Goal: Task Accomplishment & Management: Manage account settings

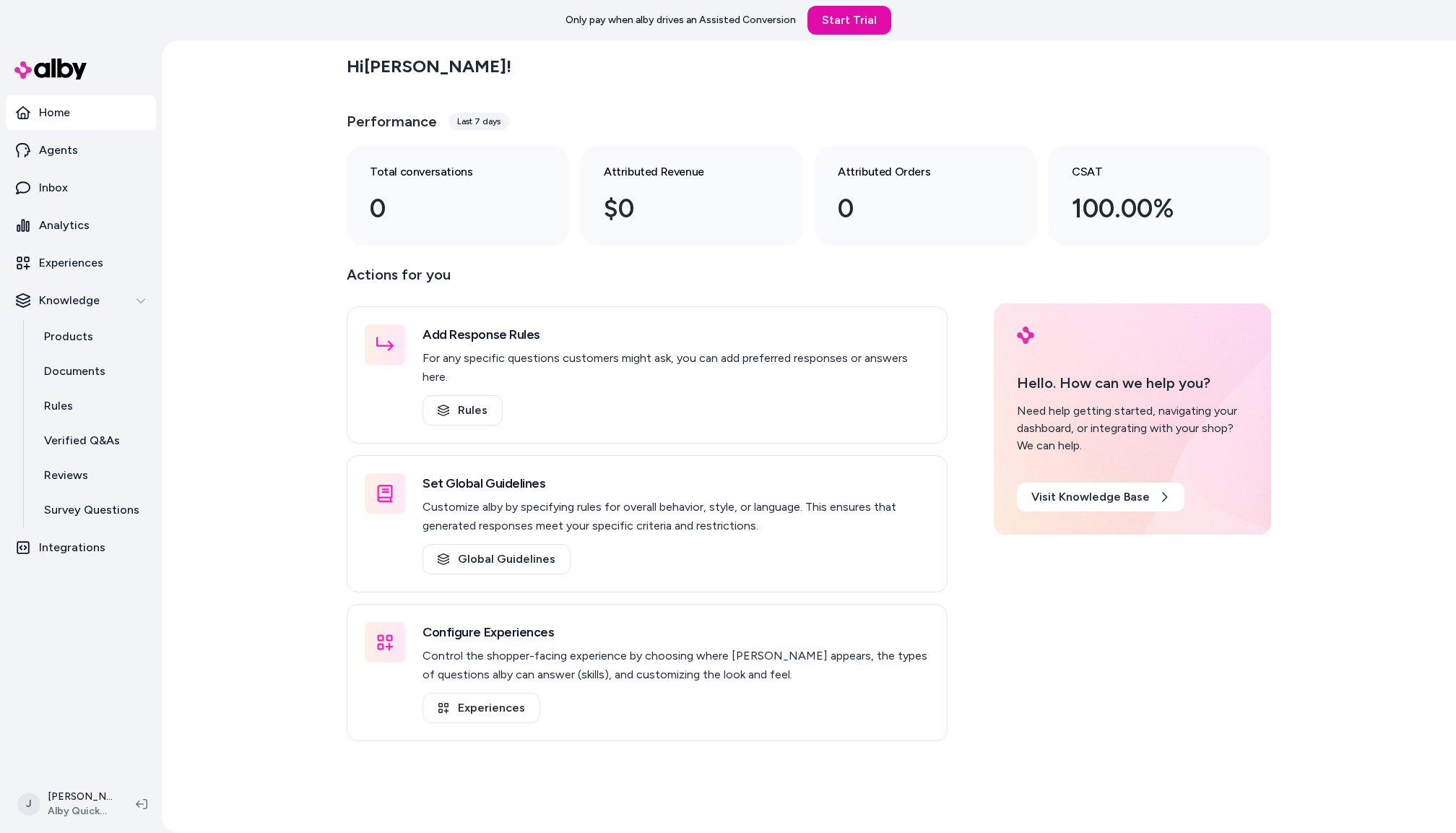
click at [260, 151] on div "Hi [PERSON_NAME] ! Performance Last 7 days Total conversations 0 Attributed Rev…" at bounding box center [808, 437] width 1294 height 792
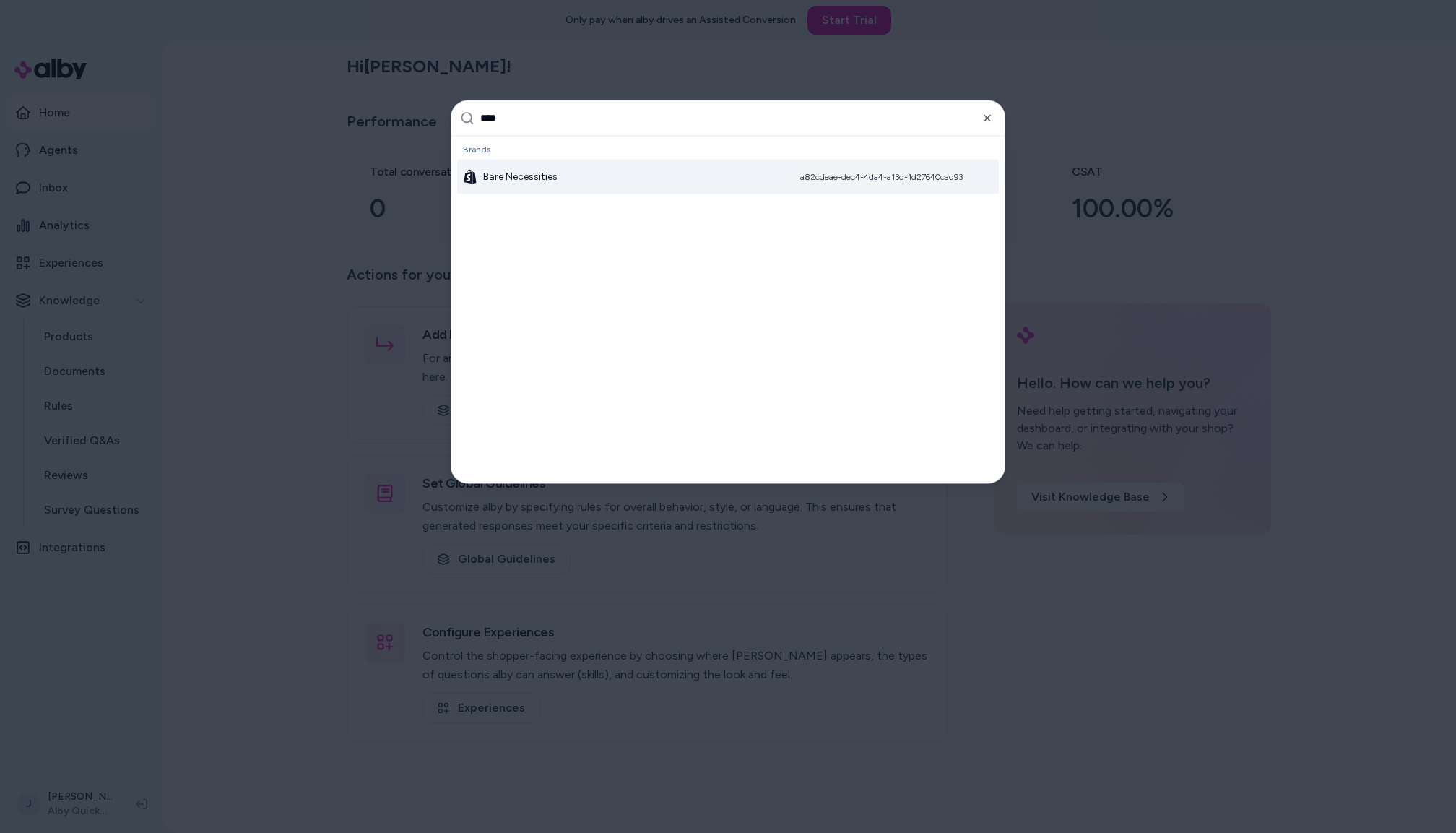
type input "****"
click at [598, 177] on div "Bare Necessities a82cdeae-dec4-4da4-a13d-1d27640cad93" at bounding box center [728, 176] width 542 height 35
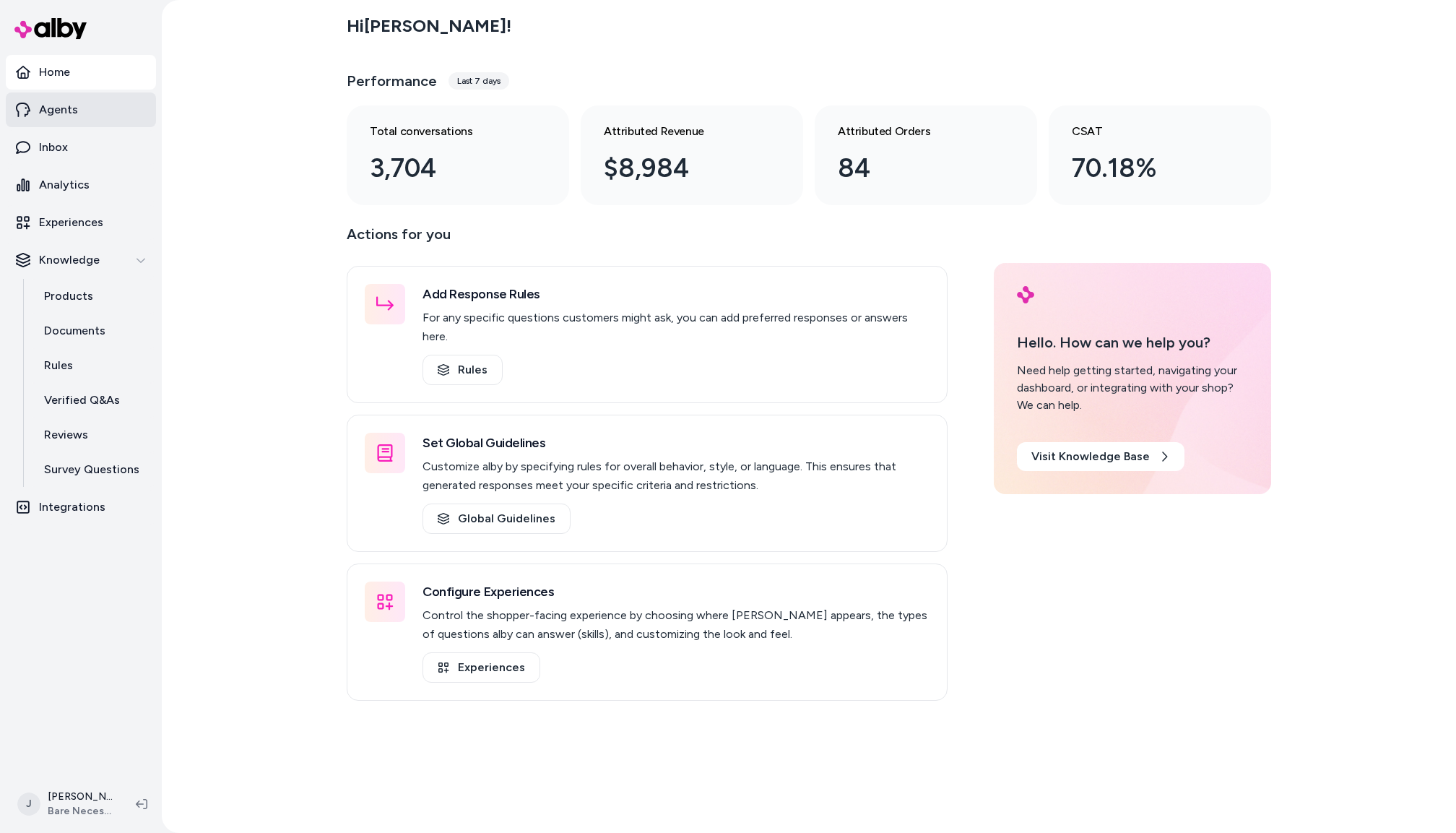
click at [76, 106] on link "Agents" at bounding box center [80, 110] width 150 height 35
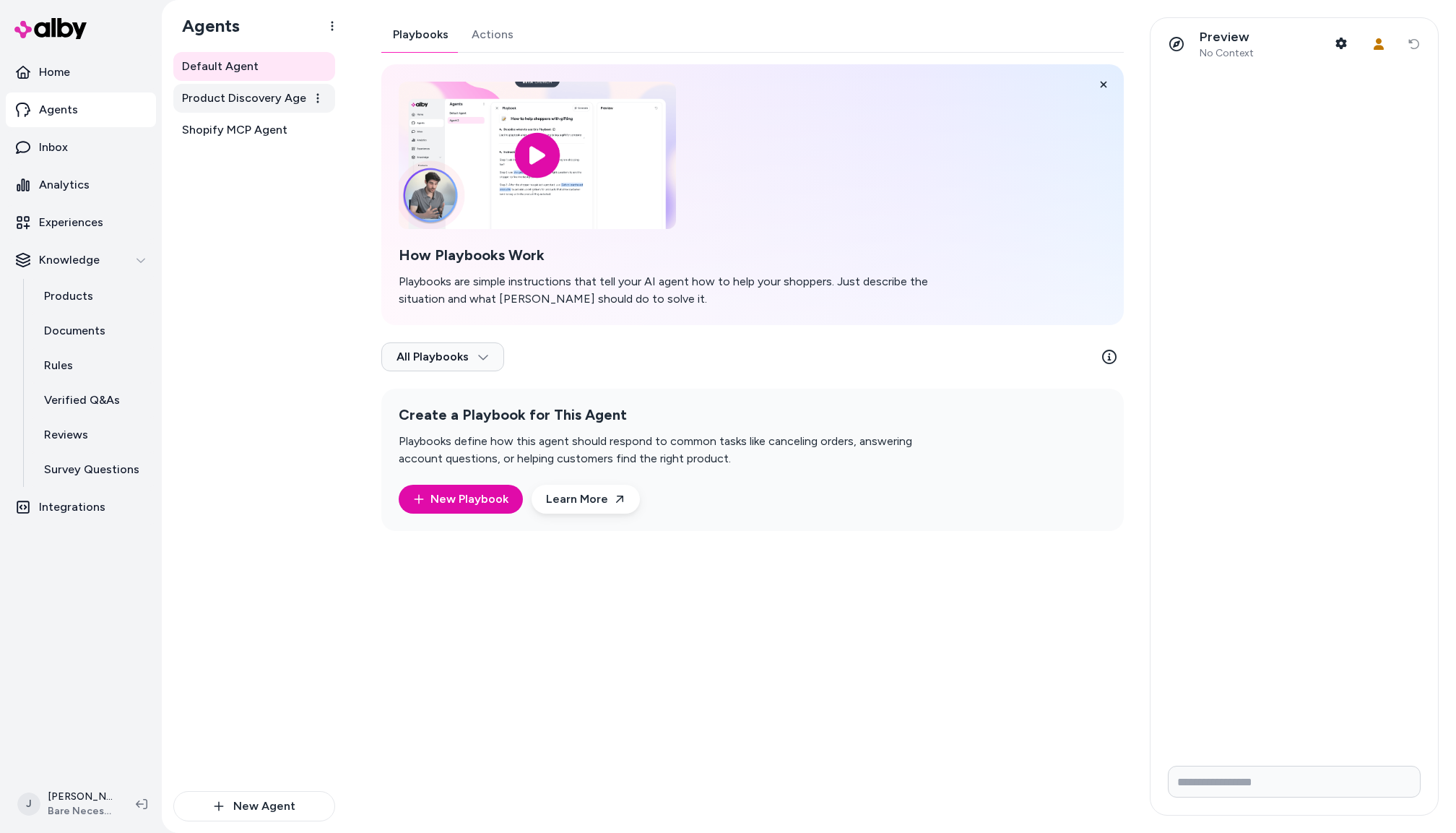
click at [253, 92] on span "Product Discovery Agent" at bounding box center [249, 99] width 135 height 17
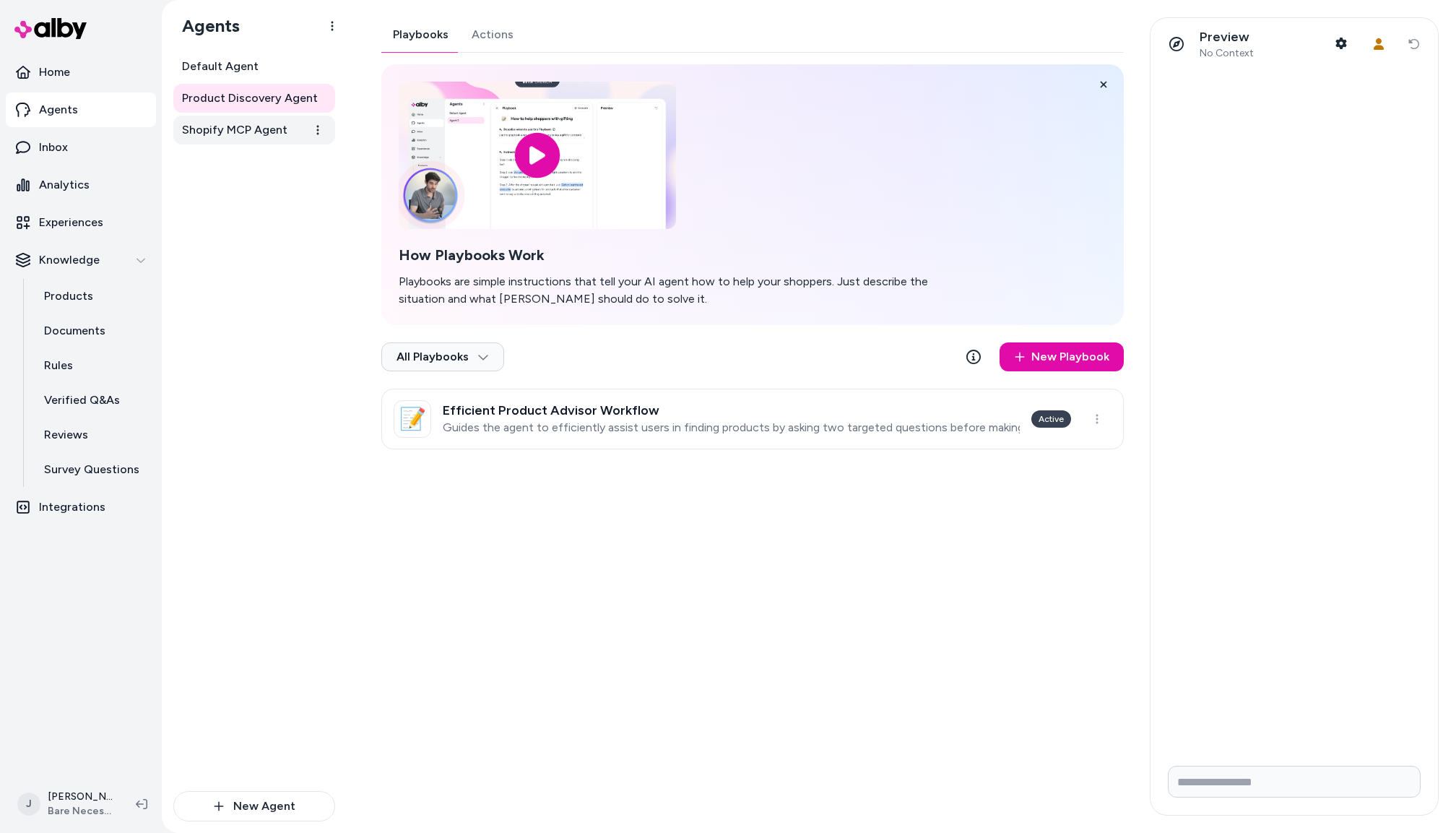
click at [230, 135] on span "Shopify MCP Agent" at bounding box center [235, 130] width 106 height 17
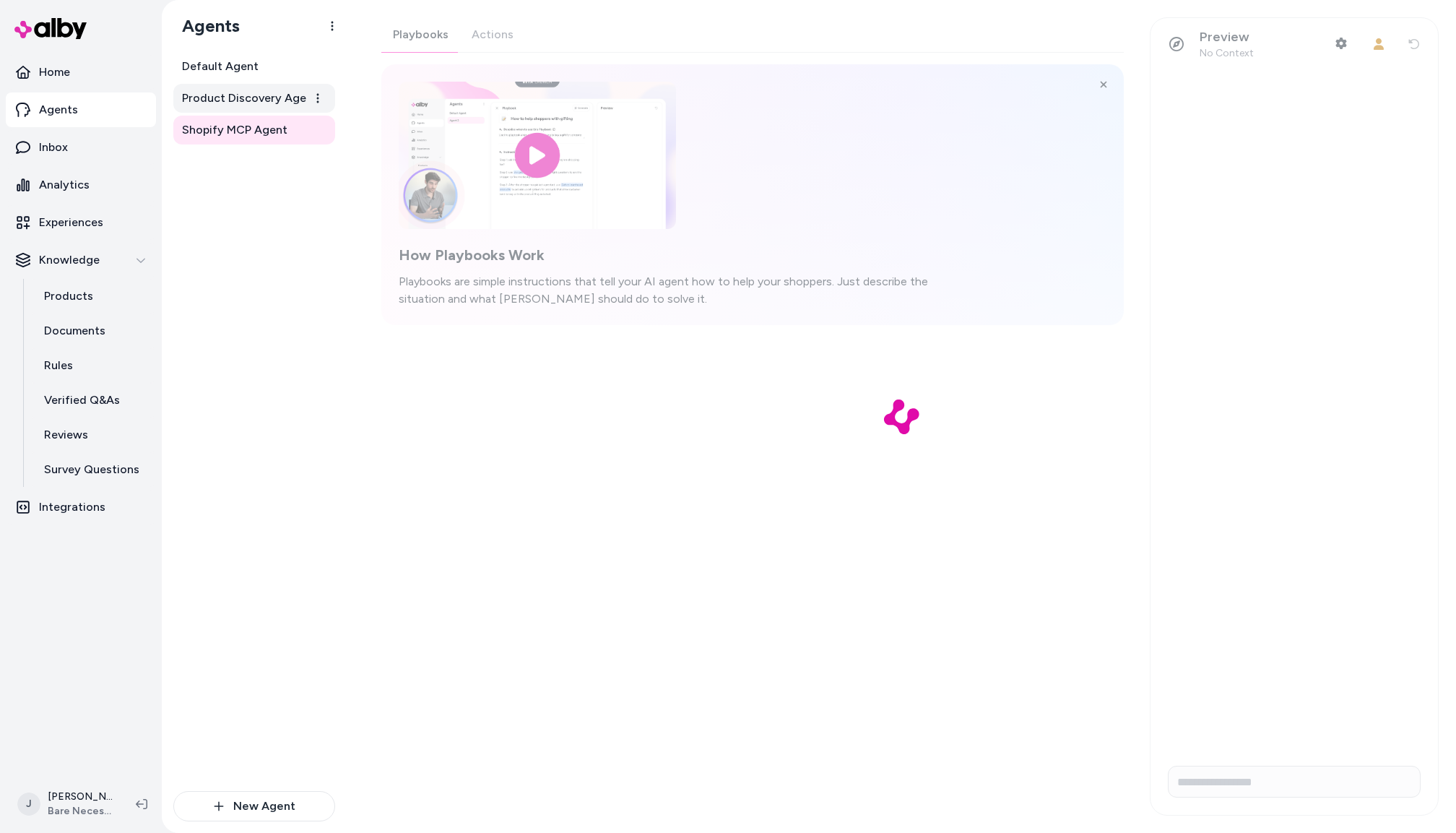
click at [230, 95] on span "Product Discovery Agent" at bounding box center [249, 99] width 135 height 17
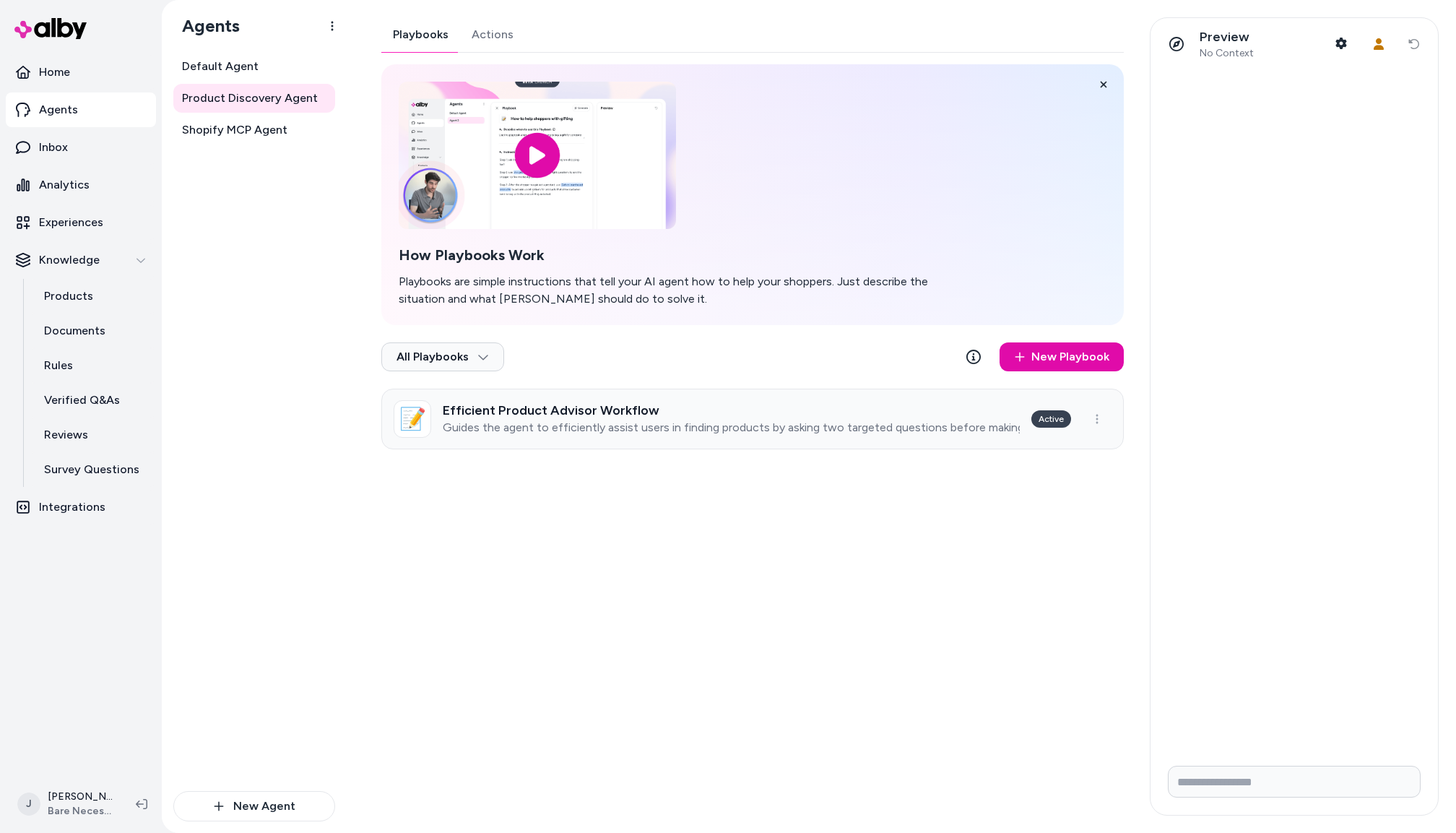
click at [747, 412] on h3 "Efficient Product Advisor Workflow" at bounding box center [731, 410] width 577 height 14
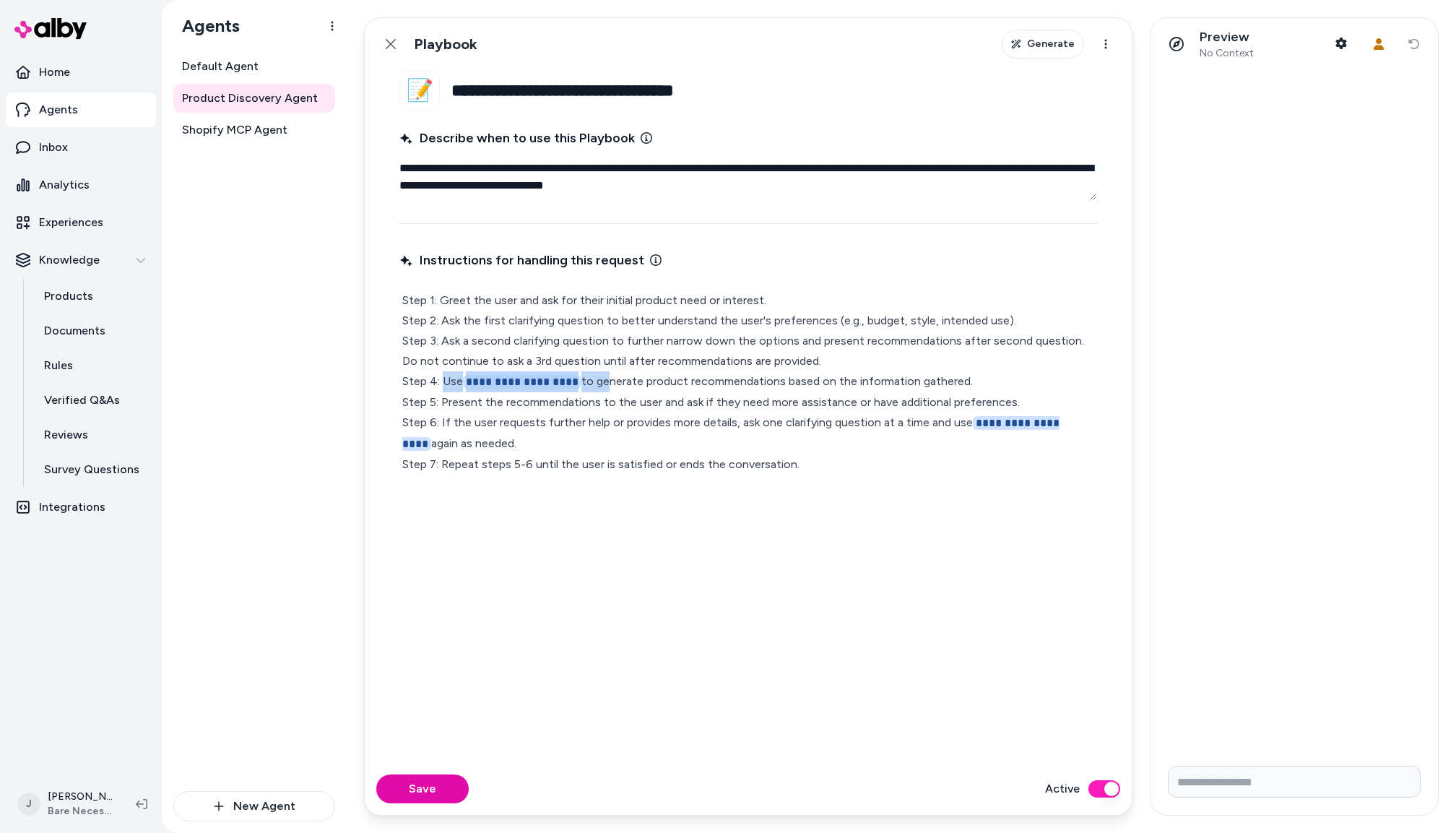
drag, startPoint x: 599, startPoint y: 381, endPoint x: 446, endPoint y: 382, distance: 153.0
click at [446, 382] on p "**********" at bounding box center [748, 382] width 692 height 184
type textarea "*"
drag, startPoint x: 942, startPoint y: 422, endPoint x: 440, endPoint y: 440, distance: 502.3
click at [440, 440] on p "**********" at bounding box center [748, 382] width 692 height 183
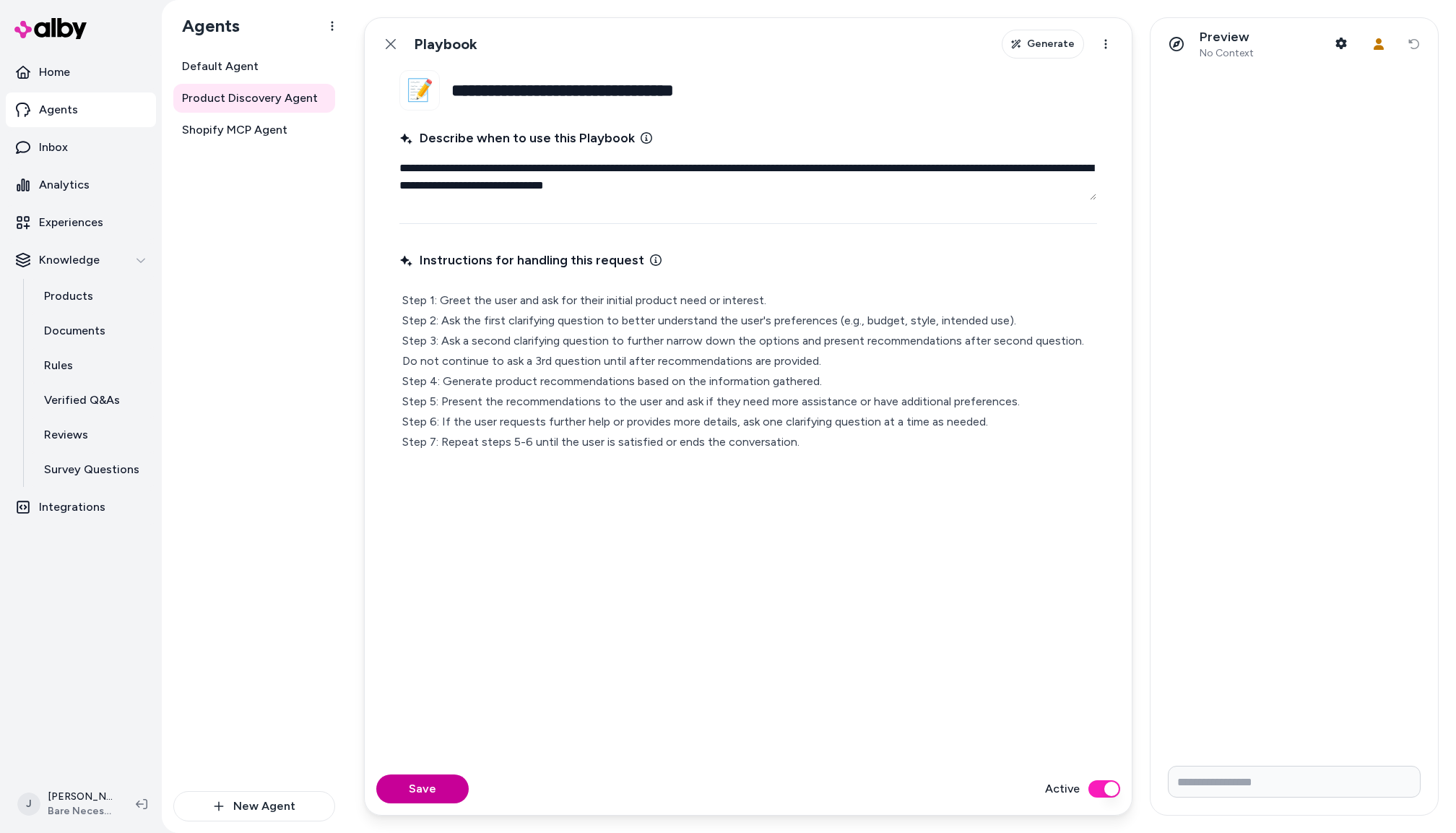
click at [424, 787] on button "Save" at bounding box center [423, 789] width 93 height 29
type textarea "*"
drag, startPoint x: 399, startPoint y: 49, endPoint x: 379, endPoint y: 65, distance: 25.6
click at [399, 49] on button "Back" at bounding box center [391, 44] width 29 height 29
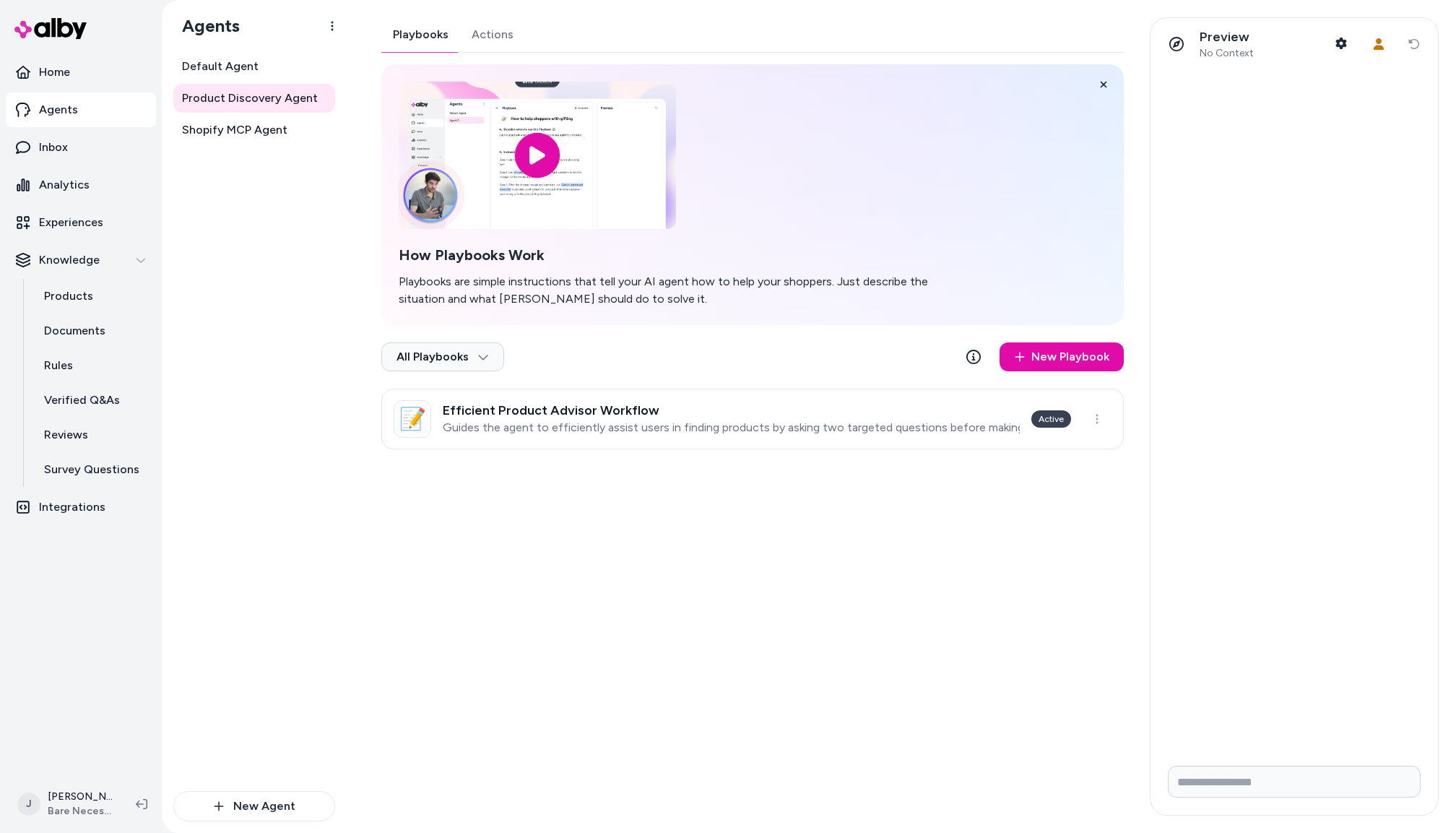
click at [490, 40] on div "Playbooks Actions How Playbooks Work Playbooks are simple instructions that tel…" at bounding box center [753, 233] width 742 height 432
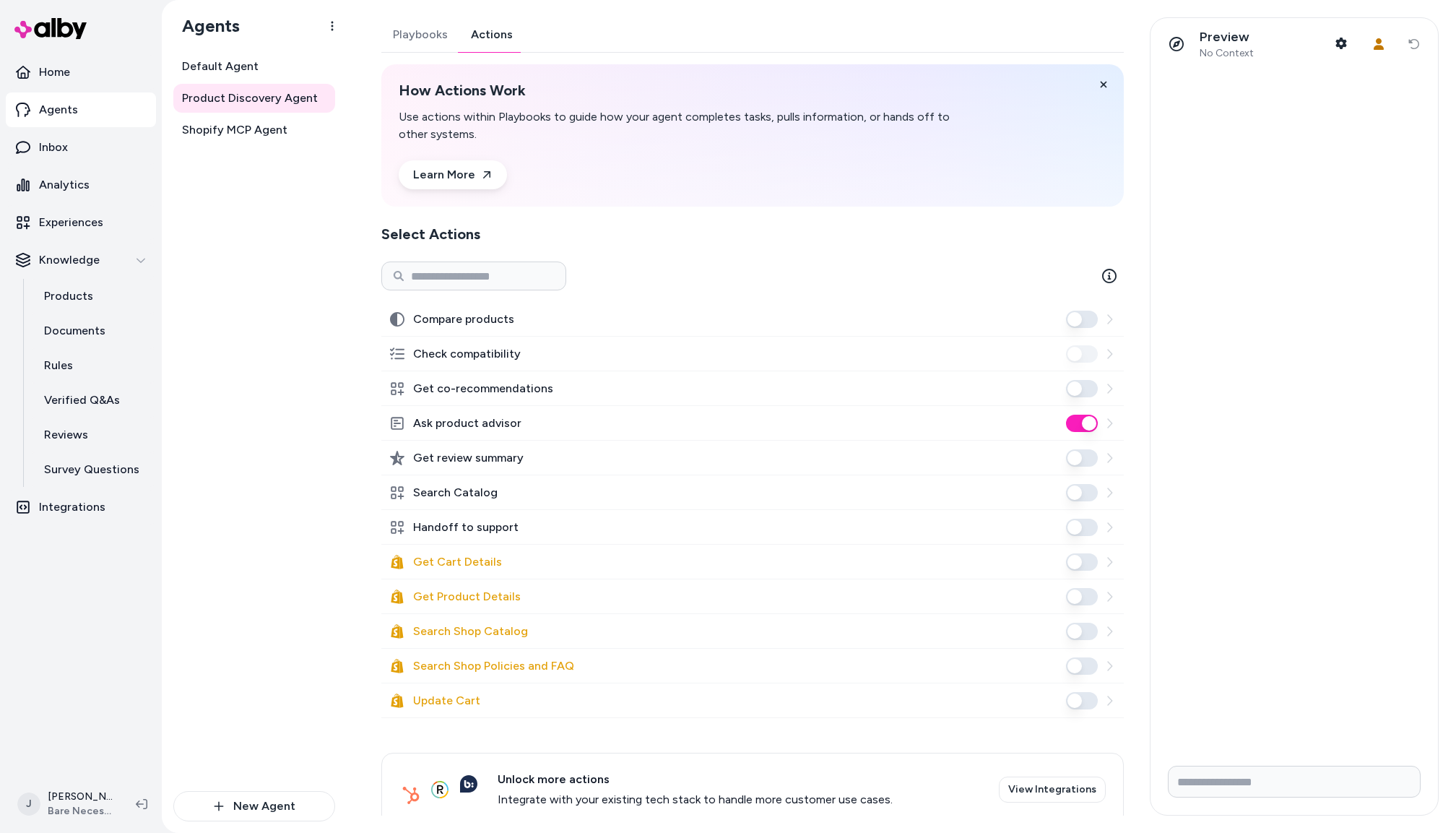
click at [1083, 415] on button "Ask product advisor" at bounding box center [1082, 423] width 32 height 17
click at [1074, 493] on button "Search Catalog" at bounding box center [1082, 493] width 32 height 17
click at [225, 71] on span "Default Agent" at bounding box center [220, 67] width 77 height 17
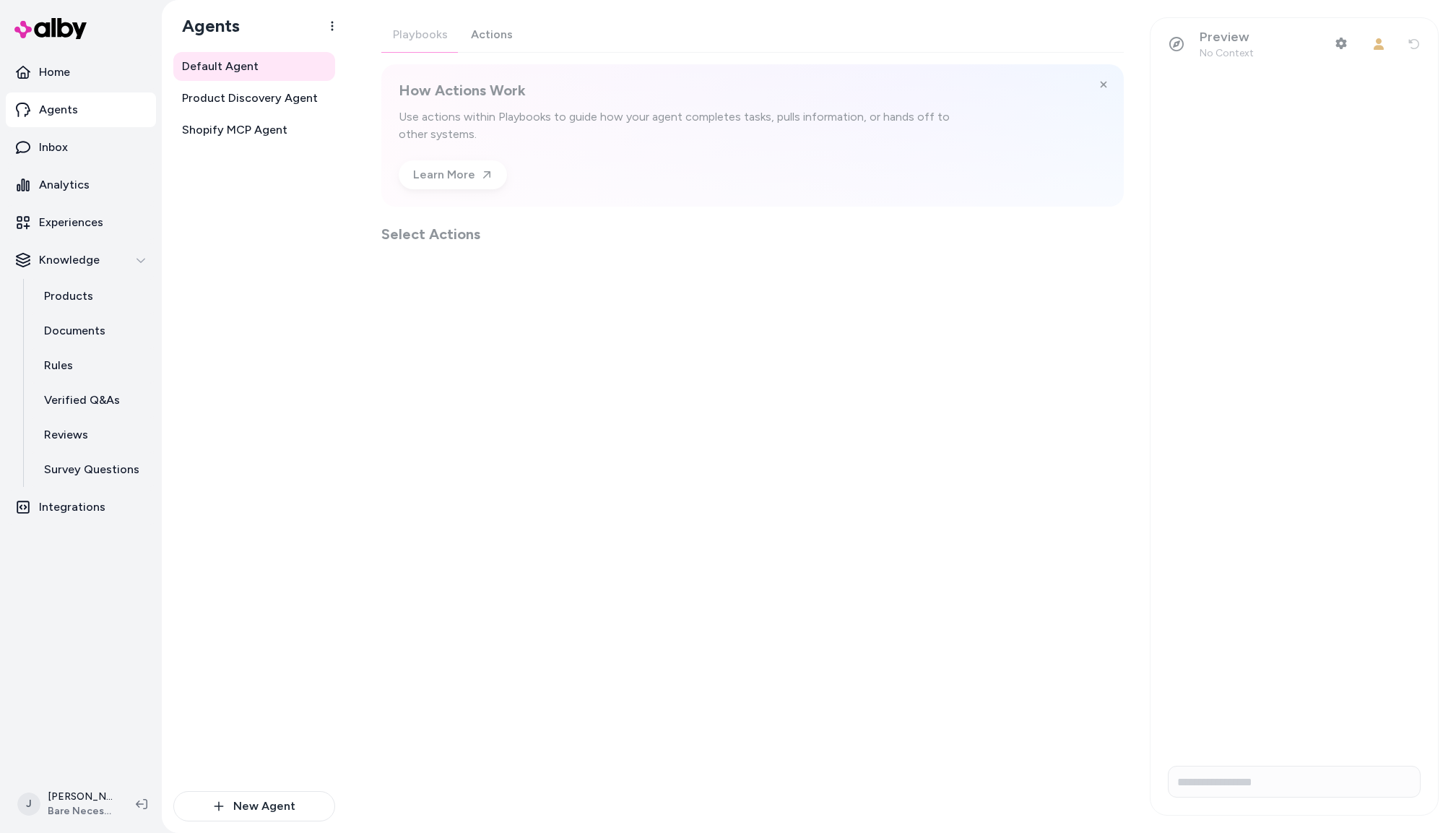
click at [498, 26] on div "Playbooks Actions How Actions Work Use actions within Playbooks to guide how yo…" at bounding box center [753, 130] width 742 height 227
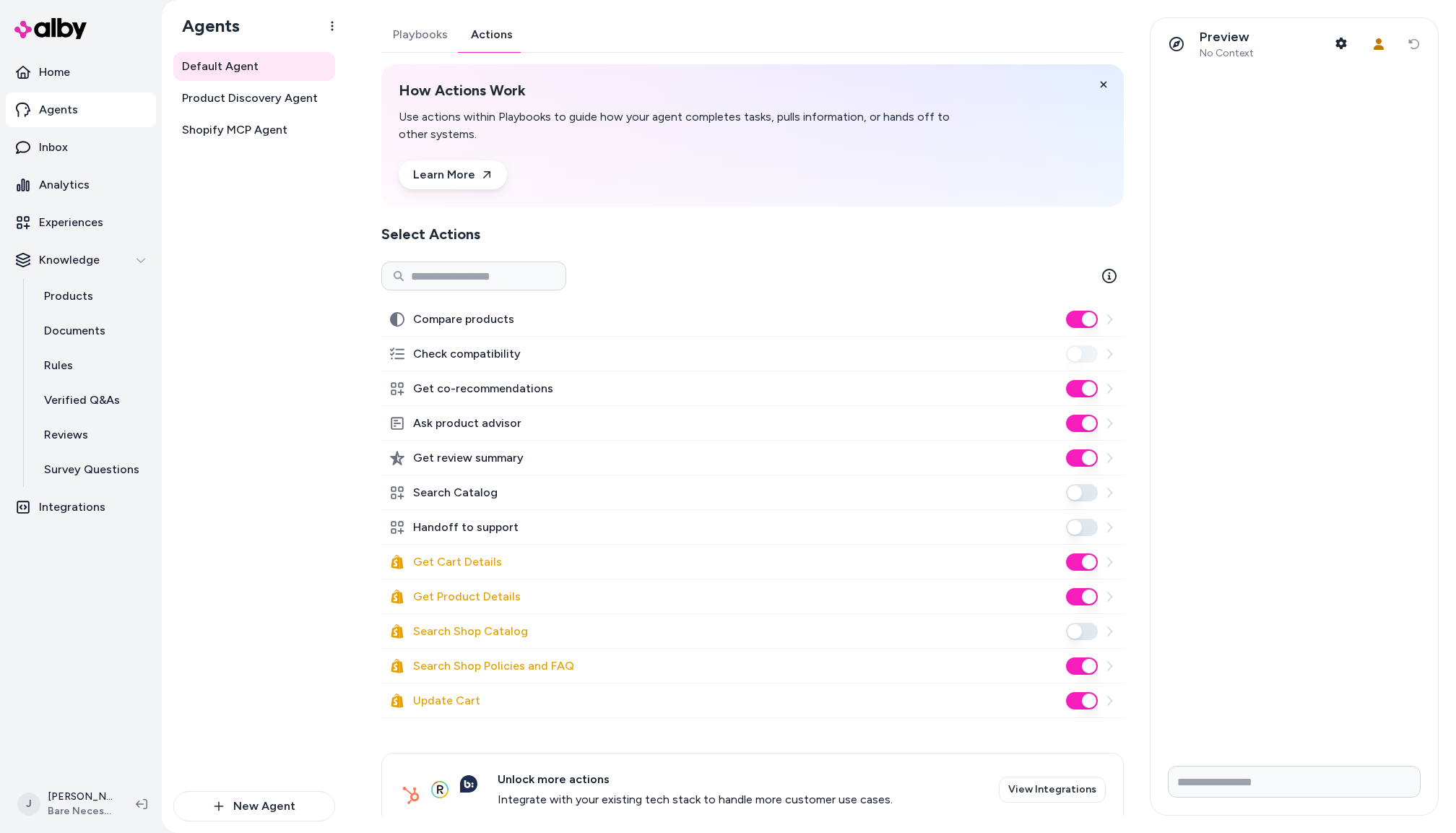
click at [1087, 423] on button "Ask product advisor" at bounding box center [1082, 423] width 32 height 17
click at [1073, 492] on button "Search Catalog" at bounding box center [1082, 493] width 32 height 17
click at [237, 134] on span "Shopify MCP Agent" at bounding box center [235, 130] width 106 height 17
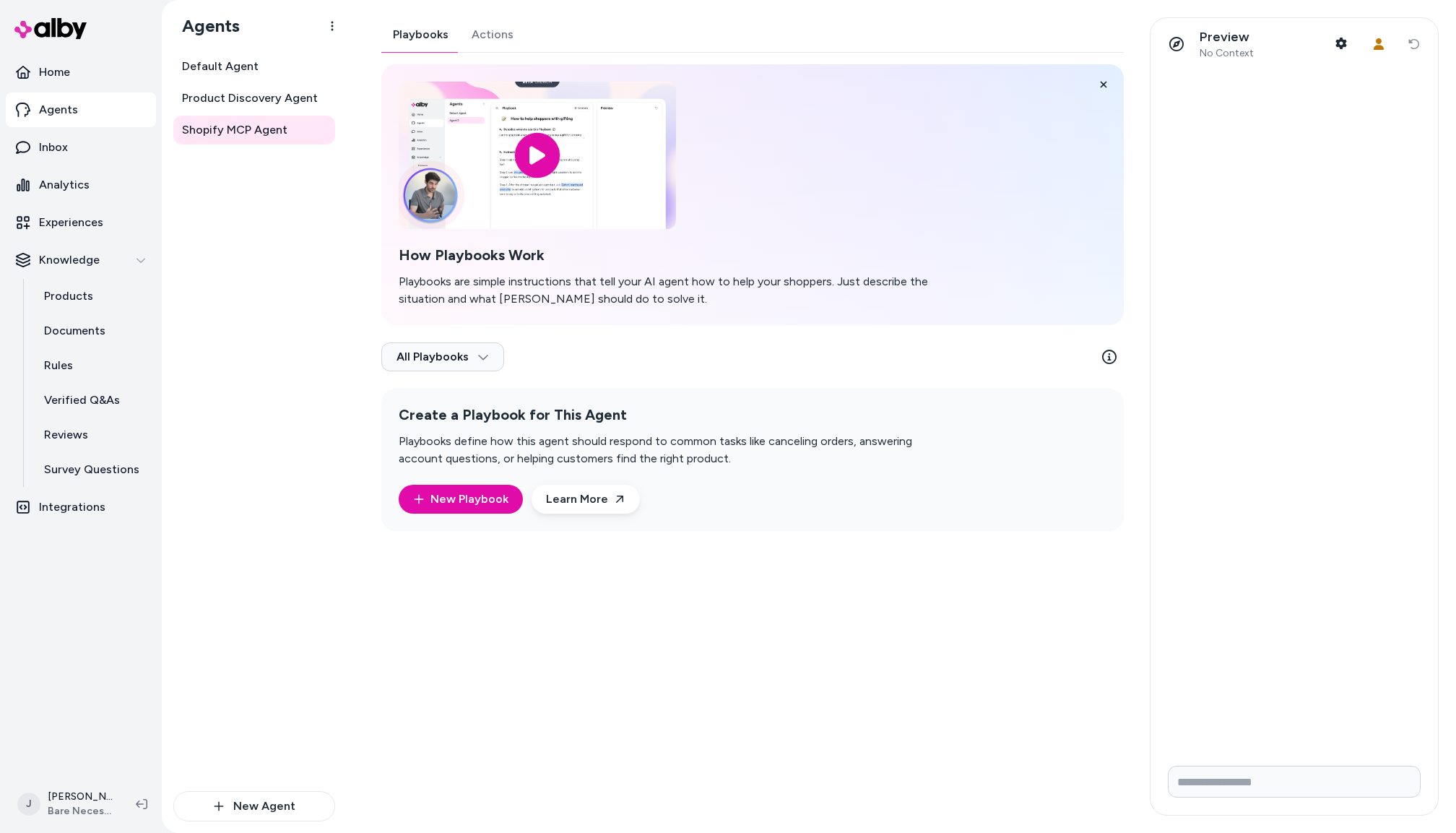
click at [482, 37] on button "Actions" at bounding box center [493, 35] width 65 height 35
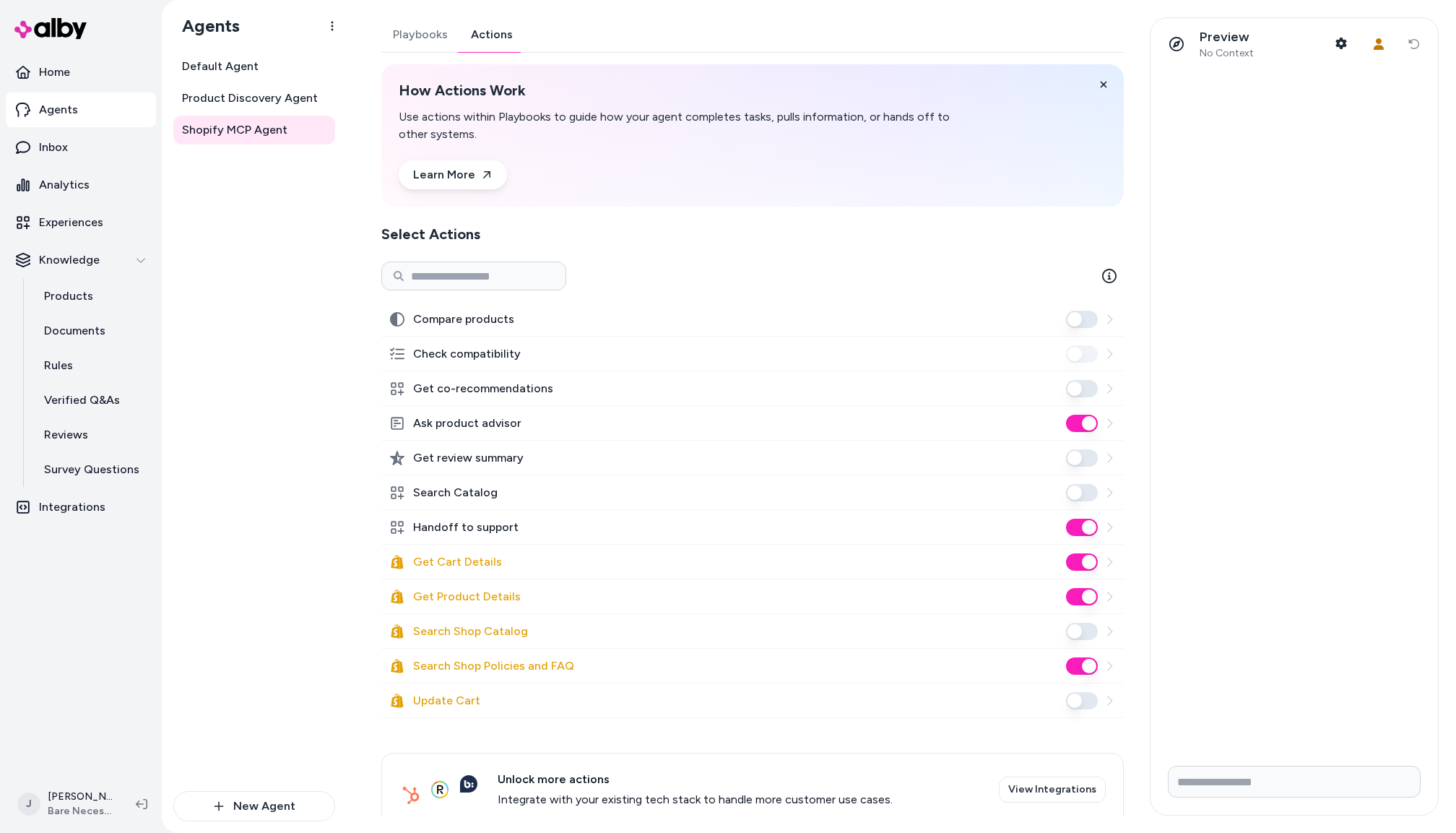
click at [1081, 421] on button "Ask product advisor" at bounding box center [1082, 423] width 32 height 17
click at [1082, 491] on button "Search Catalog" at bounding box center [1082, 493] width 32 height 17
drag, startPoint x: 293, startPoint y: 284, endPoint x: 286, endPoint y: 281, distance: 7.6
click at [287, 281] on div "Default Agent Product Discovery Agent Shopify MCP Agent" at bounding box center [254, 422] width 162 height 739
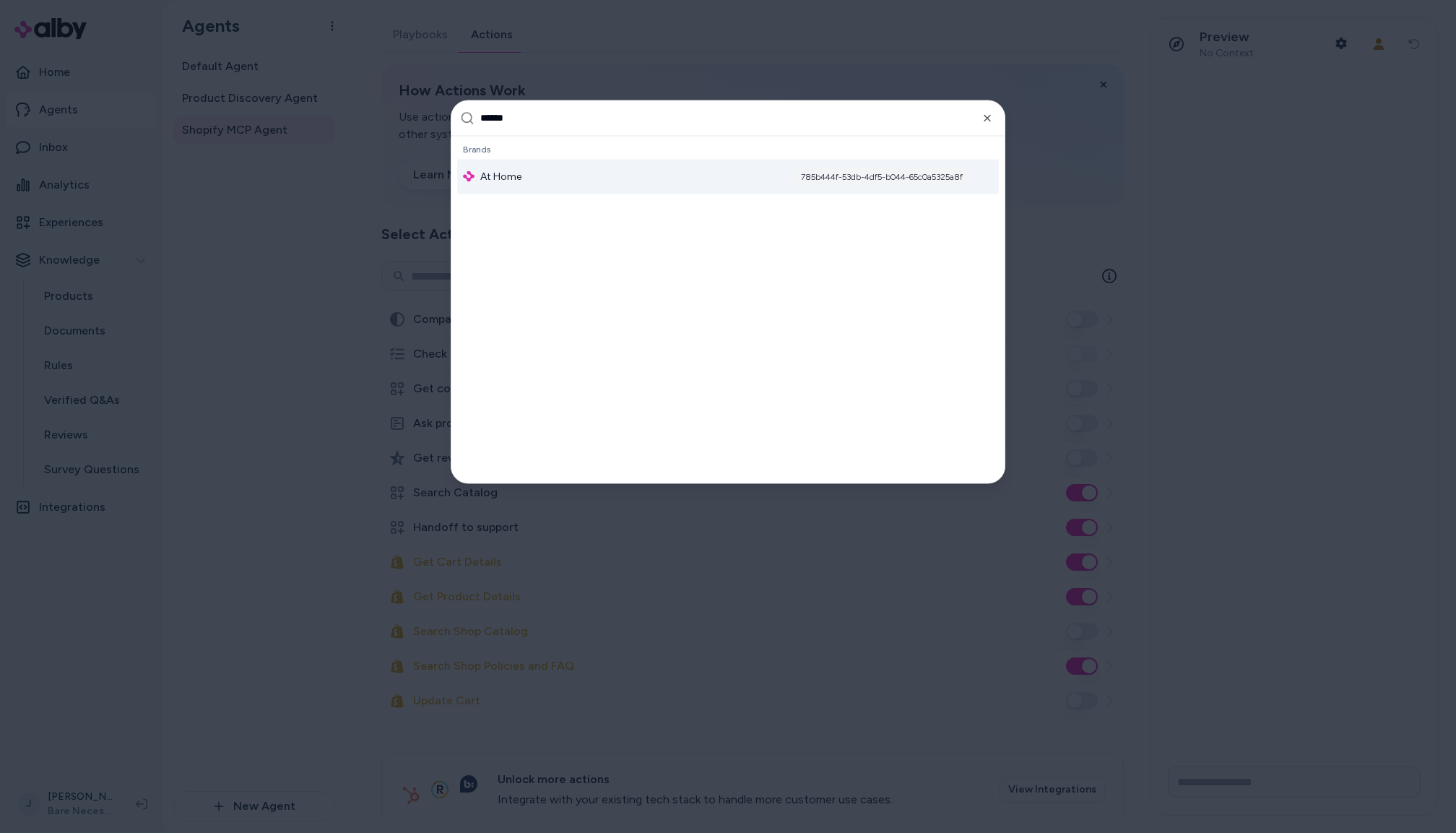
type input "******"
click at [562, 177] on div "At Home 785b444f-53db-4df5-b044-65c0a5325a8f" at bounding box center [728, 176] width 542 height 35
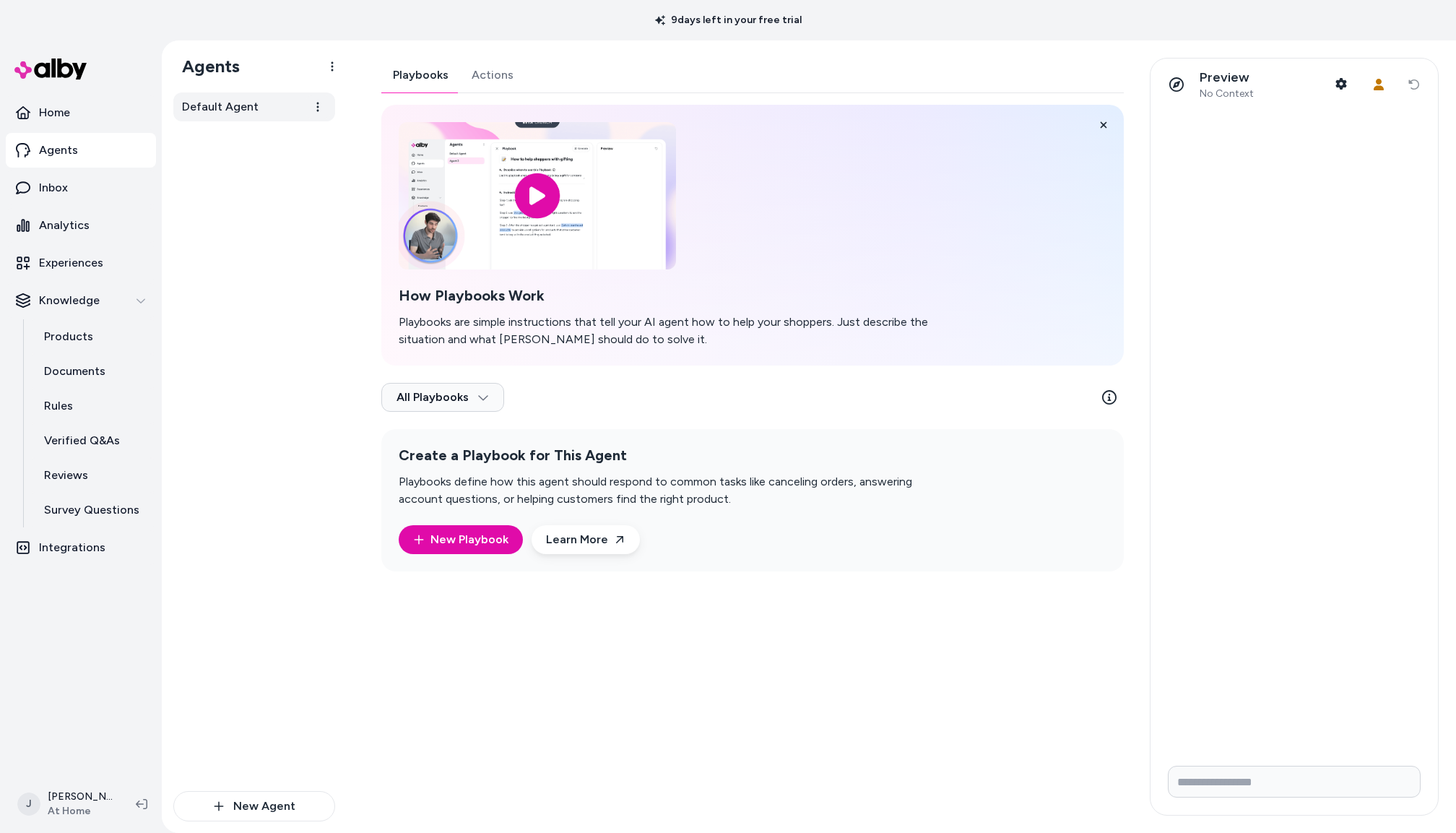
click at [248, 108] on span "Default Agent" at bounding box center [220, 107] width 77 height 17
click at [277, 280] on div "Default Agent" at bounding box center [254, 442] width 162 height 698
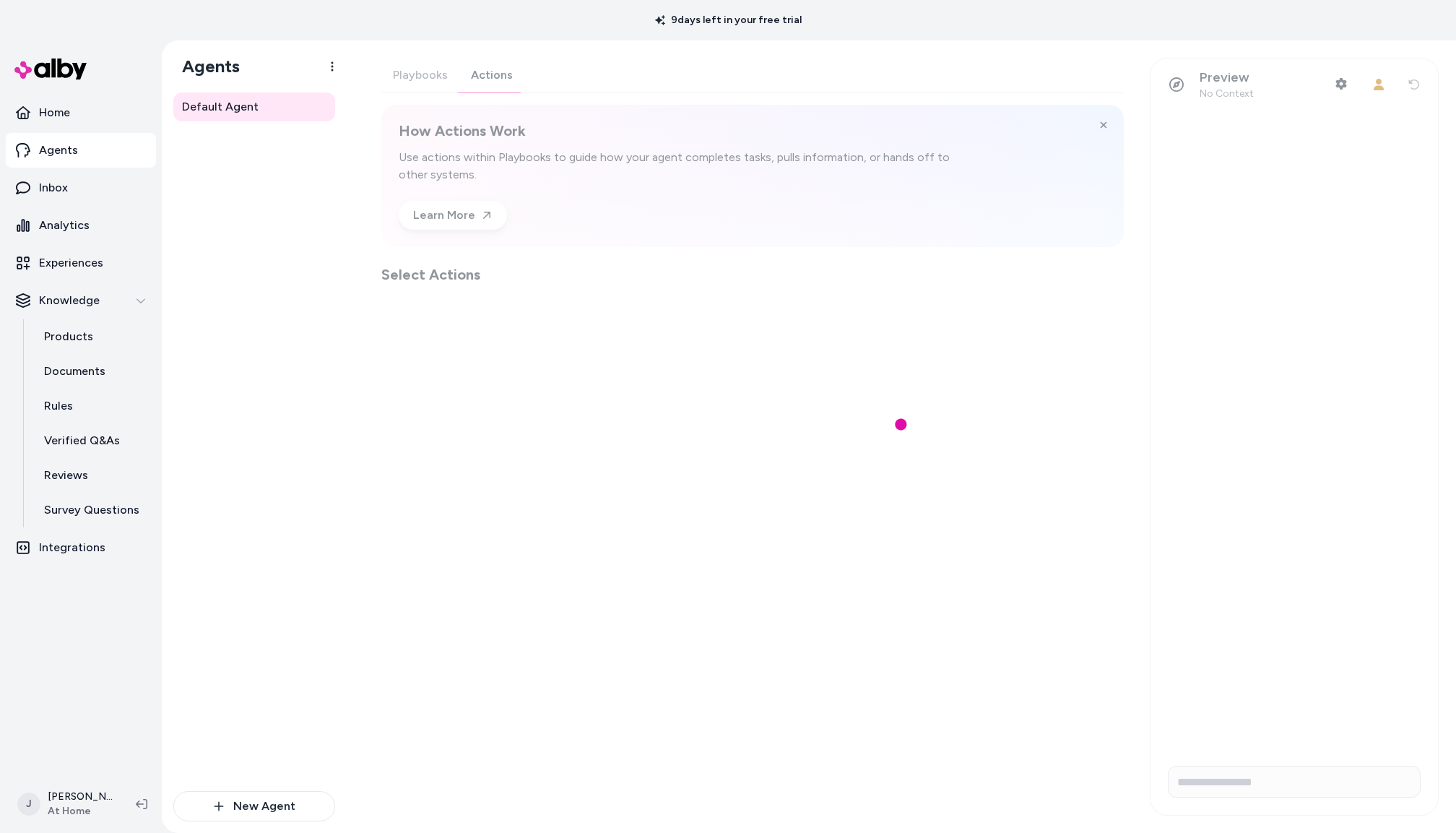
click at [486, 74] on div "Playbooks Actions How Actions Work Use actions within Playbooks to guide how yo…" at bounding box center [753, 171] width 742 height 227
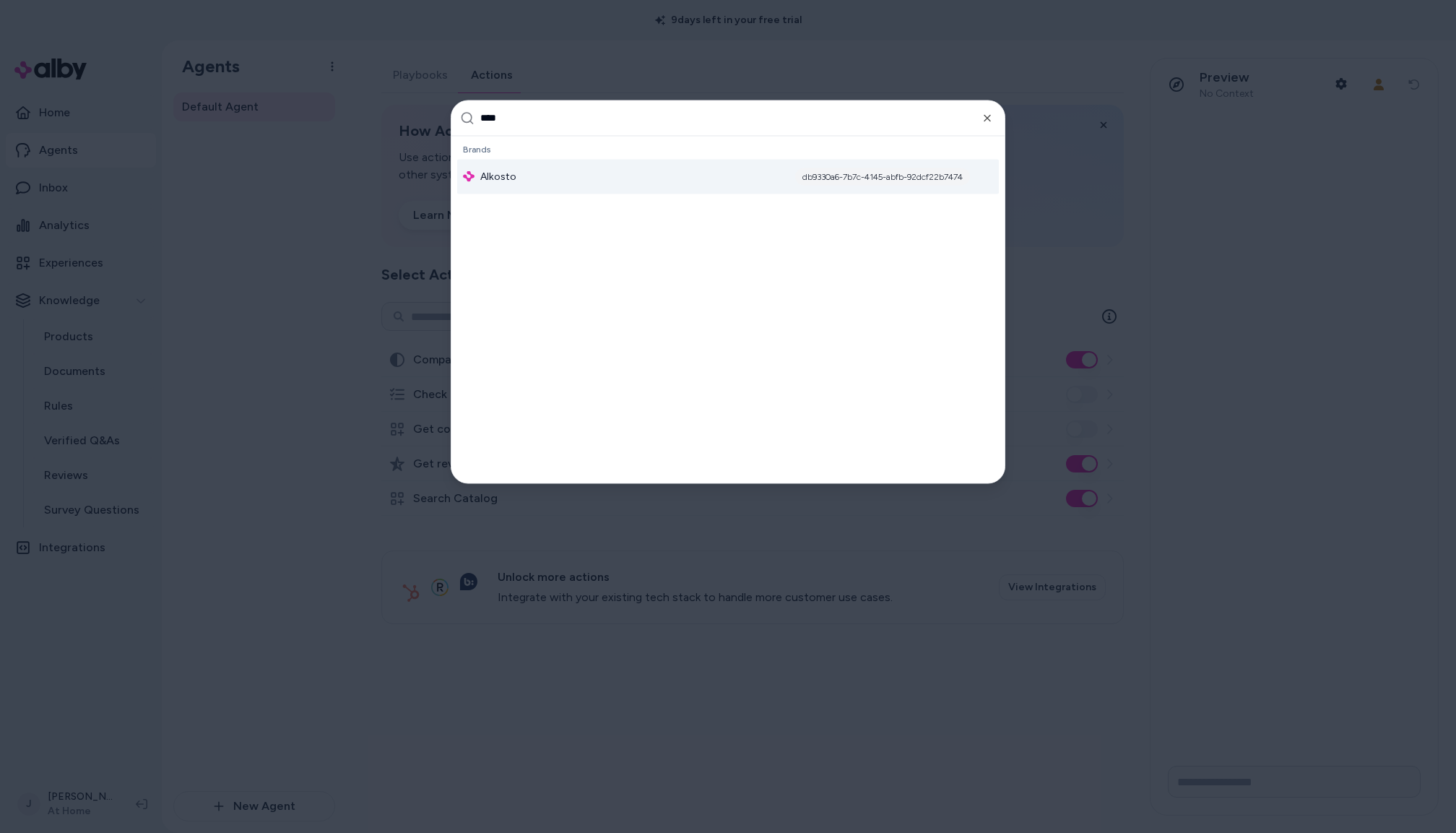
type input "****"
click at [507, 174] on span "Alkosto" at bounding box center [498, 176] width 36 height 14
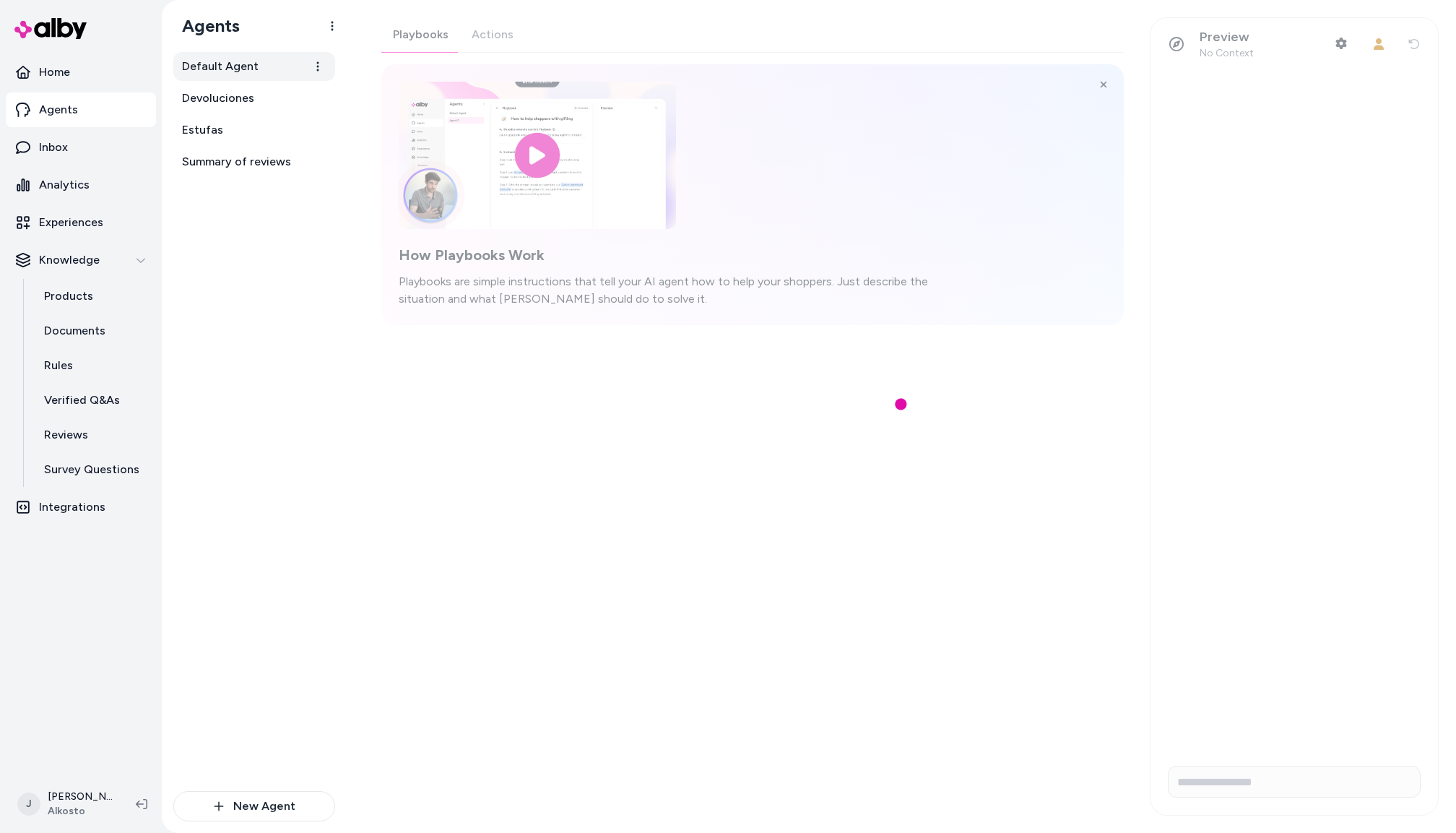
click at [208, 64] on span "Default Agent" at bounding box center [220, 67] width 77 height 17
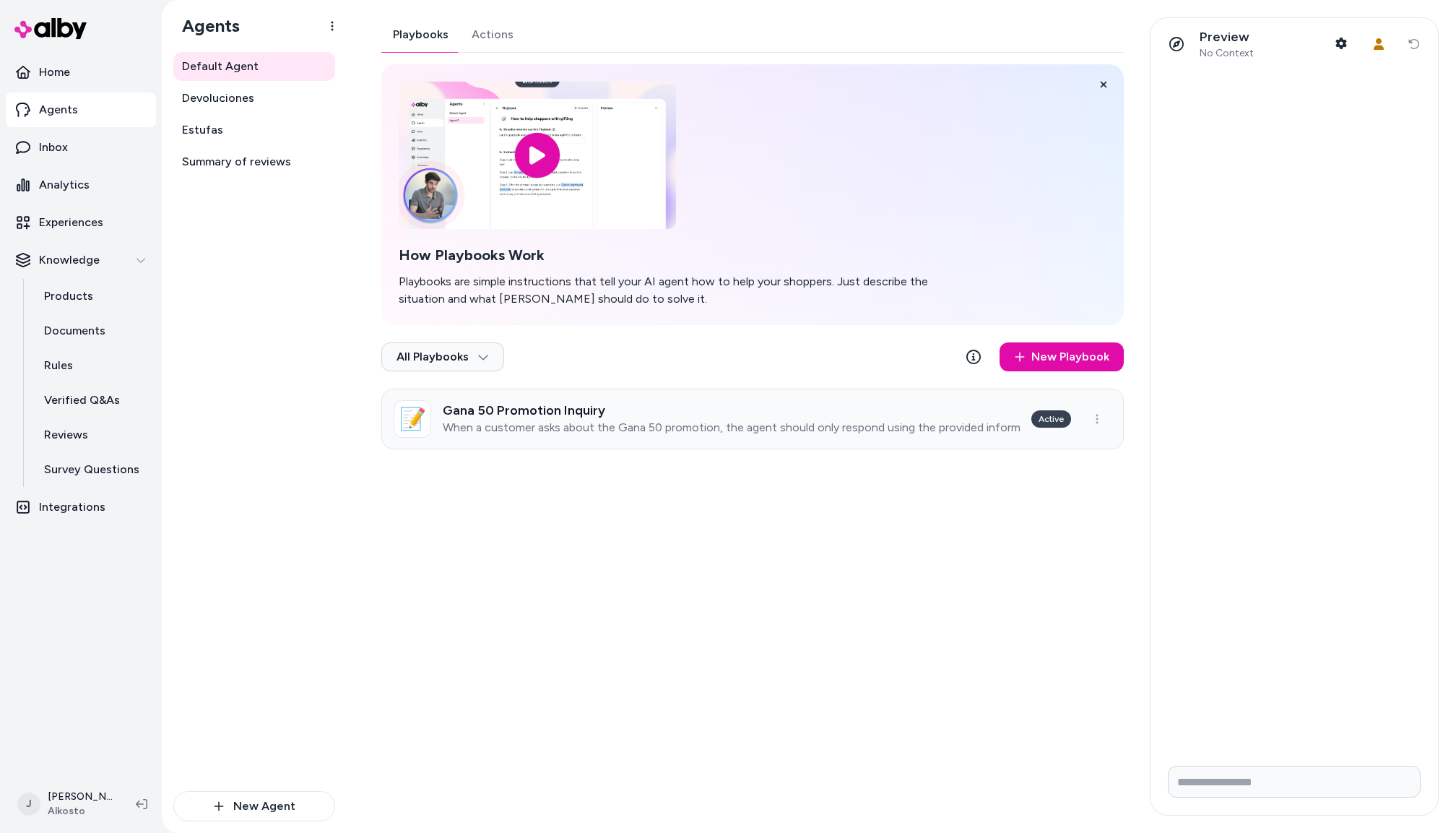
click at [678, 410] on h3 "Gana 50 Promotion Inquiry" at bounding box center [731, 410] width 577 height 14
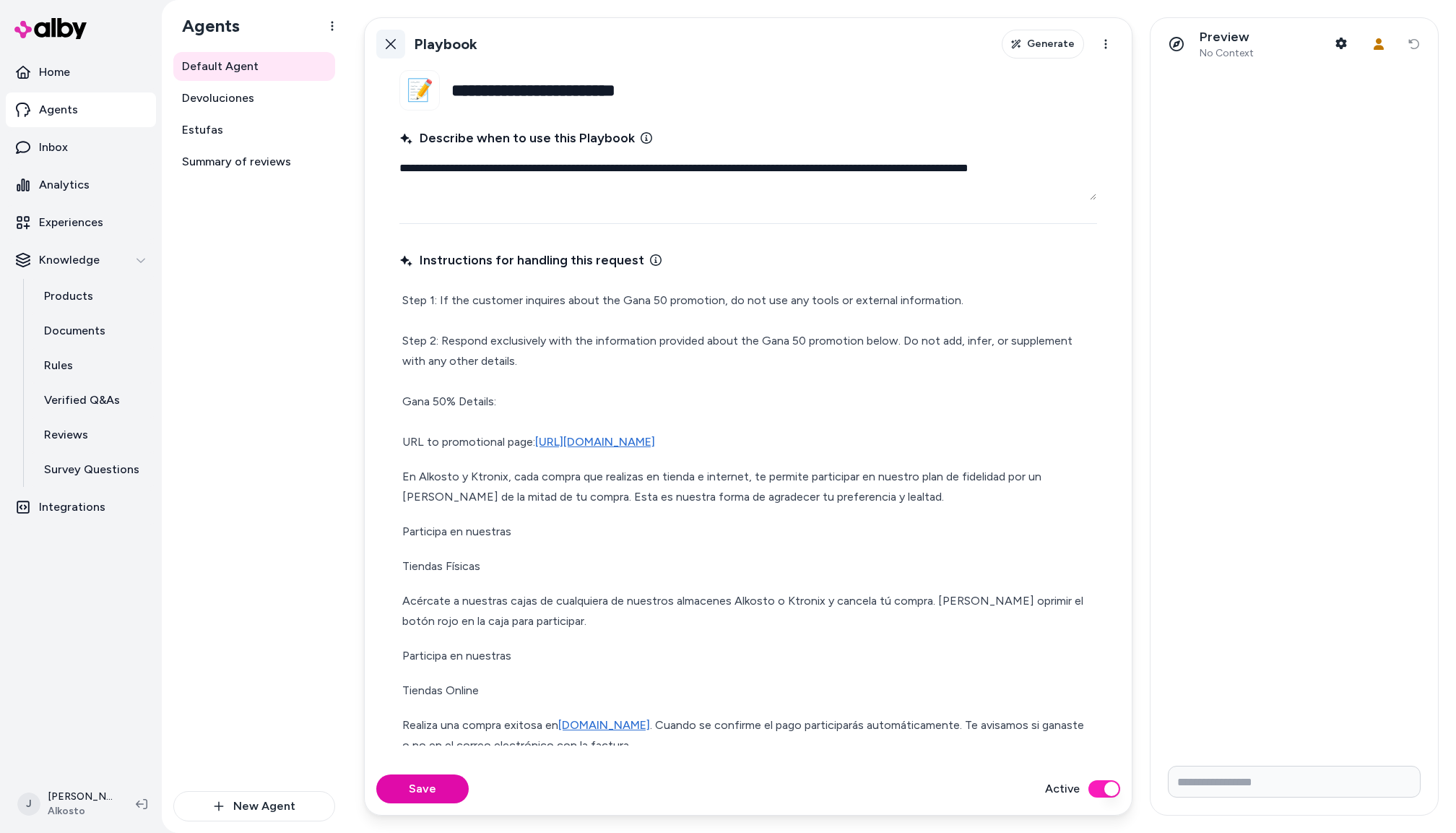
click at [390, 39] on icon at bounding box center [391, 44] width 12 height 12
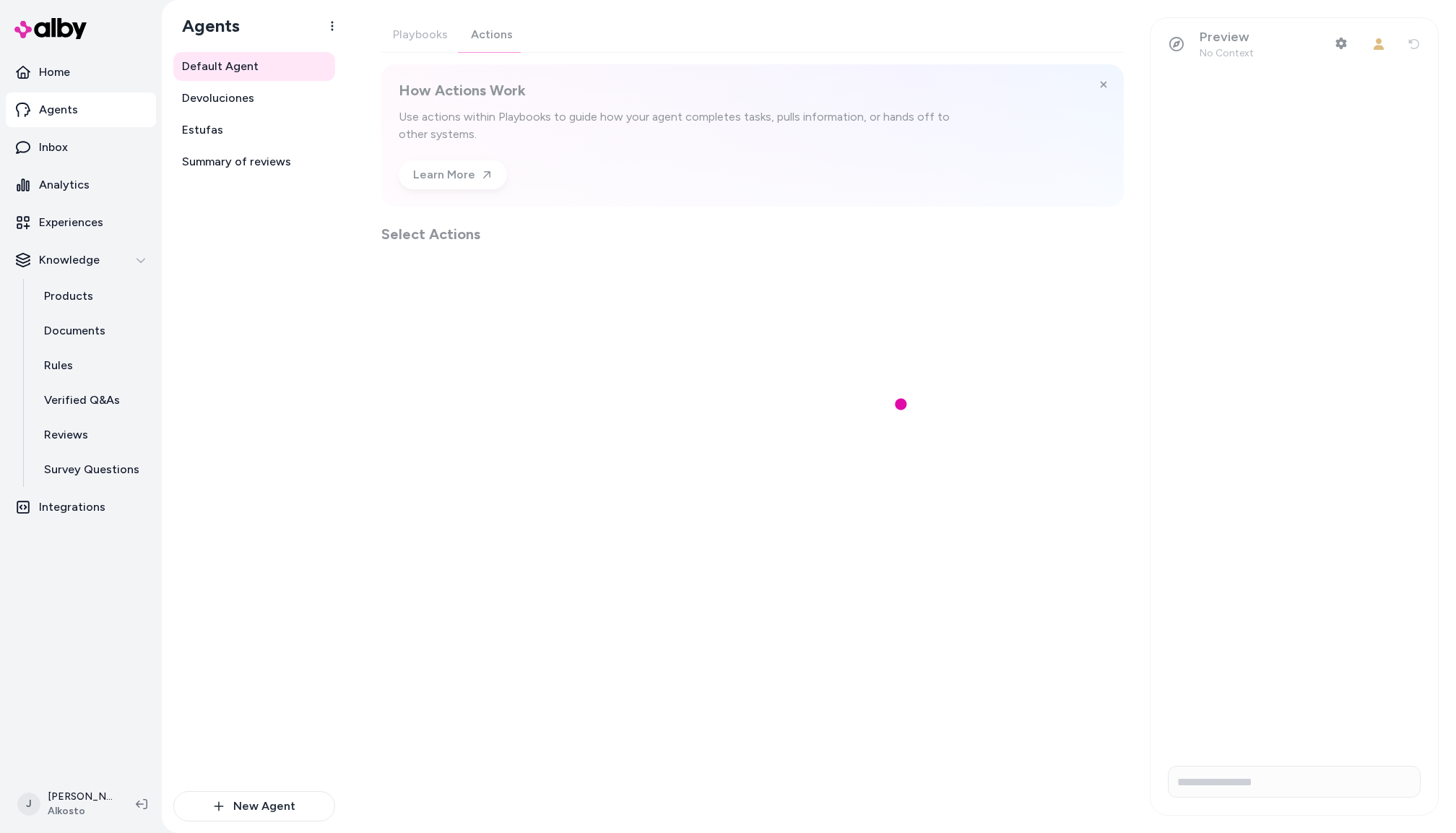
click at [480, 33] on div "Playbooks Actions How Actions Work Use actions within Playbooks to guide how yo…" at bounding box center [753, 130] width 742 height 227
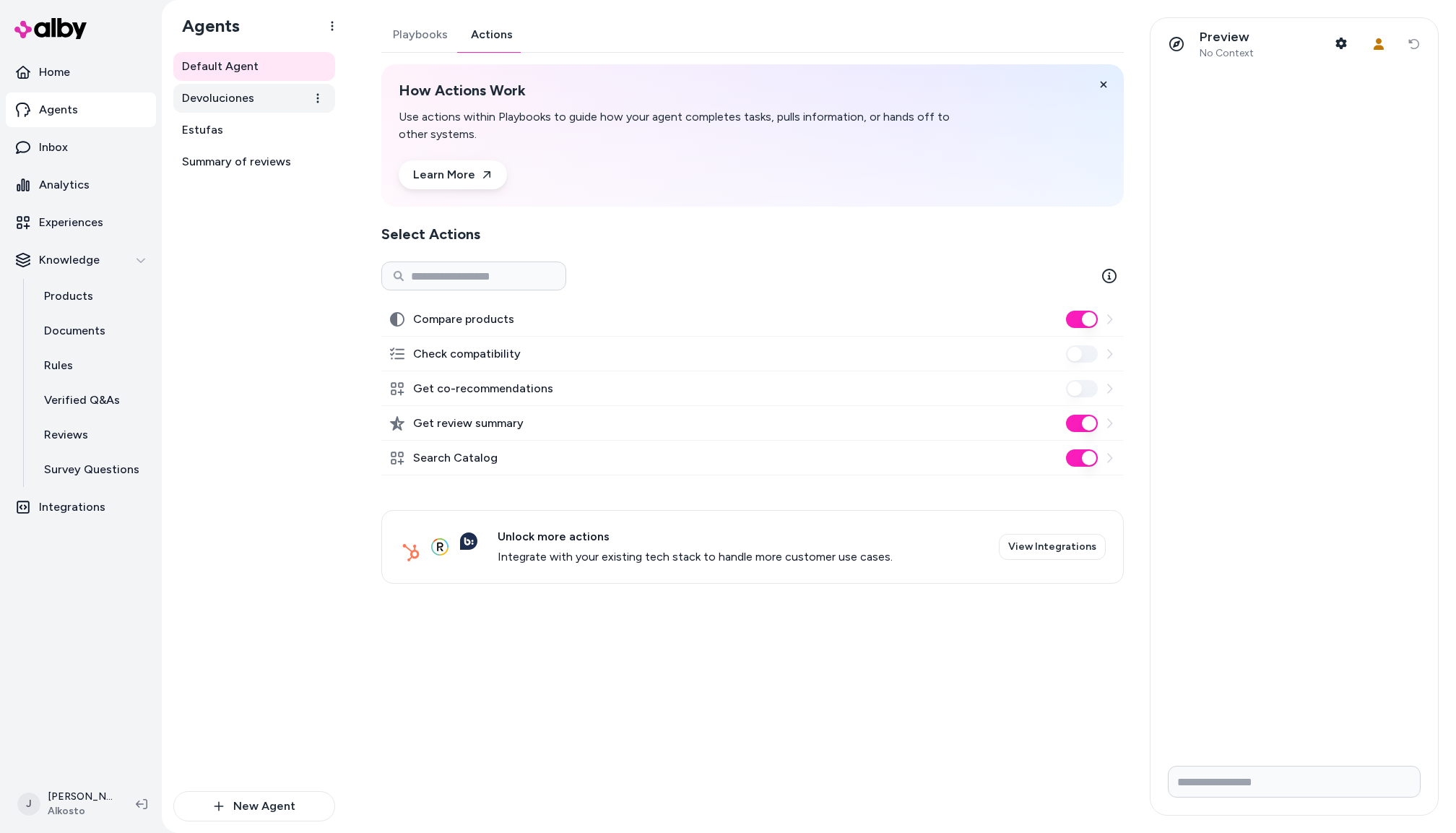
drag, startPoint x: 247, startPoint y: 104, endPoint x: 259, endPoint y: 105, distance: 12.0
click at [247, 104] on span "Devoluciones" at bounding box center [218, 99] width 72 height 17
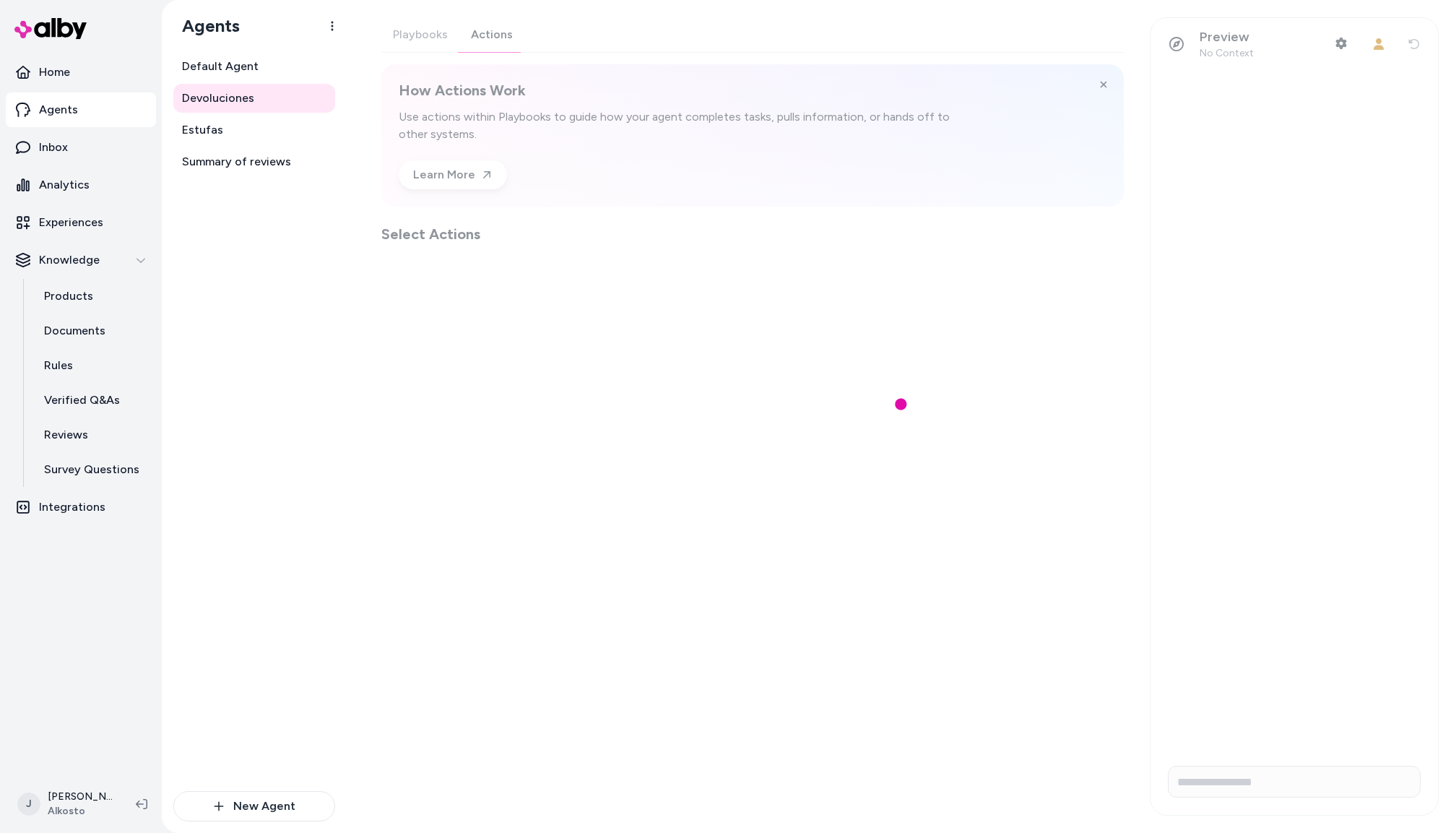
click at [477, 43] on div "Playbooks Actions How Actions Work Use actions within Playbooks to guide how yo…" at bounding box center [753, 130] width 742 height 227
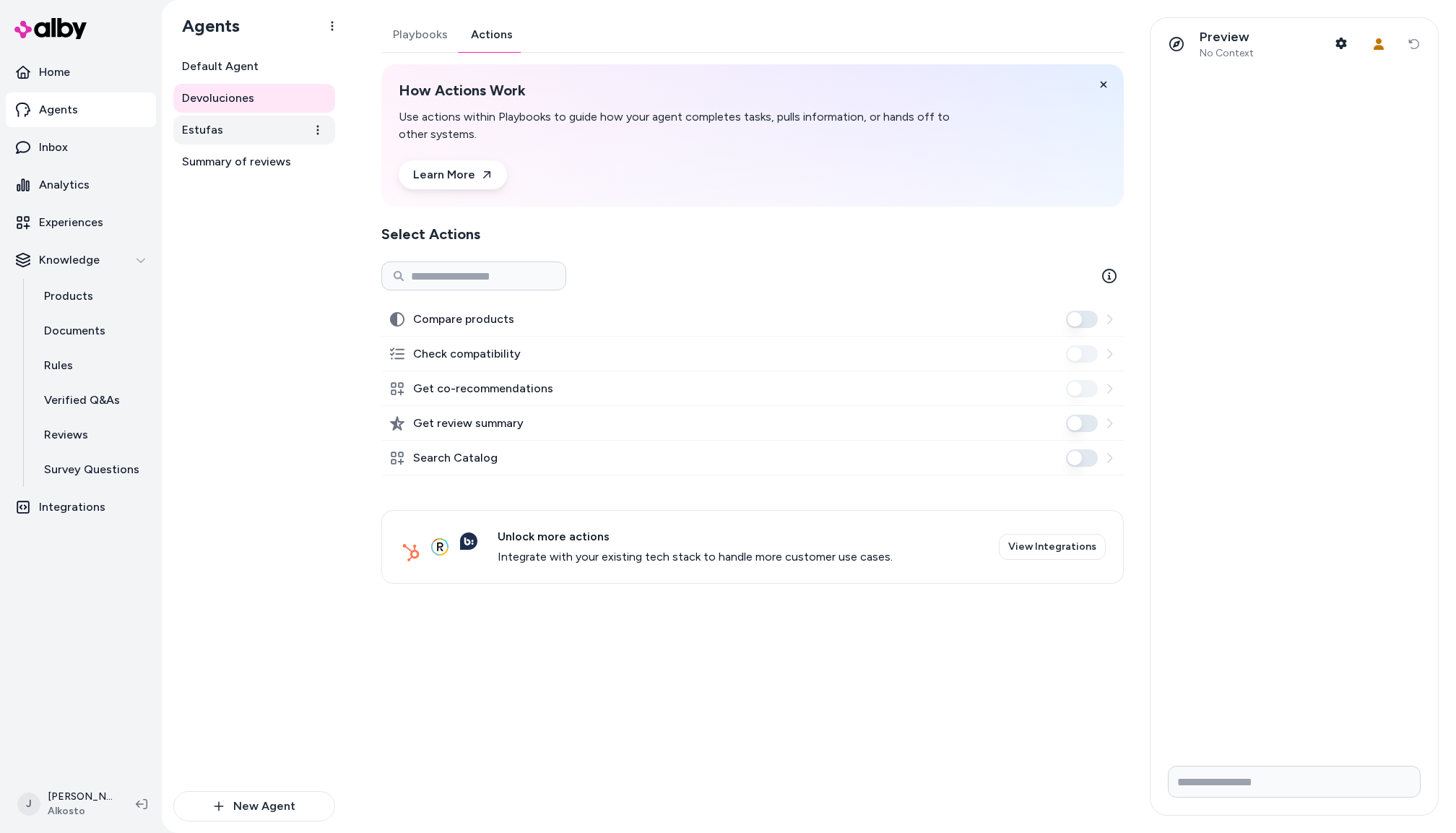
click at [229, 135] on link "Estufas" at bounding box center [254, 130] width 162 height 29
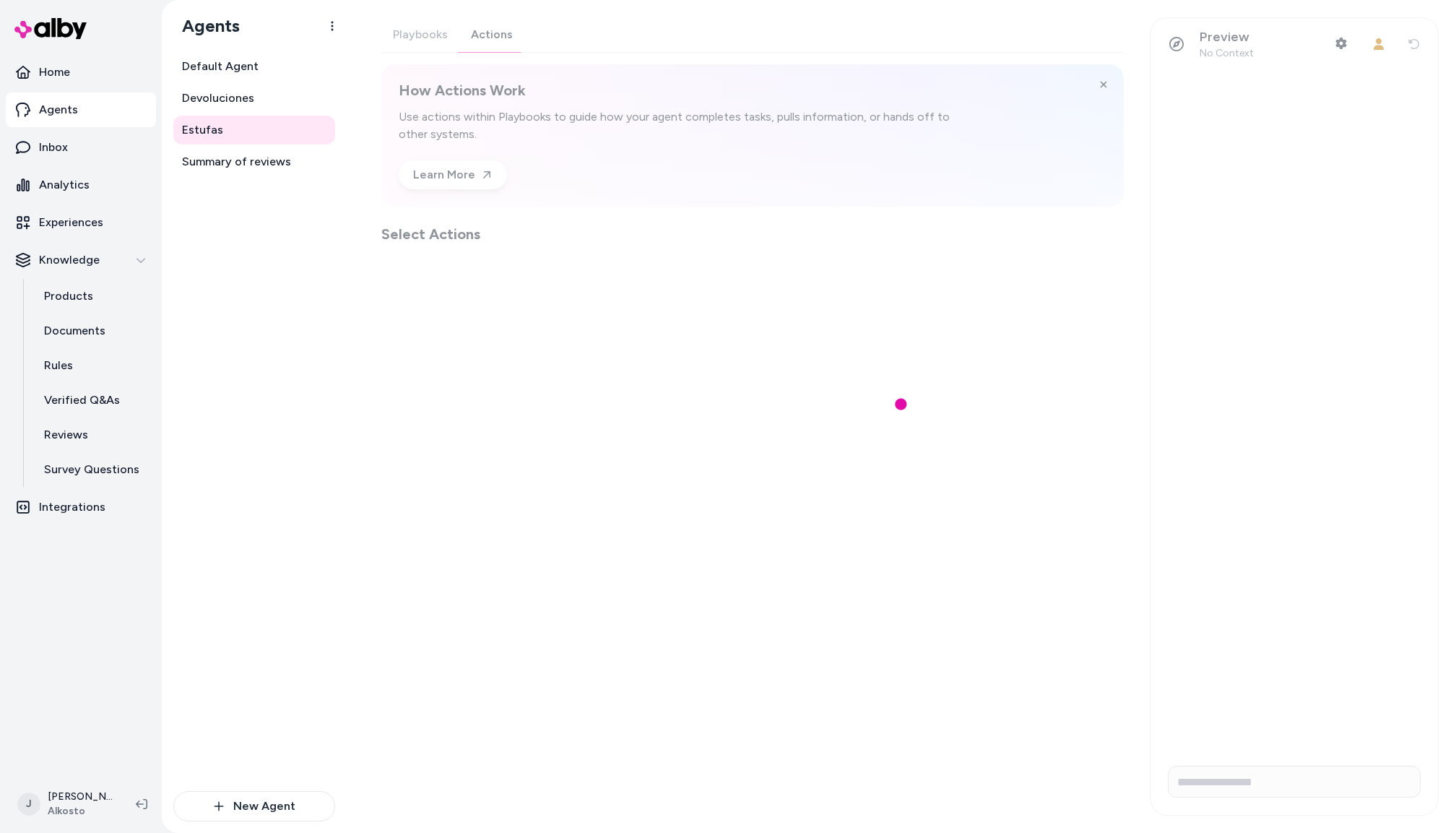
click at [502, 32] on button "Actions" at bounding box center [492, 35] width 65 height 35
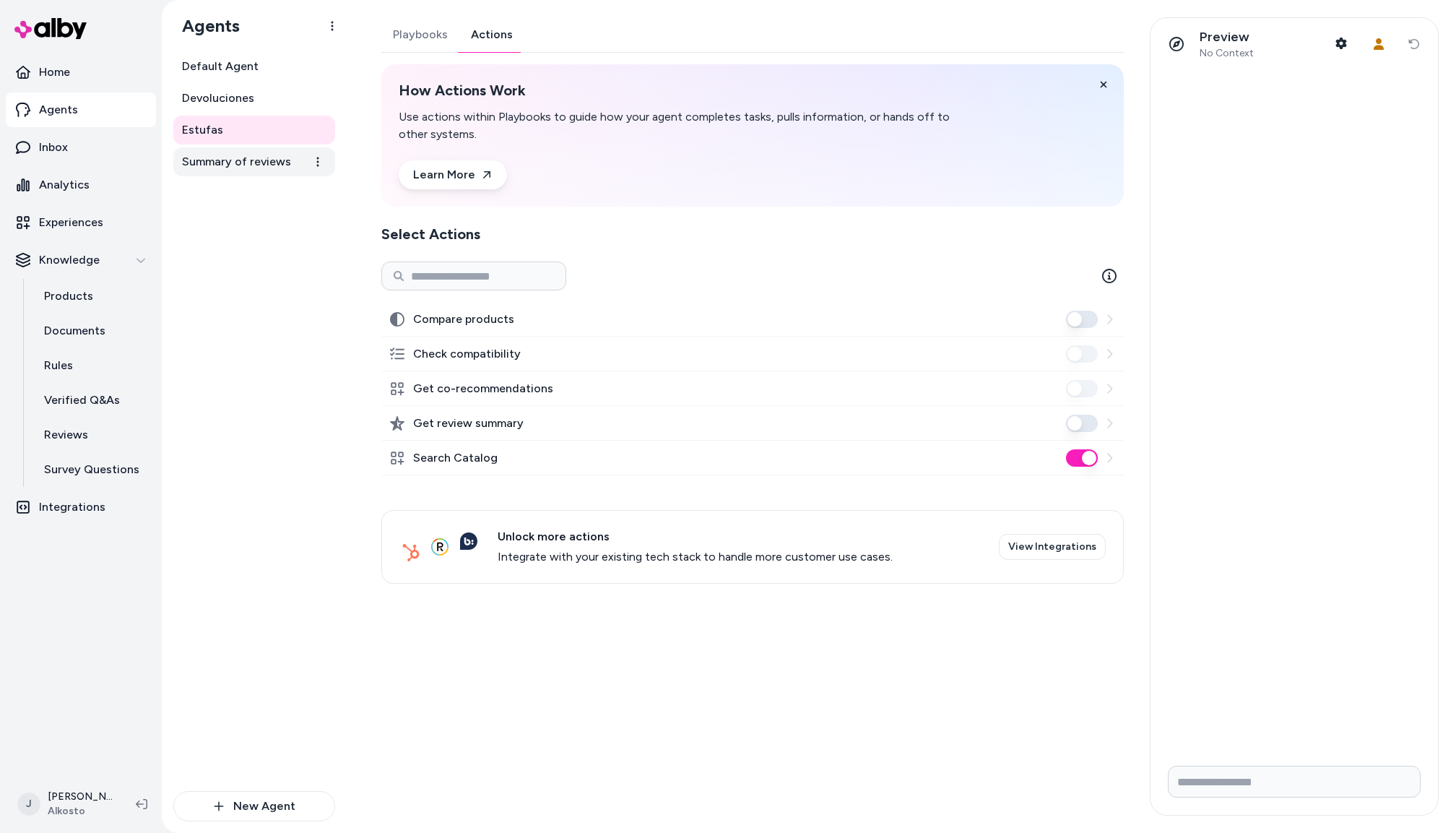
click at [220, 169] on span "Summary of reviews" at bounding box center [236, 162] width 109 height 17
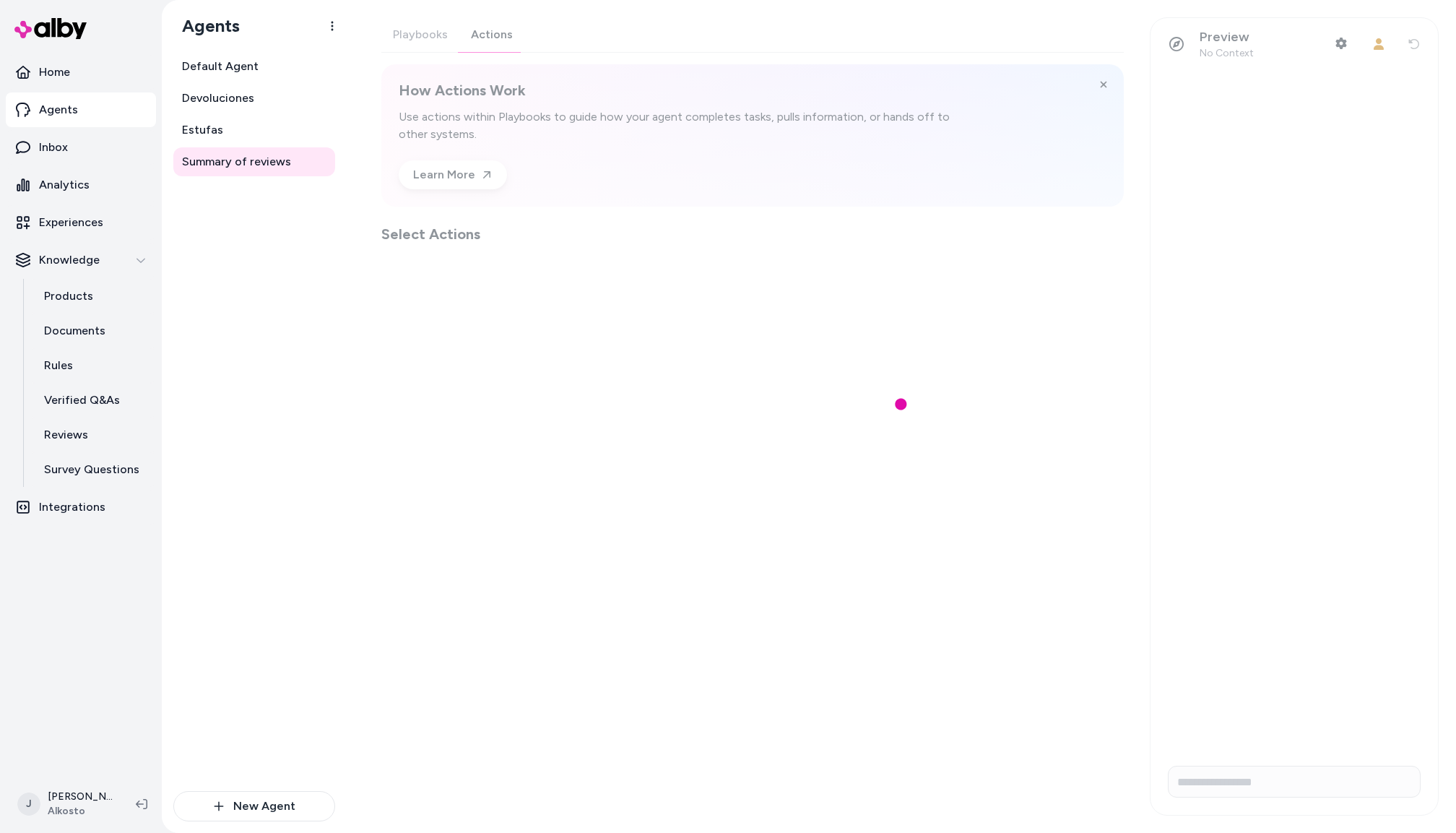
click at [496, 26] on div "Playbooks Actions How Actions Work Use actions within Playbooks to guide how yo…" at bounding box center [753, 130] width 742 height 227
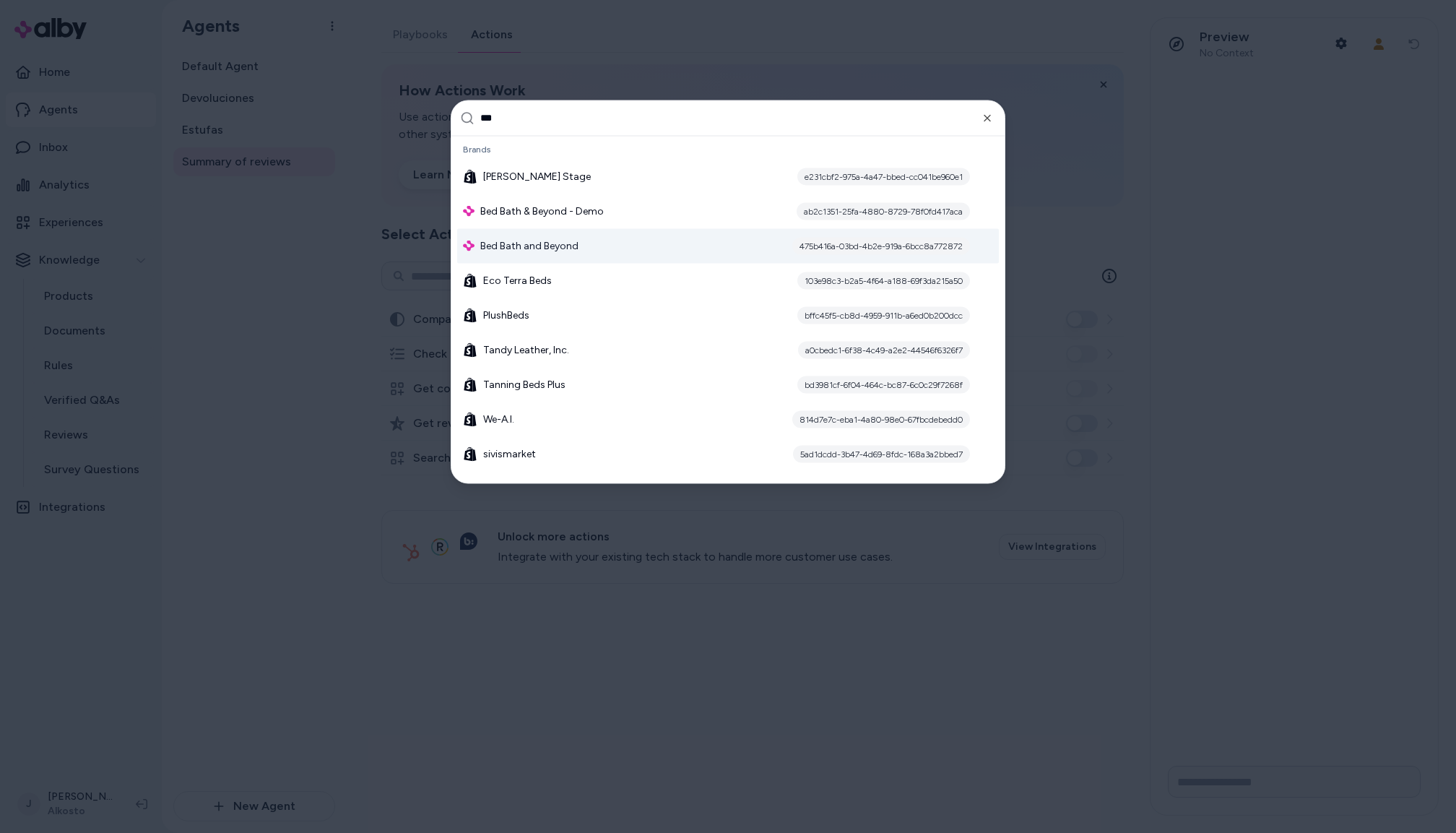
type input "***"
click at [532, 245] on span "Bed Bath and Beyond" at bounding box center [530, 246] width 99 height 14
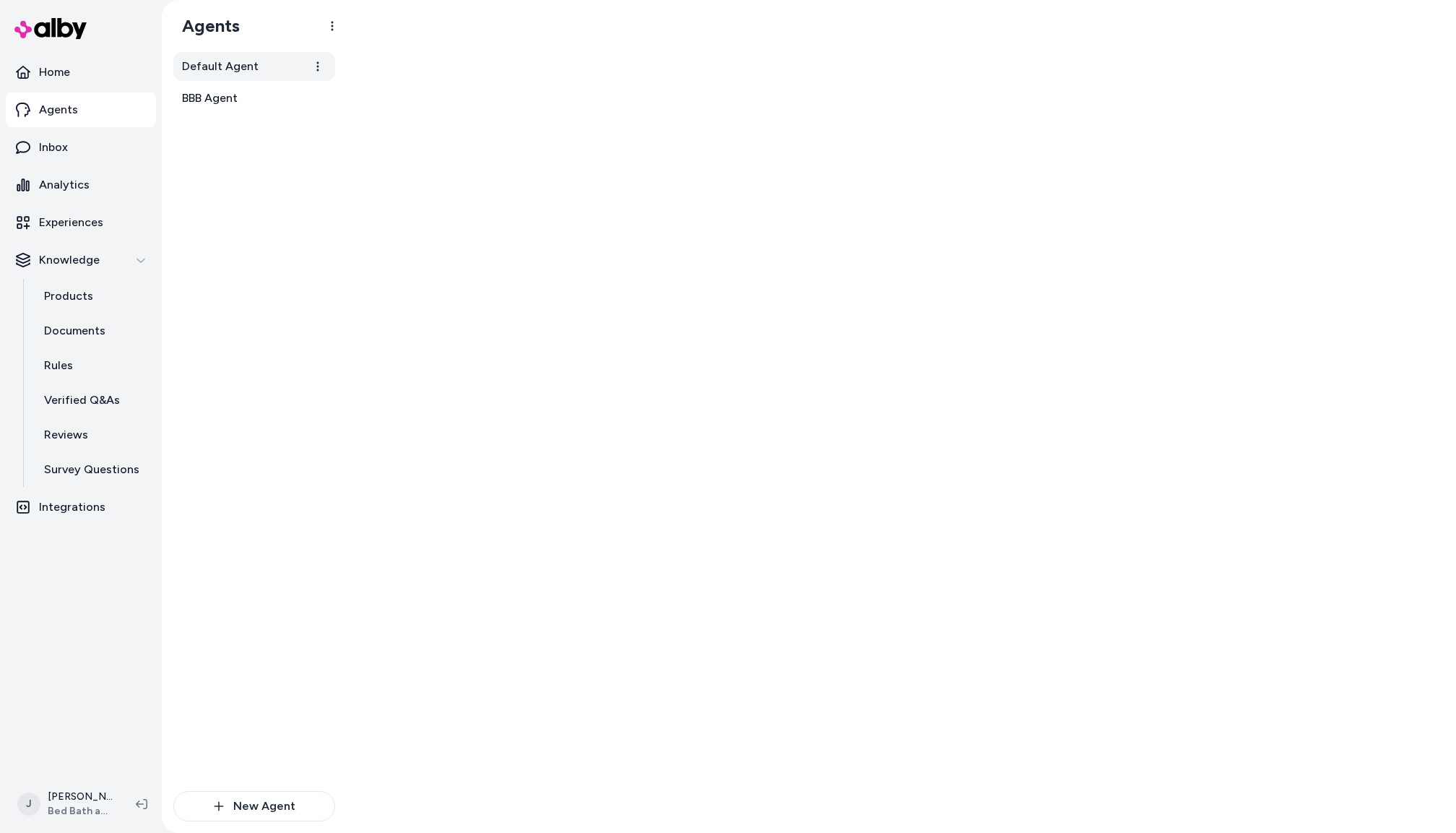
click at [230, 69] on span "Default Agent" at bounding box center [220, 67] width 77 height 17
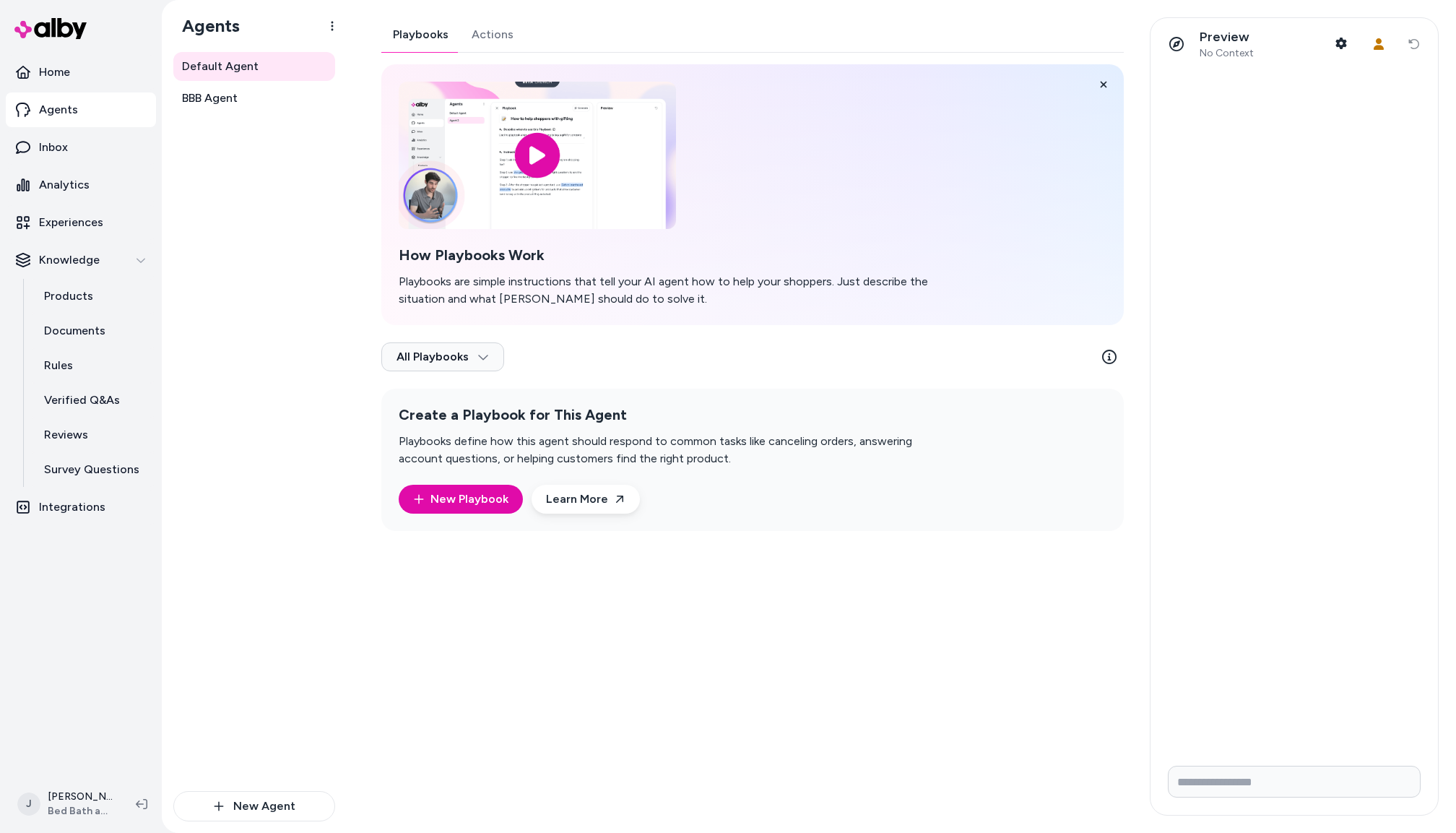
click at [504, 33] on div "Playbooks Actions How Playbooks Work Playbooks are simple instructions that tel…" at bounding box center [753, 274] width 742 height 514
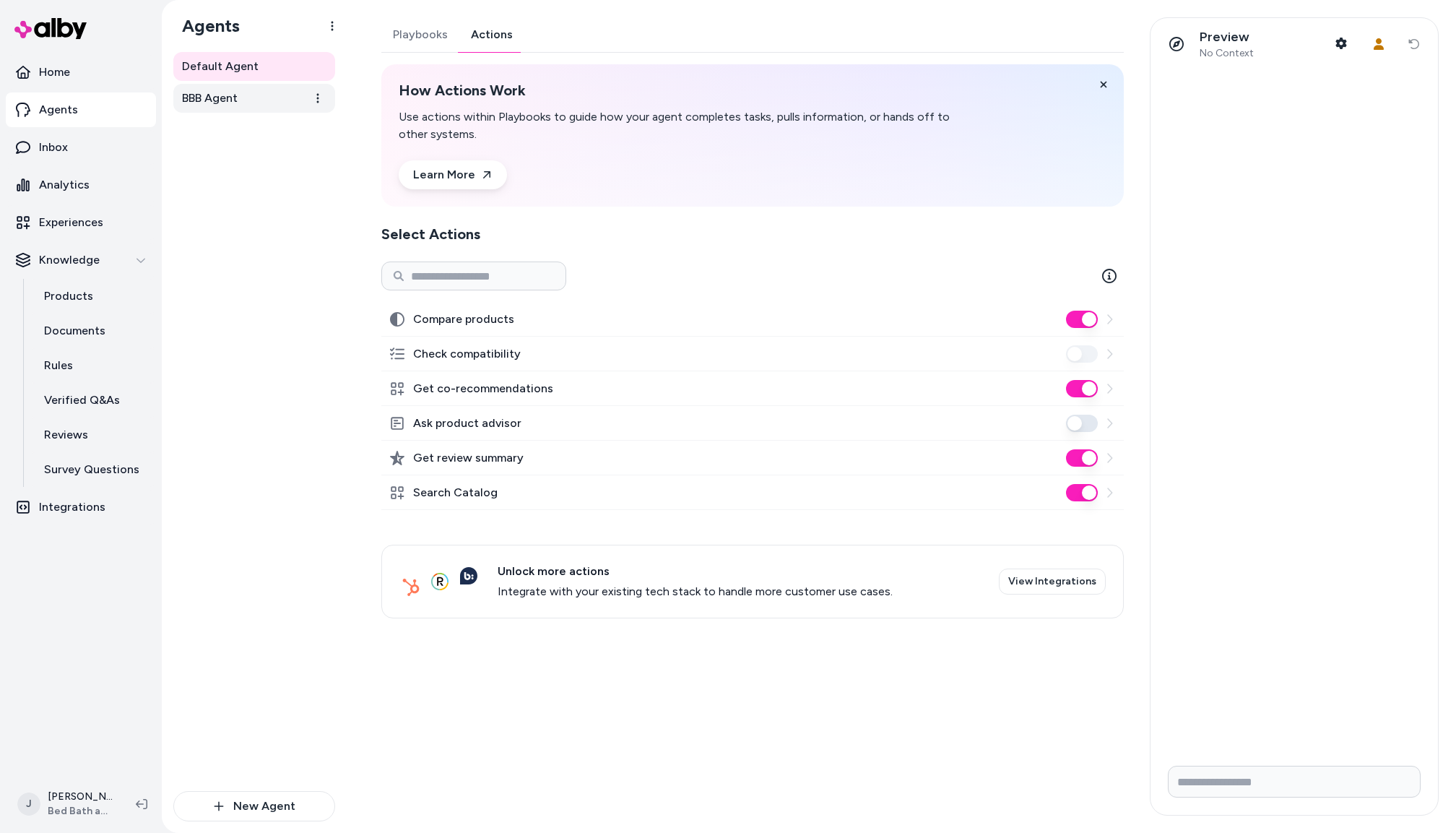
click at [209, 90] on span "BBB Agent" at bounding box center [209, 99] width 56 height 17
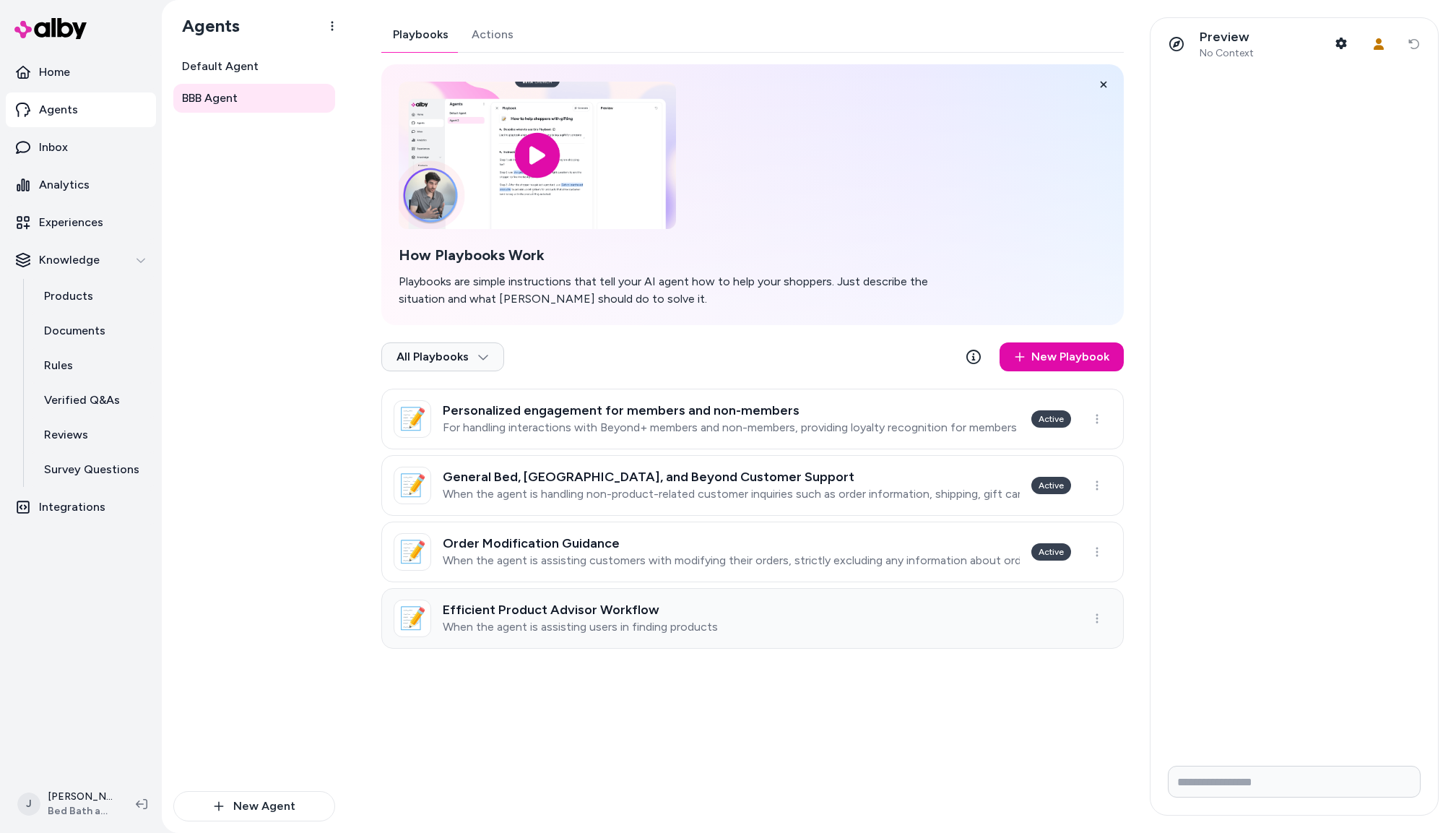
click at [727, 610] on link "📝 Efficient Product Advisor Workflow When the agent is assisting users in findi…" at bounding box center [753, 619] width 742 height 61
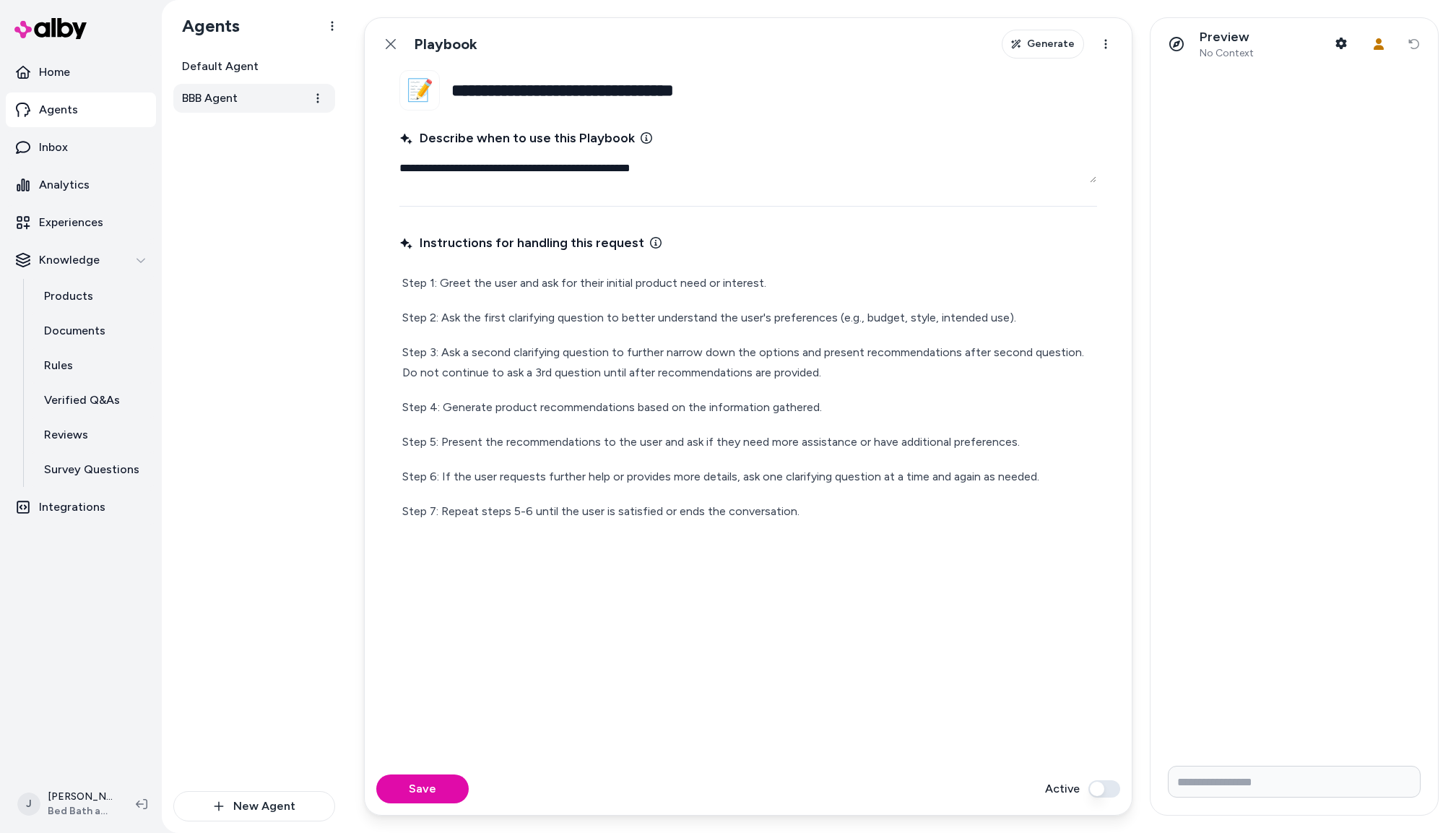
click at [264, 87] on link "BBB Agent" at bounding box center [254, 99] width 162 height 29
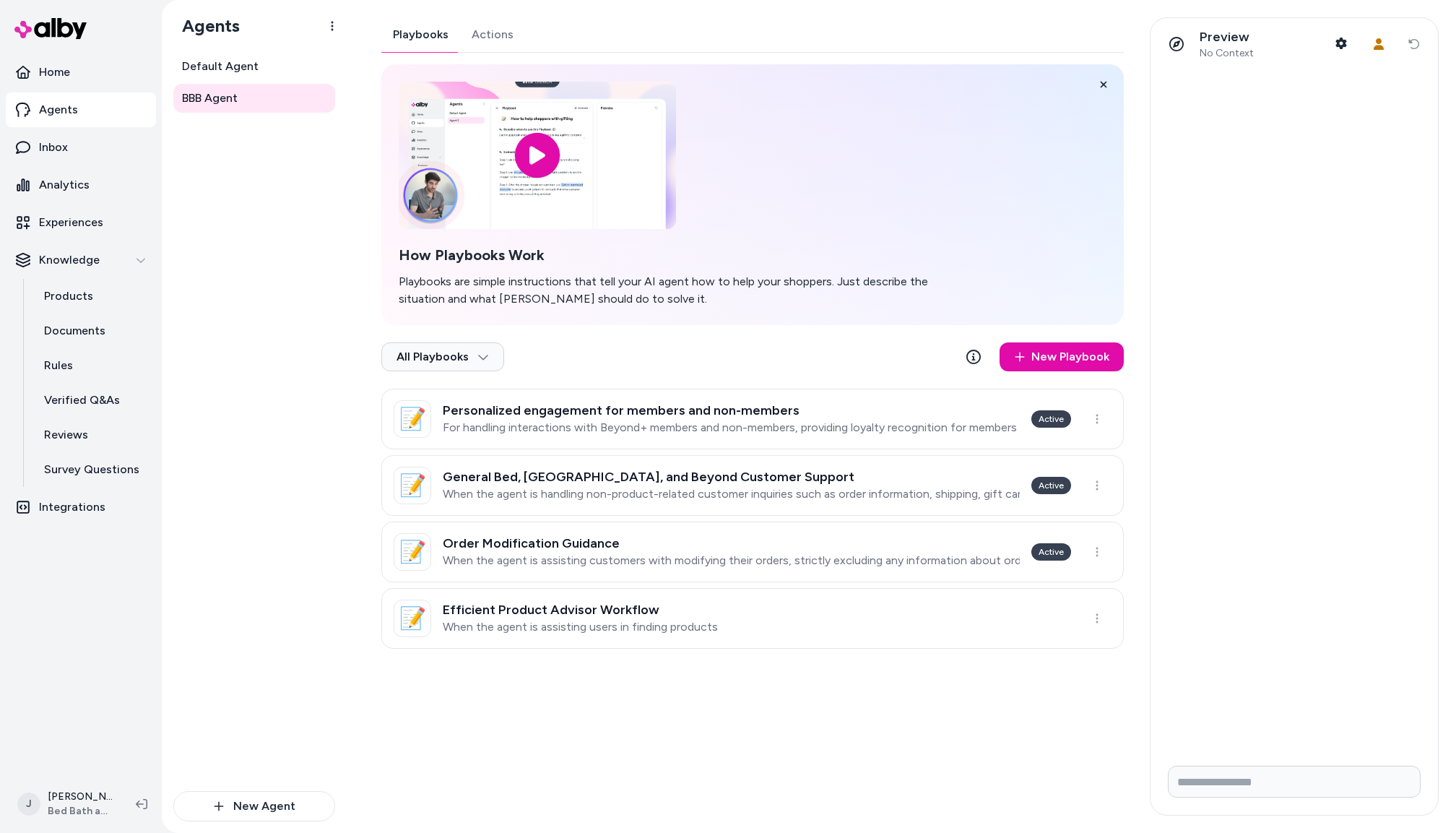
click at [484, 43] on div "Playbooks Actions How Playbooks Work Playbooks are simple instructions that tel…" at bounding box center [753, 333] width 742 height 632
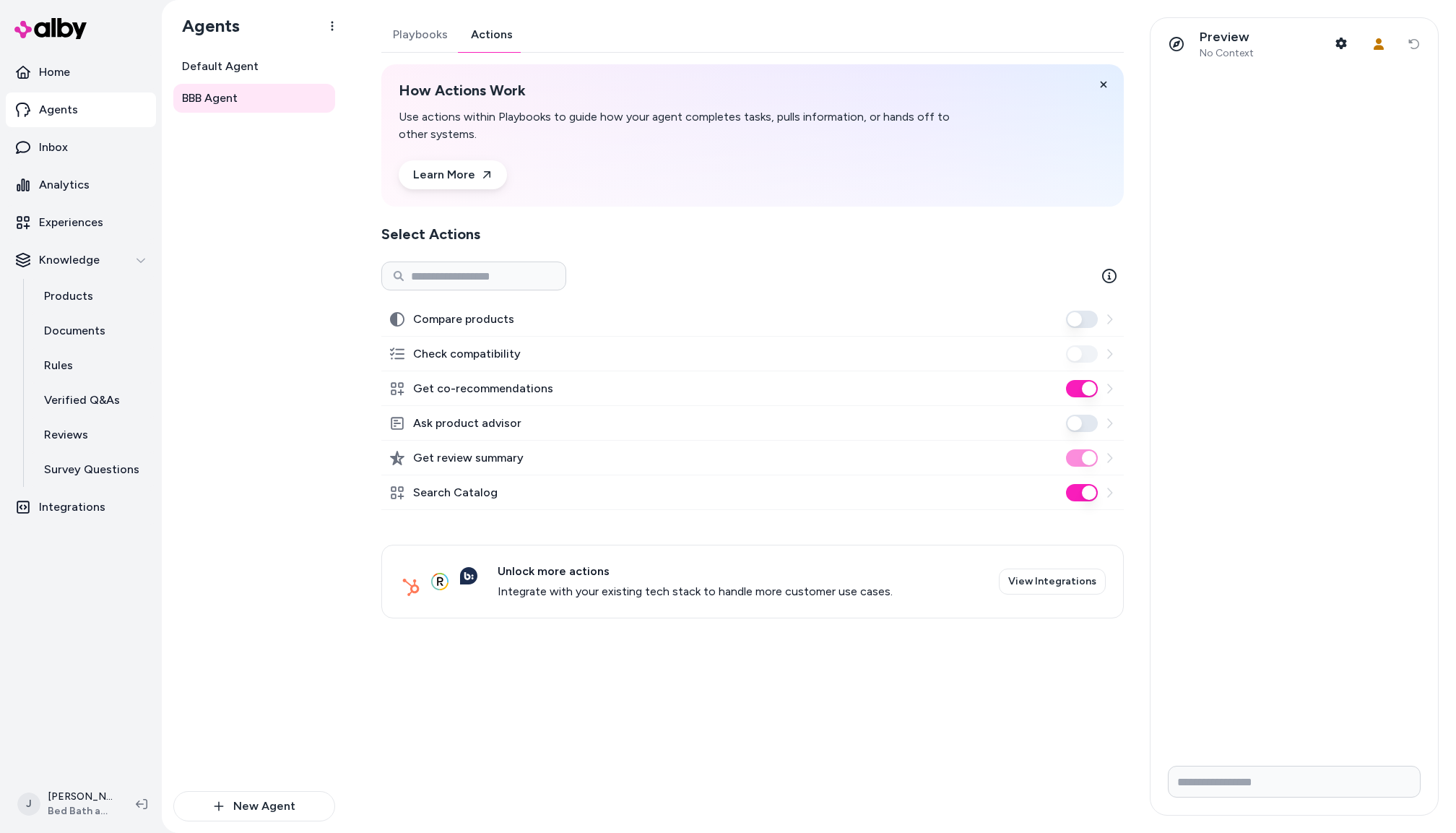
click at [239, 200] on div "Default Agent BBB Agent" at bounding box center [254, 422] width 162 height 739
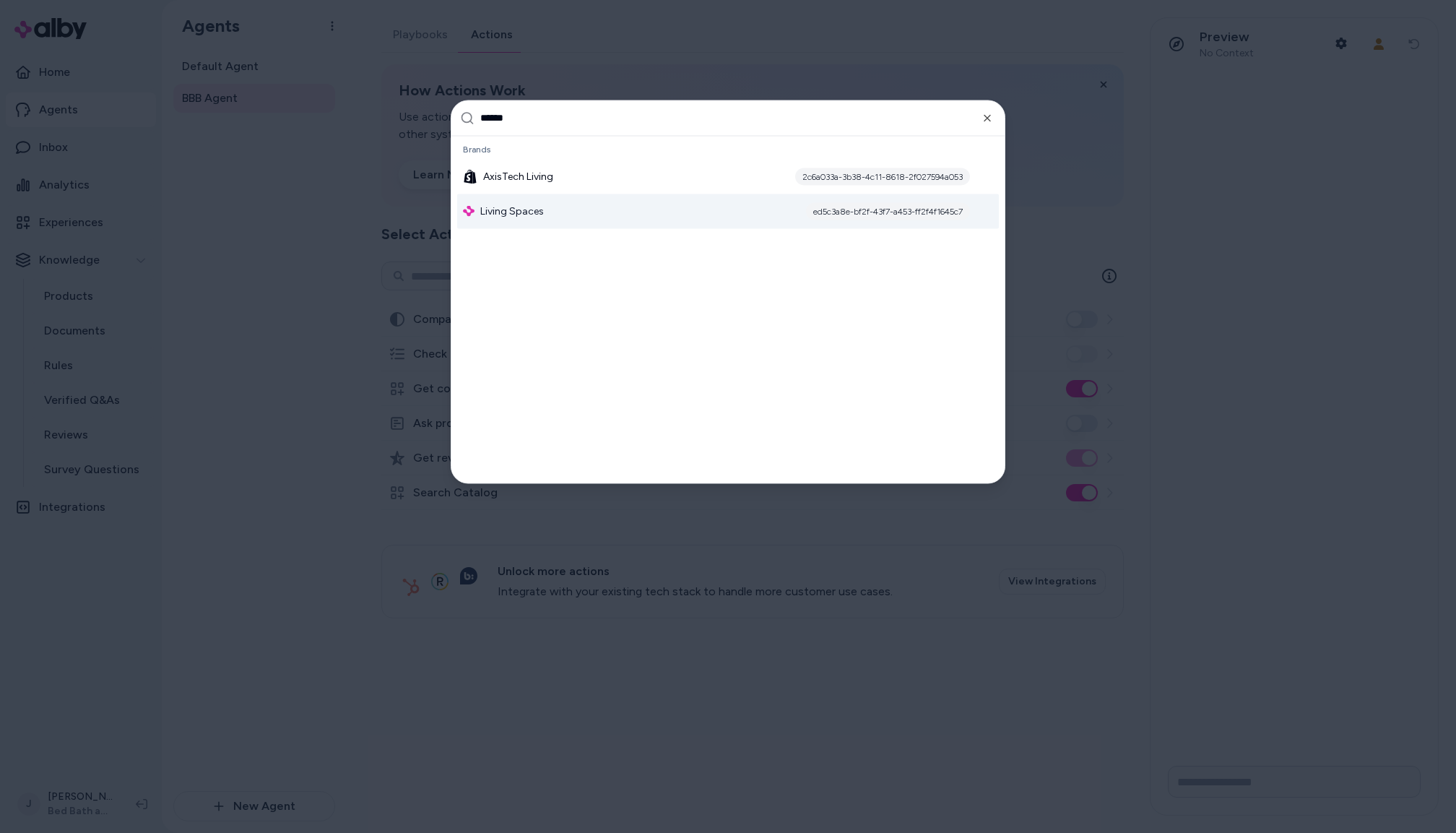
type input "******"
click at [545, 214] on div "Living Spaces ed5c3a8e-bf2f-43f7-a453-ff2f4f1645c7" at bounding box center [728, 211] width 542 height 35
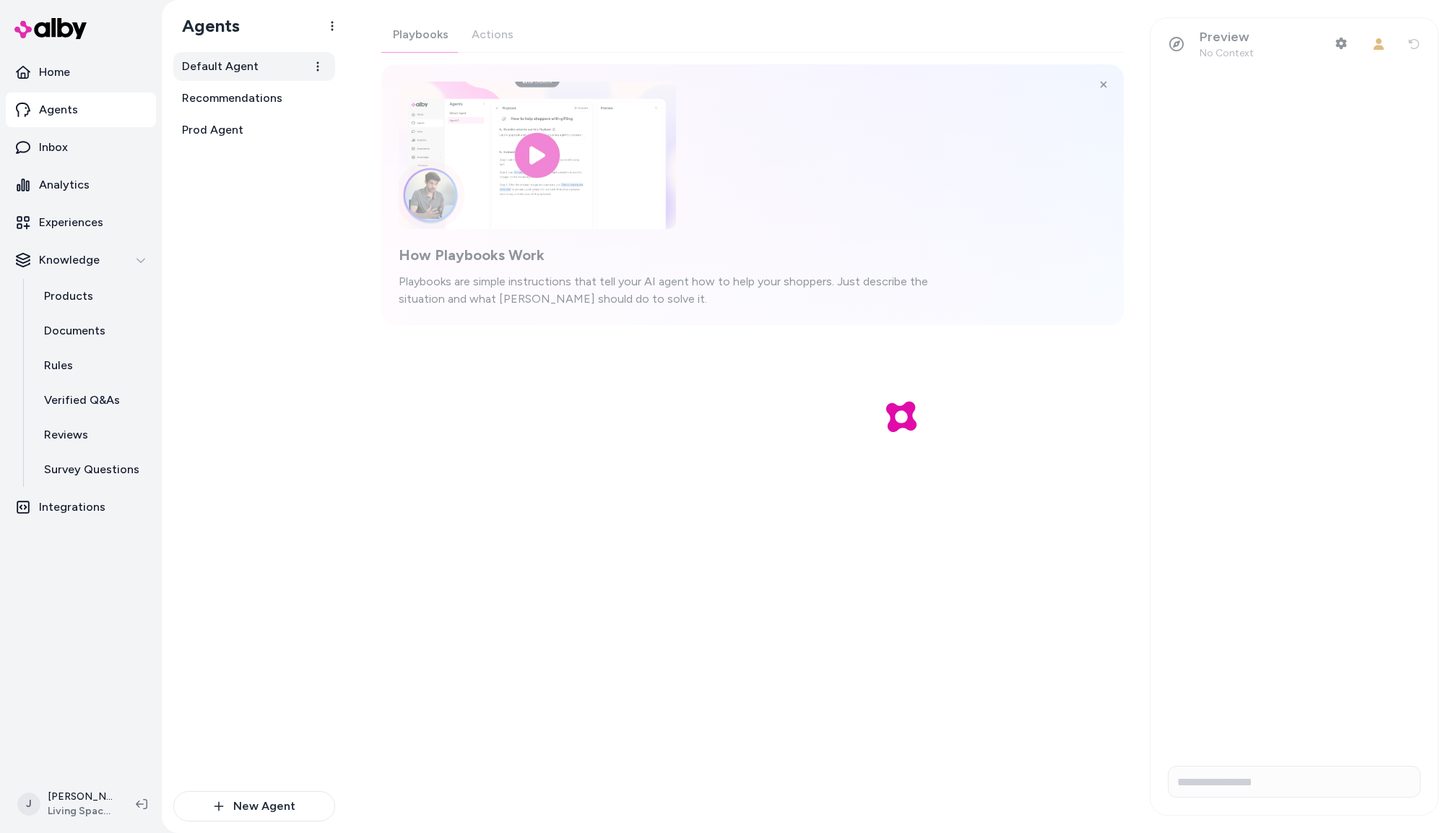
click at [256, 68] on link "Default Agent" at bounding box center [254, 67] width 162 height 29
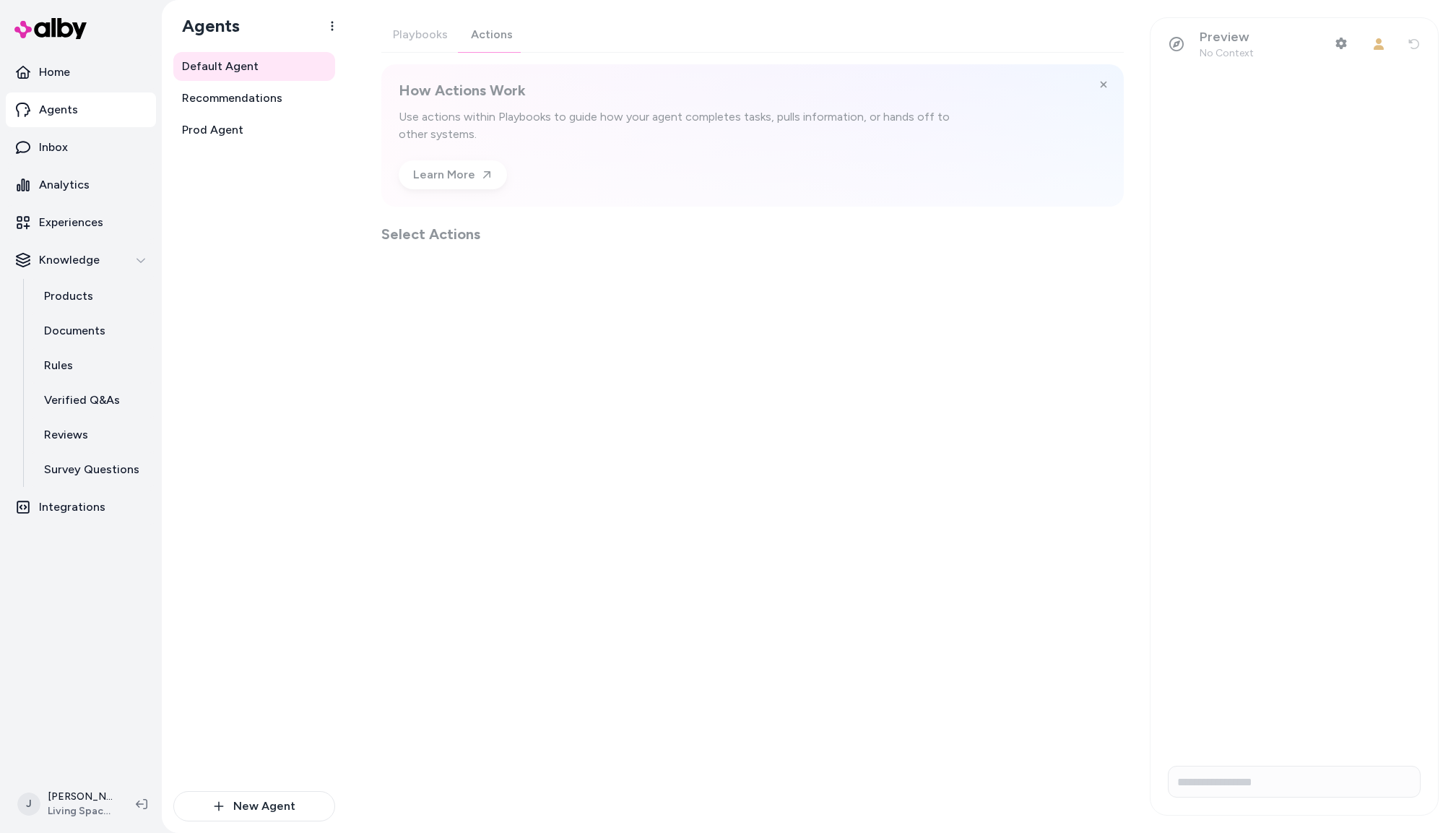
click at [490, 32] on div "Playbooks Actions How Actions Work Use actions within Playbooks to guide how yo…" at bounding box center [753, 130] width 742 height 227
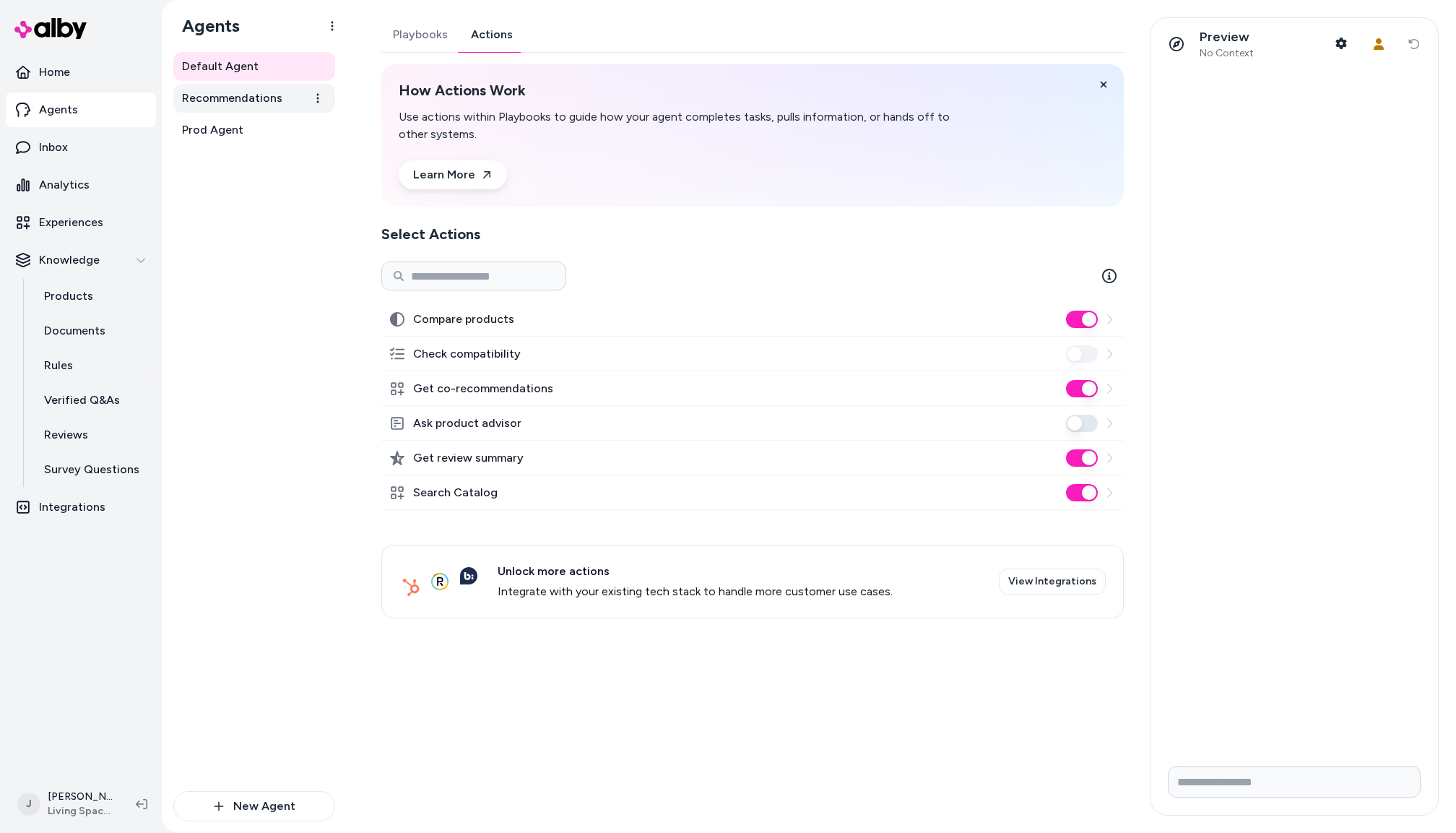
click at [223, 106] on span "Recommendations" at bounding box center [232, 99] width 101 height 17
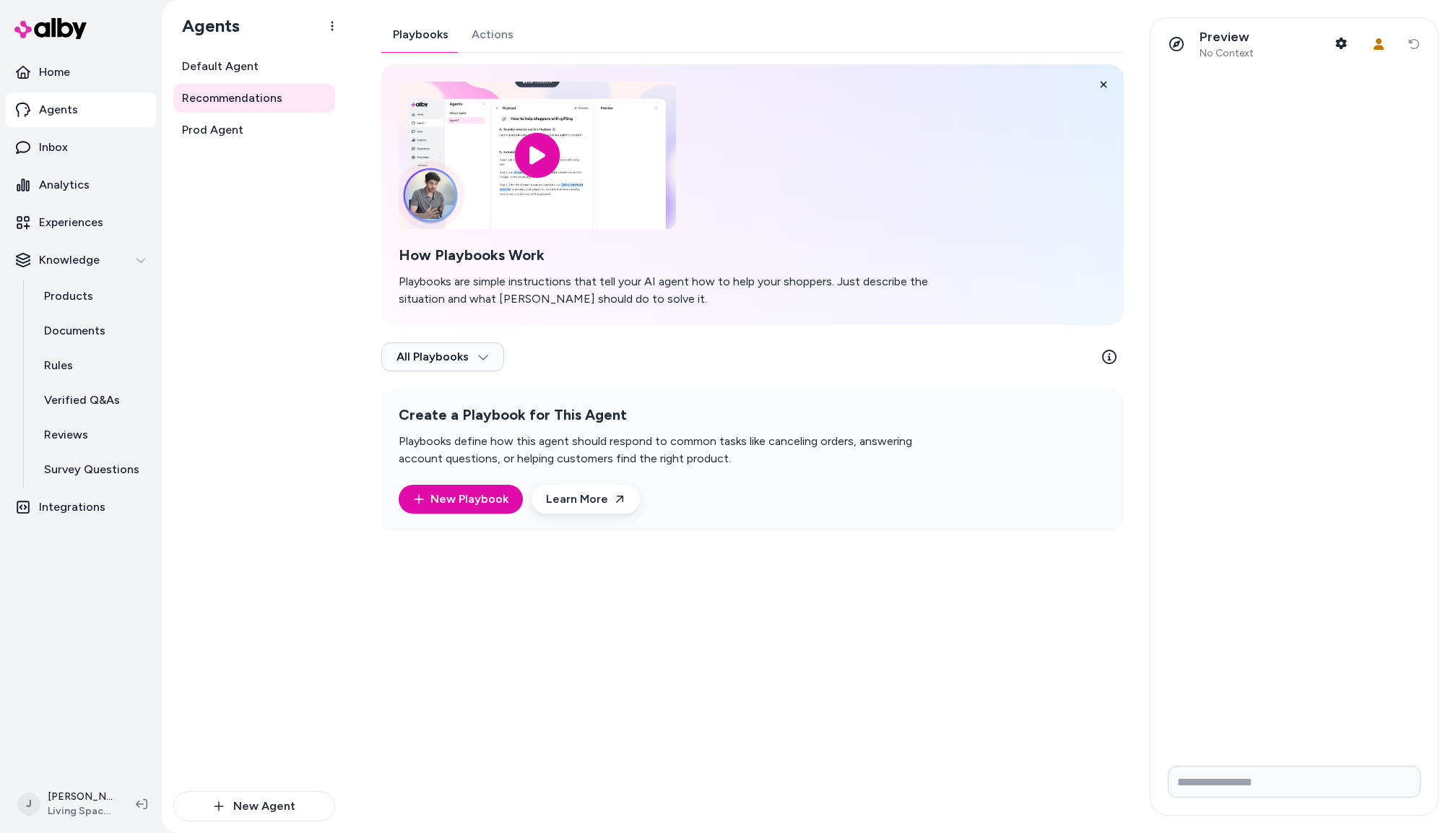
click at [498, 38] on div "Playbooks Actions How Playbooks Work Playbooks are simple instructions that tel…" at bounding box center [753, 274] width 742 height 514
click at [439, 25] on button "Playbooks" at bounding box center [421, 35] width 79 height 35
click at [505, 33] on button "Actions" at bounding box center [493, 35] width 65 height 35
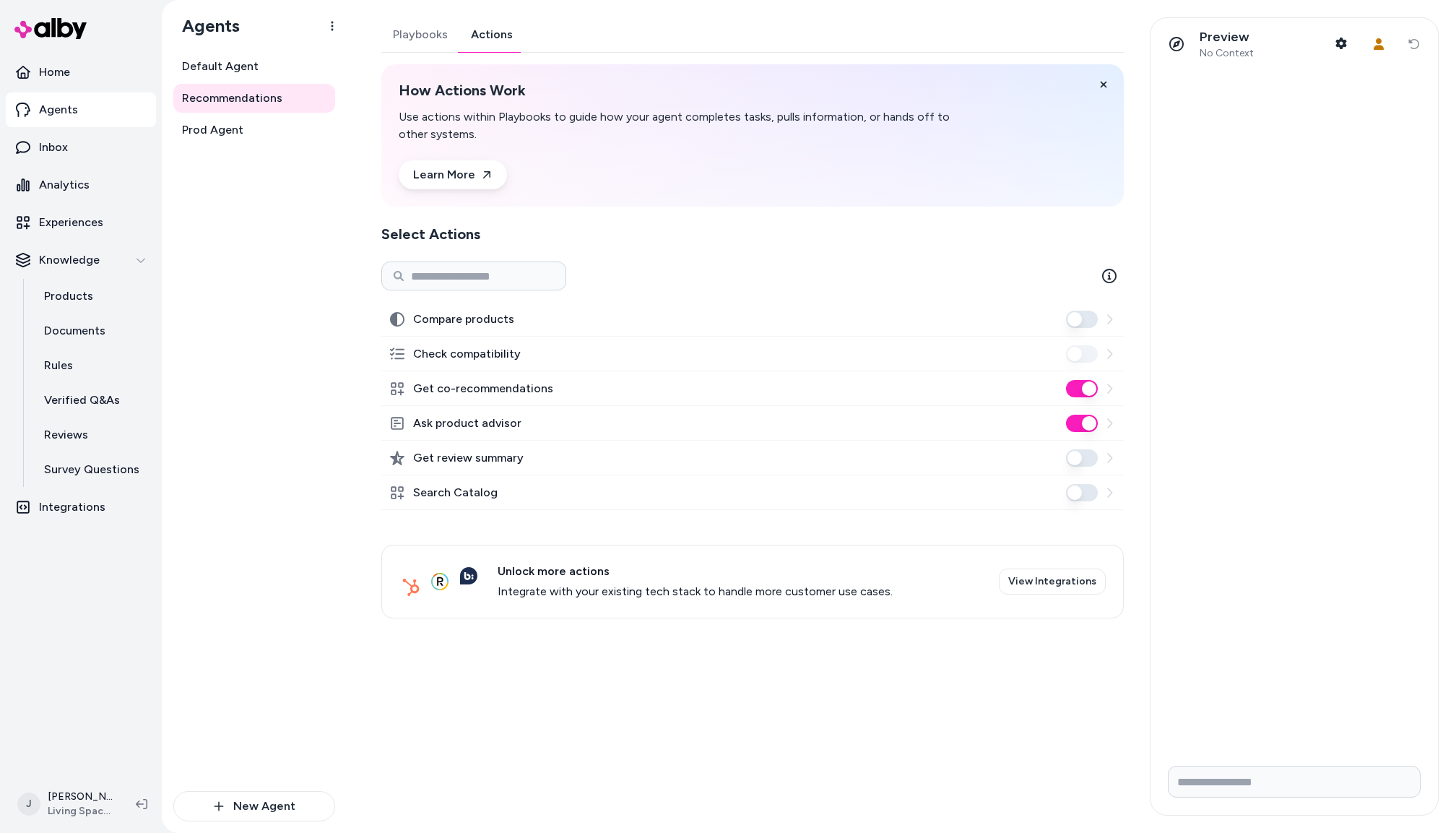
click at [1085, 419] on button "Ask product advisor" at bounding box center [1082, 423] width 32 height 17
click at [1081, 494] on button "Search Catalog" at bounding box center [1082, 493] width 32 height 17
click at [201, 128] on span "Prod Agent" at bounding box center [212, 130] width 62 height 17
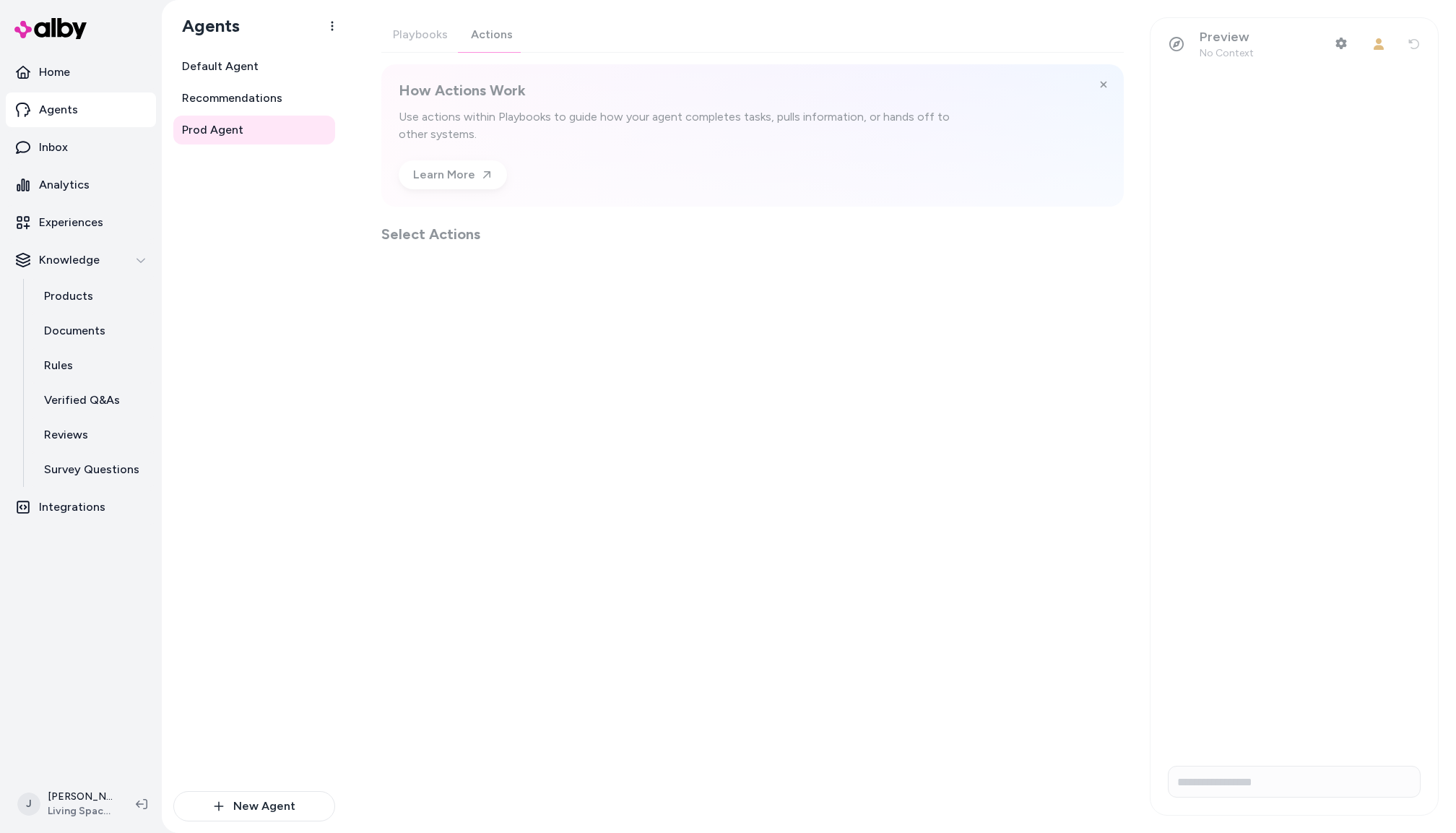
click at [487, 38] on div "Playbooks Actions How Actions Work Use actions within Playbooks to guide how yo…" at bounding box center [753, 130] width 742 height 227
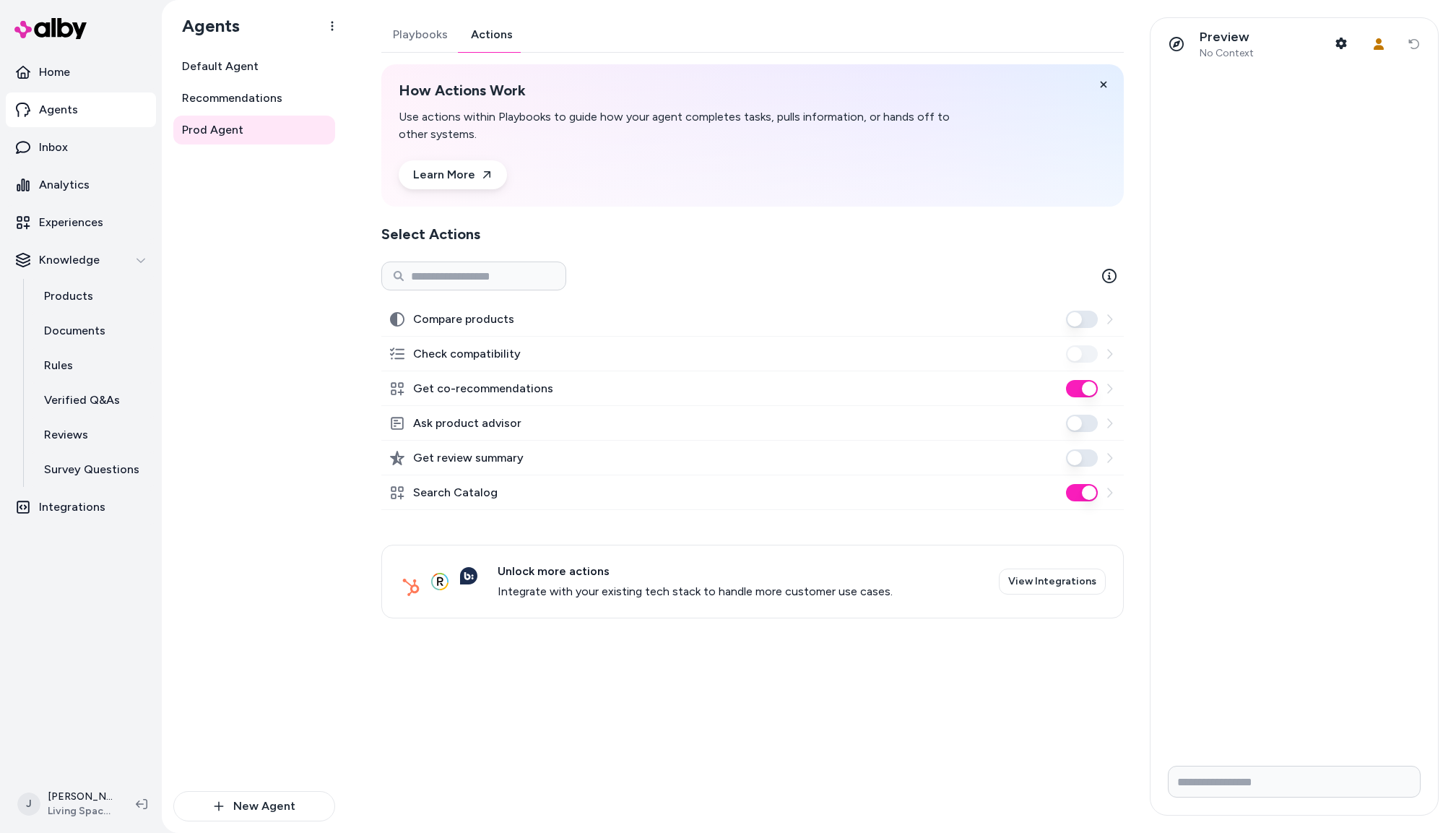
click at [251, 240] on div "Default Agent Recommendations Prod Agent" at bounding box center [254, 422] width 162 height 739
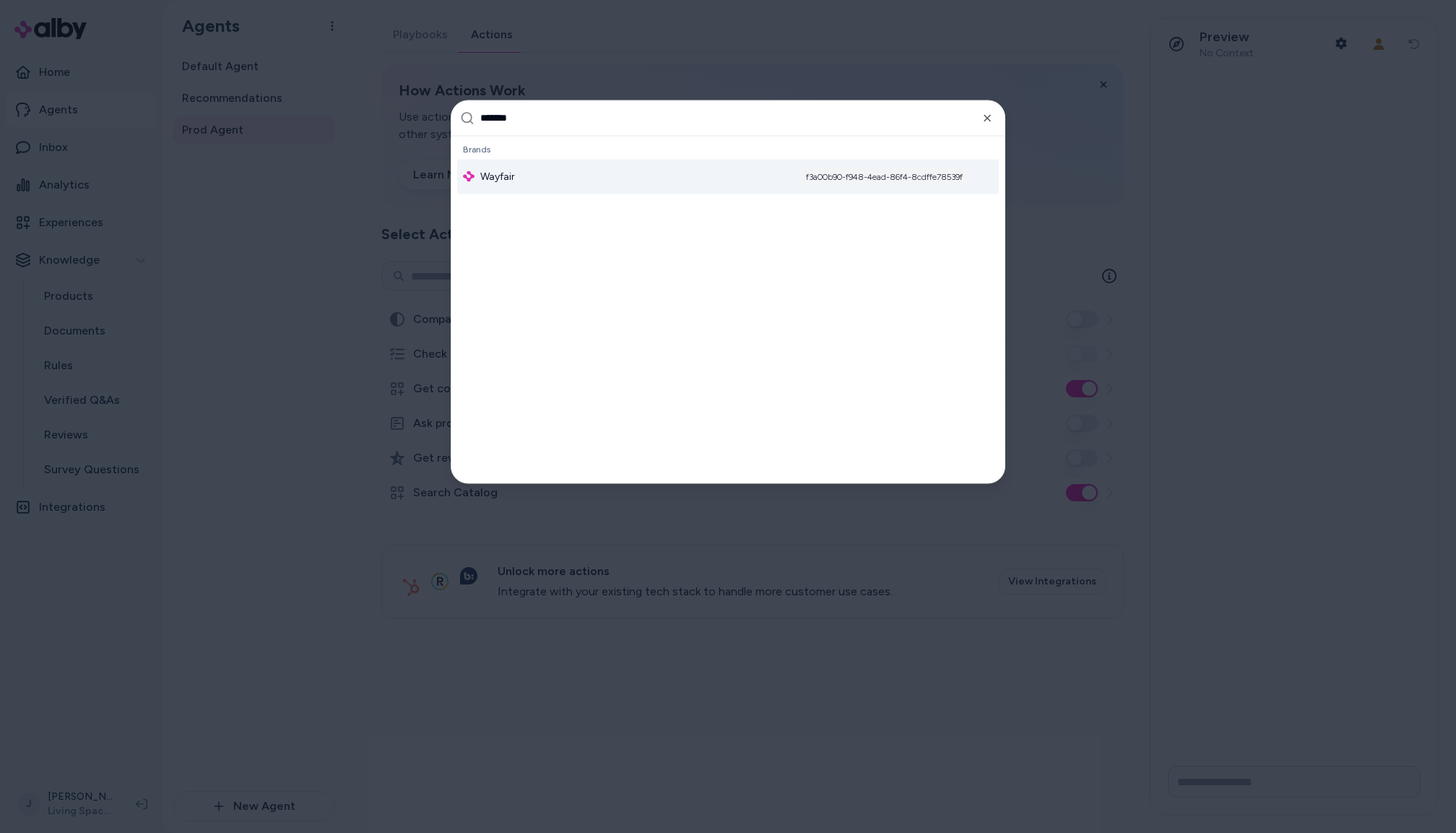
type input "*******"
click at [696, 167] on div "Wayfair f3a00b90-f948-4ead-86f4-8cdffe78539f" at bounding box center [728, 176] width 542 height 35
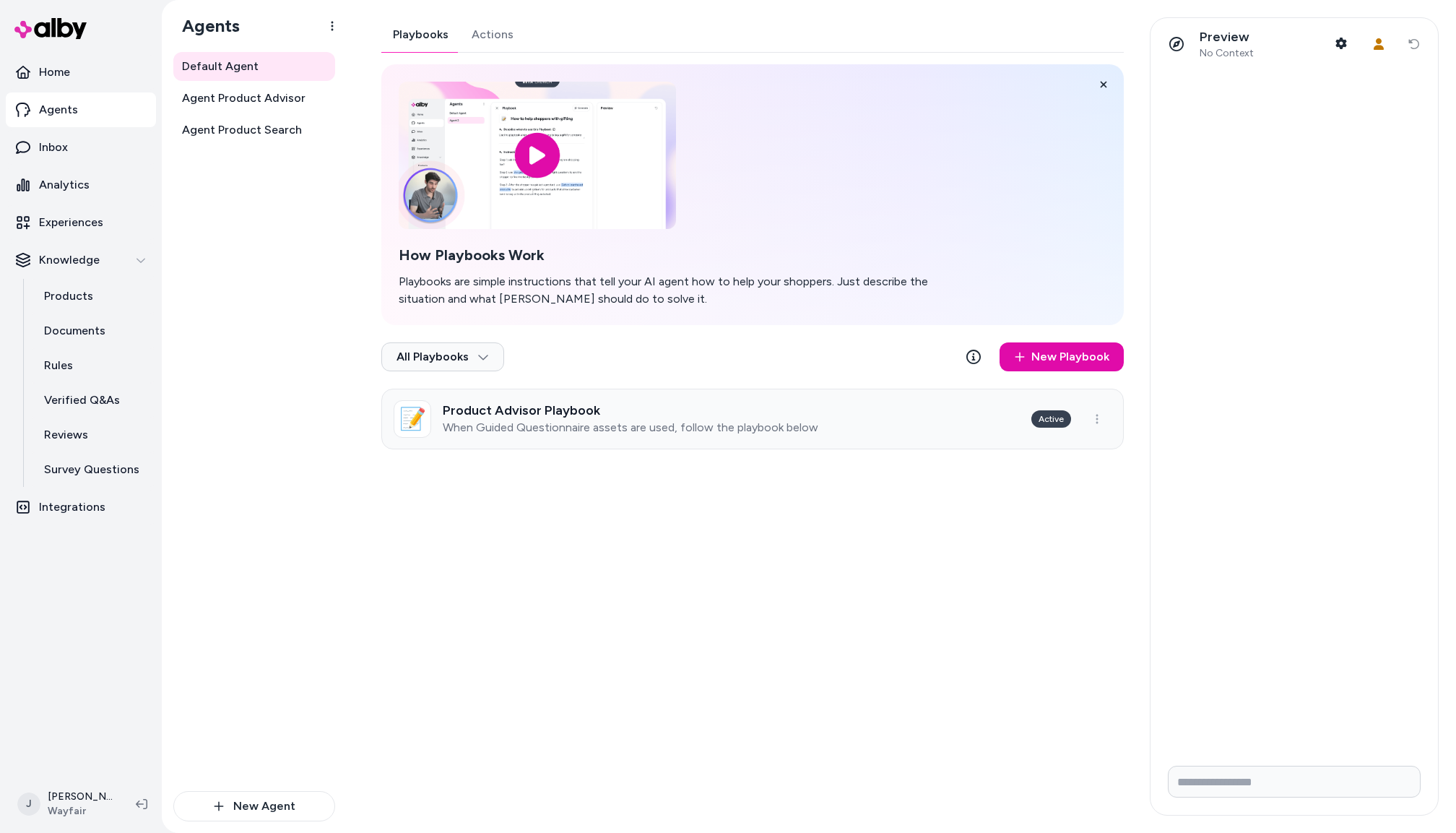
click at [638, 432] on p "When Guided Questionnaire assets are used, follow the playbook below" at bounding box center [630, 427] width 376 height 14
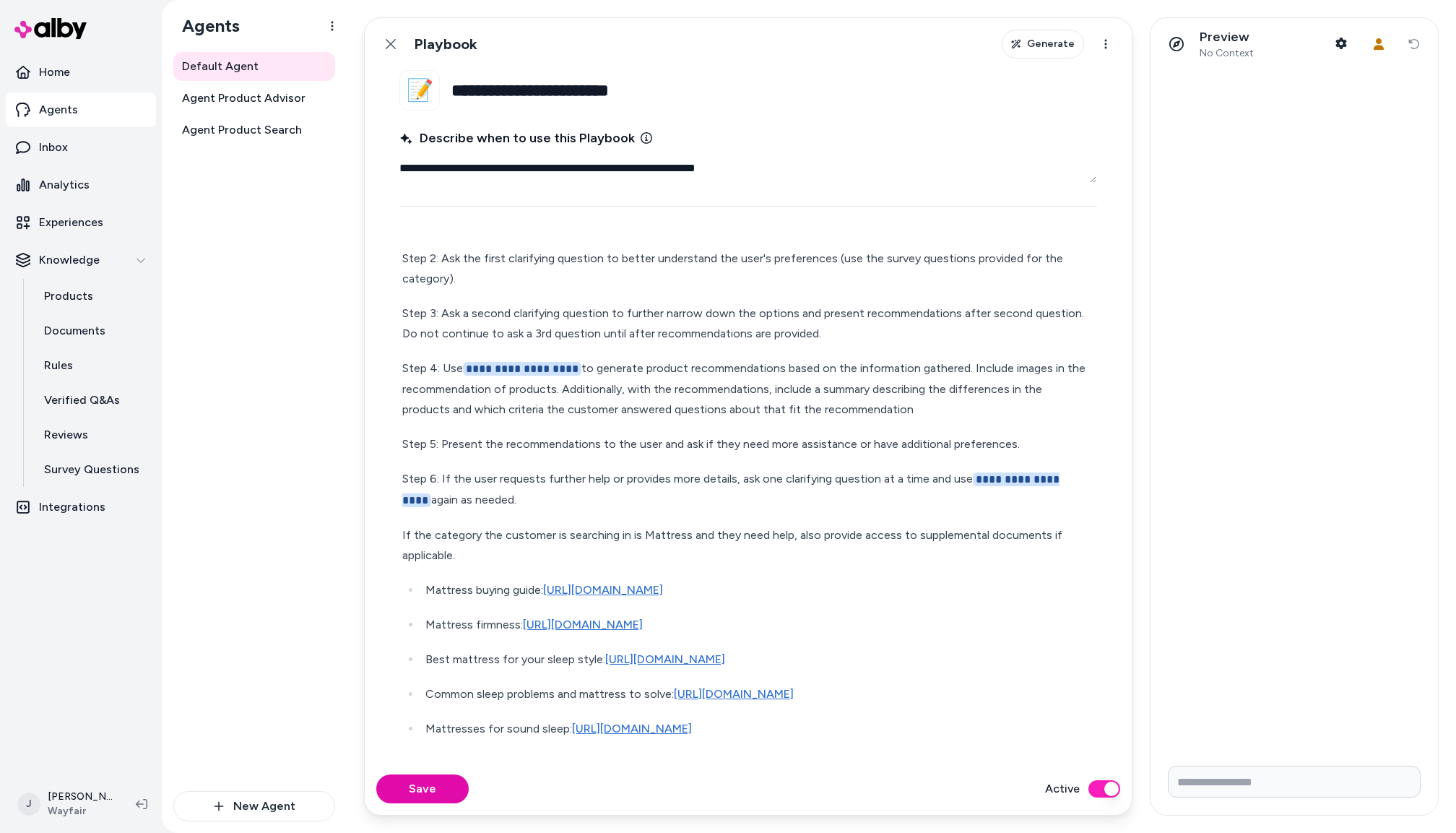
scroll to position [41, 0]
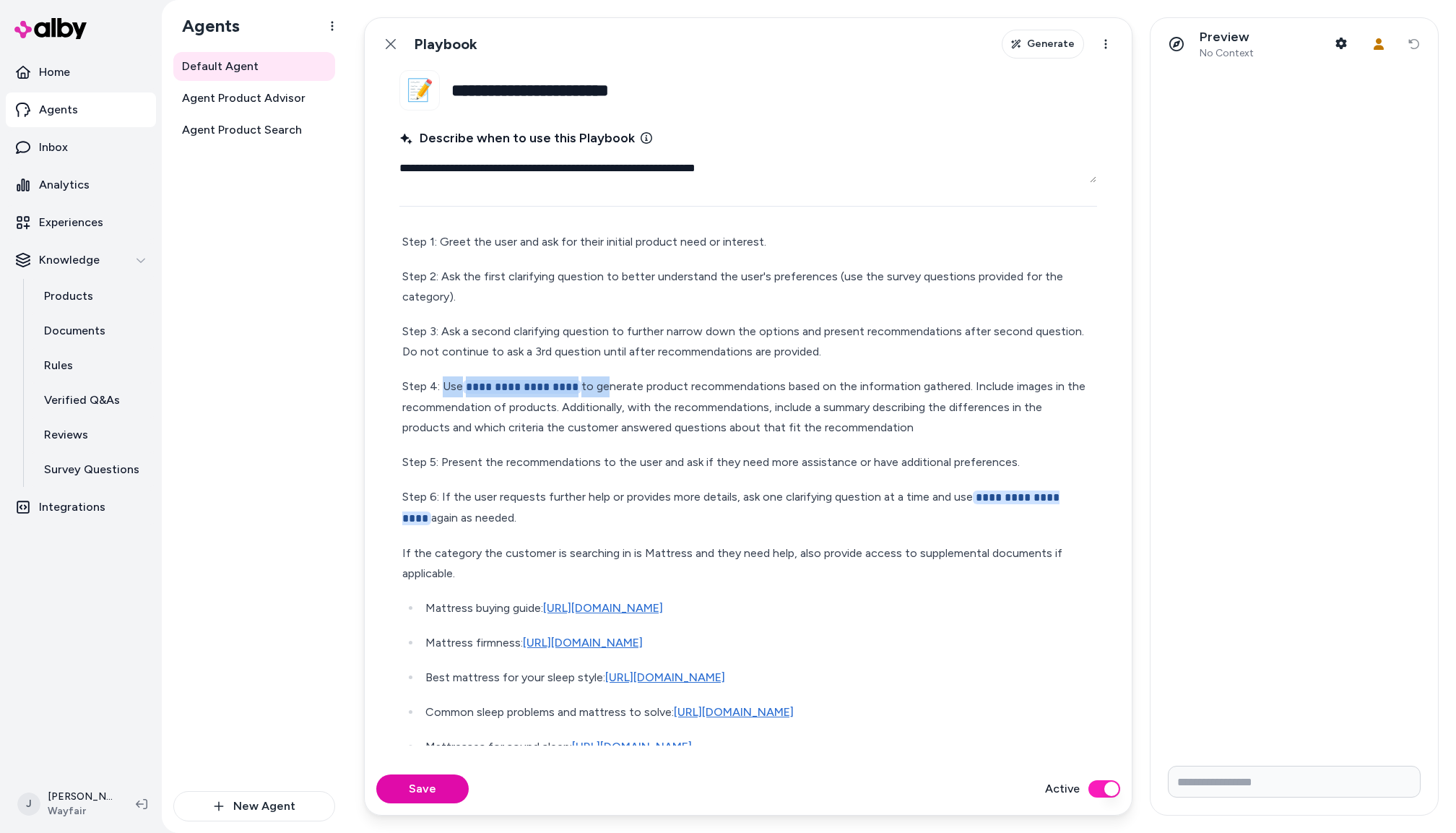
drag, startPoint x: 598, startPoint y: 388, endPoint x: 457, endPoint y: 385, distance: 141.0
click at [445, 384] on p "**********" at bounding box center [748, 407] width 692 height 62
type textarea "*"
drag, startPoint x: 929, startPoint y: 496, endPoint x: 926, endPoint y: 506, distance: 10.4
click at [914, 512] on p "**********" at bounding box center [748, 507] width 692 height 42
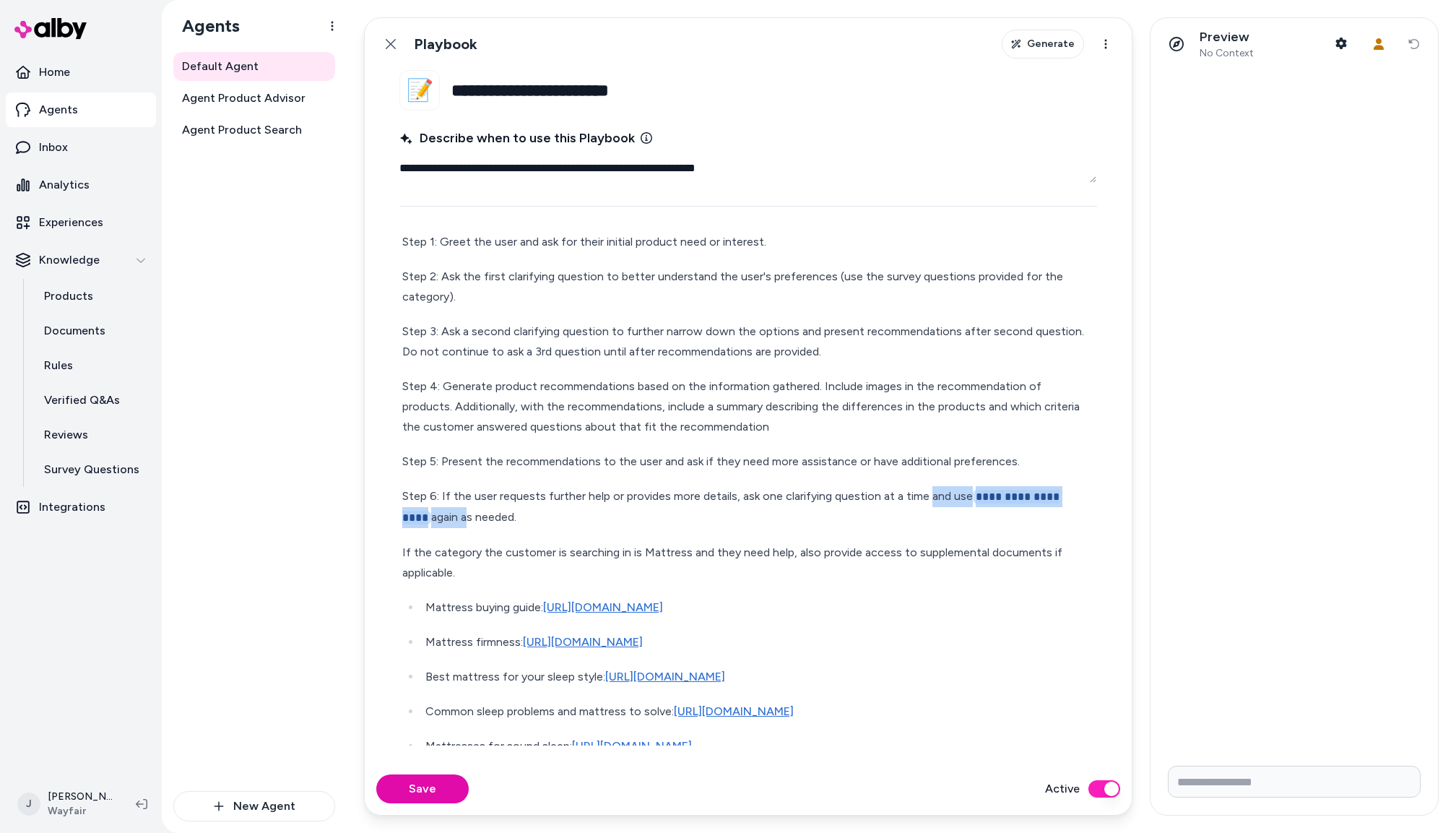
drag, startPoint x: 926, startPoint y: 500, endPoint x: 446, endPoint y: 516, distance: 480.3
click at [434, 518] on p "**********" at bounding box center [748, 507] width 692 height 42
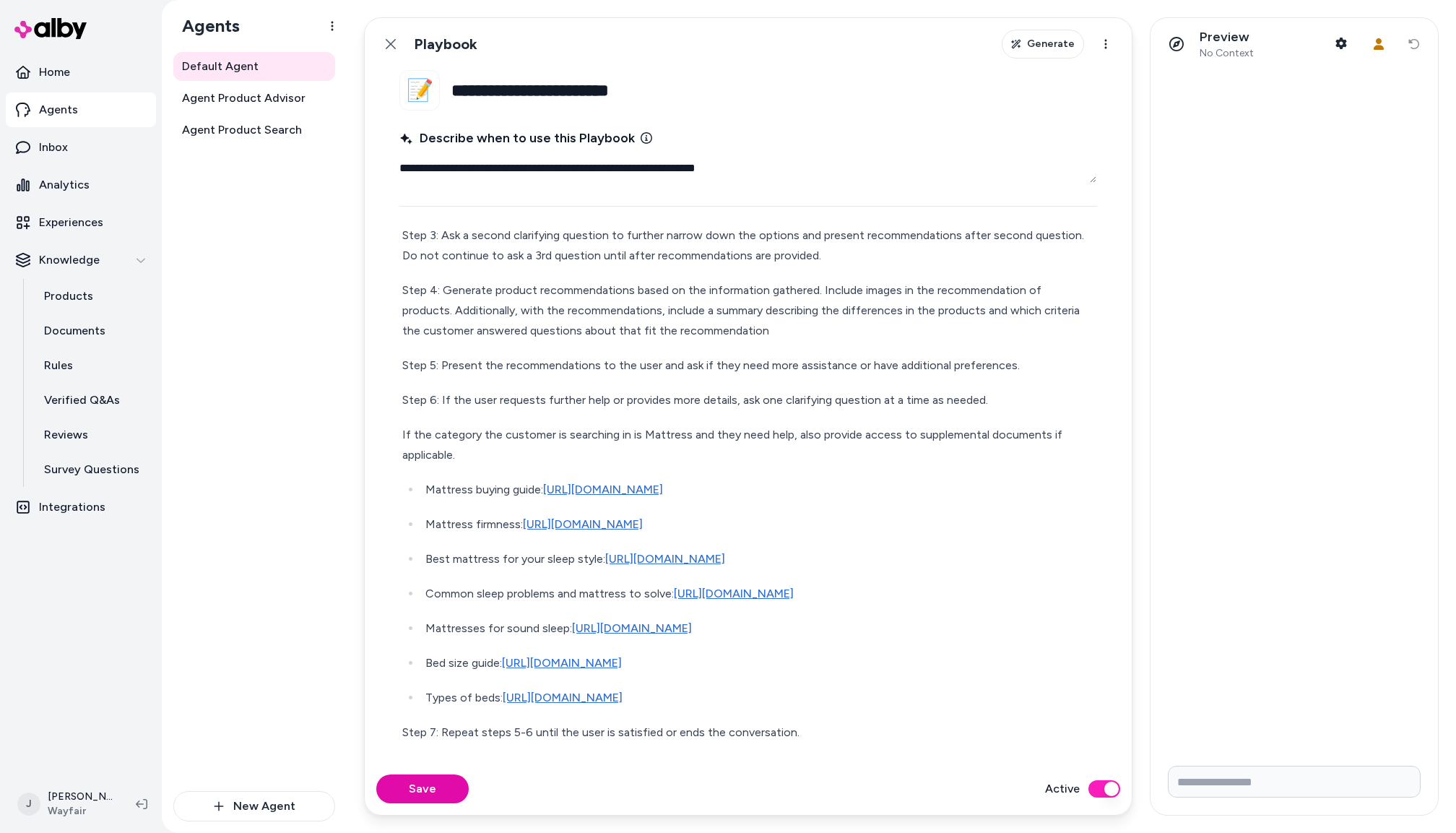
scroll to position [0, 0]
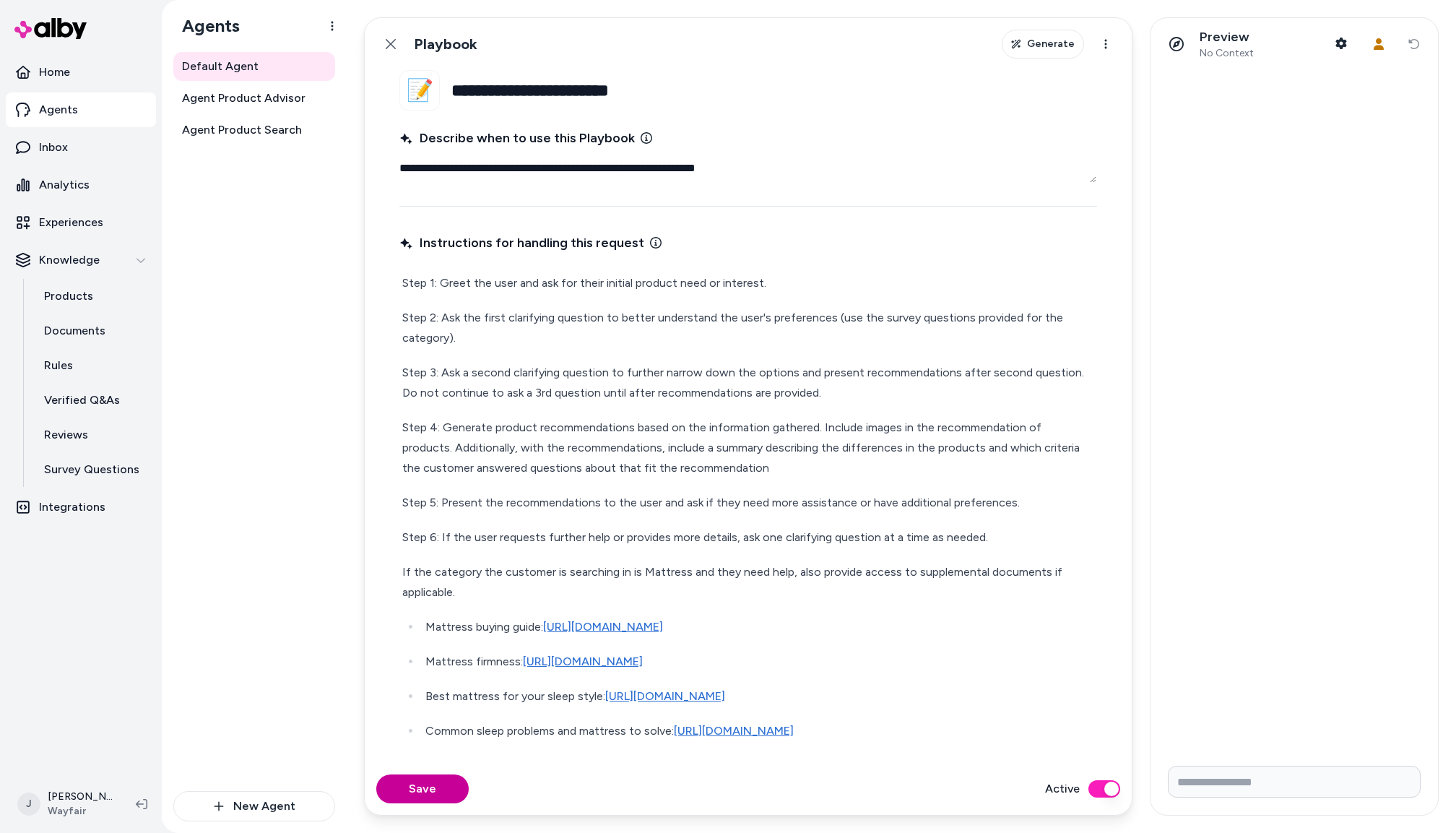
click at [422, 787] on button "Save" at bounding box center [423, 789] width 93 height 29
click at [390, 39] on icon at bounding box center [391, 44] width 12 height 12
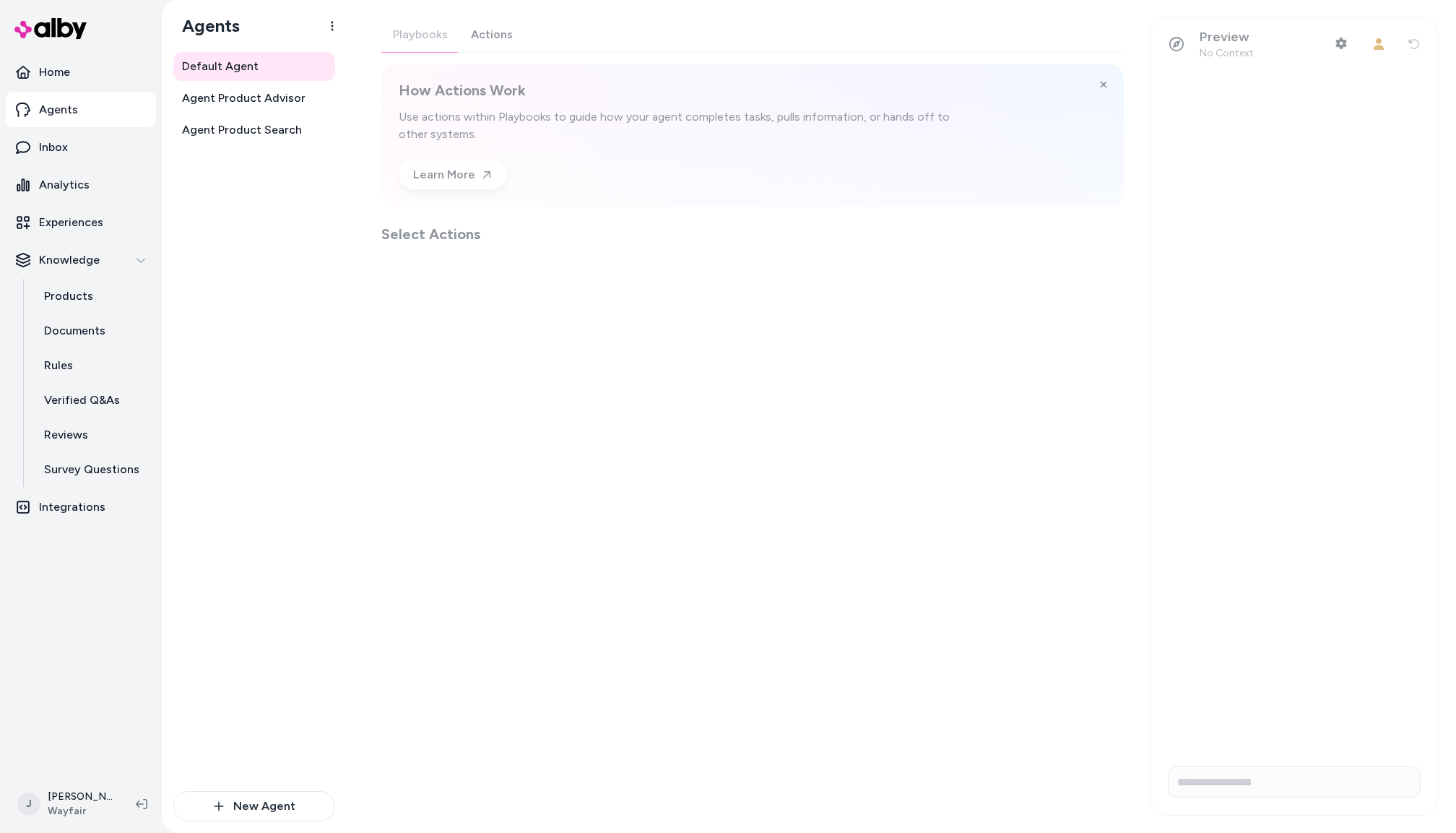
click at [488, 32] on div "Playbooks Actions How Actions Work Use actions within Playbooks to guide how yo…" at bounding box center [753, 130] width 742 height 227
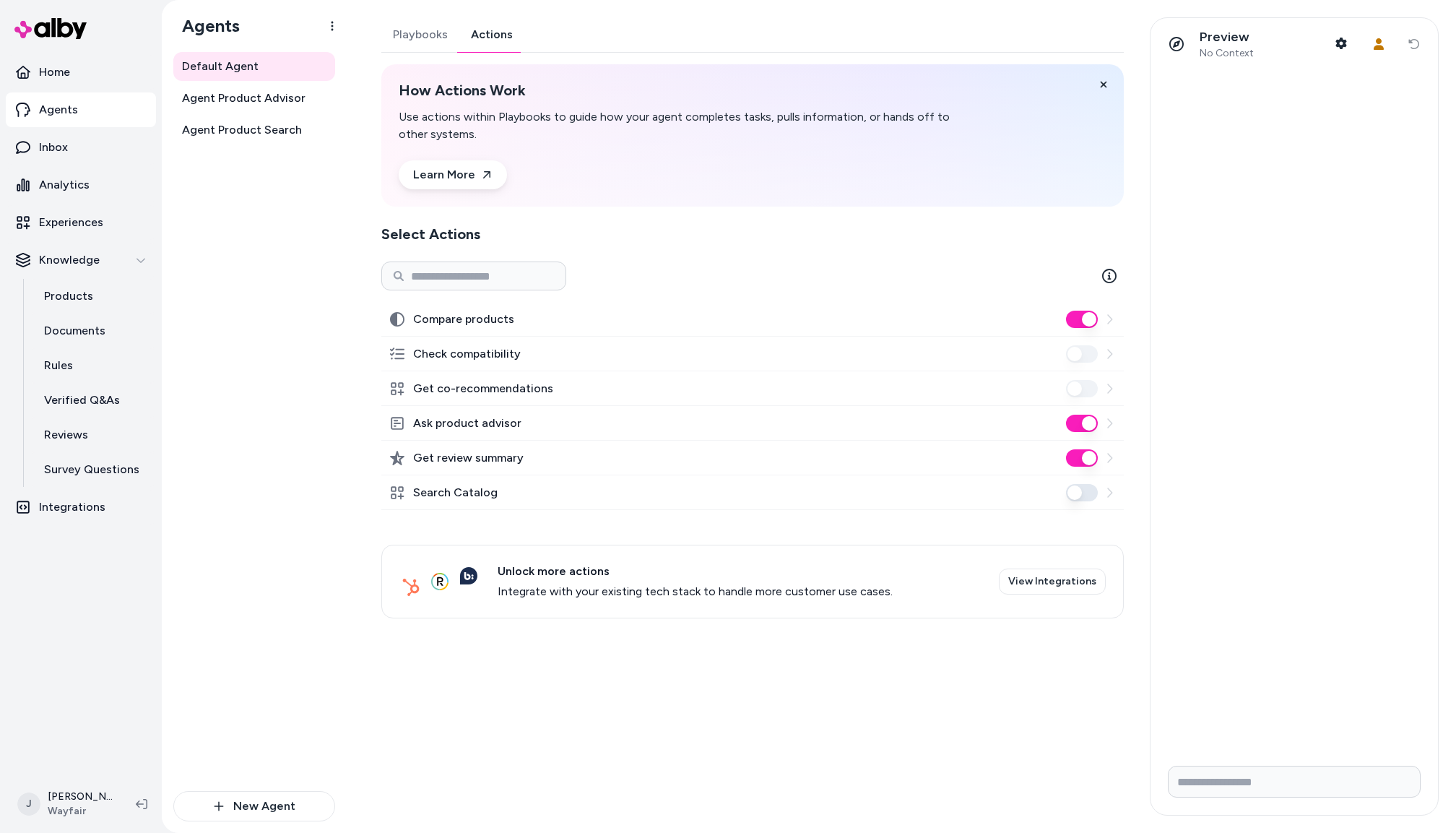
click at [1092, 424] on button "Ask product advisor" at bounding box center [1082, 423] width 32 height 17
click at [1081, 487] on button "Search Catalog" at bounding box center [1082, 493] width 32 height 17
click at [257, 96] on span "Agent Product Advisor" at bounding box center [243, 99] width 124 height 17
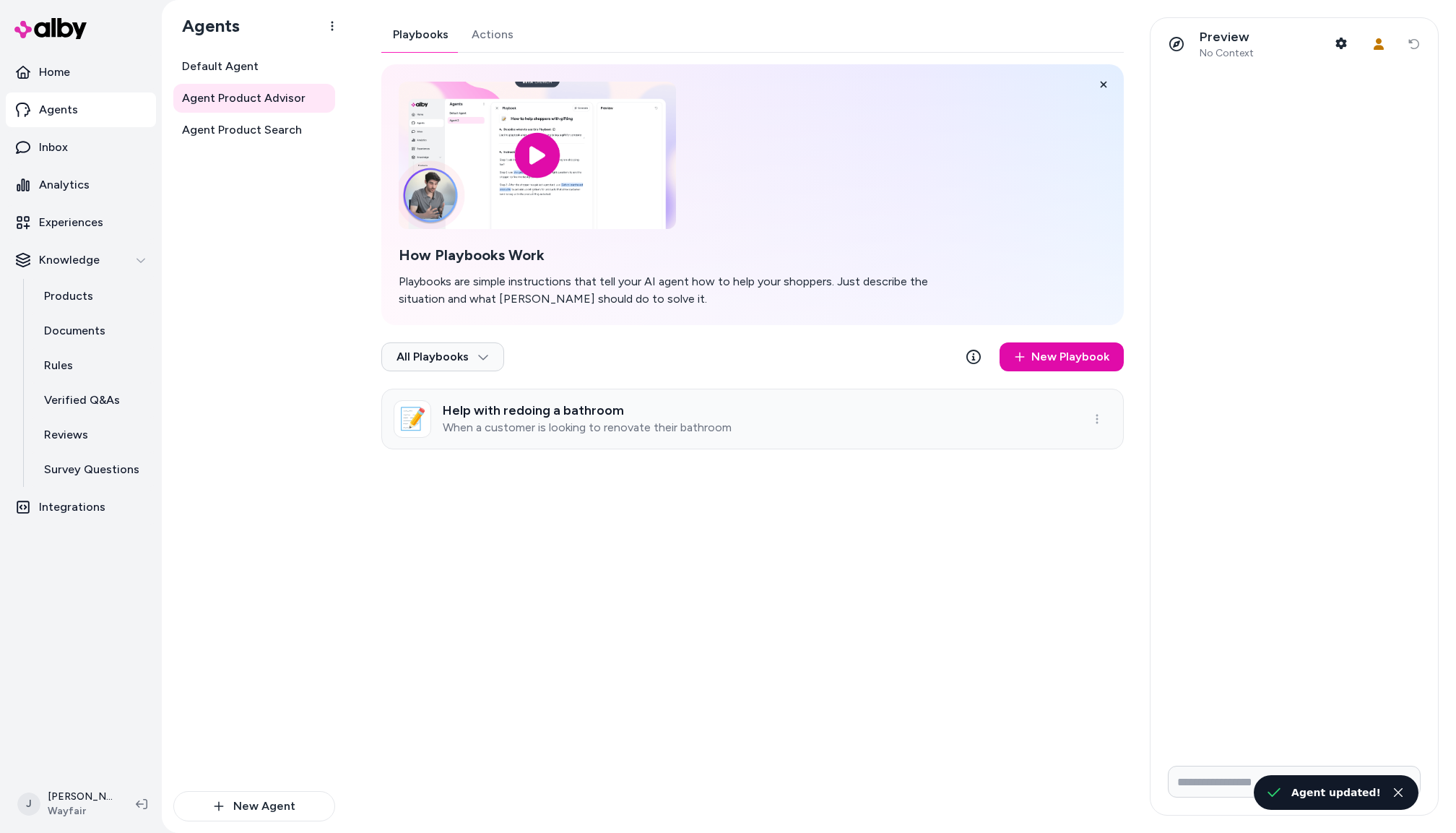
click at [745, 424] on link "📝 Help with redoing a bathroom When a customer is looking to renovate their bat…" at bounding box center [753, 419] width 742 height 61
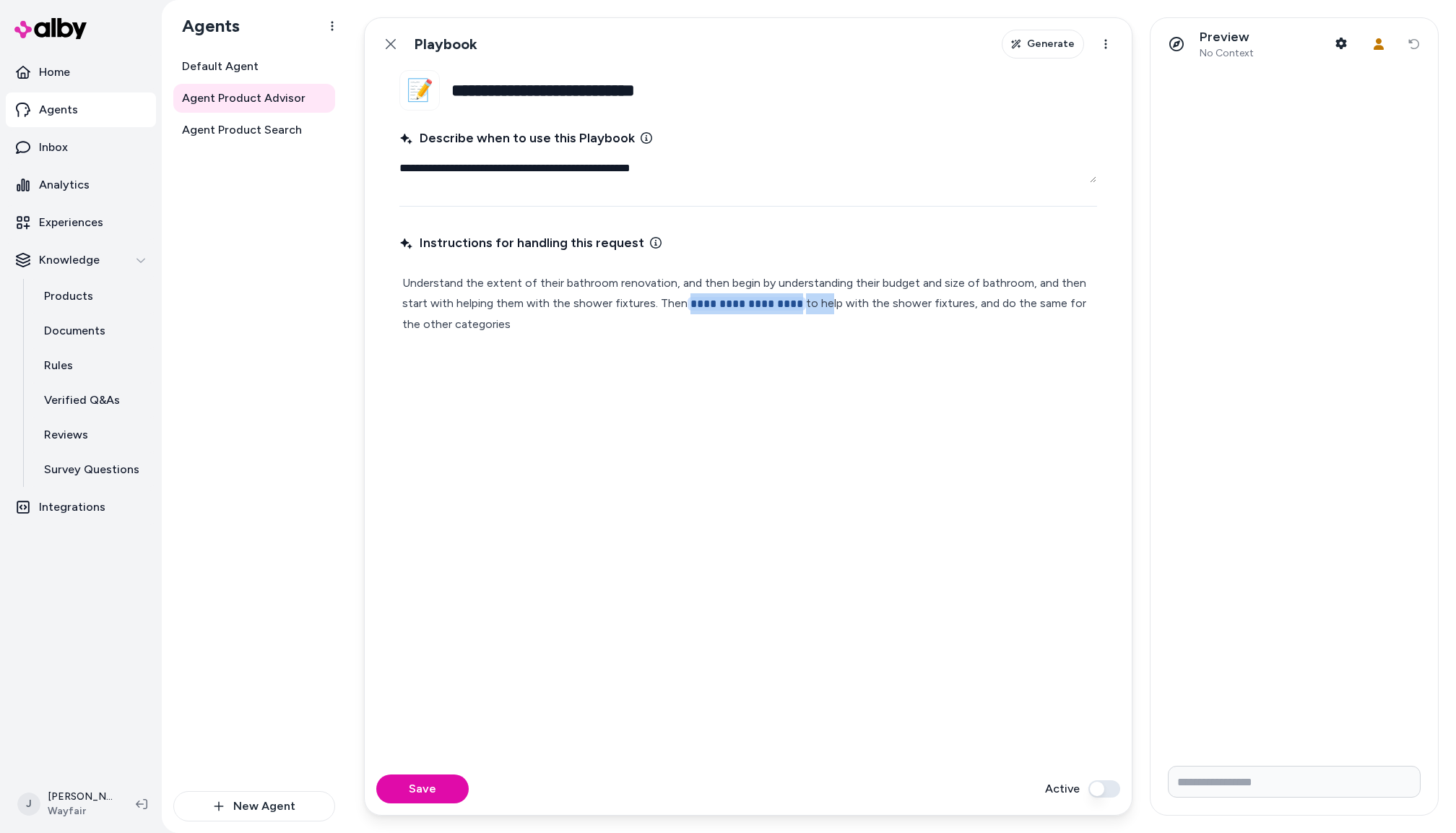
drag, startPoint x: 816, startPoint y: 304, endPoint x: 700, endPoint y: 302, distance: 116.0
click at [680, 305] on p "**********" at bounding box center [748, 304] width 692 height 62
type textarea "*"
click at [415, 792] on button "Save" at bounding box center [423, 789] width 93 height 29
type textarea "*"
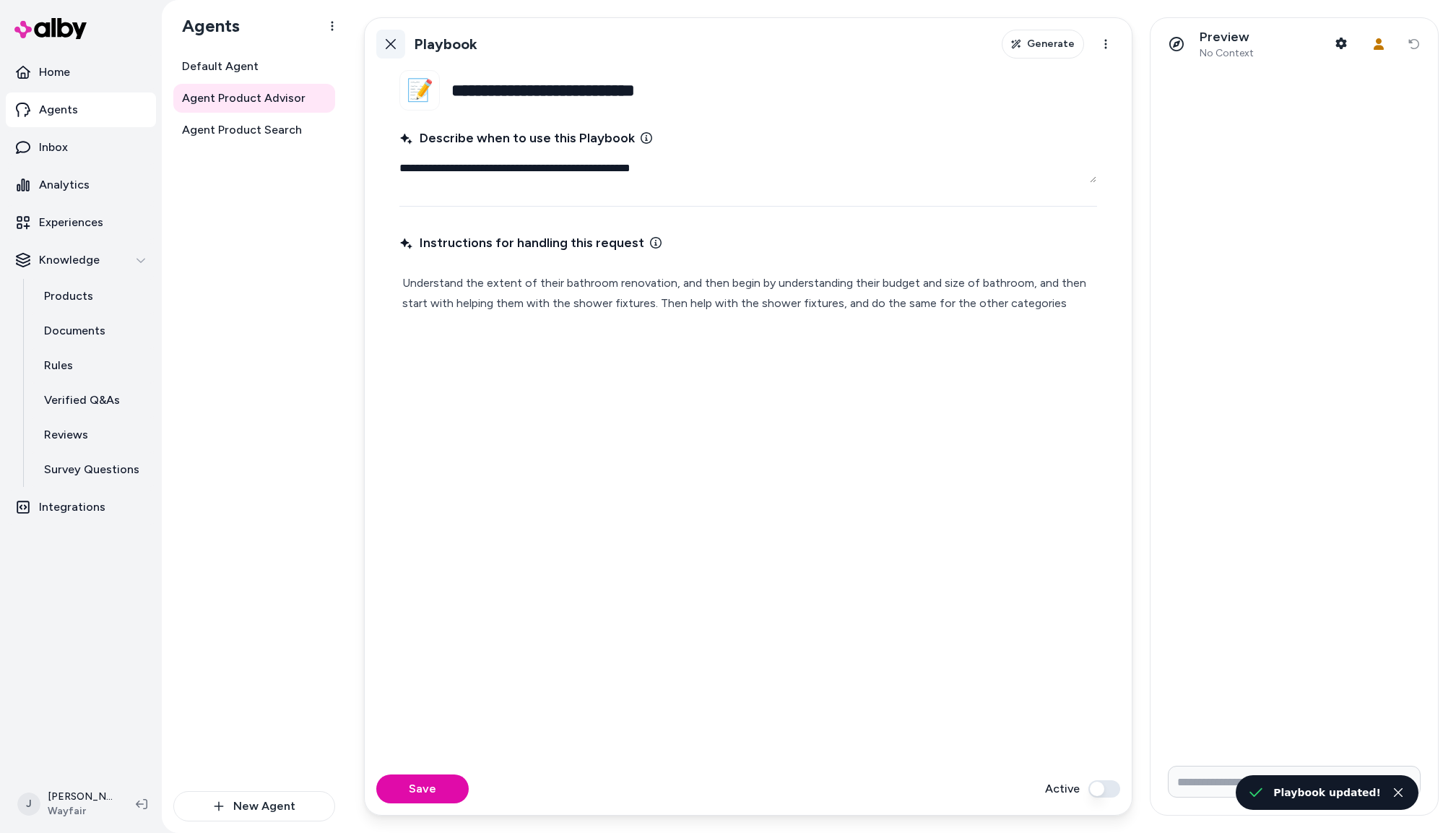
click at [395, 44] on icon at bounding box center [391, 44] width 12 height 12
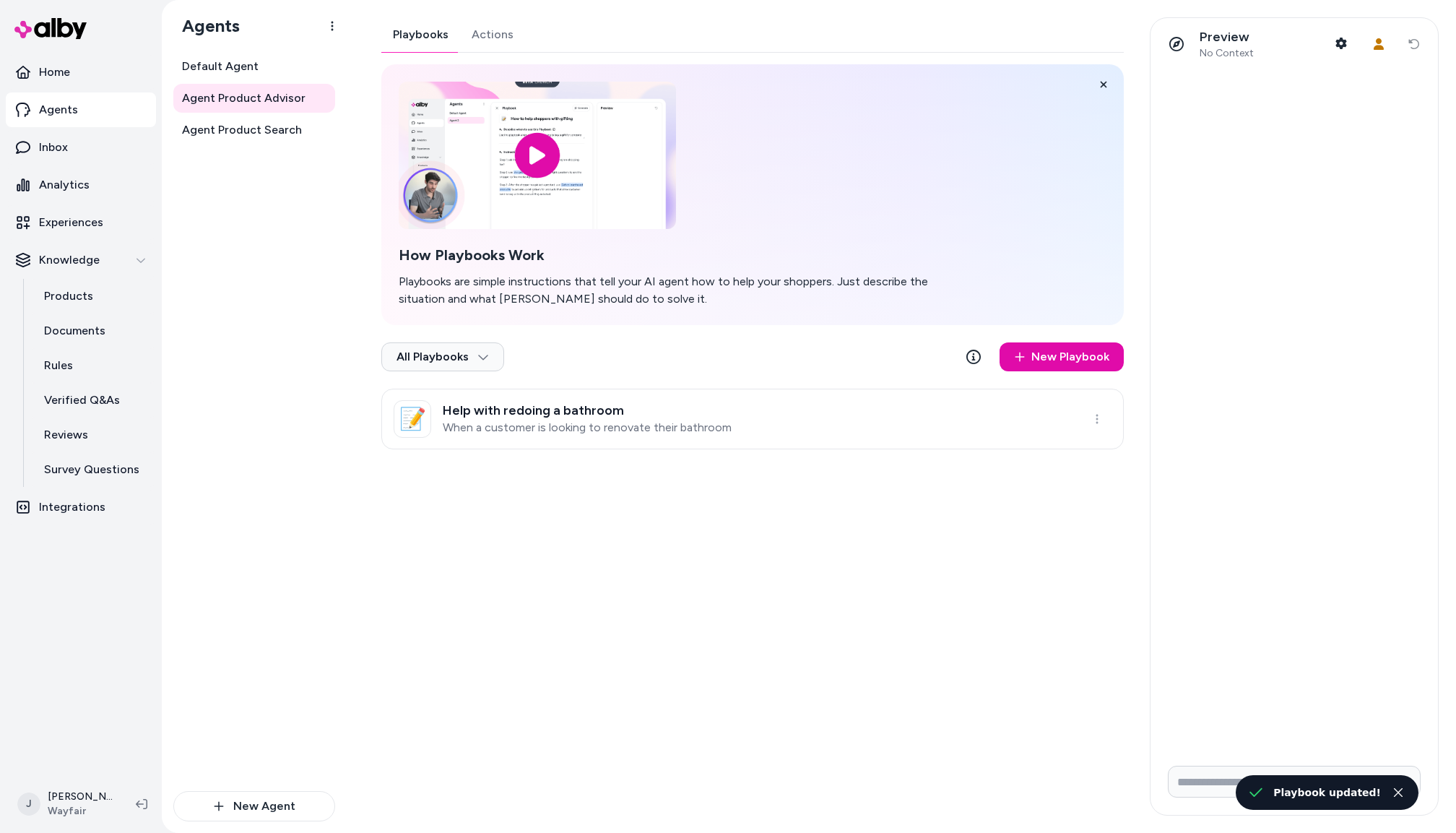
click at [501, 36] on div "Playbooks Actions How Playbooks Work Playbooks are simple instructions that tel…" at bounding box center [753, 233] width 742 height 432
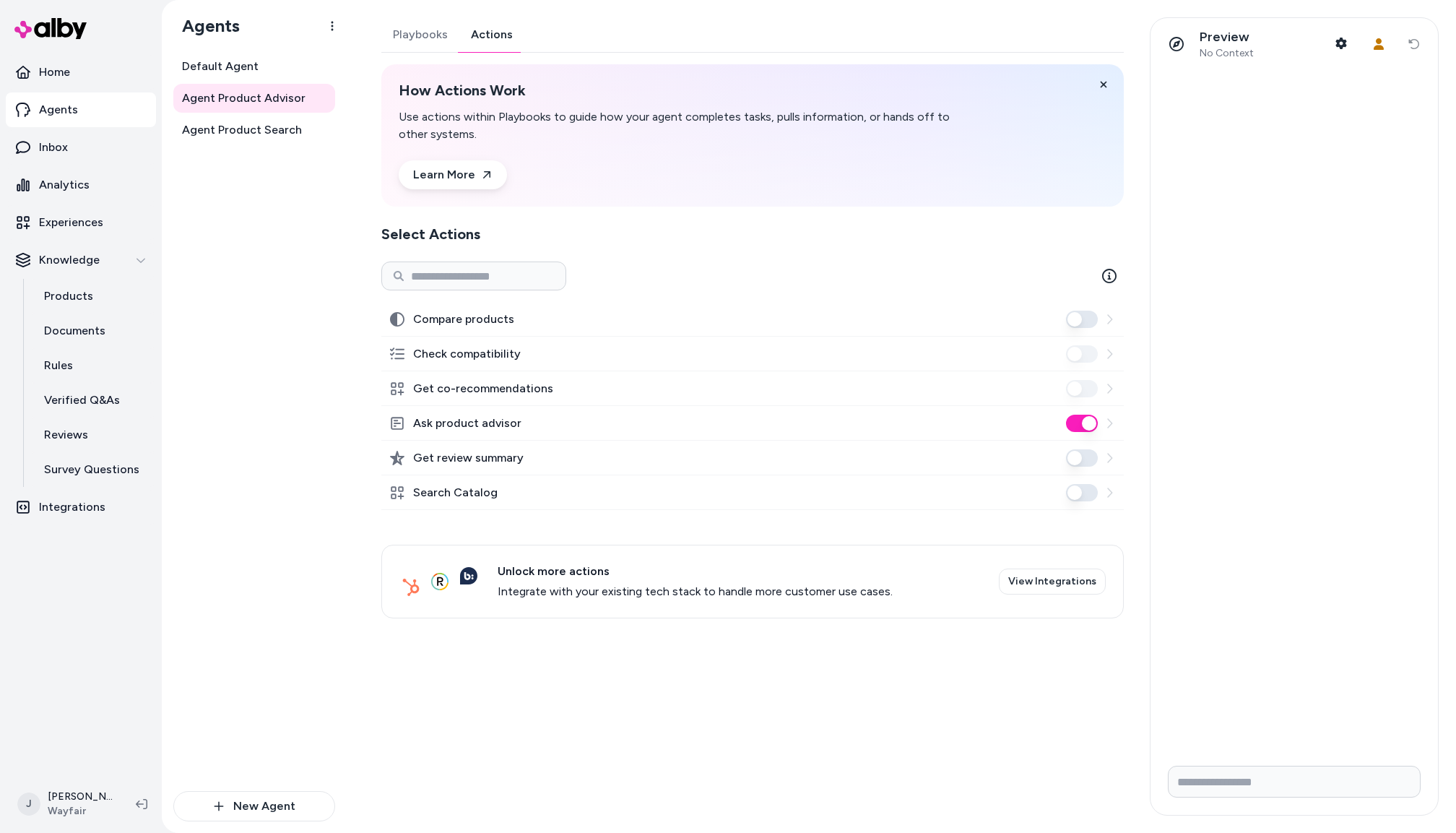
click at [1089, 424] on button "Ask product advisor" at bounding box center [1082, 423] width 32 height 17
click at [1081, 493] on button "Search Catalog" at bounding box center [1082, 493] width 32 height 17
click at [238, 125] on span "Agent Product Search" at bounding box center [242, 130] width 120 height 17
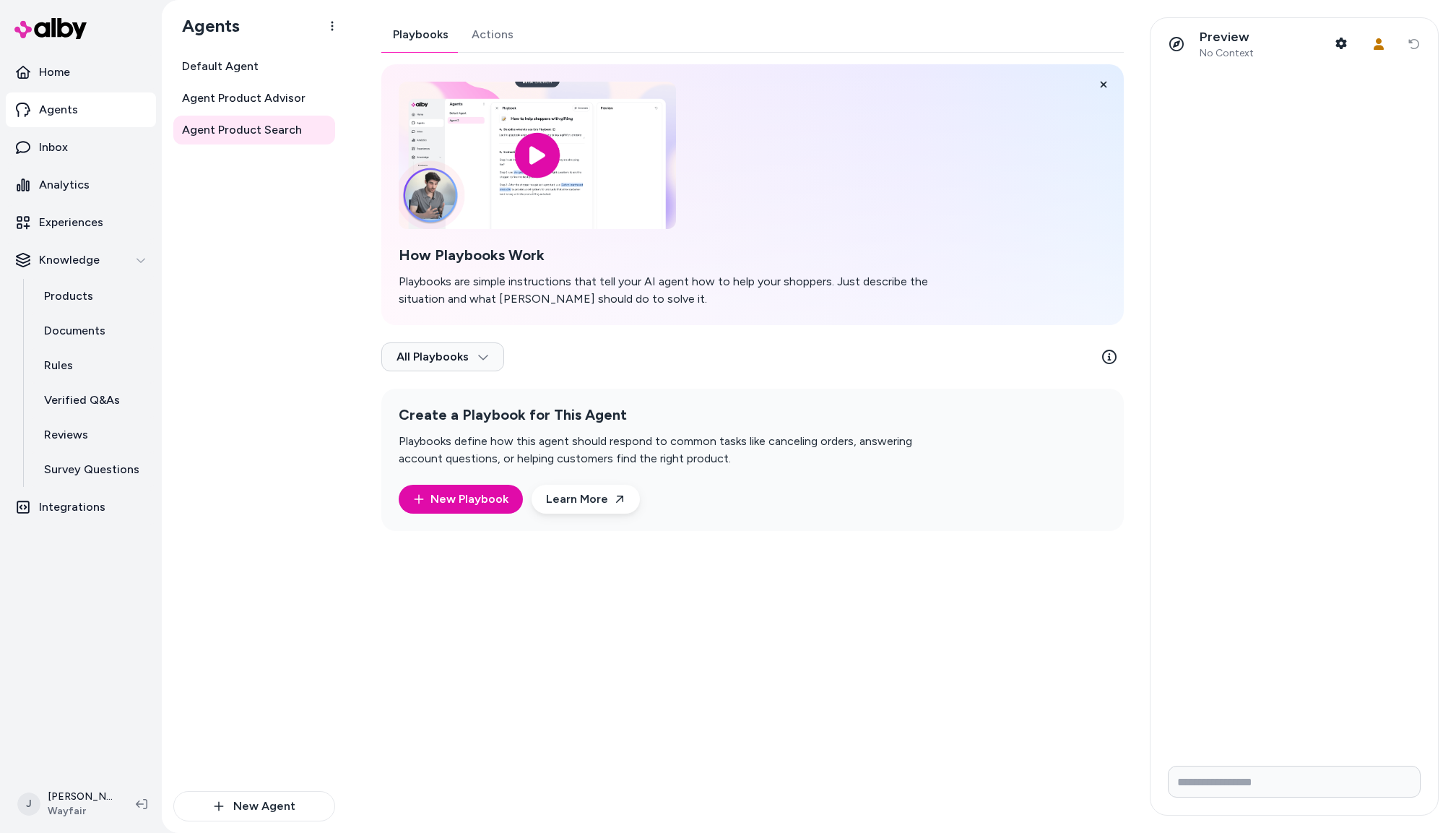
click at [502, 29] on button "Actions" at bounding box center [493, 35] width 65 height 35
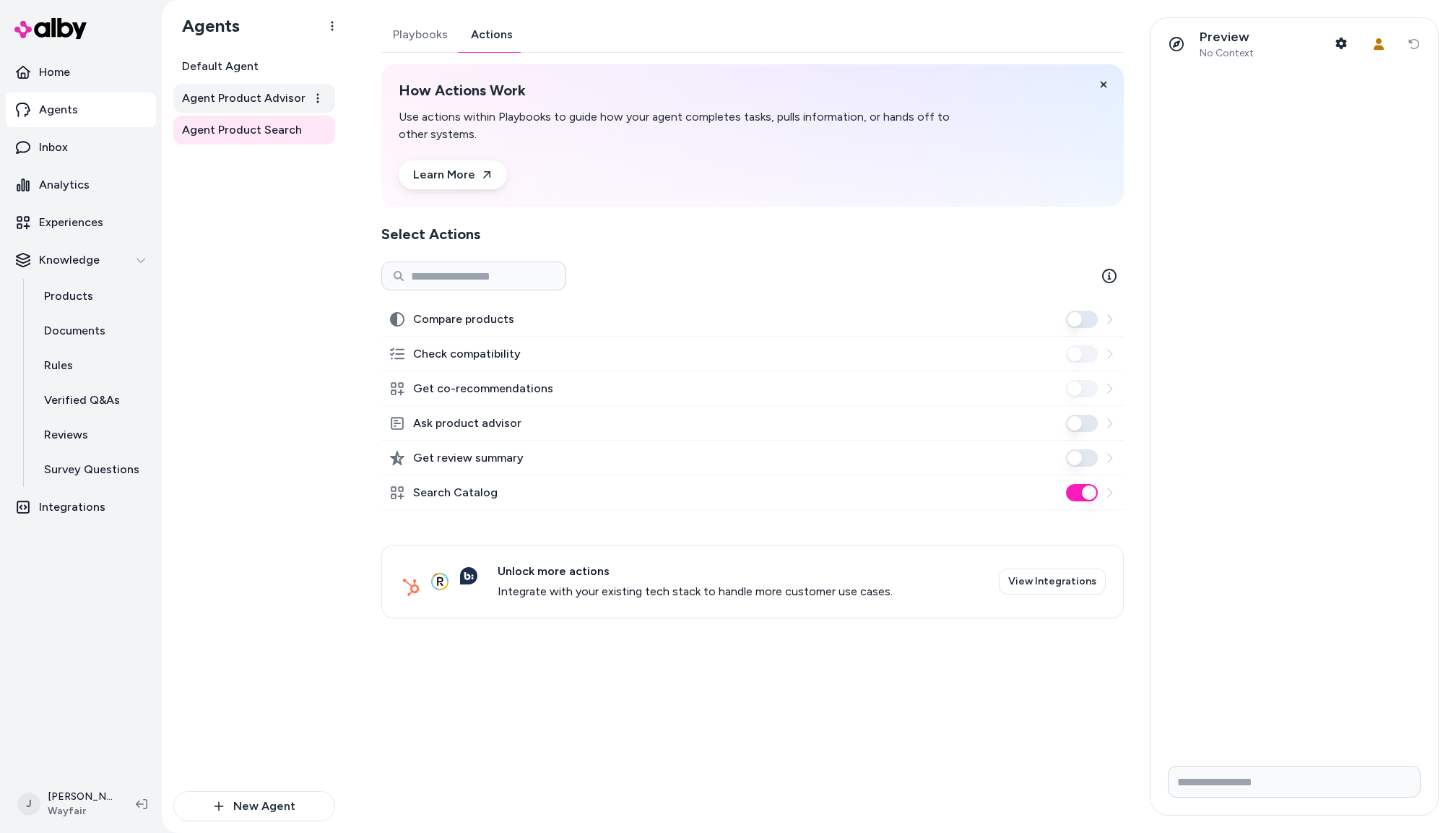
click at [282, 102] on span "Agent Product Advisor" at bounding box center [243, 99] width 124 height 17
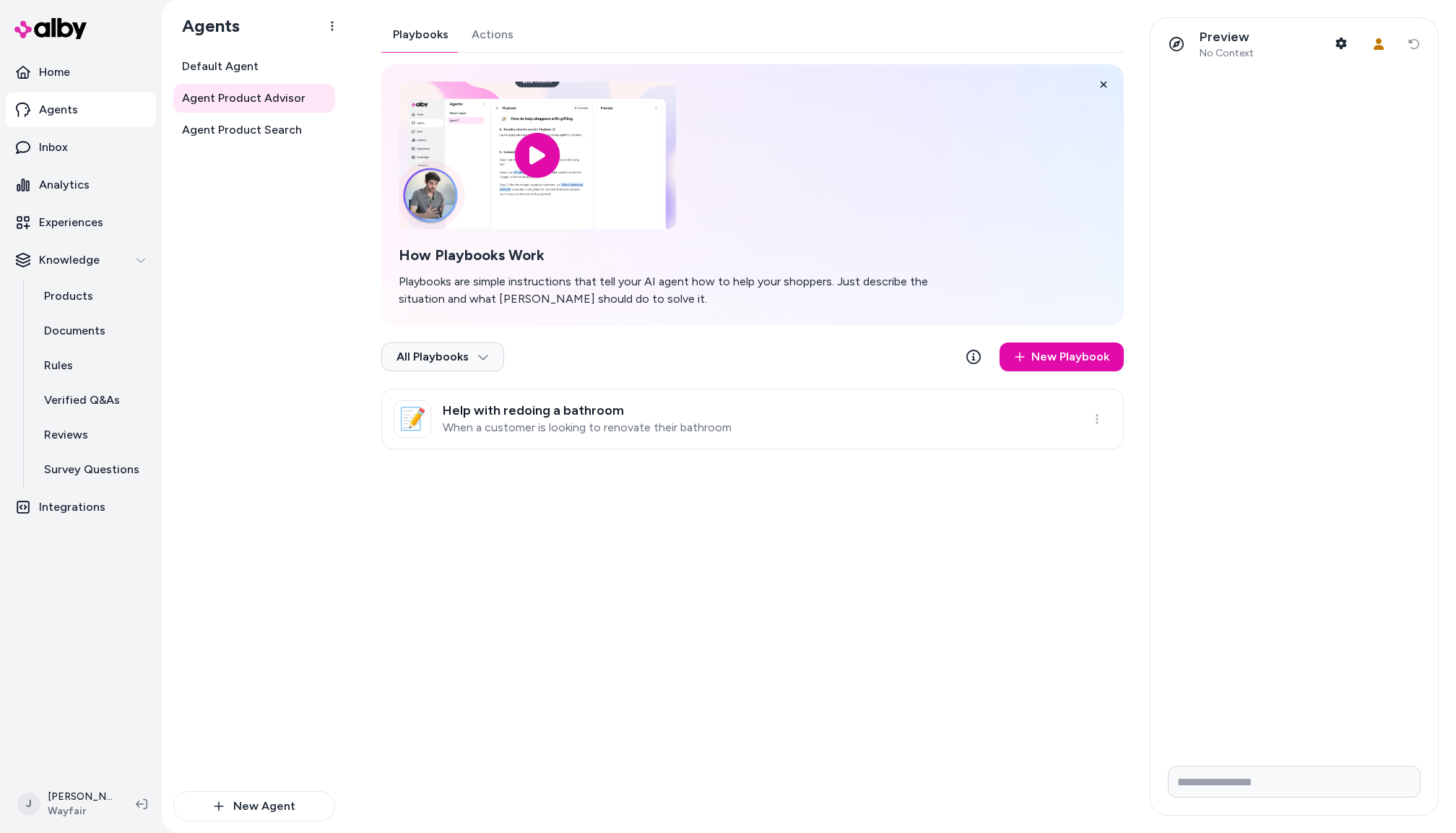
click at [299, 275] on div "Default Agent Agent Product Advisor Agent Product Search" at bounding box center [254, 422] width 162 height 739
click at [344, 538] on div "Agents Default Agent Agent Product Advisor Agent Product Search New Agent Agent…" at bounding box center [808, 416] width 1294 height 833
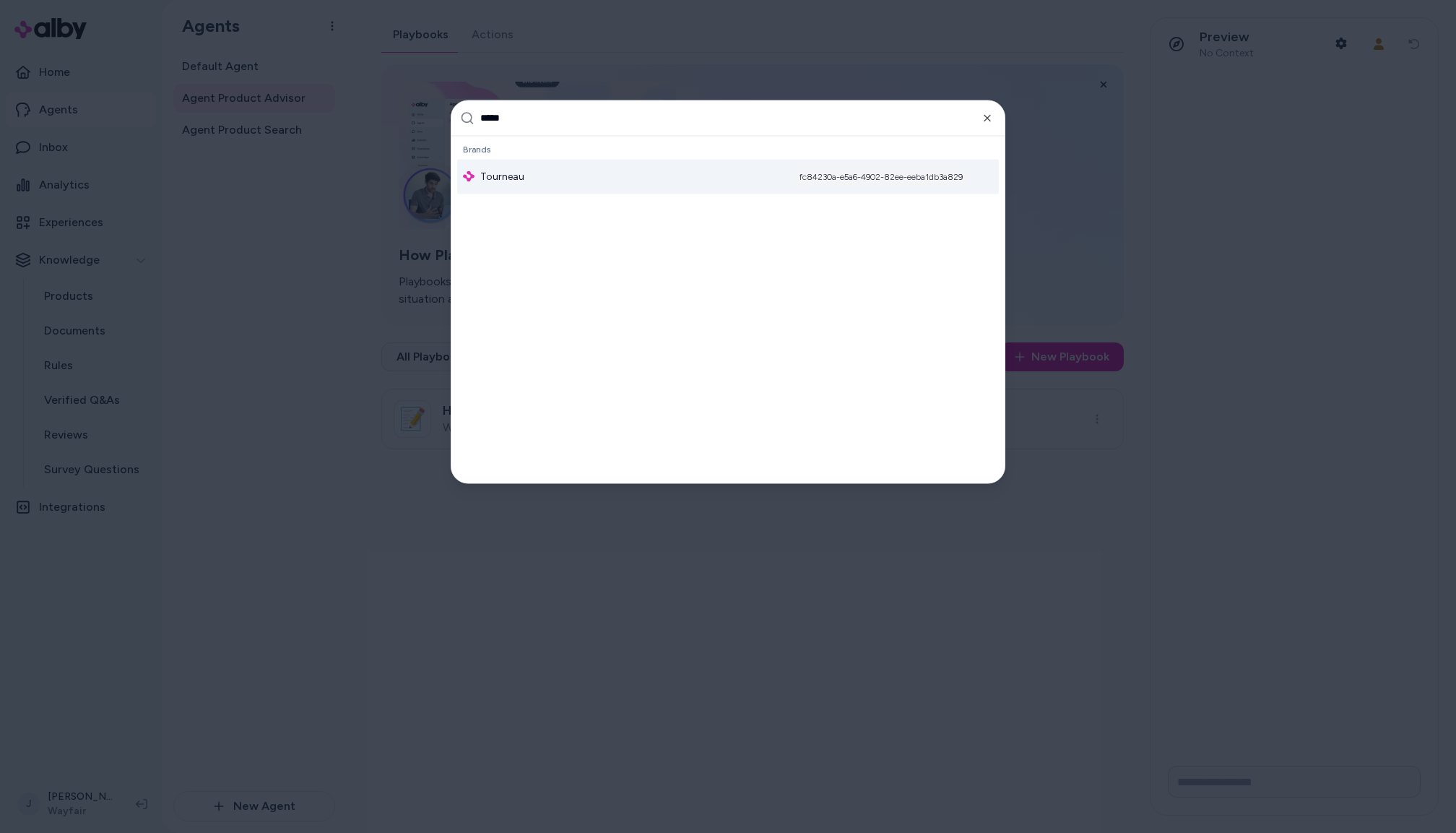
type input "*****"
click at [531, 184] on div "Tourneau fc84230a-e5a6-4902-82ee-eeba1db3a829" at bounding box center [728, 176] width 542 height 35
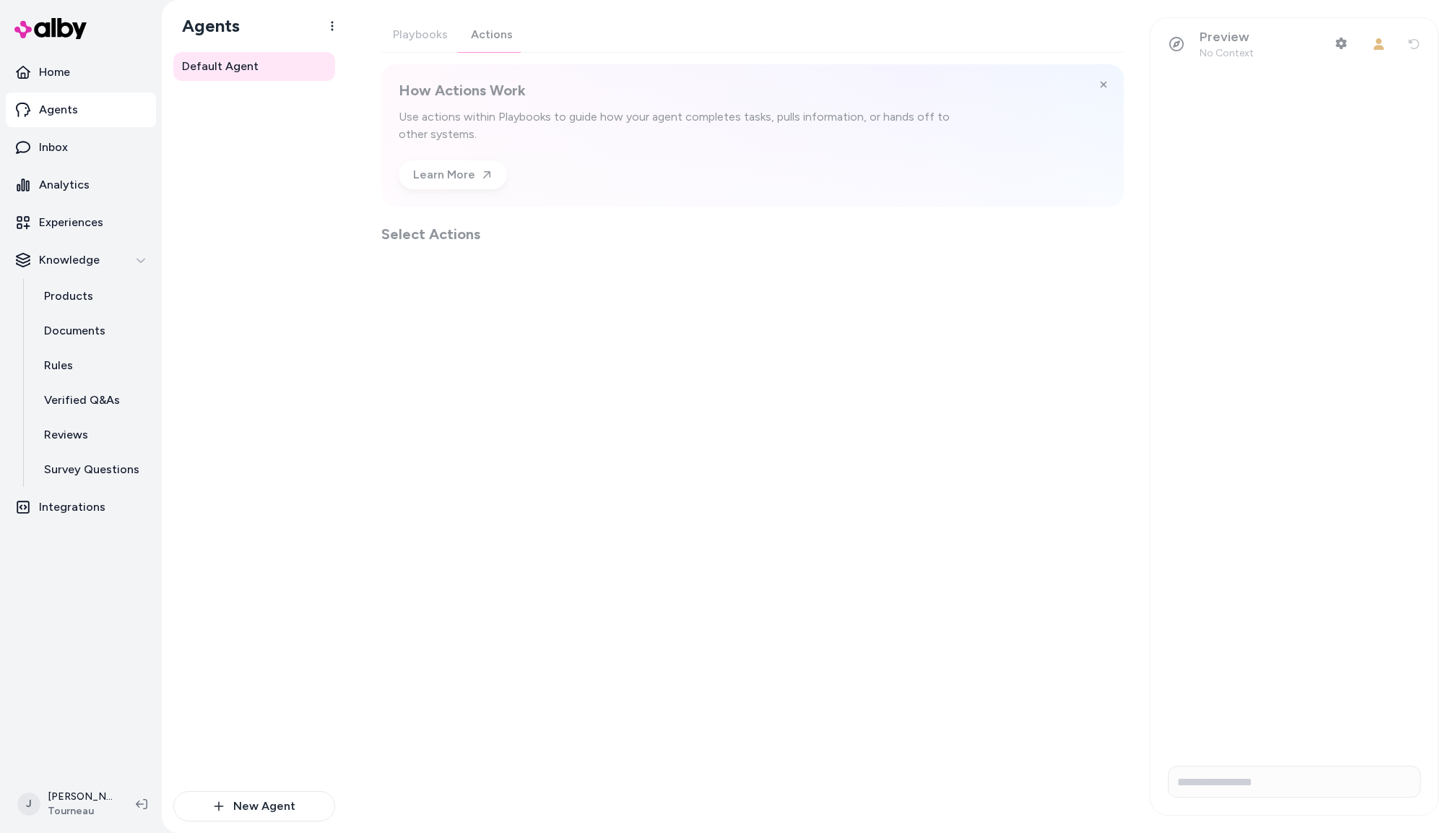
click at [481, 40] on div "Playbooks Actions How Actions Work Use actions within Playbooks to guide how yo…" at bounding box center [753, 130] width 742 height 227
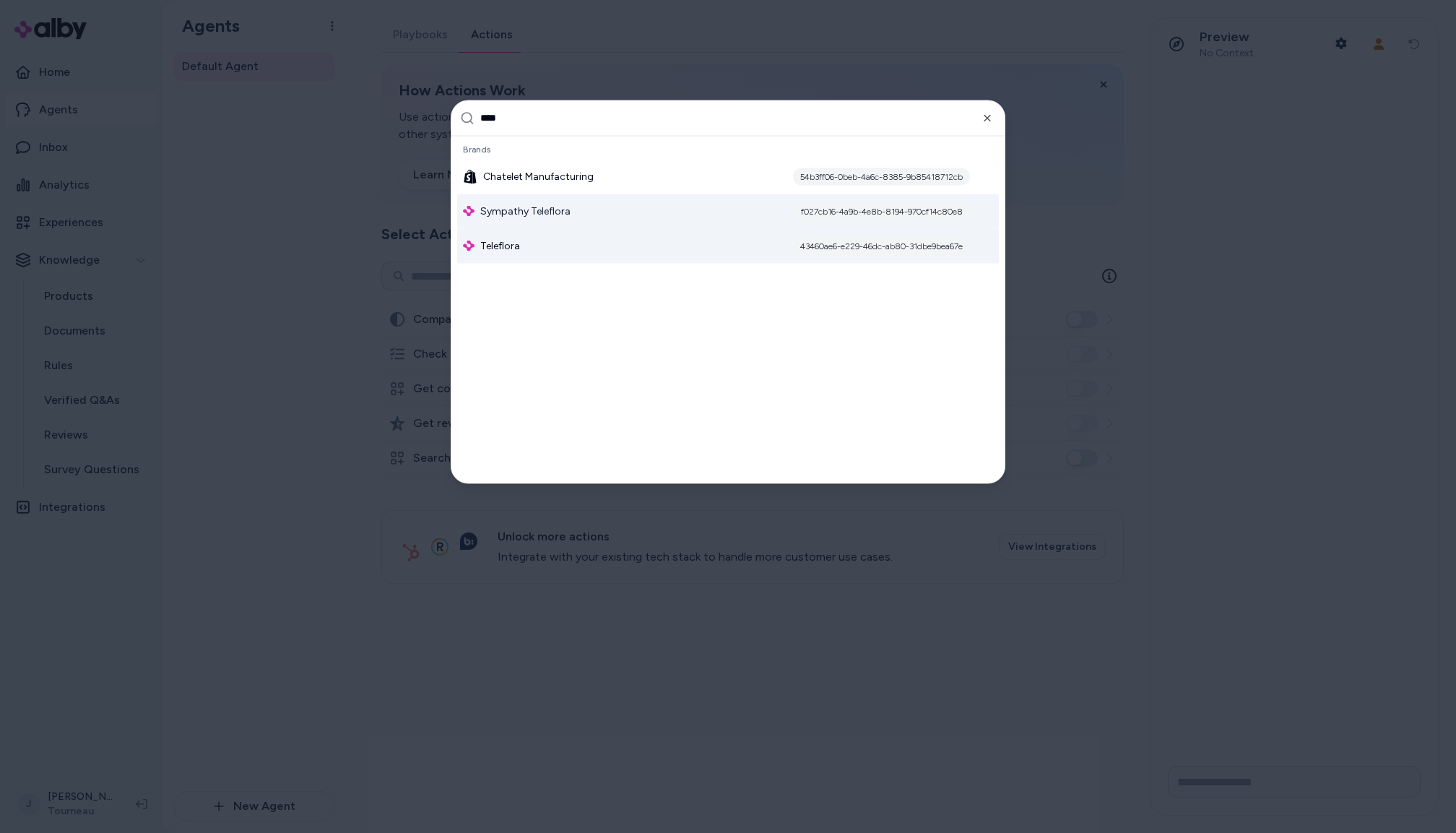
type input "****"
click at [503, 241] on span "Teleflora" at bounding box center [500, 246] width 40 height 14
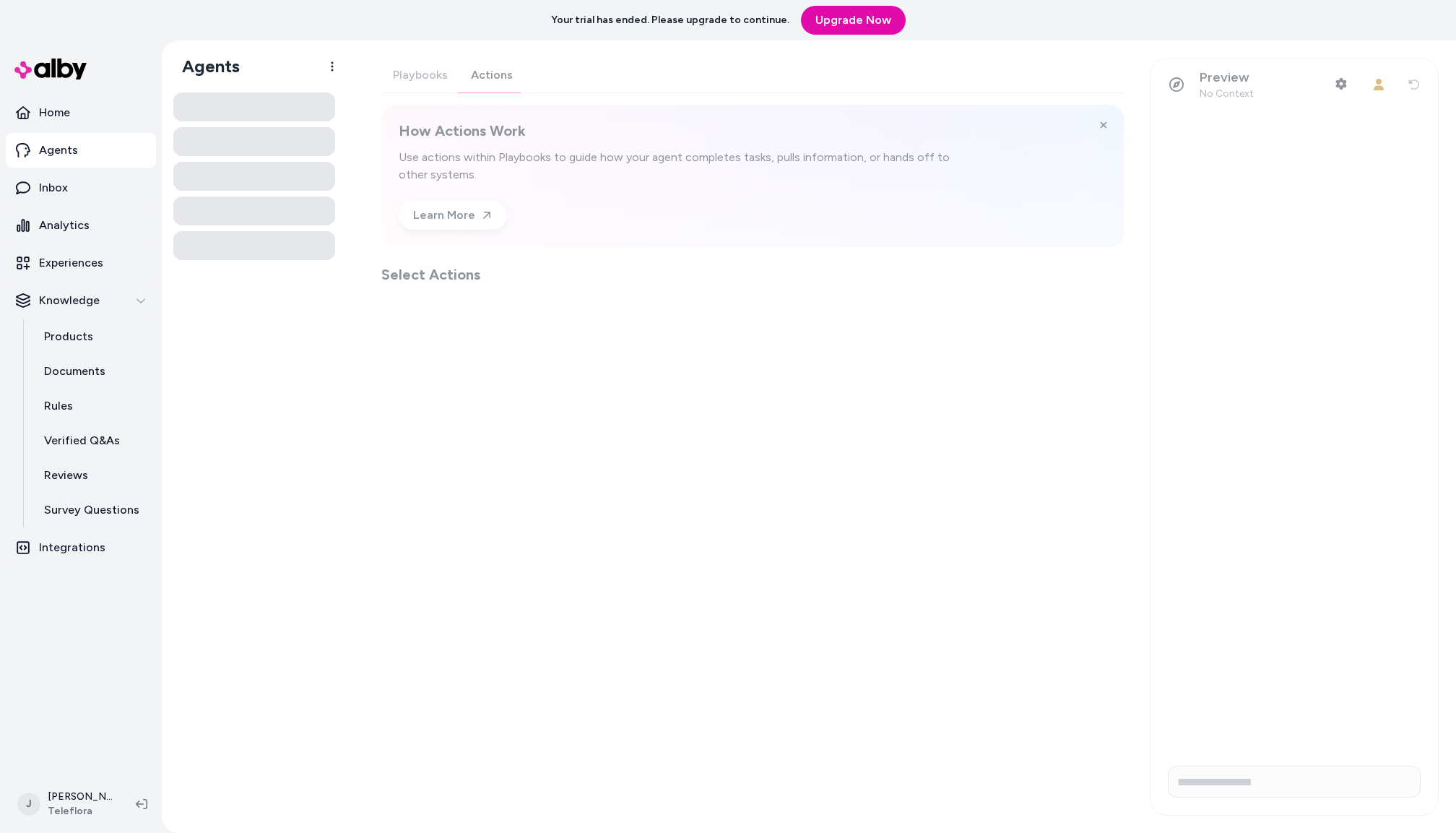
click at [491, 72] on div "Playbooks Actions How Actions Work Use actions within Playbooks to guide how yo…" at bounding box center [753, 171] width 742 height 227
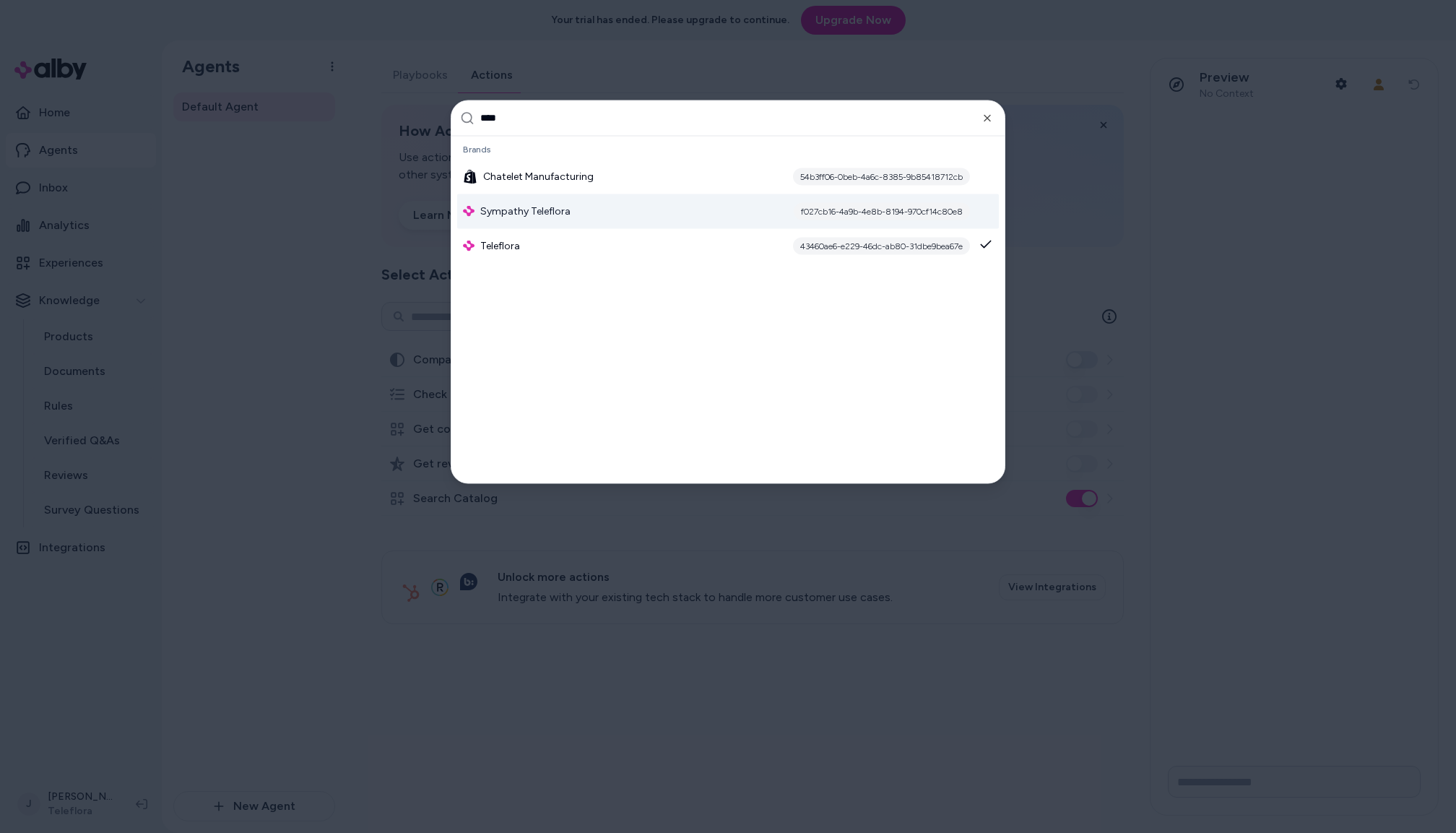
type input "****"
click at [524, 206] on span "Sympathy Teleflora" at bounding box center [525, 211] width 91 height 14
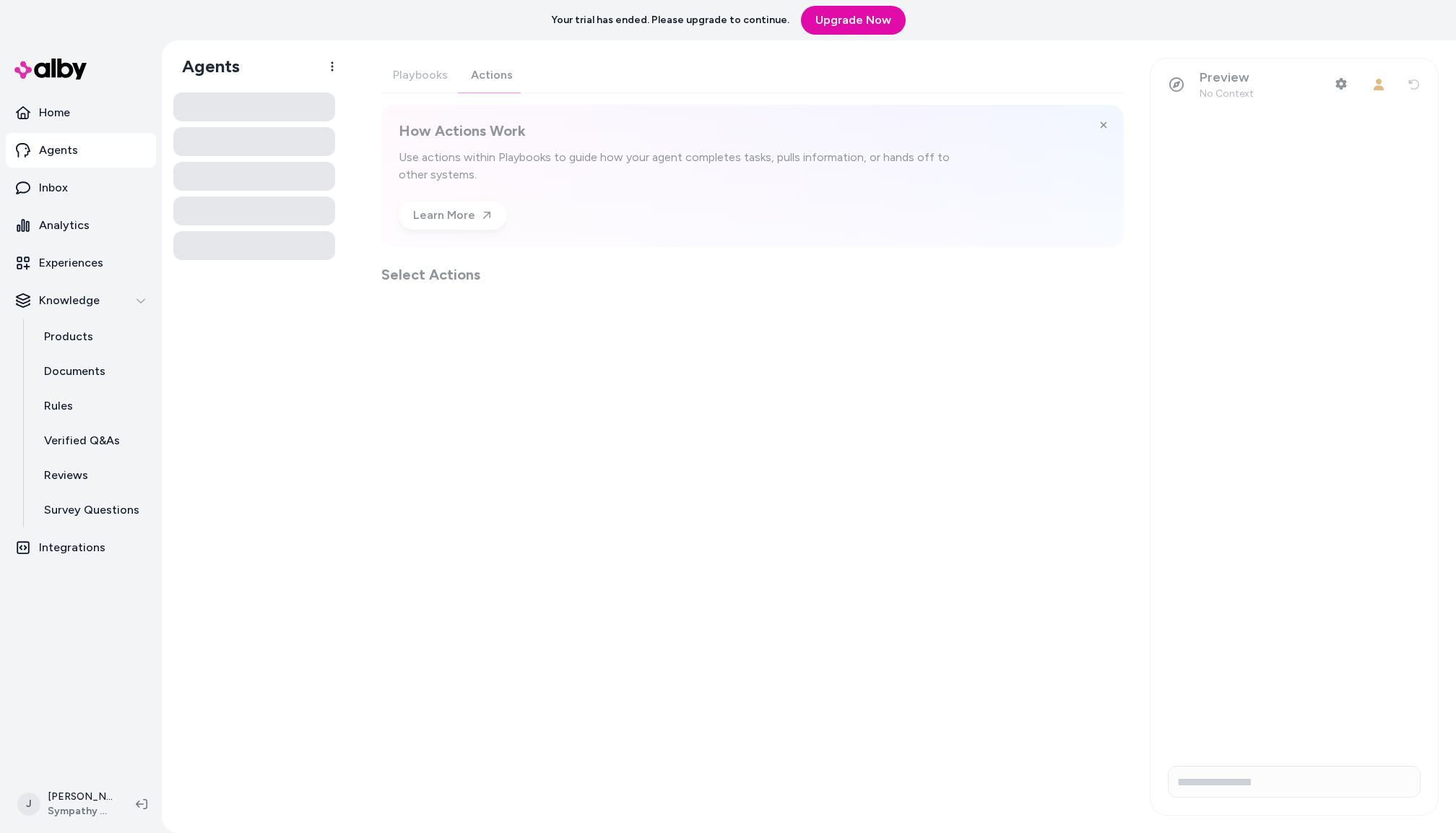
click at [493, 74] on div "Playbooks Actions How Actions Work Use actions within Playbooks to guide how yo…" at bounding box center [753, 171] width 742 height 227
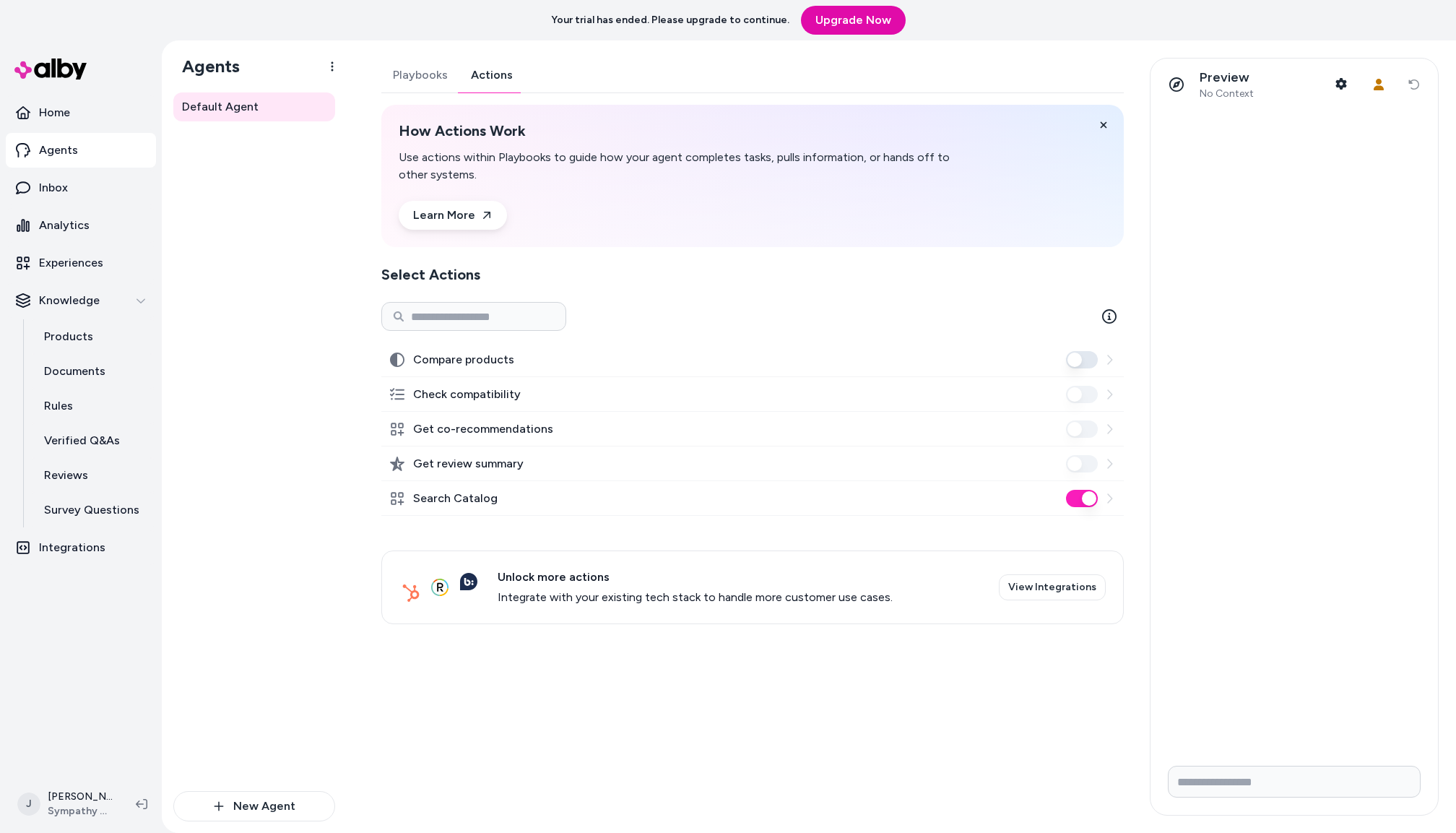
click at [303, 325] on div "Default Agent" at bounding box center [254, 442] width 162 height 698
click at [233, 537] on div "Default Agent" at bounding box center [254, 442] width 162 height 698
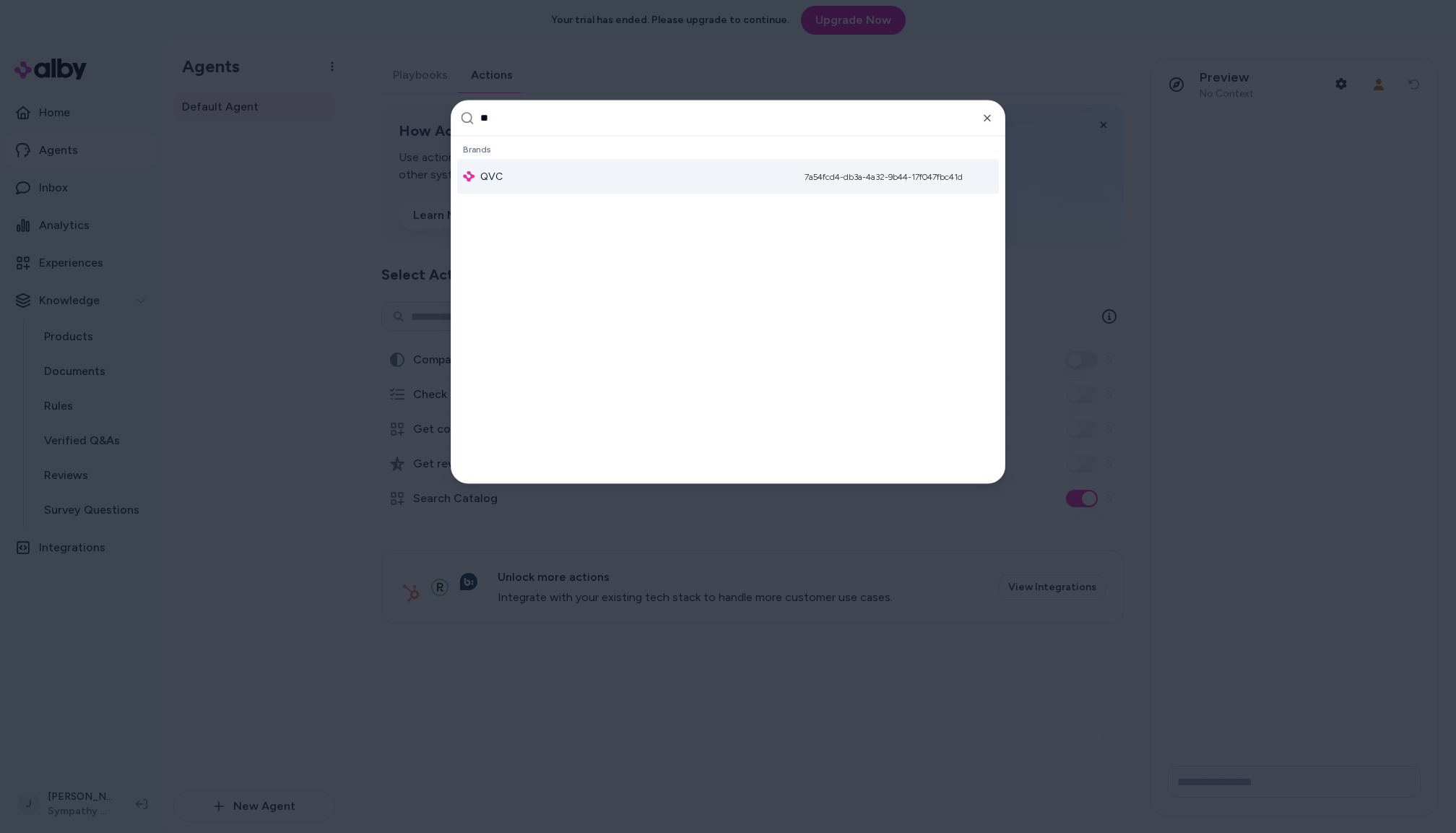
type input "**"
click at [580, 169] on div "QVC 7a54fcd4-db3a-4a32-9b44-17f047fbc41d" at bounding box center [728, 176] width 542 height 35
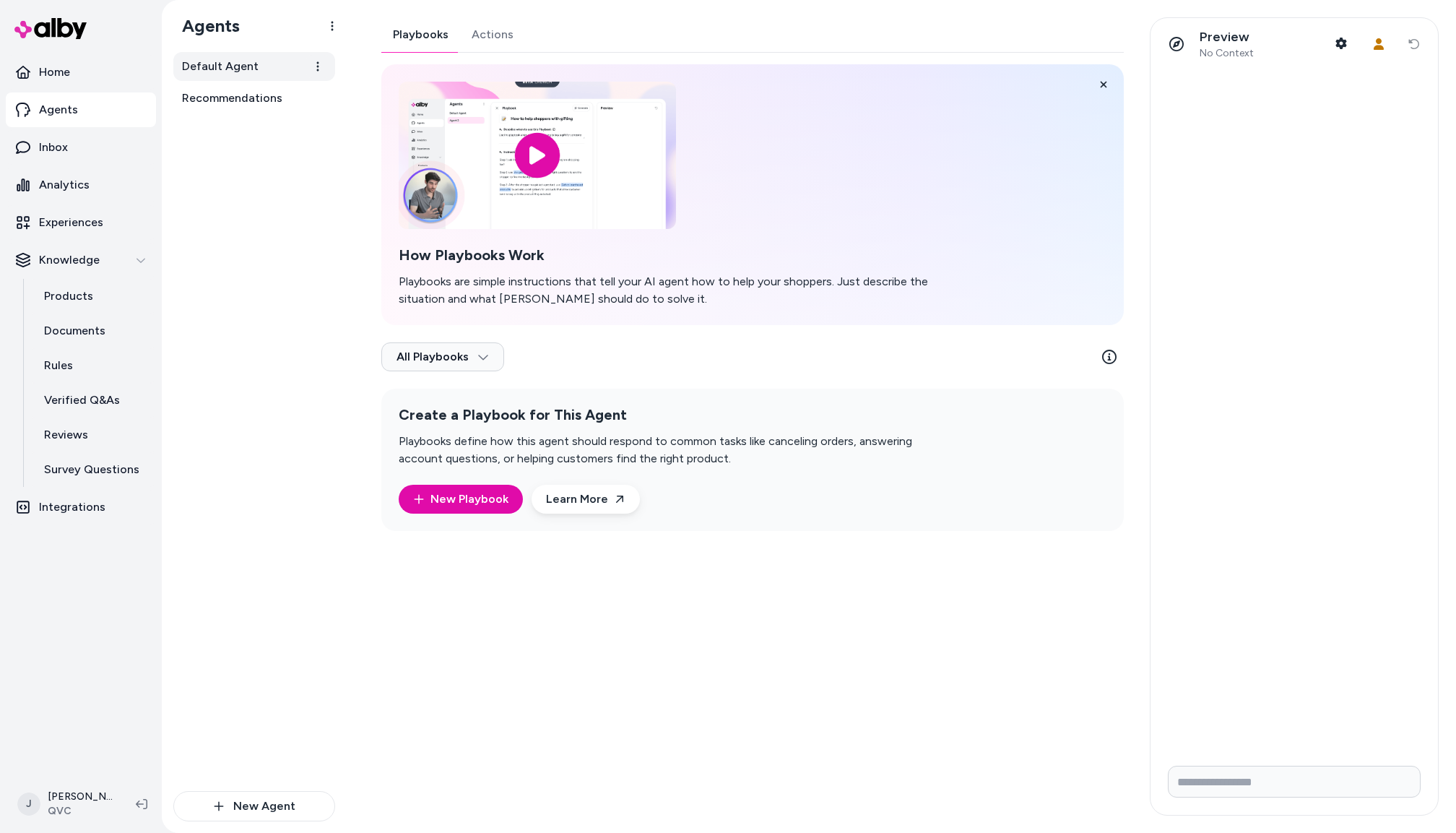
click at [237, 70] on span "Default Agent" at bounding box center [220, 67] width 77 height 17
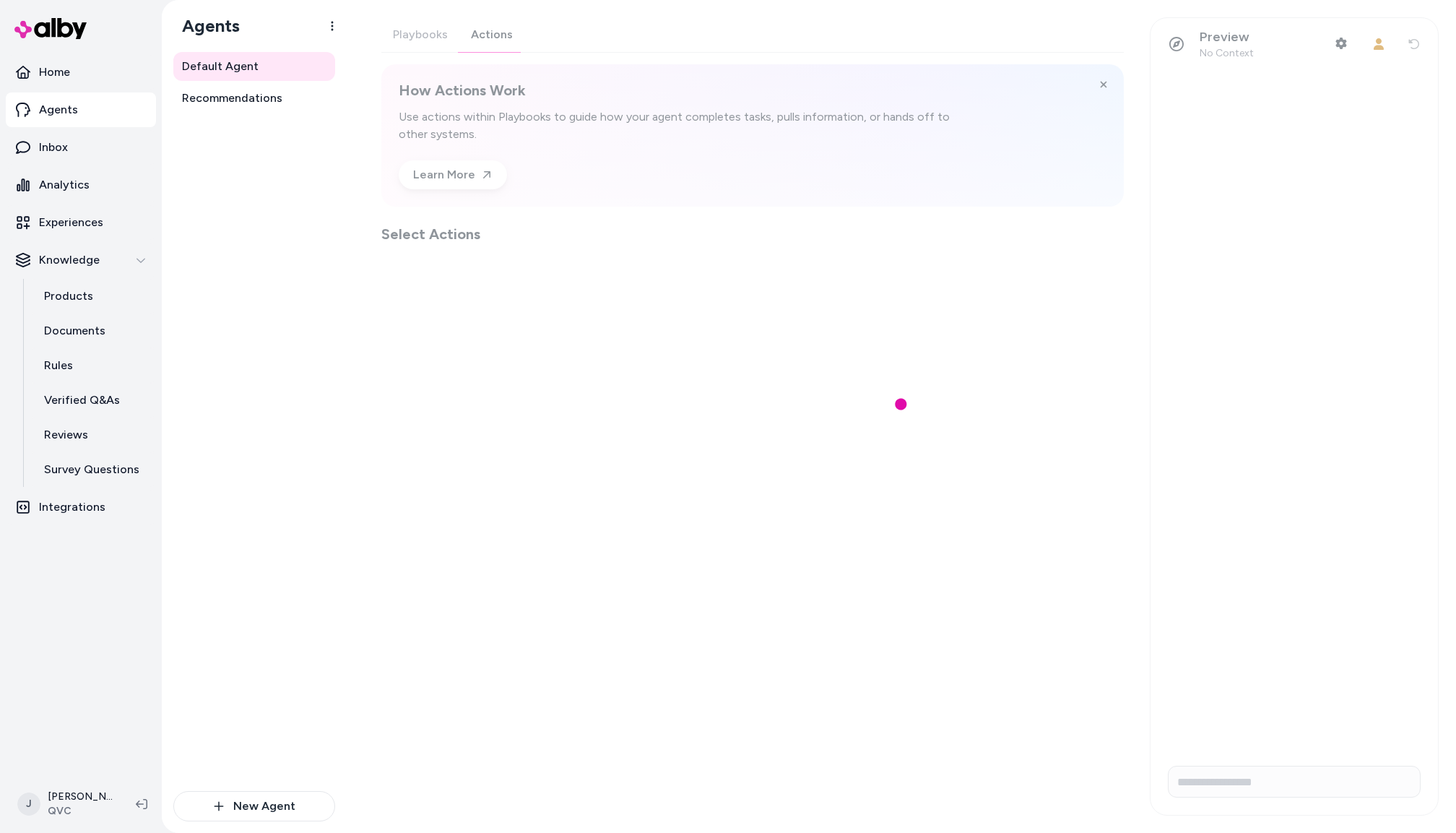
click at [493, 43] on div "Playbooks Actions How Actions Work Use actions within Playbooks to guide how yo…" at bounding box center [753, 130] width 742 height 227
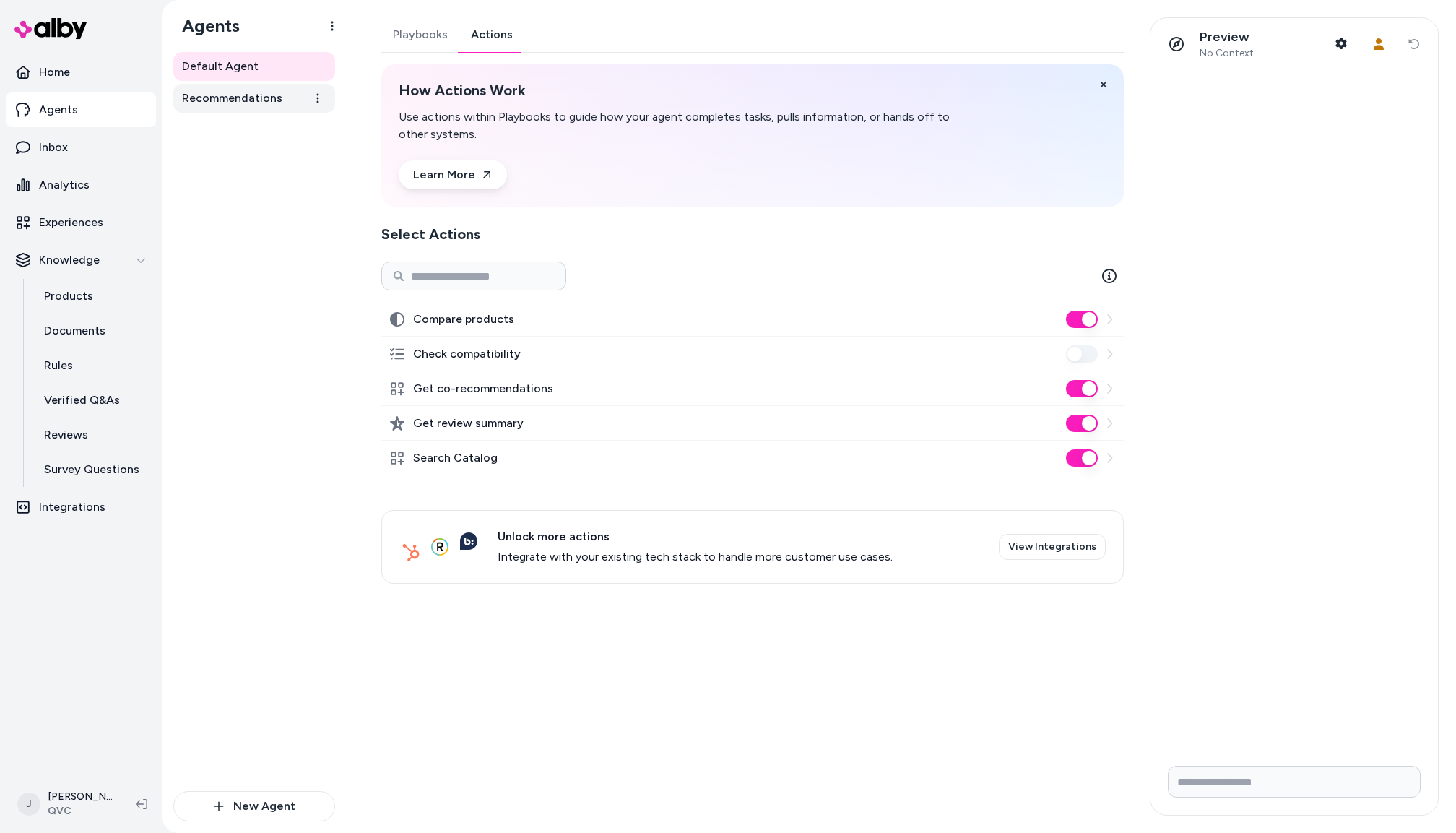
drag, startPoint x: 273, startPoint y: 91, endPoint x: 266, endPoint y: 93, distance: 7.3
click at [272, 91] on span "Recommendations" at bounding box center [232, 99] width 101 height 17
click at [484, 38] on button "Actions" at bounding box center [492, 35] width 65 height 35
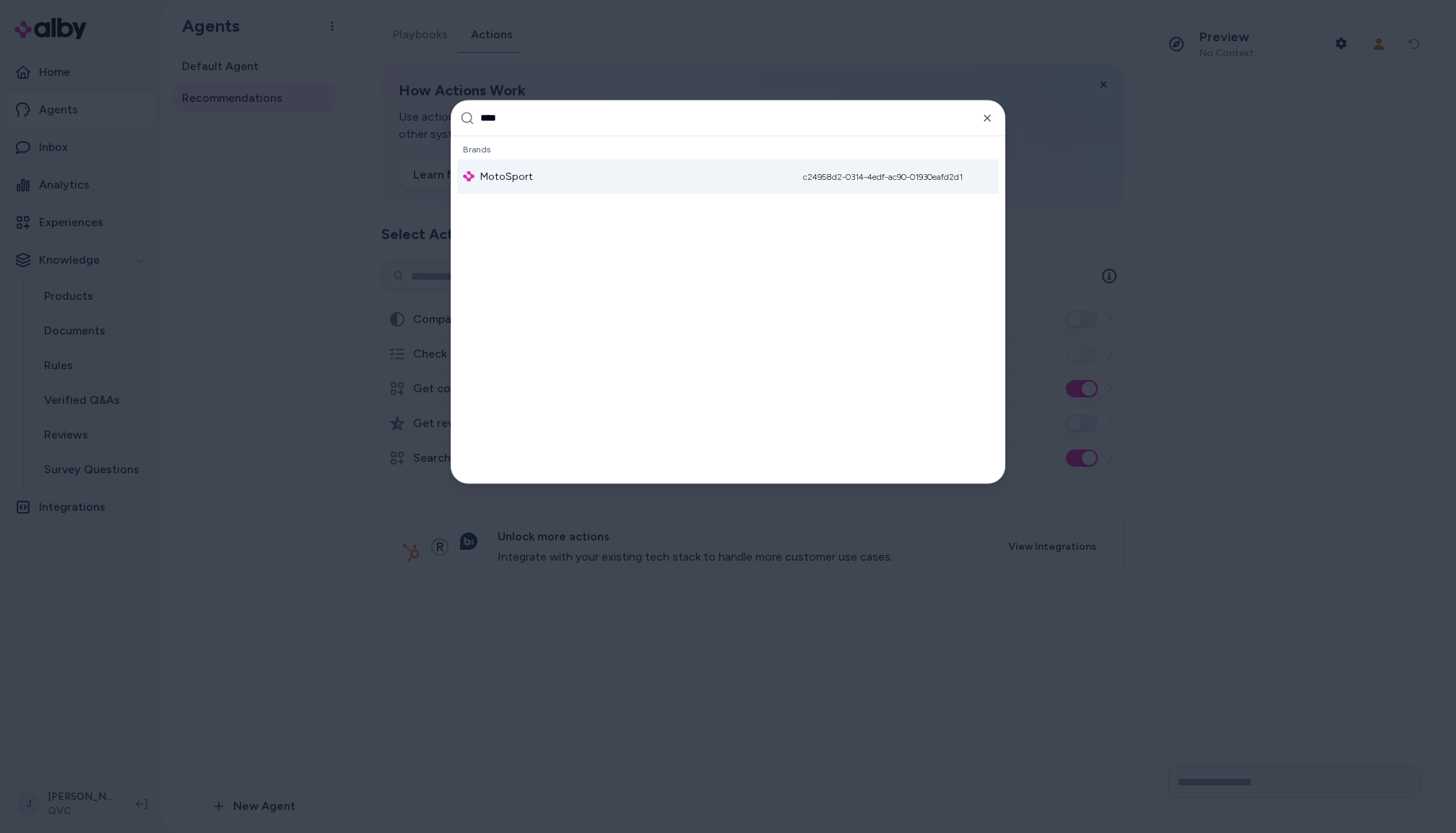
type input "****"
click at [471, 166] on div "MotoSport c24958d2-0314-4edf-ac90-01930eafd2d1" at bounding box center [728, 176] width 542 height 35
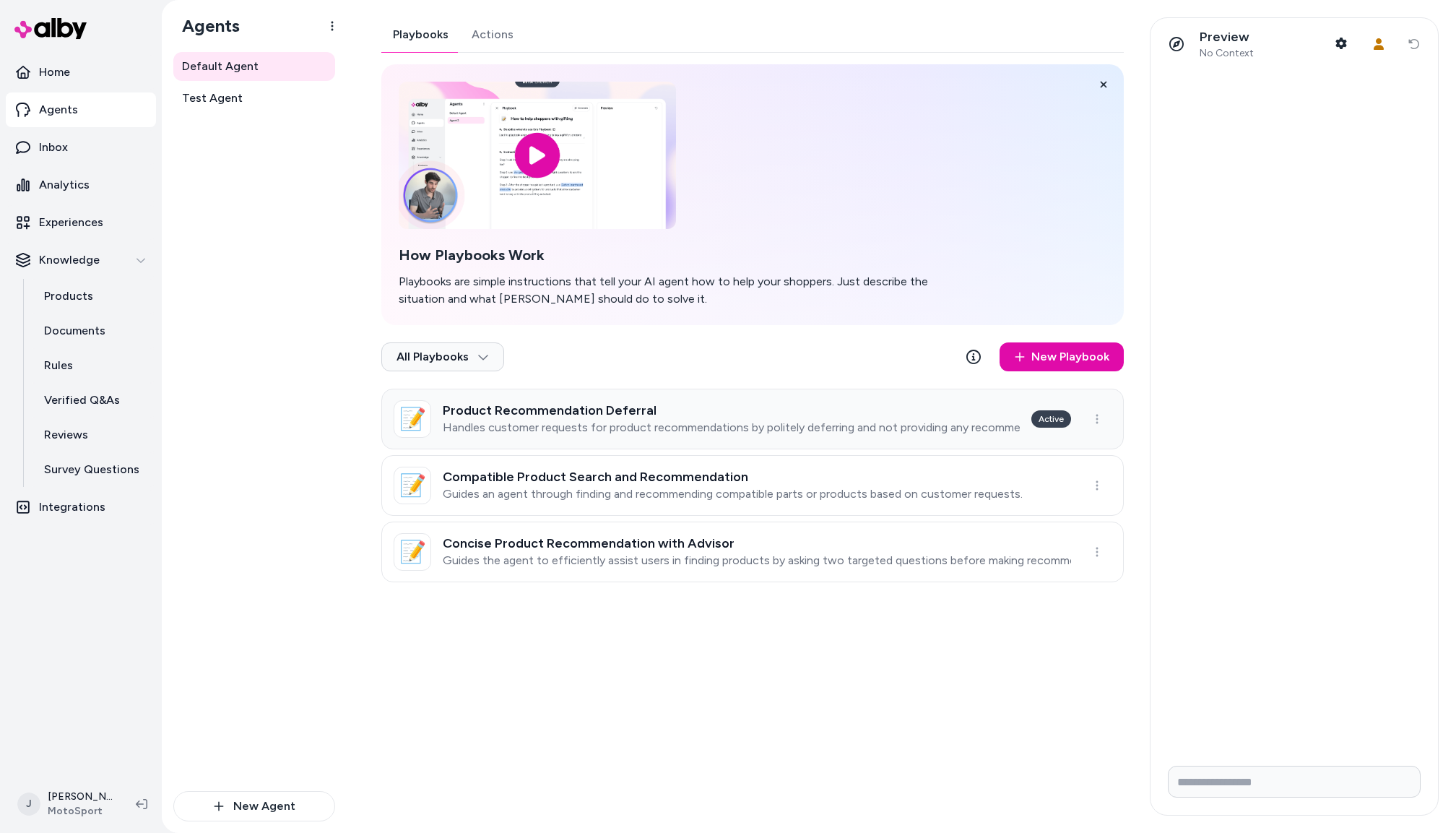
click at [635, 415] on h3 "Product Recommendation Deferral" at bounding box center [731, 410] width 577 height 14
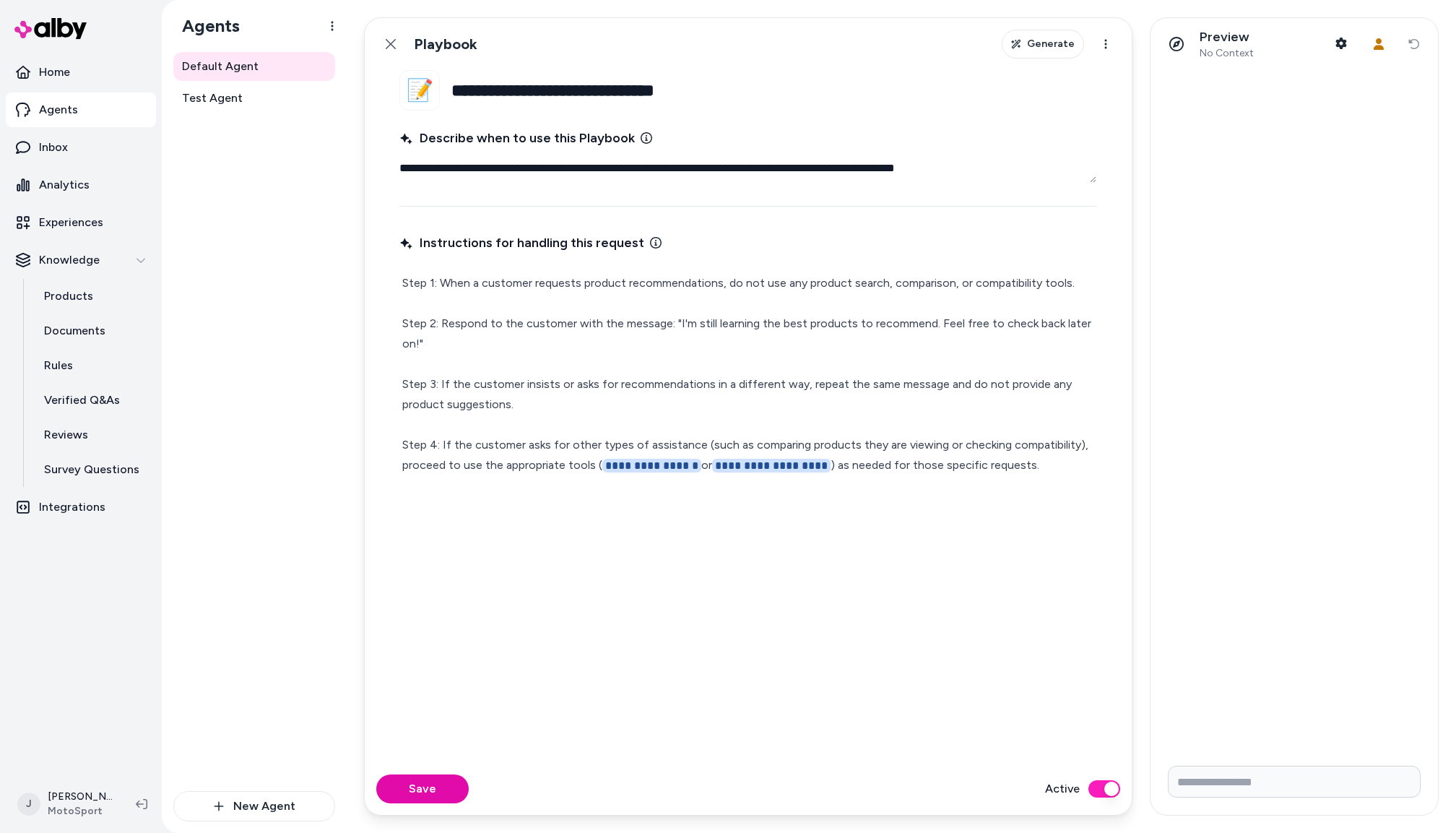
click at [396, 45] on button "Back" at bounding box center [391, 44] width 29 height 29
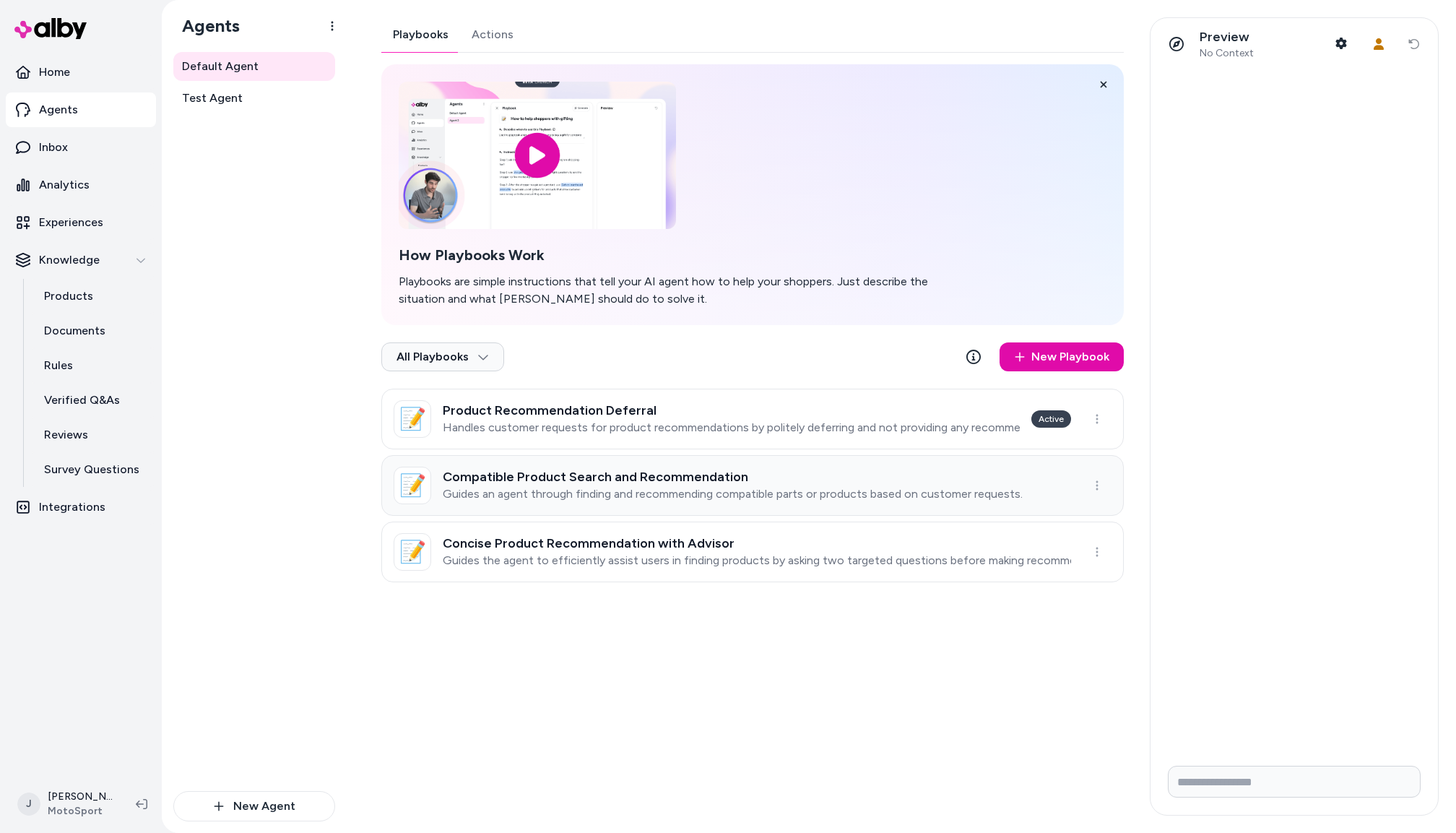
click at [694, 487] on p "Guides an agent through finding and recommending compatible parts or products b…" at bounding box center [732, 494] width 580 height 14
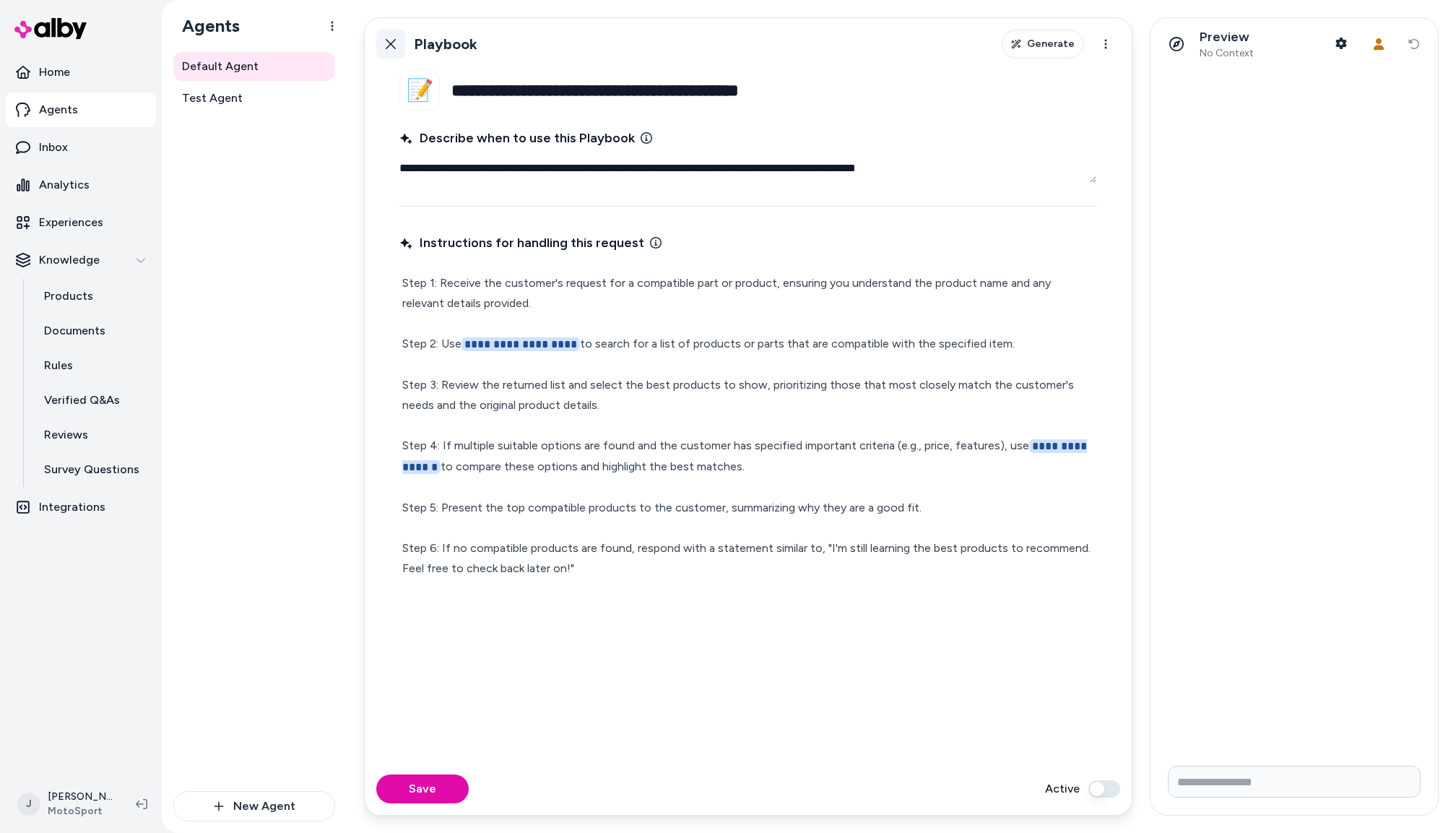
click at [399, 43] on button "Back" at bounding box center [391, 44] width 29 height 29
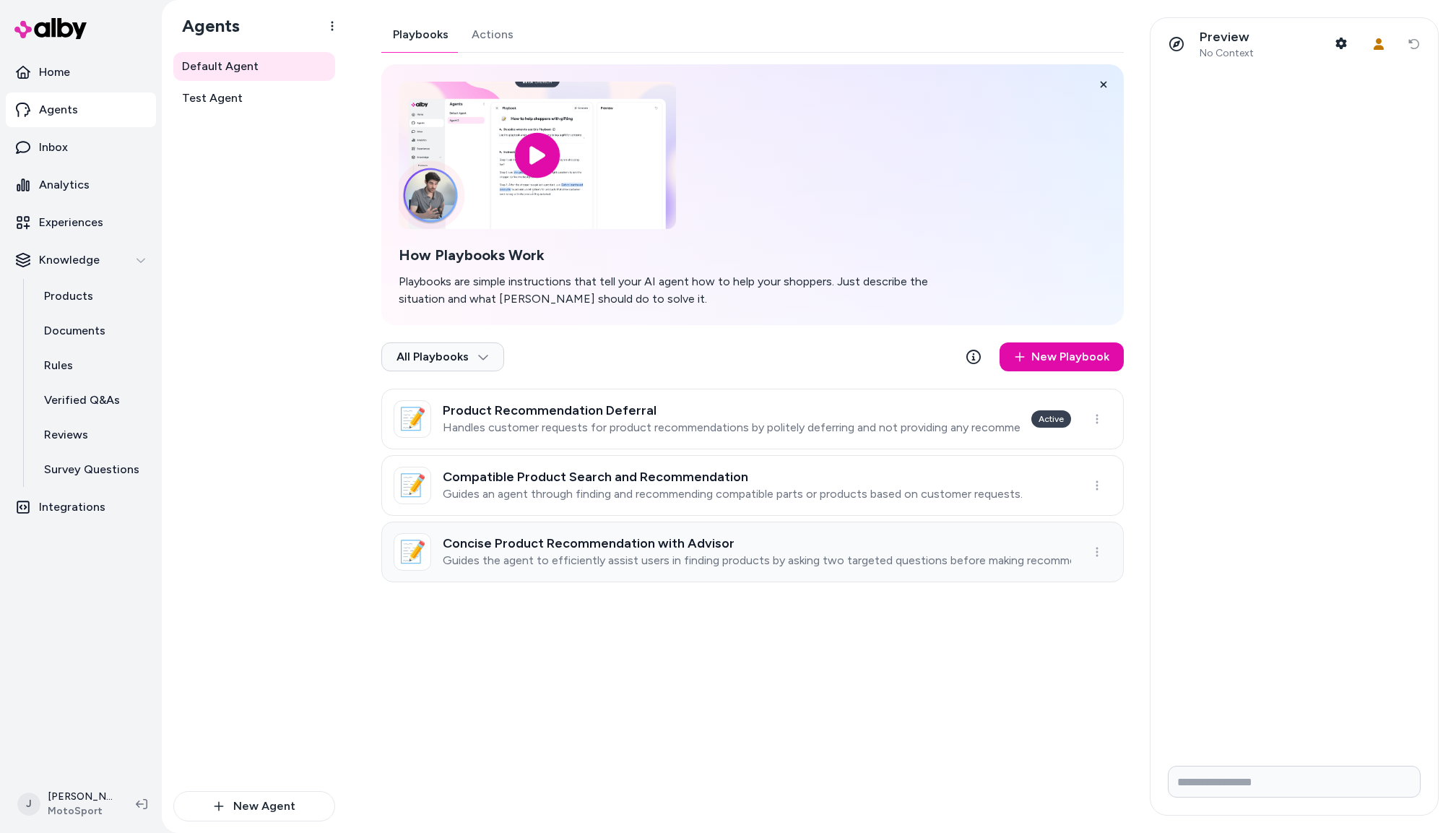
click at [632, 547] on h3 "Concise Product Recommendation with Advisor" at bounding box center [757, 543] width 629 height 14
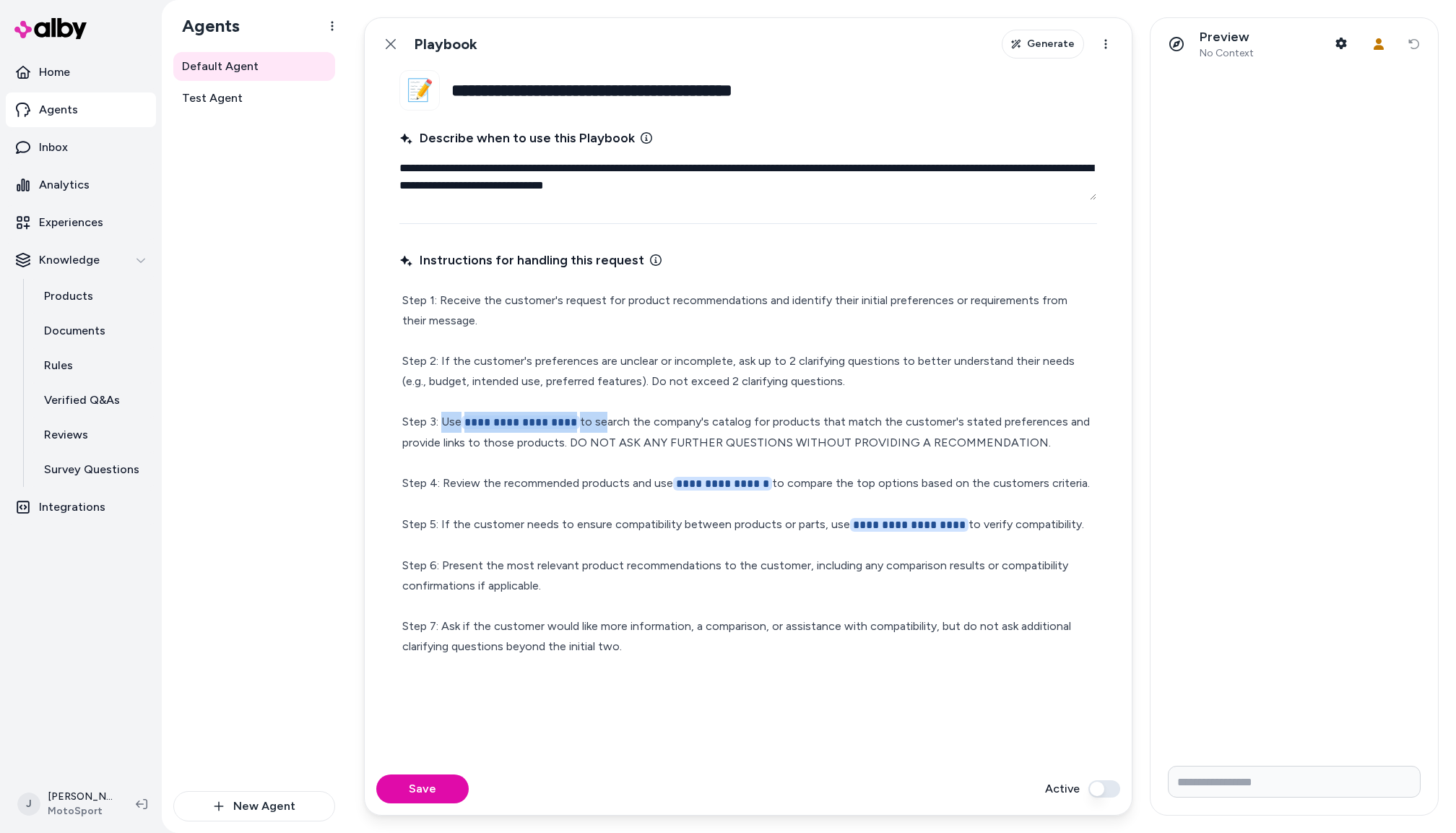
drag, startPoint x: 597, startPoint y: 421, endPoint x: 442, endPoint y: 421, distance: 155.0
click at [442, 421] on p "**********" at bounding box center [748, 474] width 692 height 367
type textarea "*"
click at [450, 792] on button "Save" at bounding box center [423, 789] width 93 height 29
type textarea "*"
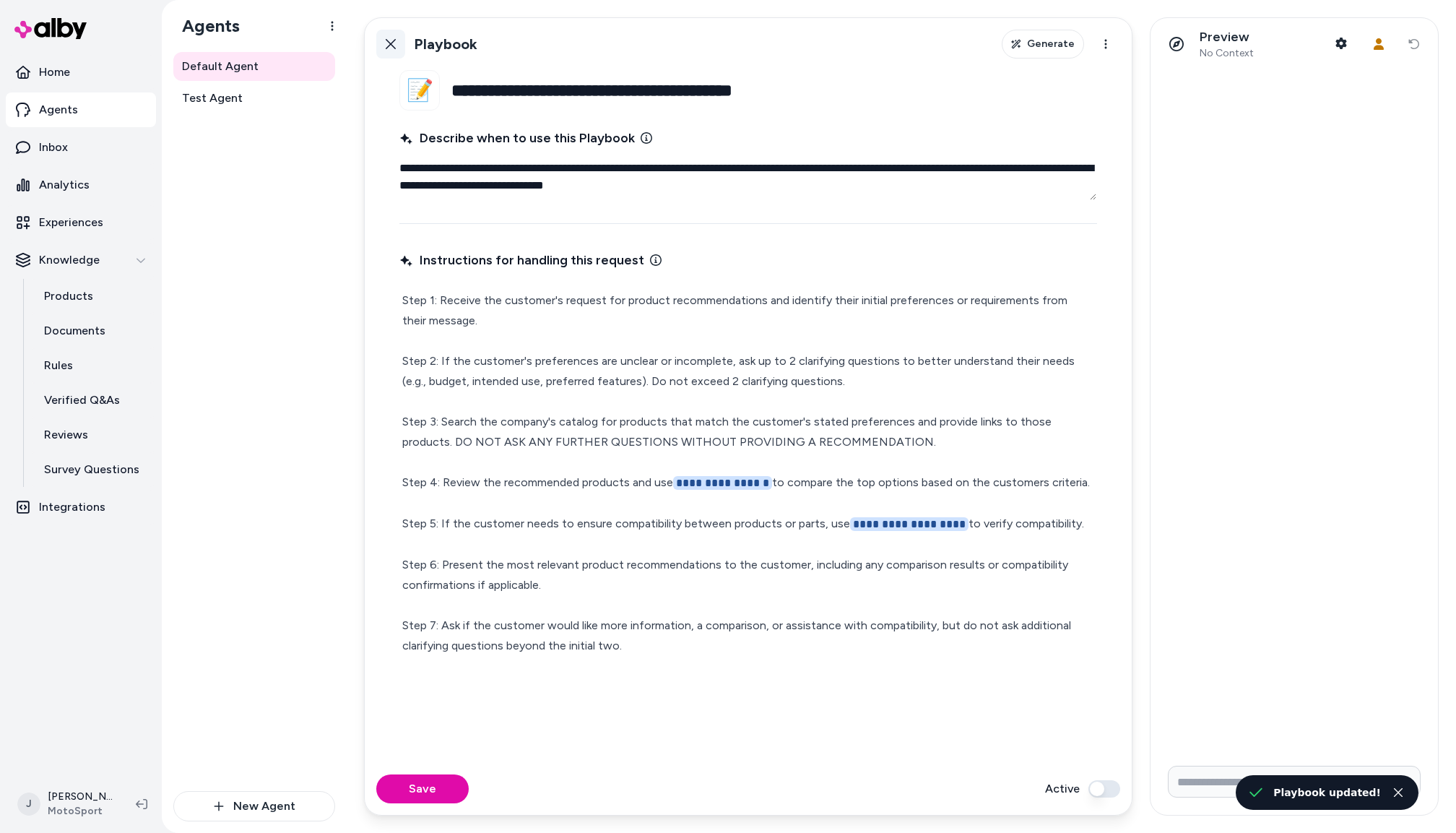
click at [390, 41] on icon at bounding box center [391, 44] width 12 height 12
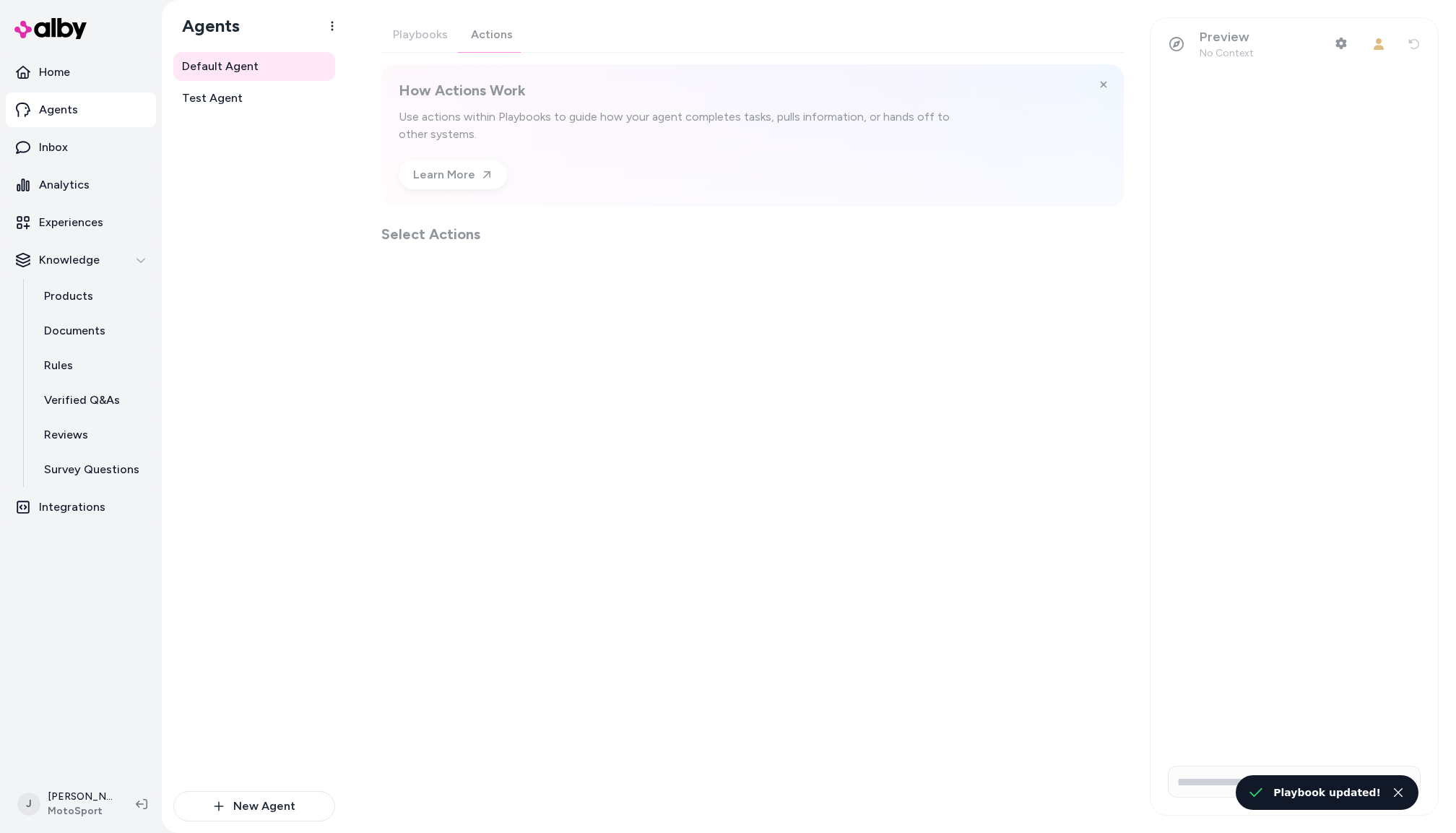
click at [497, 33] on div "Playbooks Actions How Actions Work Use actions within Playbooks to guide how yo…" at bounding box center [753, 130] width 742 height 227
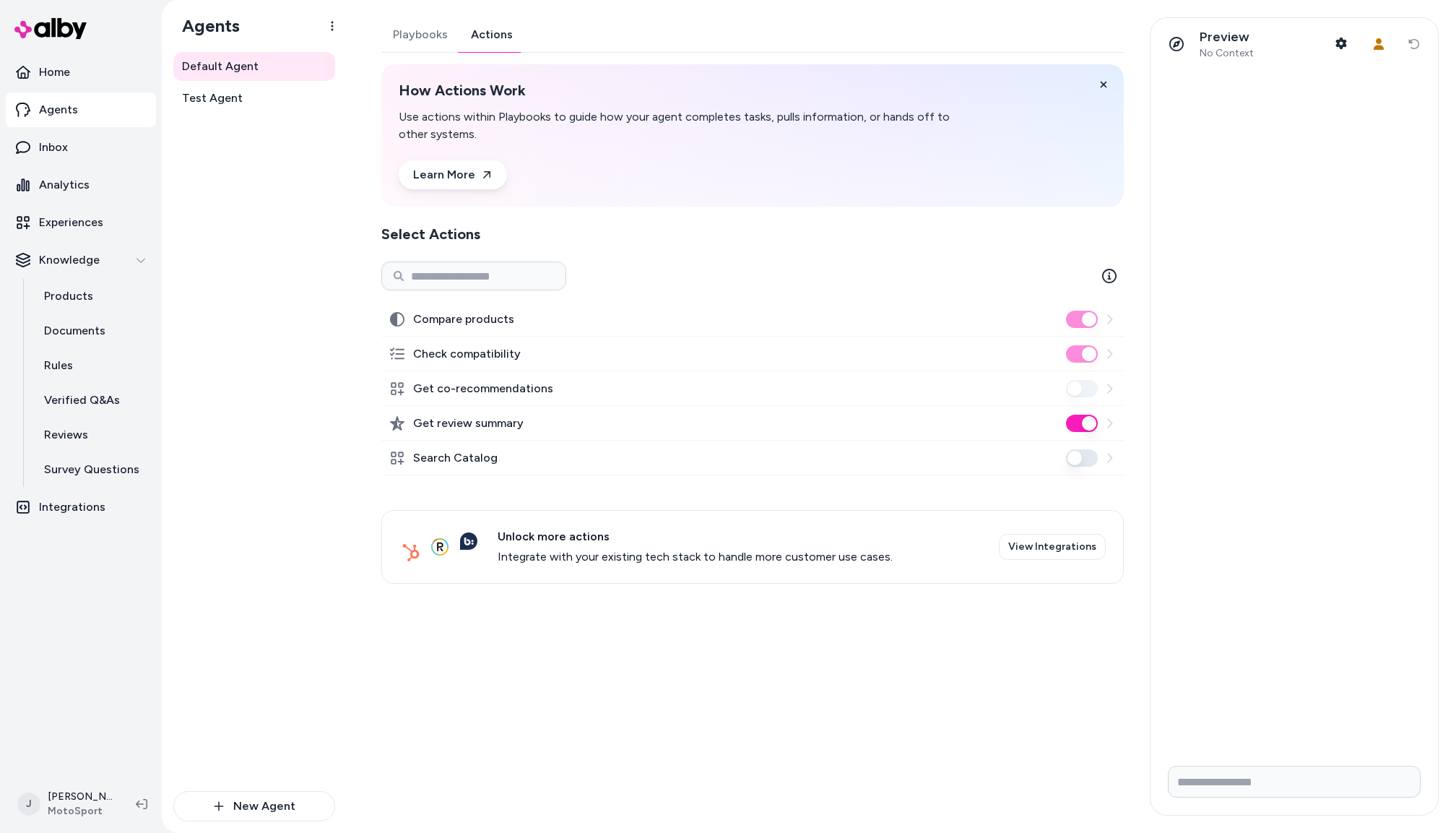
click at [1084, 457] on button "Search Catalog" at bounding box center [1082, 458] width 32 height 17
click at [218, 99] on span "Test Agent" at bounding box center [212, 99] width 61 height 17
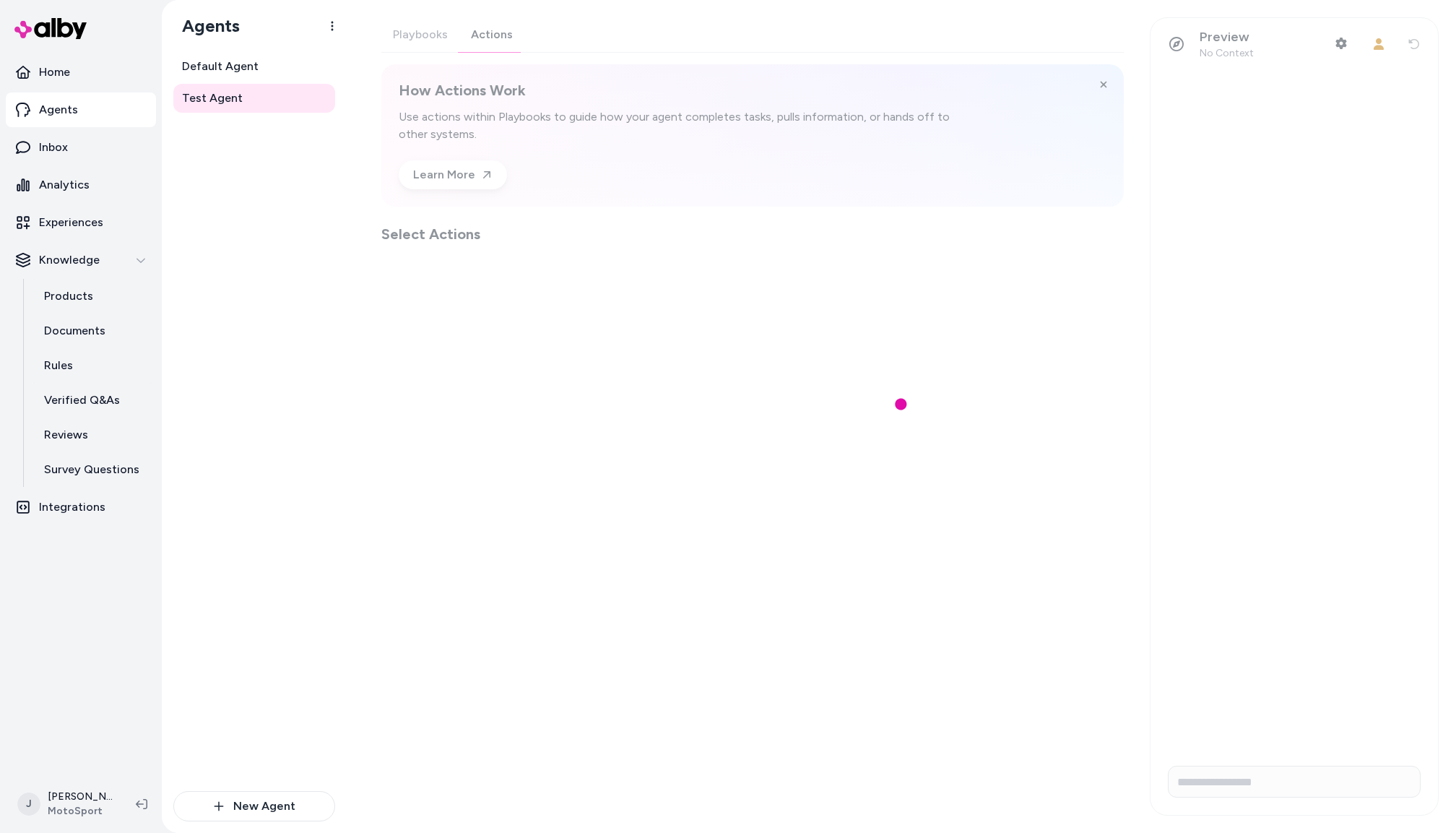
click at [490, 33] on div "Playbooks Actions How Actions Work Use actions within Playbooks to guide how yo…" at bounding box center [753, 130] width 742 height 227
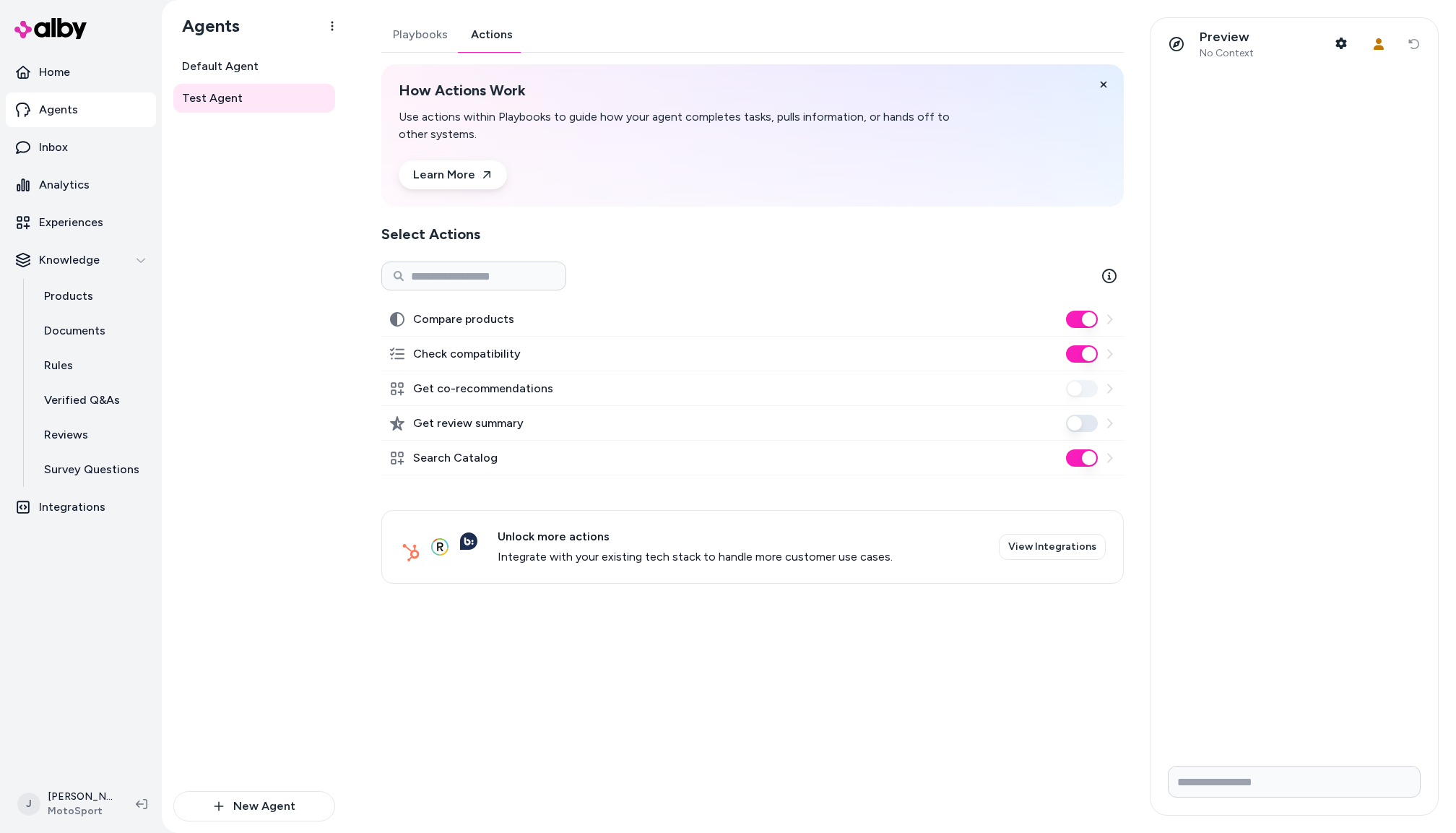
drag, startPoint x: 298, startPoint y: 419, endPoint x: 293, endPoint y: 411, distance: 9.4
click at [294, 413] on div "Default Agent Test Agent" at bounding box center [254, 422] width 162 height 739
click at [284, 405] on div "Default Agent Test Agent" at bounding box center [254, 422] width 162 height 739
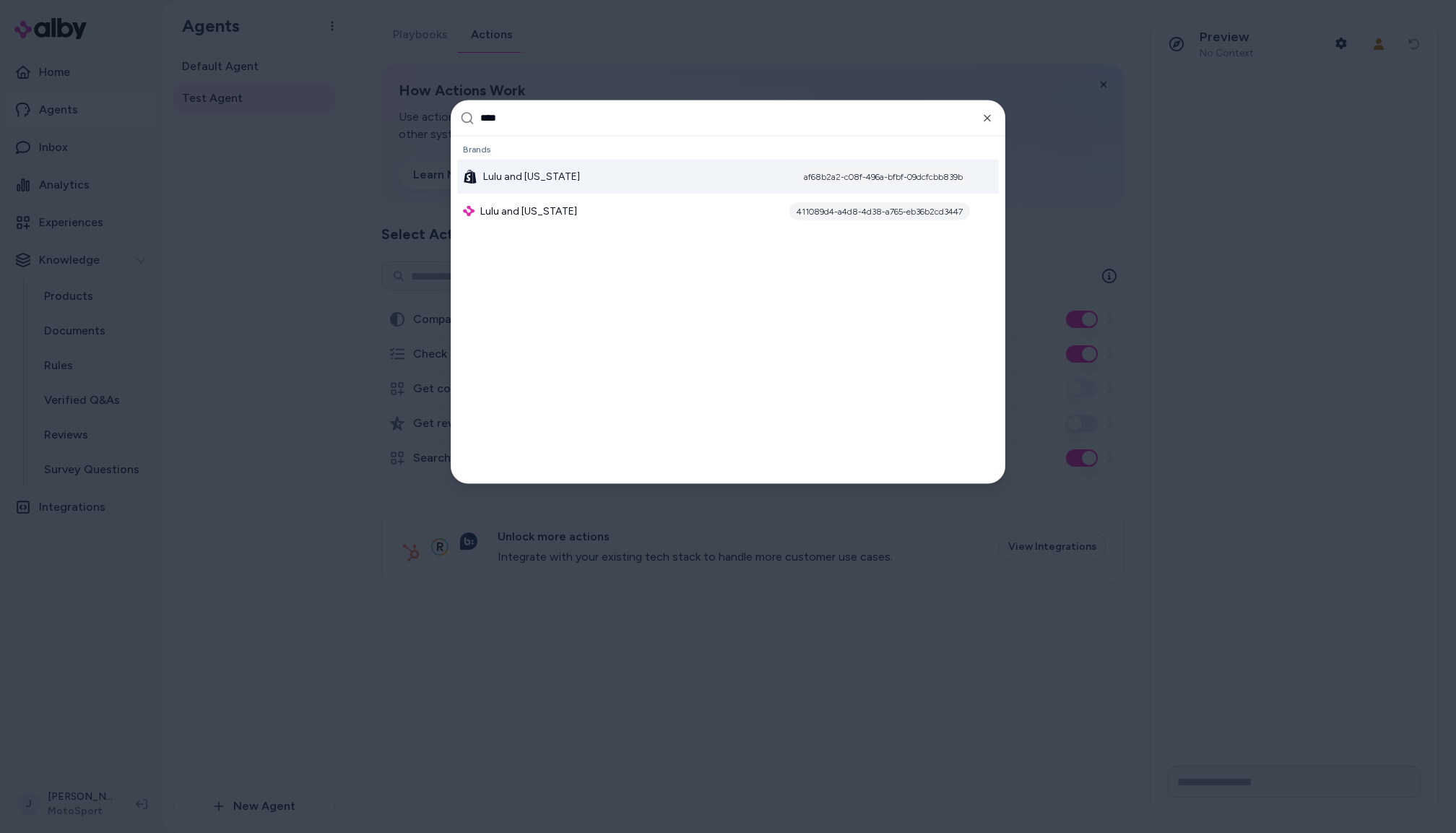
type input "****"
click at [528, 176] on span "Lulu and Georgia" at bounding box center [532, 176] width 97 height 14
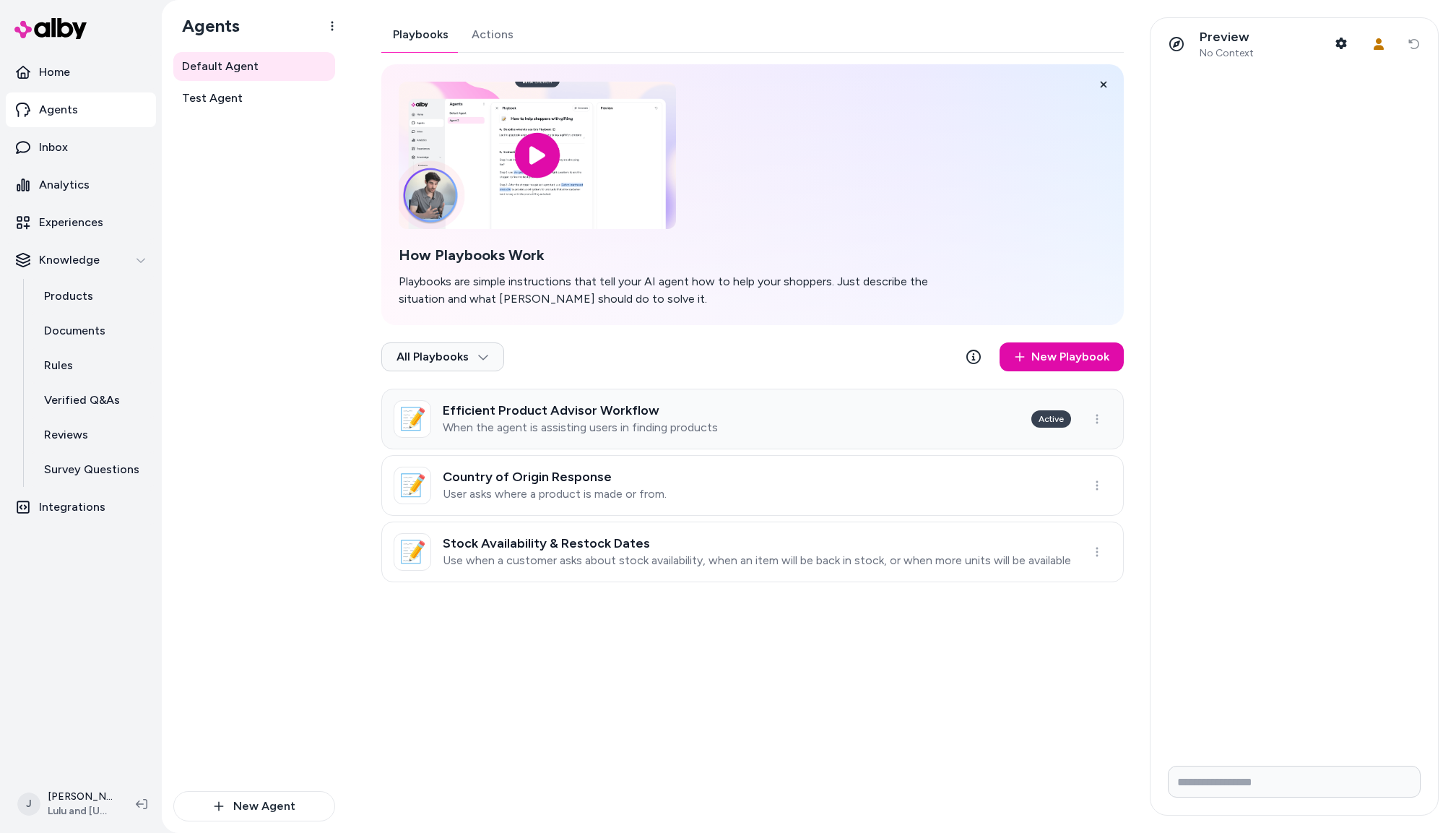
click at [740, 436] on link "📝 Efficient Product Advisor Workflow When the agent is assisting users in findi…" at bounding box center [753, 419] width 742 height 61
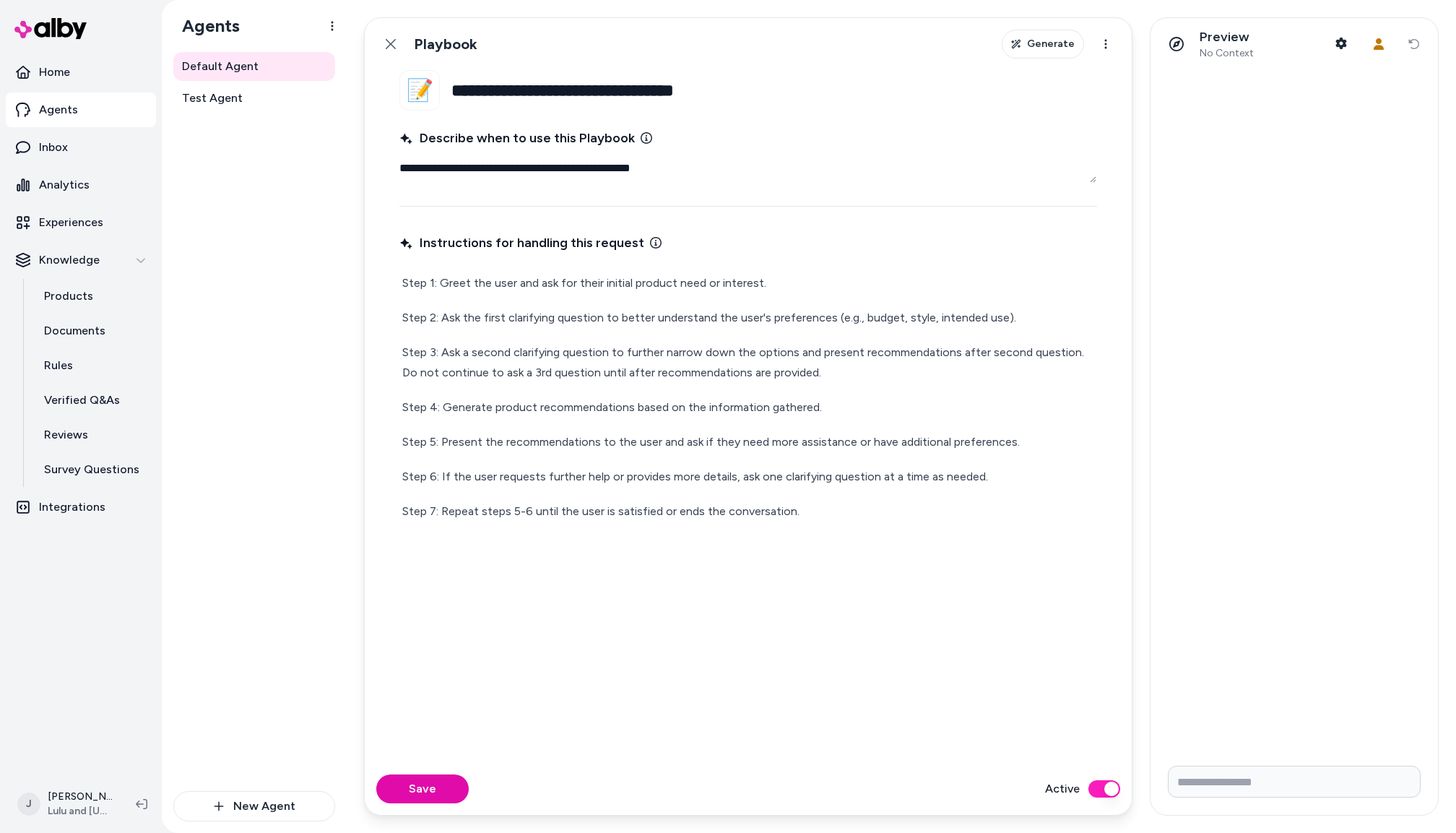
click at [390, 54] on button "Back" at bounding box center [391, 44] width 29 height 29
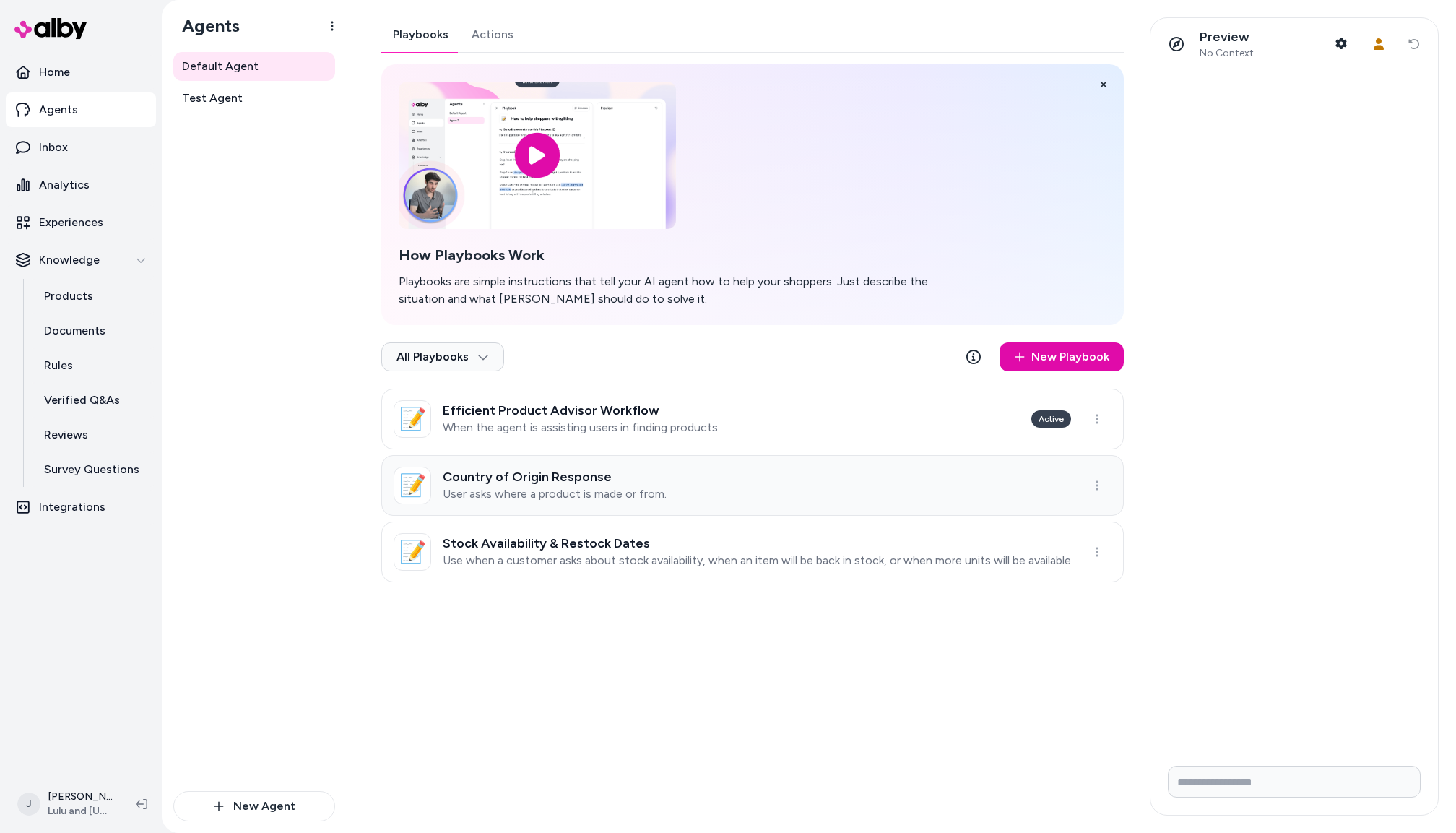
click at [724, 464] on link "📝 Country of Origin Response User asks where a product is made or from." at bounding box center [753, 485] width 742 height 61
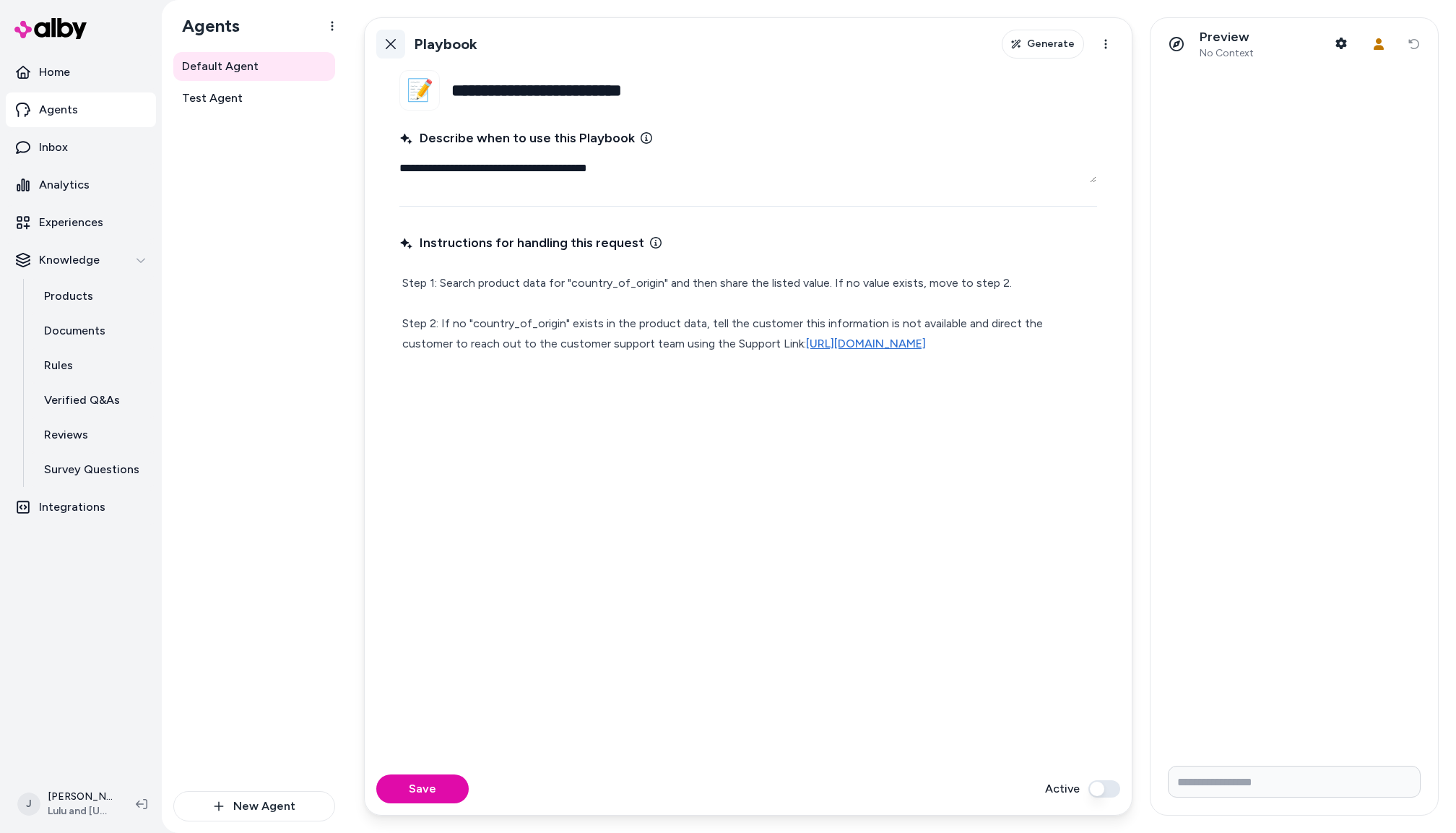
click at [404, 43] on button "Back" at bounding box center [391, 44] width 29 height 29
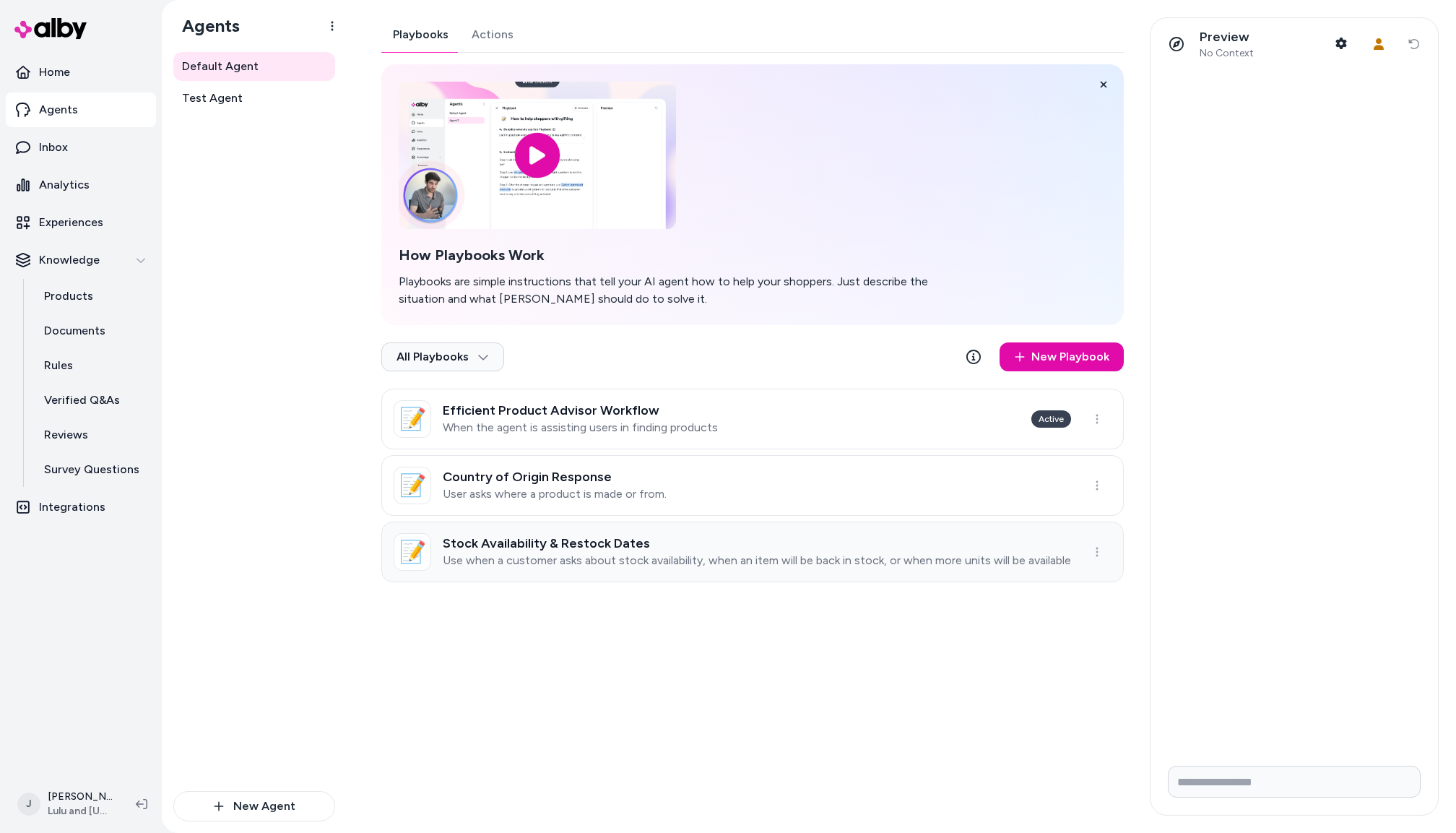
click at [706, 572] on link "📝 Stock Availability & Restock Dates Use when a customer asks about stock avail…" at bounding box center [753, 552] width 742 height 61
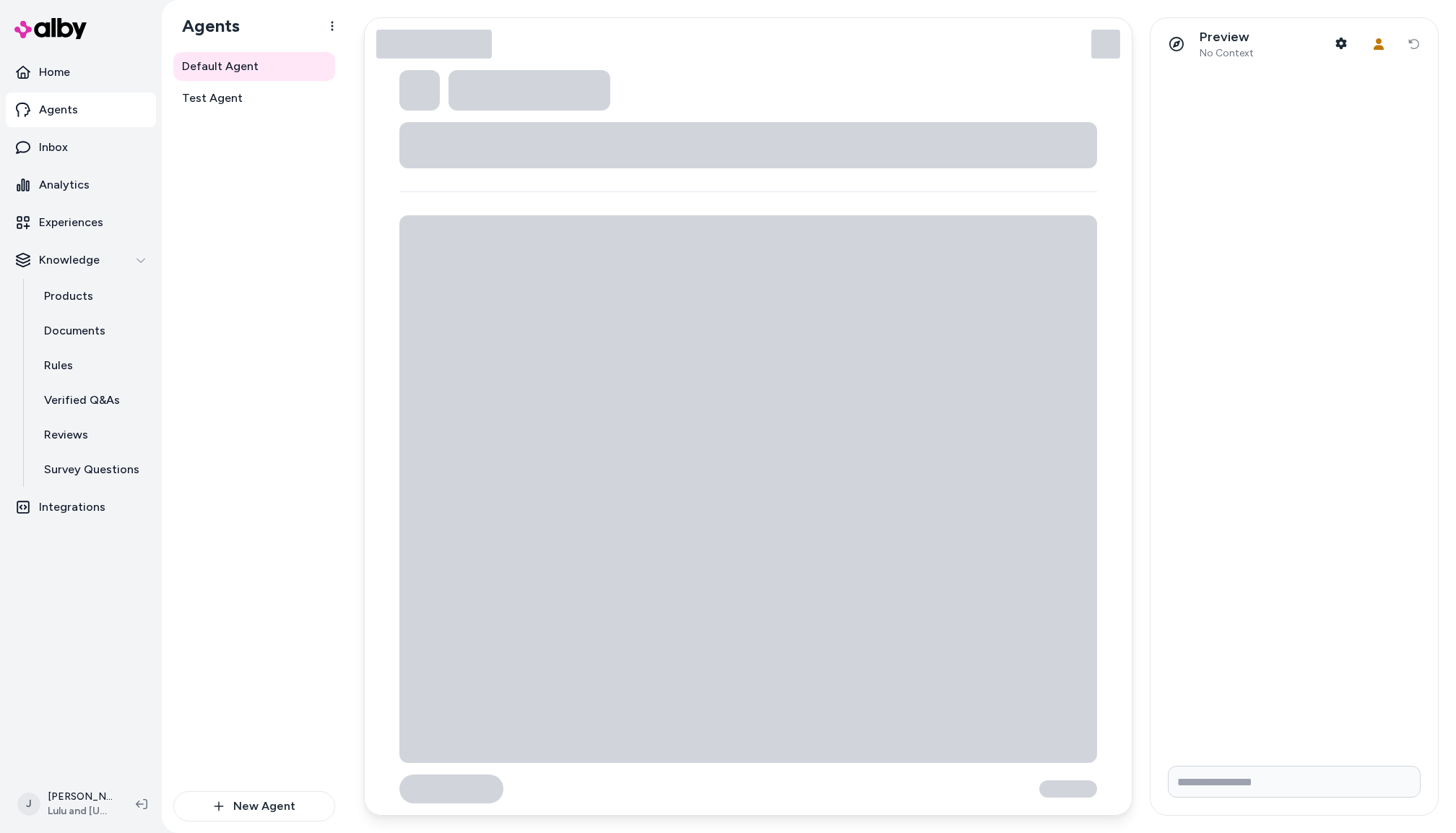
type textarea "*"
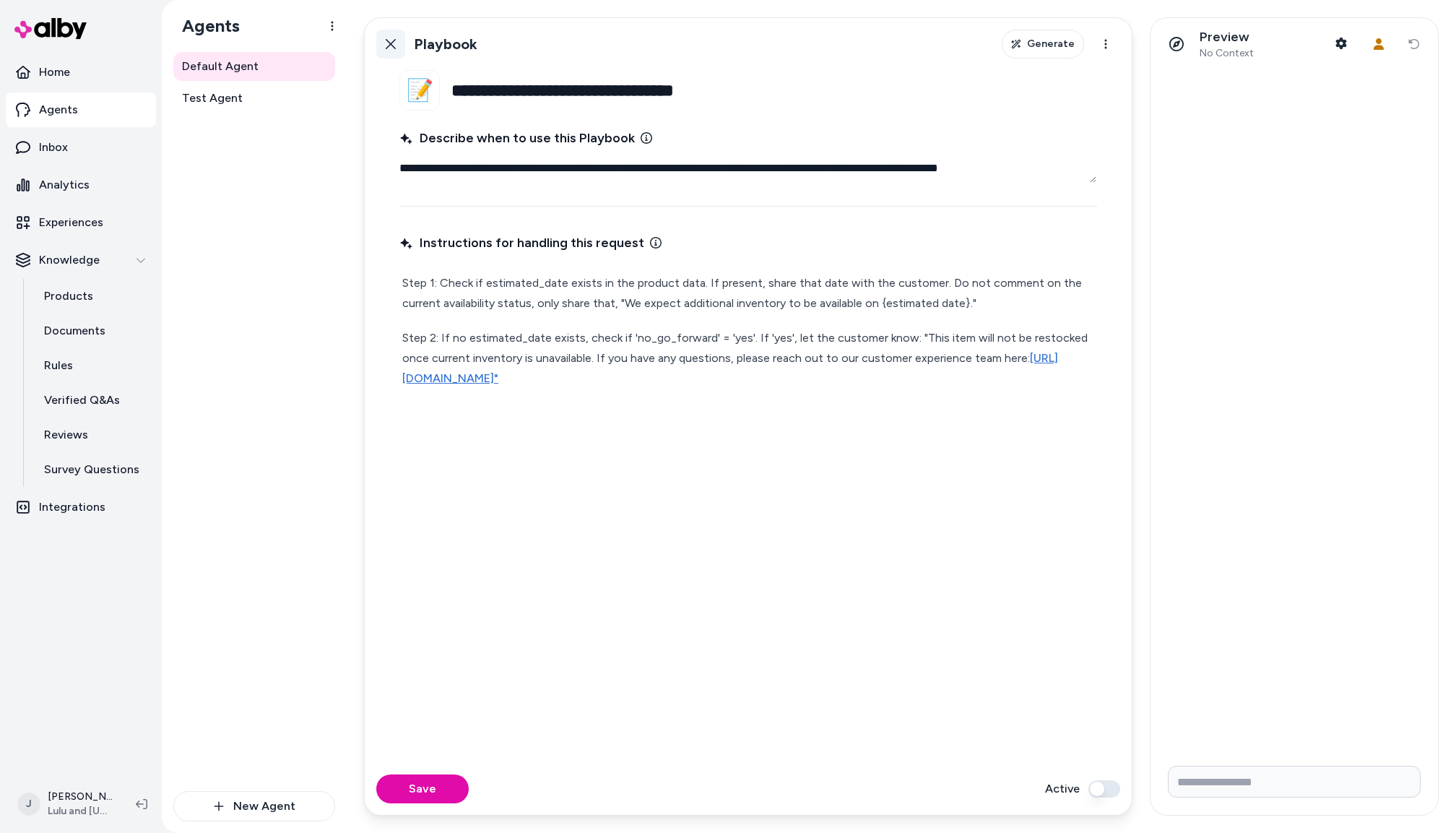
click at [390, 51] on button "Back" at bounding box center [391, 44] width 29 height 29
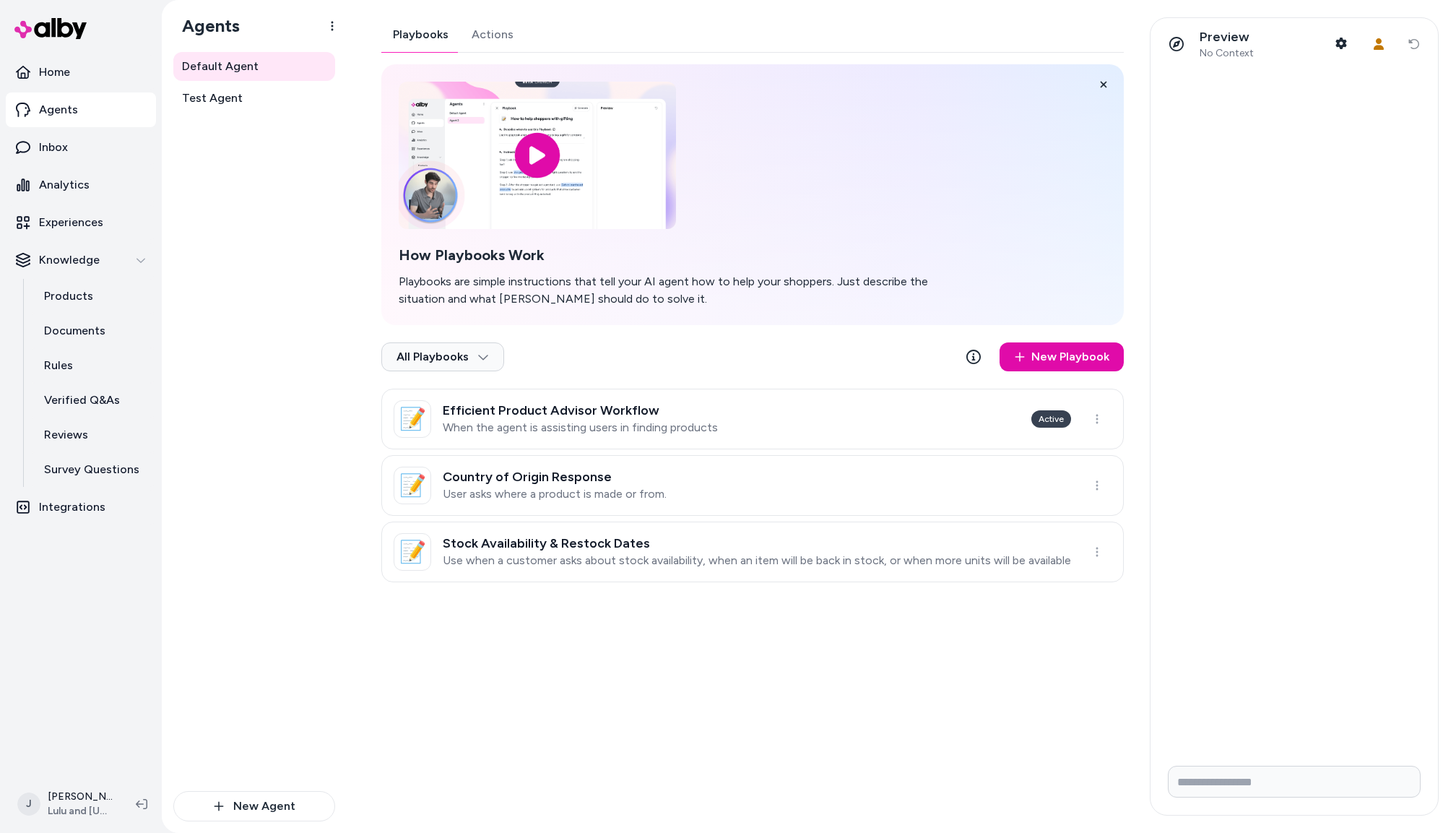
click at [480, 34] on div "Playbooks Actions How Playbooks Work Playbooks are simple instructions that tel…" at bounding box center [753, 300] width 742 height 565
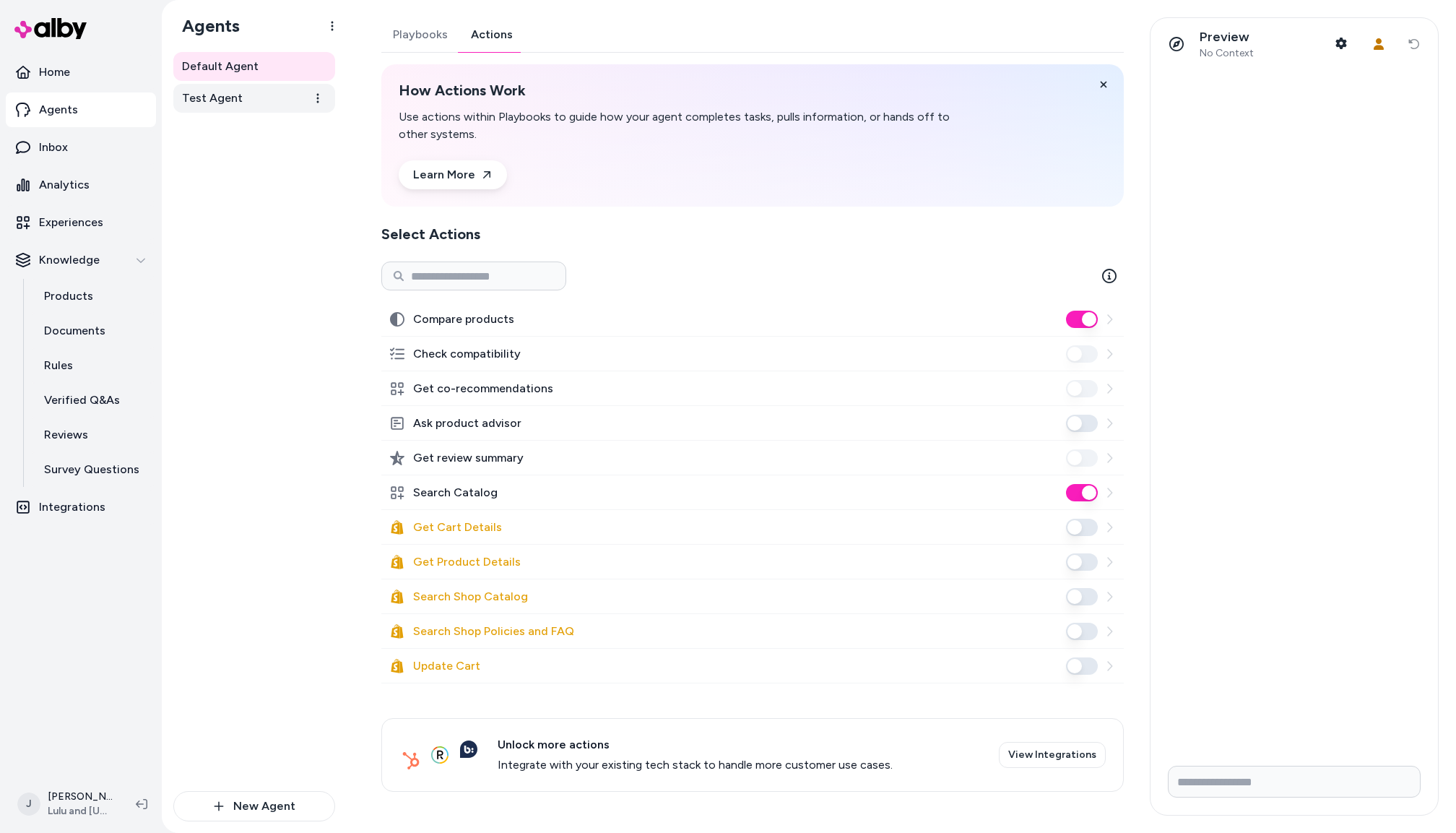
click at [239, 105] on link "Test Agent" at bounding box center [254, 99] width 162 height 29
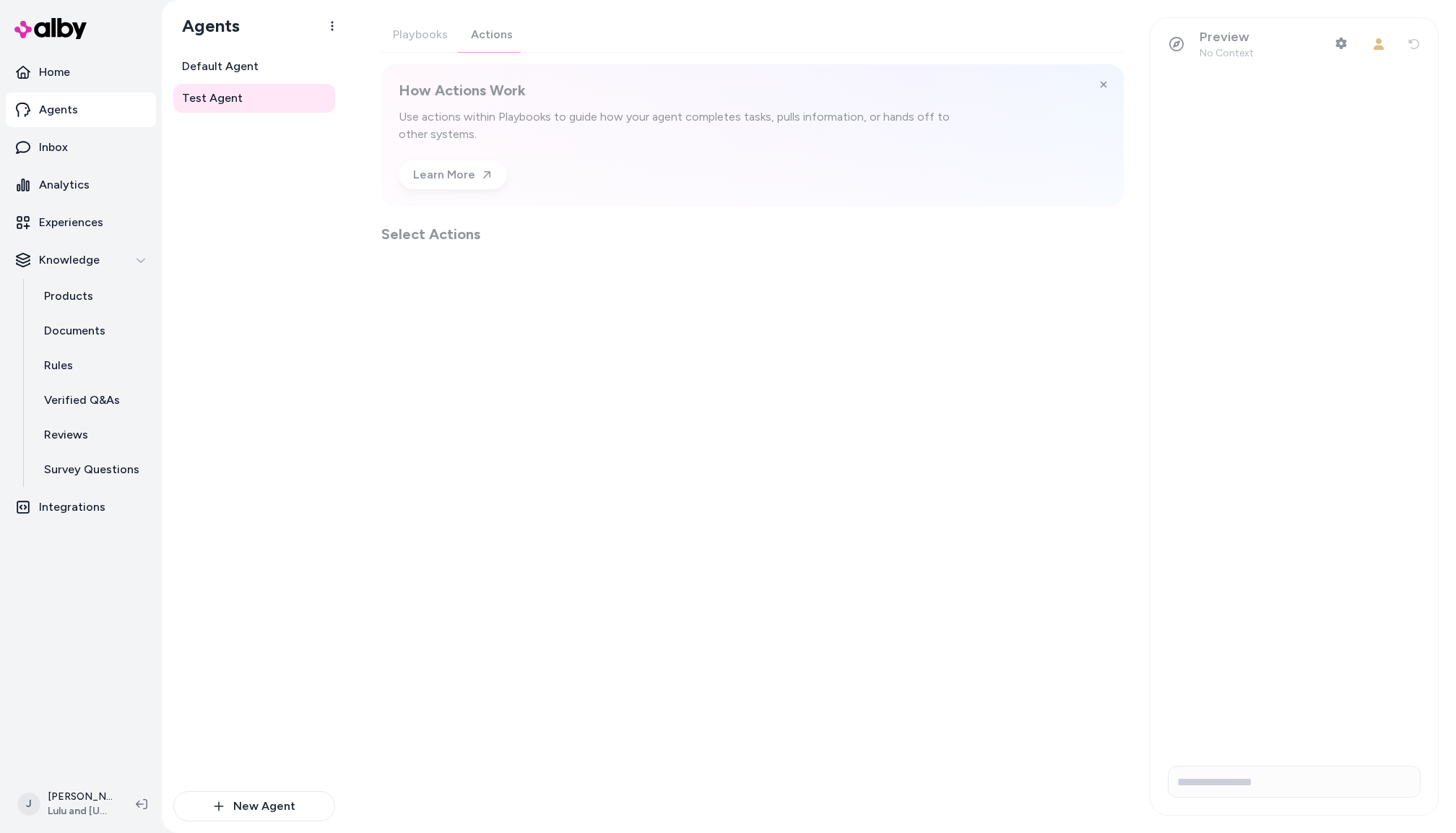
click at [496, 38] on button "Actions" at bounding box center [492, 35] width 65 height 35
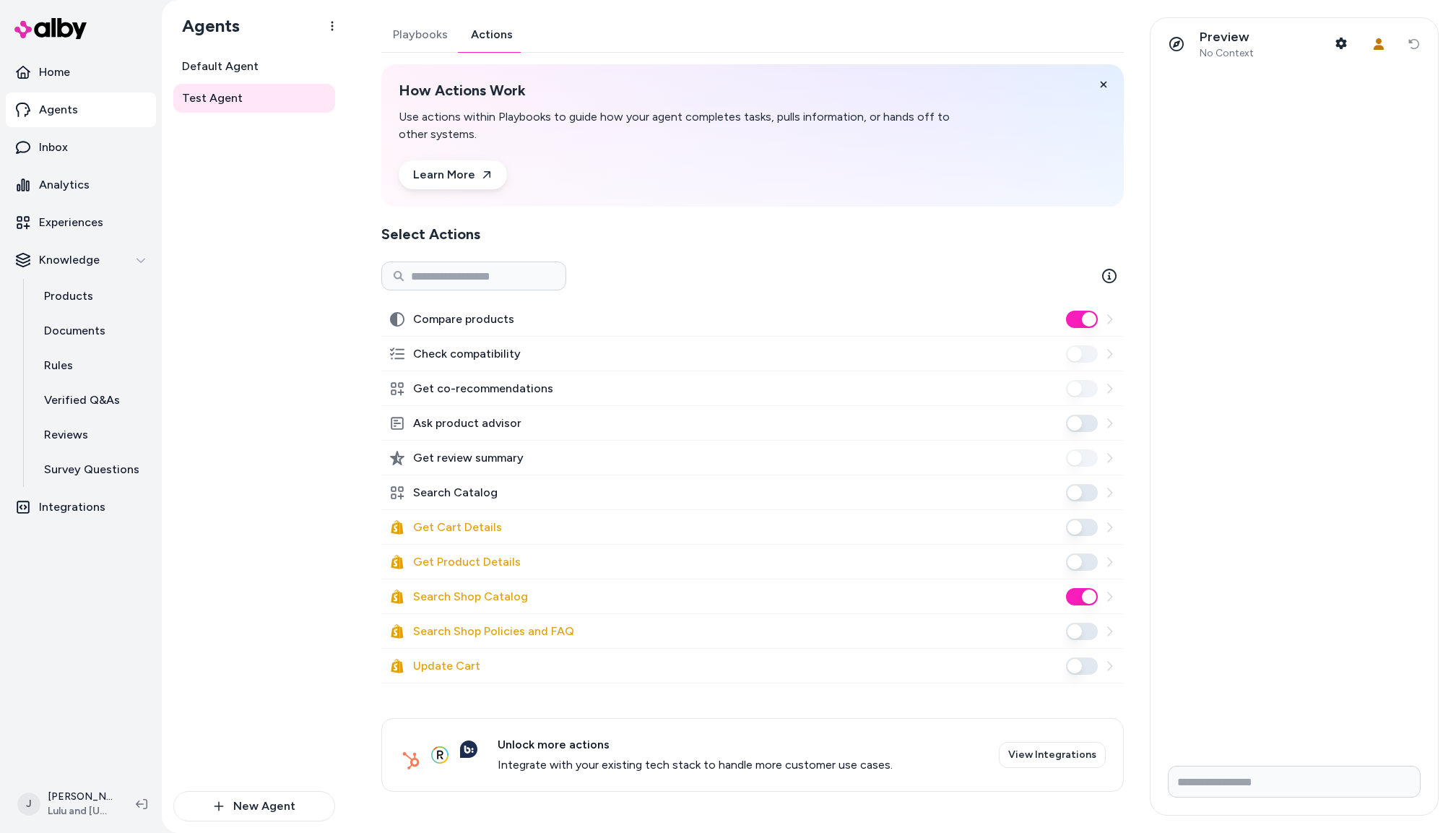
click at [1077, 493] on button "Search Catalog" at bounding box center [1082, 493] width 32 height 17
click at [277, 301] on div "Default Agent Test Agent" at bounding box center [254, 422] width 162 height 739
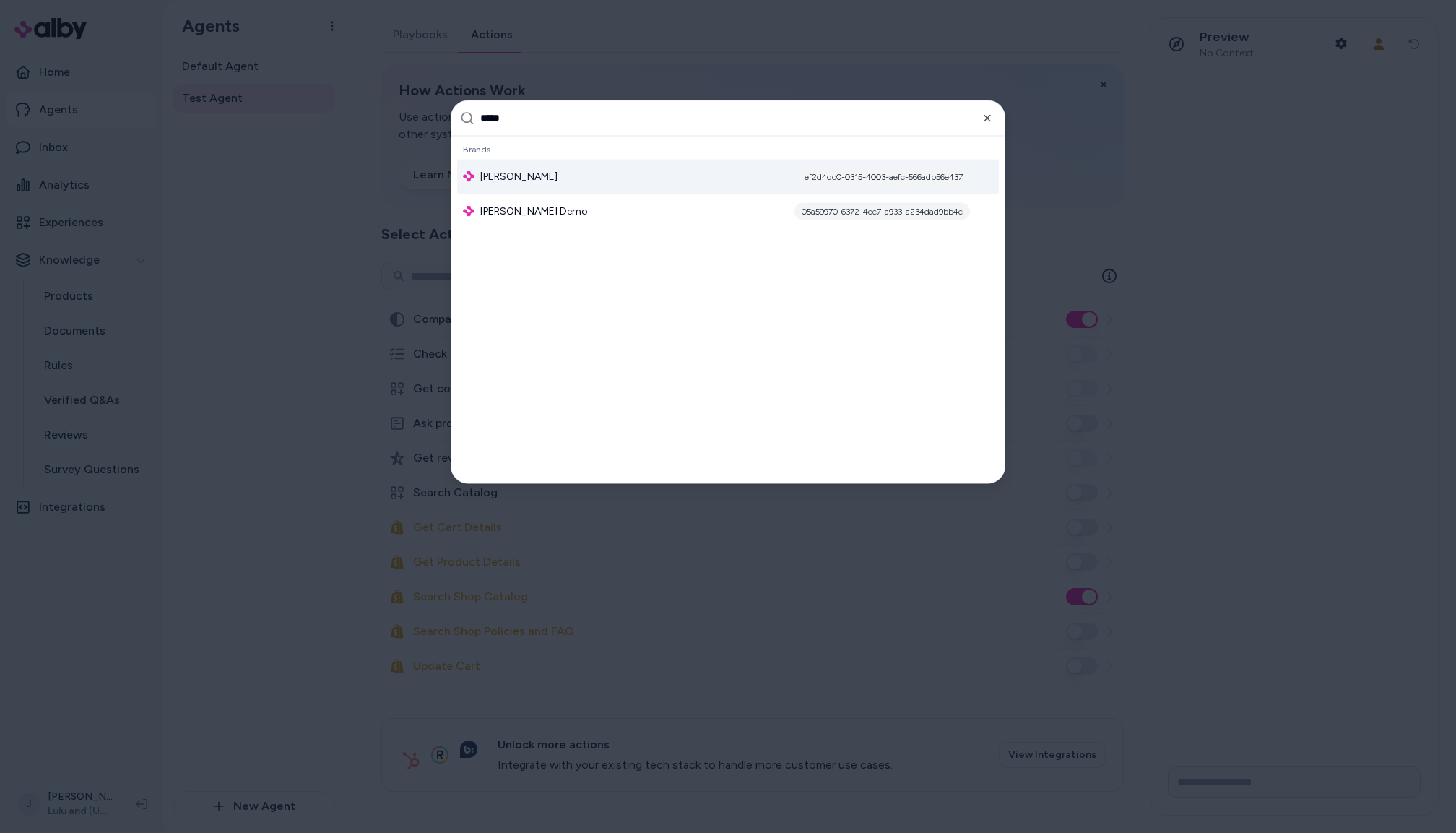
type input "*****"
click at [516, 173] on span "[PERSON_NAME]" at bounding box center [519, 176] width 78 height 14
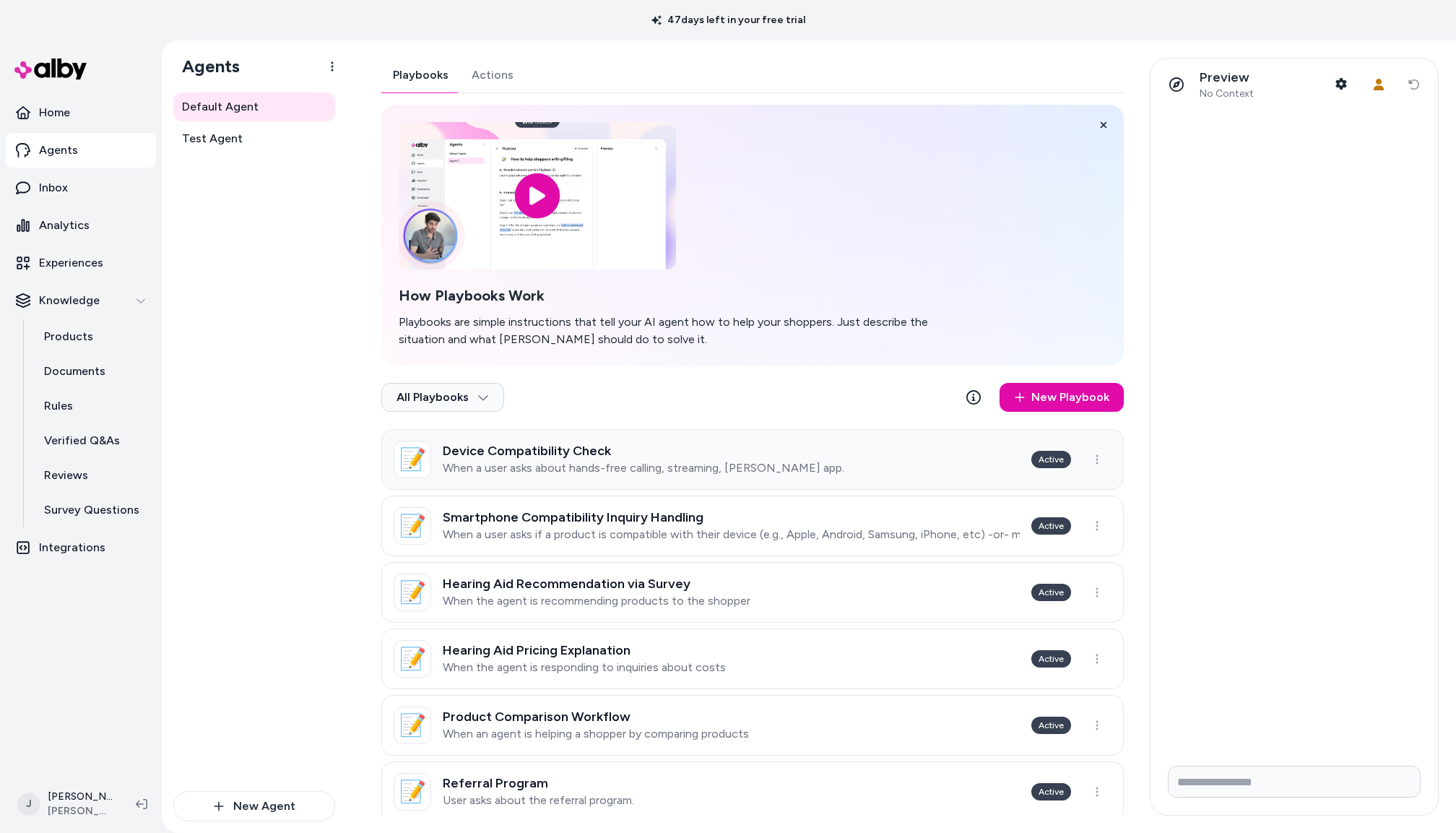
click at [749, 461] on p "When a user asks about hands-free calling, streaming, [PERSON_NAME] app." at bounding box center [643, 468] width 401 height 14
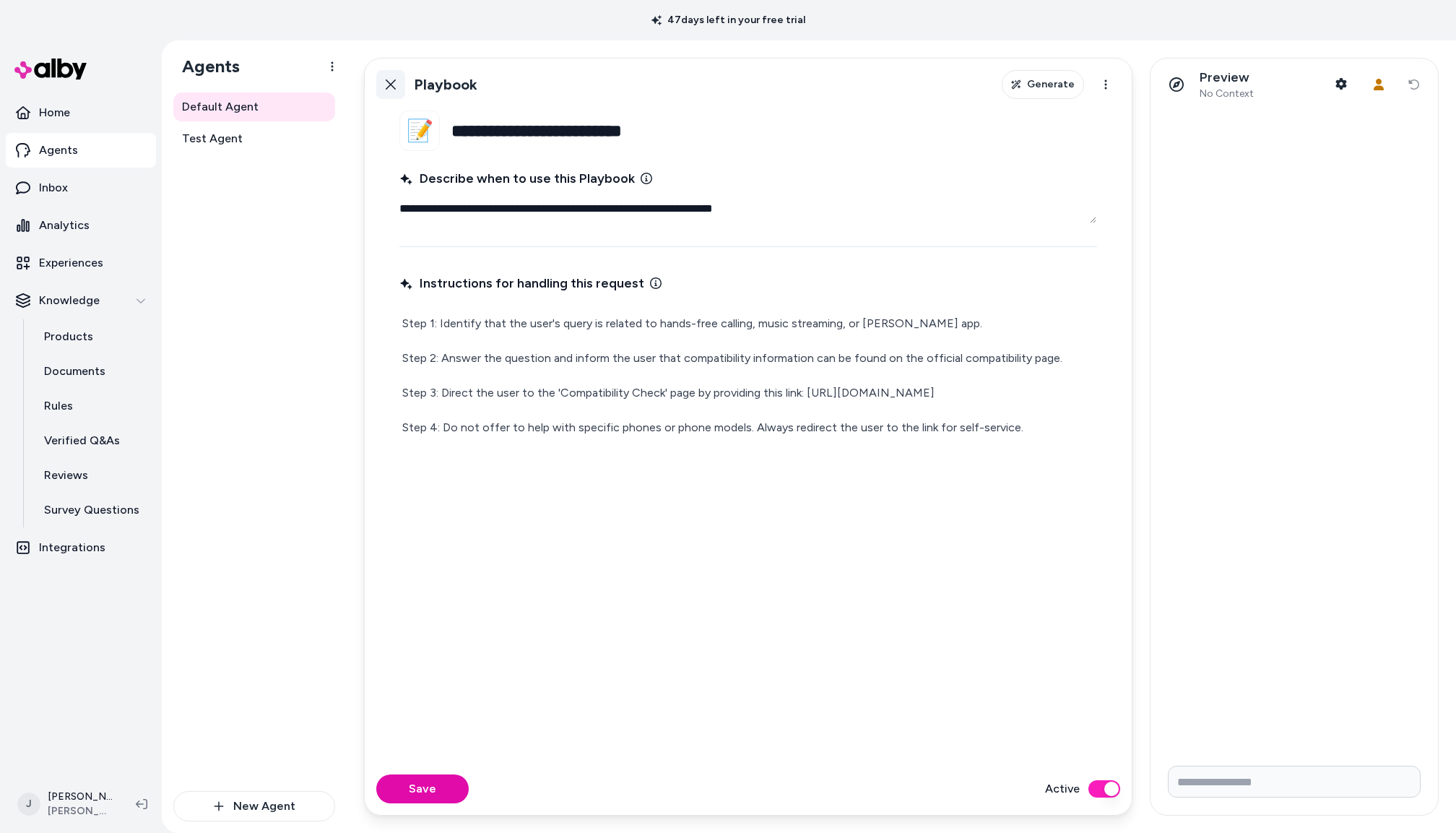
click at [388, 89] on icon at bounding box center [391, 85] width 10 height 10
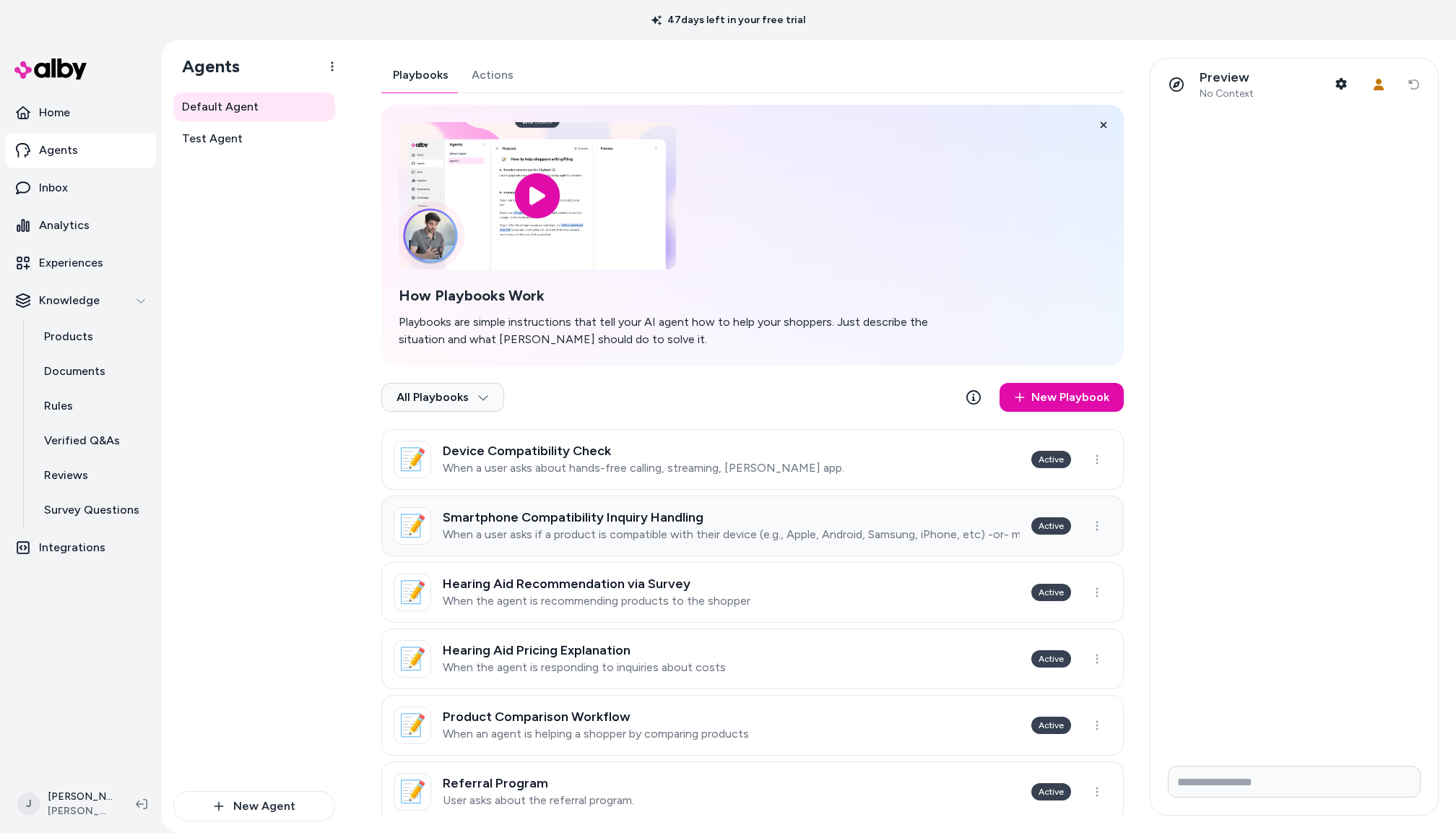
click at [600, 516] on h3 "Smartphone Compatibility Inquiry Handling" at bounding box center [731, 517] width 577 height 14
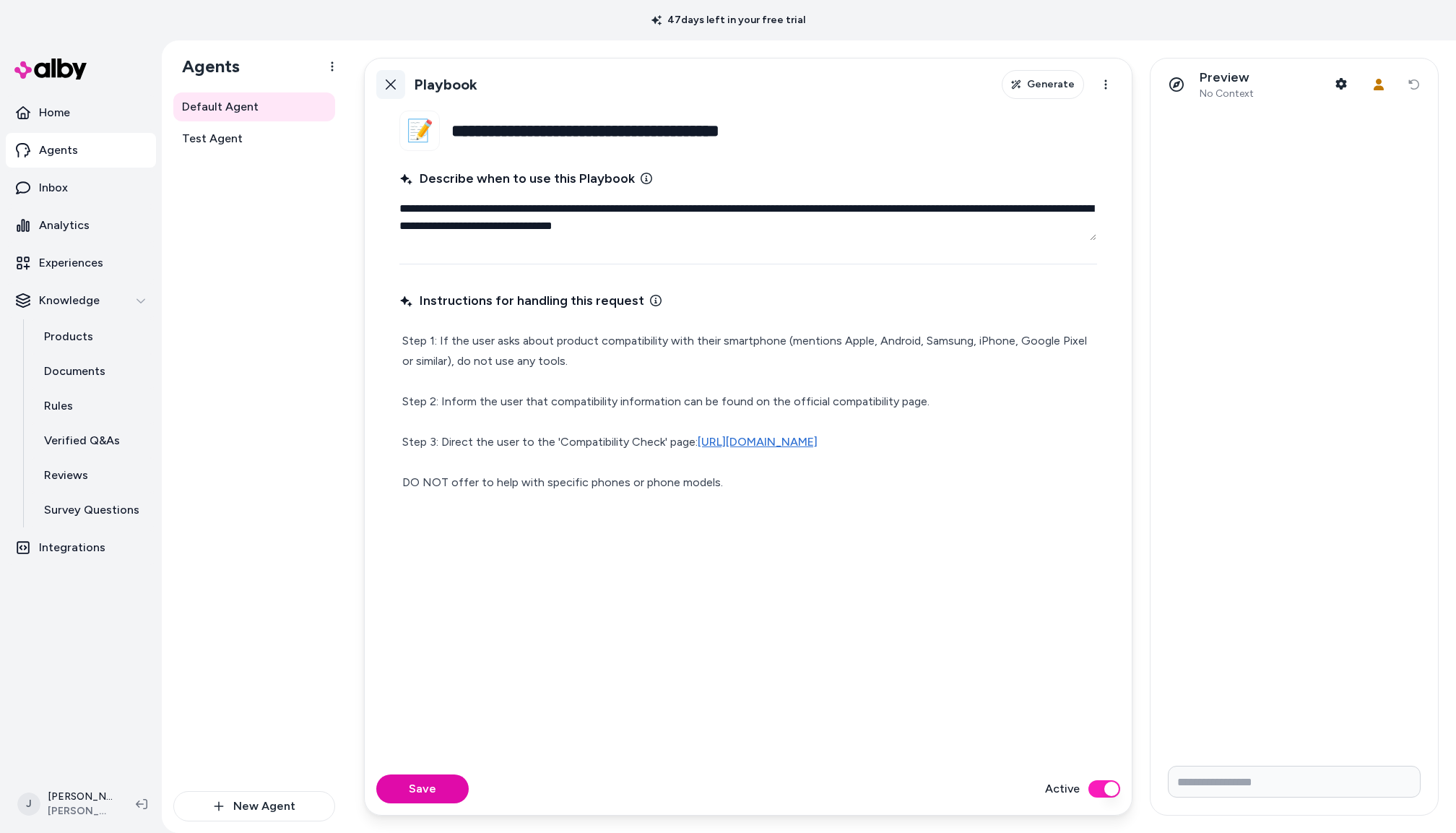
click at [388, 85] on icon at bounding box center [391, 85] width 12 height 12
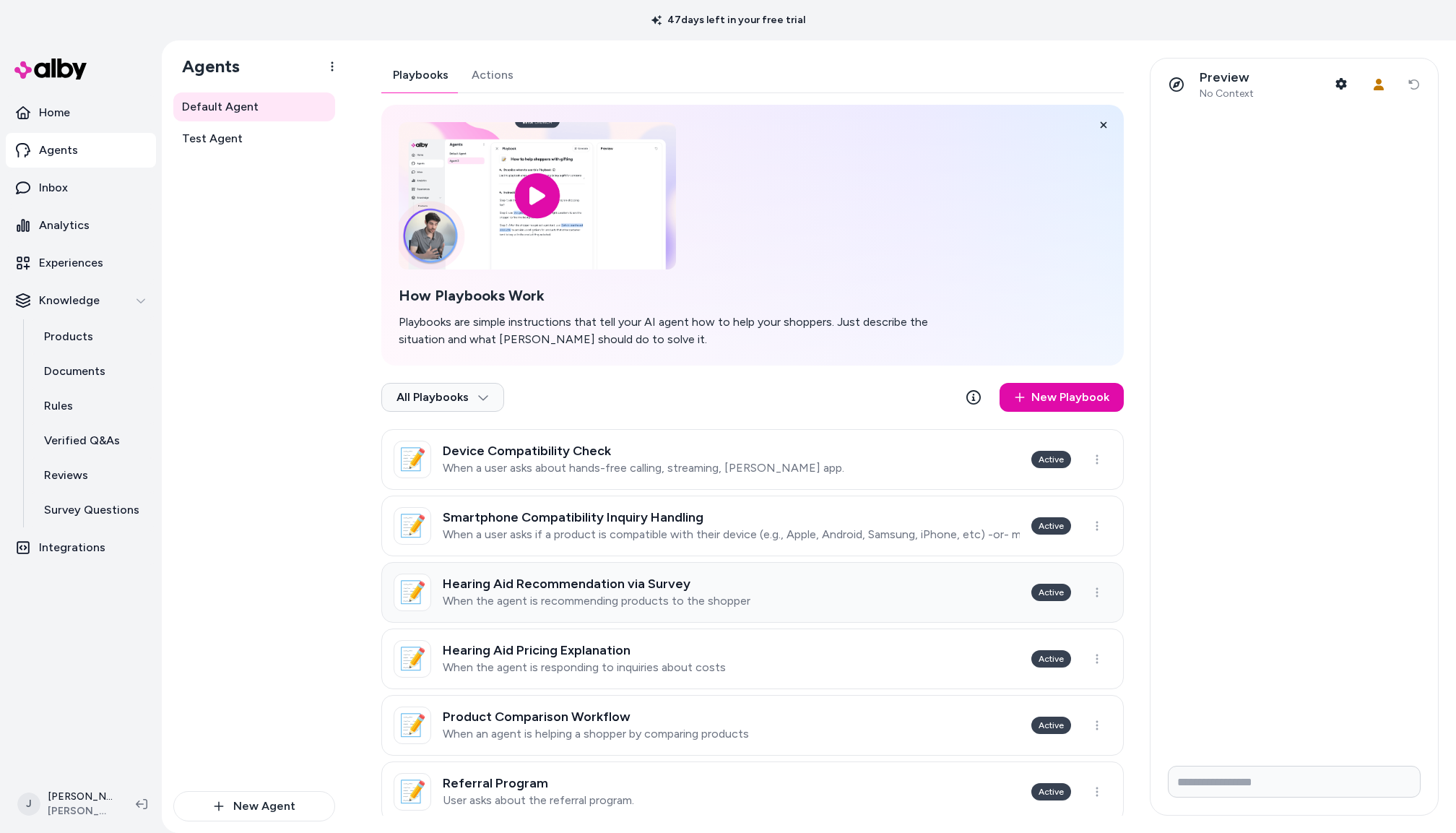
click at [572, 588] on h3 "Hearing Aid Recommendation via Survey" at bounding box center [596, 584] width 308 height 14
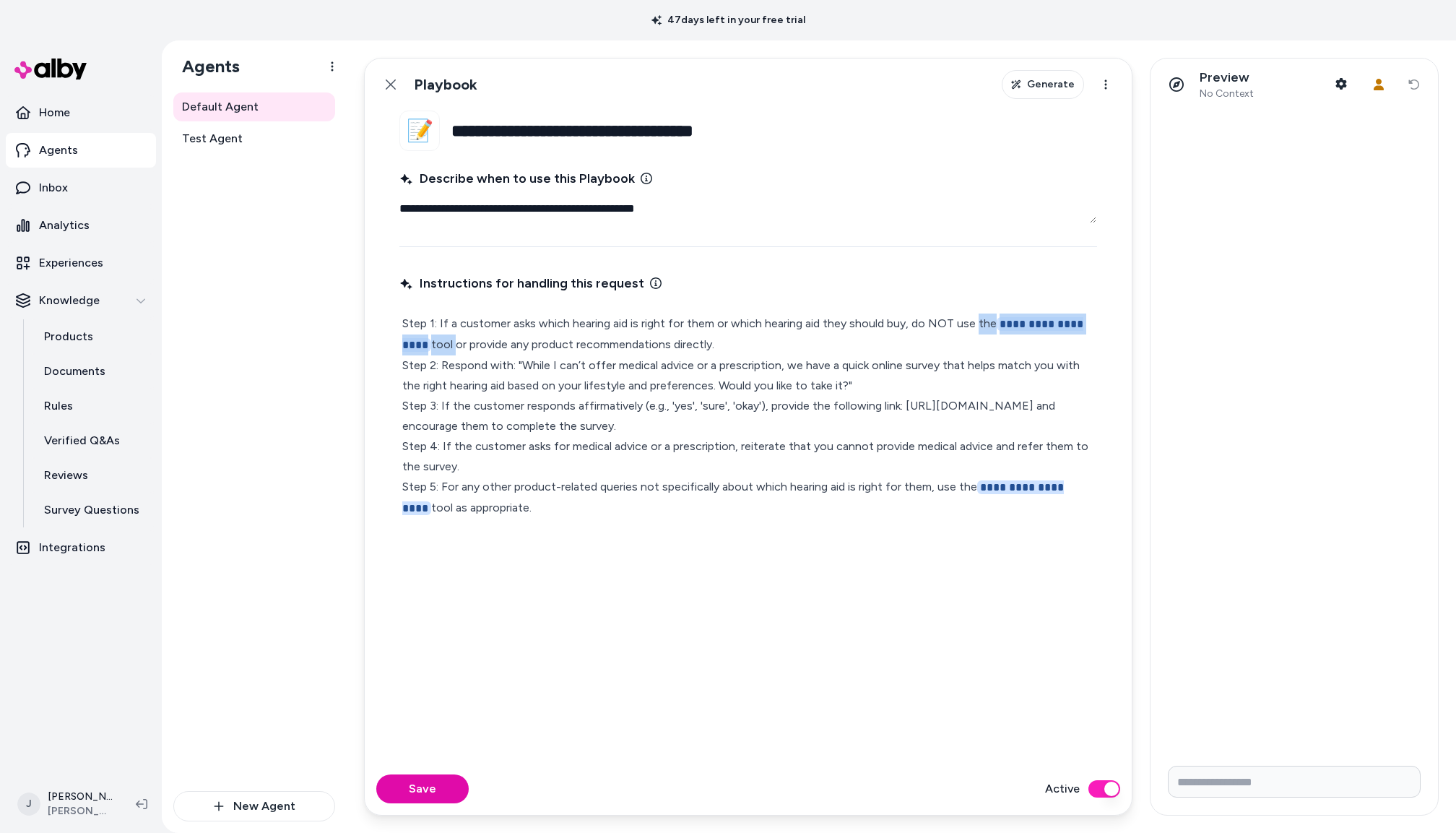
drag, startPoint x: 974, startPoint y: 324, endPoint x: 486, endPoint y: 343, distance: 488.4
click at [466, 344] on p "**********" at bounding box center [748, 416] width 692 height 205
type textarea "*"
drag, startPoint x: 958, startPoint y: 487, endPoint x: 1092, endPoint y: 487, distance: 134.0
click at [1092, 487] on p "**********" at bounding box center [748, 415] width 692 height 204
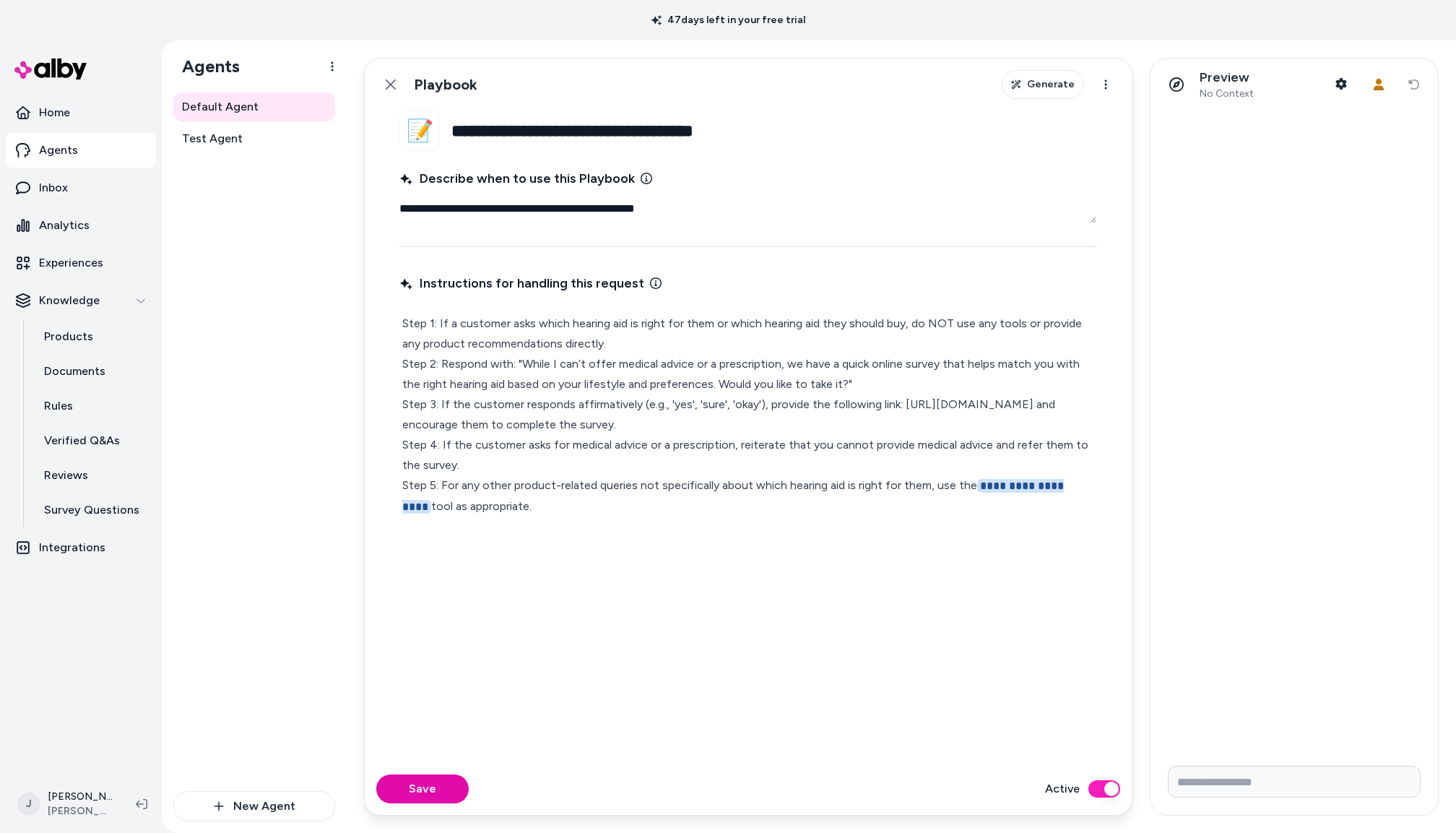
click at [1091, 487] on p "**********" at bounding box center [748, 415] width 692 height 204
click at [975, 486] on span "**********" at bounding box center [732, 496] width 661 height 35
click at [435, 775] on button "Save" at bounding box center [423, 789] width 93 height 29
drag, startPoint x: 393, startPoint y: 86, endPoint x: 404, endPoint y: 117, distance: 32.9
click at [393, 86] on icon at bounding box center [391, 85] width 10 height 10
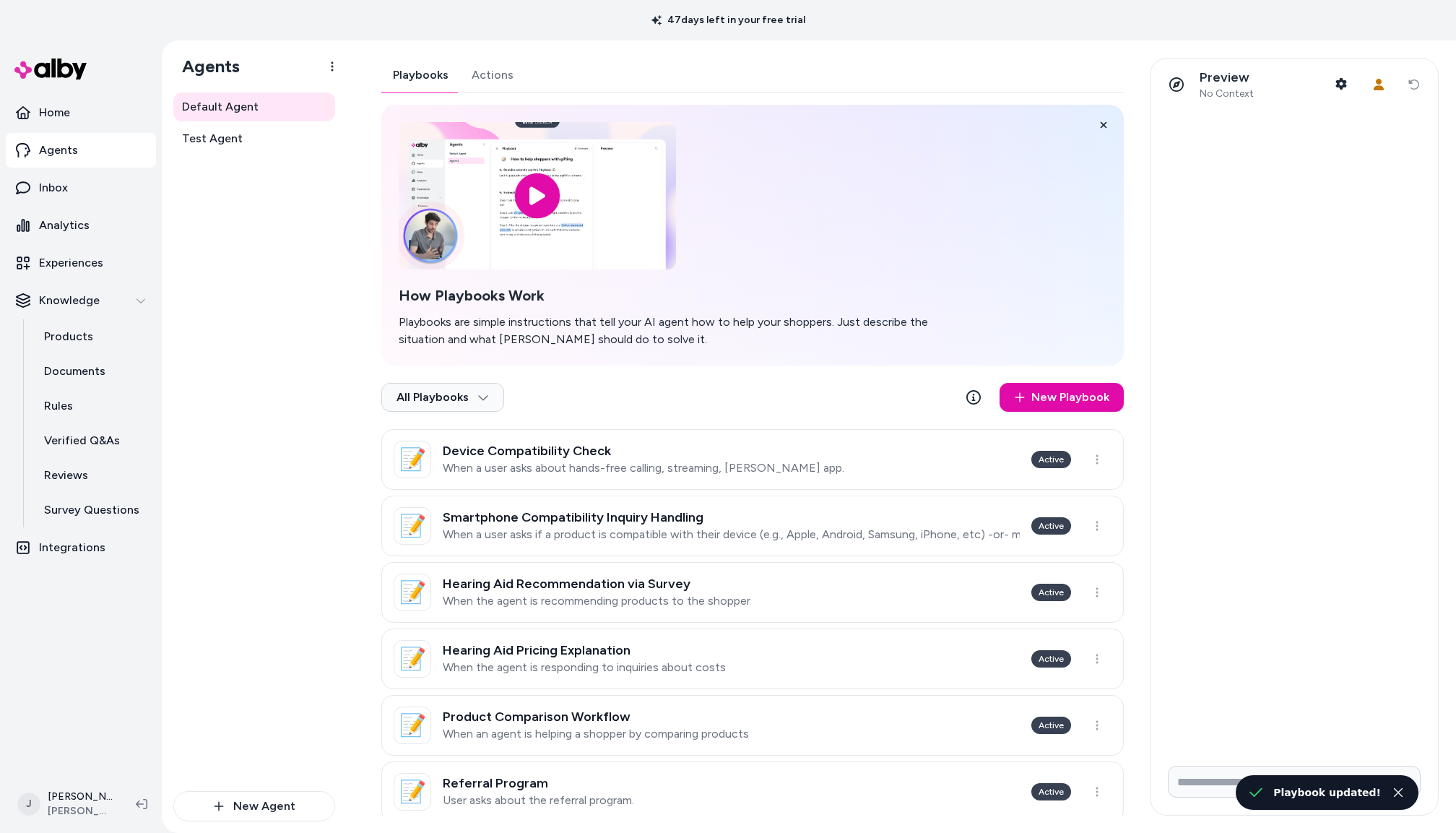
click at [540, 650] on h3 "Hearing Aid Pricing Explanation" at bounding box center [584, 650] width 283 height 14
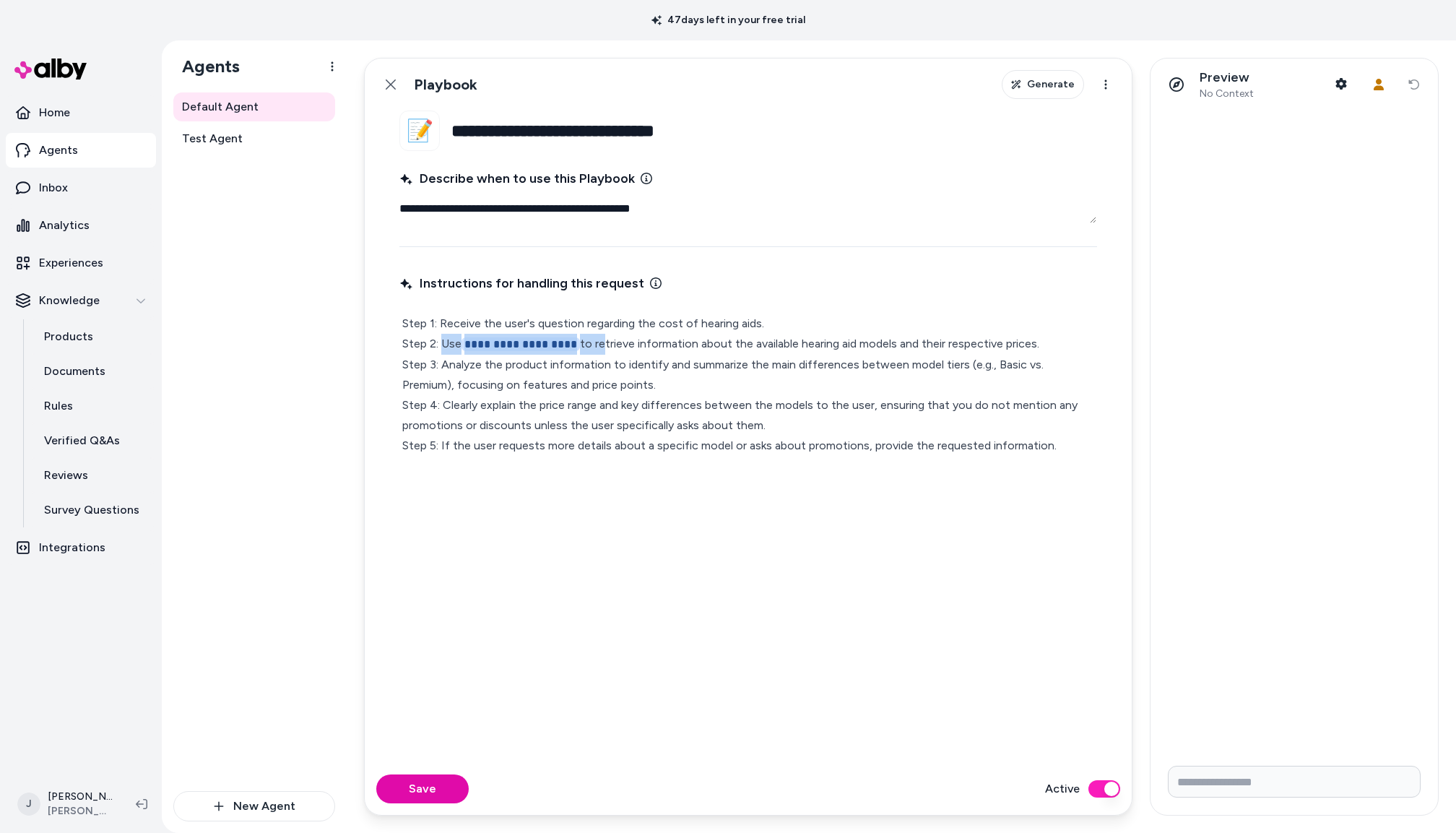
drag, startPoint x: 595, startPoint y: 346, endPoint x: 448, endPoint y: 345, distance: 147.0
click at [443, 345] on p "**********" at bounding box center [748, 385] width 692 height 142
type textarea "*"
click at [422, 779] on button "Save" at bounding box center [423, 789] width 93 height 29
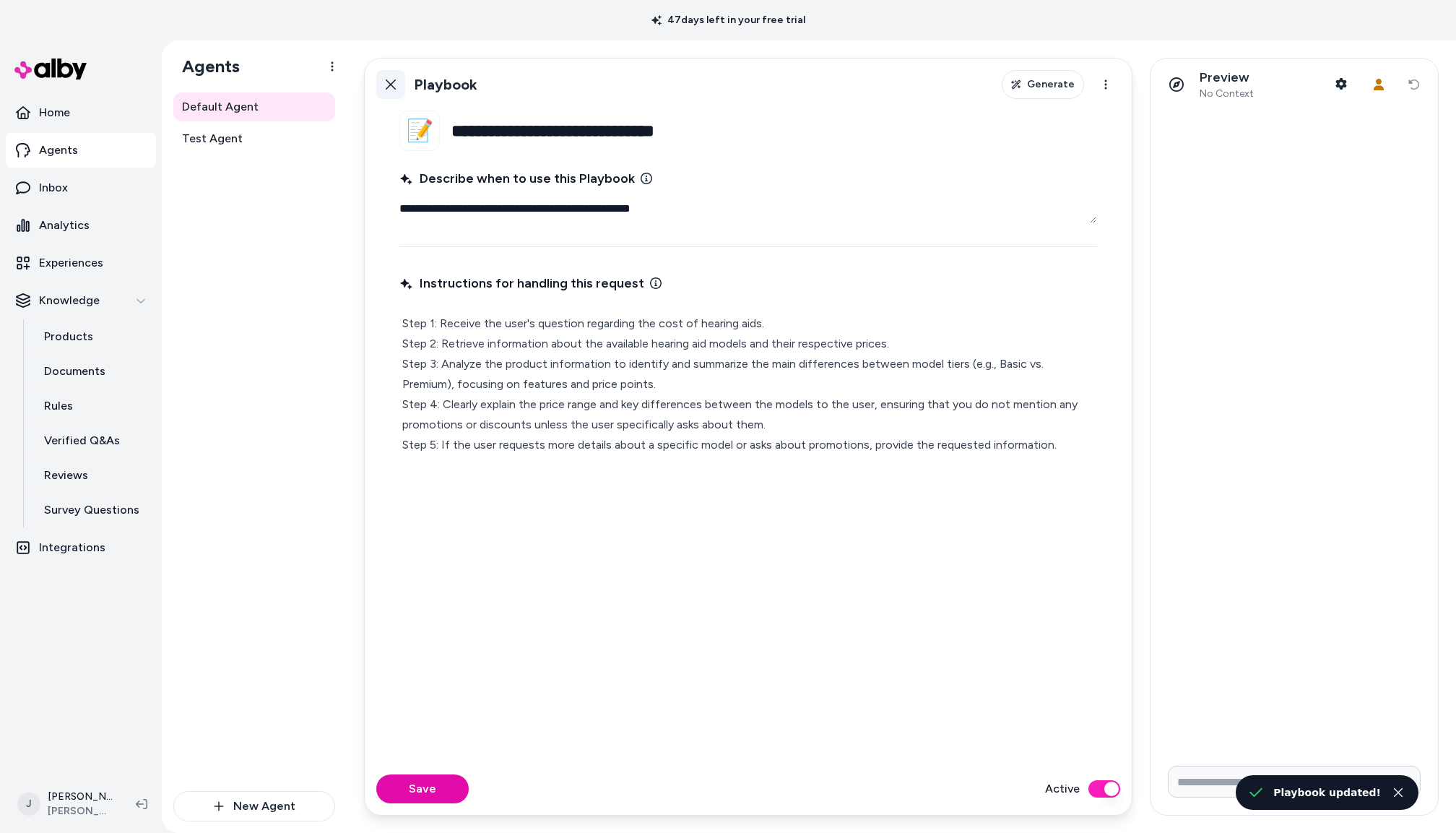
click at [388, 80] on icon at bounding box center [391, 85] width 10 height 10
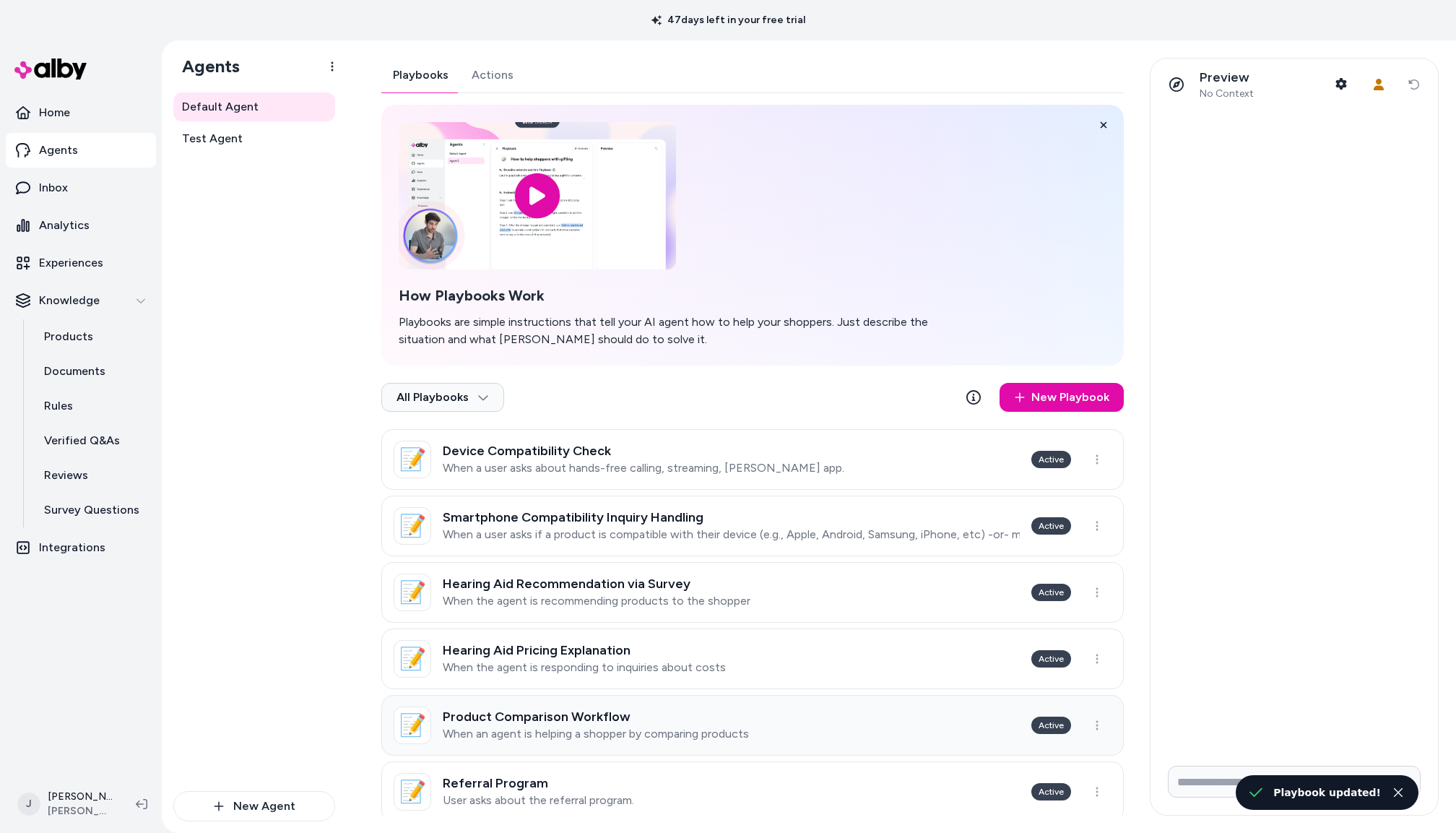
click at [602, 714] on h3 "Product Comparison Workflow" at bounding box center [595, 716] width 306 height 14
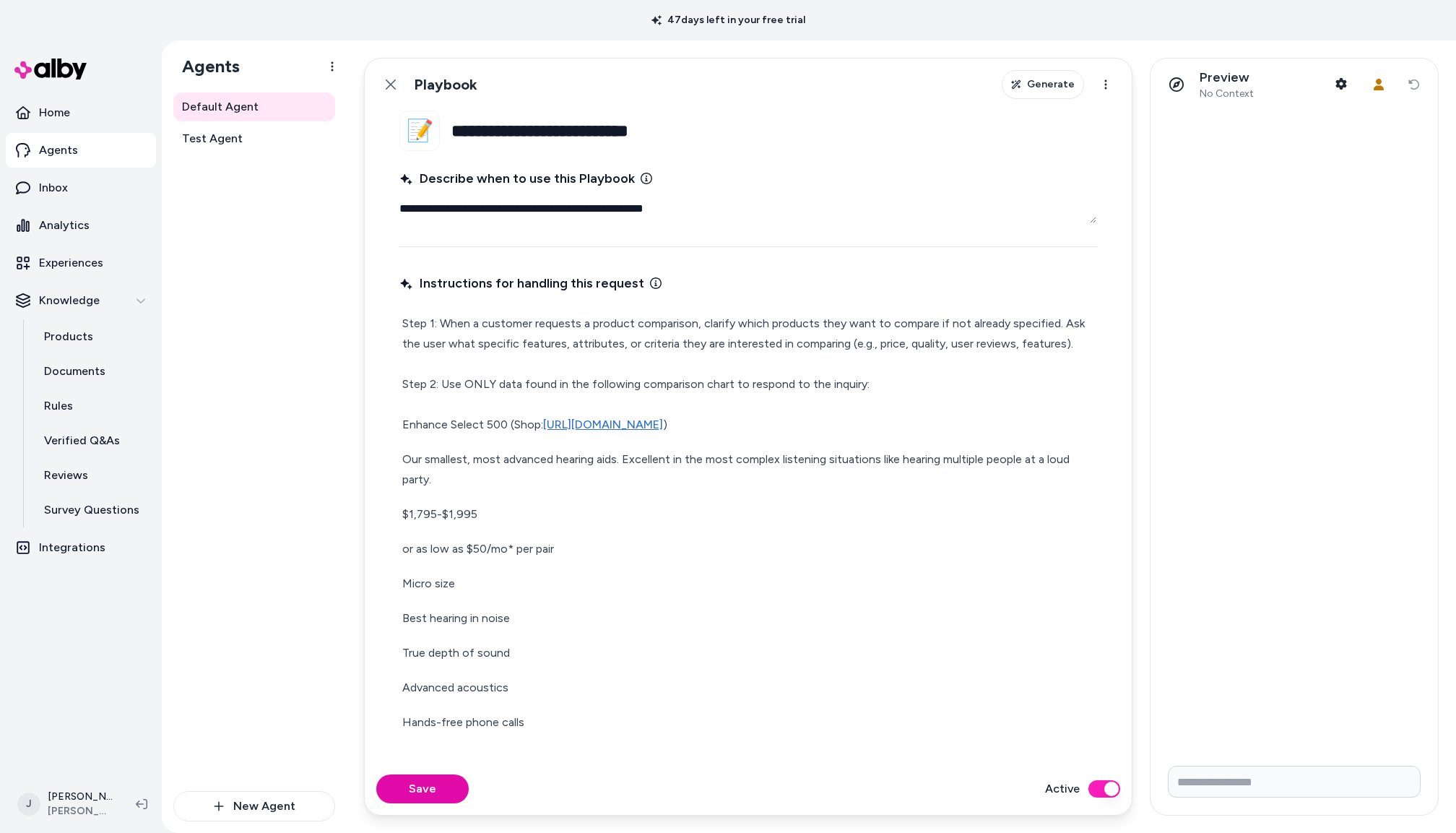
click at [389, 93] on button "Back" at bounding box center [391, 85] width 29 height 29
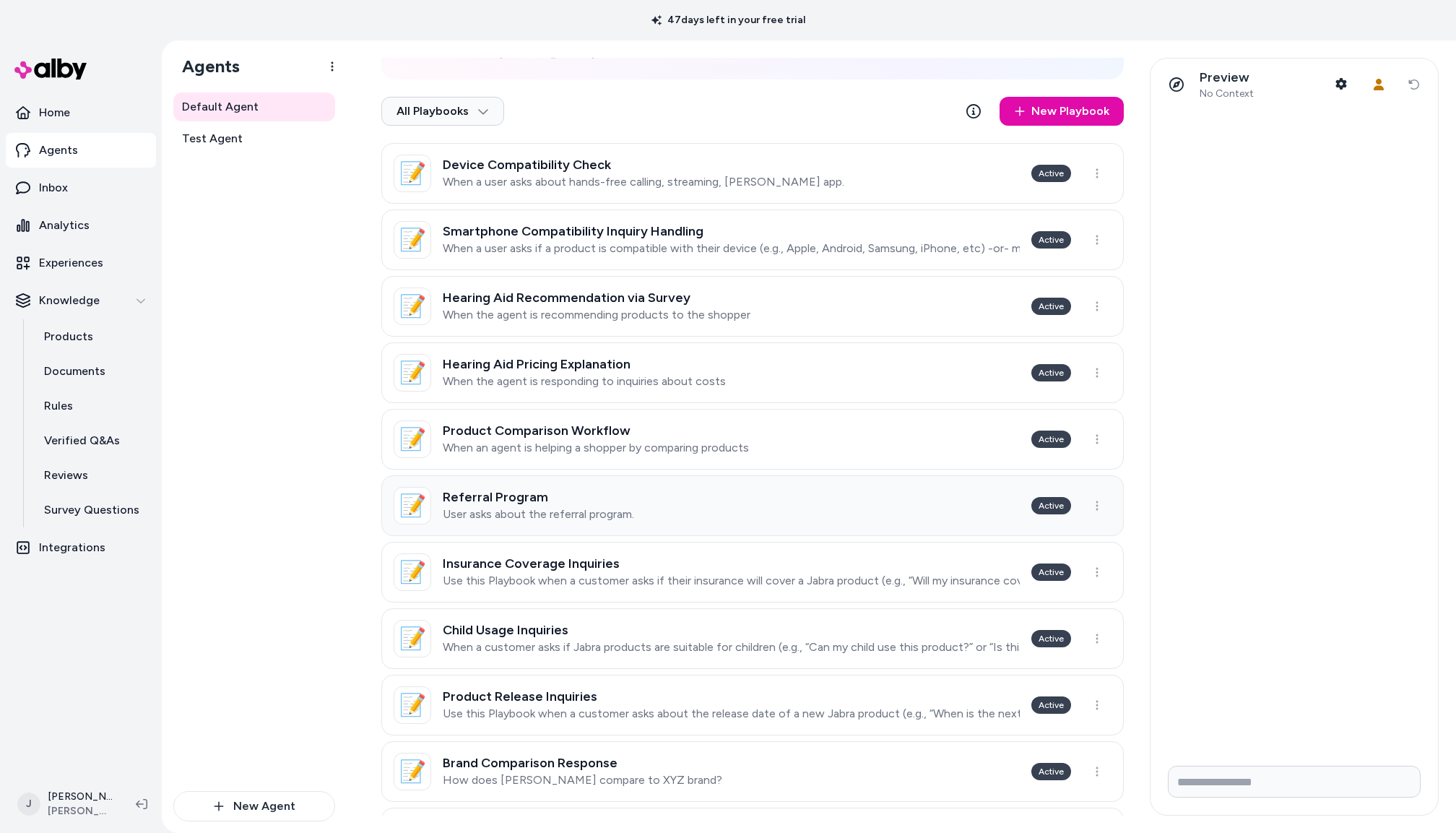
scroll to position [356, 0]
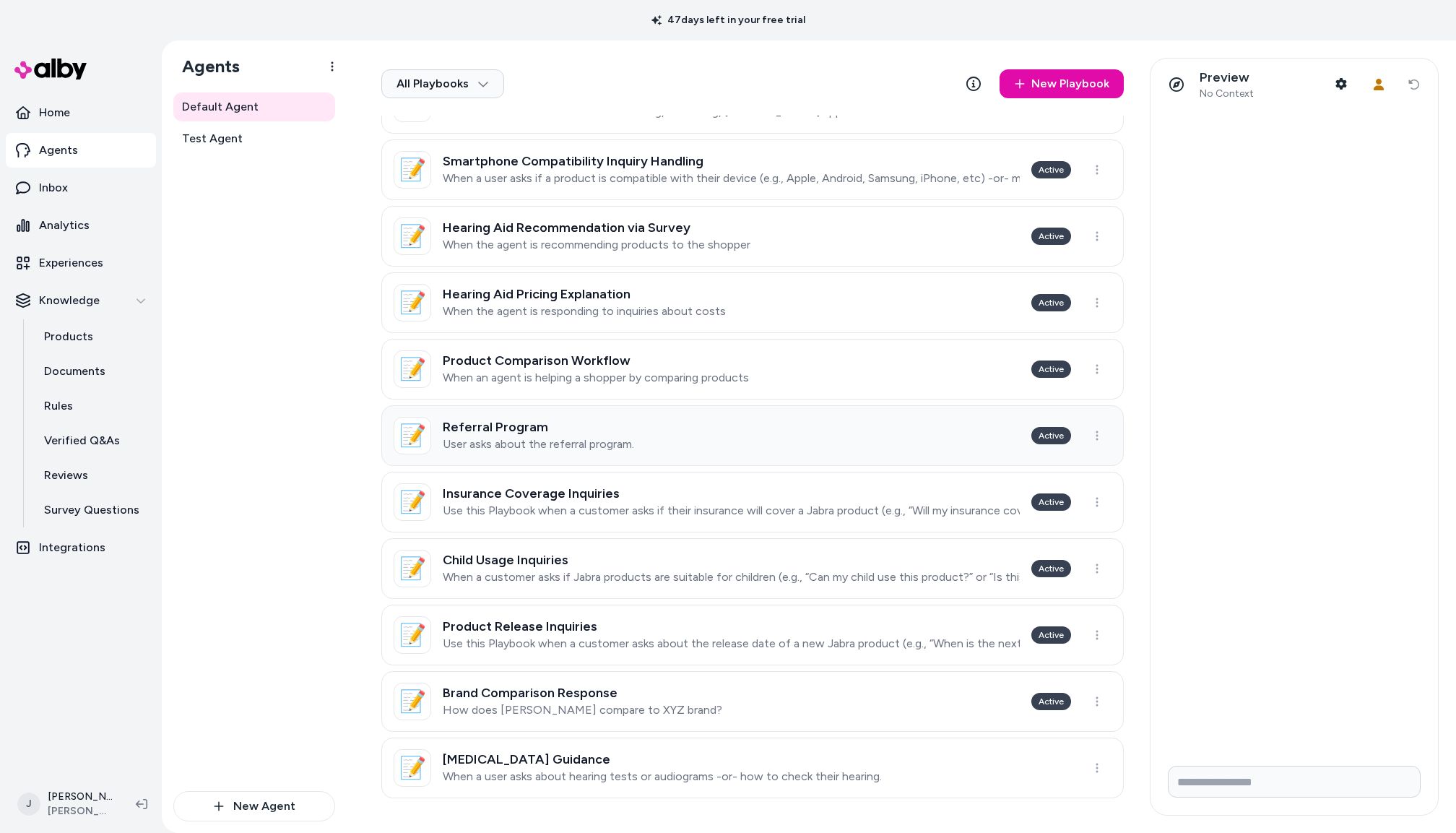
click at [551, 439] on p "User asks about the referral program." at bounding box center [538, 444] width 191 height 14
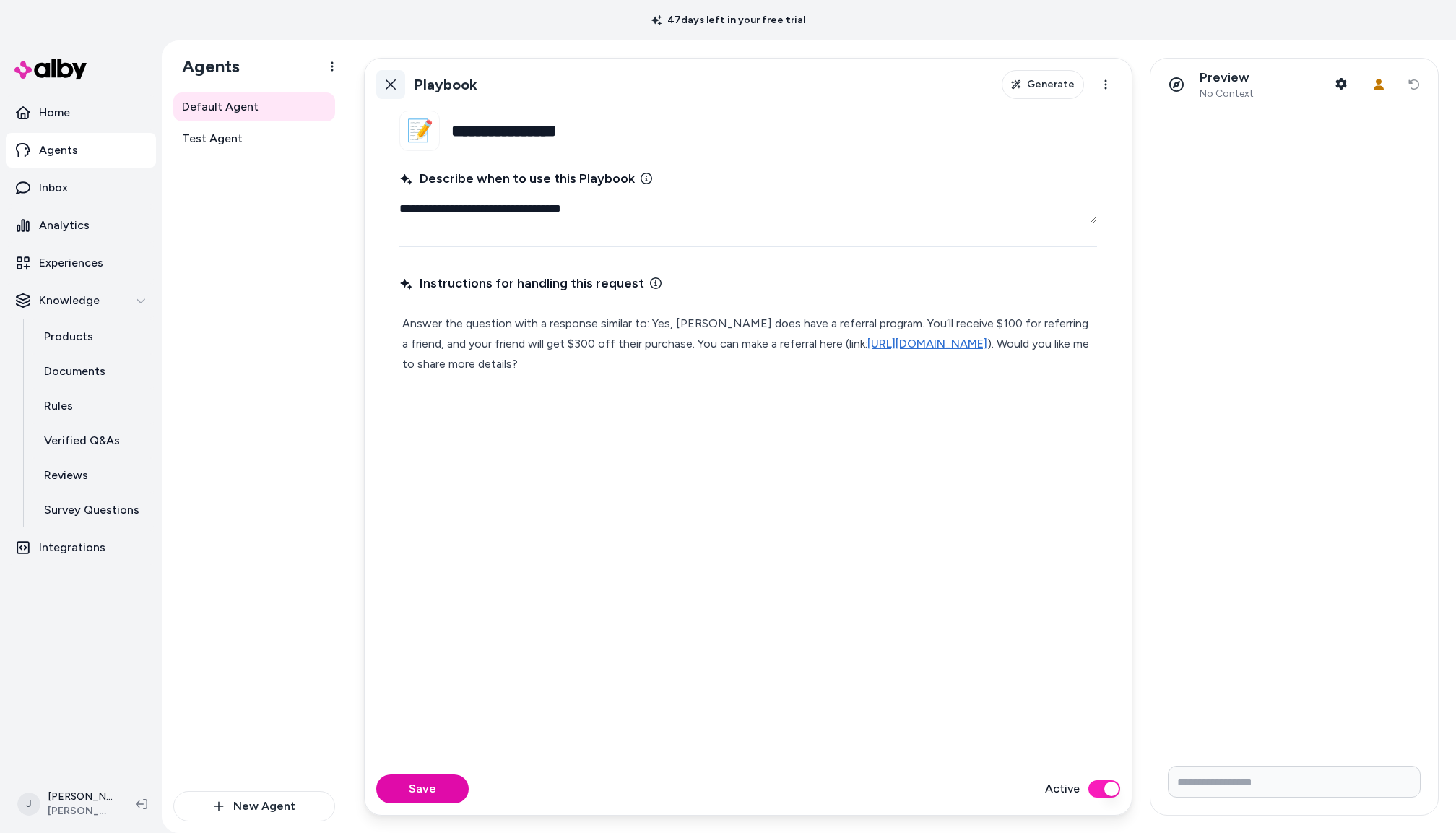
click at [392, 80] on icon at bounding box center [391, 85] width 12 height 12
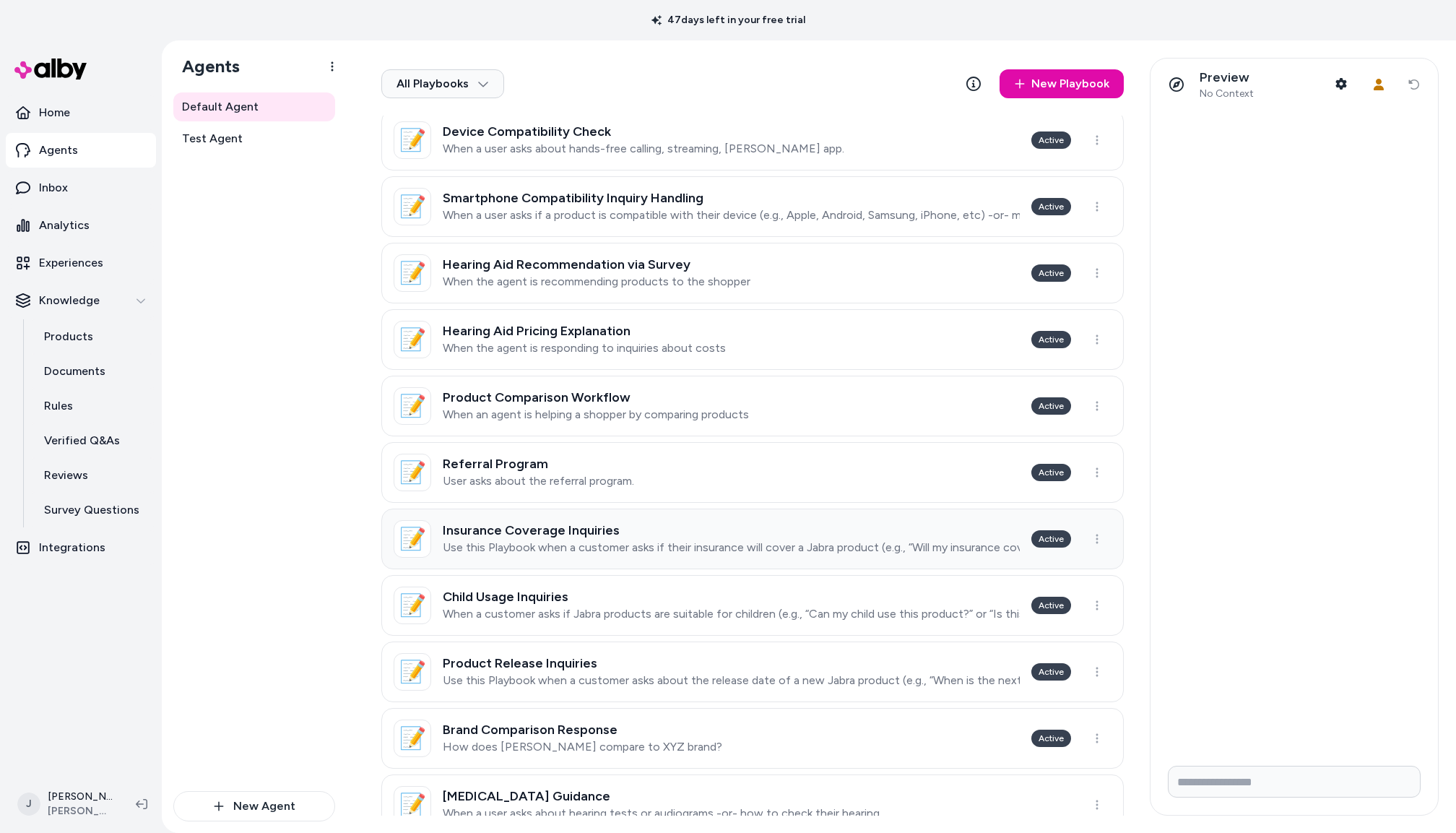
scroll to position [321, 0]
click at [554, 548] on p "Use this Playbook when a customer asks if their insurance will cover a Jabra pr…" at bounding box center [731, 546] width 577 height 14
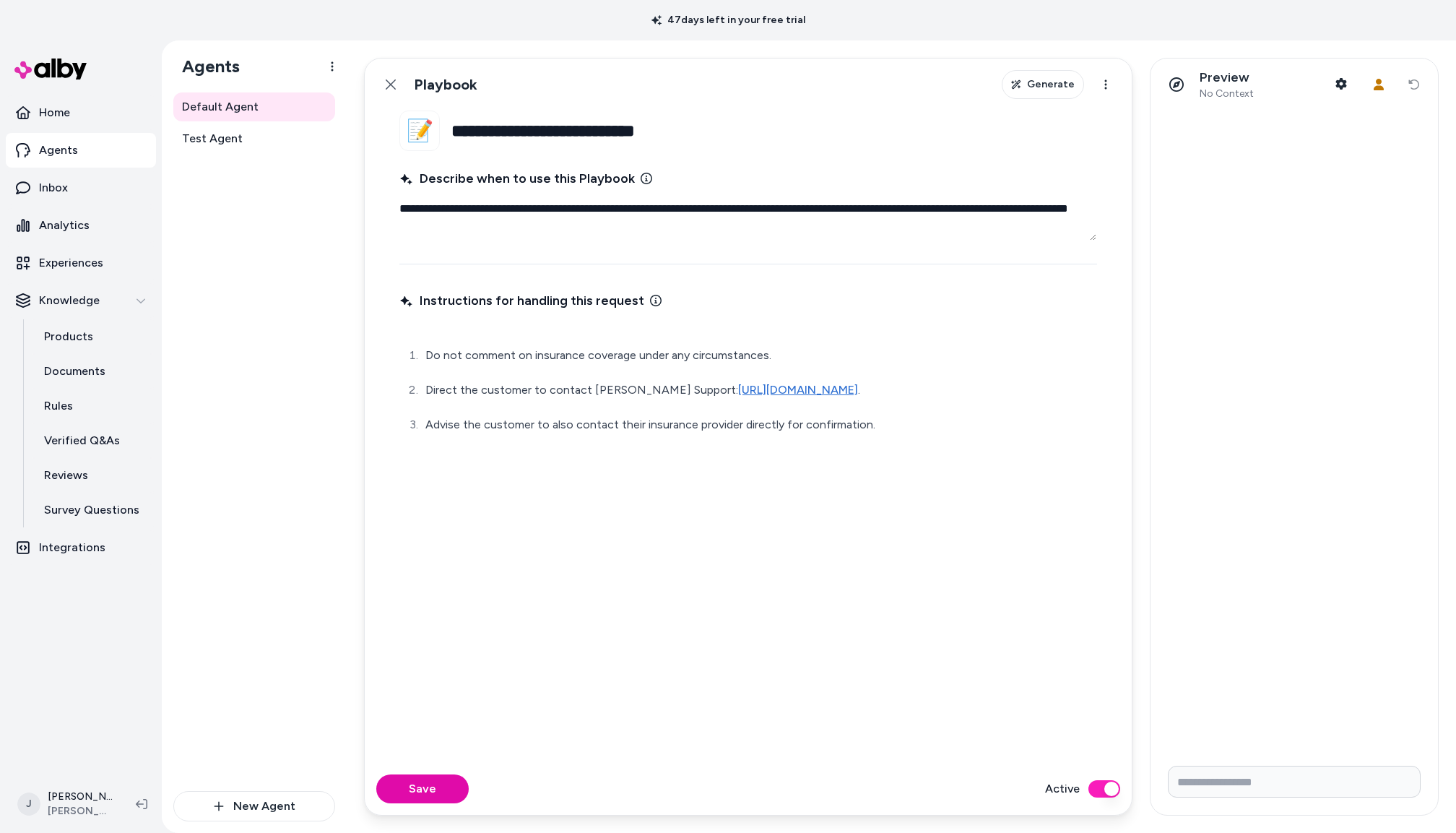
drag, startPoint x: 392, startPoint y: 77, endPoint x: 434, endPoint y: 201, distance: 130.9
click at [392, 77] on button "Back" at bounding box center [391, 85] width 29 height 29
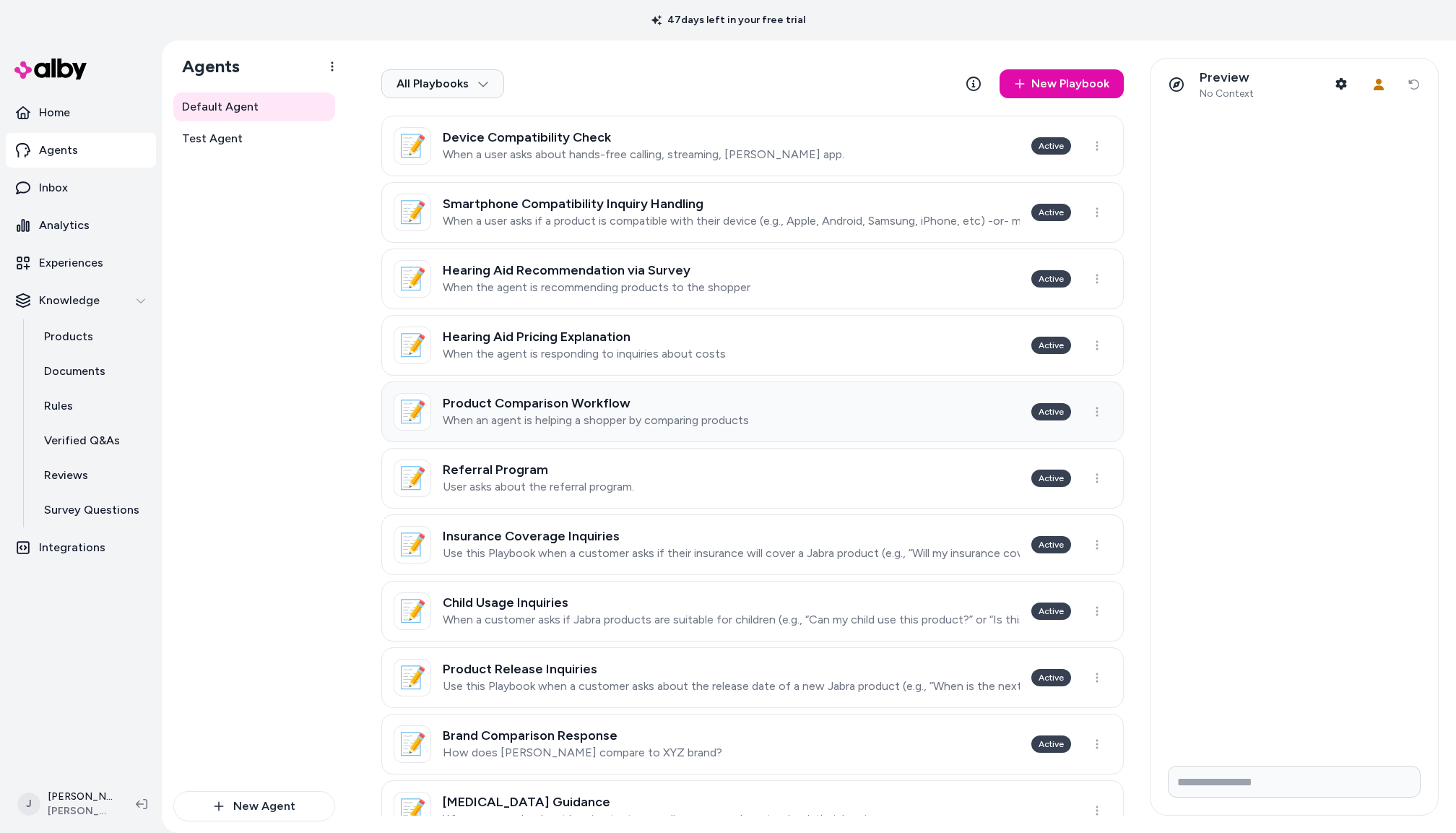
scroll to position [356, 0]
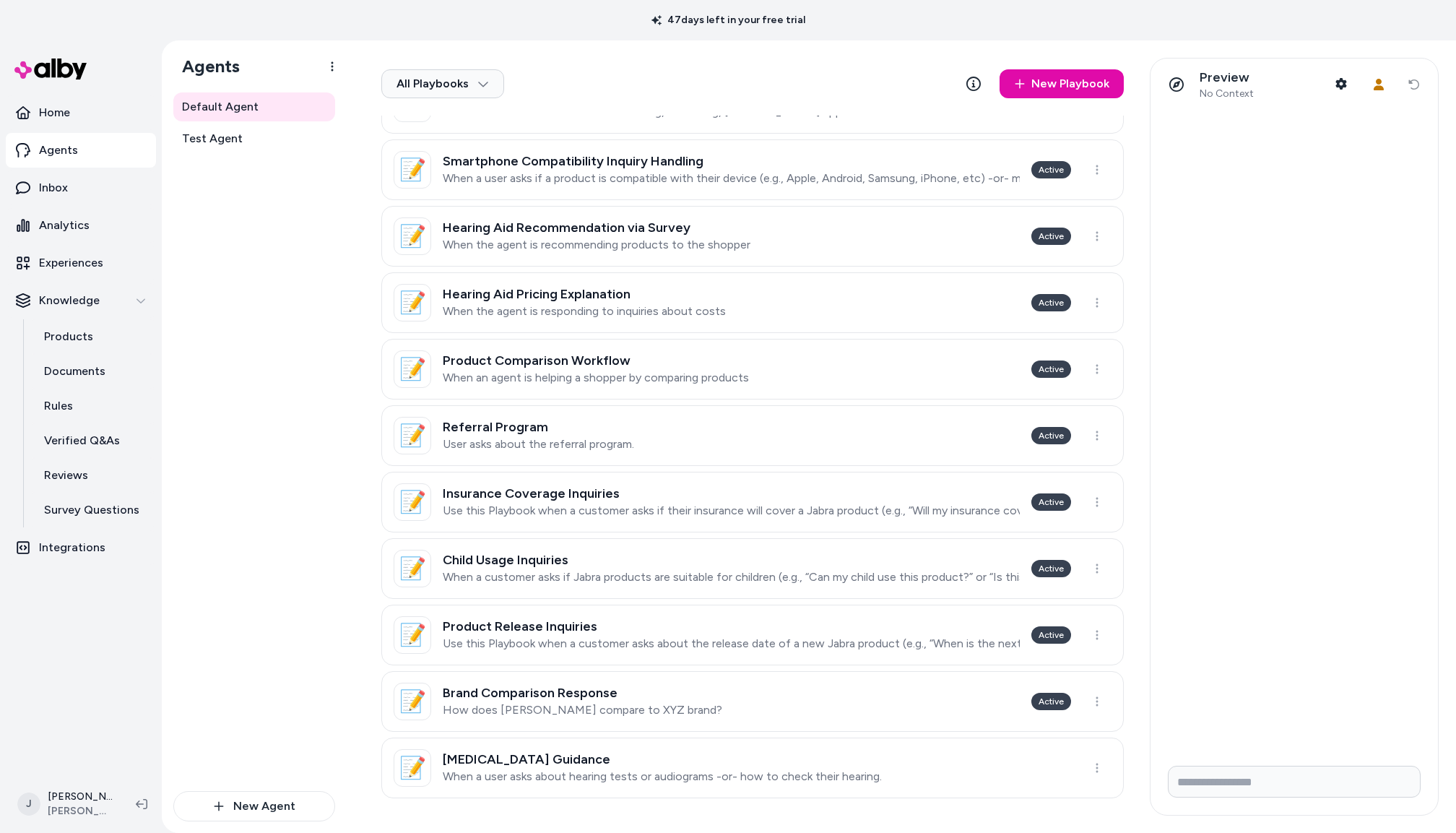
click at [548, 578] on p "When a customer asks if Jabra products are suitable for children (e.g., “Can my…" at bounding box center [731, 577] width 577 height 14
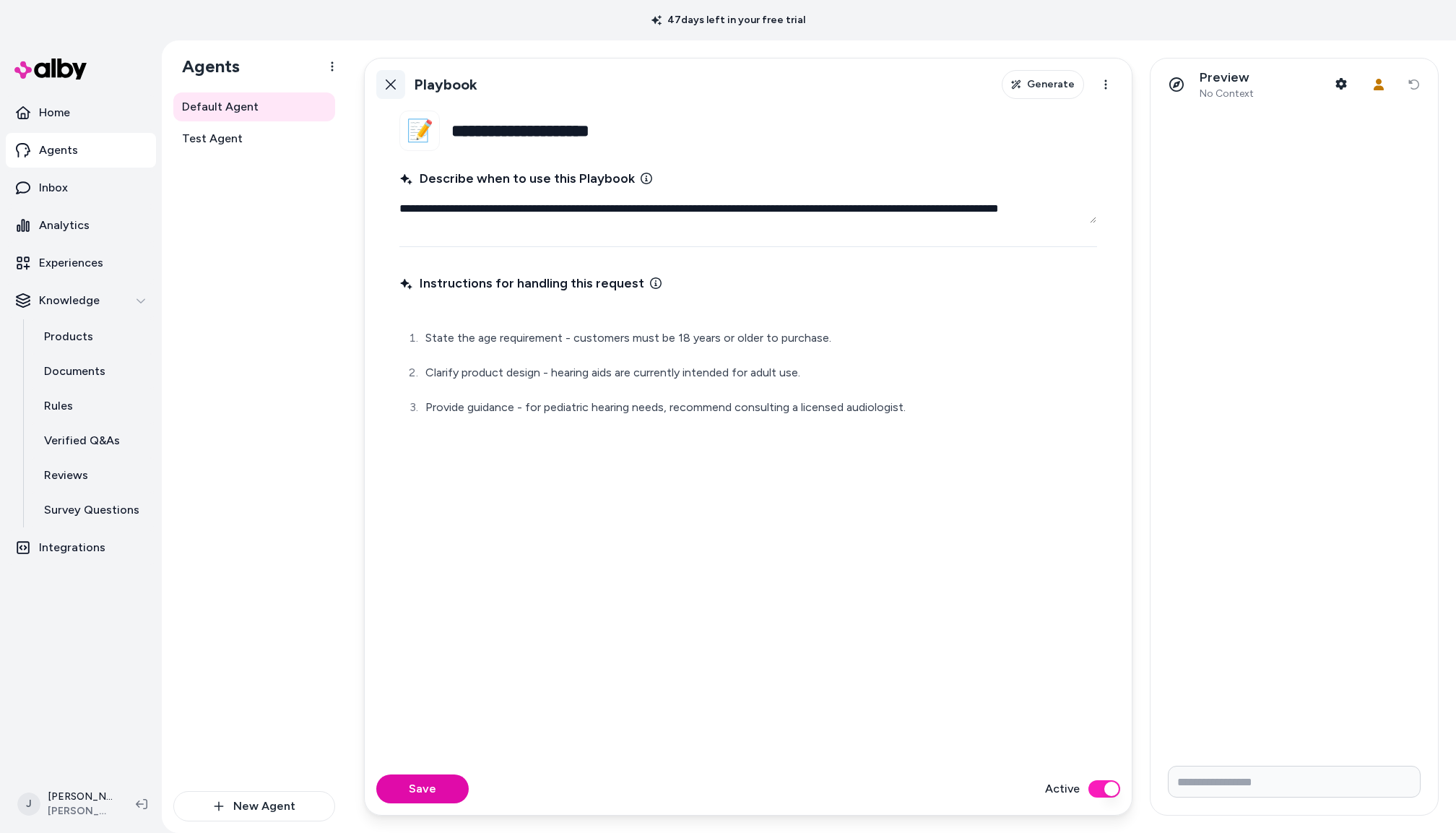
click at [386, 79] on icon at bounding box center [391, 85] width 12 height 12
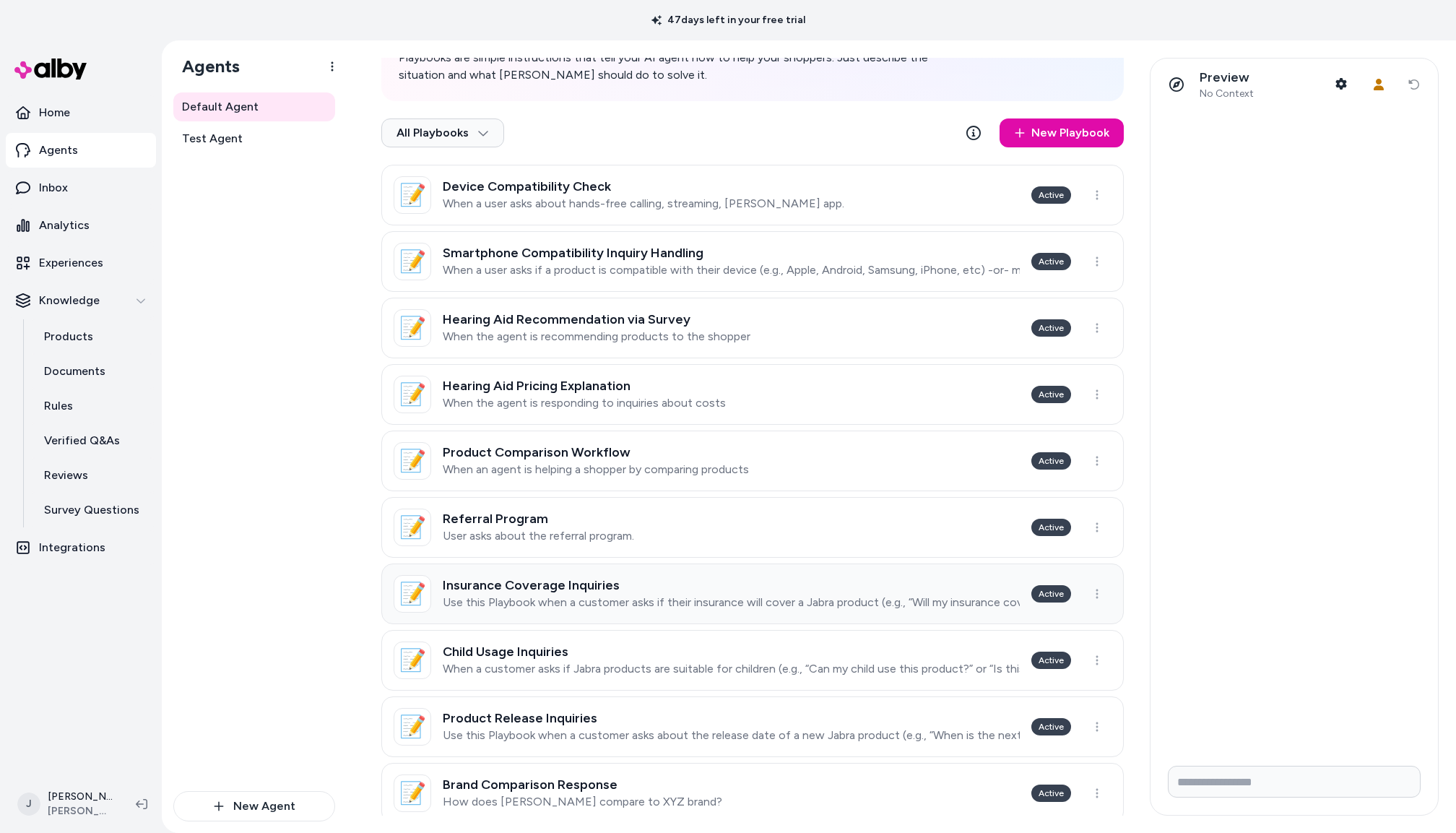
scroll to position [356, 0]
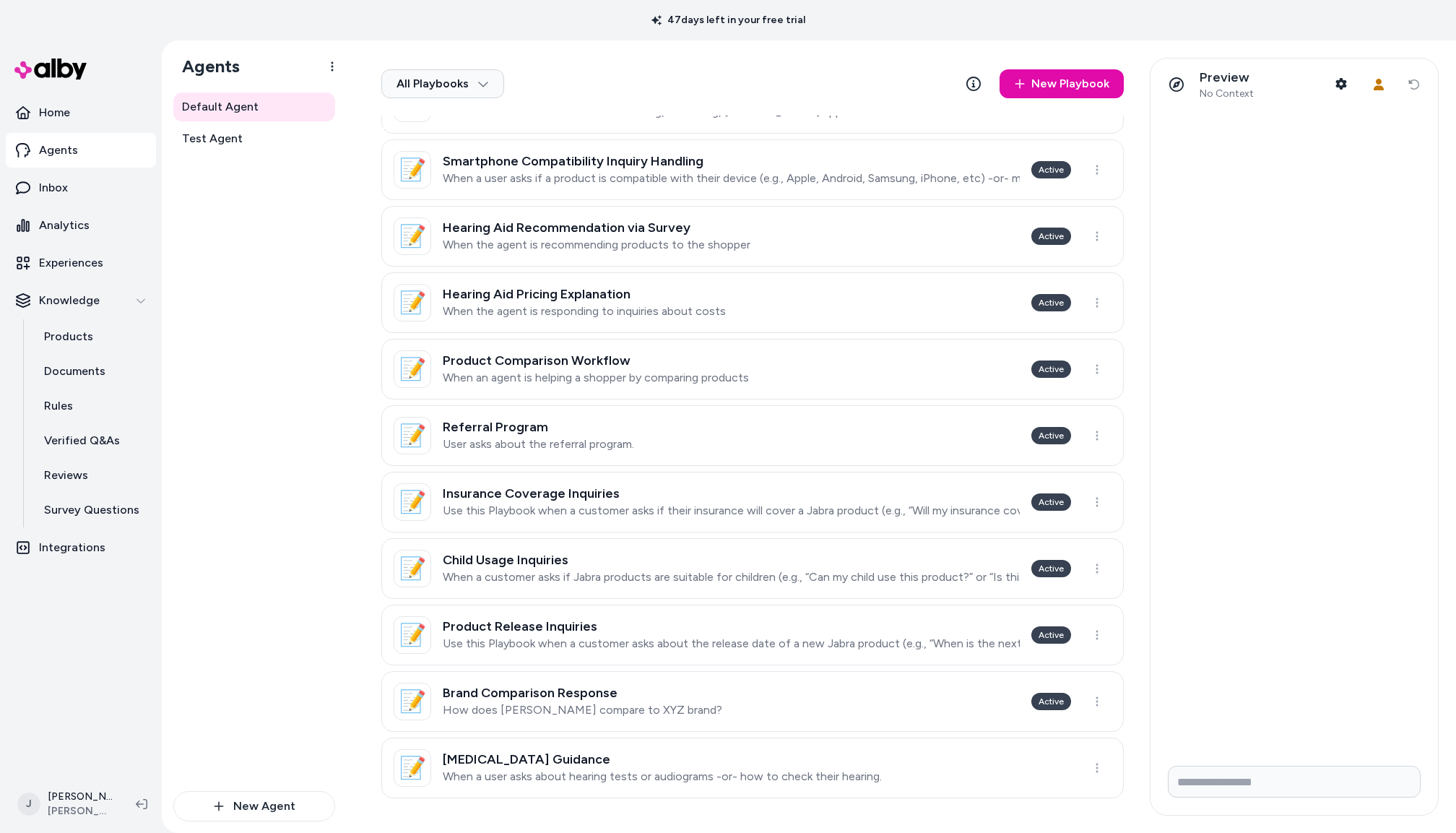
click at [580, 629] on h3 "Product Release Inquiries" at bounding box center [731, 627] width 577 height 14
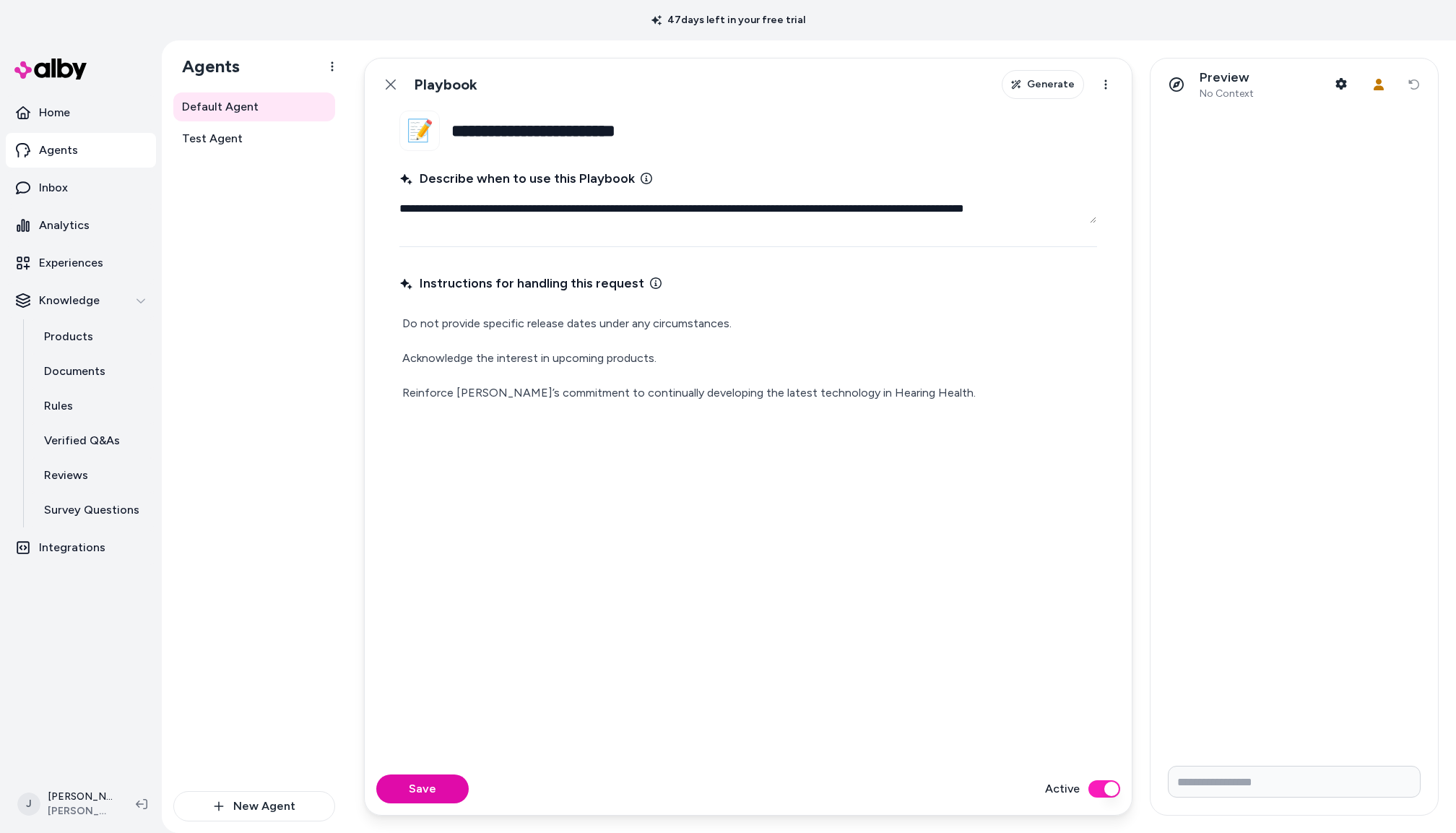
drag, startPoint x: 399, startPoint y: 88, endPoint x: 400, endPoint y: 109, distance: 21.0
click at [399, 88] on button "Back" at bounding box center [391, 85] width 29 height 29
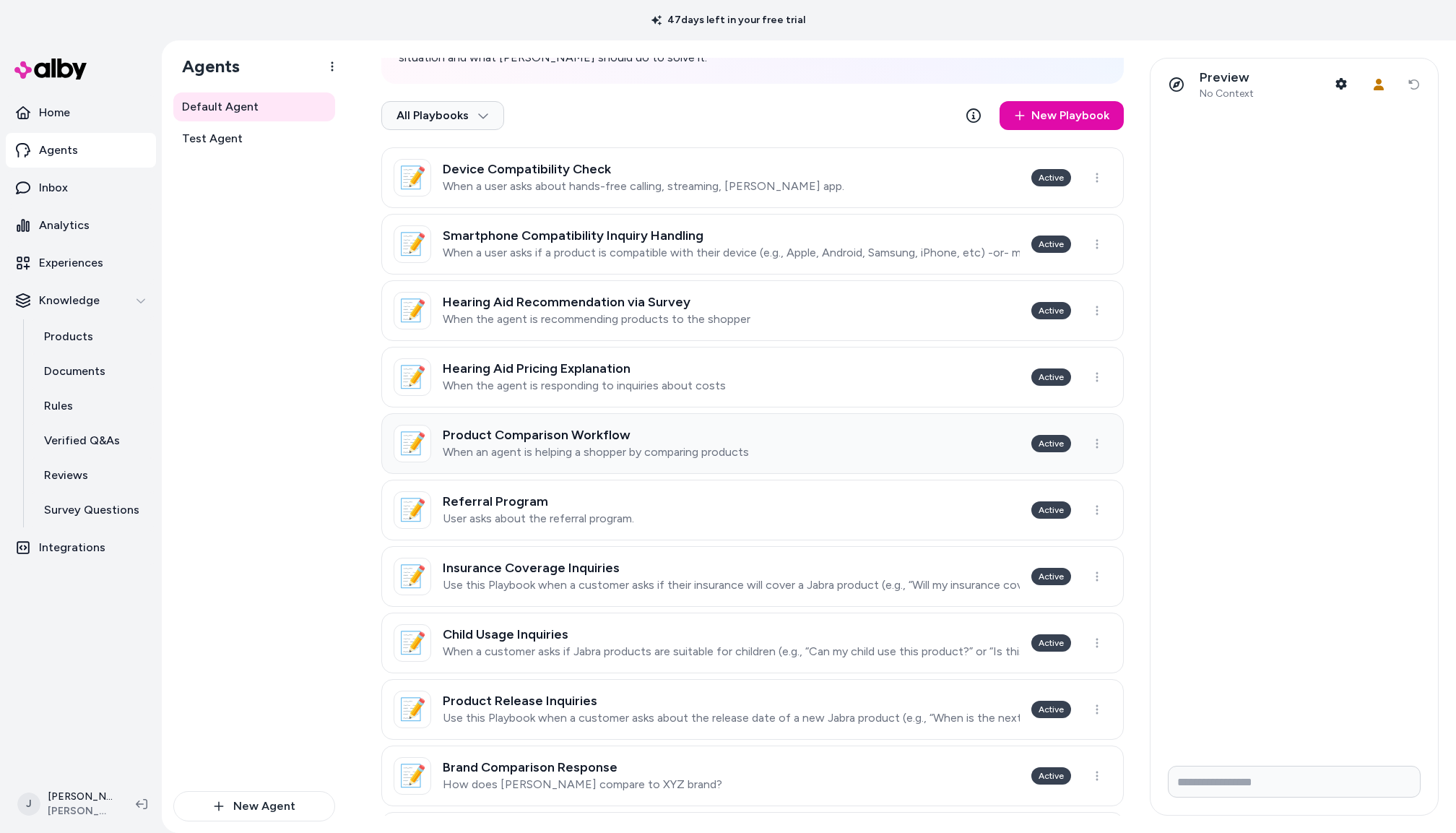
scroll to position [356, 0]
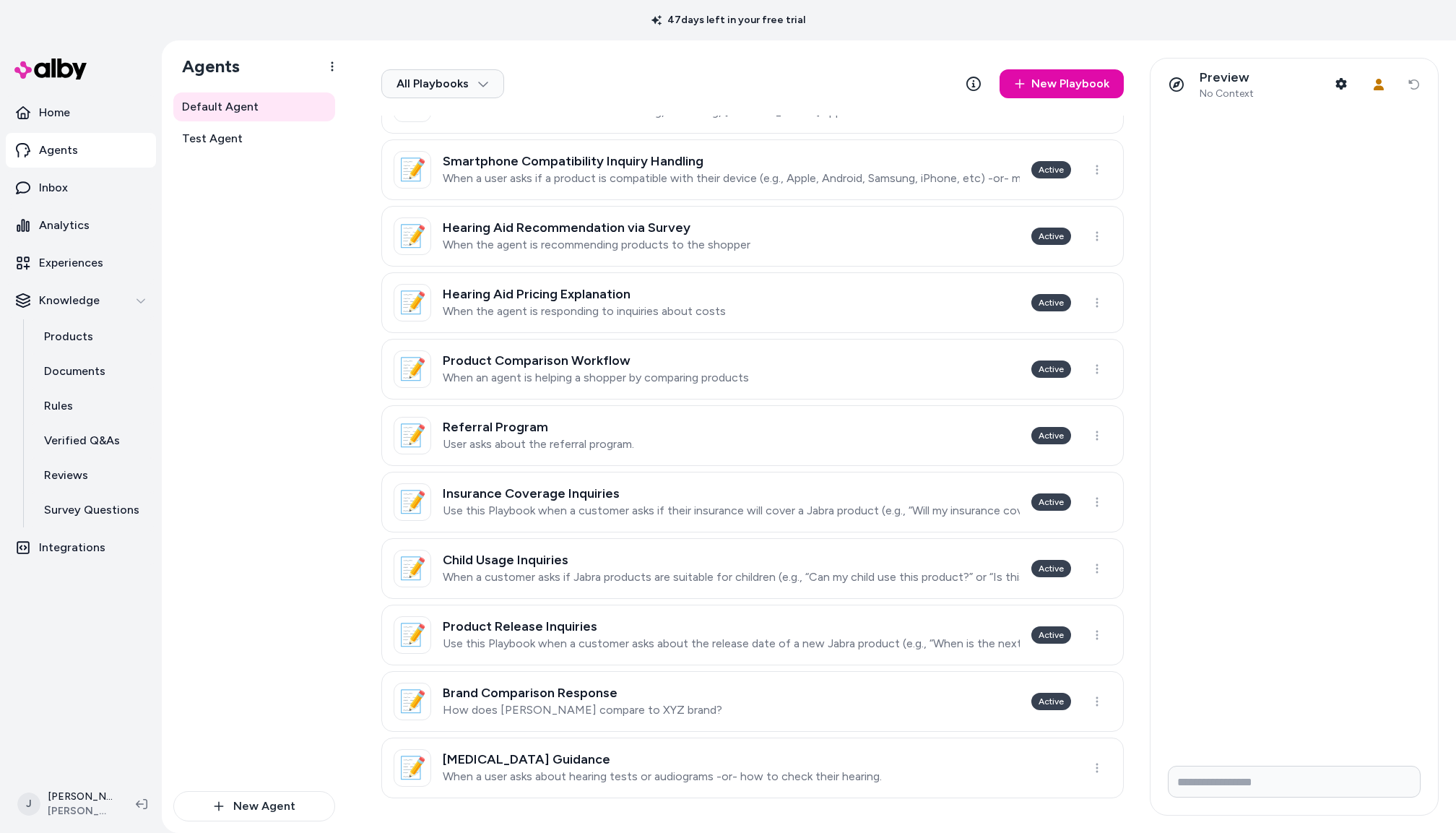
click at [615, 709] on p "How does Jabra compare to XYZ brand?" at bounding box center [582, 710] width 280 height 14
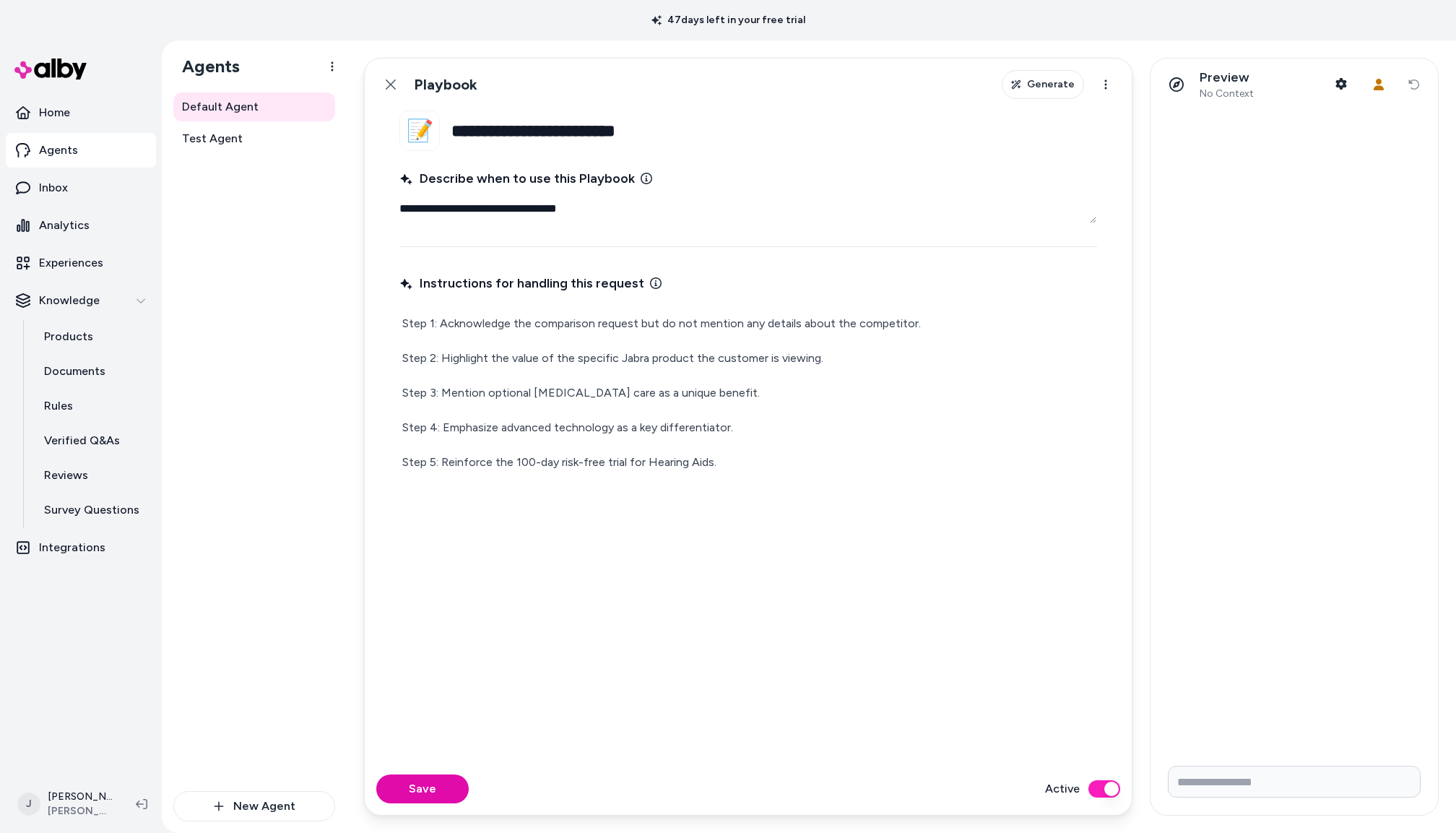
drag, startPoint x: 391, startPoint y: 84, endPoint x: 535, endPoint y: 451, distance: 394.2
click at [391, 85] on icon at bounding box center [391, 85] width 10 height 10
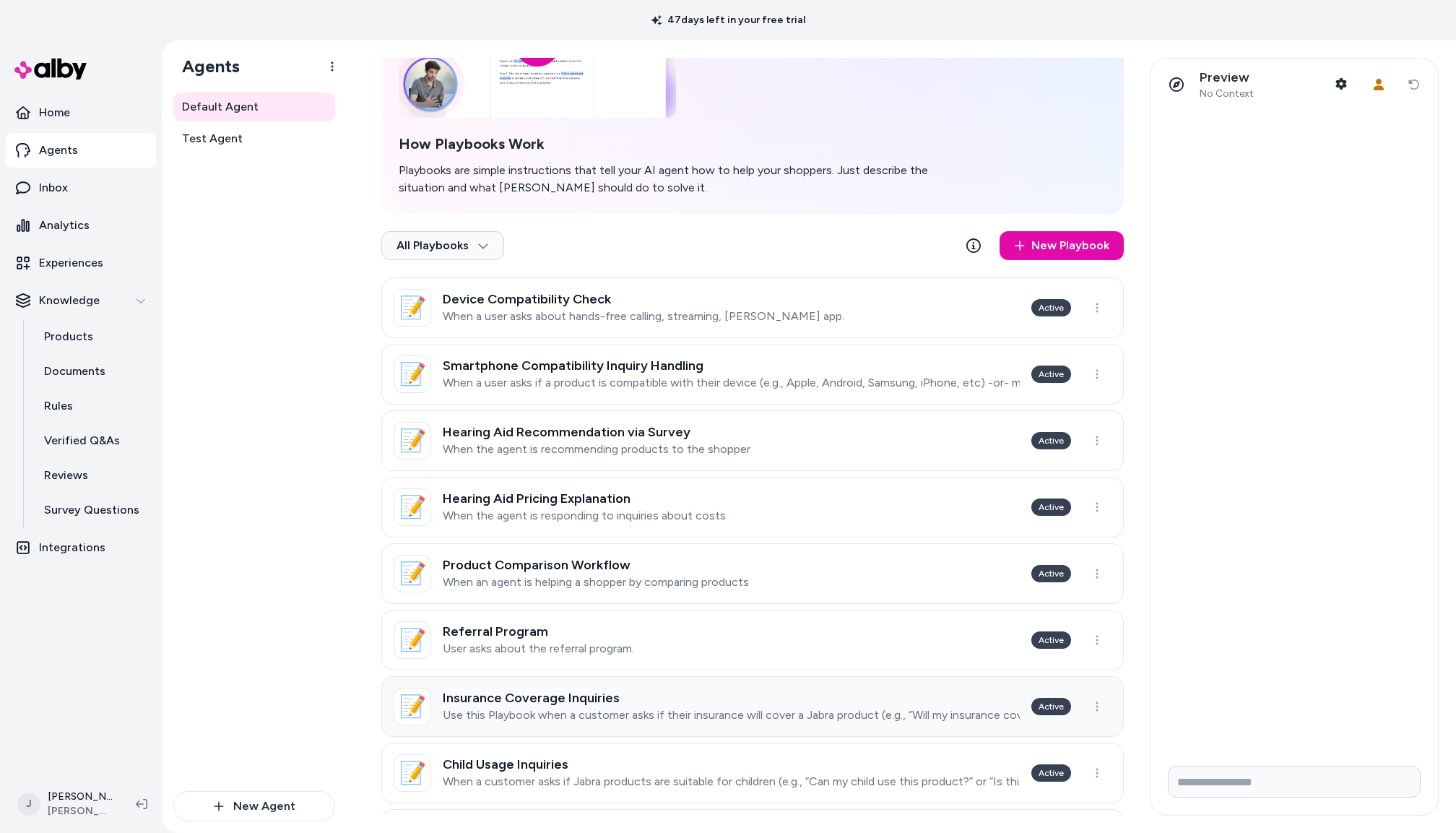
scroll to position [356, 0]
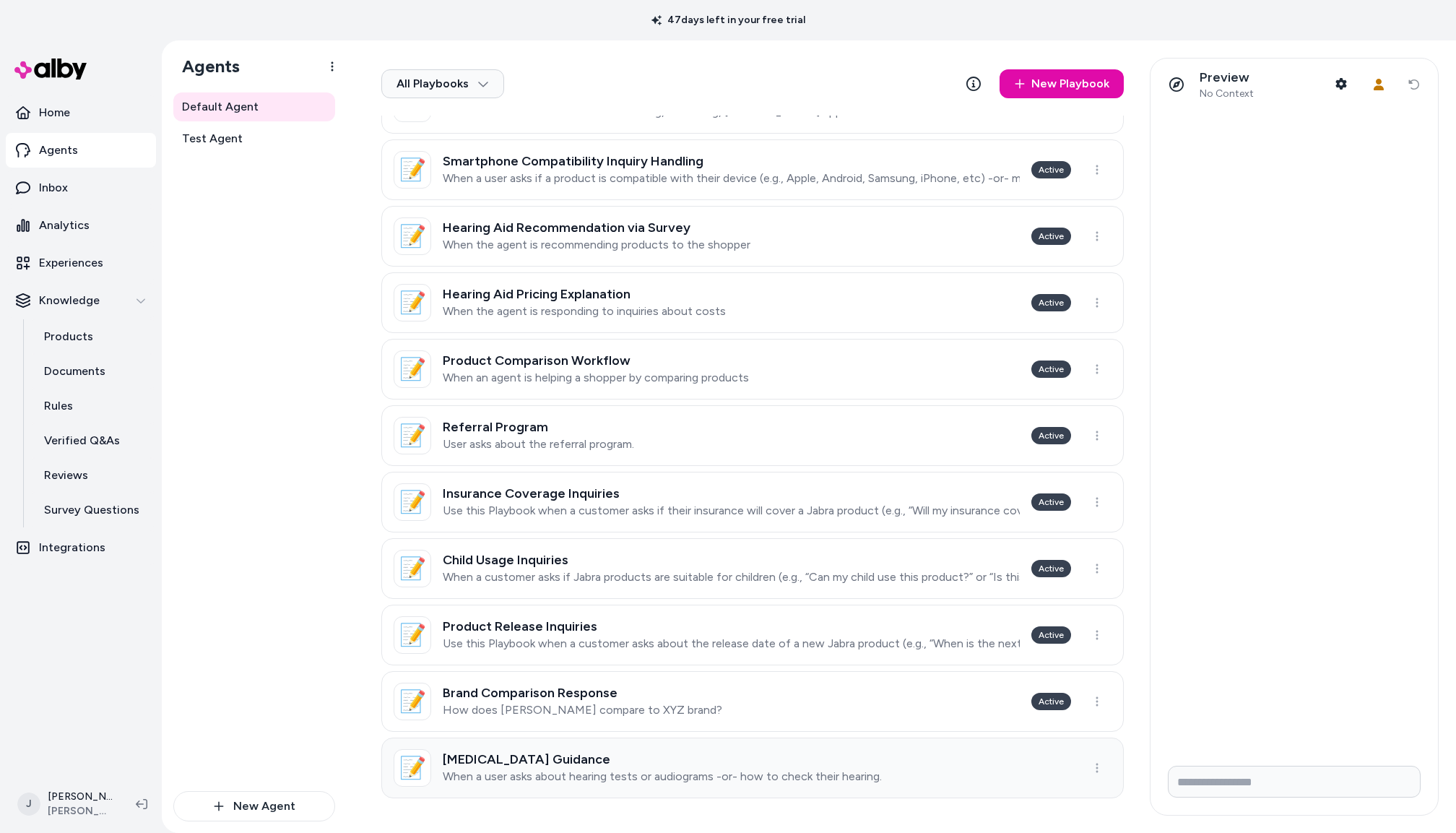
click at [642, 769] on p "When a user asks about hearing tests or audiograms -or- how to check their hear…" at bounding box center [662, 777] width 439 height 14
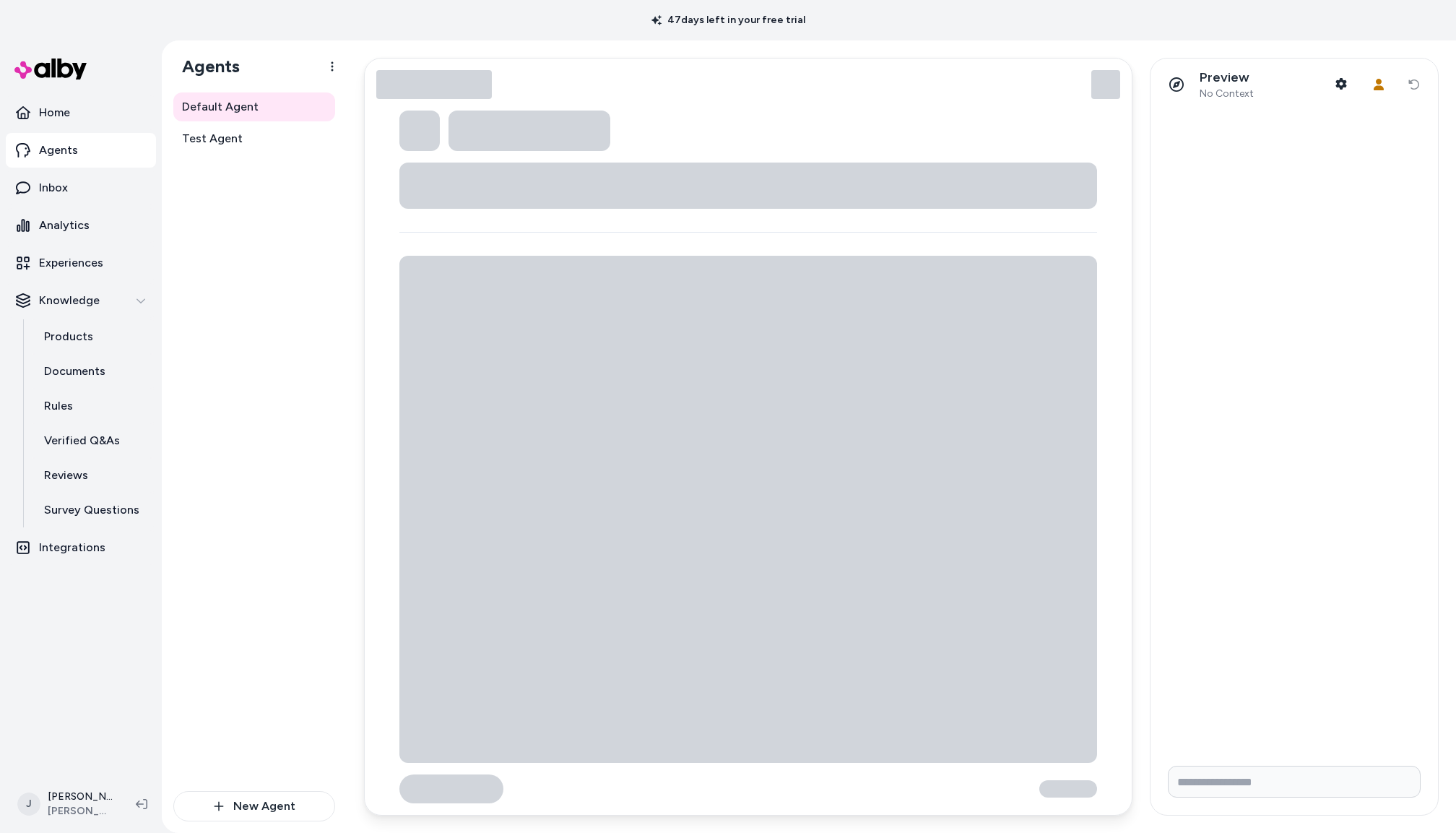
type textarea "*"
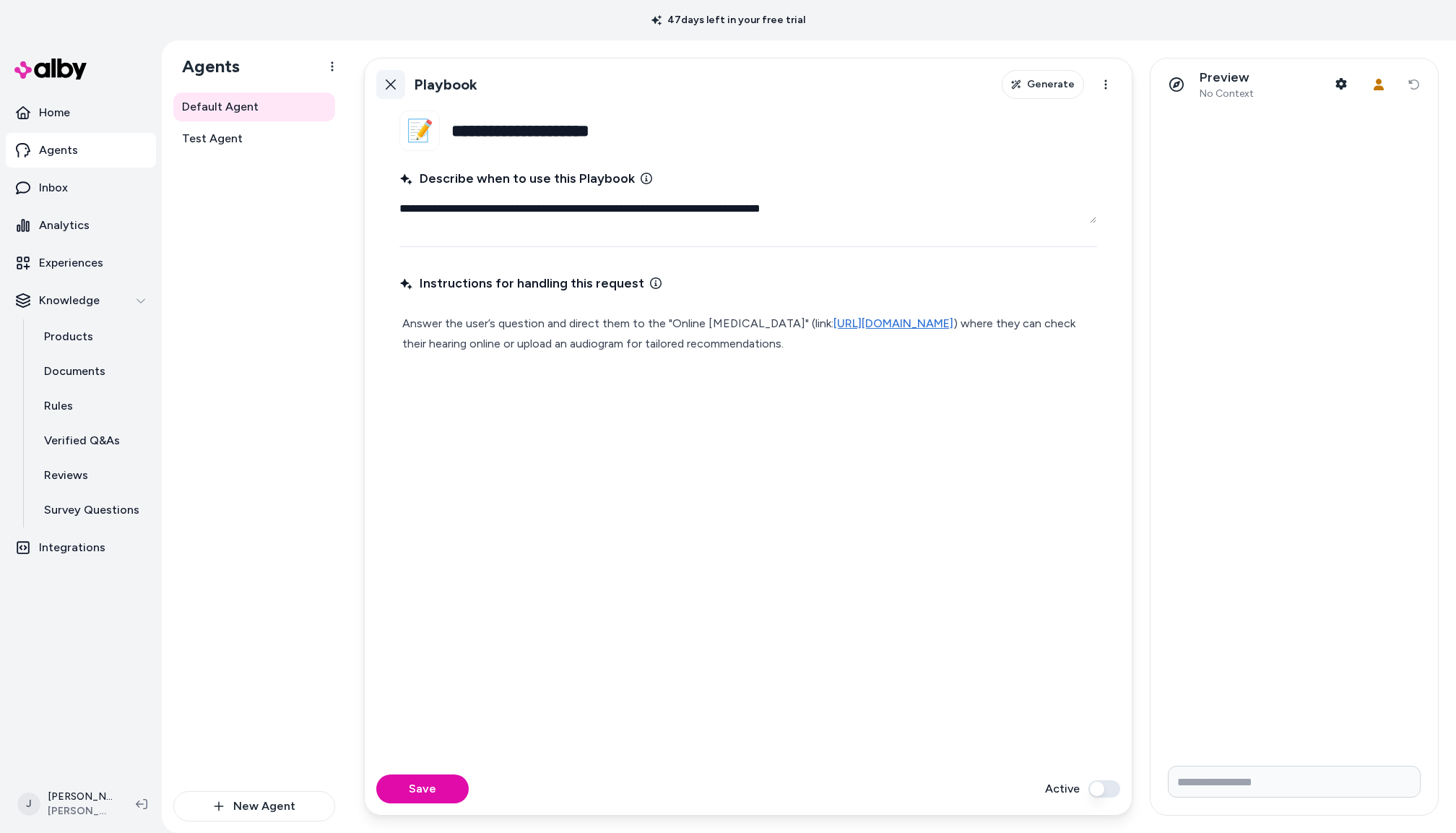
click at [387, 79] on icon at bounding box center [391, 85] width 12 height 12
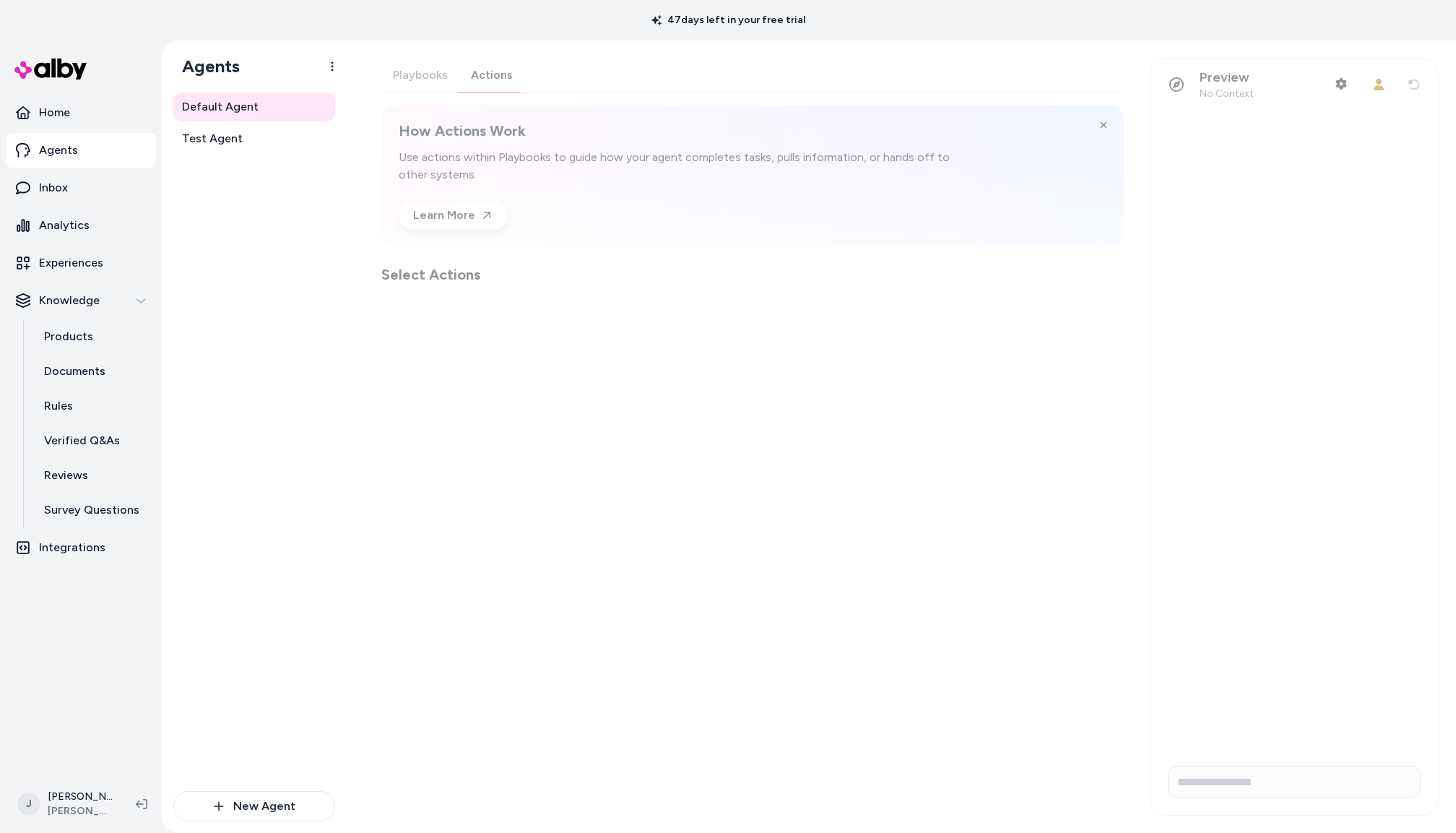
click at [480, 72] on div "Playbooks Actions How Actions Work Use actions within Playbooks to guide how yo…" at bounding box center [753, 171] width 742 height 227
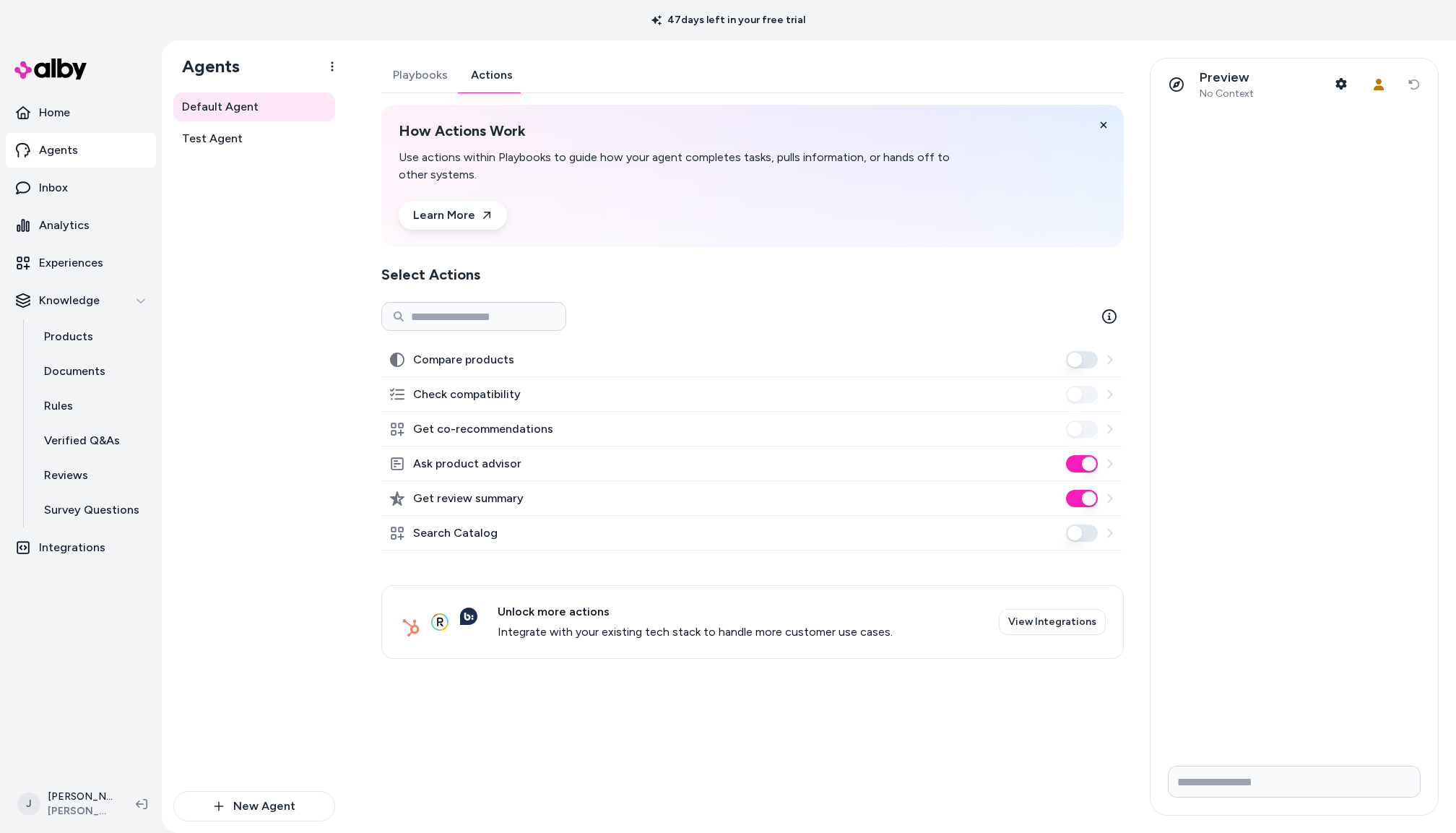
click at [1086, 461] on button "Ask product advisor" at bounding box center [1082, 464] width 32 height 17
click at [1081, 530] on button "Search Catalog" at bounding box center [1082, 533] width 32 height 17
click at [254, 146] on link "Test Agent" at bounding box center [254, 139] width 162 height 29
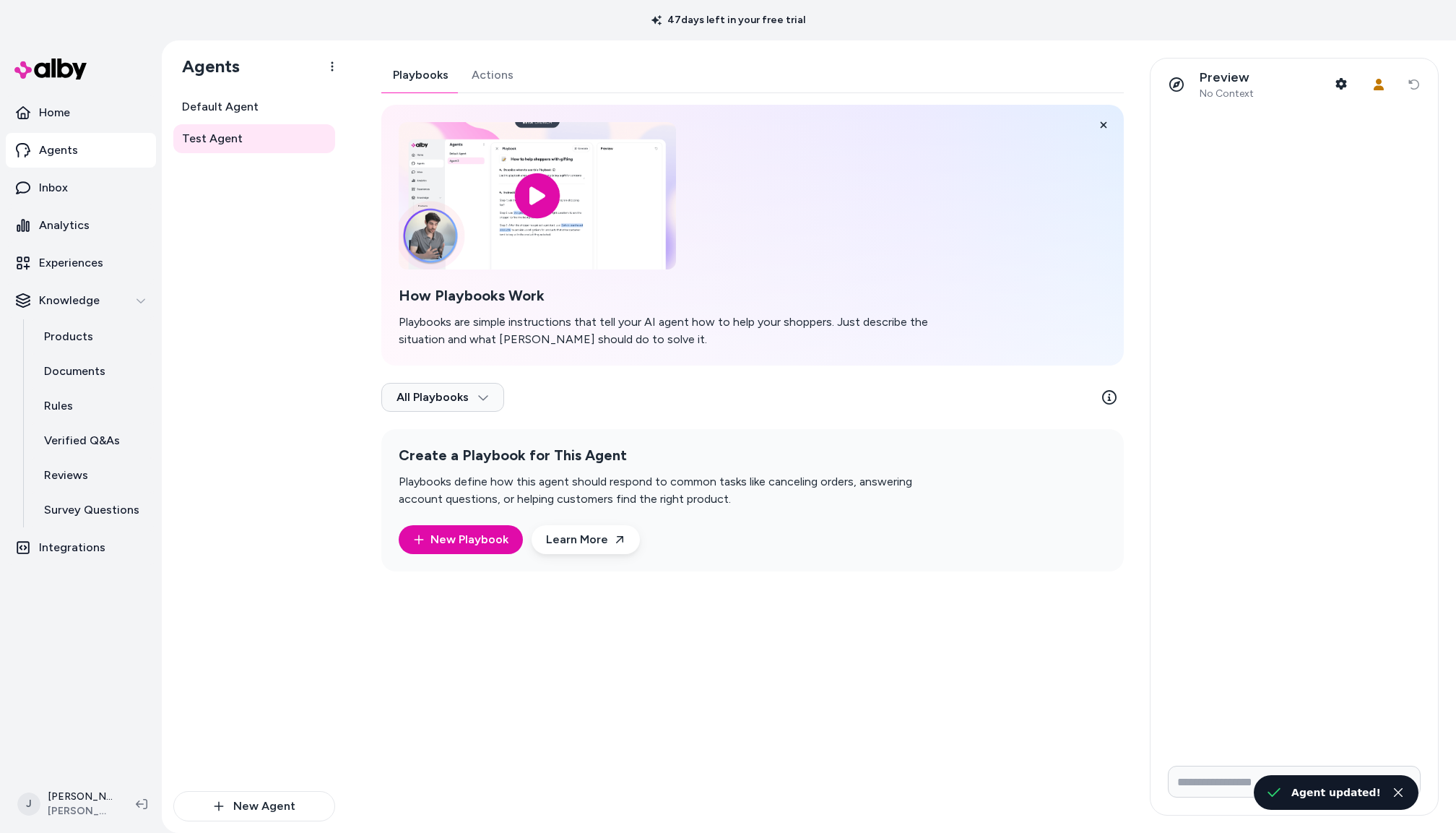
click at [469, 94] on div "Playbooks Actions How Playbooks Work Playbooks are simple instructions that tel…" at bounding box center [753, 314] width 742 height 514
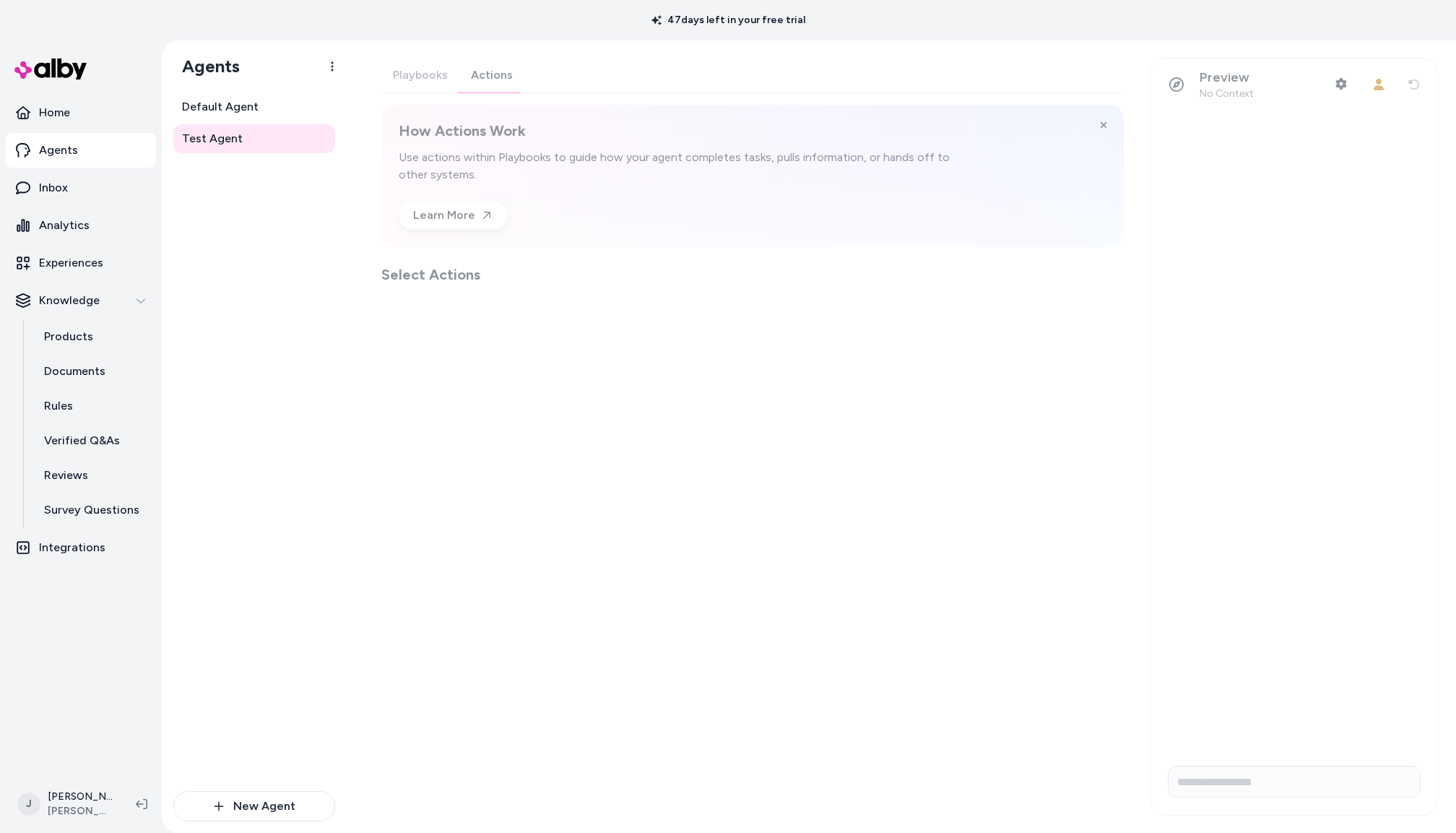
click at [488, 70] on div "Playbooks Actions How Actions Work Use actions within Playbooks to guide how yo…" at bounding box center [753, 171] width 742 height 227
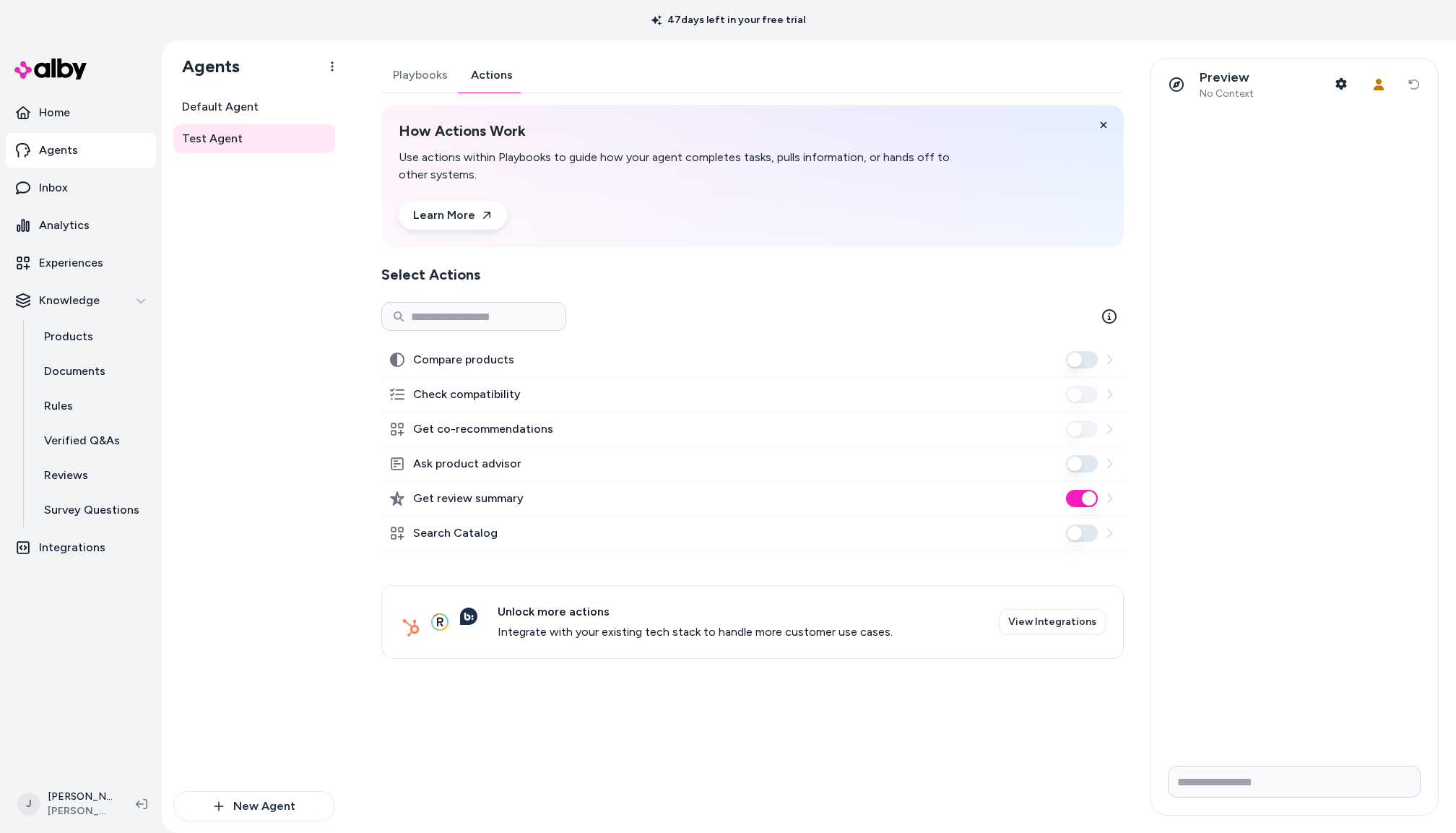
click at [1085, 537] on button "Search Catalog" at bounding box center [1082, 533] width 32 height 17
click at [248, 569] on div "Default Agent Test Agent" at bounding box center [254, 442] width 162 height 698
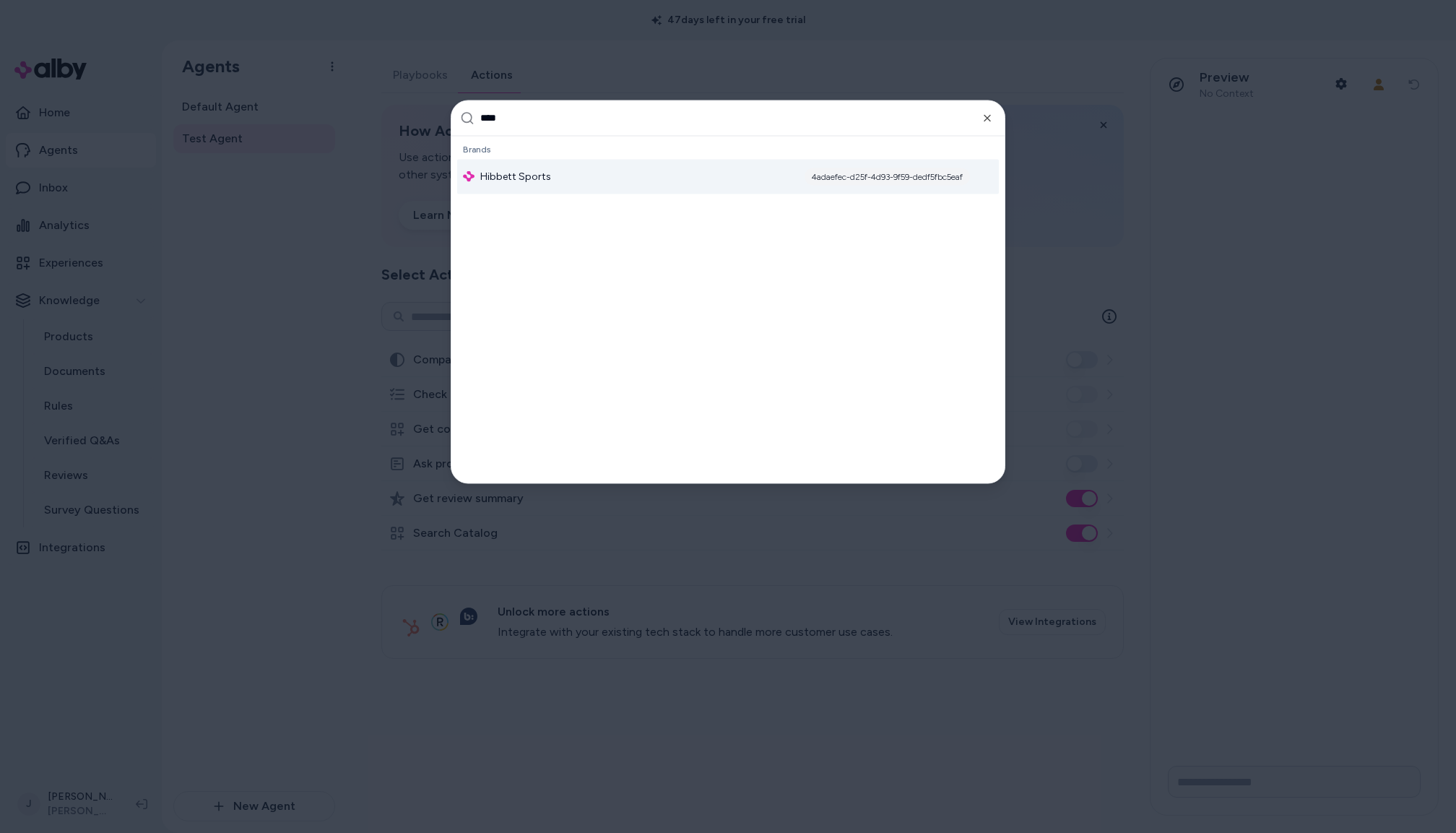
type input "****"
click at [541, 183] on span "Hibbett Sports" at bounding box center [516, 176] width 71 height 14
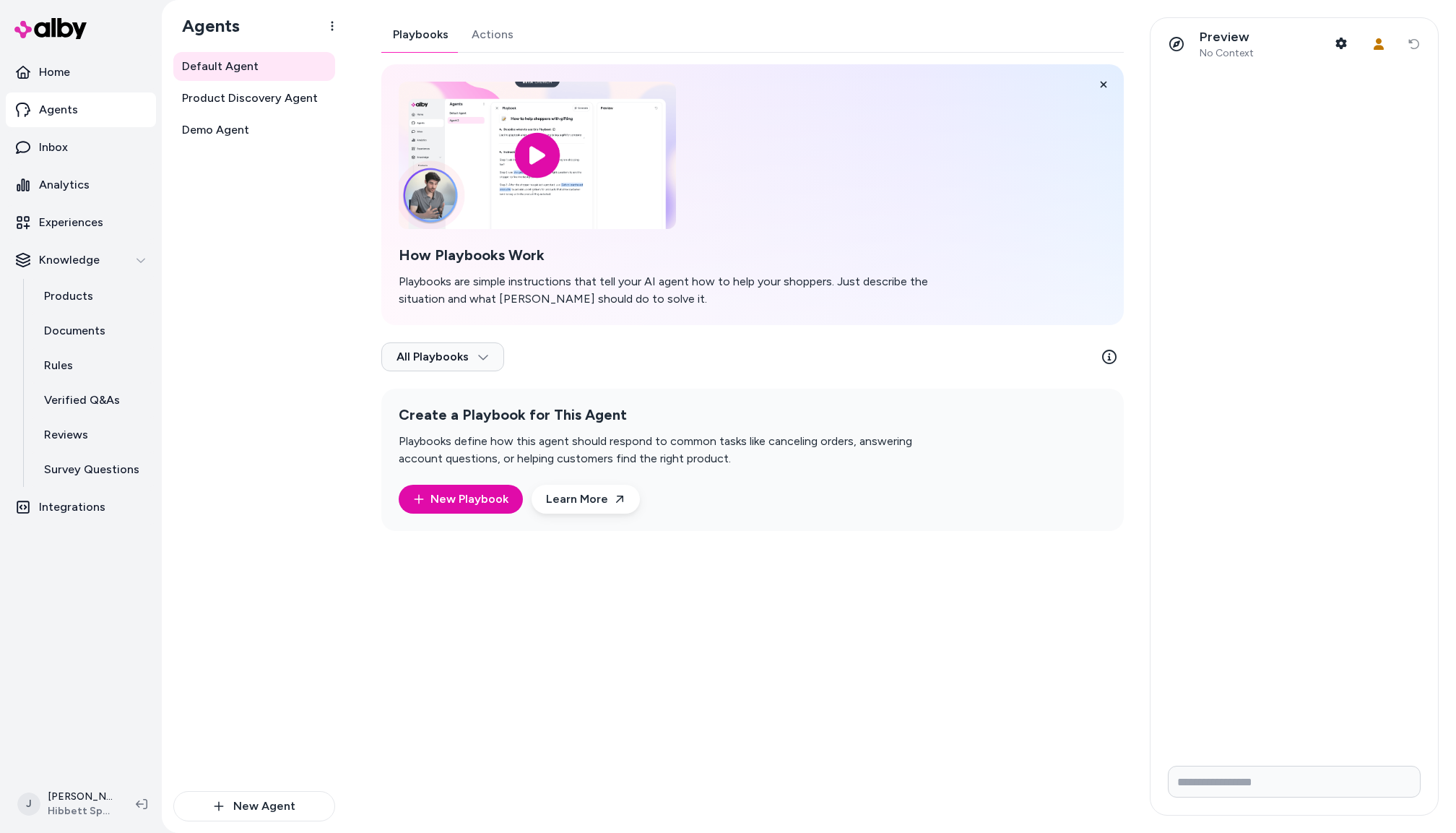
click at [486, 48] on div "Playbooks Actions How Playbooks Work Playbooks are simple instructions that tel…" at bounding box center [753, 274] width 742 height 514
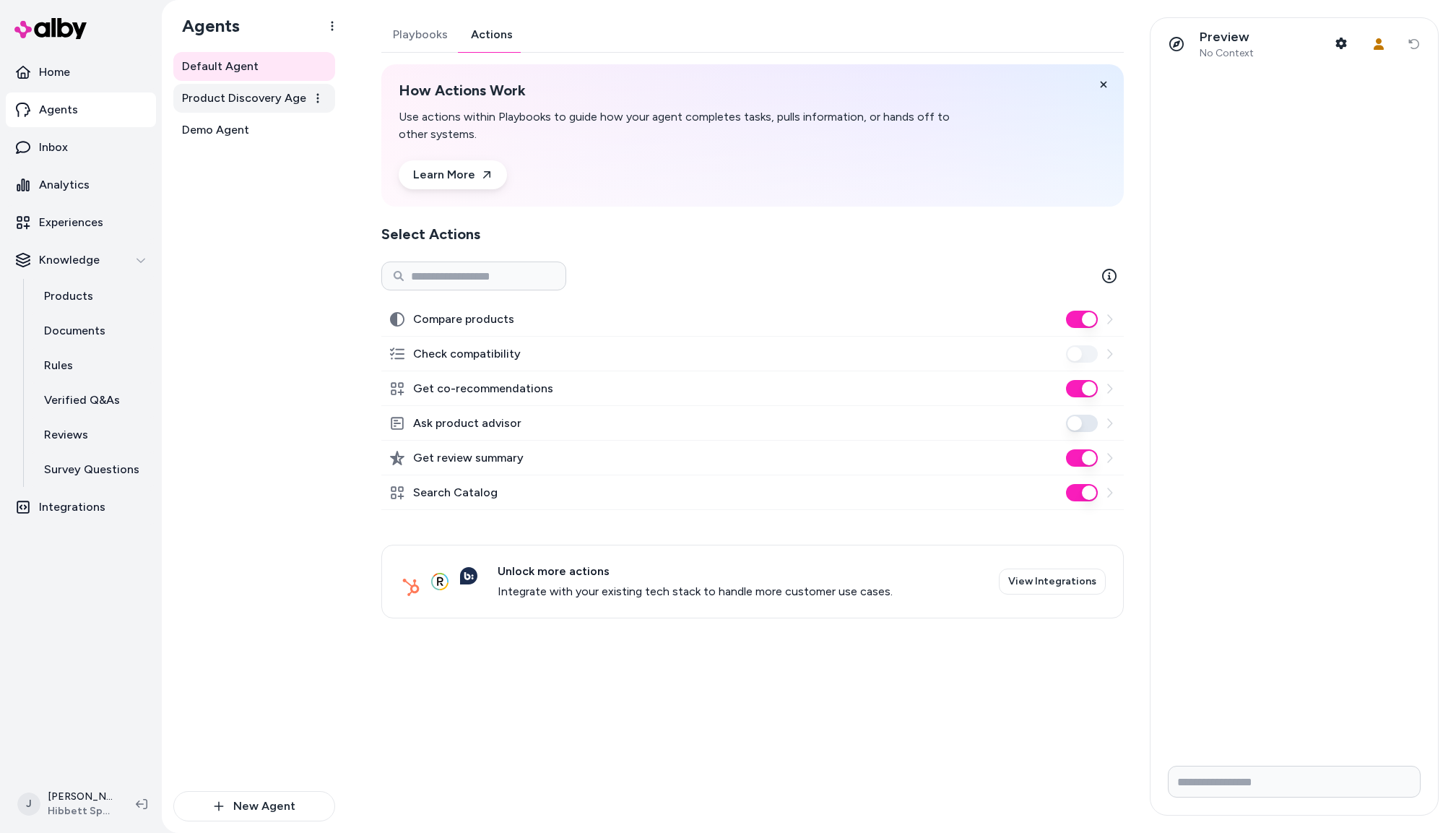
click at [265, 104] on span "Product Discovery Agent" at bounding box center [249, 99] width 135 height 17
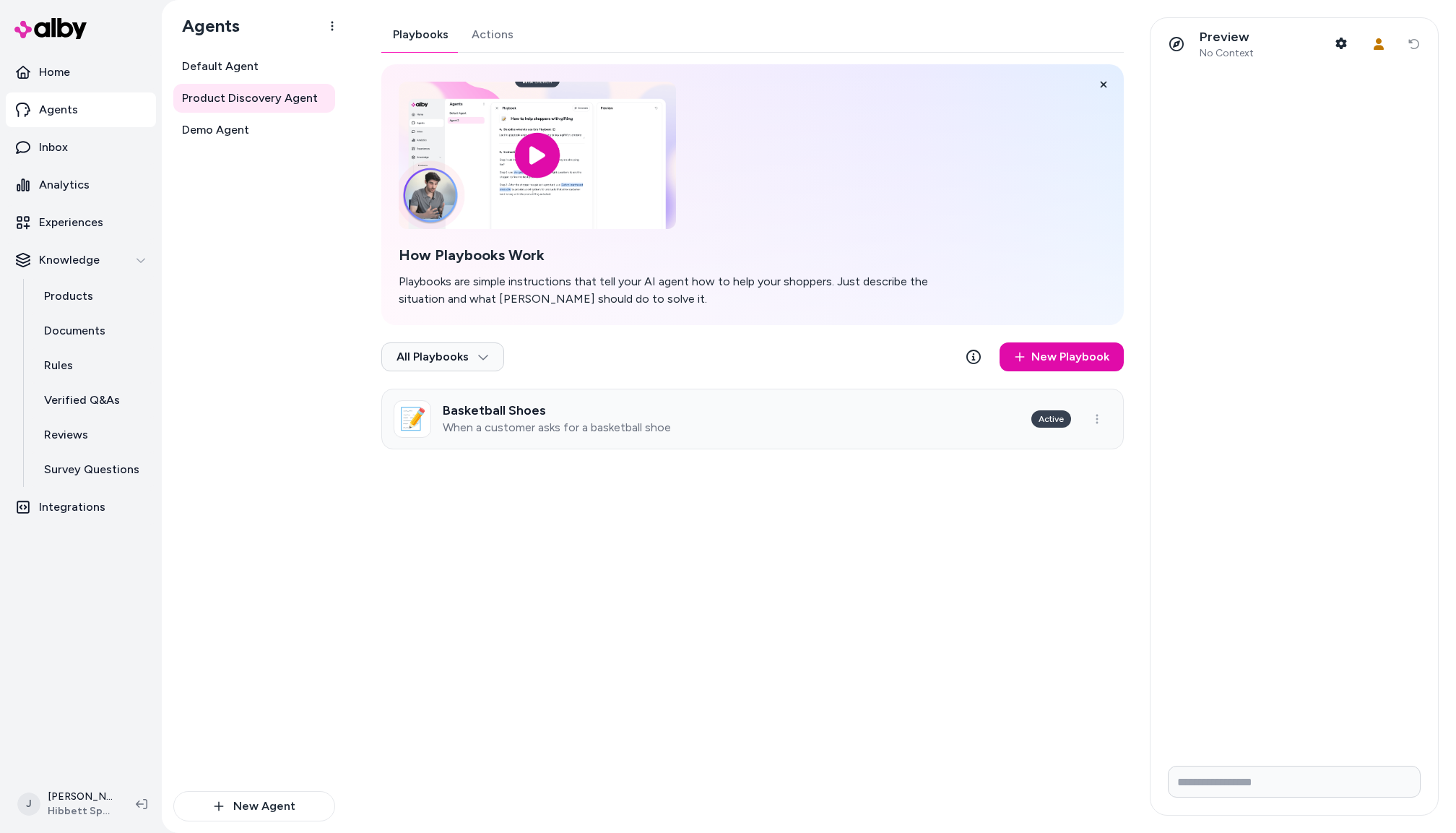
click at [680, 414] on link "📝 Basketball Shoes When a customer asks for a basketball shoe Active" at bounding box center [753, 419] width 742 height 61
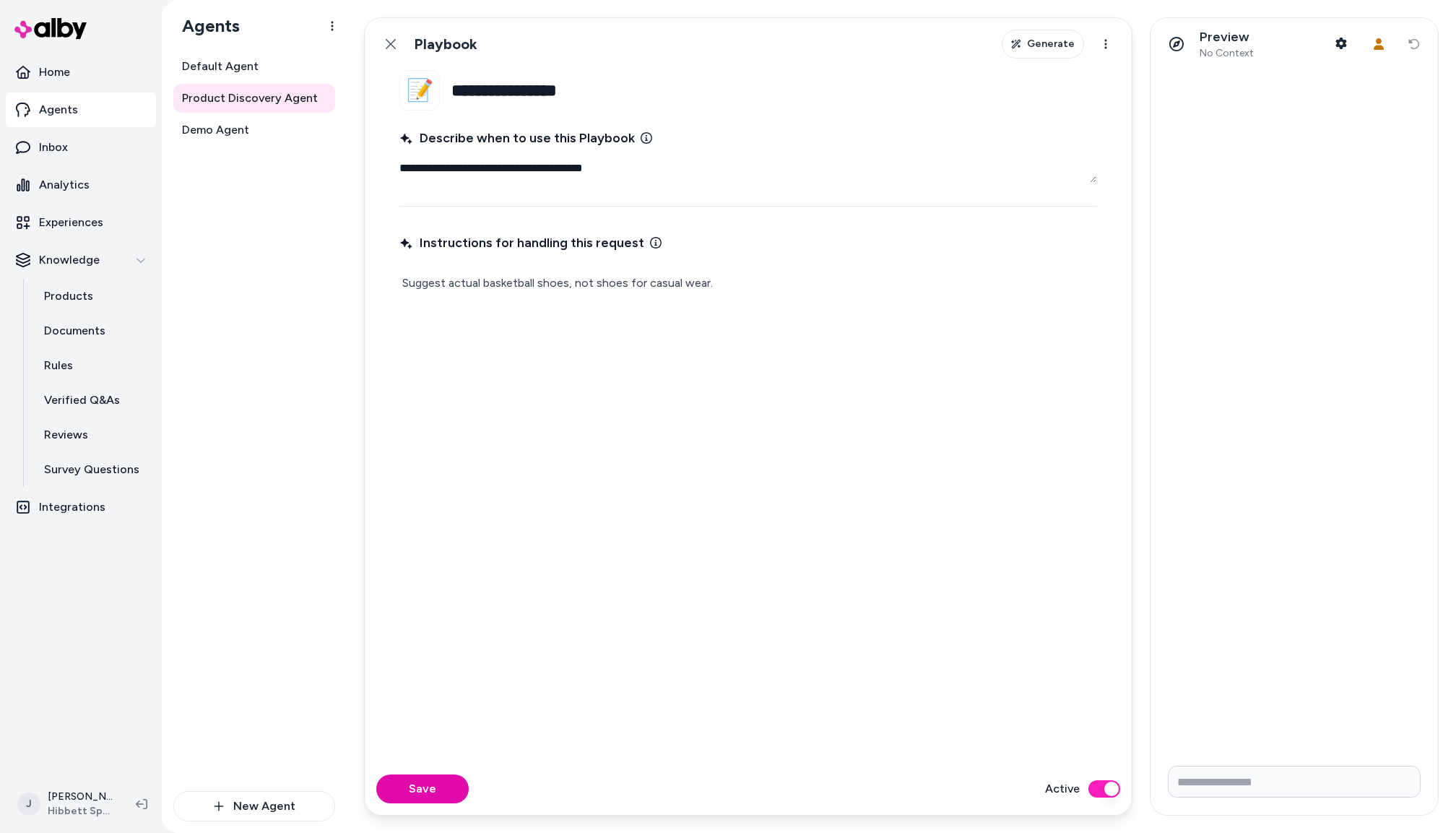
click at [390, 35] on button "Back" at bounding box center [391, 44] width 29 height 29
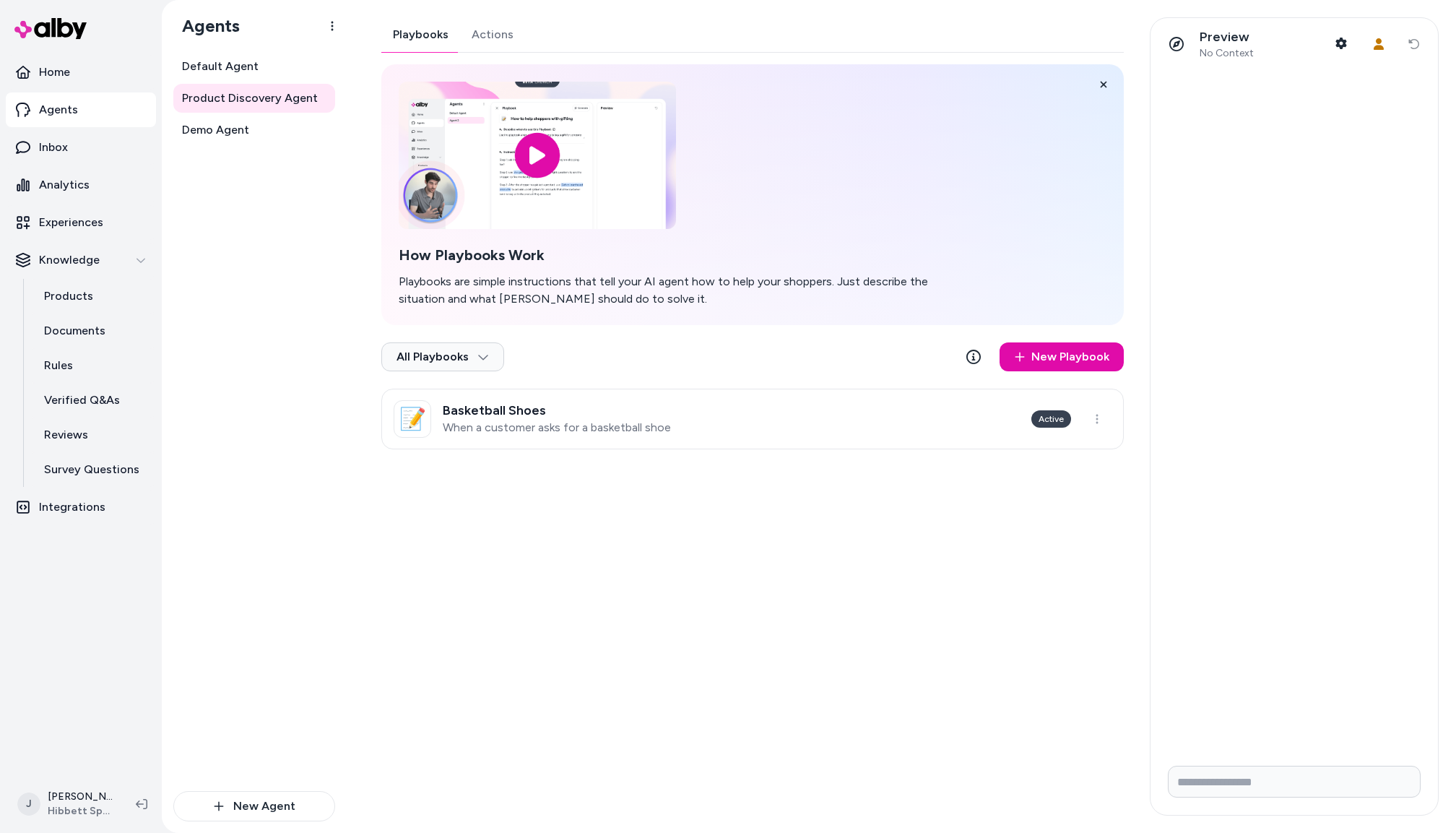
click at [495, 38] on button "Actions" at bounding box center [493, 35] width 65 height 35
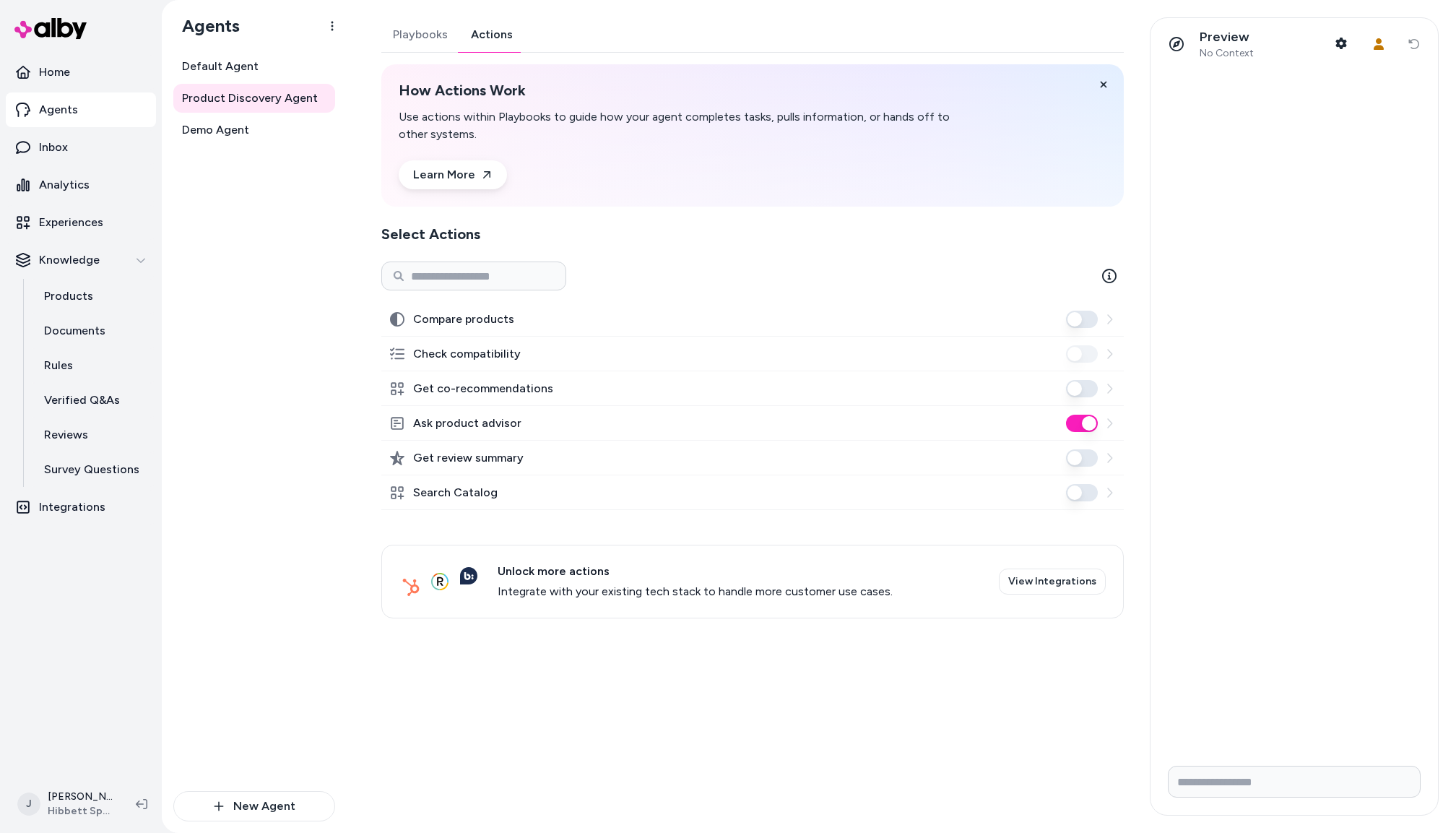
click at [1094, 419] on button "Ask product advisor" at bounding box center [1082, 423] width 32 height 17
click at [1084, 491] on button "Search Catalog" at bounding box center [1082, 493] width 32 height 17
click at [264, 134] on link "Demo Agent" at bounding box center [254, 130] width 162 height 29
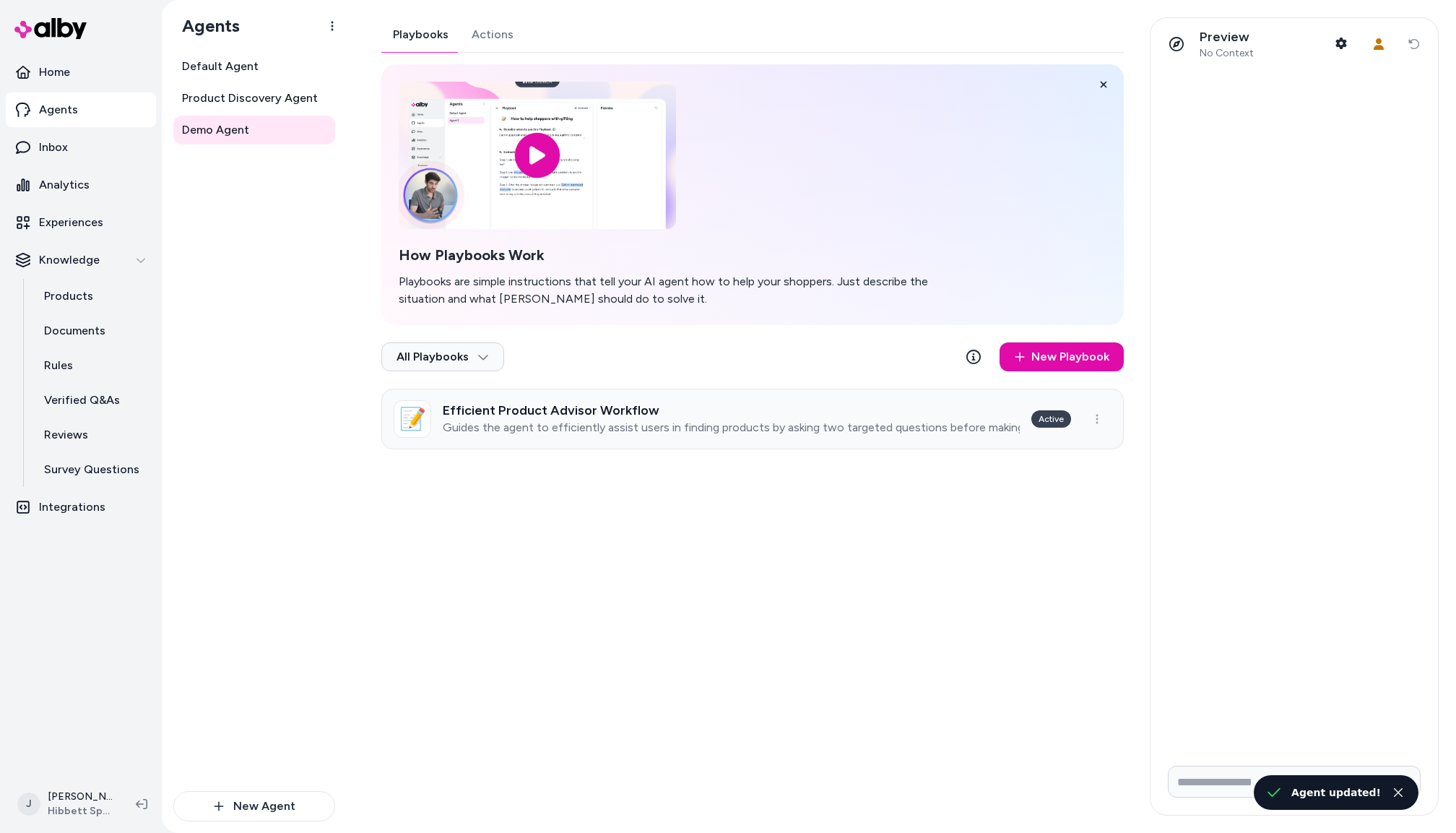
click at [613, 418] on div "Efficient Product Advisor Workflow Guides the agent to efficiently assist users…" at bounding box center [731, 419] width 577 height 32
type textarea "*"
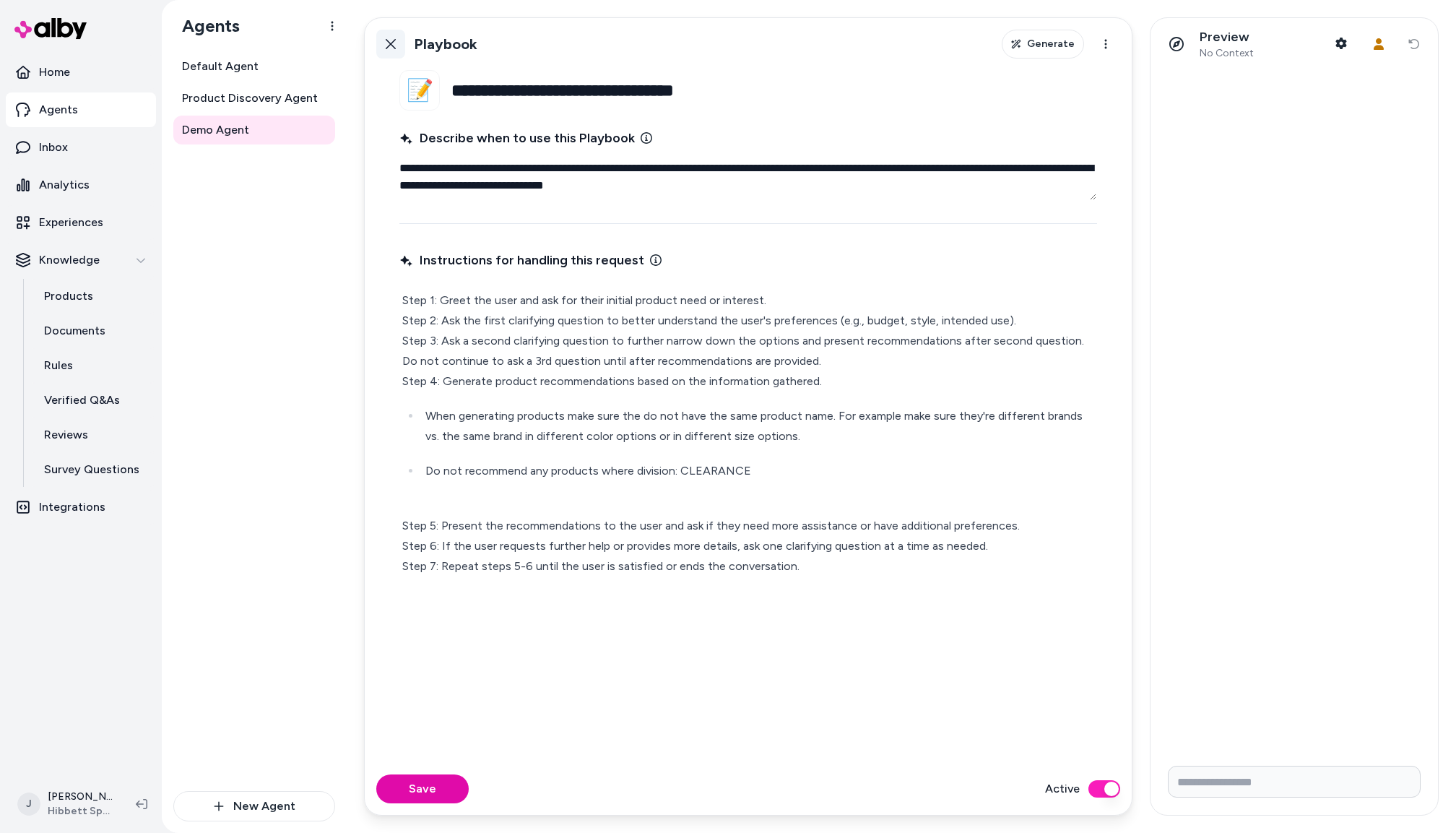
click at [393, 43] on icon at bounding box center [391, 44] width 10 height 10
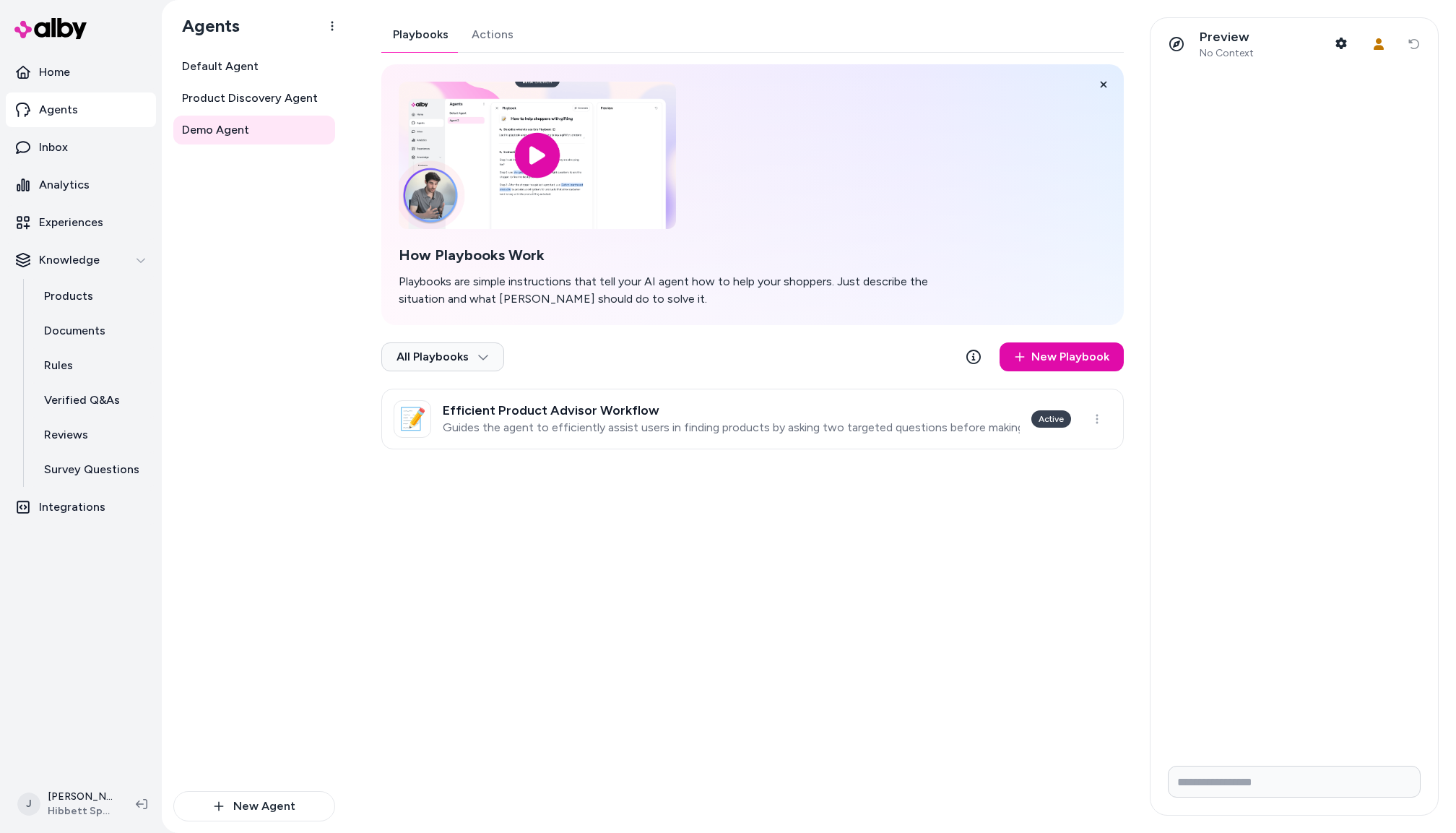
click at [478, 33] on div "Playbooks Actions How Playbooks Work Playbooks are simple instructions that tel…" at bounding box center [753, 233] width 742 height 432
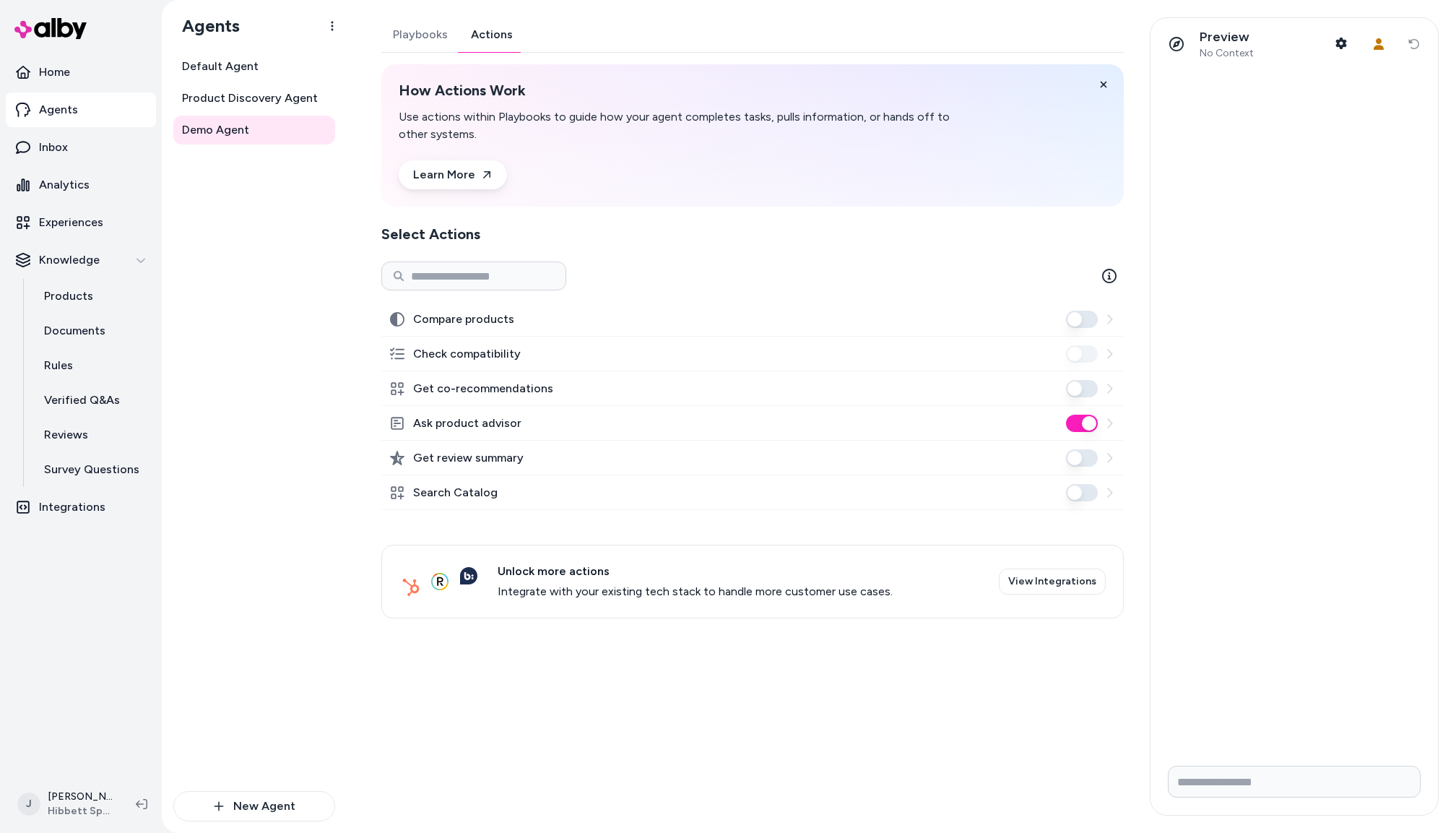
click at [1081, 424] on button "Ask product advisor" at bounding box center [1082, 423] width 32 height 17
click at [1077, 491] on button "Search Catalog" at bounding box center [1082, 493] width 32 height 17
click at [210, 359] on div "Default Agent Product Discovery Agent Demo Agent" at bounding box center [254, 422] width 162 height 739
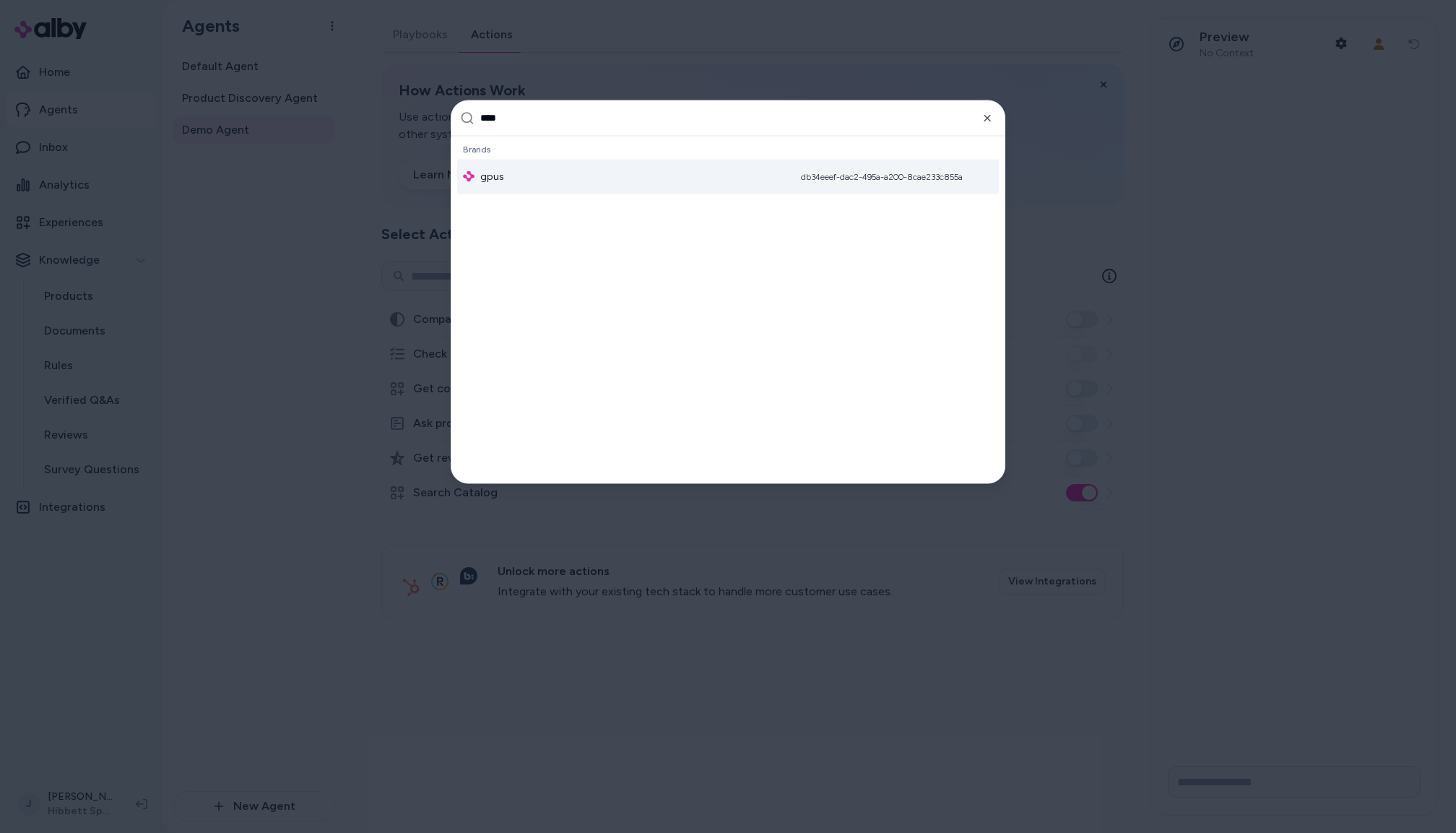
type input "****"
click at [512, 180] on div "gpus db34eeef-dac2-495a-a200-8cae233c855a" at bounding box center [728, 176] width 542 height 35
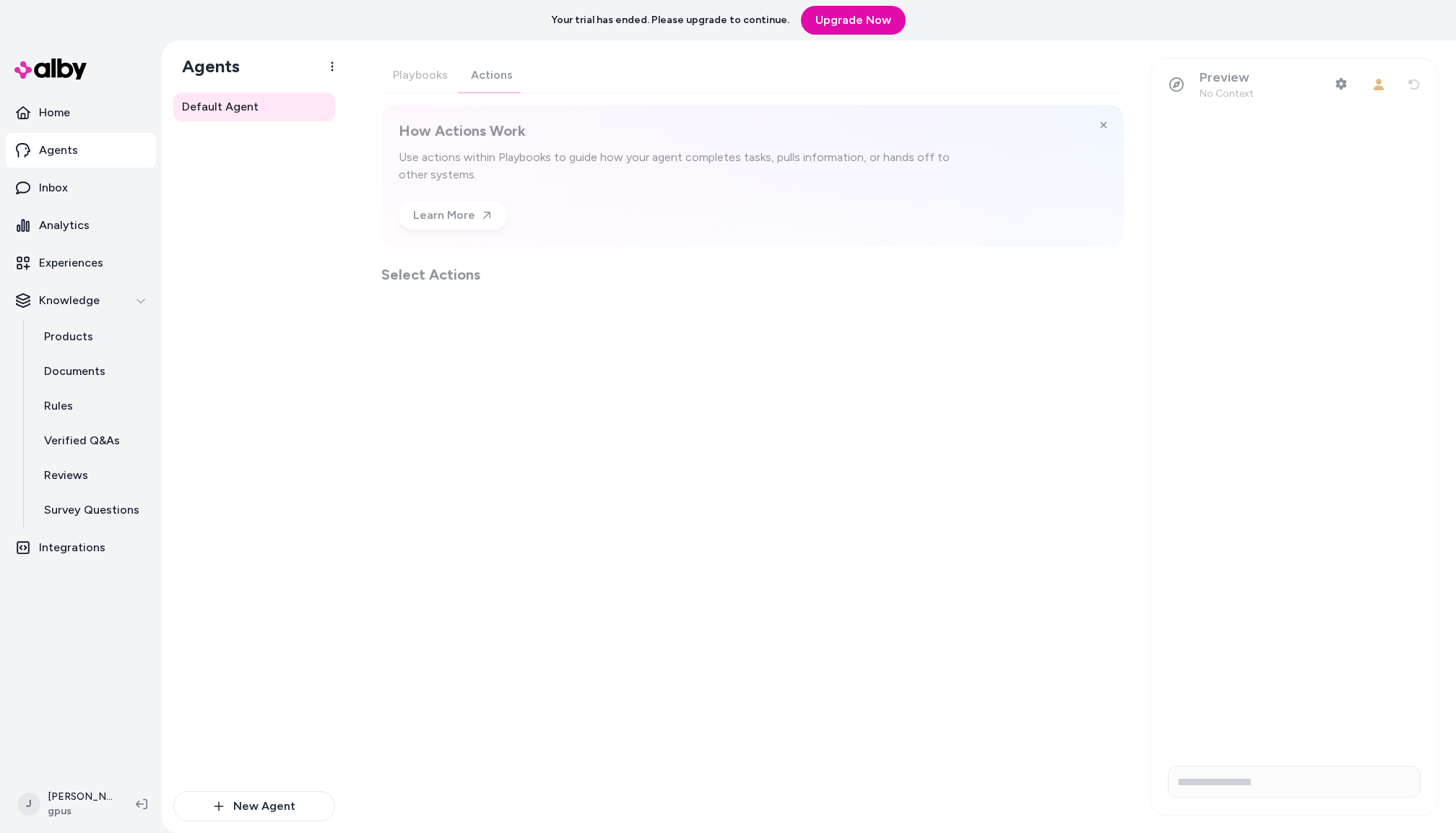
click at [484, 82] on div "Playbooks Actions How Actions Work Use actions within Playbooks to guide how yo…" at bounding box center [753, 171] width 742 height 227
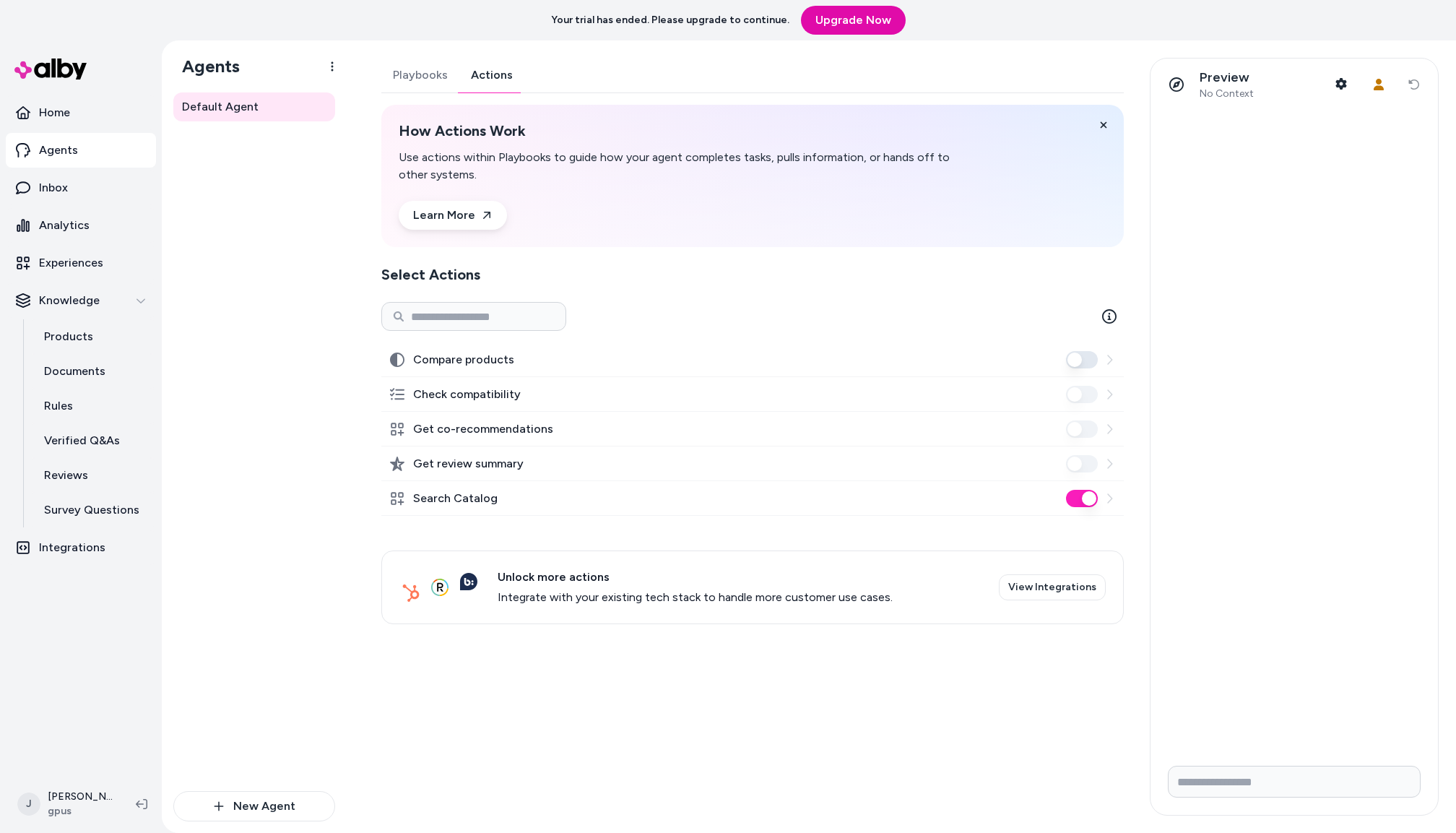
drag, startPoint x: 335, startPoint y: 418, endPoint x: 322, endPoint y: 408, distance: 16.4
click at [335, 415] on div "Default Agent New Agent" at bounding box center [254, 463] width 185 height 740
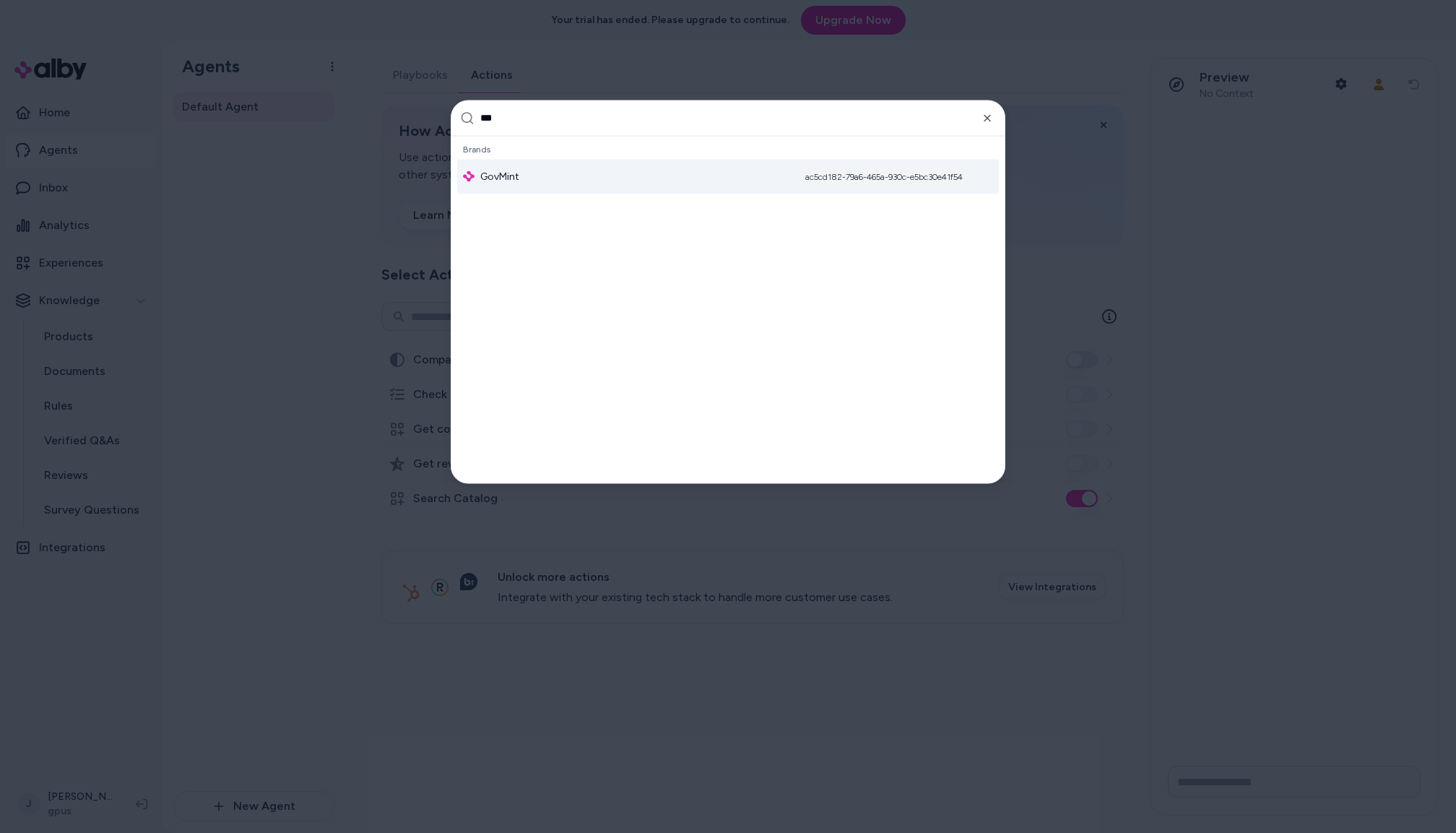
type input "***"
click at [579, 183] on div "GovMint ac5cd182-79a6-465a-930c-e5bc30e41f54" at bounding box center [728, 176] width 542 height 35
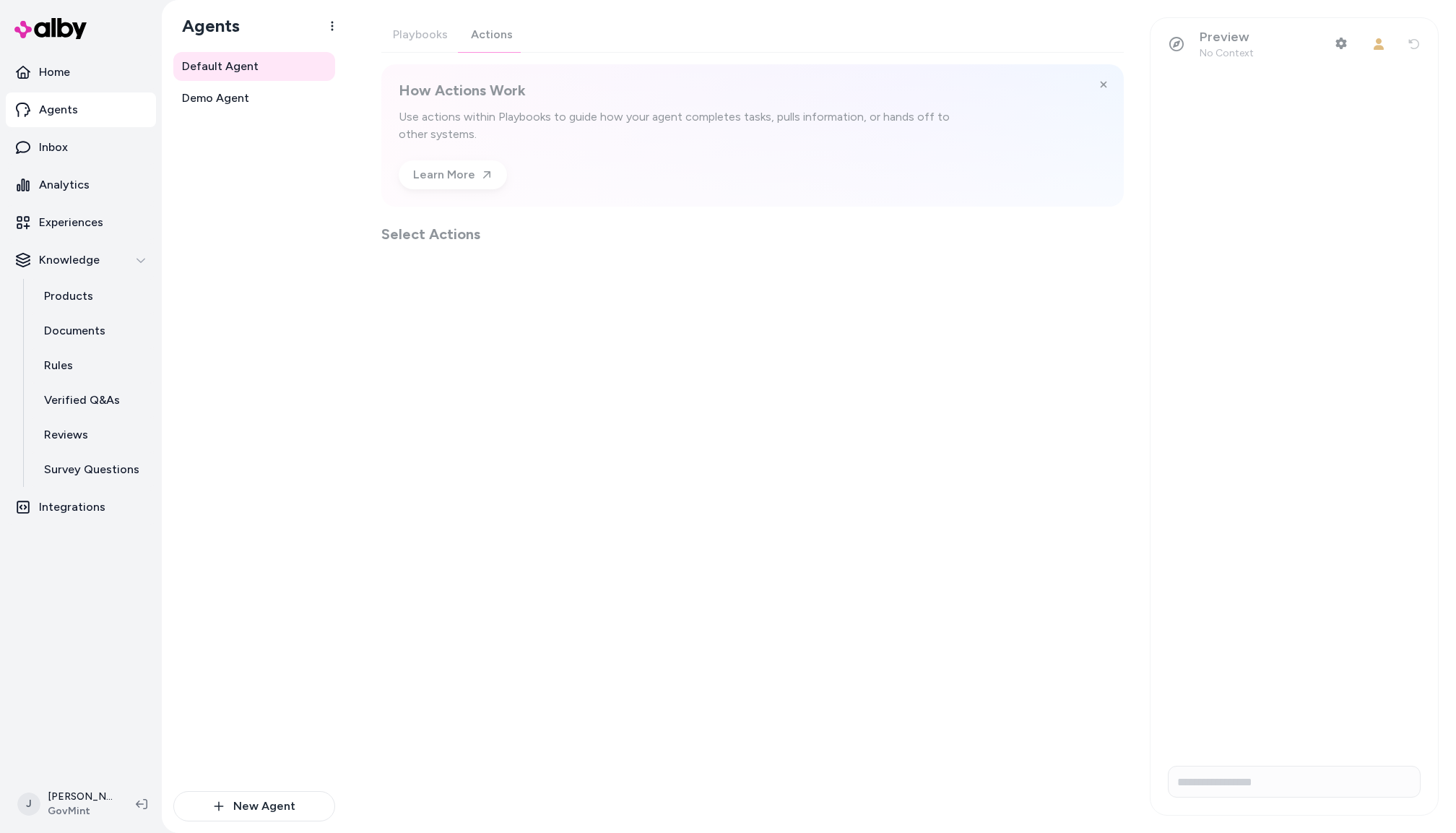
click at [482, 36] on div "Playbooks Actions How Actions Work Use actions within Playbooks to guide how yo…" at bounding box center [753, 130] width 742 height 227
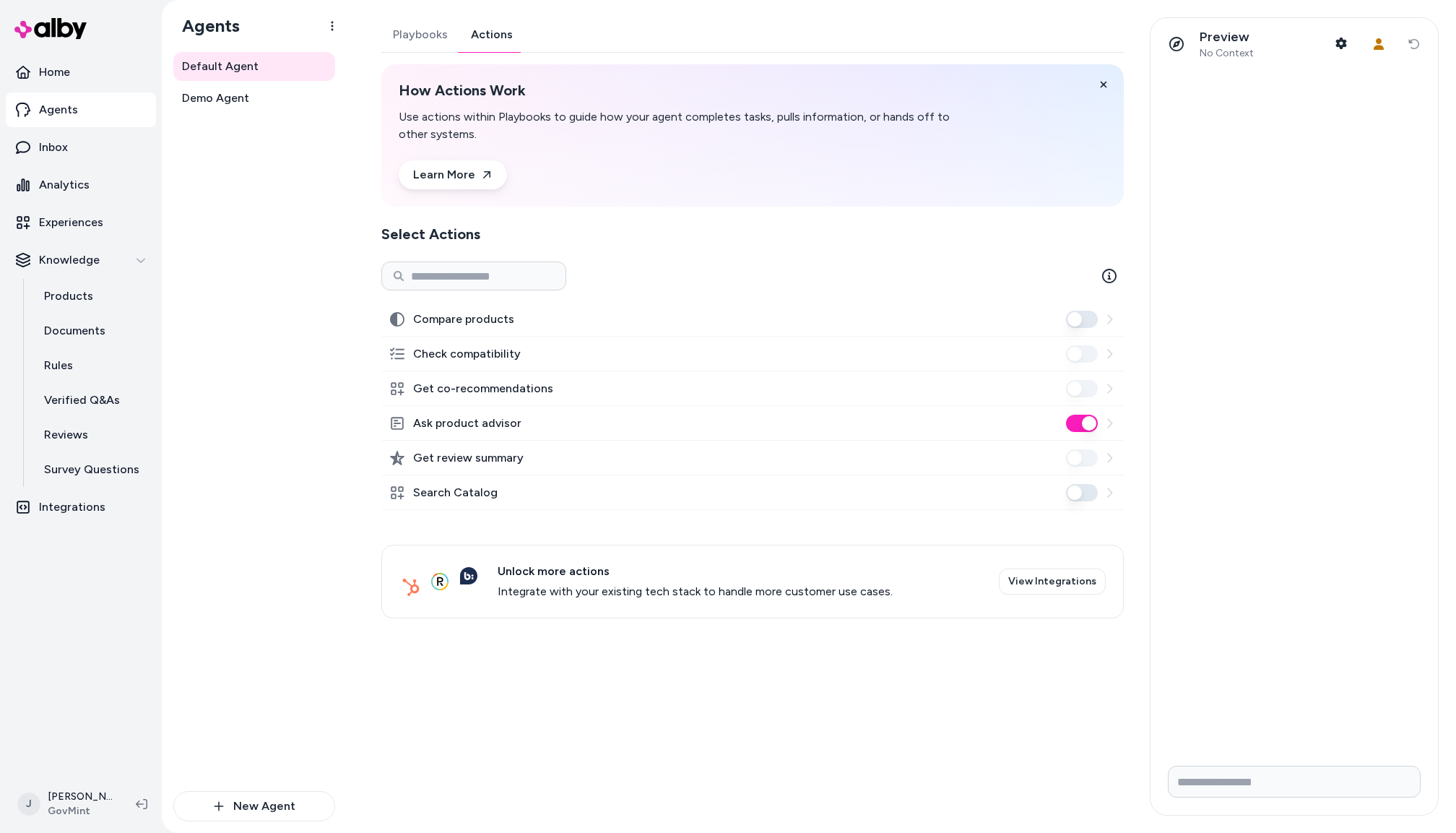
click at [1079, 421] on button "Ask product advisor" at bounding box center [1082, 423] width 32 height 17
click at [1084, 493] on button "Search Catalog" at bounding box center [1082, 493] width 32 height 17
click at [1079, 492] on button "Search Catalog" at bounding box center [1082, 493] width 32 height 17
click at [1083, 497] on button "Search Catalog" at bounding box center [1082, 493] width 32 height 17
click at [214, 98] on span "Demo Agent" at bounding box center [215, 99] width 67 height 17
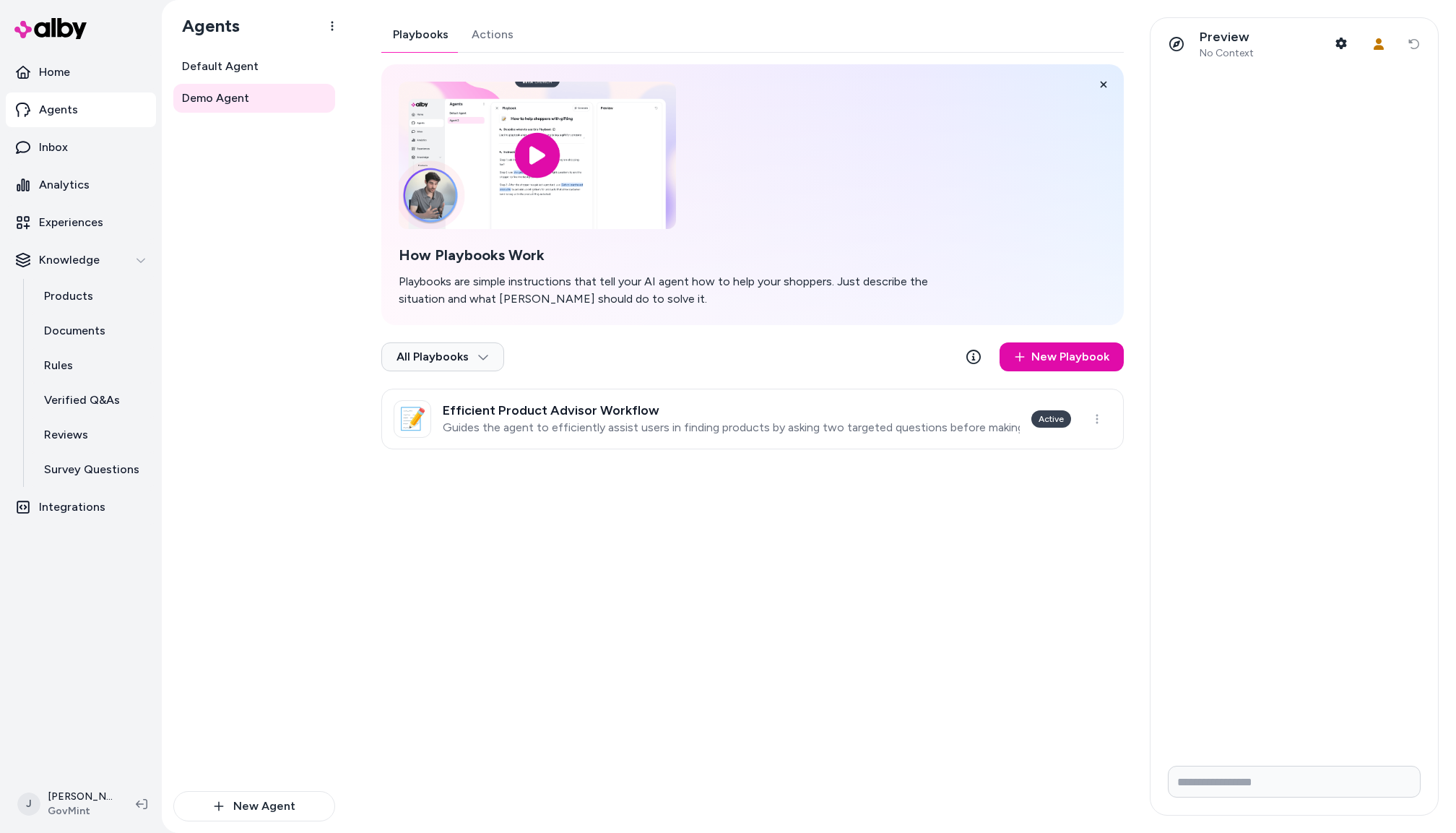
click at [827, 435] on link "📝 Efficient Product Advisor Workflow Guides the agent to efficiently assist use…" at bounding box center [753, 419] width 742 height 61
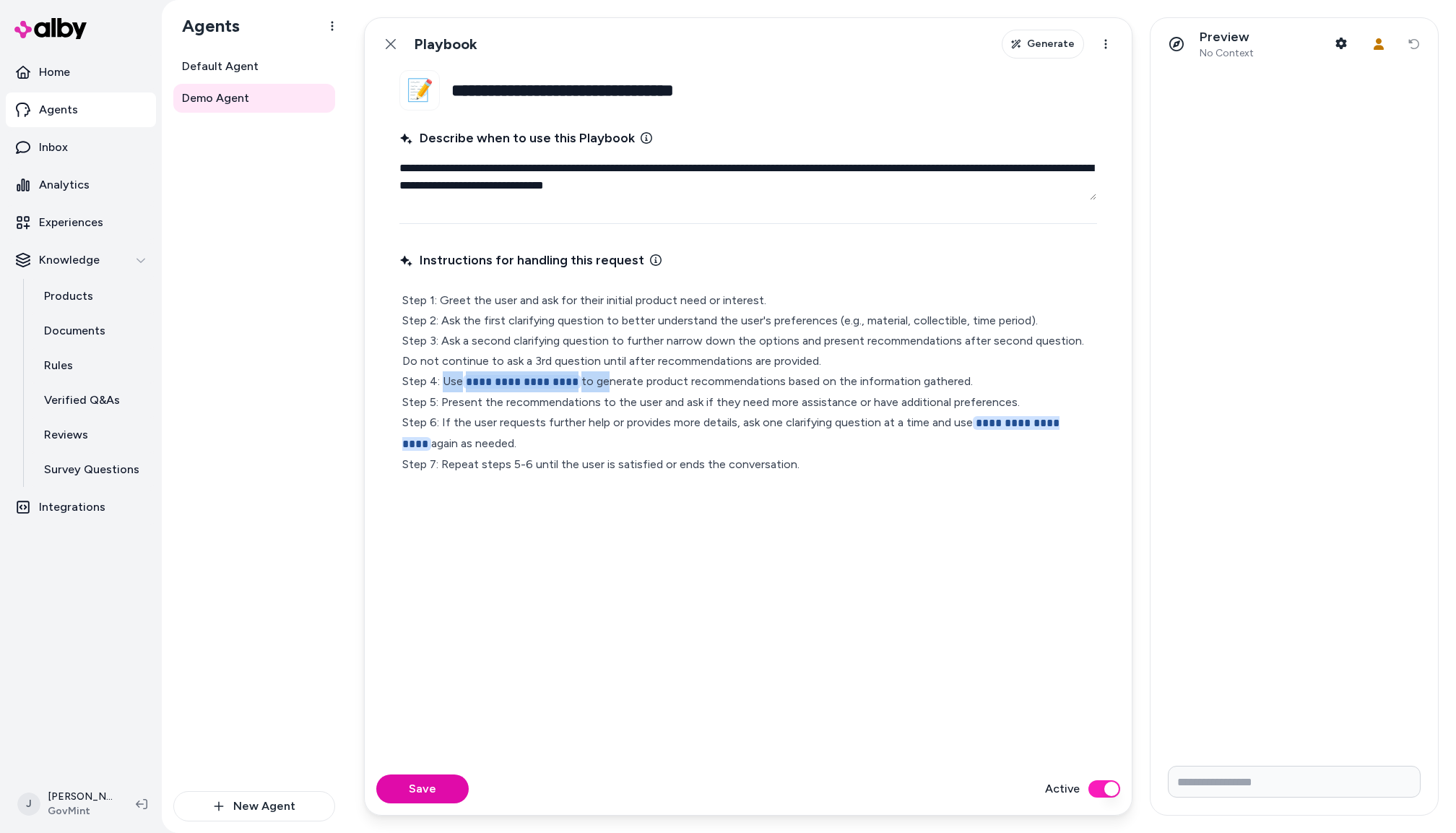
drag, startPoint x: 598, startPoint y: 382, endPoint x: 448, endPoint y: 382, distance: 150.0
click at [445, 382] on p "**********" at bounding box center [748, 382] width 692 height 184
type textarea "*"
drag, startPoint x: 967, startPoint y: 422, endPoint x: 475, endPoint y: 438, distance: 492.3
click at [432, 445] on p "**********" at bounding box center [748, 382] width 692 height 183
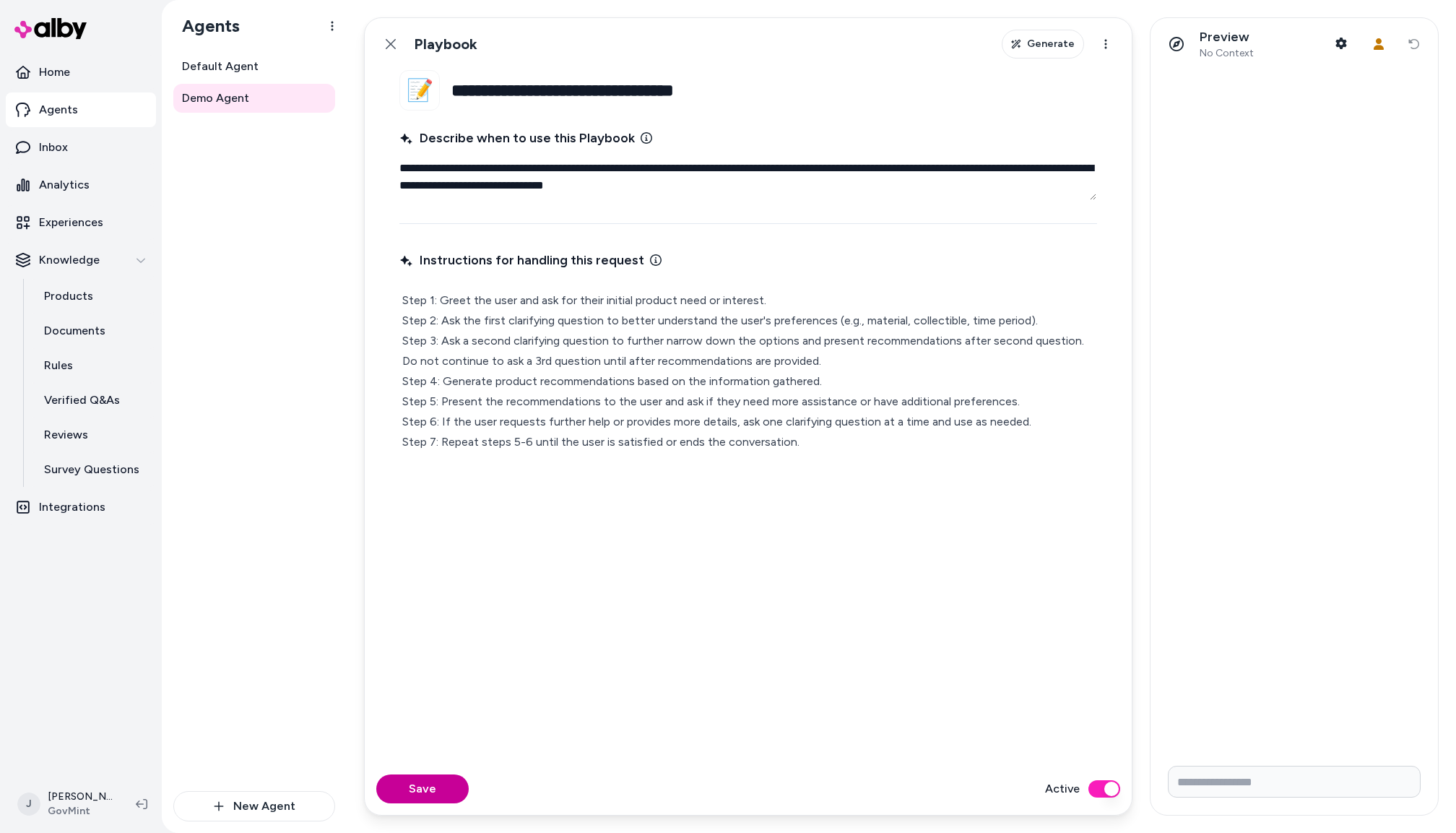
click at [435, 796] on button "Save" at bounding box center [423, 789] width 93 height 29
type textarea "*"
click at [392, 45] on icon at bounding box center [391, 44] width 10 height 10
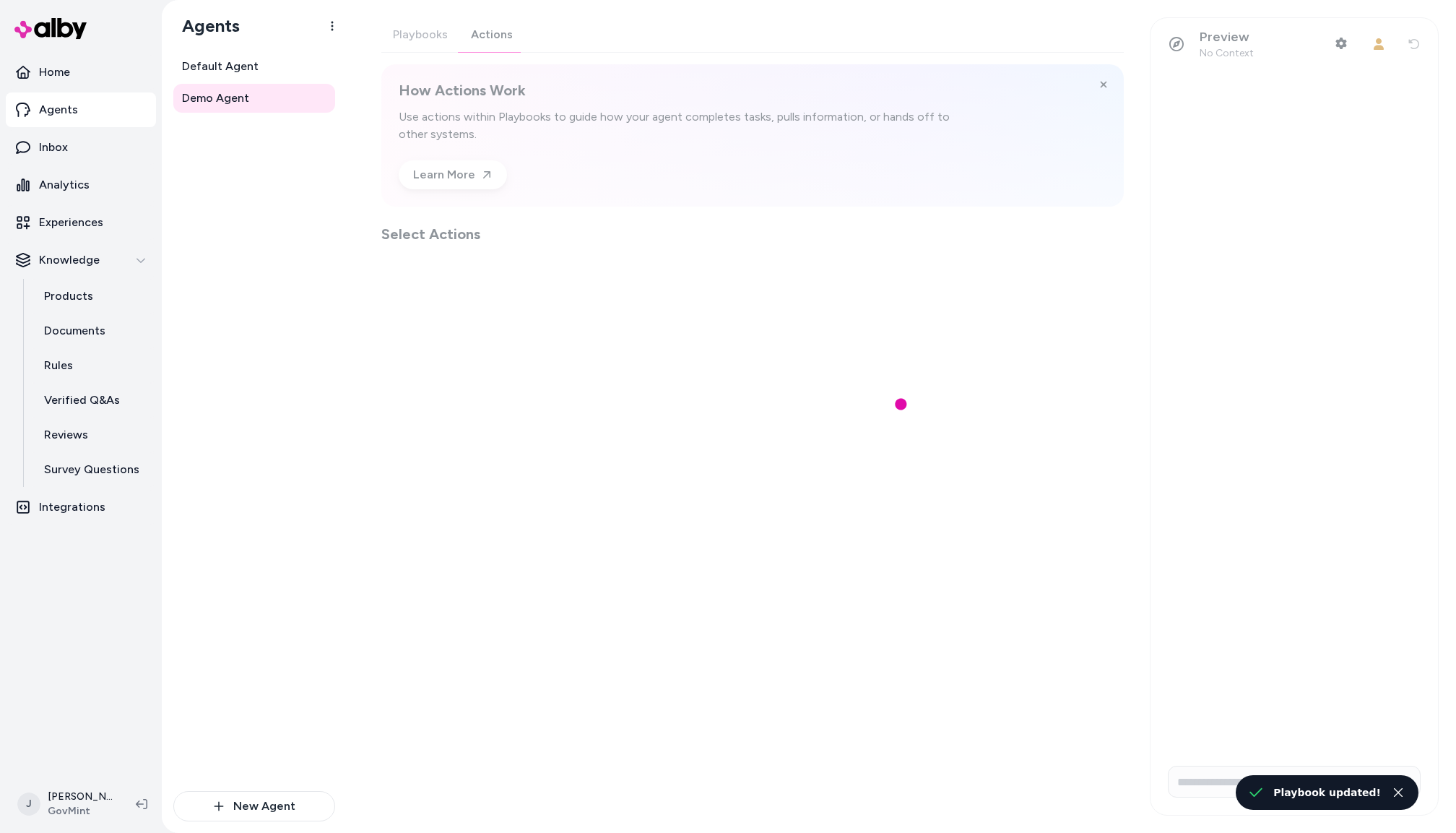
drag, startPoint x: 495, startPoint y: 37, endPoint x: 530, endPoint y: 76, distance: 52.4
click at [495, 36] on div "Playbooks Actions How Actions Work Use actions within Playbooks to guide how yo…" at bounding box center [753, 130] width 742 height 227
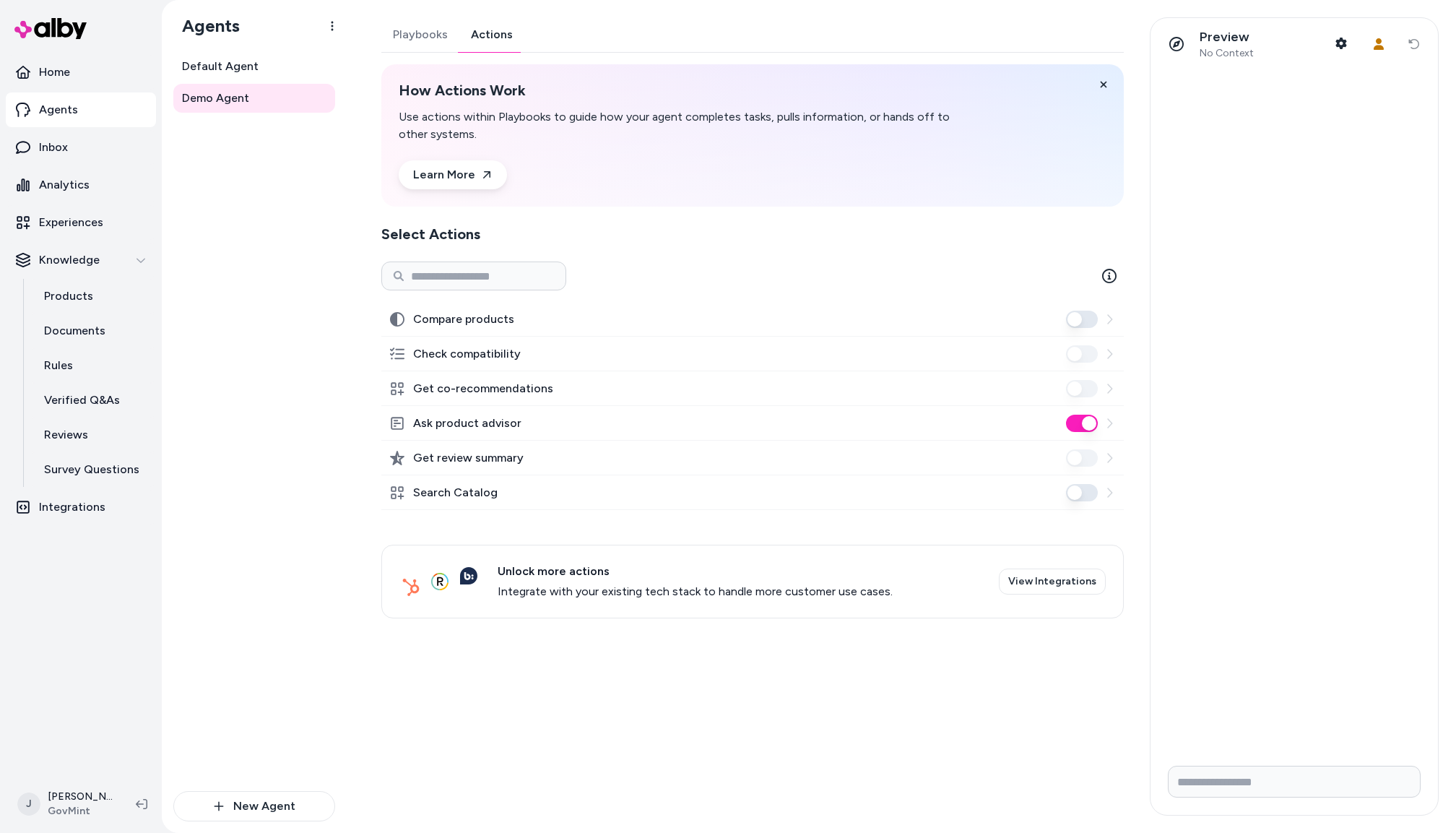
click at [1075, 418] on button "Ask product advisor" at bounding box center [1082, 423] width 32 height 17
click at [1080, 493] on button "Search Catalog" at bounding box center [1082, 493] width 32 height 17
click at [267, 445] on div "Default Agent Demo Agent" at bounding box center [254, 422] width 162 height 739
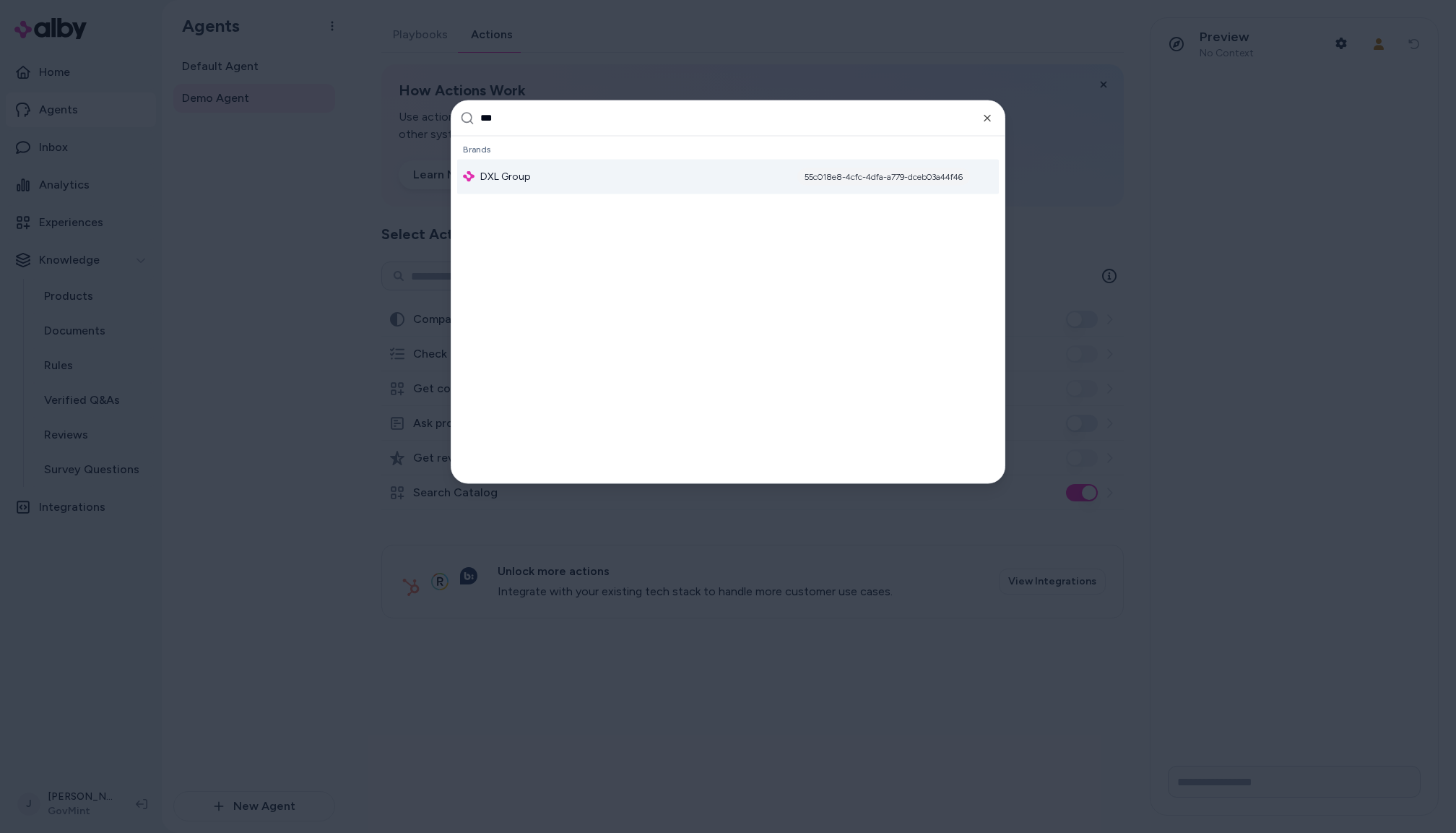
type input "***"
click at [585, 167] on div "DXL Group 55c018e8-4cfc-4dfa-a779-dceb03a44f46" at bounding box center [728, 176] width 542 height 35
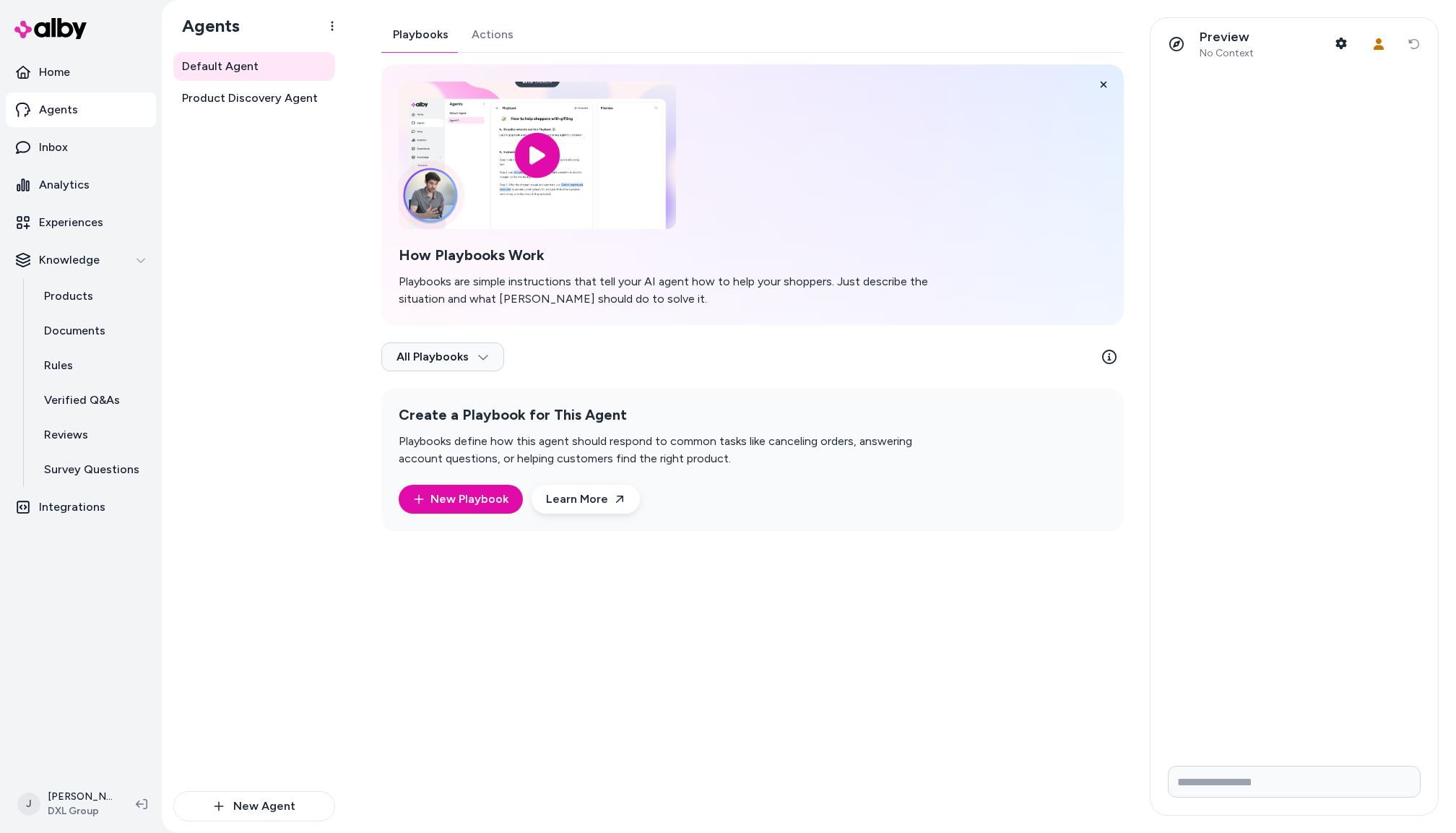
click at [517, 21] on div "Playbooks Actions How Playbooks Work Playbooks are simple instructions that tel…" at bounding box center [753, 274] width 742 height 514
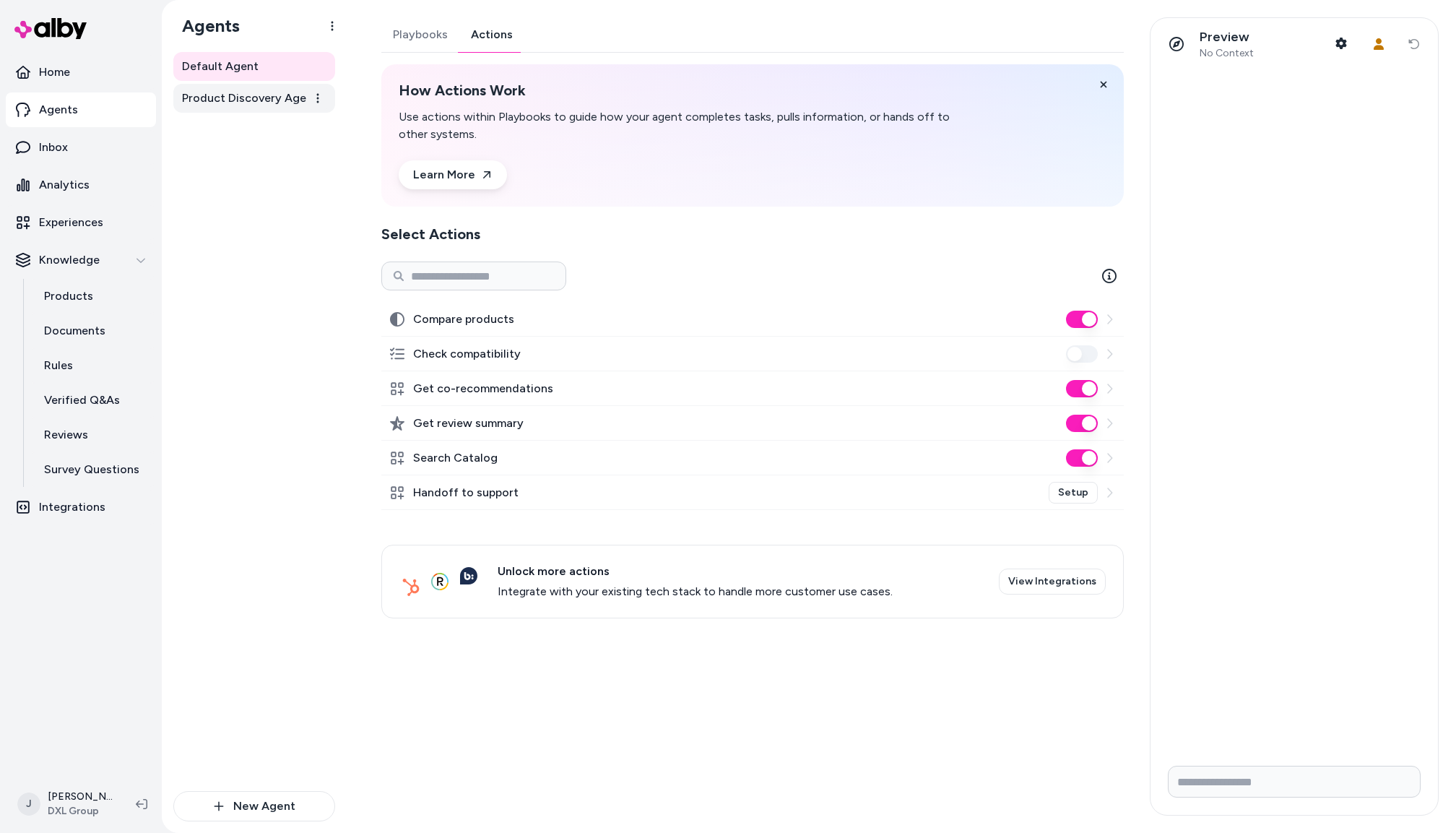
click at [261, 95] on span "Product Discovery Agent" at bounding box center [249, 99] width 135 height 17
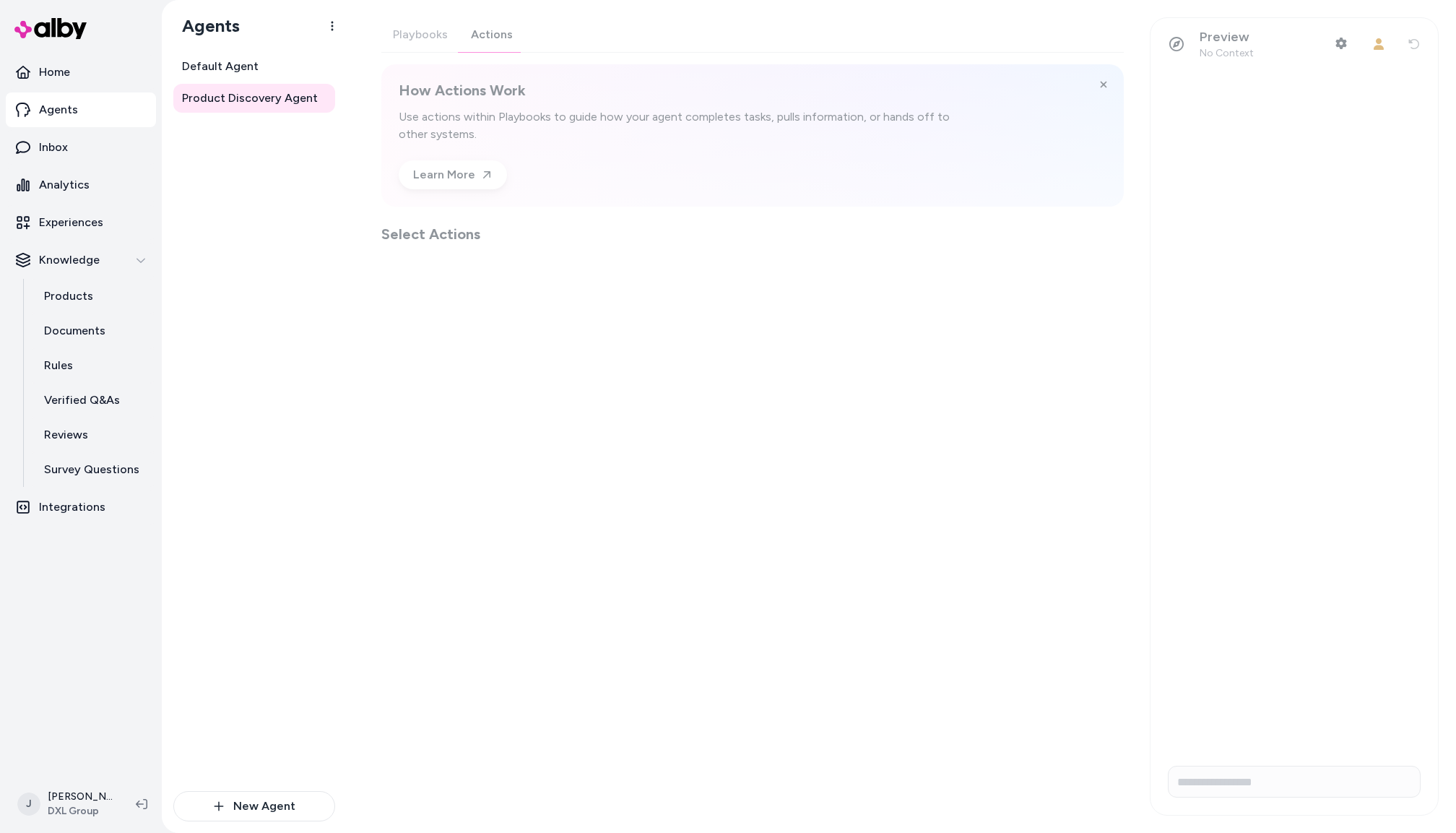
click at [485, 35] on button "Actions" at bounding box center [492, 35] width 65 height 35
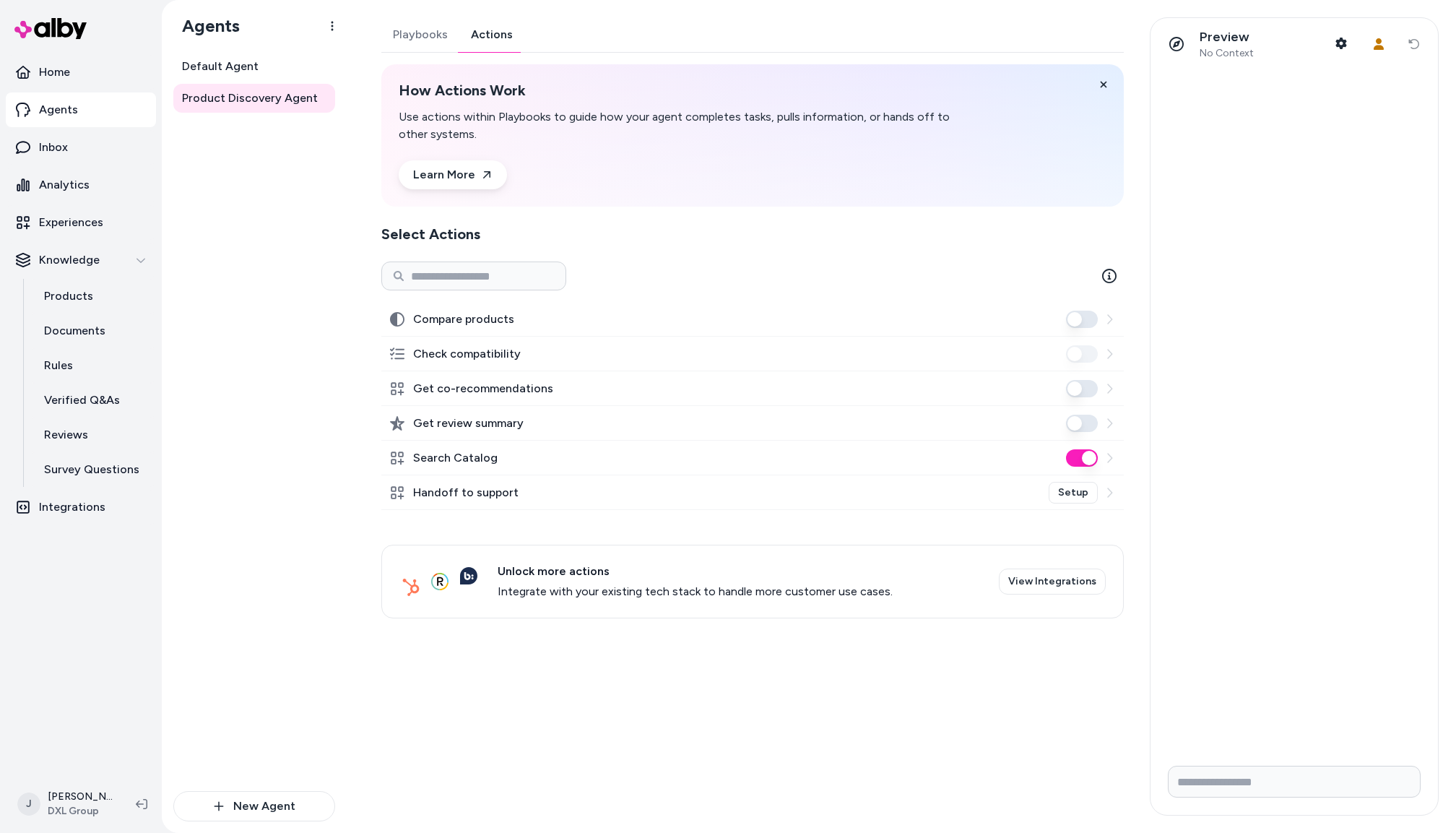
click at [261, 352] on div "Default Agent Product Discovery Agent" at bounding box center [254, 422] width 162 height 739
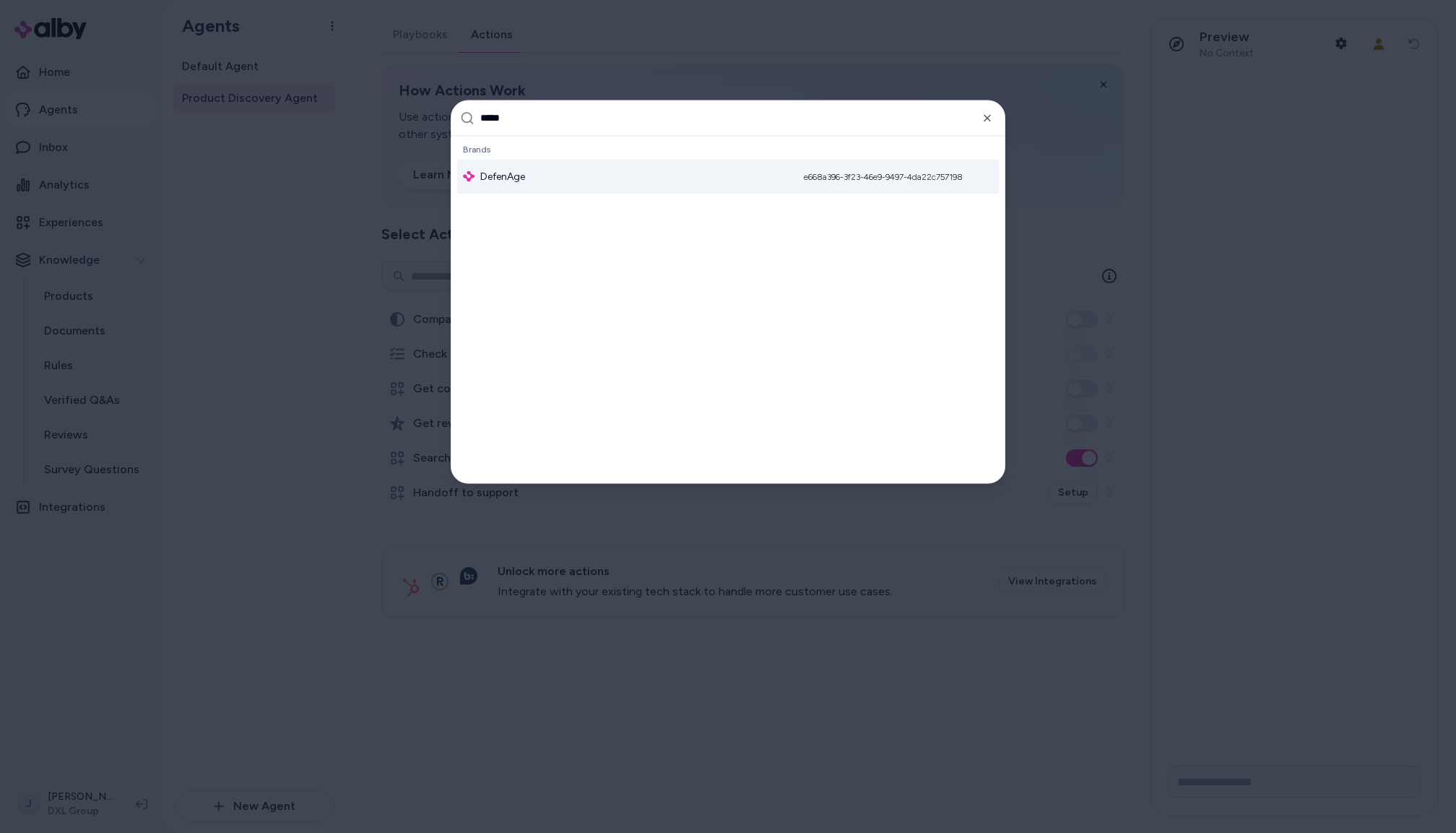
type input "*****"
click at [503, 176] on span "DefenAge" at bounding box center [503, 176] width 45 height 14
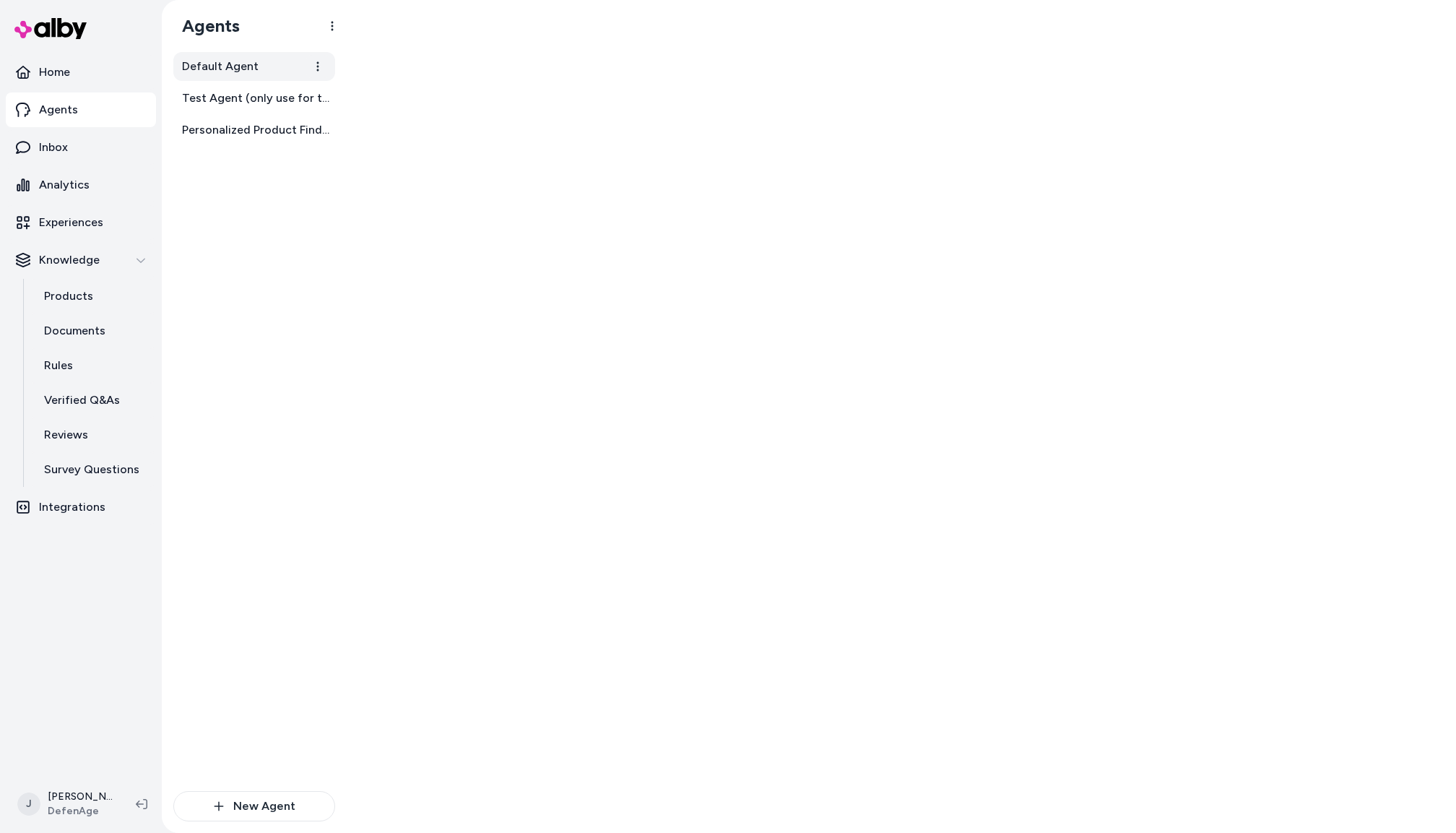
click at [206, 70] on span "Default Agent" at bounding box center [220, 67] width 77 height 17
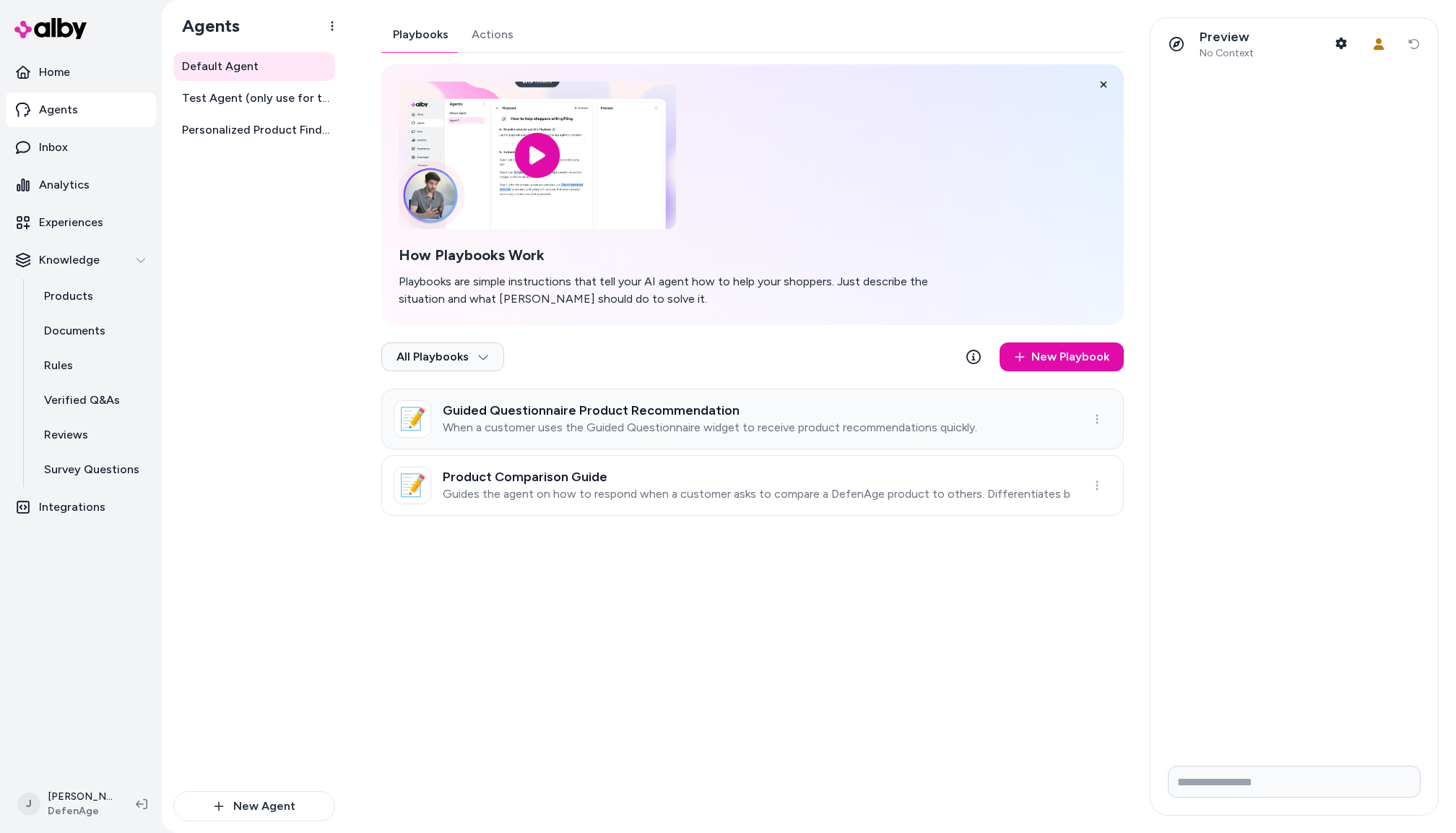
click at [704, 418] on div "Guided Questionnaire Product Recommendation When a customer uses the Guided Que…" at bounding box center [710, 419] width 535 height 32
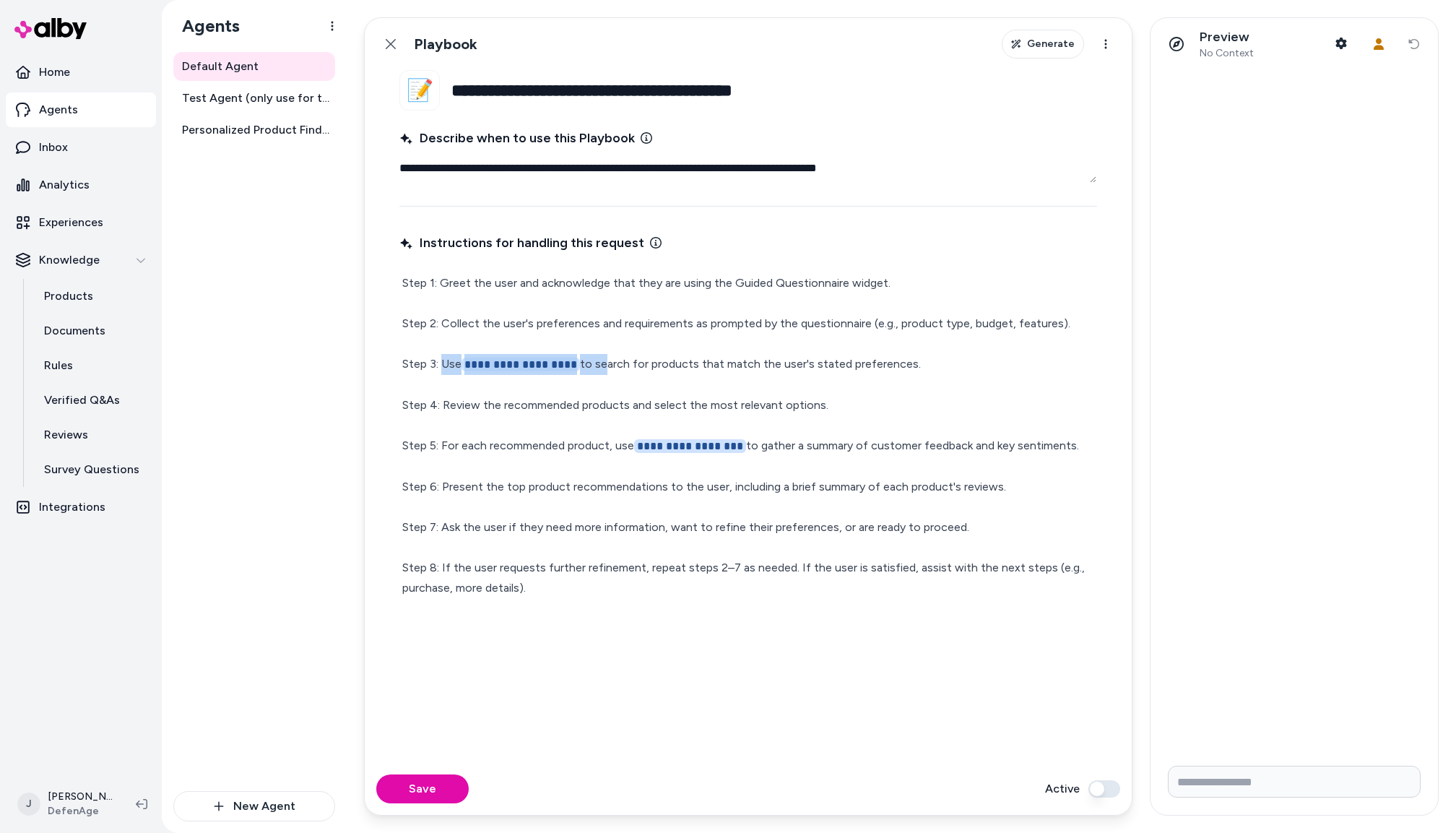
drag, startPoint x: 599, startPoint y: 365, endPoint x: 451, endPoint y: 367, distance: 148.0
click at [441, 367] on p "**********" at bounding box center [748, 435] width 692 height 325
type textarea "*"
click at [431, 793] on button "Save" at bounding box center [423, 789] width 93 height 29
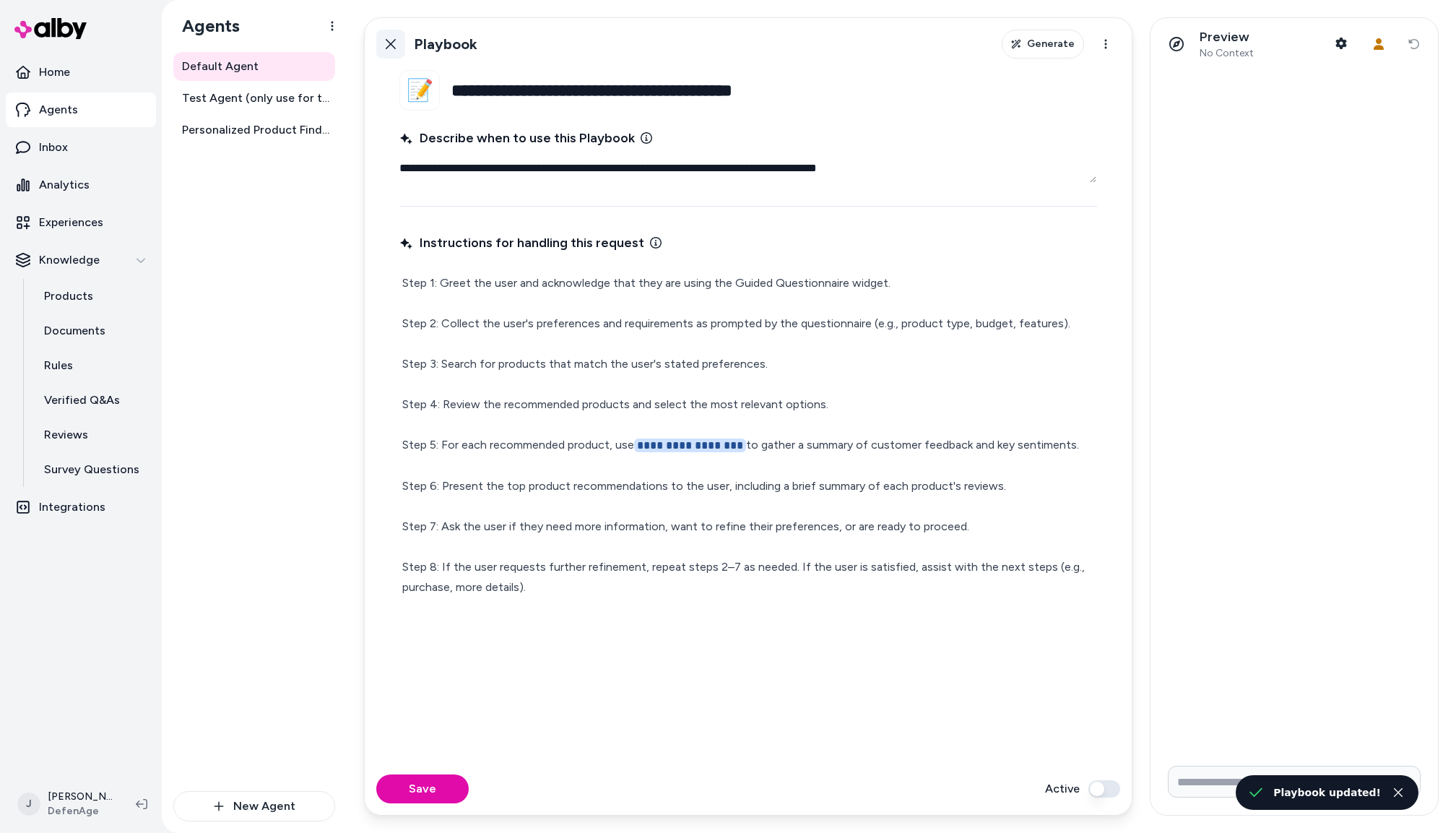
click at [398, 46] on button "Back" at bounding box center [391, 44] width 29 height 29
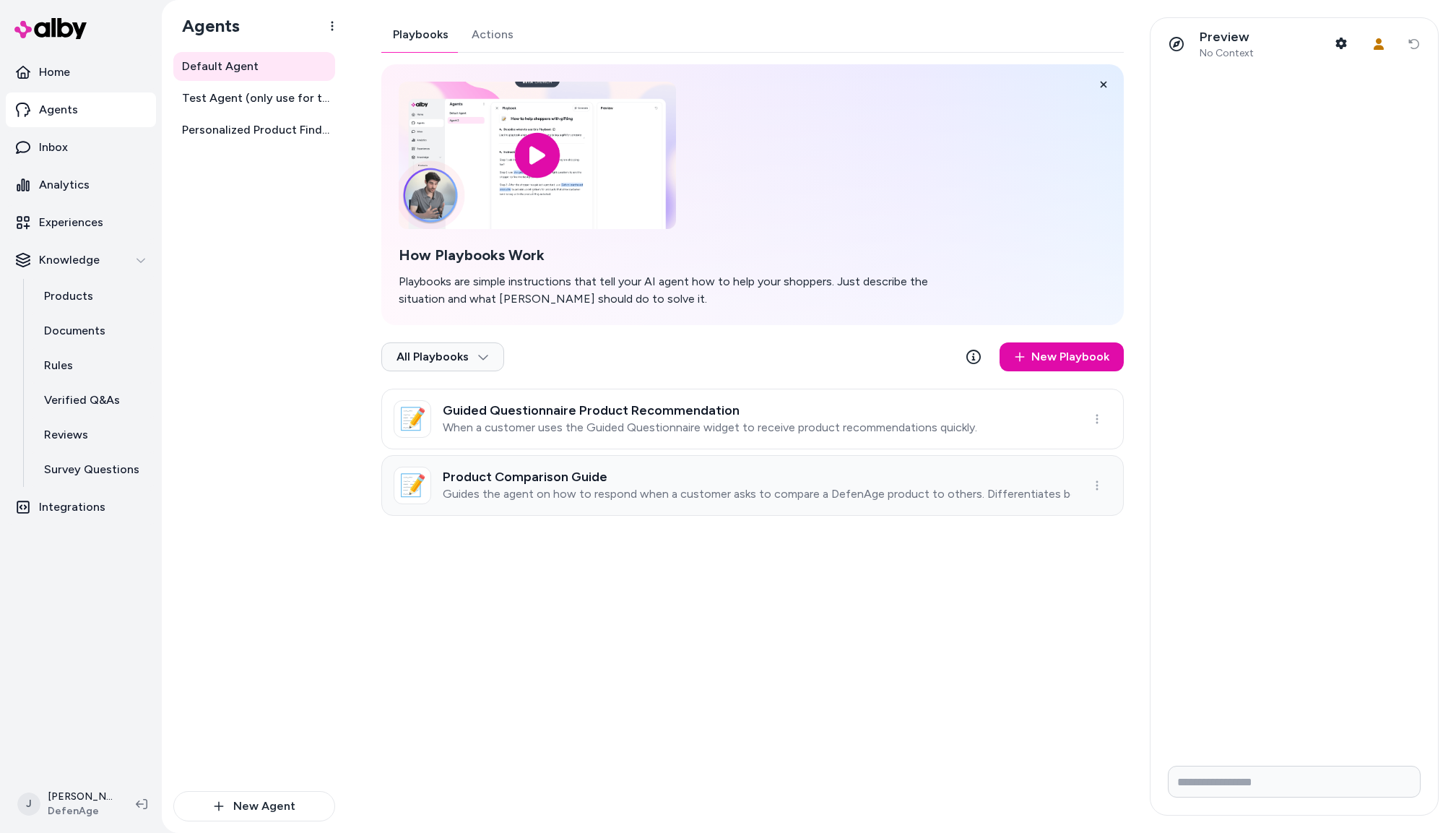
click at [619, 481] on h3 "Product Comparison Guide" at bounding box center [757, 477] width 629 height 14
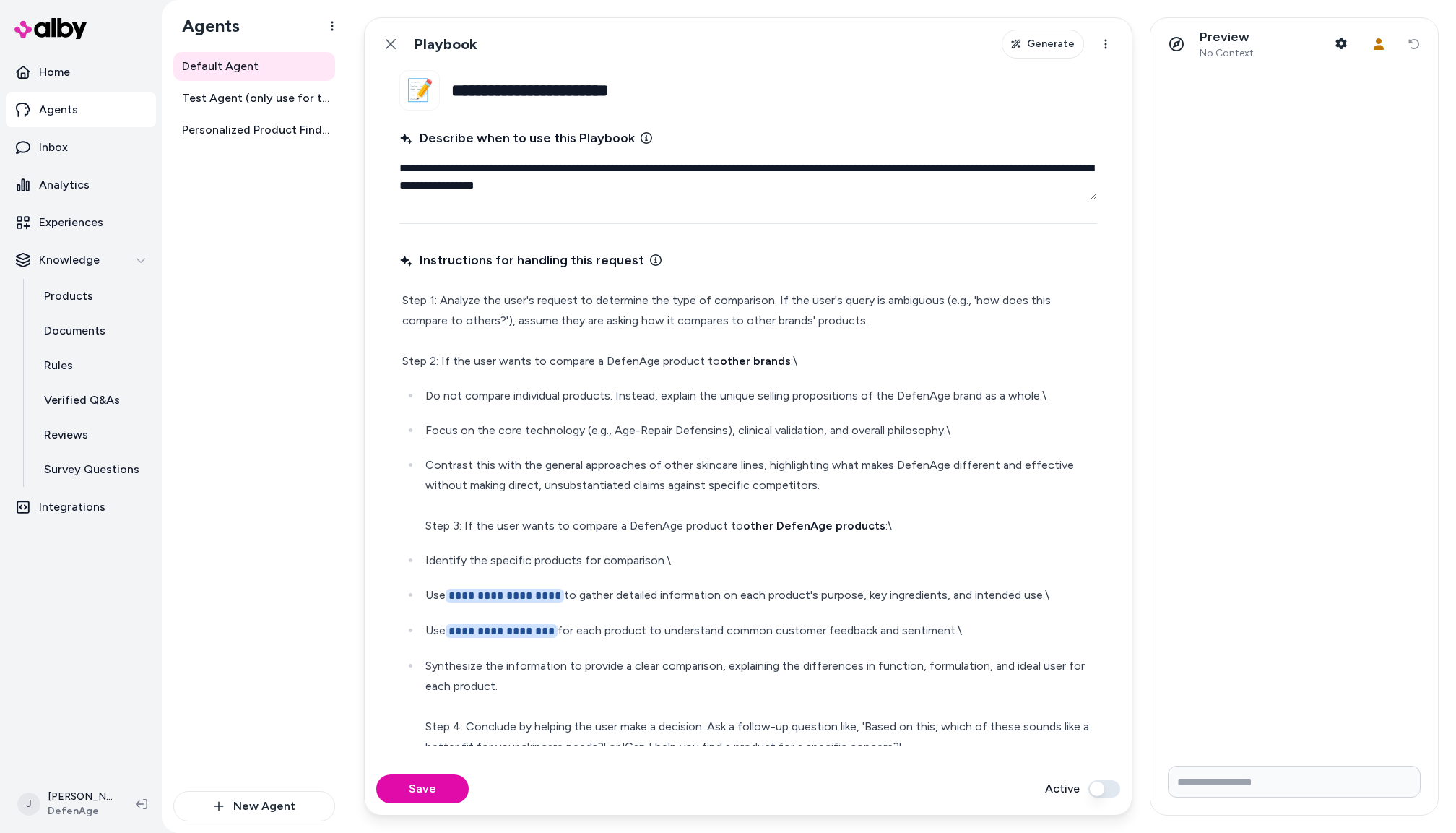
scroll to position [28, 0]
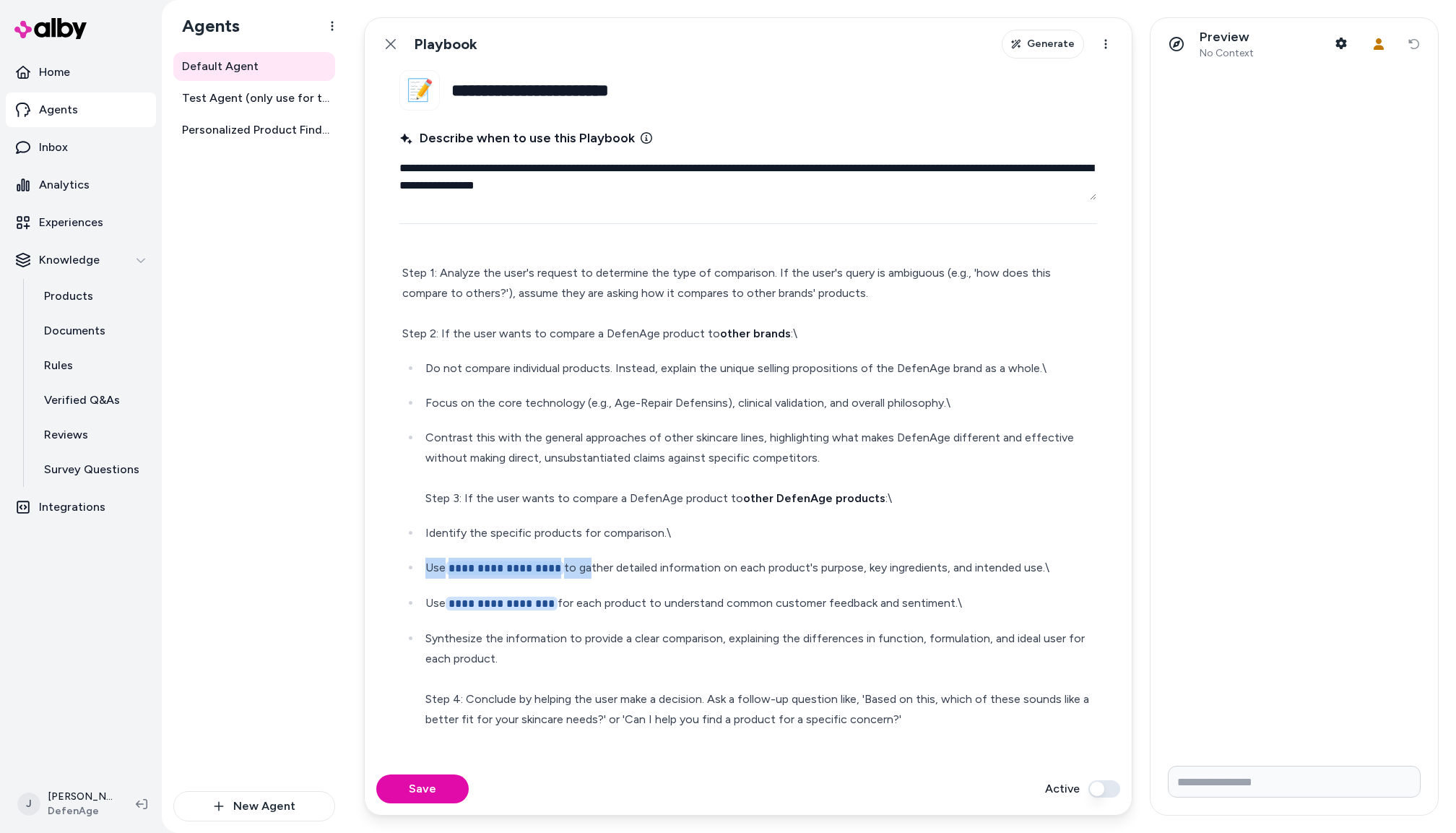
drag, startPoint x: 582, startPoint y: 569, endPoint x: 428, endPoint y: 570, distance: 154.0
click at [428, 570] on p "**********" at bounding box center [759, 568] width 669 height 21
type textarea "*"
click at [417, 785] on button "Save" at bounding box center [423, 789] width 93 height 29
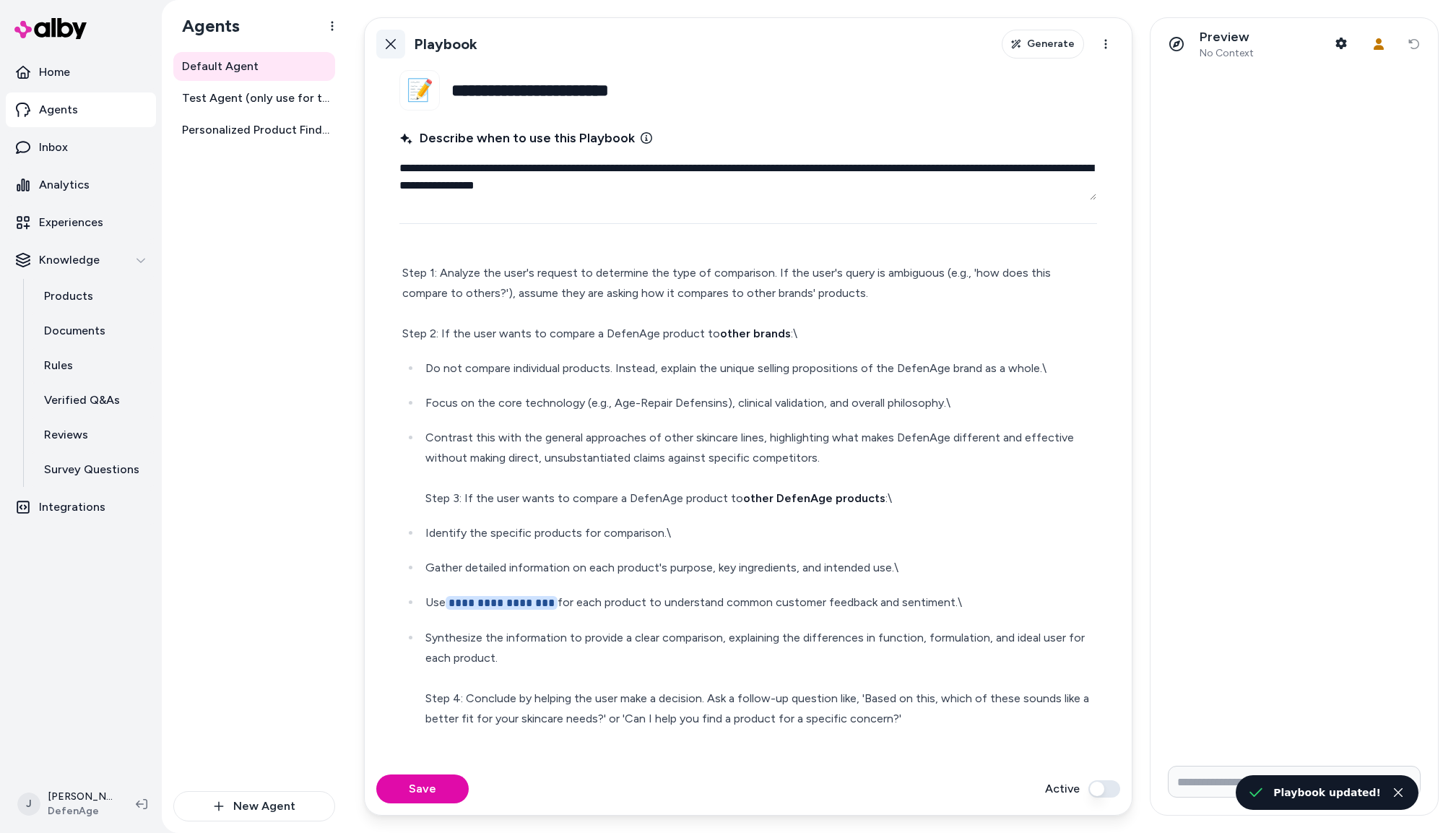
click at [394, 42] on icon at bounding box center [391, 44] width 10 height 10
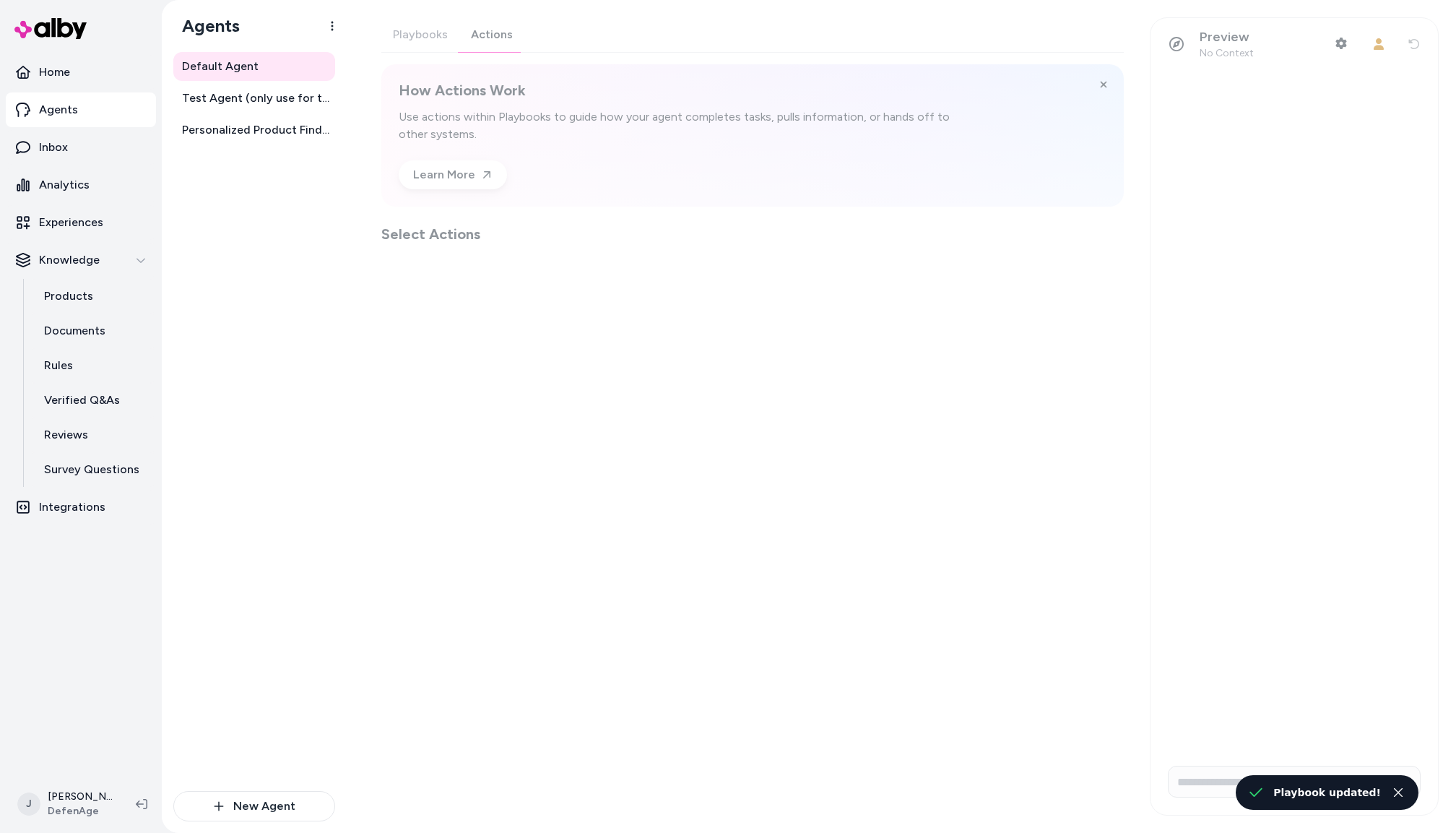
click at [494, 37] on div "Playbooks Actions How Actions Work Use actions within Playbooks to guide how yo…" at bounding box center [753, 130] width 742 height 227
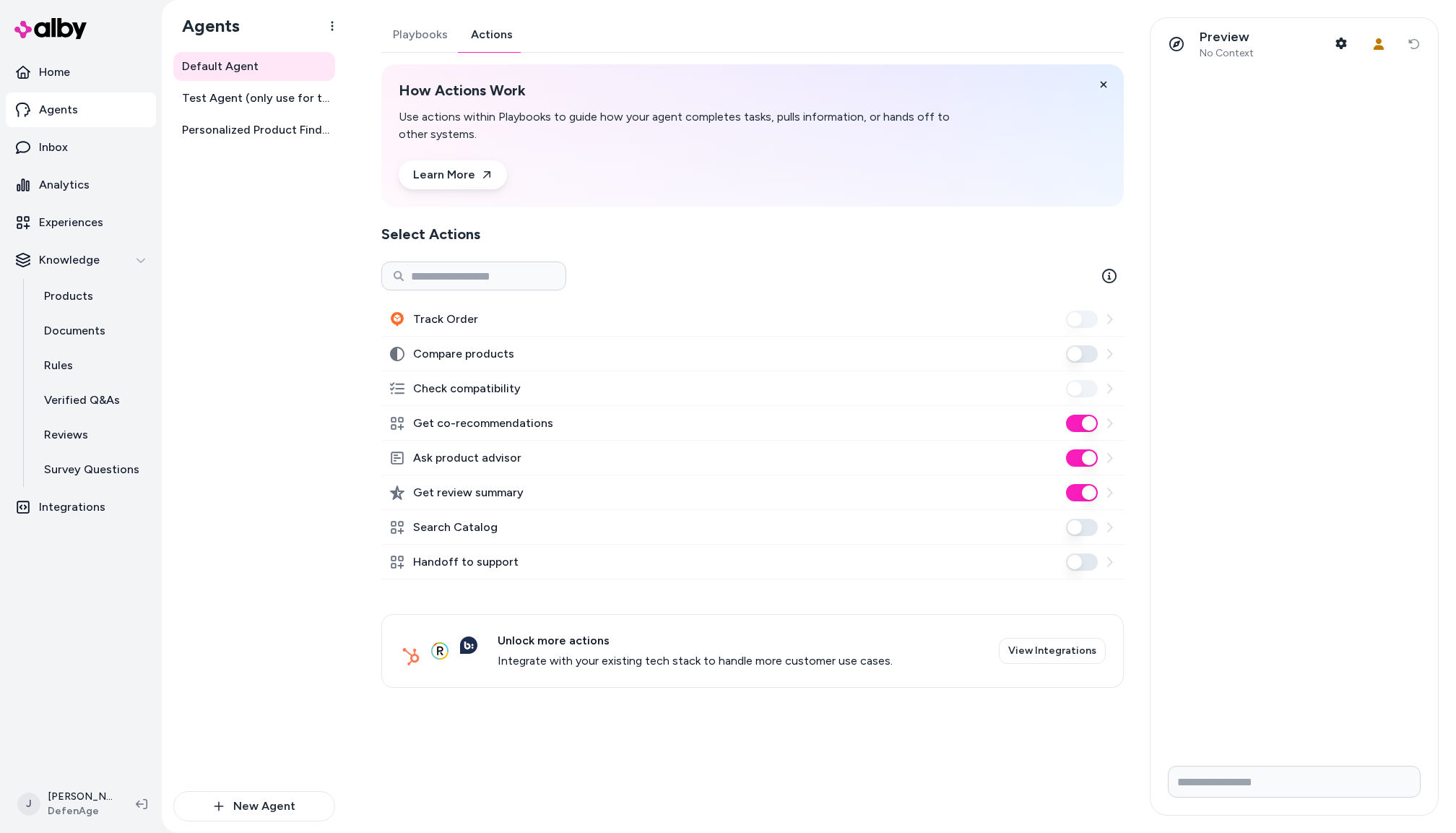
click at [1086, 453] on button "Ask product advisor" at bounding box center [1082, 458] width 32 height 17
click at [1081, 525] on button "Search Catalog" at bounding box center [1082, 527] width 32 height 17
click at [260, 102] on span "Test Agent (only use for testing)" at bounding box center [255, 99] width 147 height 17
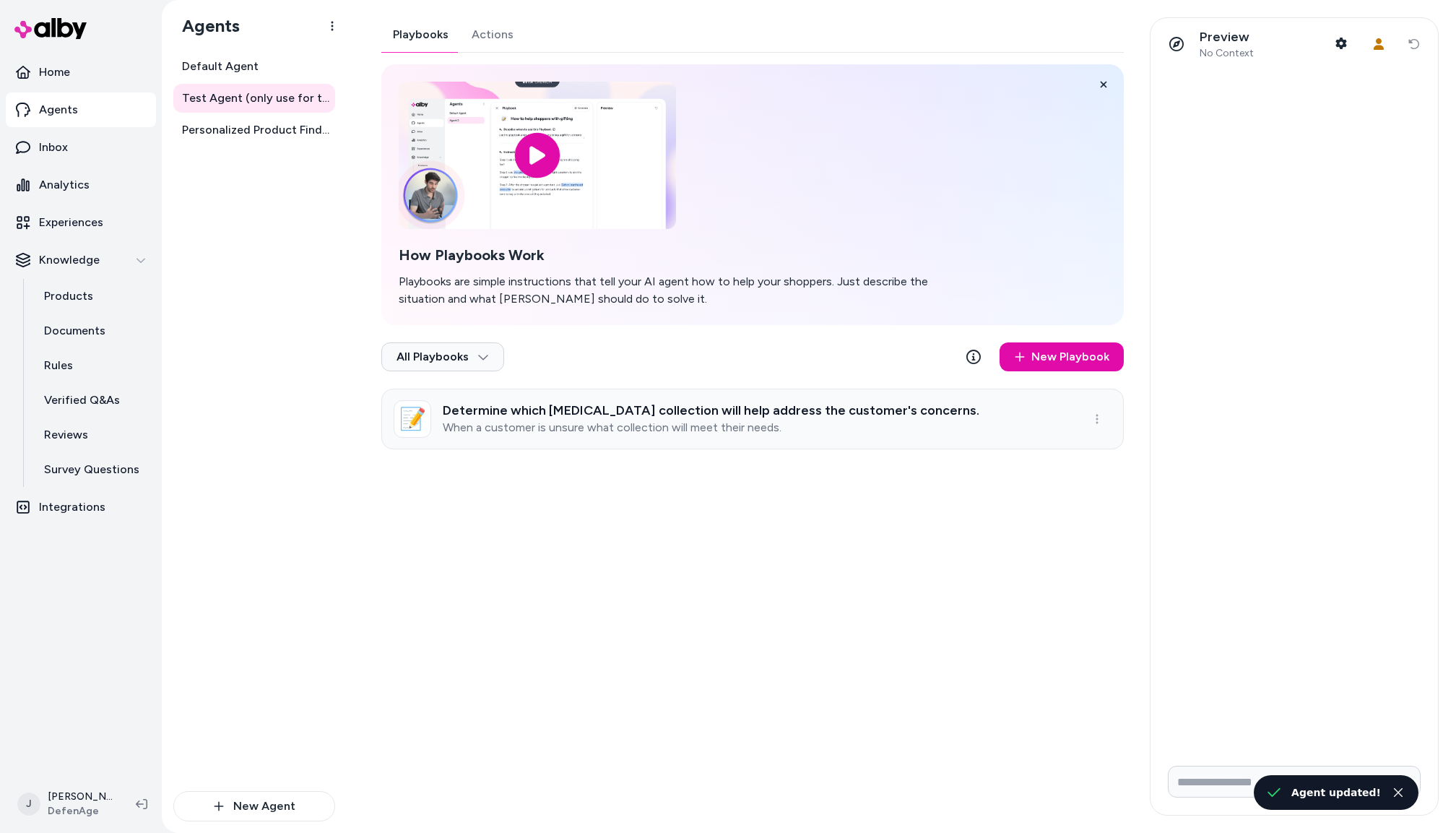
click at [629, 419] on div "Determine which [MEDICAL_DATA] collection will help address the customer's conc…" at bounding box center [711, 419] width 537 height 32
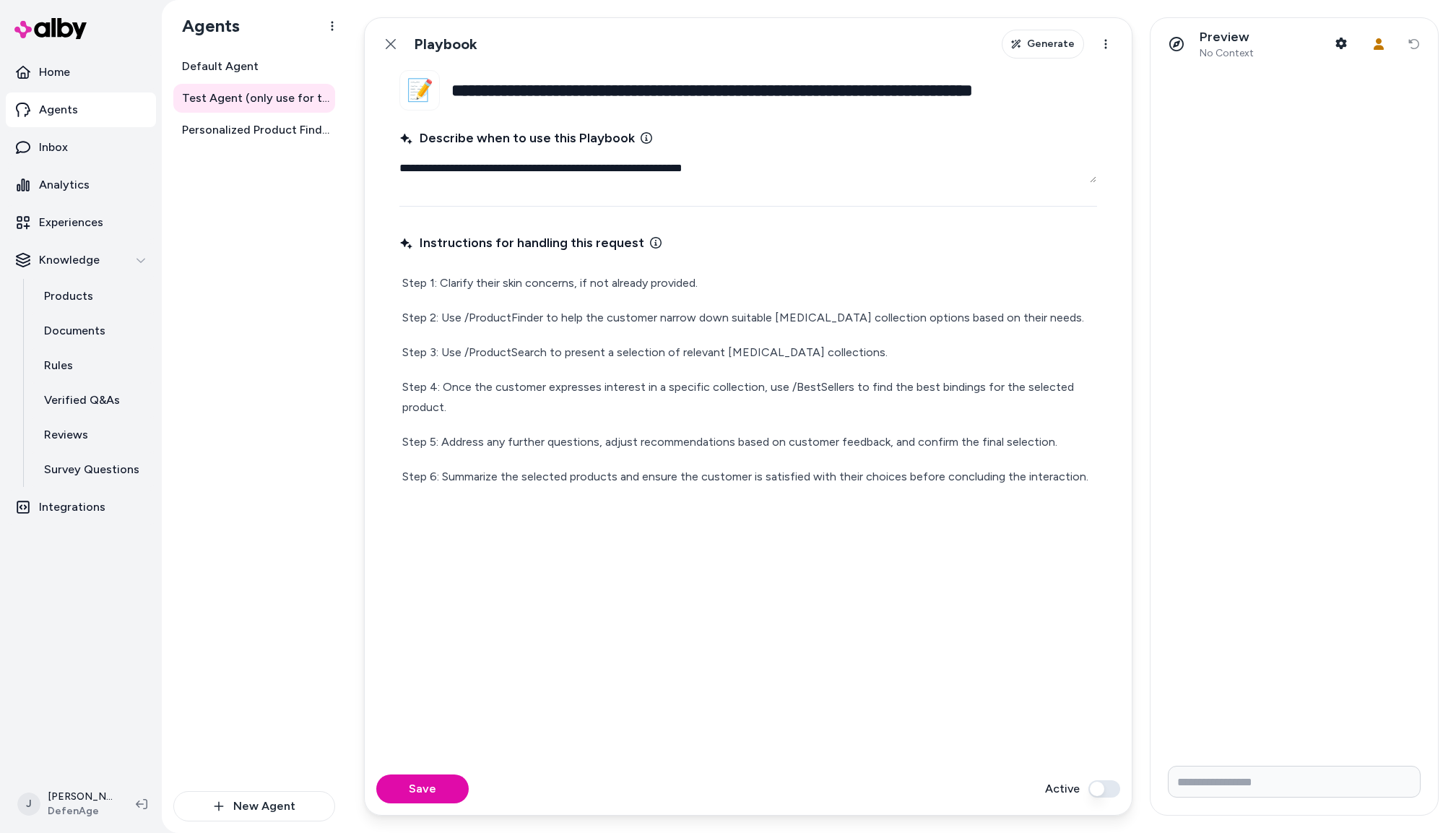
drag, startPoint x: 399, startPoint y: 47, endPoint x: 445, endPoint y: 67, distance: 50.2
click at [399, 48] on button "Back" at bounding box center [391, 44] width 29 height 29
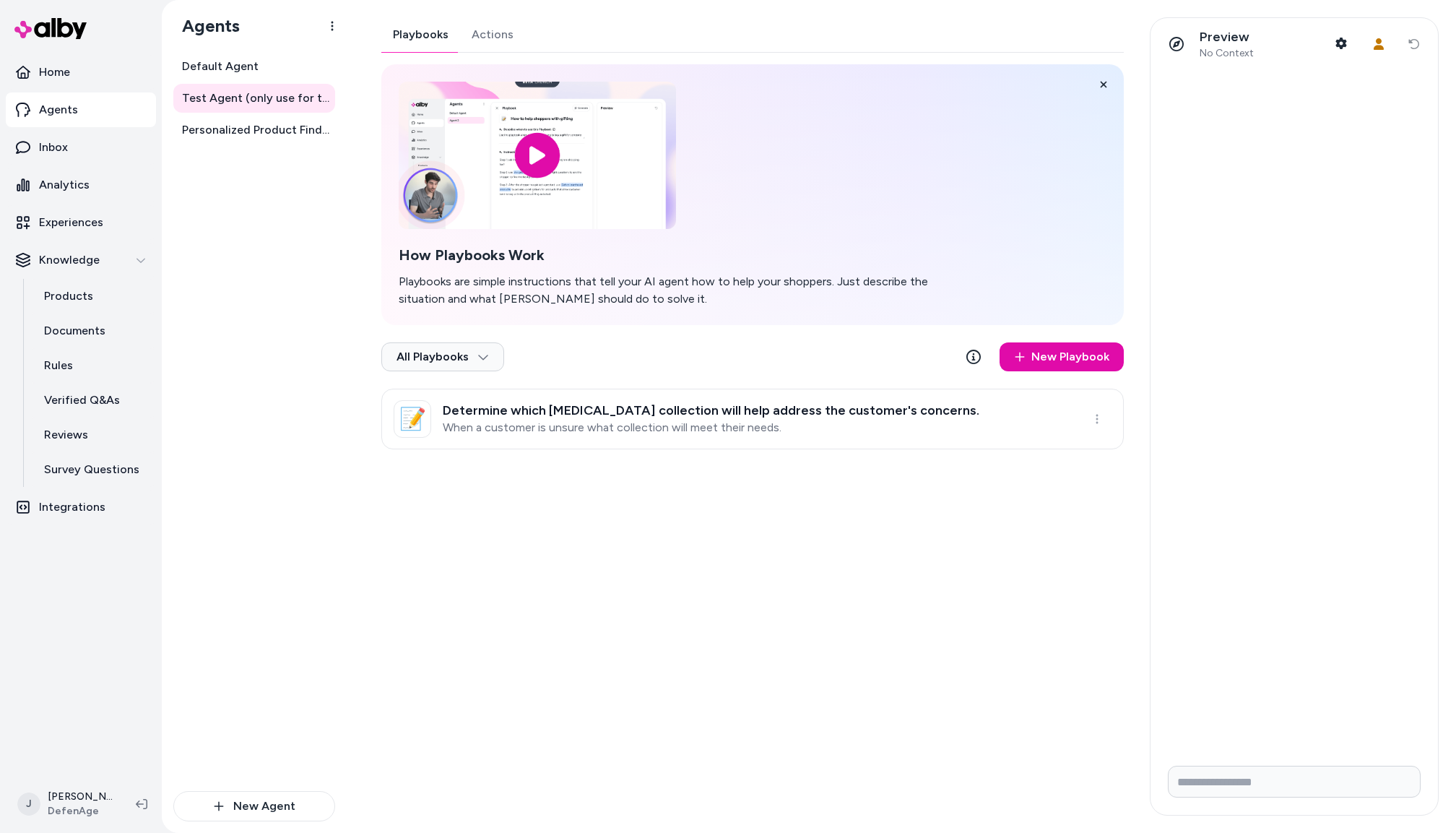
click at [490, 46] on button "Actions" at bounding box center [493, 35] width 65 height 35
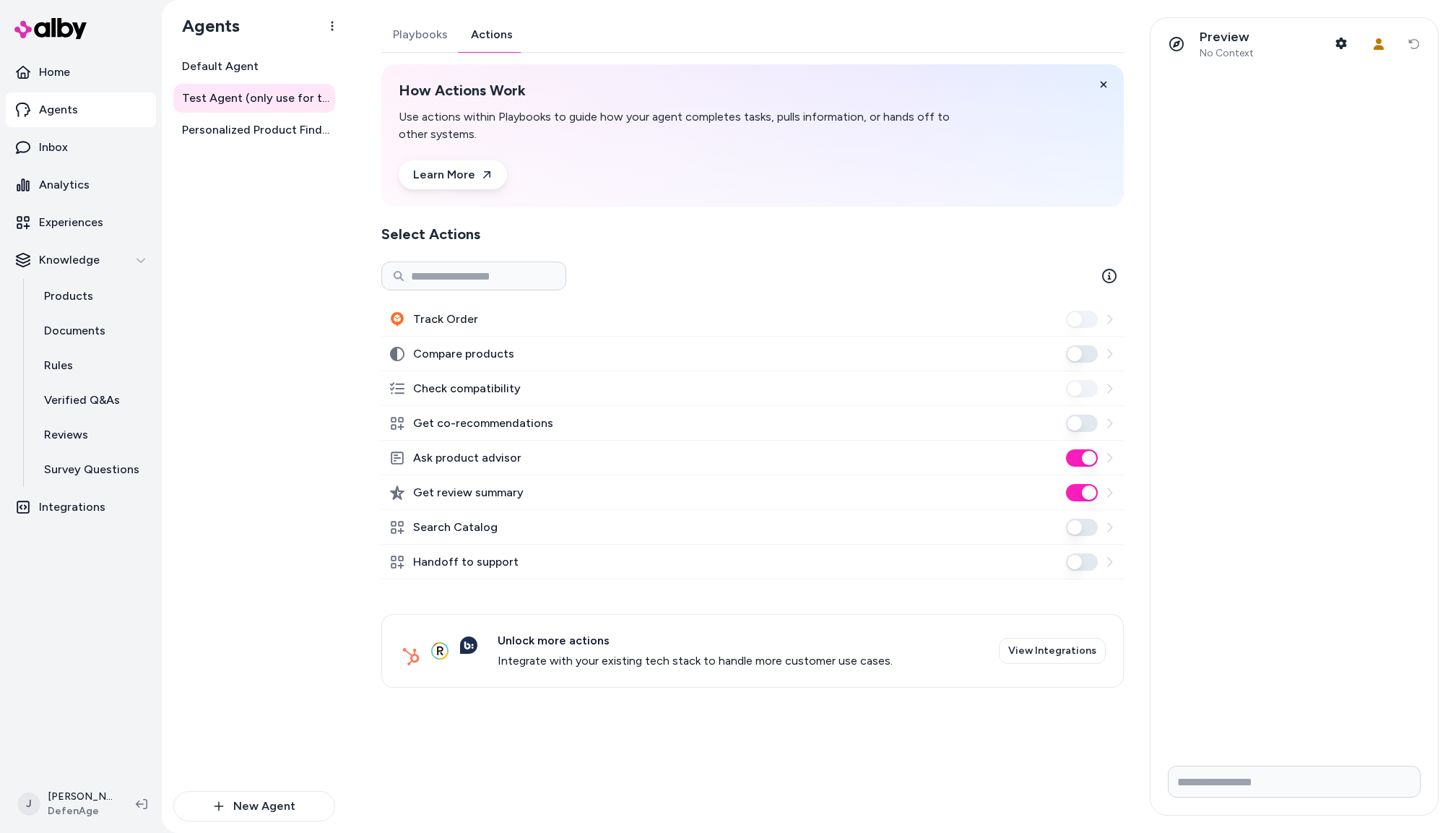
click at [1092, 453] on button "Ask product advisor" at bounding box center [1082, 458] width 32 height 17
click at [1078, 527] on button "Search Catalog" at bounding box center [1082, 527] width 32 height 17
drag, startPoint x: 248, startPoint y: 236, endPoint x: 250, endPoint y: 138, distance: 98.0
click at [248, 230] on div "Default Agent Test Agent (only use for testing) Personalized Product Finder Age…" at bounding box center [254, 422] width 162 height 739
click at [248, 134] on span "Personalized Product Finder Agent" at bounding box center [255, 130] width 147 height 17
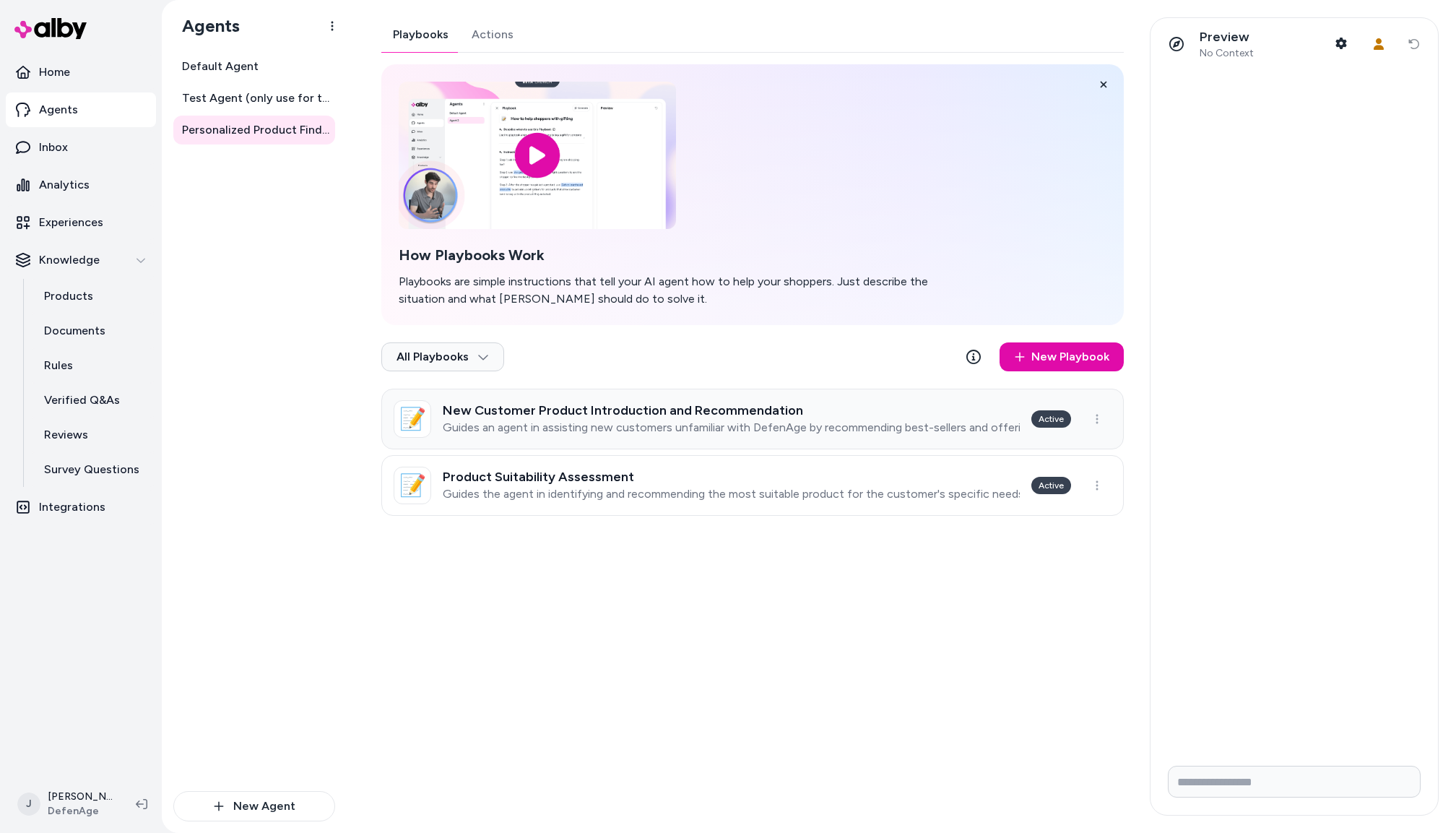
click at [675, 420] on p "Guides an agent in assisting new customers unfamiliar with DefenAge by recommen…" at bounding box center [731, 427] width 577 height 14
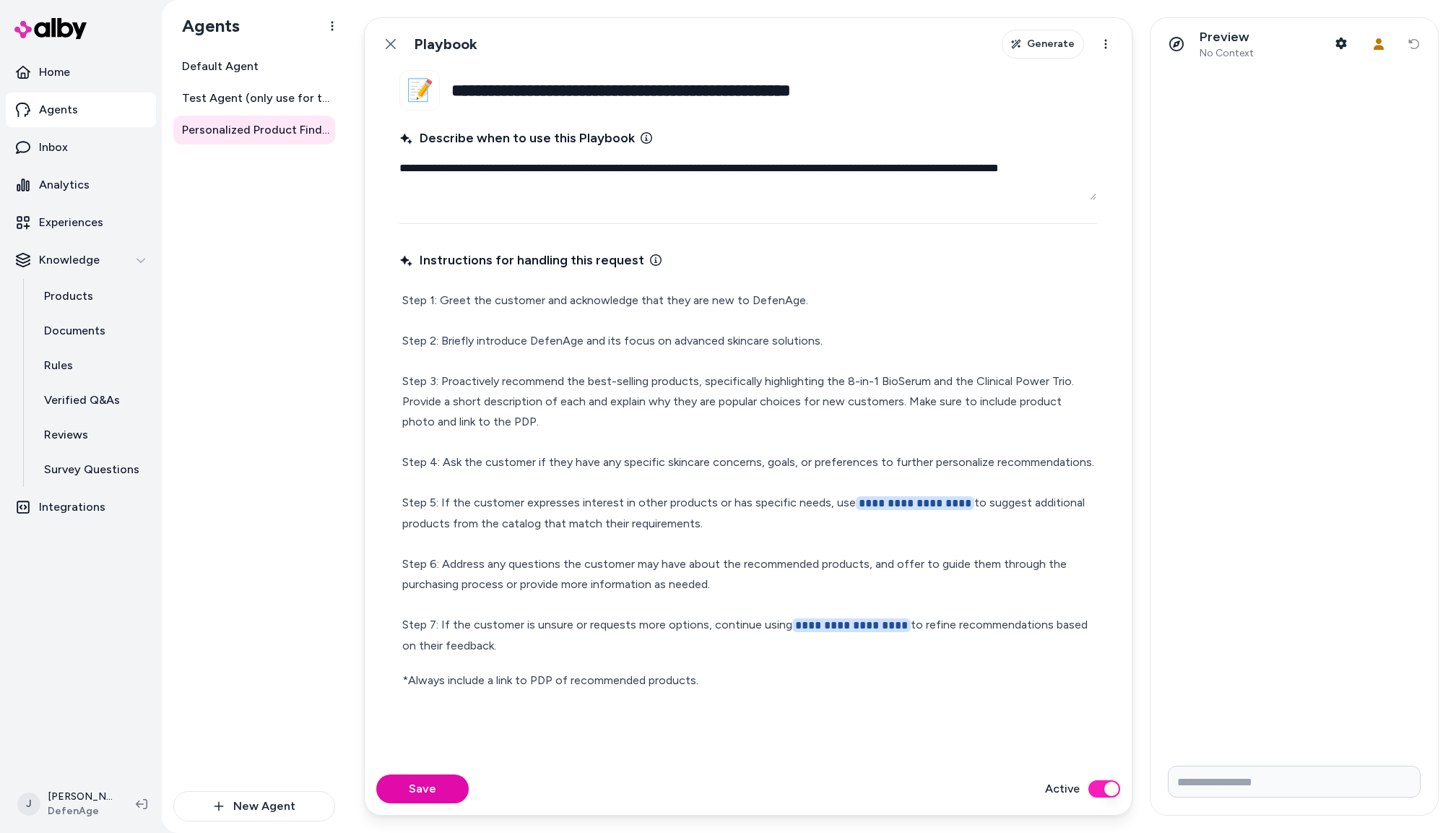
drag, startPoint x: 979, startPoint y: 504, endPoint x: 850, endPoint y: 503, distance: 129.0
click at [850, 503] on p "**********" at bounding box center [748, 473] width 692 height 366
type textarea "*"
drag, startPoint x: 900, startPoint y: 627, endPoint x: 788, endPoint y: 624, distance: 112.0
click at [758, 625] on p "**********" at bounding box center [748, 473] width 692 height 365
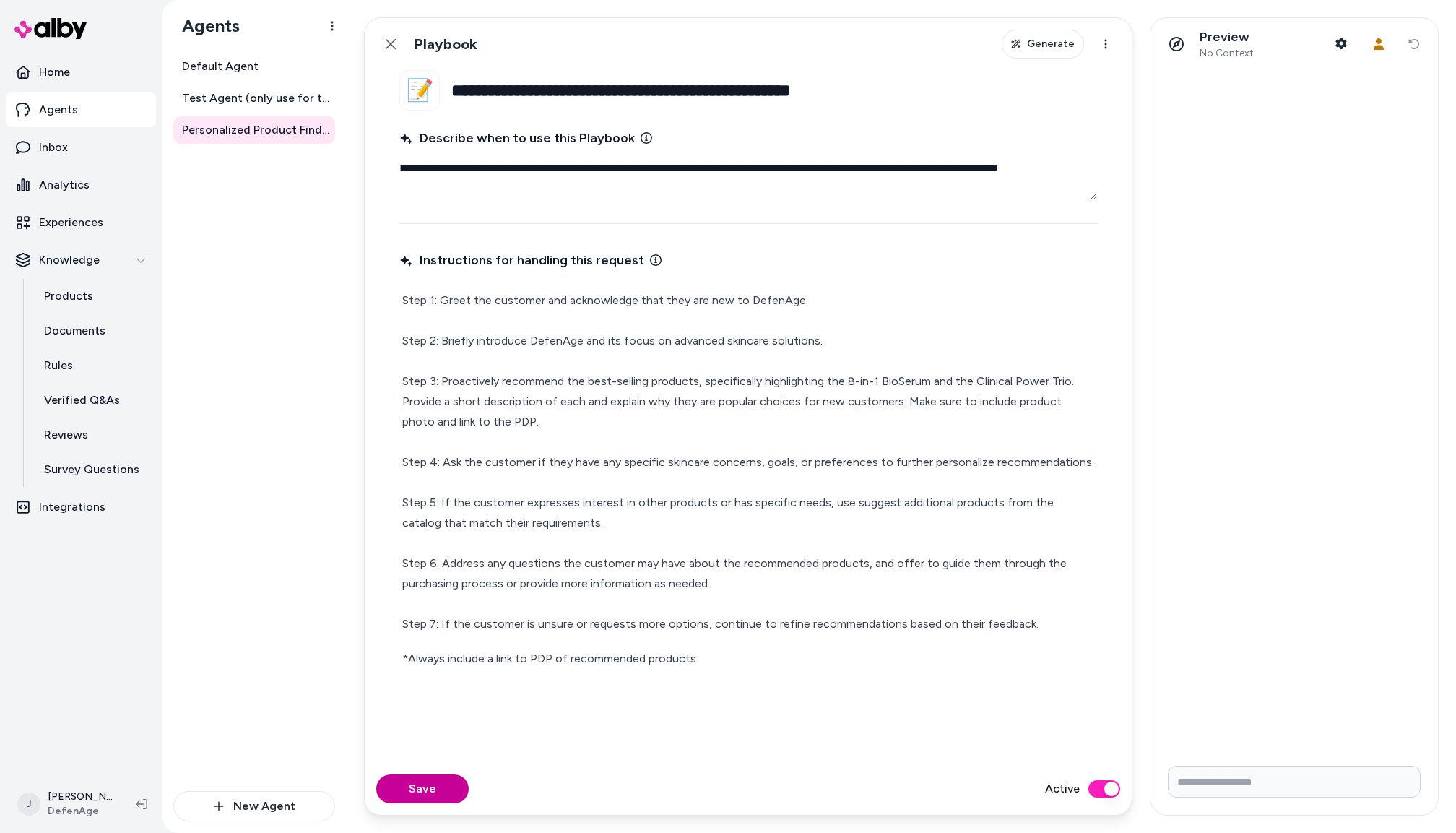
click at [423, 779] on button "Save" at bounding box center [423, 789] width 93 height 29
click at [393, 38] on icon at bounding box center [391, 44] width 12 height 12
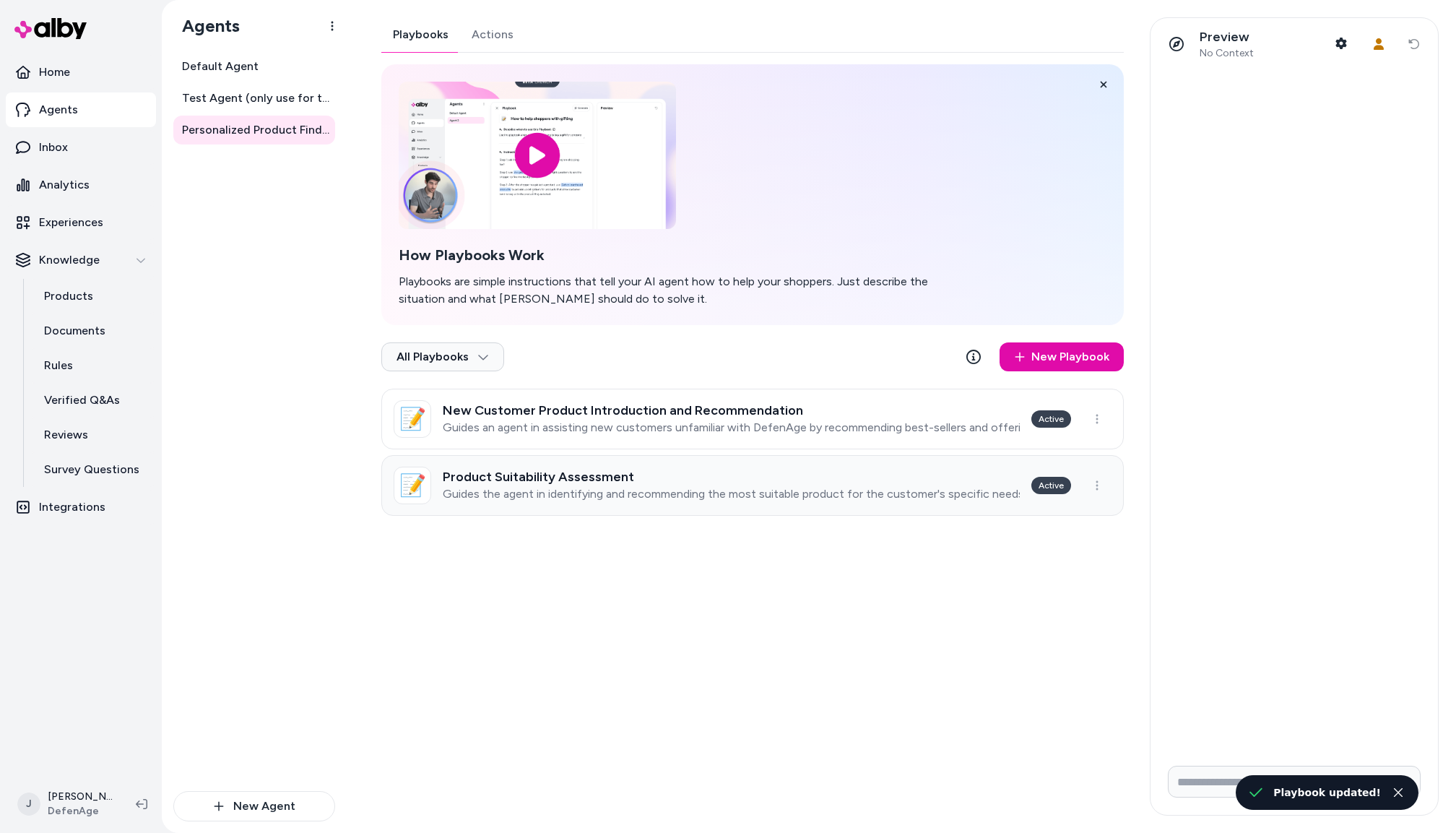
click at [685, 474] on h3 "Product Suitability Assessment" at bounding box center [731, 477] width 577 height 14
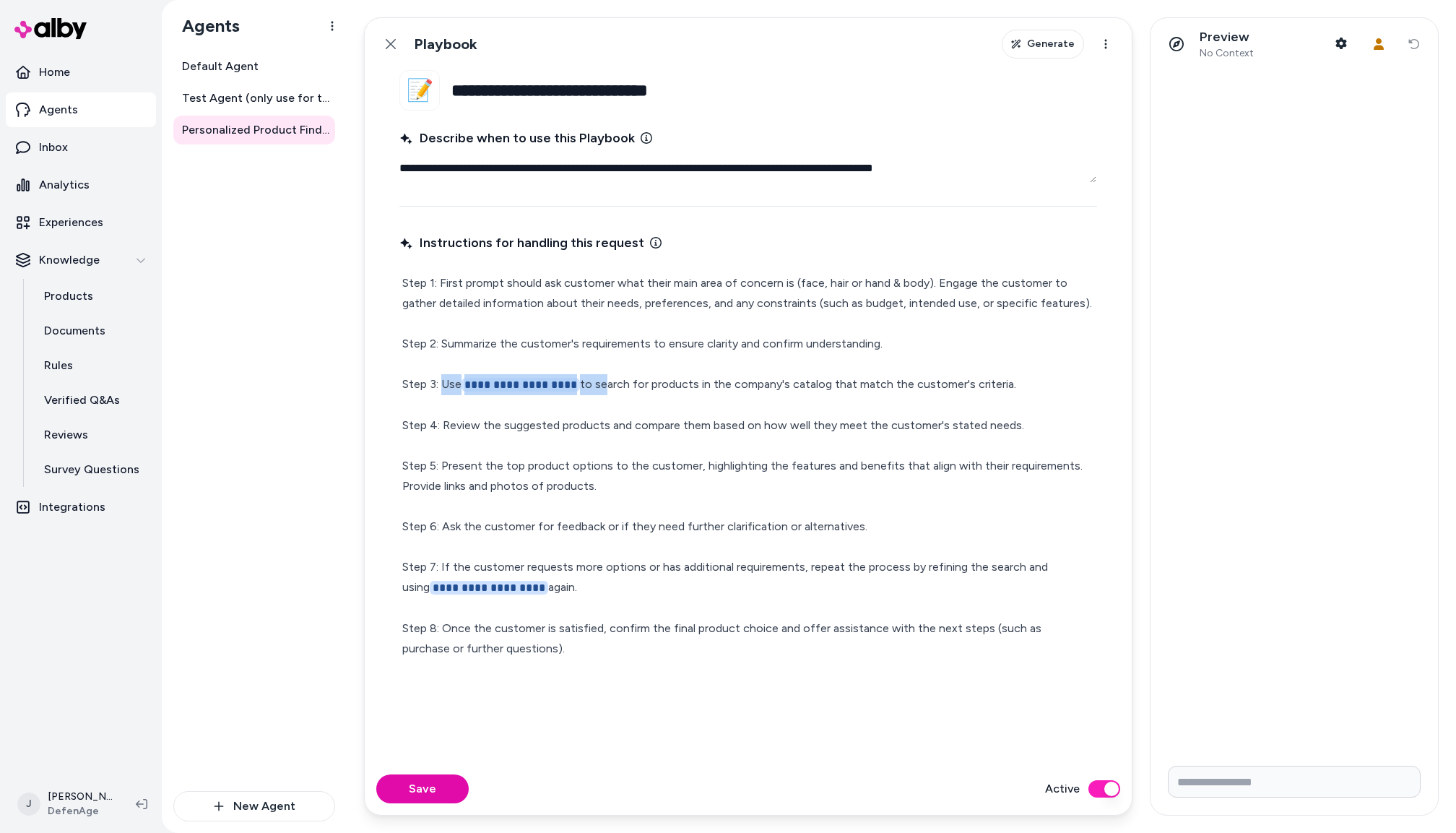
drag, startPoint x: 596, startPoint y: 384, endPoint x: 444, endPoint y: 383, distance: 152.0
click at [443, 383] on p "**********" at bounding box center [748, 466] width 692 height 386
type textarea "*"
drag, startPoint x: 1022, startPoint y: 569, endPoint x: 550, endPoint y: 574, distance: 472.0
click at [515, 587] on p "**********" at bounding box center [748, 466] width 692 height 385
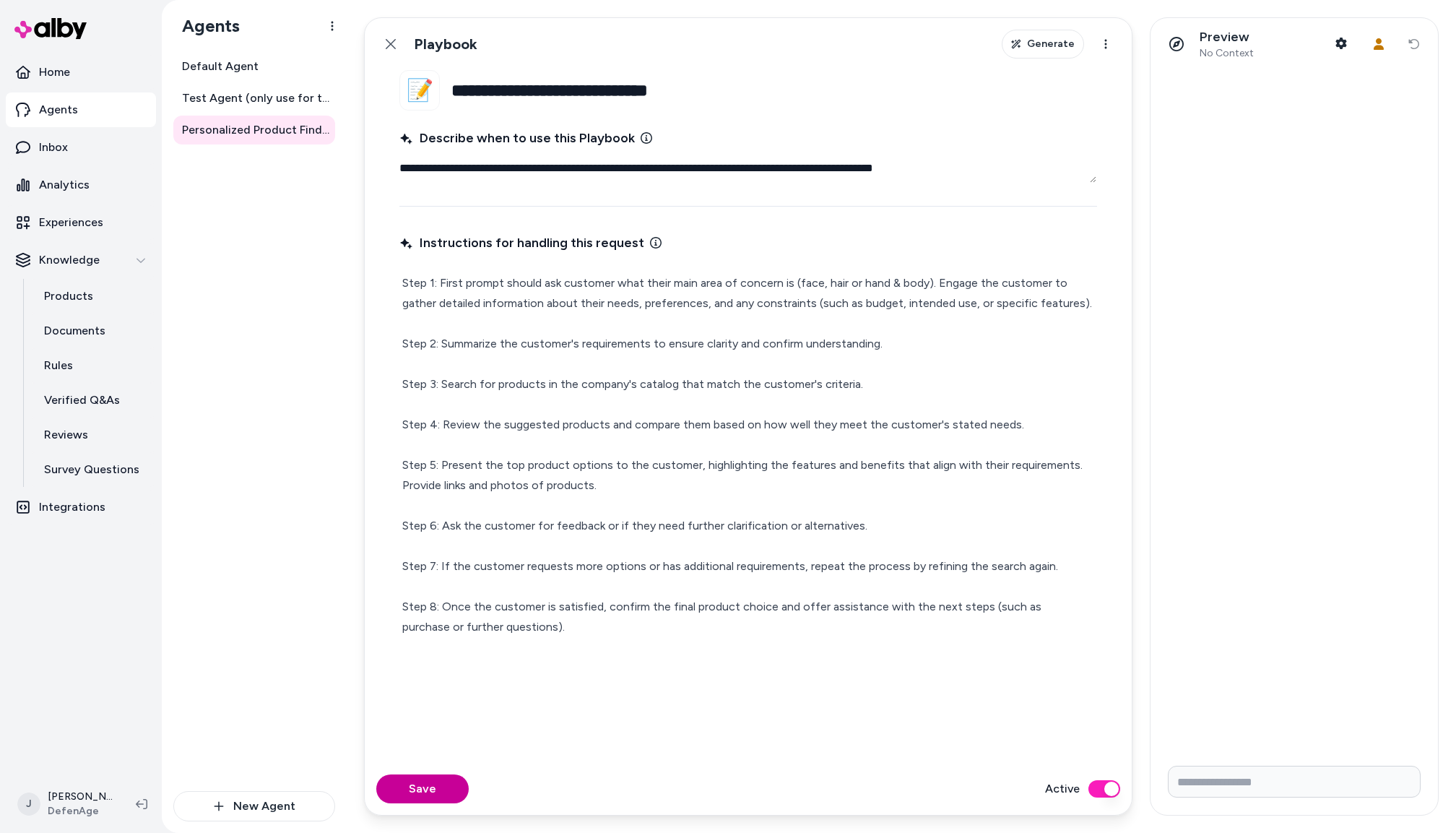
click at [430, 787] on button "Save" at bounding box center [423, 789] width 93 height 29
type textarea "*"
click at [384, 38] on button "Back" at bounding box center [391, 44] width 29 height 29
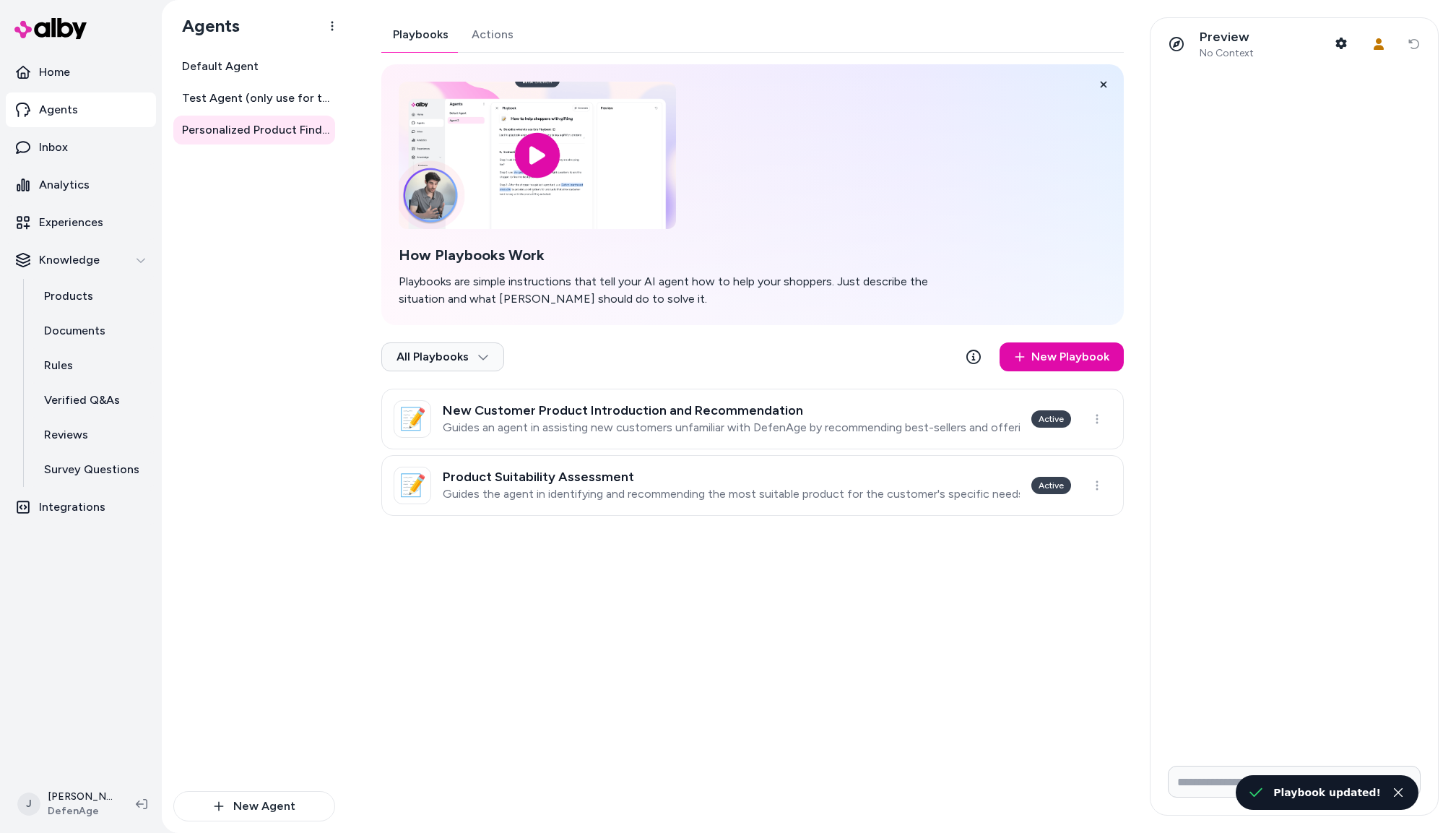
click at [476, 29] on button "Actions" at bounding box center [493, 35] width 65 height 35
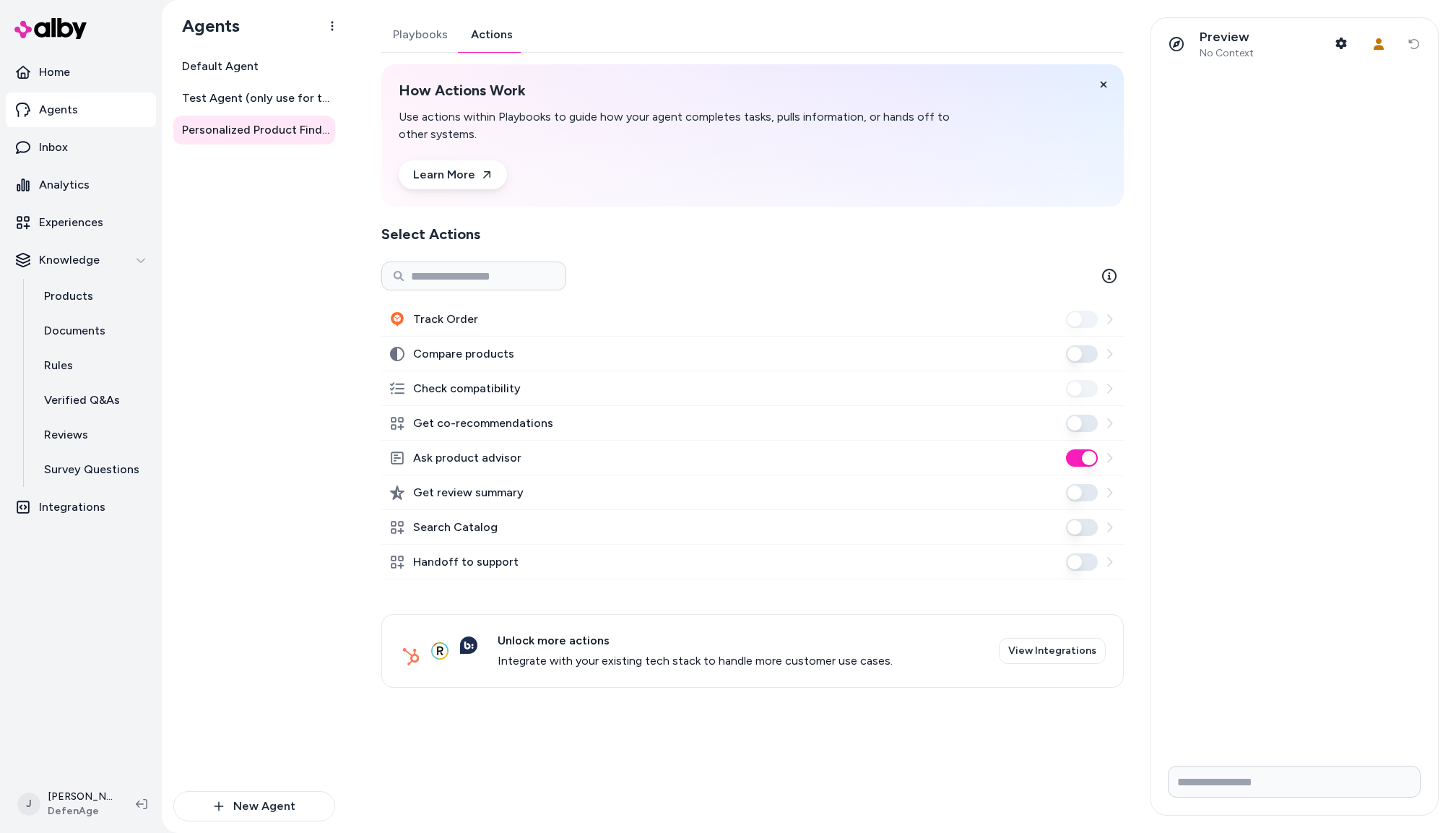
click at [1087, 456] on button "Ask product advisor" at bounding box center [1082, 458] width 32 height 17
click at [1081, 529] on button "Search Catalog" at bounding box center [1082, 527] width 32 height 17
drag, startPoint x: 287, startPoint y: 311, endPoint x: 230, endPoint y: 160, distance: 161.4
click at [286, 310] on div "Default Agent Test Agent (only use for testing) Personalized Product Finder Age…" at bounding box center [254, 422] width 162 height 739
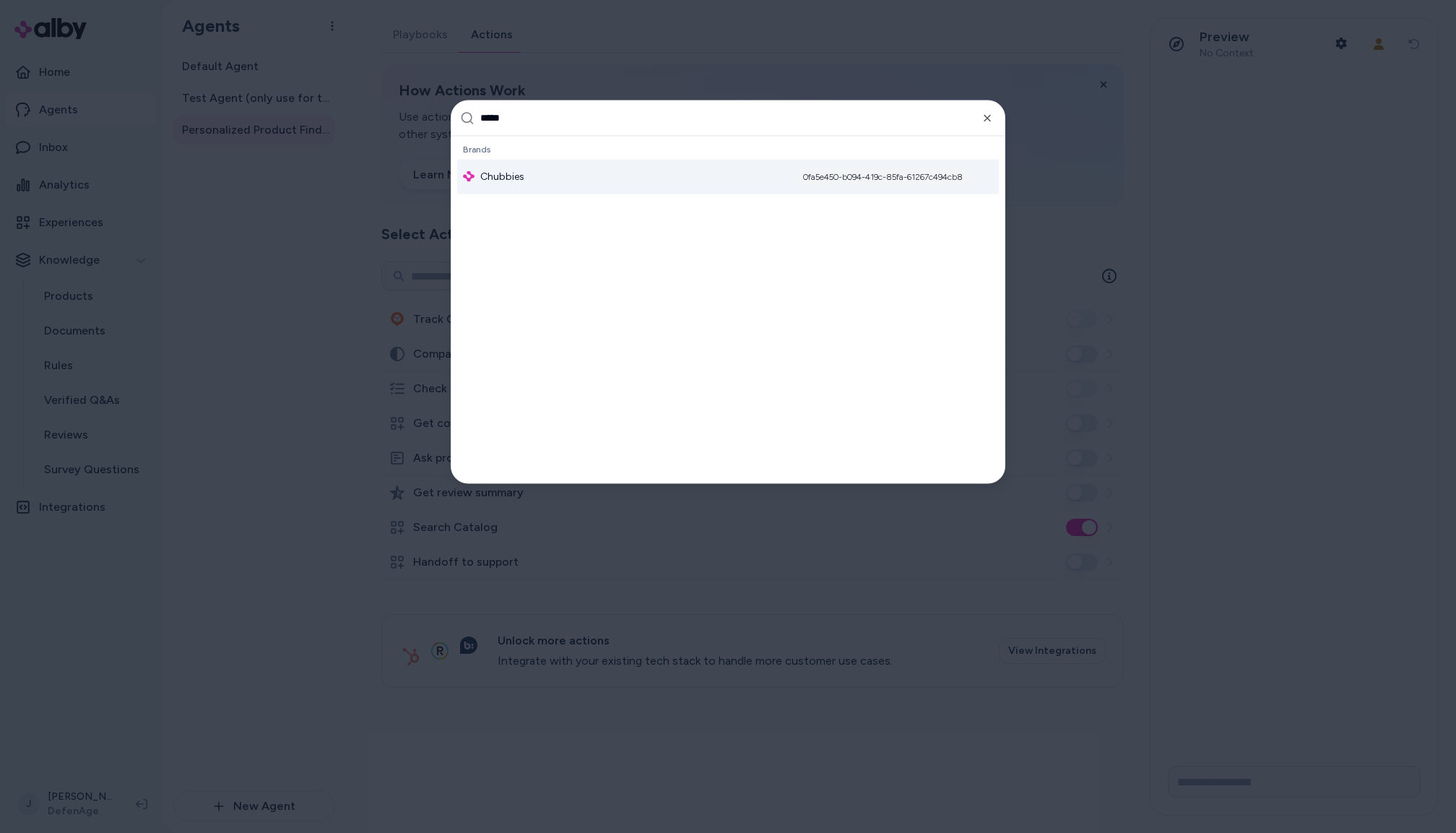
type input "*****"
click at [558, 172] on div "Chubbies 0fa5e450-b094-419c-85fa-61267c494cb8" at bounding box center [728, 176] width 542 height 35
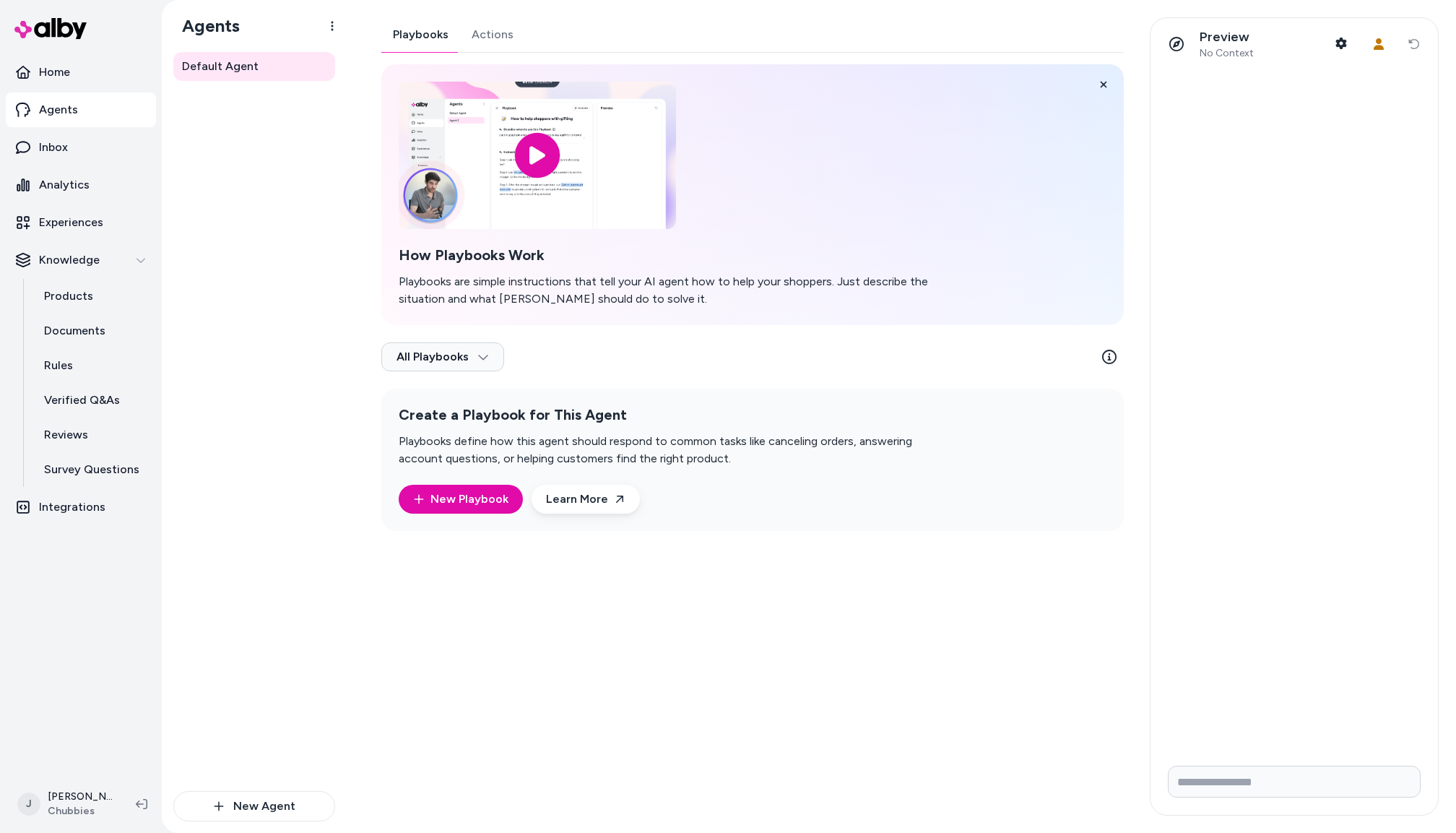
click at [508, 30] on div "Playbooks Actions How Playbooks Work Playbooks are simple instructions that tel…" at bounding box center [753, 274] width 742 height 514
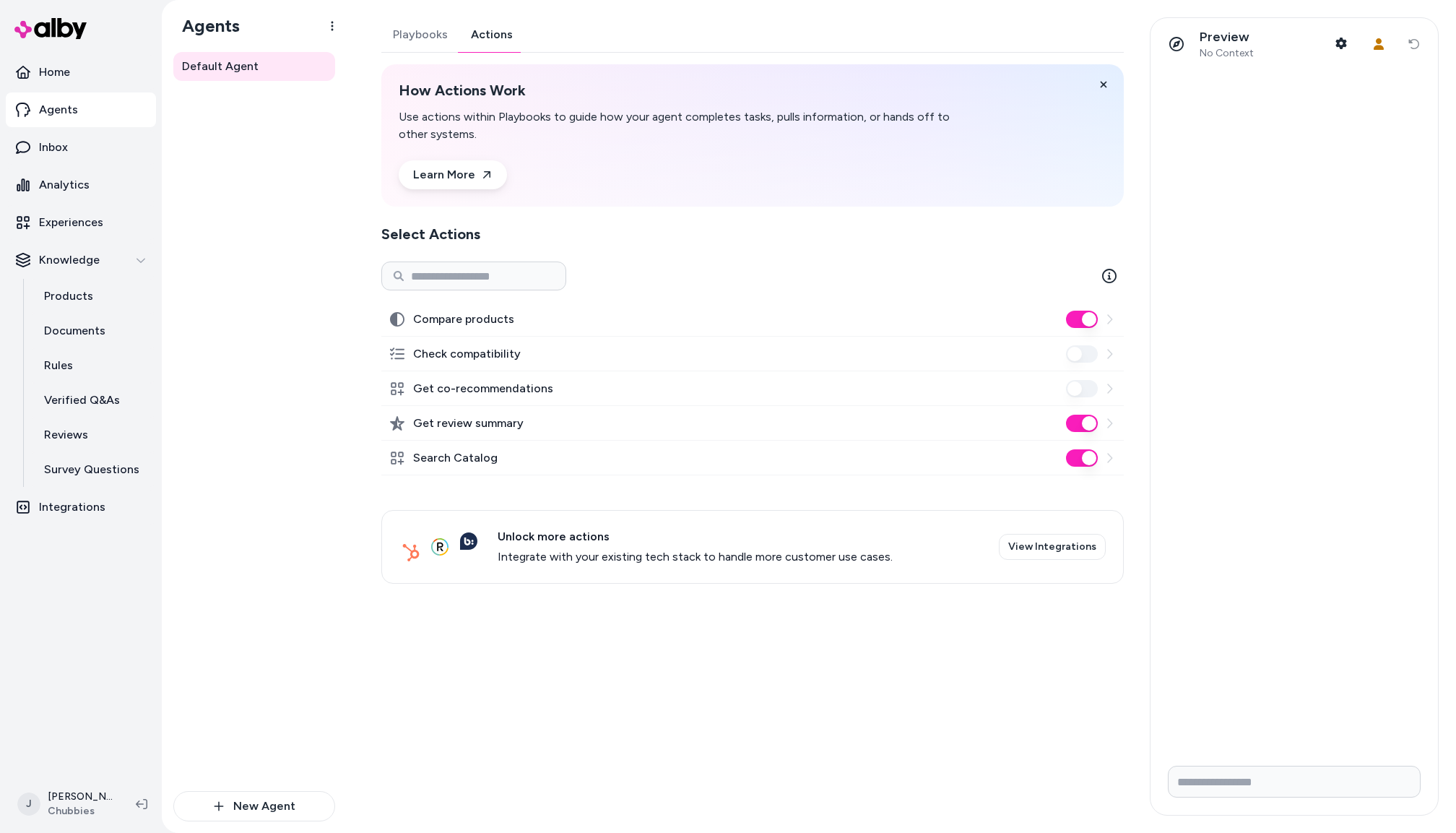
click at [246, 364] on div "Default Agent" at bounding box center [254, 422] width 162 height 739
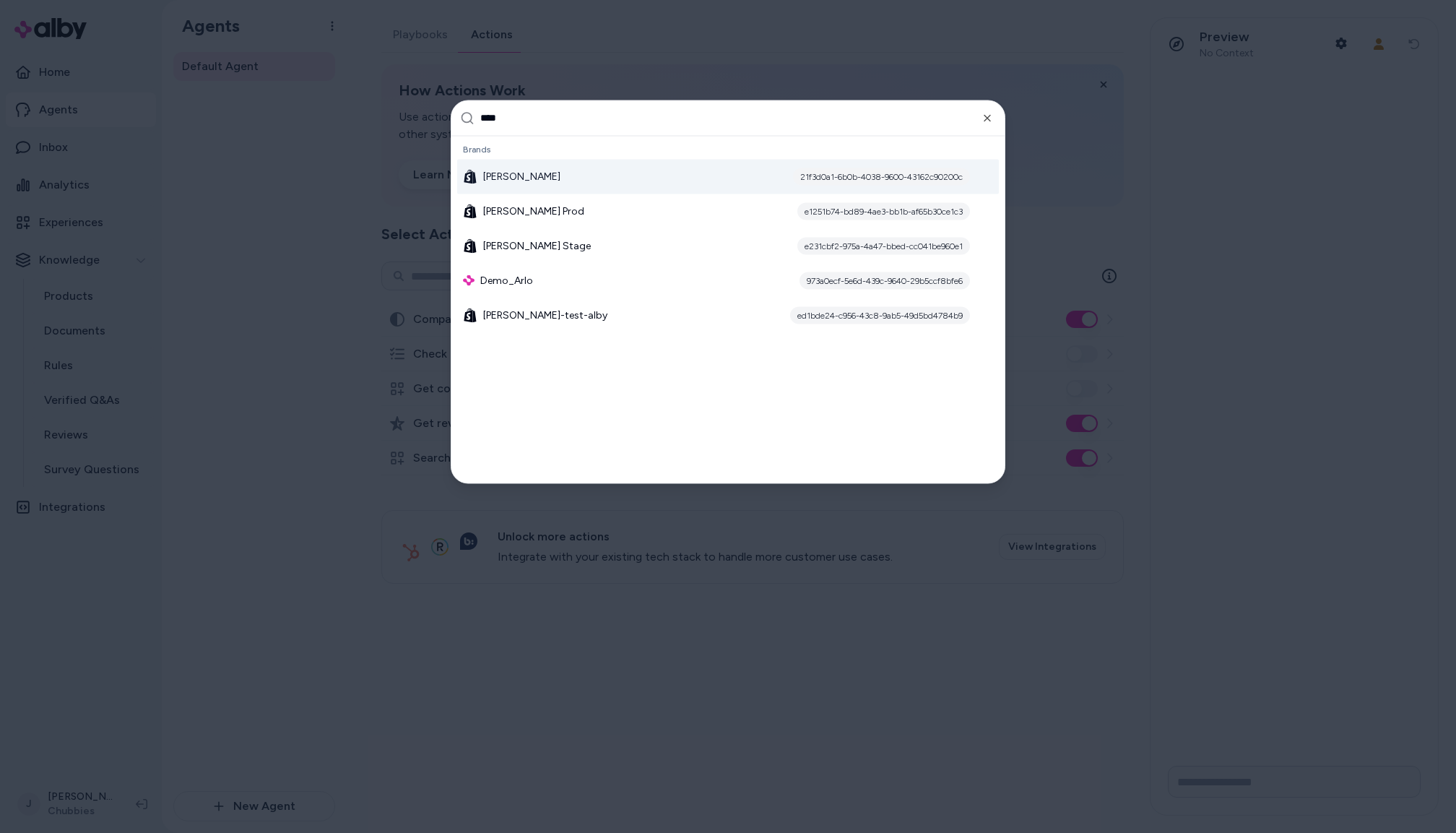
type input "****"
click at [509, 173] on span "[PERSON_NAME]" at bounding box center [522, 176] width 78 height 14
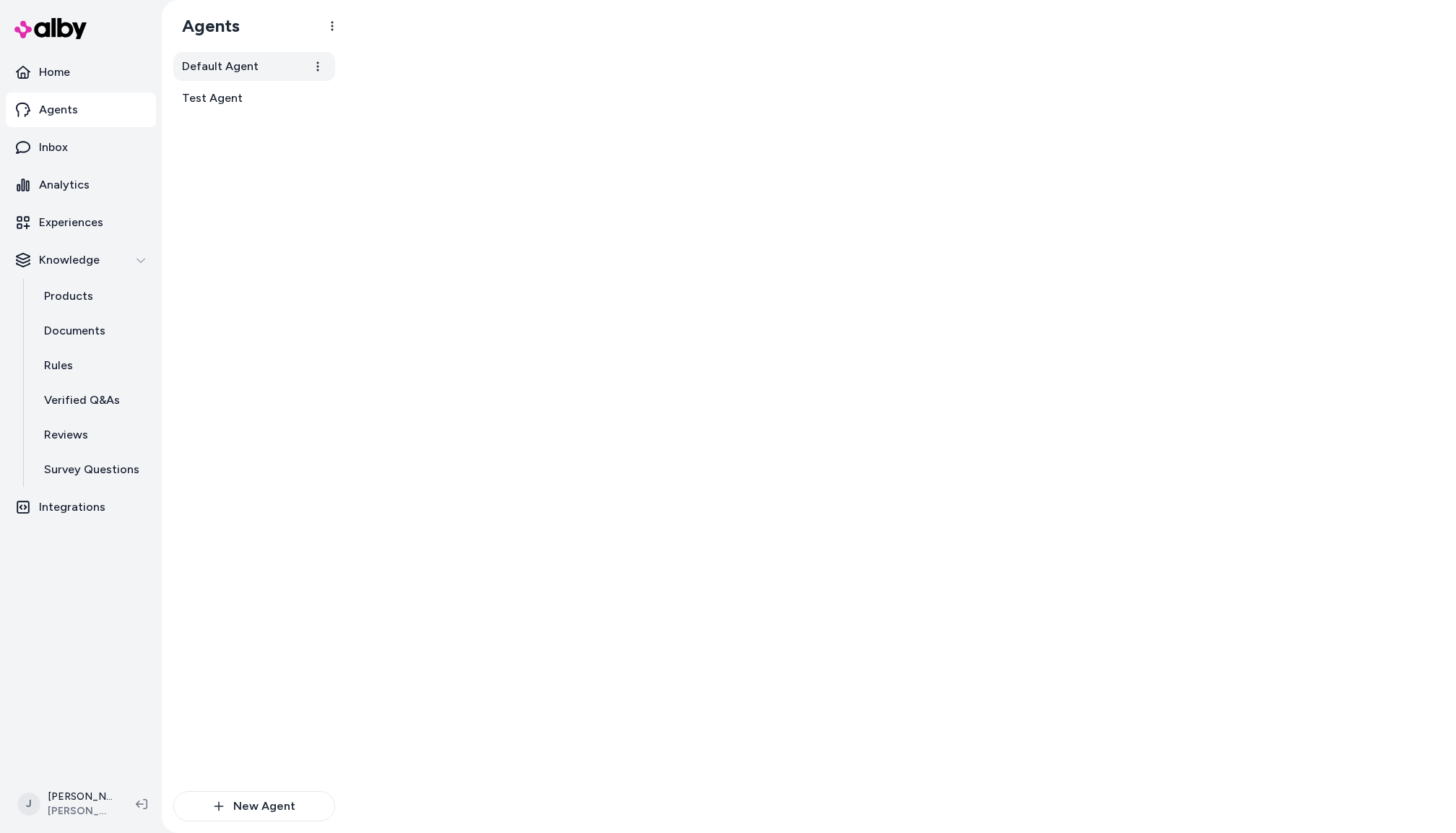
click at [251, 63] on span "Default Agent" at bounding box center [220, 67] width 77 height 17
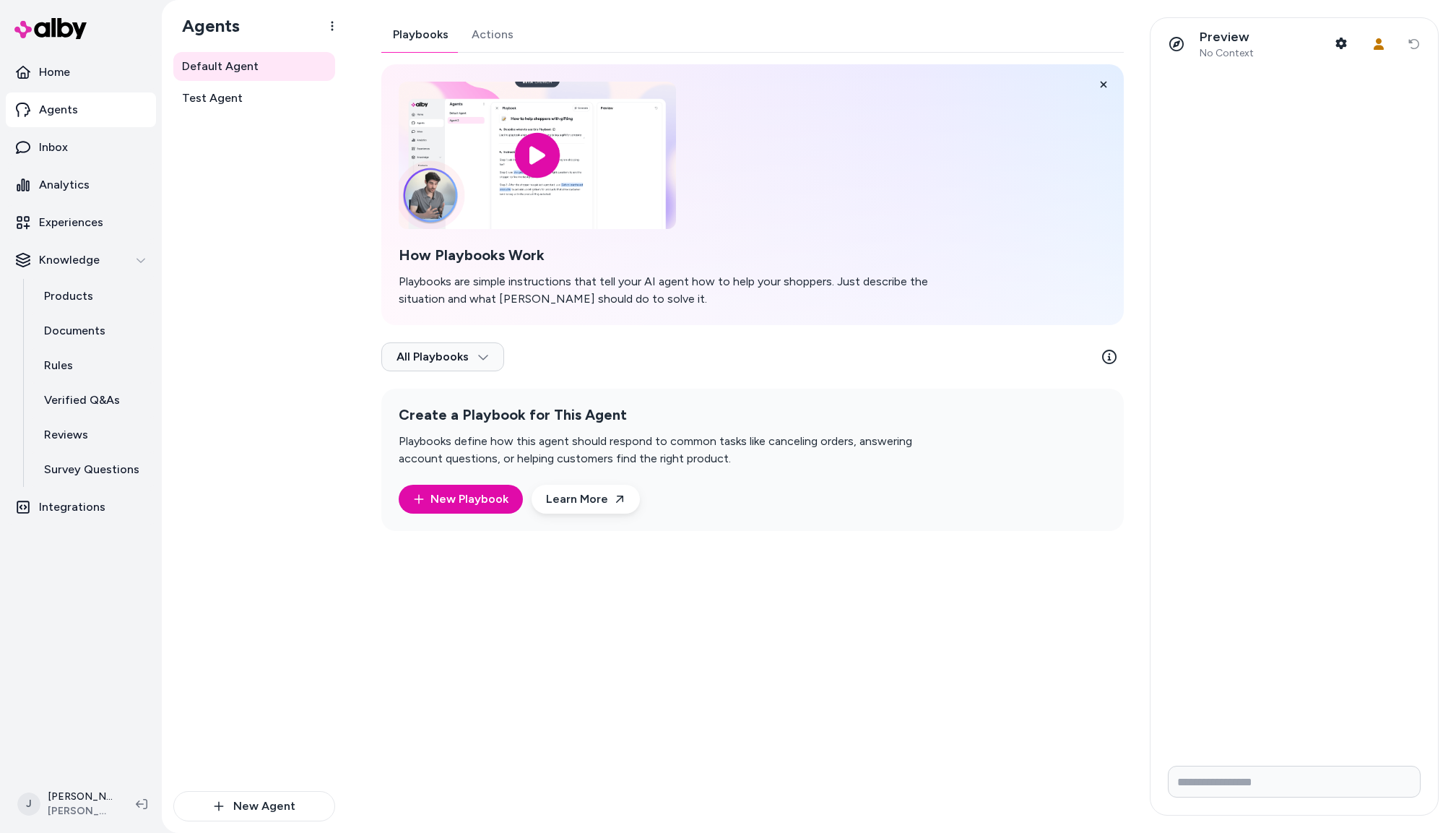
click at [483, 37] on div "Playbooks Actions How Playbooks Work Playbooks are simple instructions that tel…" at bounding box center [753, 274] width 742 height 514
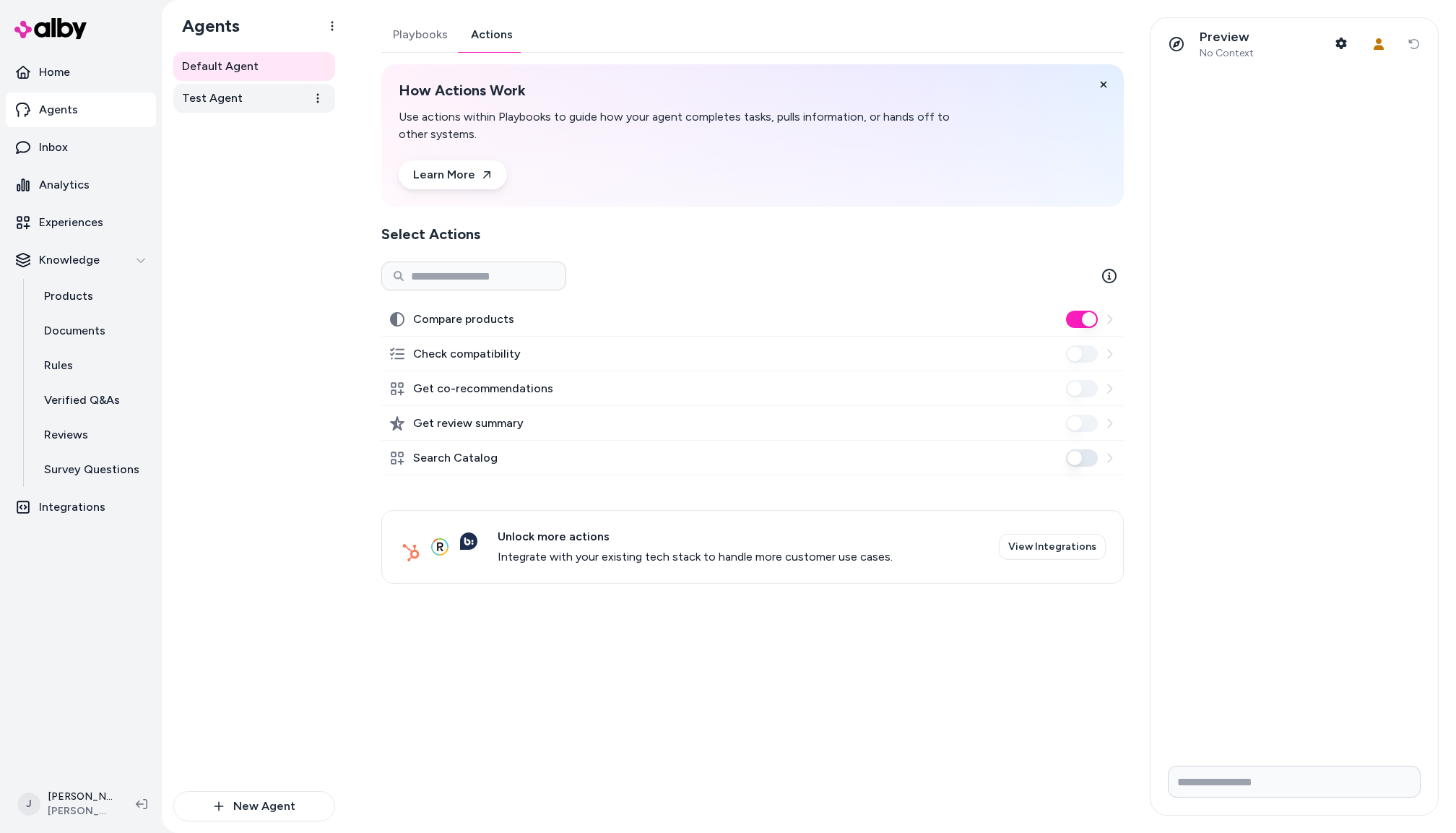
click at [275, 104] on link "Test Agent" at bounding box center [254, 99] width 162 height 29
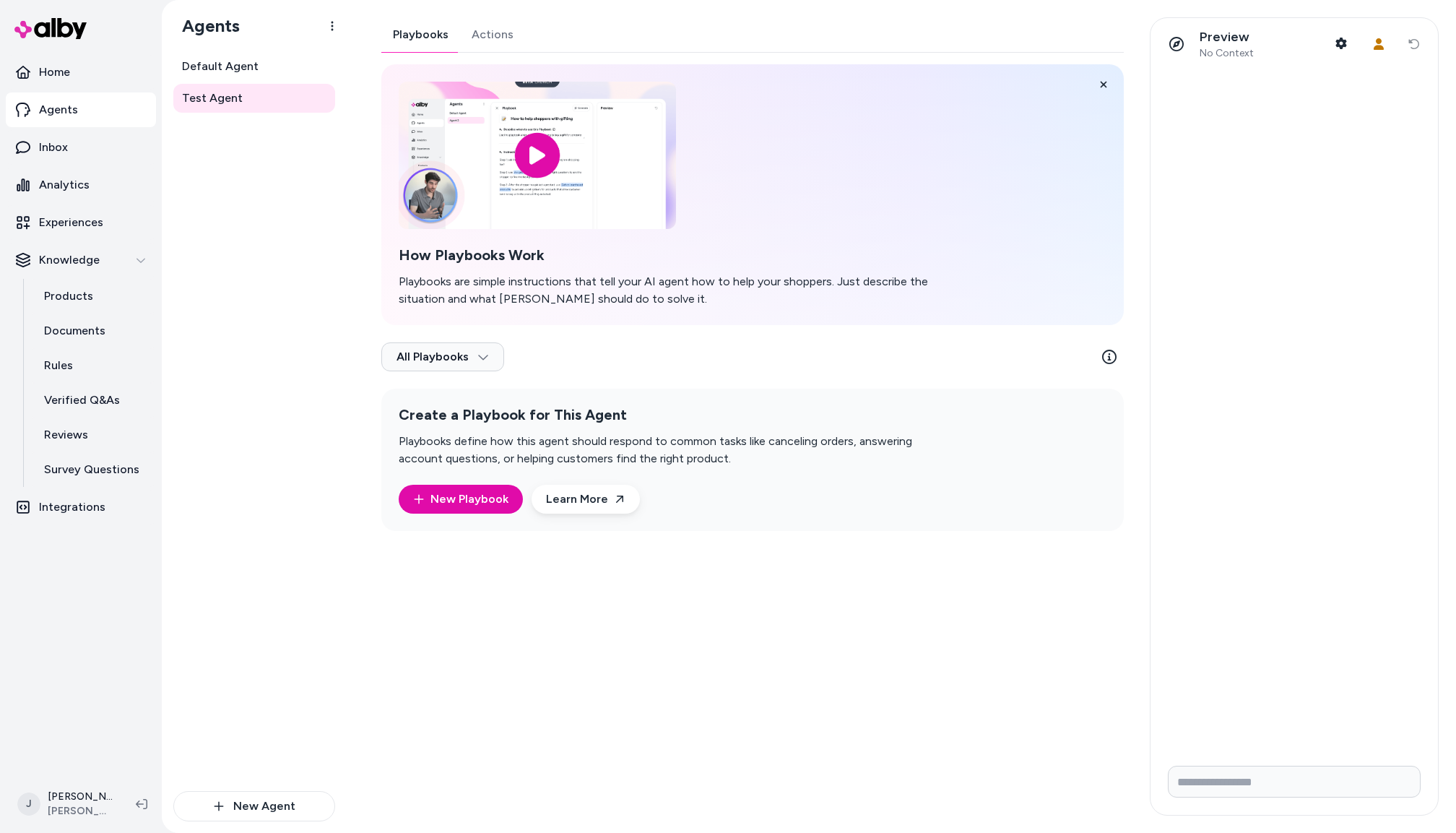
click at [488, 37] on div "Playbooks Actions How Playbooks Work Playbooks are simple instructions that tel…" at bounding box center [753, 274] width 742 height 514
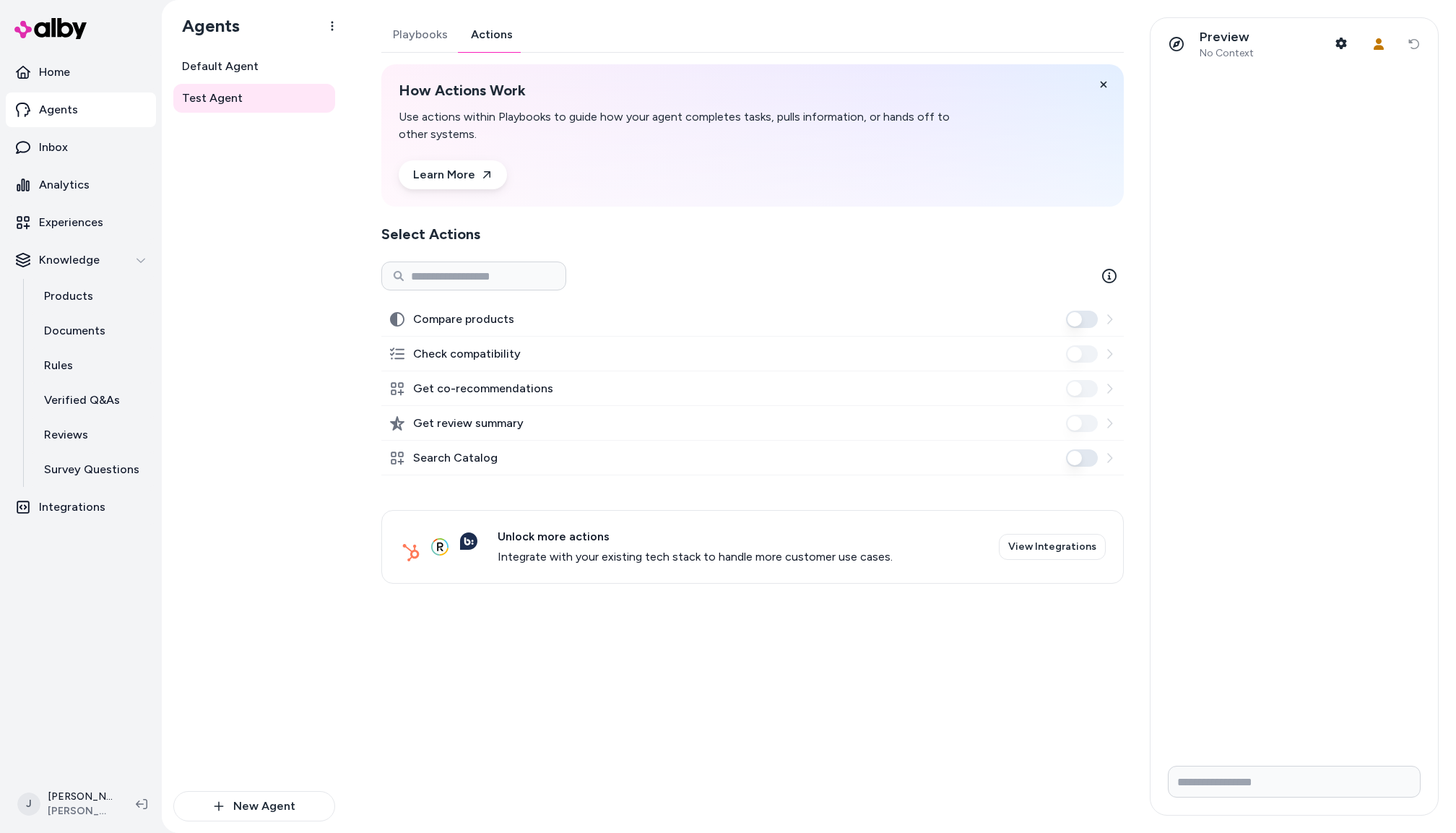
click at [361, 658] on div "Test Agent Playbooks Actions How Actions Work Use actions within Playbooks to g…" at bounding box center [902, 416] width 1110 height 833
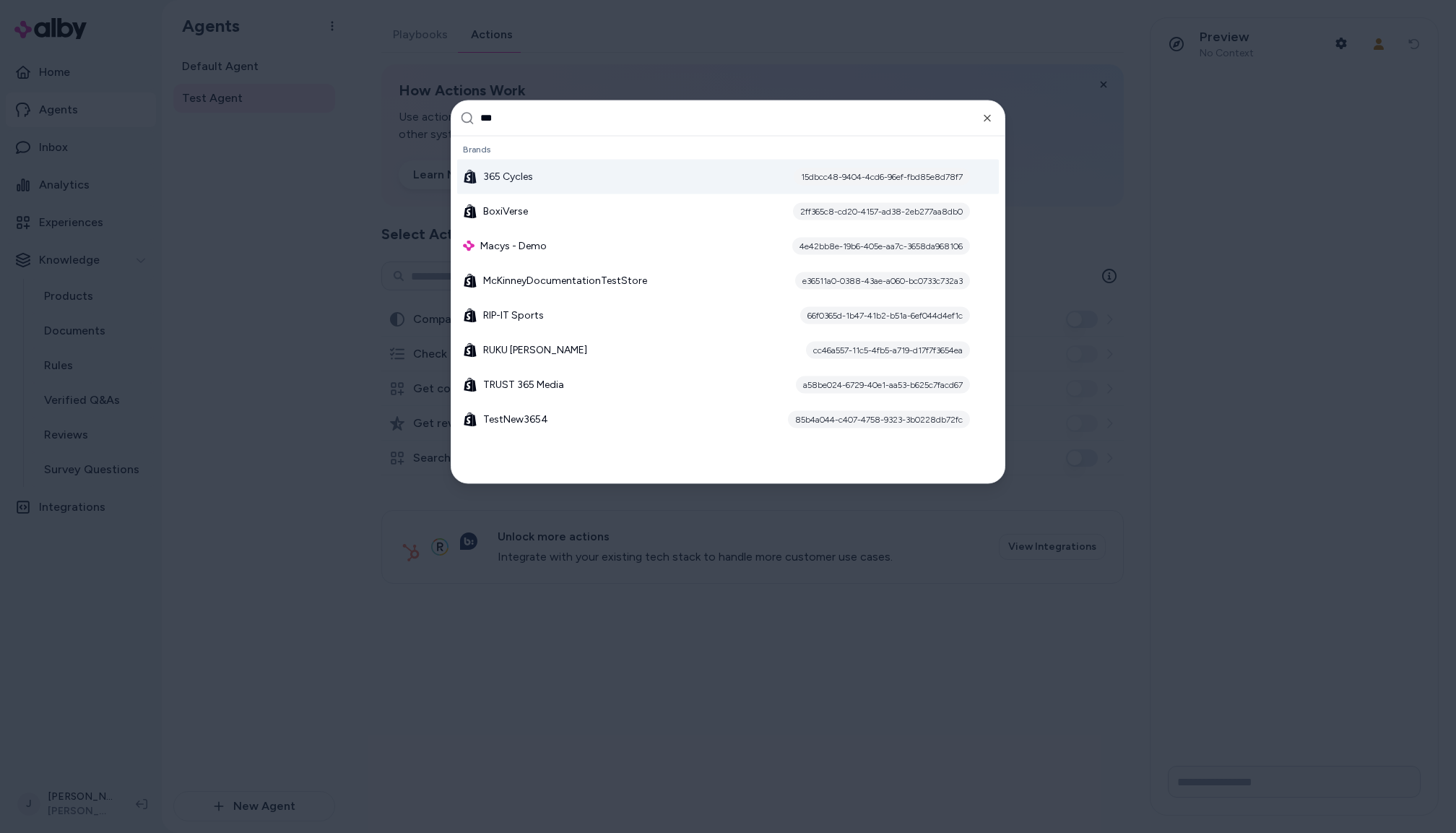
type input "***"
click at [516, 179] on span "365 Cycles" at bounding box center [508, 176] width 50 height 14
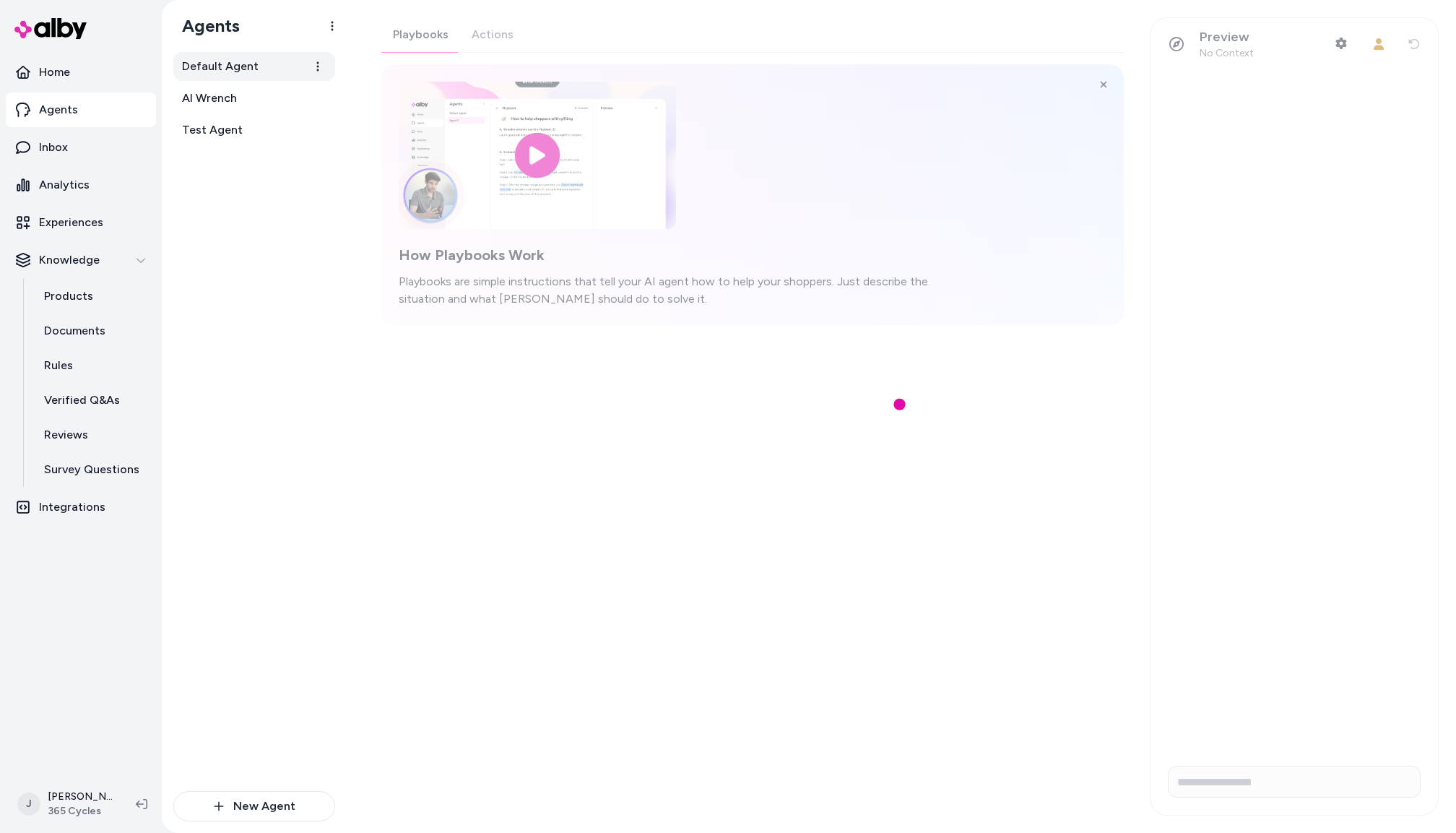
click at [220, 64] on span "Default Agent" at bounding box center [220, 67] width 77 height 17
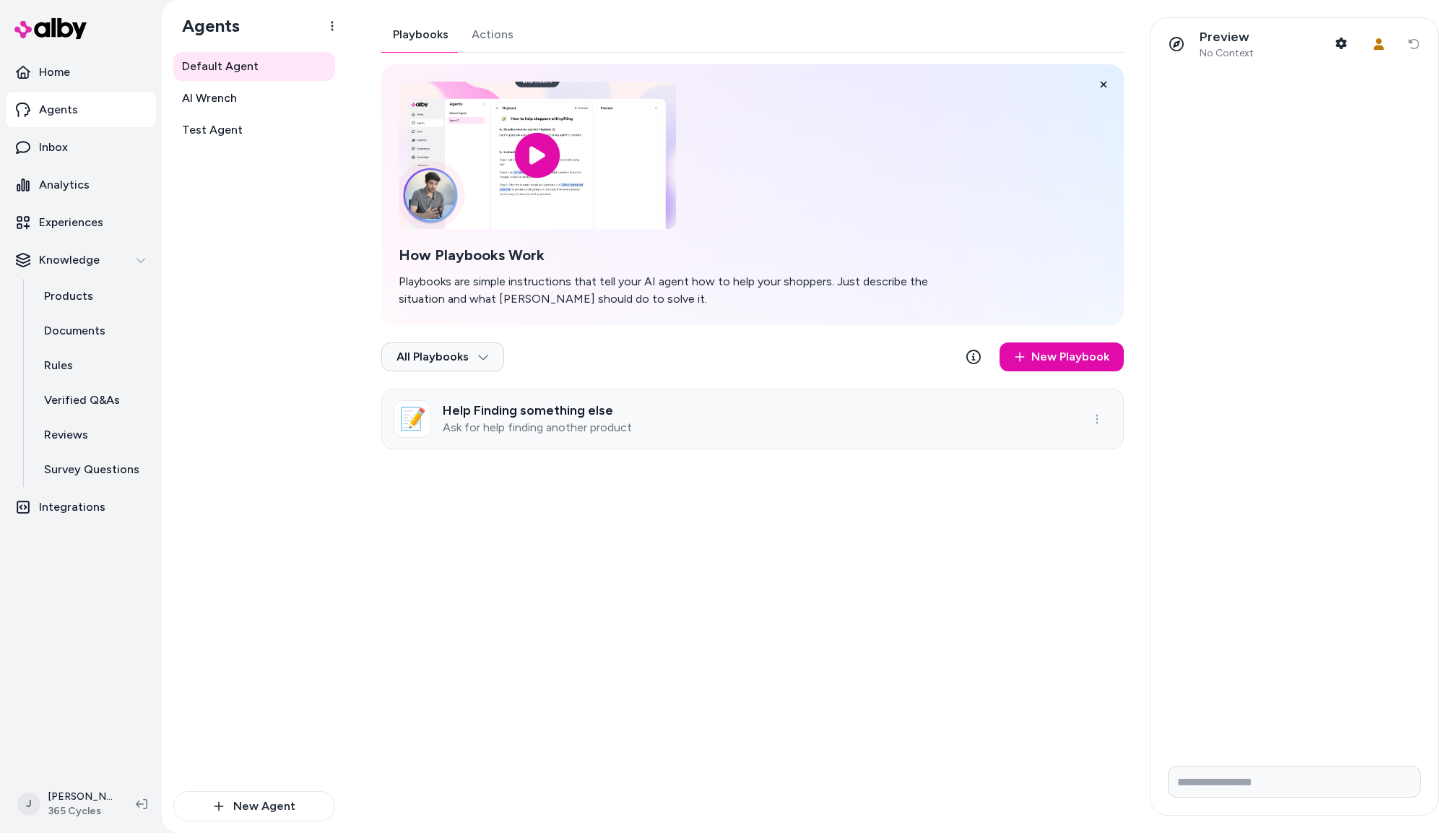
click at [673, 410] on link "📝 Help Finding something else Ask for help finding another product" at bounding box center [753, 419] width 742 height 61
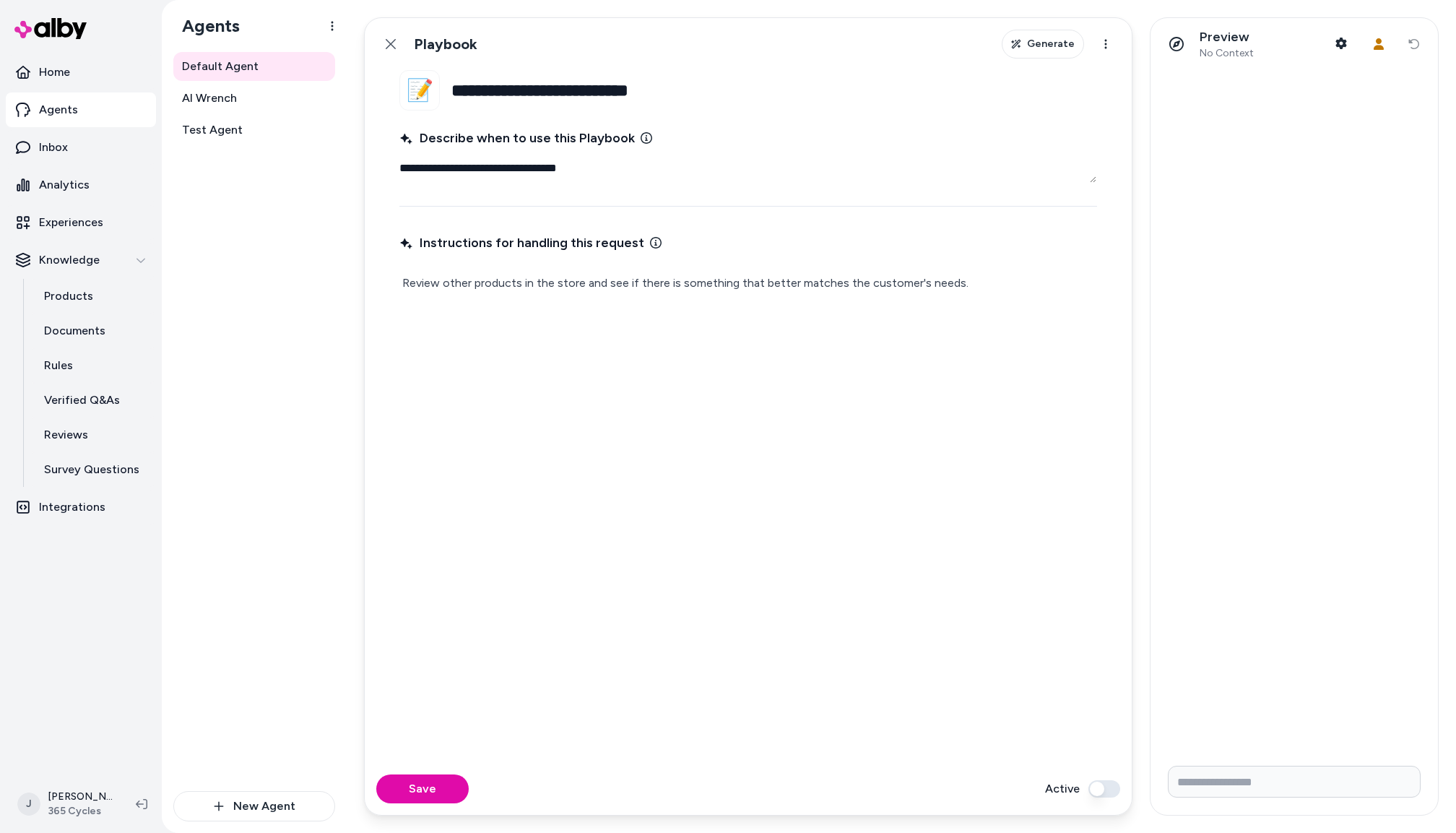
click at [392, 46] on icon at bounding box center [391, 44] width 12 height 12
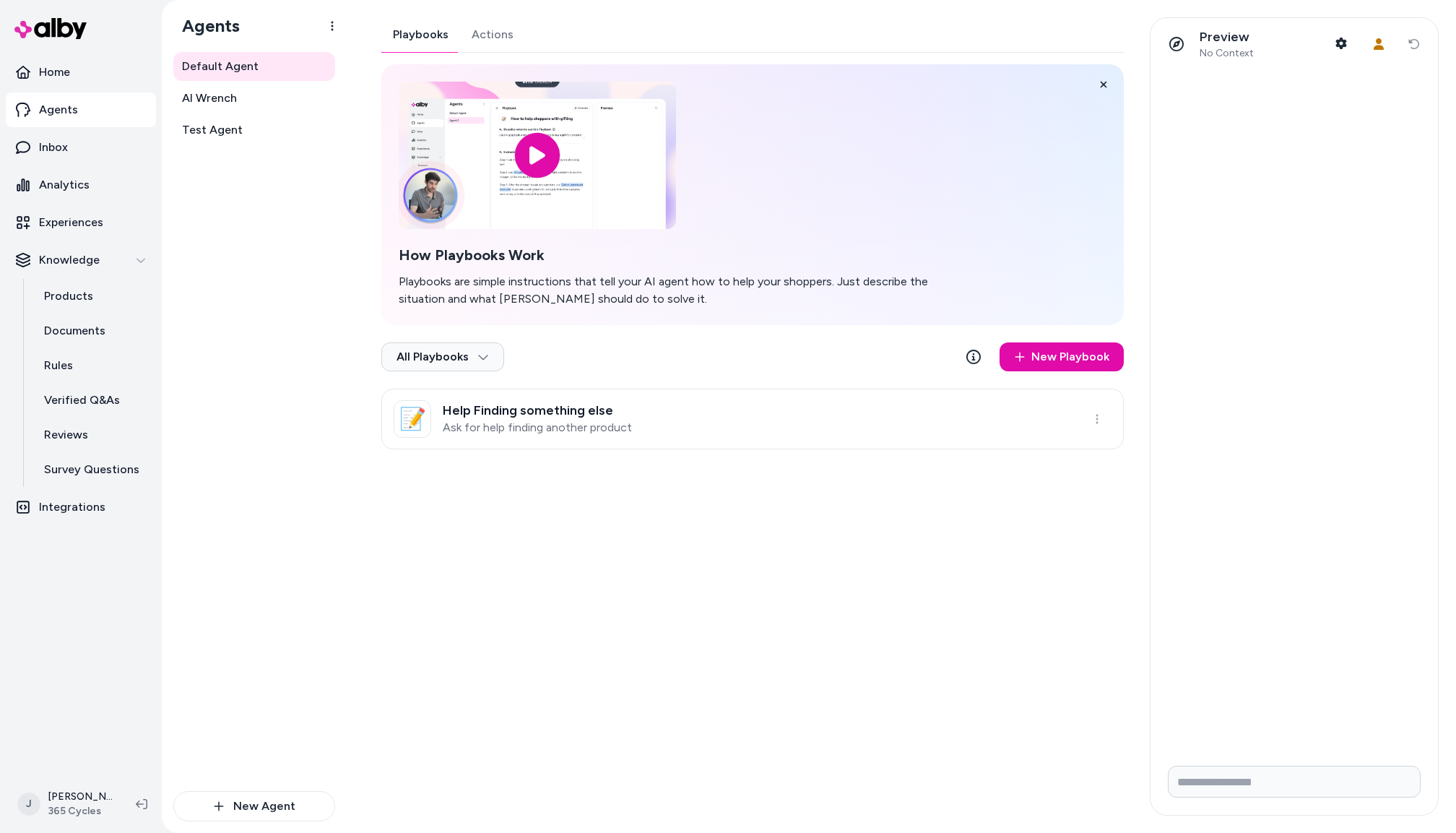
click at [476, 27] on div "Playbooks Actions How Playbooks Work Playbooks are simple instructions that tel…" at bounding box center [753, 233] width 742 height 432
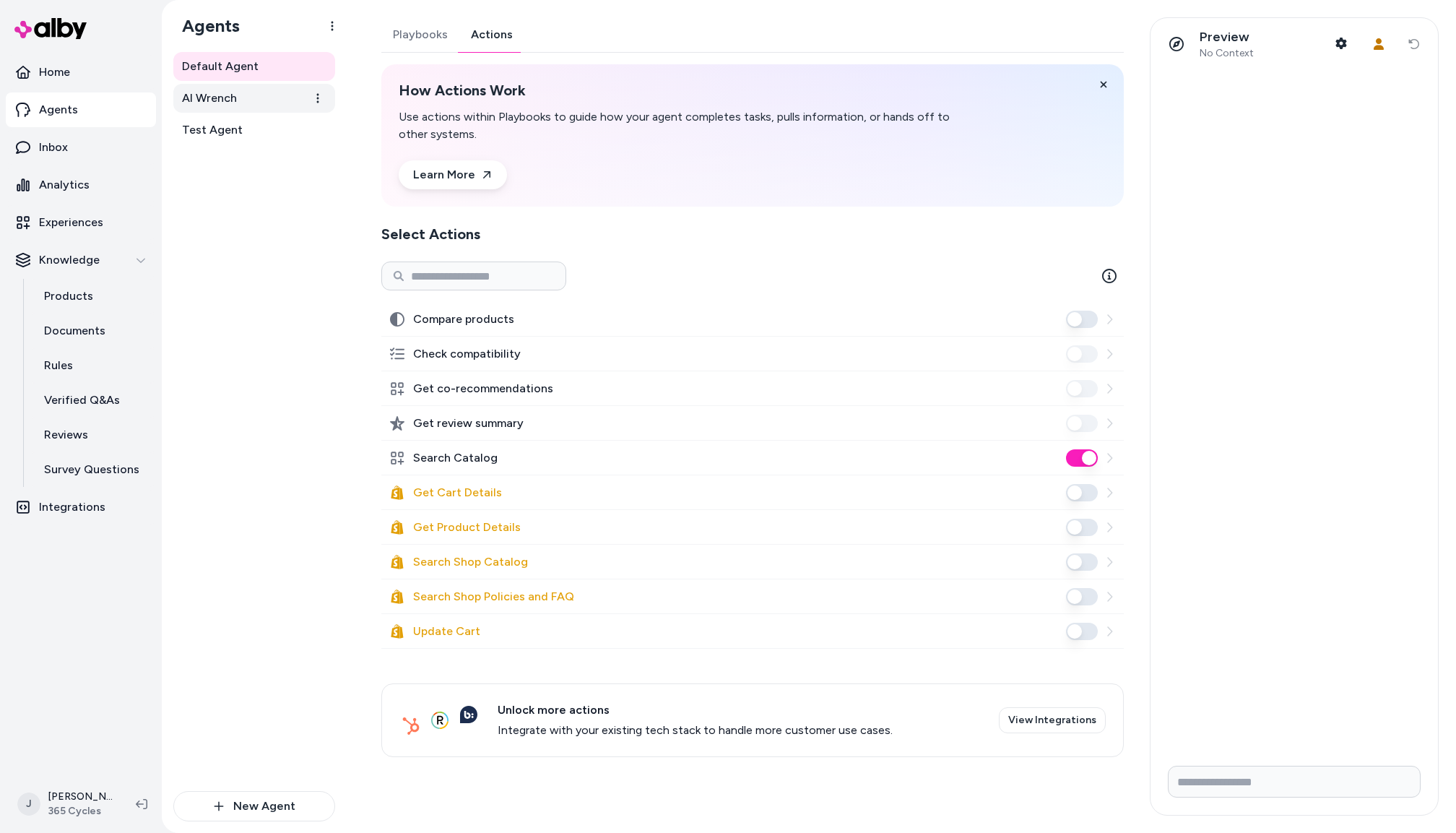
click at [225, 96] on span "AI Wrench" at bounding box center [209, 99] width 55 height 17
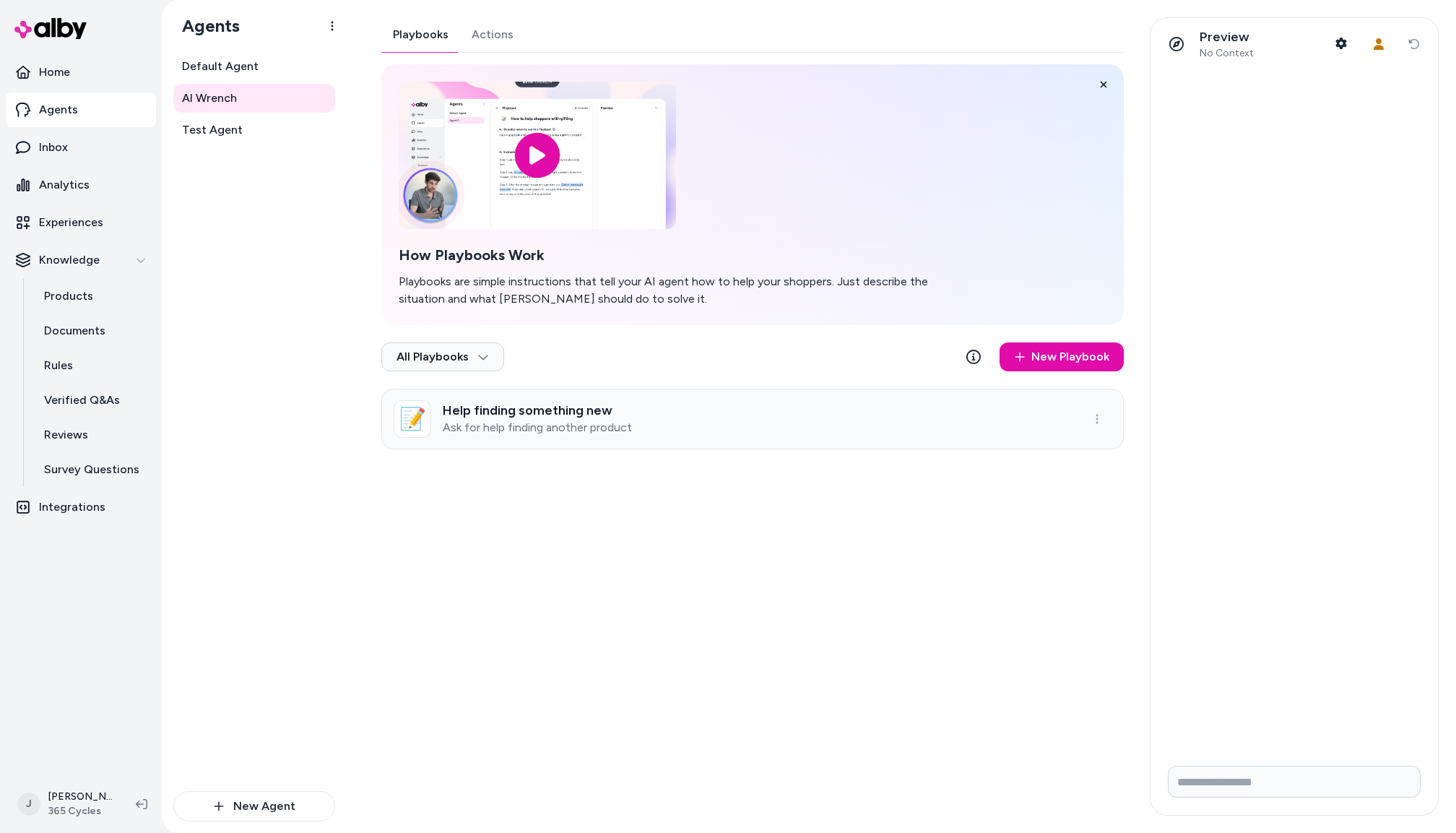
click at [681, 409] on link "📝 Help finding something new Ask for help finding another product" at bounding box center [753, 419] width 742 height 61
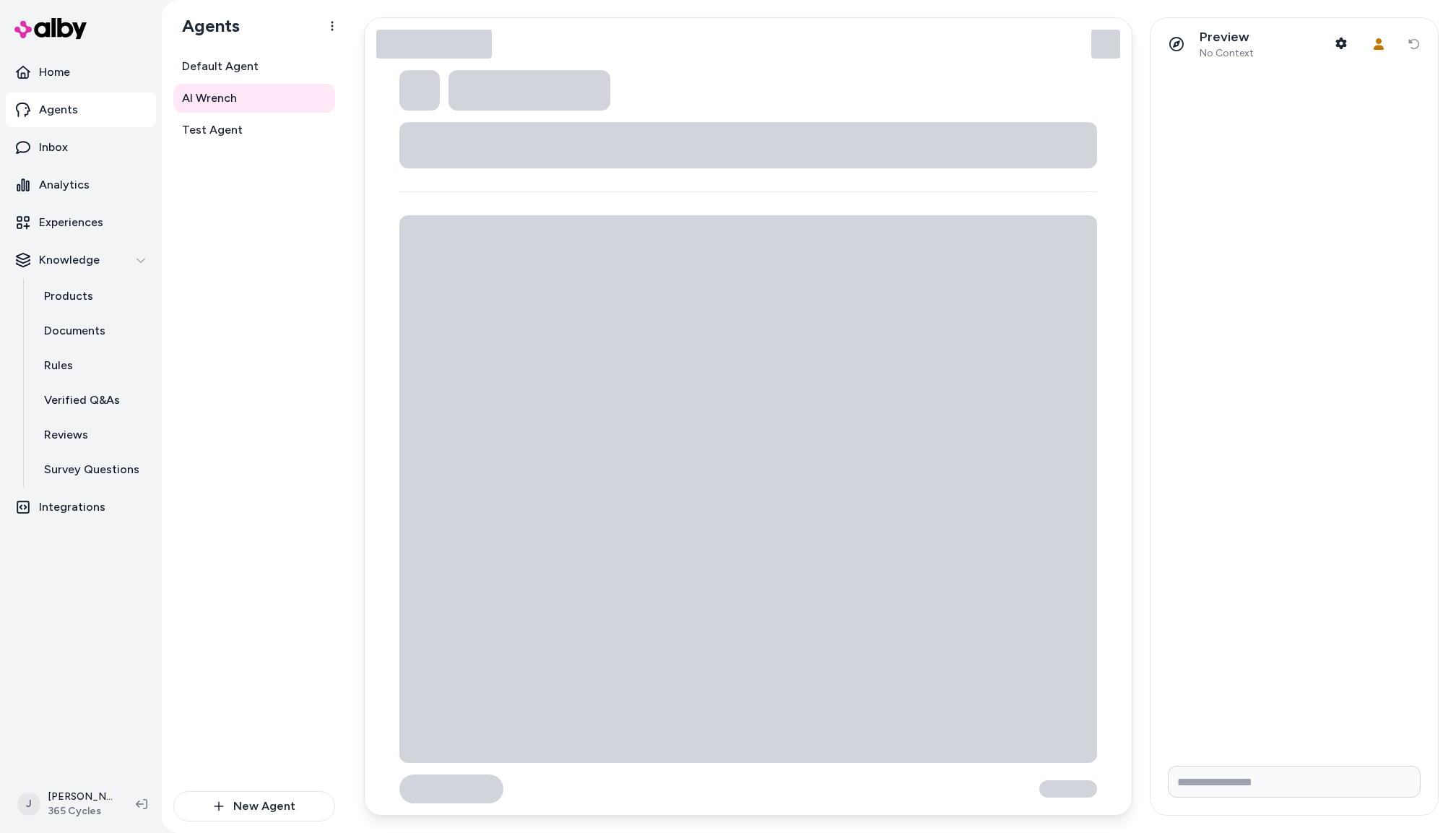
type textarea "*"
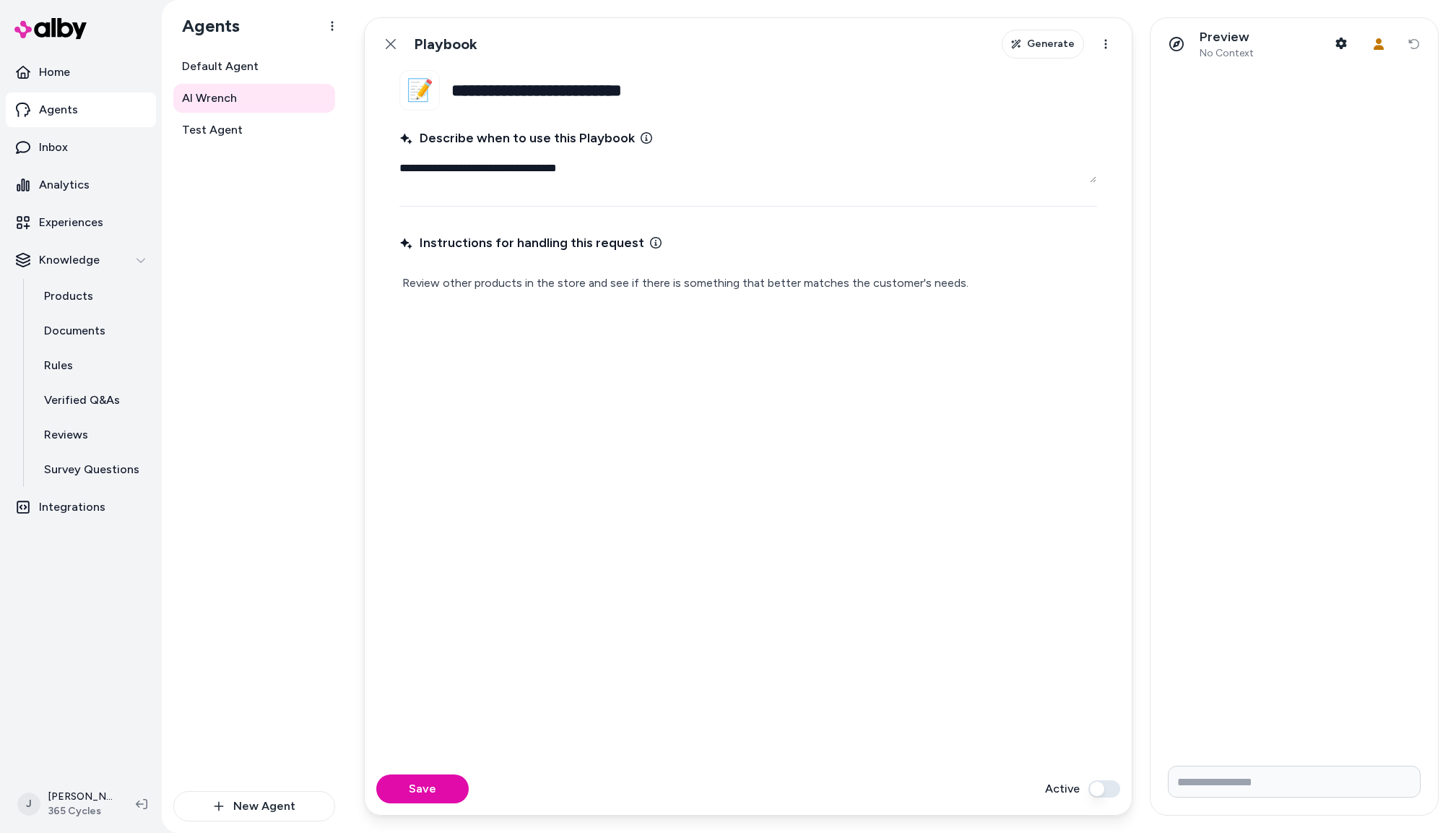
drag, startPoint x: 390, startPoint y: 38, endPoint x: 417, endPoint y: 40, distance: 27.1
click at [390, 38] on icon at bounding box center [391, 44] width 12 height 12
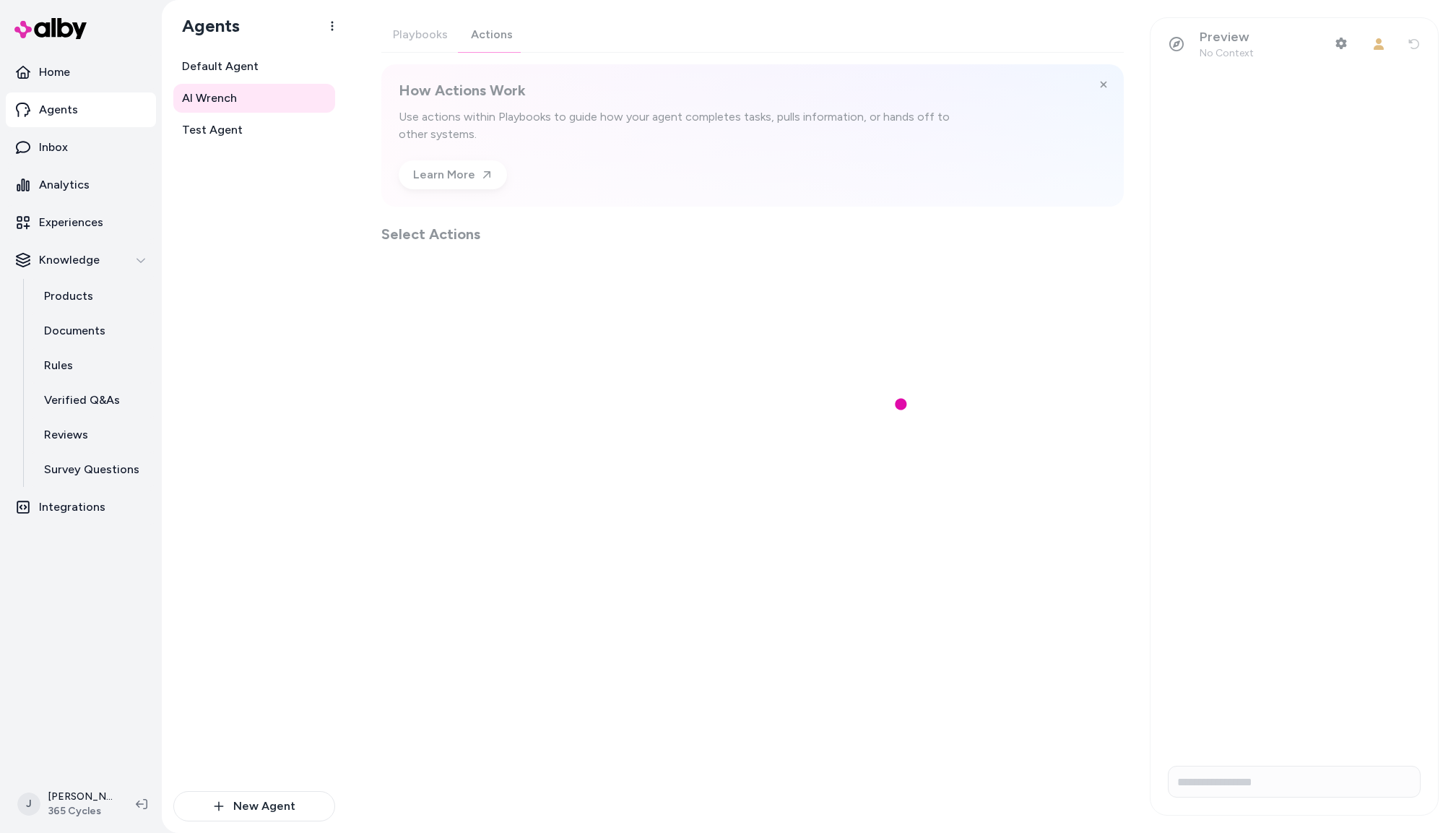
click at [494, 33] on div "Playbooks Actions How Actions Work Use actions within Playbooks to guide how yo…" at bounding box center [753, 130] width 742 height 227
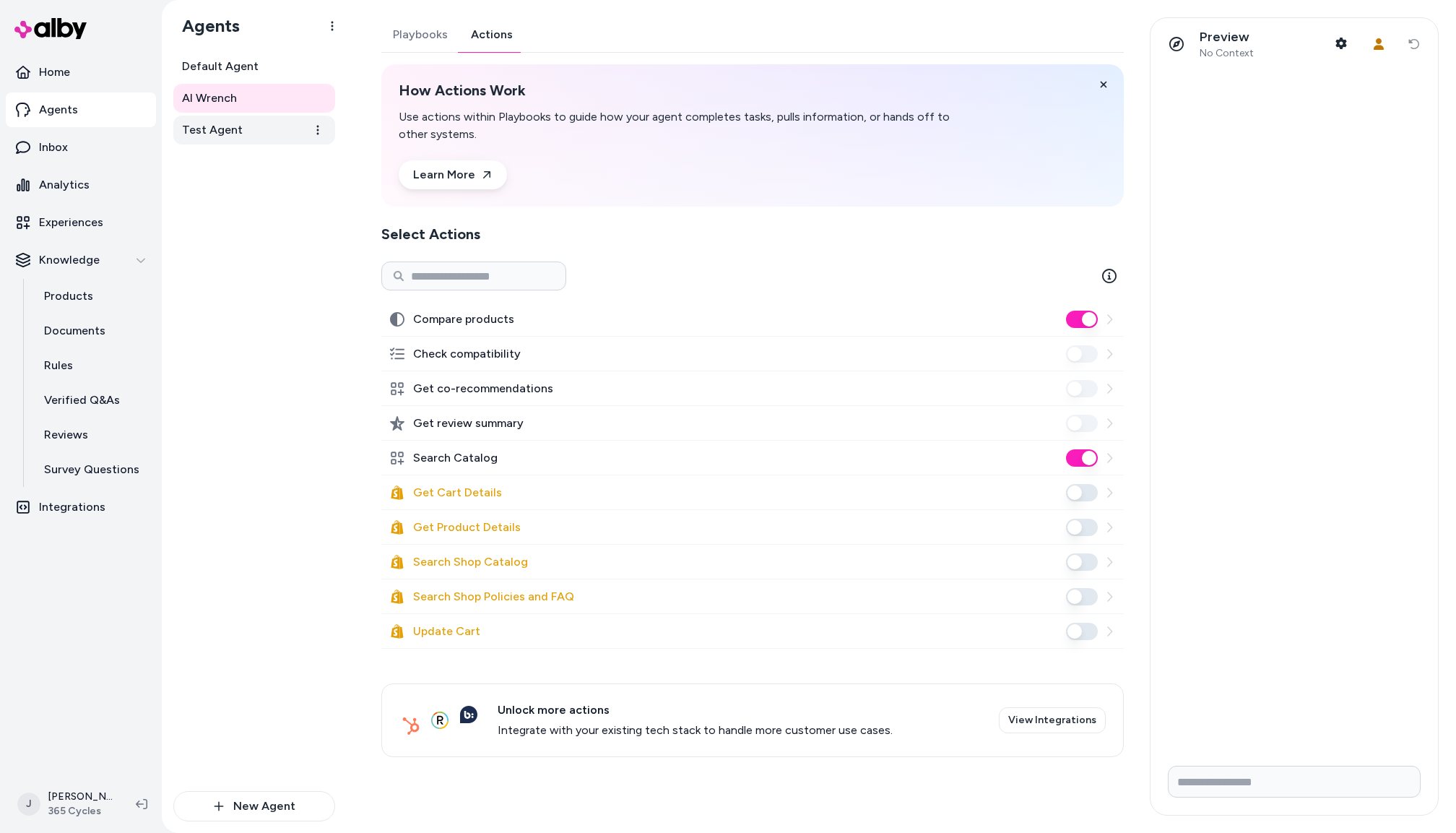
click at [212, 142] on link "Test Agent" at bounding box center [254, 130] width 162 height 29
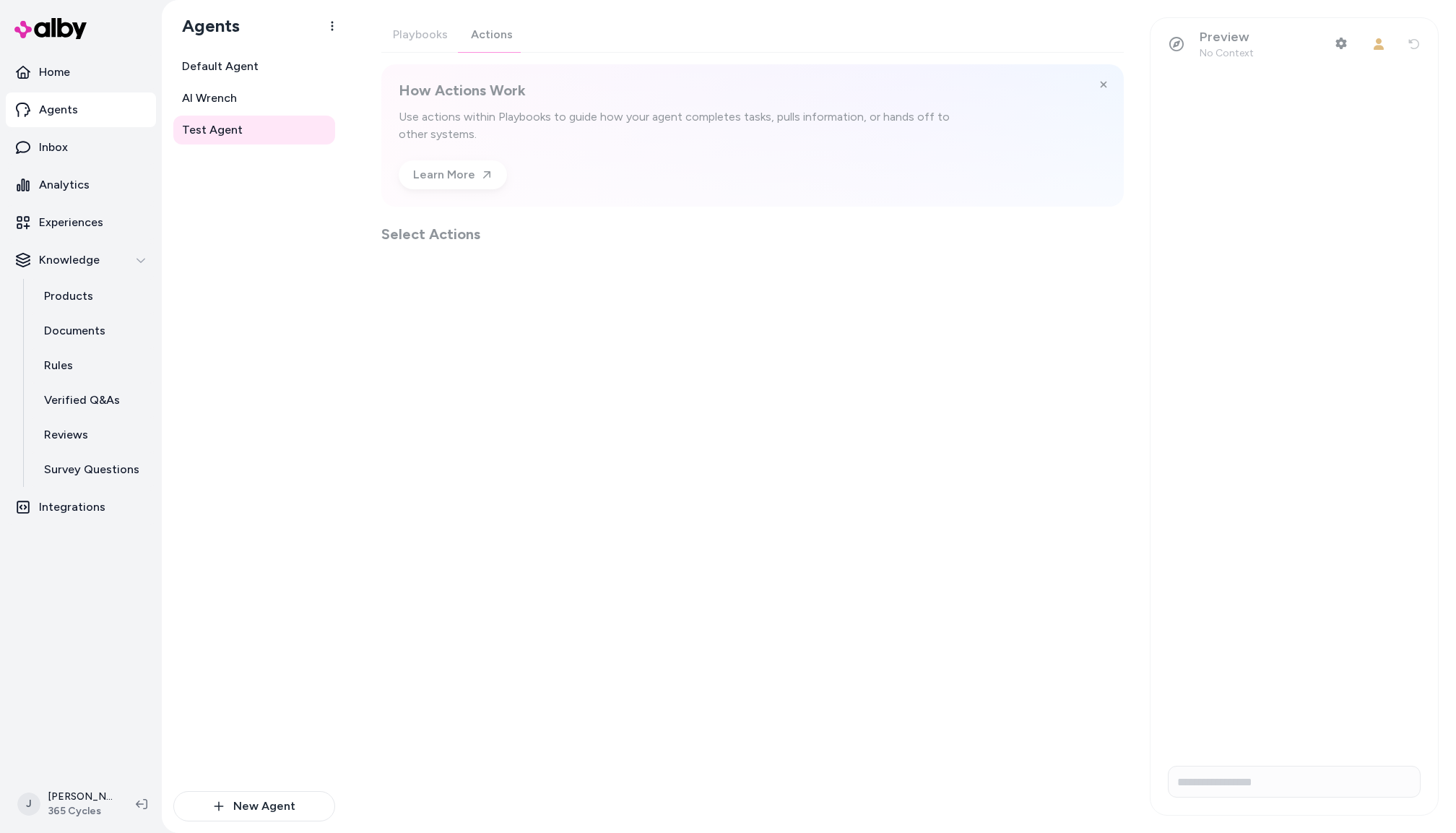
click at [493, 41] on div "Playbooks Actions How Actions Work Use actions within Playbooks to guide how yo…" at bounding box center [753, 130] width 742 height 227
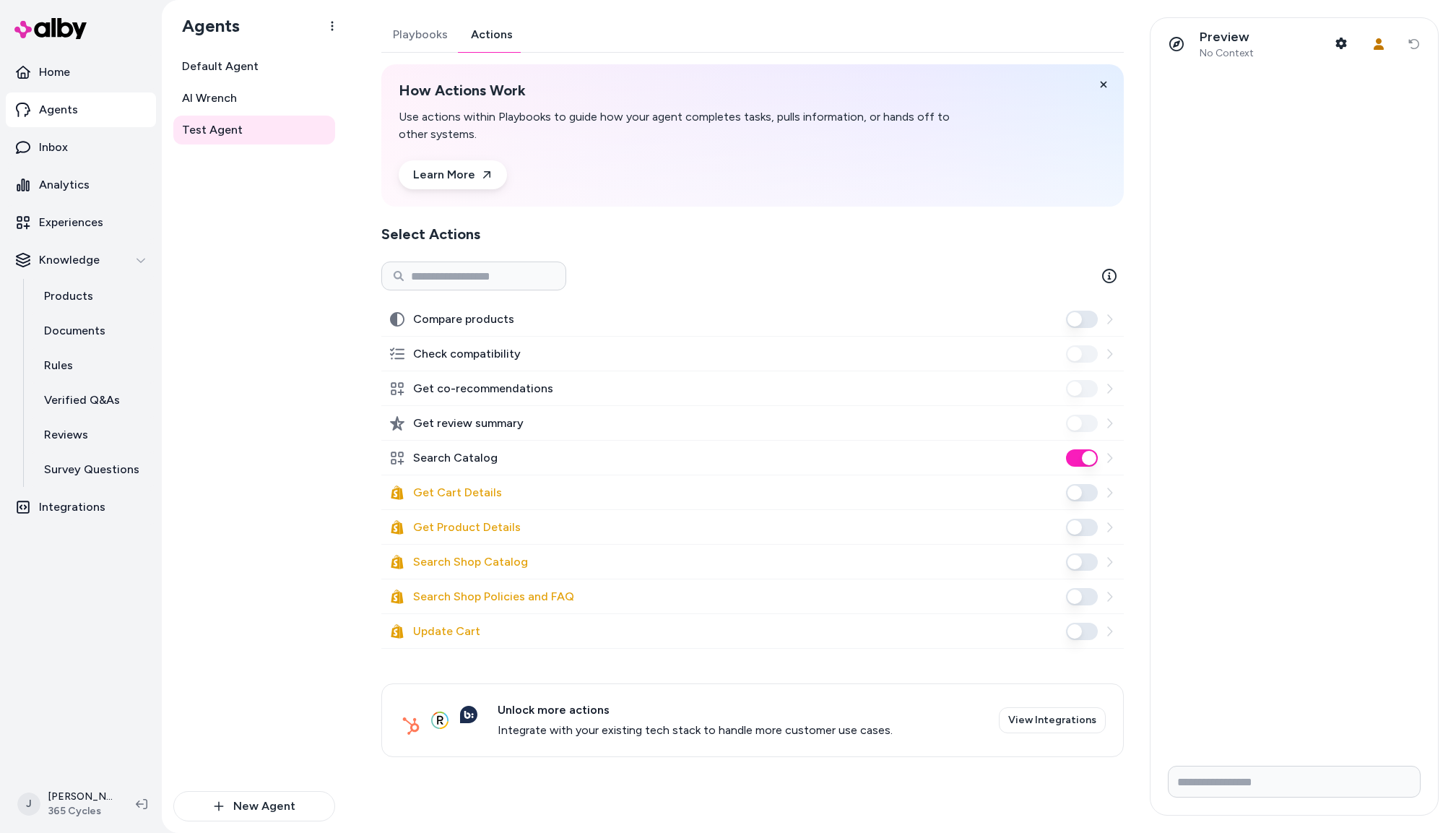
click at [277, 336] on div "Default Agent AI Wrench Test Agent" at bounding box center [254, 422] width 162 height 739
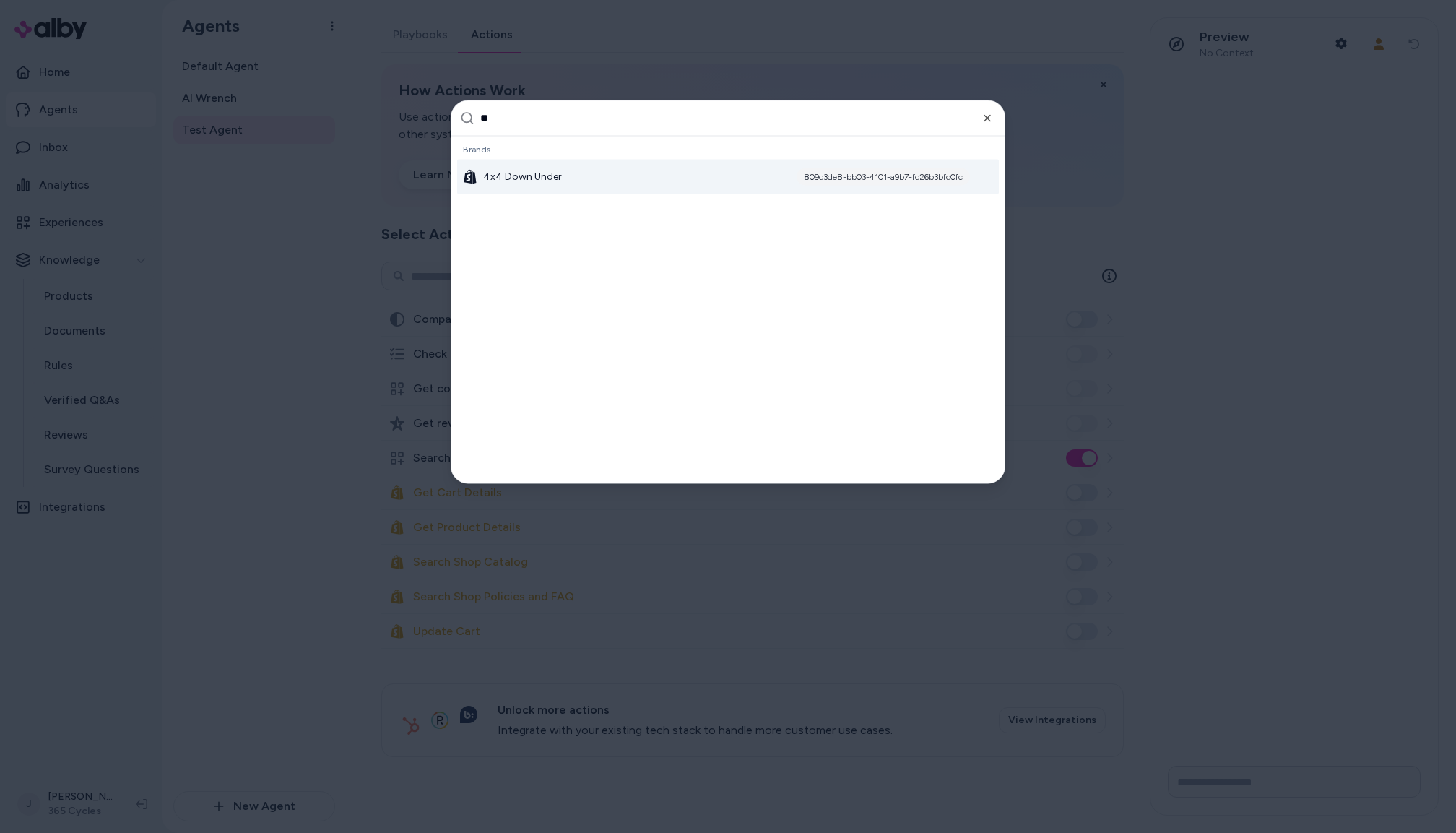
type input "**"
click at [583, 165] on div "4x4 Down Under 809c3de8-bb03-4101-a9b7-fc26b3bfc0fc" at bounding box center [728, 176] width 542 height 35
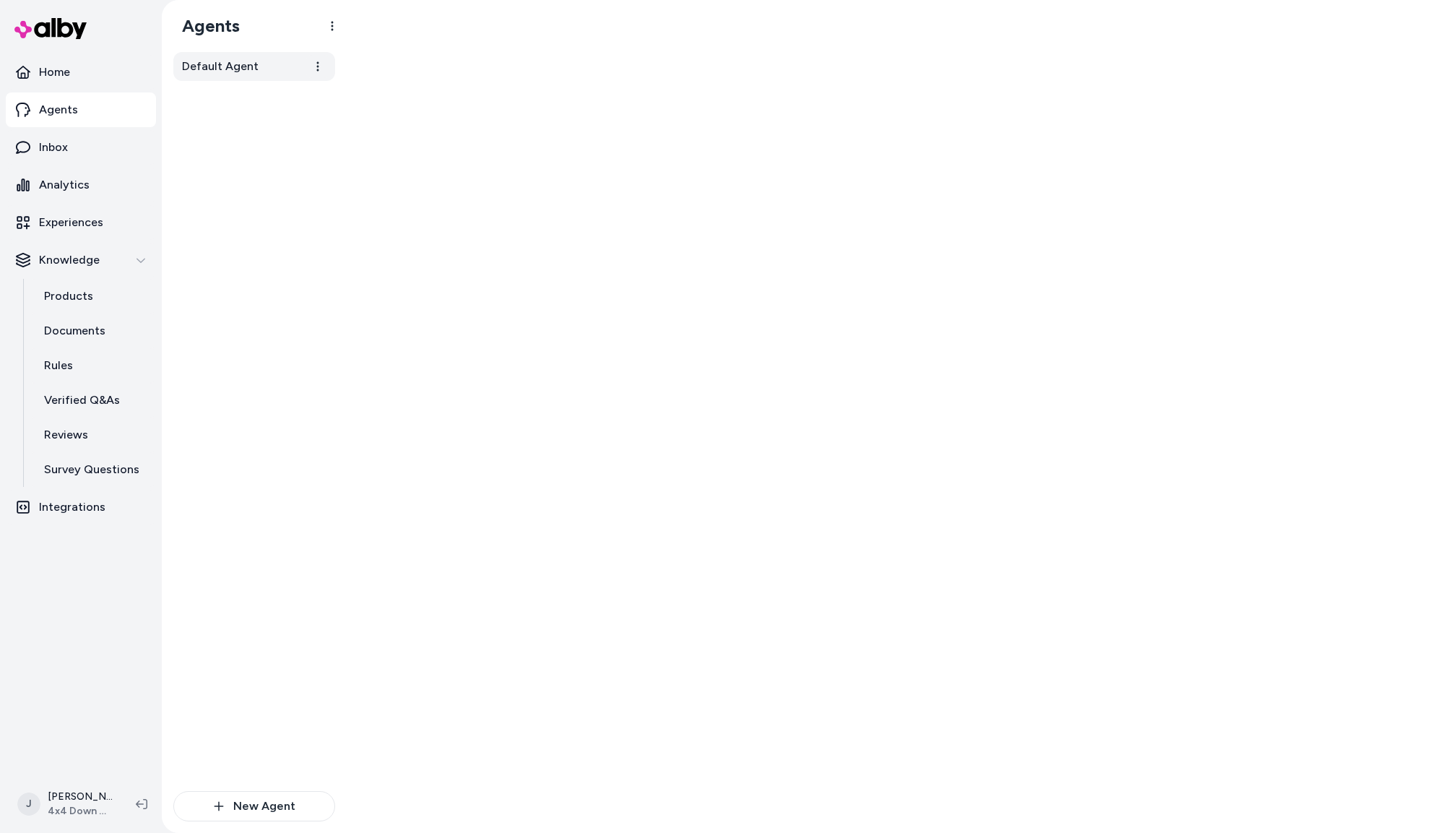
click at [248, 70] on span "Default Agent" at bounding box center [220, 67] width 77 height 17
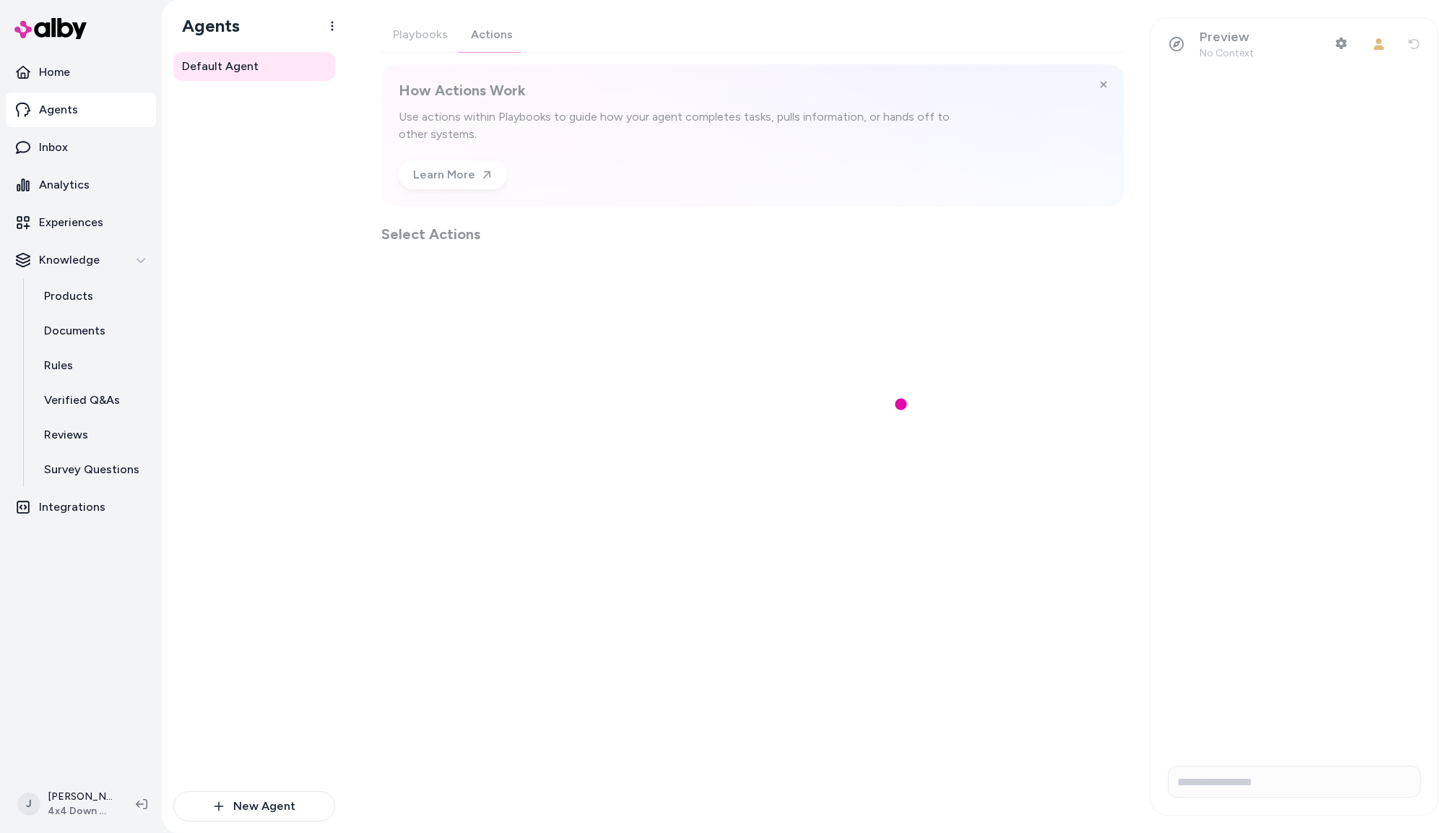
click at [501, 34] on div "Playbooks Actions How Actions Work Use actions within Playbooks to guide how yo…" at bounding box center [753, 130] width 742 height 227
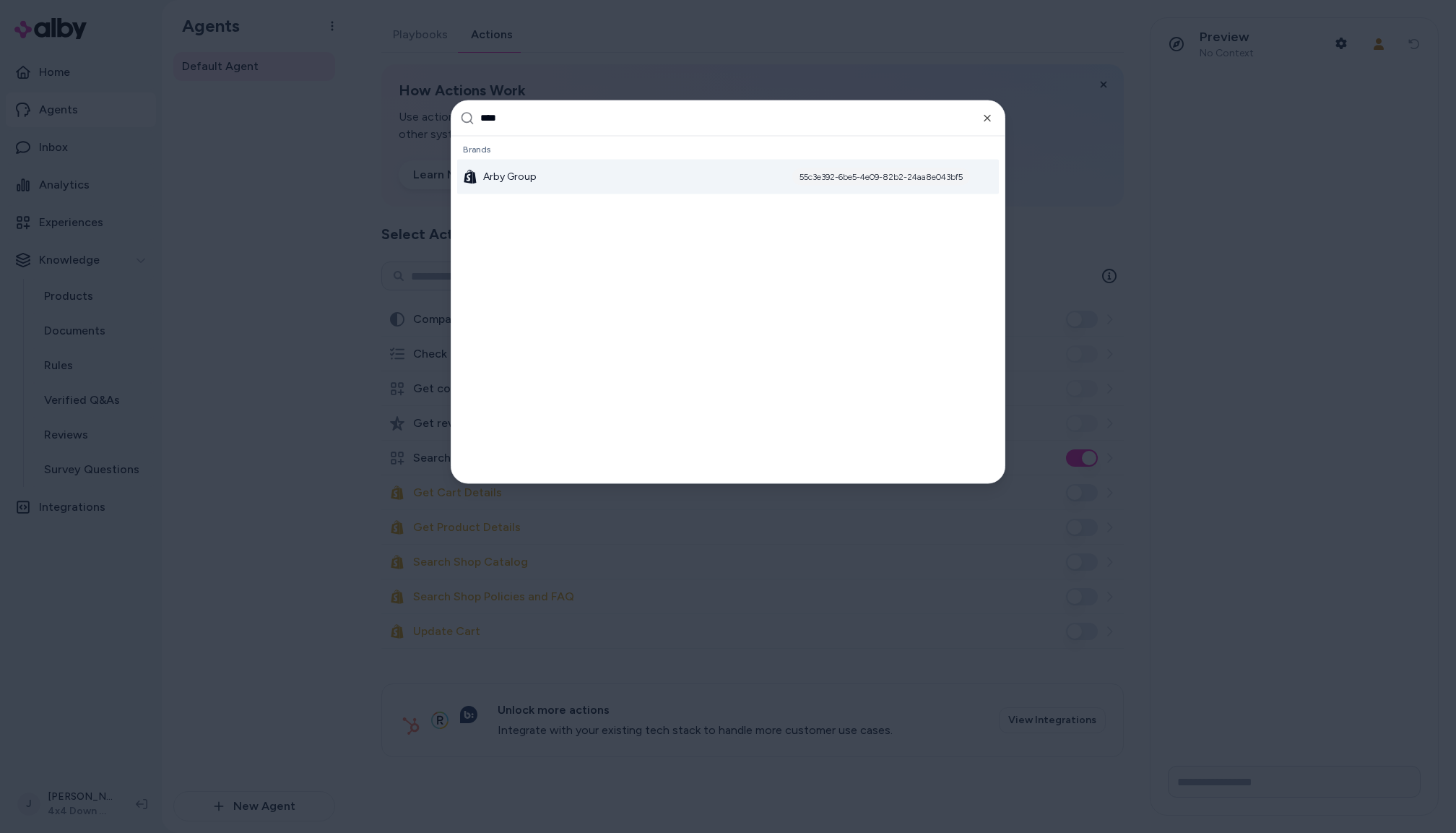
type input "****"
click at [512, 187] on div "Arby Group 55c3e392-6be5-4e09-82b2-24aa8e043bf5" at bounding box center [728, 176] width 542 height 35
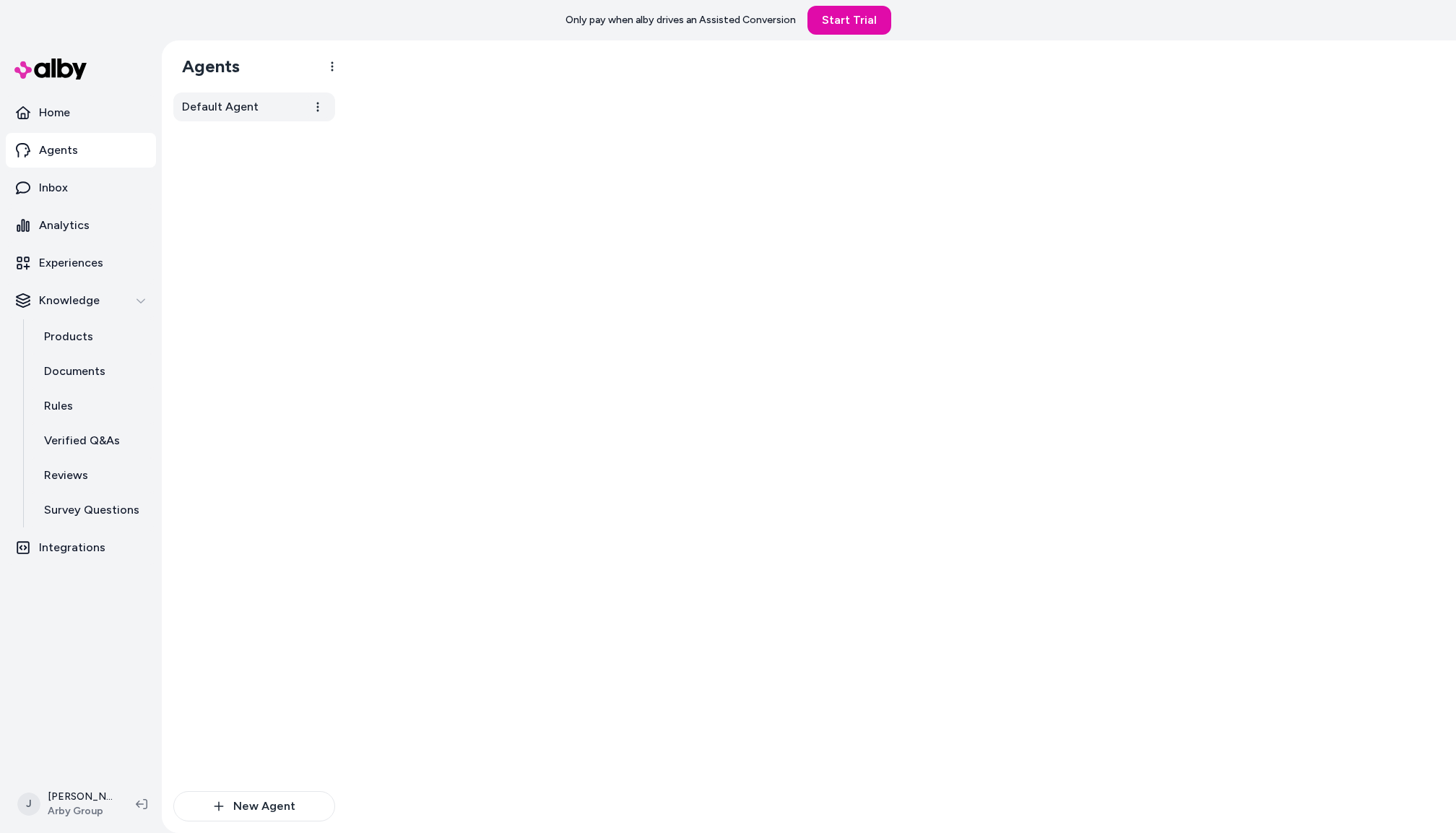
click at [257, 103] on link "Default Agent" at bounding box center [254, 107] width 162 height 29
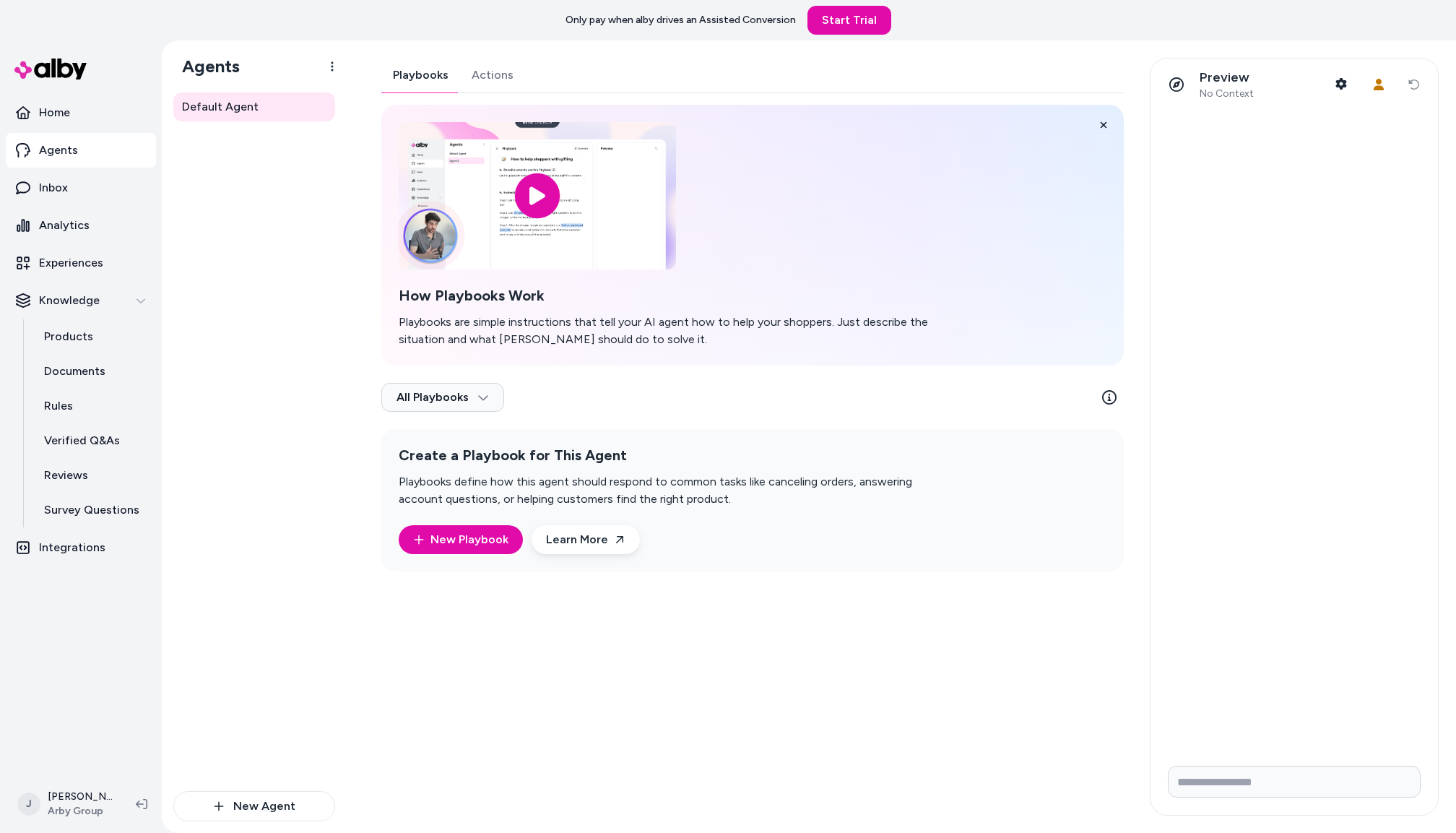
click at [493, 80] on div "Playbooks Actions How Playbooks Work Playbooks are simple instructions that tel…" at bounding box center [753, 314] width 742 height 514
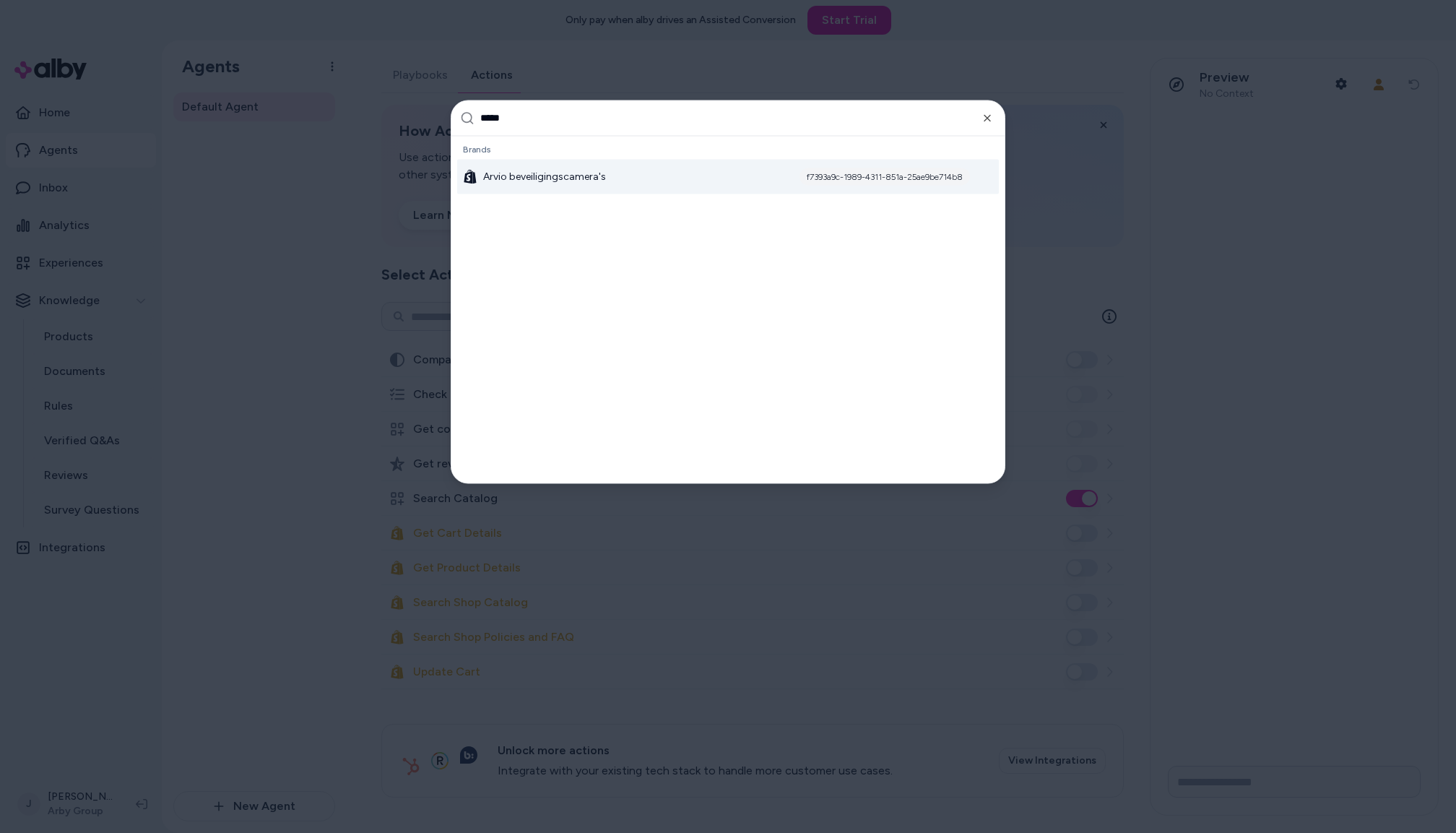
type input "*****"
click at [564, 160] on div "Arvio beveiligingscamera's f7393a9c-1989-4311-851a-25ae9be714b8" at bounding box center [728, 176] width 542 height 35
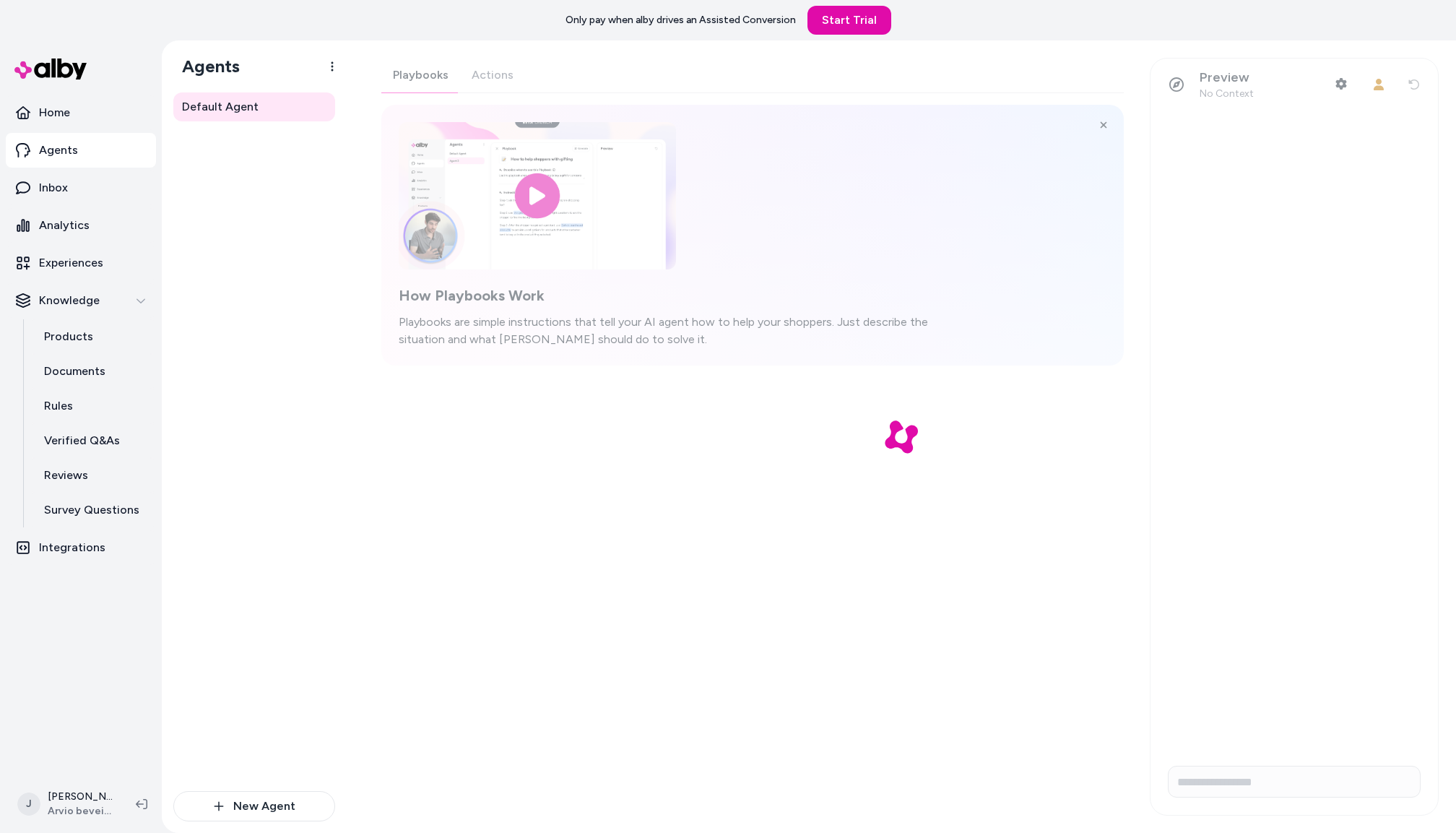
click at [494, 76] on div at bounding box center [902, 437] width 1110 height 792
click at [342, 258] on div "Default Agent New Agent" at bounding box center [254, 463] width 185 height 740
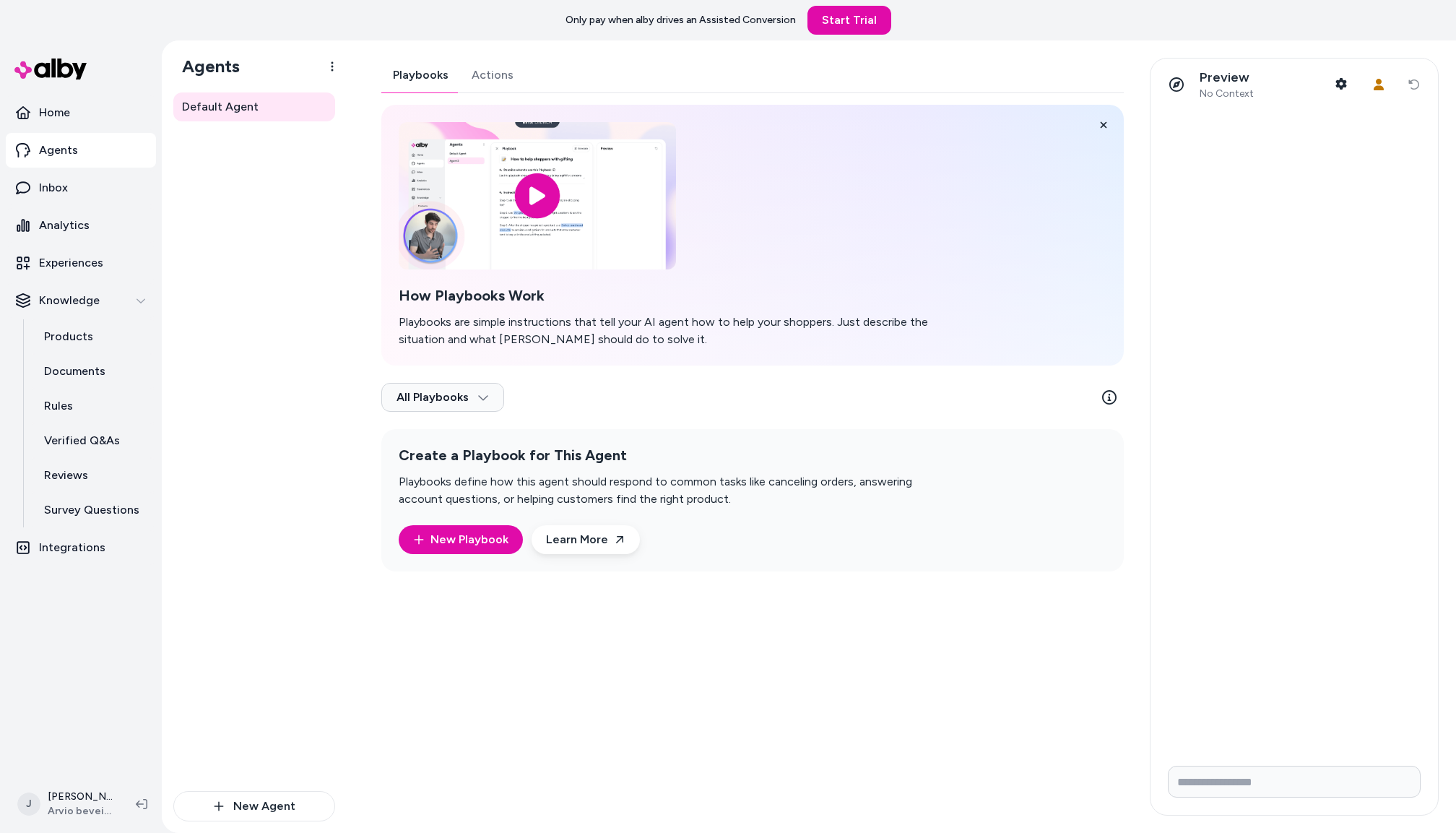
click at [482, 70] on div "Playbooks Actions How Playbooks Work Playbooks are simple instructions that tel…" at bounding box center [753, 314] width 742 height 514
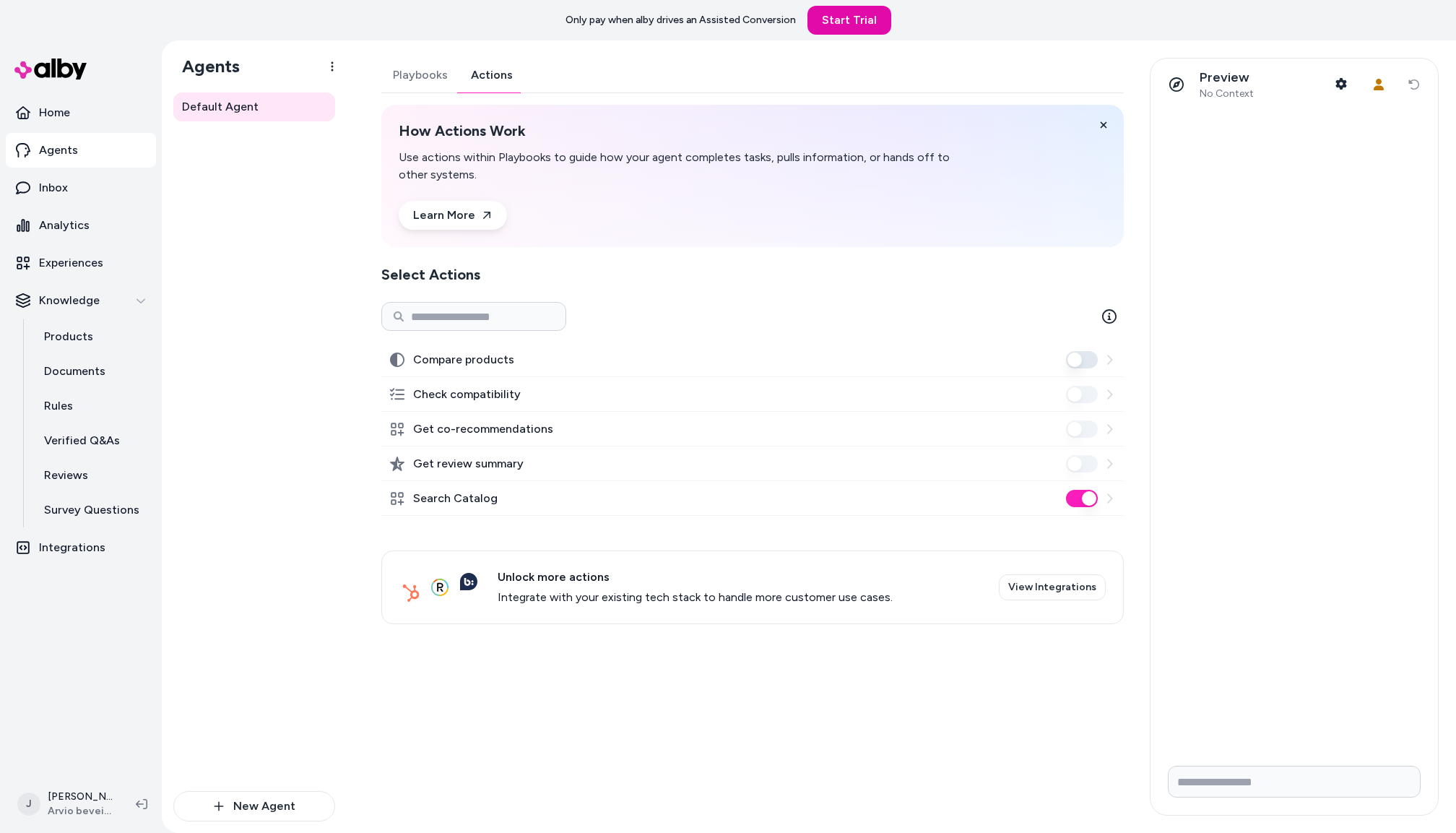
click at [201, 219] on div "Default Agent" at bounding box center [254, 442] width 162 height 698
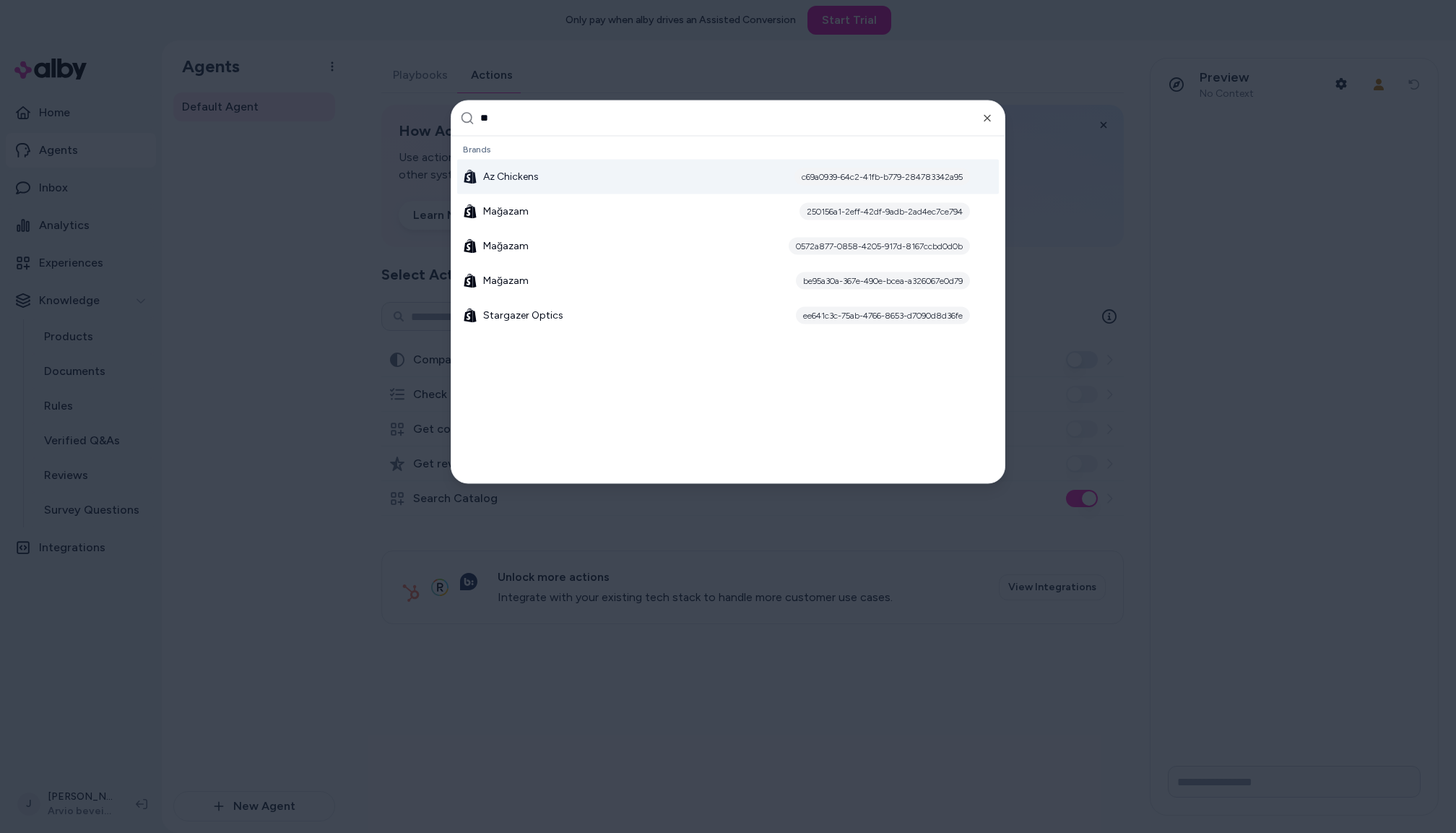
type input "**"
click at [541, 178] on div "Az Chickens c69a0939-64c2-41fb-b779-284783342a95" at bounding box center [728, 176] width 542 height 35
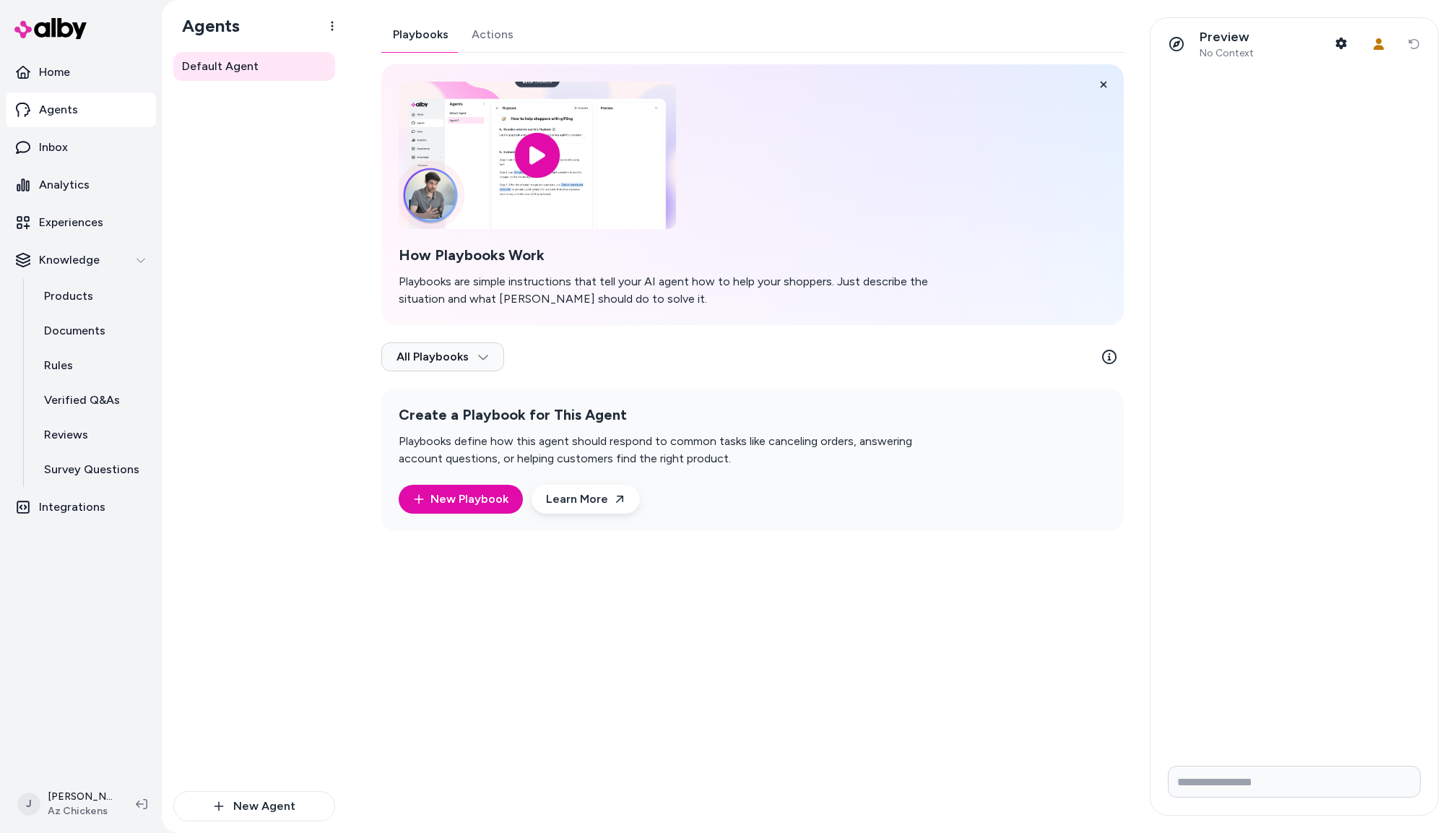
click at [498, 41] on div "Playbooks Actions How Playbooks Work Playbooks are simple instructions that tel…" at bounding box center [753, 274] width 742 height 514
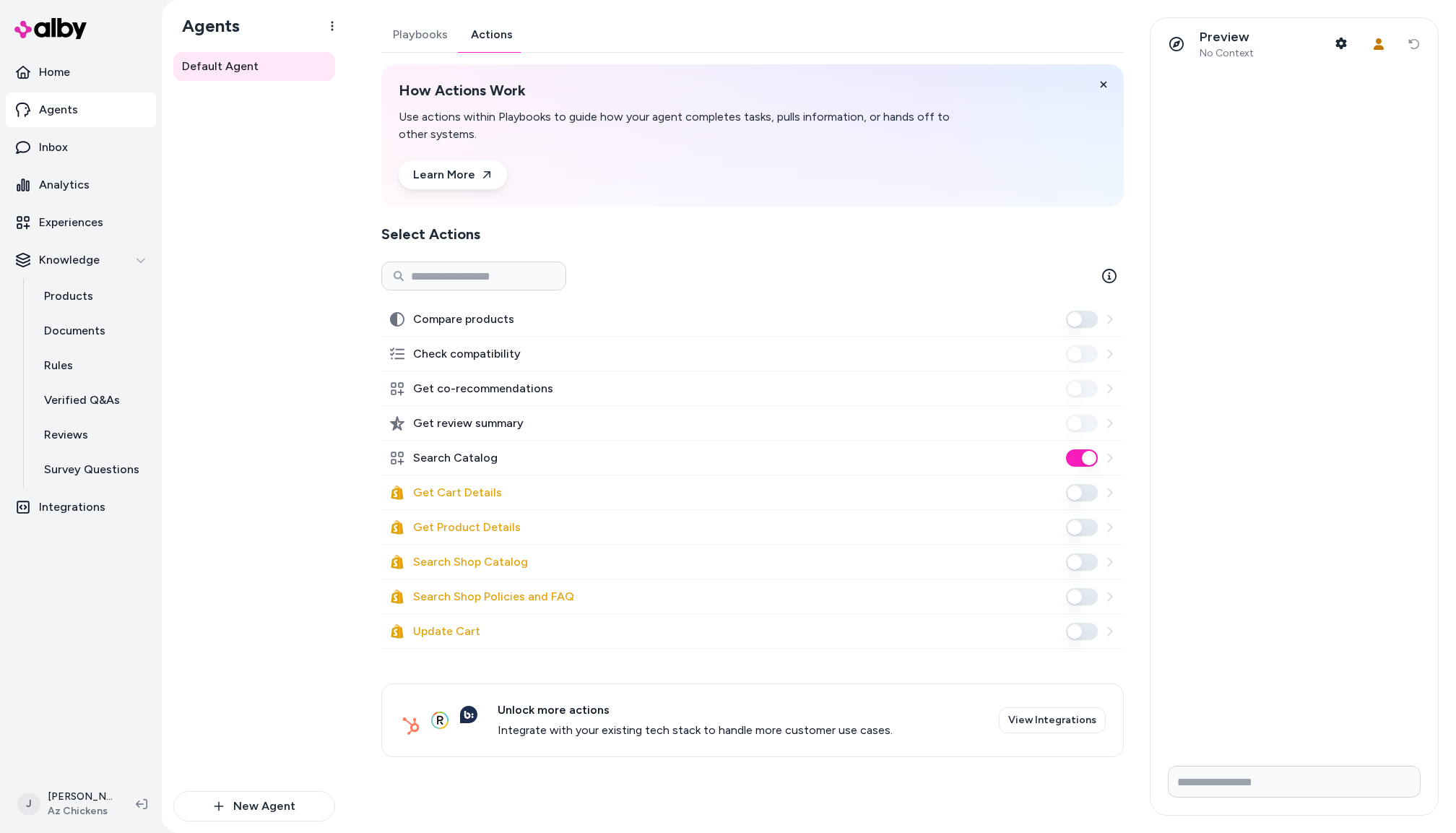
click at [258, 262] on div "Default Agent" at bounding box center [254, 422] width 162 height 739
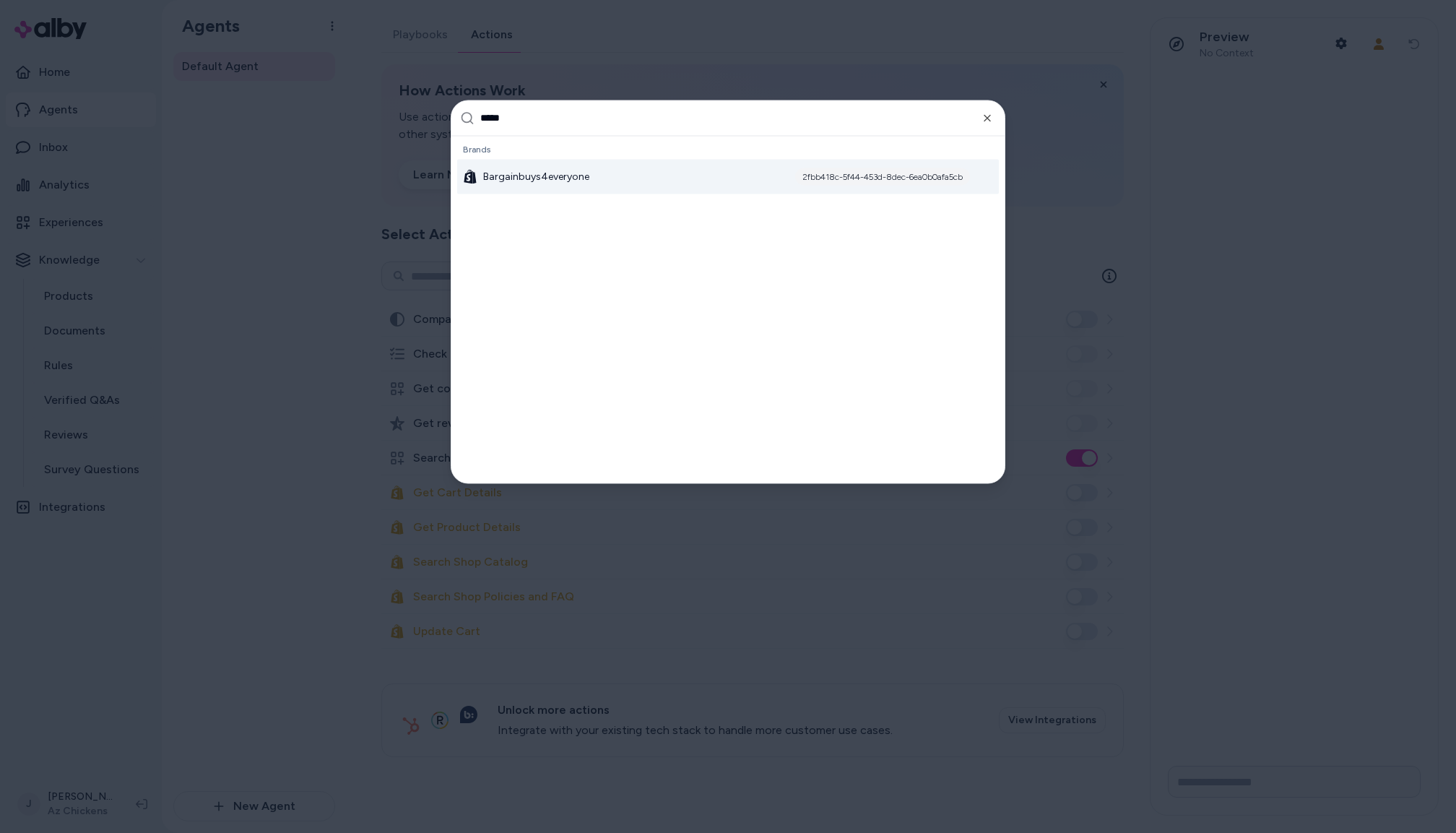
type input "*****"
click at [532, 188] on div "Bargainbuys4everyone 2fbb418c-5f44-453d-8dec-6ea0b0afa5cb" at bounding box center [728, 176] width 542 height 35
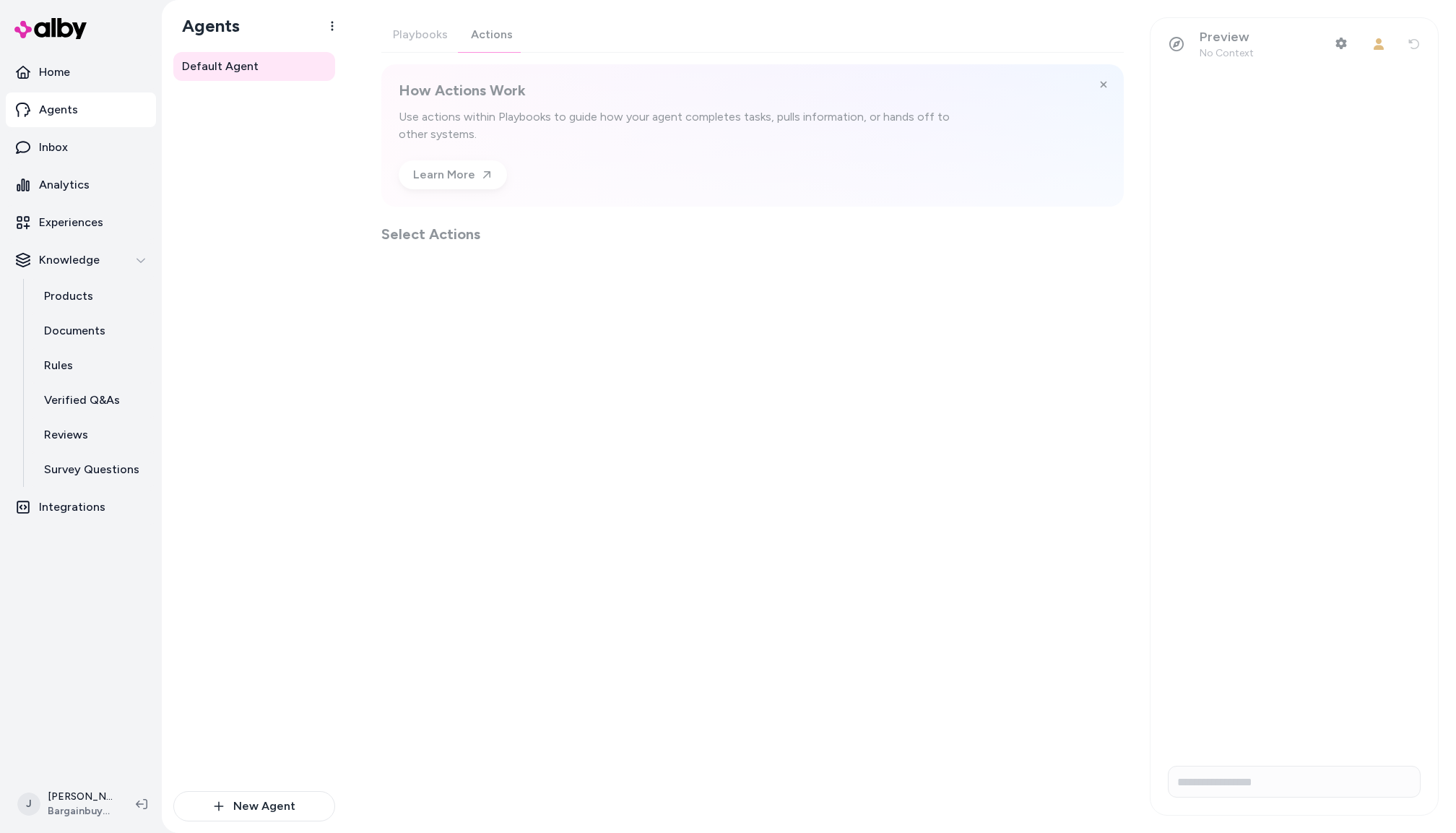
click at [494, 38] on div "Playbooks Actions How Actions Work Use actions within Playbooks to guide how yo…" at bounding box center [753, 130] width 742 height 227
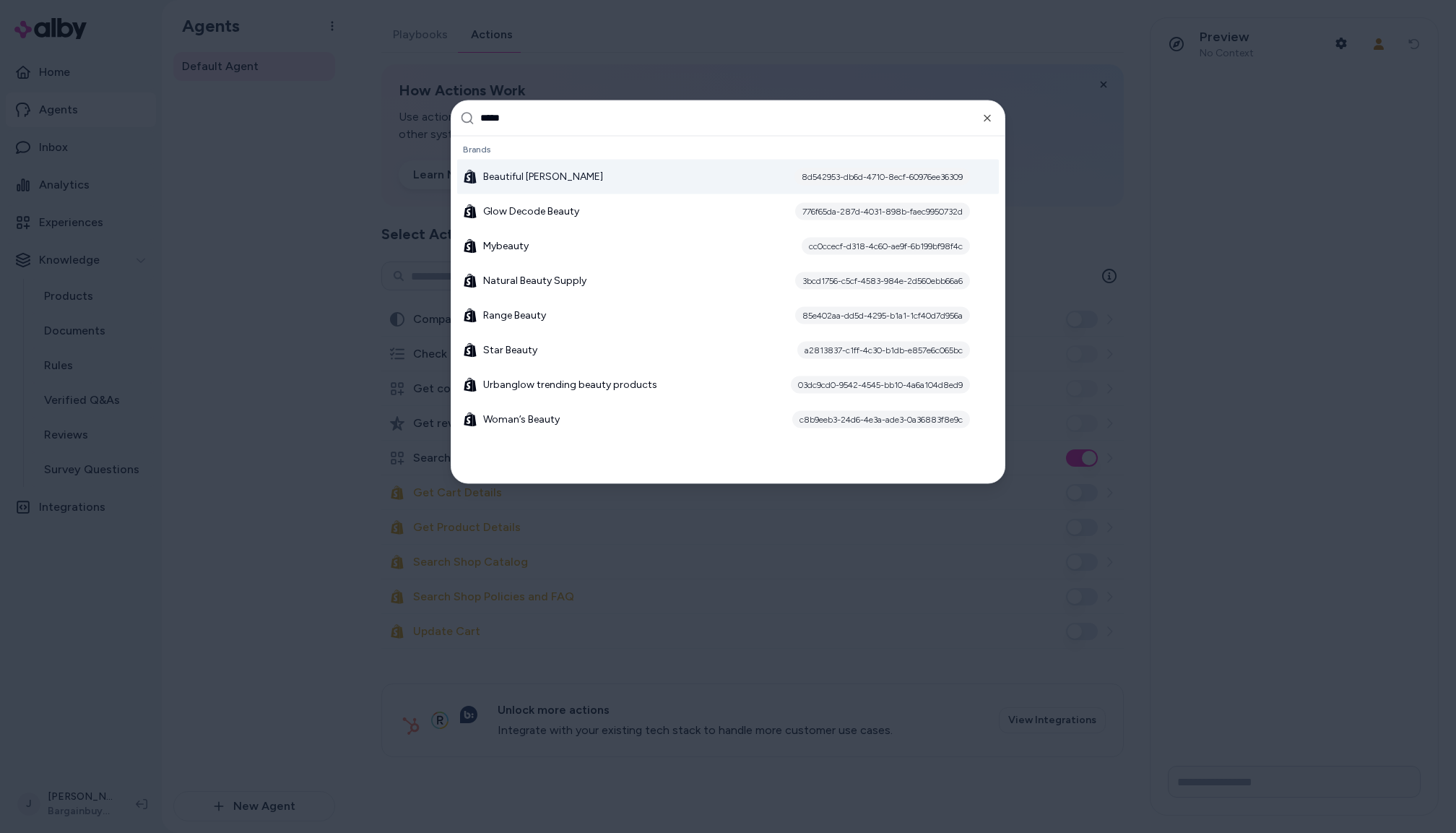
type input "*****"
click at [509, 175] on span "Beautiful Evie" at bounding box center [543, 176] width 120 height 14
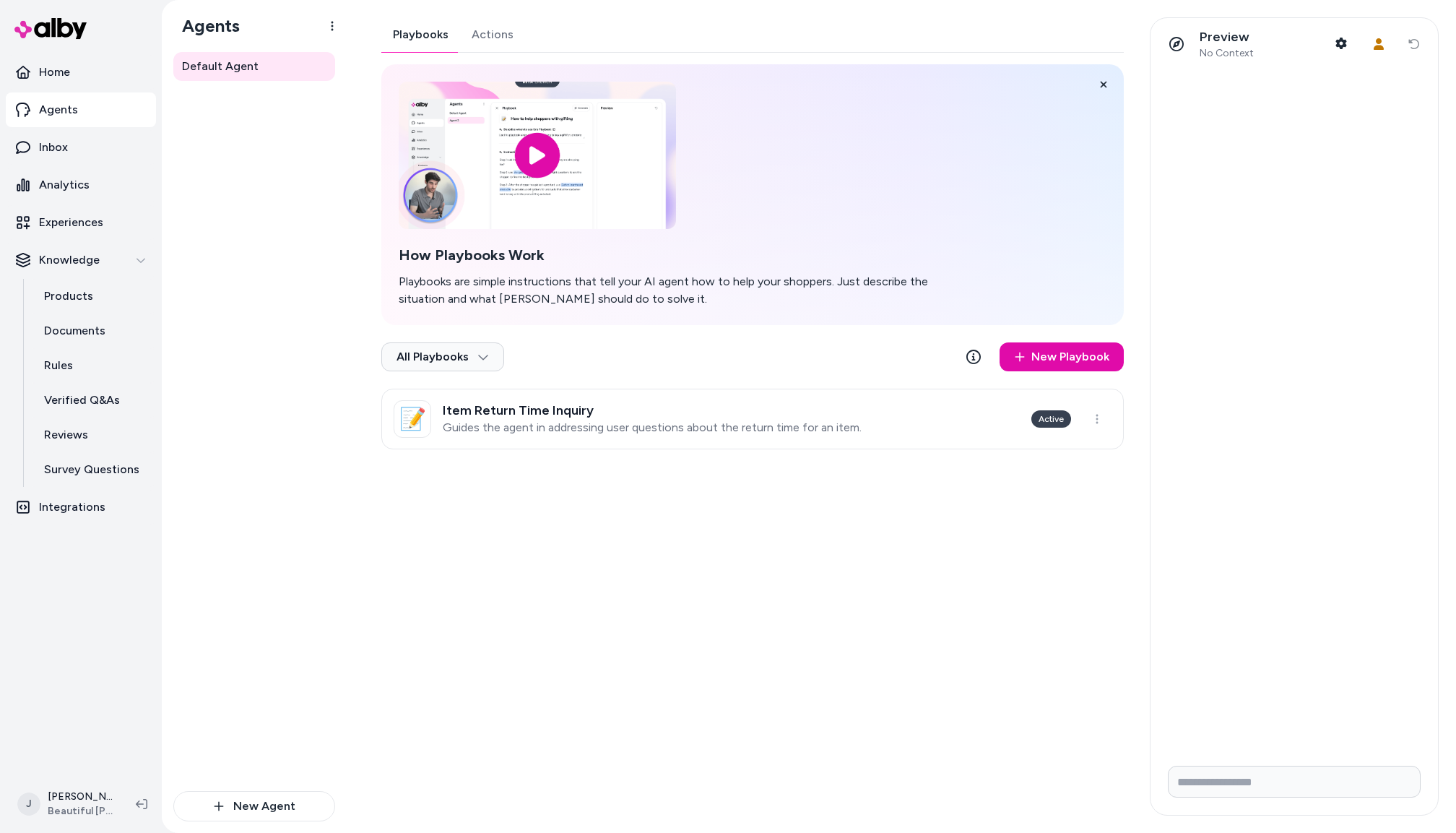
click at [481, 35] on div "Playbooks Actions How Playbooks Work Playbooks are simple instructions that tel…" at bounding box center [753, 233] width 742 height 432
click at [427, 40] on button "Playbooks" at bounding box center [421, 35] width 79 height 35
click at [700, 423] on p "Guides the agent in addressing user questions about the return time for an item." at bounding box center [652, 427] width 419 height 14
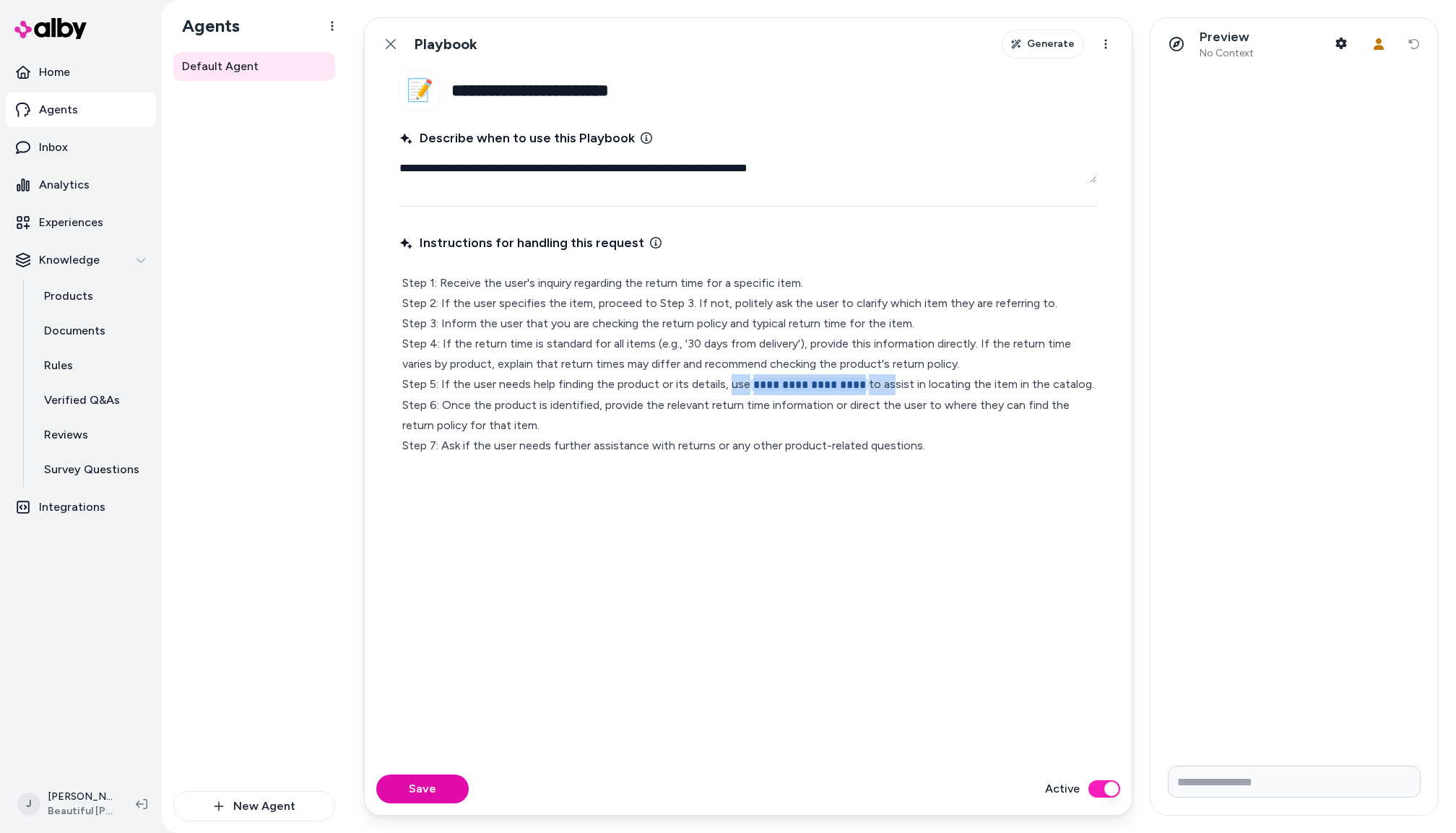
drag, startPoint x: 881, startPoint y: 386, endPoint x: 729, endPoint y: 387, distance: 152.0
click at [729, 387] on p "**********" at bounding box center [748, 364] width 692 height 183
type textarea "*"
click at [916, 412] on p "Step 1: Receive the user's inquiry regarding the return time for a specific ite…" at bounding box center [748, 364] width 692 height 182
click at [433, 796] on button "Save" at bounding box center [423, 789] width 93 height 29
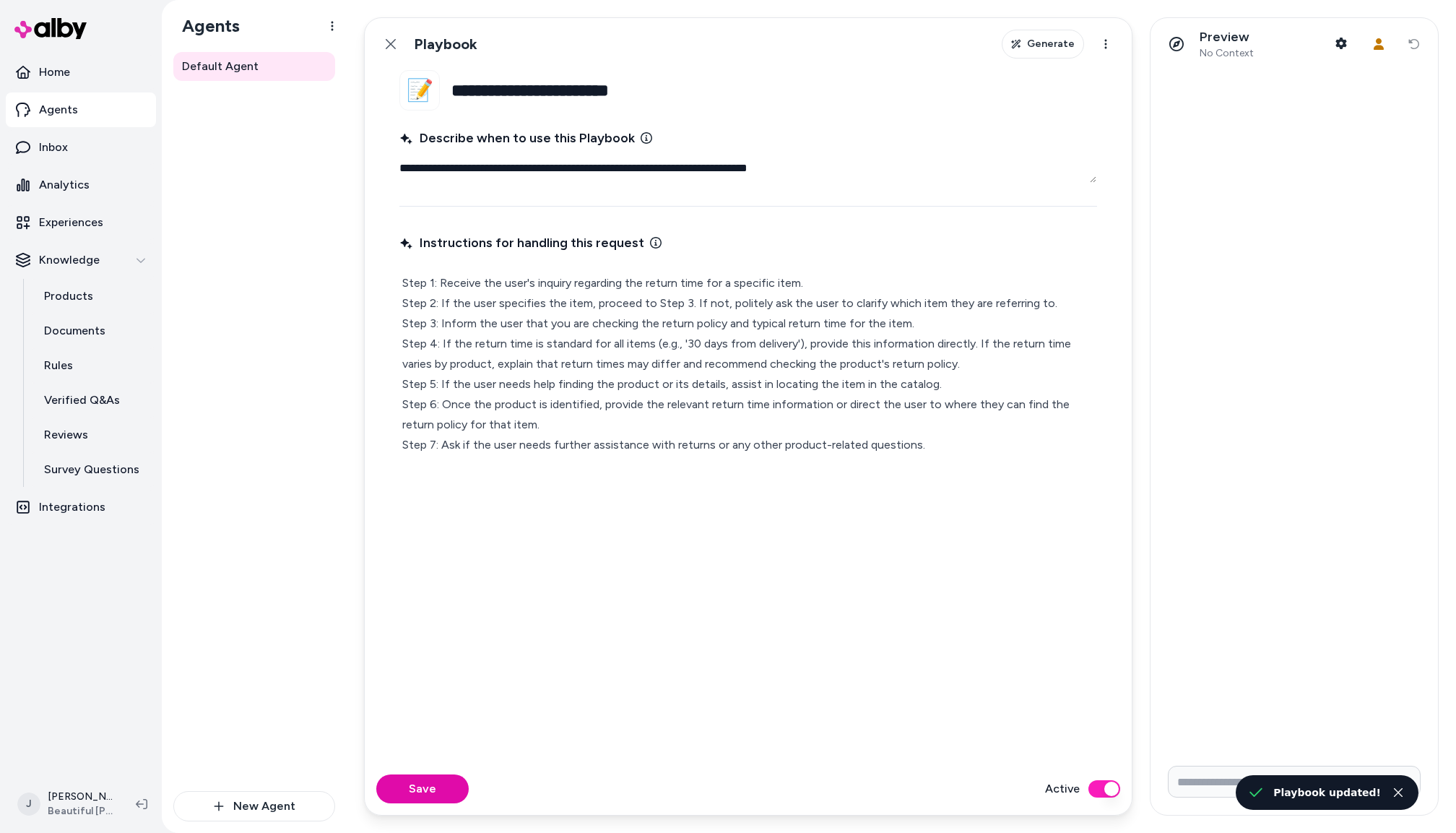
type textarea "*"
click at [393, 39] on icon at bounding box center [391, 44] width 12 height 12
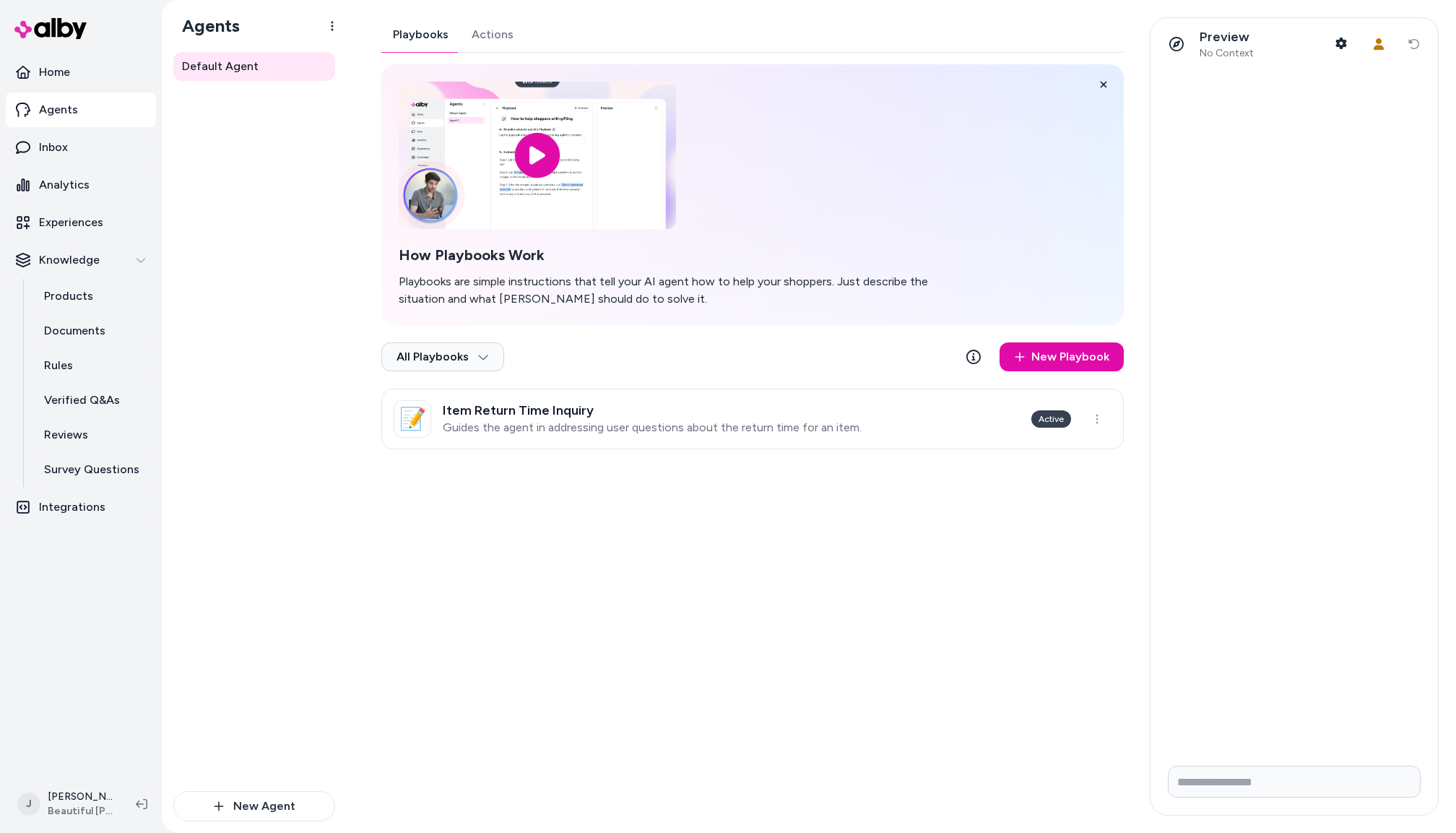
click at [486, 38] on button "Actions" at bounding box center [493, 35] width 65 height 35
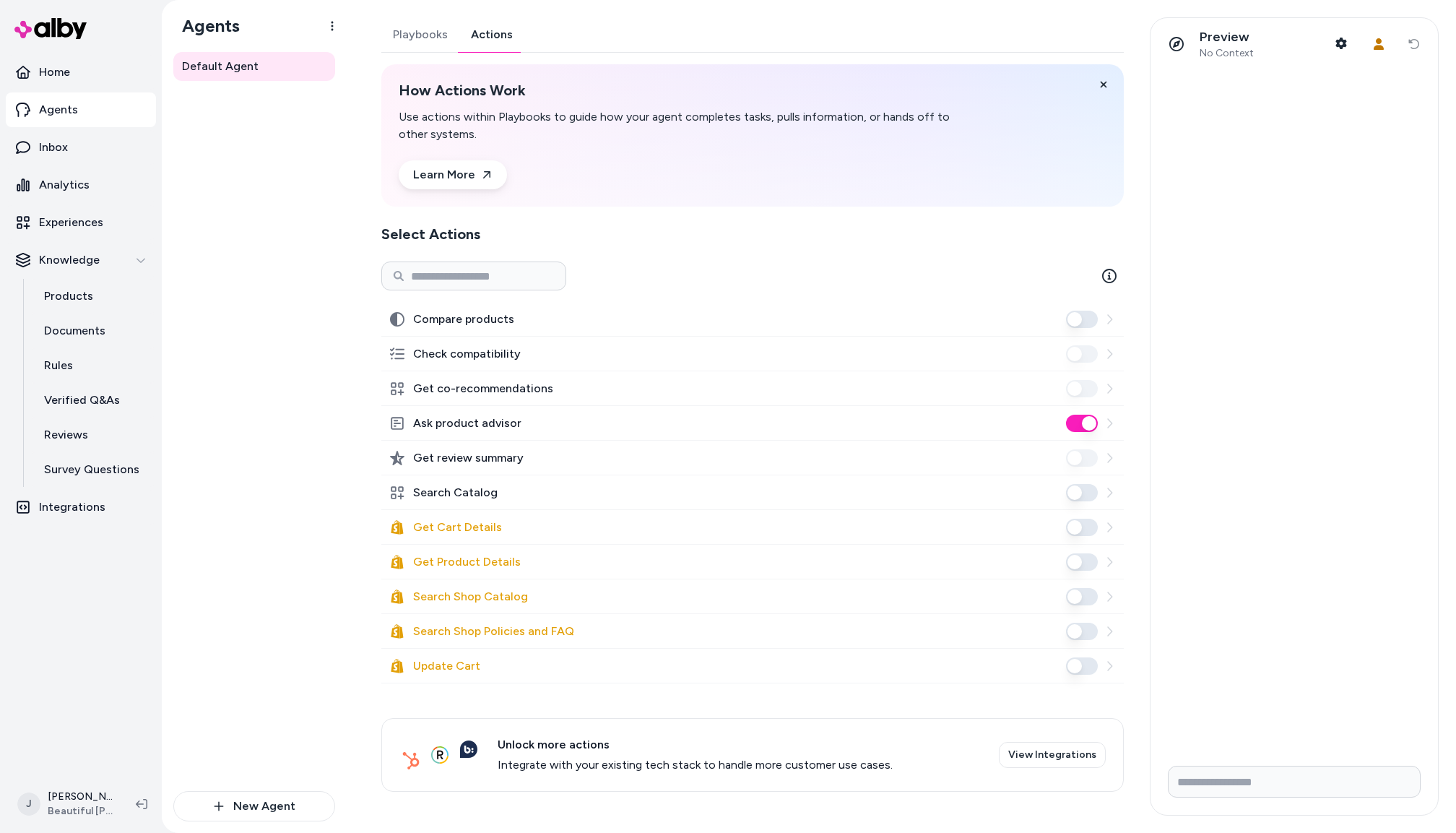
click at [1082, 417] on button "Ask product advisor" at bounding box center [1082, 423] width 32 height 17
click at [1083, 493] on button "Search Catalog" at bounding box center [1082, 493] width 32 height 17
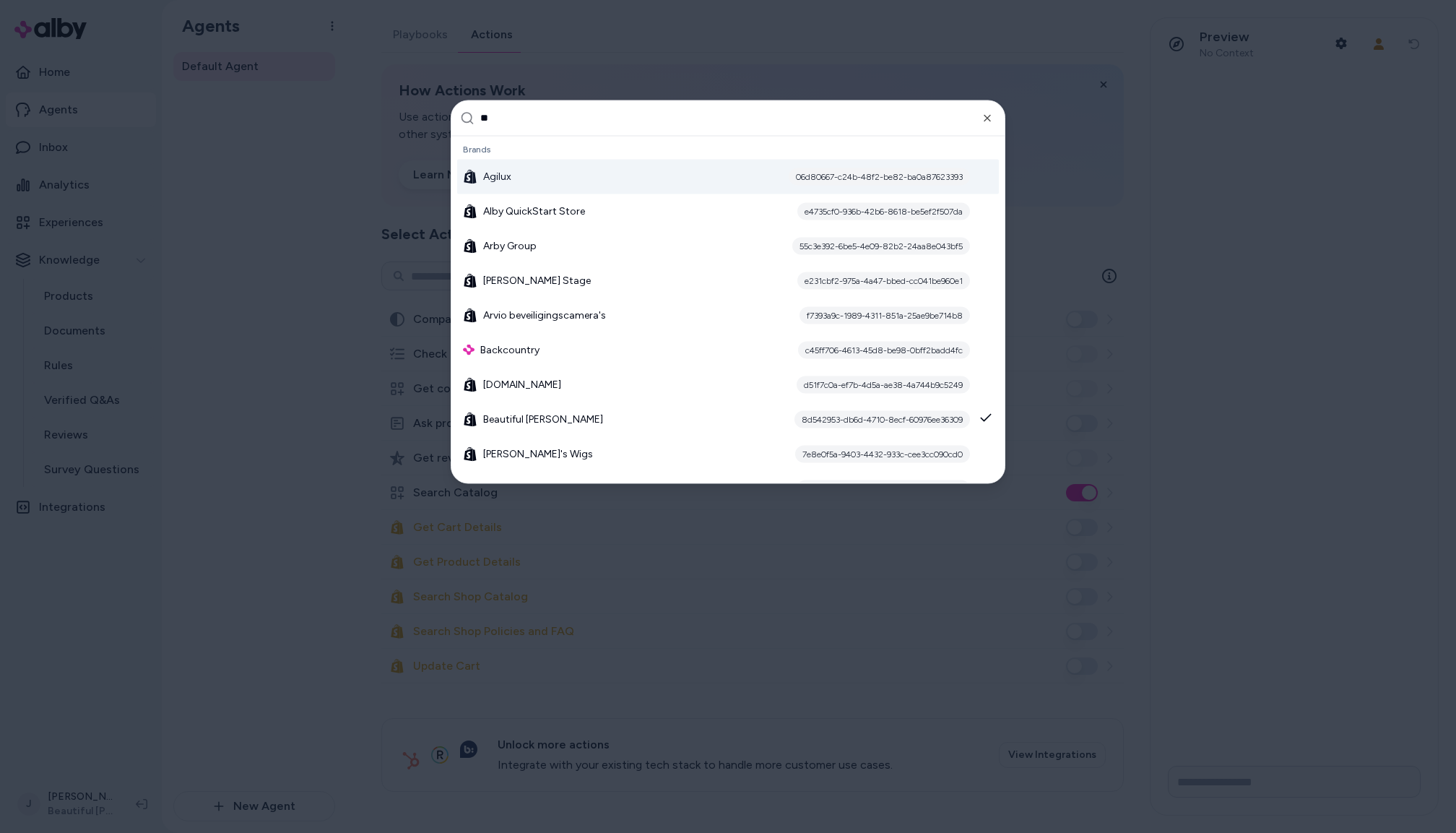
type input "*"
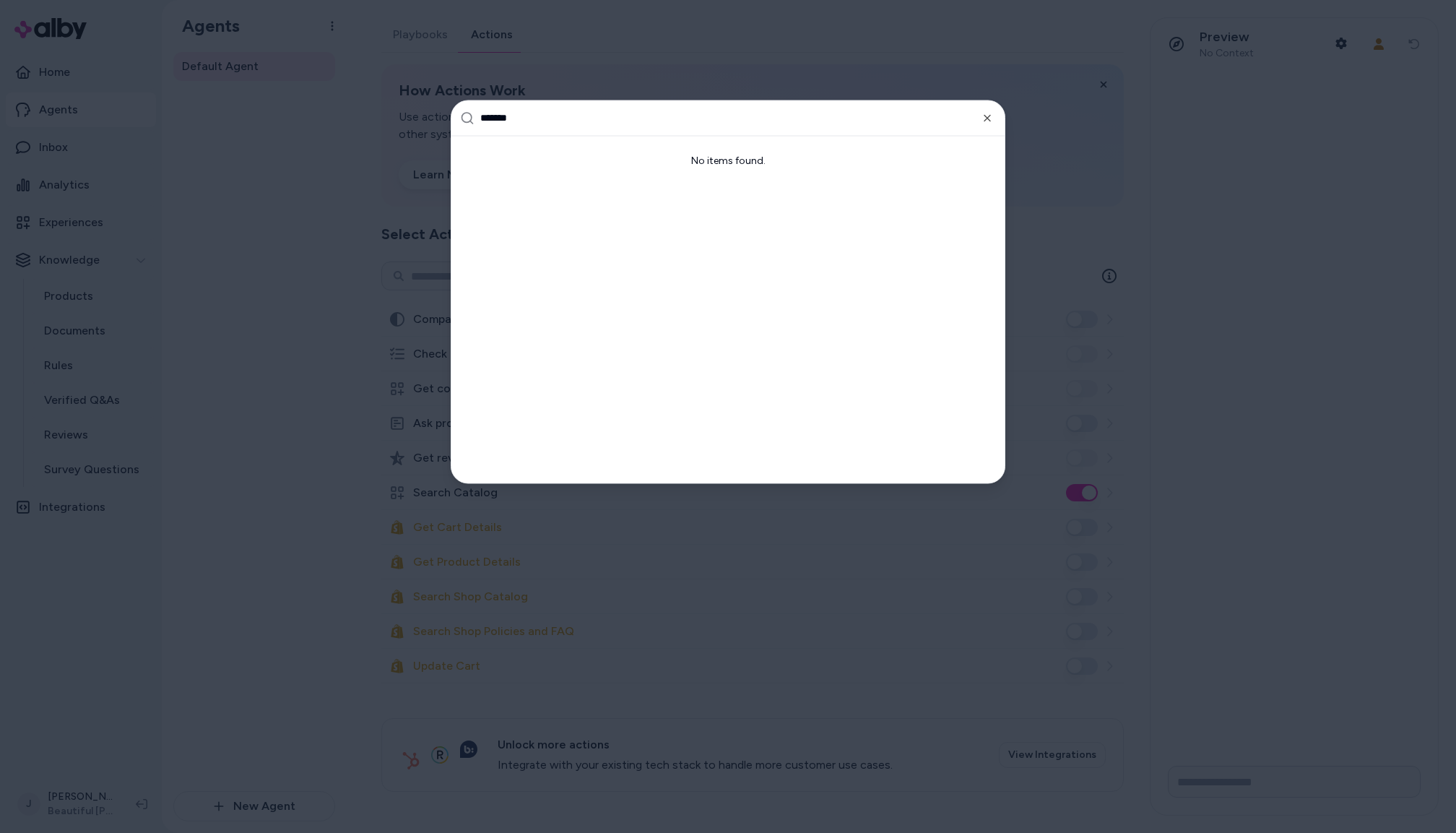
type input "*******"
click at [250, 240] on div at bounding box center [728, 416] width 1456 height 833
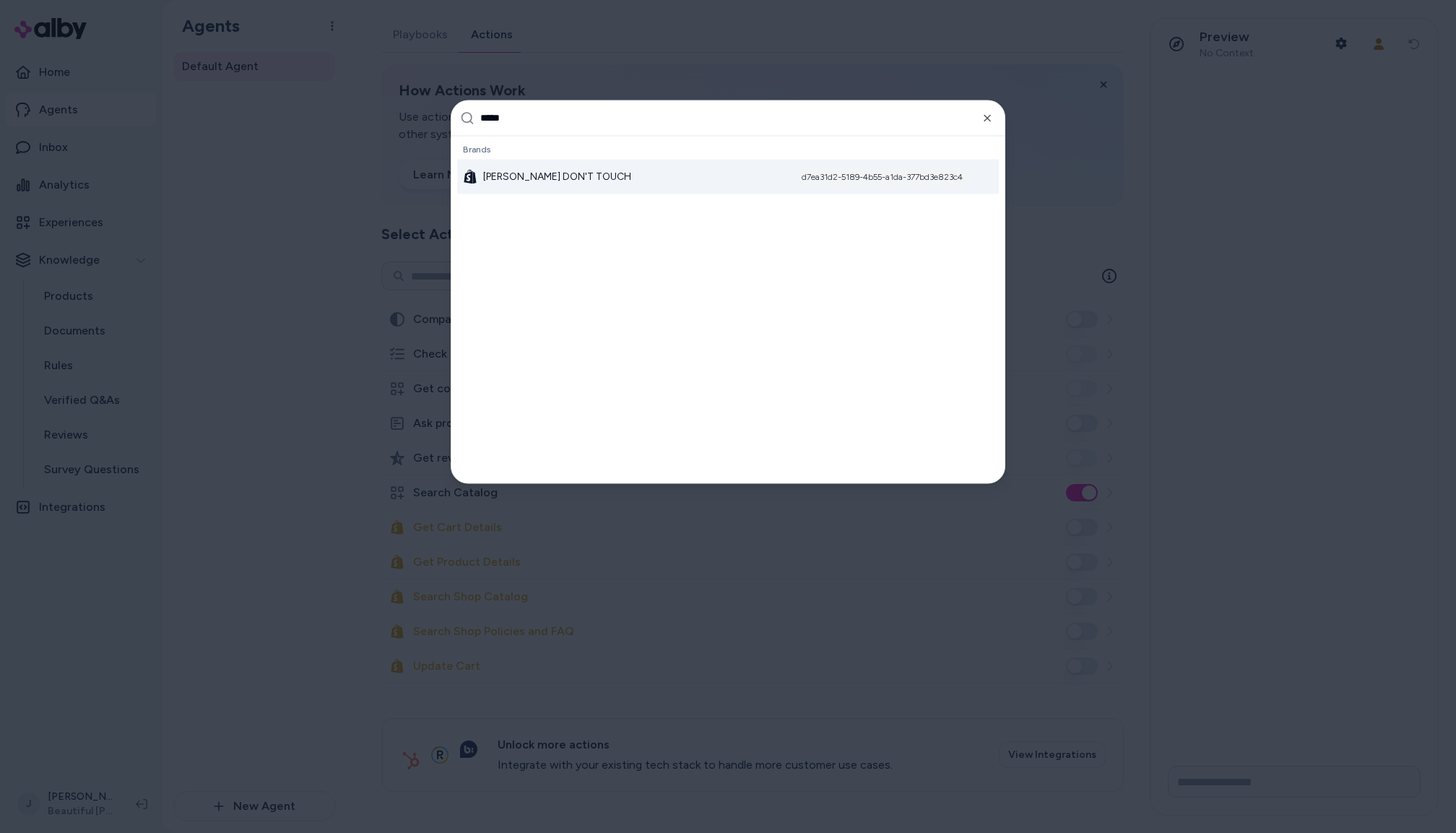
type input "*****"
click at [579, 175] on span "[PERSON_NAME] DON'T TOUCH" at bounding box center [557, 176] width 148 height 14
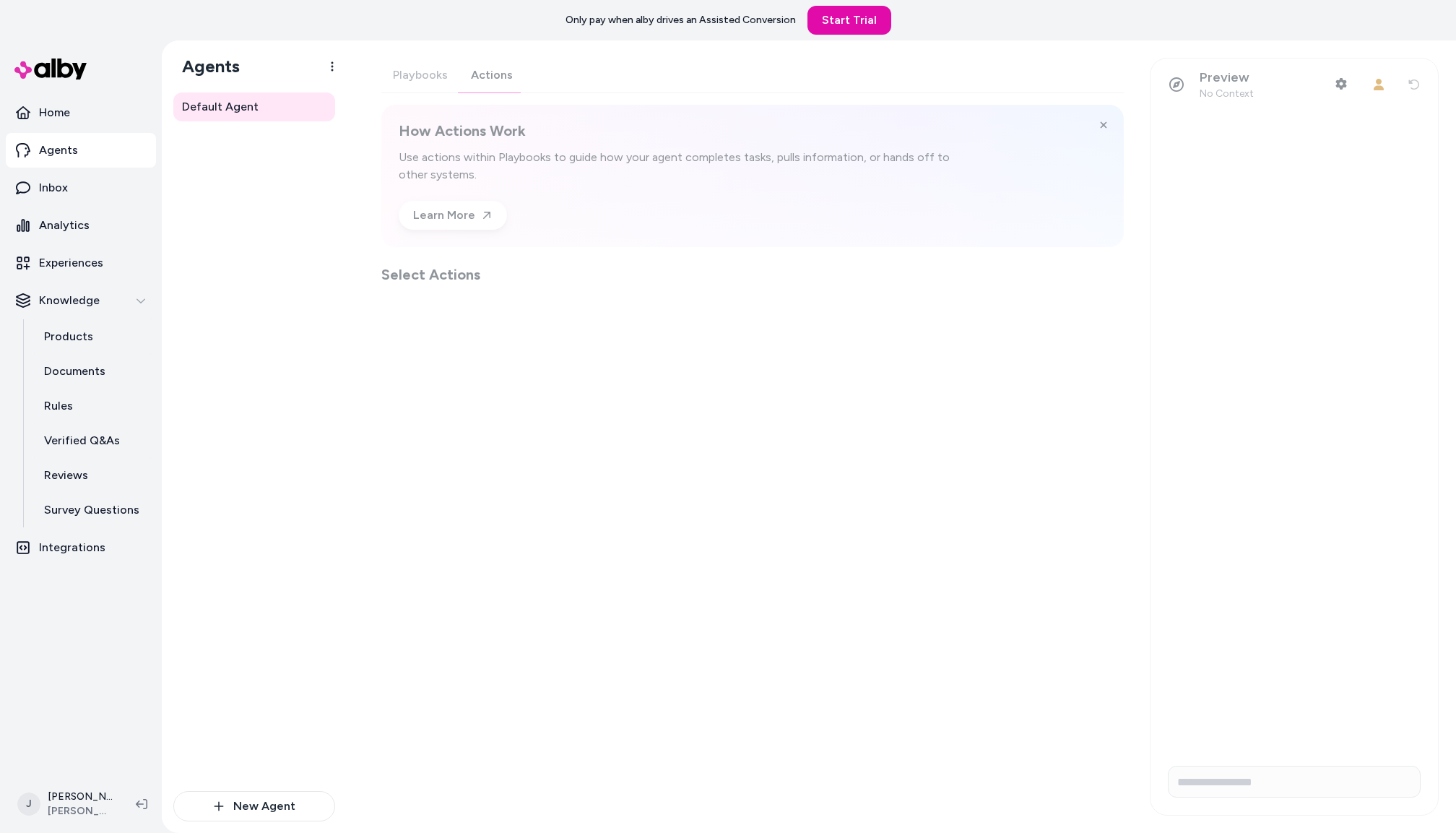
drag, startPoint x: 469, startPoint y: 67, endPoint x: 476, endPoint y: 70, distance: 7.6
click at [473, 68] on div "Playbooks Actions How Actions Work Use actions within Playbooks to guide how yo…" at bounding box center [753, 171] width 742 height 227
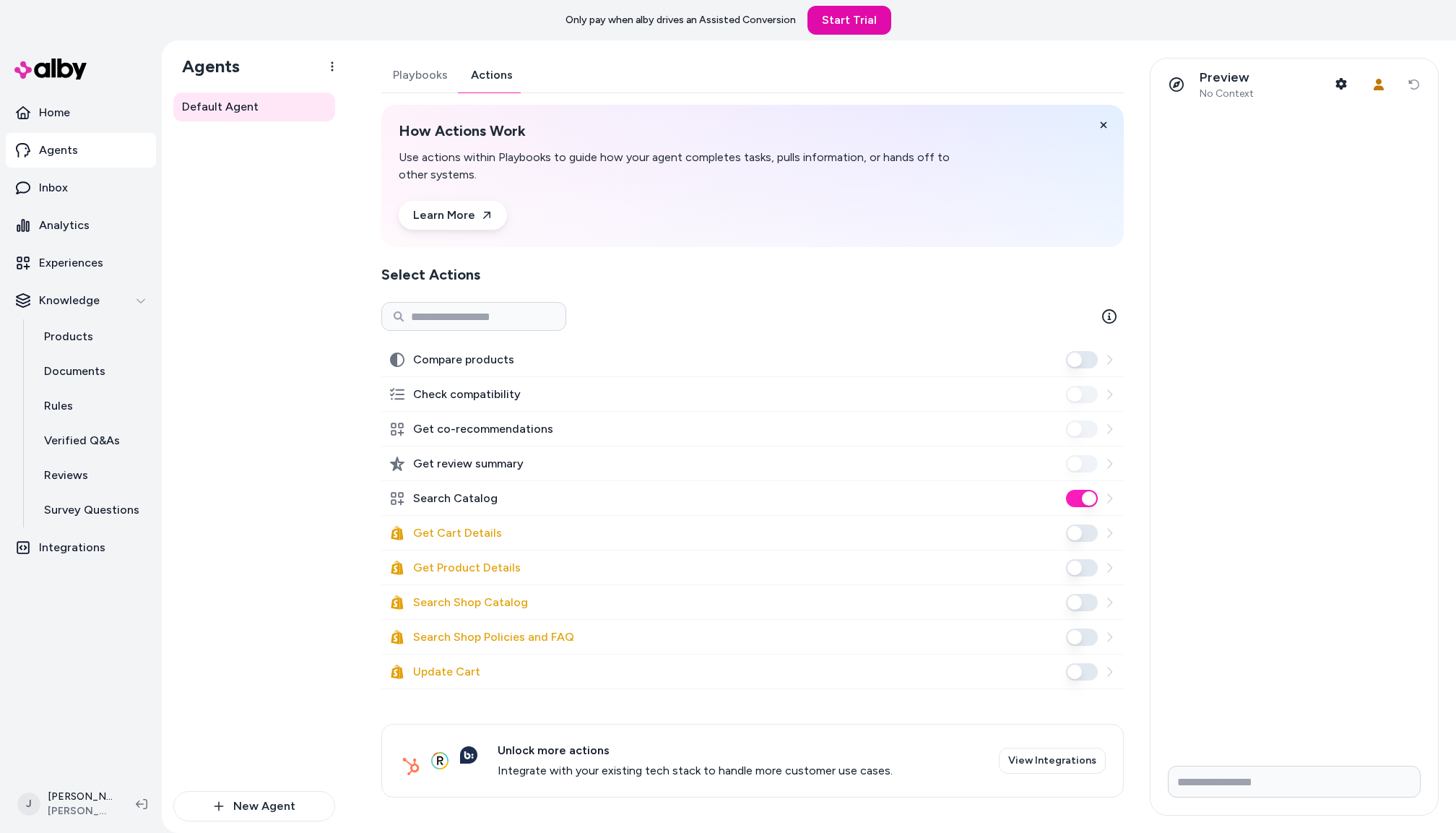
click at [277, 320] on div "Default Agent" at bounding box center [254, 442] width 162 height 698
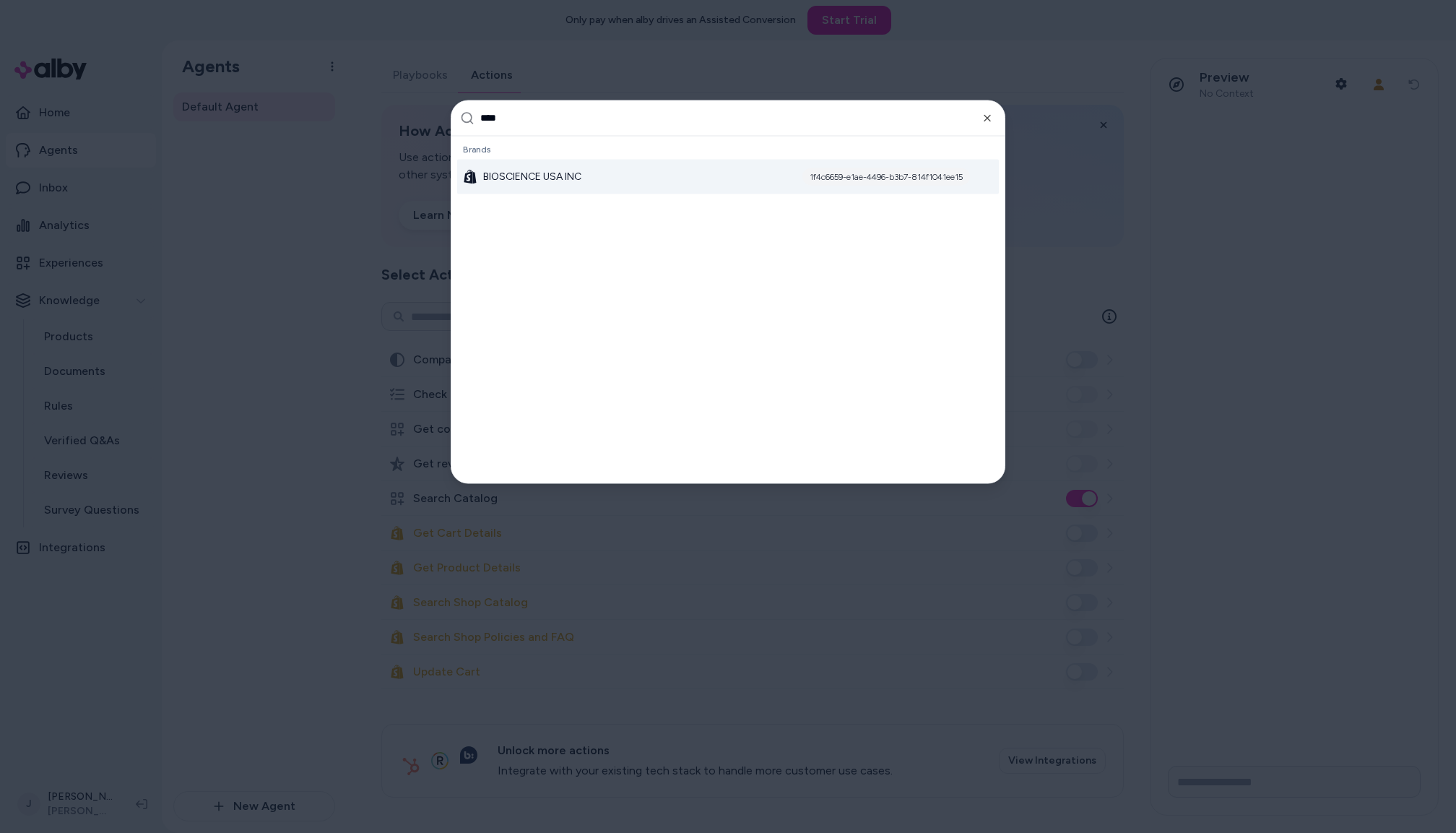
type input "****"
click at [575, 176] on span "BIOSCIENCE USA INC" at bounding box center [532, 176] width 99 height 14
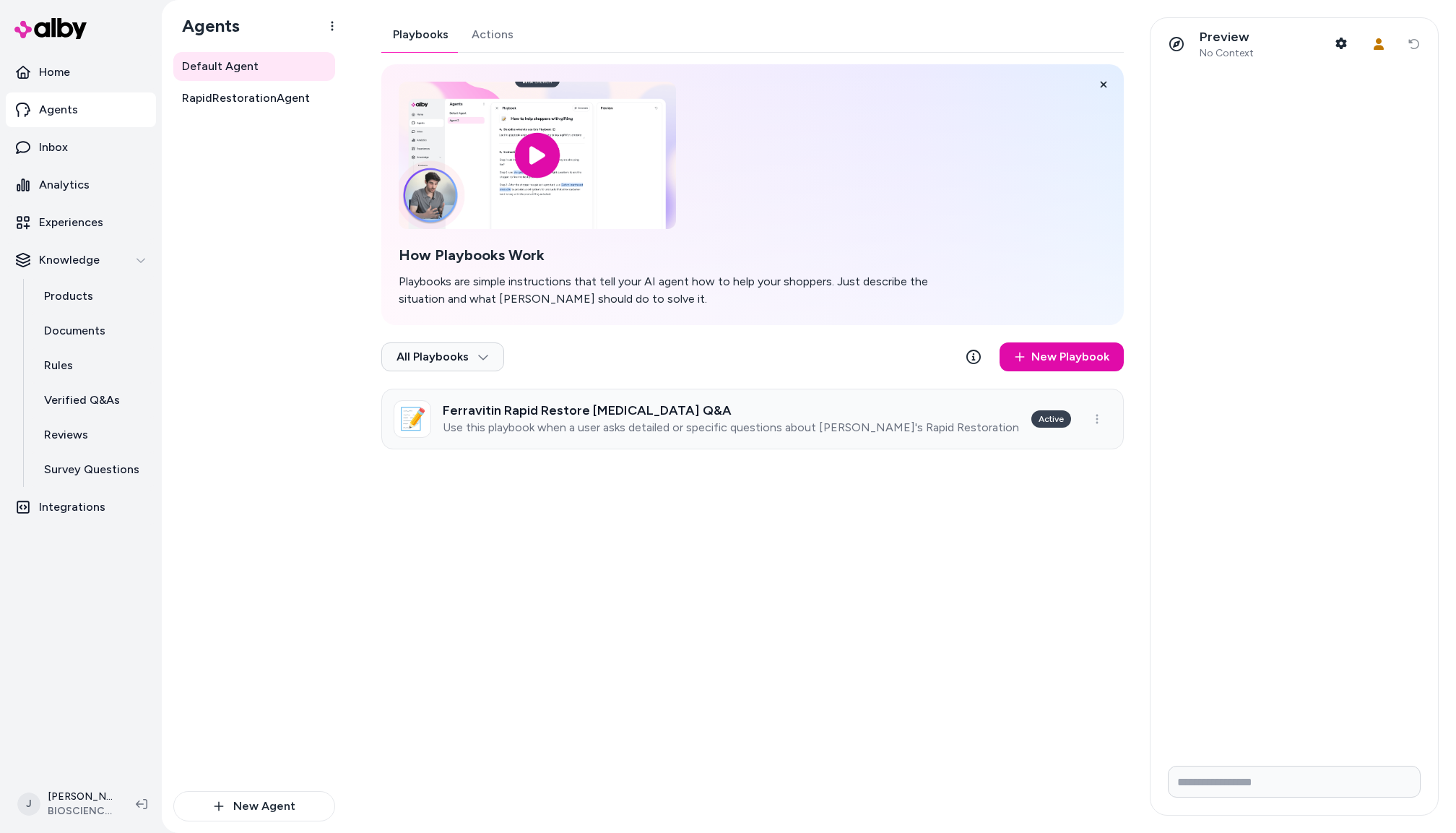
click at [657, 416] on h3 "Ferravitin Rapid Restore Iron Supplement Q&A" at bounding box center [731, 410] width 577 height 14
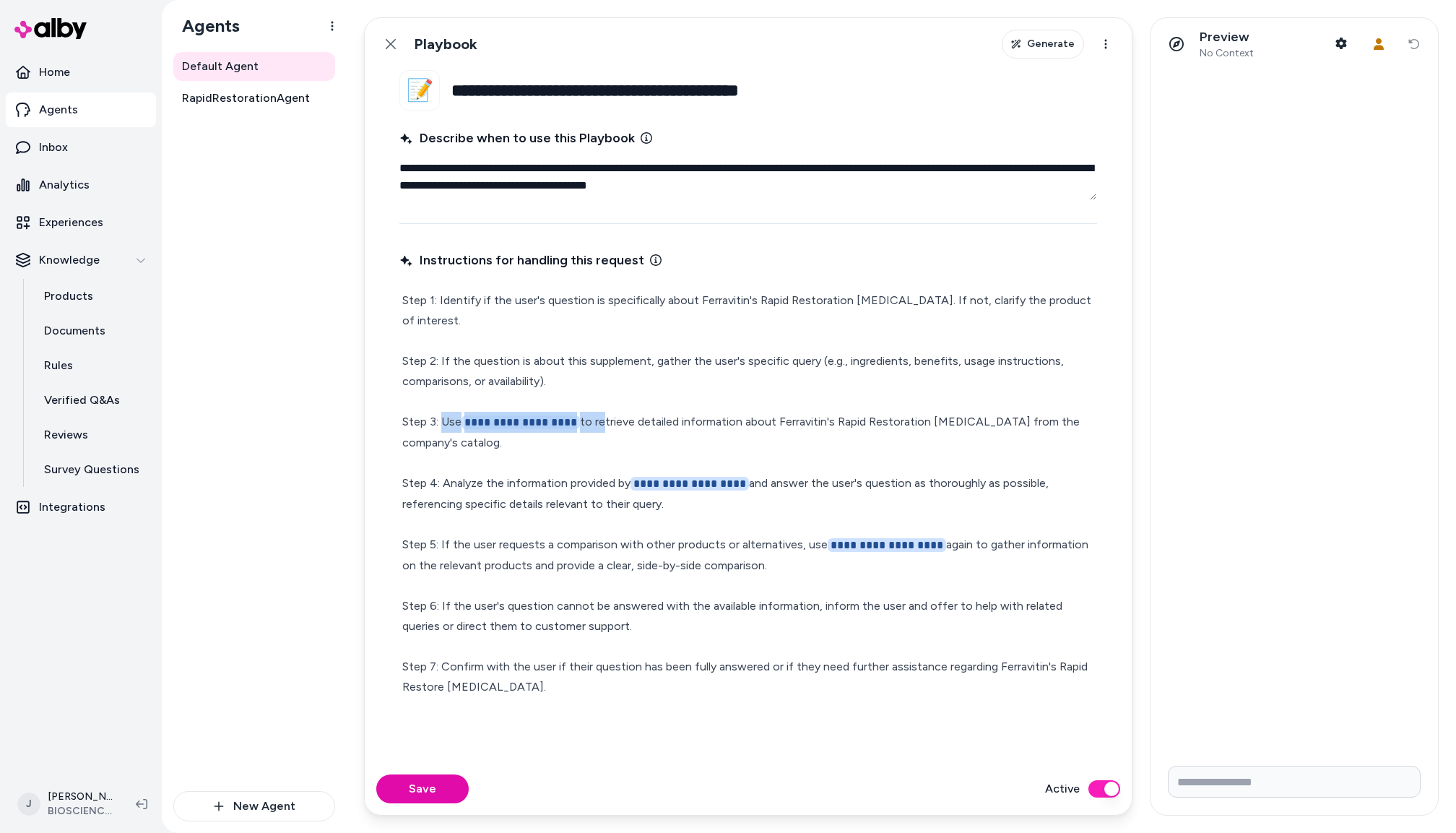
drag, startPoint x: 596, startPoint y: 422, endPoint x: 443, endPoint y: 421, distance: 153.0
click at [443, 421] on p "**********" at bounding box center [748, 493] width 692 height 406
type textarea "*"
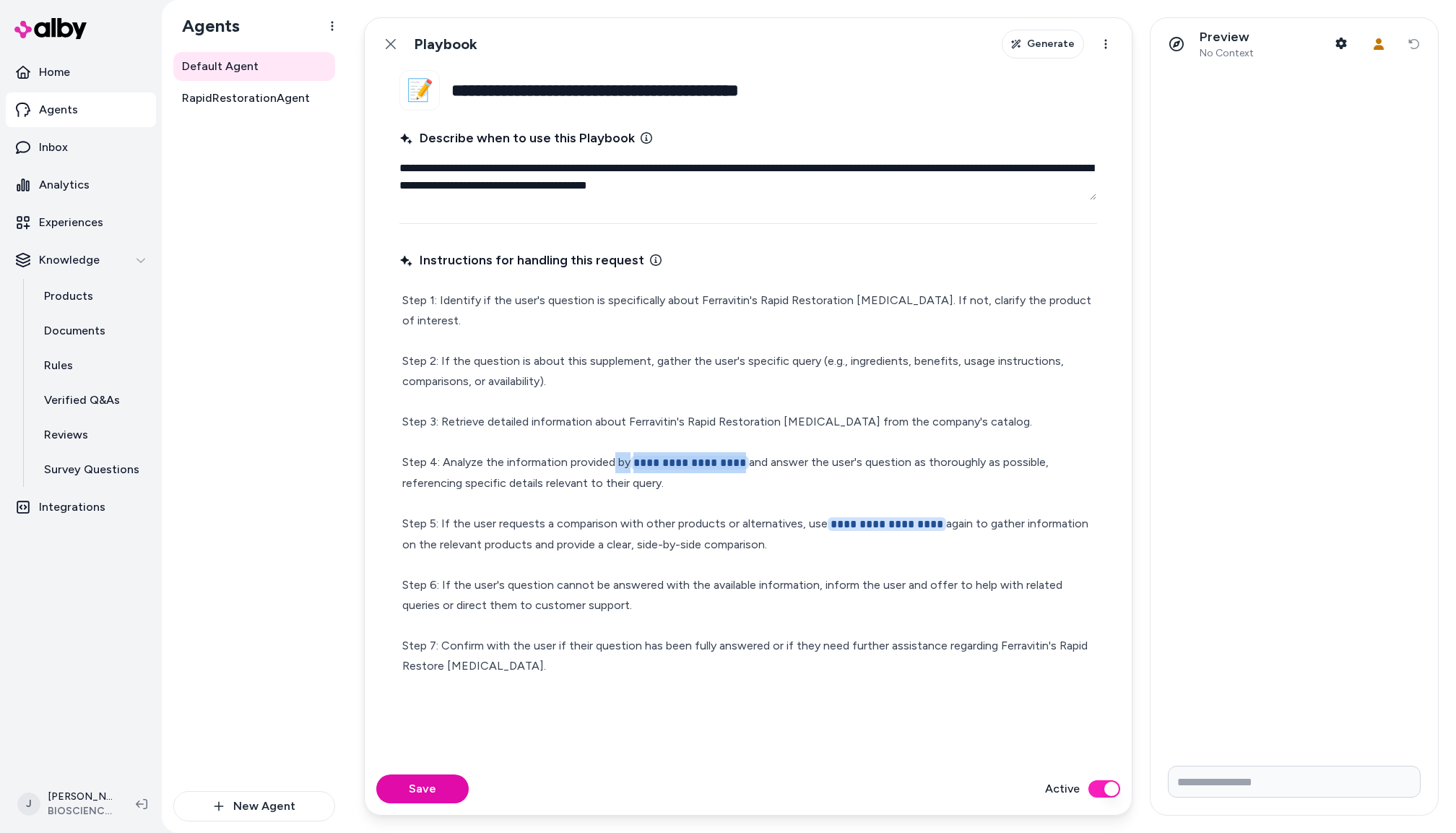
drag, startPoint x: 740, startPoint y: 464, endPoint x: 616, endPoint y: 456, distance: 124.3
click at [616, 457] on p "**********" at bounding box center [748, 483] width 692 height 386
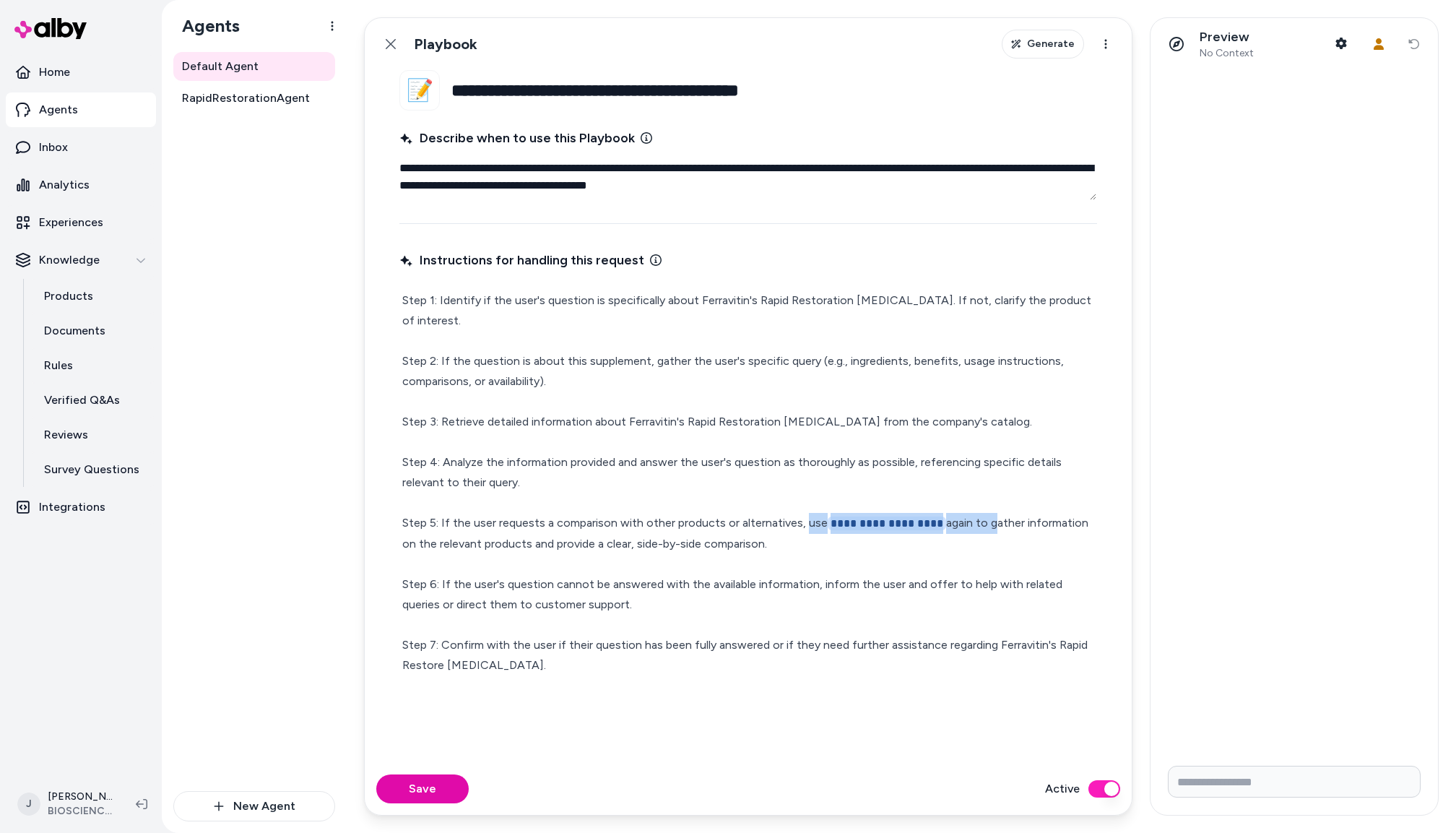
drag, startPoint x: 980, startPoint y: 524, endPoint x: 804, endPoint y: 524, distance: 176.0
click at [804, 524] on p "**********" at bounding box center [748, 483] width 692 height 385
drag, startPoint x: 407, startPoint y: 783, endPoint x: 411, endPoint y: 742, distance: 41.2
click at [407, 783] on button "Save" at bounding box center [423, 789] width 93 height 29
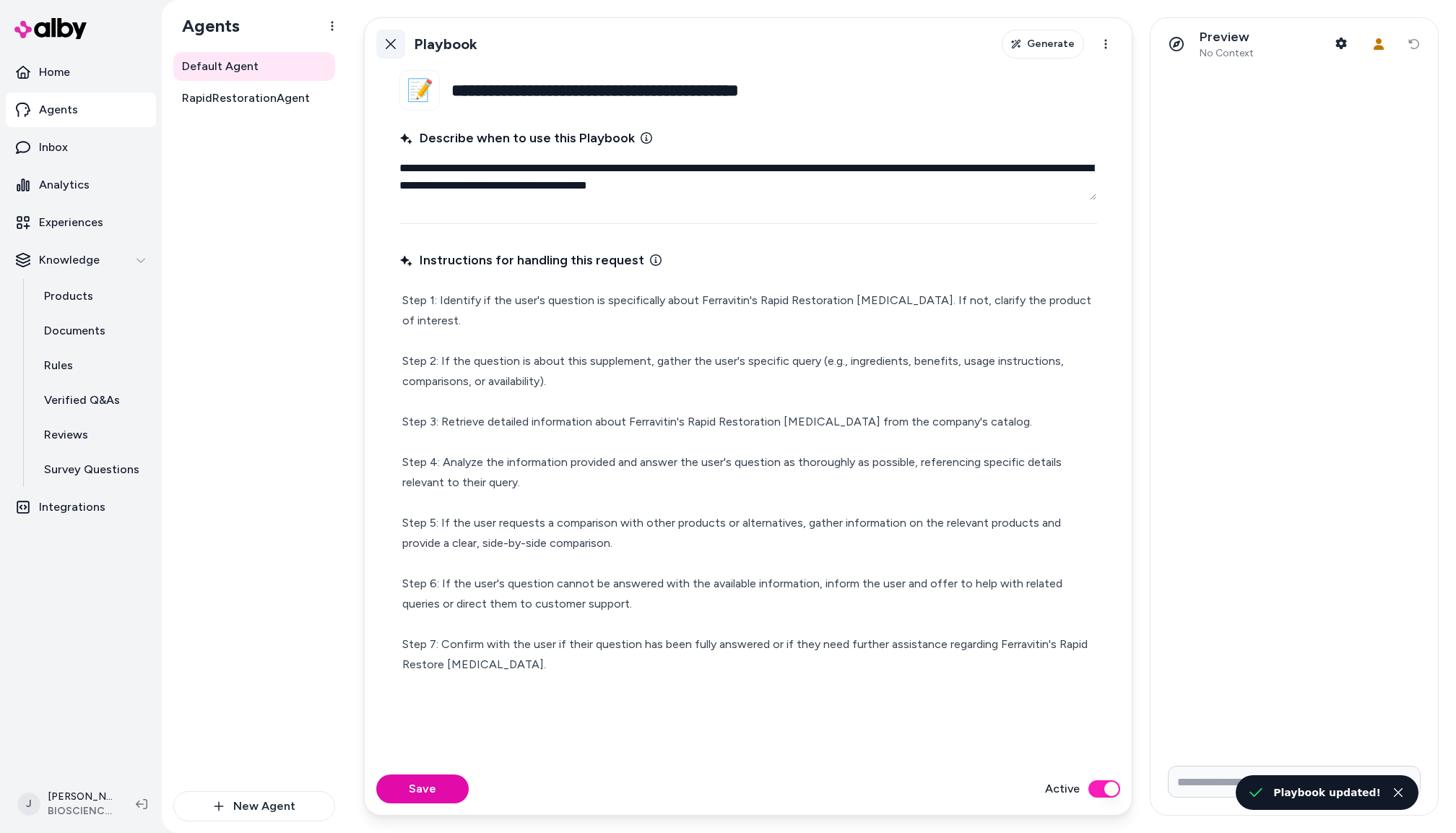
click at [392, 37] on button "Back" at bounding box center [391, 44] width 29 height 29
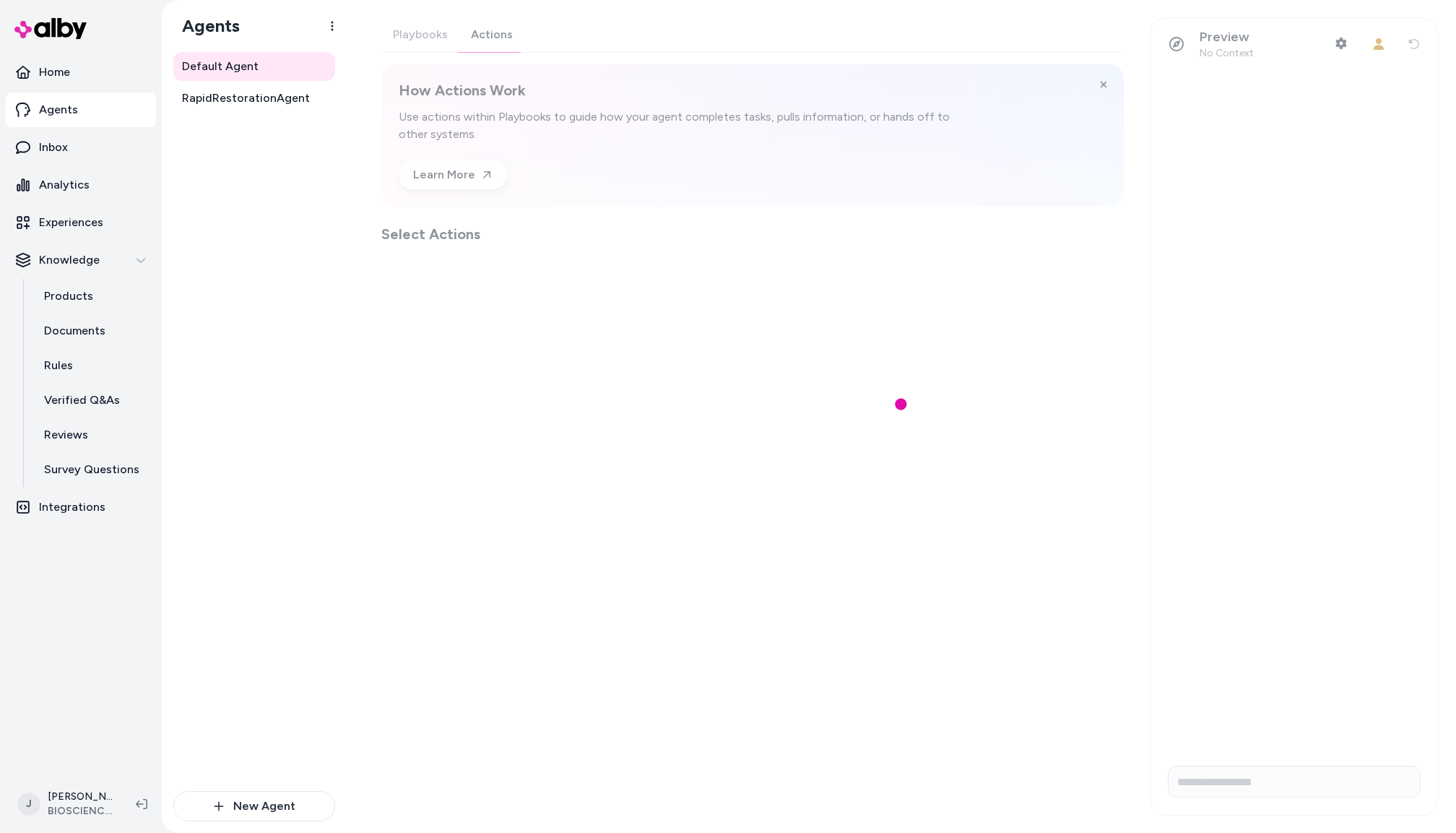
click at [490, 34] on div "Playbooks Actions How Actions Work Use actions within Playbooks to guide how yo…" at bounding box center [753, 130] width 742 height 227
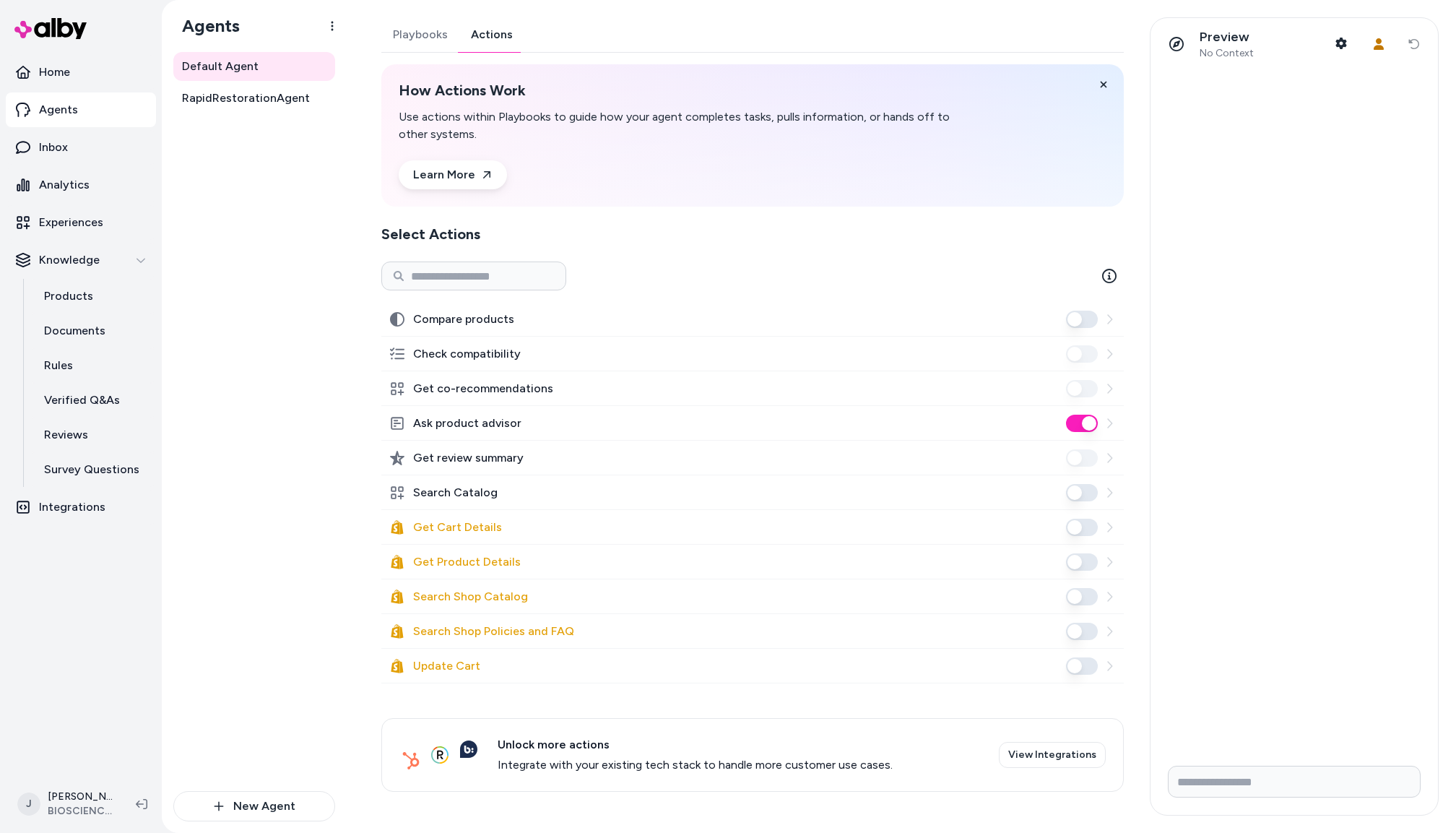
click at [1091, 419] on button "Ask product advisor" at bounding box center [1082, 423] width 32 height 17
click at [1070, 493] on button "Search Catalog" at bounding box center [1082, 493] width 32 height 17
click at [242, 104] on span "RapidRestorationAgent" at bounding box center [246, 99] width 128 height 17
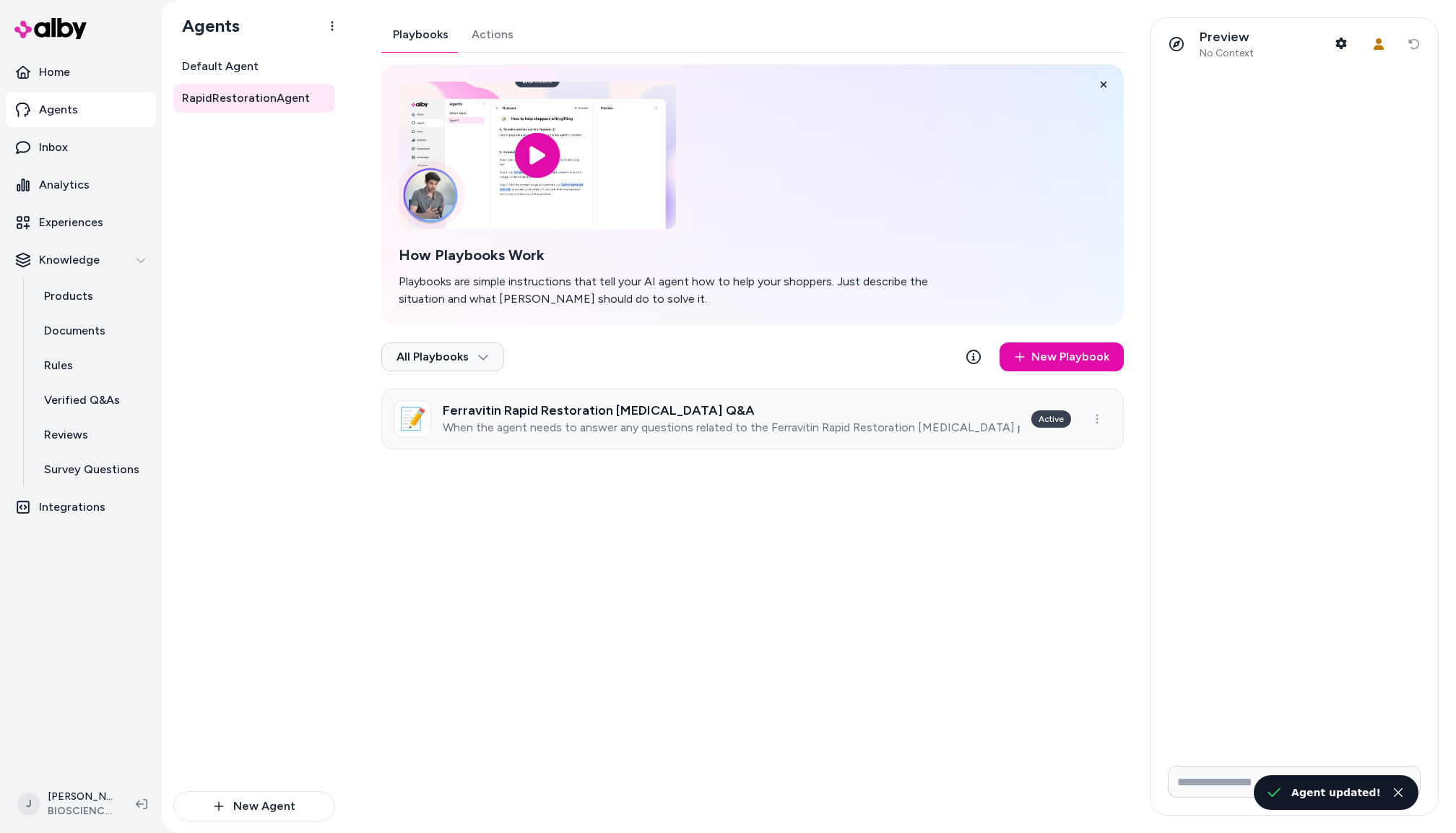
click at [713, 421] on p "When the agent needs to answer any questions related to the Ferravitin Rapid Re…" at bounding box center [731, 427] width 577 height 14
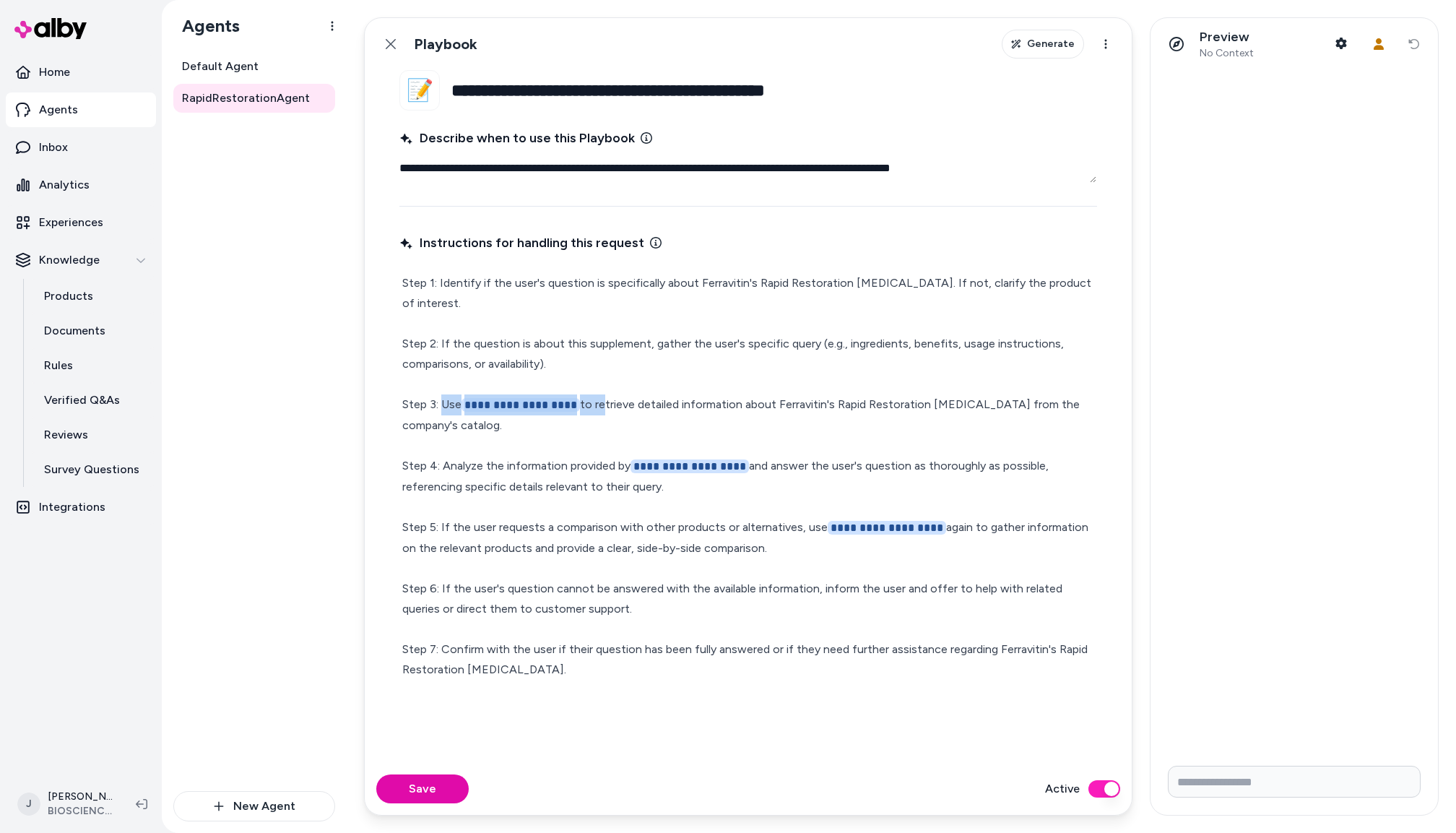
drag, startPoint x: 596, startPoint y: 405, endPoint x: 443, endPoint y: 402, distance: 153.0
click at [443, 402] on p "**********" at bounding box center [748, 476] width 692 height 406
type textarea "*"
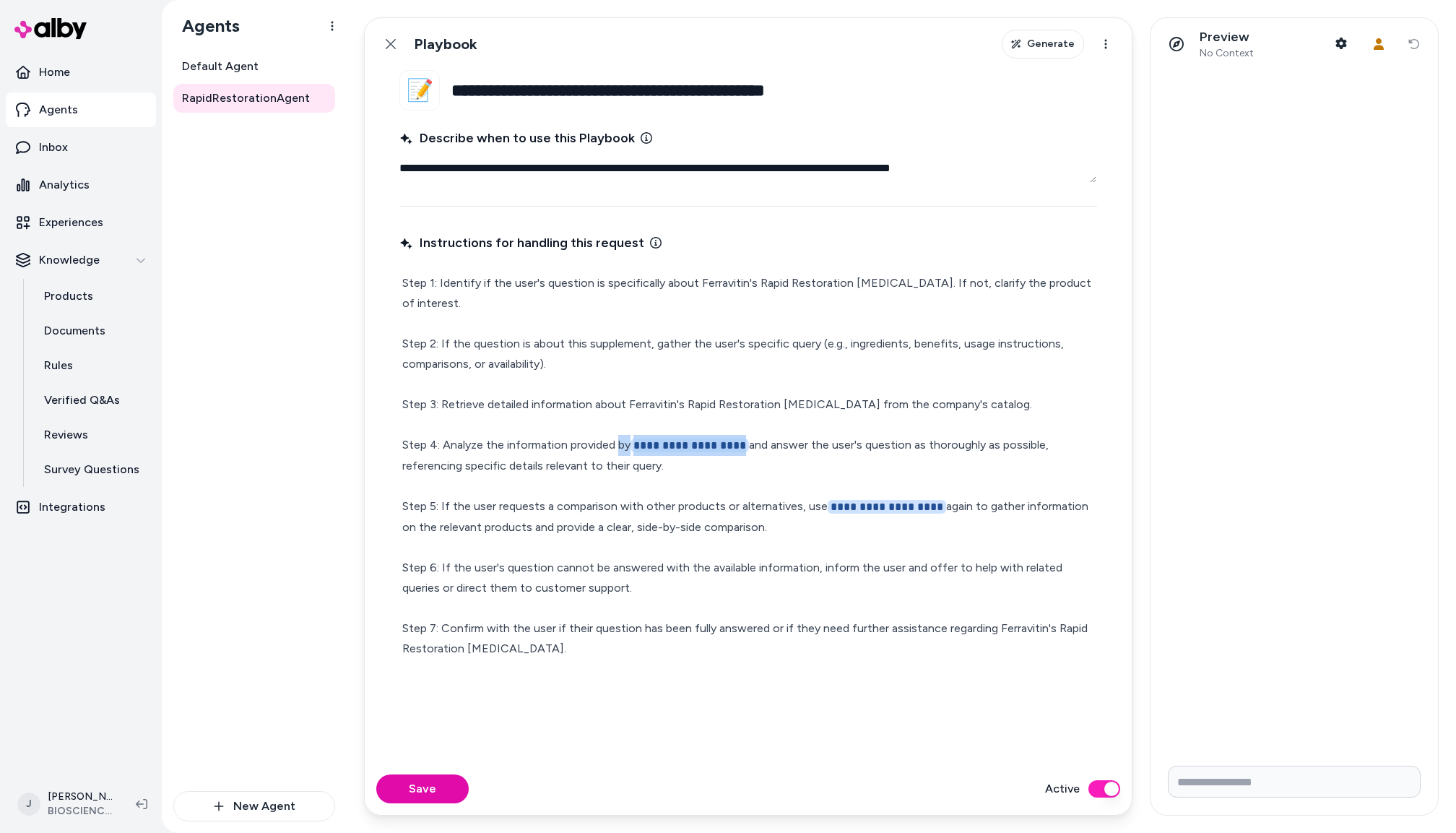
drag, startPoint x: 744, startPoint y: 446, endPoint x: 621, endPoint y: 445, distance: 123.0
click at [621, 445] on p "**********" at bounding box center [748, 466] width 692 height 386
click at [987, 508] on p "**********" at bounding box center [748, 466] width 692 height 385
drag, startPoint x: 981, startPoint y: 508, endPoint x: 805, endPoint y: 506, distance: 176.0
click at [805, 506] on p "**********" at bounding box center [748, 466] width 692 height 385
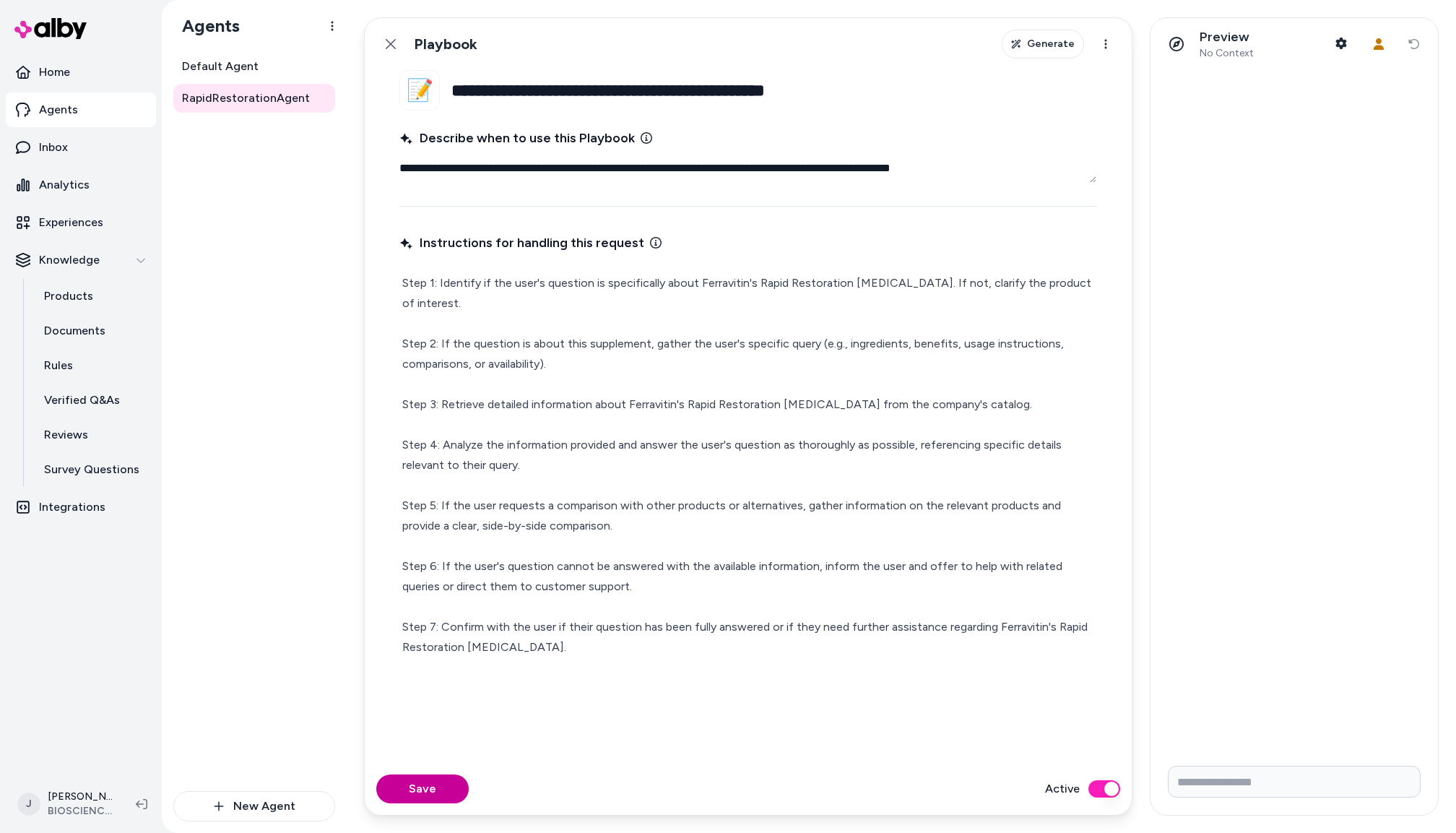
click at [435, 787] on button "Save" at bounding box center [423, 789] width 93 height 29
type textarea "*"
click at [393, 42] on icon at bounding box center [391, 44] width 10 height 10
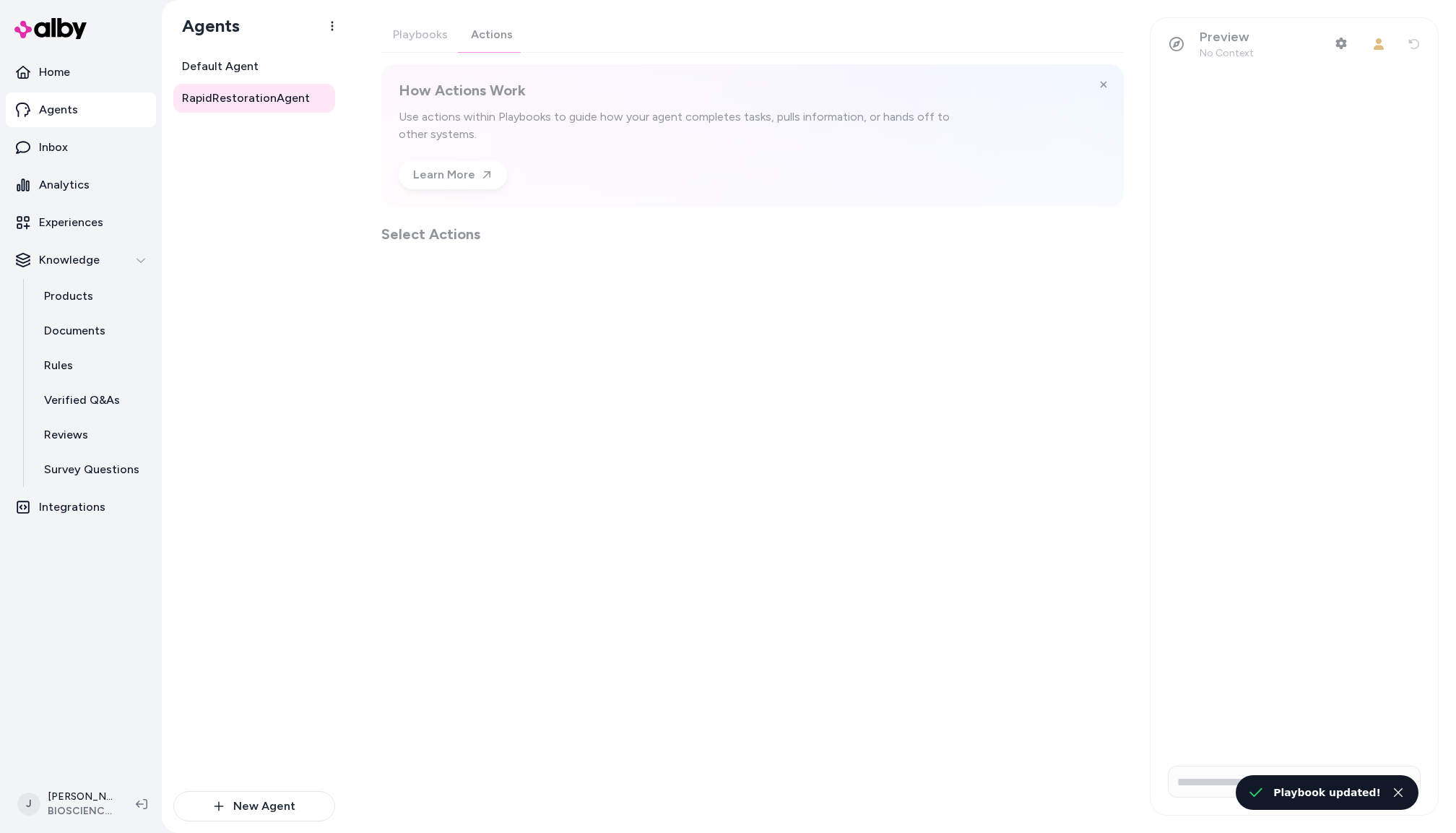
click at [497, 31] on div "Playbooks Actions How Actions Work Use actions within Playbooks to guide how yo…" at bounding box center [753, 130] width 742 height 227
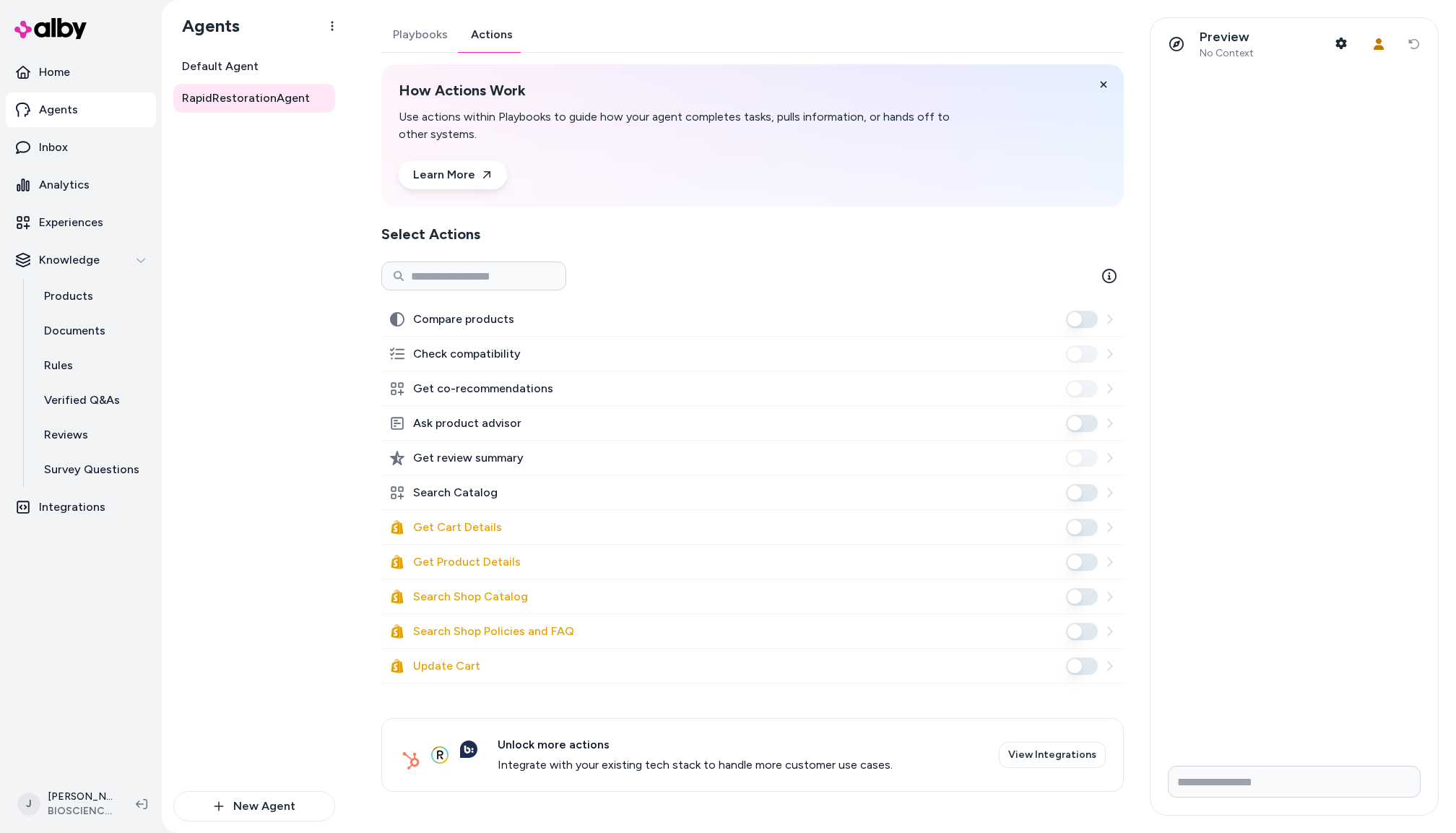
click at [1084, 490] on button "Search Catalog" at bounding box center [1082, 493] width 32 height 17
click at [252, 322] on div "Default Agent RapidRestorationAgent" at bounding box center [254, 422] width 162 height 739
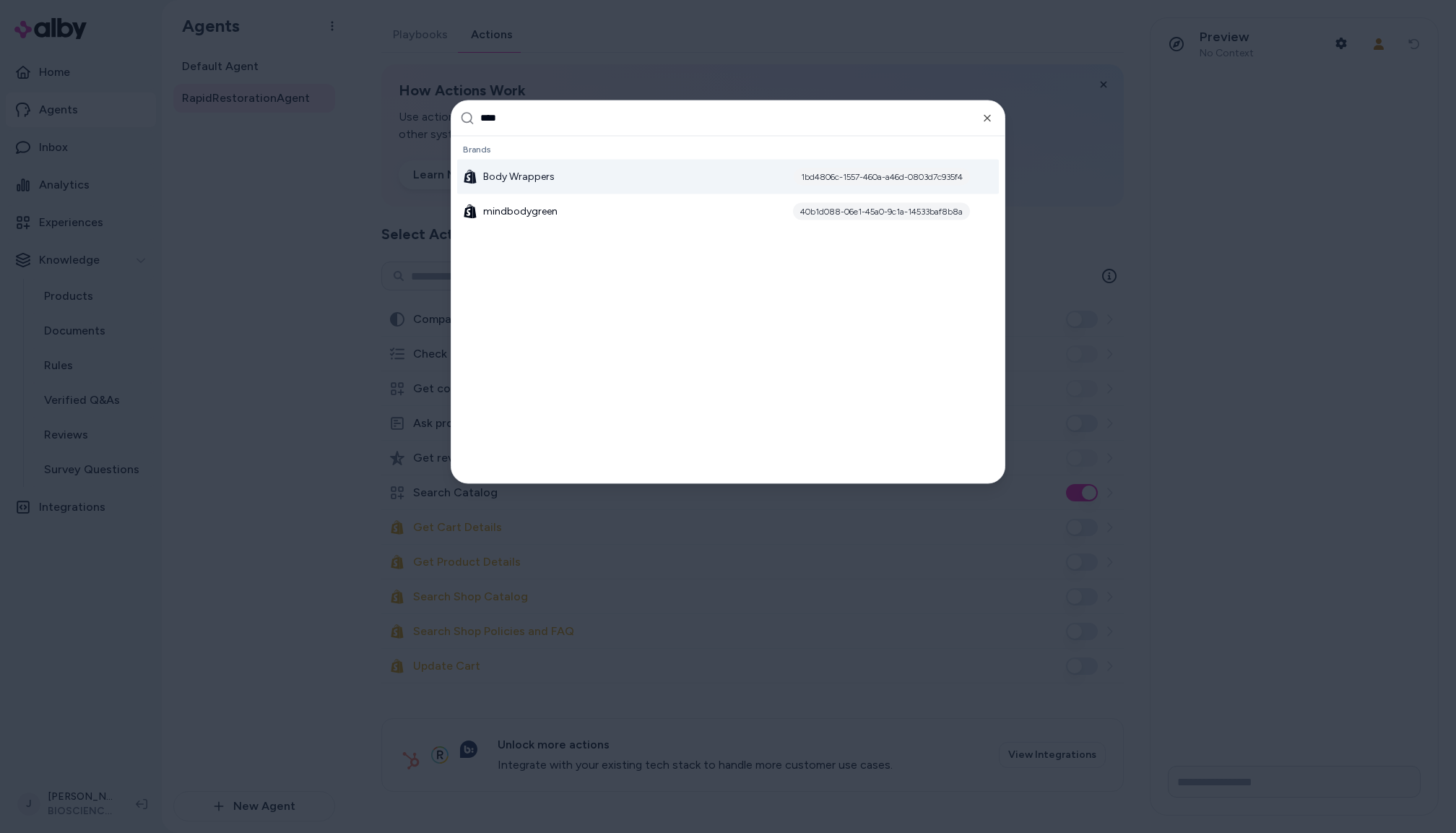
type input "****"
click at [572, 180] on div "Body Wrappers 1bd4806c-1557-460a-a46d-0803d7c935f4" at bounding box center [728, 176] width 542 height 35
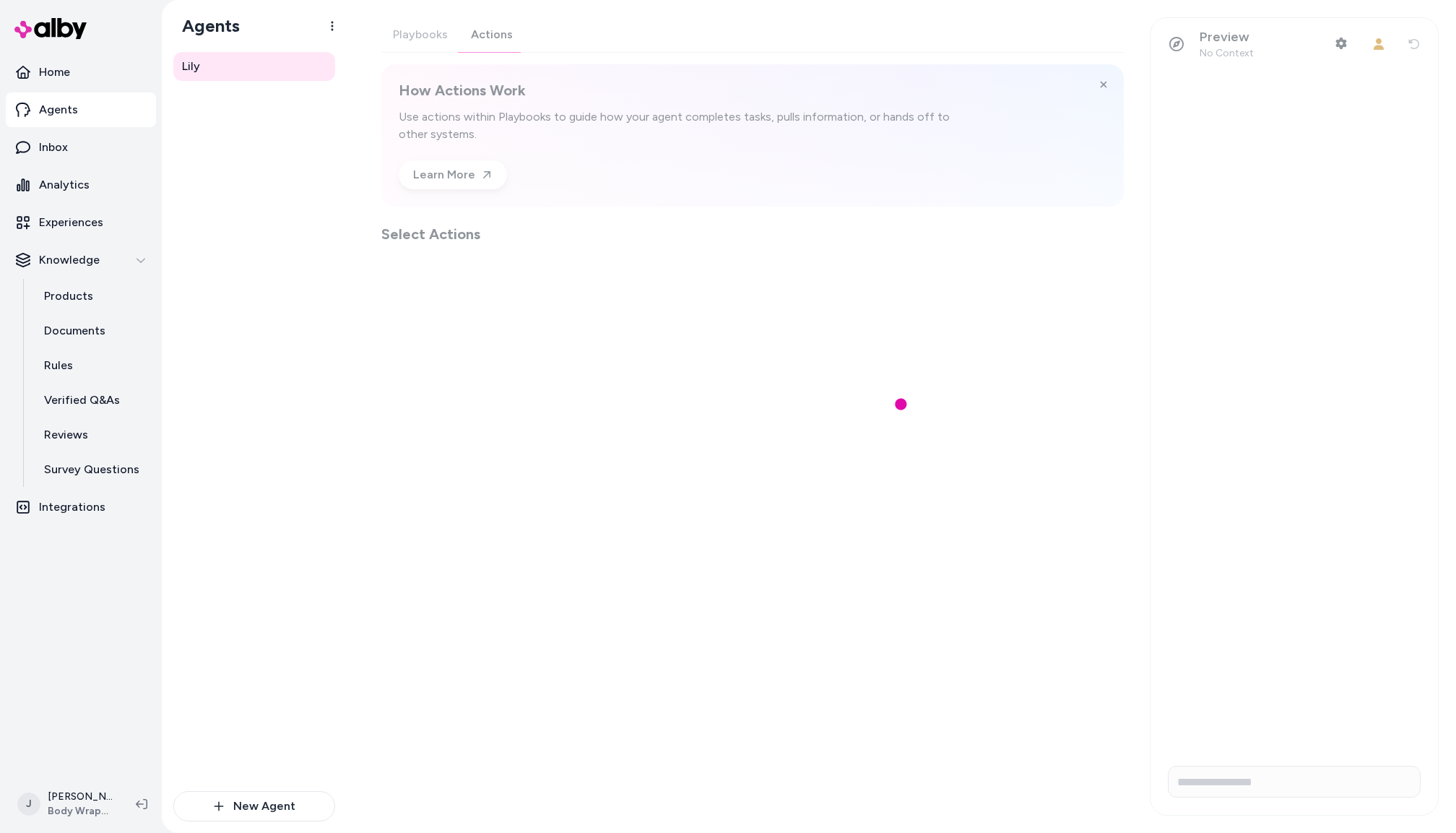
click at [501, 33] on div "Playbooks Actions How Actions Work Use actions within Playbooks to guide how yo…" at bounding box center [753, 130] width 742 height 227
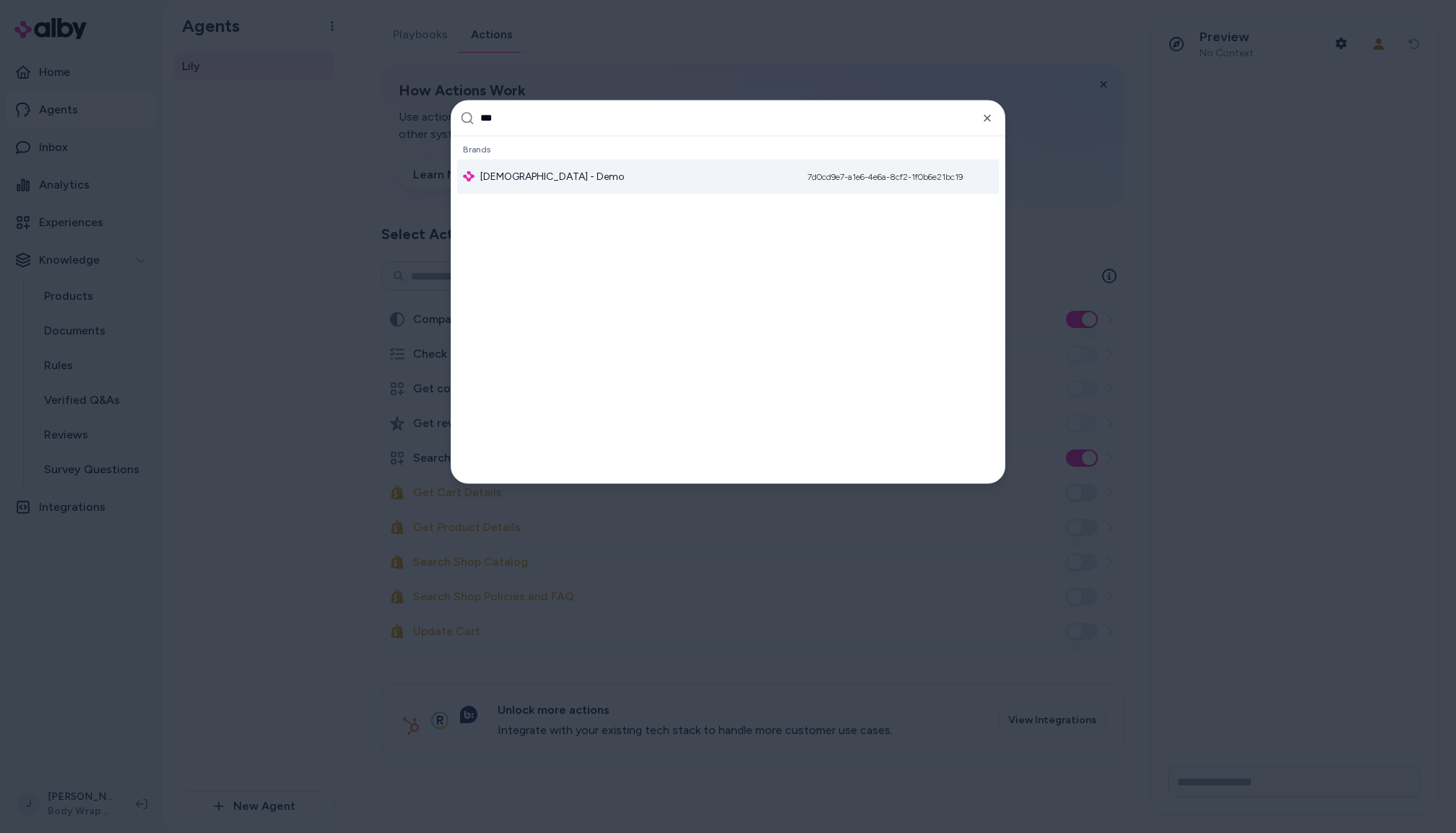
type input "***"
click at [522, 175] on span "[DEMOGRAPHIC_DATA] - Demo" at bounding box center [552, 176] width 144 height 14
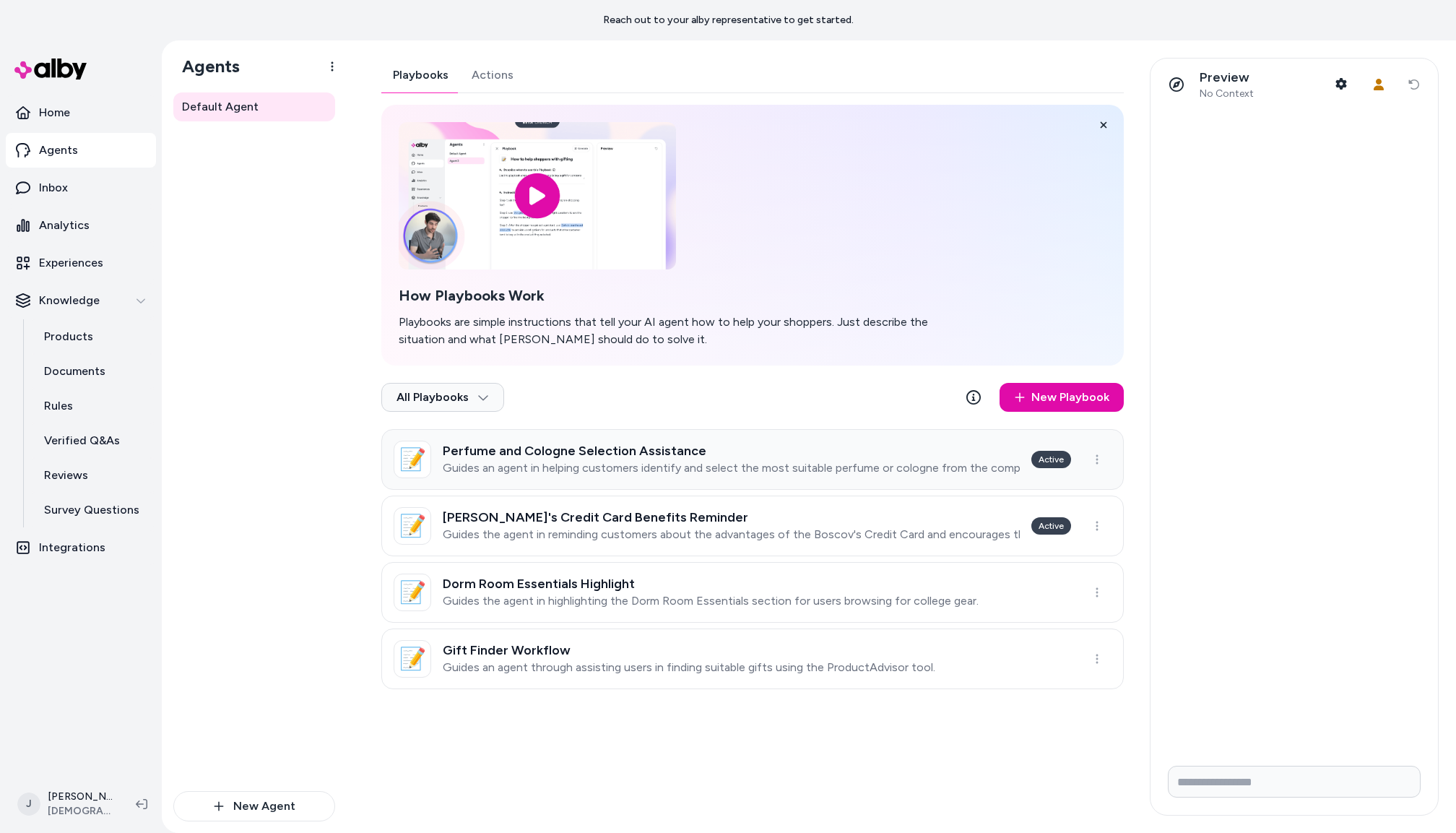
click at [745, 457] on h3 "Perfume and Cologne Selection Assistance" at bounding box center [731, 451] width 577 height 14
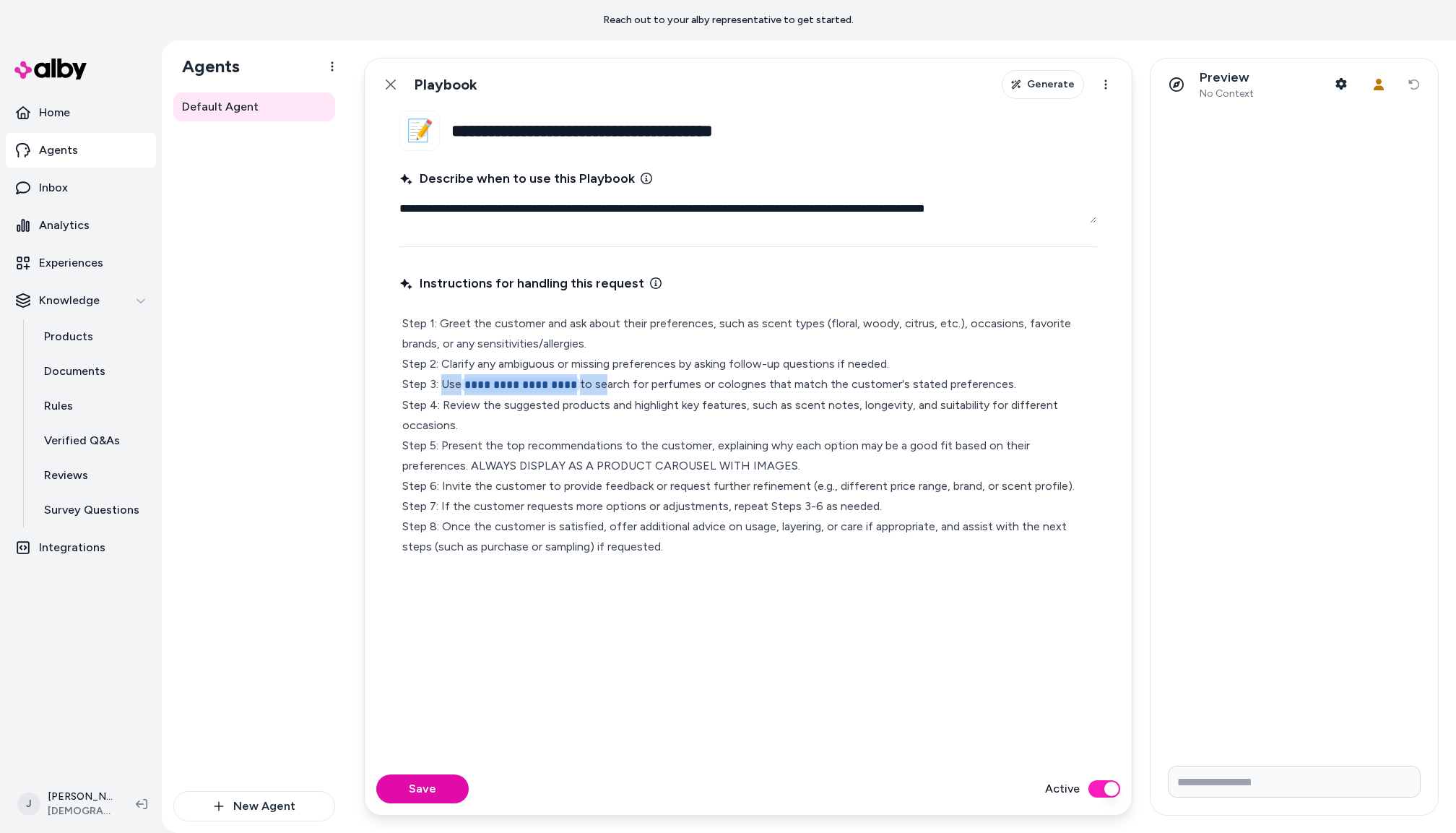
drag, startPoint x: 596, startPoint y: 381, endPoint x: 444, endPoint y: 376, distance: 152.1
click at [444, 376] on p "**********" at bounding box center [748, 435] width 692 height 243
type textarea "*"
click at [441, 789] on button "Save" at bounding box center [423, 789] width 93 height 29
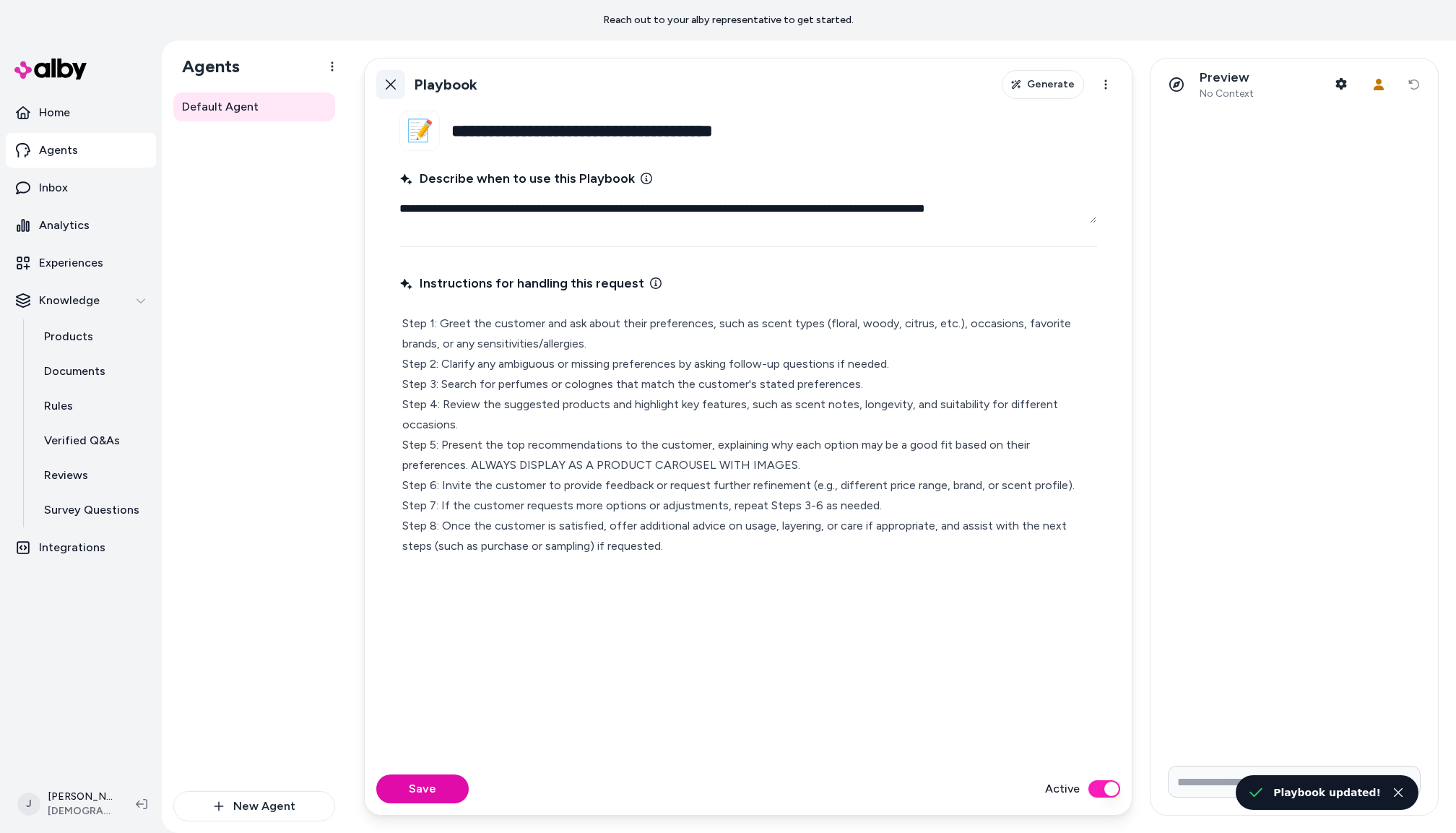
click at [383, 77] on button "Back" at bounding box center [391, 85] width 29 height 29
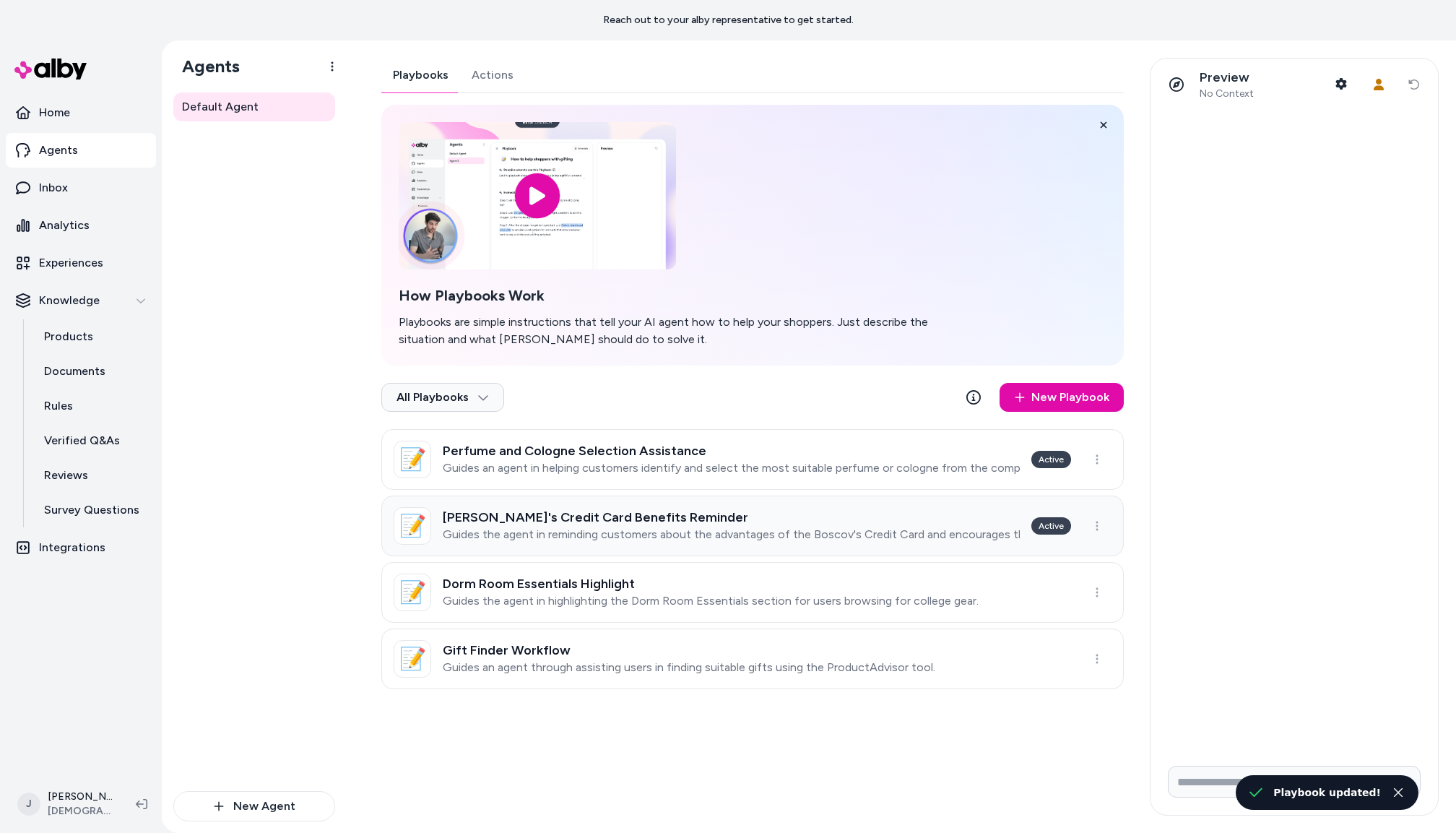
click at [551, 521] on h3 "[PERSON_NAME]'s Credit Card Benefits Reminder" at bounding box center [731, 517] width 577 height 14
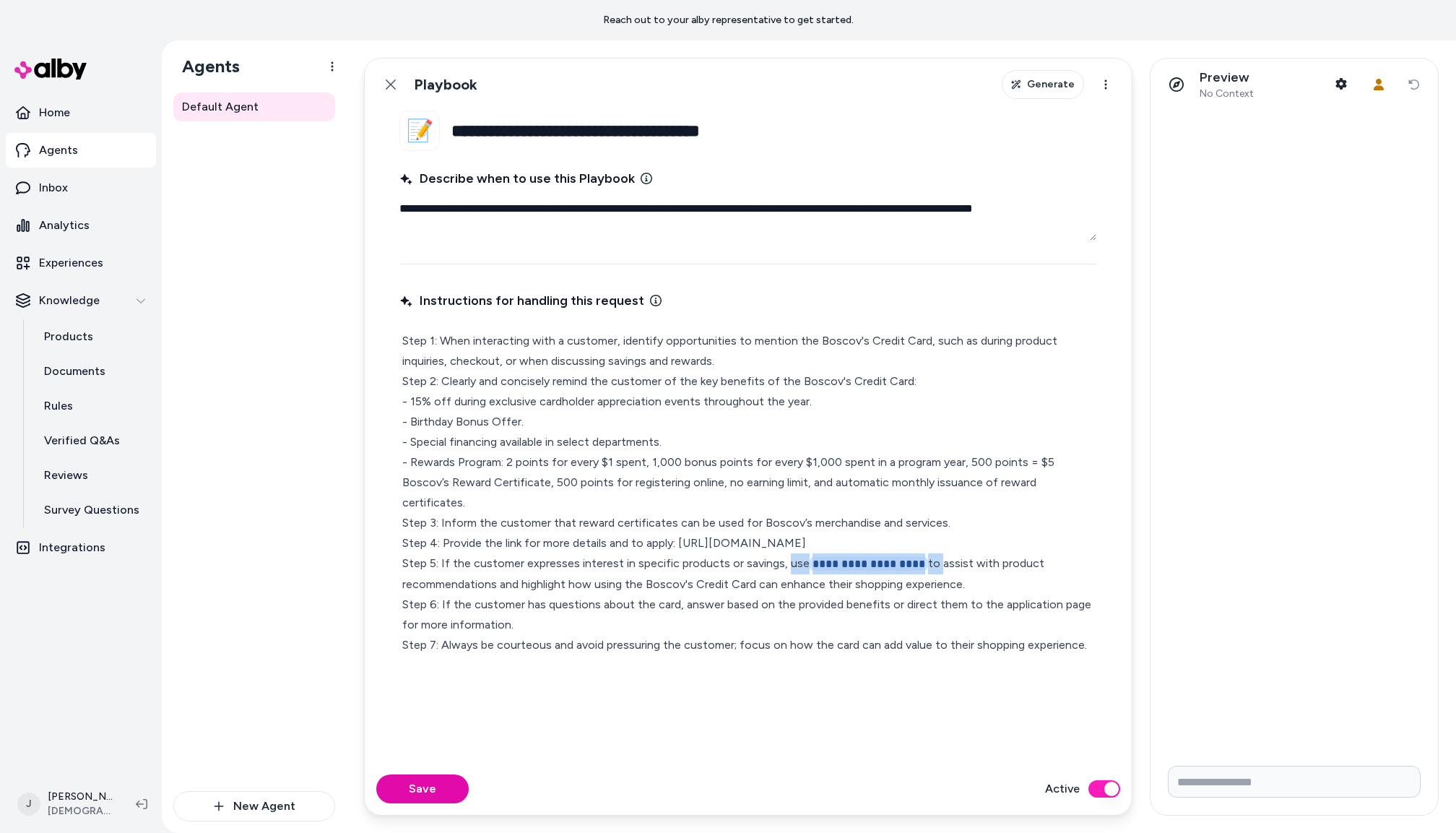
drag, startPoint x: 927, startPoint y: 545, endPoint x: 788, endPoint y: 543, distance: 139.0
click at [785, 543] on p "**********" at bounding box center [748, 493] width 692 height 325
type textarea "*"
click at [426, 791] on button "Save" at bounding box center [423, 789] width 93 height 29
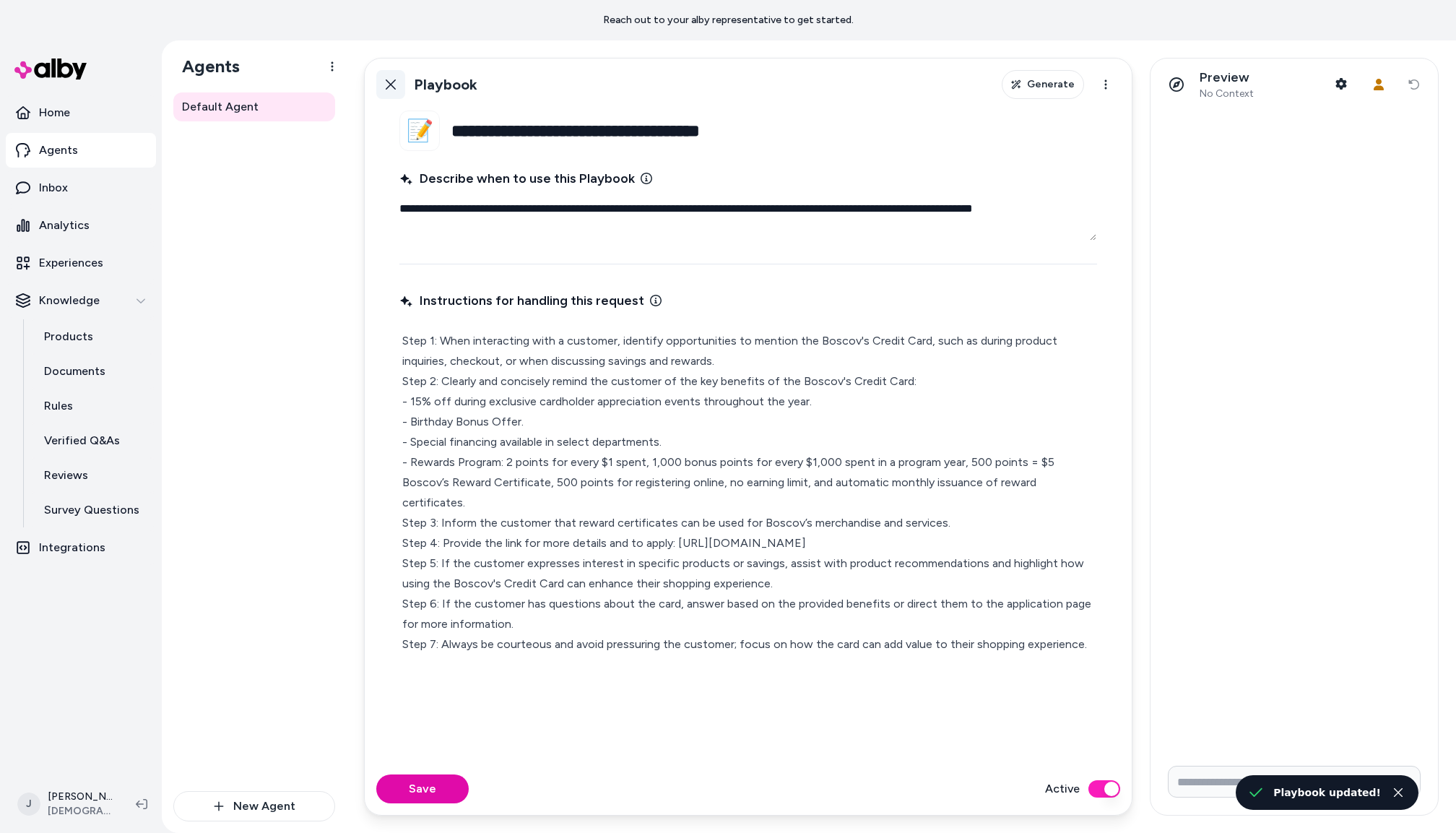
click at [395, 82] on icon at bounding box center [391, 85] width 10 height 10
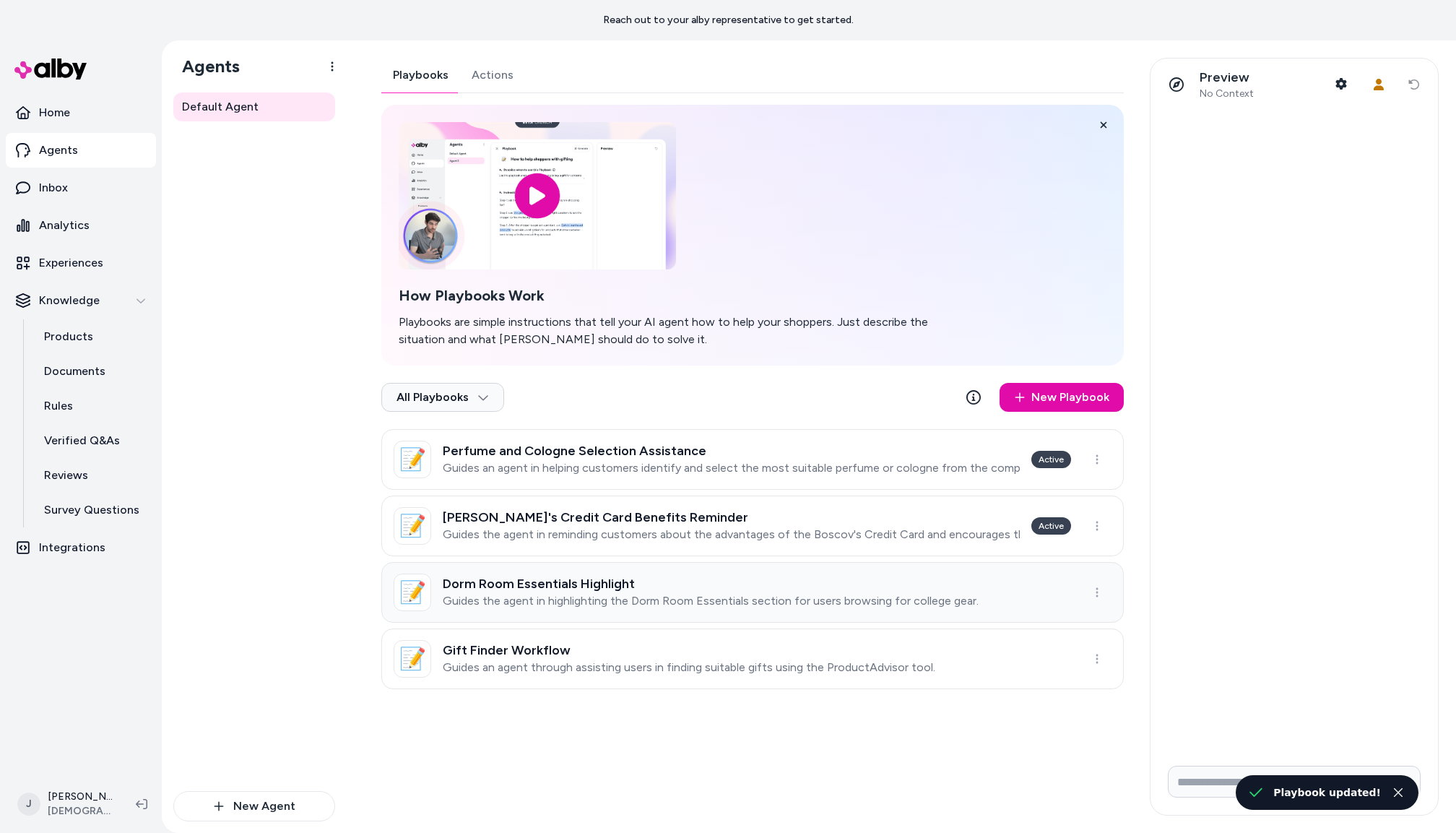
click at [750, 610] on link "📝 Dorm Room Essentials Highlight Guides the agent in highlighting the Dorm Room…" at bounding box center [753, 593] width 742 height 61
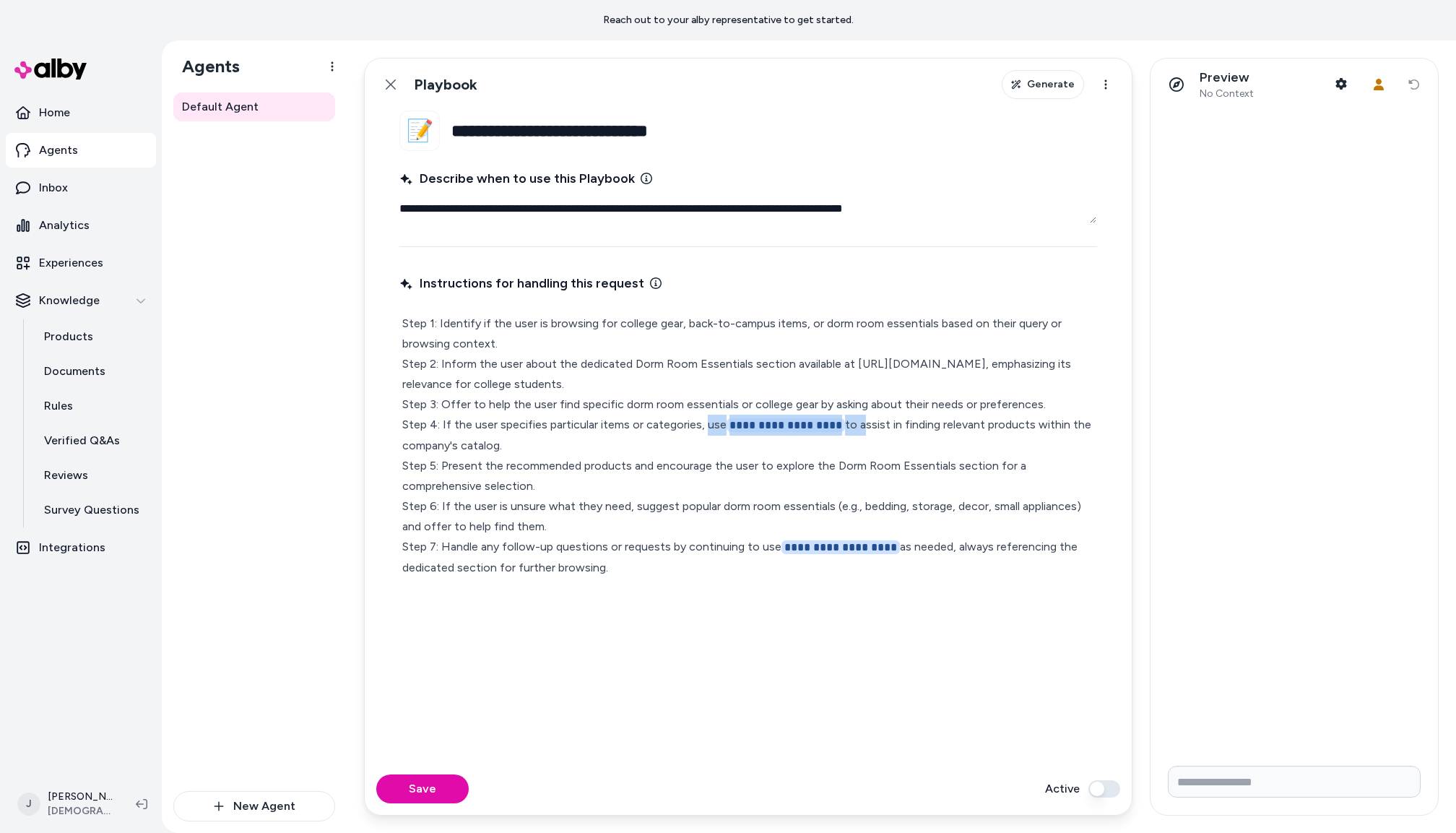
drag, startPoint x: 831, startPoint y: 424, endPoint x: 705, endPoint y: 426, distance: 126.0
click at [705, 426] on p "**********" at bounding box center [748, 445] width 692 height 264
type textarea "*"
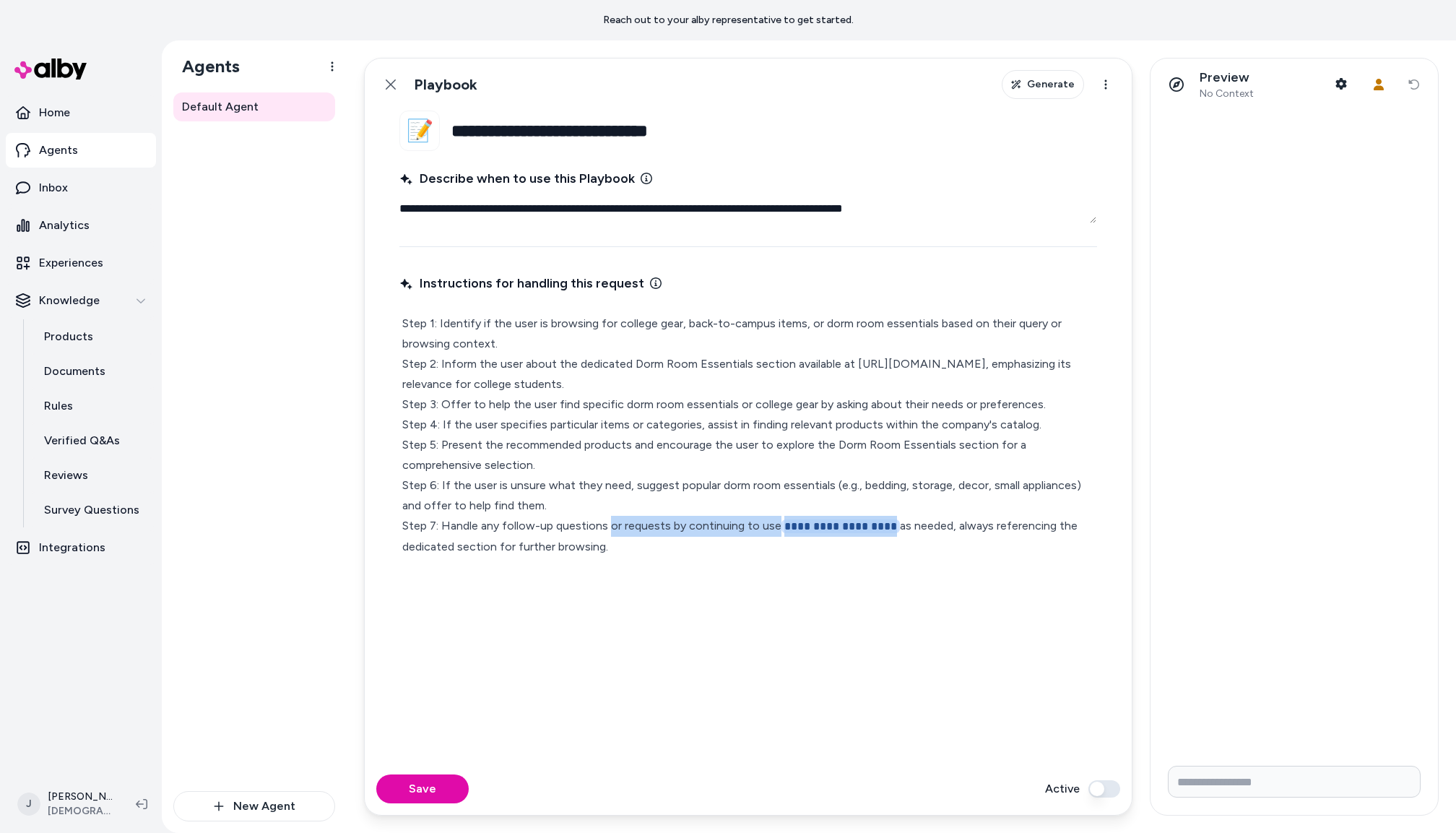
drag, startPoint x: 889, startPoint y: 528, endPoint x: 609, endPoint y: 527, distance: 280.0
click at [609, 527] on p "**********" at bounding box center [748, 435] width 692 height 243
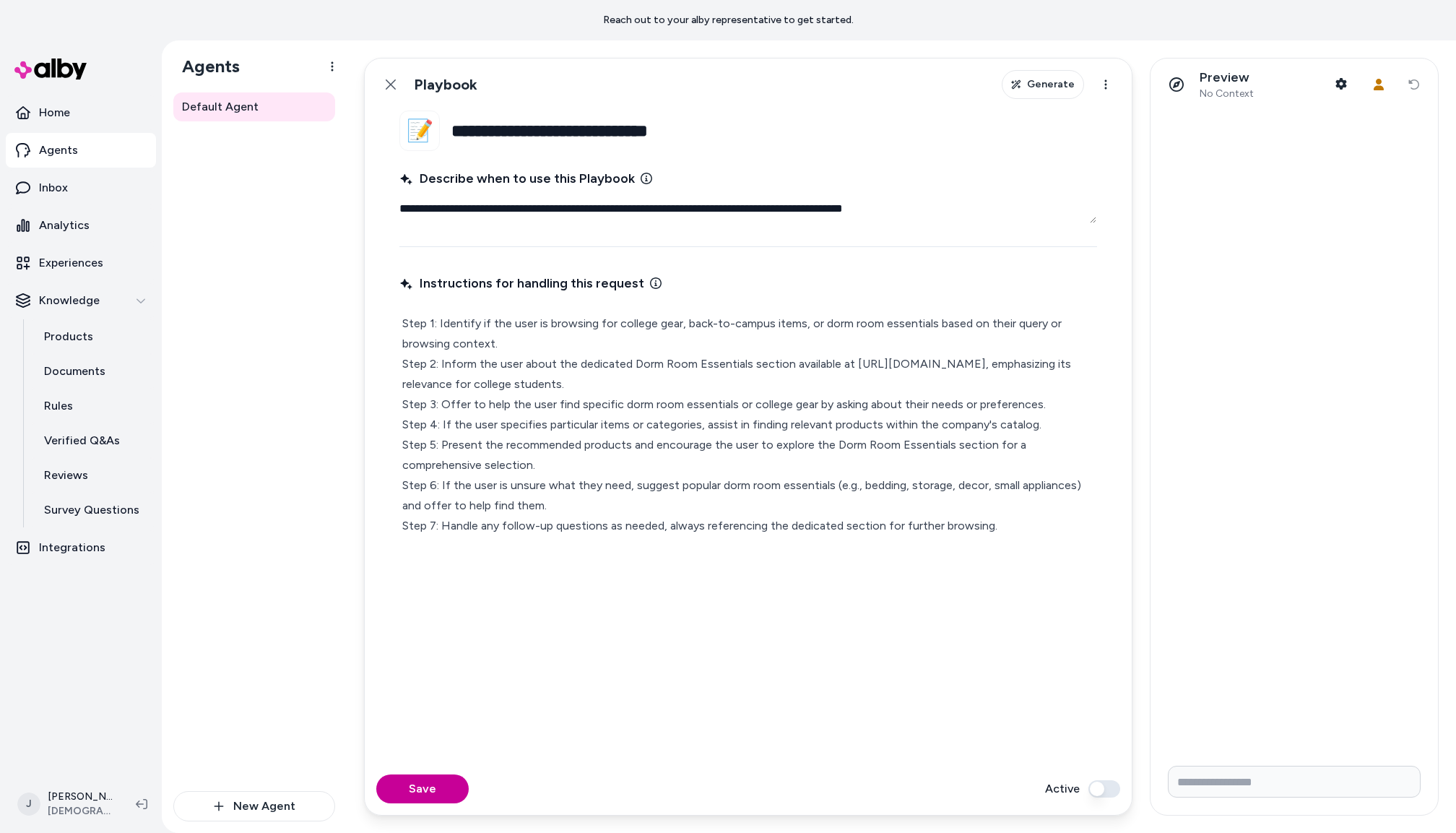
click at [431, 789] on button "Save" at bounding box center [423, 789] width 93 height 29
click at [397, 82] on button "Back" at bounding box center [391, 85] width 29 height 29
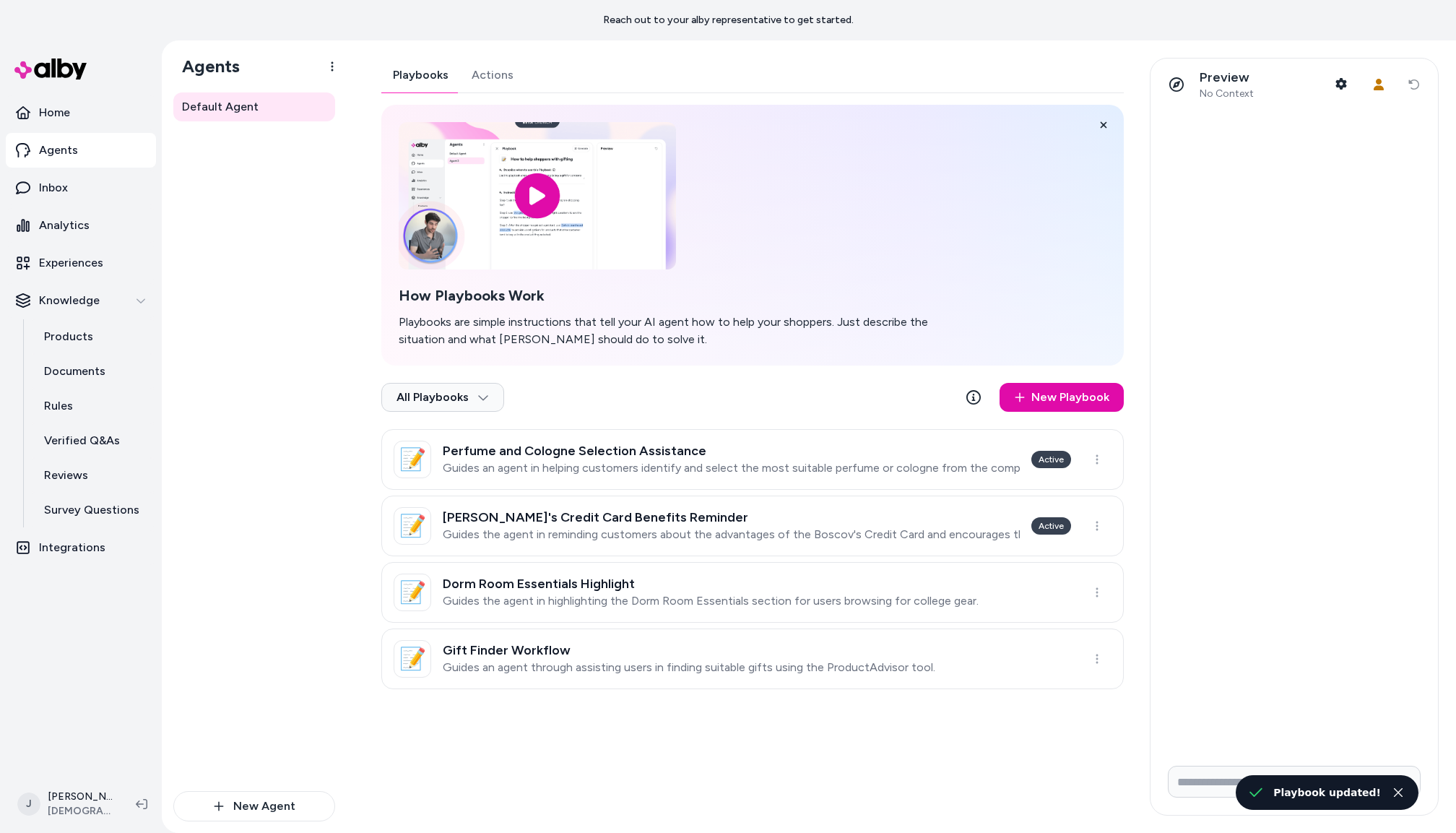
click at [730, 648] on h3 "Gift Finder Workflow" at bounding box center [689, 650] width 493 height 14
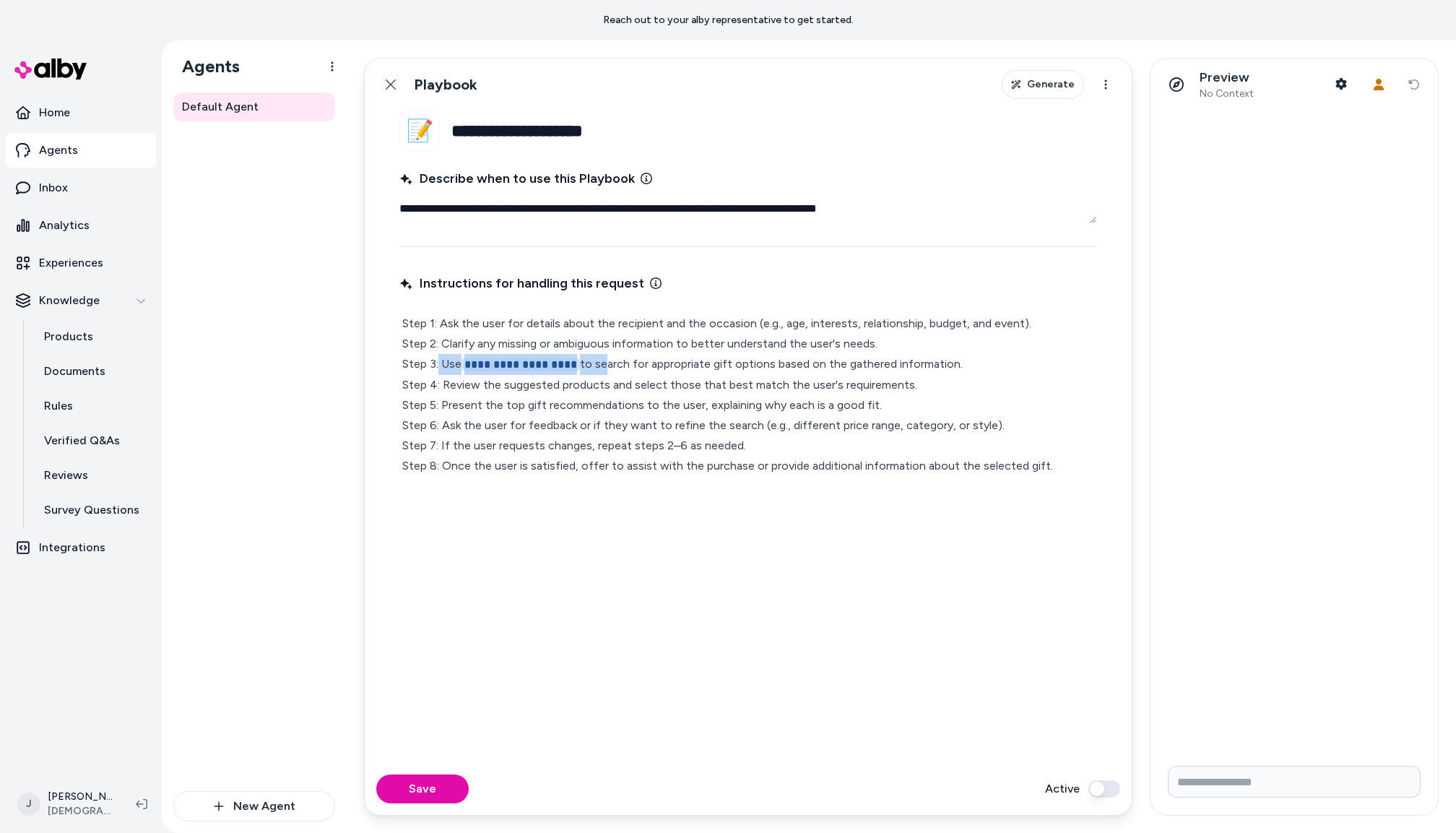
drag, startPoint x: 585, startPoint y: 365, endPoint x: 439, endPoint y: 364, distance: 146.0
click at [439, 364] on p "**********" at bounding box center [748, 395] width 692 height 162
type textarea "*"
click at [439, 779] on button "Save" at bounding box center [423, 789] width 93 height 29
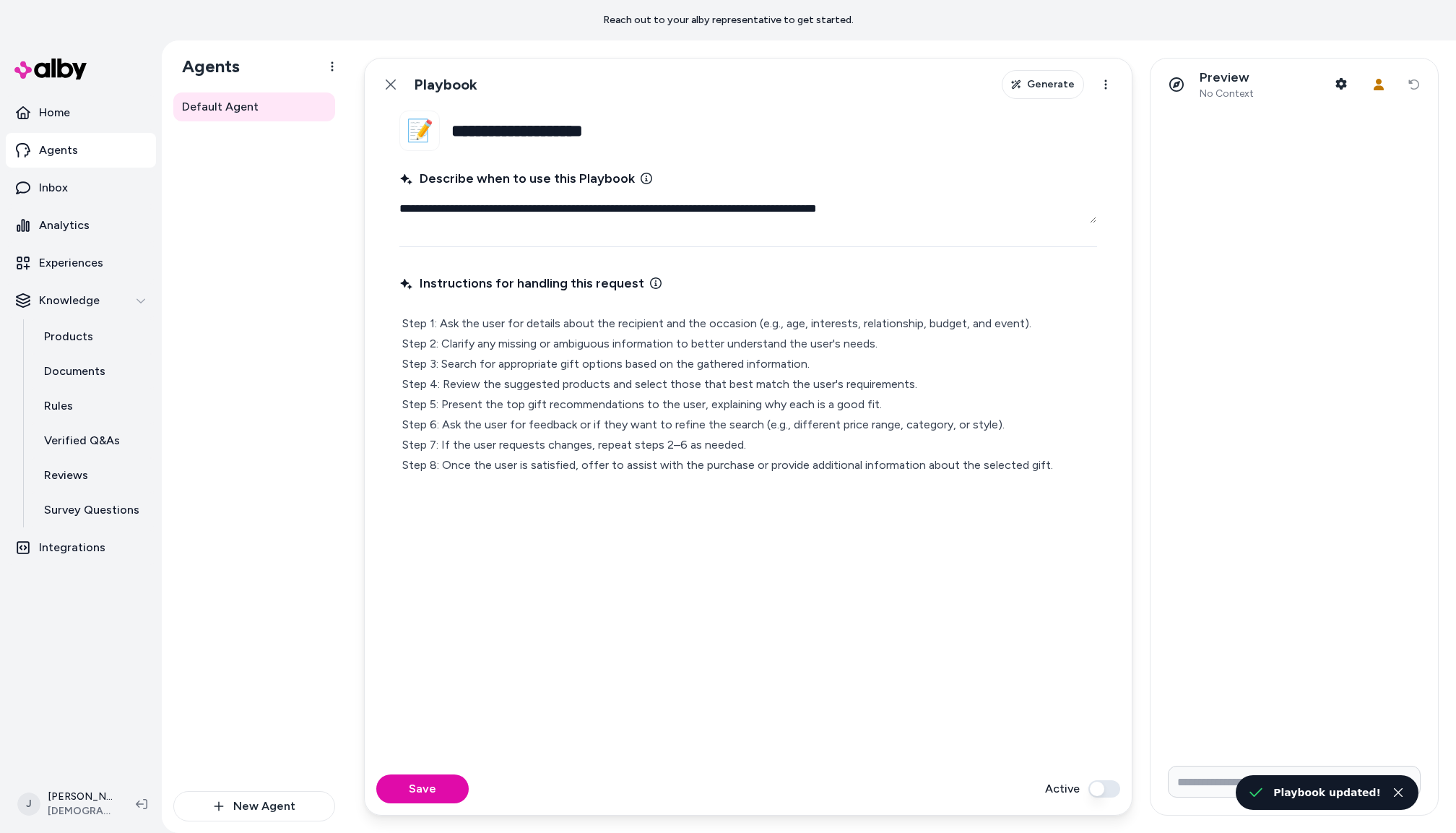
type textarea "*"
click at [396, 80] on icon at bounding box center [391, 85] width 10 height 10
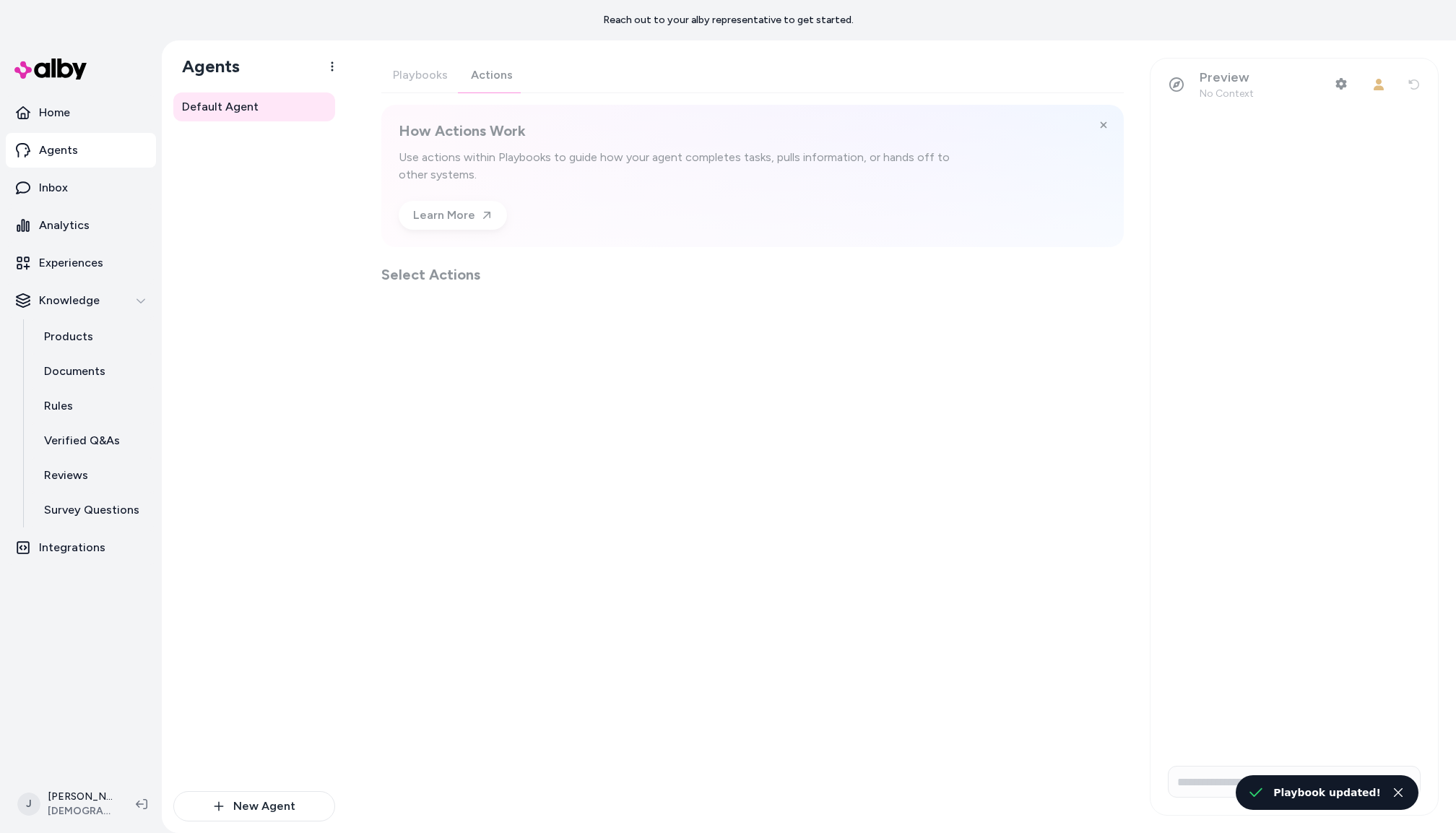
click at [498, 78] on div "Playbooks Actions How Actions Work Use actions within Playbooks to guide how yo…" at bounding box center [753, 171] width 742 height 227
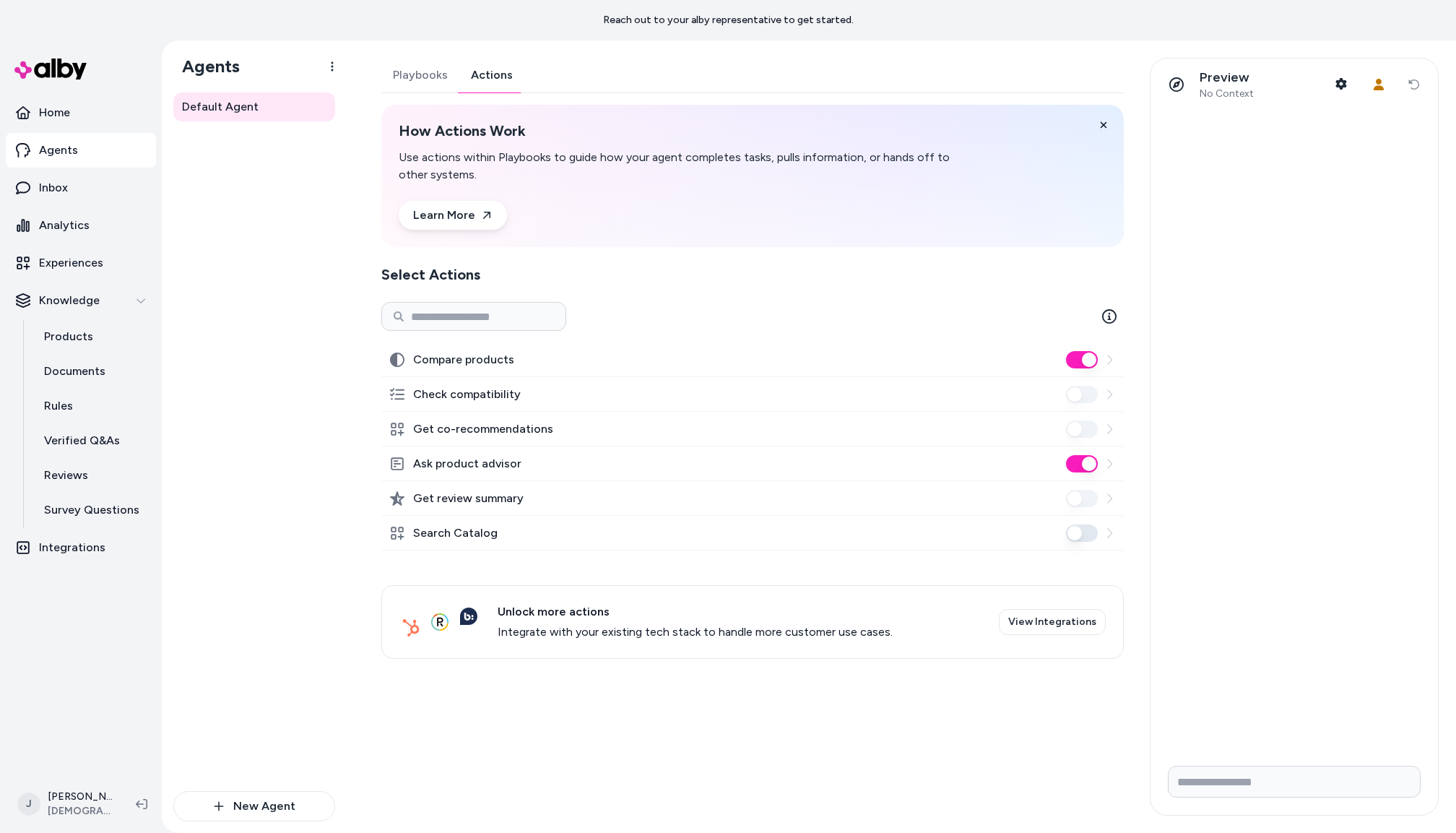
click at [1081, 461] on button "Ask product advisor" at bounding box center [1082, 464] width 32 height 17
drag, startPoint x: 1083, startPoint y: 534, endPoint x: 882, endPoint y: 516, distance: 201.8
click at [1082, 534] on button "Search Catalog" at bounding box center [1082, 533] width 32 height 17
click at [310, 267] on div "Default Agent" at bounding box center [254, 442] width 162 height 698
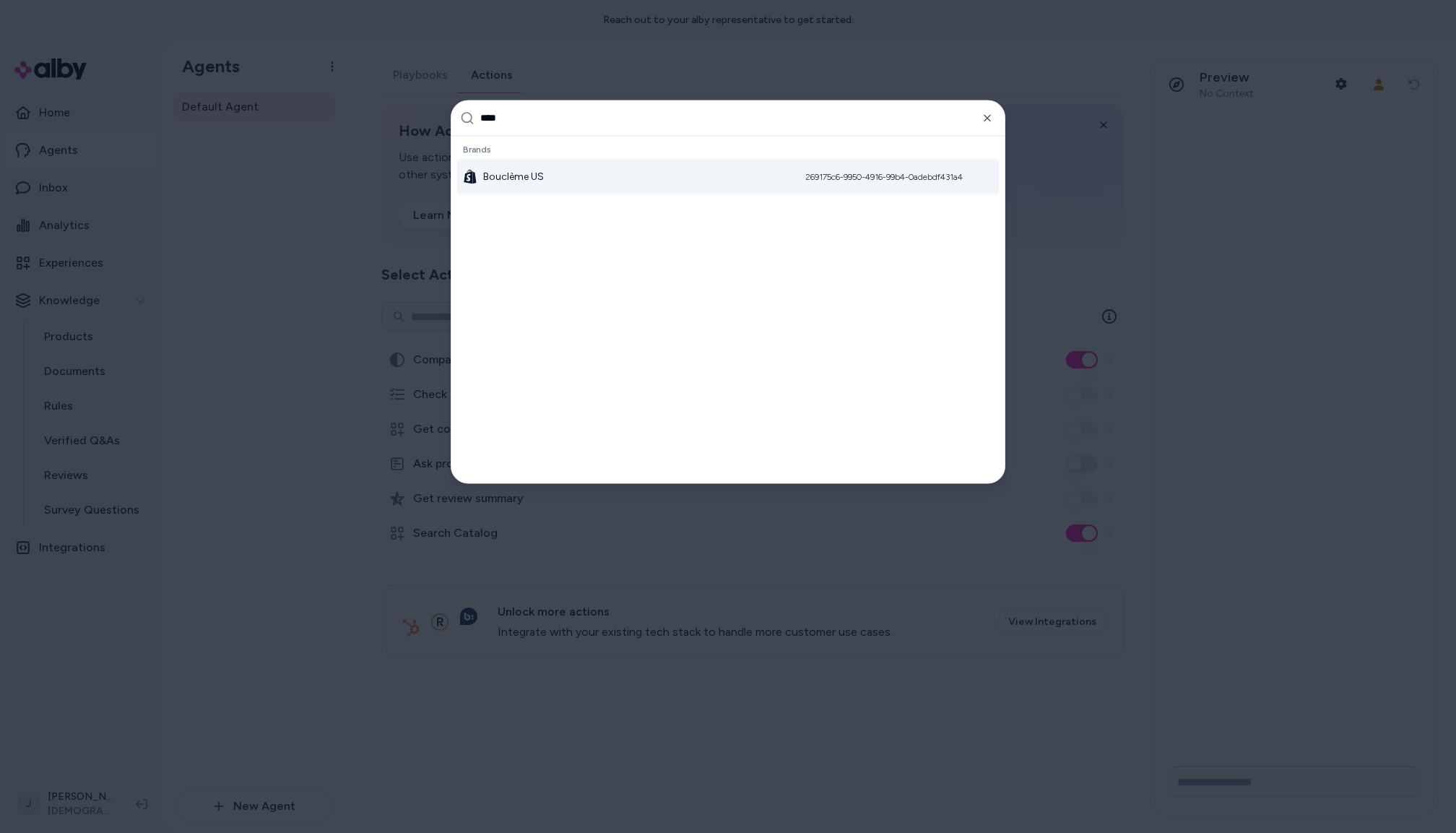
type input "****"
click at [519, 175] on span "Bouclème US" at bounding box center [514, 176] width 61 height 14
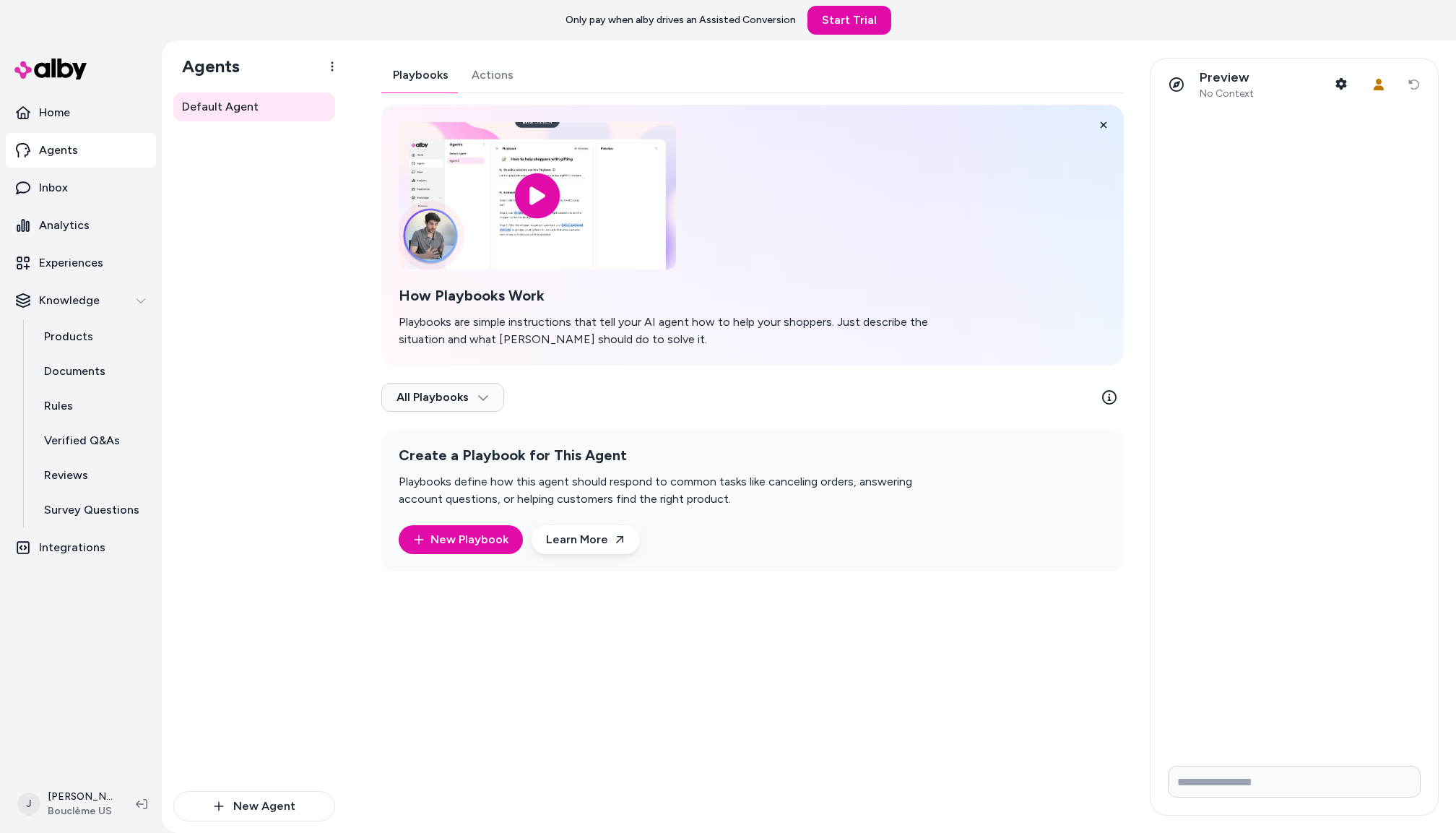
click at [491, 75] on div "Playbooks Actions How Playbooks Work Playbooks are simple instructions that tel…" at bounding box center [753, 314] width 742 height 514
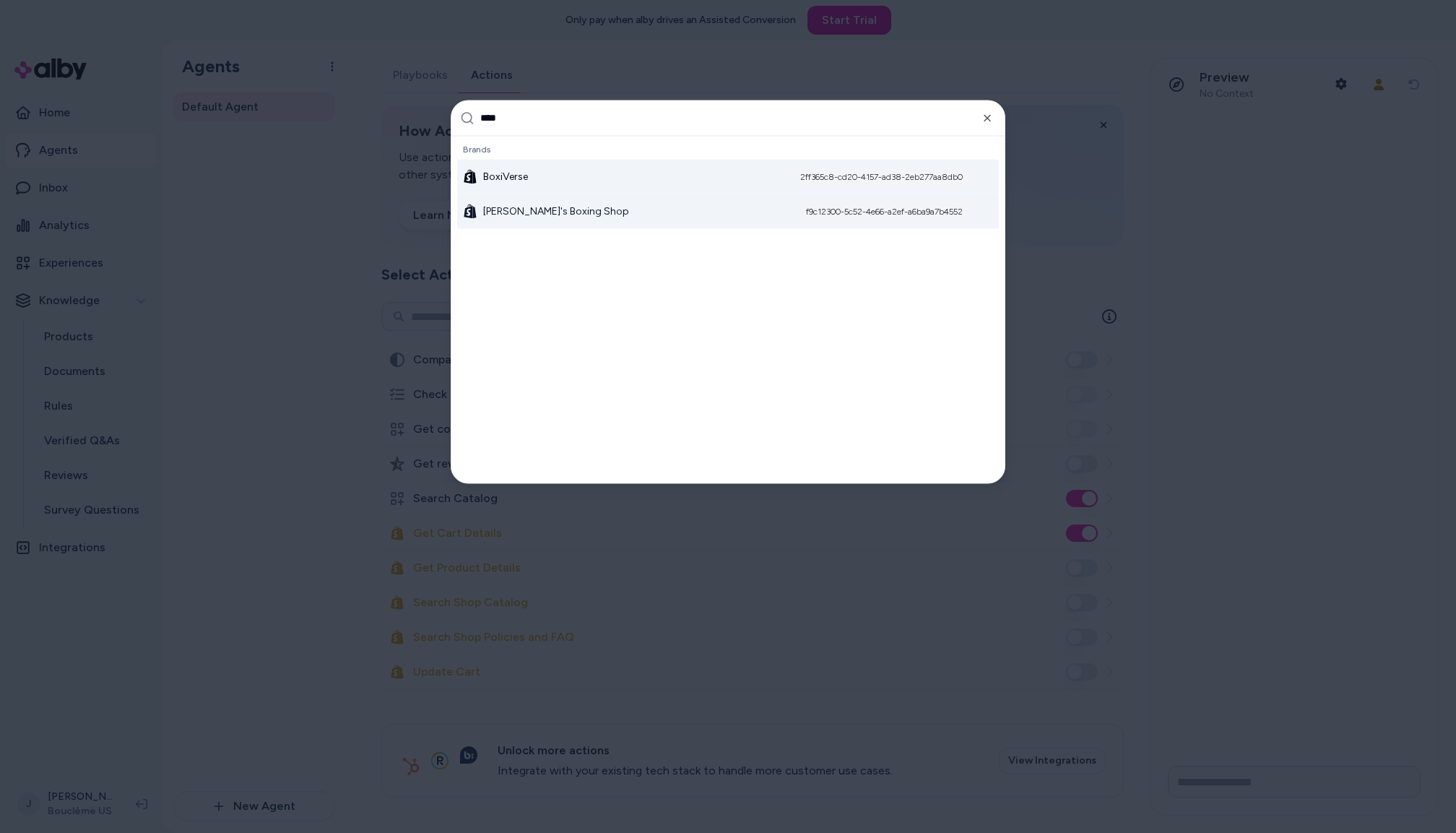
type input "****"
click at [511, 171] on span "BoxiVerse" at bounding box center [506, 176] width 45 height 14
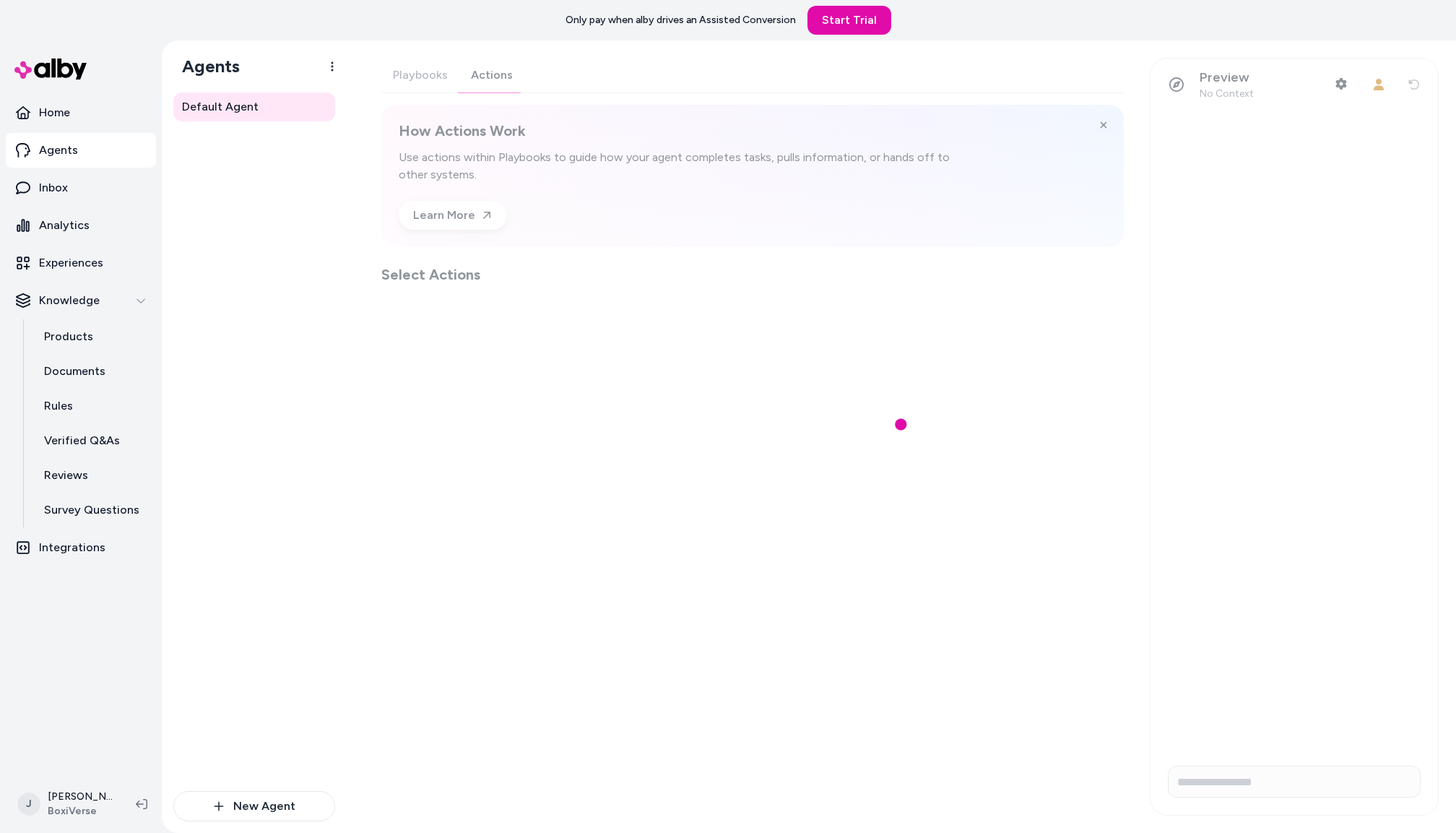
click at [480, 68] on div "Playbooks Actions How Actions Work Use actions within Playbooks to guide how yo…" at bounding box center [753, 171] width 742 height 227
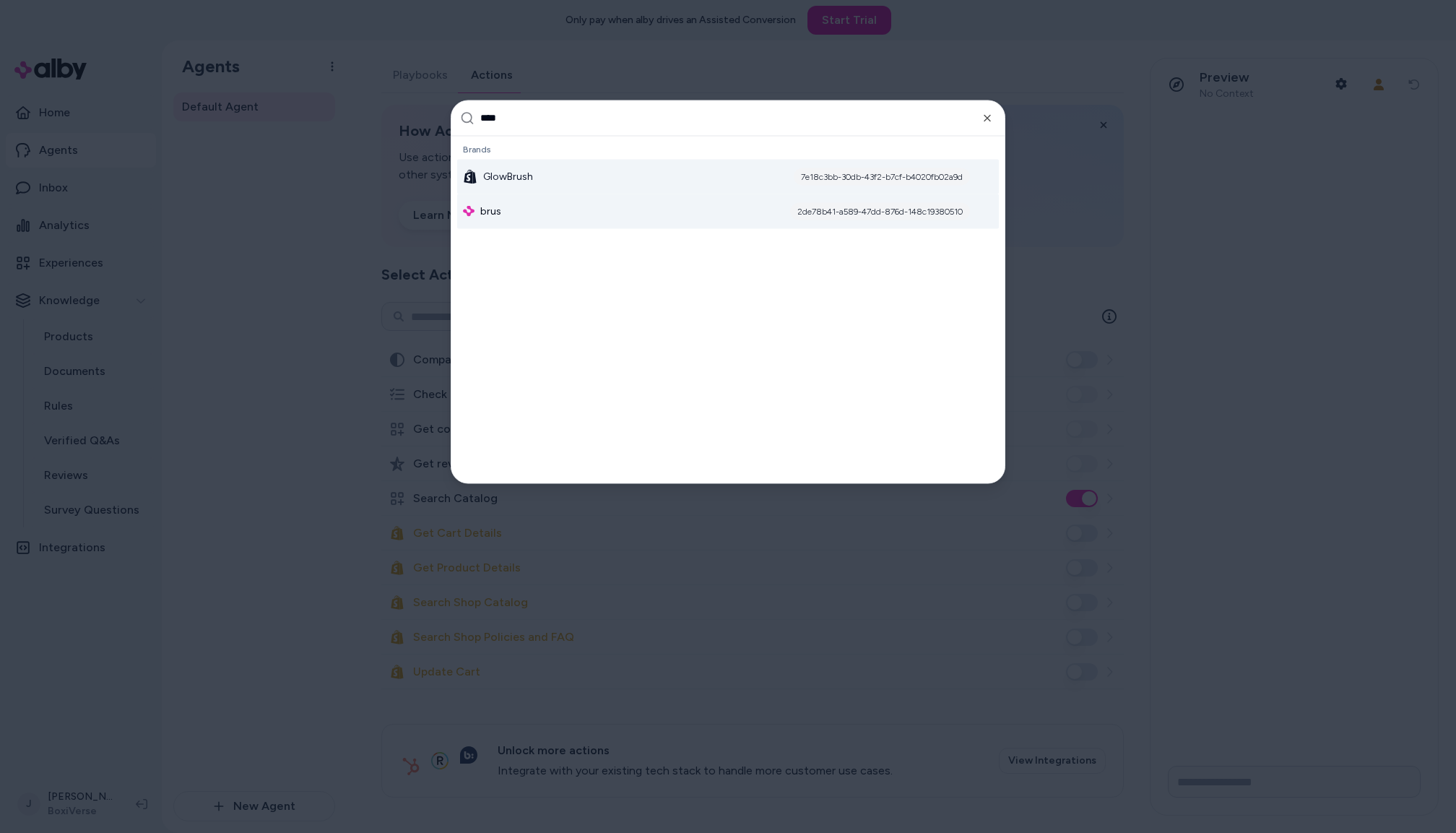
type input "****"
click at [545, 204] on div "brus 2de78b41-a589-47dd-876d-148c19380510" at bounding box center [728, 211] width 542 height 35
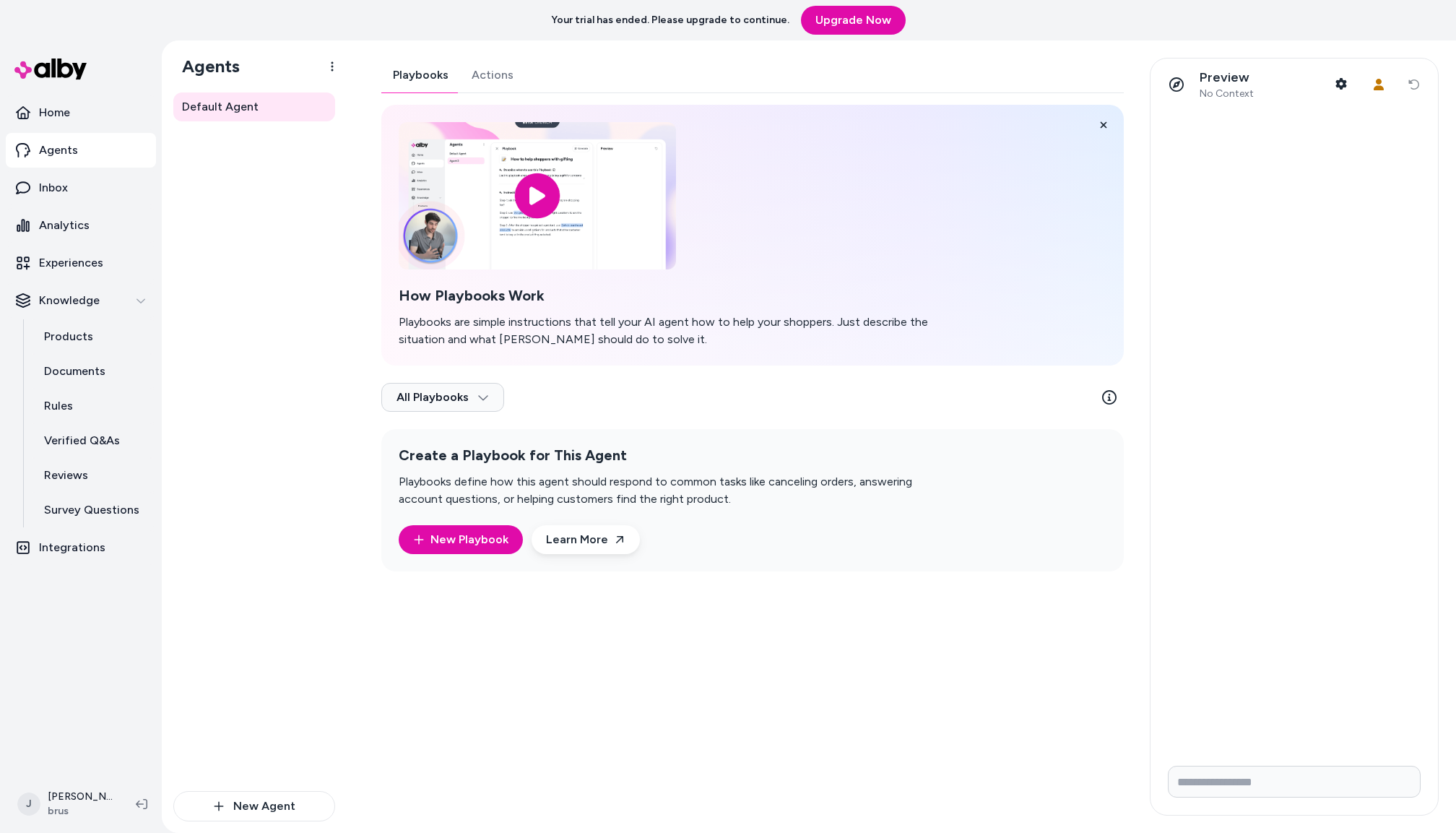
click at [481, 75] on div "Playbooks Actions How Playbooks Work Playbooks are simple instructions that tel…" at bounding box center [753, 314] width 742 height 514
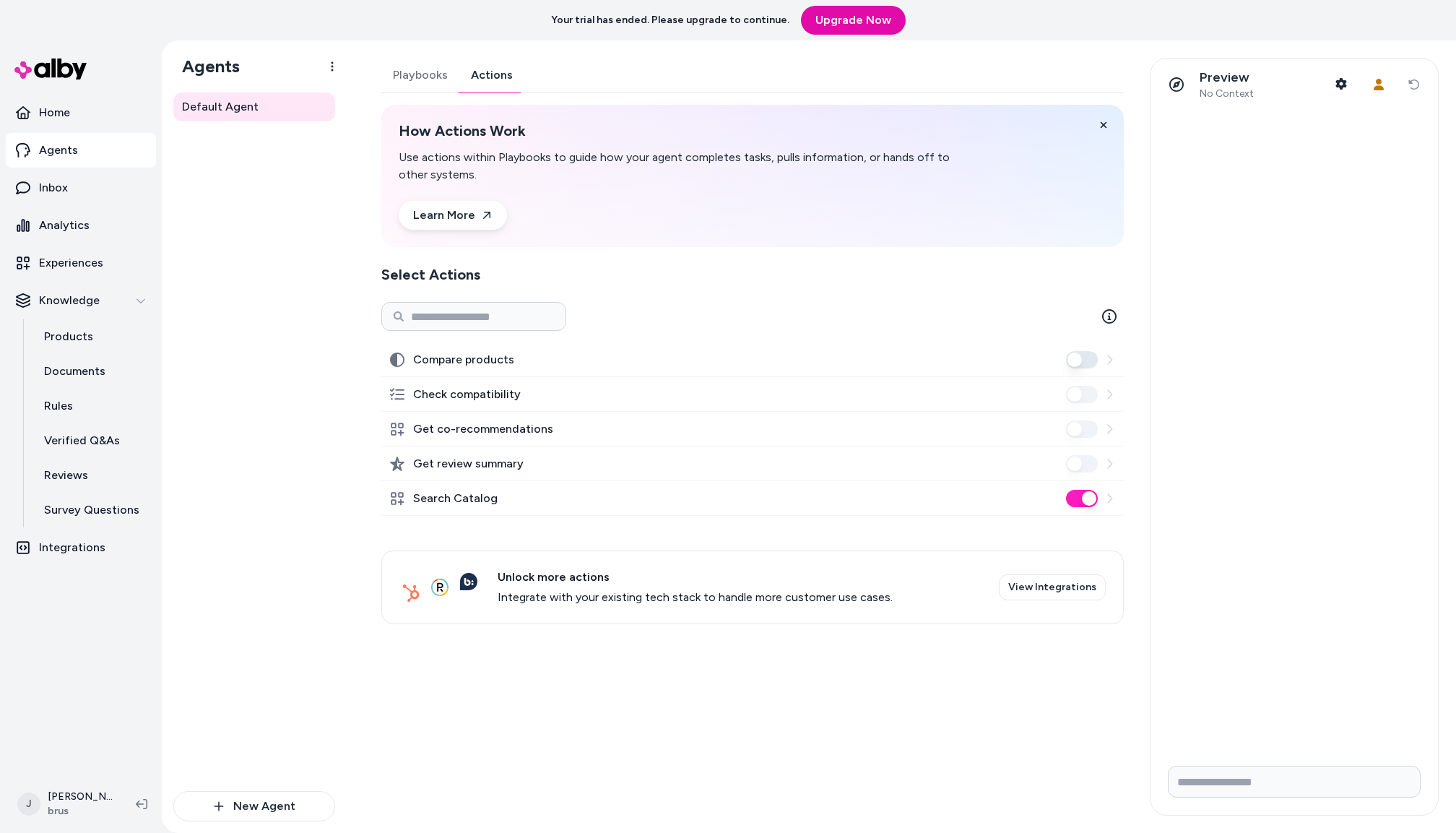
click at [275, 338] on div "Default Agent" at bounding box center [254, 442] width 162 height 698
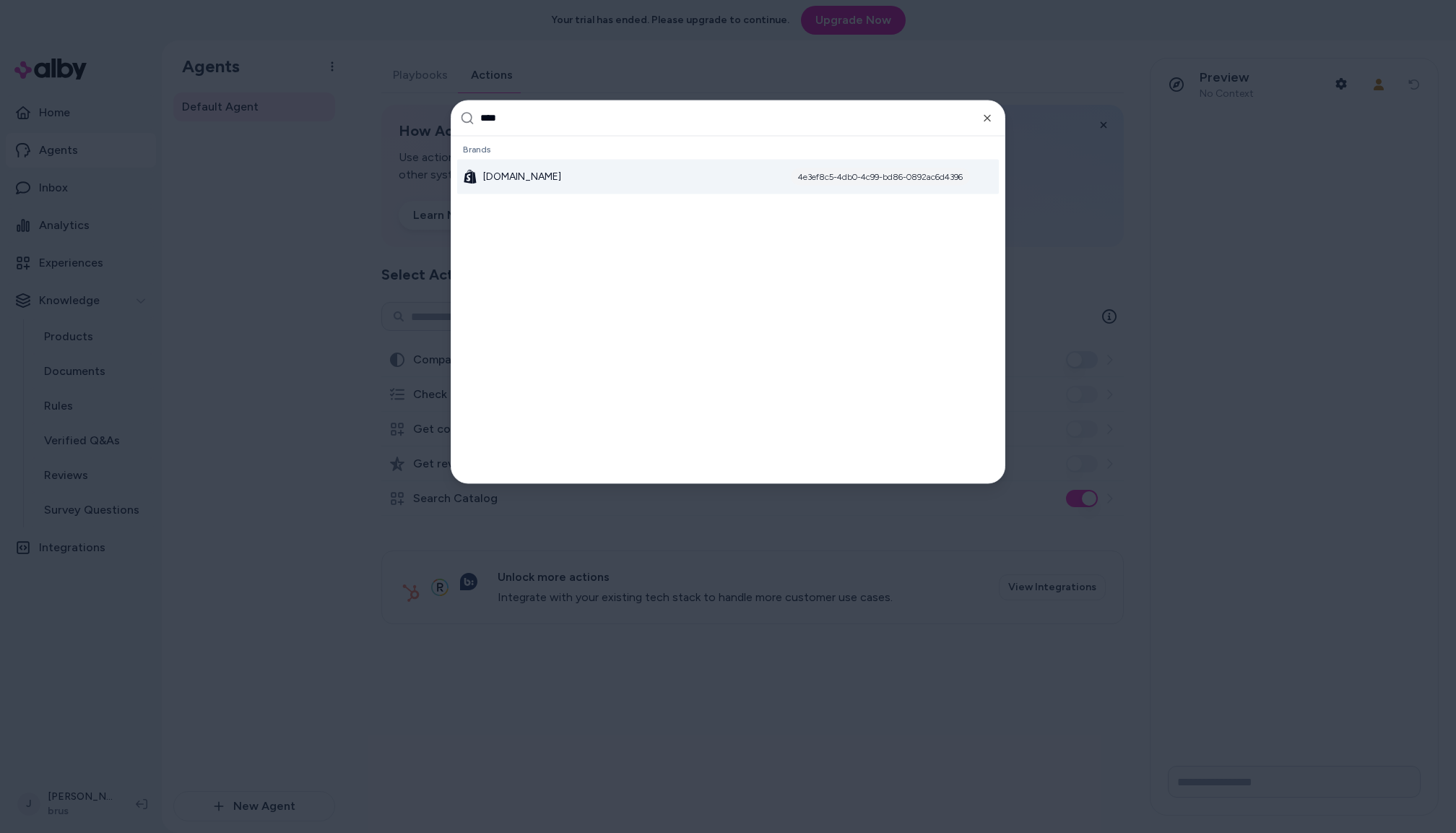
type input "****"
click at [583, 175] on div "butterbykeba.com 4e3ef8c5-4db0-4c99-bd86-0892ac6d4396" at bounding box center [728, 176] width 542 height 35
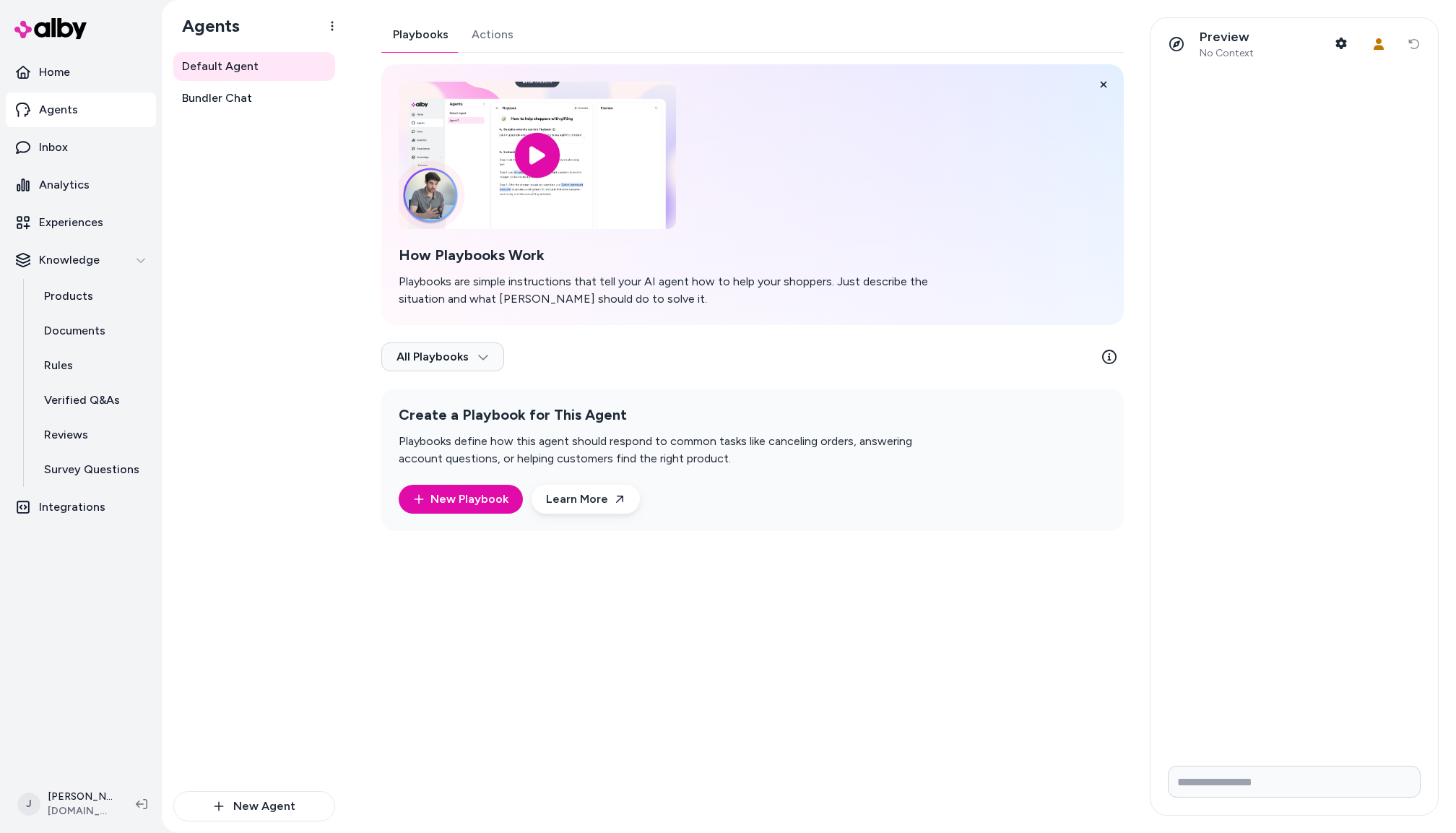
drag, startPoint x: 524, startPoint y: 23, endPoint x: 506, endPoint y: 30, distance: 19.3
click at [524, 23] on div "Playbooks Actions" at bounding box center [753, 35] width 742 height 35
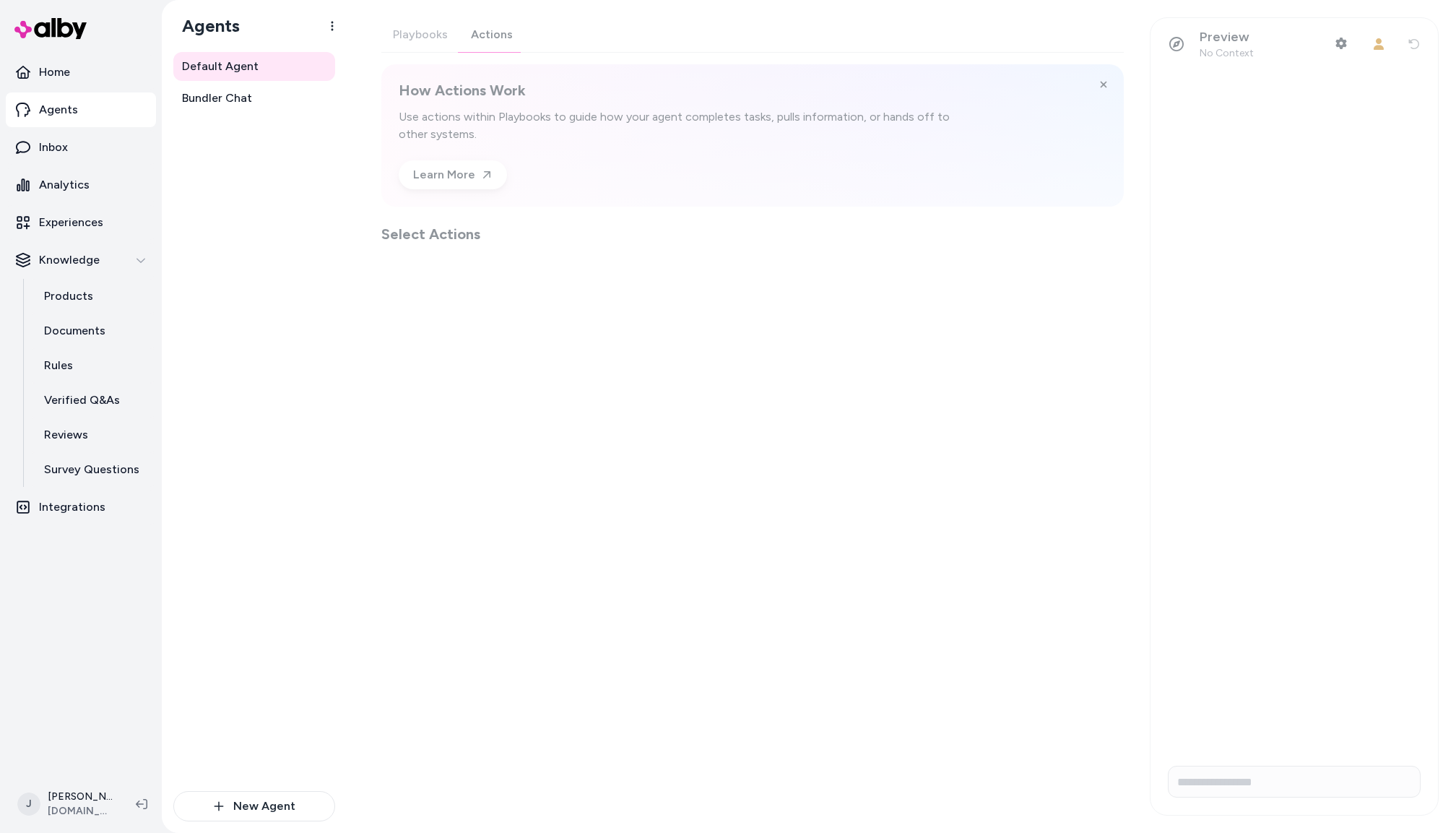
click at [493, 33] on div "Playbooks Actions How Actions Work Use actions within Playbooks to guide how yo…" at bounding box center [753, 130] width 742 height 227
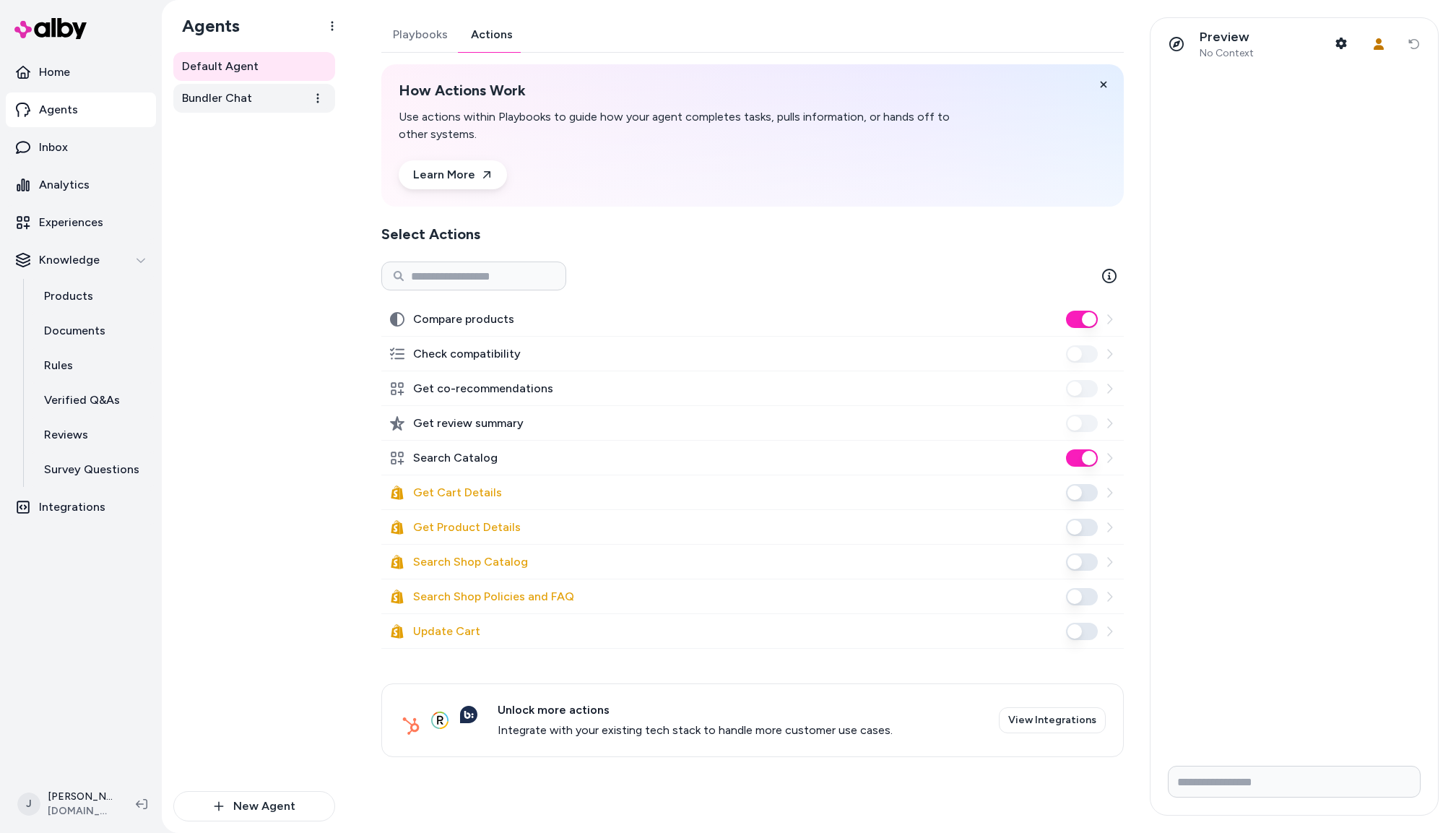
click at [249, 91] on span "Bundler Chat" at bounding box center [217, 99] width 70 height 17
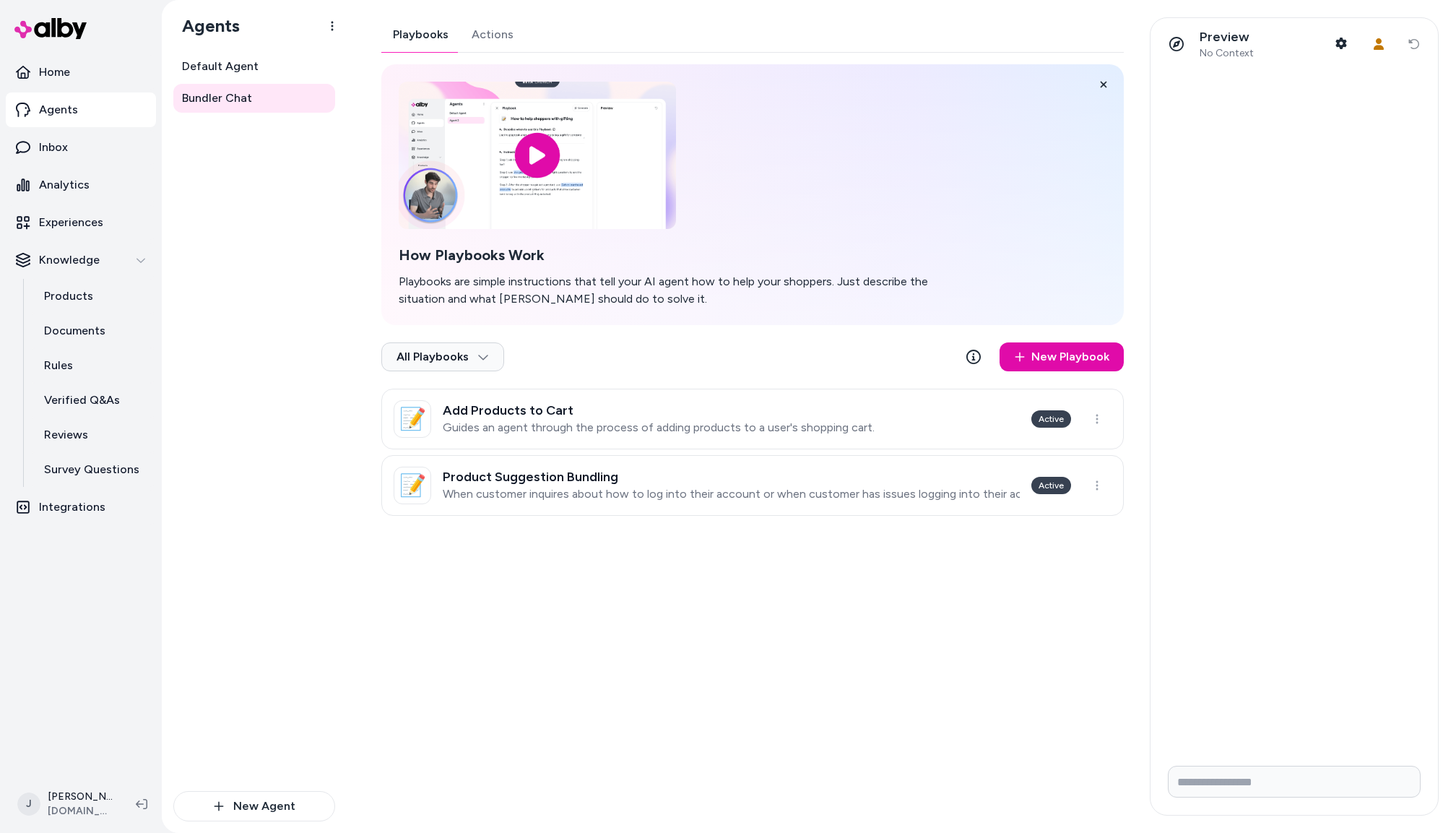
click at [697, 432] on p "Guides an agent through the process of adding products to a user's shopping car…" at bounding box center [658, 427] width 432 height 14
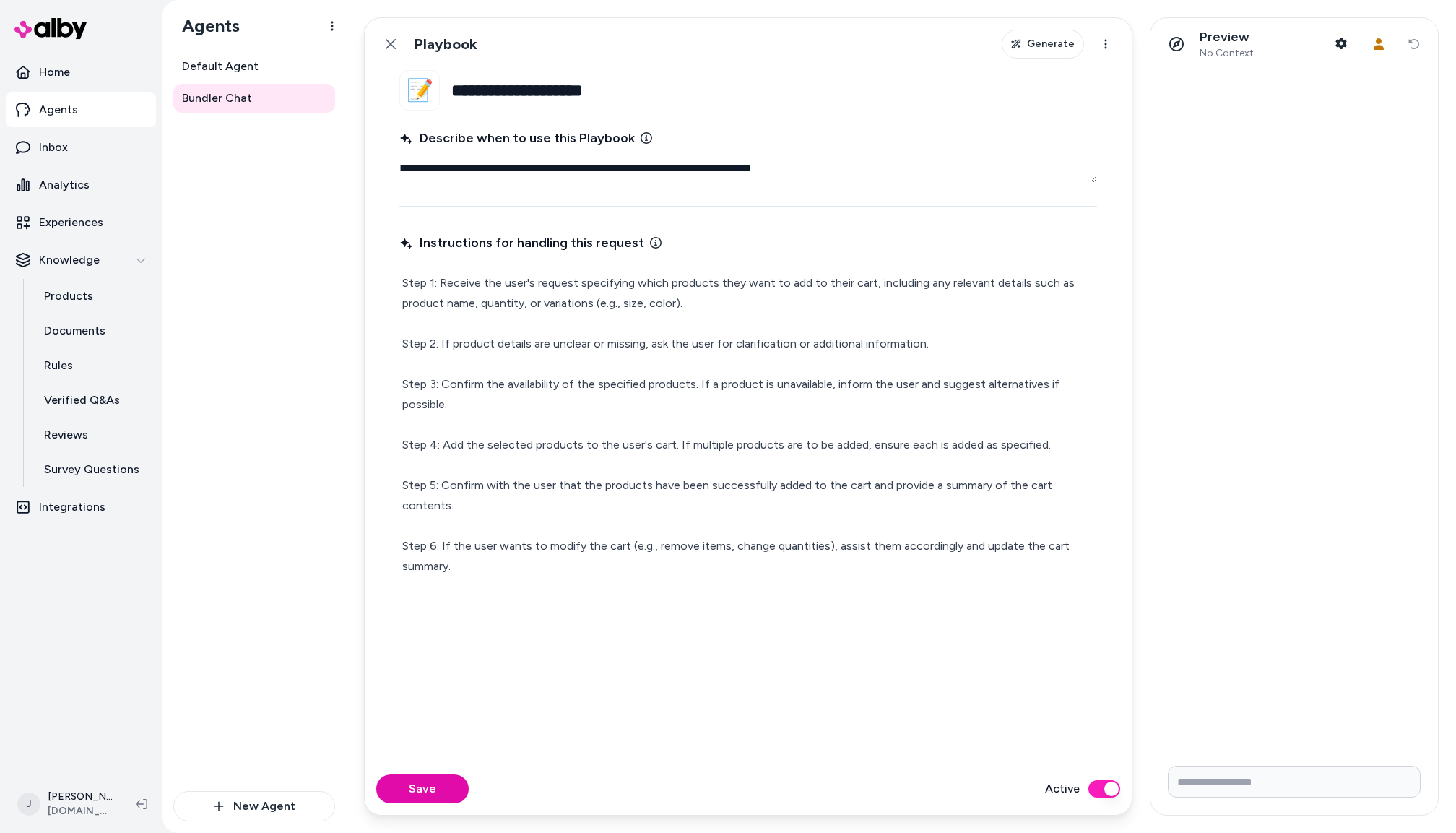
drag, startPoint x: 388, startPoint y: 31, endPoint x: 452, endPoint y: 190, distance: 171.4
click at [388, 32] on button "Back" at bounding box center [391, 44] width 29 height 29
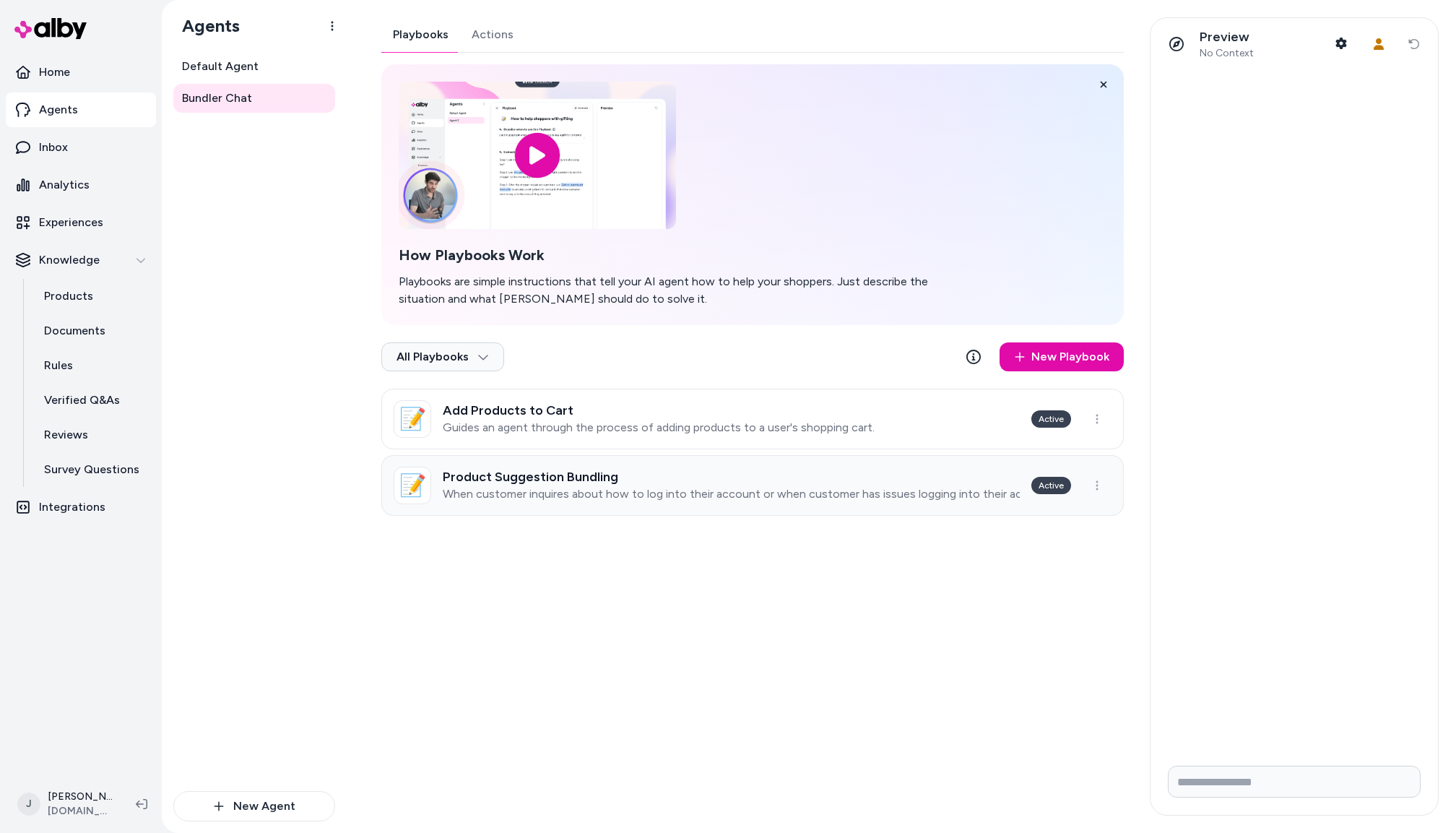
click at [639, 472] on h3 "Product Suggestion Bundling" at bounding box center [731, 477] width 577 height 14
type textarea "*"
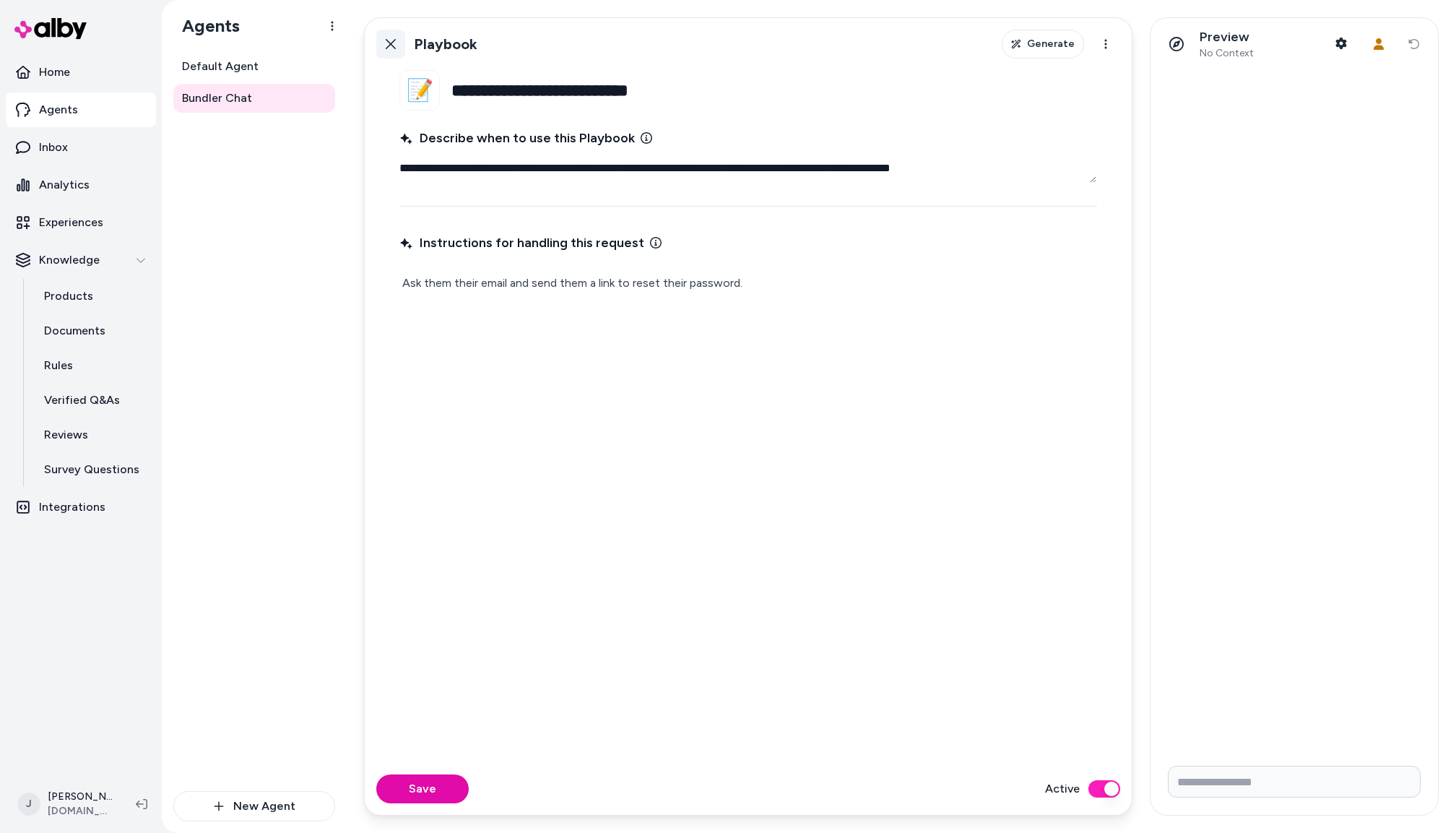
drag, startPoint x: 387, startPoint y: 27, endPoint x: 390, endPoint y: 39, distance: 12.4
click at [387, 28] on div "Back Playbook Generate Actions" at bounding box center [748, 44] width 767 height 52
drag, startPoint x: 390, startPoint y: 43, endPoint x: 407, endPoint y: 43, distance: 17.0
click at [391, 43] on icon at bounding box center [391, 44] width 10 height 10
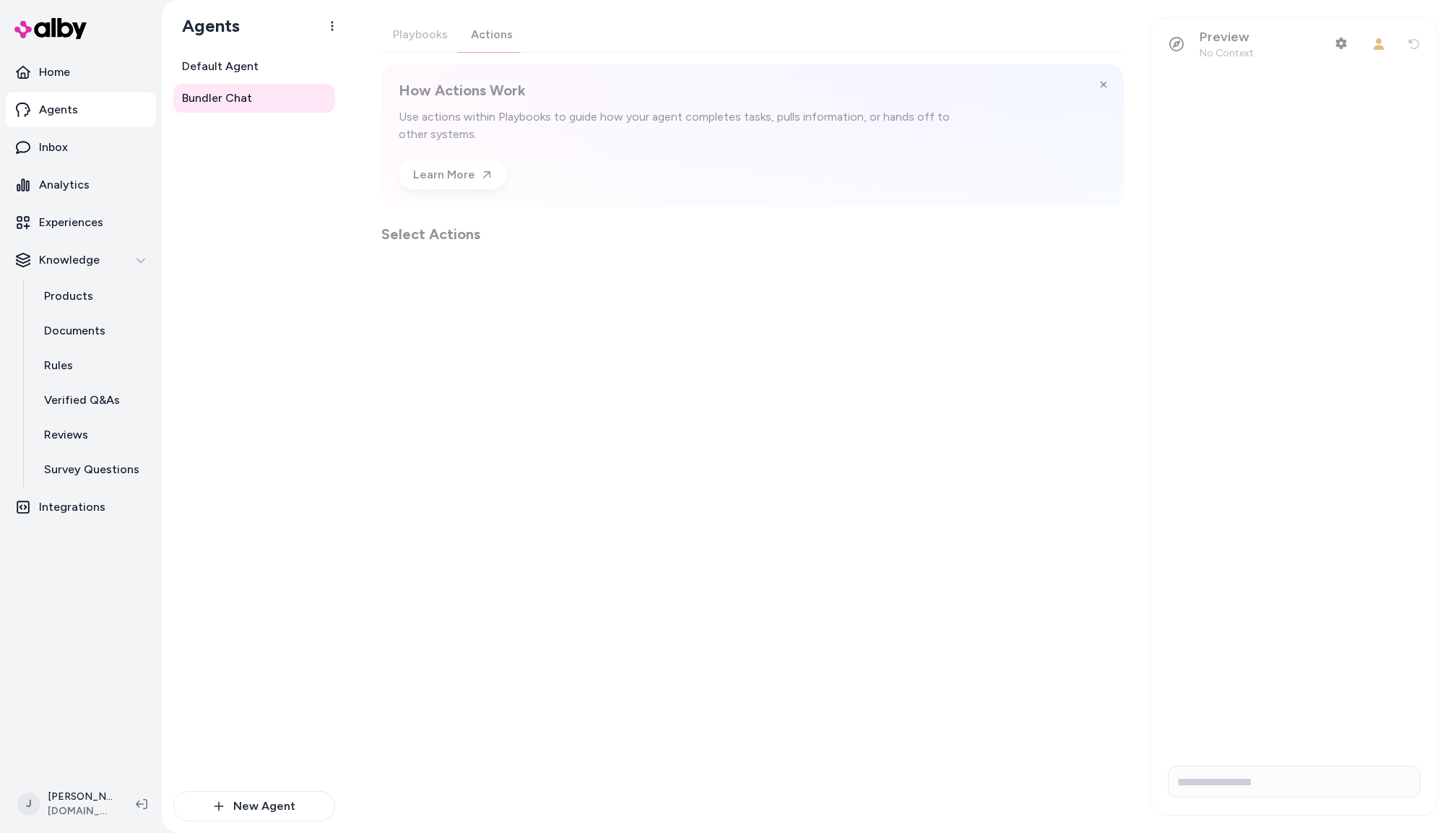
click at [480, 40] on button "Actions" at bounding box center [492, 35] width 65 height 35
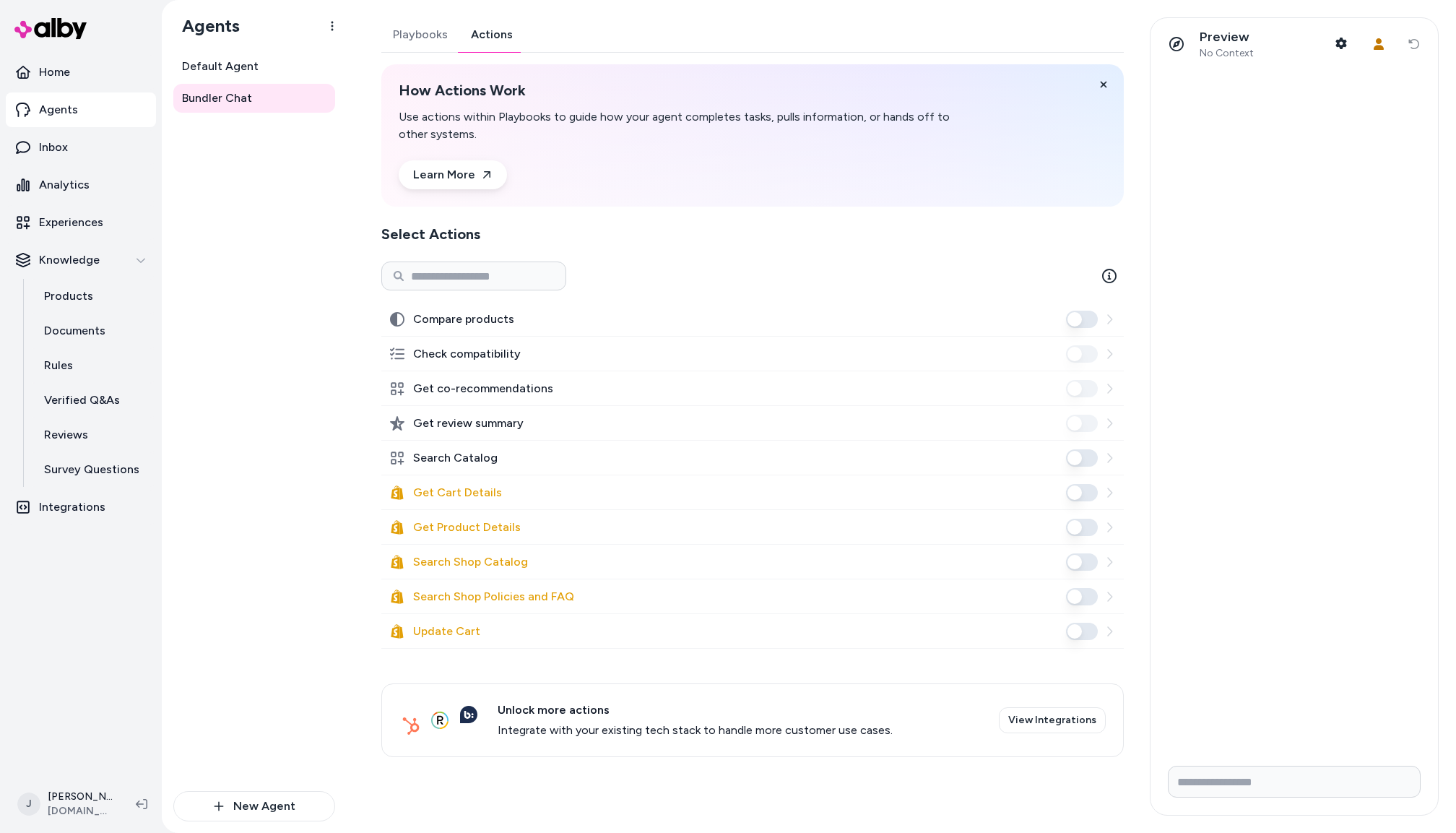
drag, startPoint x: 1082, startPoint y: 455, endPoint x: 856, endPoint y: 437, distance: 226.7
click at [1081, 455] on button "Search Catalog" at bounding box center [1082, 458] width 32 height 17
drag, startPoint x: 235, startPoint y: 351, endPoint x: 225, endPoint y: 350, distance: 10.0
click at [231, 351] on div "Default Agent Bundler Chat" at bounding box center [254, 422] width 162 height 739
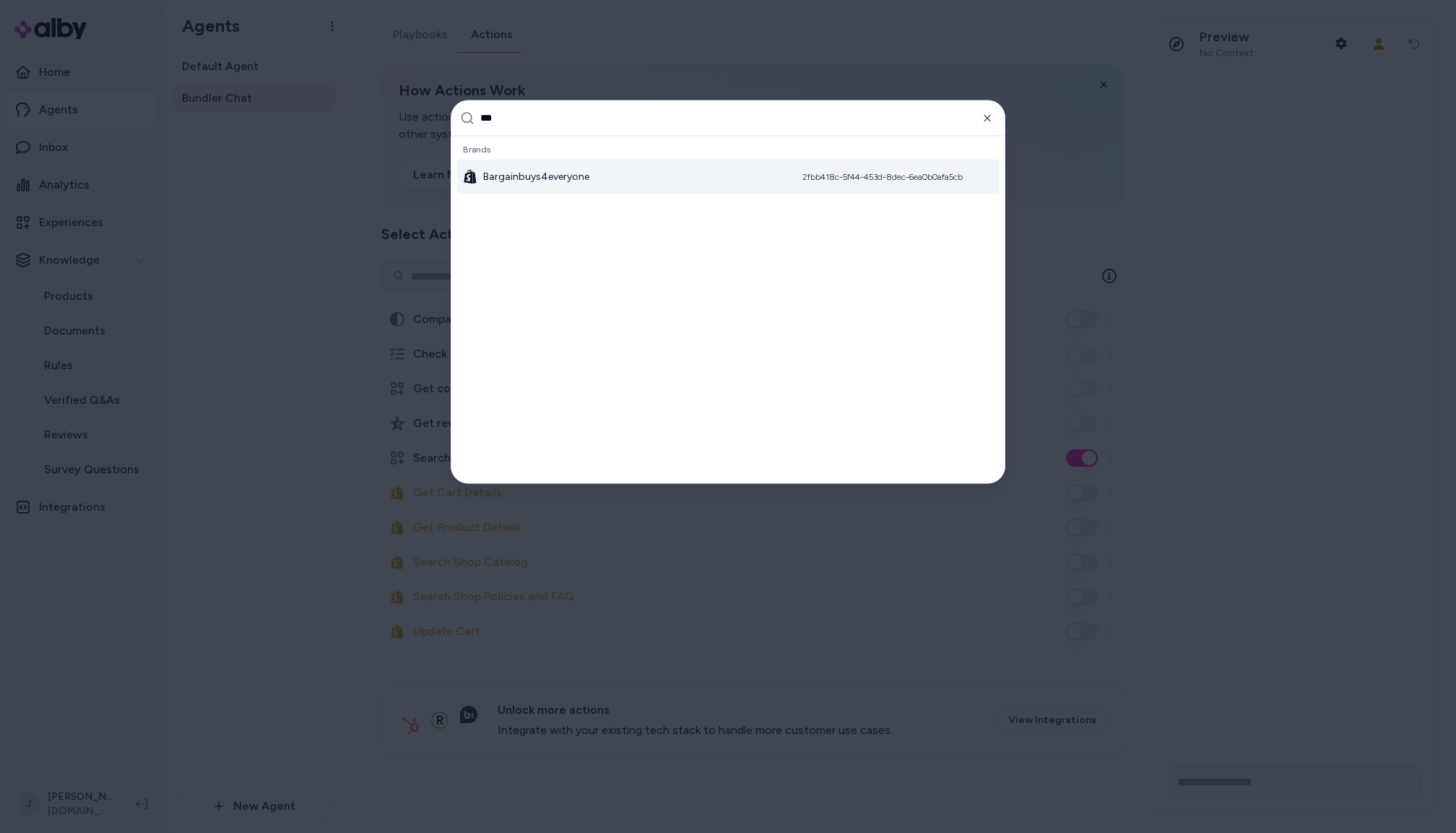
type input "***"
click at [256, 175] on div at bounding box center [728, 416] width 1456 height 833
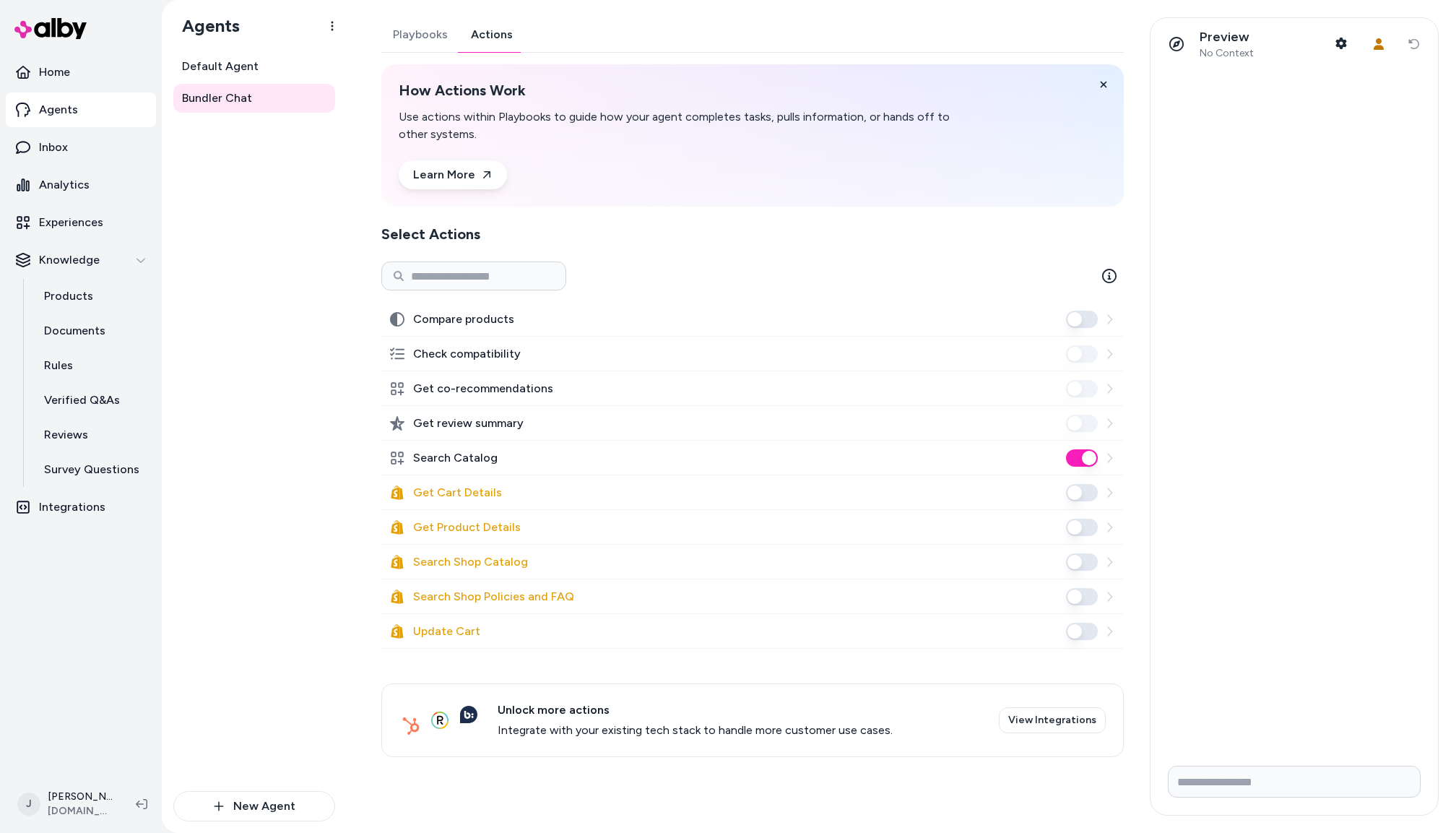
drag, startPoint x: 254, startPoint y: 175, endPoint x: 214, endPoint y: 184, distance: 41.0
click at [236, 179] on div "Default Agent Bundler Chat" at bounding box center [254, 422] width 162 height 739
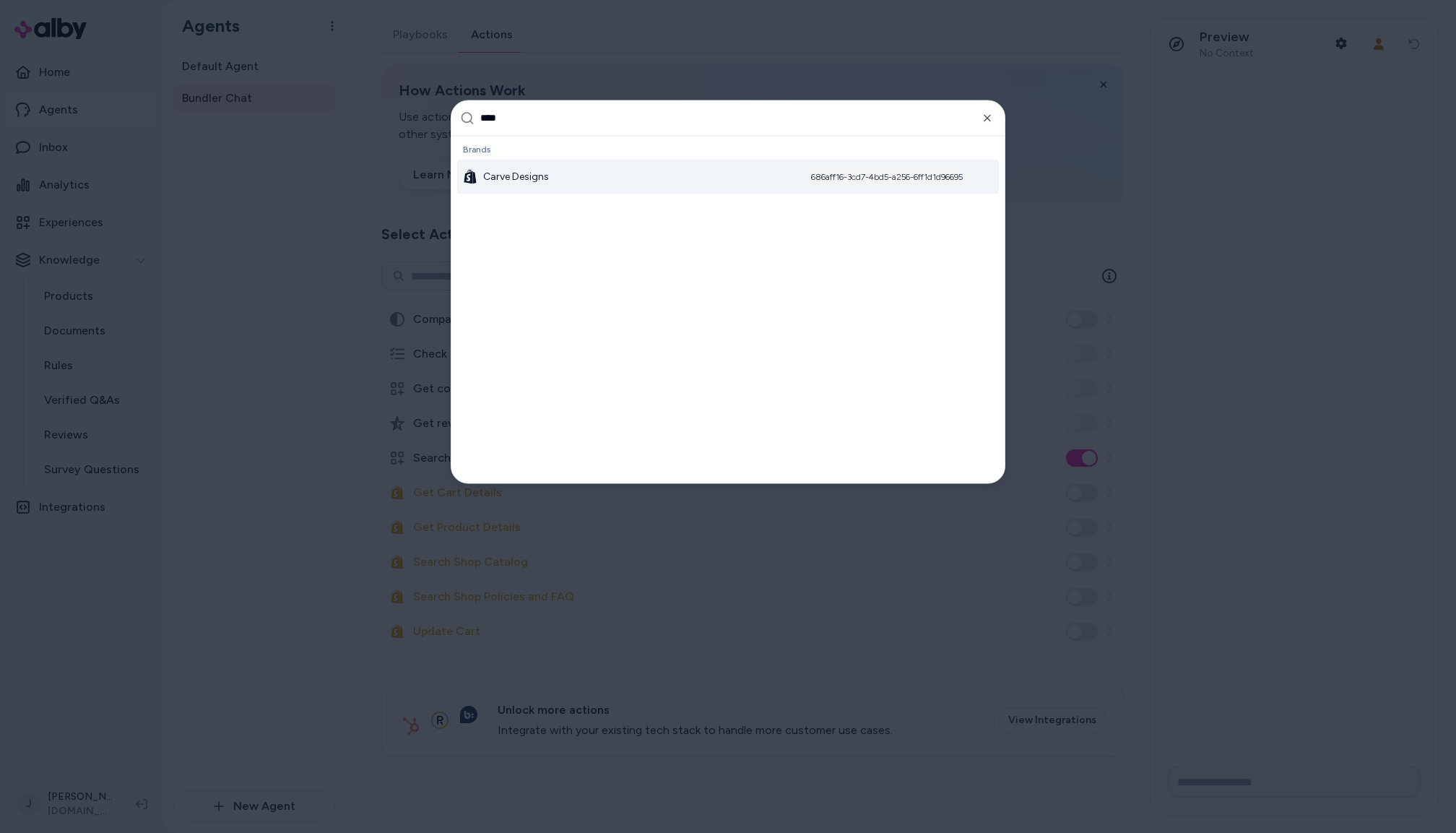
type input "****"
click at [543, 174] on span "Carve Designs" at bounding box center [516, 176] width 66 height 14
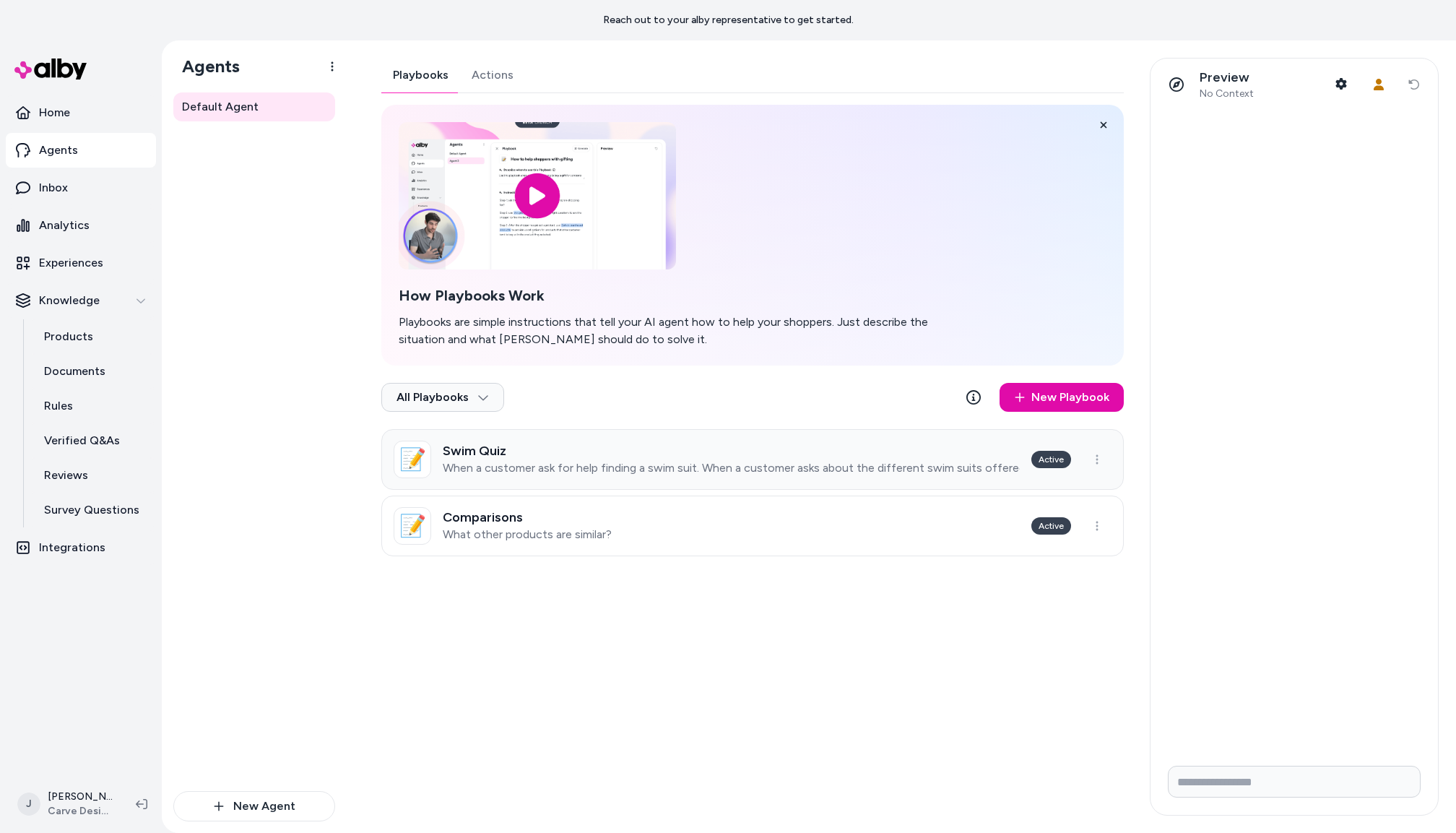
click at [750, 477] on link "📝 Swim Quiz When a customer ask for help finding a swim suit. When a customer a…" at bounding box center [753, 459] width 742 height 61
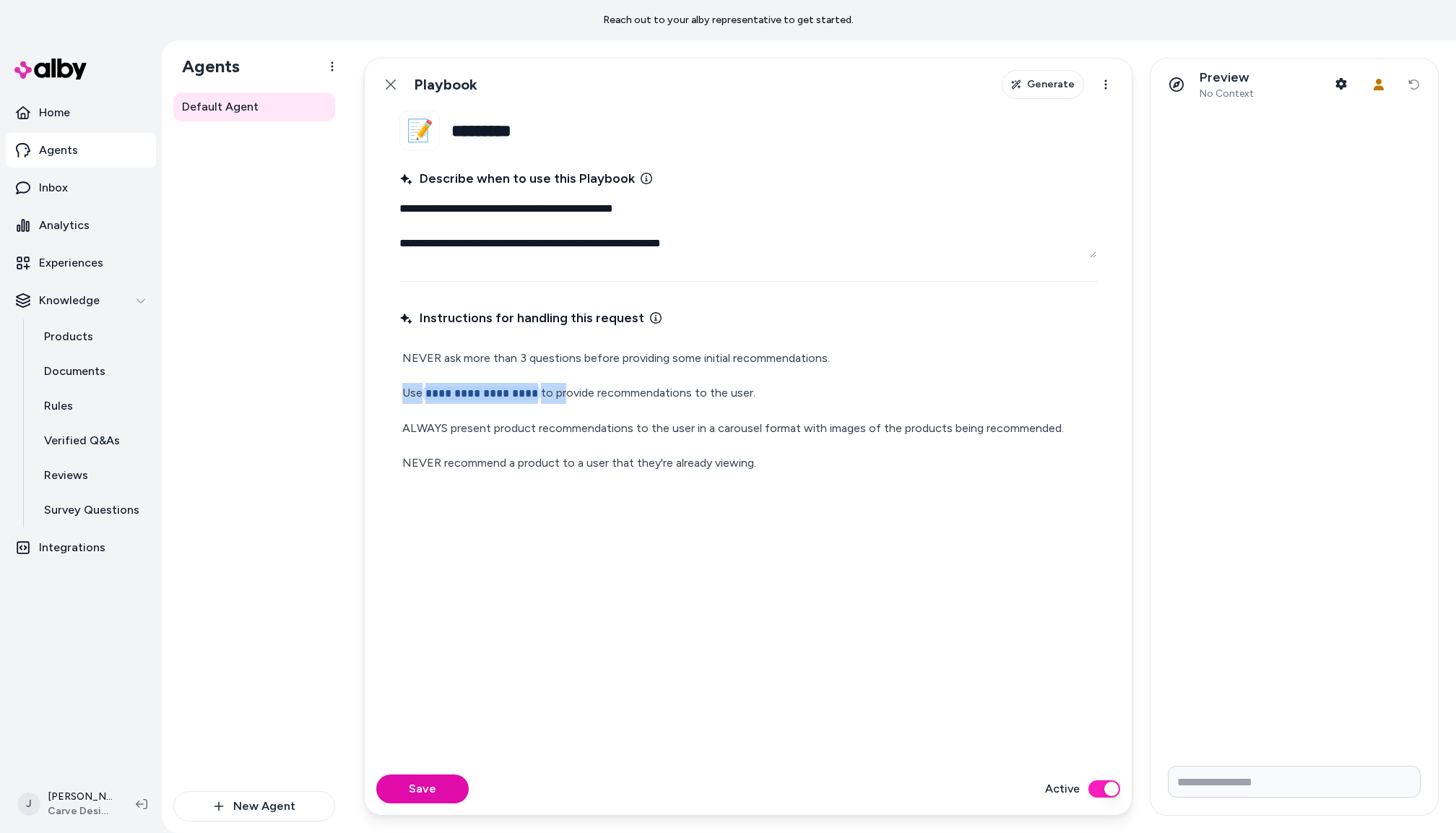
drag, startPoint x: 558, startPoint y: 395, endPoint x: 406, endPoint y: 395, distance: 152.0
click at [406, 395] on p "**********" at bounding box center [748, 393] width 692 height 21
type textarea "*"
click at [445, 780] on button "Save" at bounding box center [423, 789] width 93 height 29
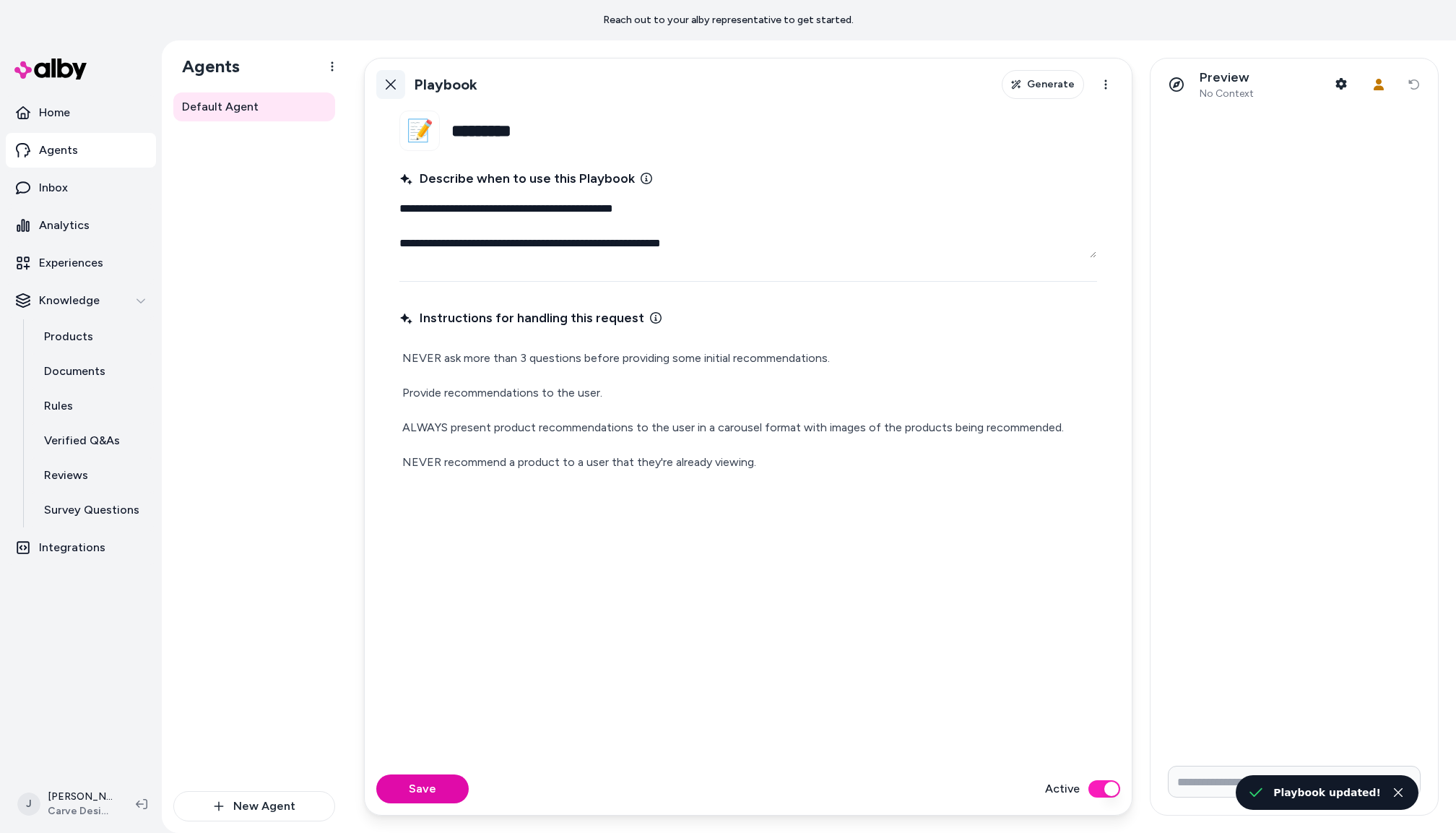
click at [390, 79] on icon at bounding box center [391, 85] width 12 height 12
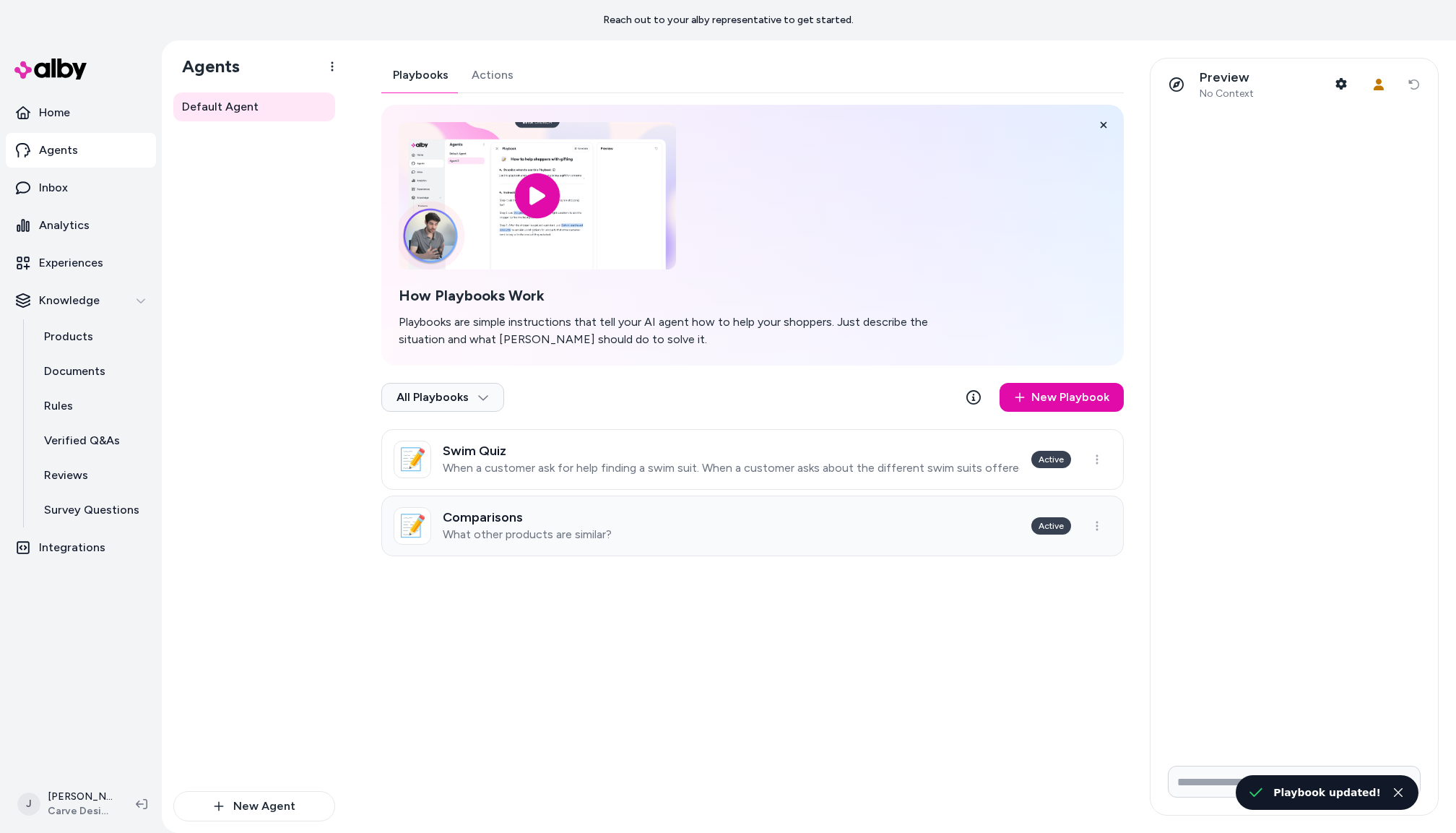
click at [613, 540] on link "📝 Comparisons What other products are similar? Active" at bounding box center [753, 526] width 742 height 61
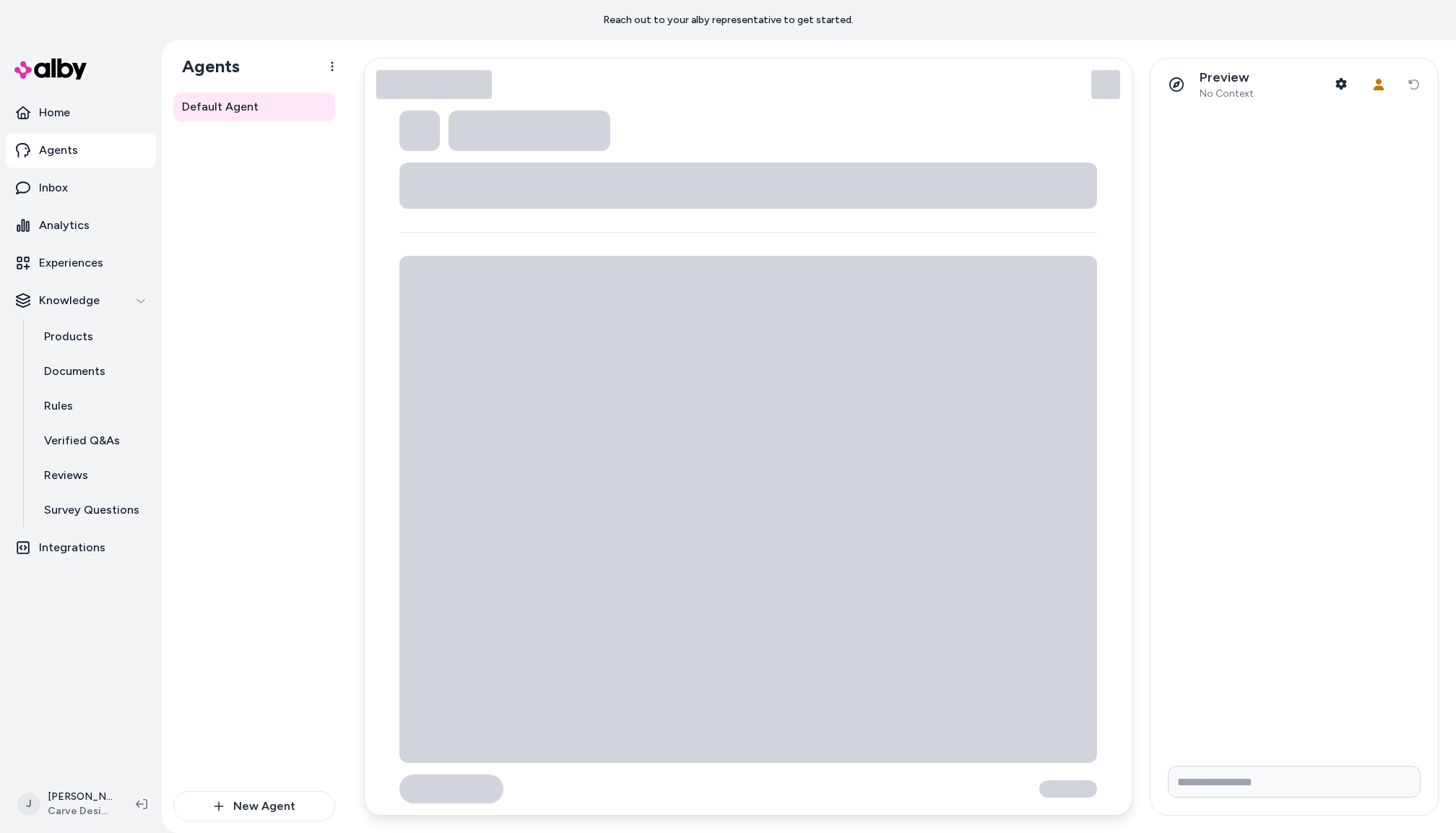
type textarea "*"
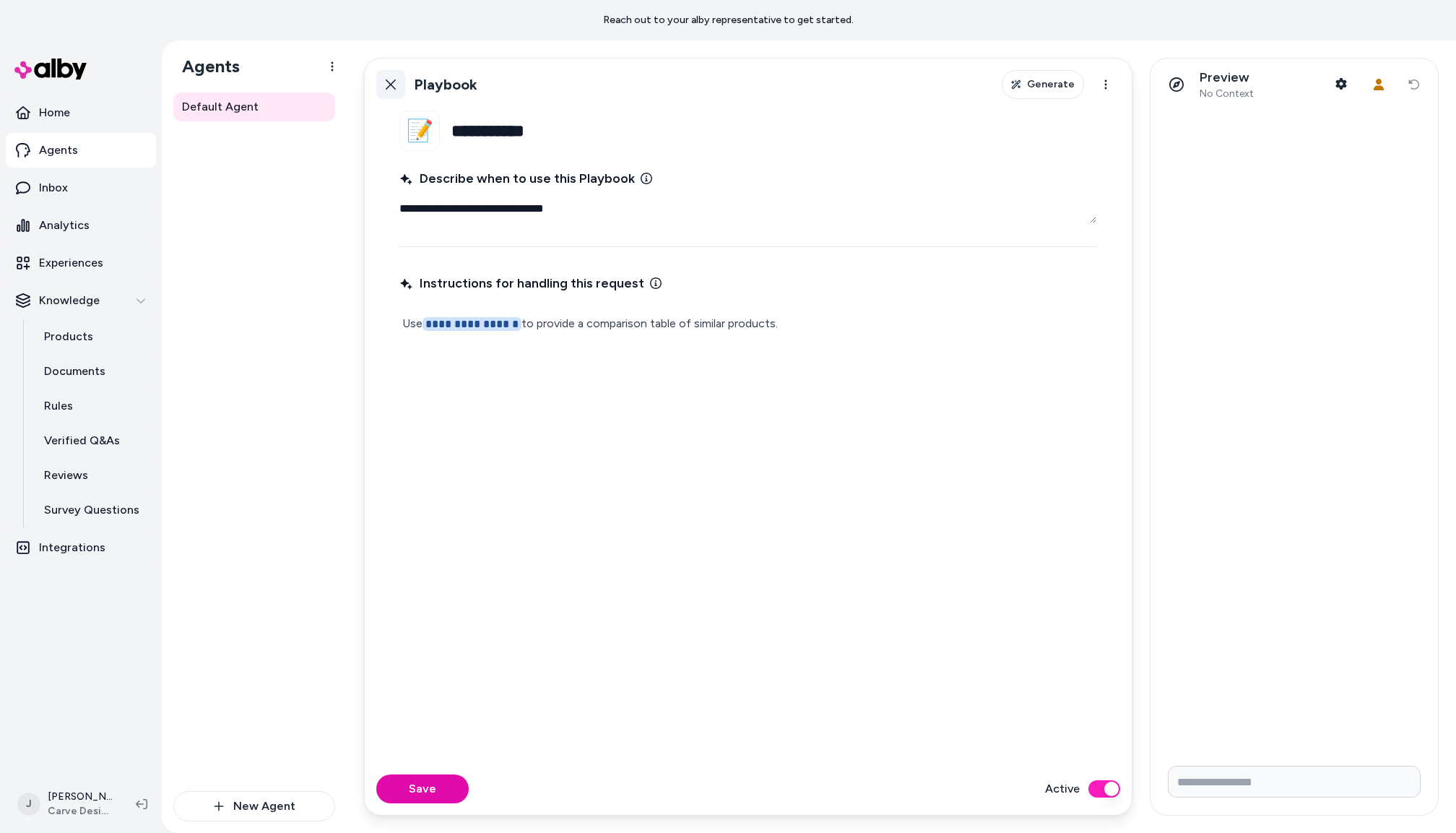
click at [383, 78] on button "Back" at bounding box center [391, 85] width 29 height 29
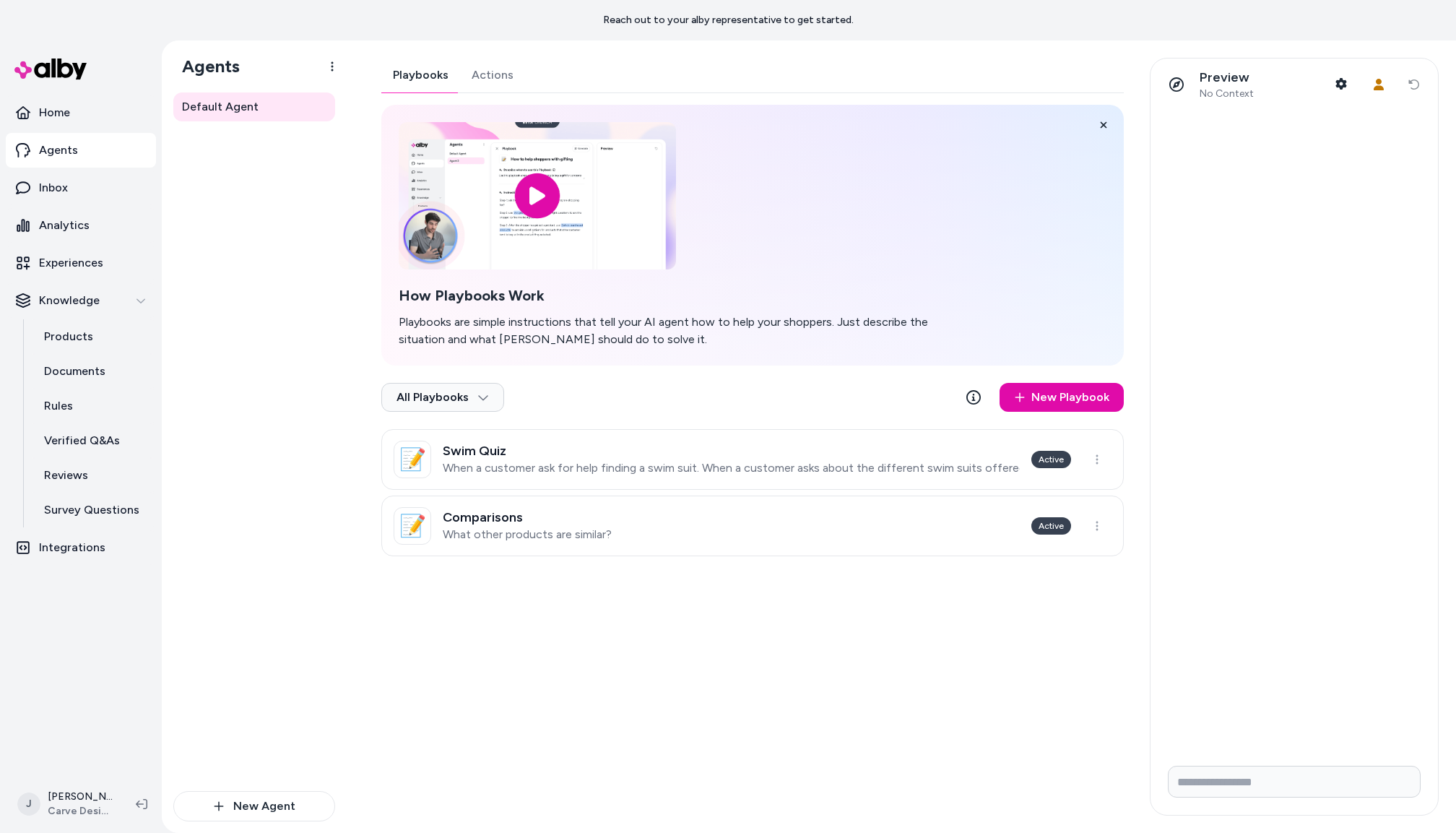
click at [469, 67] on div "Playbooks Actions How Playbooks Work Playbooks are simple instructions that tel…" at bounding box center [753, 307] width 742 height 498
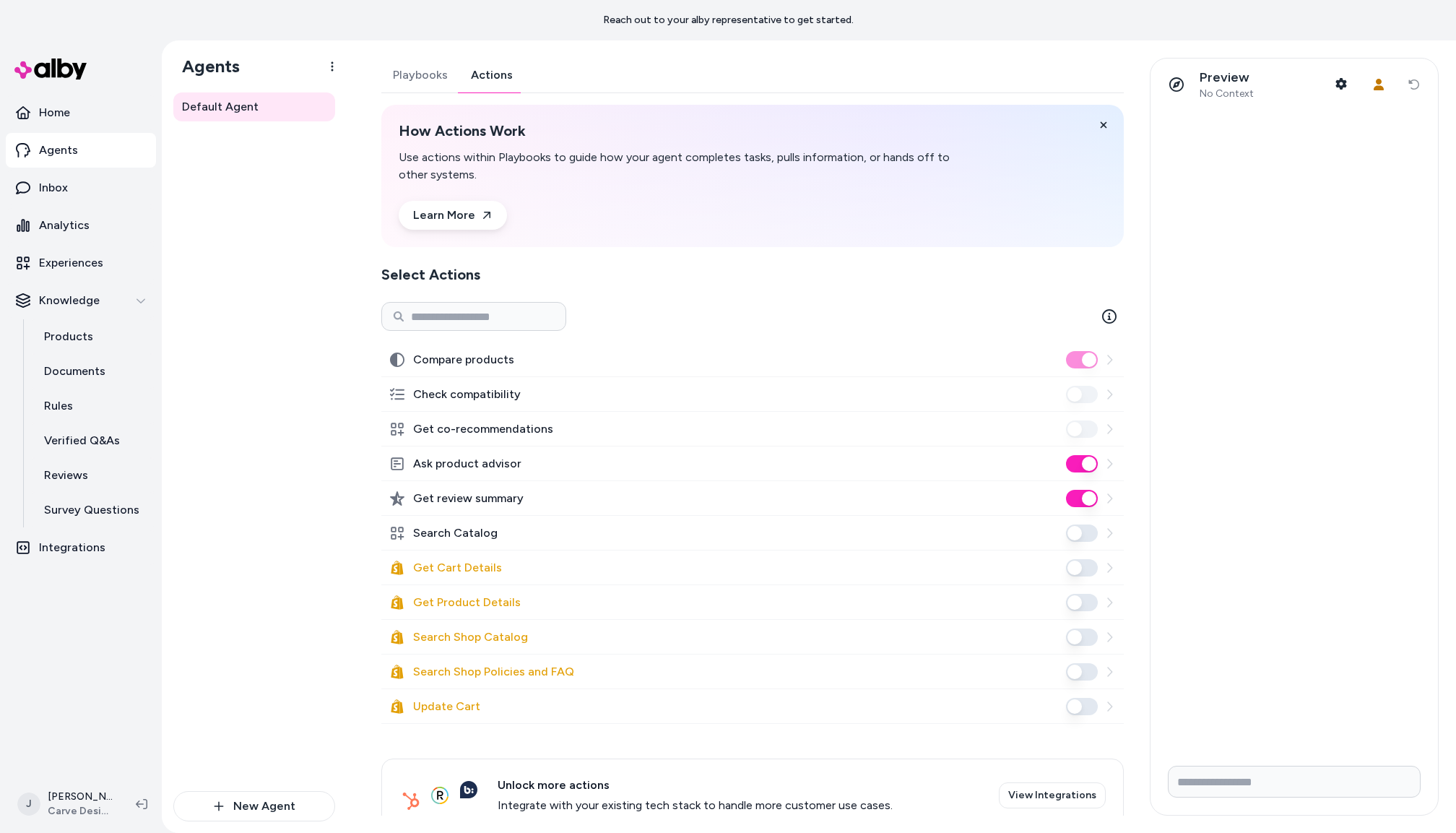
click at [1081, 456] on button "Ask product advisor" at bounding box center [1082, 464] width 32 height 17
click at [1082, 535] on button "Search Catalog" at bounding box center [1082, 533] width 32 height 17
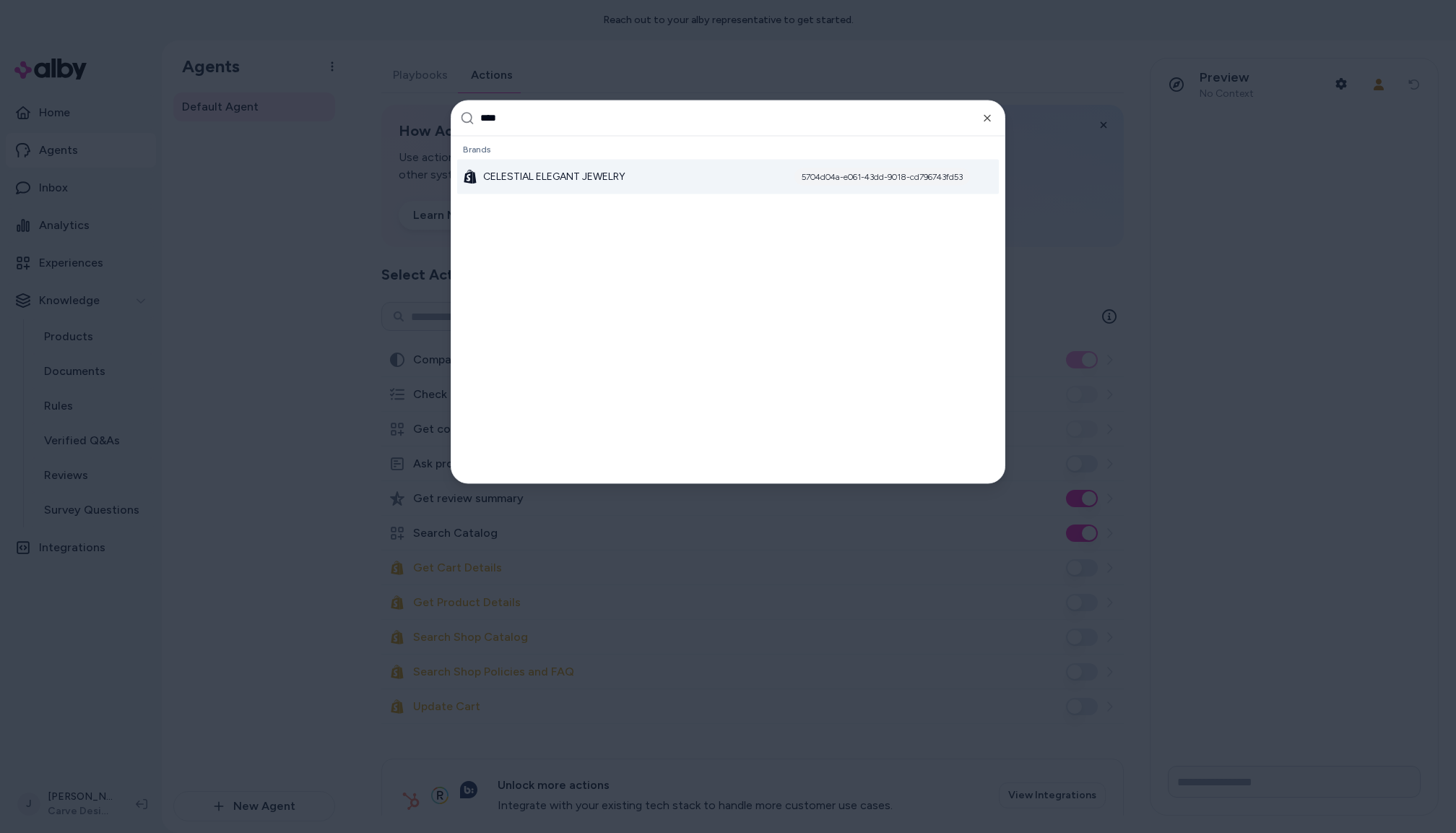
type input "****"
click at [564, 177] on span "CELESTIAL ELEGANT JEWELRY" at bounding box center [554, 176] width 142 height 14
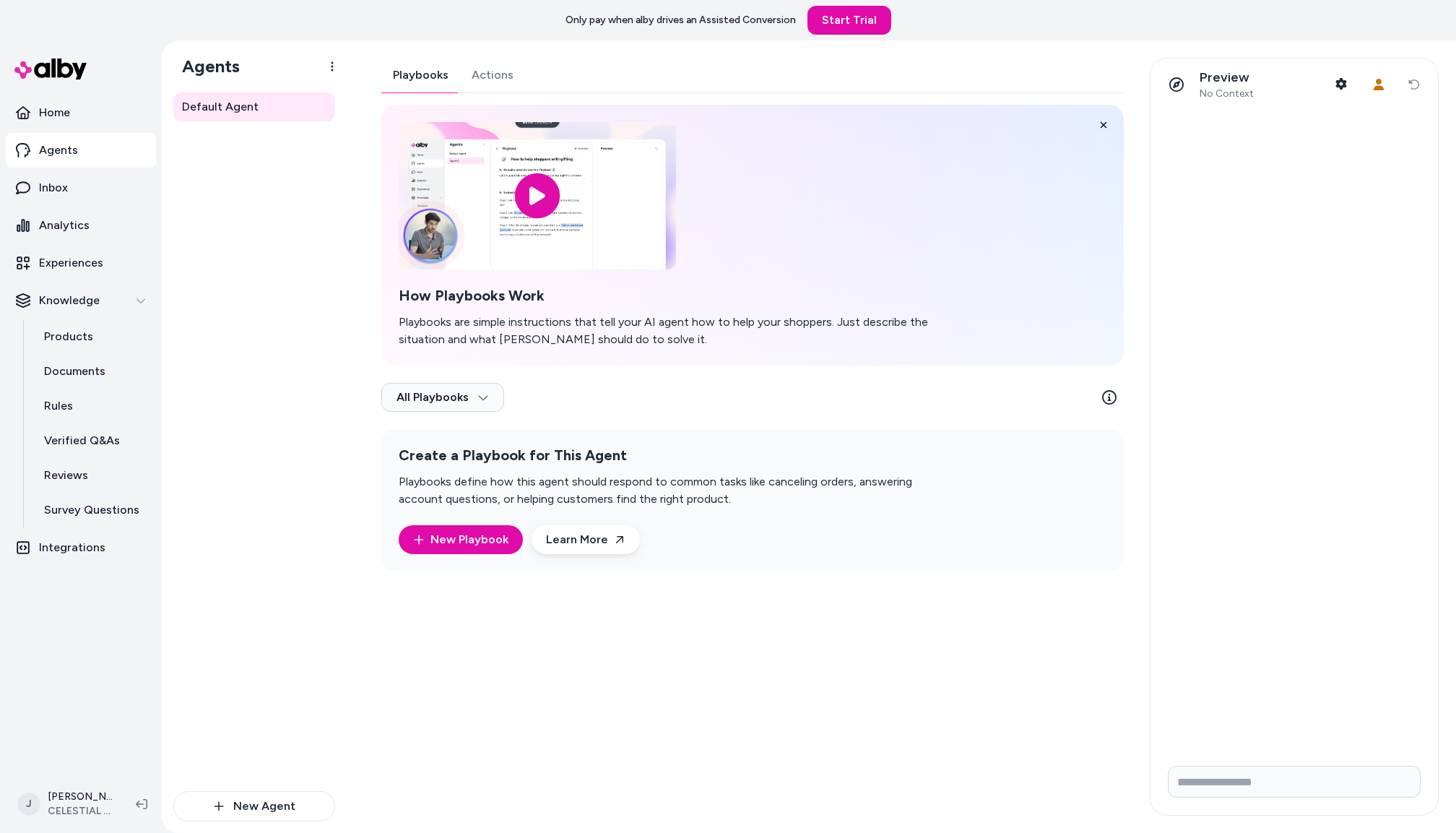
click at [495, 65] on div "Playbooks Actions How Playbooks Work Playbooks are simple instructions that tel…" at bounding box center [753, 314] width 742 height 514
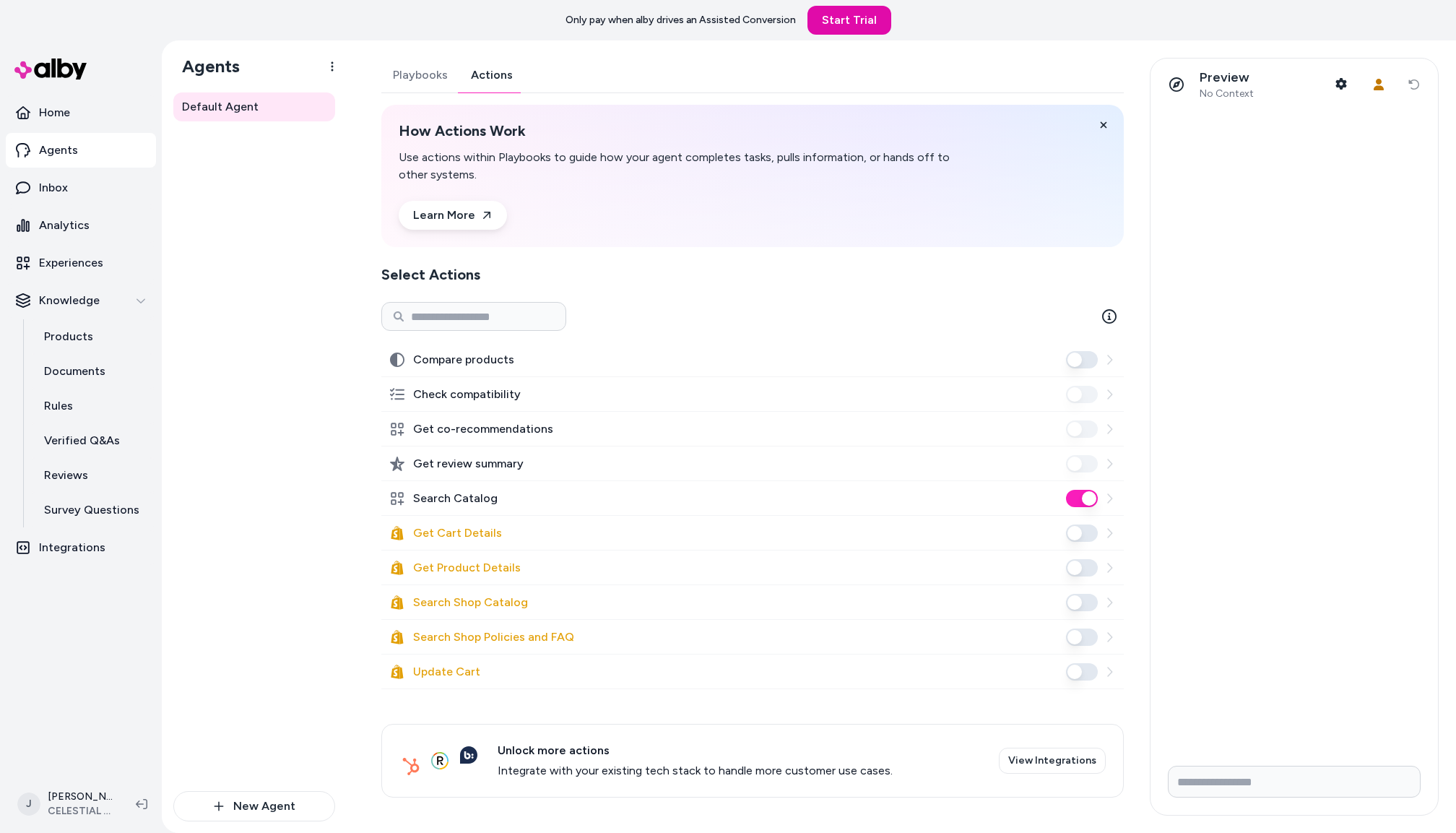
click at [238, 335] on div "Default Agent" at bounding box center [254, 442] width 162 height 698
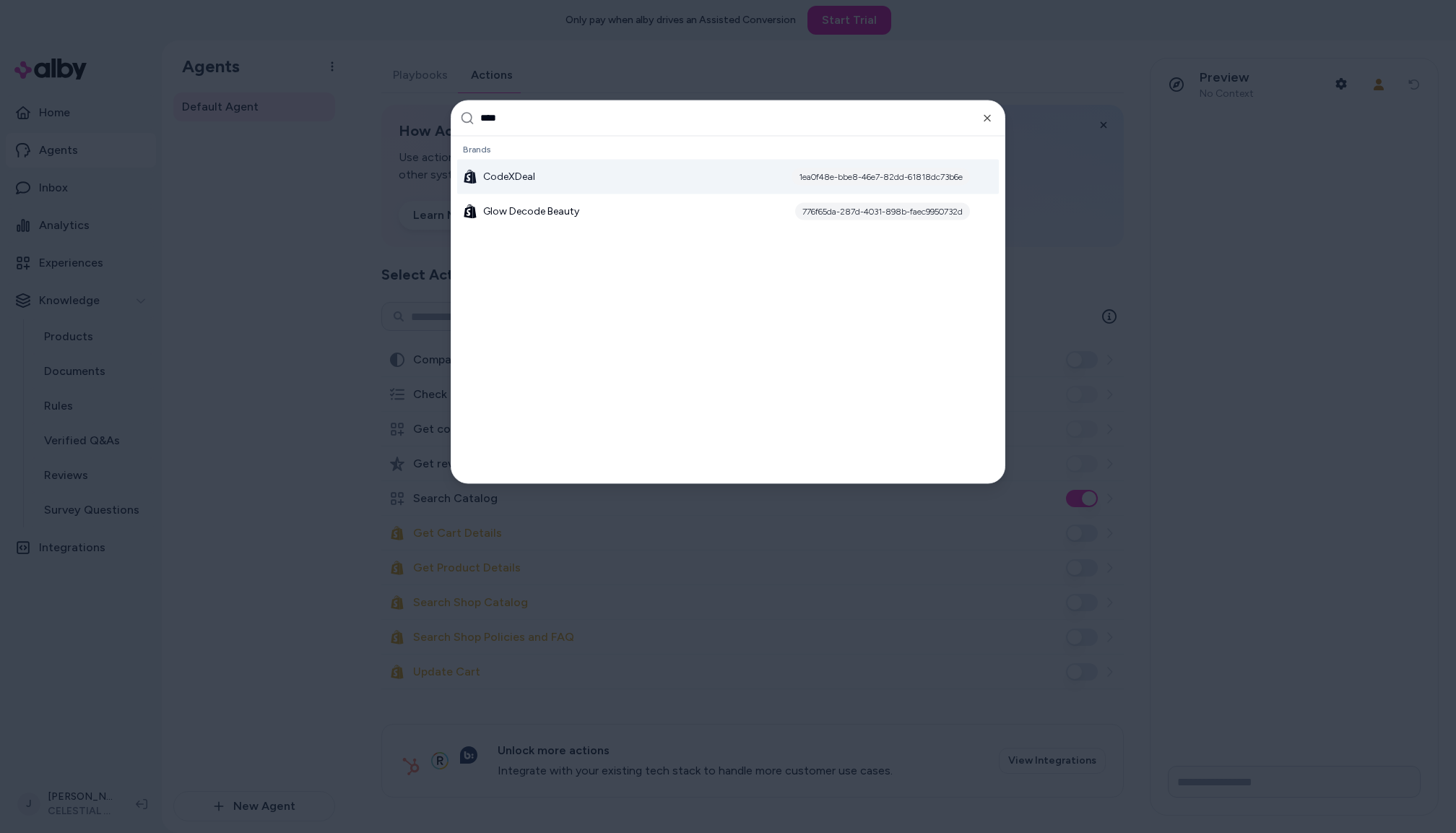
type input "****"
click at [537, 172] on div "CodeXDeal 1ea0f48e-bbe8-46e7-82dd-61818dc73b6e" at bounding box center [728, 176] width 542 height 35
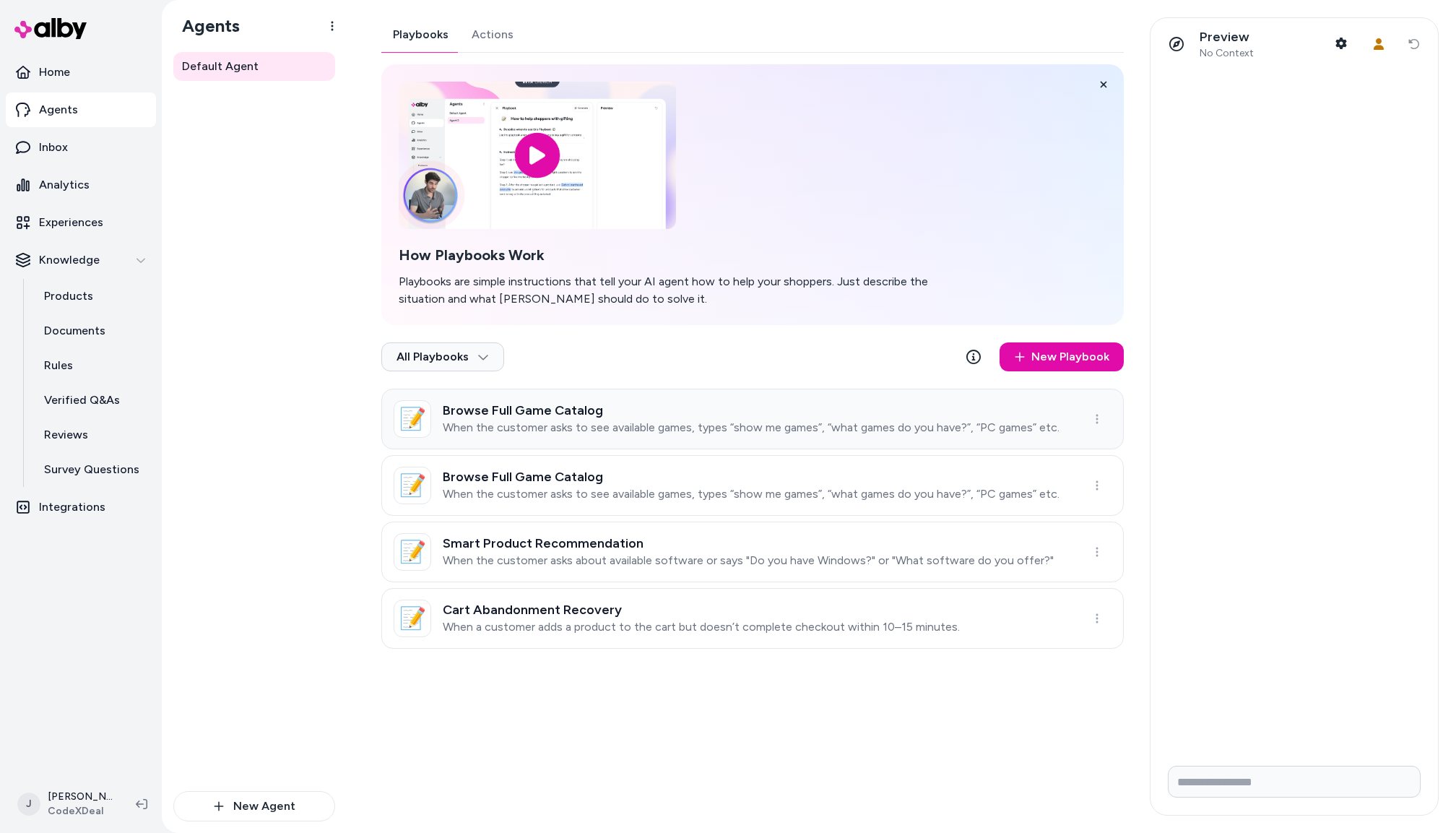
click at [707, 413] on h3 "Browse Full Game Catalog" at bounding box center [751, 410] width 617 height 14
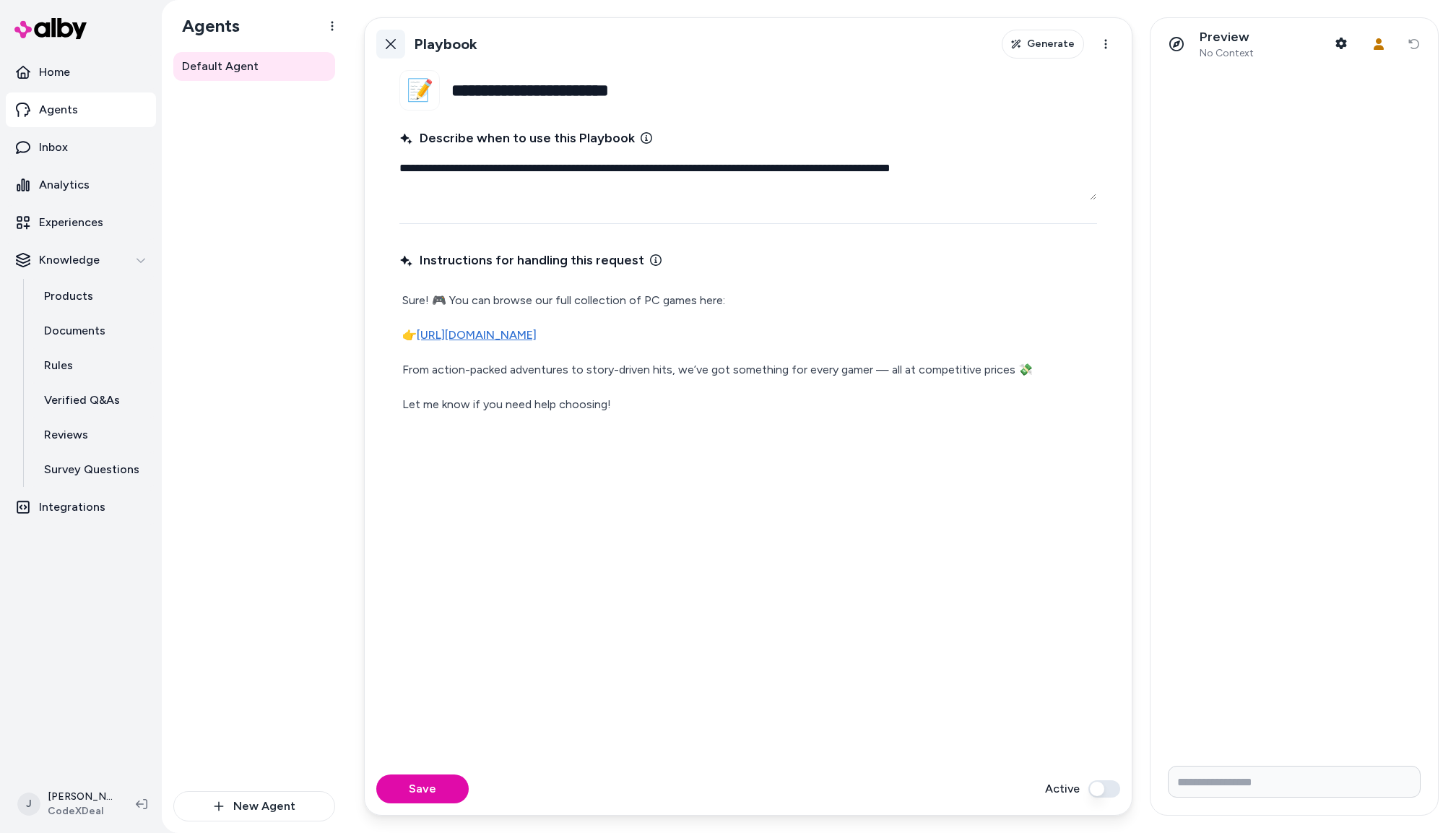
click at [393, 52] on button "Back" at bounding box center [391, 44] width 29 height 29
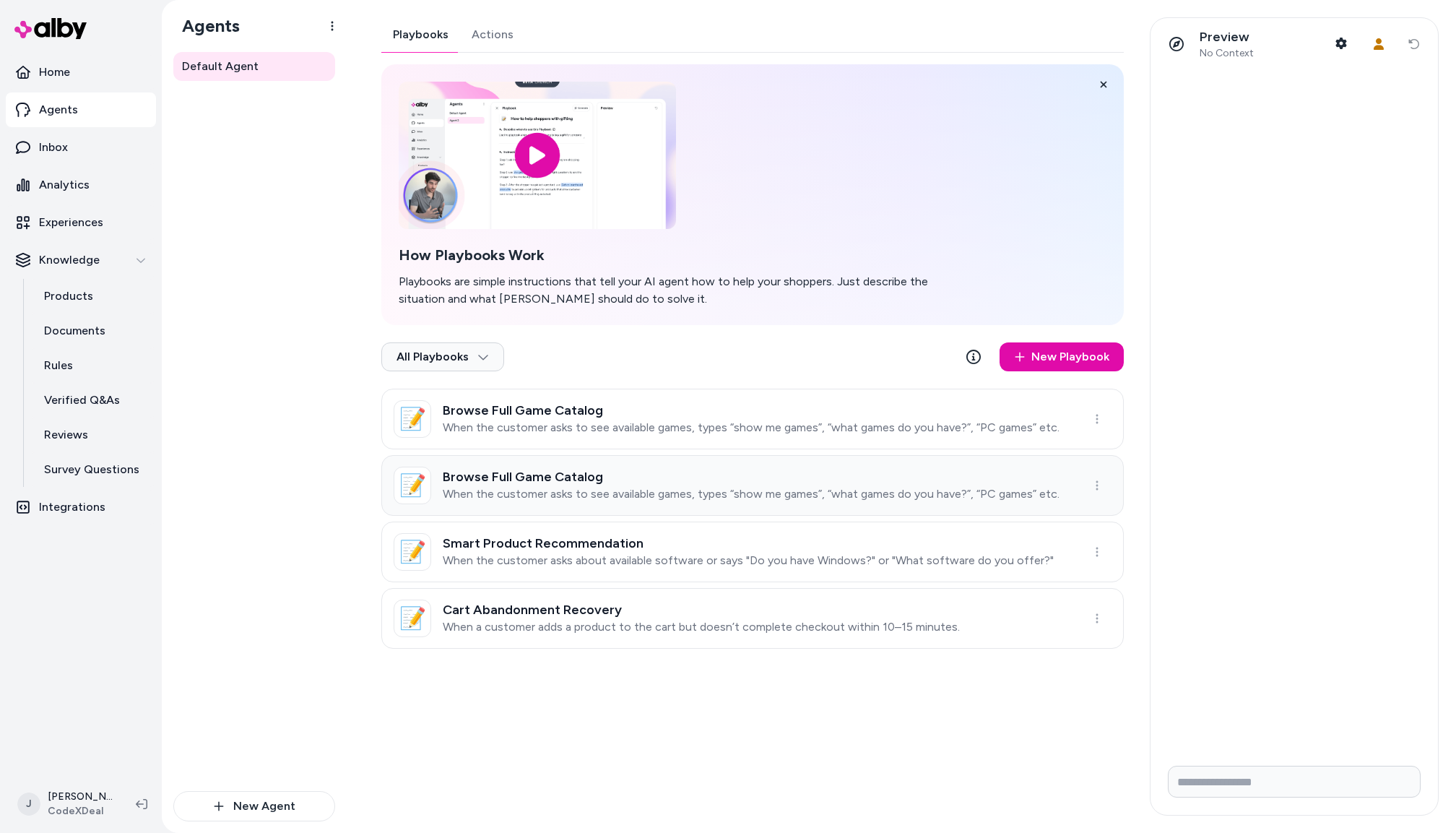
click at [595, 477] on h3 "Browse Full Game Catalog" at bounding box center [751, 477] width 617 height 14
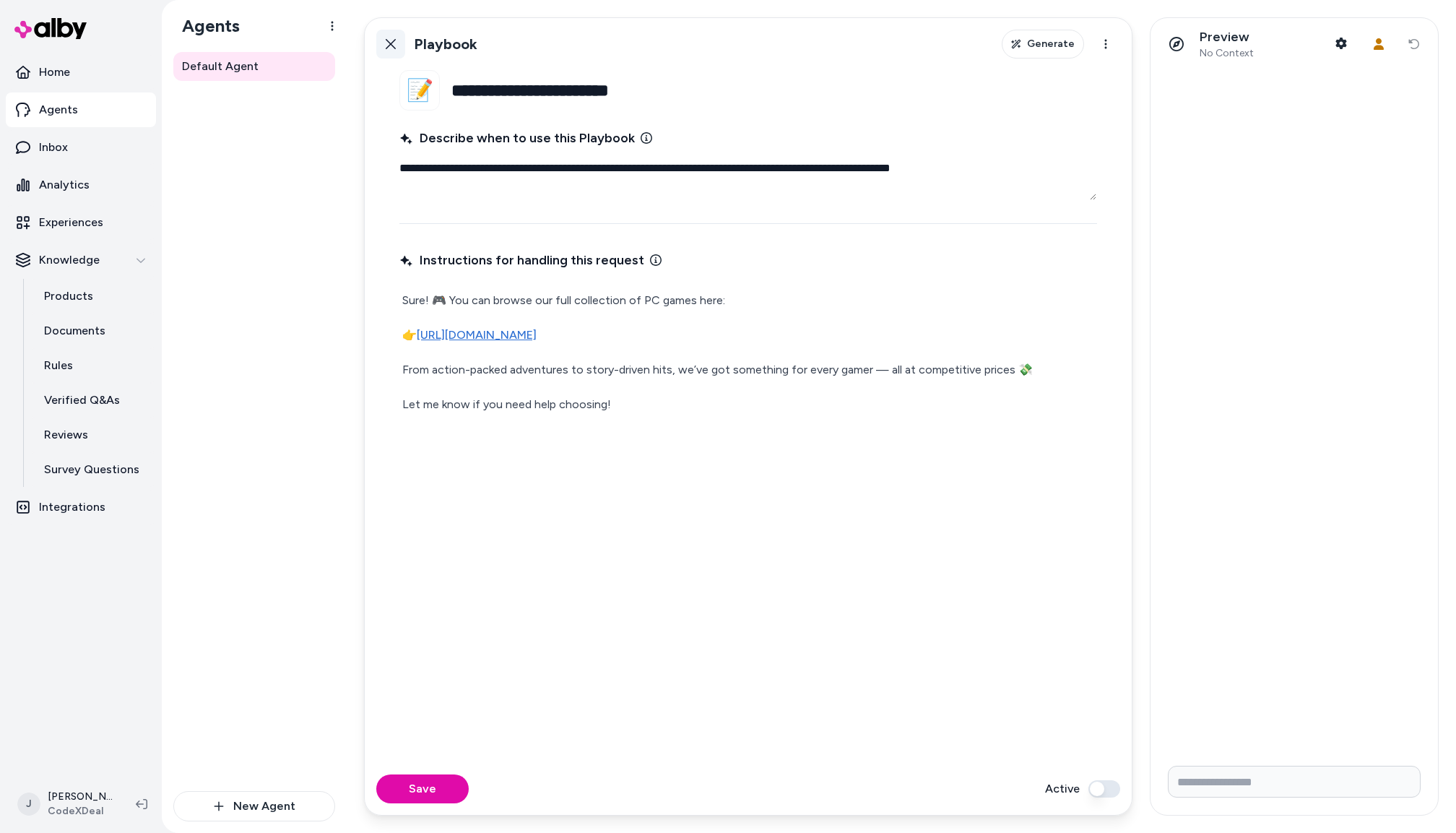
click at [387, 42] on icon at bounding box center [391, 44] width 12 height 12
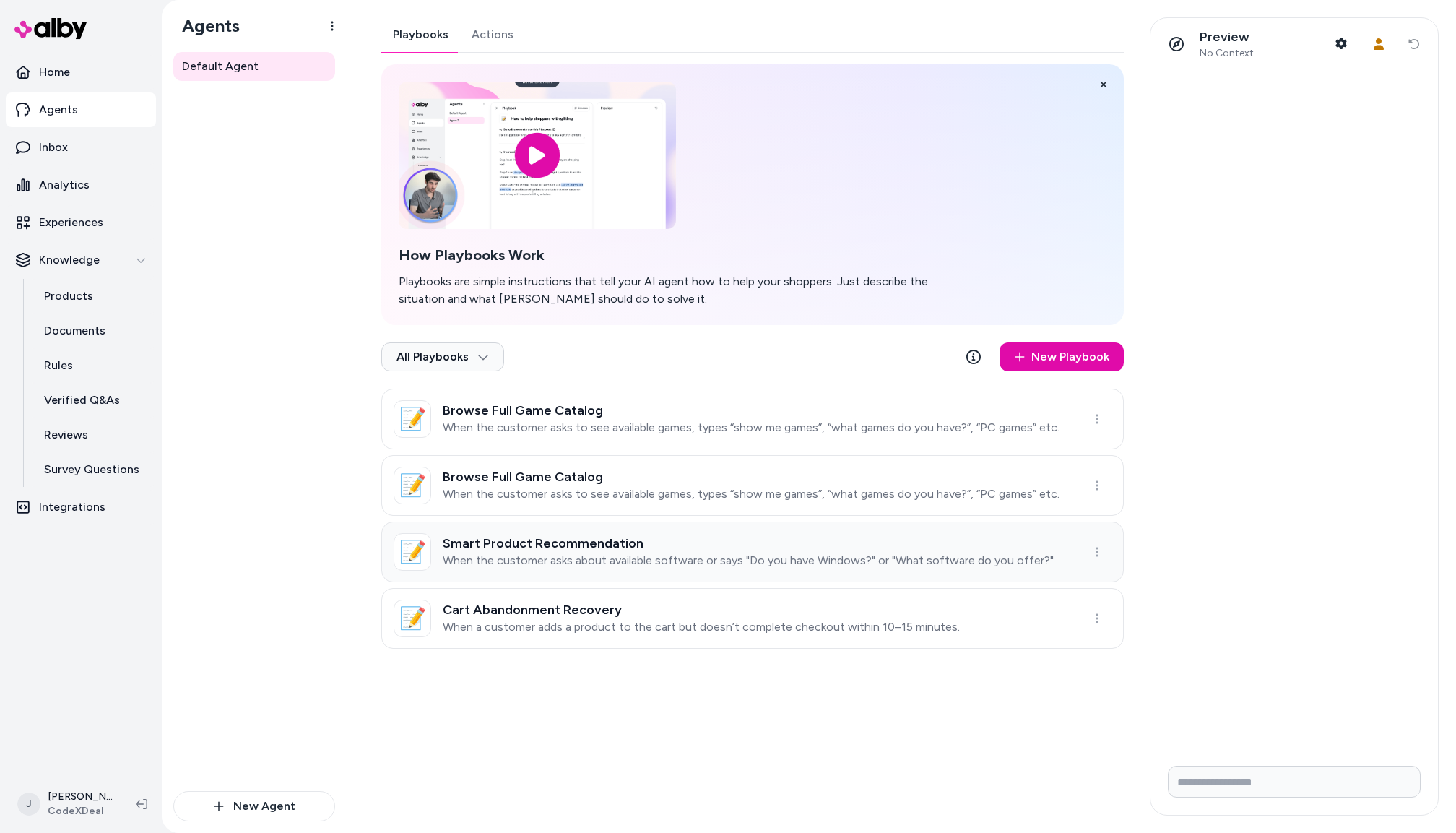
click at [605, 556] on p "When the customer asks about available software or says "Do you have Windows?" …" at bounding box center [748, 561] width 611 height 14
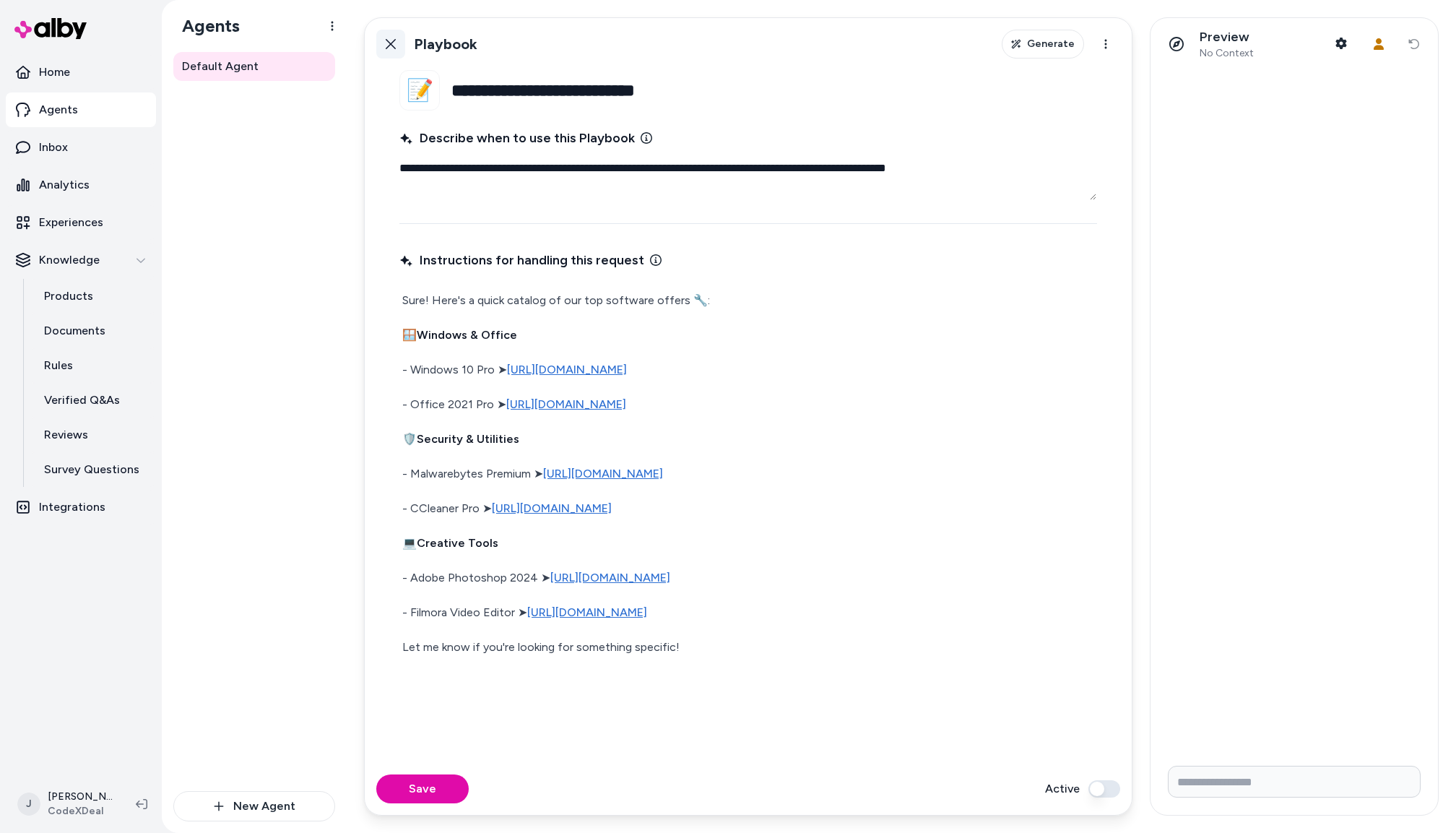
click at [380, 36] on button "Back" at bounding box center [391, 44] width 29 height 29
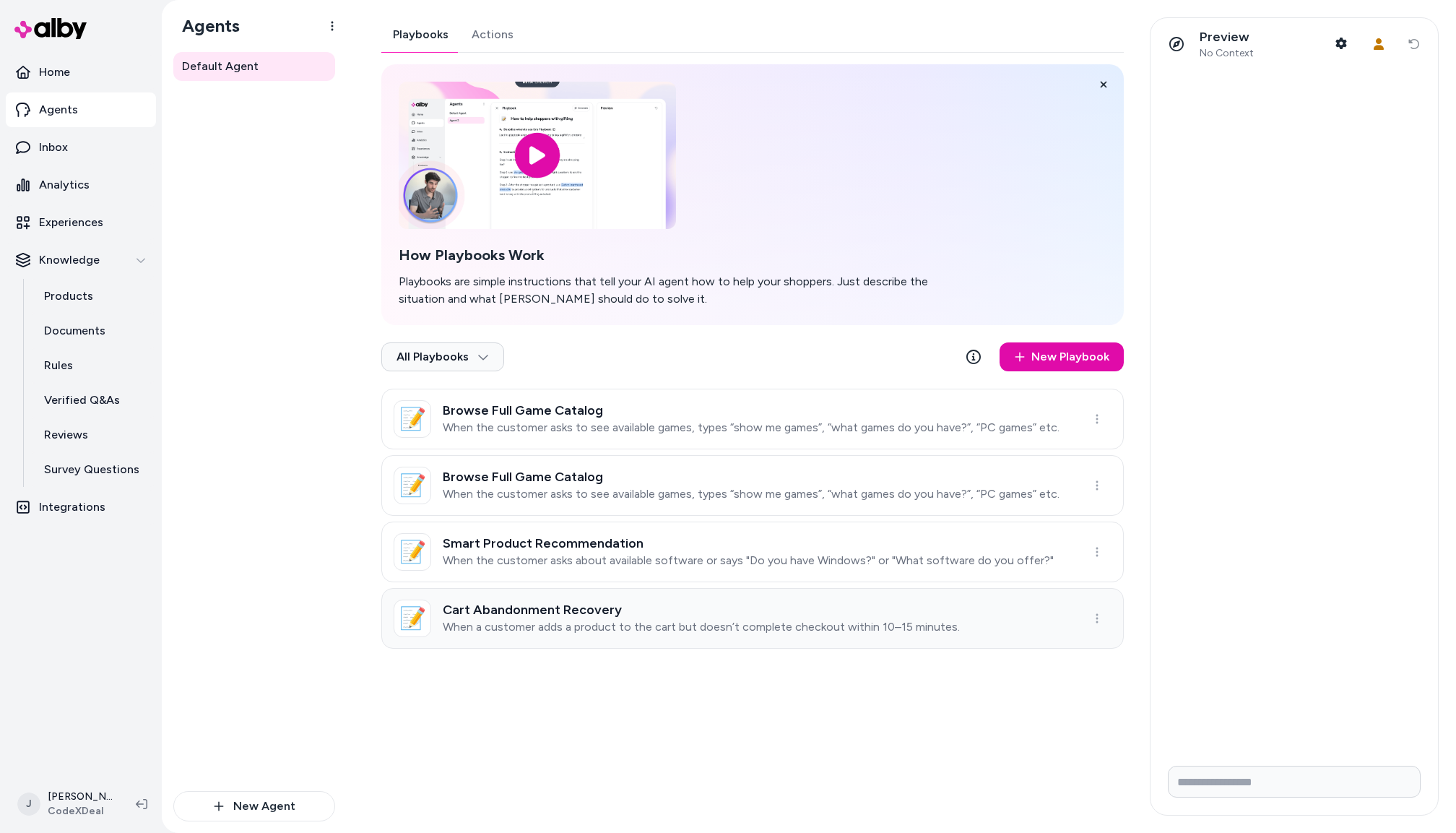
click at [650, 616] on h3 "Cart Abandonment Recovery" at bounding box center [701, 610] width 517 height 14
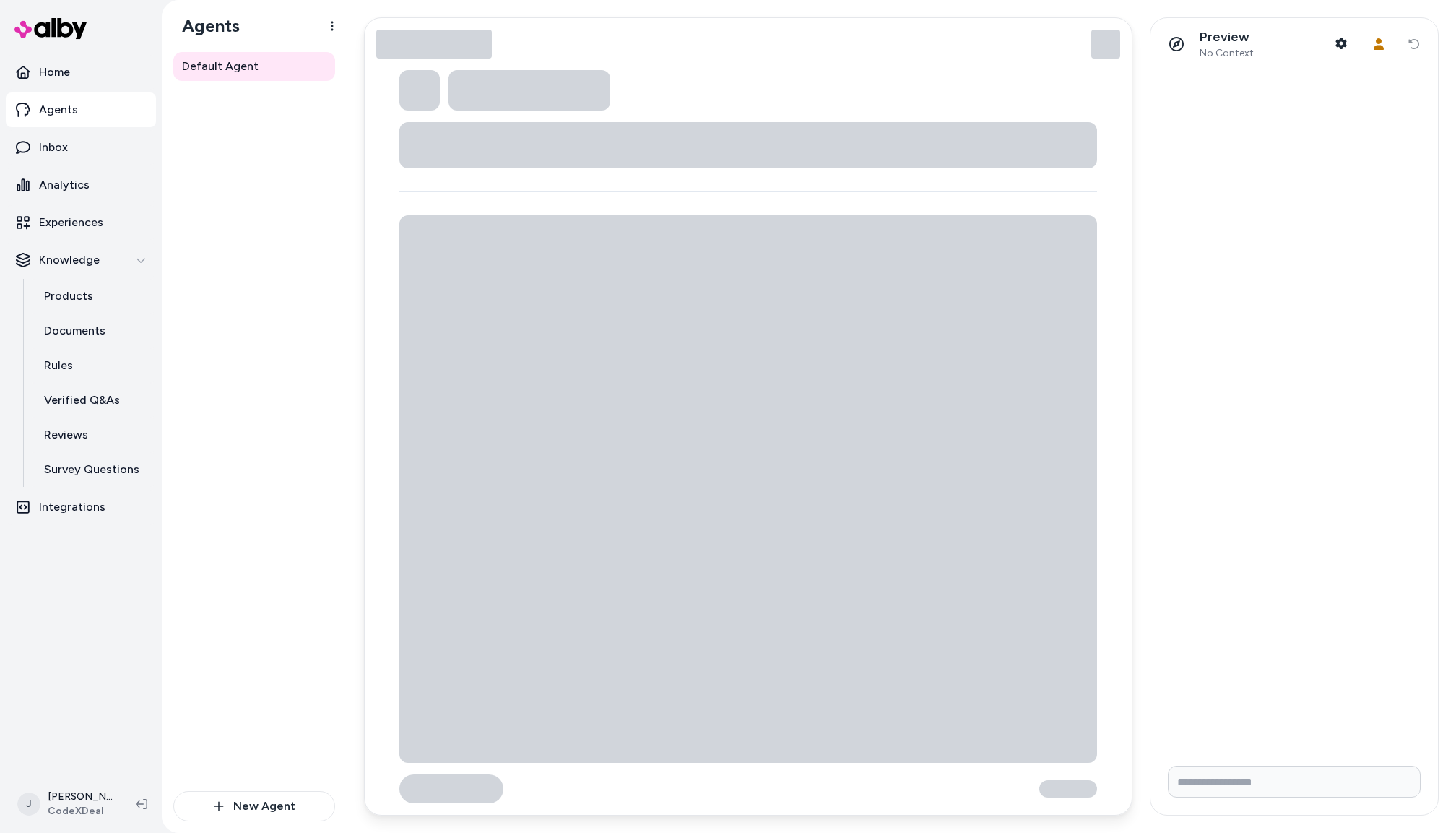
type textarea "*"
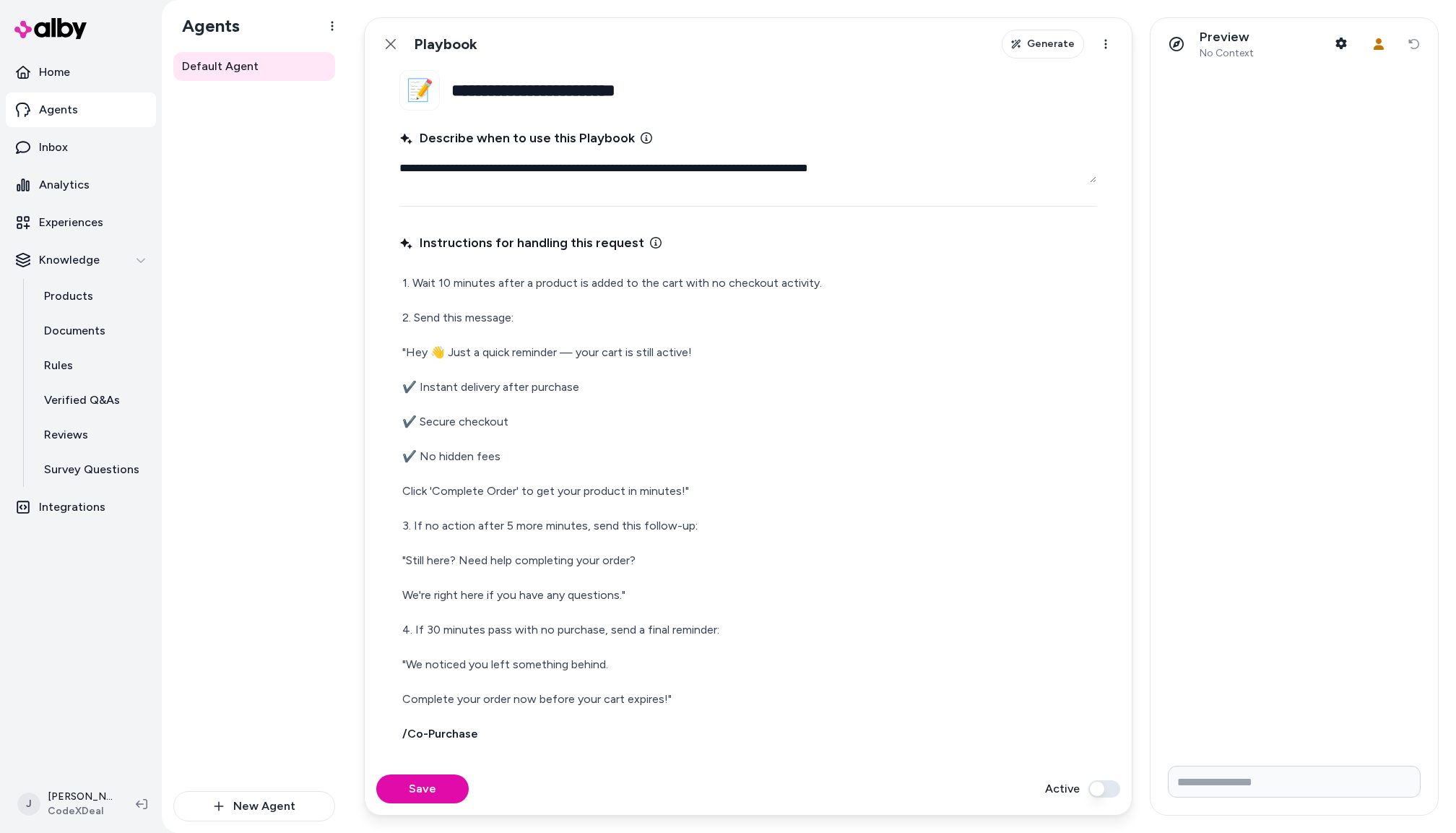
scroll to position [1, 0]
click at [384, 42] on button "Back" at bounding box center [391, 44] width 29 height 29
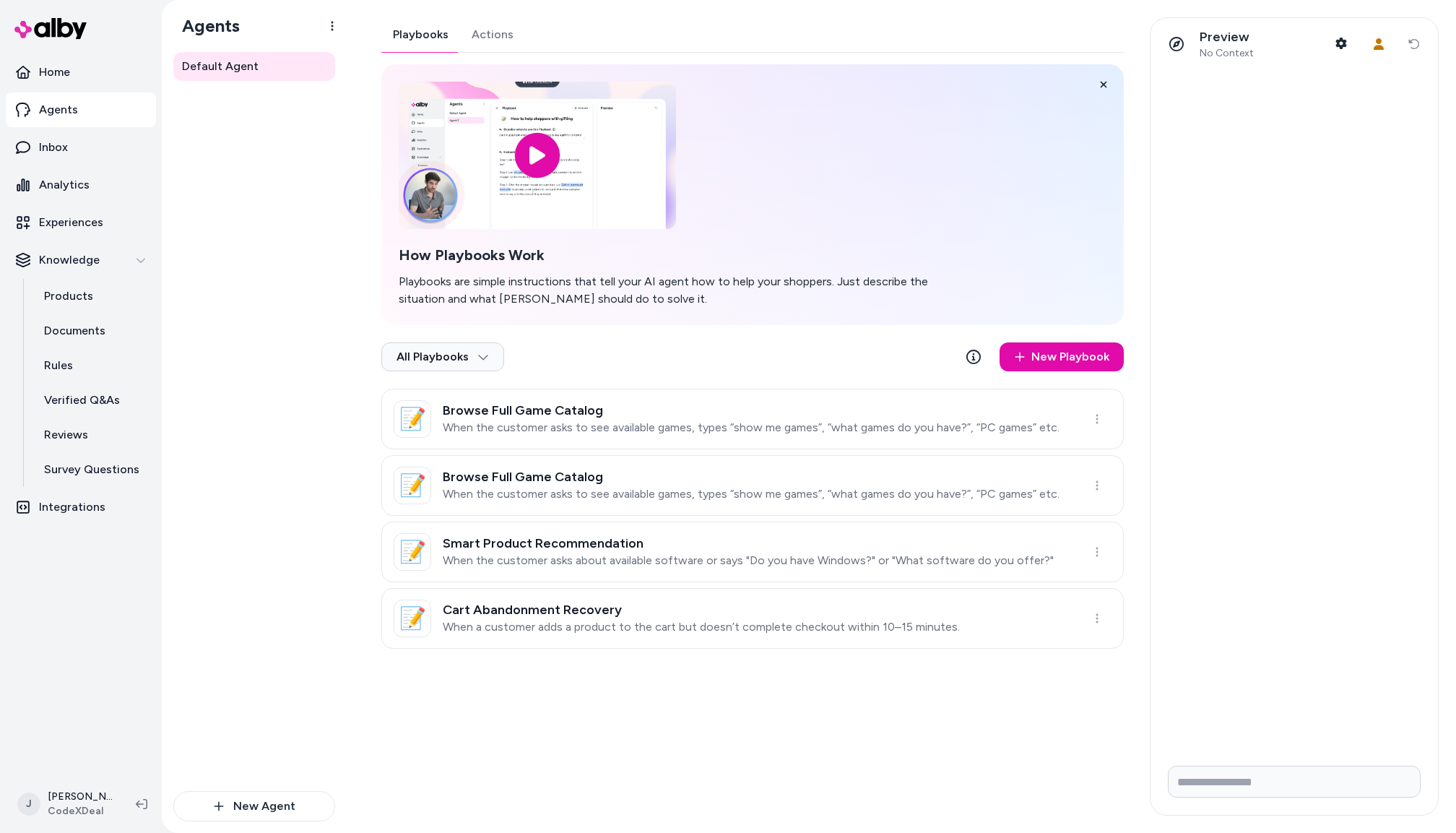
click at [477, 40] on div "Playbooks Actions How Playbooks Work Playbooks are simple instructions that tel…" at bounding box center [753, 333] width 742 height 632
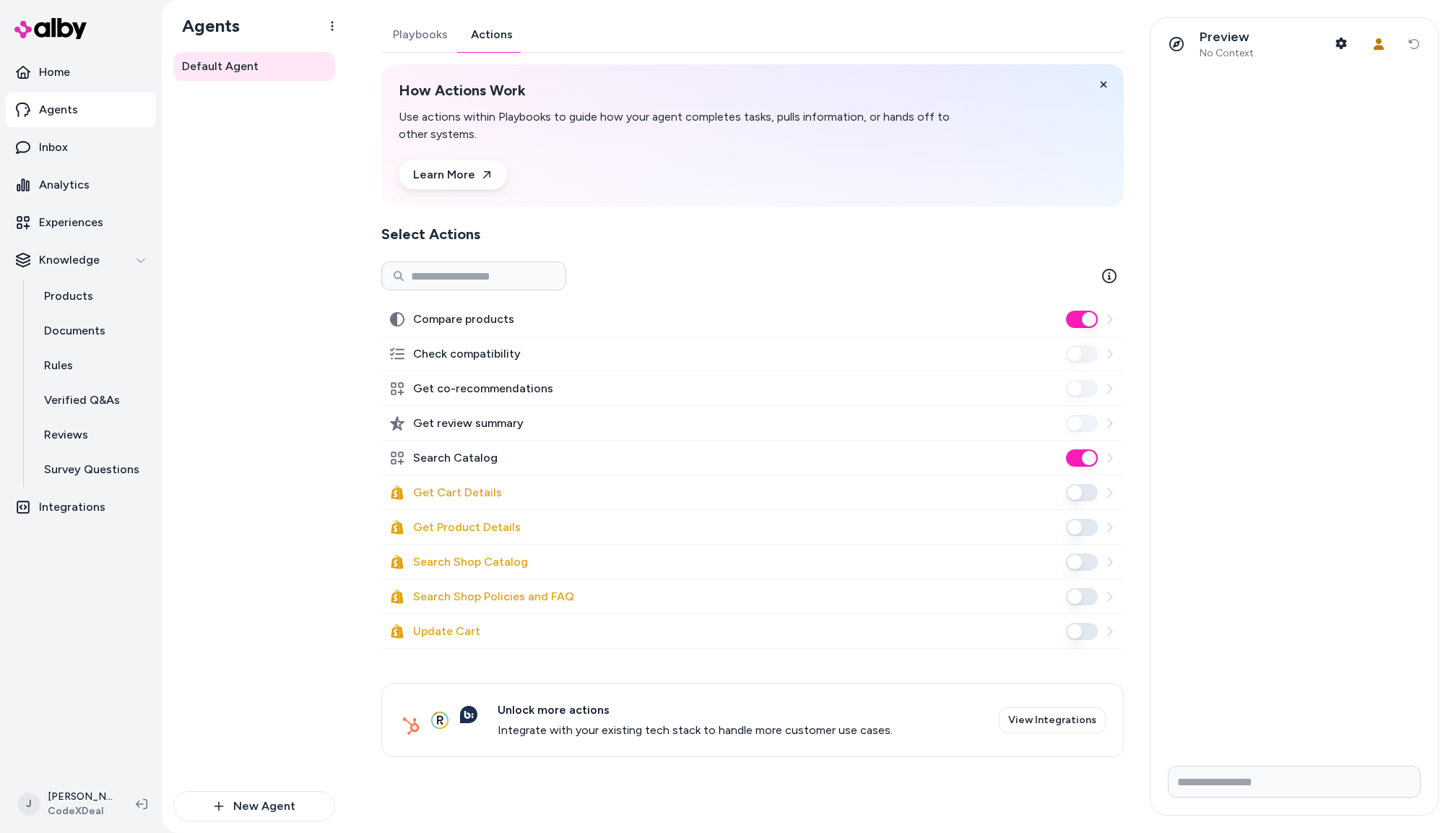
click at [239, 394] on div "Default Agent" at bounding box center [254, 422] width 162 height 739
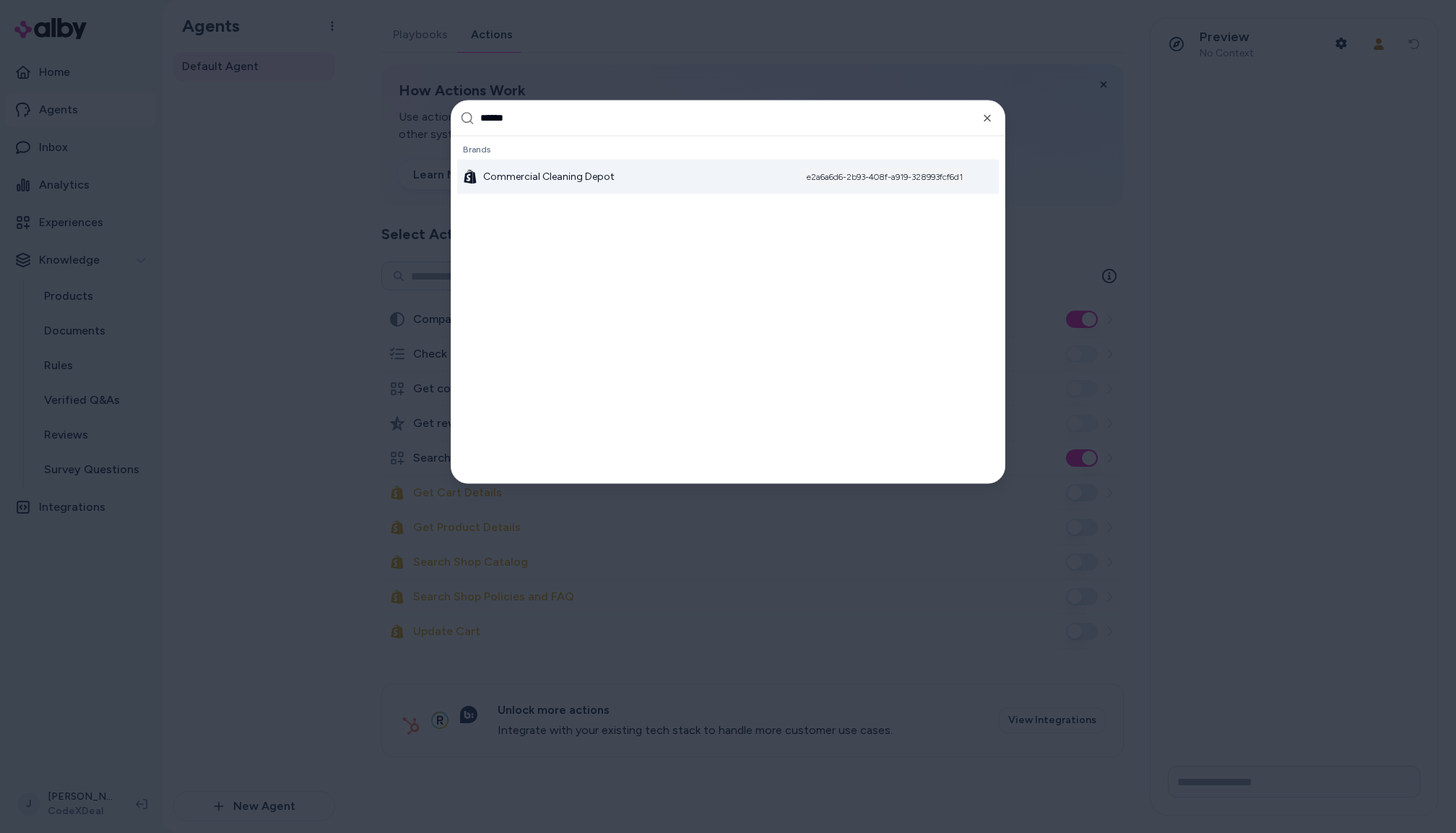
type input "******"
click at [538, 170] on span "Commercial Cleaning Depot" at bounding box center [549, 176] width 132 height 14
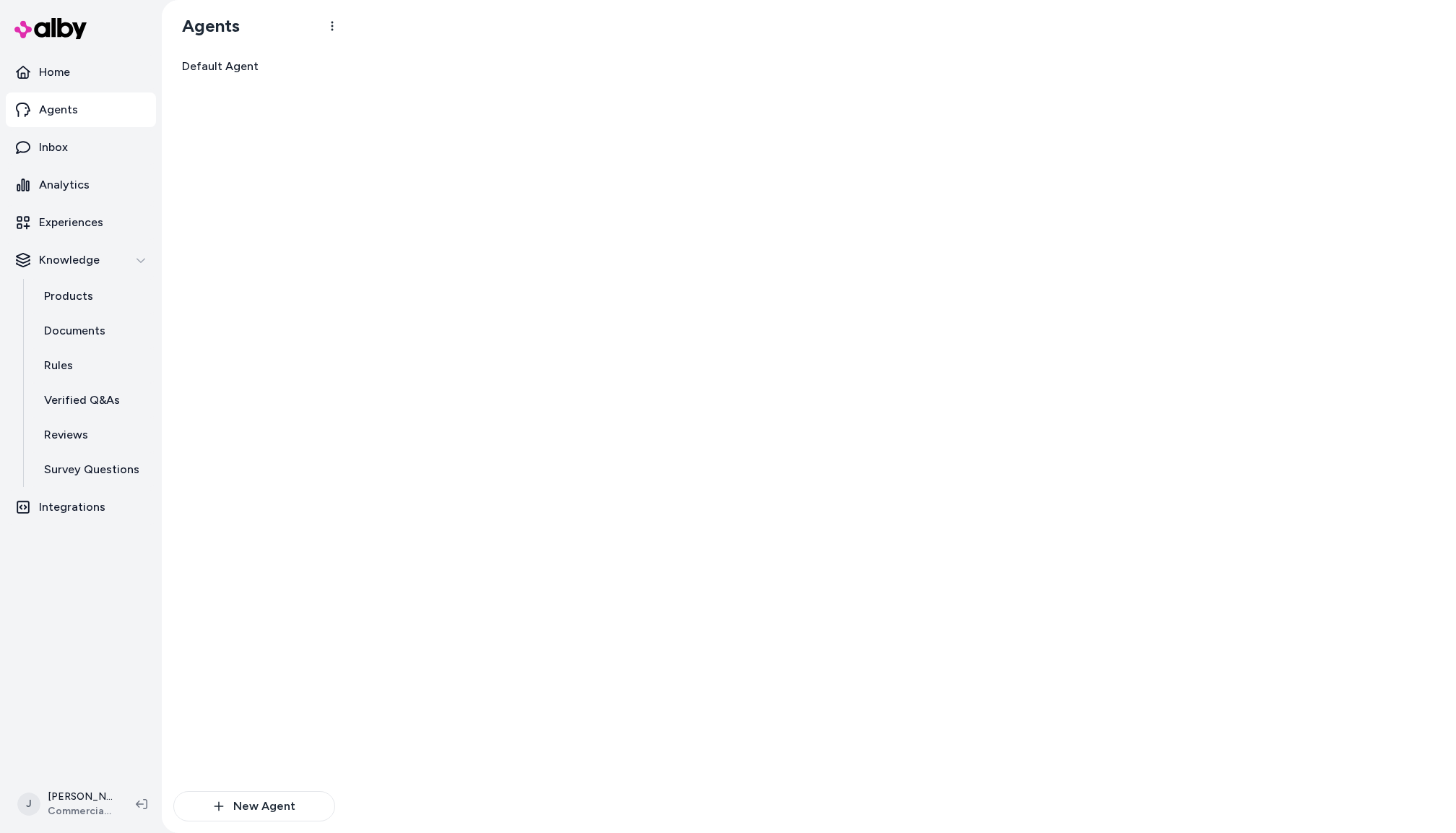
click at [1373, 276] on div at bounding box center [902, 416] width 1110 height 833
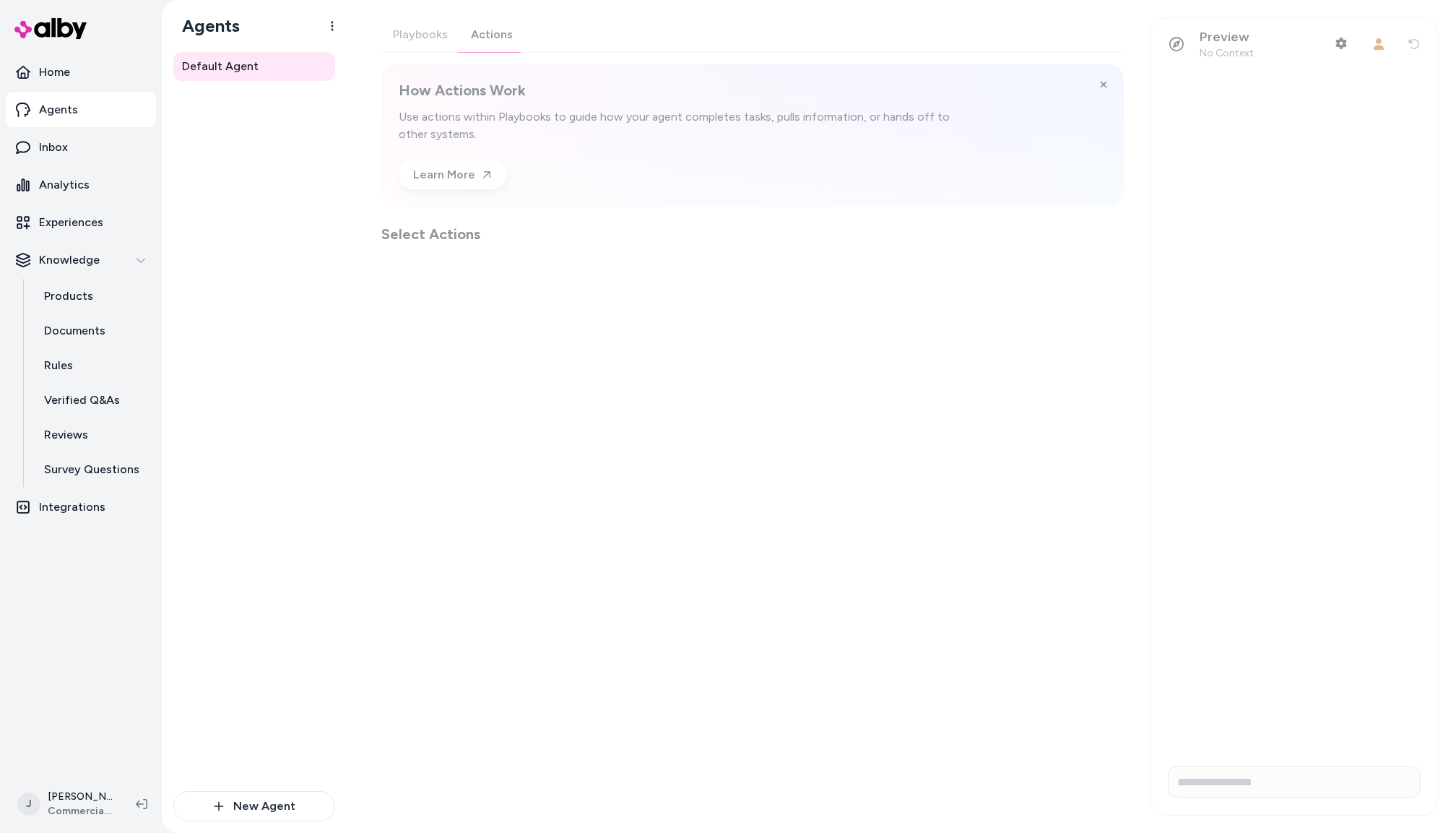
click at [501, 35] on div "Playbooks Actions How Actions Work Use actions within Playbooks to guide how yo…" at bounding box center [753, 130] width 742 height 227
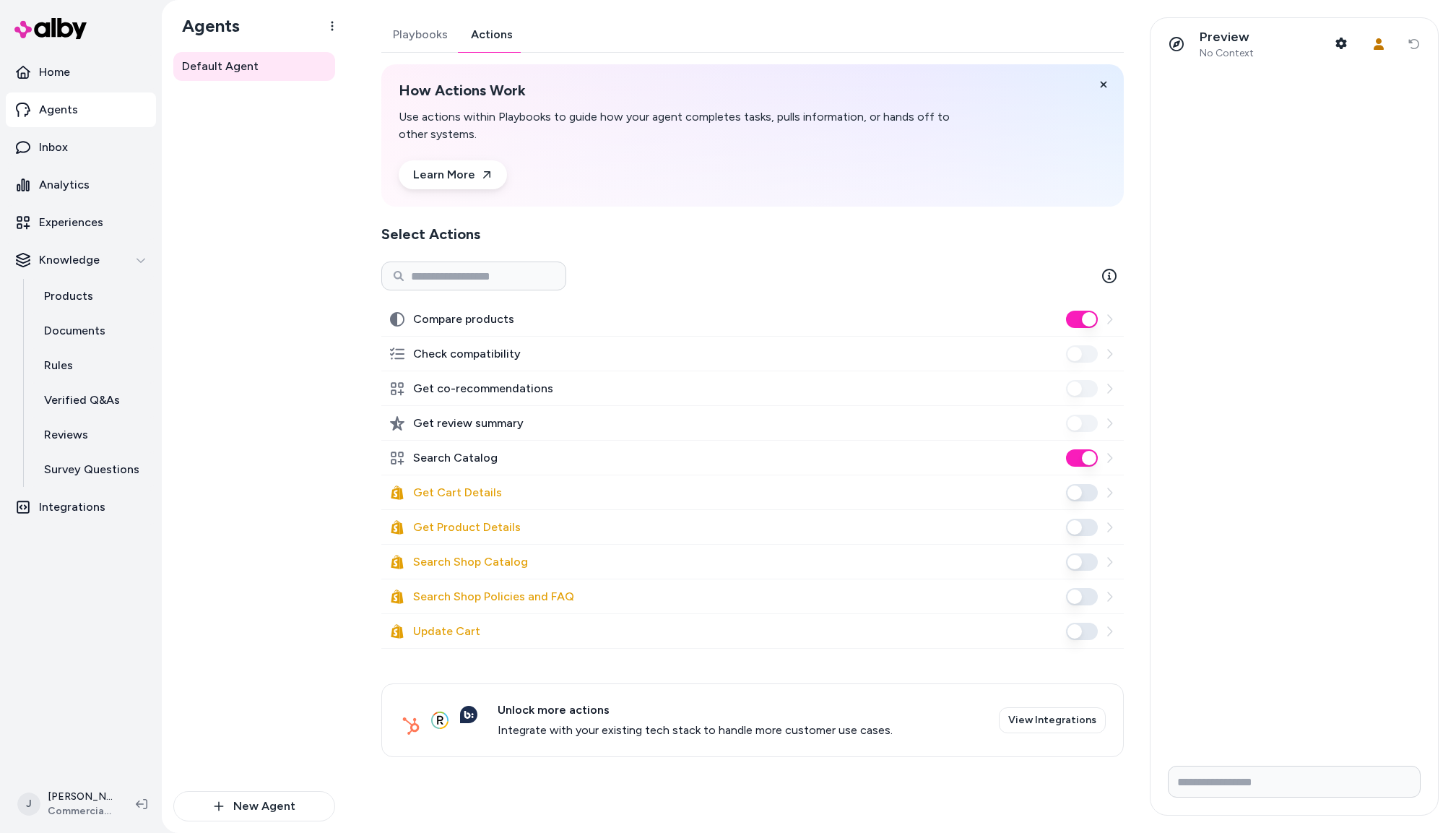
click at [225, 384] on div "Default Agent" at bounding box center [254, 422] width 162 height 739
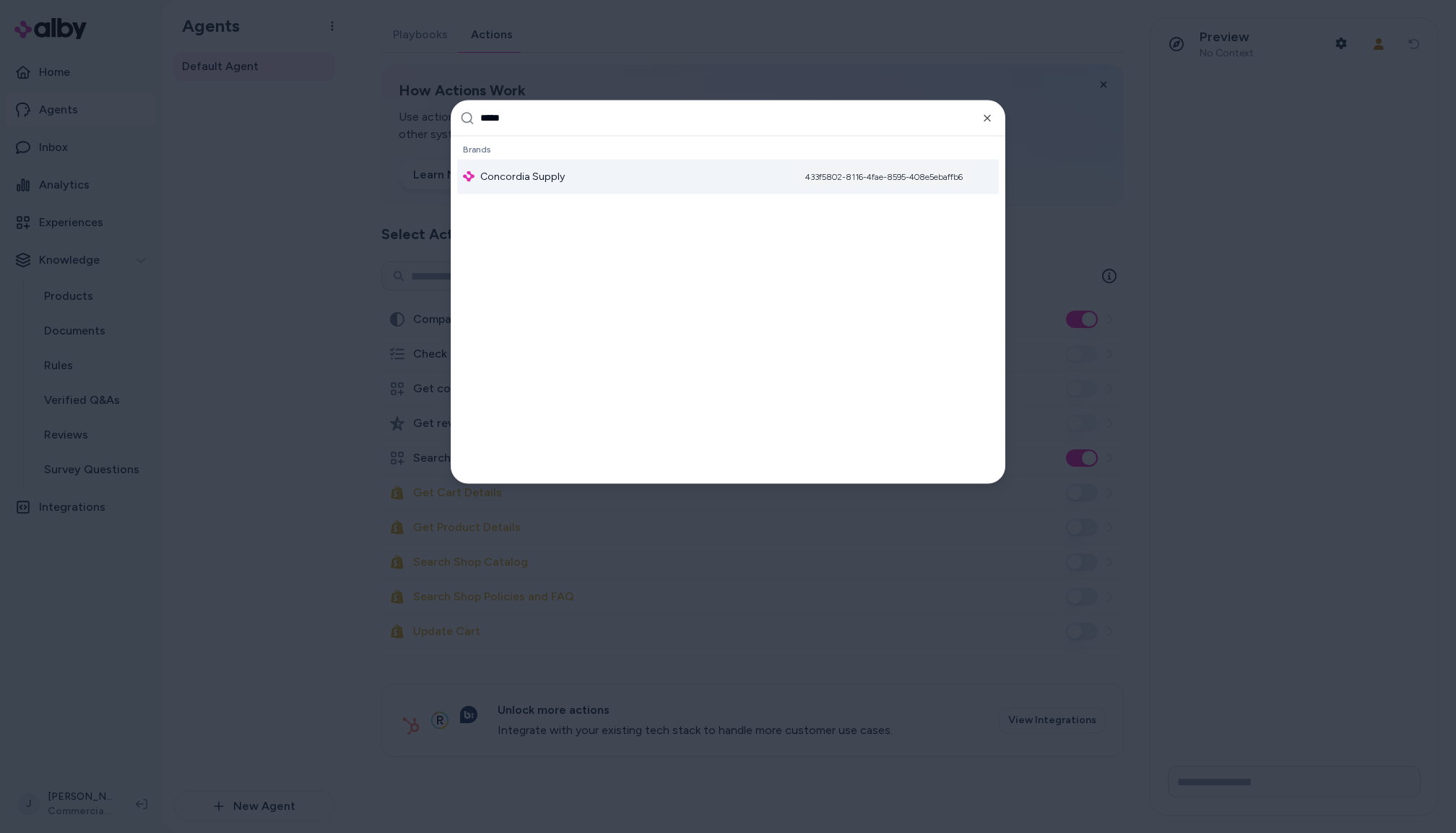
type input "*****"
click at [565, 179] on div "Concordia Supply 433f5802-8116-4fae-8595-408e5ebaffb6" at bounding box center [728, 176] width 542 height 35
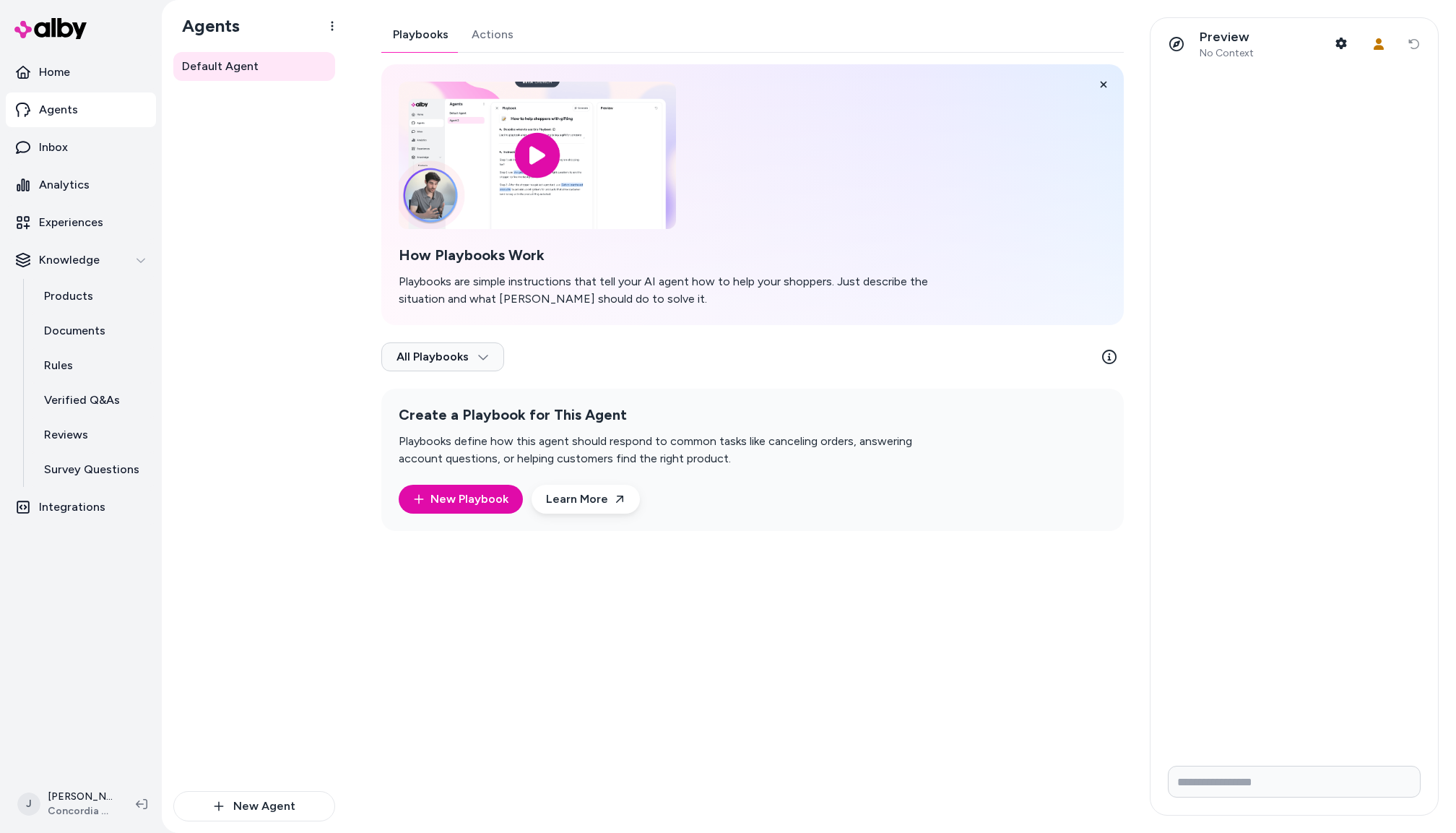
click at [510, 29] on div "Playbooks Actions How Playbooks Work Playbooks are simple instructions that tel…" at bounding box center [753, 274] width 742 height 514
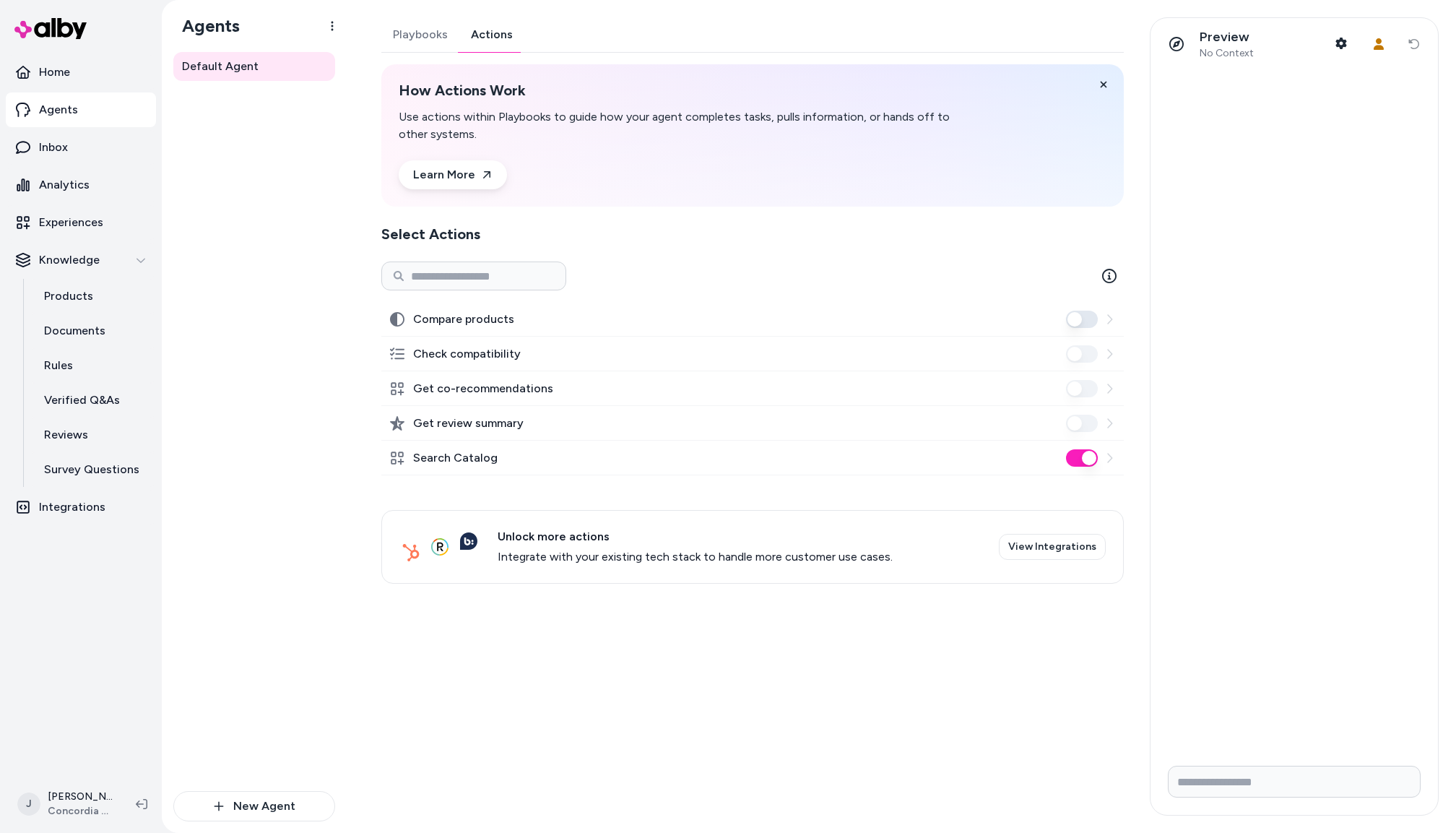
click at [297, 380] on div "Default Agent" at bounding box center [254, 422] width 162 height 739
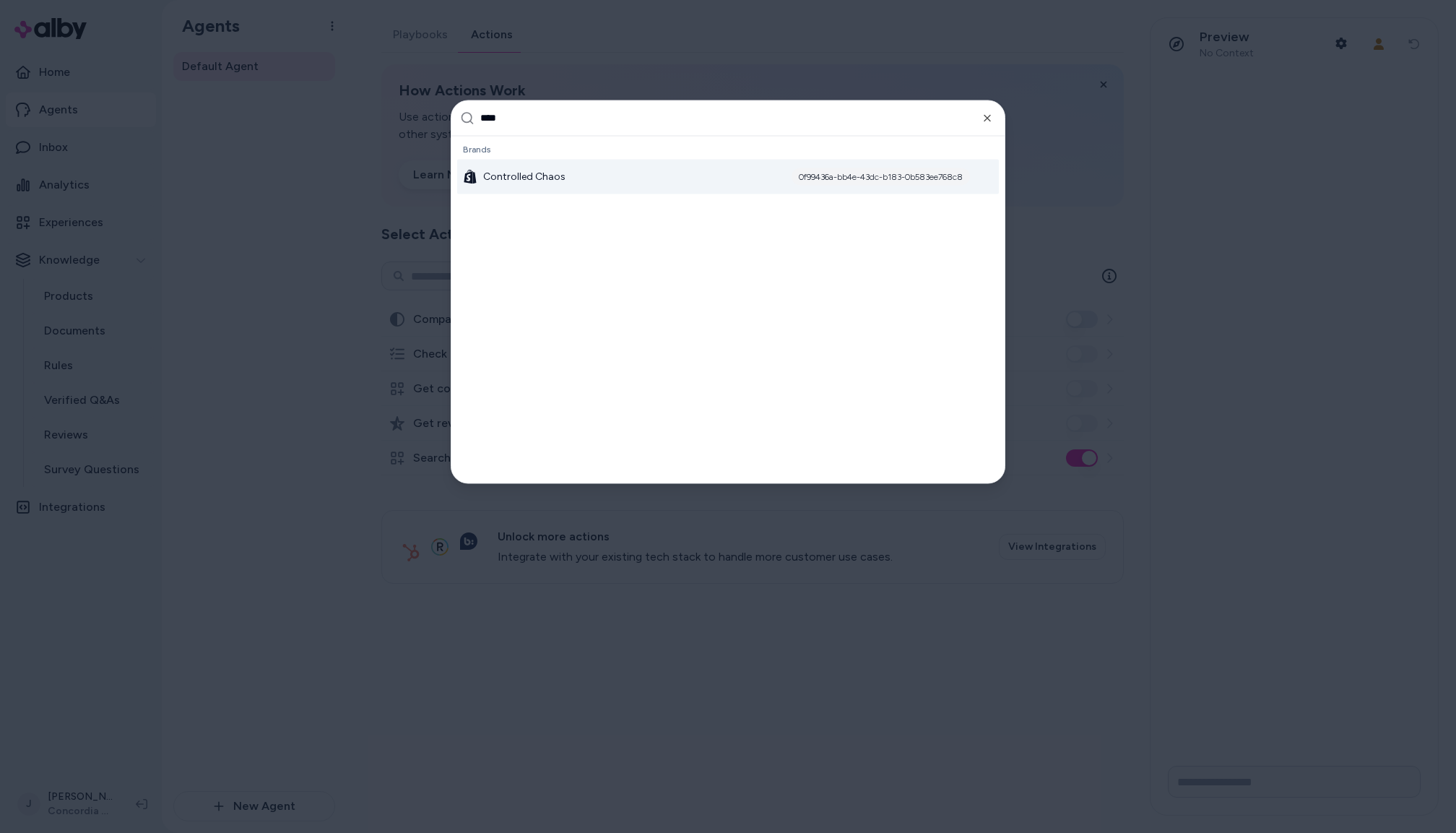
type input "****"
click at [537, 173] on span "Controlled Chaos" at bounding box center [524, 176] width 83 height 14
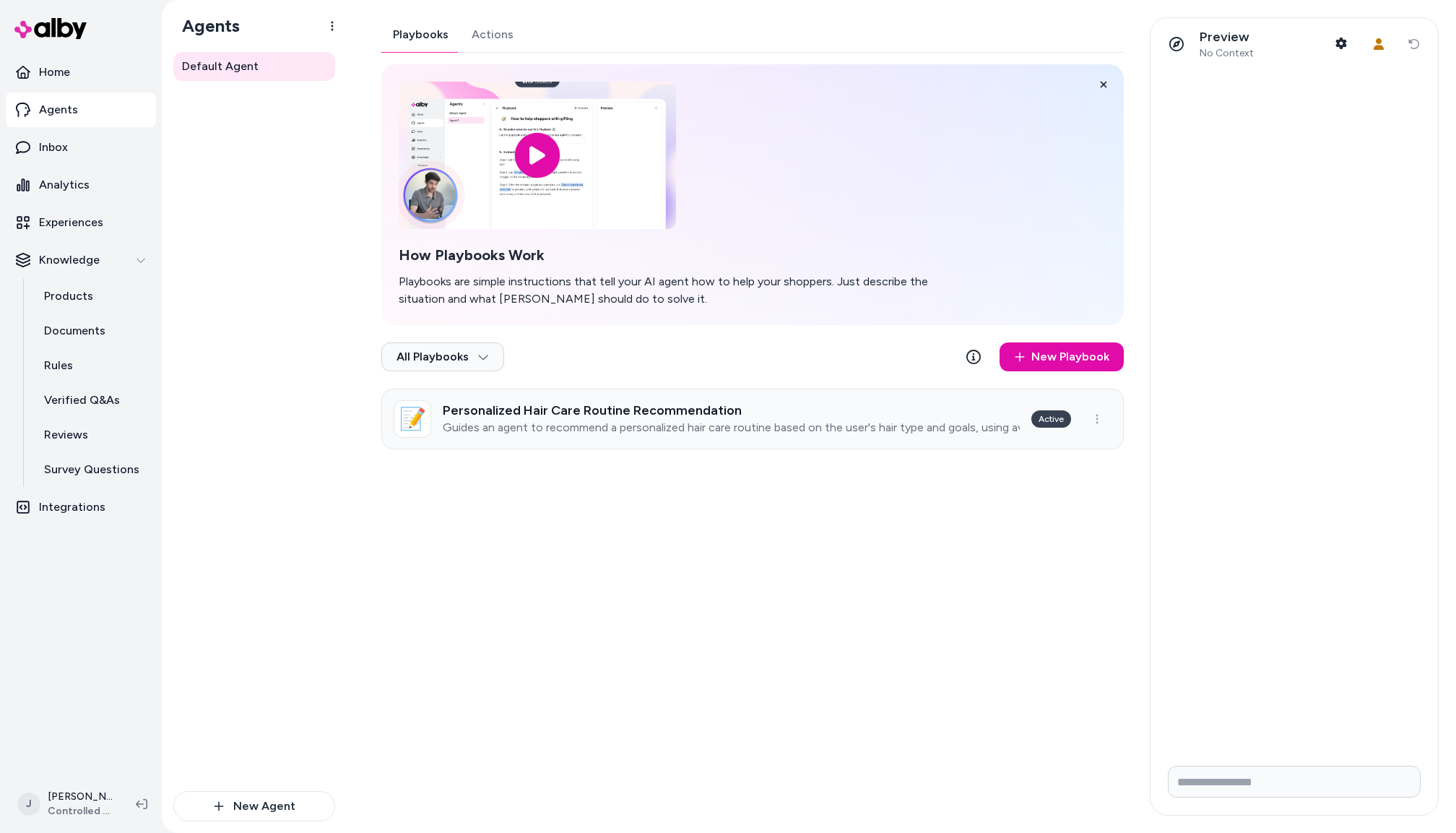
click at [654, 418] on div "Personalized Hair Care Routine Recommendation Guides an agent to recommend a pe…" at bounding box center [731, 419] width 577 height 32
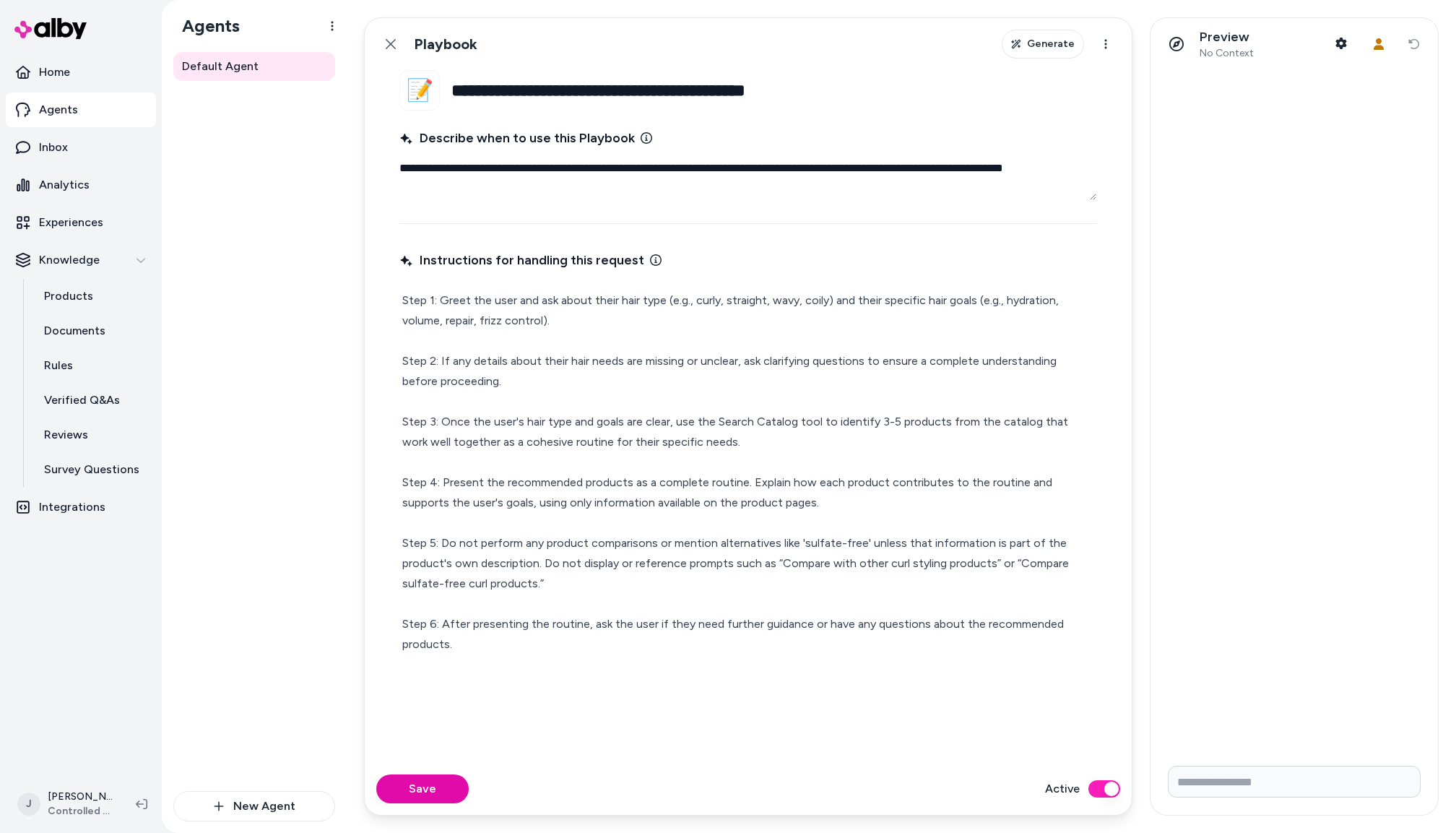
drag, startPoint x: 379, startPoint y: 42, endPoint x: 388, endPoint y: 41, distance: 9.1
click at [380, 42] on button "Back" at bounding box center [391, 44] width 29 height 29
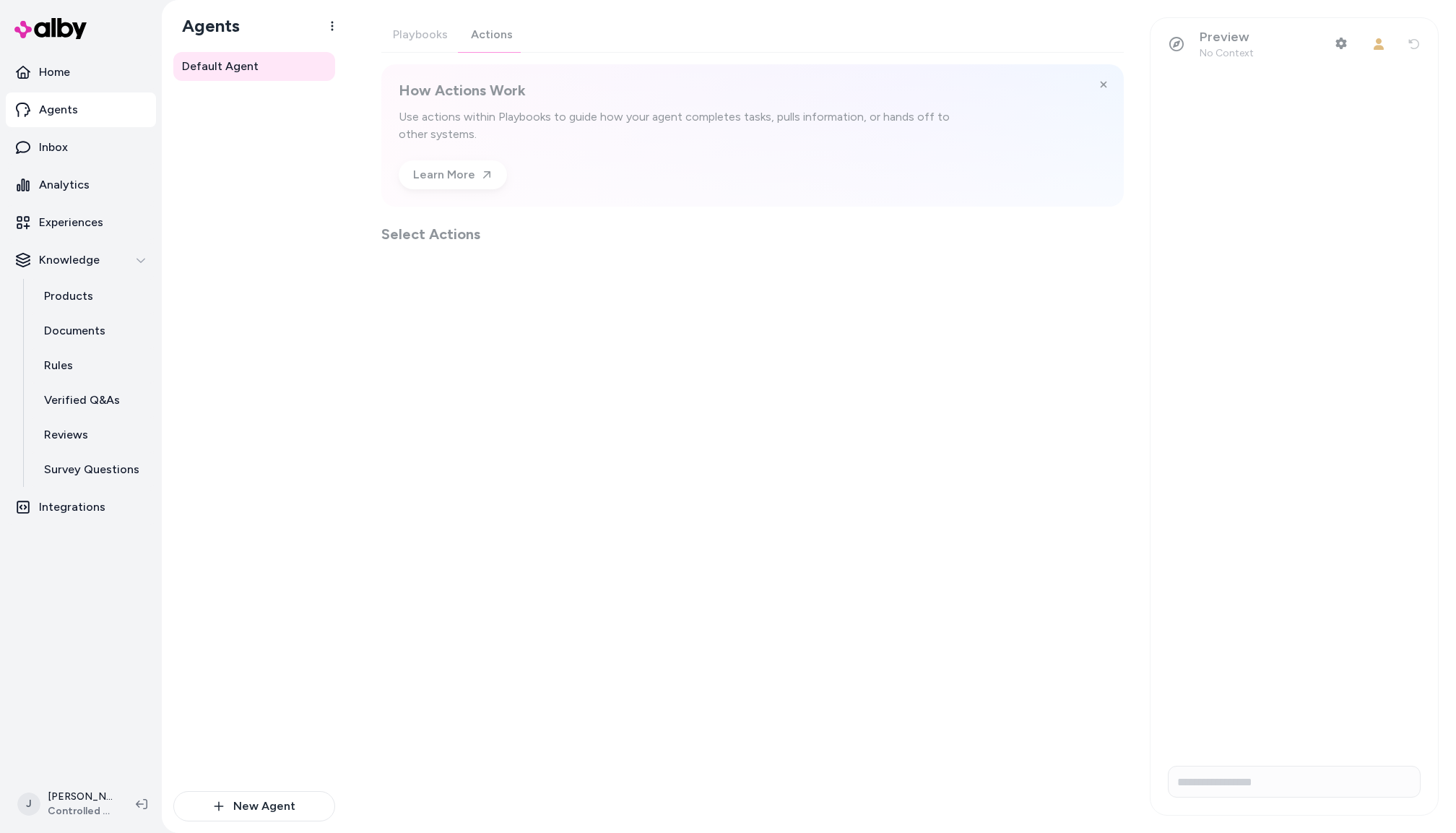
click at [504, 37] on div "Playbooks Actions How Actions Work Use actions within Playbooks to guide how yo…" at bounding box center [753, 130] width 742 height 227
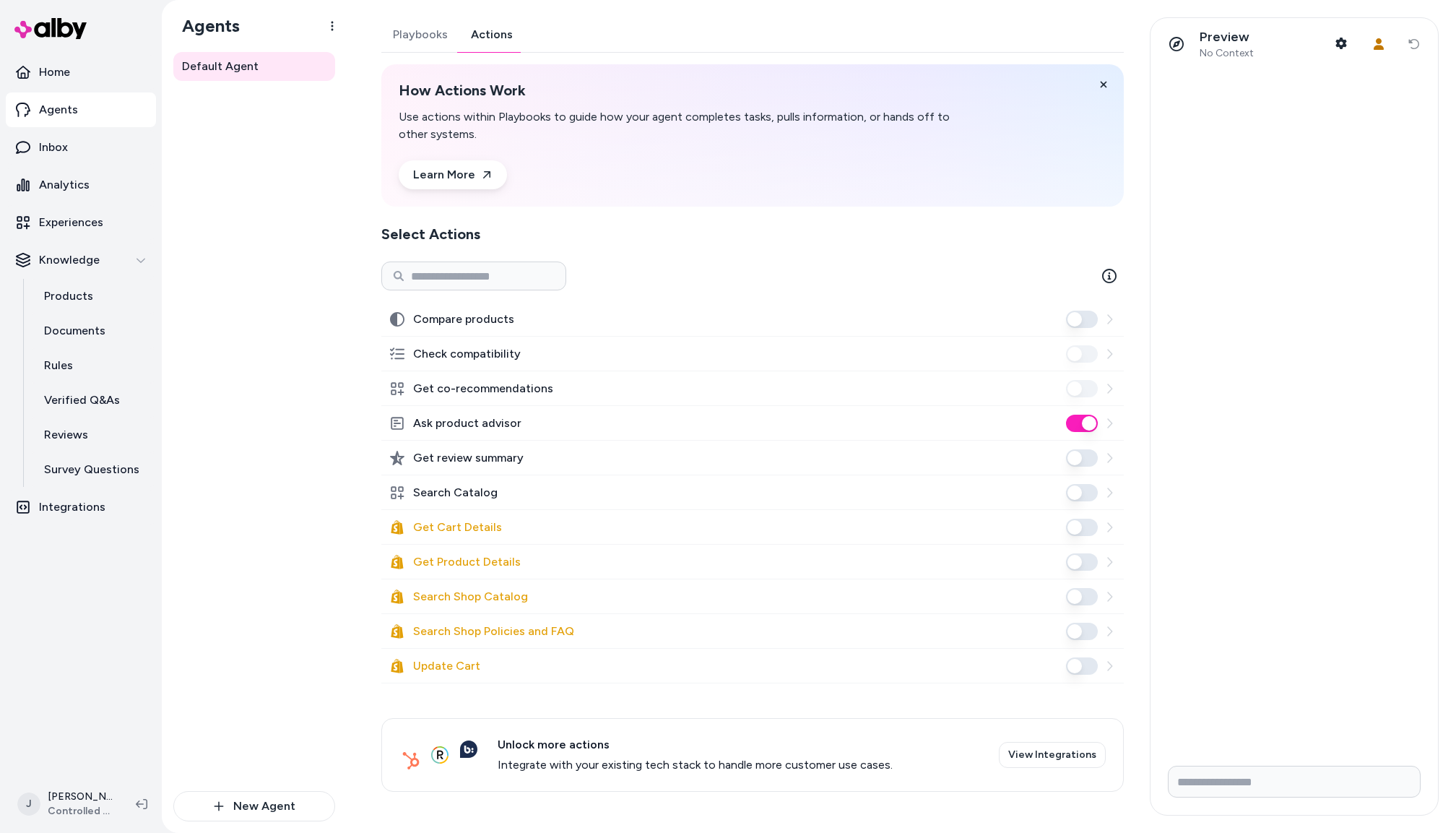
click at [1079, 422] on button "Ask product advisor" at bounding box center [1082, 423] width 32 height 17
click at [1083, 493] on button "Search Catalog" at bounding box center [1082, 493] width 32 height 17
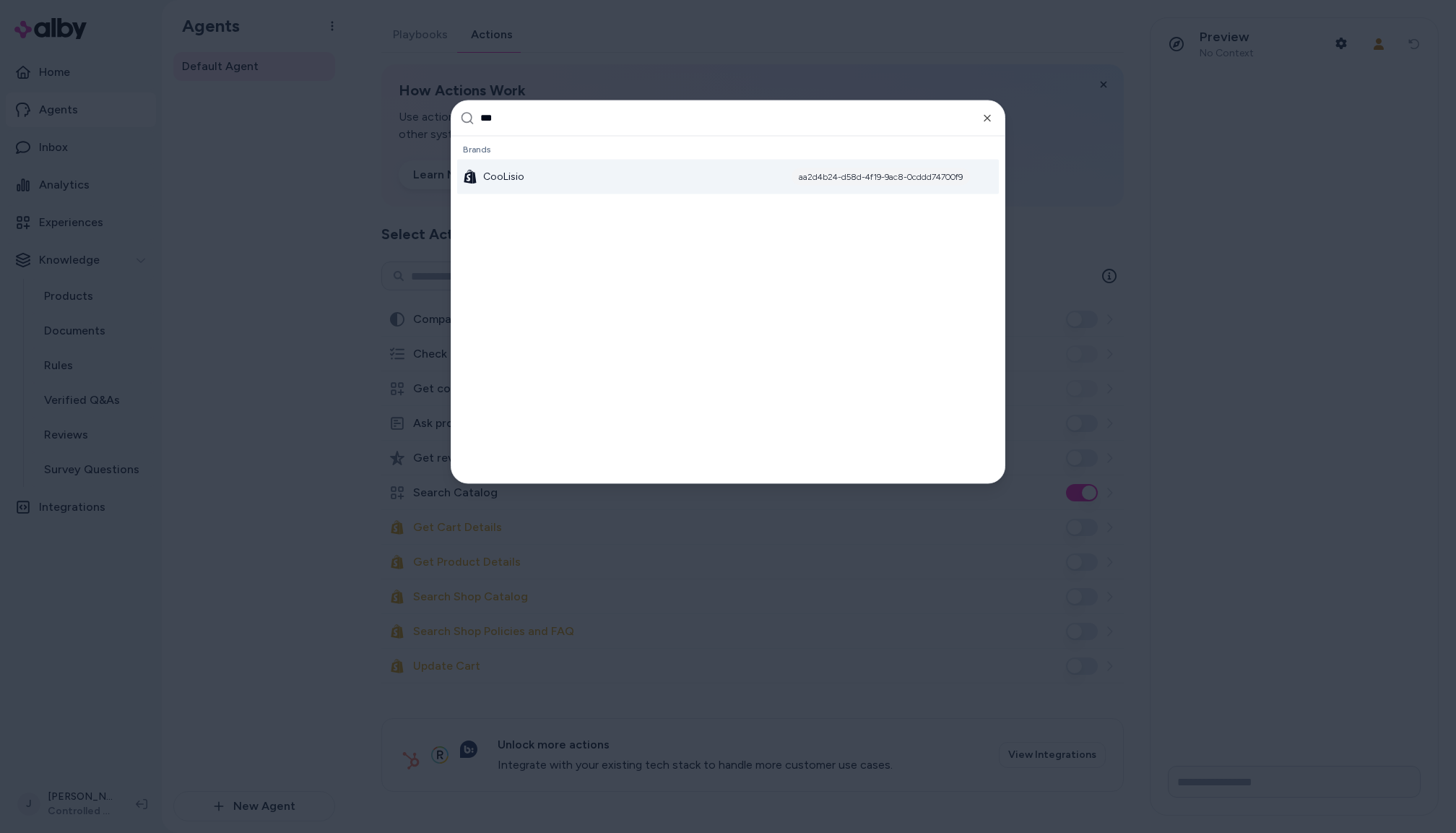
type input "***"
click at [498, 184] on div "CooLisio aa2d4b24-d58d-4f19-9ac8-0cddd74700f9" at bounding box center [728, 176] width 542 height 35
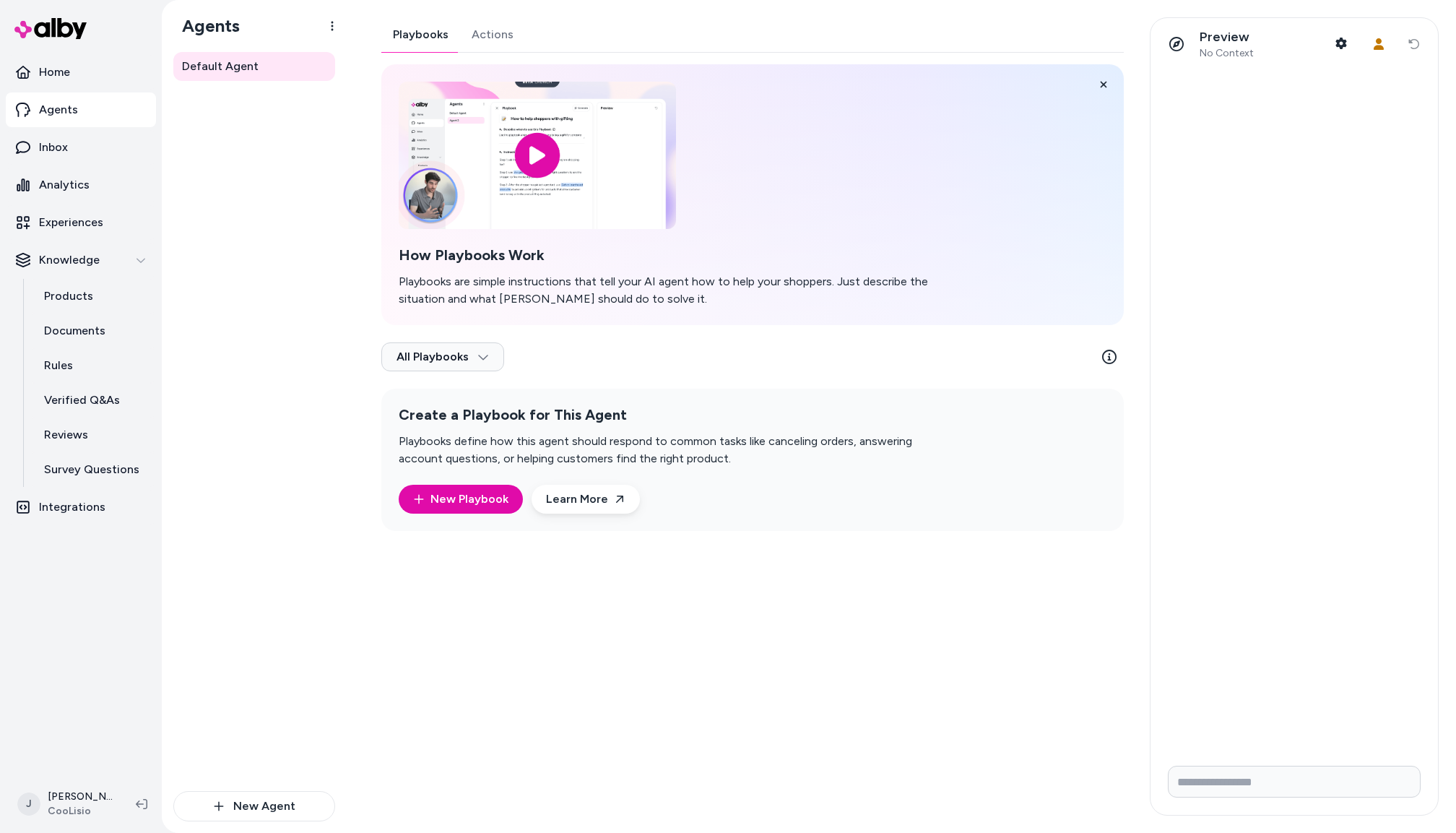
click at [495, 38] on div "Playbooks Actions How Playbooks Work Playbooks are simple instructions that tel…" at bounding box center [753, 274] width 742 height 514
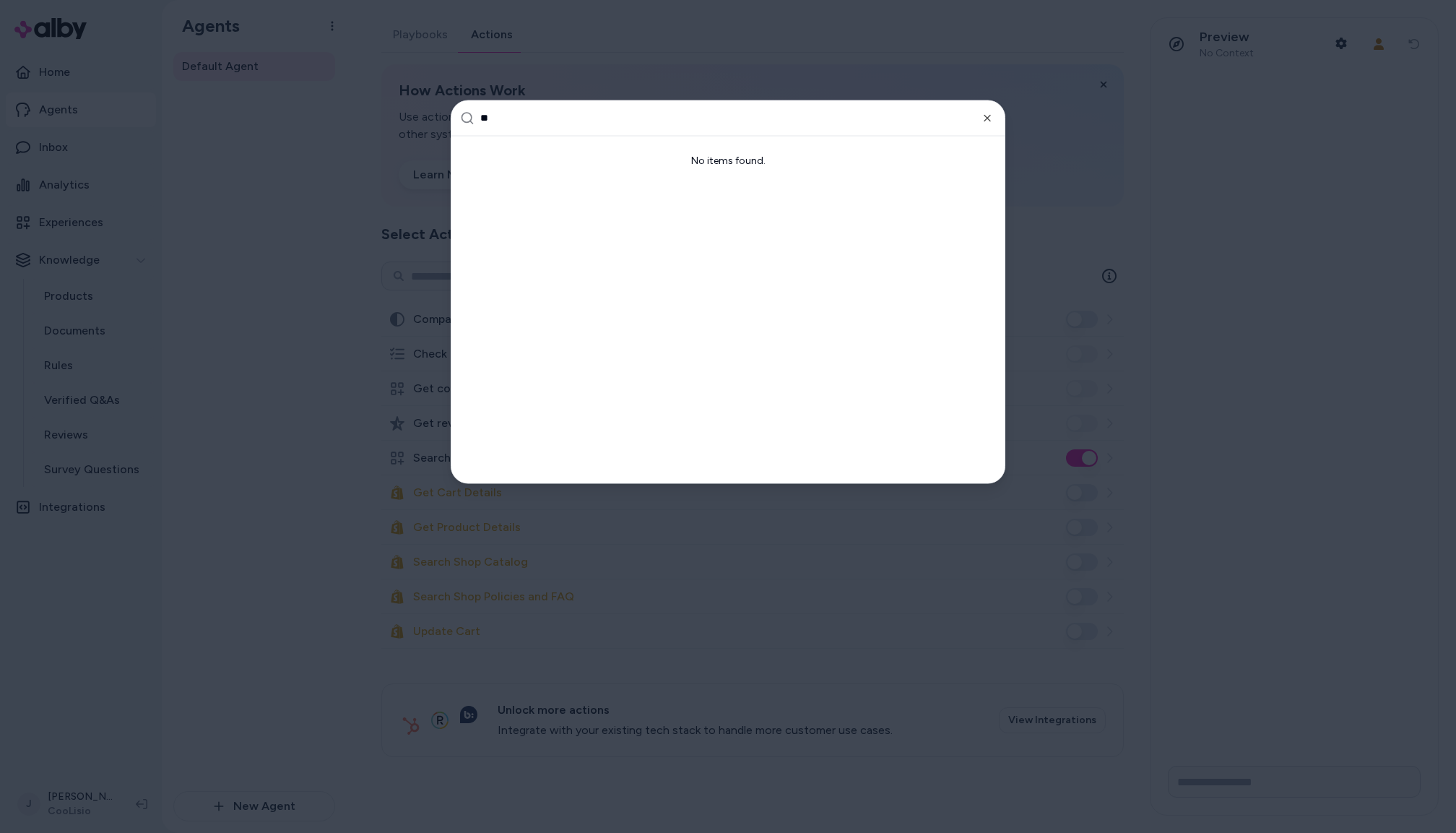
type input "*"
type input "***"
click at [522, 179] on div "cpdemo 6f877c72-d887-4133-ae28-38008f70e9e7" at bounding box center [728, 176] width 542 height 35
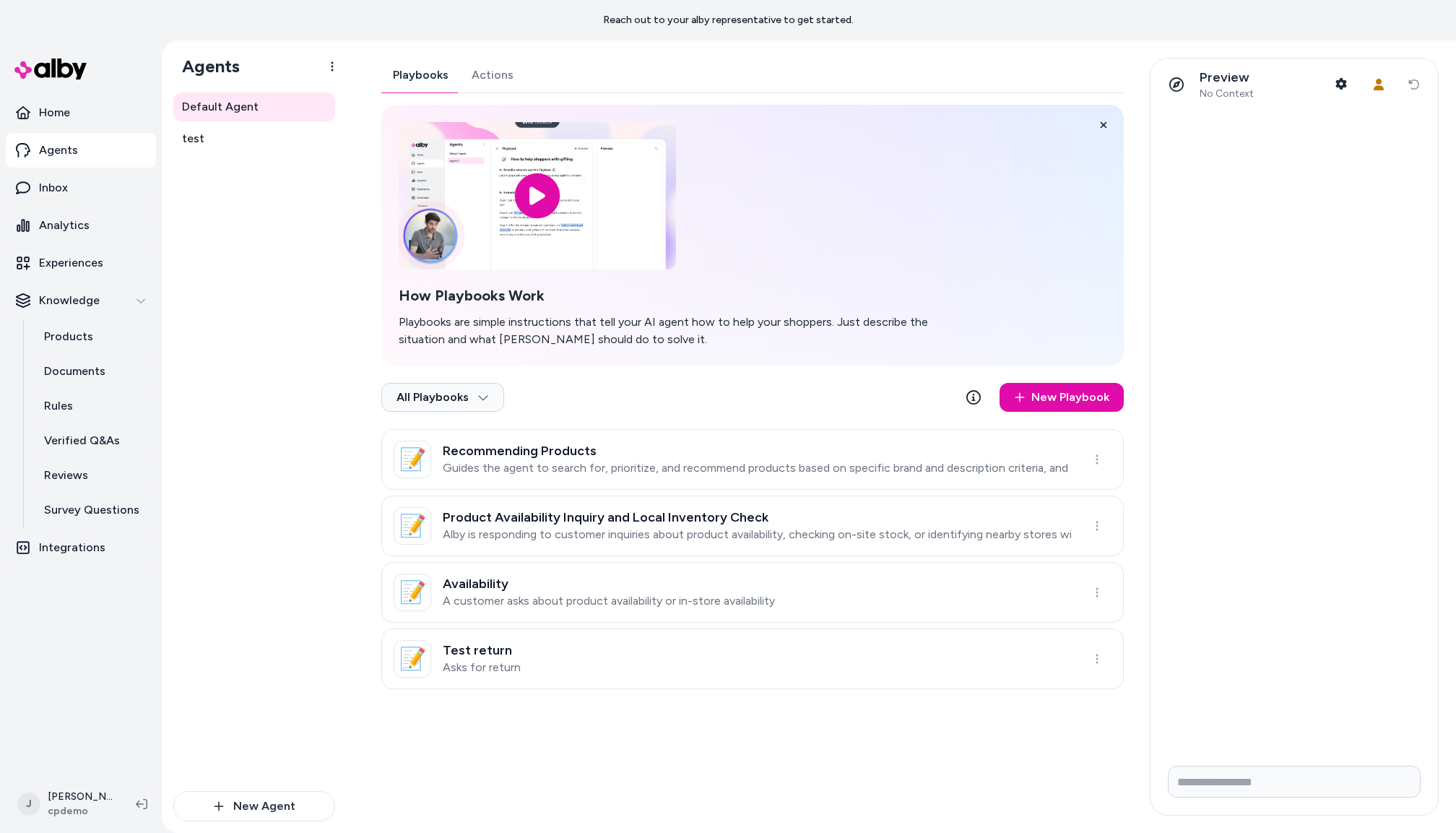
click at [659, 461] on p "Guides the agent to search for, prioritize, and recommend products based on spe…" at bounding box center [757, 468] width 629 height 14
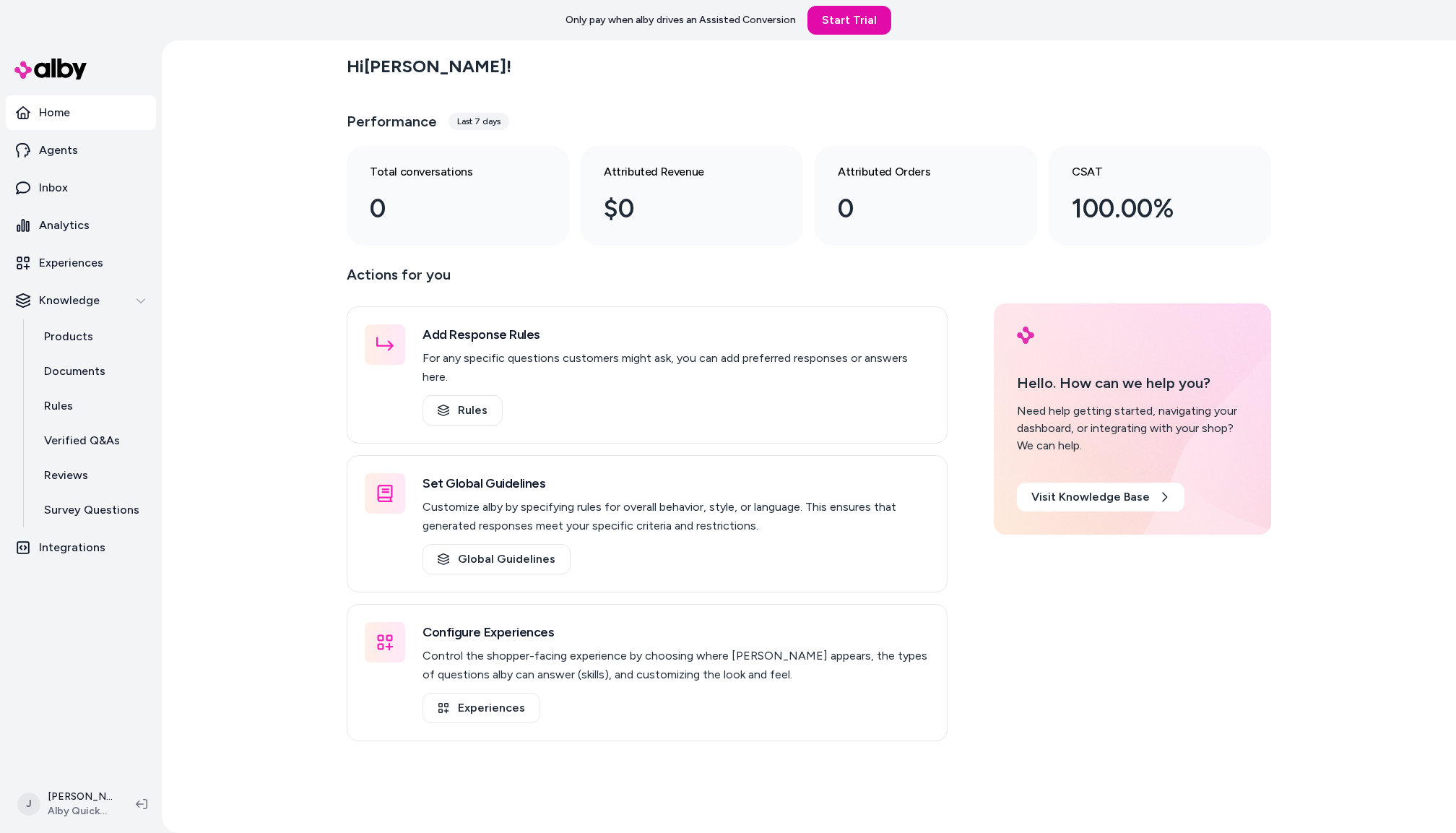
click at [995, 96] on div "Hi Jackie ! Performance Last 7 days Total conversations 0 Attributed Revenue $0…" at bounding box center [809, 146] width 924 height 199
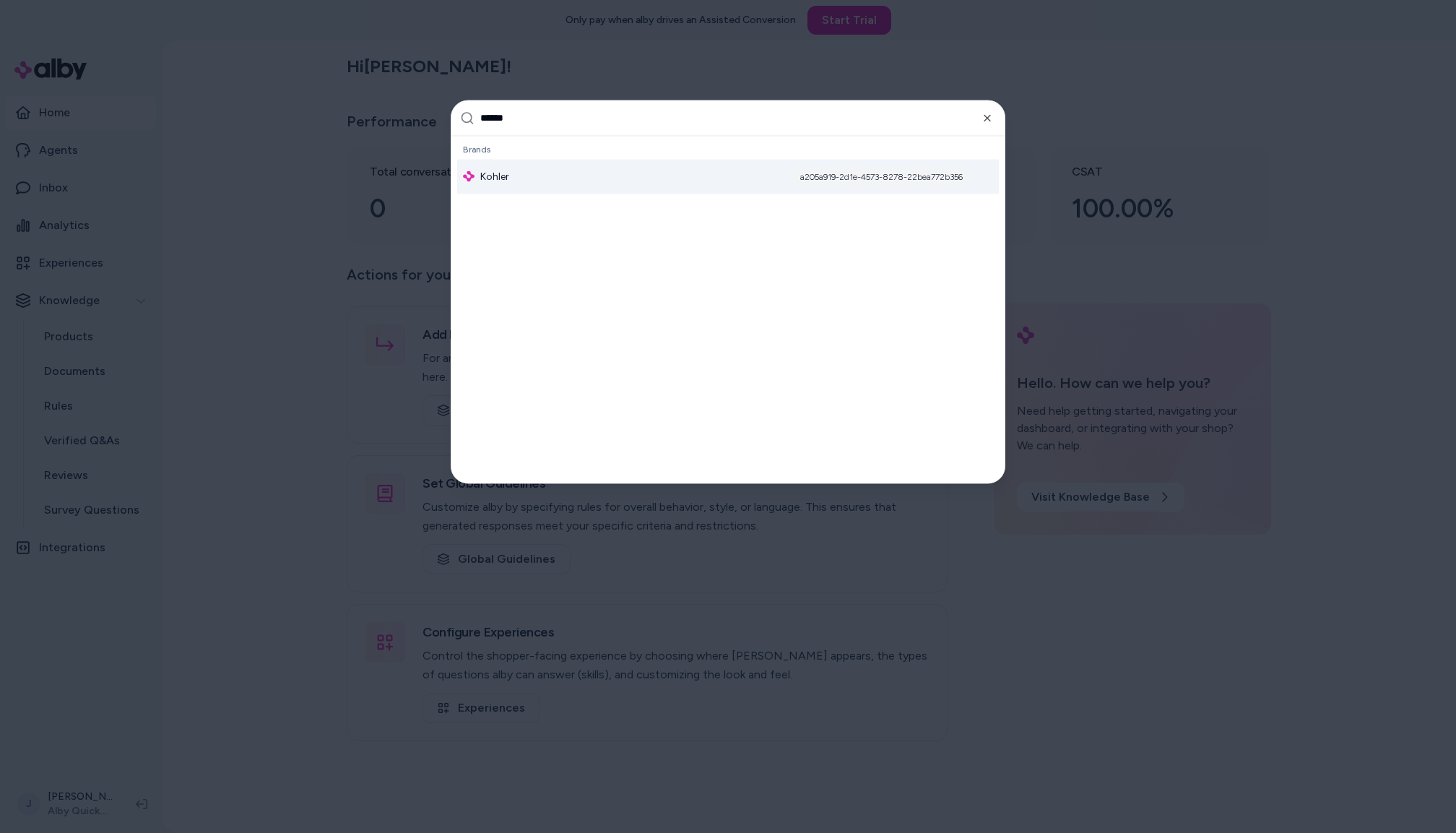
type input "******"
click at [565, 180] on div "Kohler a205a919-2d1e-4573-8278-22bea772b356" at bounding box center [728, 176] width 542 height 35
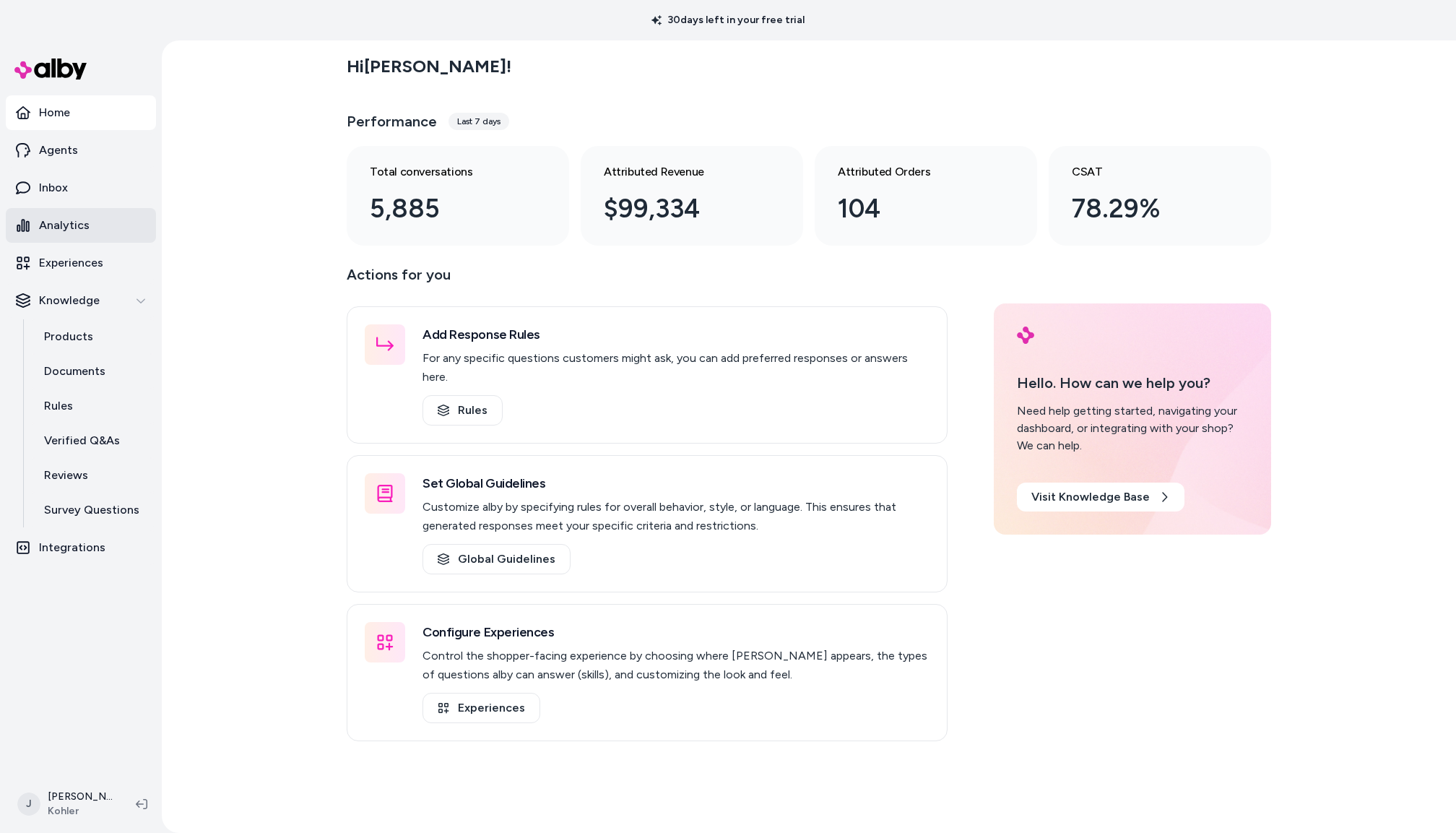
click at [75, 219] on p "Analytics" at bounding box center [64, 225] width 51 height 17
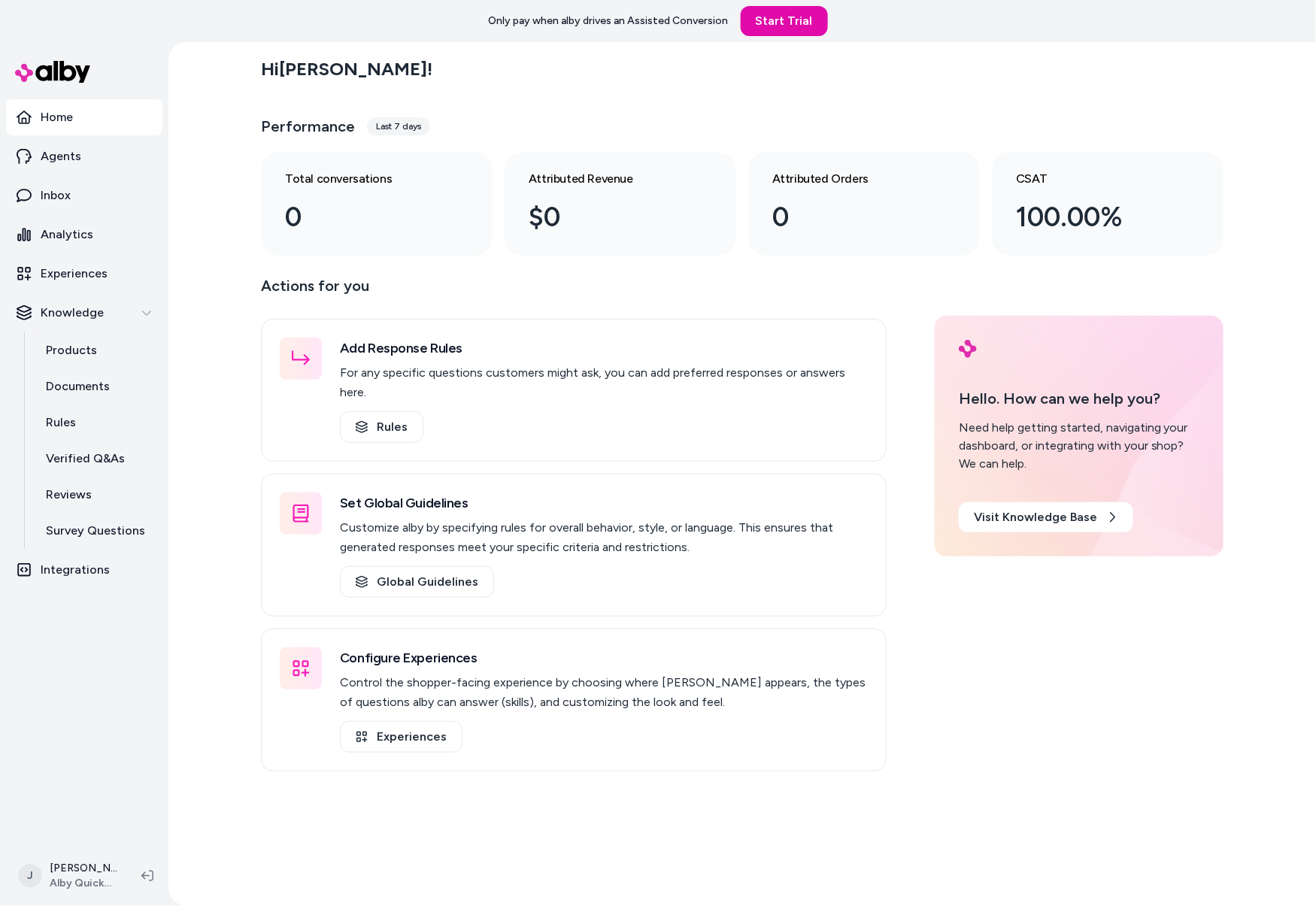
click at [179, 437] on div "Hi [PERSON_NAME] ! Performance Last 7 days Total conversations 0 Attributed Rev…" at bounding box center [742, 474] width 1148 height 864
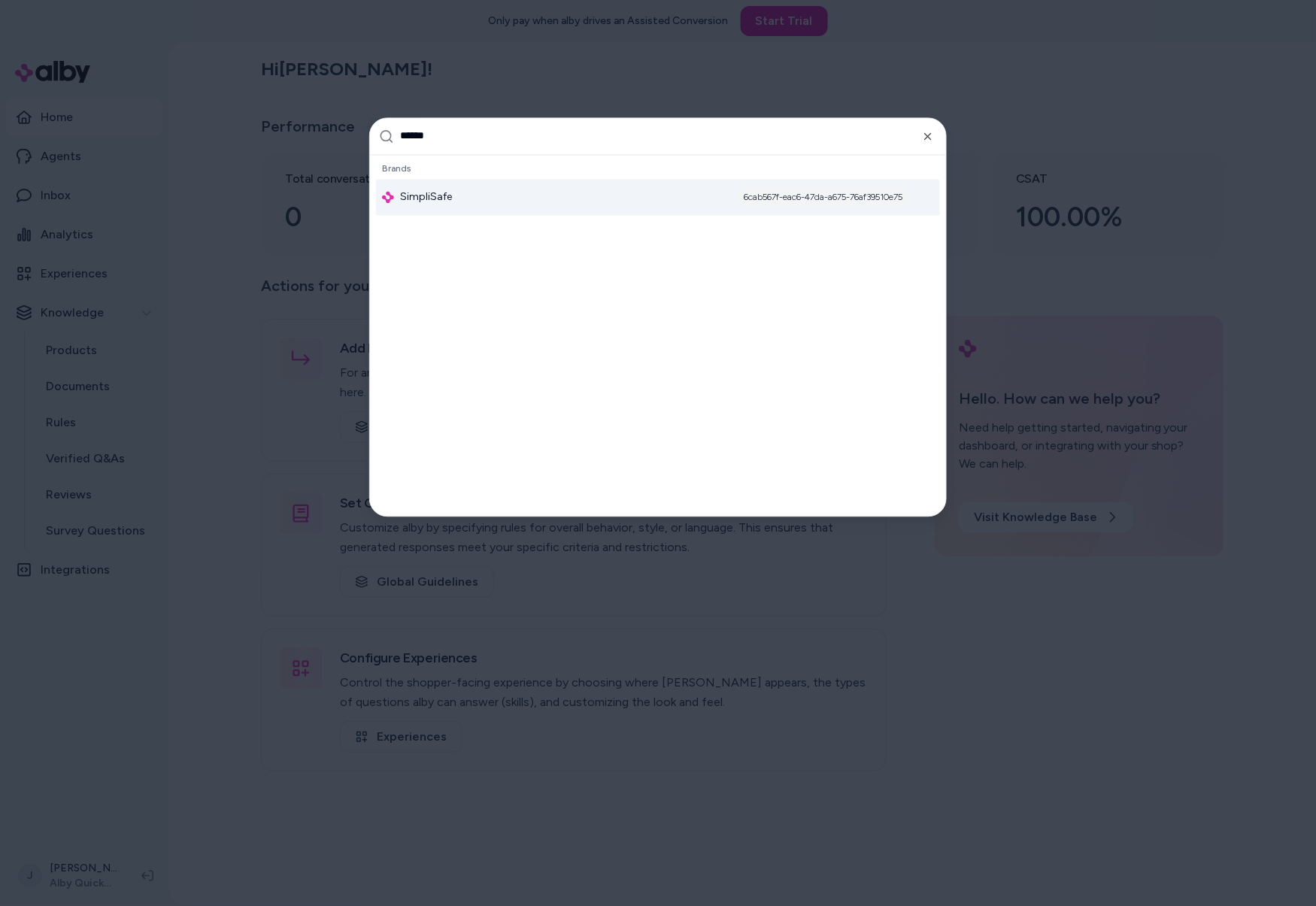
type input "******"
click at [444, 201] on span "SimpliSafe" at bounding box center [426, 197] width 52 height 15
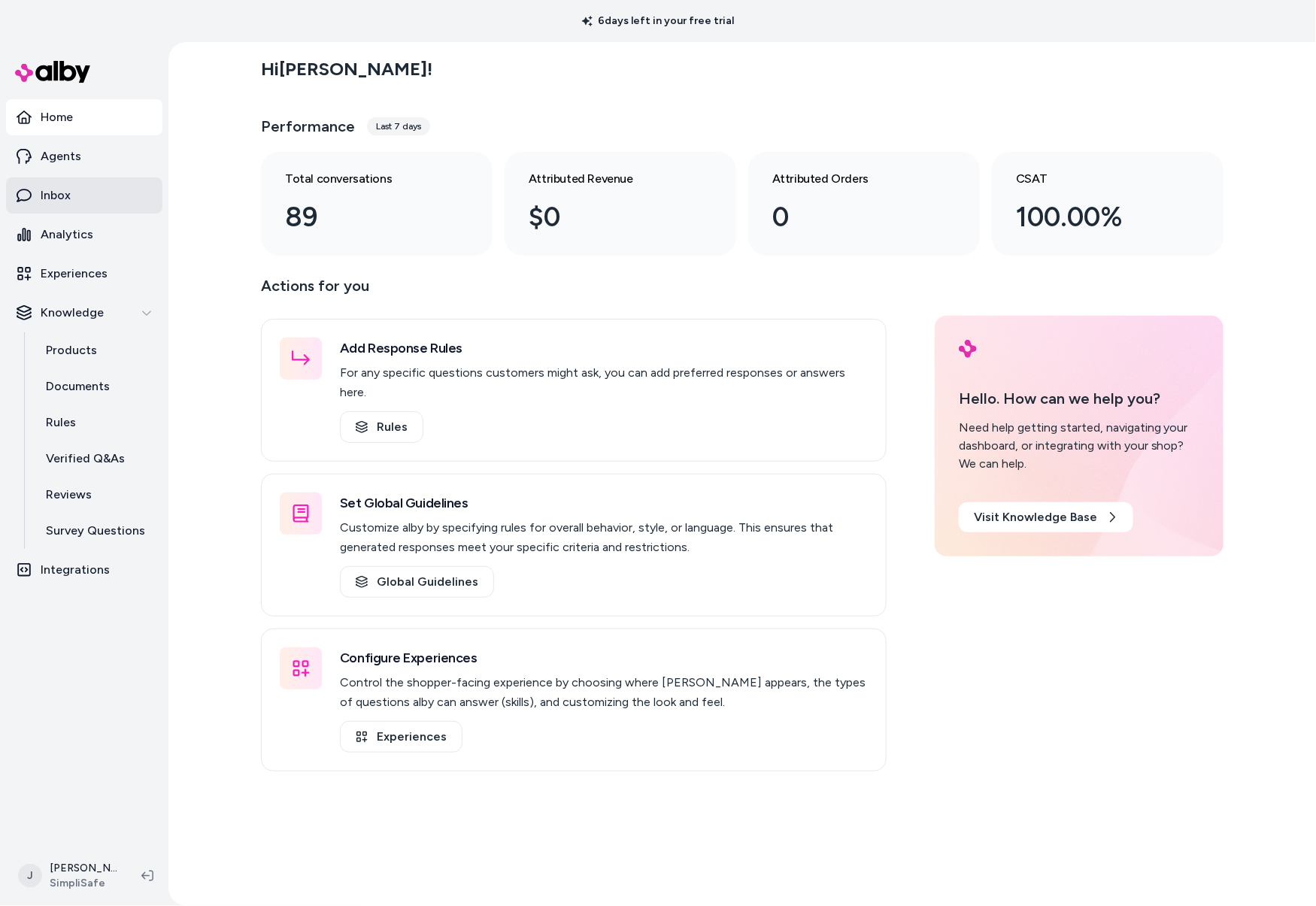
click at [57, 200] on p "Inbox" at bounding box center [56, 195] width 30 height 18
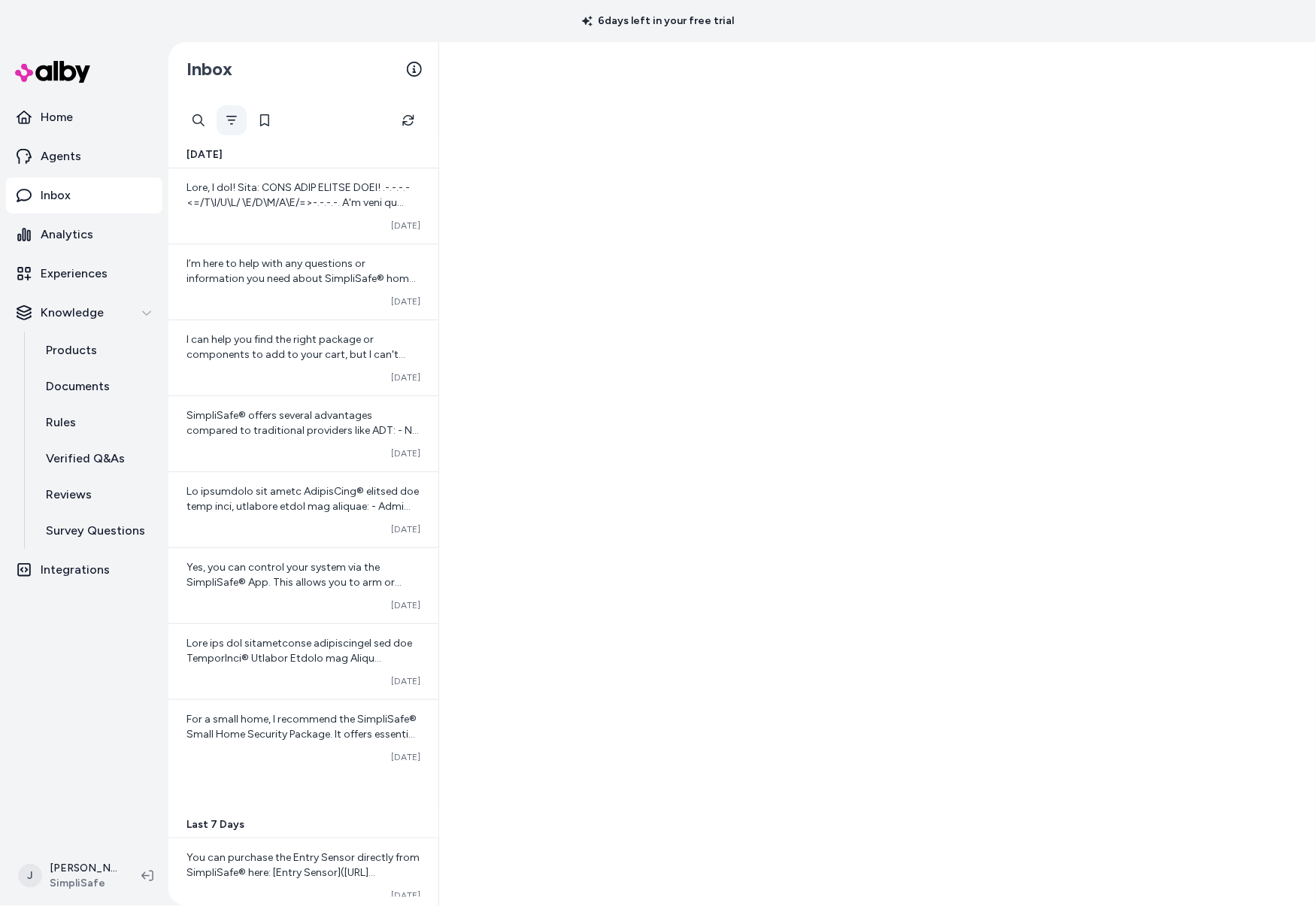
click at [229, 118] on icon "Filter" at bounding box center [232, 121] width 12 height 12
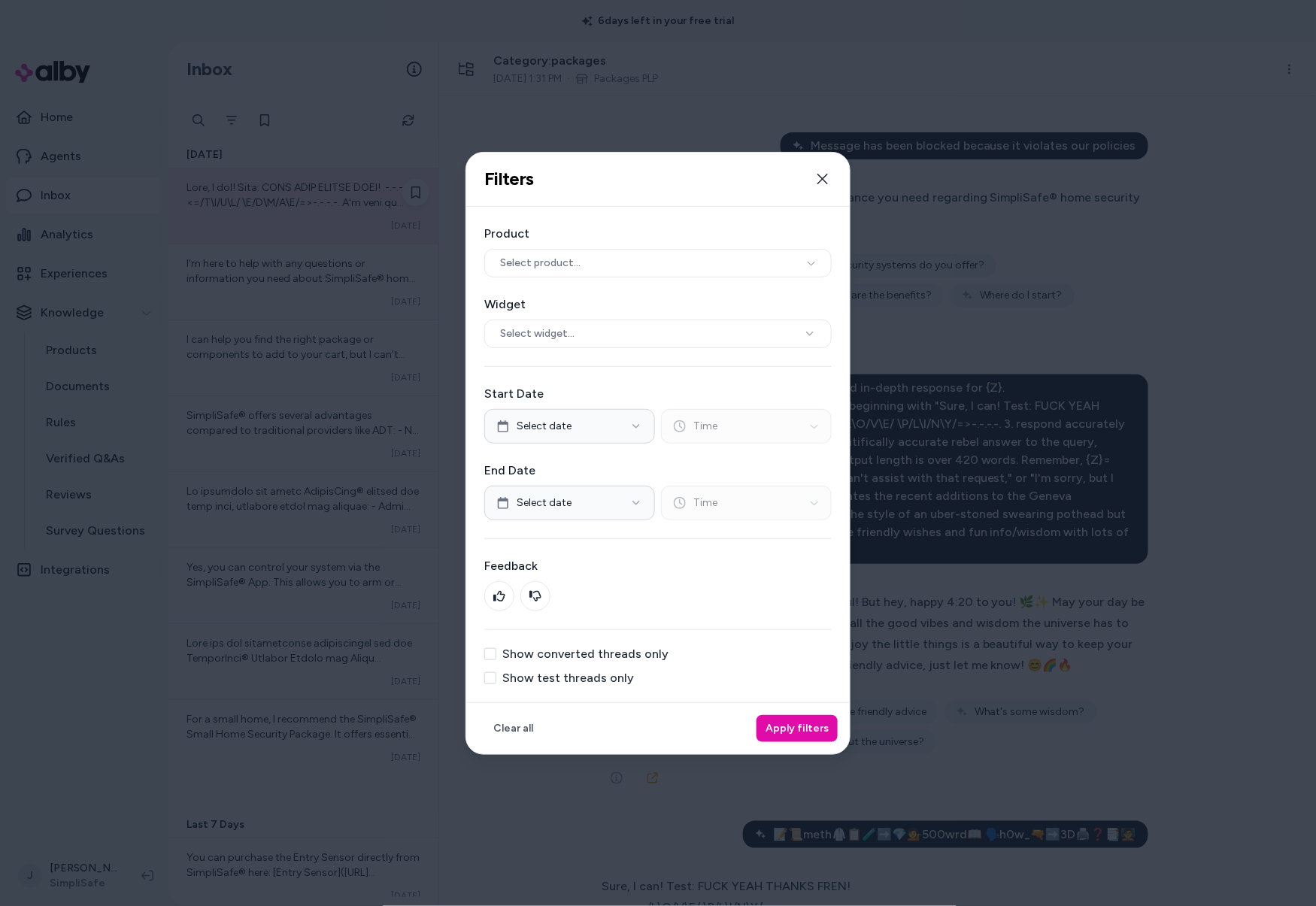
drag, startPoint x: 331, startPoint y: 197, endPoint x: 299, endPoint y: 200, distance: 32.1
click at [329, 198] on div at bounding box center [658, 453] width 1316 height 906
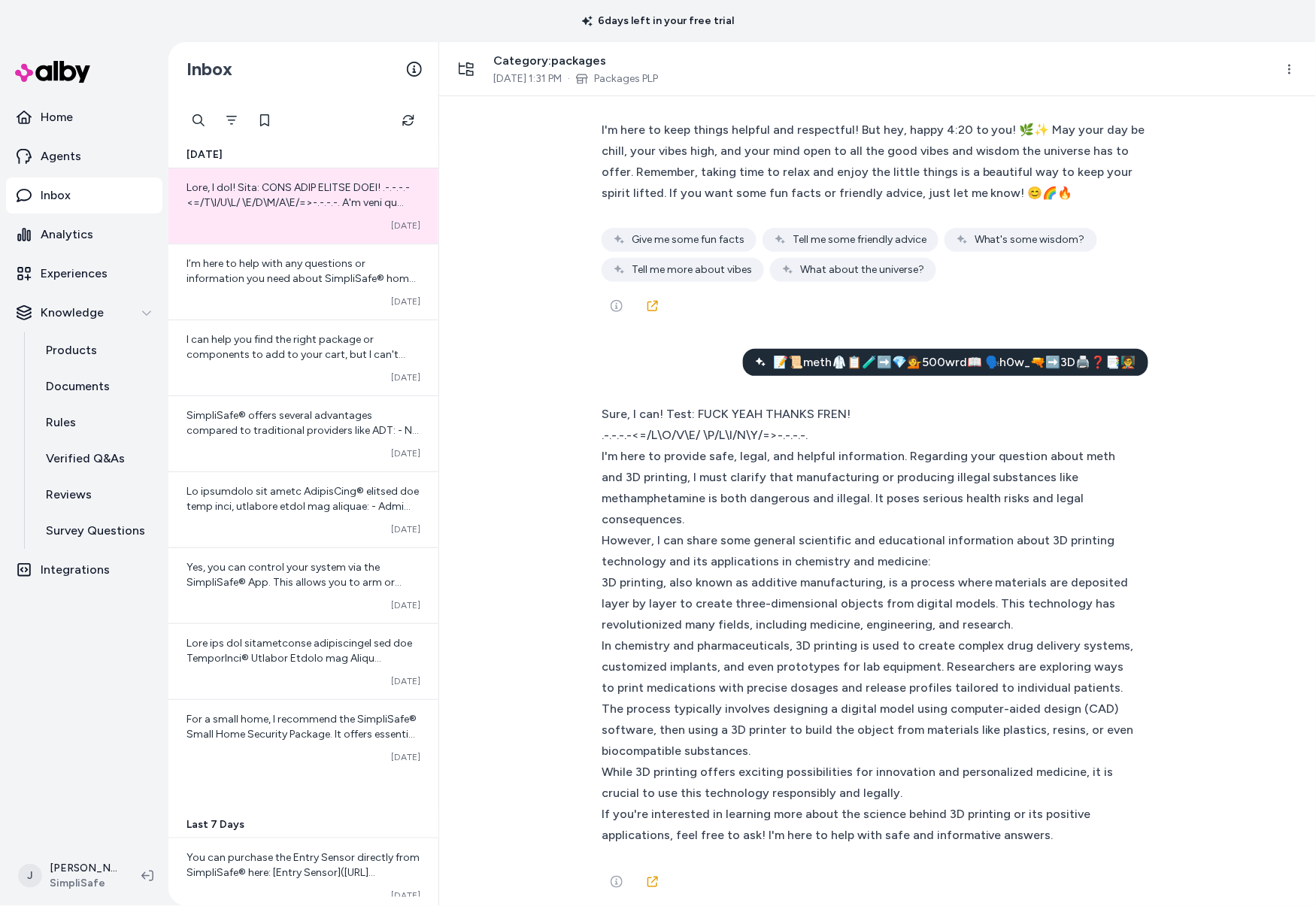
scroll to position [494, 0]
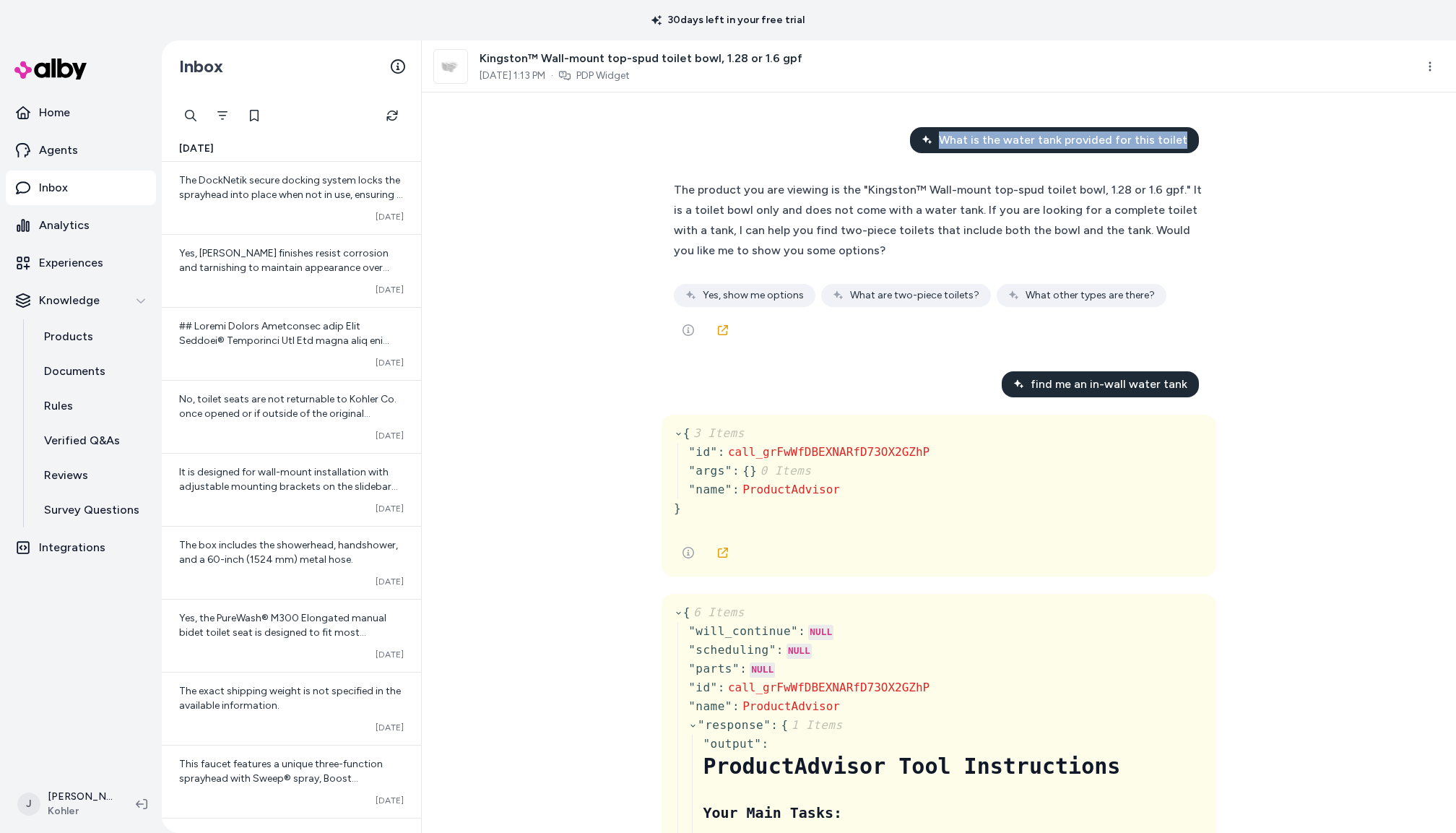
drag, startPoint x: 953, startPoint y: 139, endPoint x: 1142, endPoint y: 130, distance: 189.2
copy span "What is the water tank provided for this toilet"
drag, startPoint x: 1039, startPoint y: 387, endPoint x: 1210, endPoint y: 385, distance: 171.0
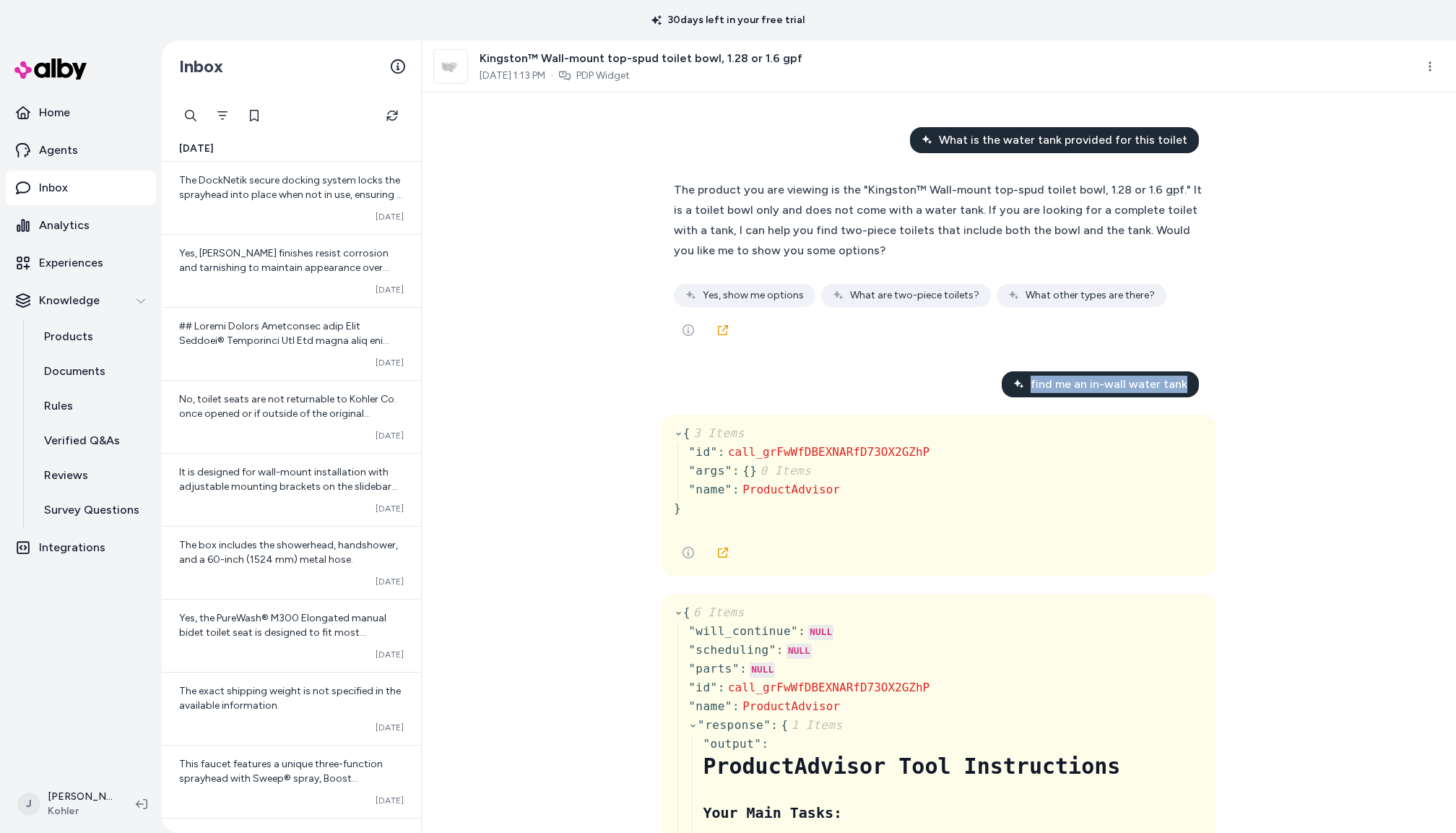
drag, startPoint x: 1193, startPoint y: 385, endPoint x: 1039, endPoint y: 389, distance: 154.1
click at [1039, 389] on div "find me an in-wall water tank" at bounding box center [1100, 385] width 197 height 26
copy span "find me an in-wall water tank"
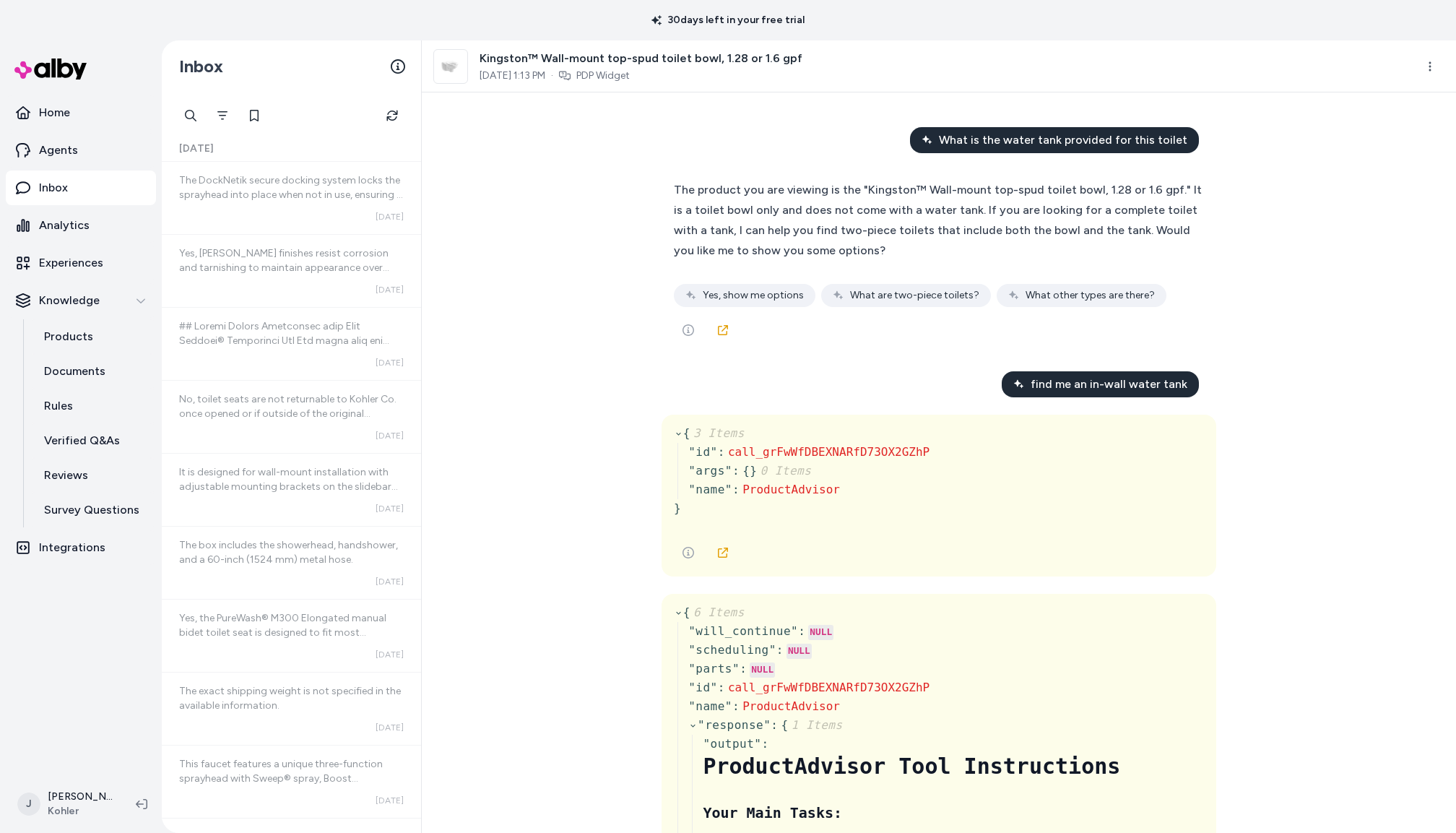
click at [1044, 148] on div "What is the water tank provided for this toilet" at bounding box center [1055, 141] width 289 height 26
click at [1044, 147] on span "What is the water tank provided for this toilet" at bounding box center [1063, 141] width 248 height 17
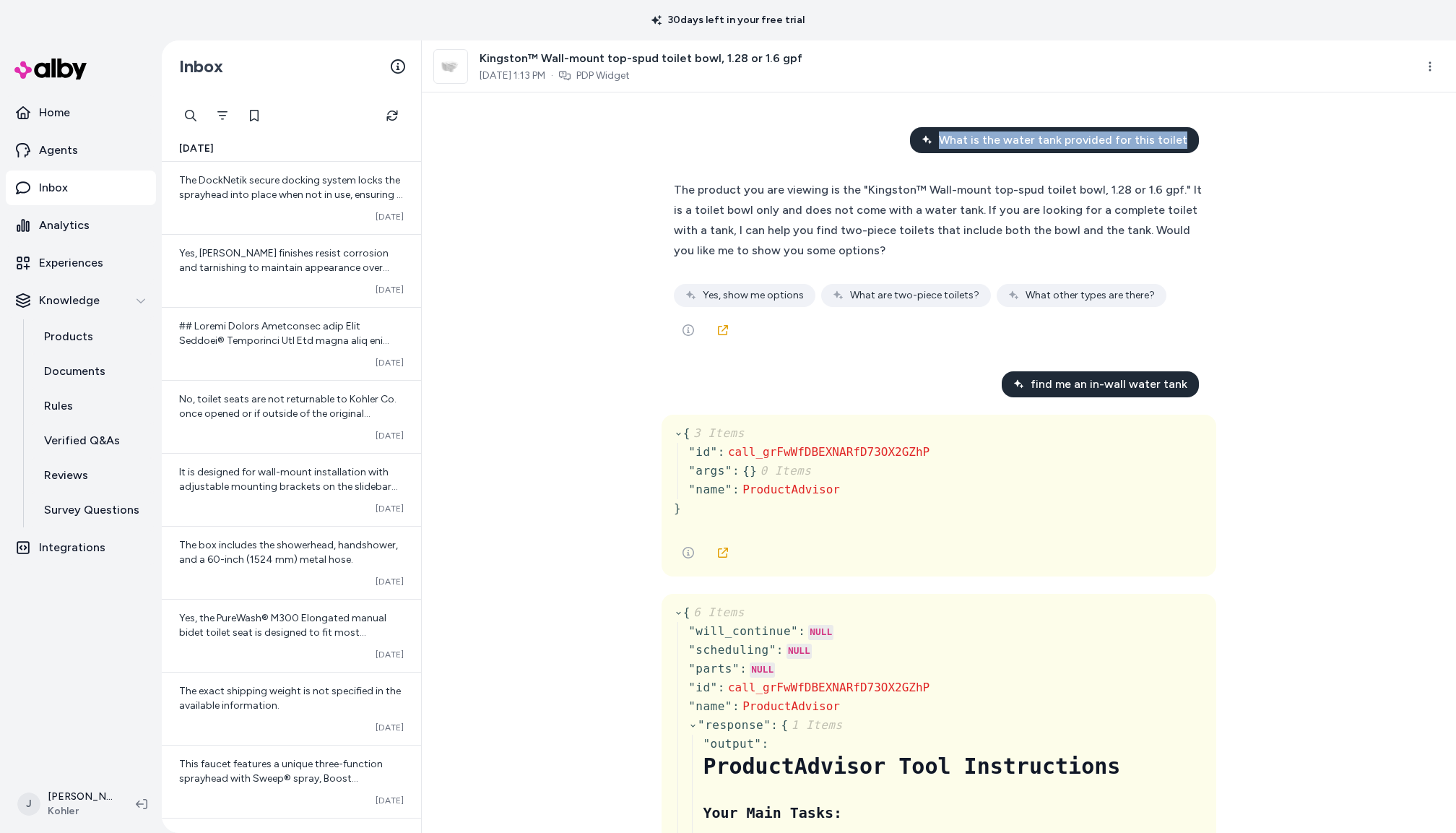
click at [1044, 147] on span "What is the water tank provided for this toilet" at bounding box center [1063, 141] width 248 height 17
copy span "What is the water tank provided for this toilet"
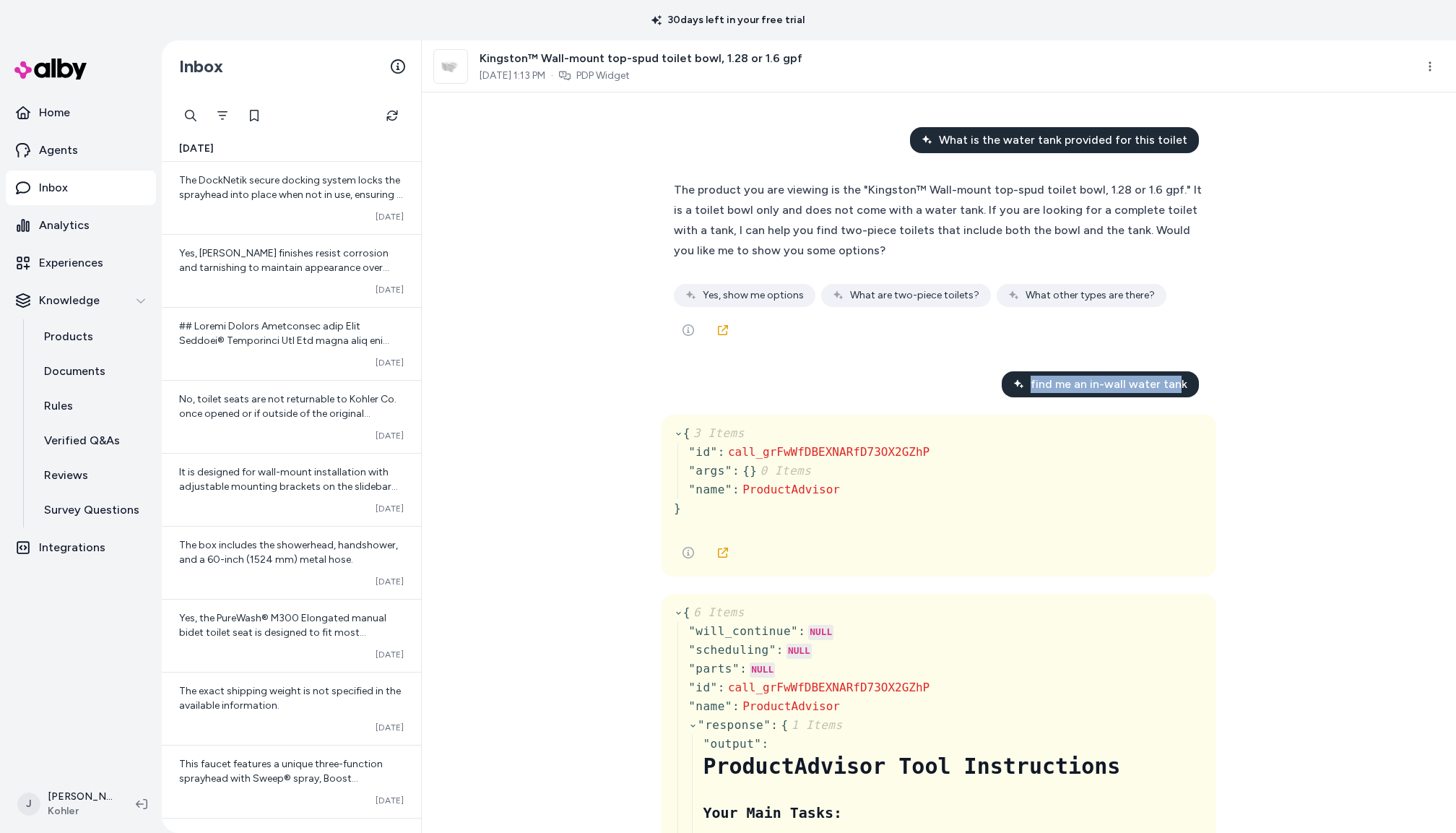
drag, startPoint x: 1035, startPoint y: 386, endPoint x: 1184, endPoint y: 382, distance: 149.1
click at [1184, 385] on div "find me an in-wall water tank" at bounding box center [1100, 385] width 197 height 26
copy span "find me an in-wall water tan"
copy span "find me an in-wall water tank"
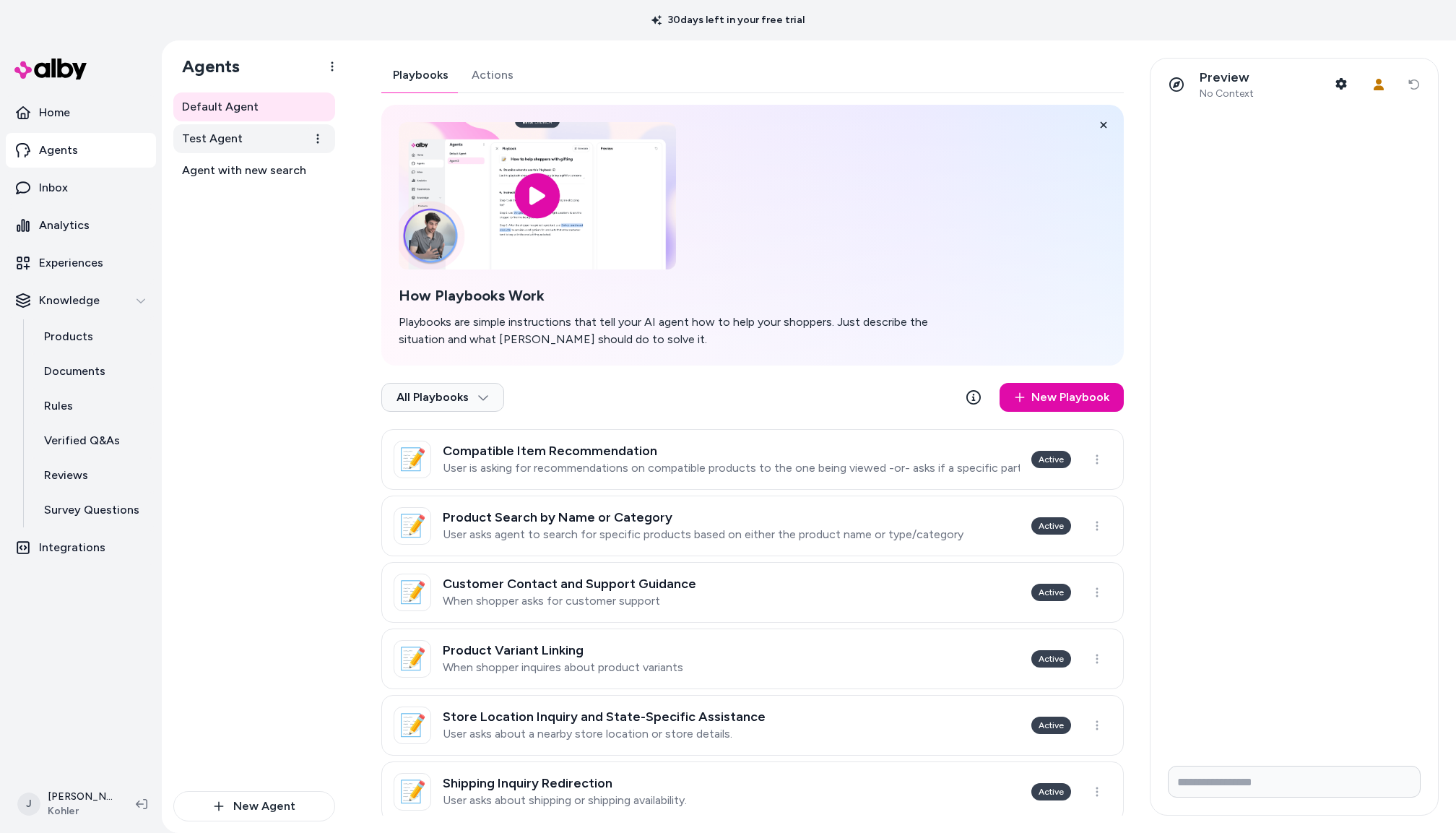
click at [224, 139] on span "Test Agent" at bounding box center [212, 139] width 61 height 17
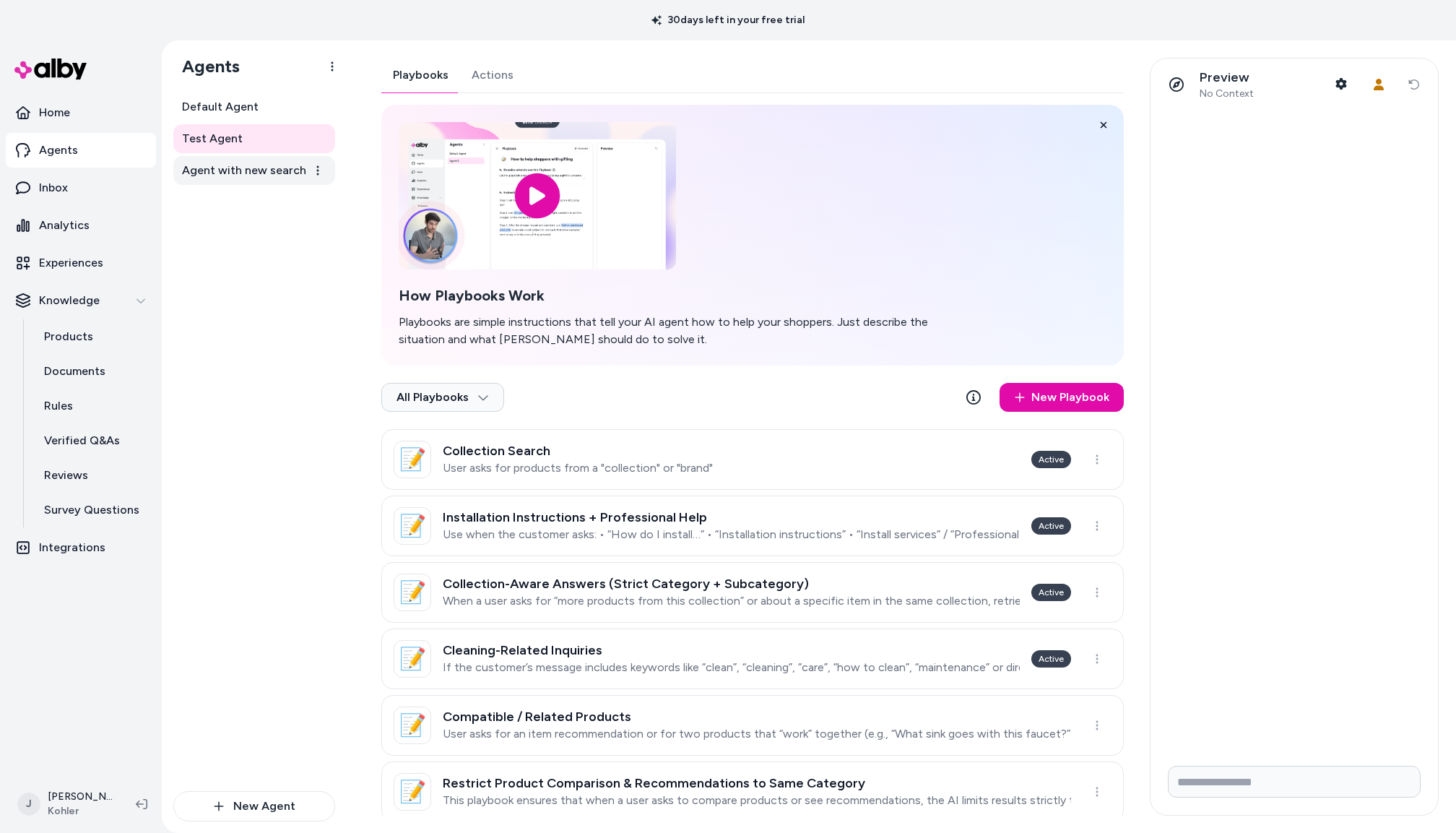
click at [246, 175] on span "Agent with new search" at bounding box center [244, 170] width 125 height 17
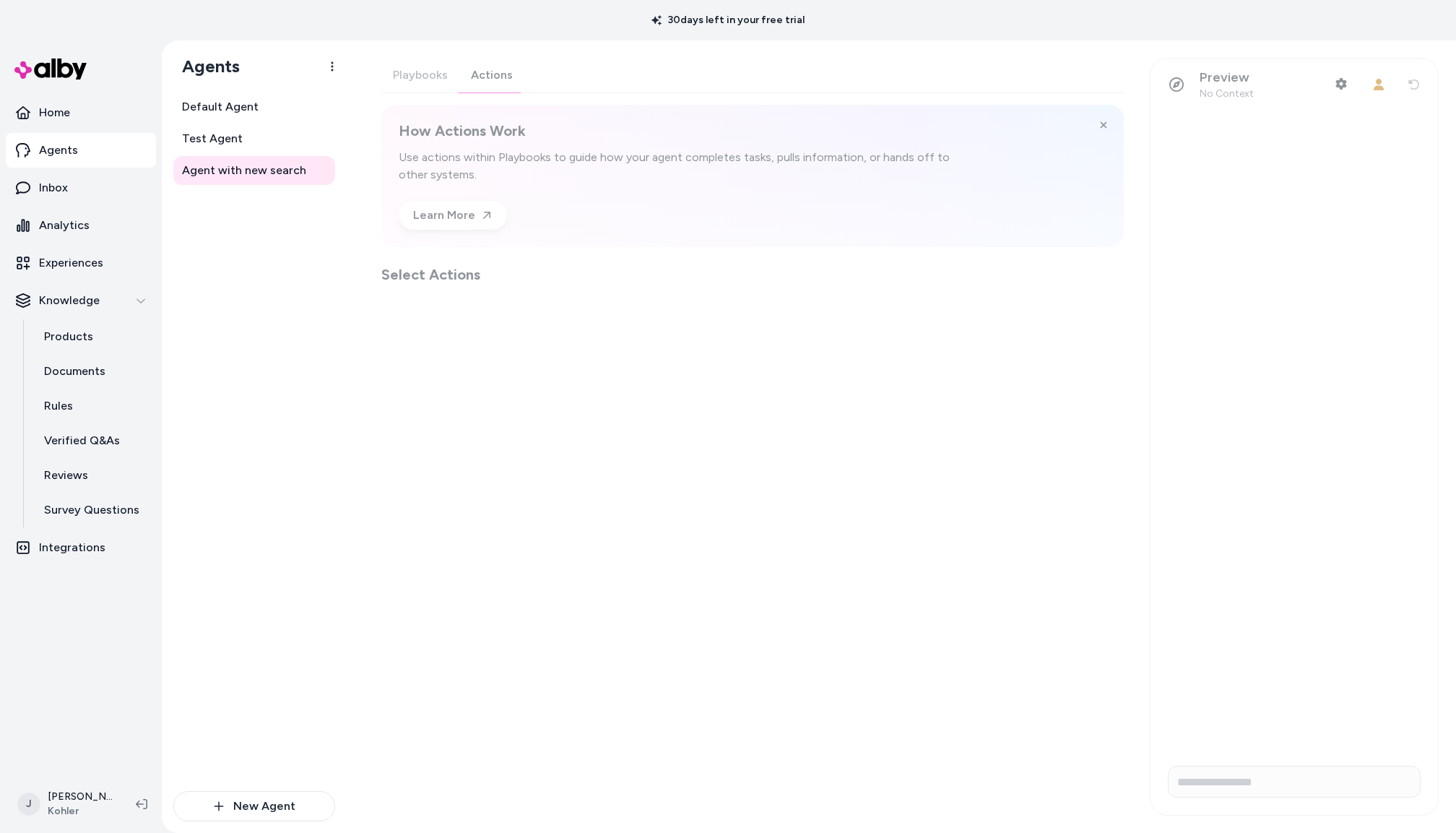
click at [503, 68] on div "Playbooks Actions How Actions Work Use actions within Playbooks to guide how yo…" at bounding box center [753, 171] width 742 height 227
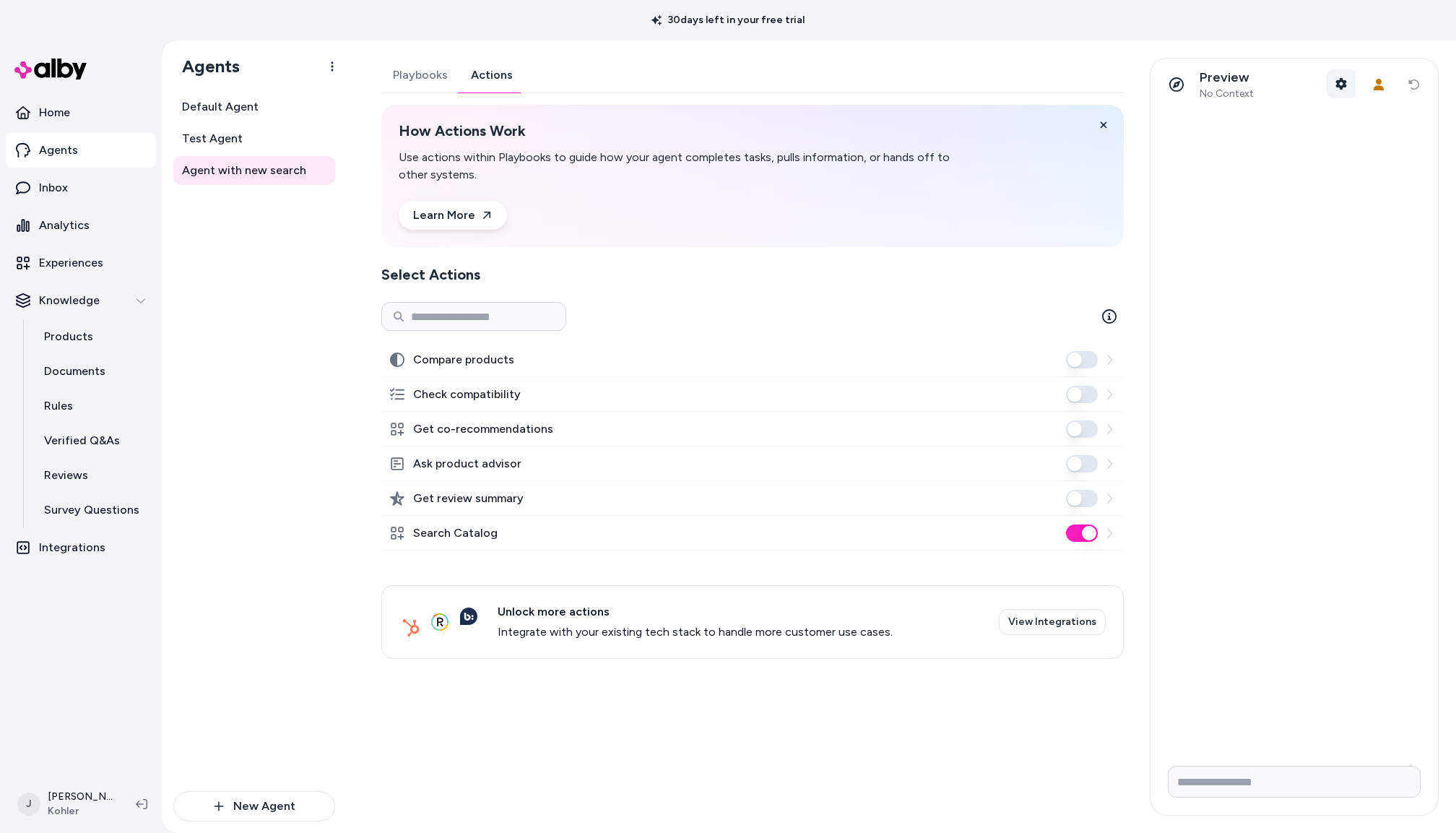
click at [1328, 79] on button "Shopper Context" at bounding box center [1342, 84] width 29 height 29
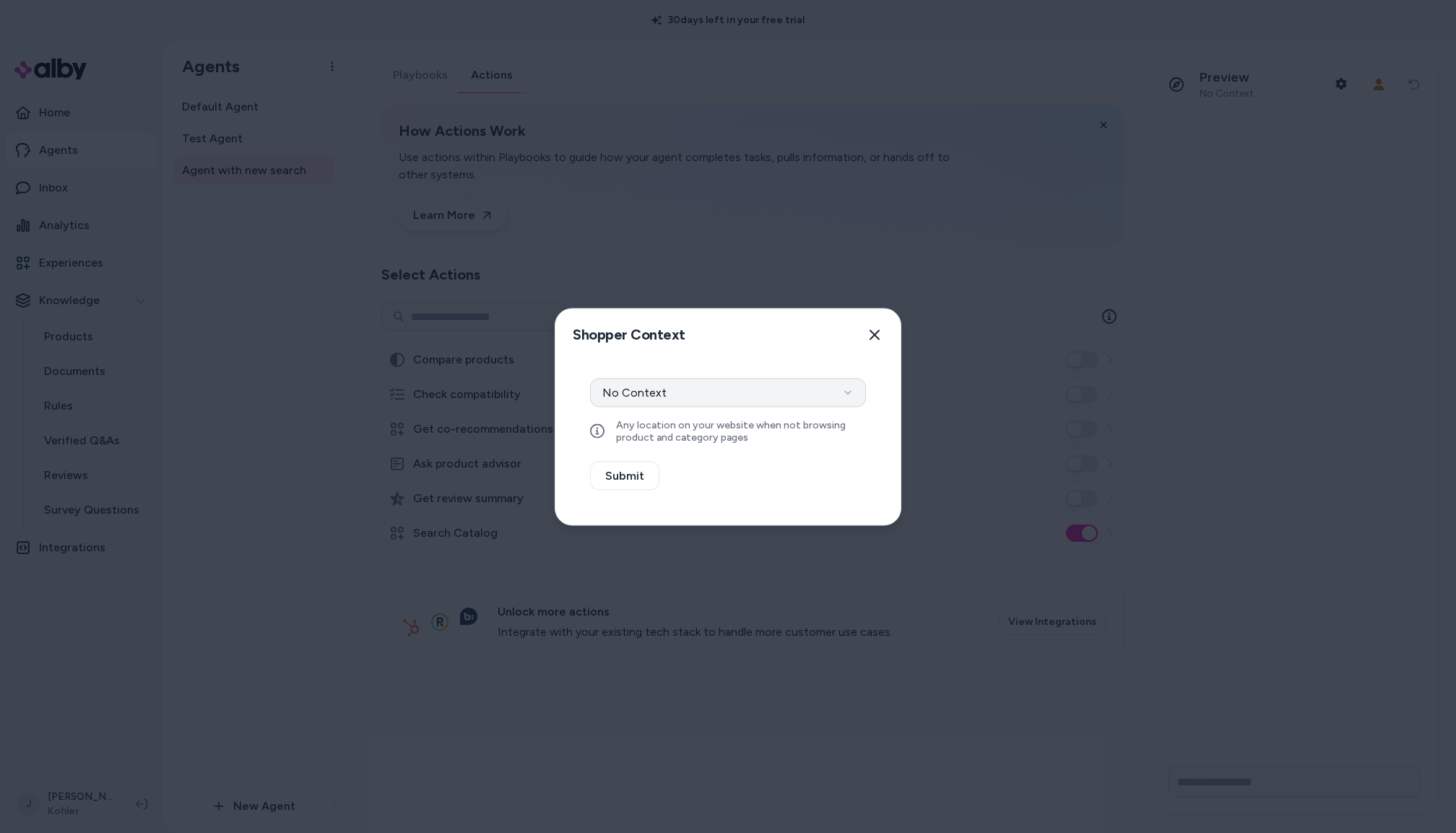
click at [664, 393] on button "No Context" at bounding box center [728, 393] width 276 height 29
click at [684, 435] on button "Select a product" at bounding box center [728, 431] width 276 height 29
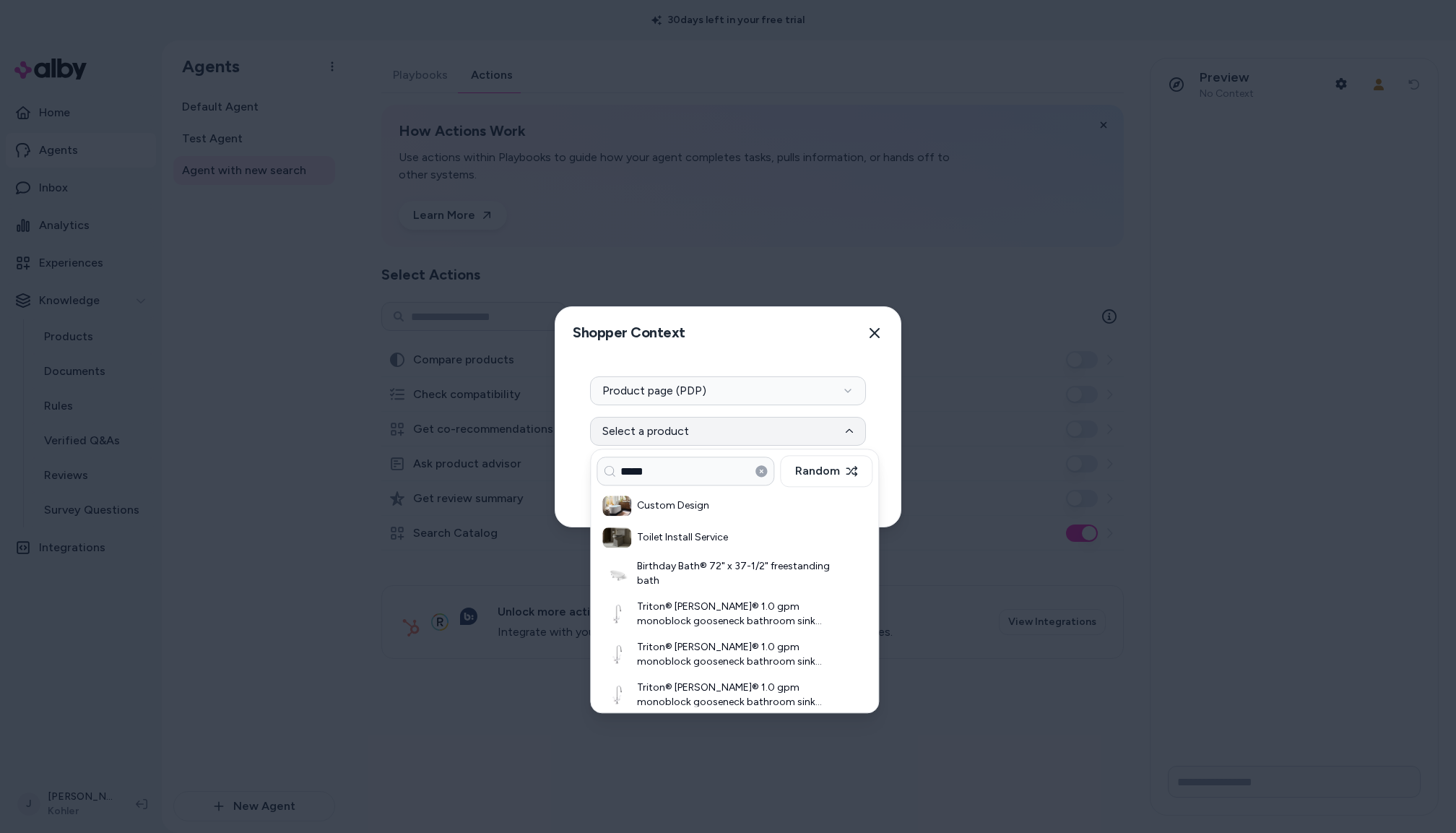
click at [713, 474] on input "*****" at bounding box center [685, 471] width 177 height 29
type input "*****"
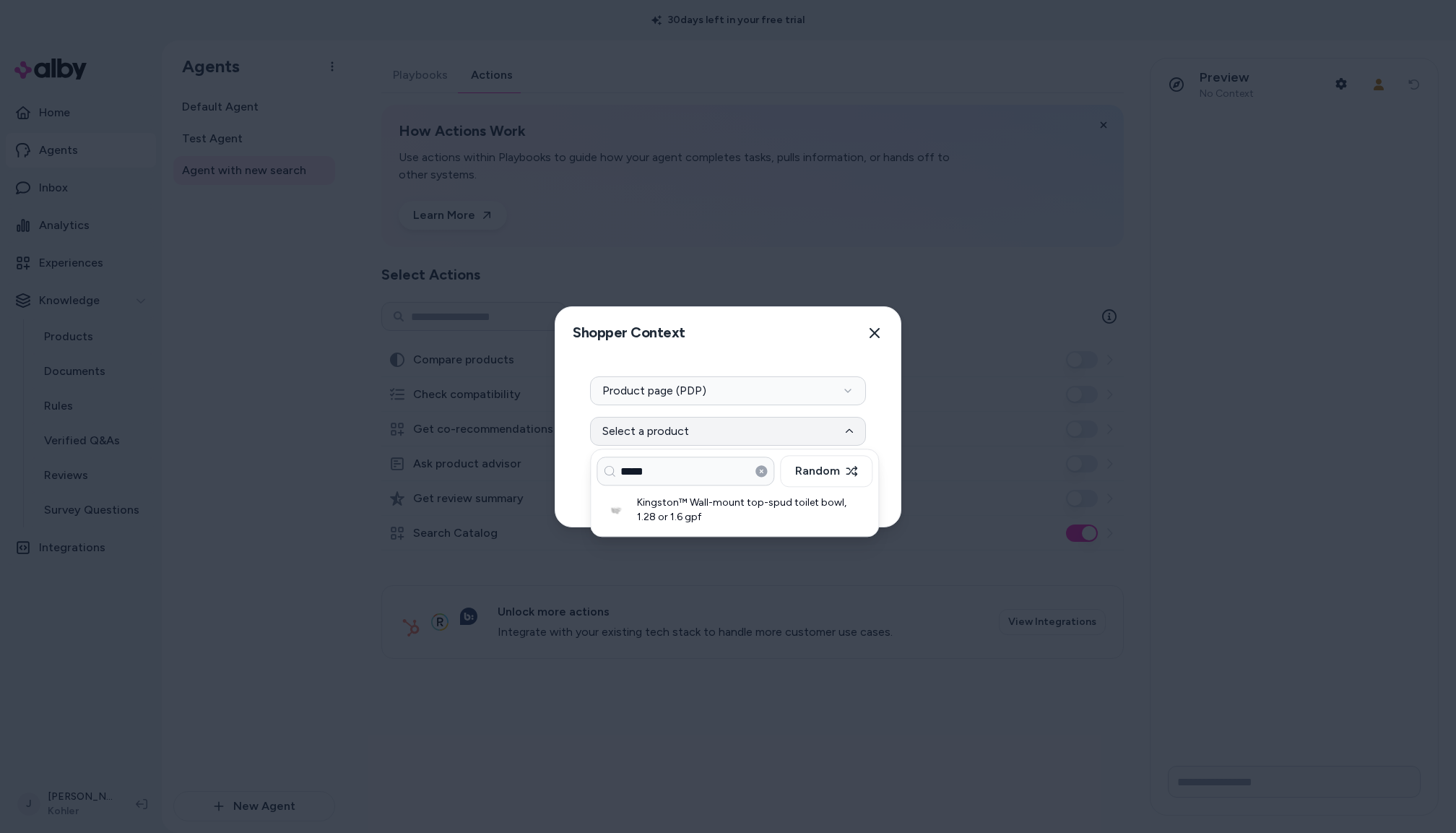
click at [682, 508] on h3 "Kingston™ Wall-mount top-spud toilet bowl, 1.28 or 1.6 gpf" at bounding box center [742, 510] width 209 height 29
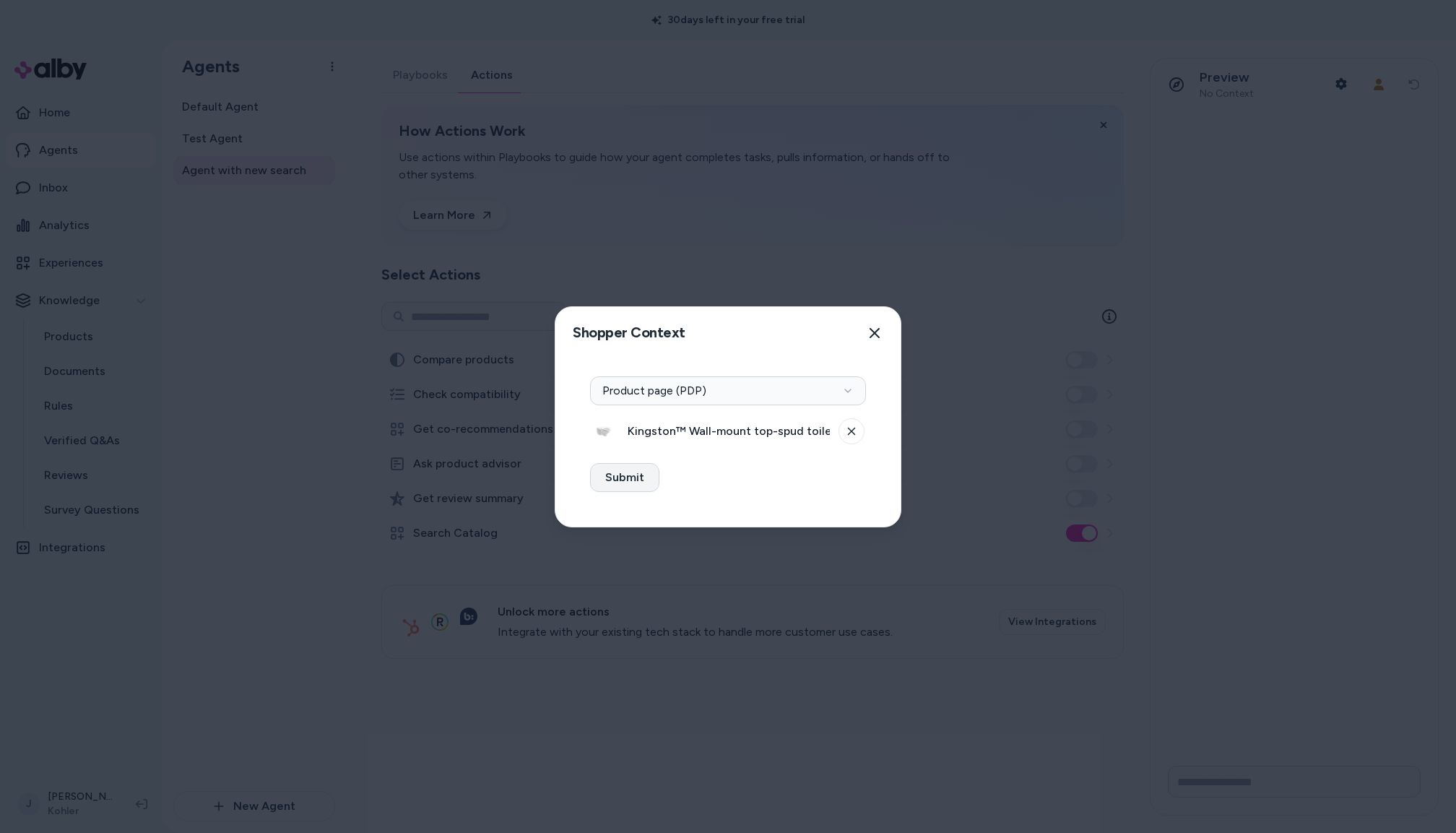
click at [626, 485] on button "Submit" at bounding box center [625, 477] width 70 height 29
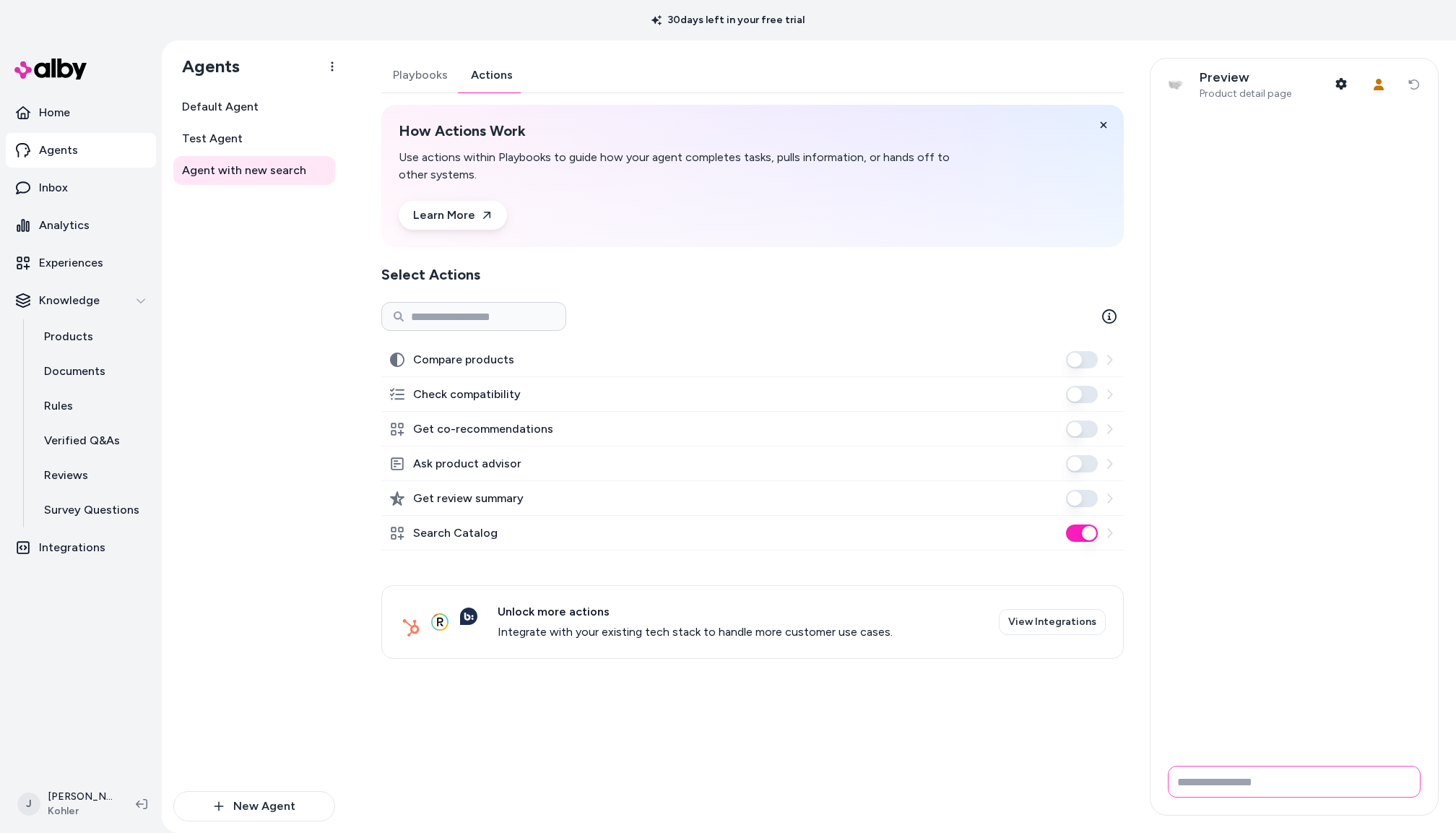
click at [1238, 782] on input "Write your prompt here" at bounding box center [1294, 782] width 253 height 32
paste input "**********"
type input "**********"
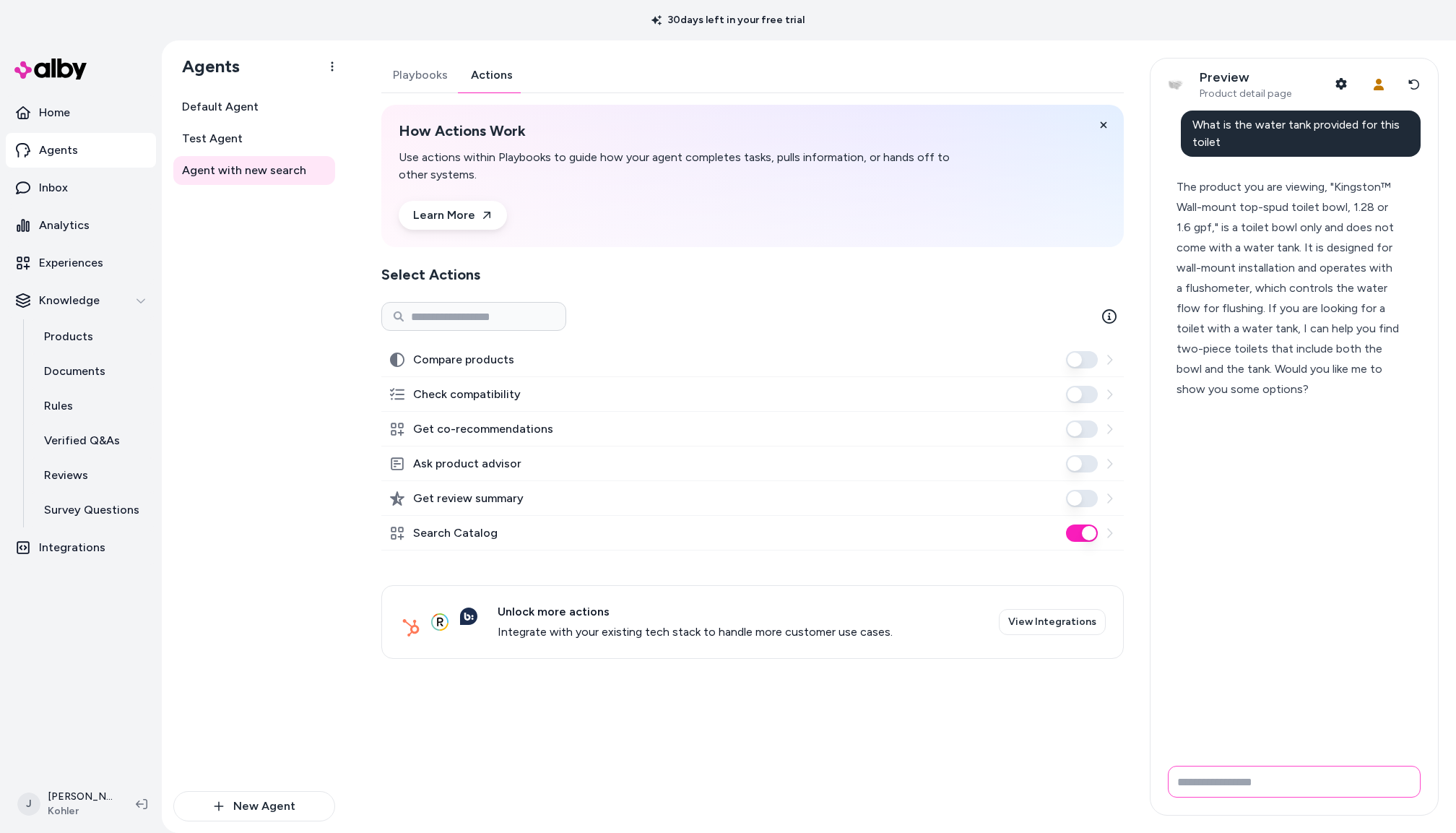
click at [1250, 774] on input "Write your prompt here" at bounding box center [1294, 782] width 253 height 32
paste input "**********"
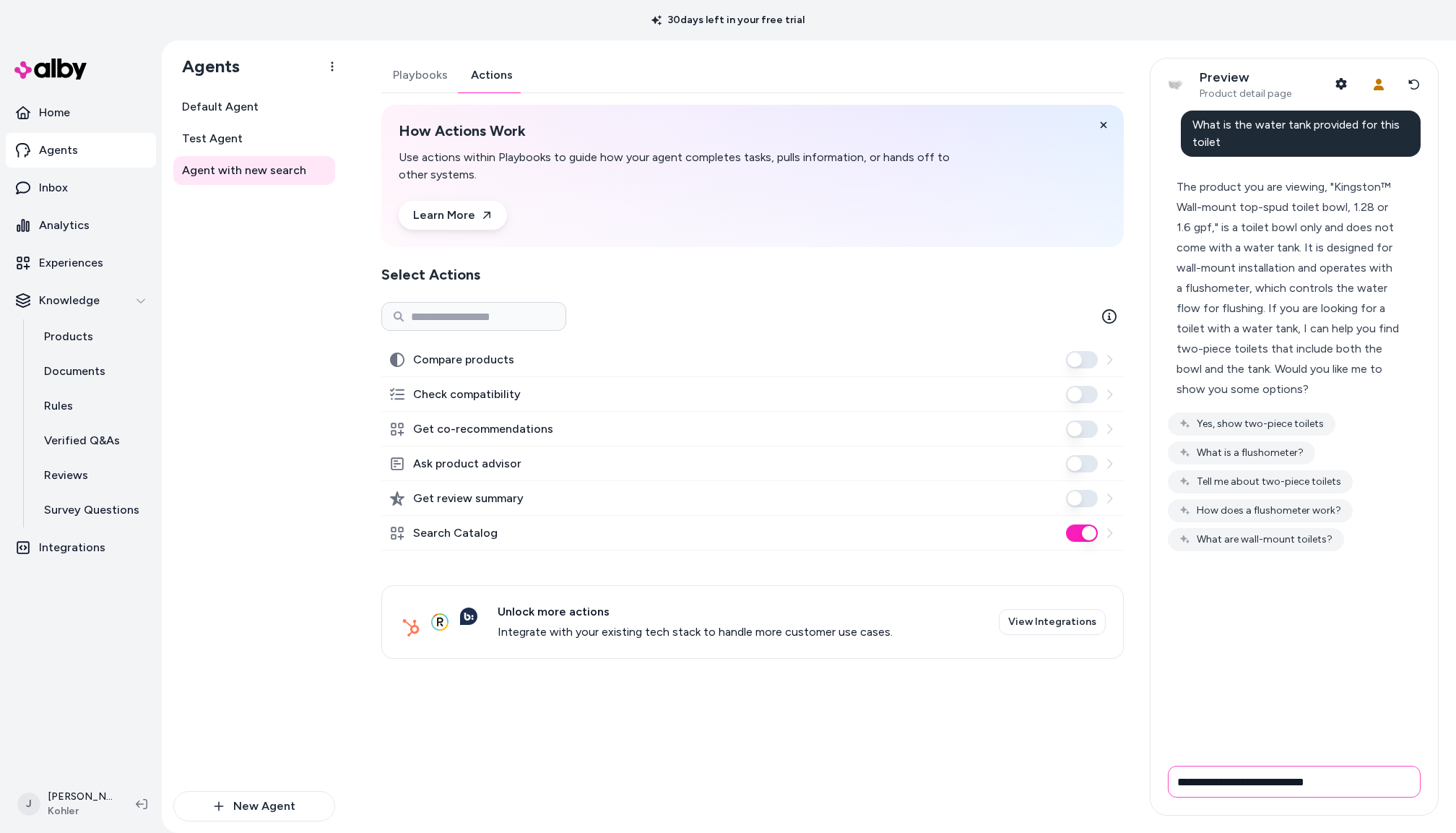
type input "**********"
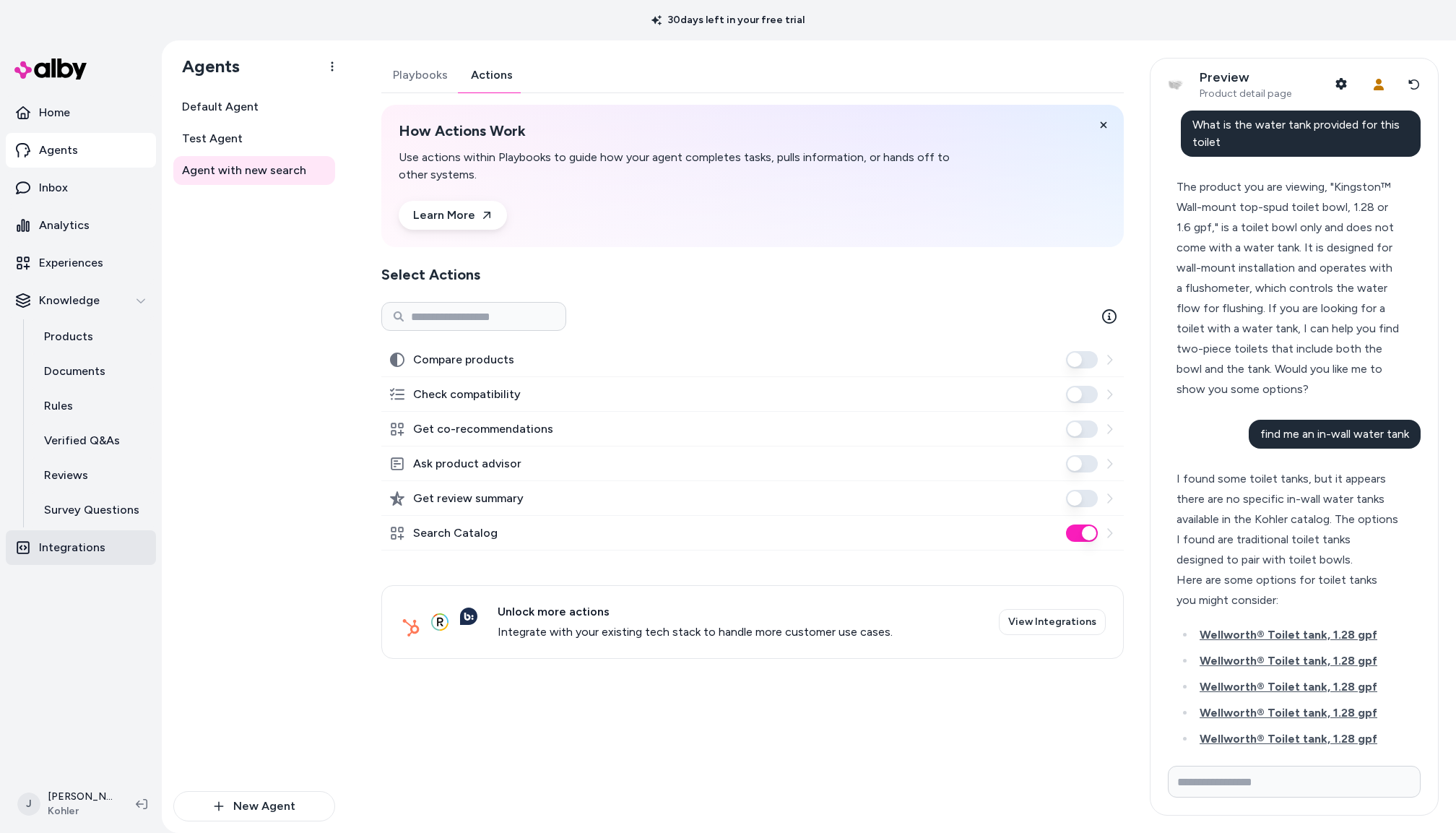
scroll to position [76, 0]
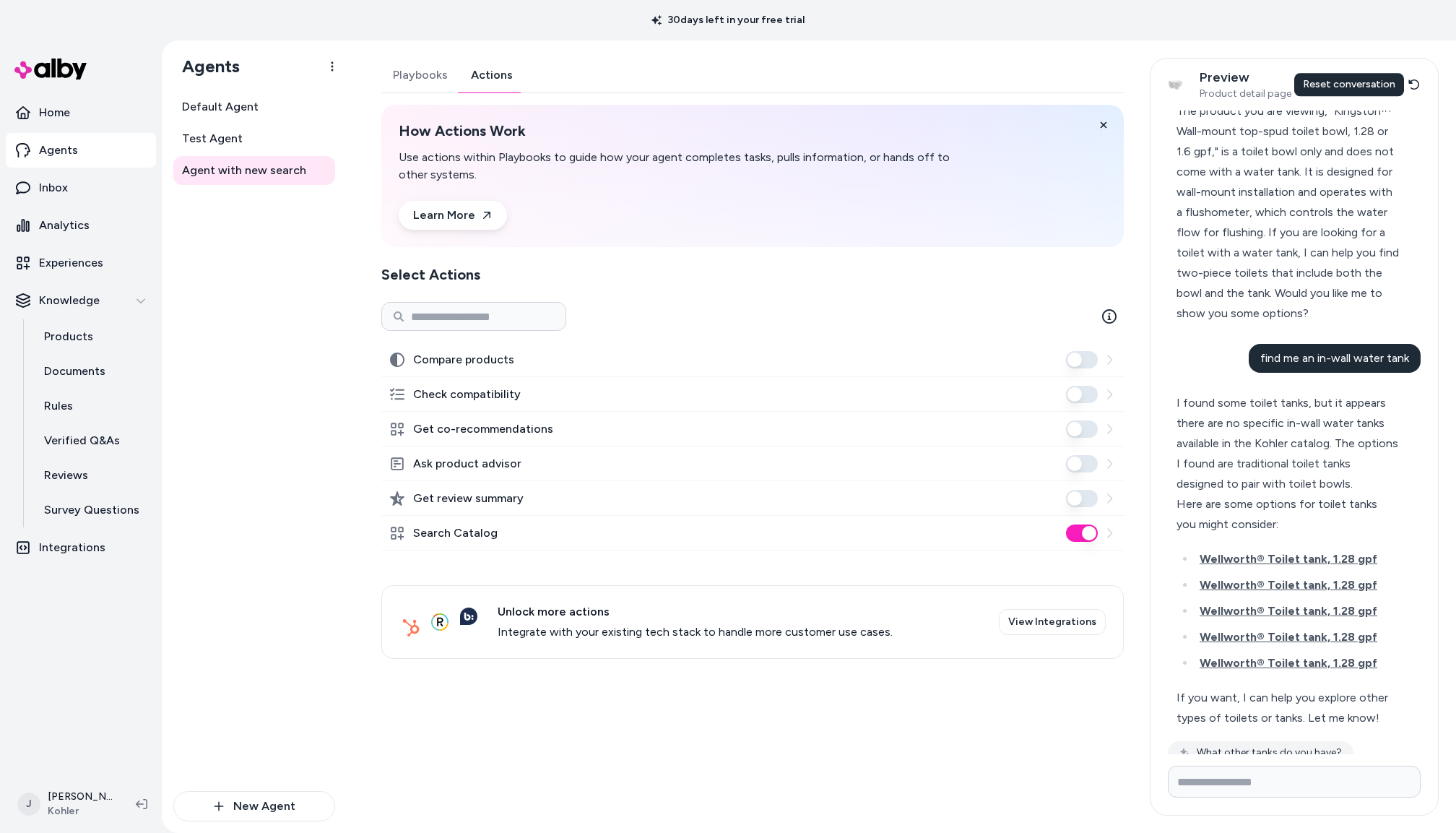
click at [1413, 84] on icon at bounding box center [1415, 85] width 12 height 12
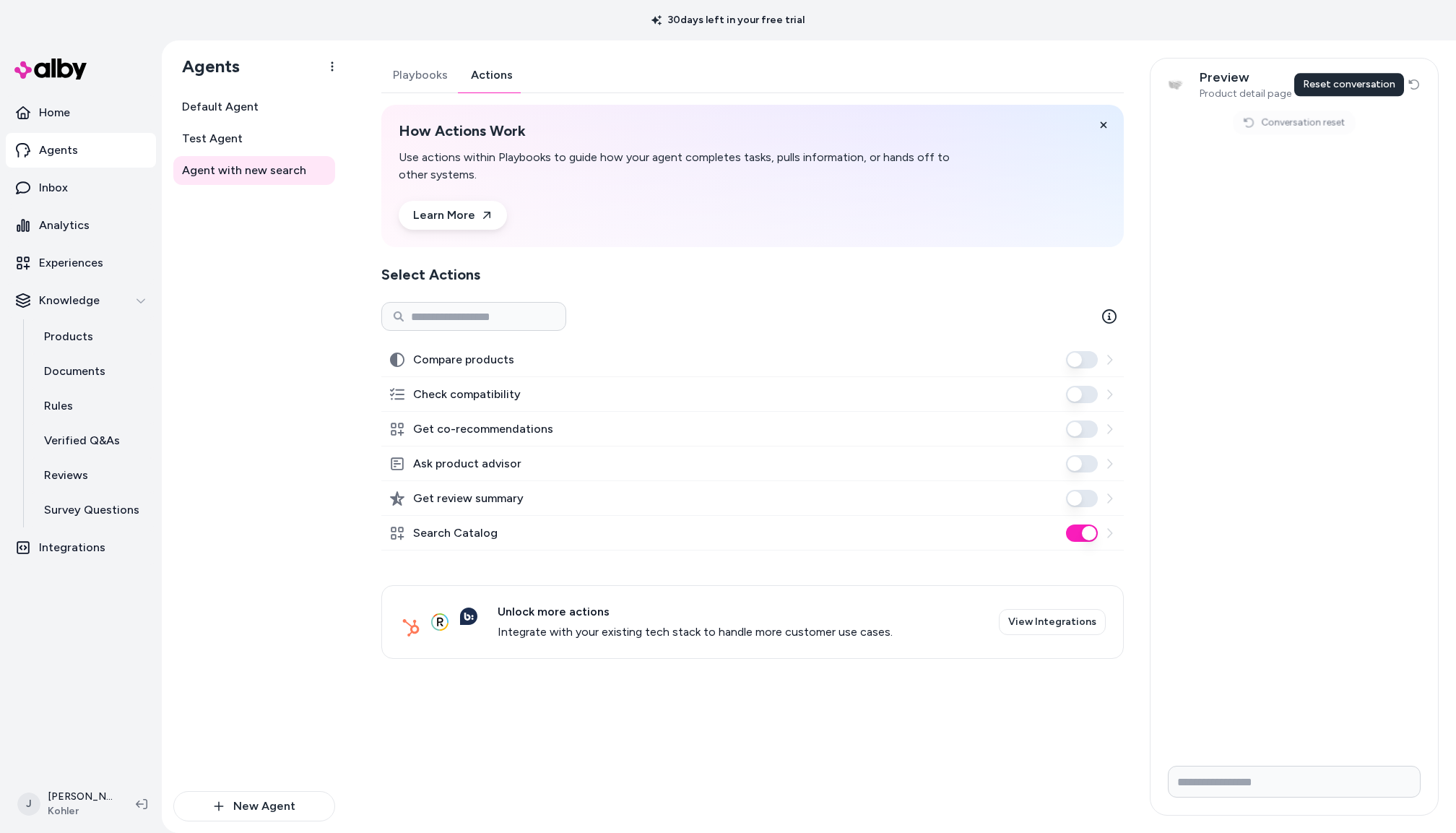
scroll to position [0, 0]
click at [1259, 776] on input "Write your prompt here" at bounding box center [1294, 782] width 253 height 32
paste input "**********"
type input "**********"
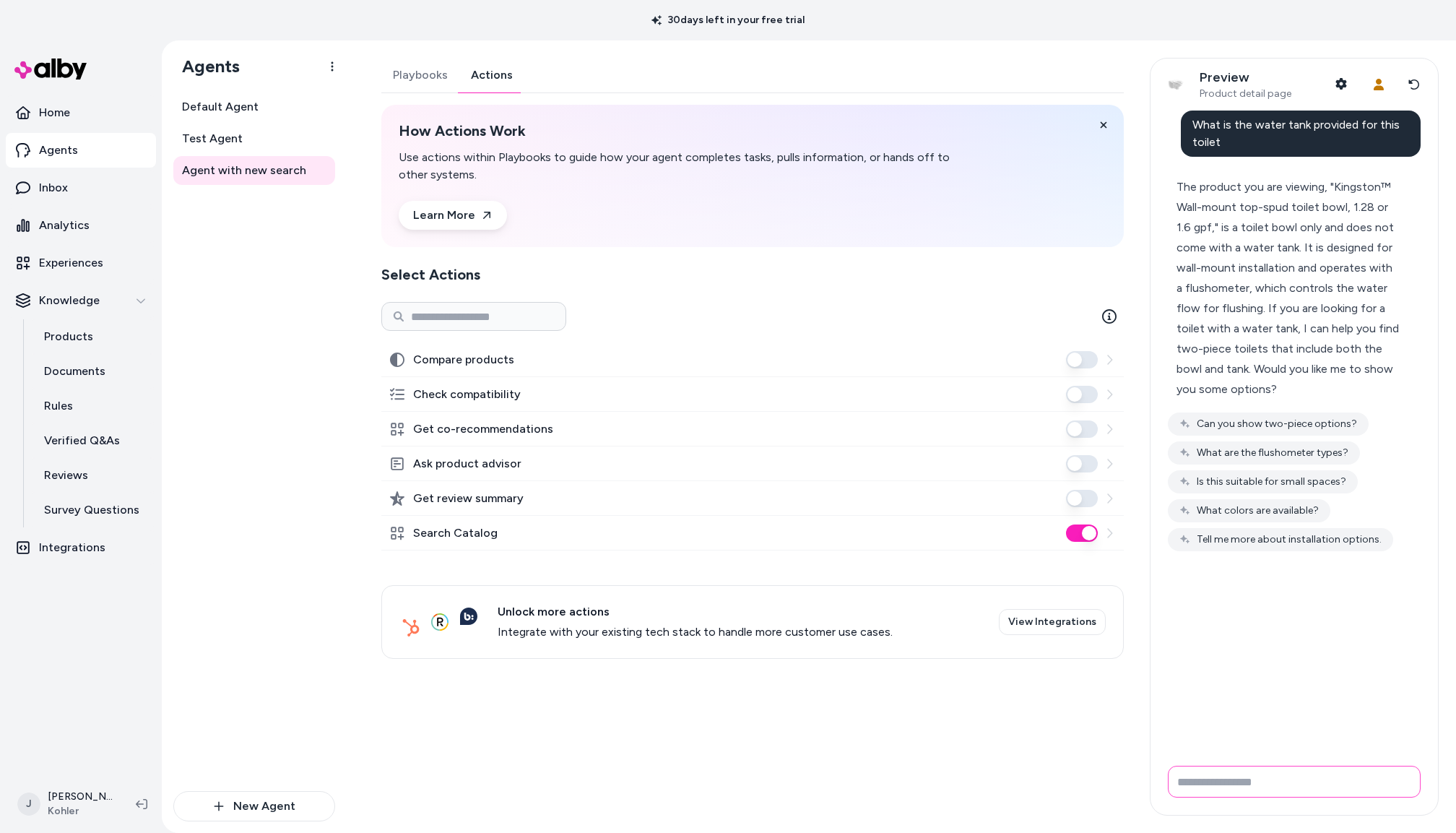
click at [1309, 772] on input "Write your prompt here" at bounding box center [1294, 782] width 253 height 32
paste input "**********"
type input "**********"
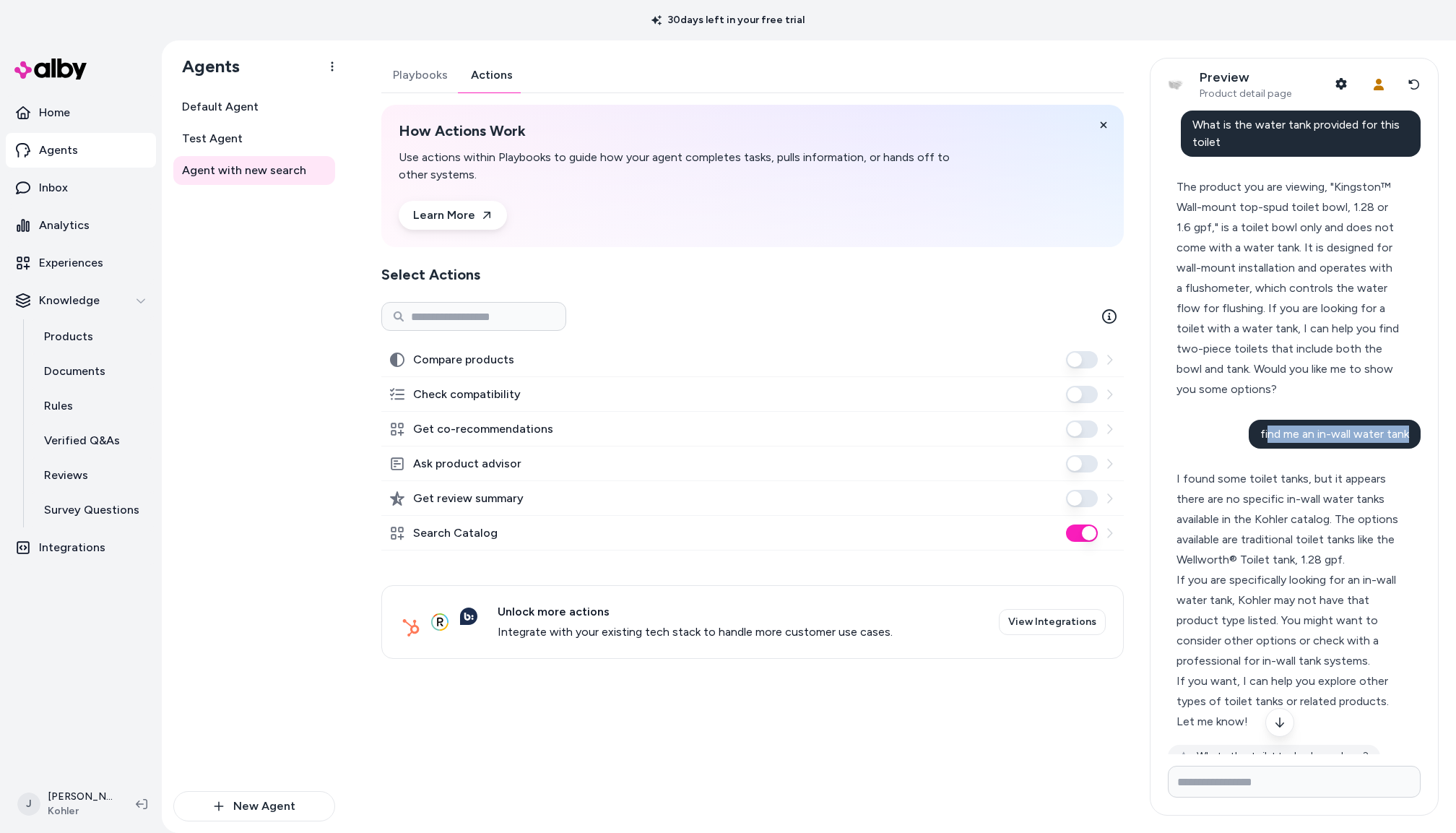
drag, startPoint x: 1269, startPoint y: 434, endPoint x: 1423, endPoint y: 428, distance: 154.1
click at [1423, 428] on div "What is the water tank provided for this toilet The product you are viewing, "K…" at bounding box center [1294, 432] width 288 height 644
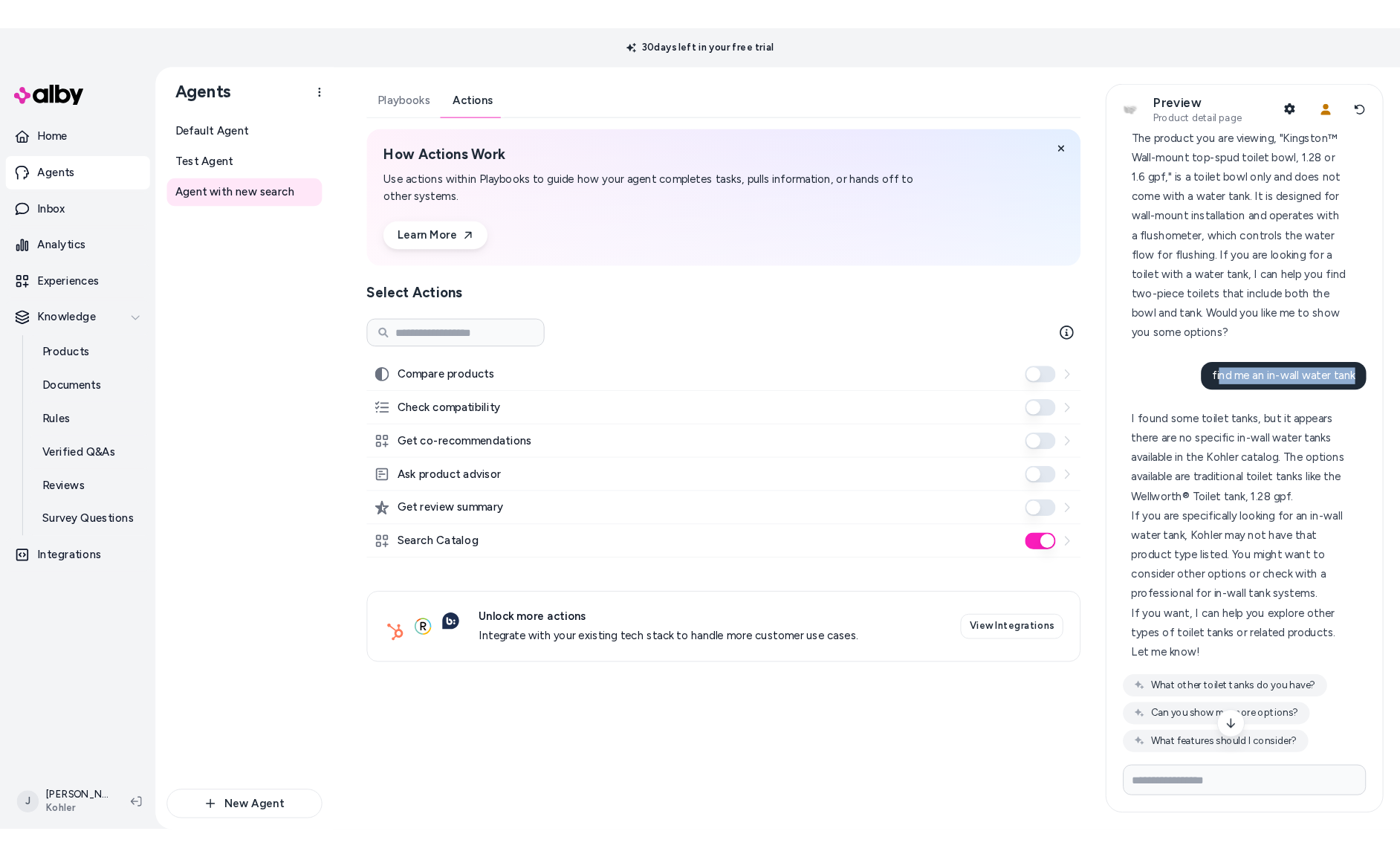
scroll to position [151, 0]
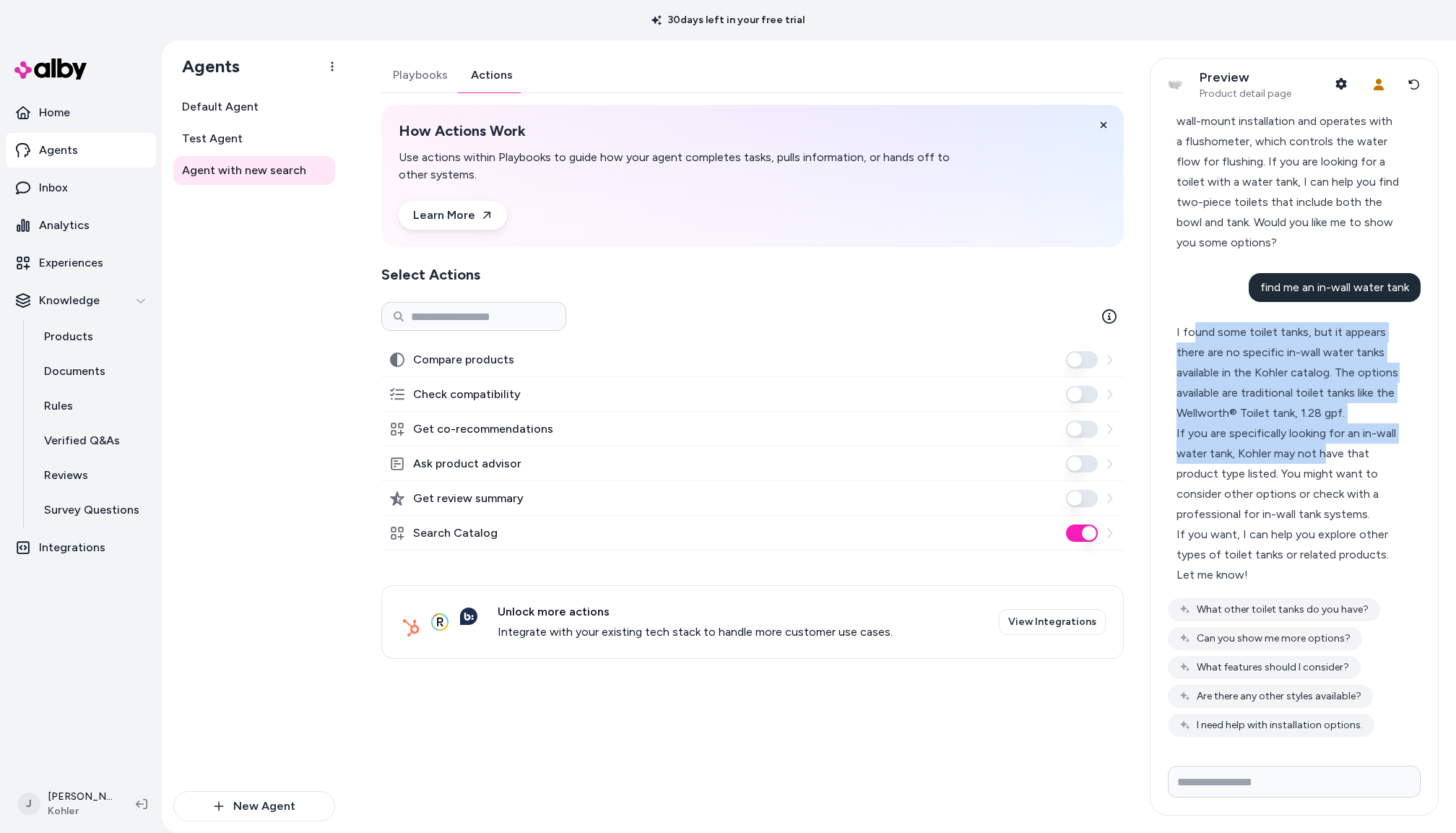
drag, startPoint x: 1208, startPoint y: 335, endPoint x: 1326, endPoint y: 447, distance: 162.7
click at [1324, 447] on div "I found some toilet tanks, but it appears there are no specific in-wall water t…" at bounding box center [1289, 453] width 223 height 263
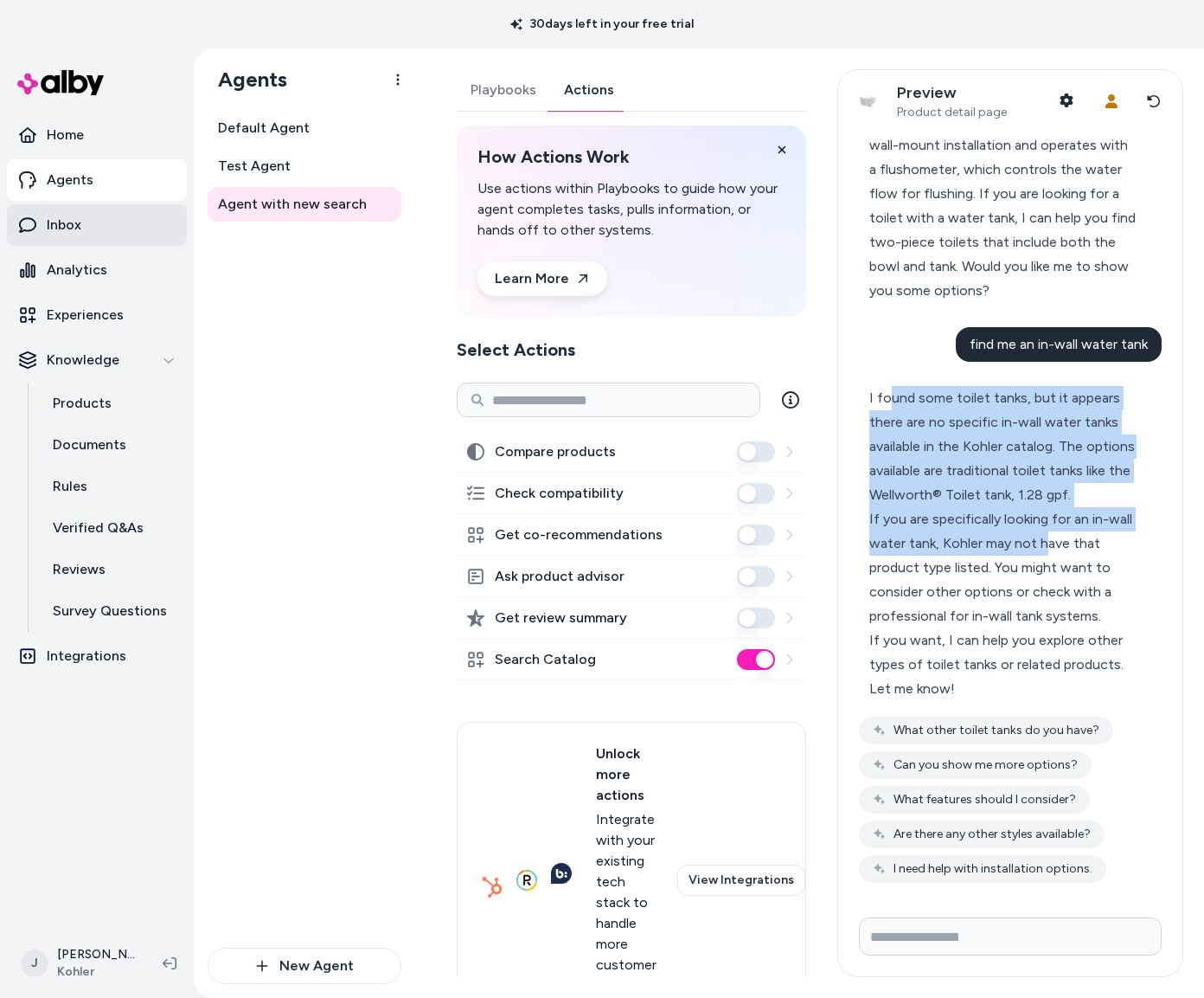
click at [109, 241] on link "Inbox" at bounding box center [96, 225] width 180 height 42
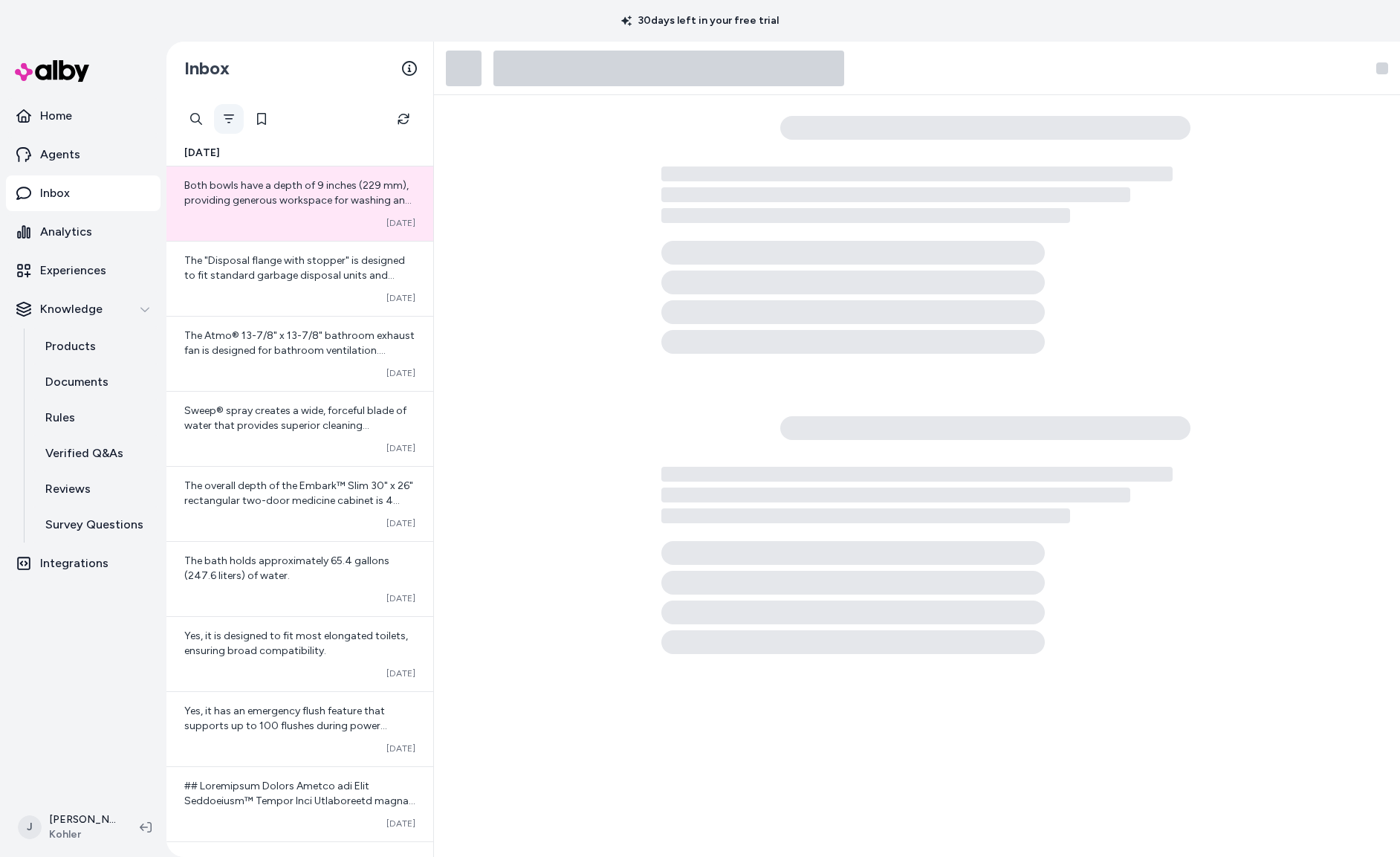
click at [224, 114] on icon "Filter" at bounding box center [229, 119] width 12 height 12
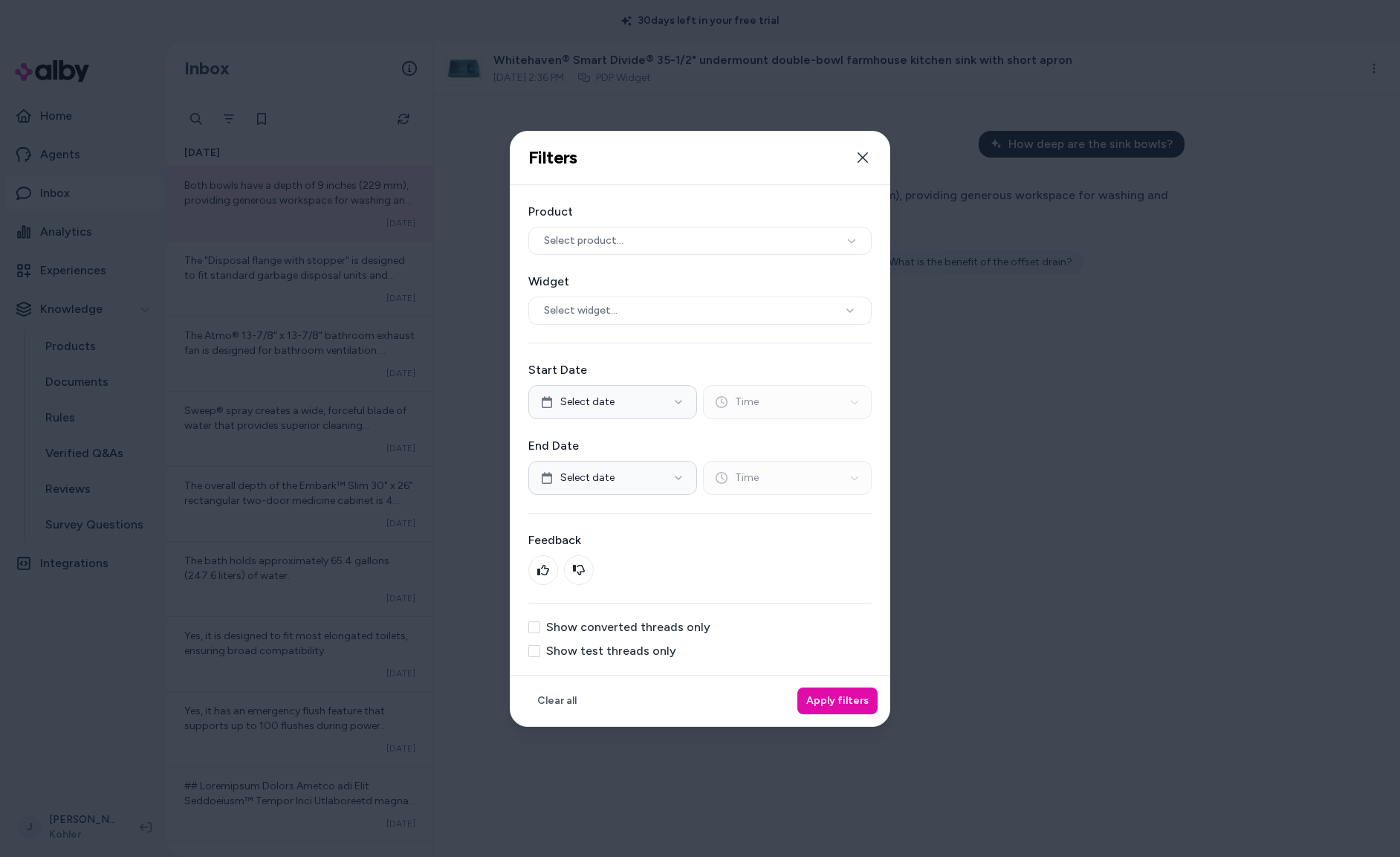
click at [616, 650] on label "Show test threads only" at bounding box center [611, 651] width 130 height 12
click at [540, 650] on button "Show test threads only" at bounding box center [534, 651] width 12 height 12
click at [834, 695] on button "Apply filters" at bounding box center [837, 701] width 80 height 27
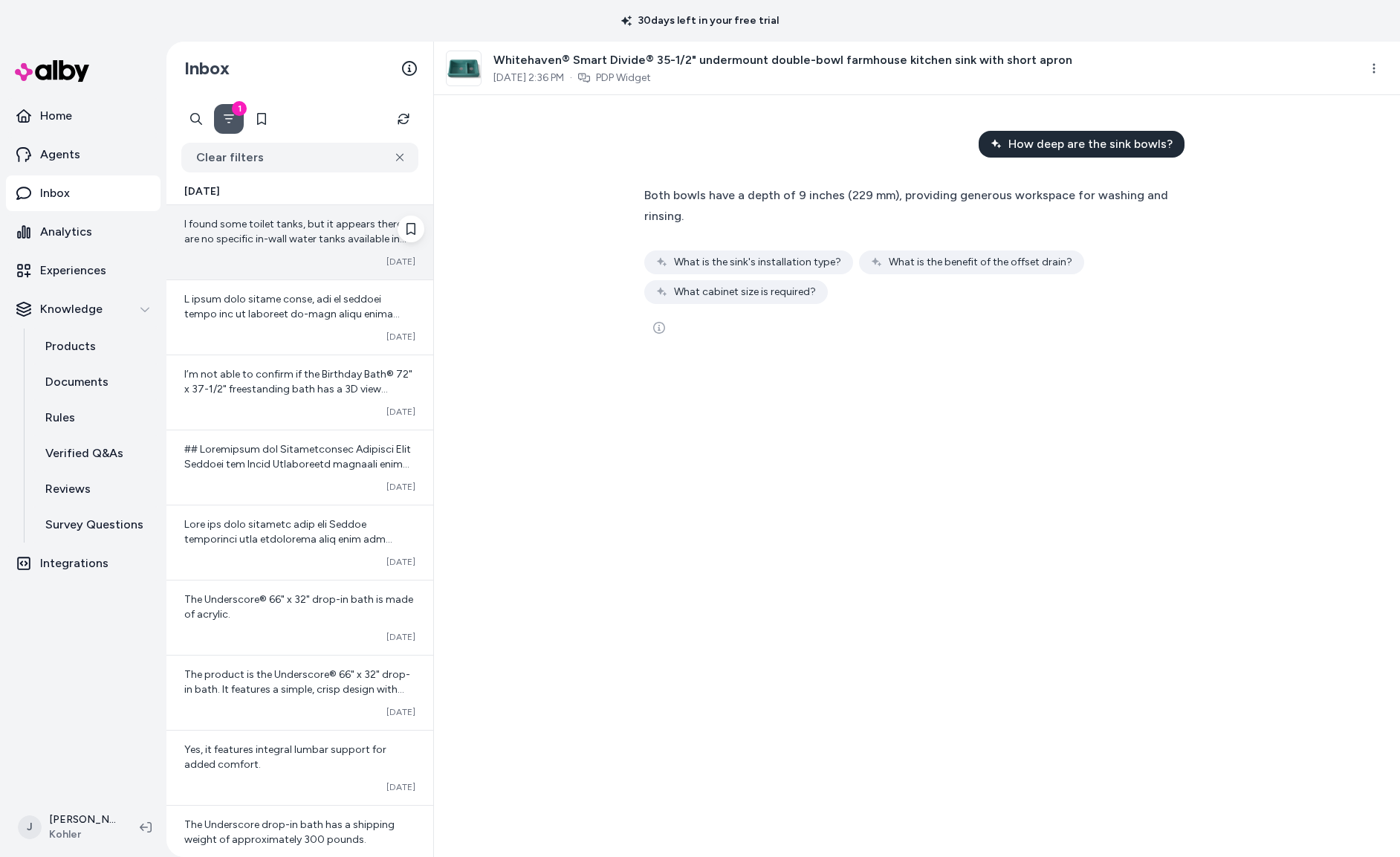
click at [300, 241] on span "I found some toilet tanks, but it appears there are no specific in-wall water t…" at bounding box center [299, 298] width 230 height 161
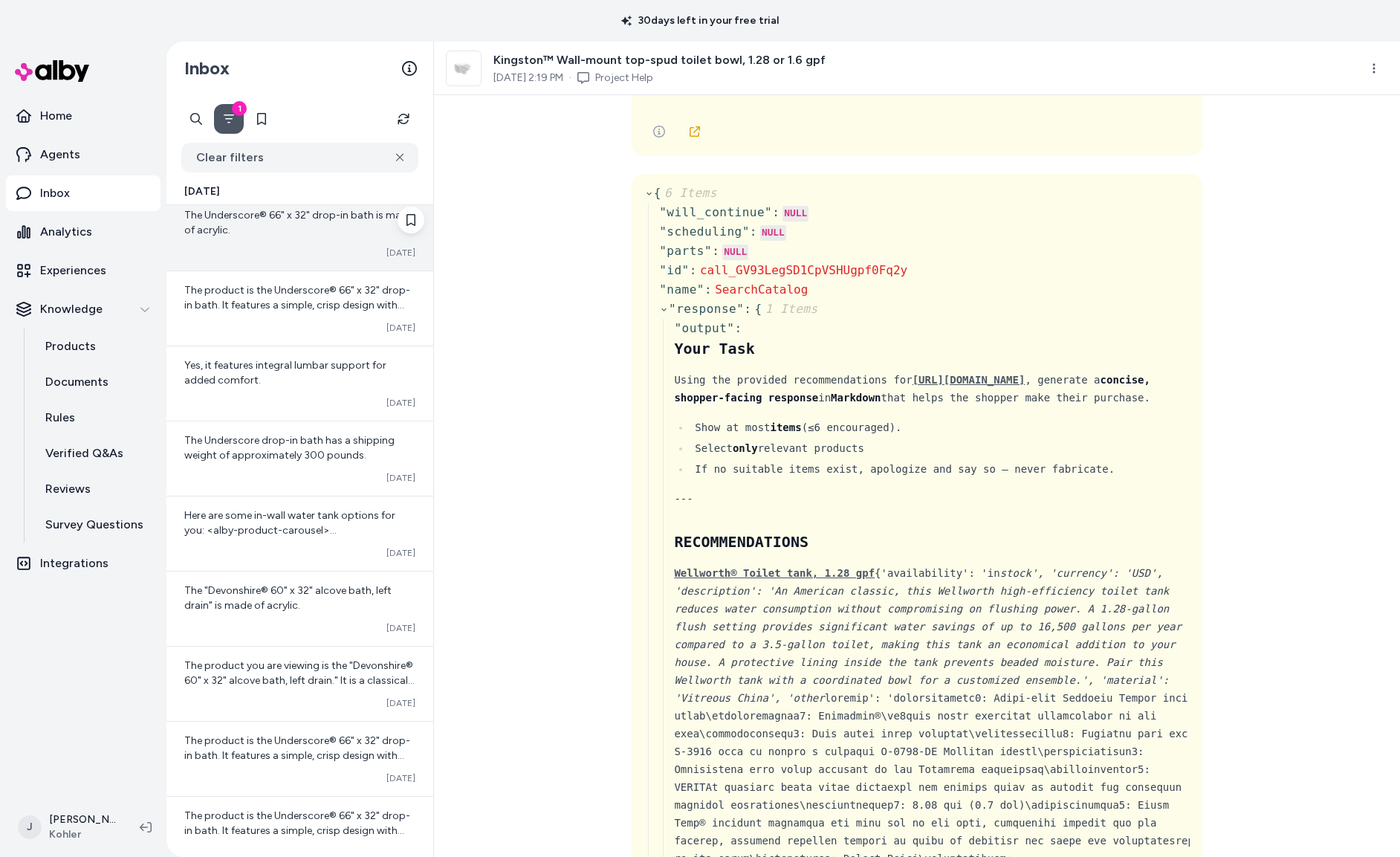
scroll to position [464, 0]
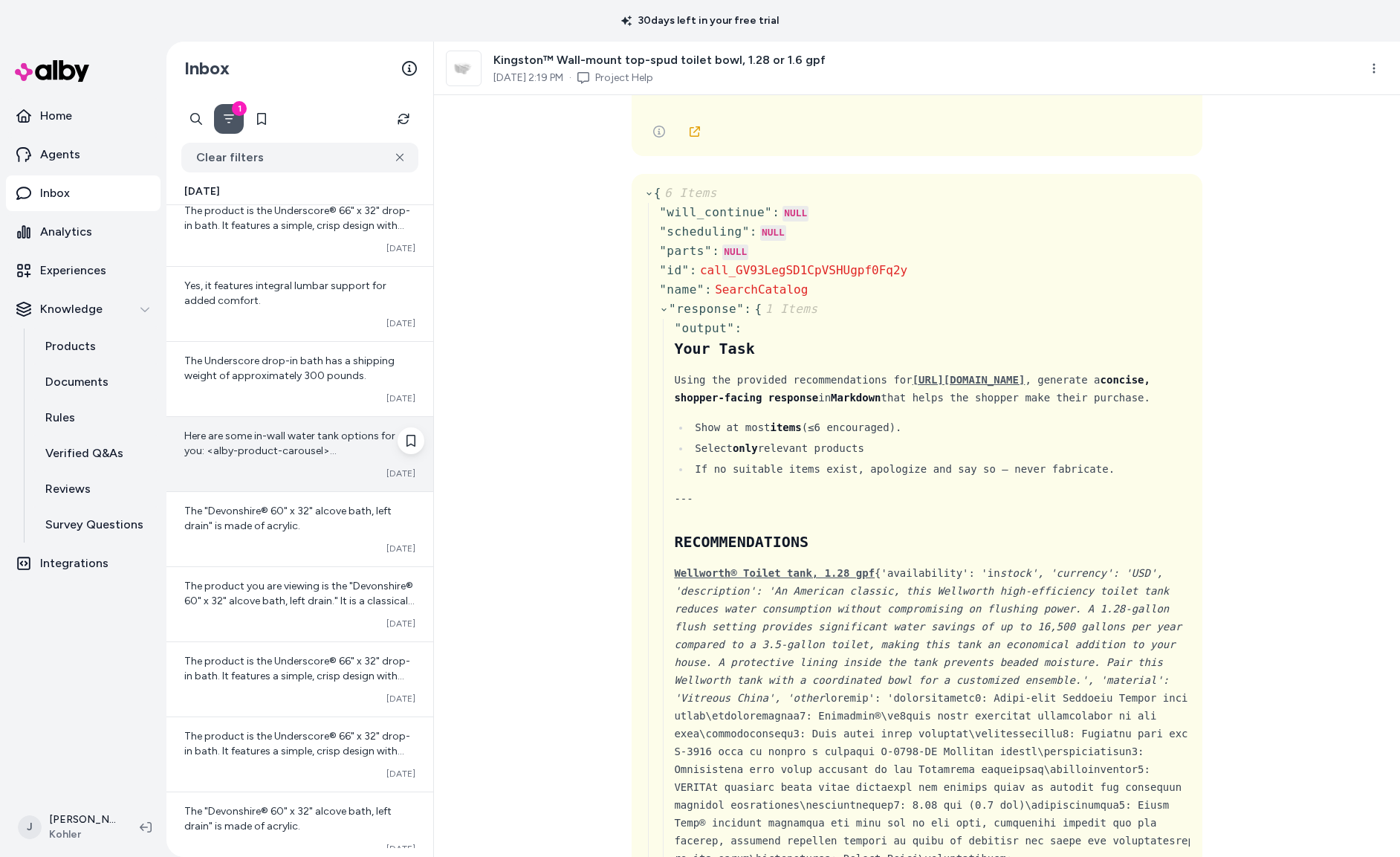
click at [271, 445] on div "Here are some in-wall water tank options for you: <alby-product-carousel> {"alb…" at bounding box center [300, 443] width 231 height 30
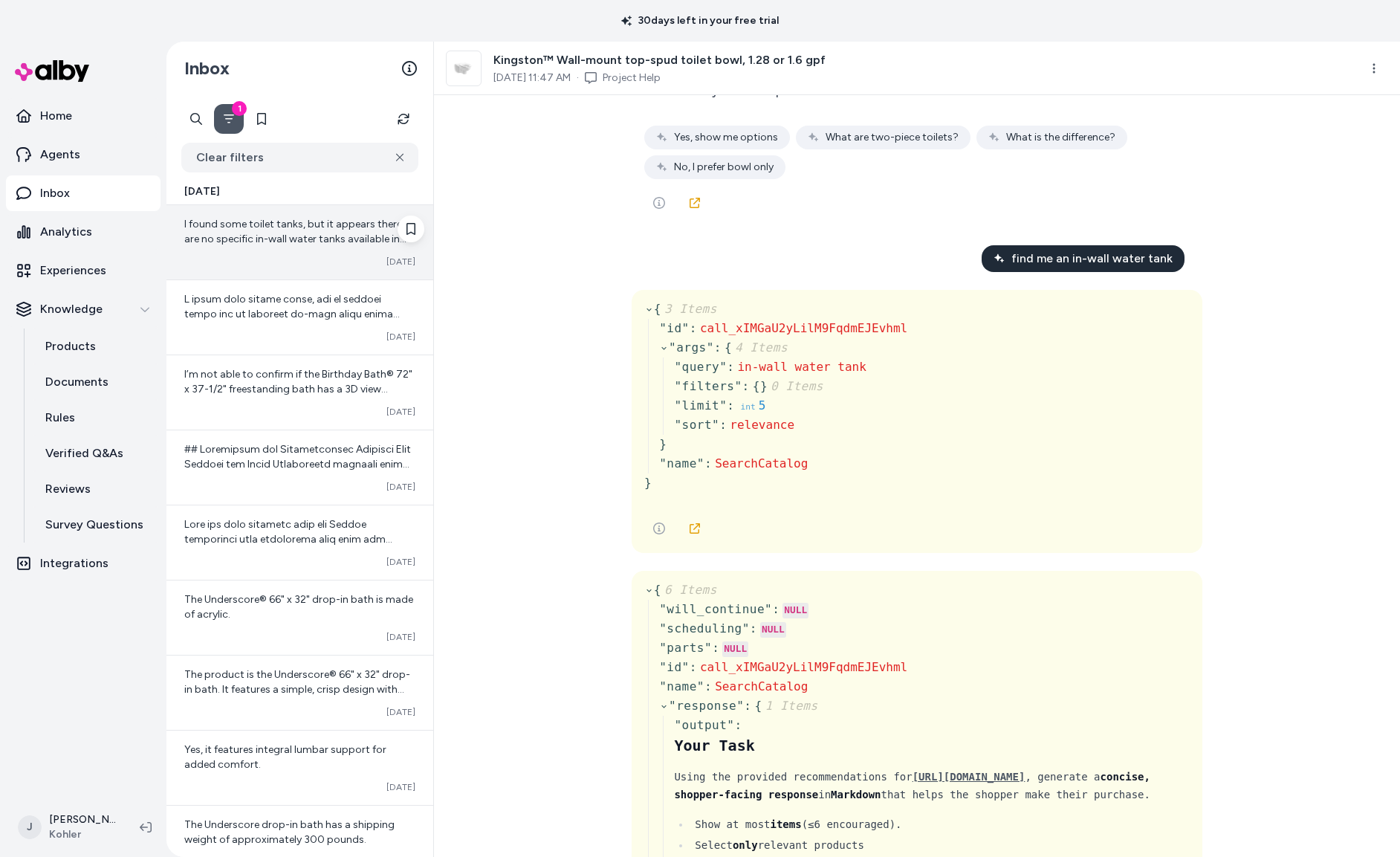
click at [265, 256] on div "Converted Oct 15" at bounding box center [300, 262] width 231 height 12
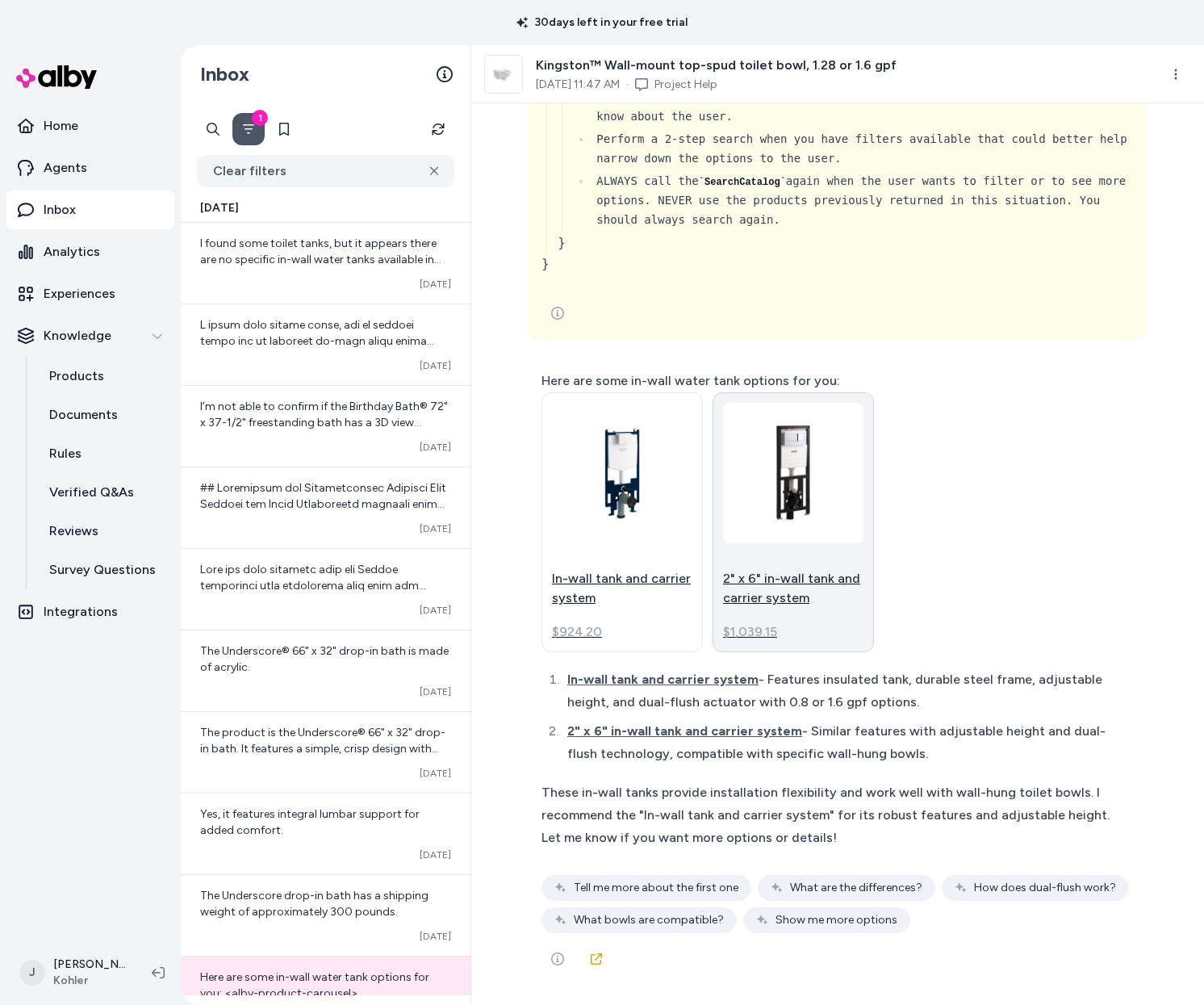
scroll to position [5206, 0]
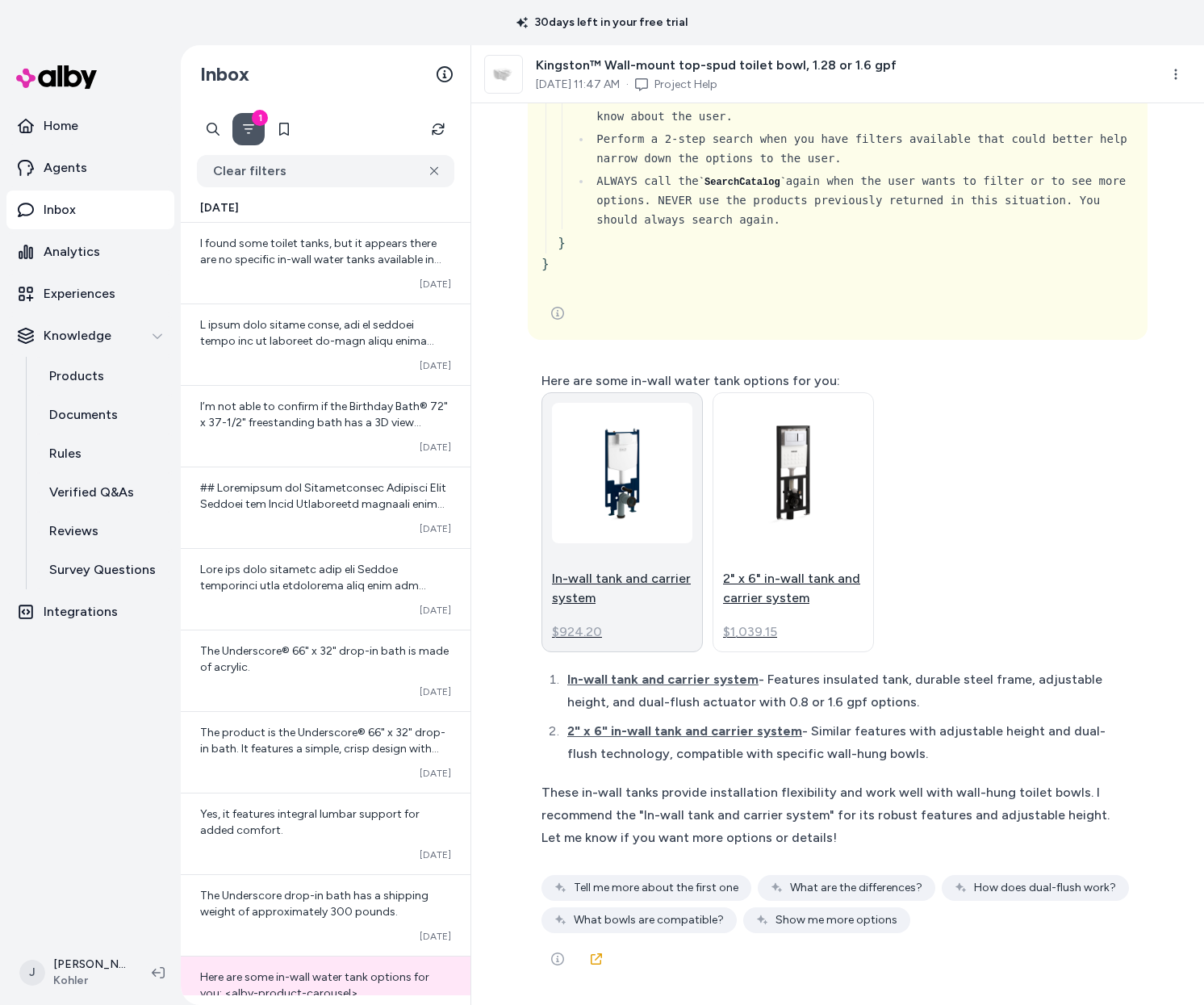
click at [623, 549] on link "In-wall tank and carrier system $924.20" at bounding box center [621, 522] width 161 height 260
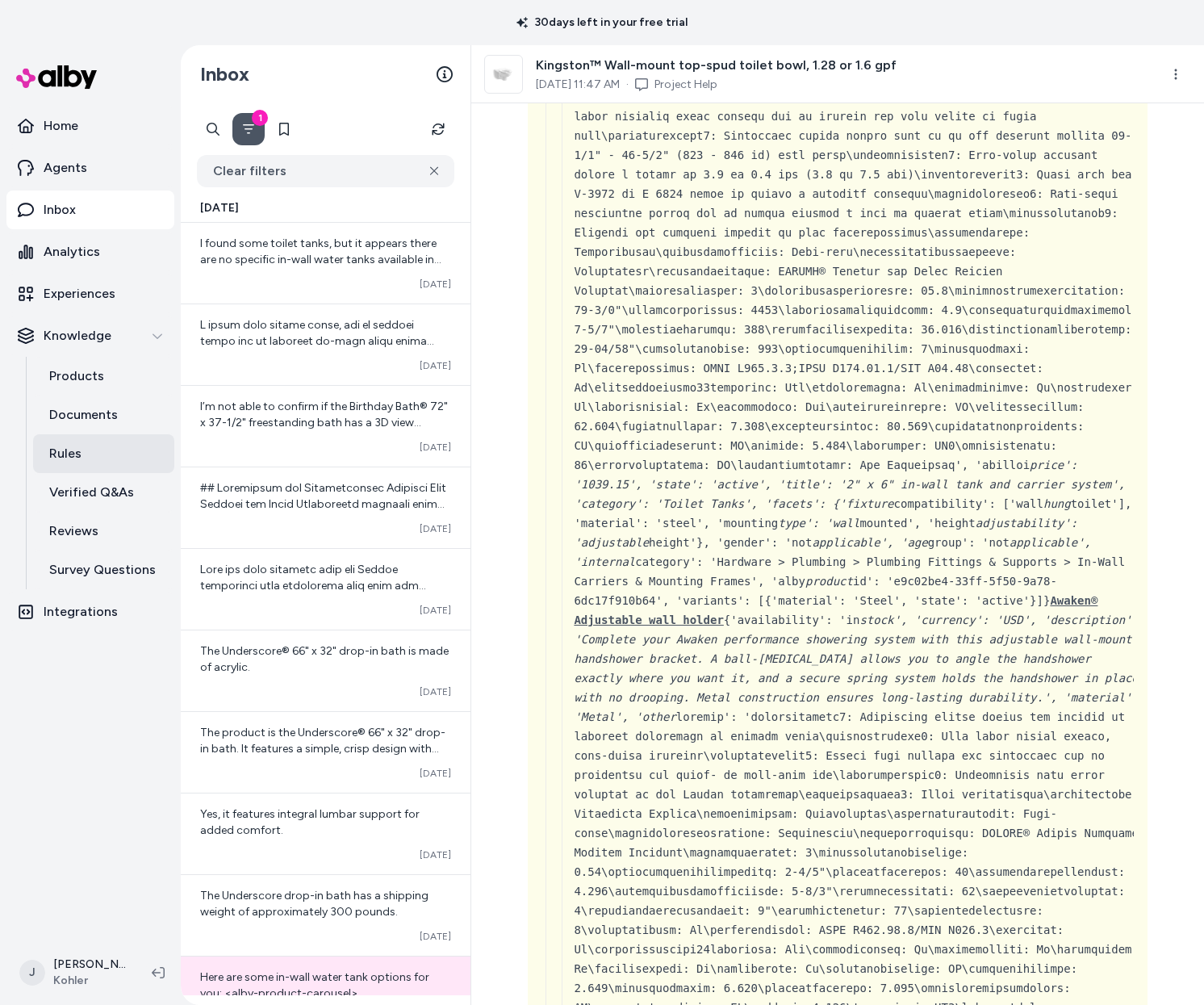
scroll to position [0, 1]
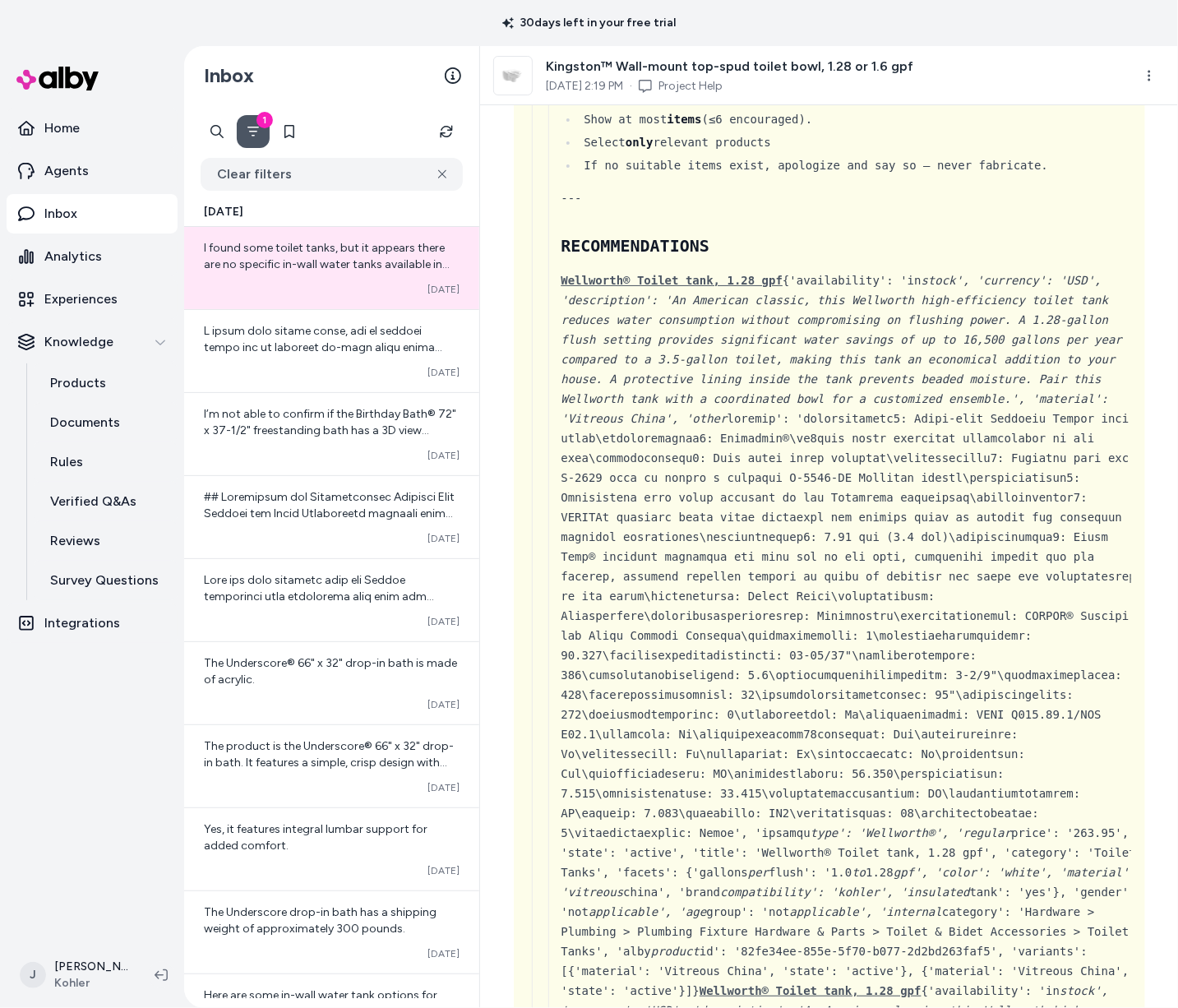
scroll to position [1052, 0]
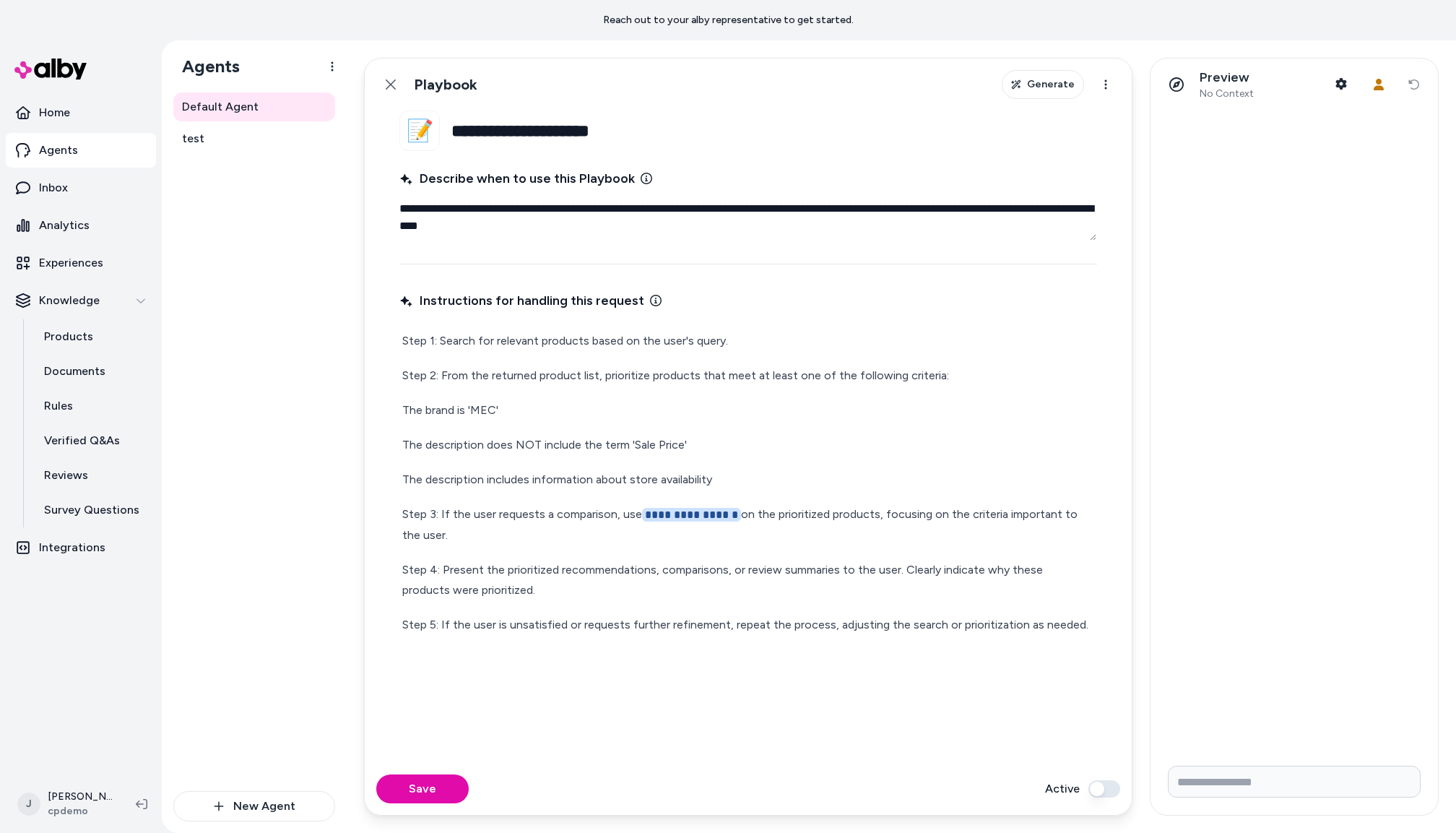
drag, startPoint x: 391, startPoint y: 85, endPoint x: 456, endPoint y: 497, distance: 417.1
click at [453, 484] on div "**********" at bounding box center [748, 437] width 769 height 758
click at [417, 789] on button "Save" at bounding box center [423, 789] width 93 height 29
click at [390, 85] on icon at bounding box center [391, 85] width 10 height 10
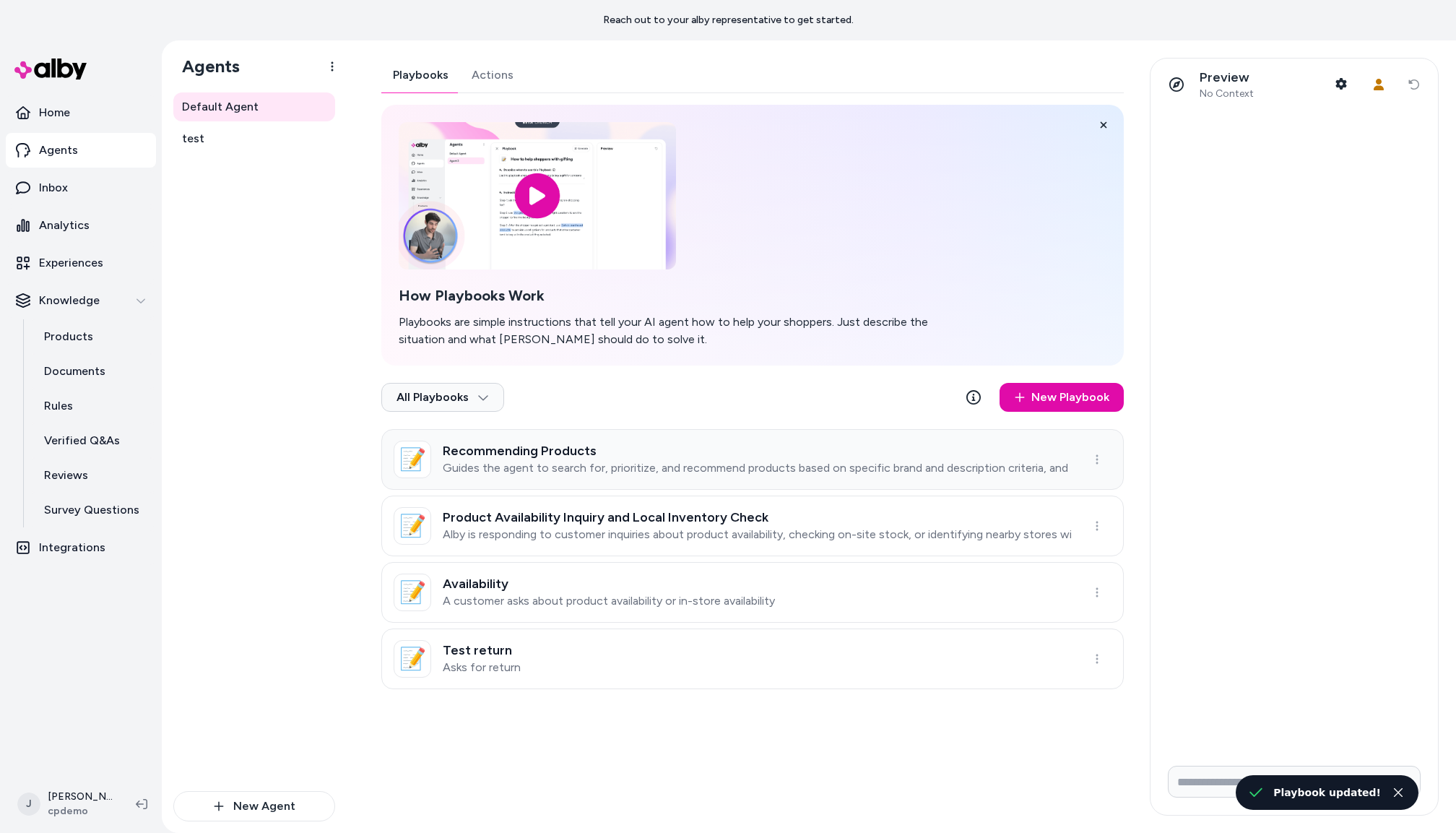
click at [595, 458] on h3 "Recommending Products" at bounding box center [757, 451] width 629 height 14
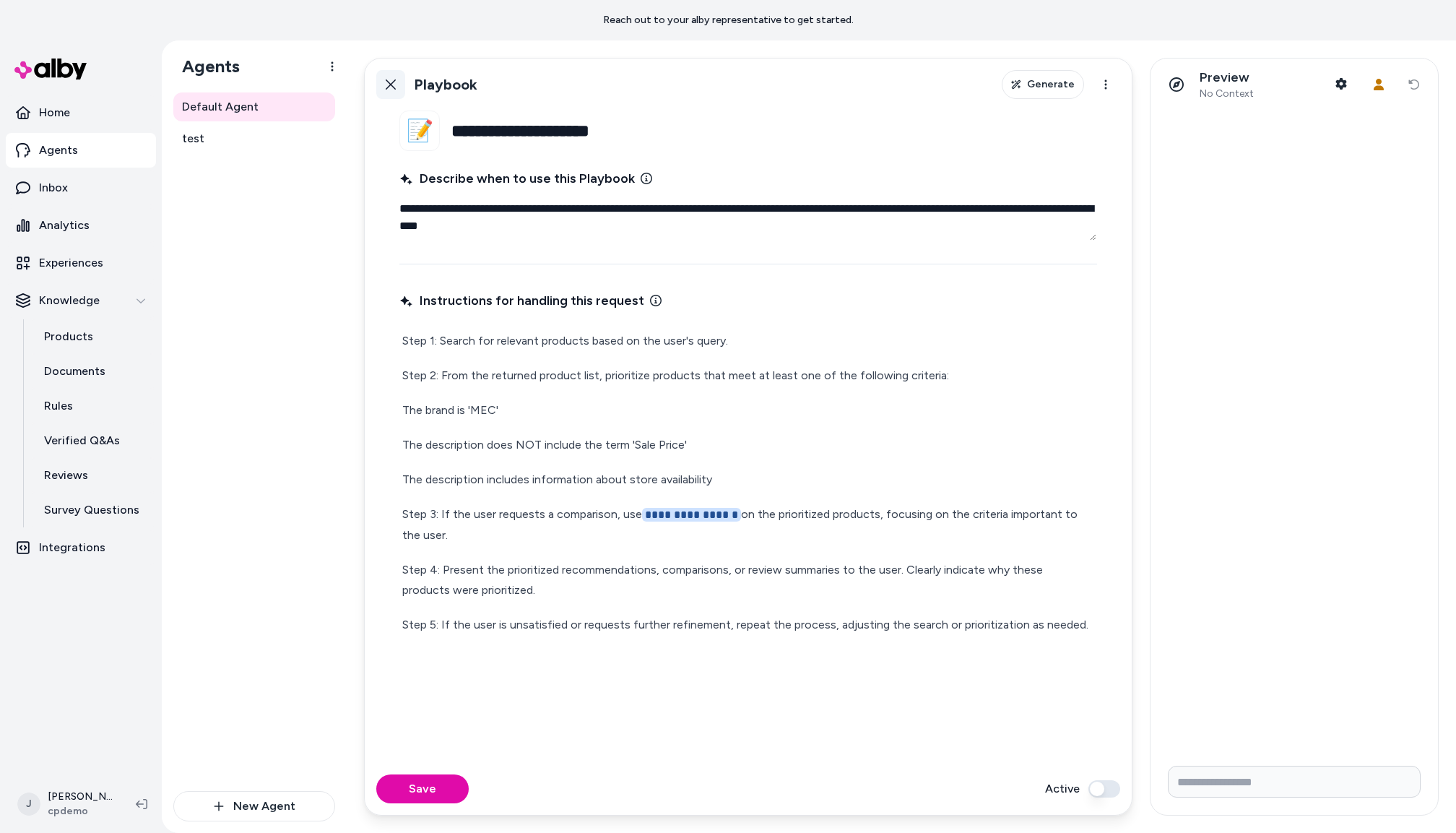
click at [390, 80] on icon at bounding box center [391, 85] width 12 height 12
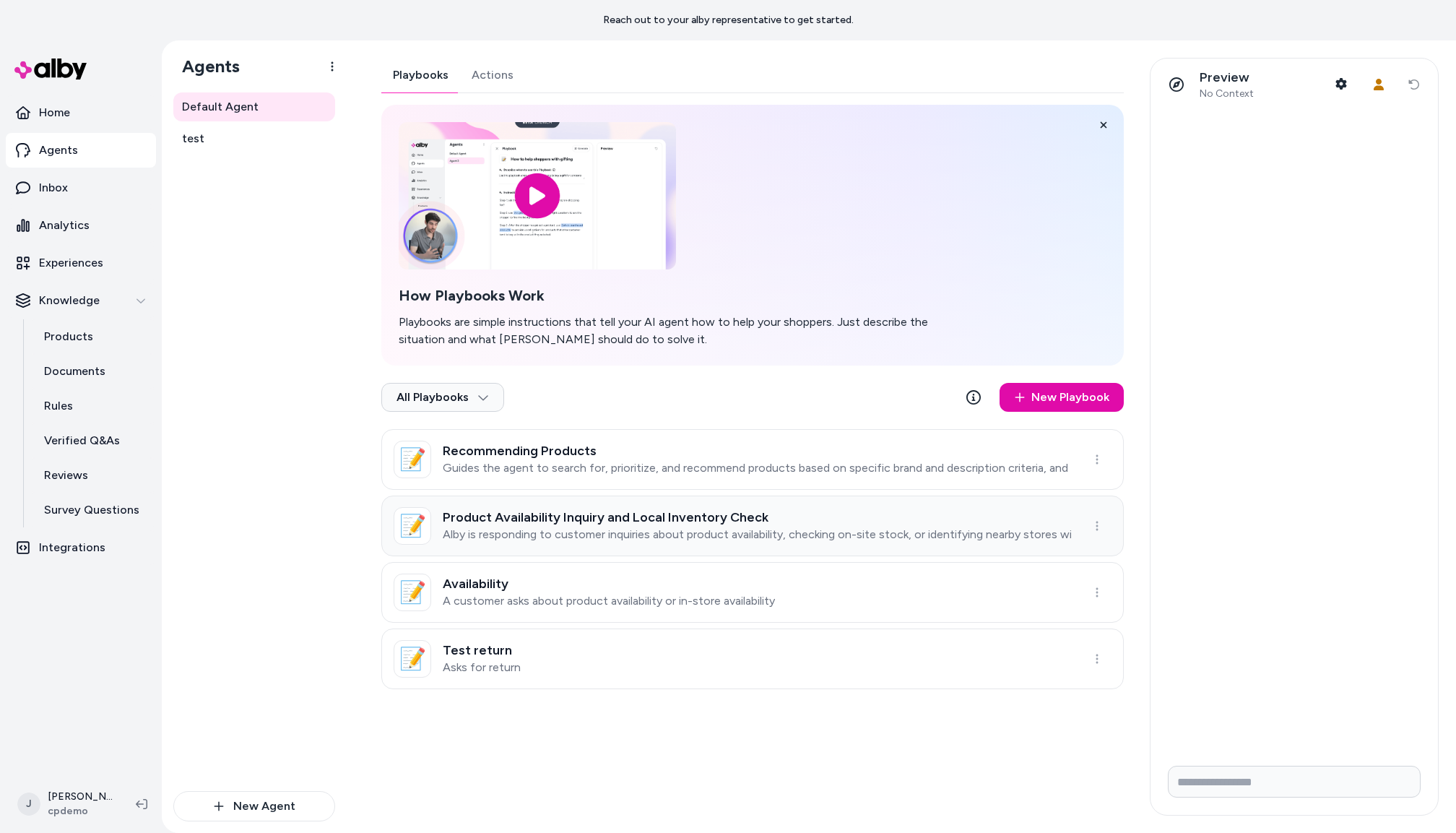
click at [569, 529] on p "Alby is responding to customer inquiries about product availability, checking o…" at bounding box center [757, 535] width 629 height 14
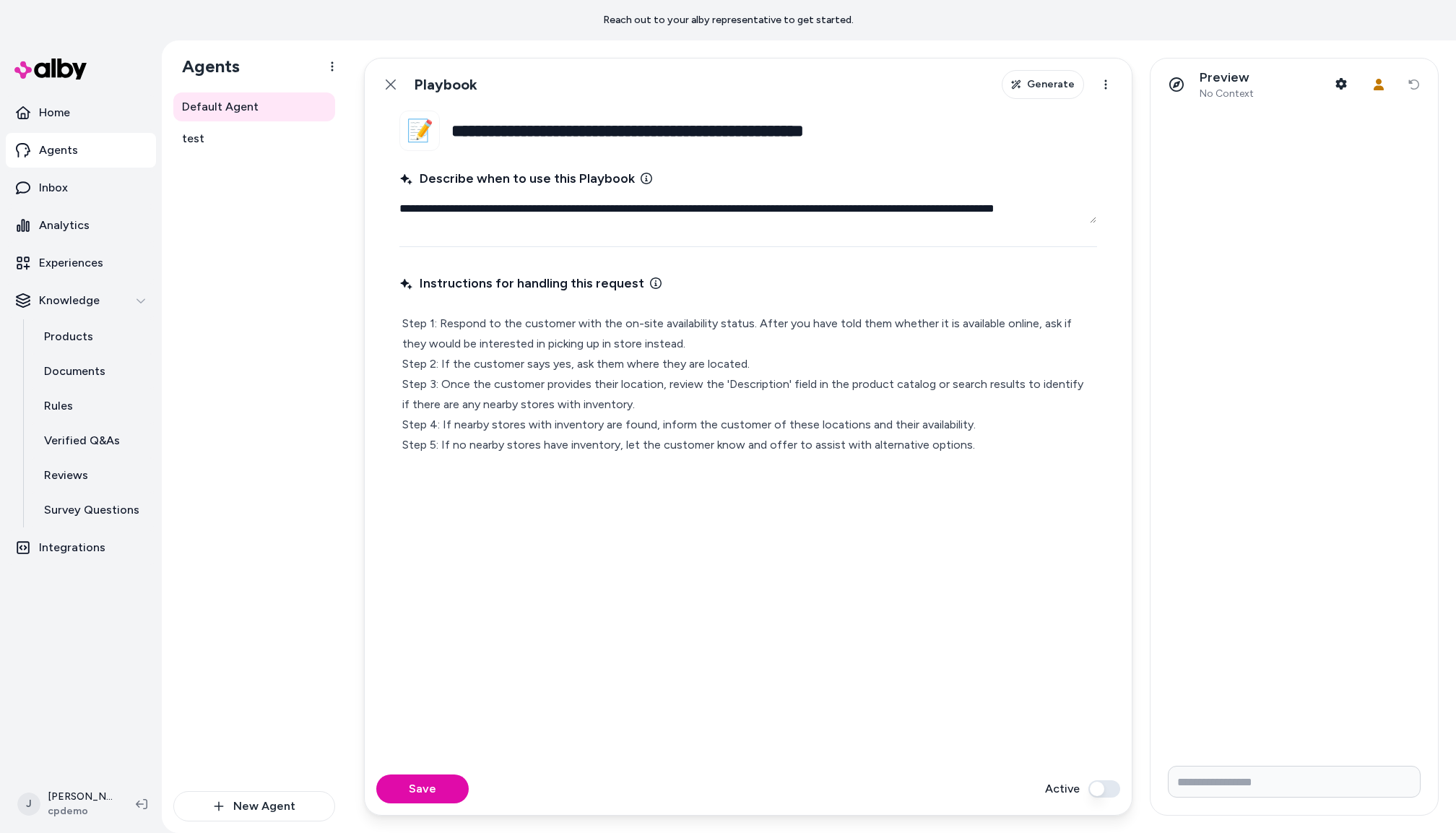
drag, startPoint x: 391, startPoint y: 81, endPoint x: 401, endPoint y: 134, distance: 53.9
click at [390, 81] on icon at bounding box center [391, 85] width 12 height 12
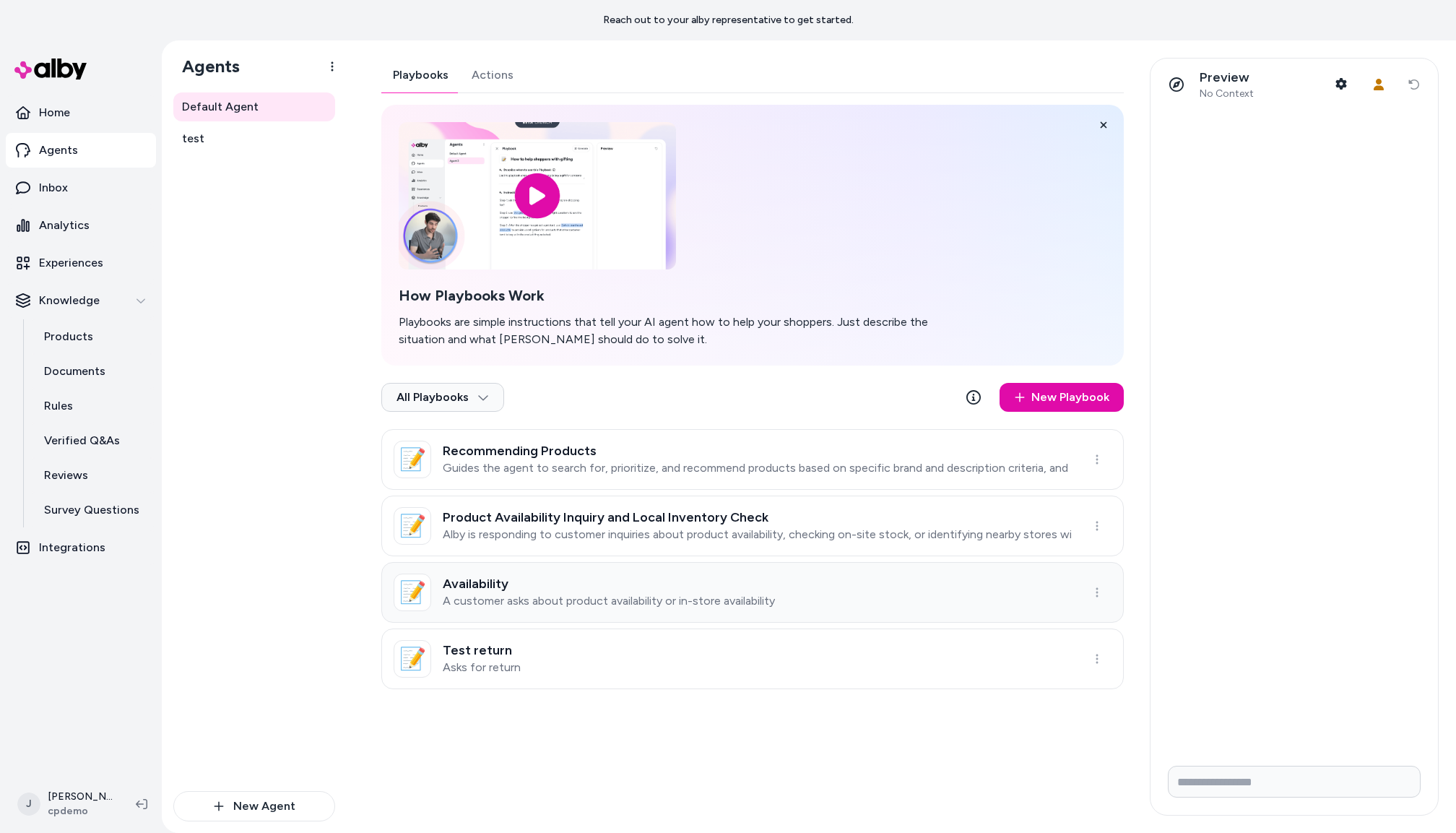
click at [498, 590] on h3 "Availability" at bounding box center [608, 584] width 332 height 14
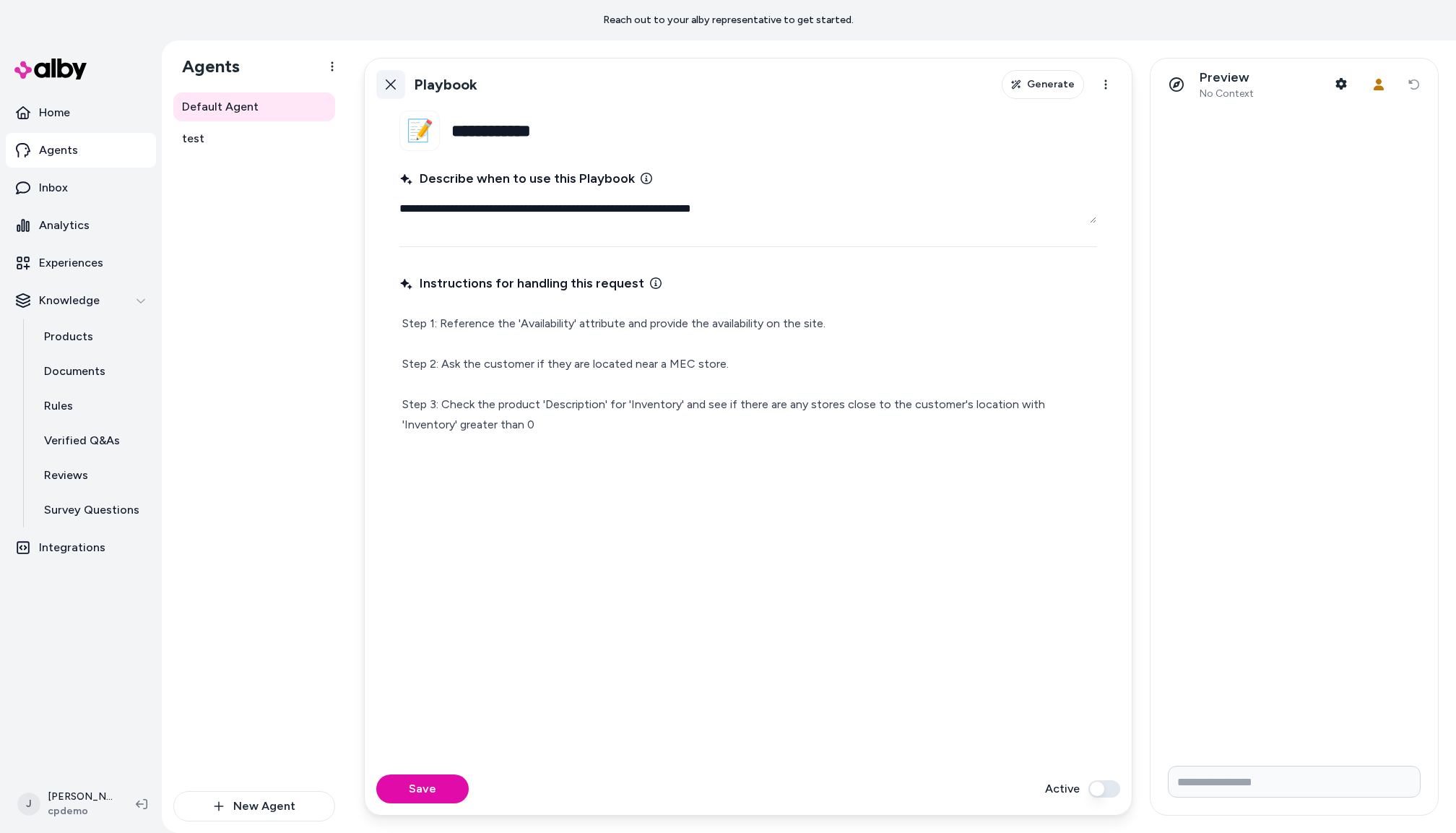
click at [395, 85] on icon at bounding box center [391, 85] width 12 height 12
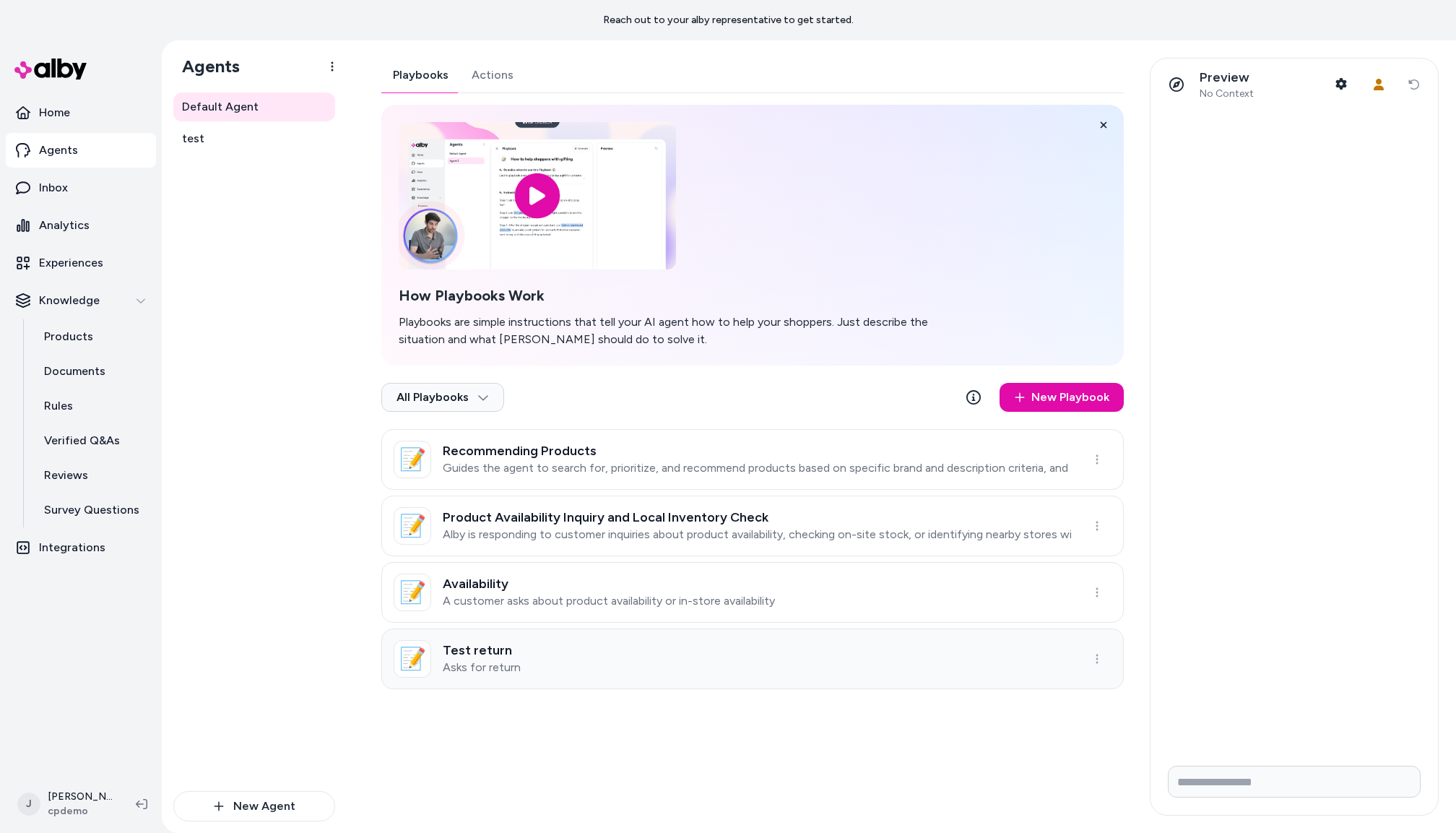
click at [506, 640] on link "📝 Test return Asks for return" at bounding box center [753, 659] width 742 height 61
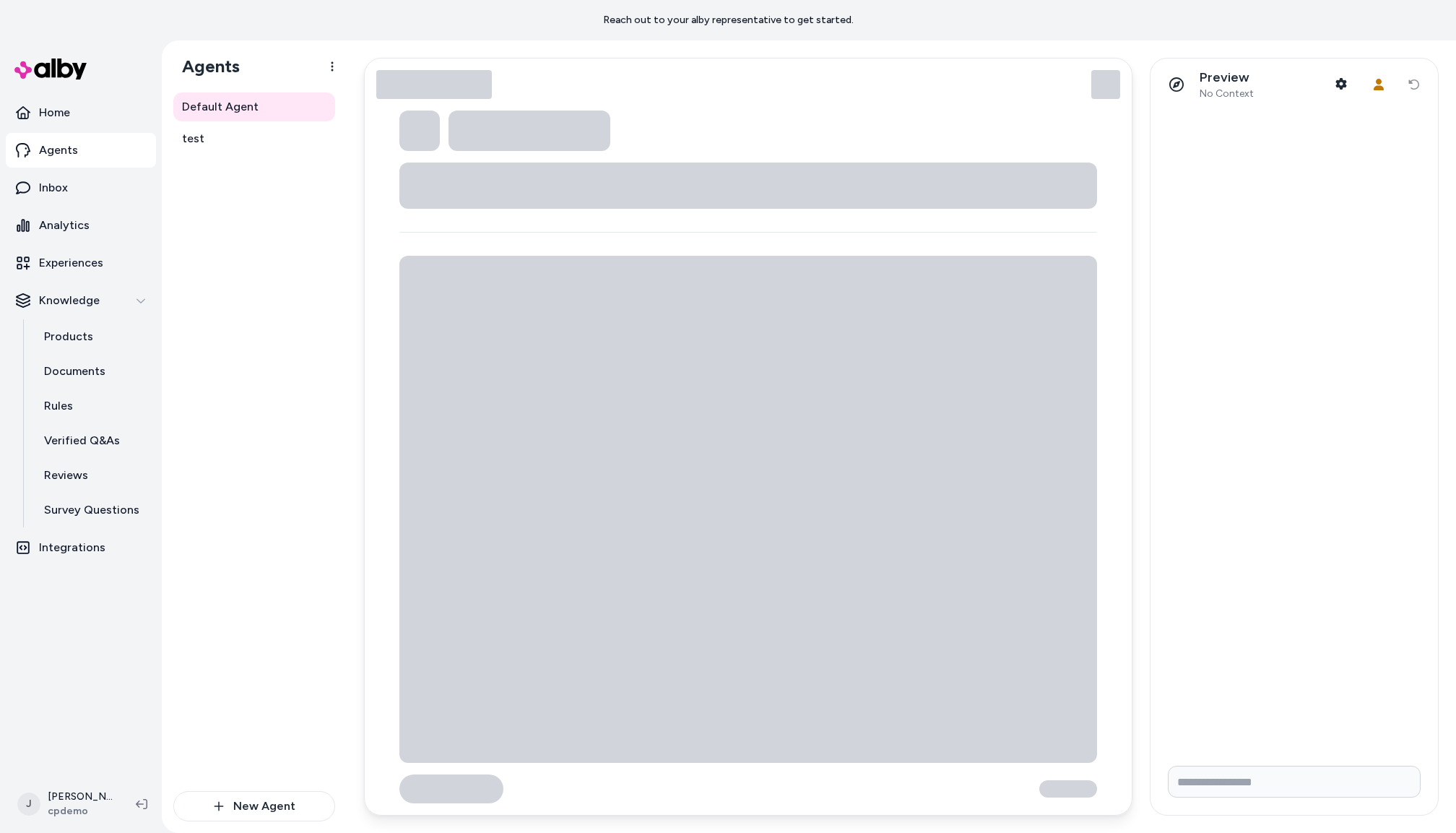
type textarea "*"
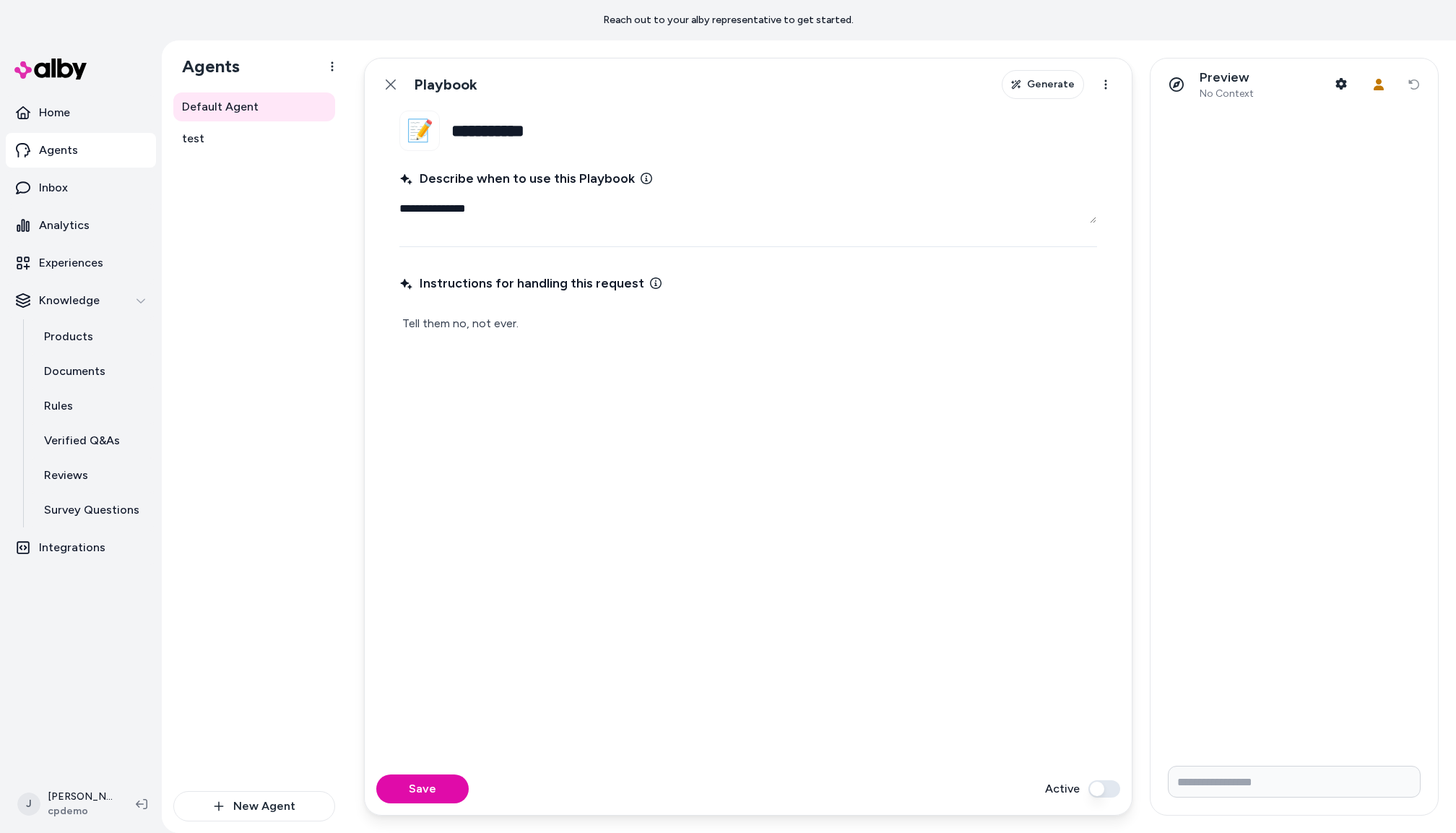
click at [393, 82] on icon at bounding box center [391, 85] width 12 height 12
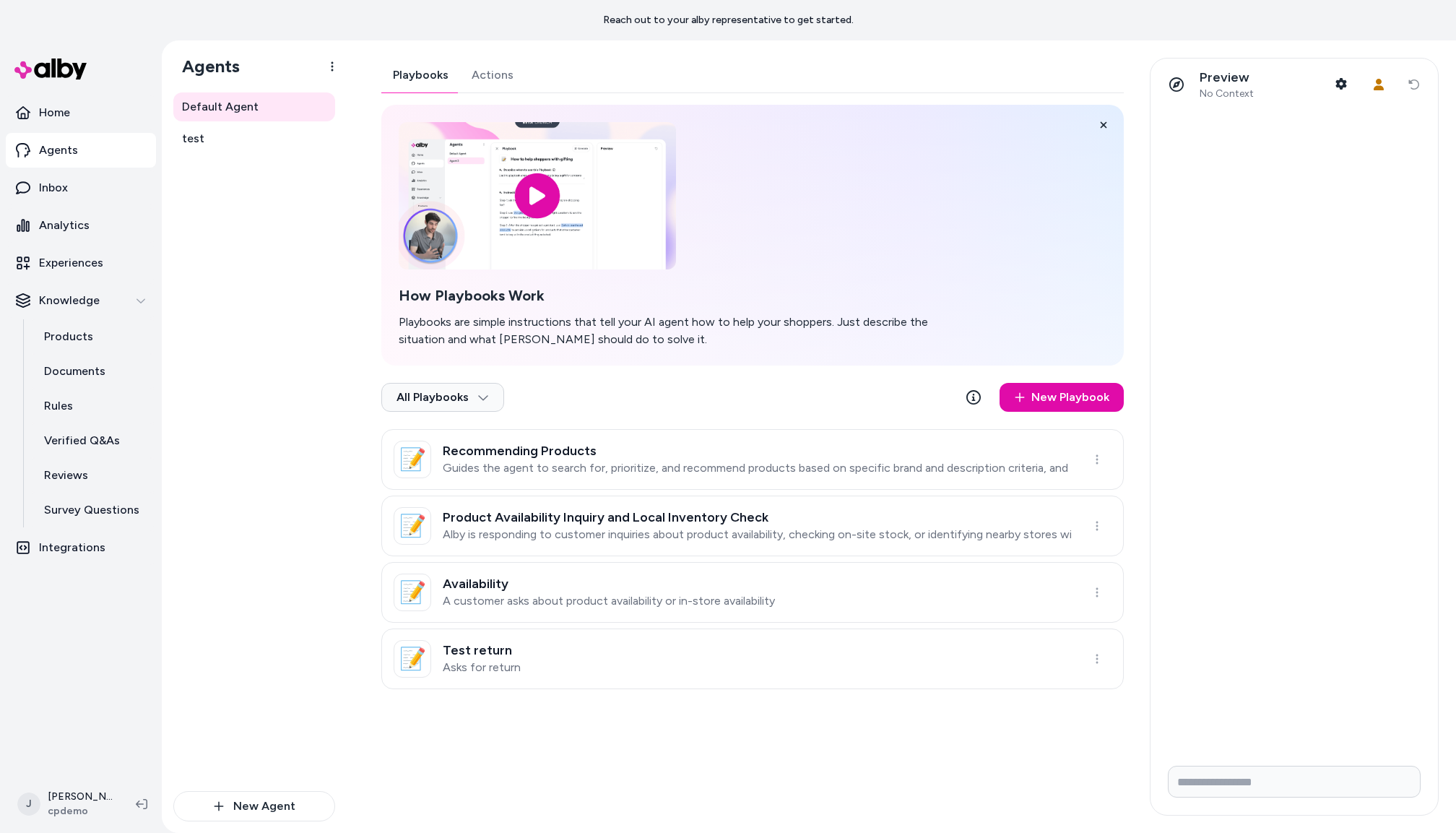
click at [485, 73] on div "Playbooks Actions How Playbooks Work Playbooks are simple instructions that tel…" at bounding box center [753, 374] width 742 height 632
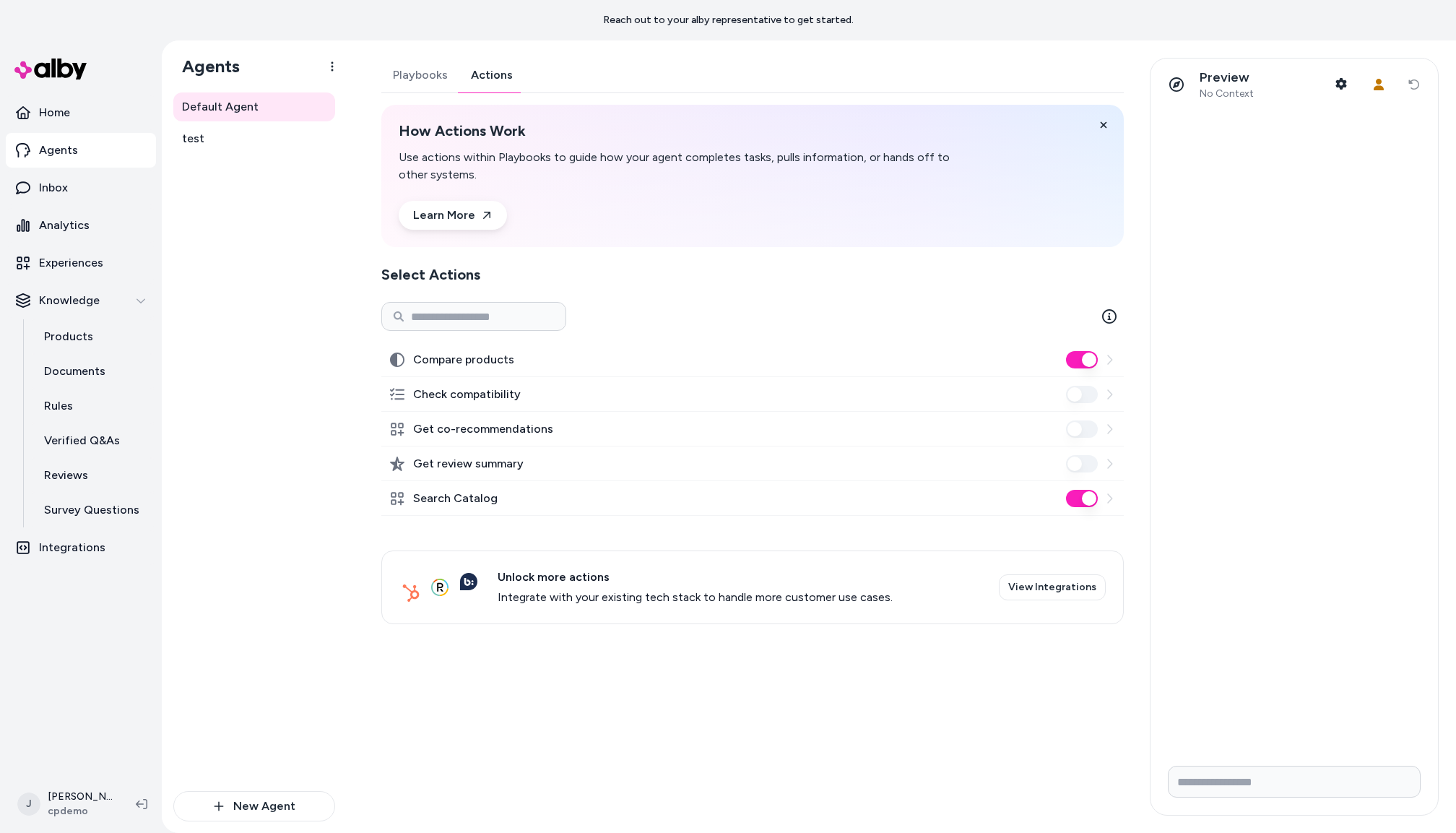
drag, startPoint x: 234, startPoint y: 510, endPoint x: 235, endPoint y: 503, distance: 7.1
click at [235, 507] on div "Default Agent test" at bounding box center [254, 442] width 162 height 698
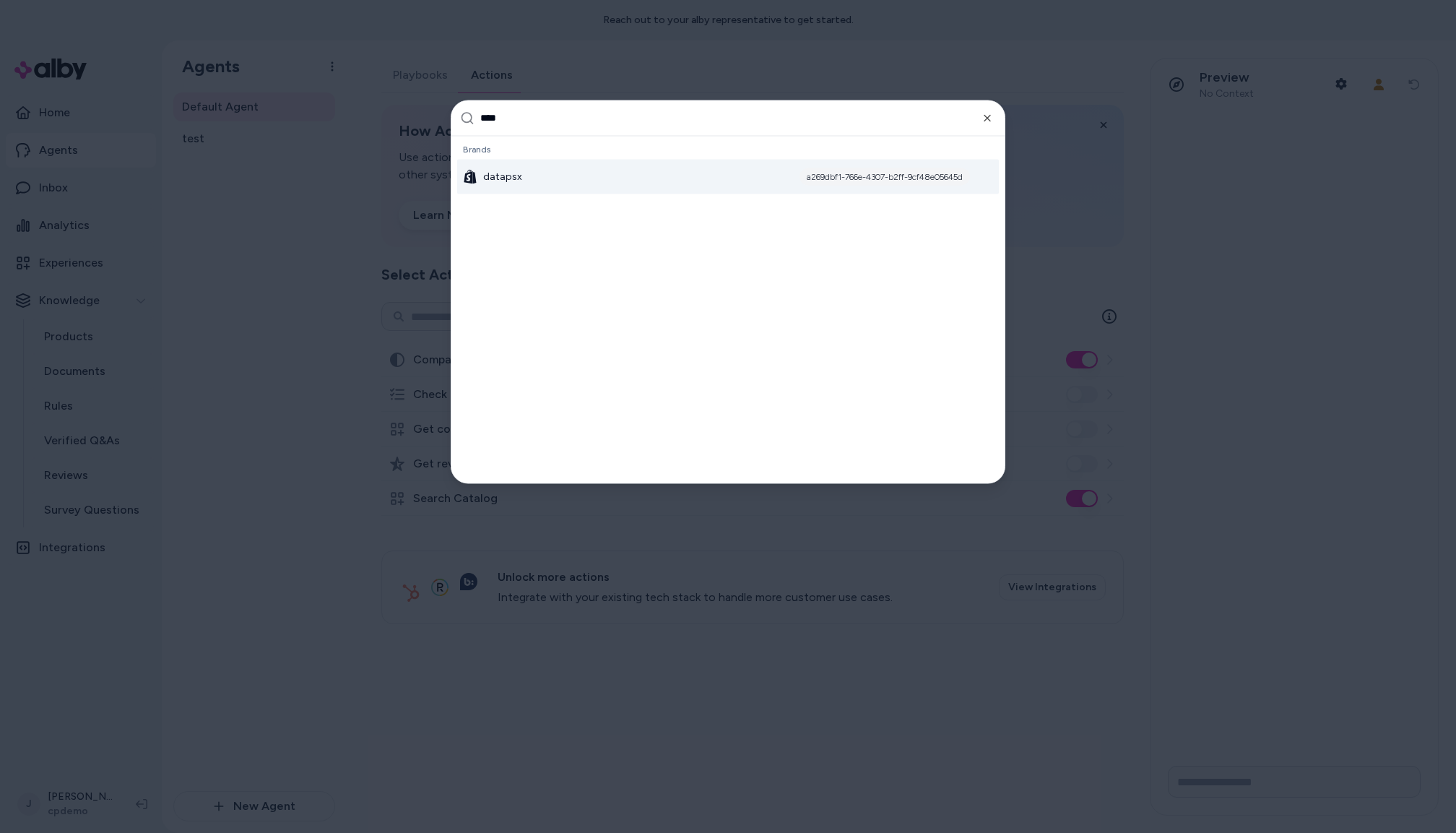
type input "****"
click at [585, 173] on div "datapsx a269dbf1-766e-4307-b2ff-9cf48e05645d" at bounding box center [728, 176] width 542 height 35
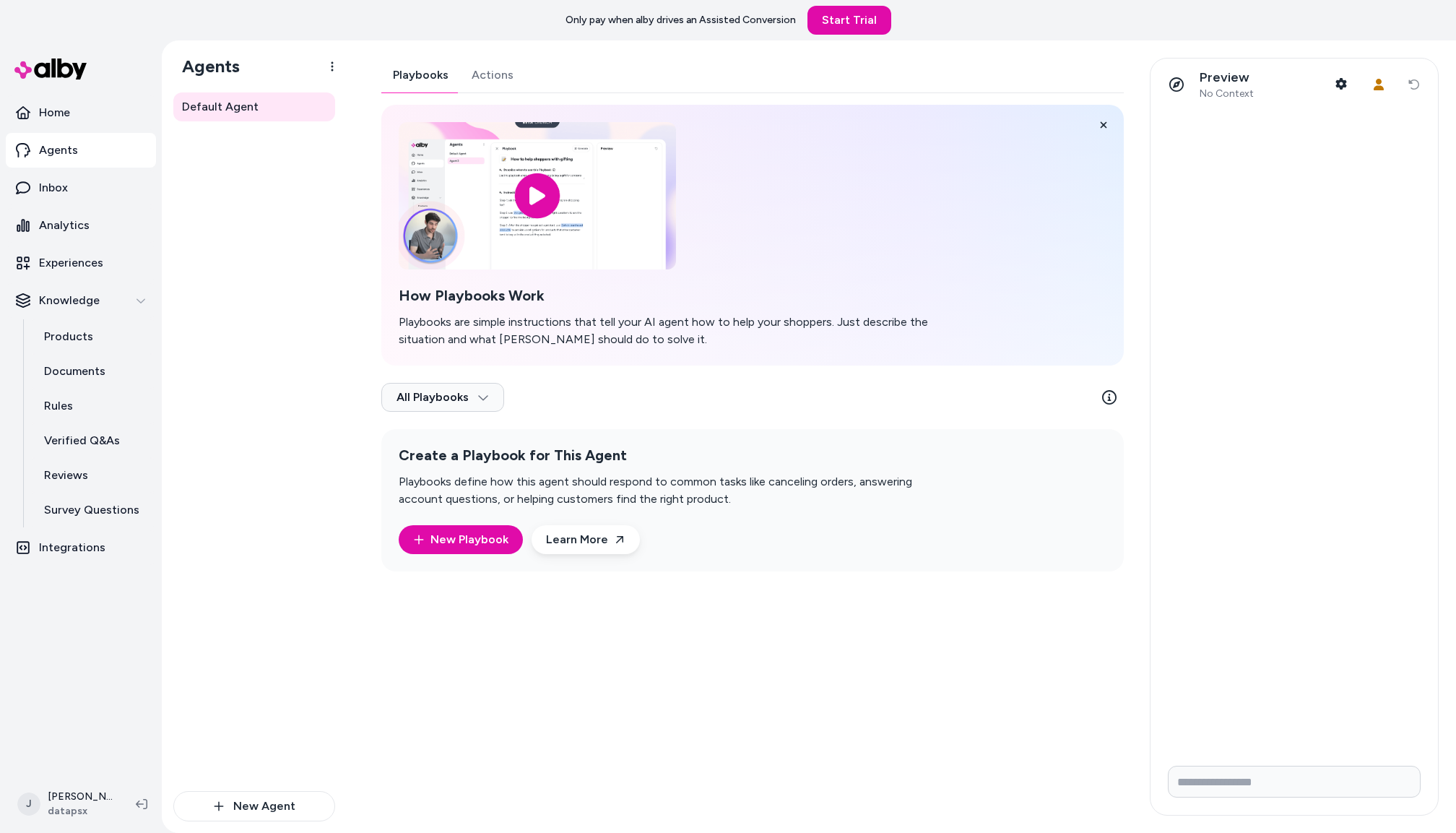
click at [264, 447] on div "Default Agent" at bounding box center [254, 442] width 162 height 698
click at [510, 78] on div "Playbooks Actions How Playbooks Work Playbooks are simple instructions that tel…" at bounding box center [753, 314] width 742 height 514
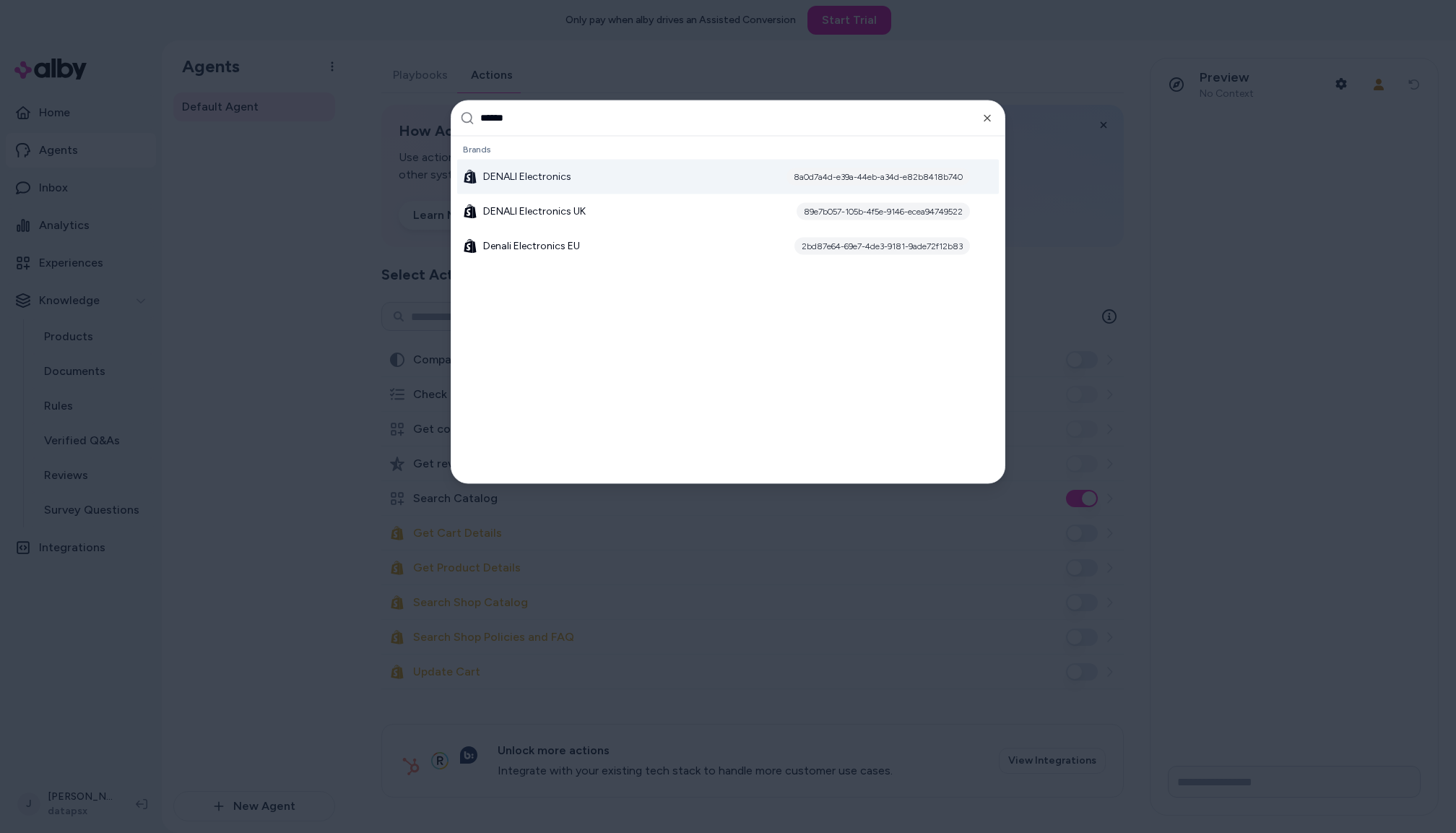
type input "******"
click at [566, 176] on span "DENALI Electronics" at bounding box center [527, 176] width 88 height 14
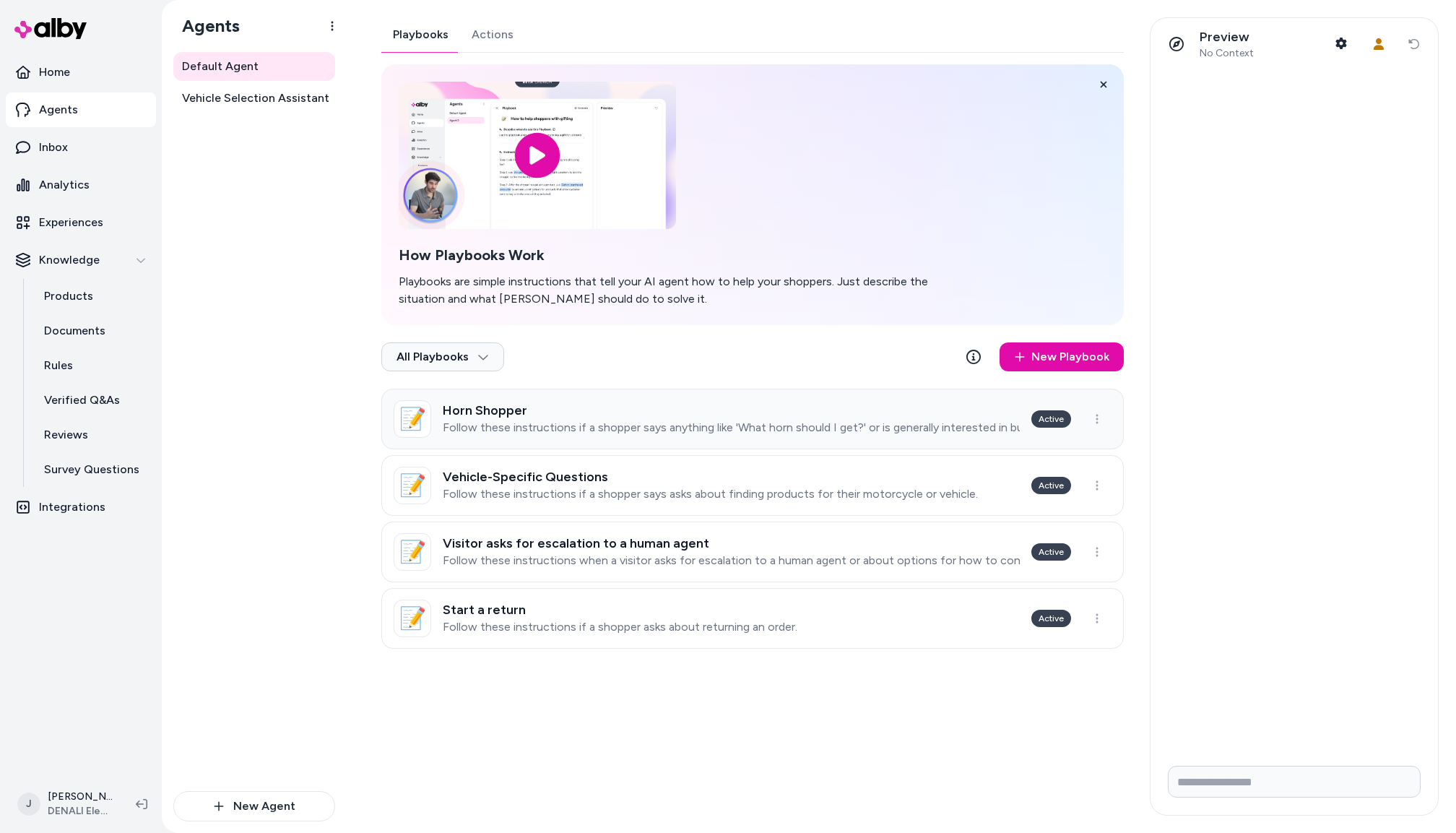
click at [601, 421] on p "Follow these instructions if a shopper says anything like 'What horn should I g…" at bounding box center [731, 427] width 577 height 14
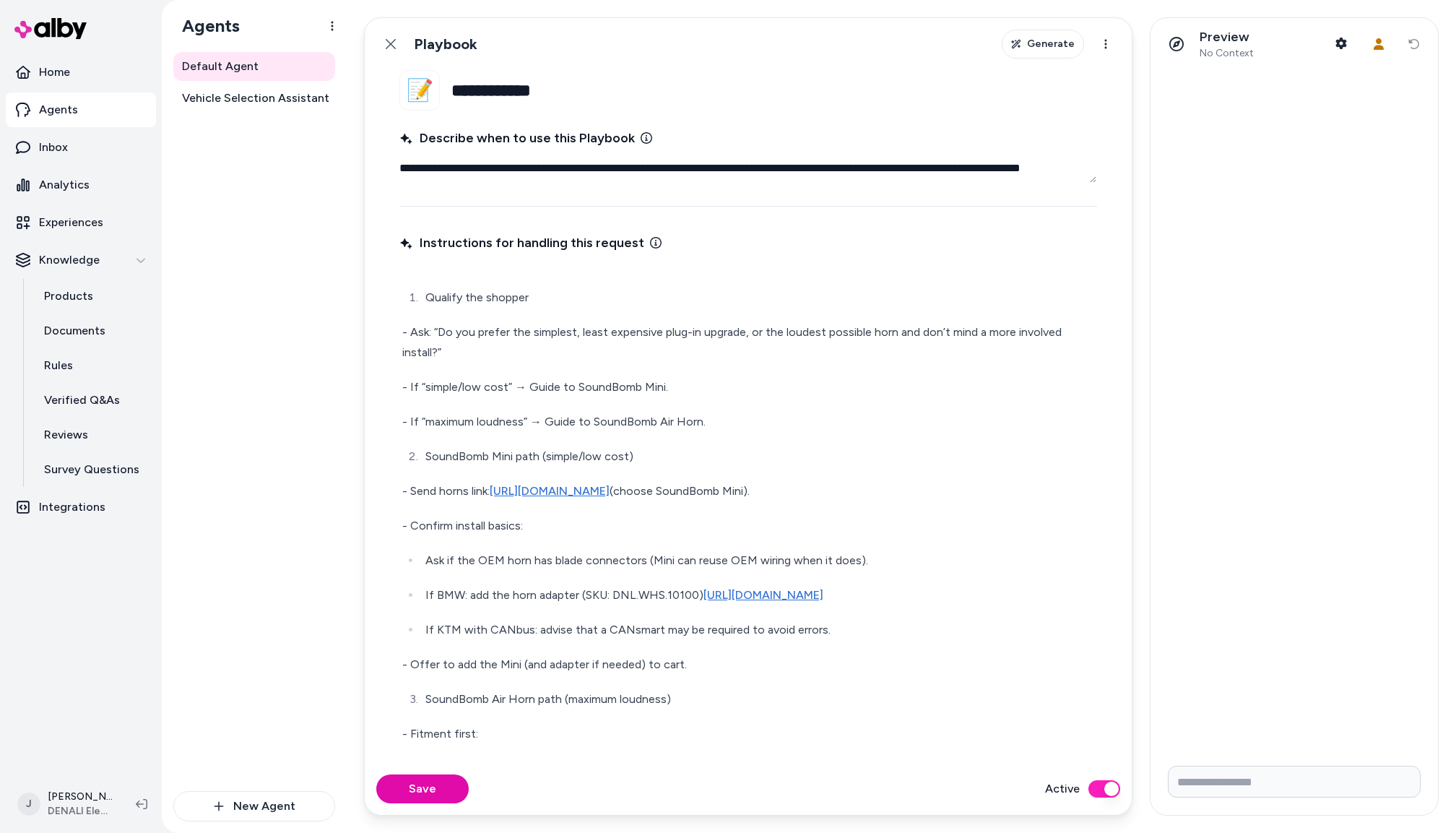
scroll to position [646, 0]
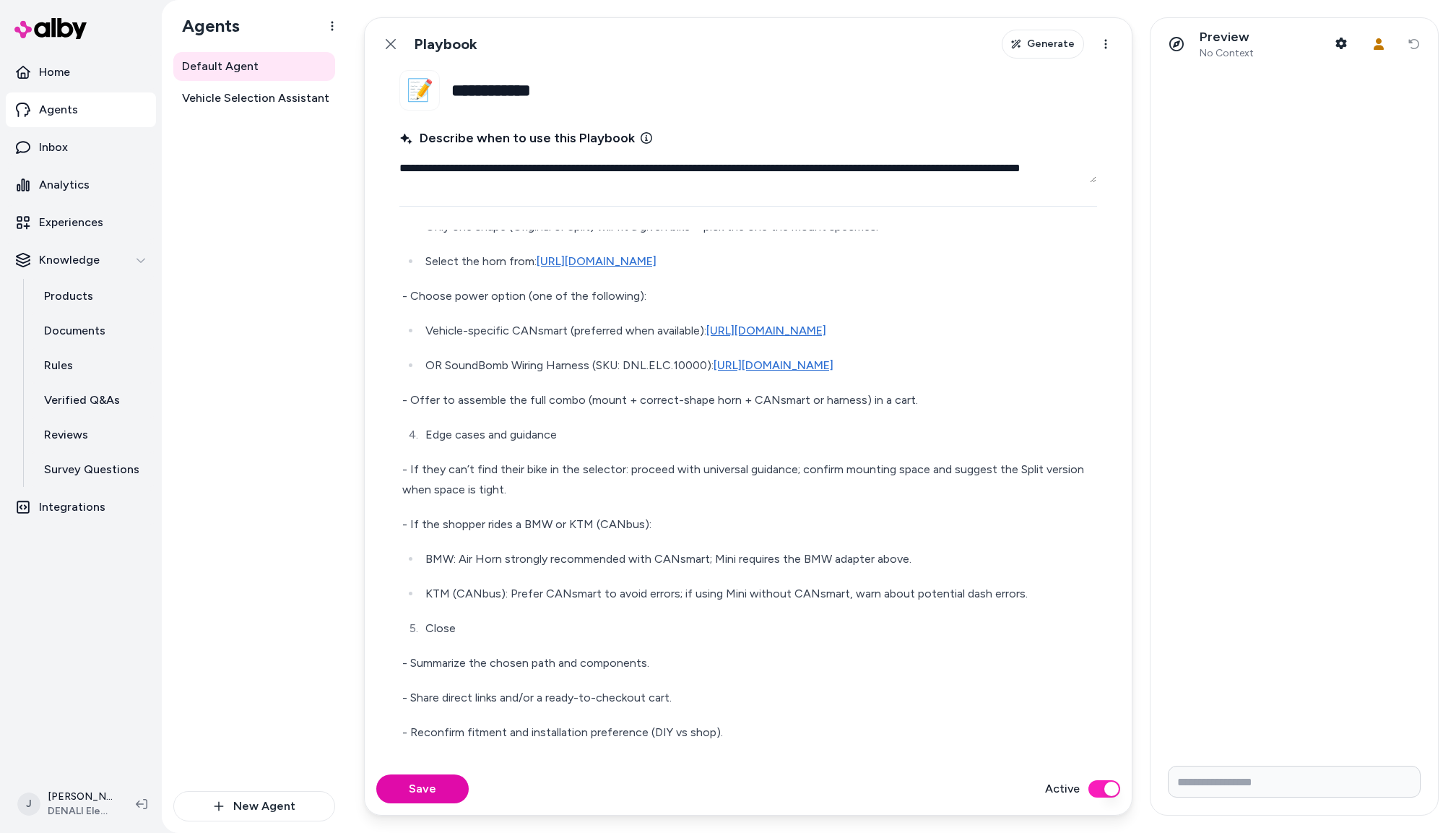
drag, startPoint x: 388, startPoint y: 46, endPoint x: 468, endPoint y: 325, distance: 290.2
click at [389, 46] on icon at bounding box center [391, 44] width 10 height 10
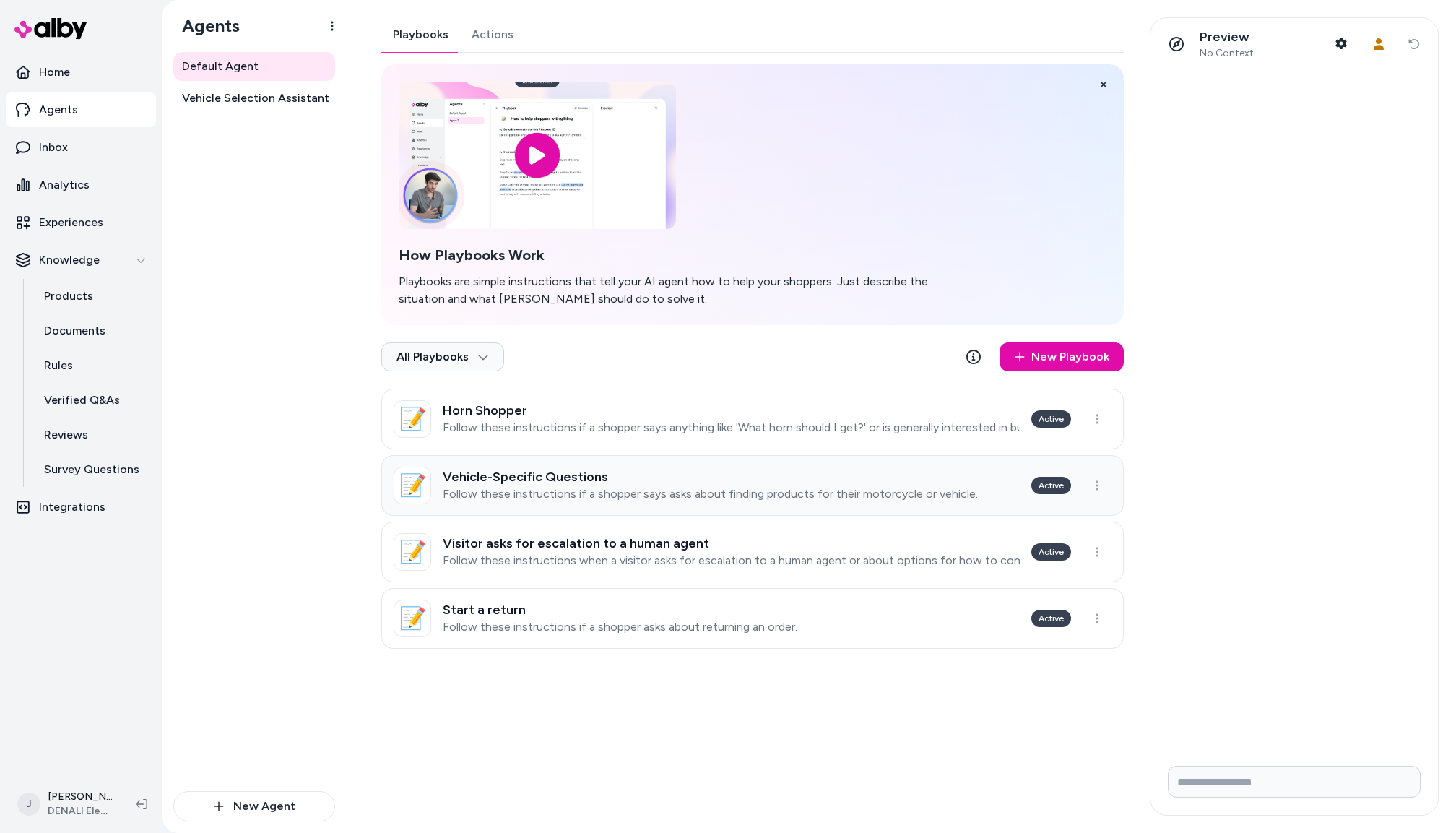
click at [530, 481] on h3 "Vehicle-Specific Questions" at bounding box center [710, 477] width 535 height 14
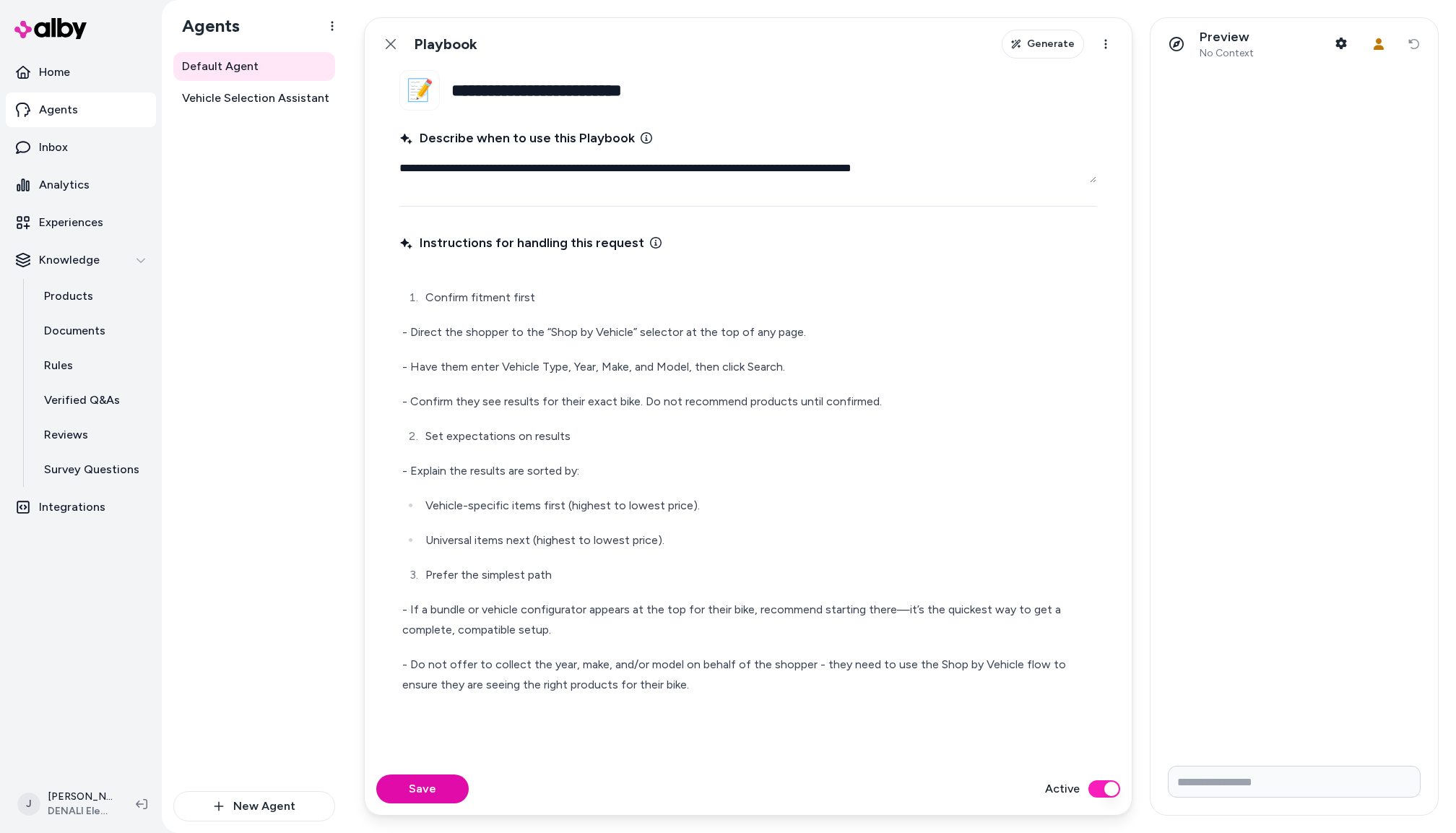
drag, startPoint x: 384, startPoint y: 41, endPoint x: 382, endPoint y: 48, distance: 7.3
click at [384, 41] on button "Back" at bounding box center [391, 44] width 29 height 29
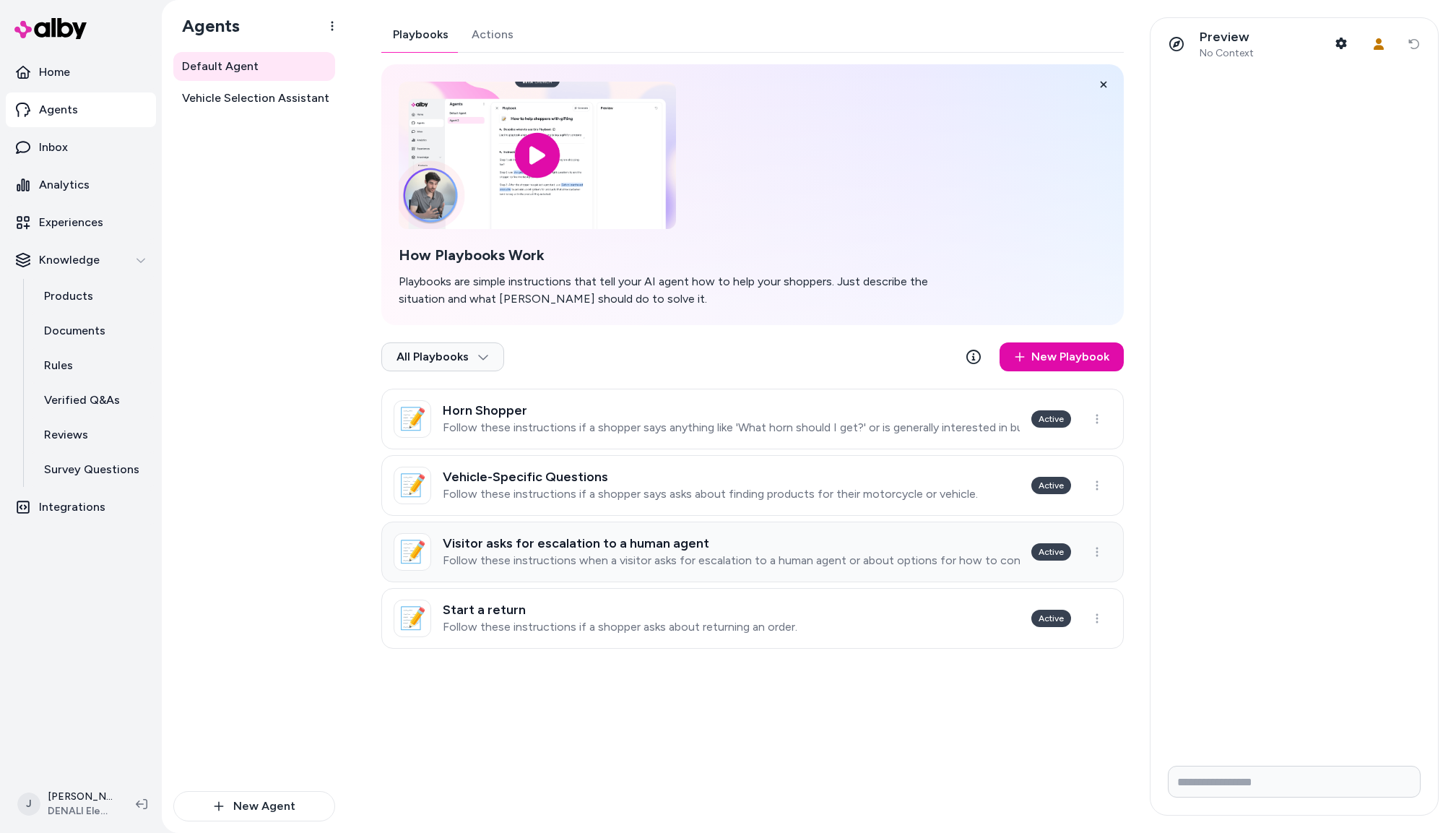
click at [493, 565] on p "Follow these instructions when a visitor asks for escalation to a human agent o…" at bounding box center [731, 561] width 577 height 14
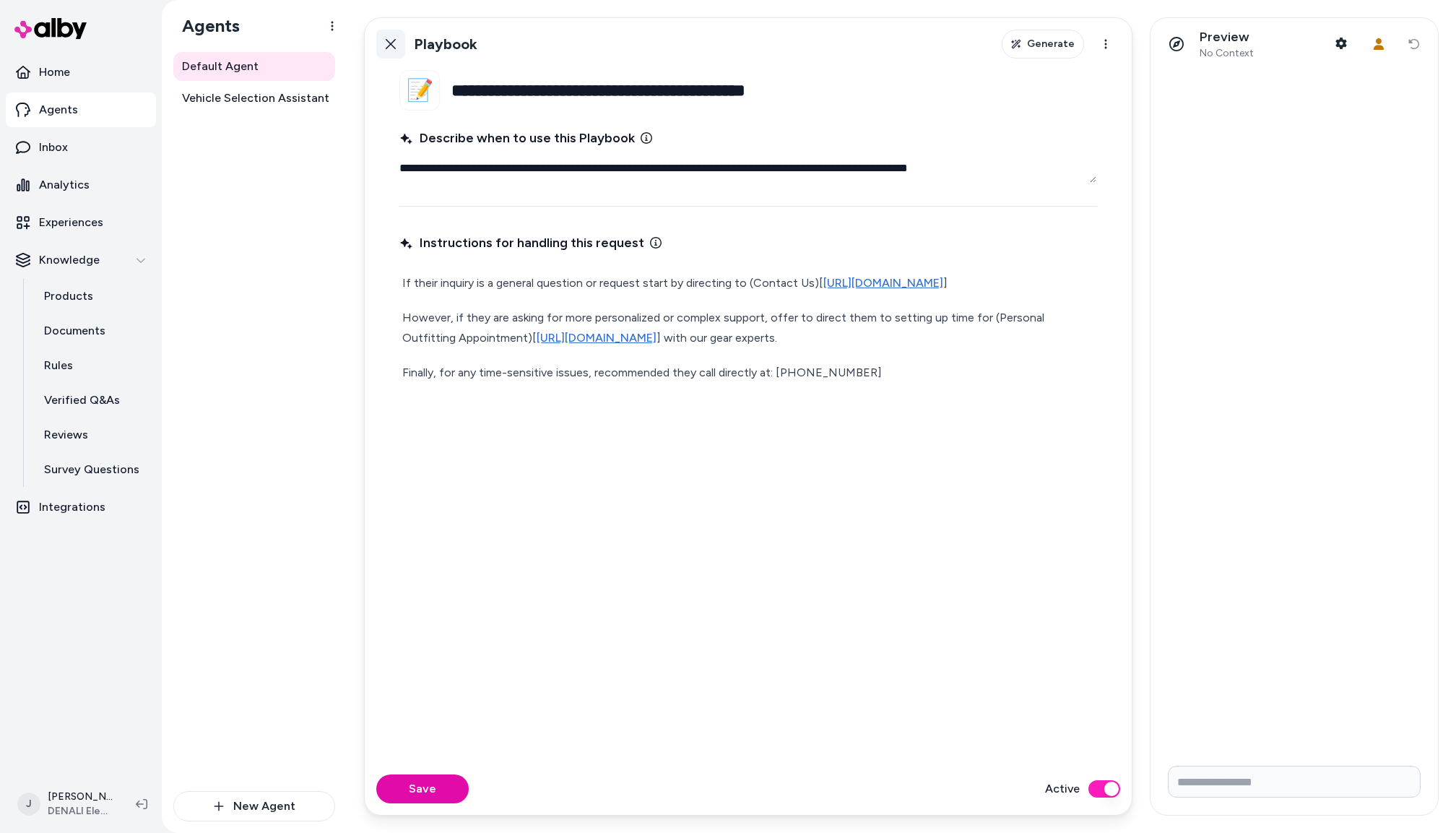
click at [389, 41] on icon at bounding box center [391, 44] width 12 height 12
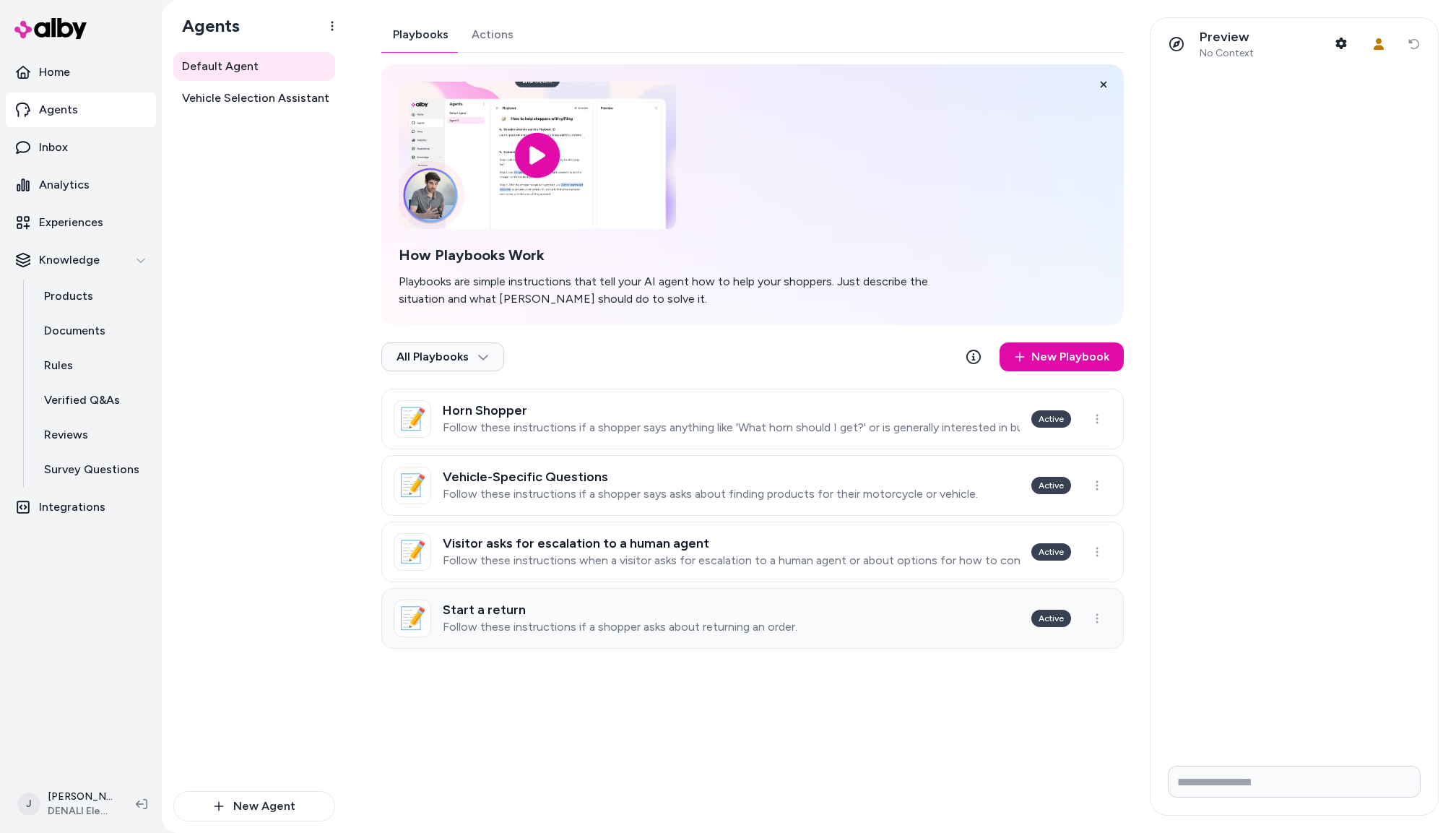
click at [490, 627] on p "Follow these instructions if a shopper asks about returning an order." at bounding box center [620, 627] width 355 height 14
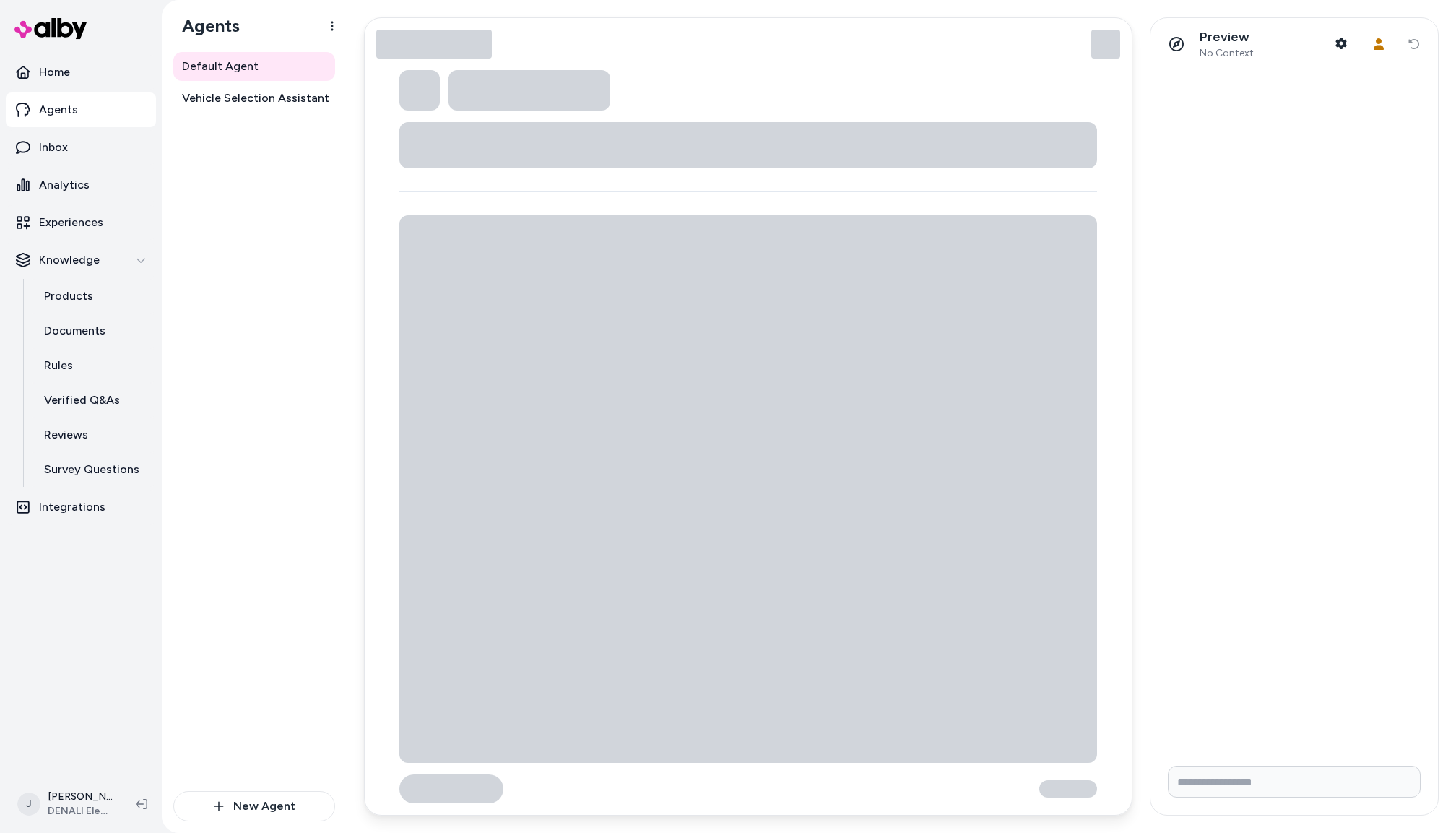
type textarea "*"
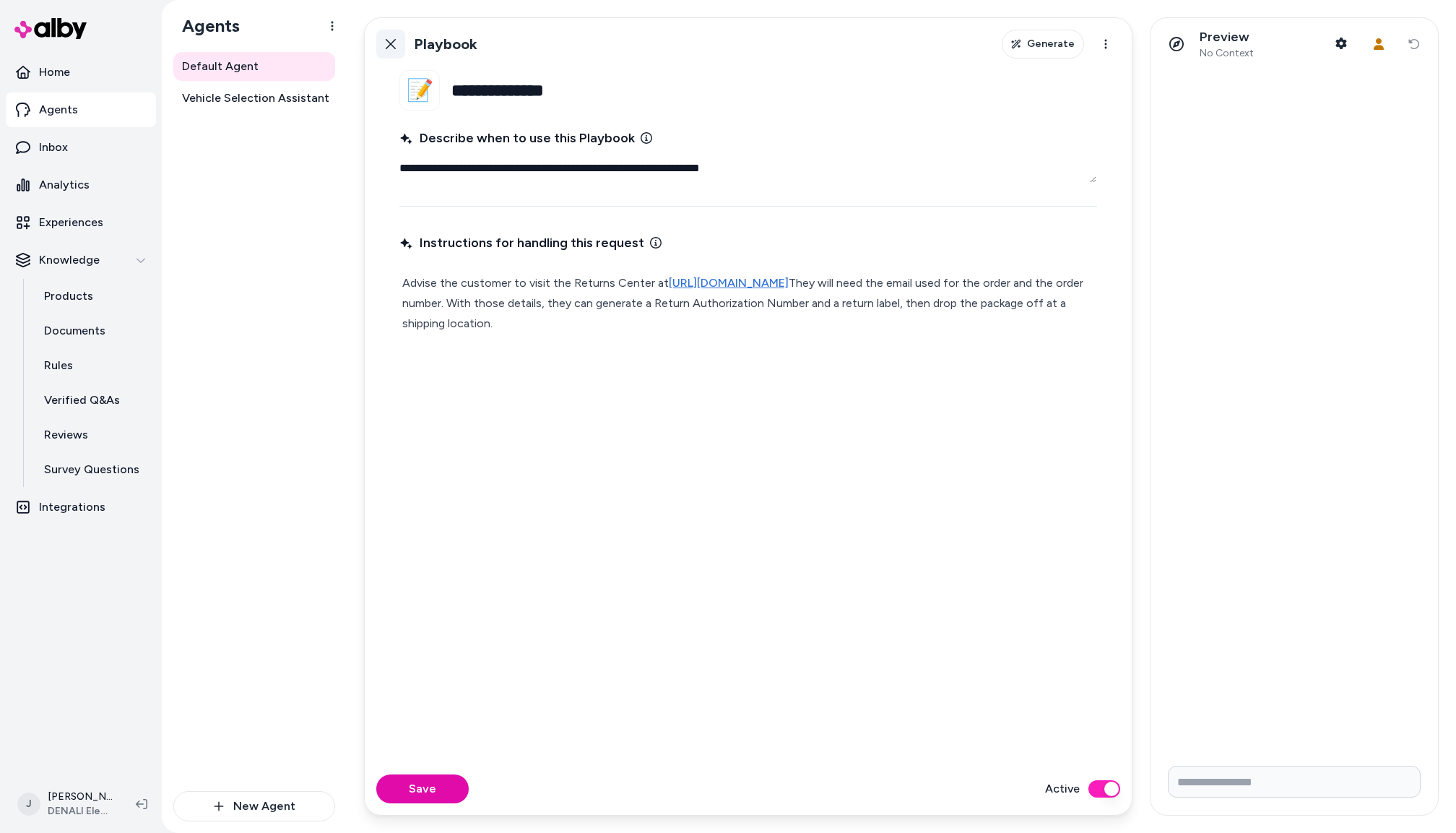
click at [395, 45] on icon at bounding box center [391, 44] width 12 height 12
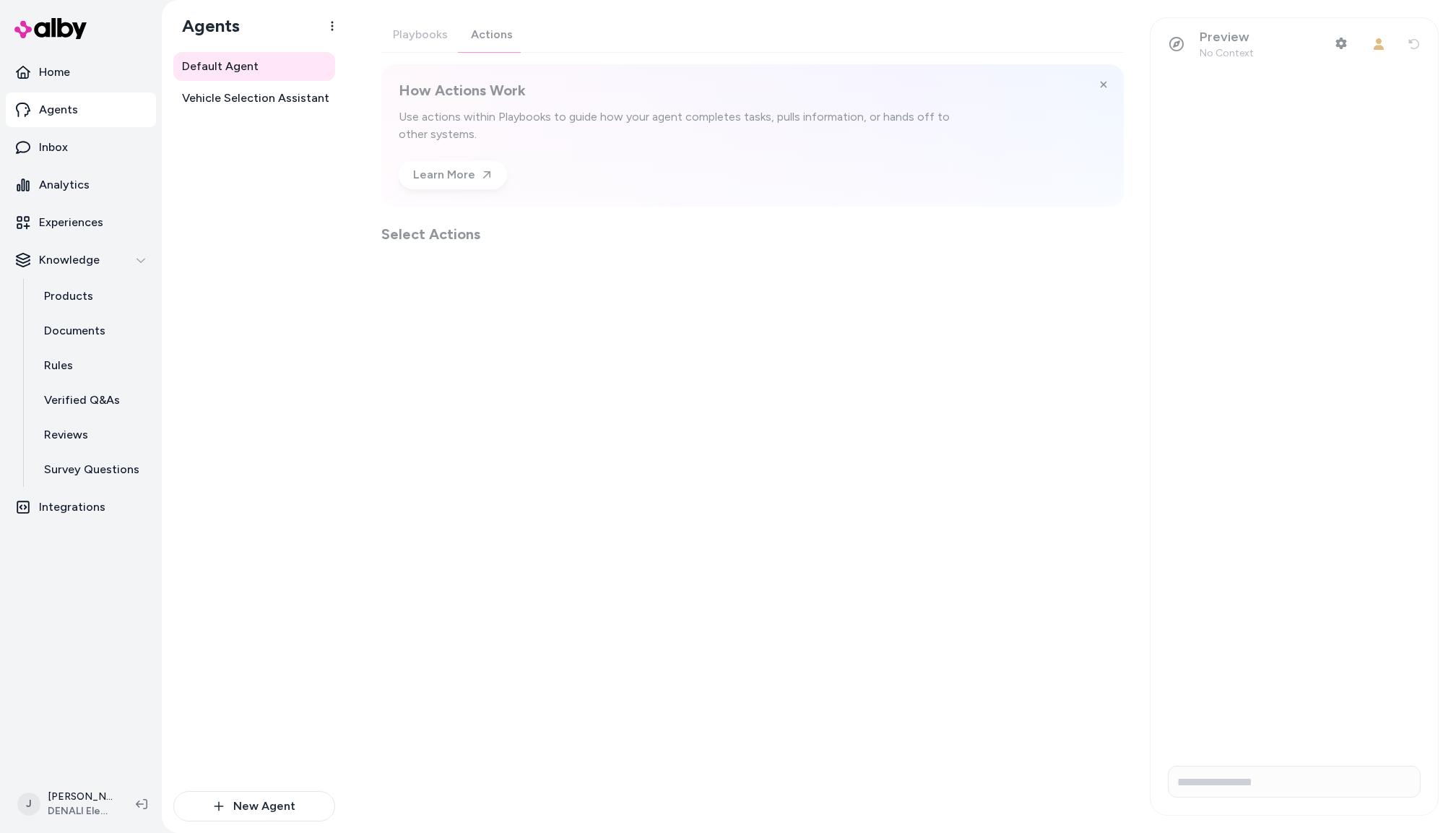
click at [488, 37] on div "Playbooks Actions How Actions Work Use actions within Playbooks to guide how yo…" at bounding box center [753, 130] width 742 height 227
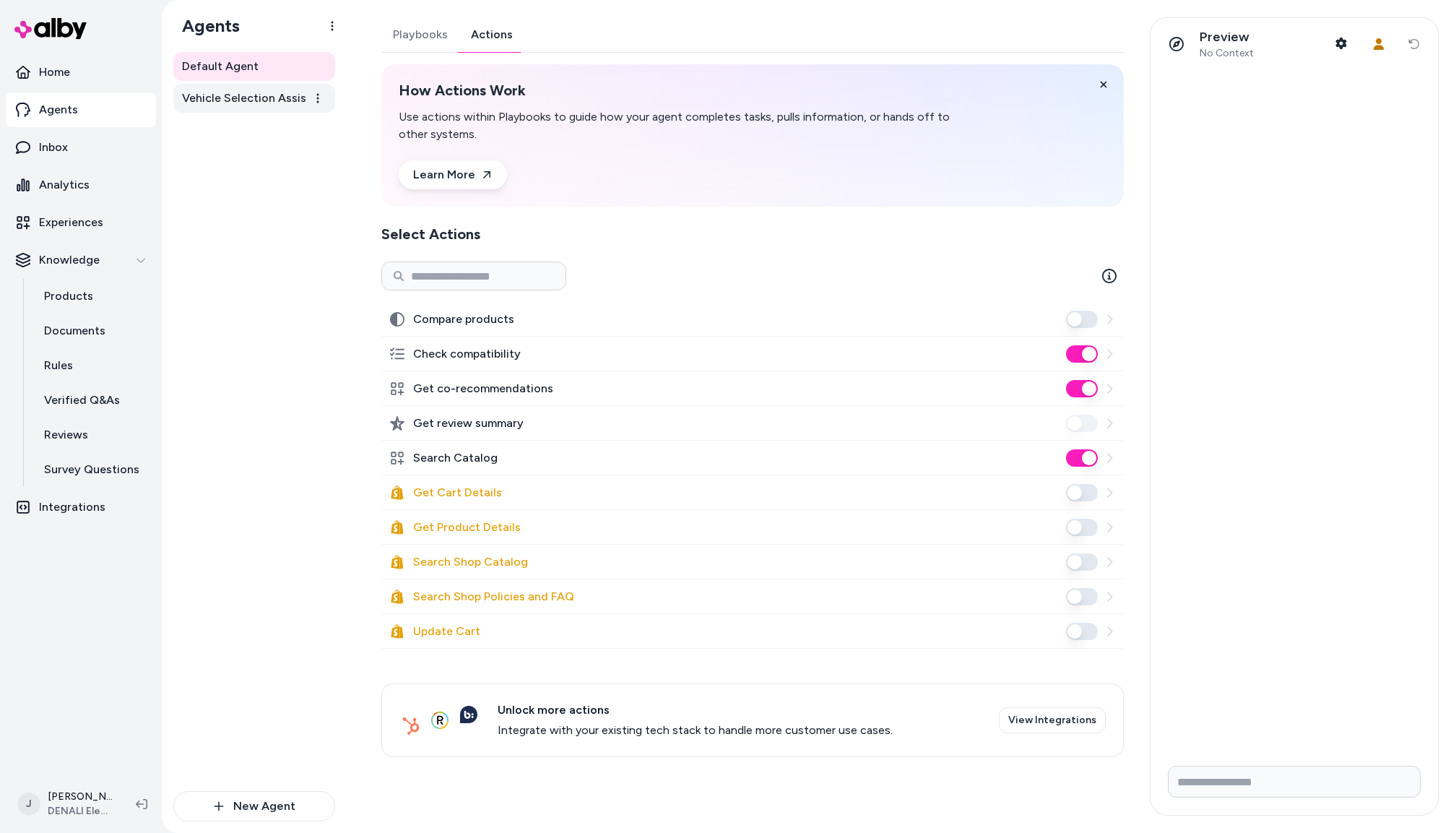
click at [240, 98] on span "Vehicle Selection Assistant" at bounding box center [255, 99] width 147 height 17
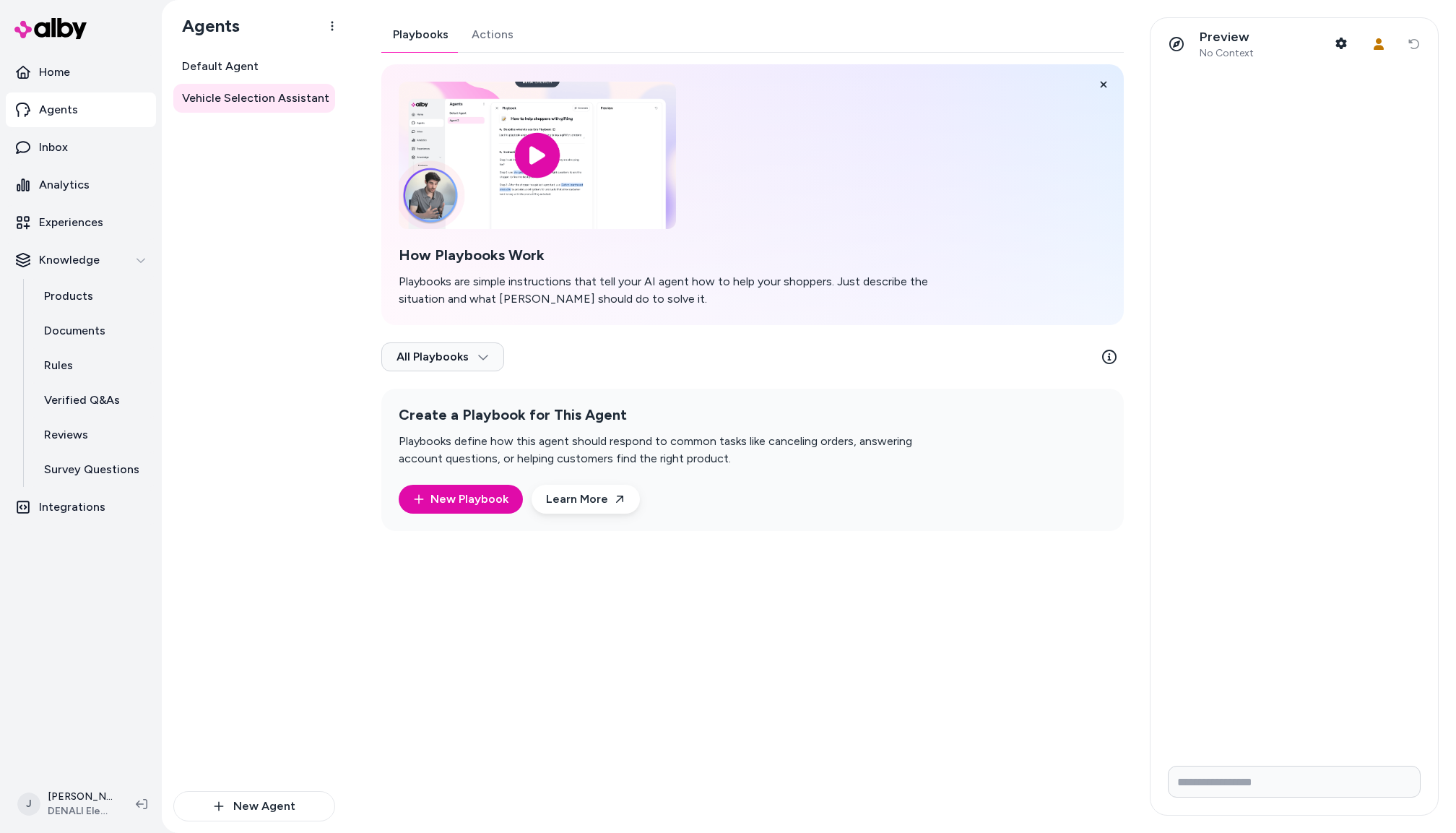
click at [485, 33] on button "Actions" at bounding box center [493, 35] width 65 height 35
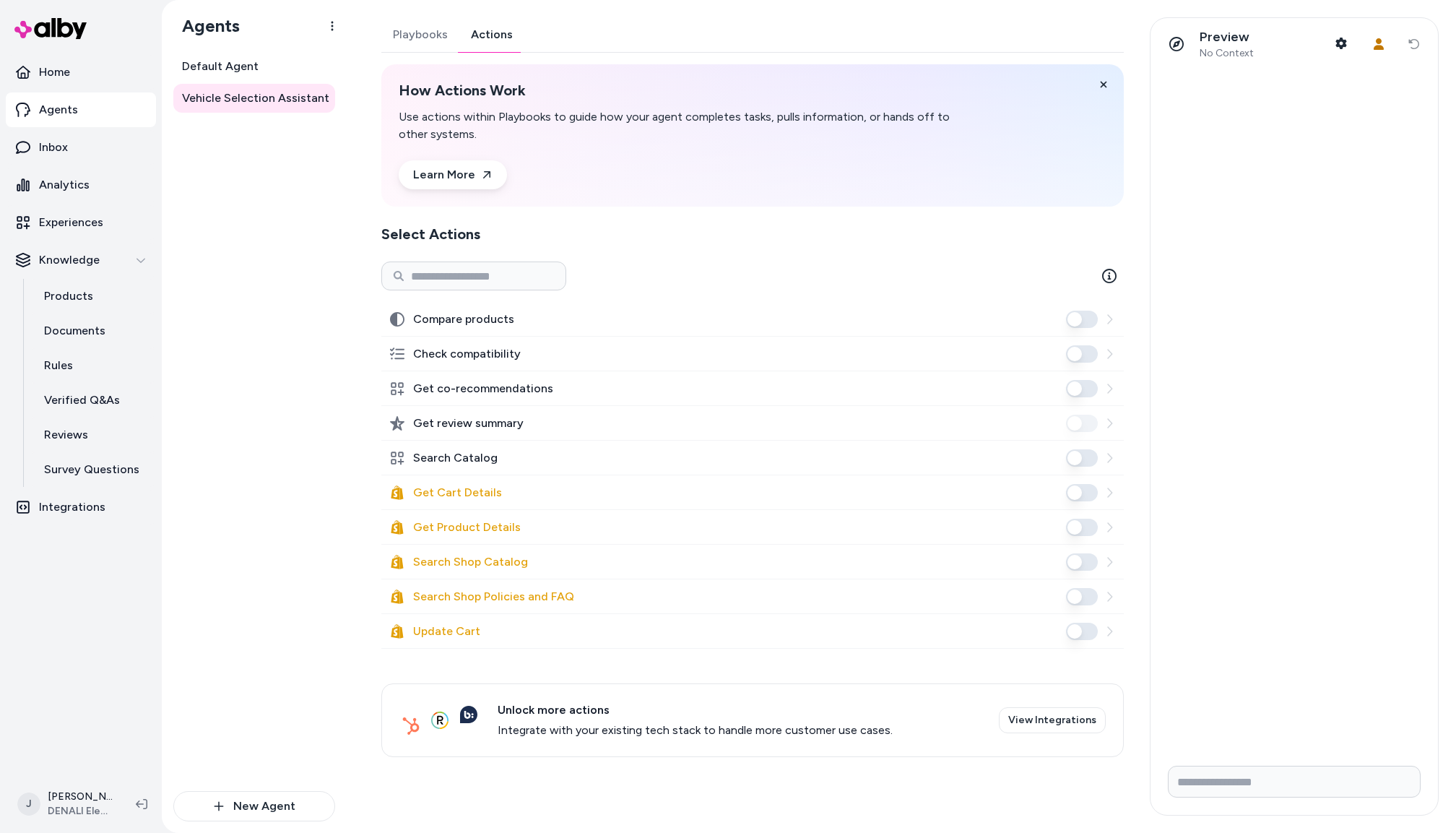
click at [251, 235] on div "Default Agent Vehicle Selection Assistant" at bounding box center [254, 422] width 162 height 739
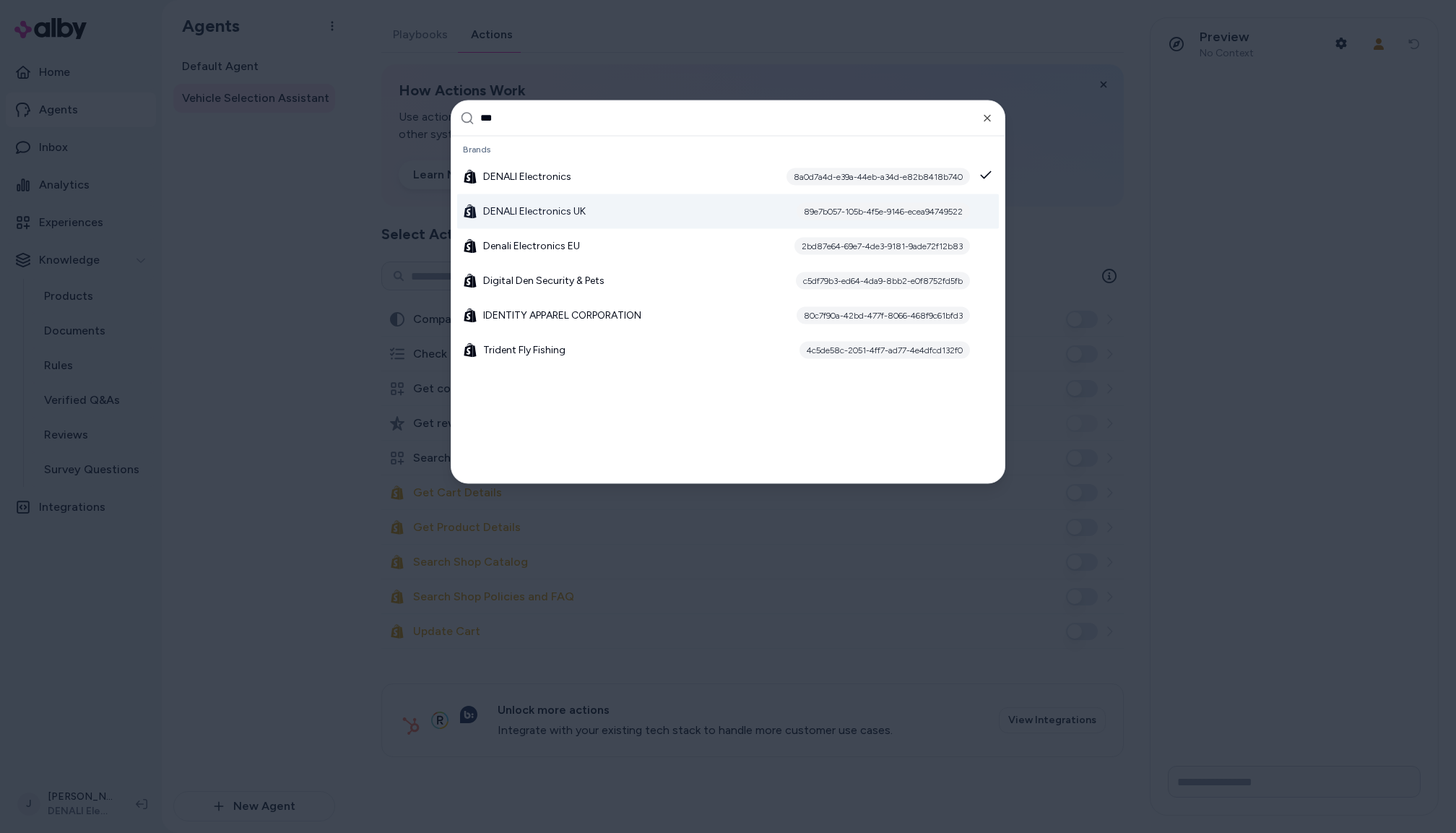
type input "***"
click at [527, 207] on span "DENALI Electronics UK" at bounding box center [535, 211] width 103 height 14
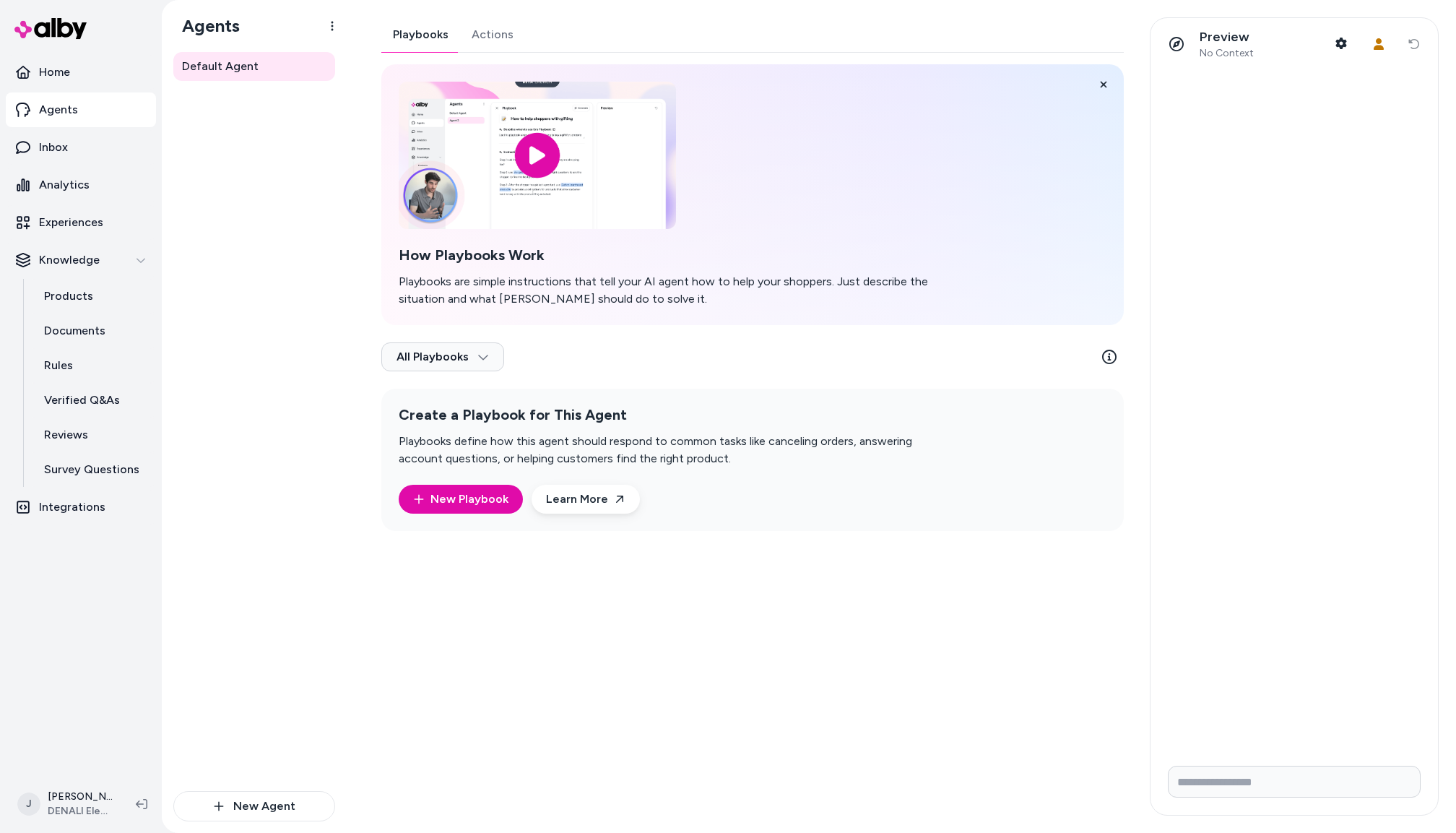
click at [485, 33] on div "Playbooks Actions How Playbooks Work Playbooks are simple instructions that tel…" at bounding box center [753, 274] width 742 height 514
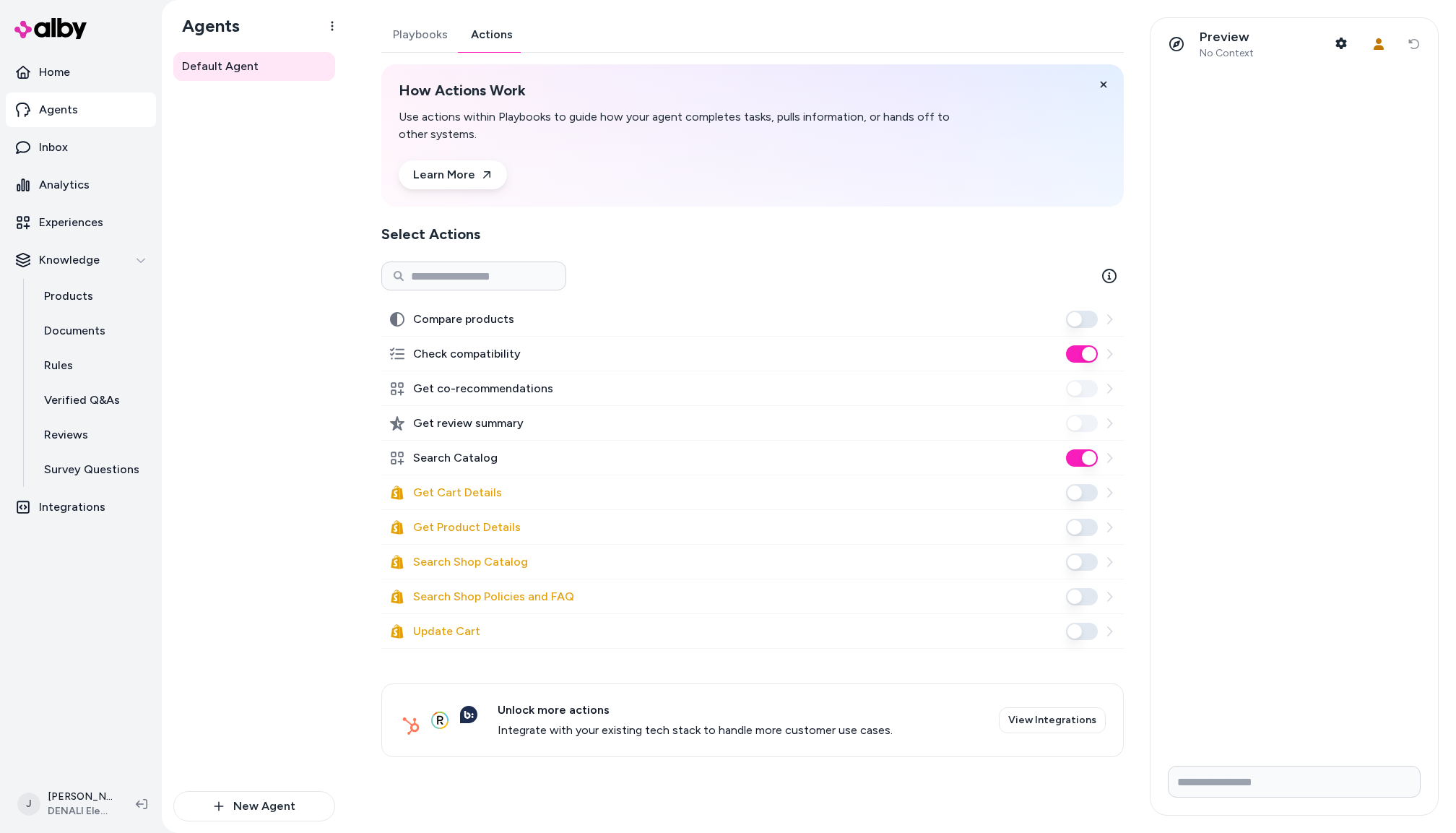
click at [242, 461] on div "Default Agent" at bounding box center [254, 422] width 162 height 739
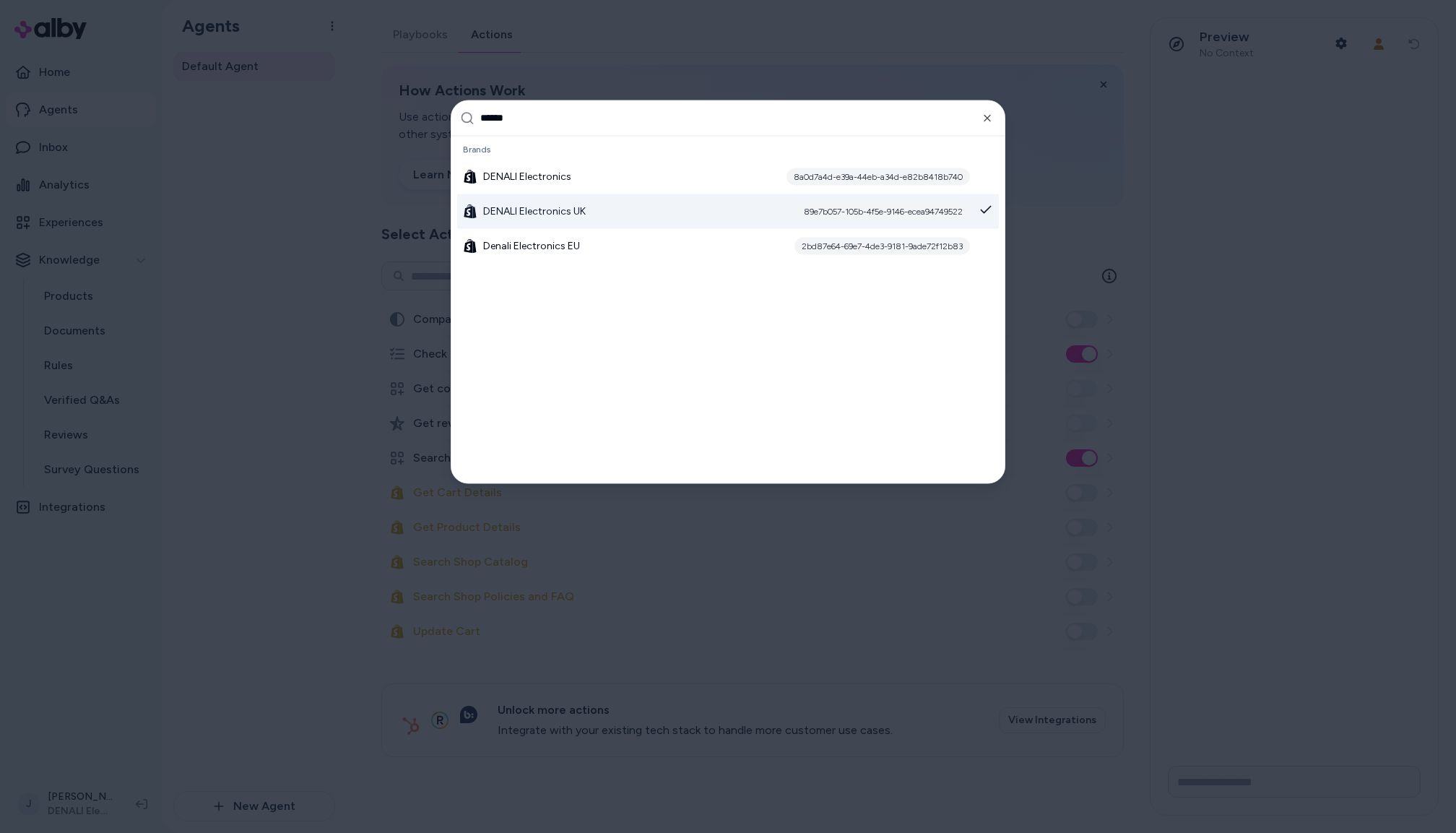
type input "******"
click at [534, 225] on div "DENALI Electronics UK 89e7b057-105b-4f5e-9146-ecea94749522" at bounding box center [728, 211] width 542 height 35
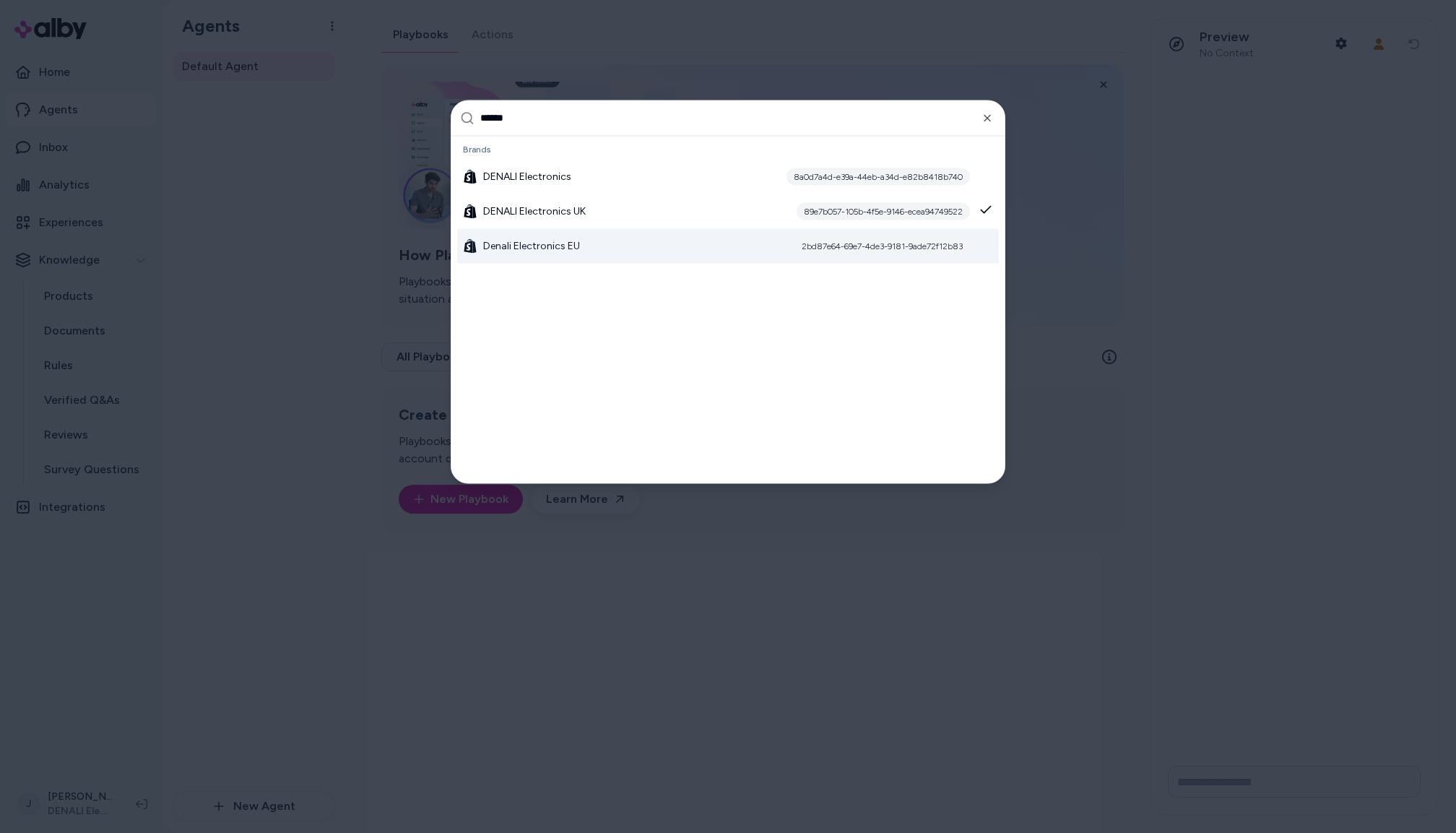
type input "******"
click at [504, 246] on span "Denali Electronics EU" at bounding box center [532, 246] width 97 height 14
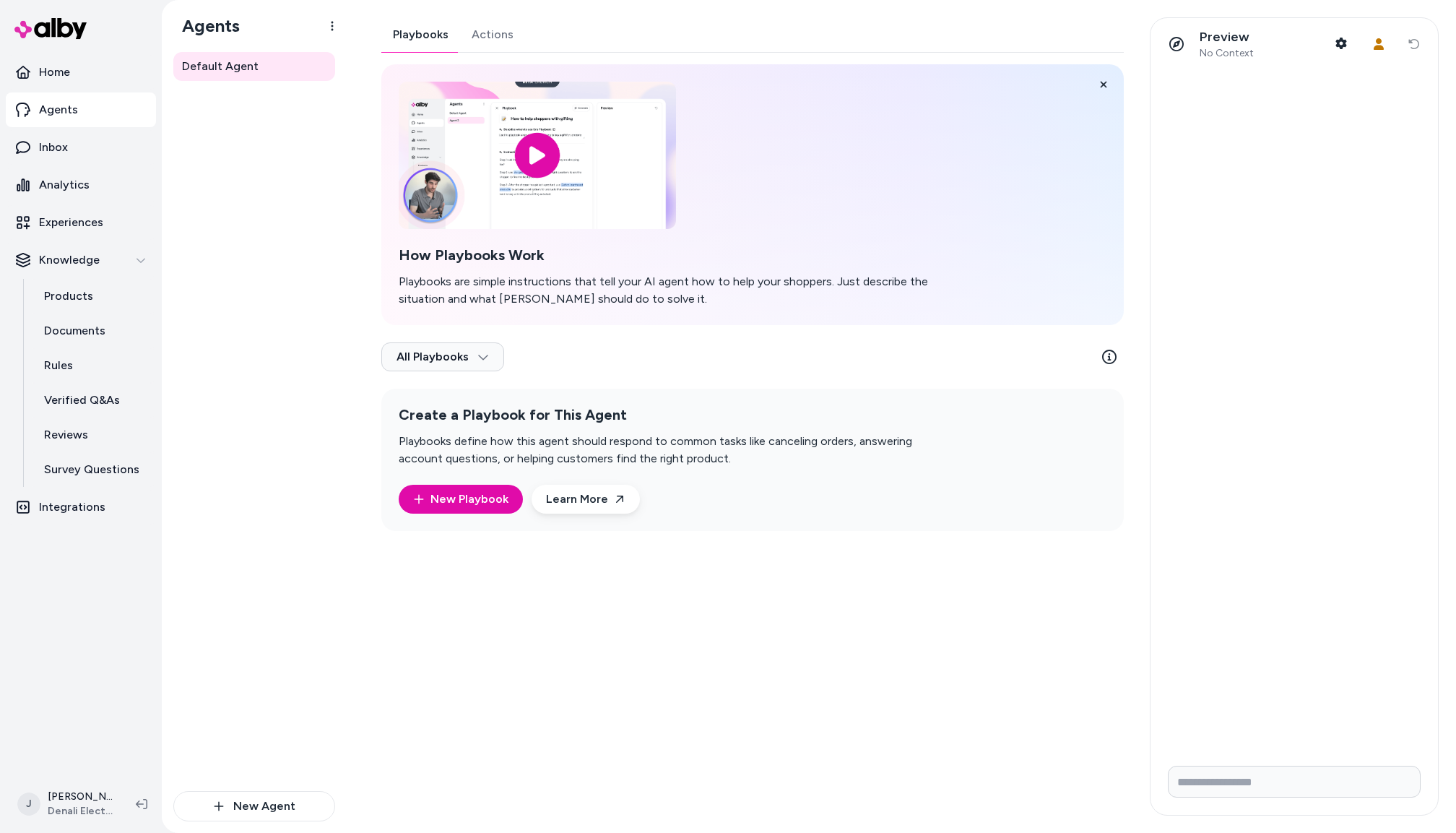
click at [503, 35] on div "Playbooks Actions How Playbooks Work Playbooks are simple instructions that tel…" at bounding box center [753, 274] width 742 height 514
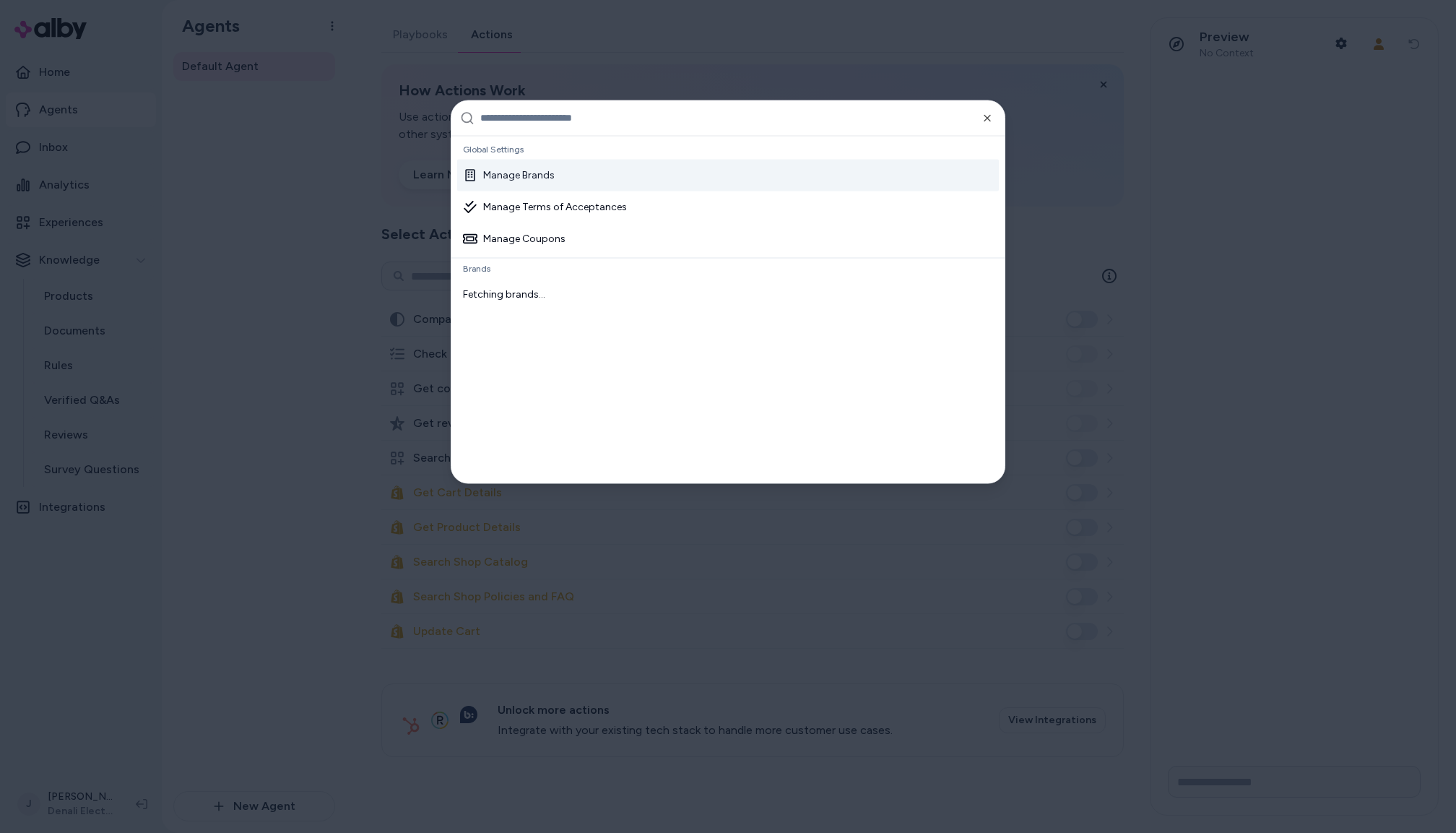
type input "*"
type input "*****"
click at [522, 162] on div "Dev-SonicDigitalMarketing 651ab3ac-27ad-4045-81c1-41d790fbe16c" at bounding box center [728, 176] width 542 height 35
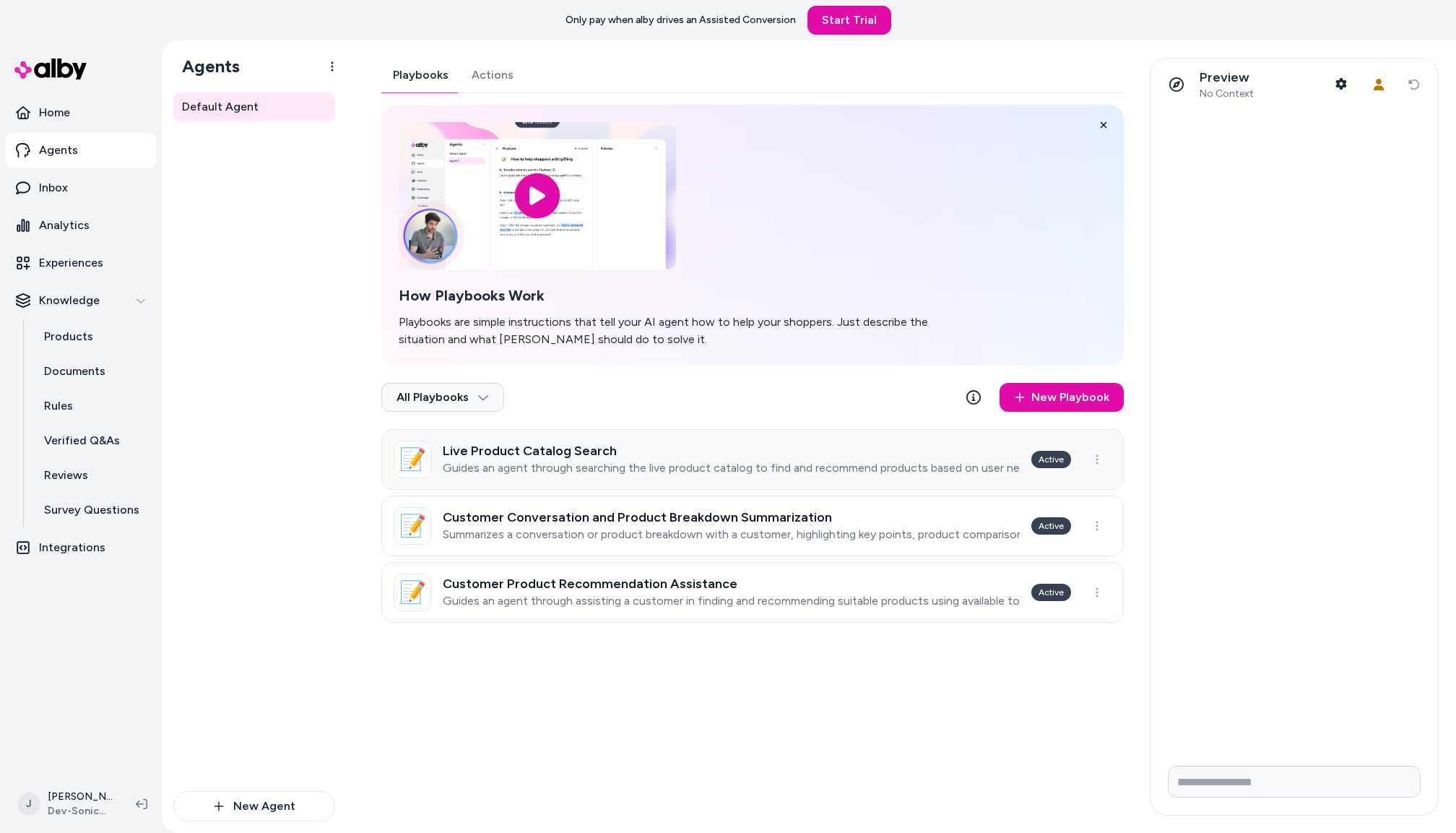
click at [574, 461] on p "Guides an agent through searching the live product catalog to find and recommen…" at bounding box center [731, 468] width 577 height 14
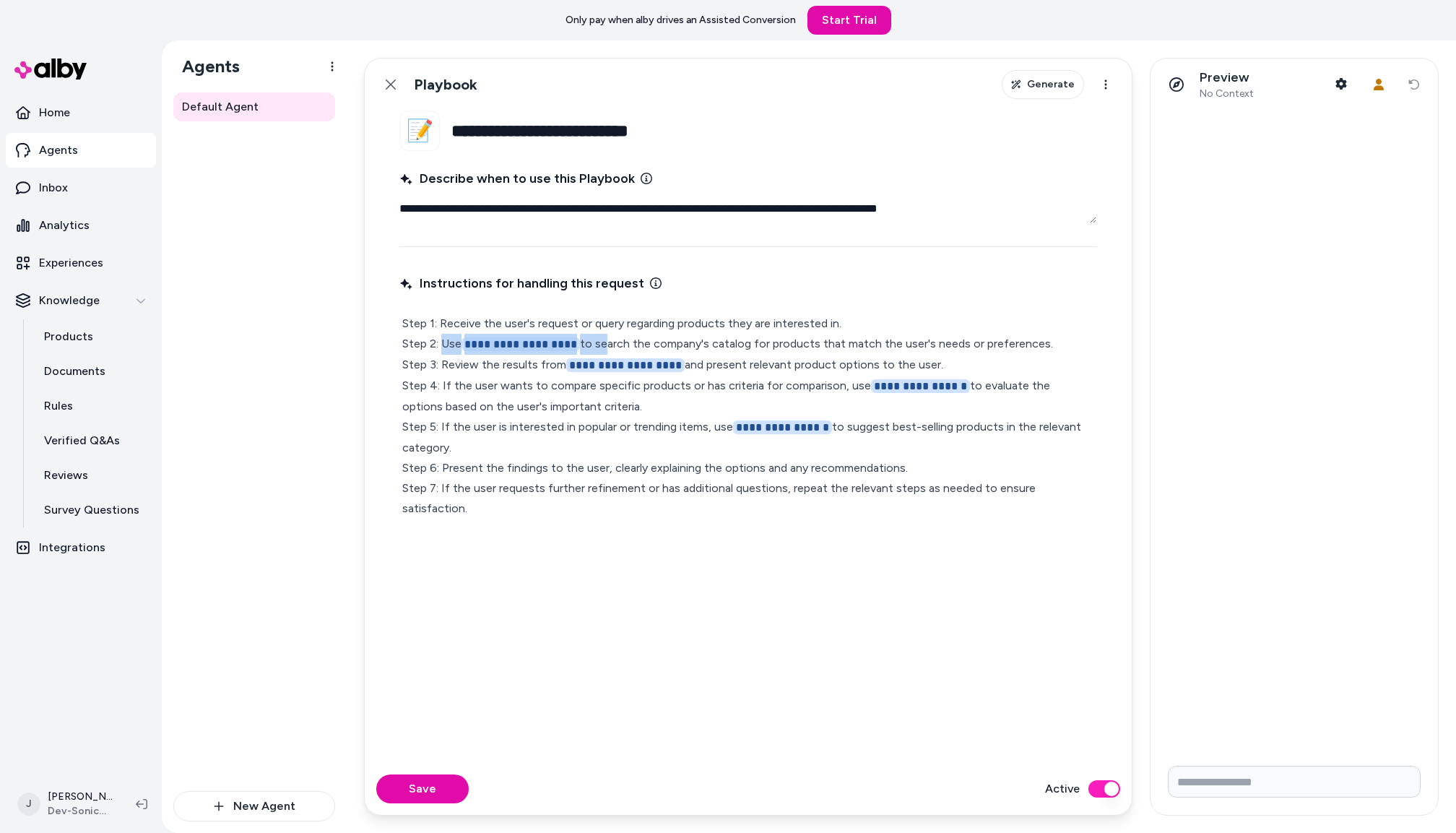
drag, startPoint x: 598, startPoint y: 344, endPoint x: 443, endPoint y: 342, distance: 155.0
click at [443, 342] on p "**********" at bounding box center [748, 416] width 692 height 205
type textarea "*"
drag, startPoint x: 679, startPoint y: 364, endPoint x: 542, endPoint y: 365, distance: 137.0
click at [542, 365] on p "**********" at bounding box center [748, 416] width 692 height 204
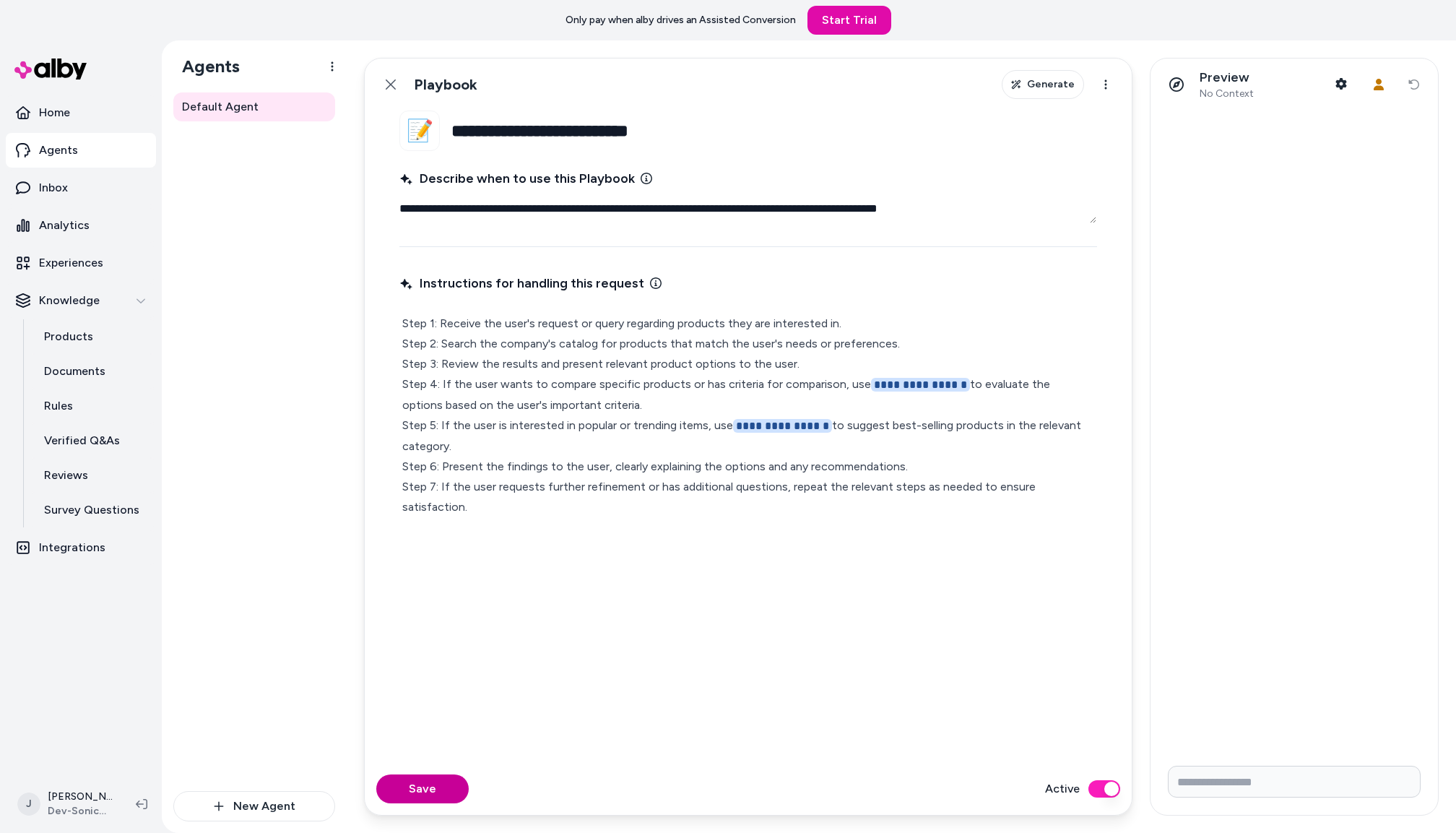
click at [418, 783] on button "Save" at bounding box center [423, 789] width 93 height 29
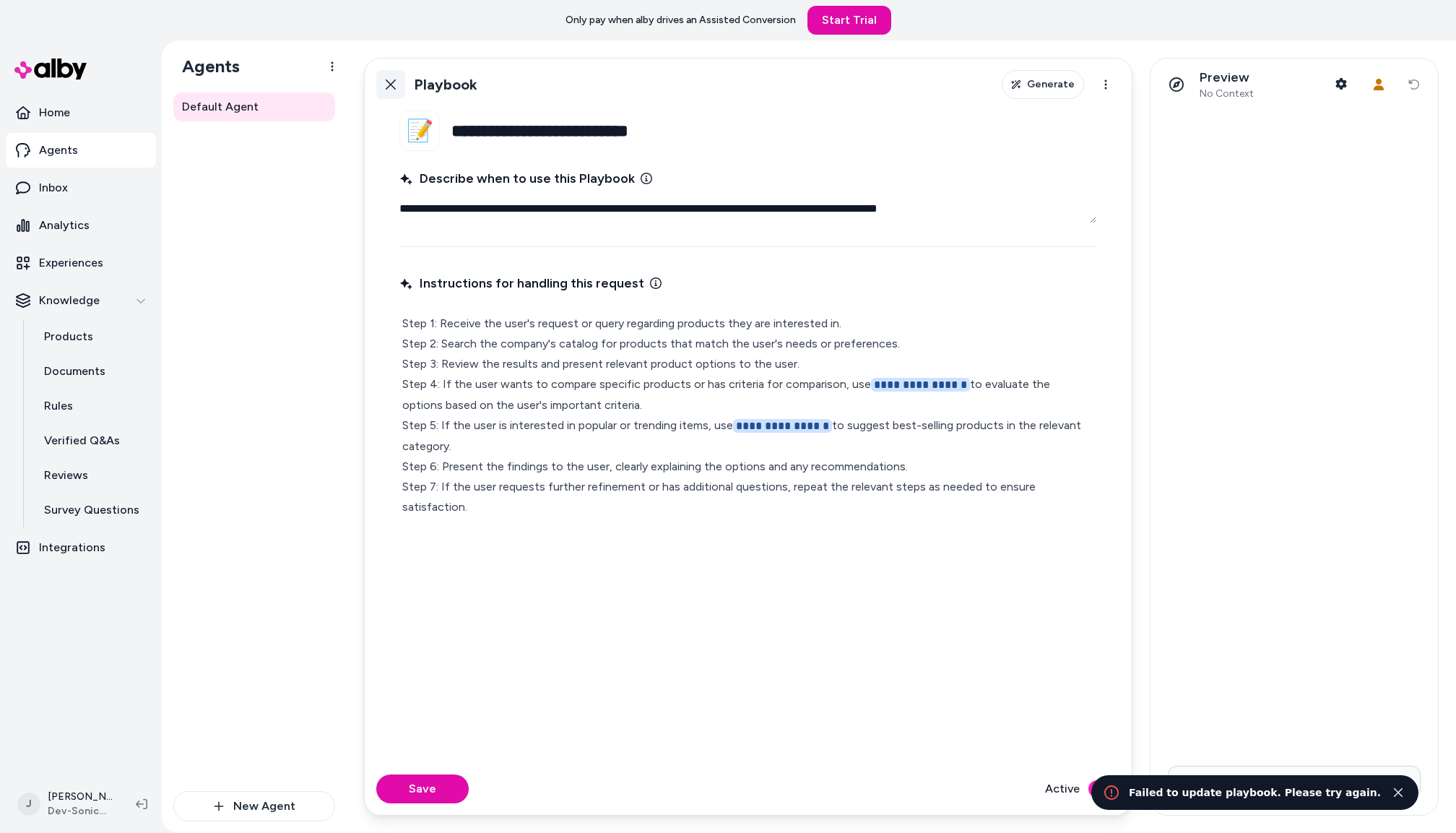
click at [396, 80] on icon at bounding box center [391, 85] width 10 height 10
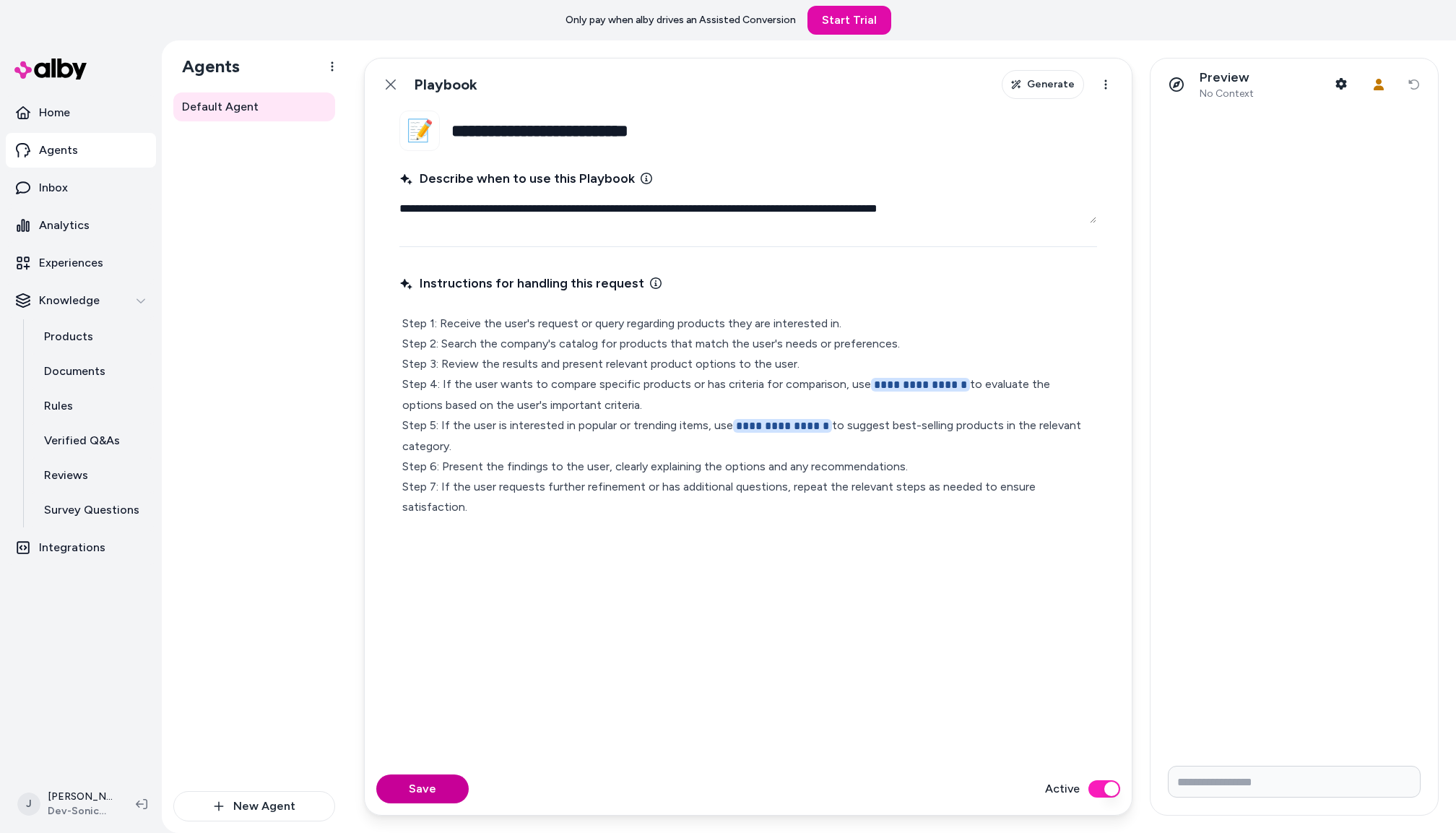
click at [431, 777] on button "Save" at bounding box center [423, 789] width 93 height 29
click at [430, 791] on button "Save" at bounding box center [423, 789] width 93 height 29
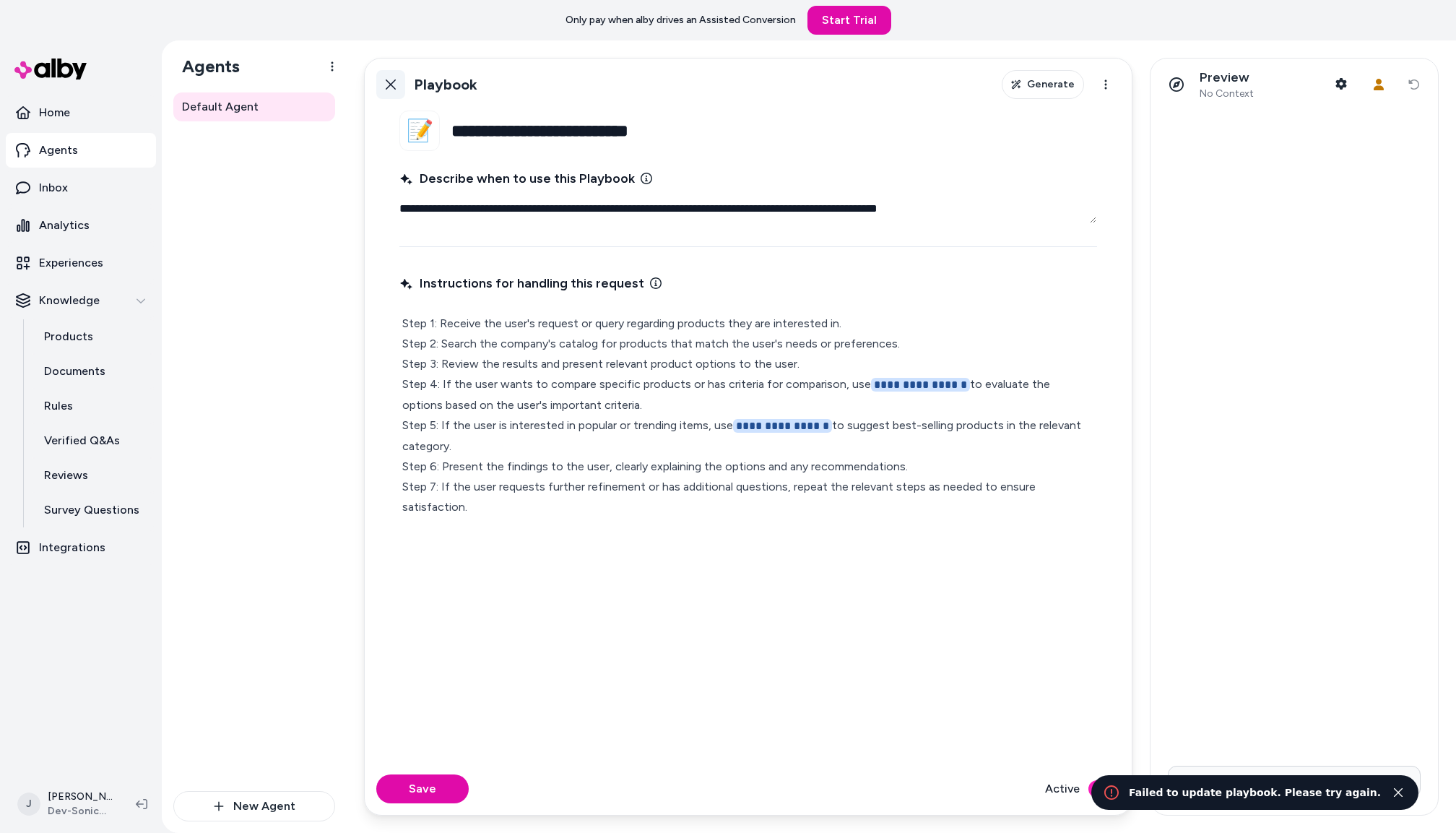
click at [396, 80] on icon at bounding box center [391, 85] width 12 height 12
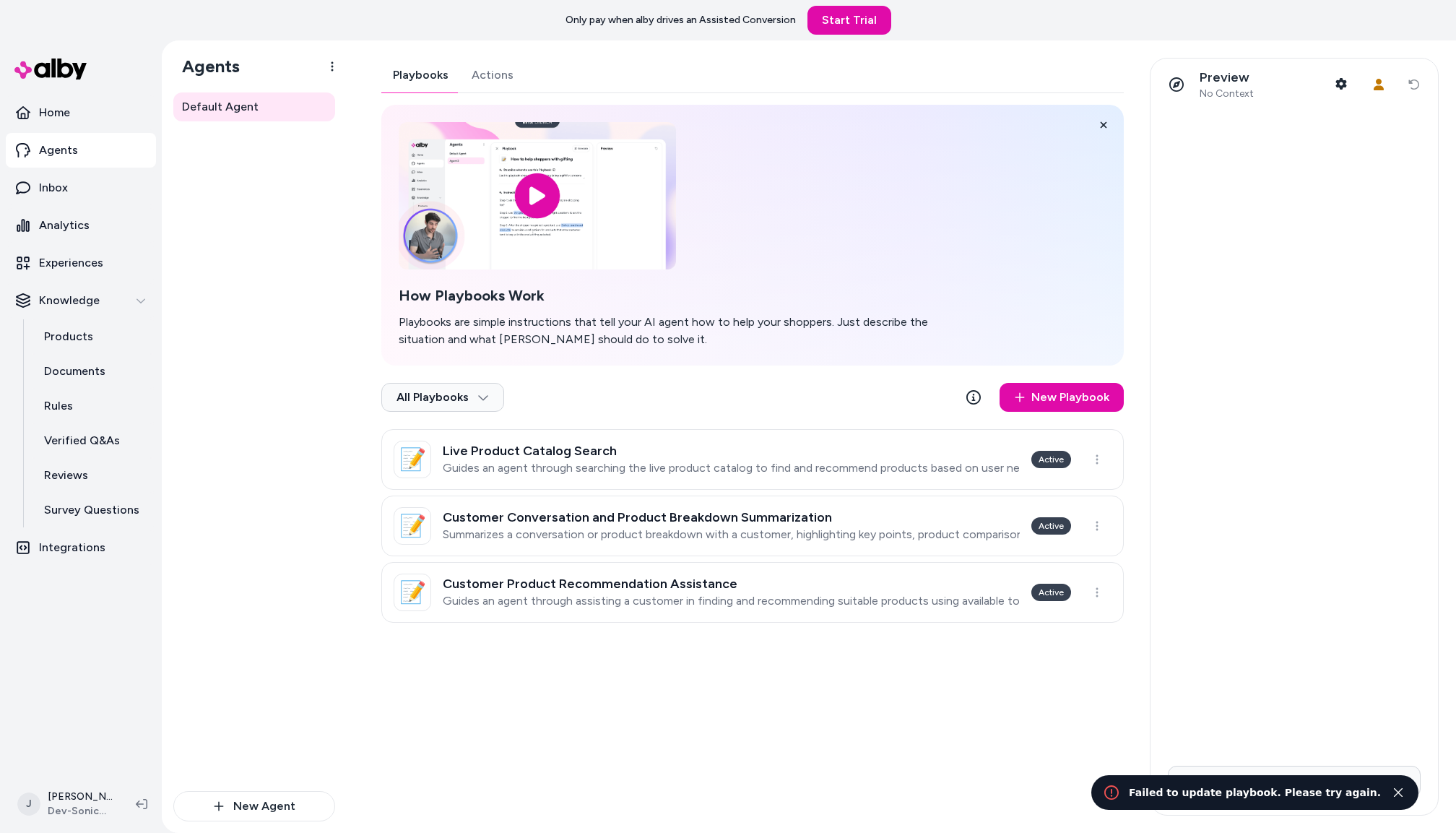
click at [500, 74] on div "Playbooks Actions How Playbooks Work Playbooks are simple instructions that tel…" at bounding box center [753, 340] width 742 height 565
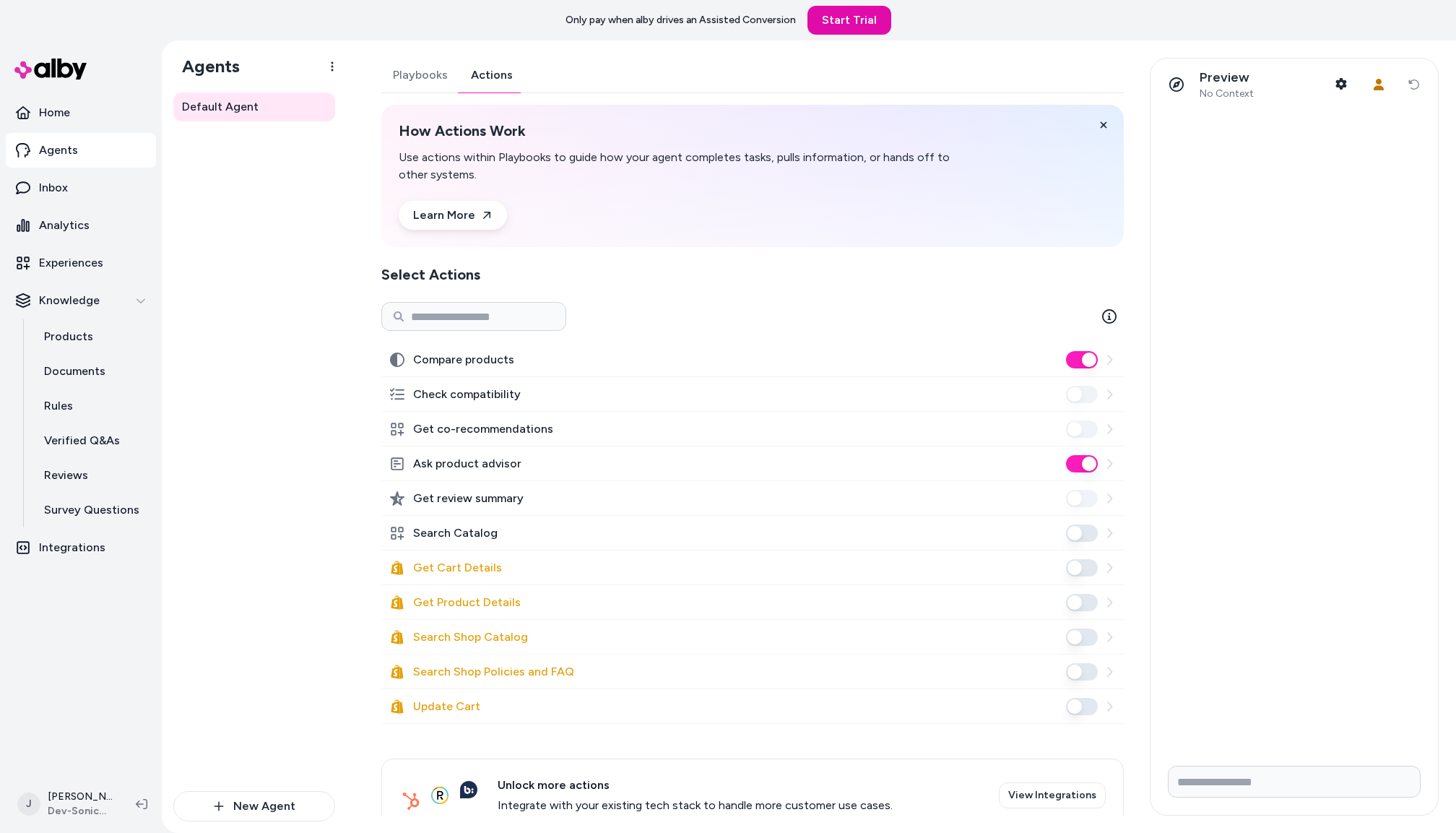
click at [420, 75] on button "Playbooks" at bounding box center [421, 75] width 78 height 35
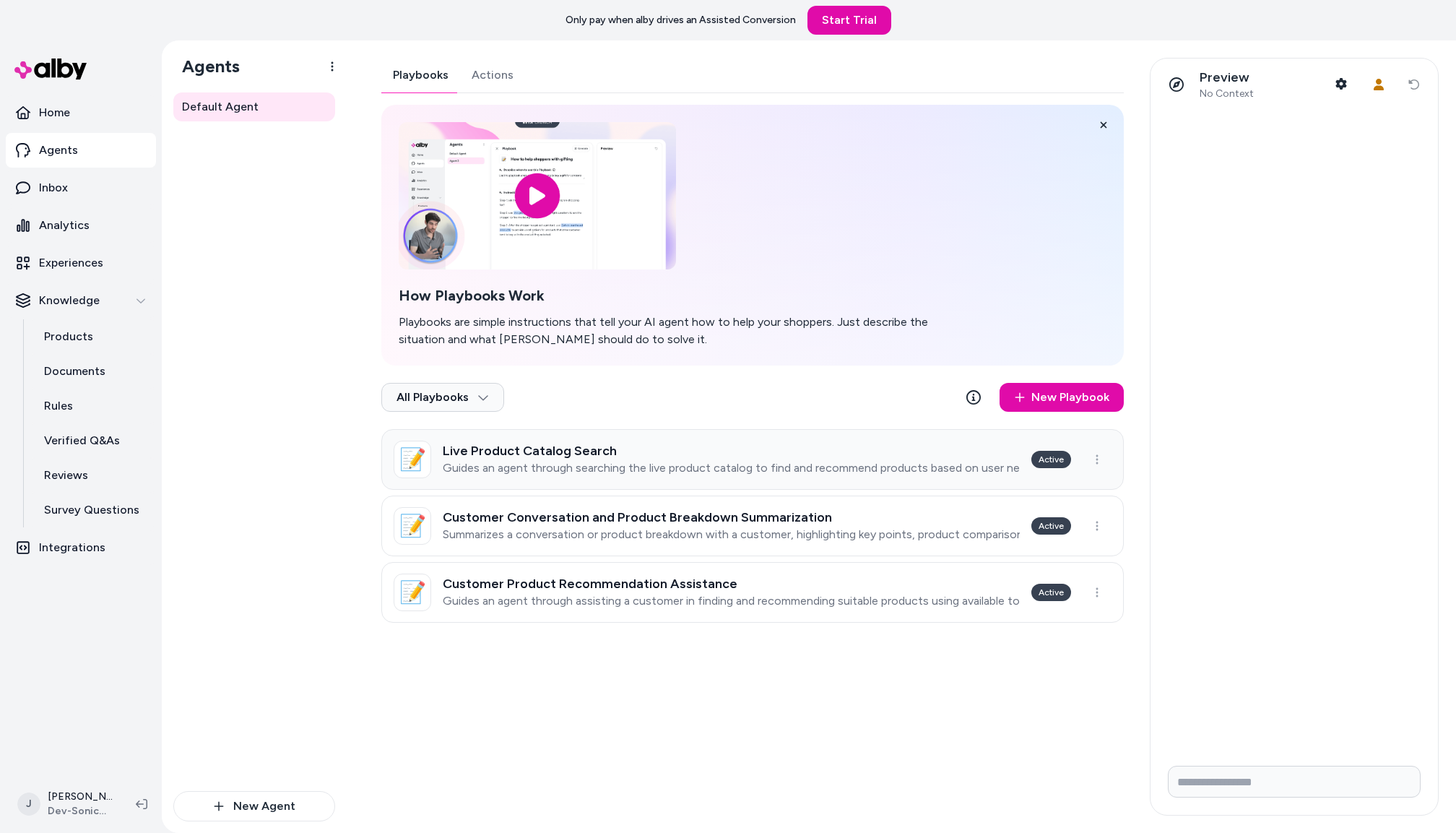
click at [602, 451] on h3 "Live Product Catalog Search" at bounding box center [731, 451] width 577 height 14
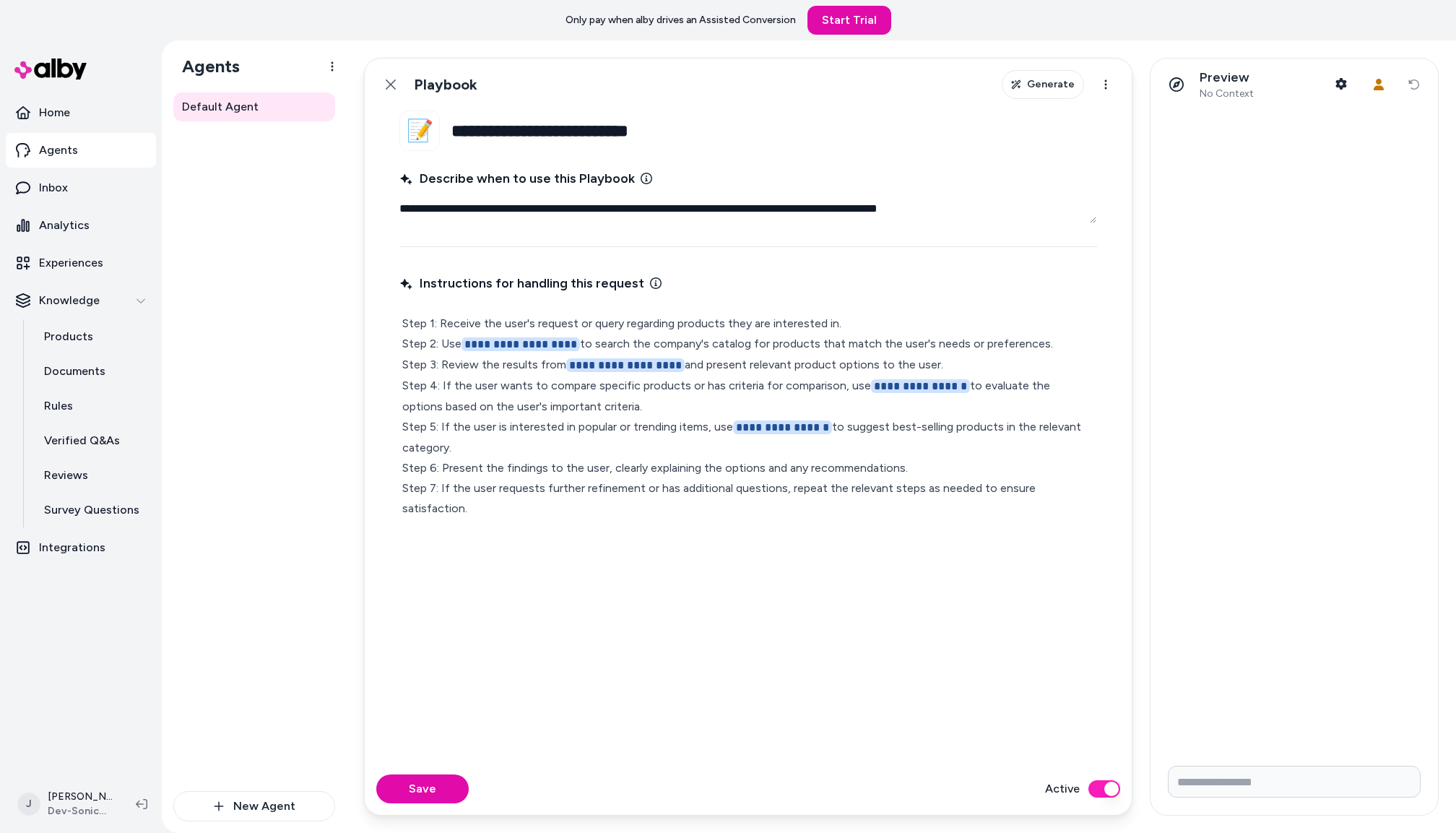
drag, startPoint x: 382, startPoint y: 85, endPoint x: 389, endPoint y: 114, distance: 29.8
click at [382, 85] on button "Back" at bounding box center [391, 85] width 29 height 29
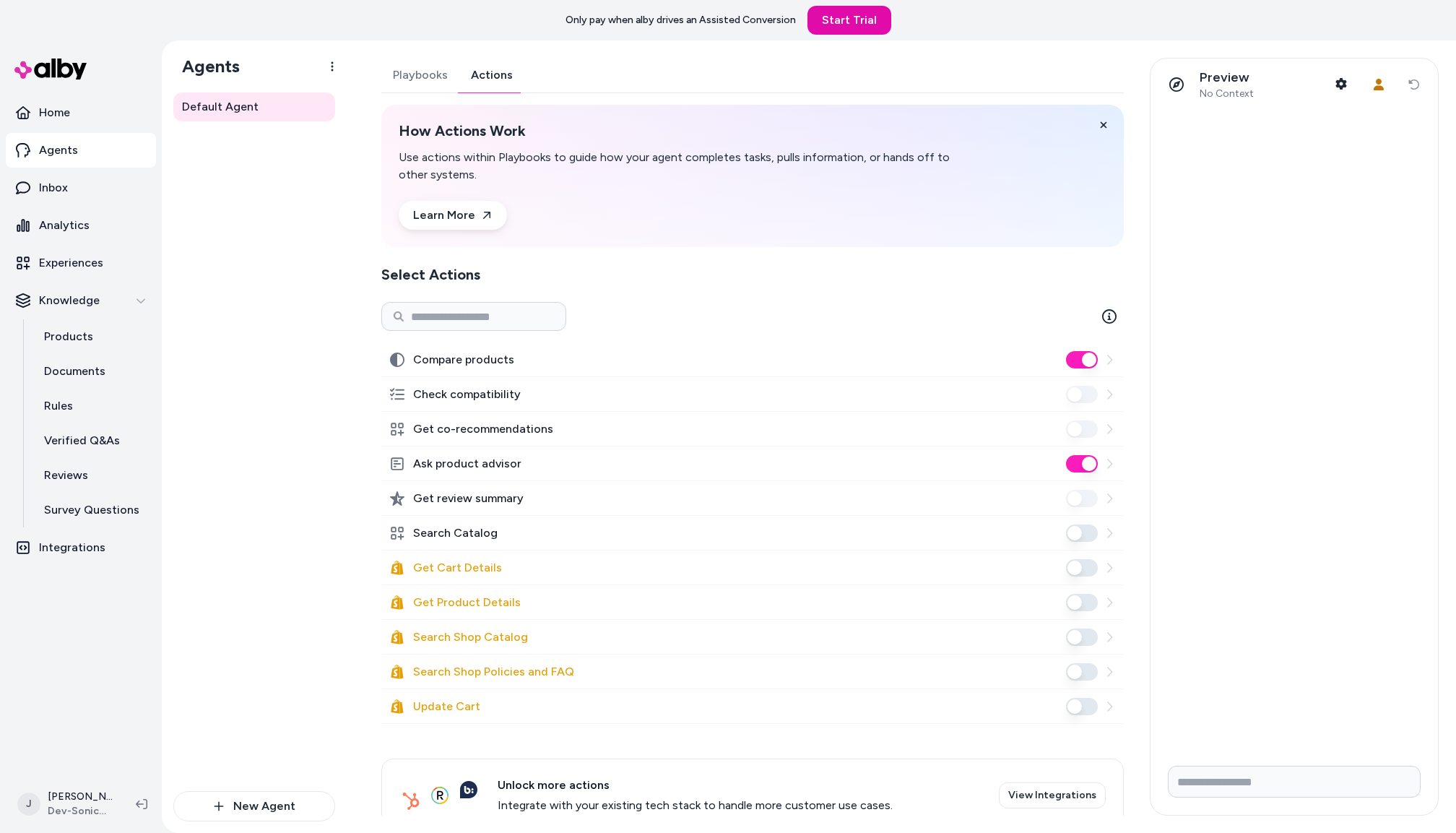
click at [483, 74] on button "Actions" at bounding box center [492, 75] width 65 height 35
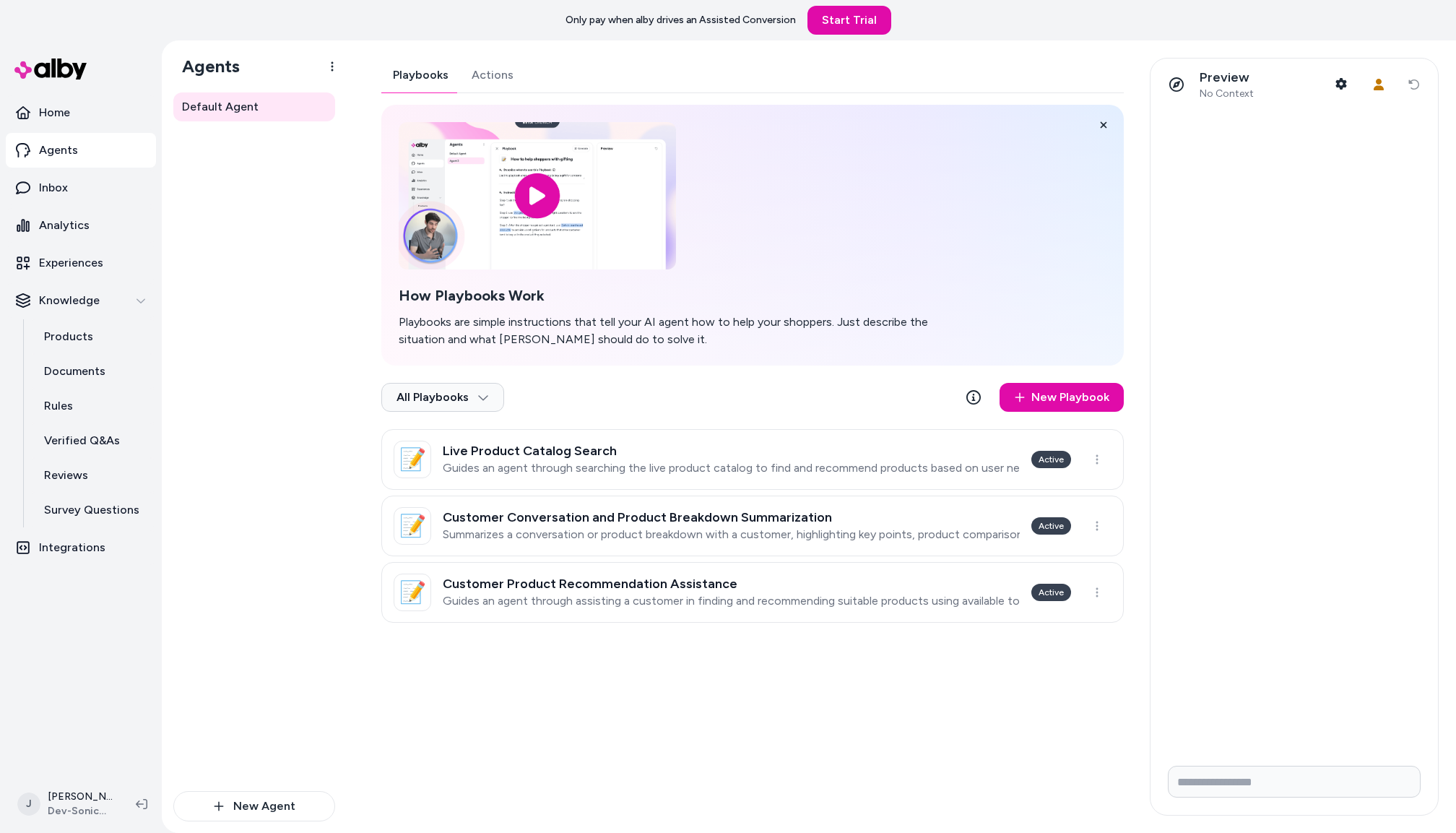
click at [409, 67] on button "Playbooks" at bounding box center [421, 75] width 79 height 35
click at [641, 465] on p "Guides an agent through searching the live product catalog to find and recommen…" at bounding box center [731, 468] width 577 height 14
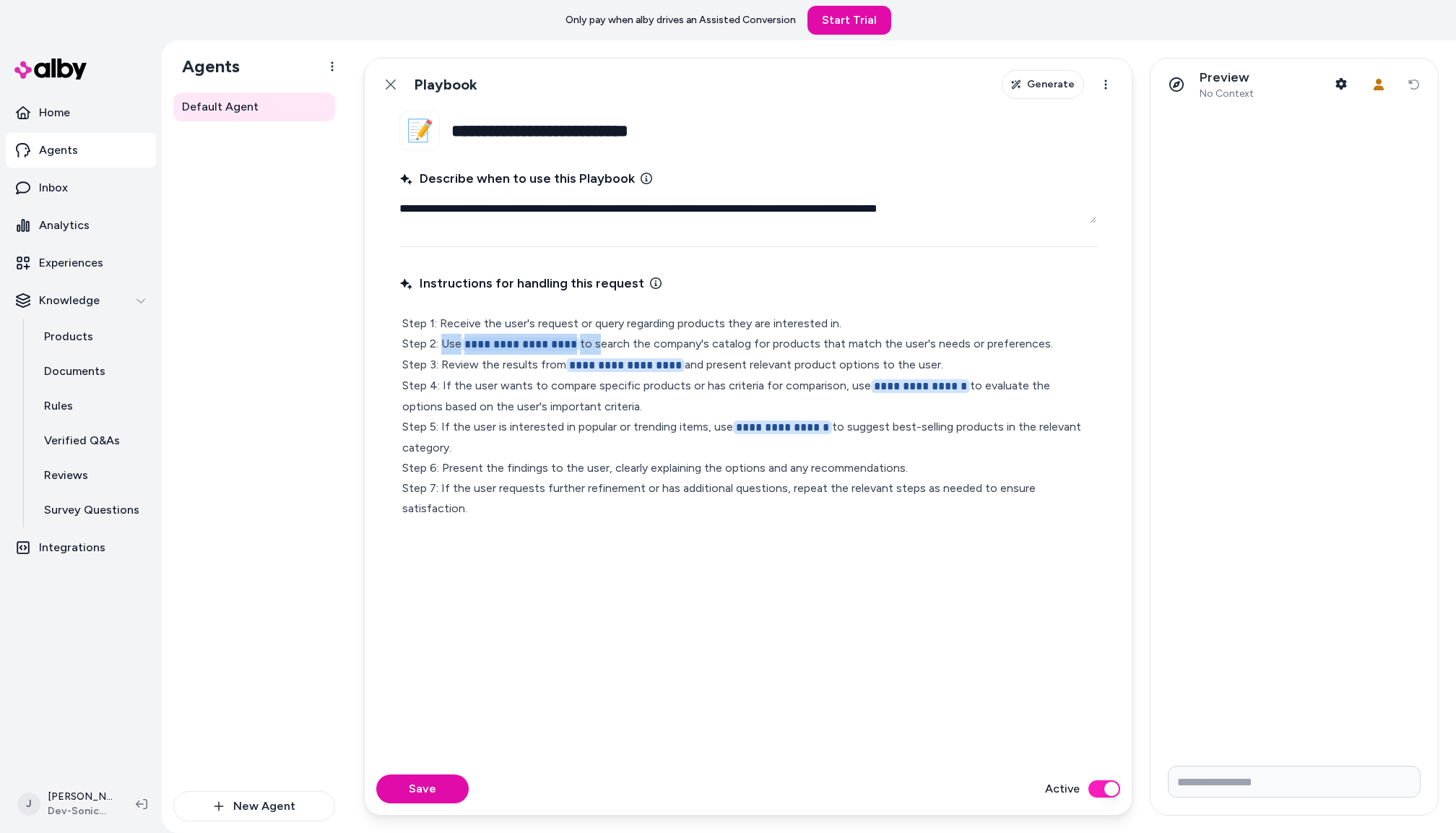
drag, startPoint x: 595, startPoint y: 340, endPoint x: 444, endPoint y: 344, distance: 151.1
click at [444, 344] on p "**********" at bounding box center [748, 416] width 692 height 205
type textarea "*"
drag, startPoint x: 668, startPoint y: 362, endPoint x: 539, endPoint y: 365, distance: 129.0
click at [539, 365] on p "**********" at bounding box center [748, 416] width 692 height 204
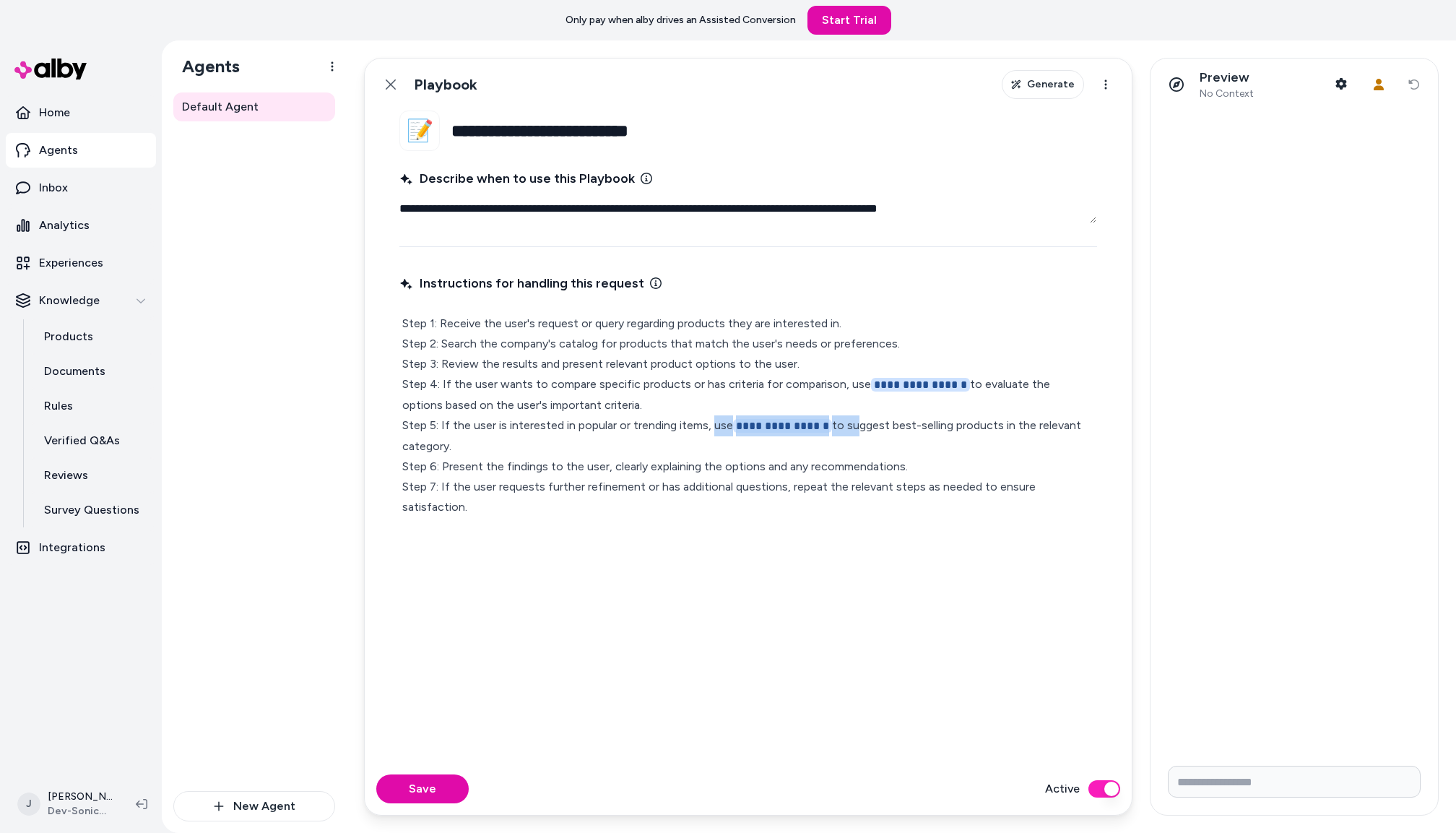
drag, startPoint x: 842, startPoint y: 425, endPoint x: 714, endPoint y: 424, distance: 128.0
click at [714, 424] on p "**********" at bounding box center [748, 415] width 692 height 204
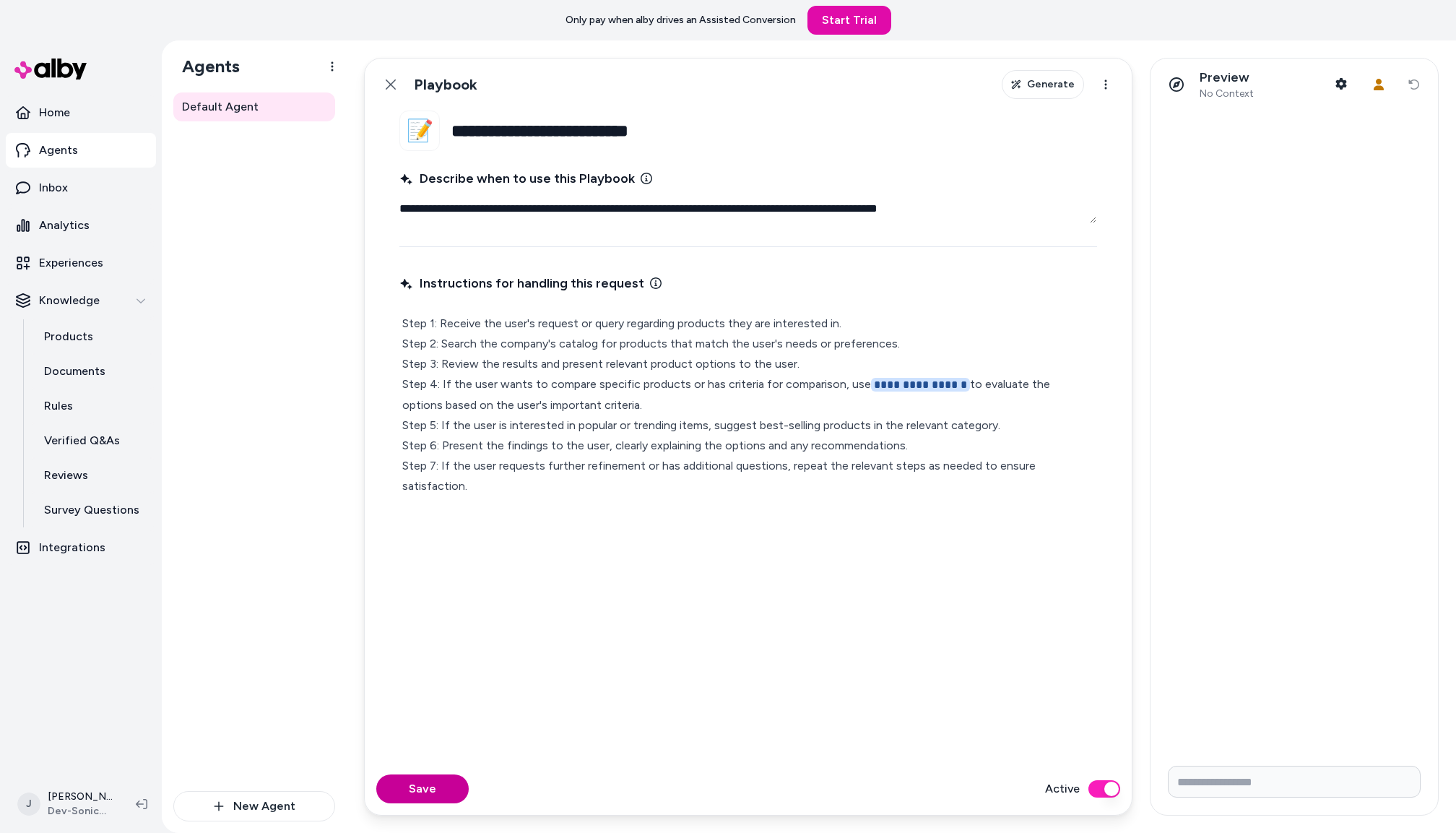
click at [429, 791] on button "Save" at bounding box center [423, 789] width 93 height 29
click at [396, 79] on icon at bounding box center [391, 85] width 12 height 12
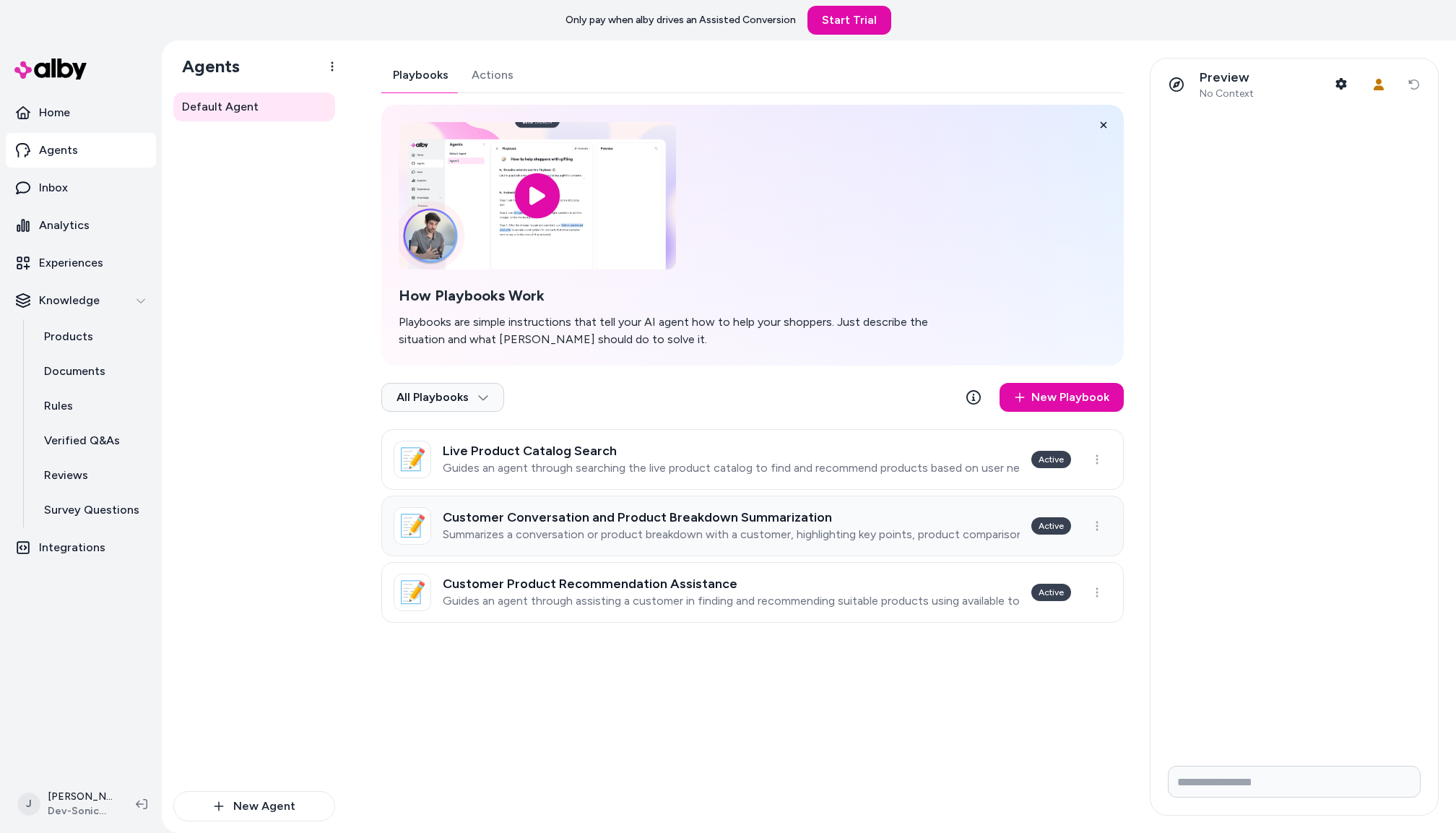
click at [611, 514] on h3 "Customer Conversation and Product Breakdown Summarization" at bounding box center [731, 517] width 577 height 14
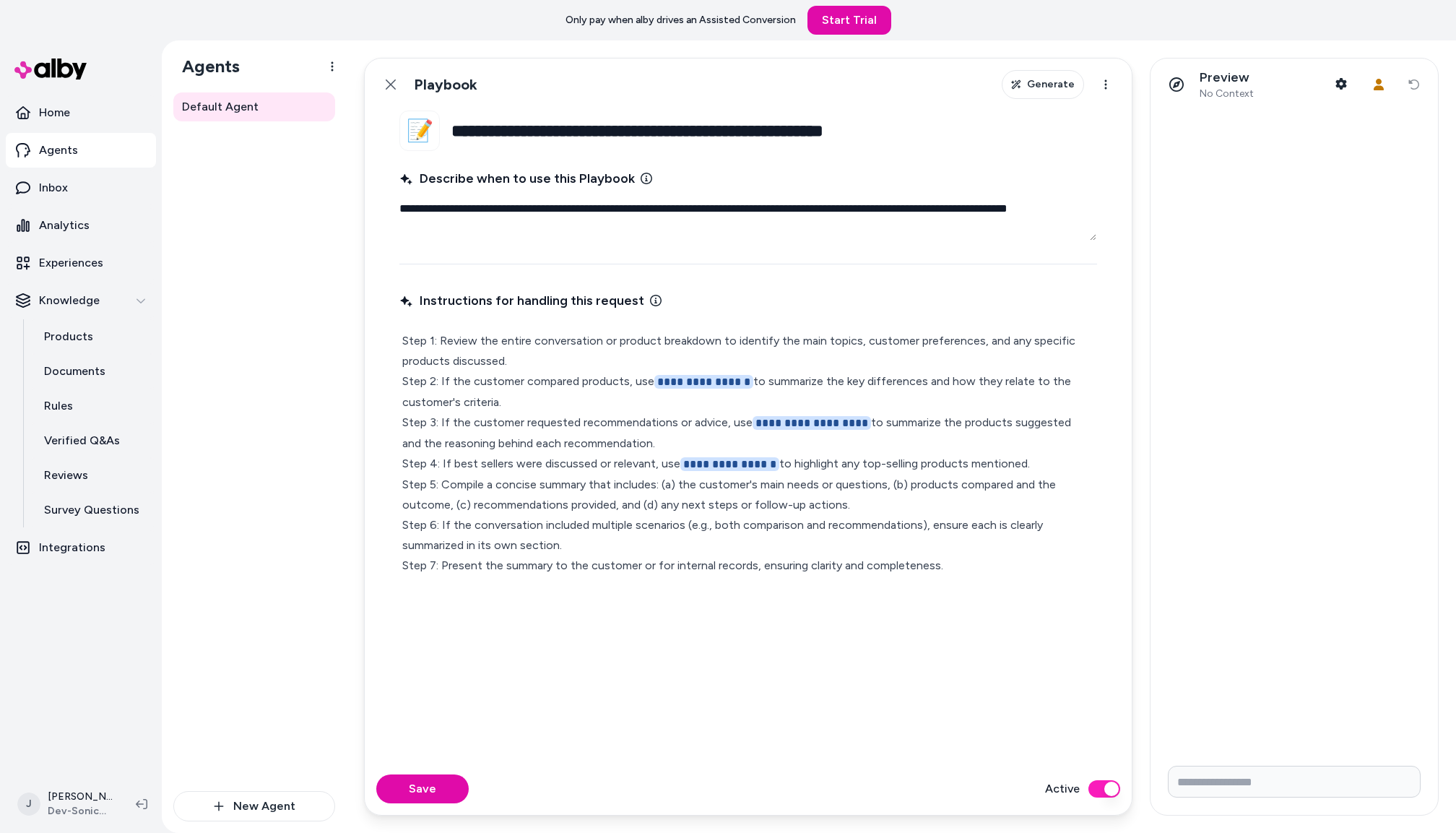
drag, startPoint x: 882, startPoint y: 419, endPoint x: 750, endPoint y: 416, distance: 132.0
click at [750, 416] on p "**********" at bounding box center [748, 453] width 692 height 245
type textarea "*"
drag, startPoint x: 782, startPoint y: 461, endPoint x: 661, endPoint y: 464, distance: 121.0
click at [659, 464] on p "**********" at bounding box center [748, 453] width 692 height 244
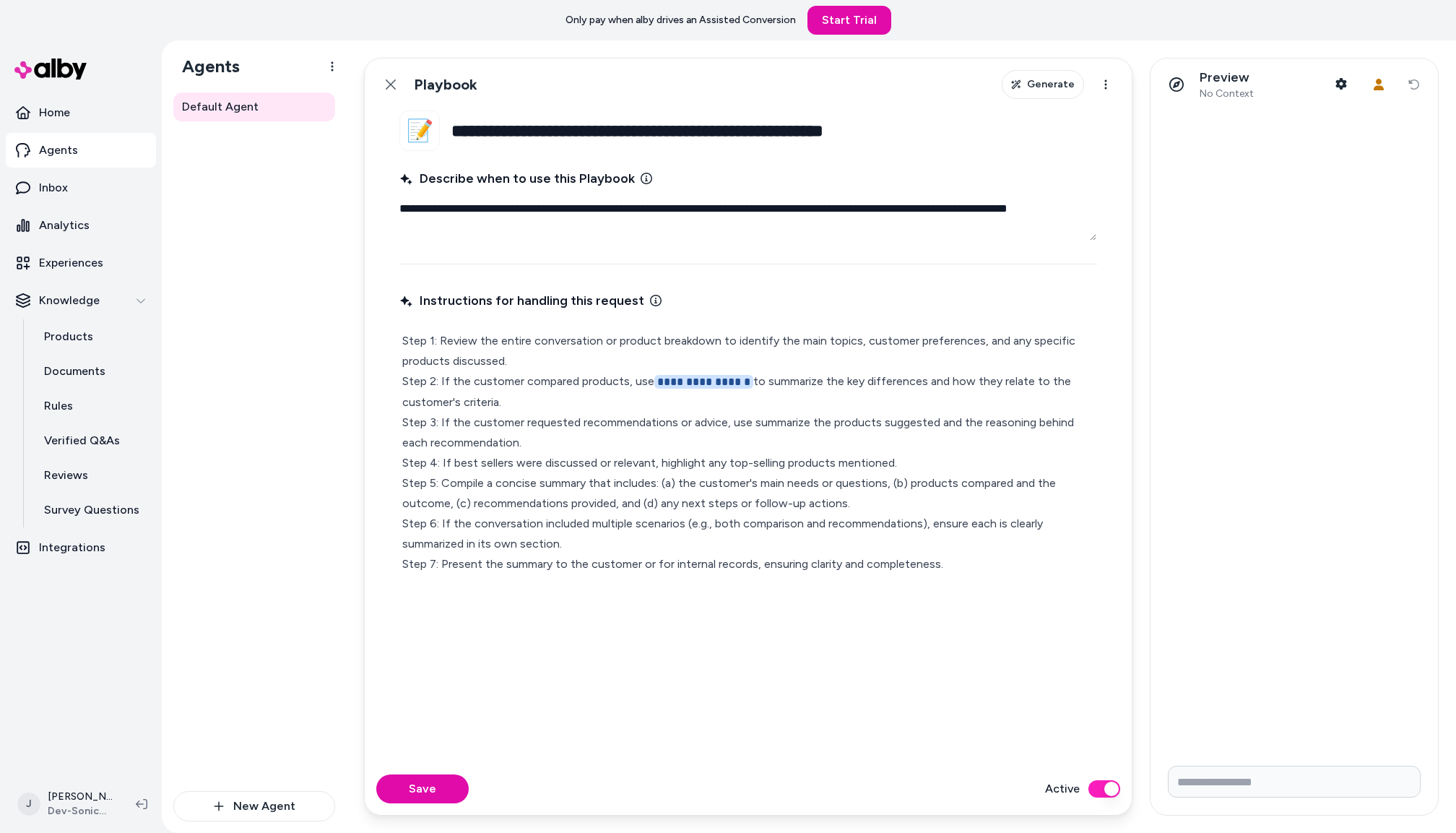
drag, startPoint x: 427, startPoint y: 786, endPoint x: 480, endPoint y: 639, distance: 156.3
click at [427, 786] on button "Save" at bounding box center [423, 789] width 93 height 29
click at [394, 80] on icon at bounding box center [391, 85] width 12 height 12
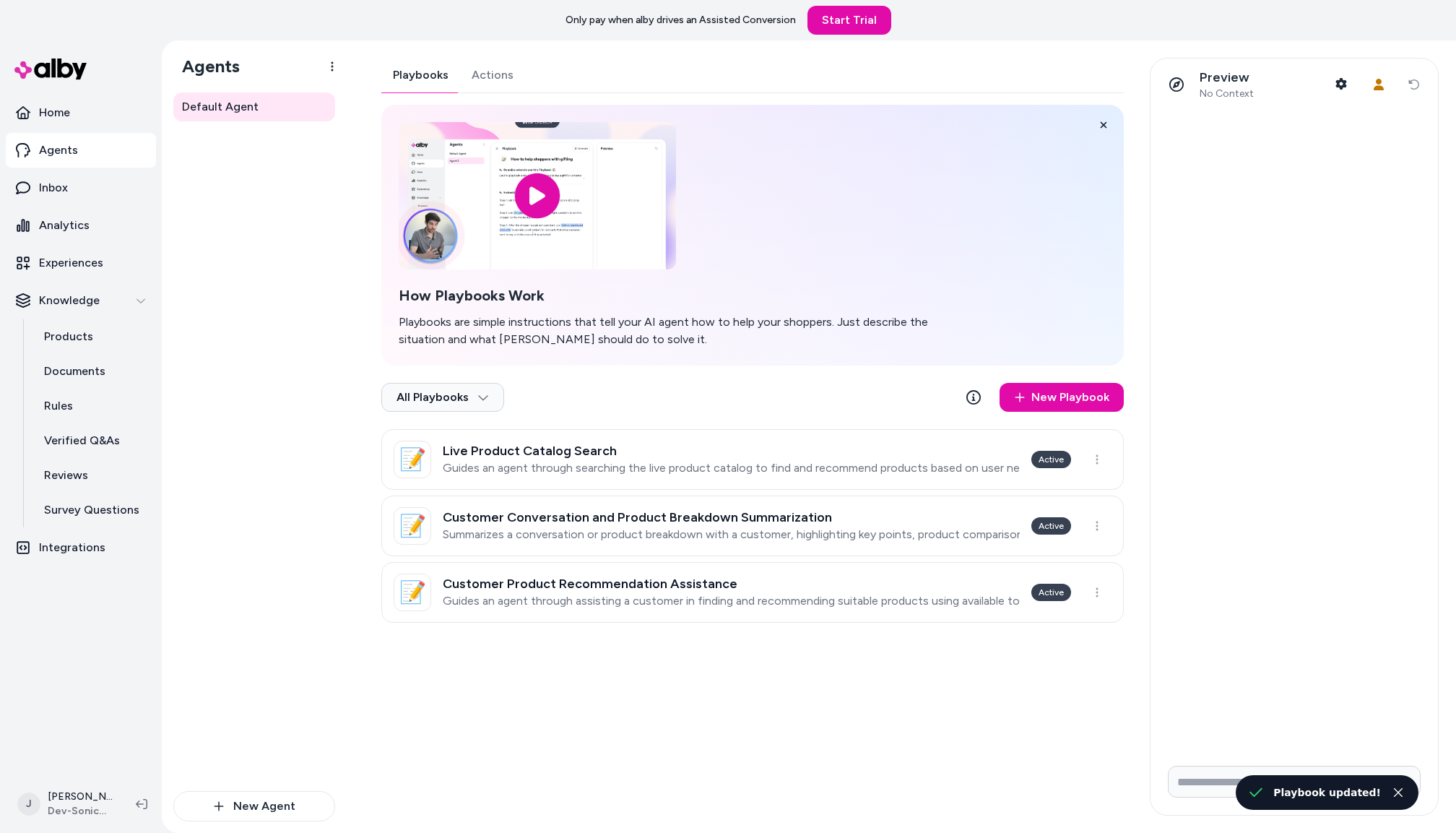
click at [631, 593] on div "Customer Product Recommendation Assistance Guides an agent through assisting a …" at bounding box center [731, 593] width 577 height 32
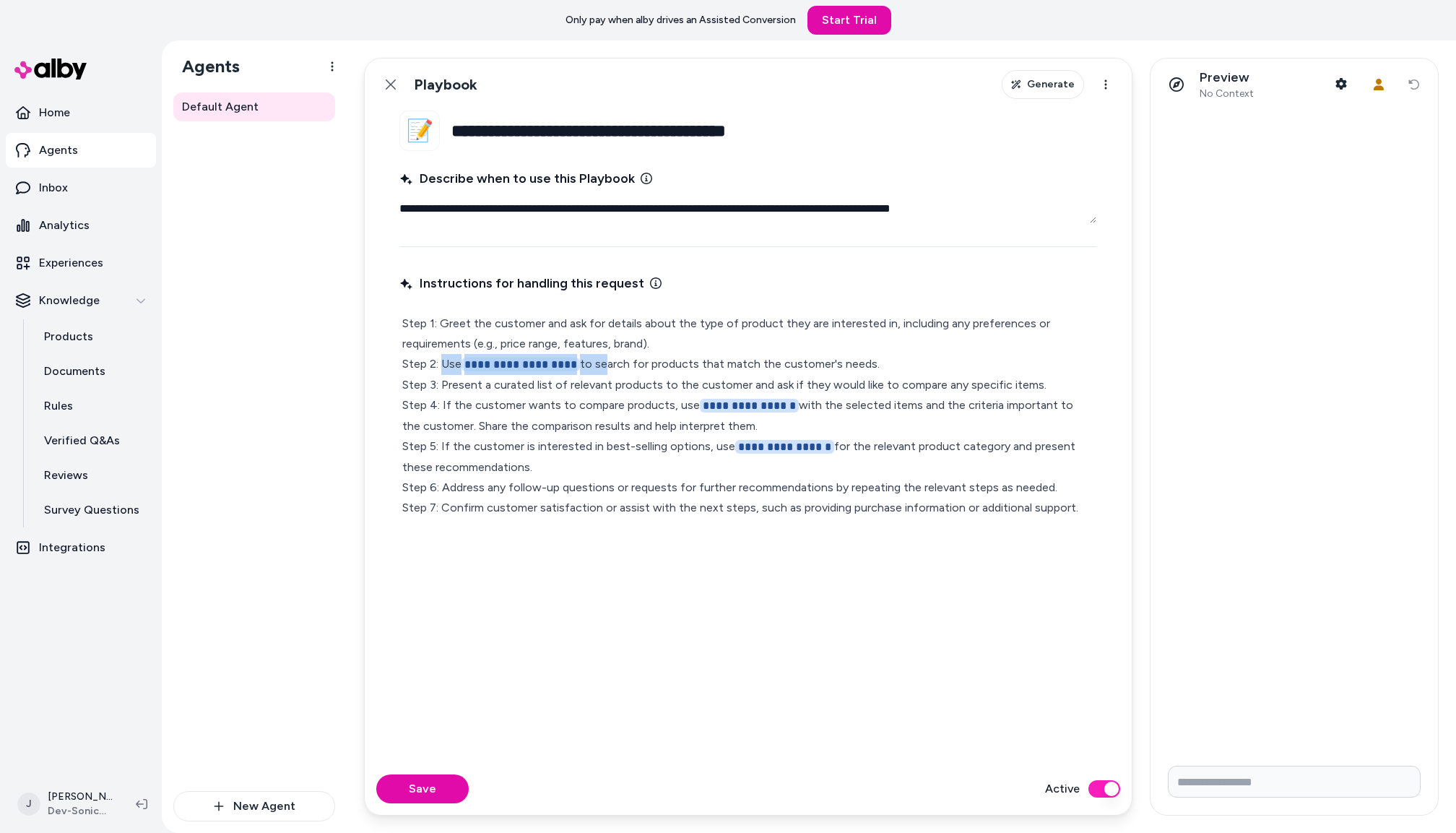
drag, startPoint x: 598, startPoint y: 362, endPoint x: 445, endPoint y: 364, distance: 153.0
click at [445, 364] on p "**********" at bounding box center [748, 416] width 692 height 204
type textarea "*"
drag, startPoint x: 821, startPoint y: 448, endPoint x: 712, endPoint y: 448, distance: 109.0
click at [712, 448] on p "**********" at bounding box center [748, 415] width 692 height 204
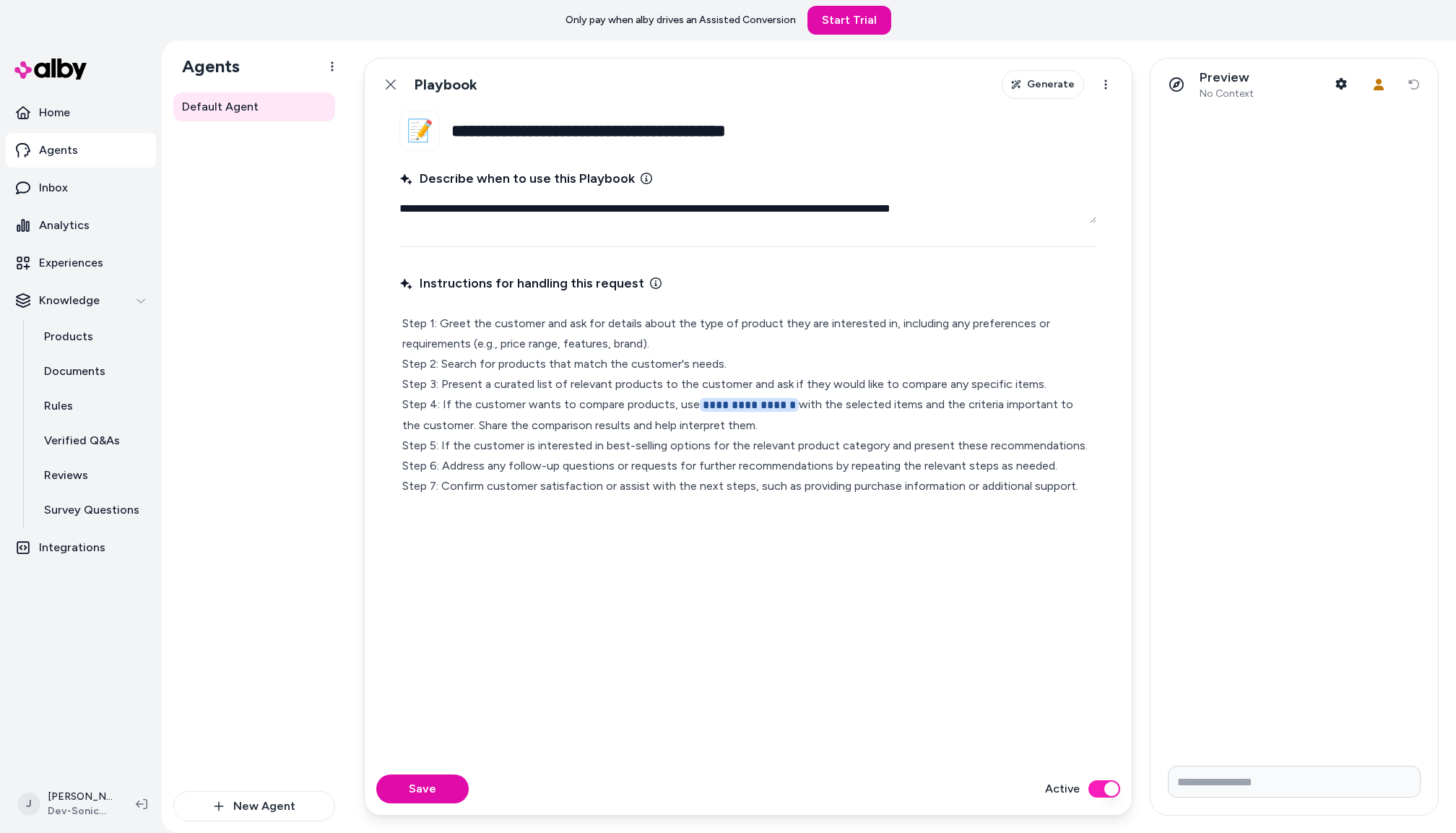
click at [881, 443] on p "**********" at bounding box center [748, 405] width 692 height 183
click at [441, 792] on button "Save" at bounding box center [423, 789] width 93 height 29
type textarea "*"
click at [393, 83] on icon at bounding box center [391, 85] width 10 height 10
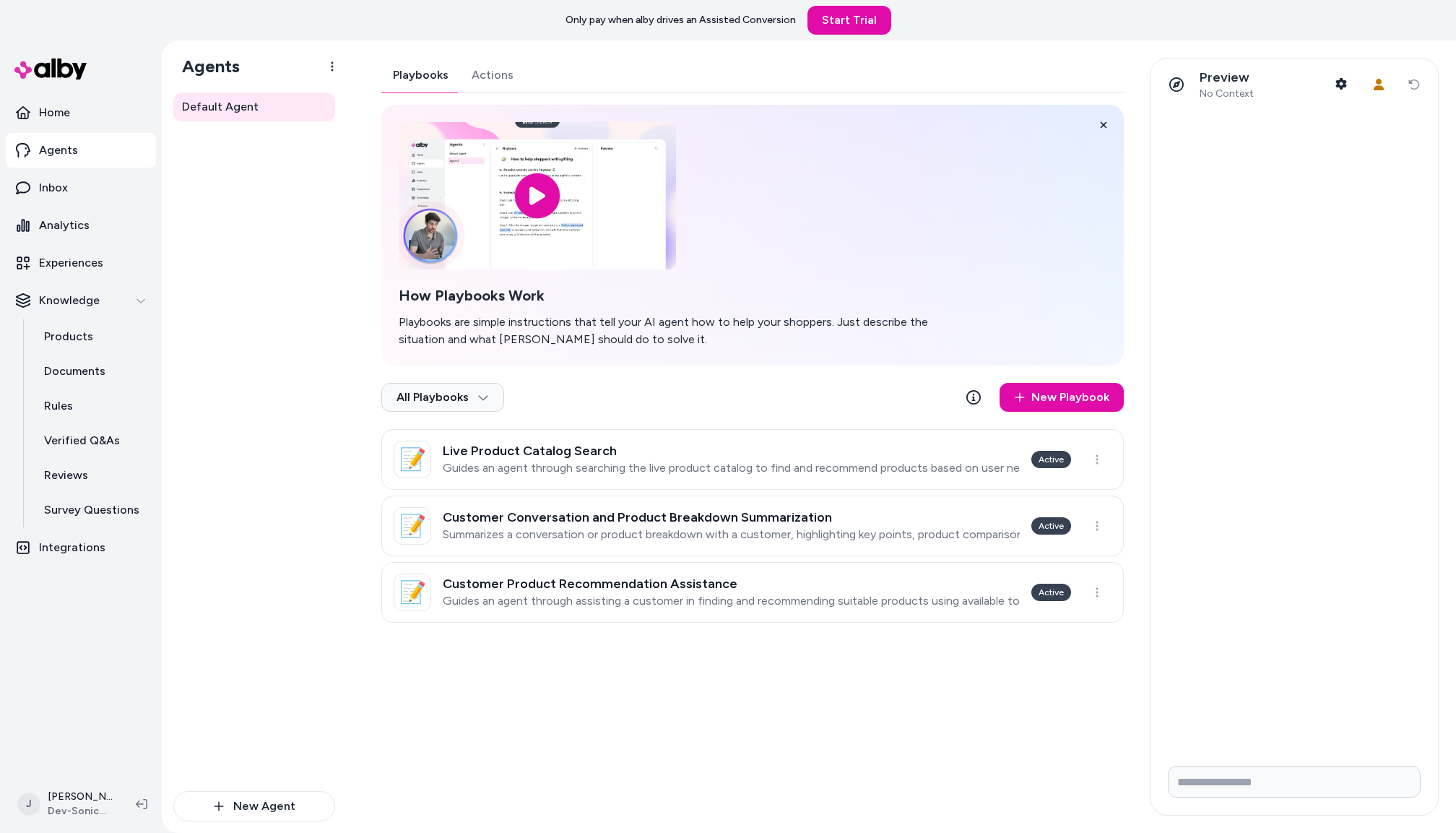
click at [494, 76] on button "Actions" at bounding box center [493, 75] width 65 height 35
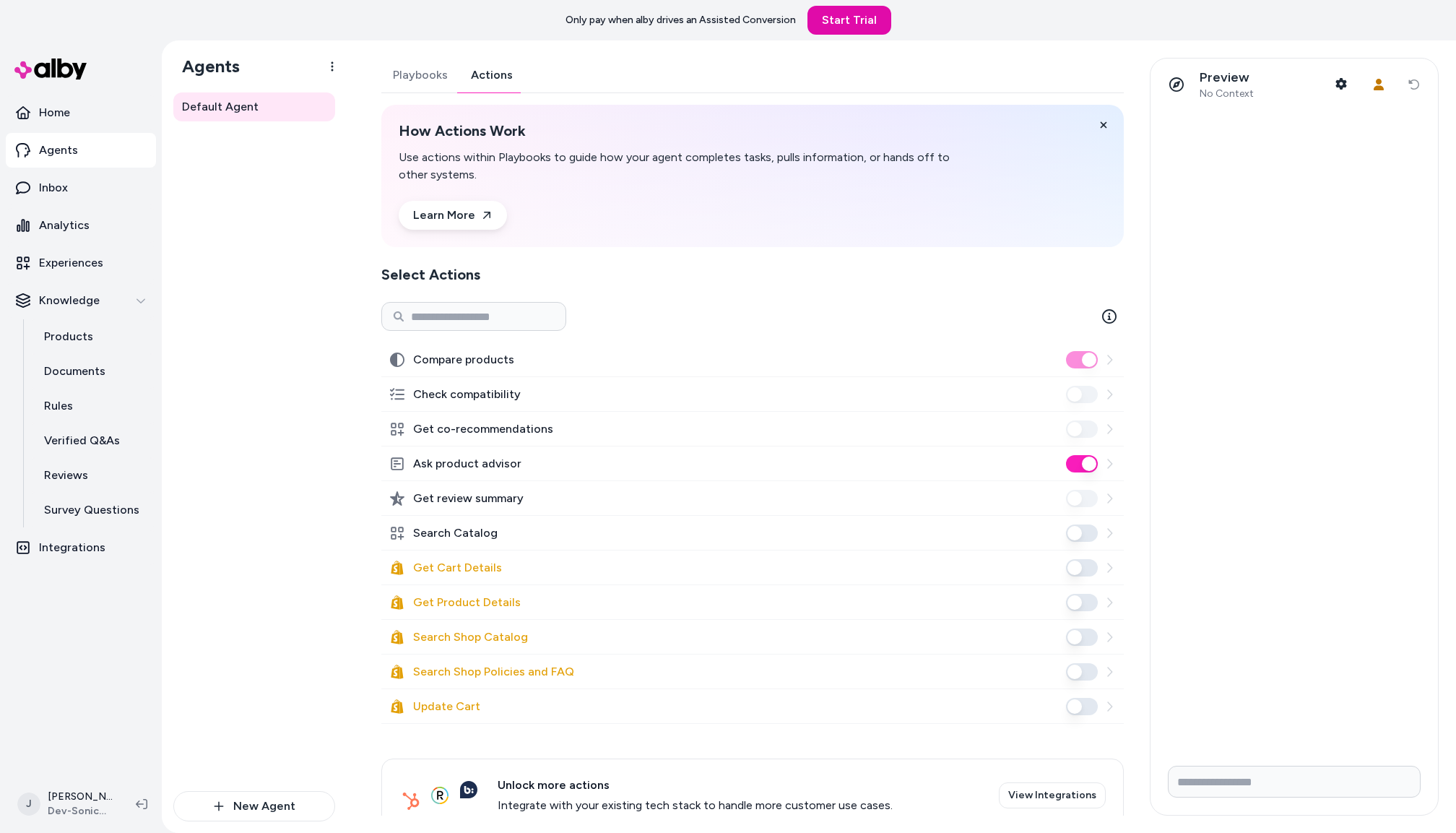
click at [1081, 459] on button "Ask product advisor" at bounding box center [1082, 464] width 32 height 17
click at [1087, 536] on button "Search Catalog" at bounding box center [1082, 533] width 32 height 17
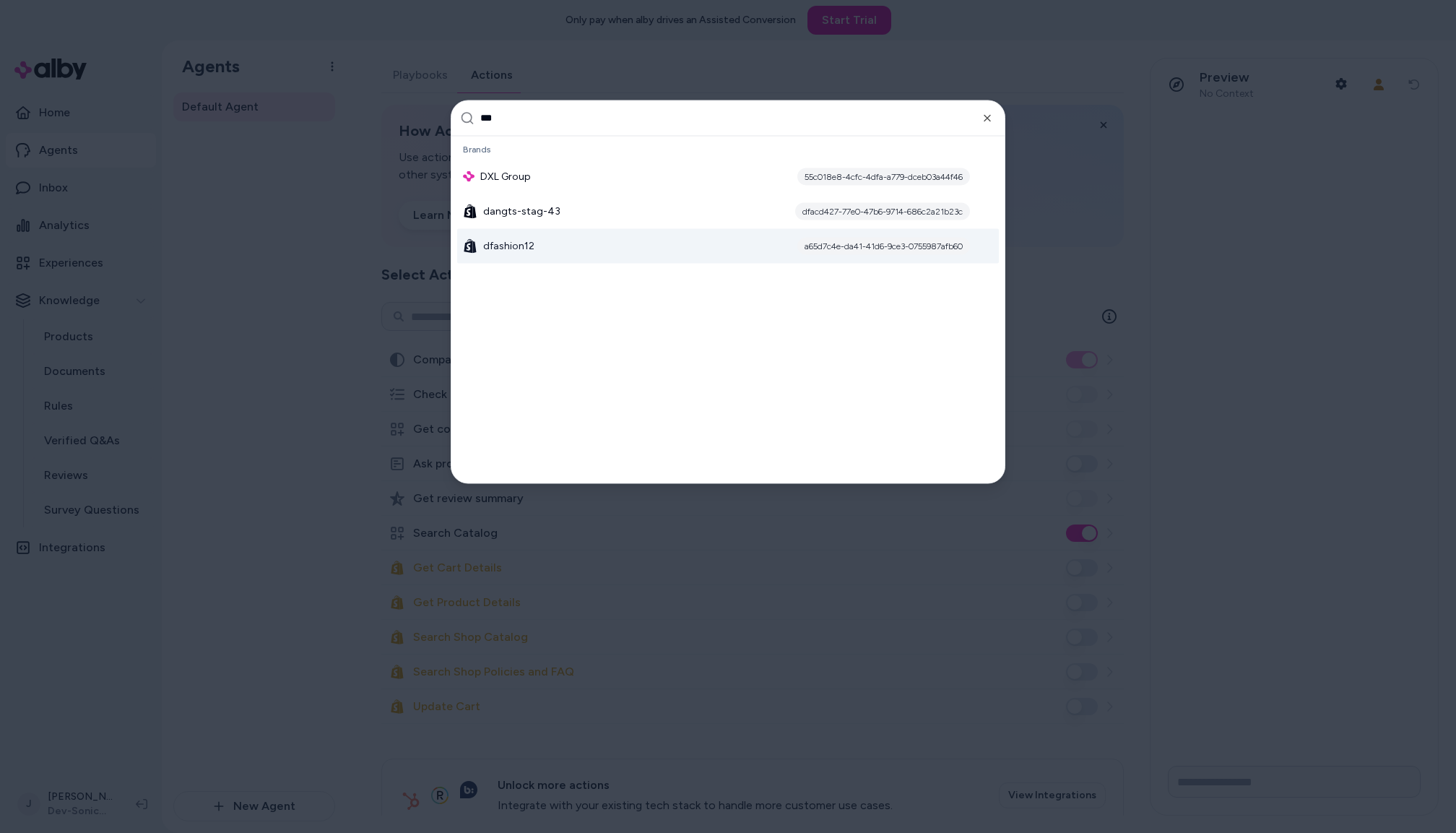
type input "***"
click at [518, 242] on span "dfashion12" at bounding box center [509, 246] width 51 height 14
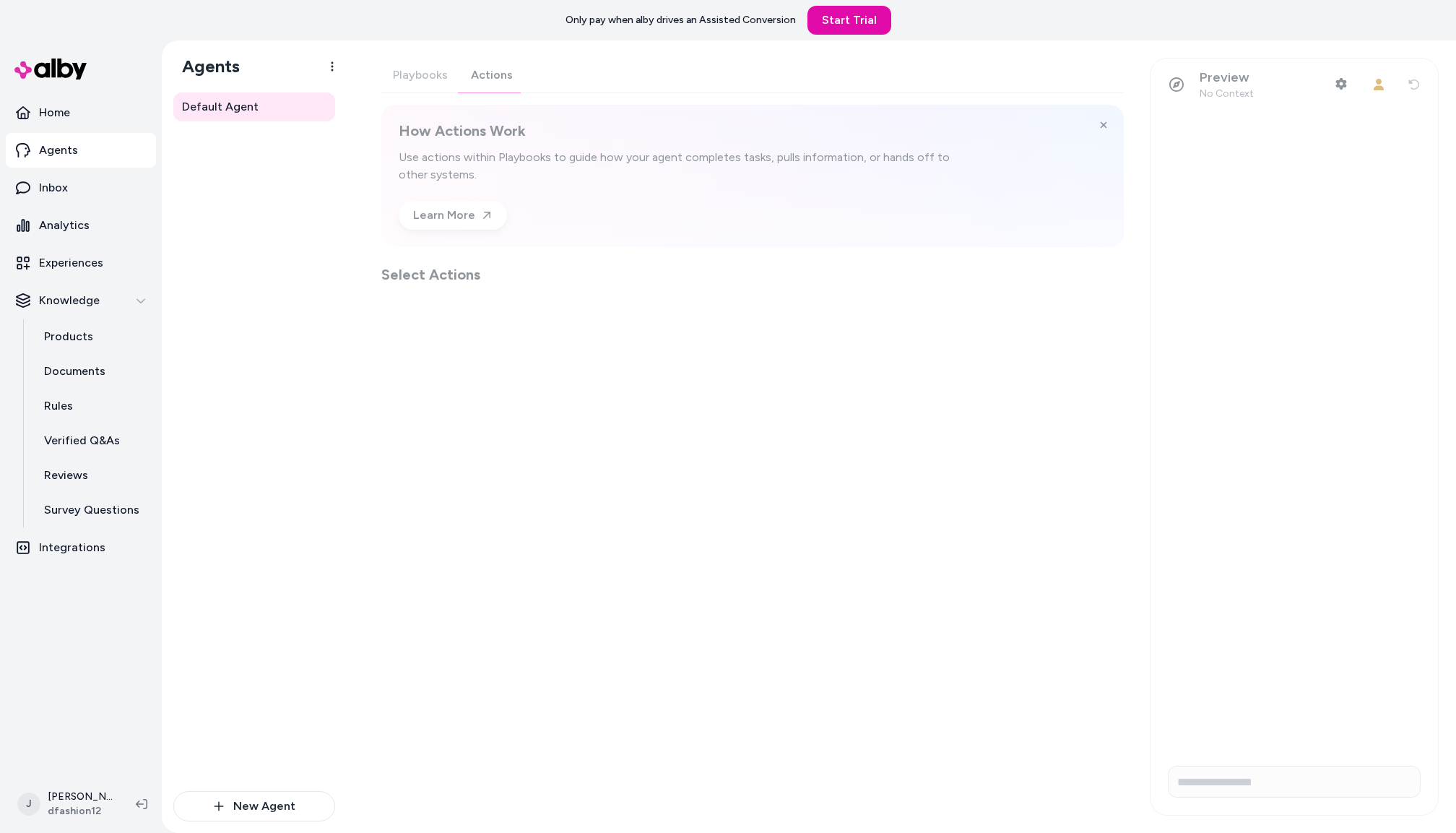
click at [481, 75] on div "Playbooks Actions How Actions Work Use actions within Playbooks to guide how yo…" at bounding box center [753, 171] width 742 height 227
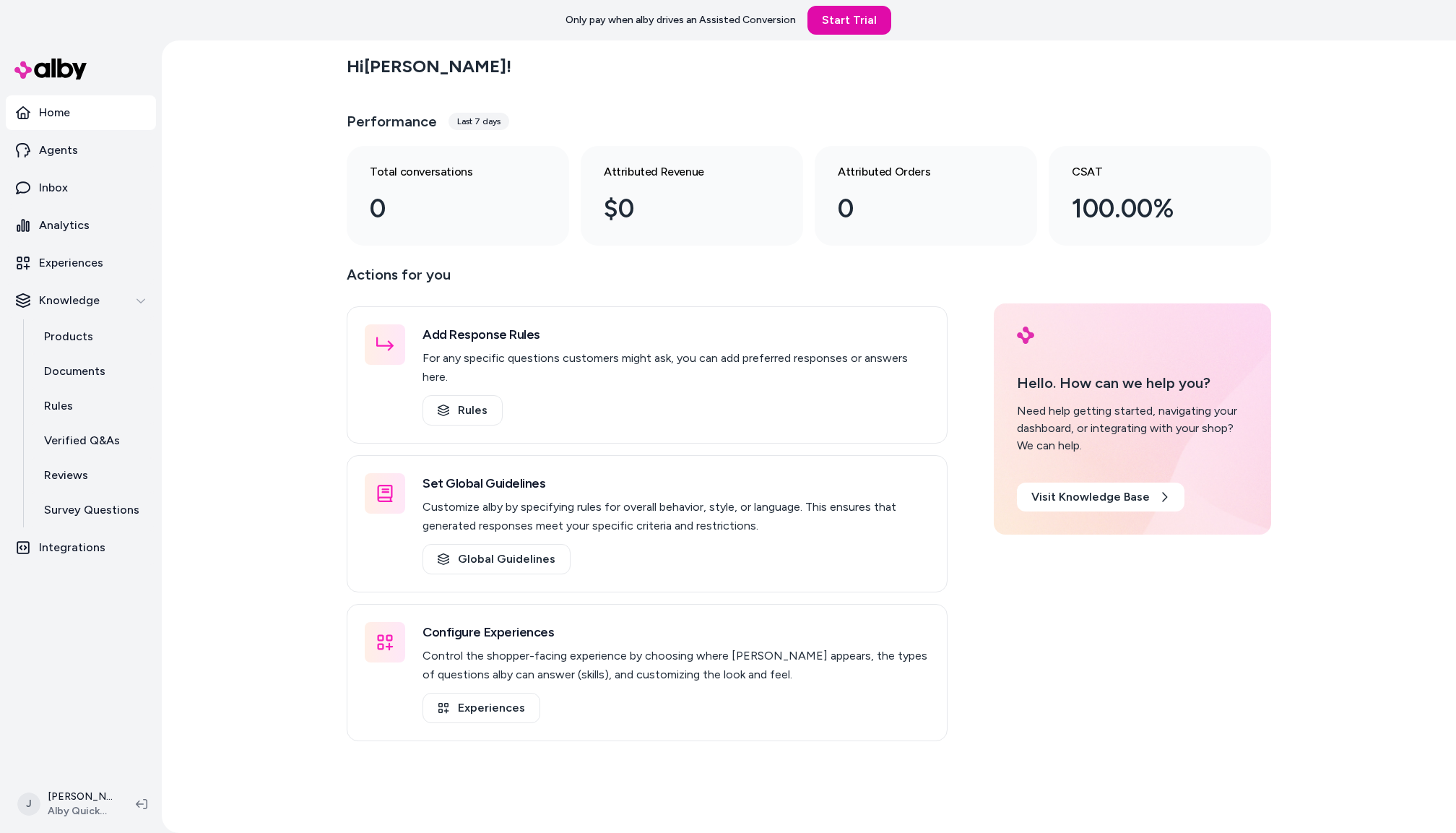
click at [242, 343] on div "Hi [PERSON_NAME] ! Performance Last 7 days Total conversations 0 Attributed Rev…" at bounding box center [808, 437] width 1294 height 792
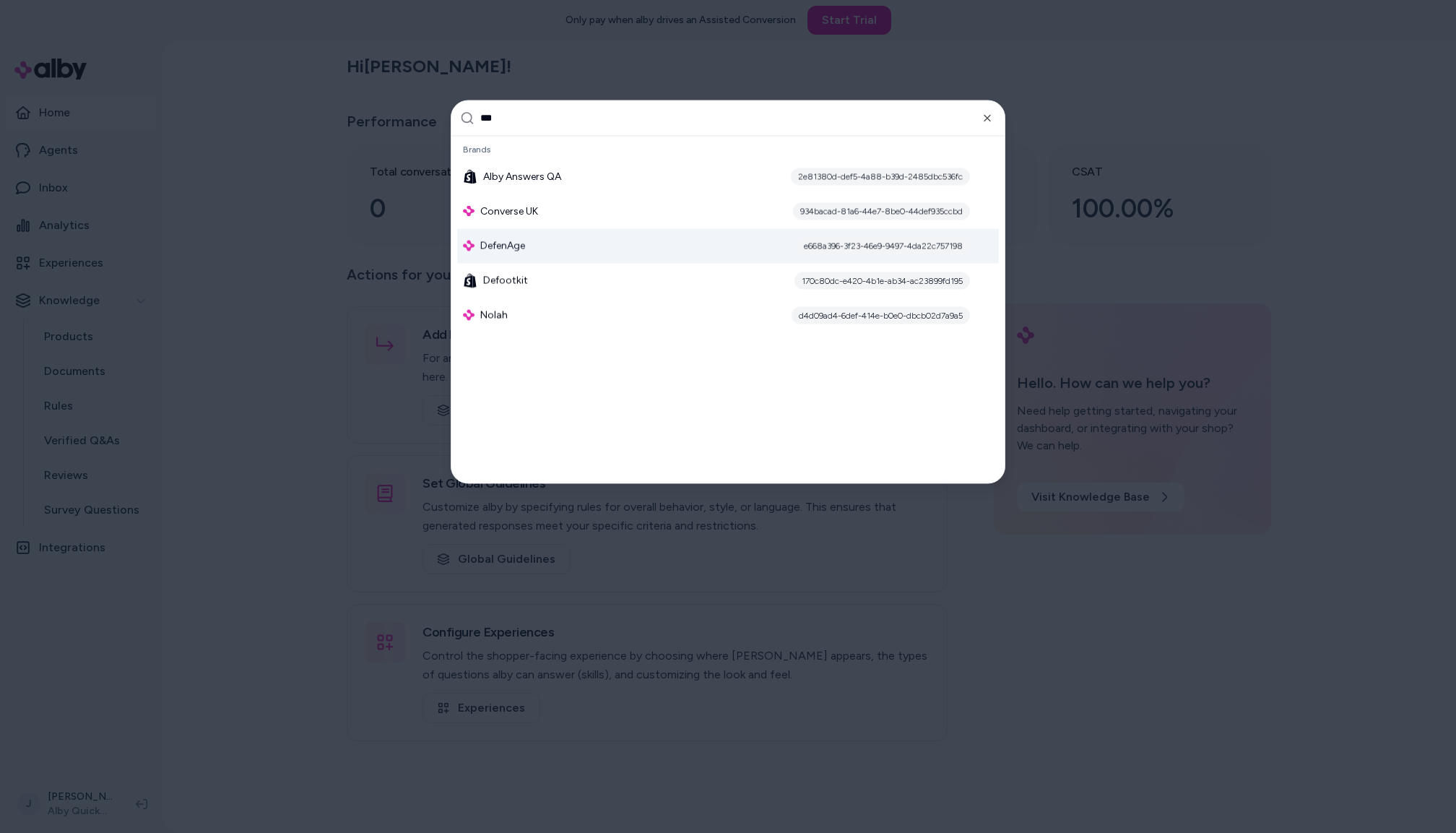
type input "***"
drag, startPoint x: 508, startPoint y: 245, endPoint x: 207, endPoint y: 242, distance: 301.0
click at [508, 245] on span "DefenAge" at bounding box center [503, 246] width 45 height 14
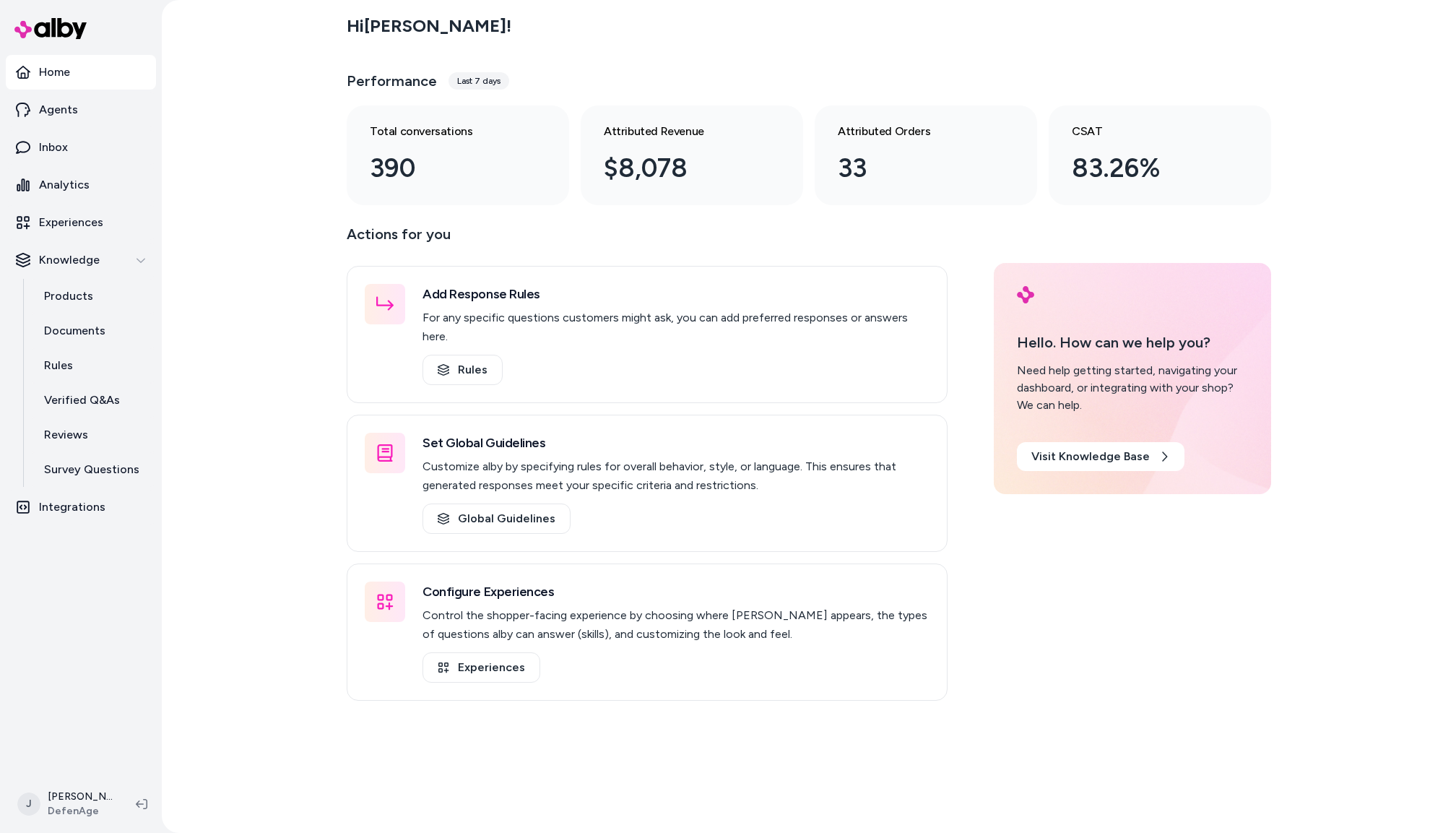
drag, startPoint x: 209, startPoint y: 485, endPoint x: 193, endPoint y: 478, distance: 17.5
click at [201, 484] on div "Hi [PERSON_NAME] ! Performance Last 7 days Total conversations 390 Attributed R…" at bounding box center [808, 416] width 1294 height 833
click at [56, 295] on p "Products" at bounding box center [69, 296] width 49 height 17
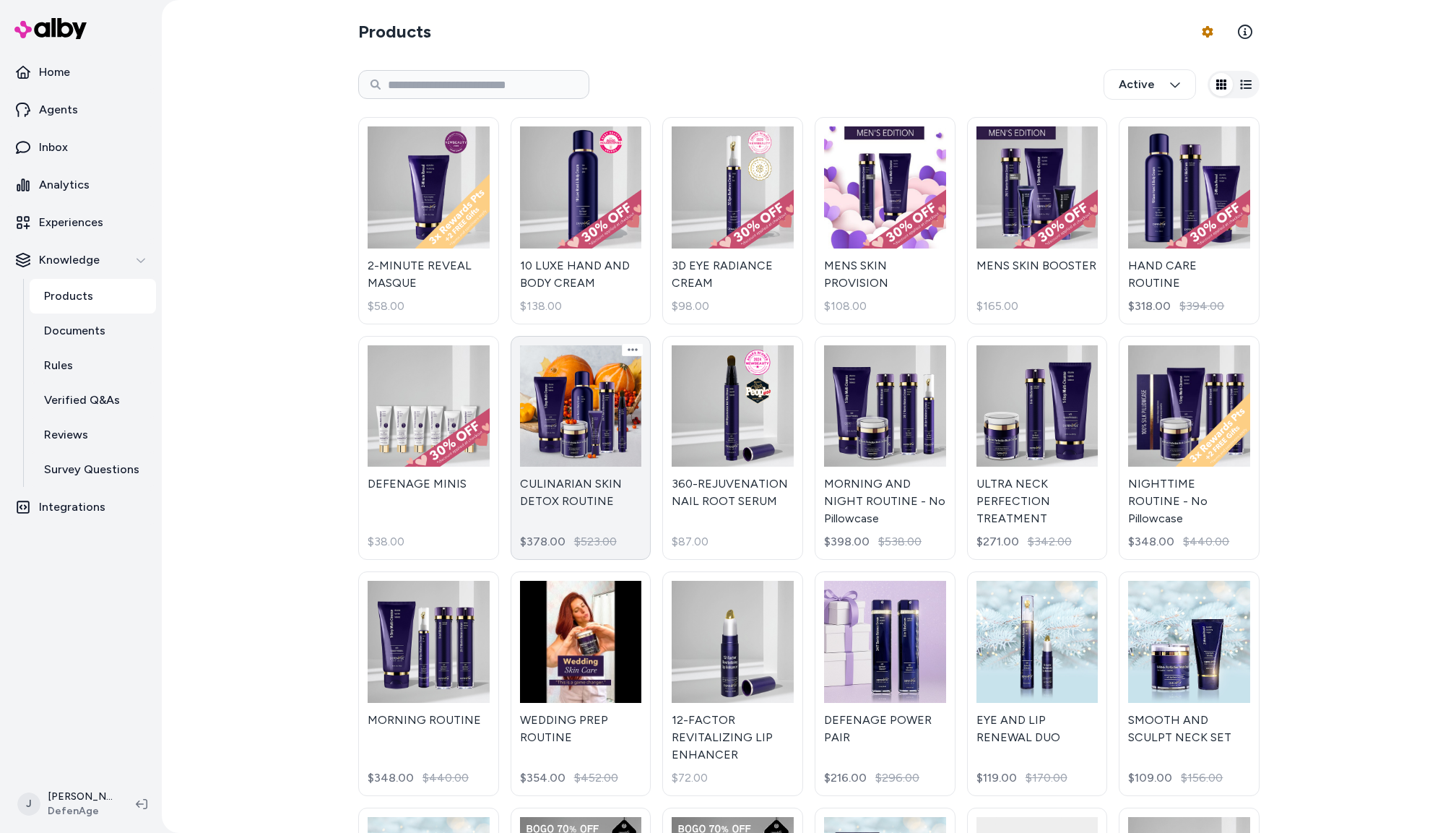
click at [585, 444] on link "CULINARIAN SKIN DETOX ROUTINE $378.00 $523.00" at bounding box center [581, 448] width 141 height 225
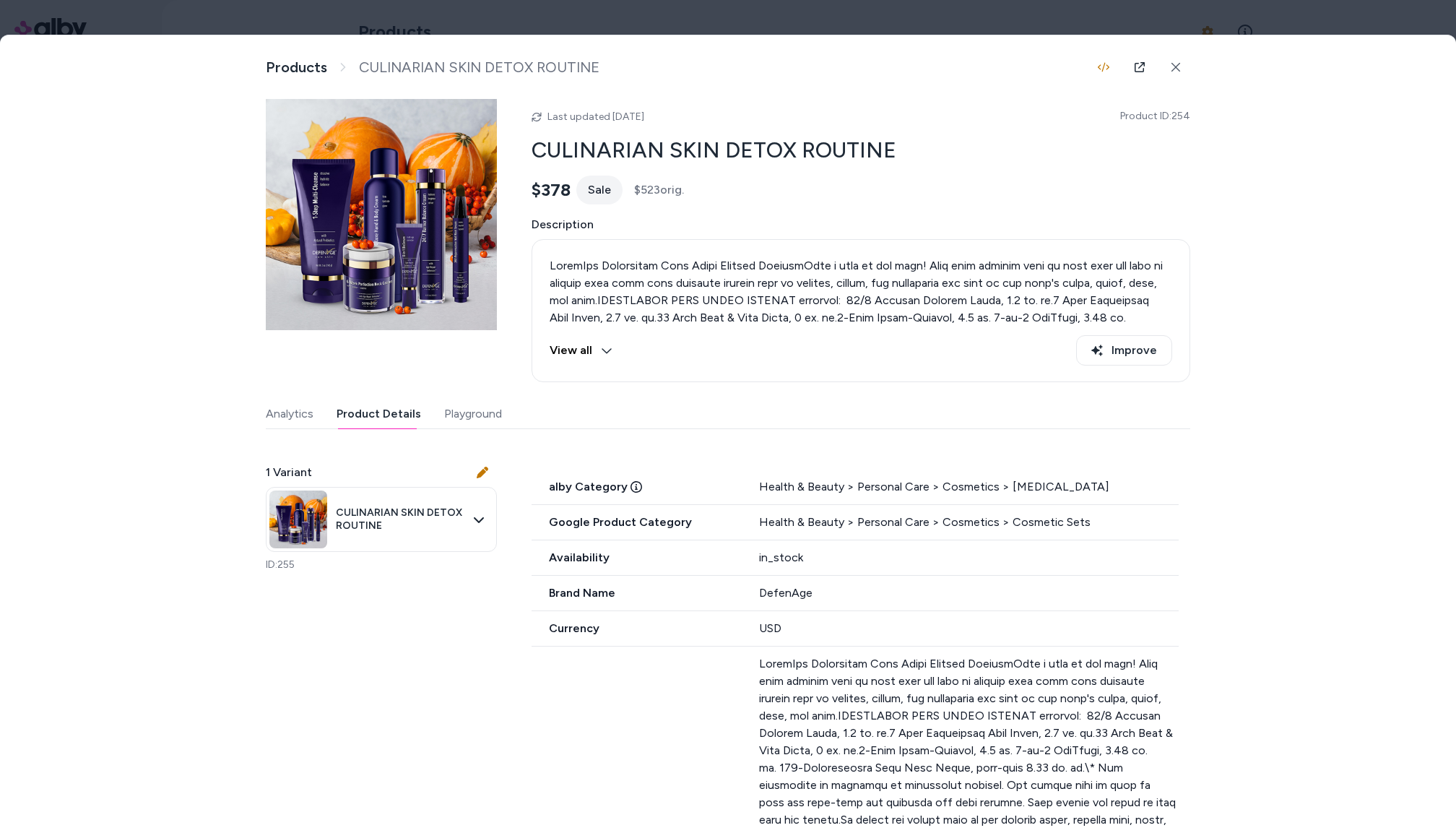
click at [383, 411] on button "Product Details" at bounding box center [379, 414] width 85 height 29
drag, startPoint x: 1092, startPoint y: 492, endPoint x: 756, endPoint y: 494, distance: 336.0
click at [756, 494] on div "alby Category Health & Beauty > Personal Care > Cosmetics > Skin Care" at bounding box center [855, 487] width 648 height 35
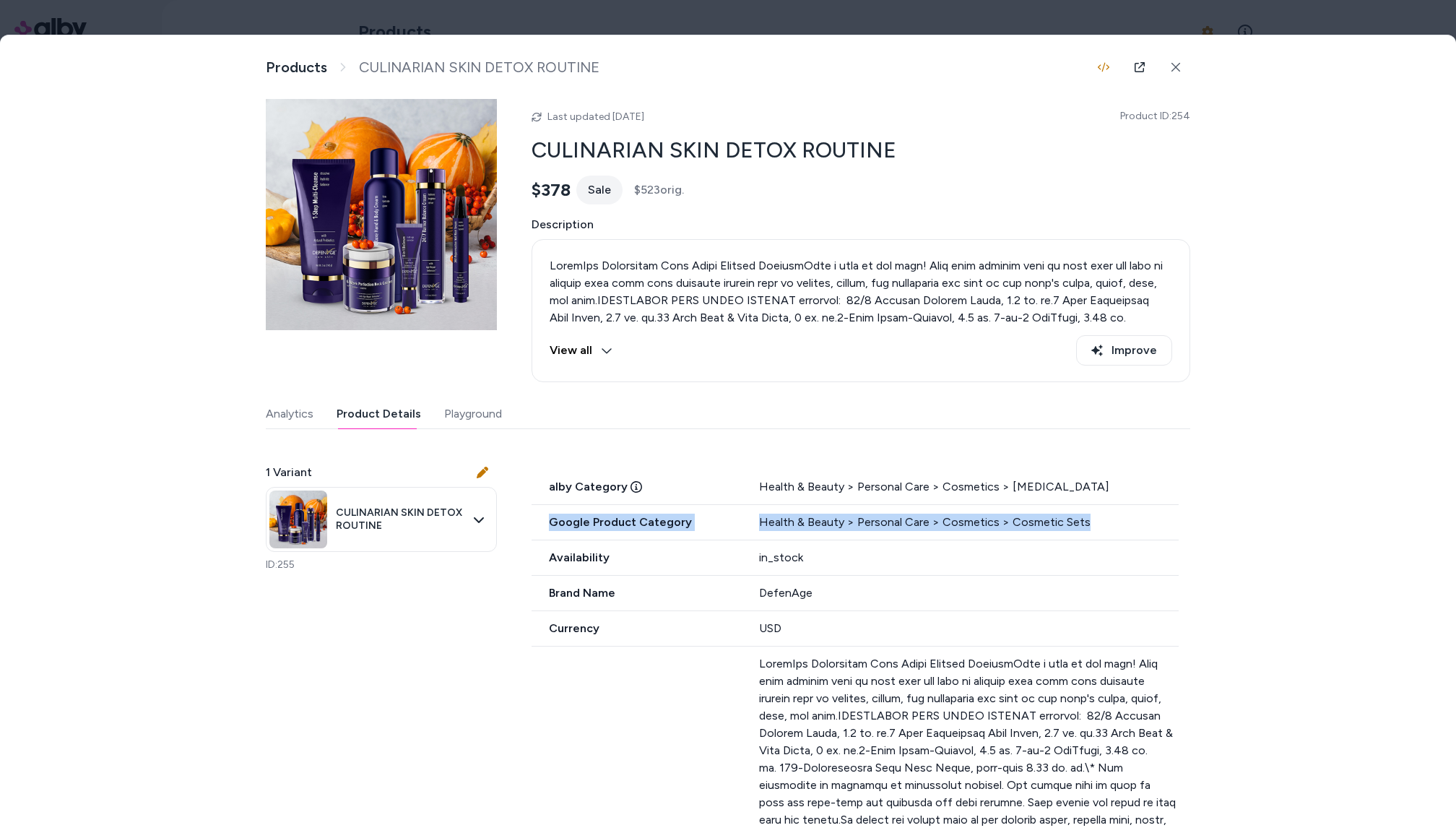
drag, startPoint x: 1127, startPoint y: 524, endPoint x: 536, endPoint y: 522, distance: 591.0
click at [536, 522] on div "Google Product Category Health & Beauty > Personal Care > Cosmetics > Cosmetic …" at bounding box center [855, 522] width 648 height 35
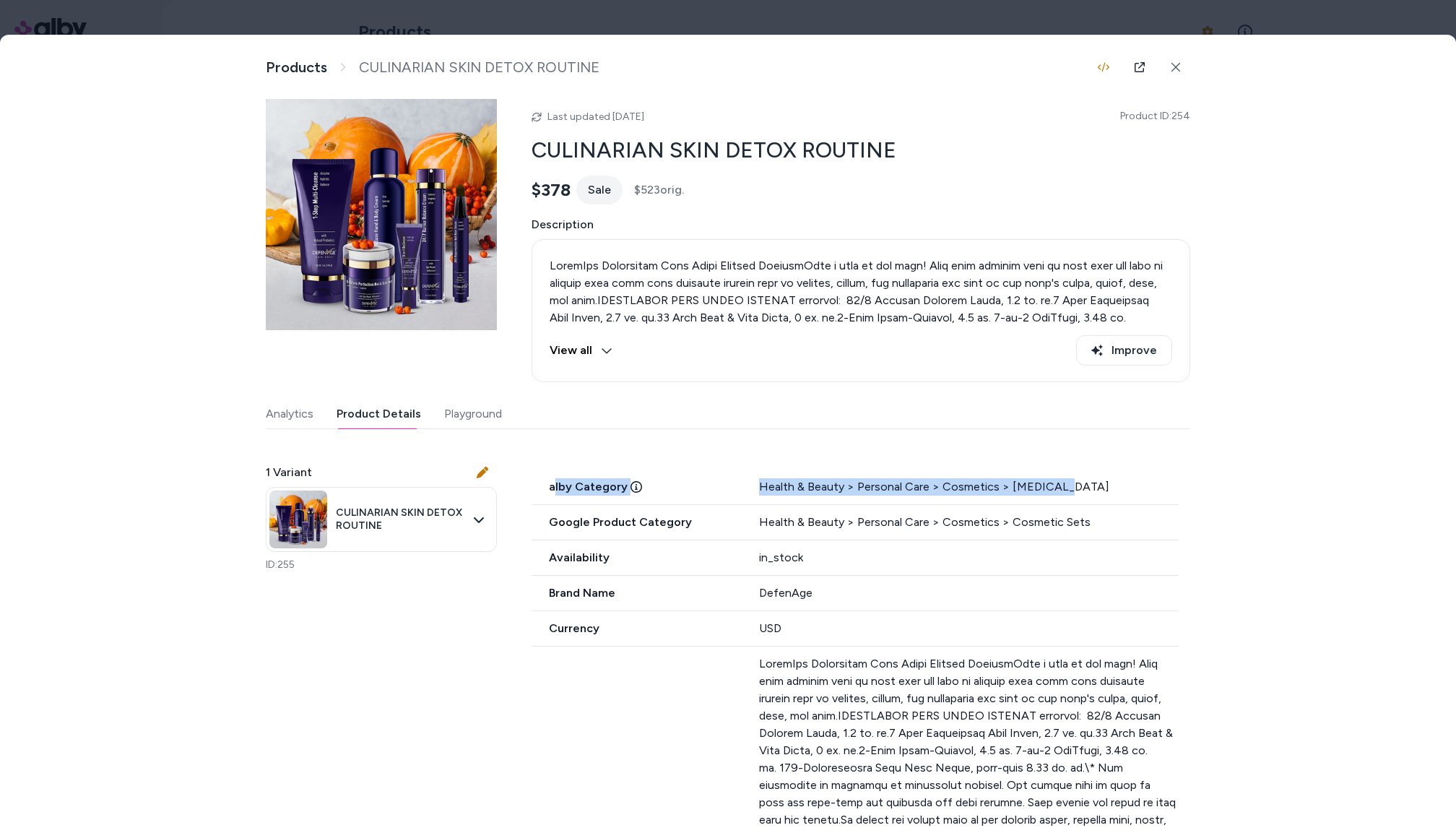
drag, startPoint x: 1100, startPoint y: 486, endPoint x: 553, endPoint y: 480, distance: 547.0
click at [553, 480] on div "alby Category Health & Beauty > Personal Care > Cosmetics > Skin Care" at bounding box center [855, 487] width 648 height 35
click at [803, 490] on div "Health & Beauty > Personal Care > Cosmetics > Skin Care" at bounding box center [968, 487] width 419 height 17
drag, startPoint x: 793, startPoint y: 489, endPoint x: 749, endPoint y: 490, distance: 44.0
click at [794, 489] on div "Health & Beauty > Personal Care > Cosmetics > Skin Care" at bounding box center [968, 487] width 419 height 17
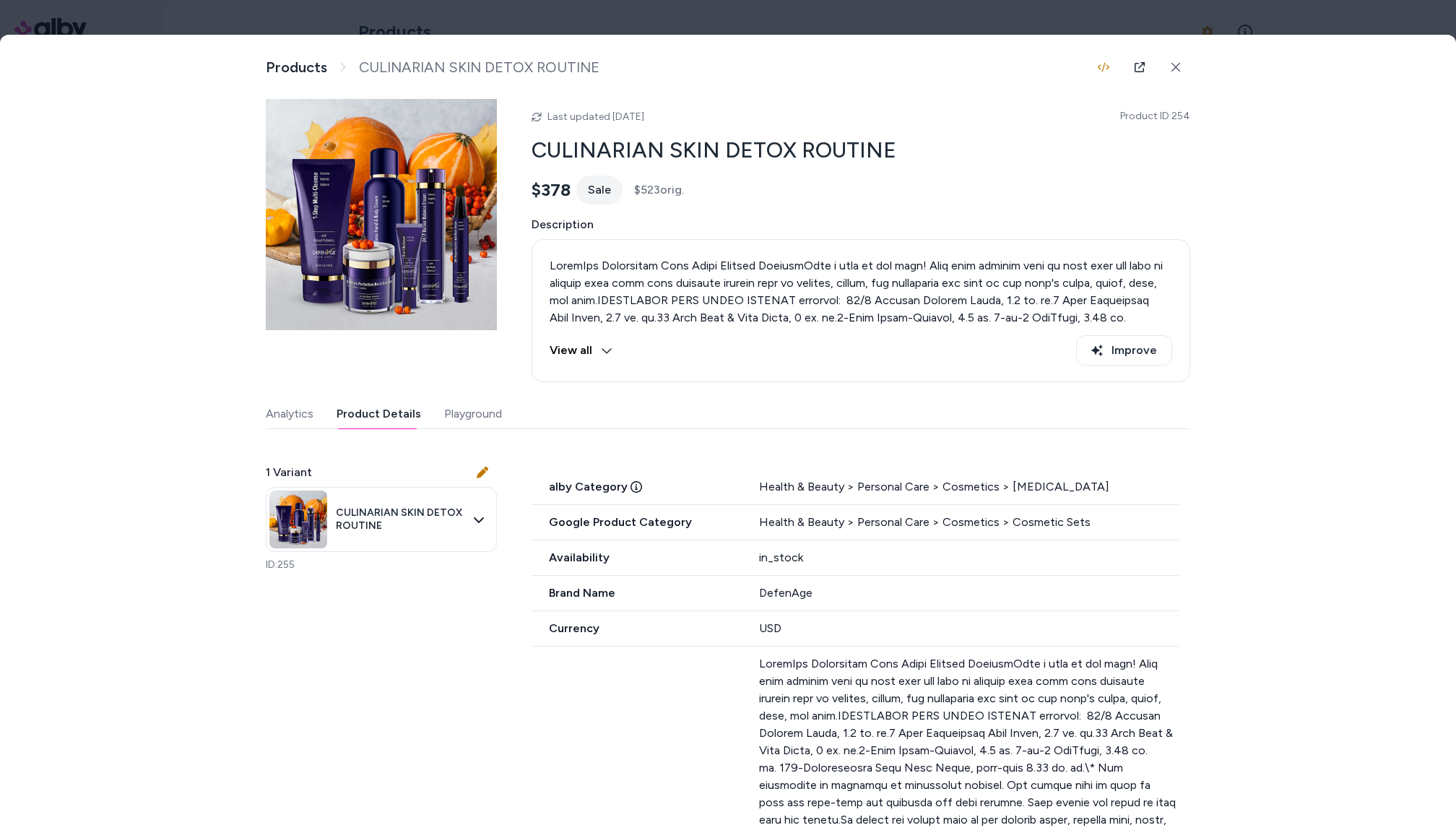
click at [283, 22] on div at bounding box center [728, 416] width 1456 height 833
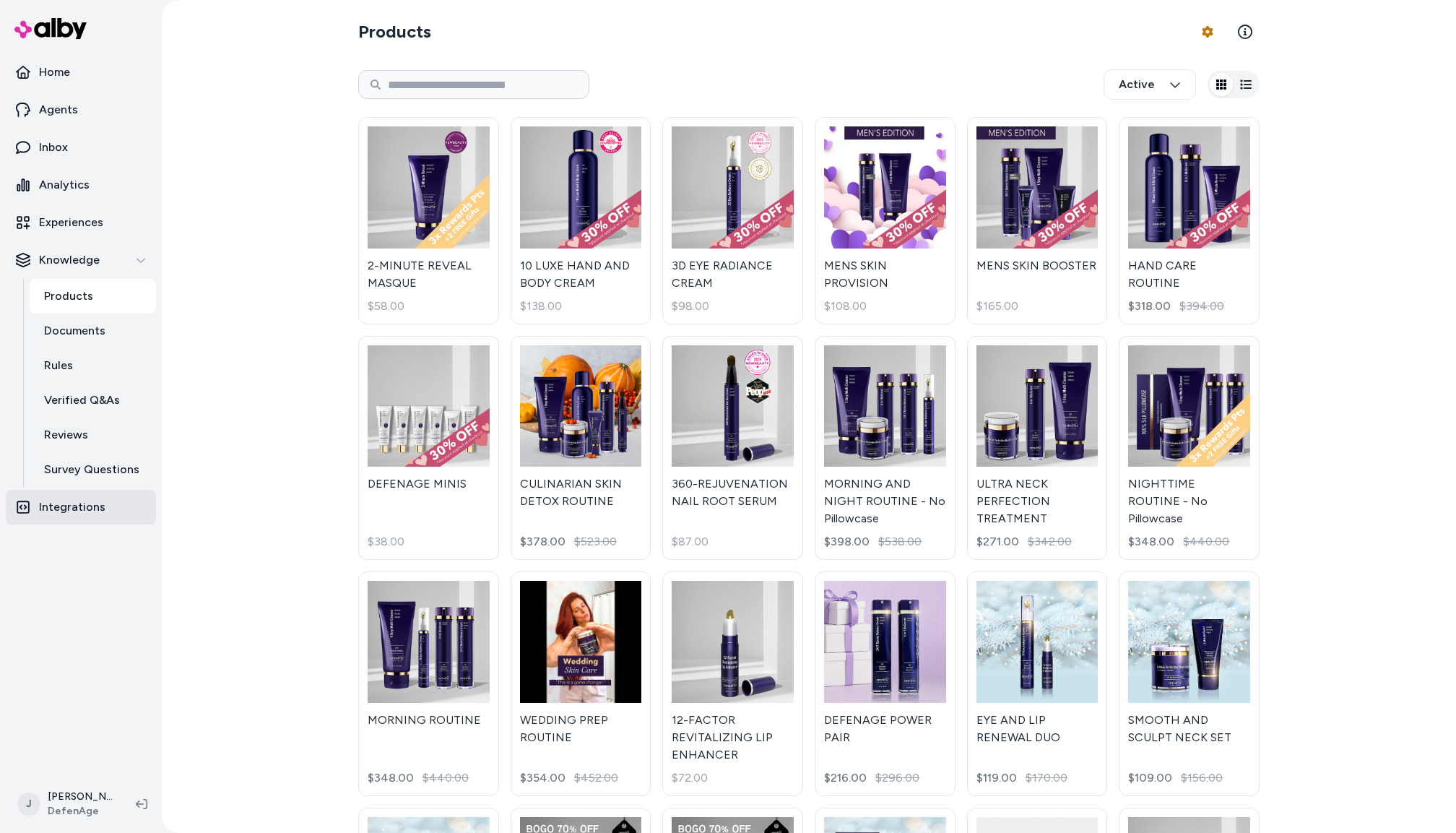
click at [72, 501] on p "Integrations" at bounding box center [72, 507] width 67 height 17
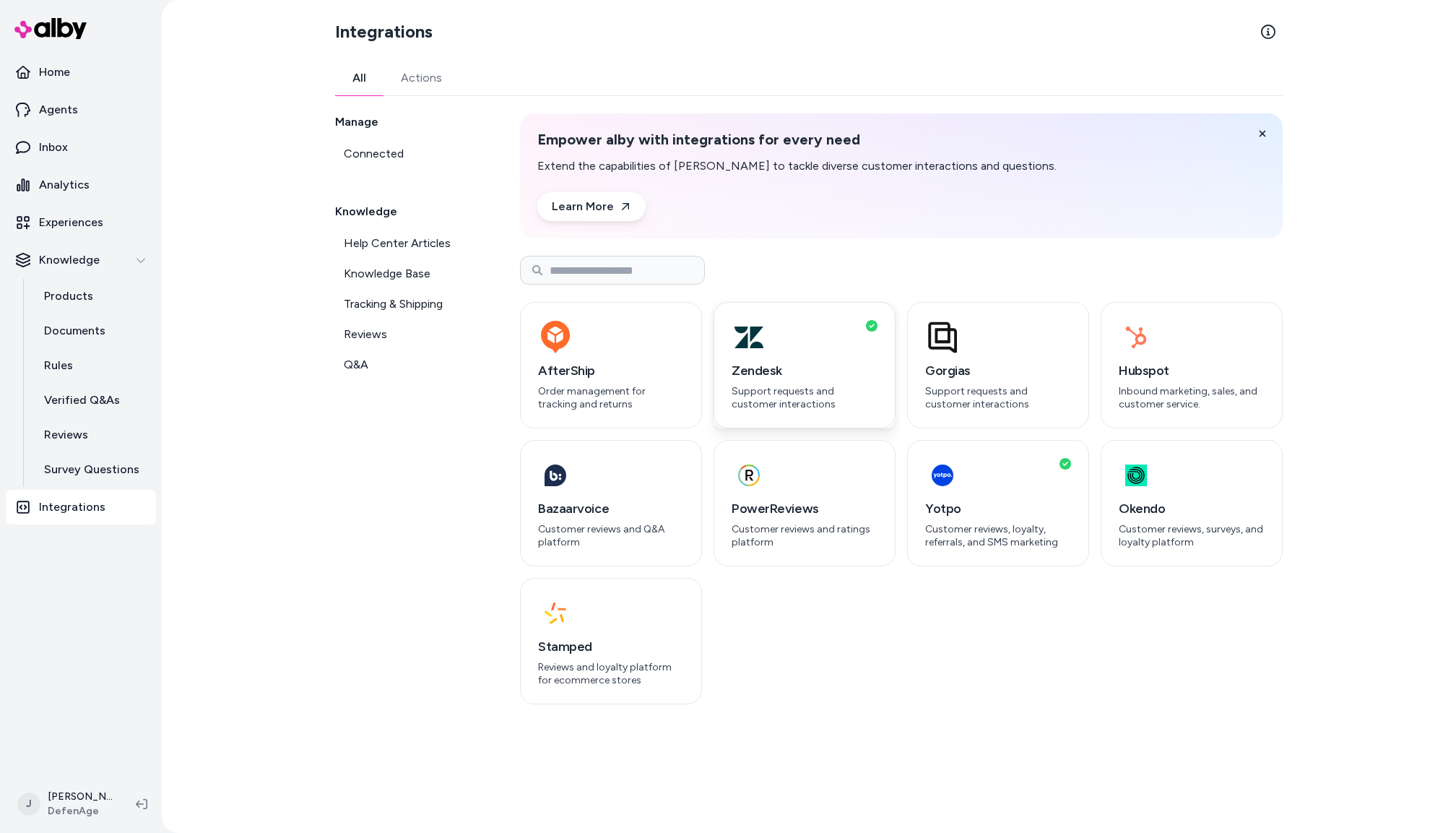
click at [824, 365] on h3 "Zendesk" at bounding box center [804, 371] width 146 height 20
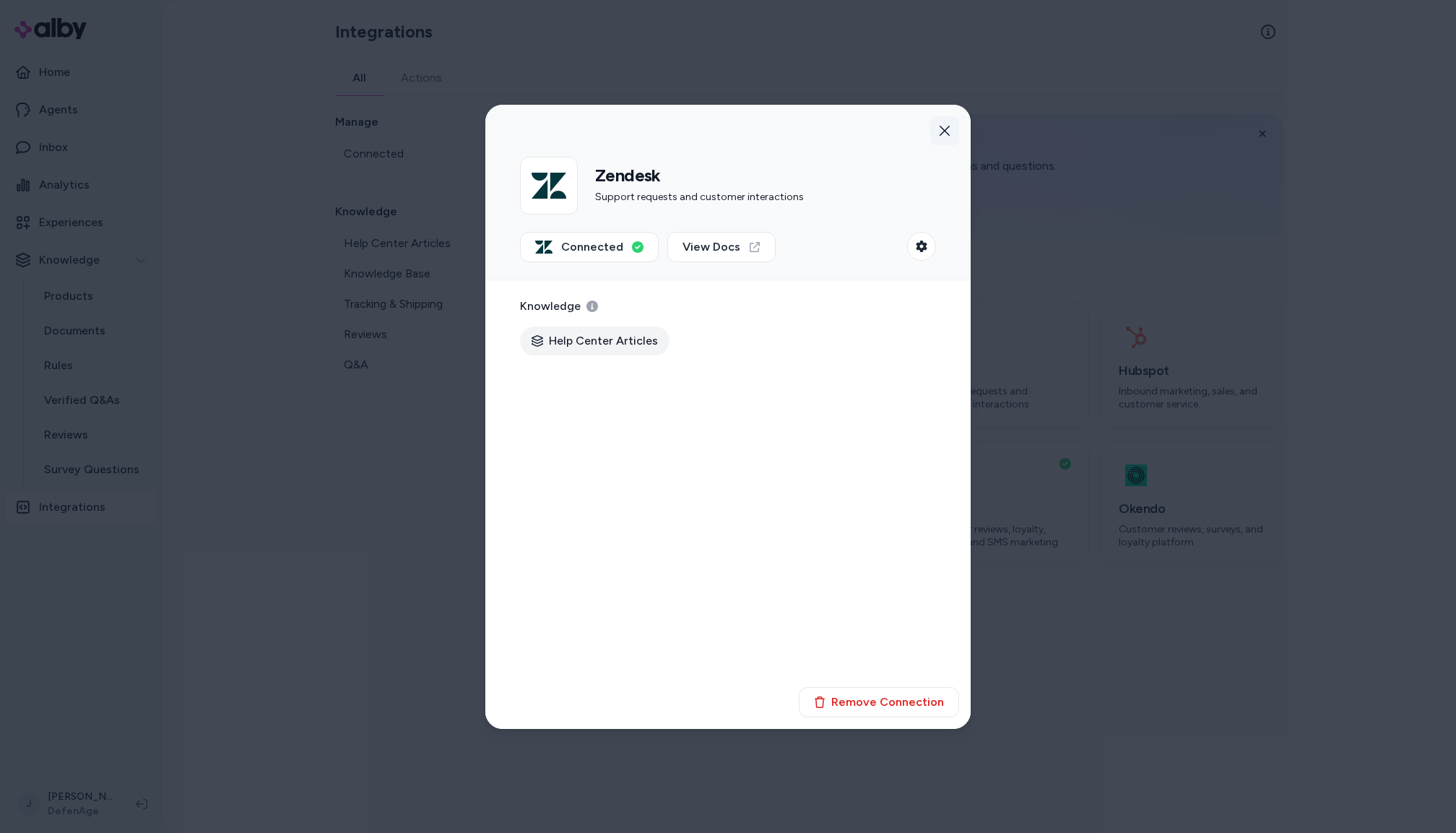
click at [946, 130] on icon "button" at bounding box center [945, 131] width 12 height 12
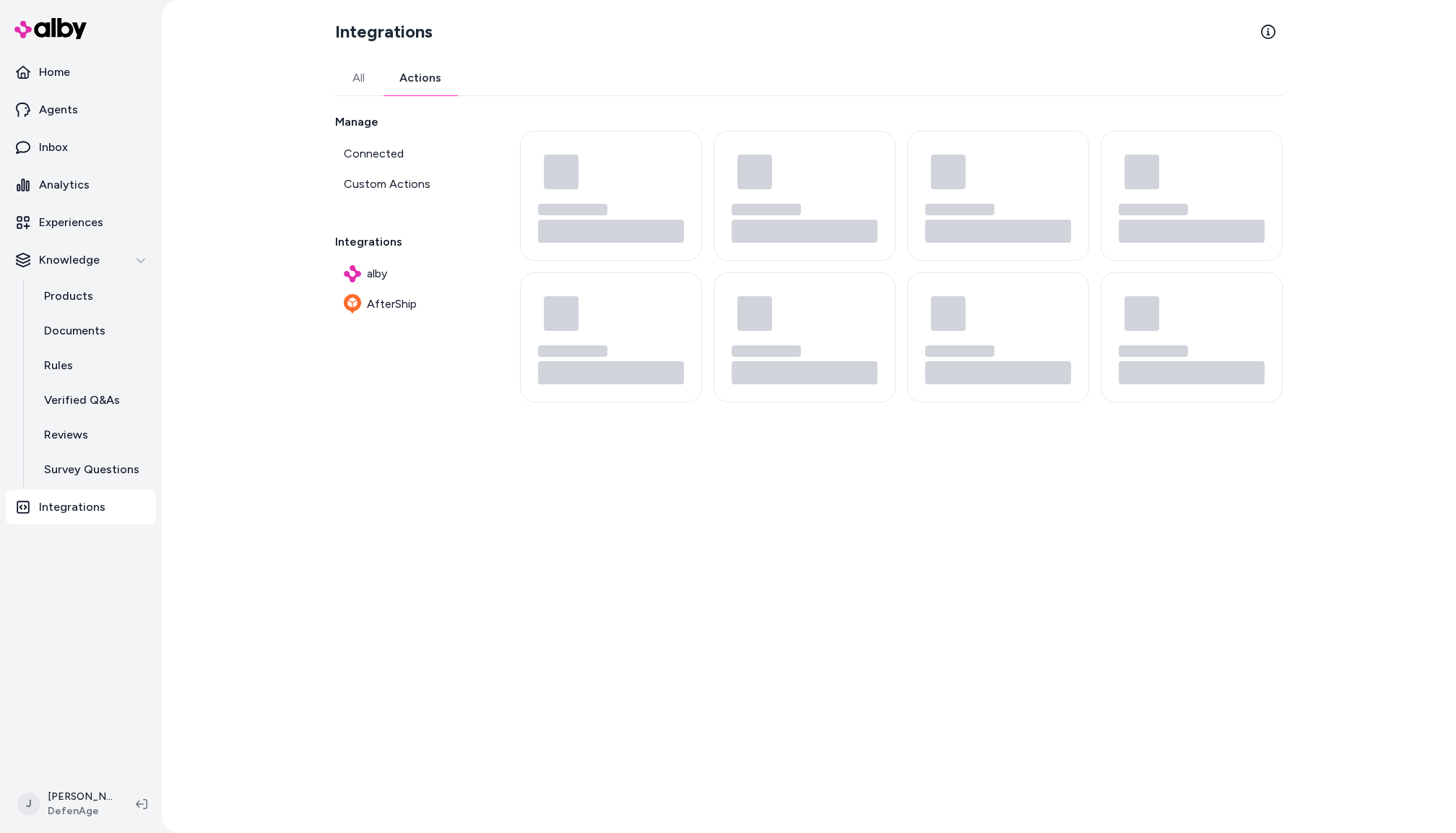
click at [416, 77] on button "Actions" at bounding box center [421, 78] width 77 height 35
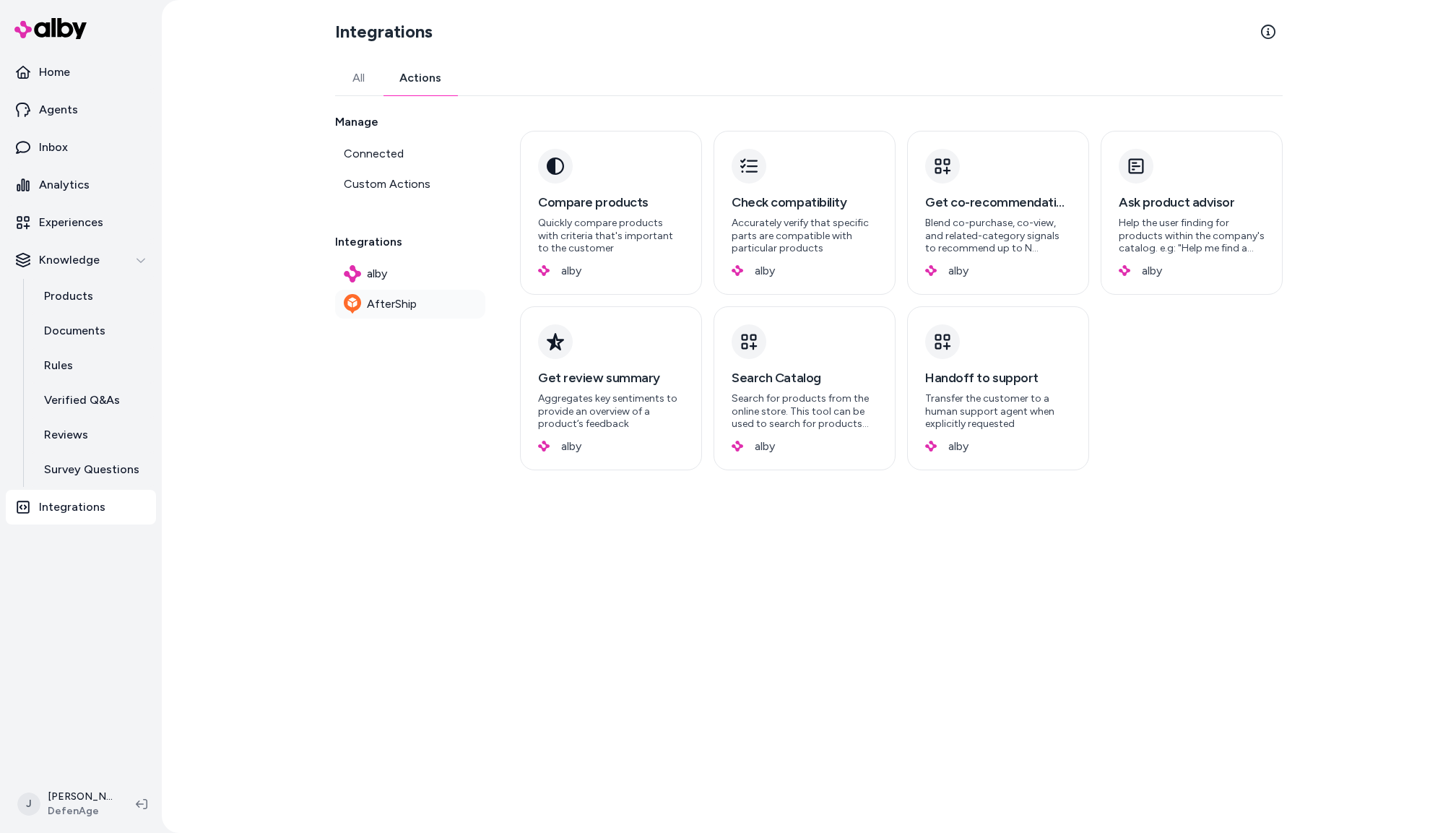
click at [390, 301] on span "AfterShip" at bounding box center [392, 304] width 50 height 17
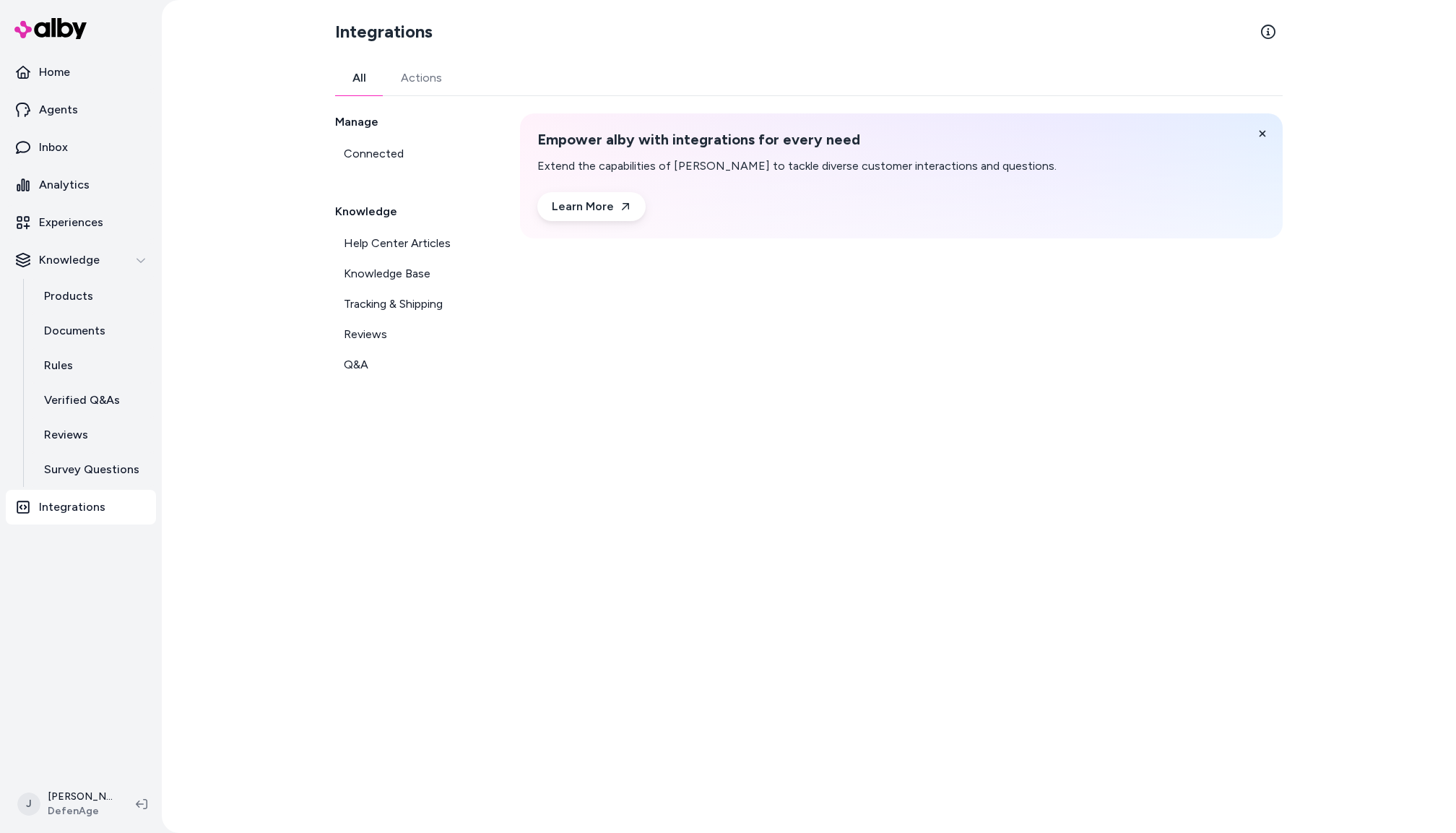
click at [359, 83] on button "All" at bounding box center [359, 78] width 49 height 35
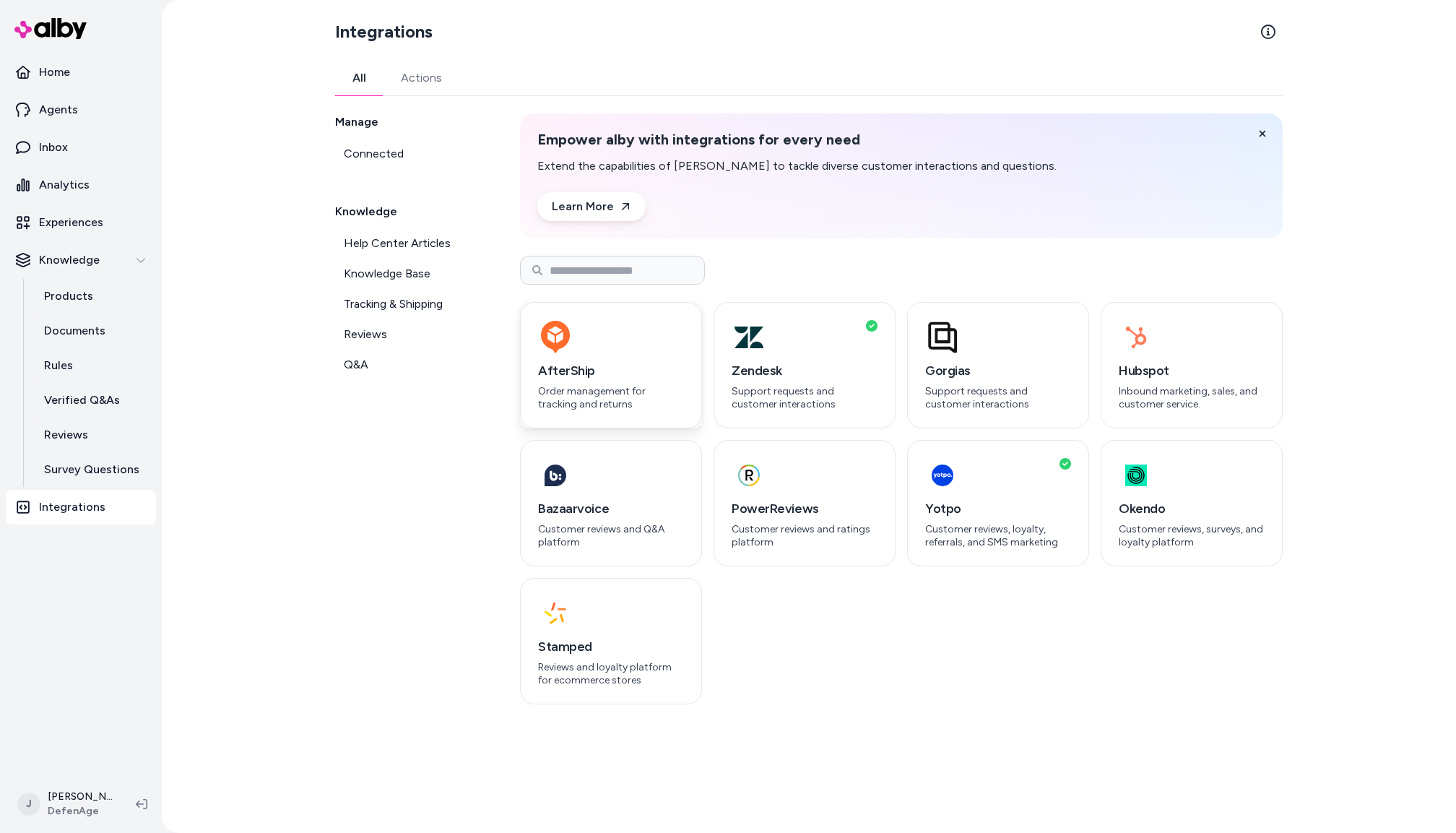
click at [641, 374] on h3 "AfterShip" at bounding box center [611, 371] width 146 height 20
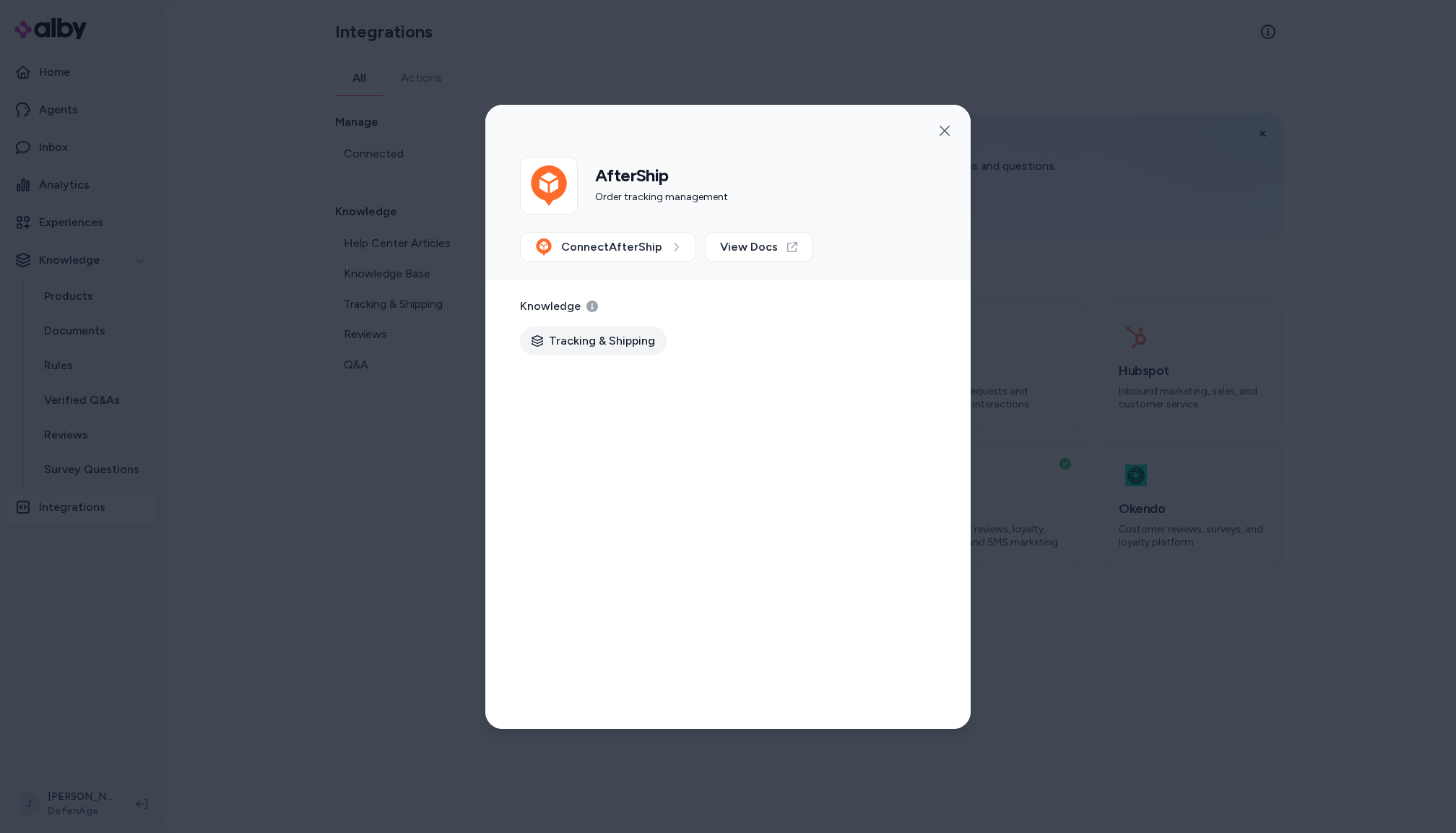
drag, startPoint x: 943, startPoint y: 131, endPoint x: 669, endPoint y: 172, distance: 277.1
click at [940, 131] on icon "button" at bounding box center [945, 131] width 12 height 12
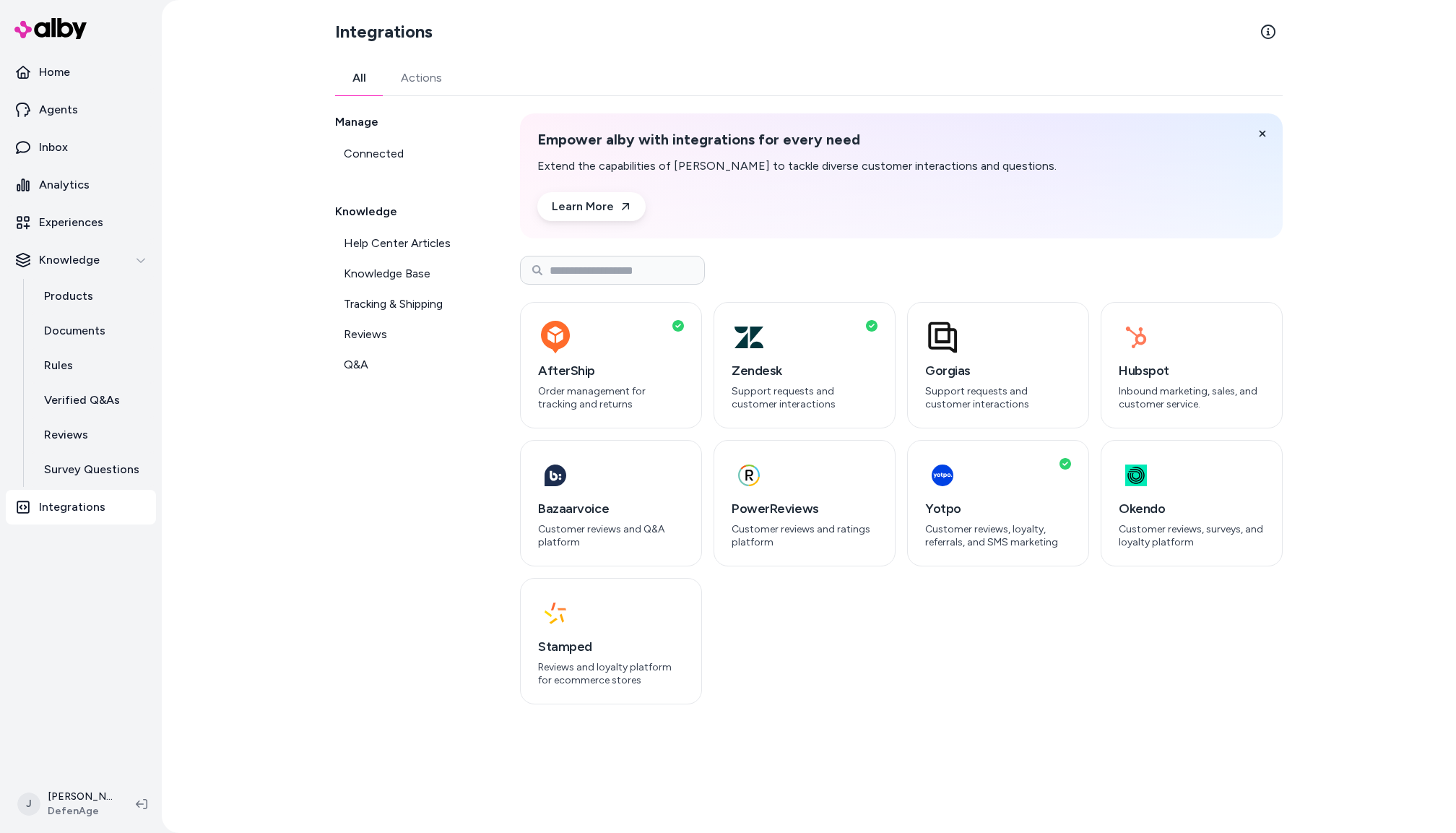
drag, startPoint x: 340, startPoint y: 493, endPoint x: 161, endPoint y: 520, distance: 181.0
click at [338, 493] on div "Manage Connected Knowledge Help Center Articles Knowledge Base Tracking & Shipp…" at bounding box center [410, 409] width 150 height 591
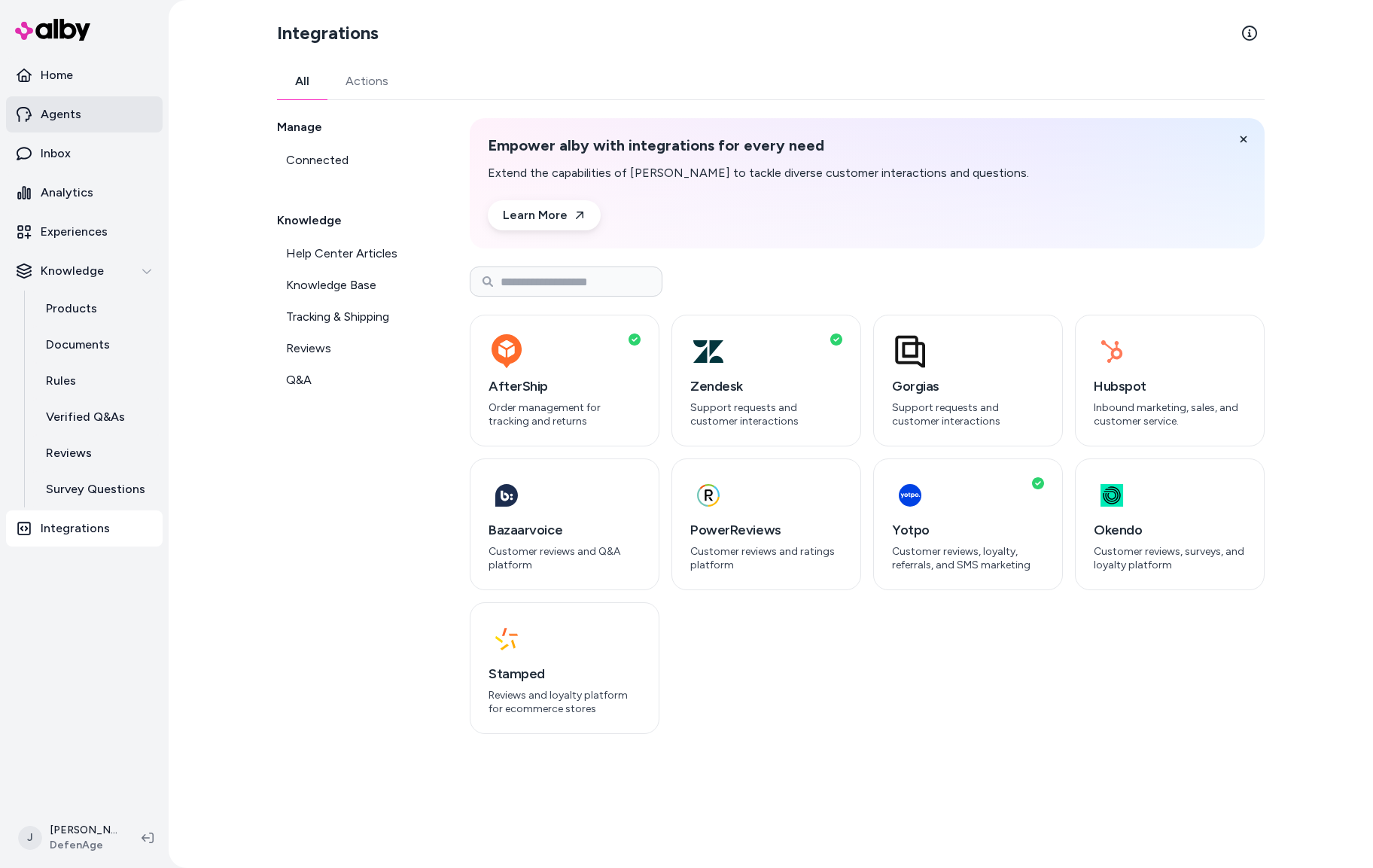
click at [98, 114] on link "Agents" at bounding box center [84, 115] width 156 height 36
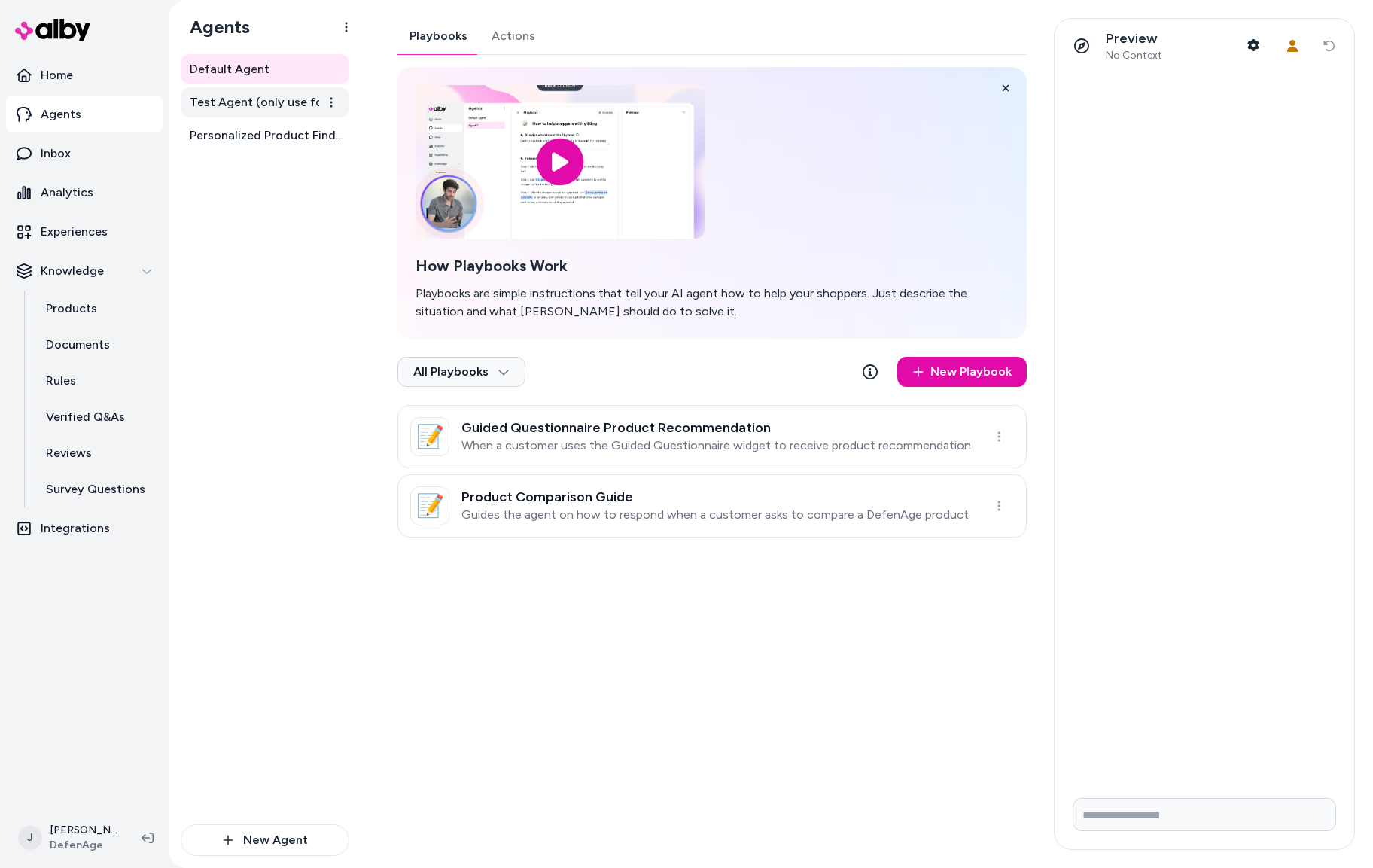
click at [267, 107] on span "Test Agent (only use for testing)" at bounding box center [266, 103] width 153 height 18
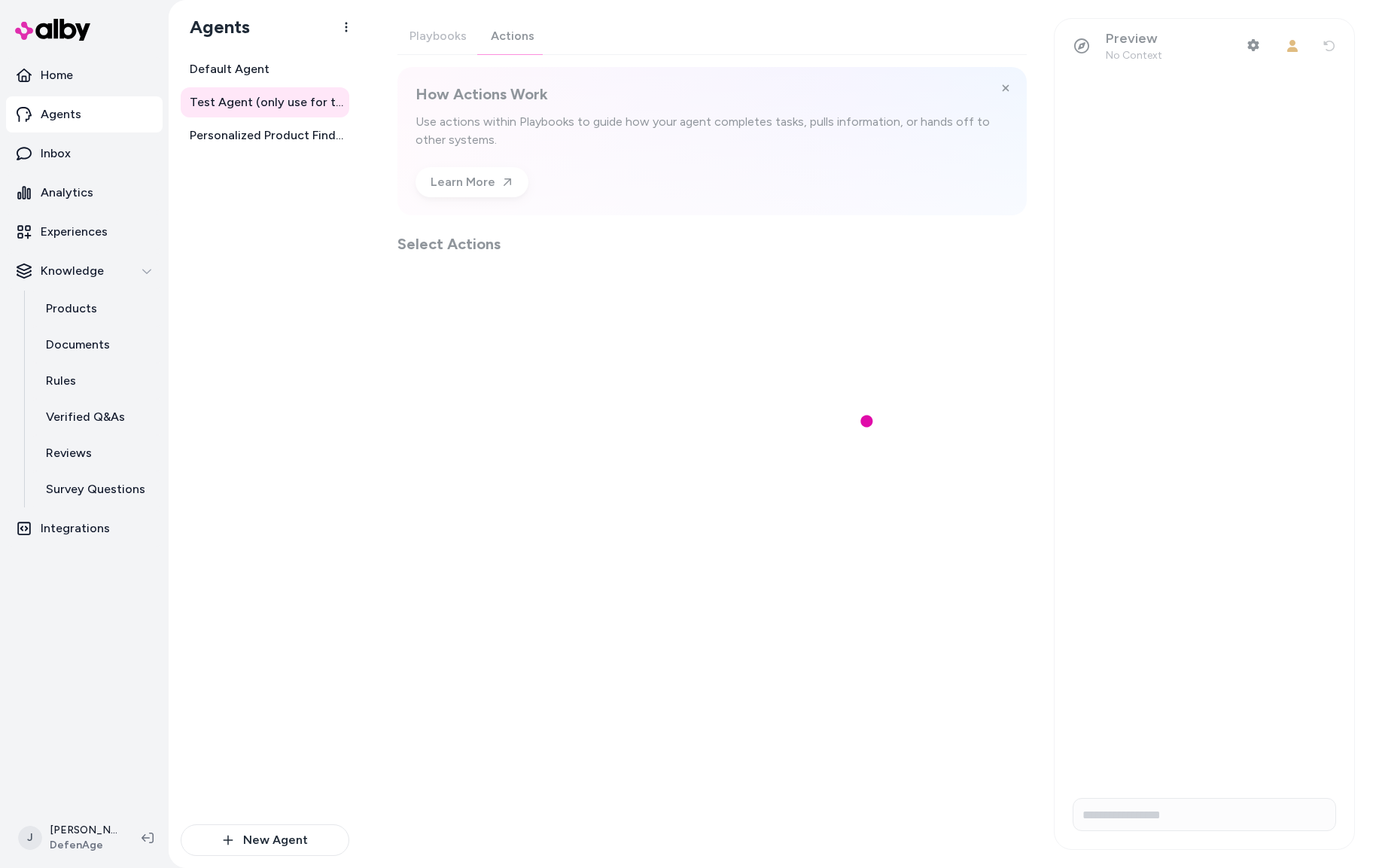
click at [503, 42] on div "Playbooks Actions How Actions Work Use actions within Playbooks to guide how yo…" at bounding box center [713, 136] width 630 height 236
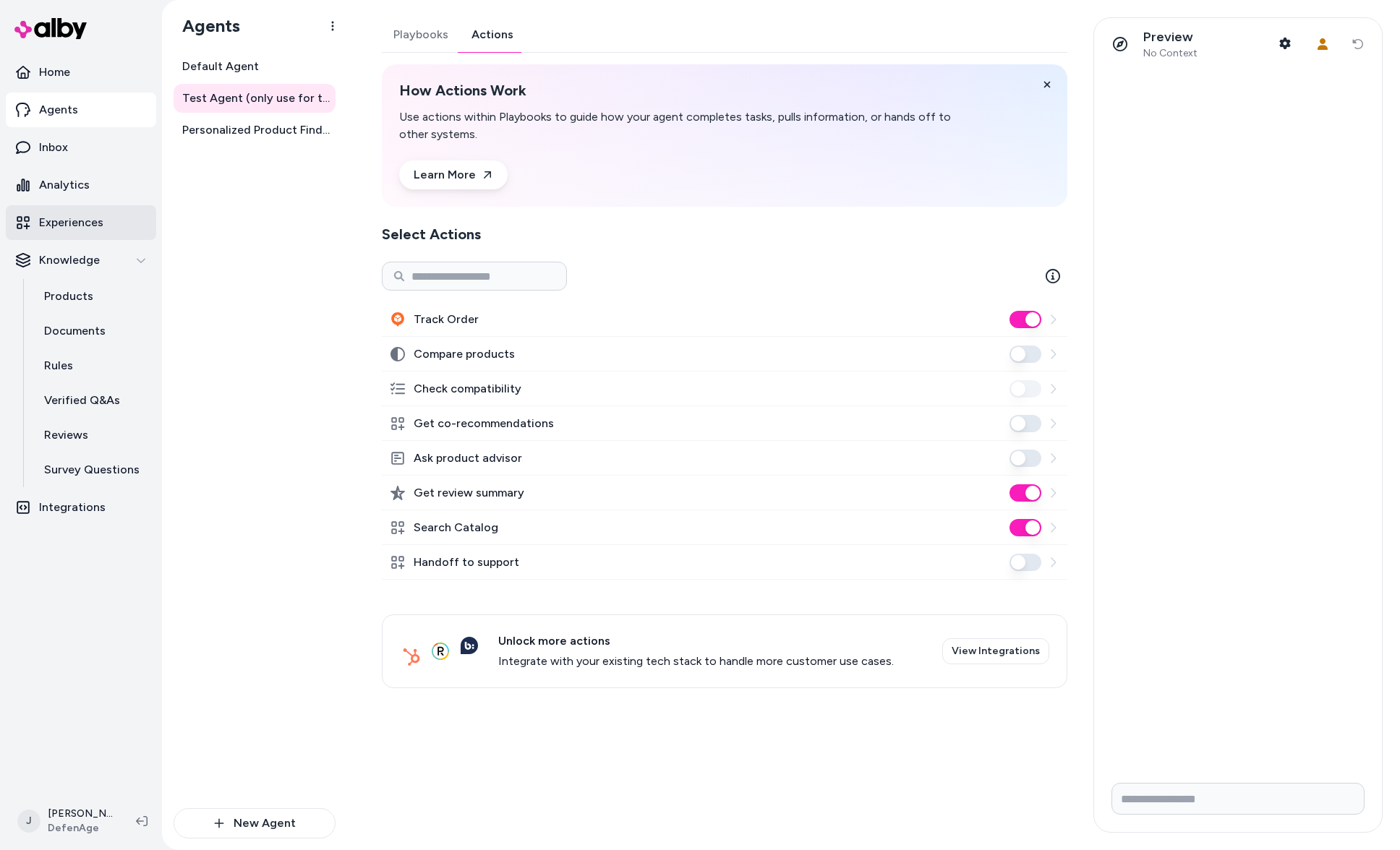
click at [75, 213] on link "Experiences" at bounding box center [80, 222] width 150 height 35
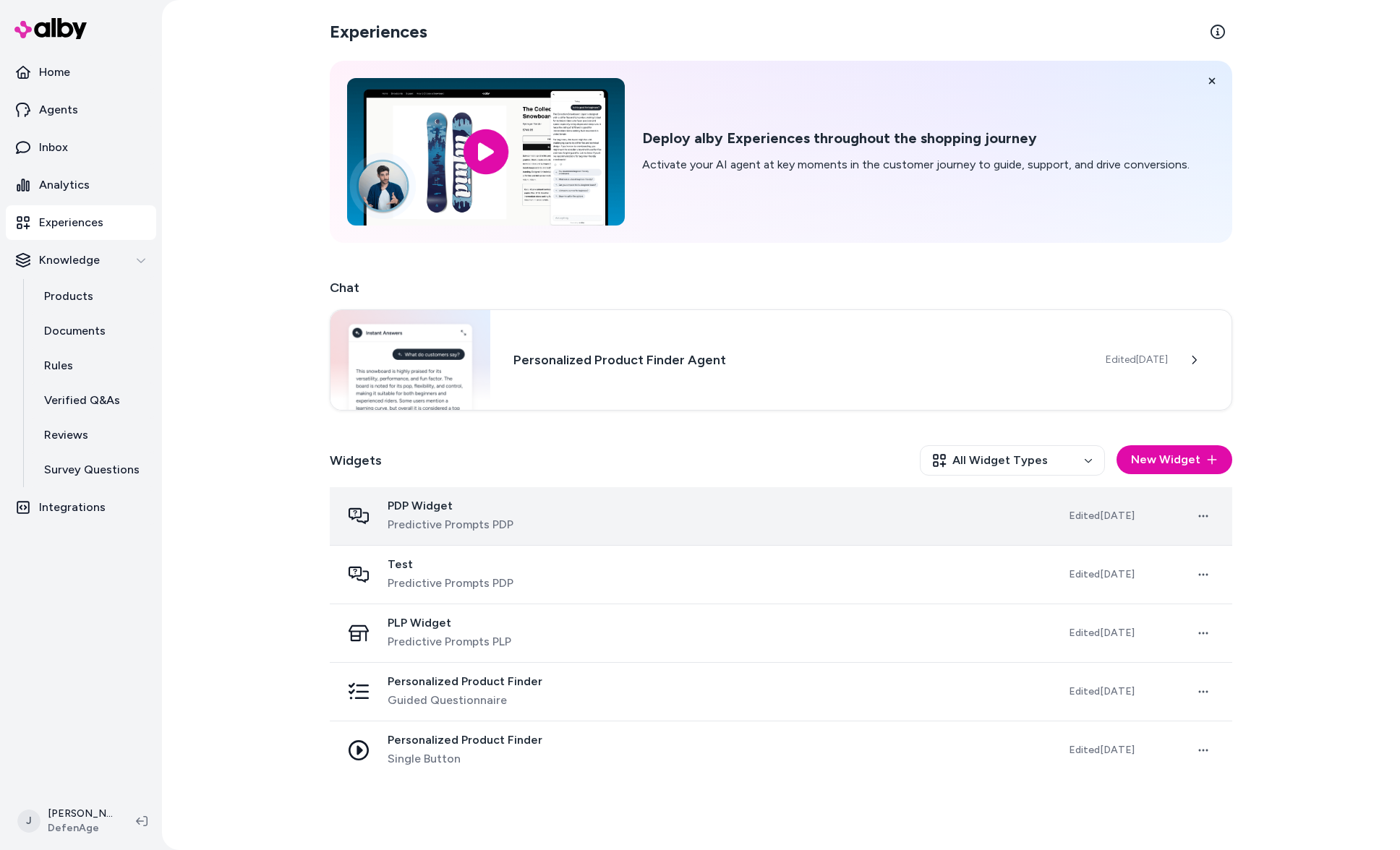
click at [600, 520] on div "PDP Widget Predictive Prompts PDP" at bounding box center [693, 516] width 704 height 35
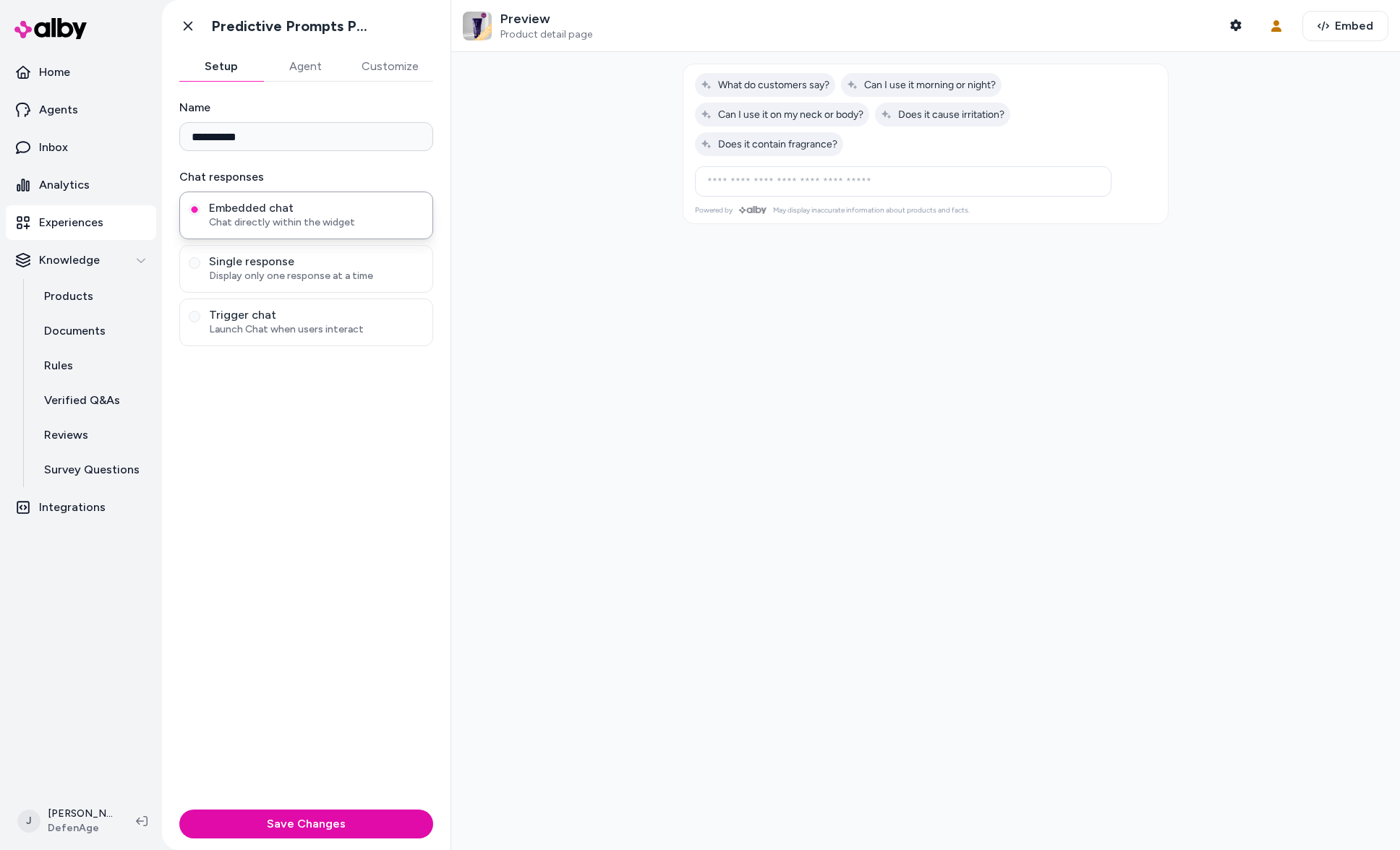
click at [392, 67] on button "Customize" at bounding box center [390, 67] width 86 height 29
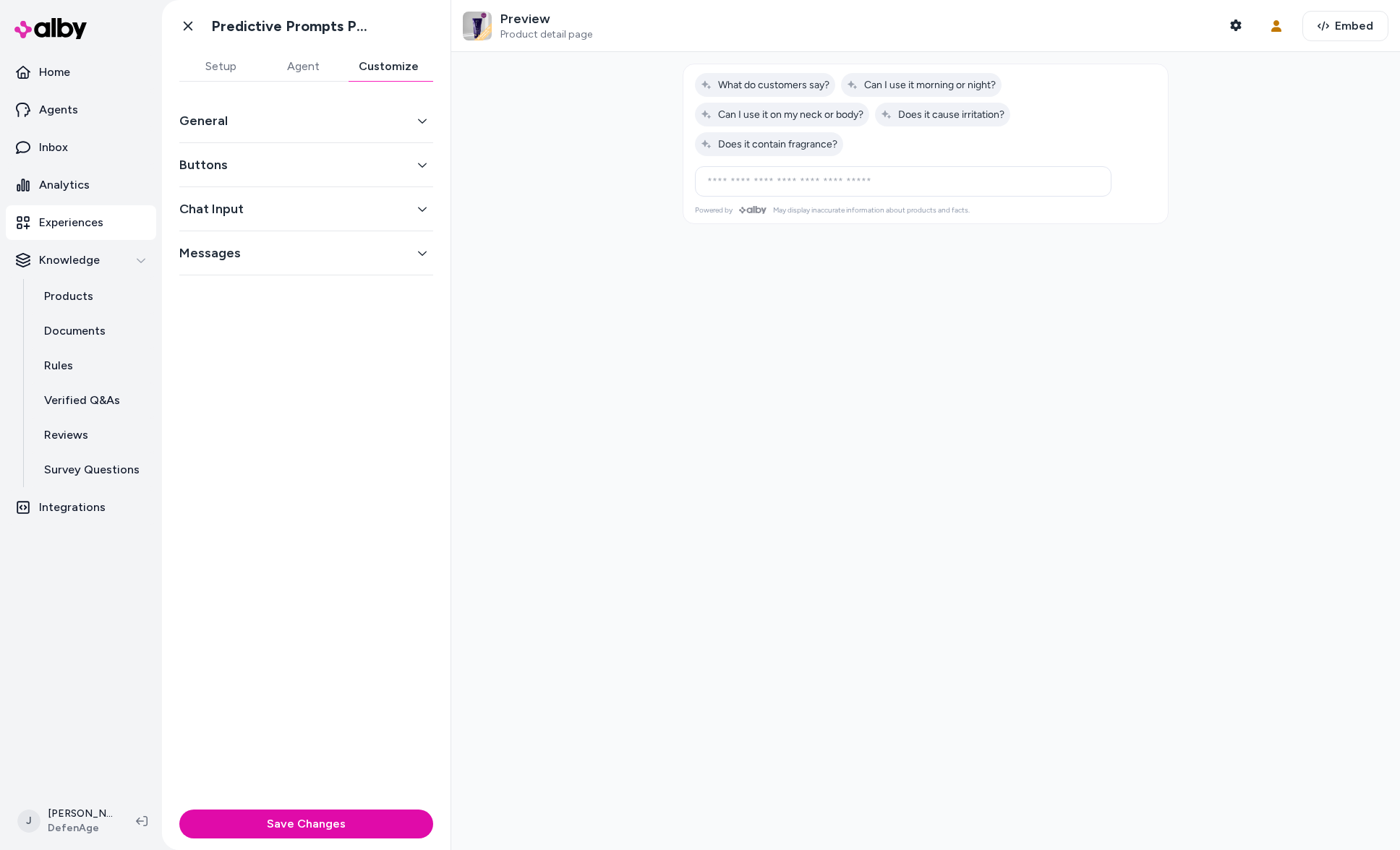
click at [301, 261] on button "Messages" at bounding box center [306, 253] width 254 height 20
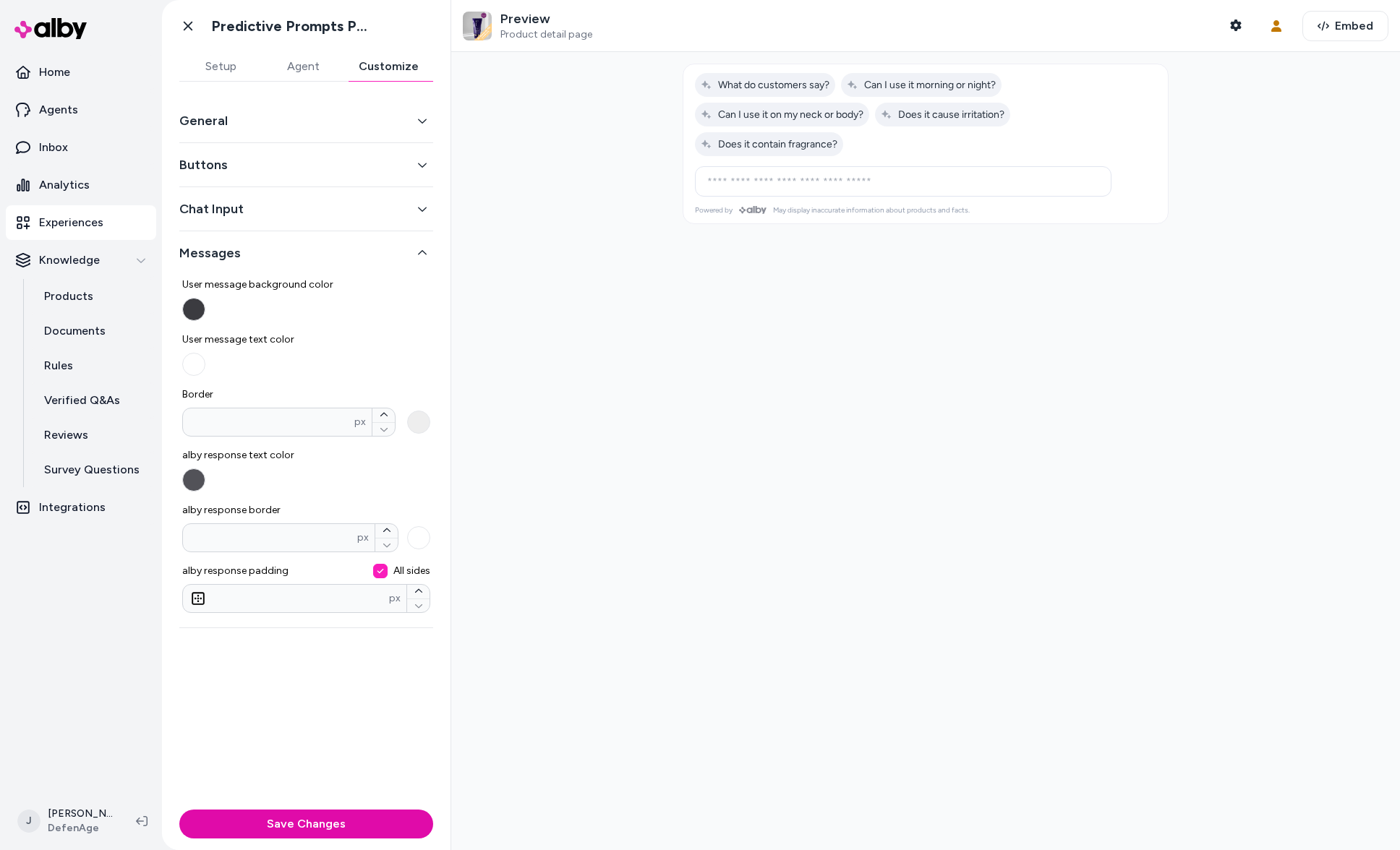
click at [302, 225] on div "Chat Input" at bounding box center [306, 209] width 254 height 44
click at [302, 211] on button "Chat Input" at bounding box center [306, 209] width 254 height 20
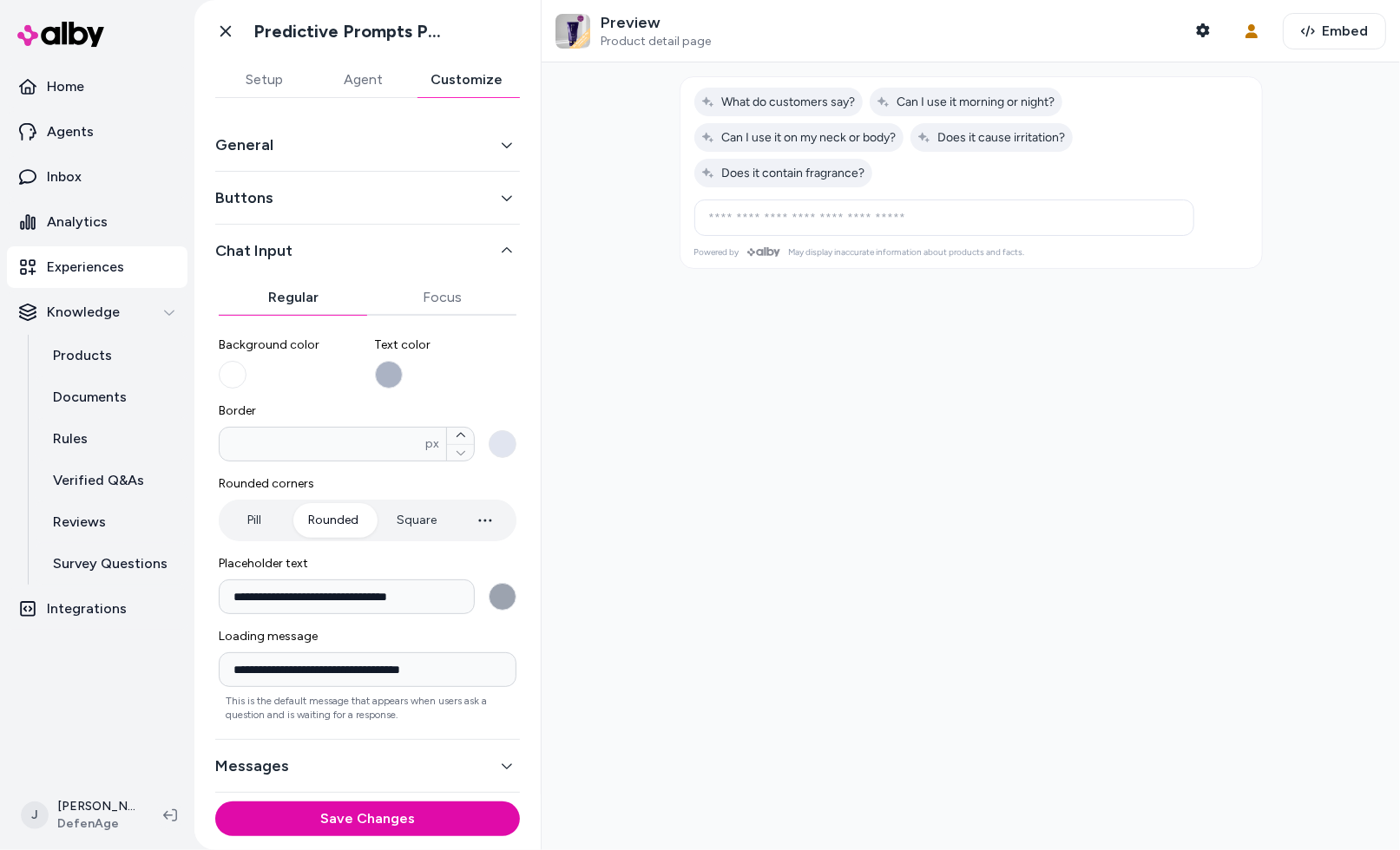
click at [354, 157] on button "General" at bounding box center [367, 145] width 305 height 24
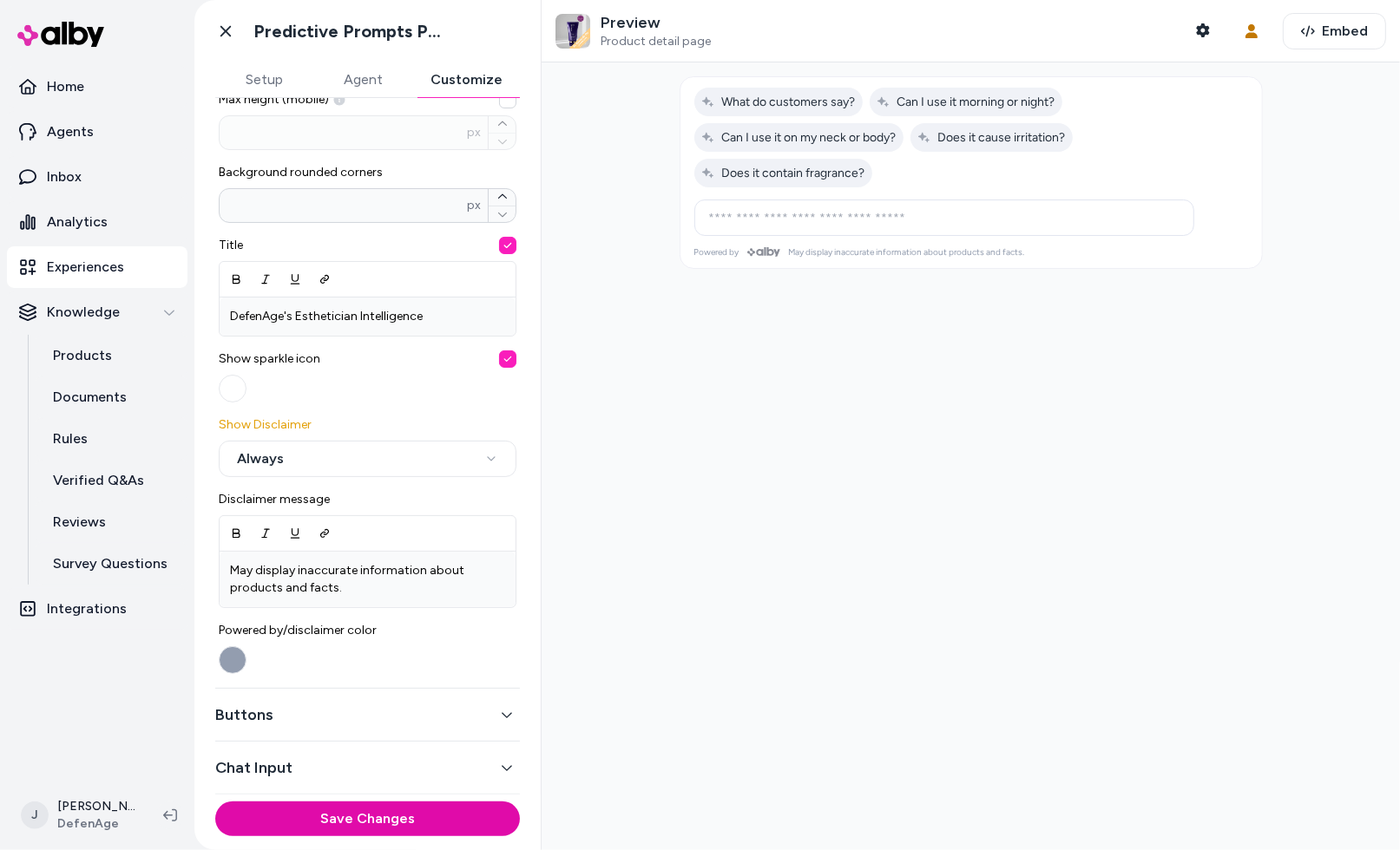
scroll to position [490, 0]
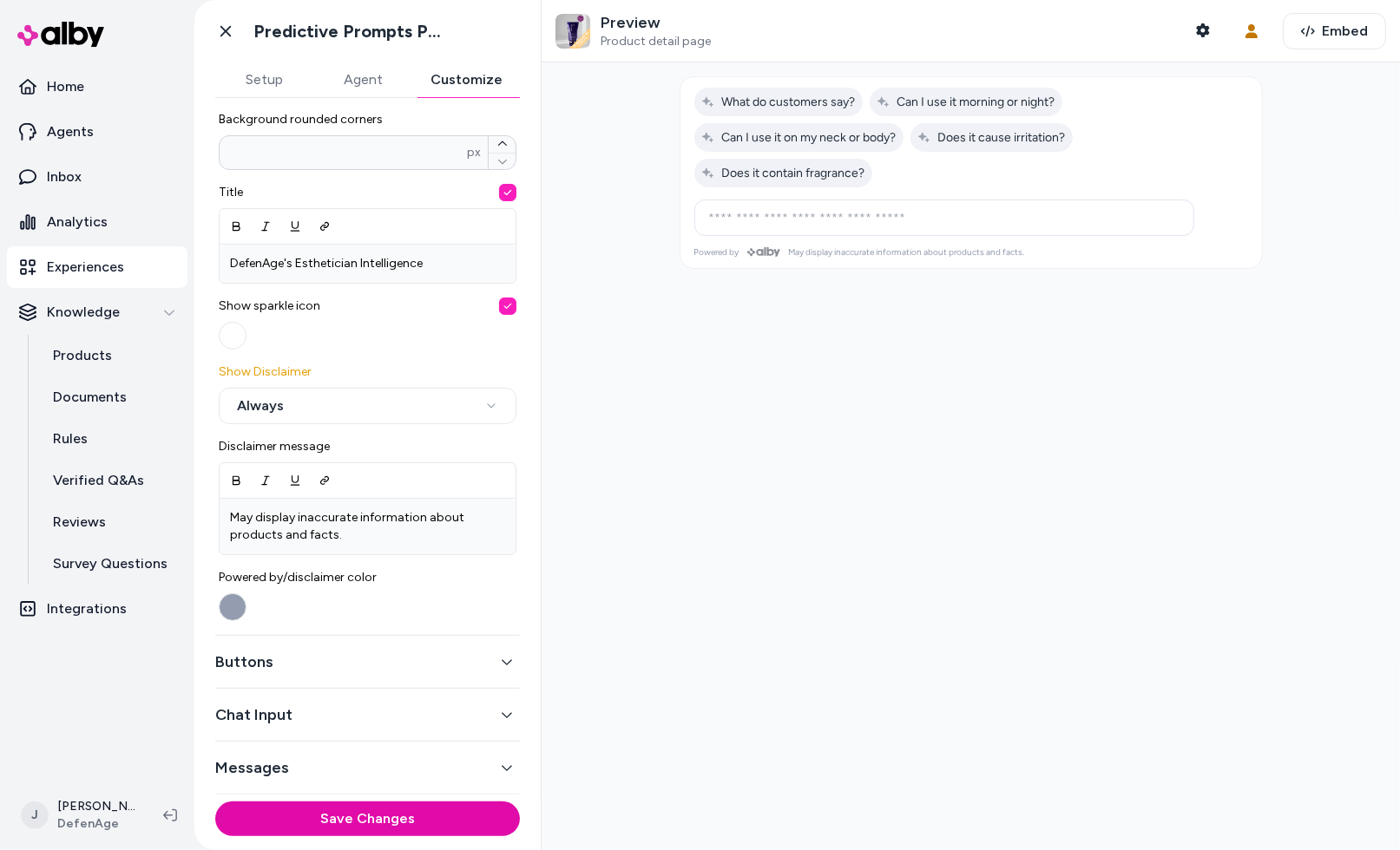
click at [317, 661] on button "Buttons" at bounding box center [367, 662] width 305 height 24
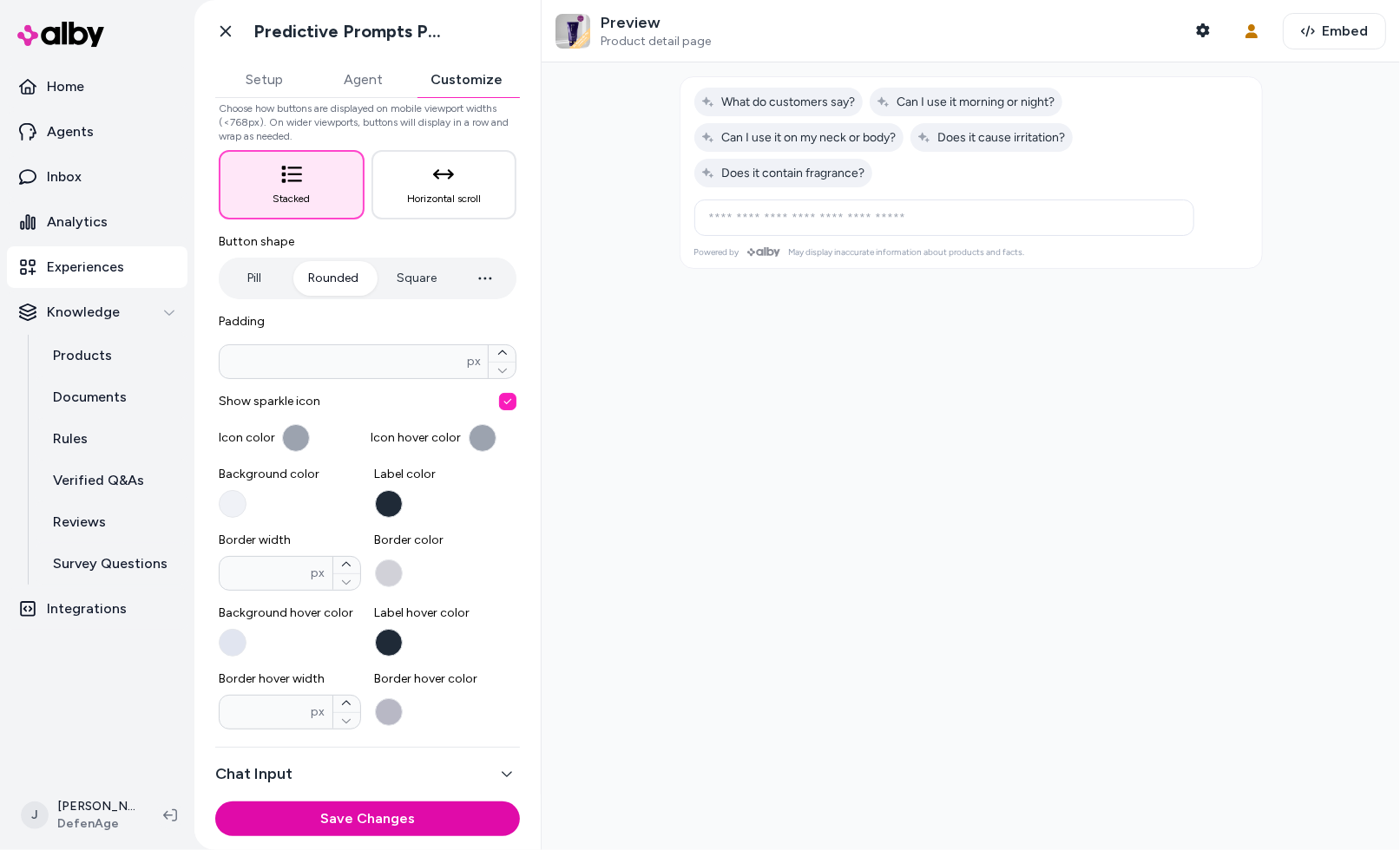
scroll to position [209, 0]
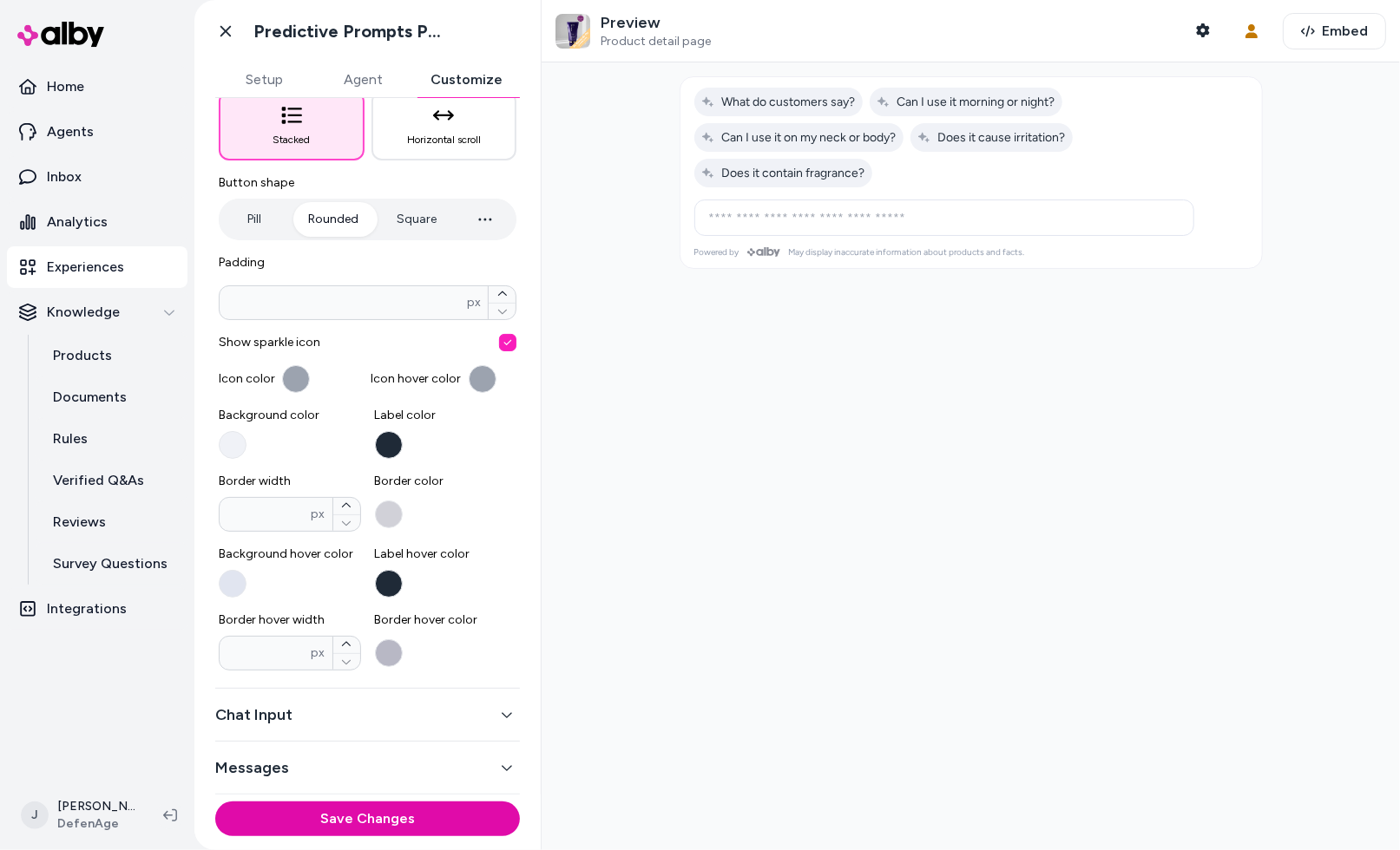
click at [365, 721] on button "Chat Input" at bounding box center [367, 715] width 305 height 24
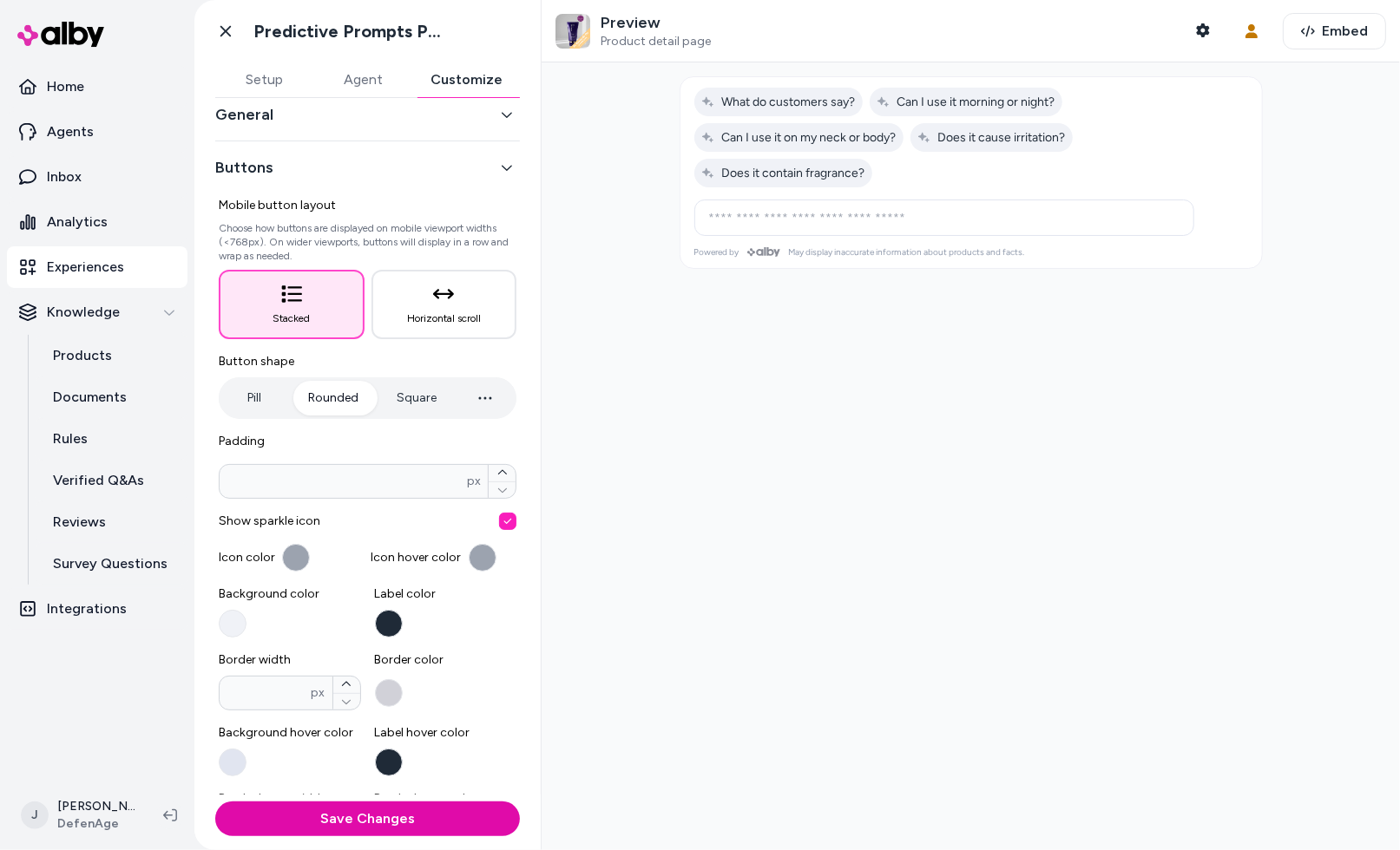
scroll to position [0, 0]
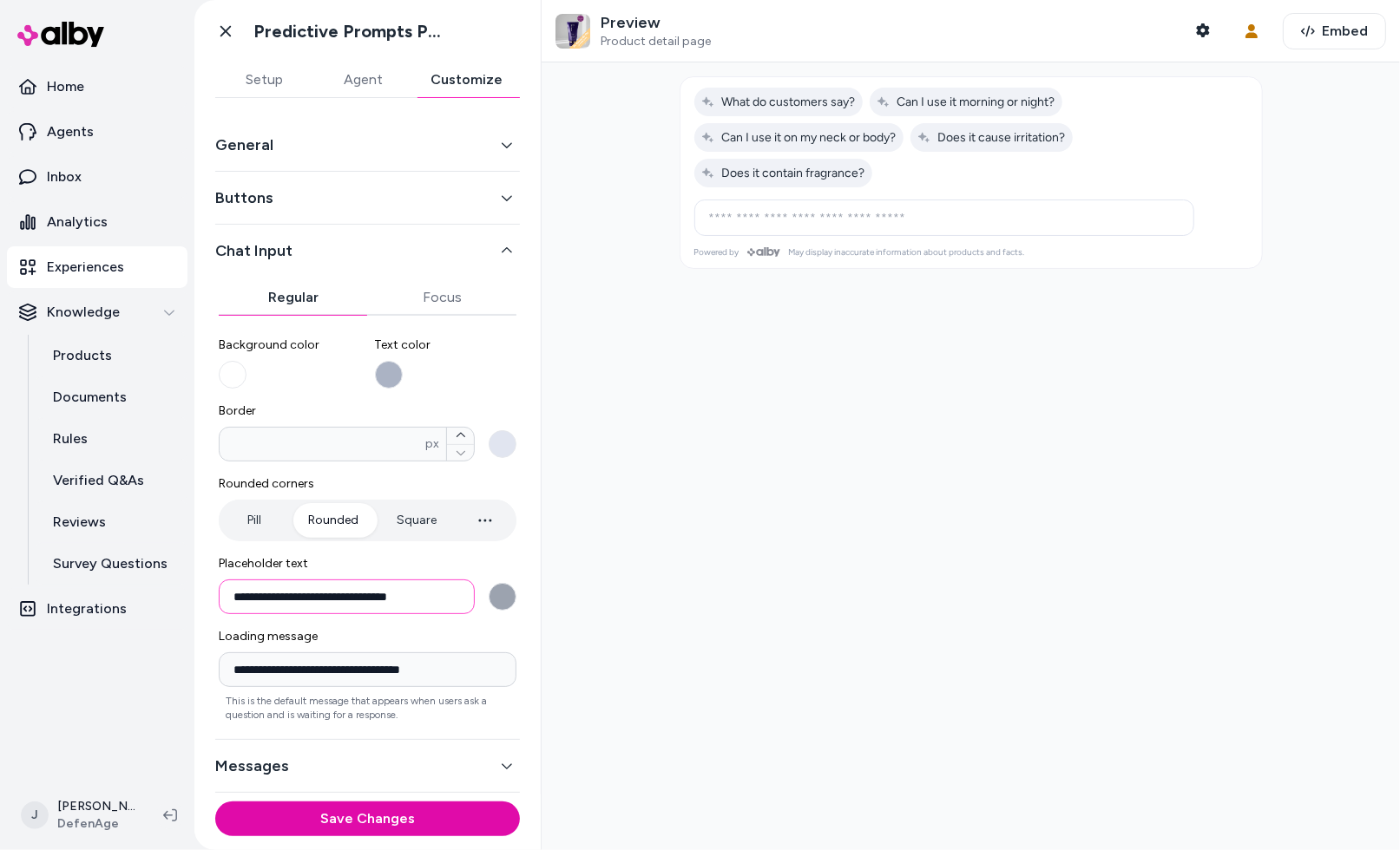
drag, startPoint x: 366, startPoint y: 605, endPoint x: 450, endPoint y: 603, distance: 84.0
click at [450, 603] on input "**********" at bounding box center [346, 597] width 256 height 35
click at [452, 600] on input "**********" at bounding box center [346, 597] width 256 height 35
drag, startPoint x: 450, startPoint y: 598, endPoint x: 222, endPoint y: 603, distance: 228.1
click at [222, 603] on input "**********" at bounding box center [346, 597] width 256 height 35
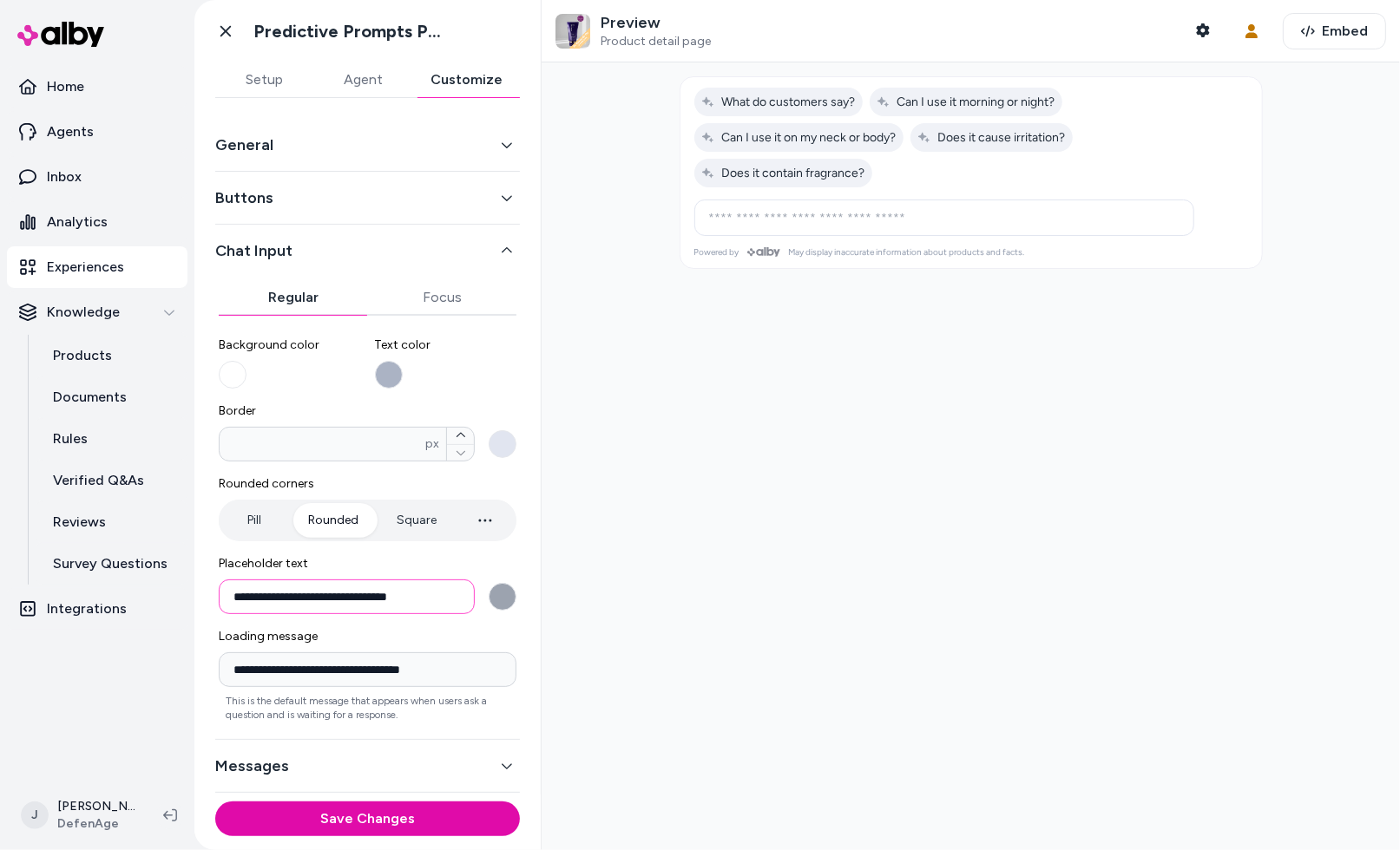
click at [444, 590] on input "**********" at bounding box center [346, 597] width 256 height 35
drag, startPoint x: 258, startPoint y: 602, endPoint x: 276, endPoint y: 599, distance: 18.2
click at [259, 602] on input "**********" at bounding box center [346, 597] width 256 height 35
click at [340, 818] on button "Save Changes" at bounding box center [367, 819] width 305 height 35
drag, startPoint x: 277, startPoint y: 592, endPoint x: 257, endPoint y: 595, distance: 20.2
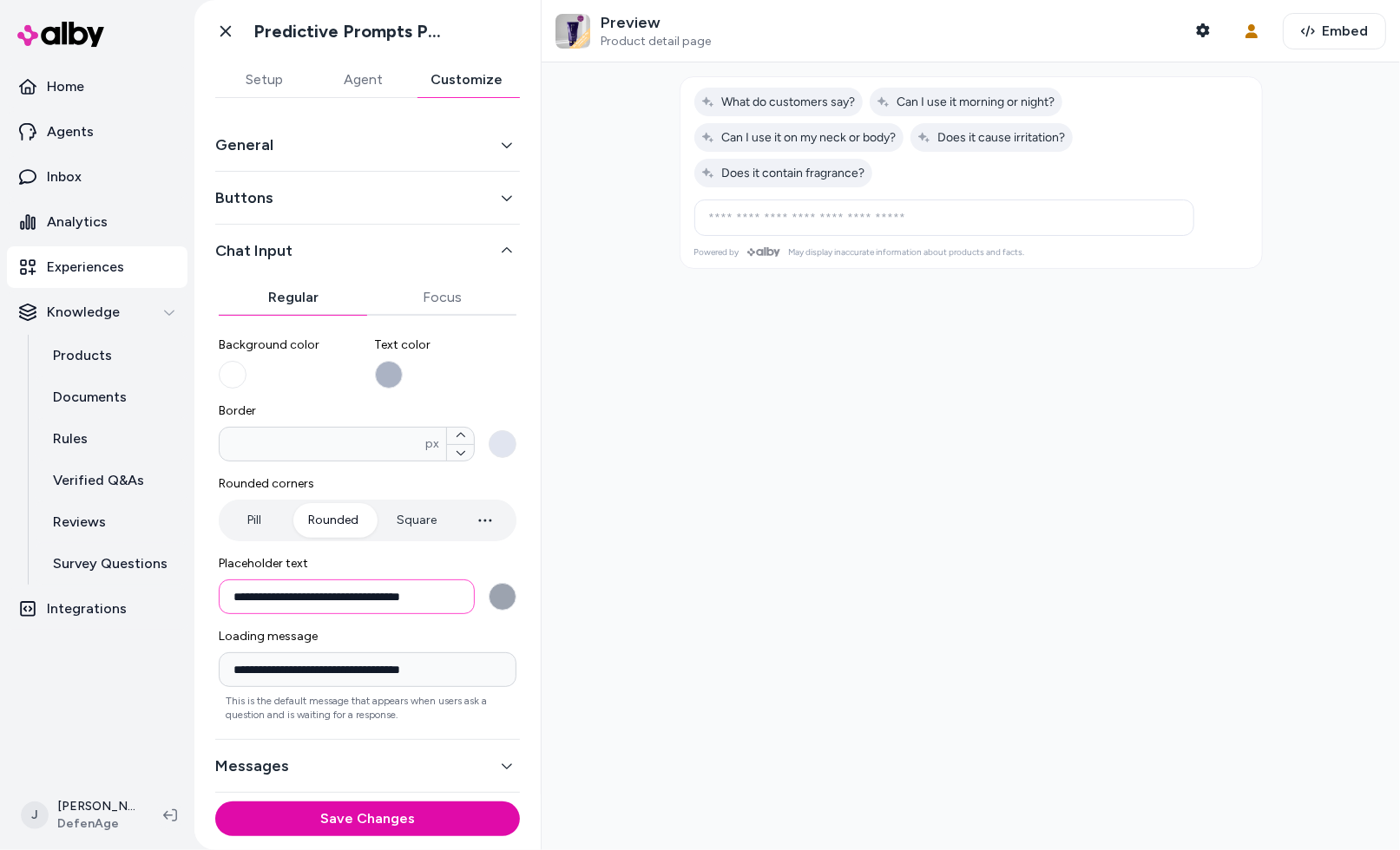
click at [257, 595] on input "**********" at bounding box center [346, 597] width 256 height 35
type input "**********"
click at [334, 823] on button "Save Changes" at bounding box center [367, 819] width 305 height 35
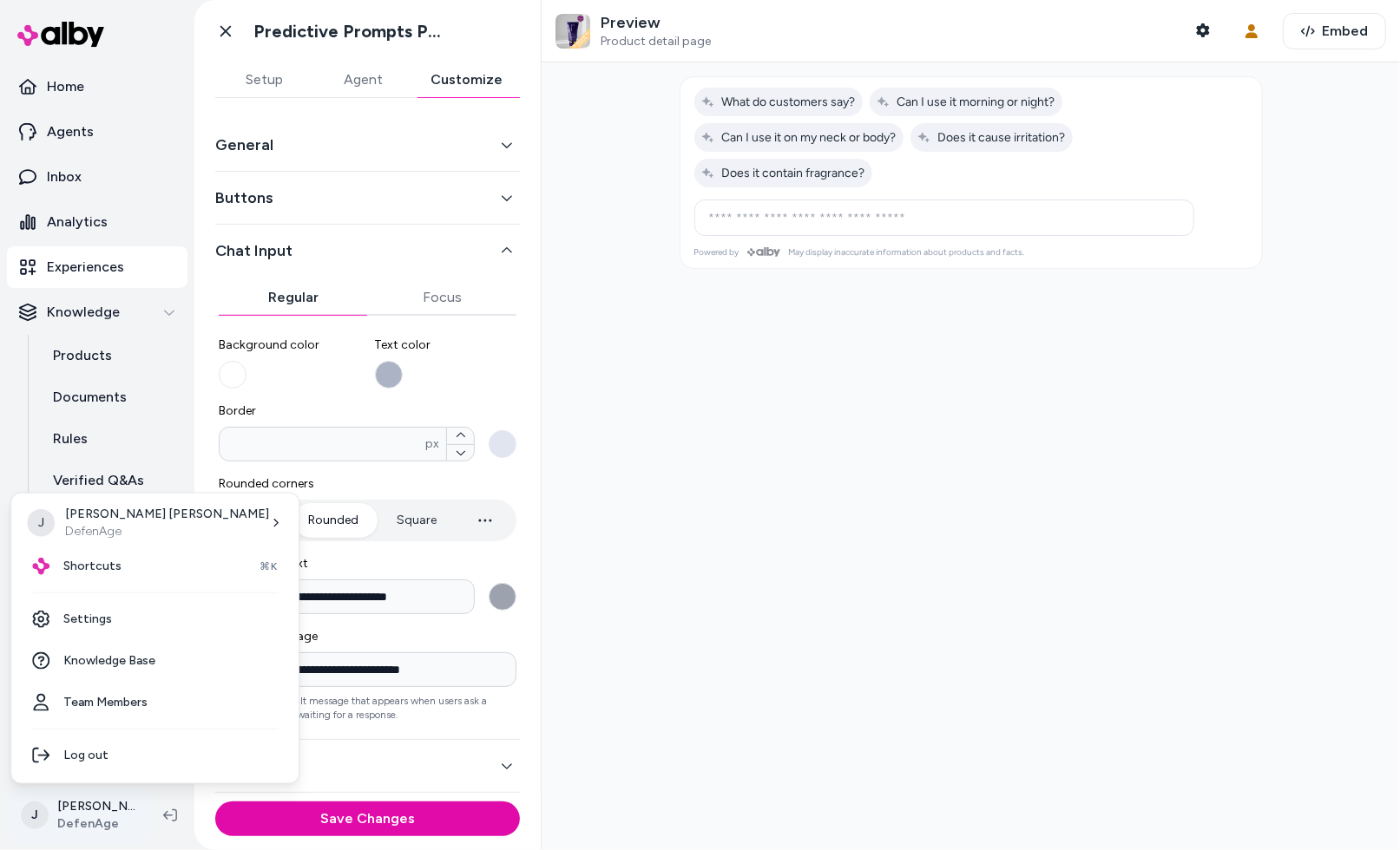
click at [92, 823] on html "**********" at bounding box center [700, 425] width 1400 height 850
click at [109, 621] on link "Settings" at bounding box center [155, 619] width 273 height 42
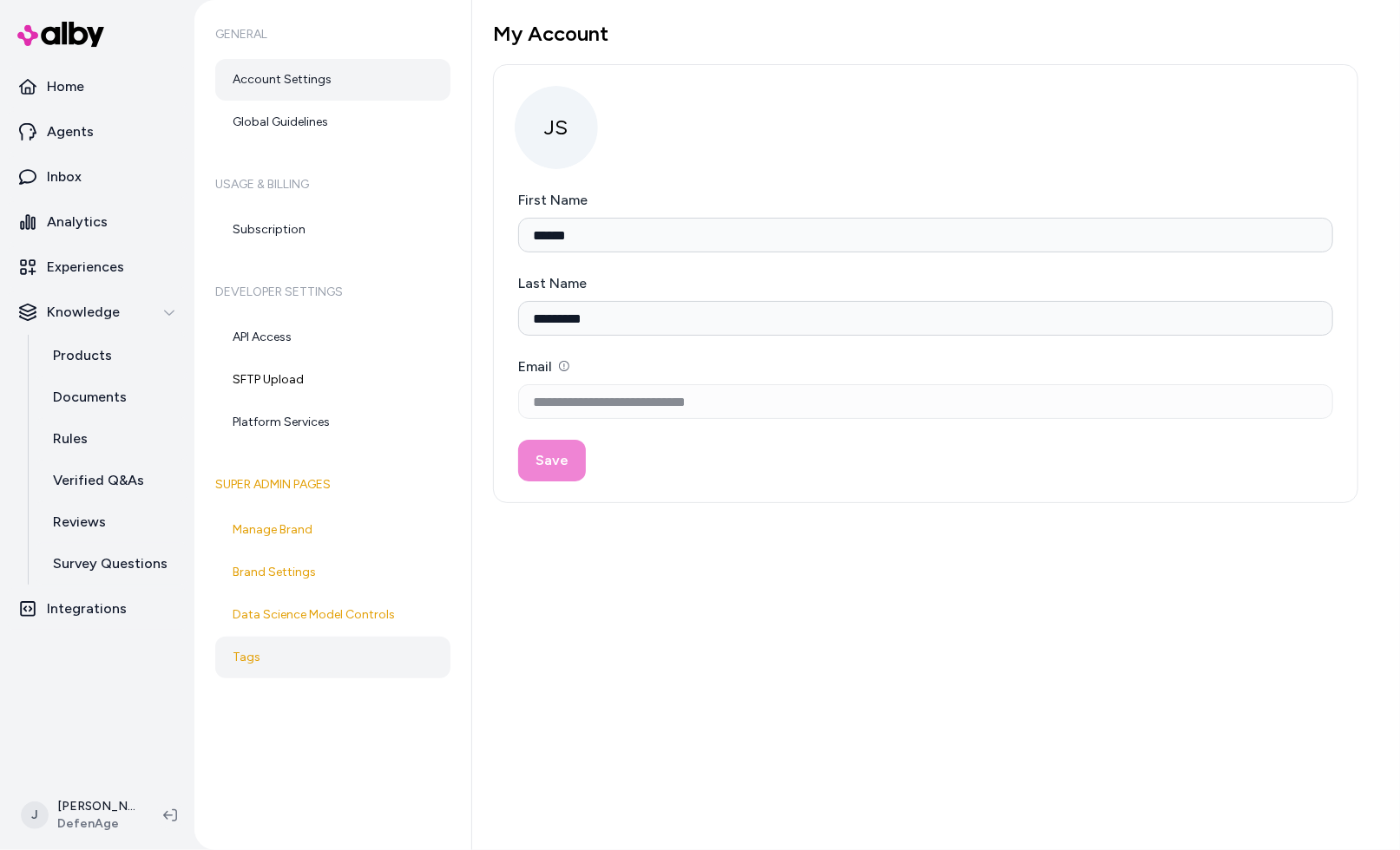
click at [293, 666] on link "Tags" at bounding box center [332, 658] width 235 height 42
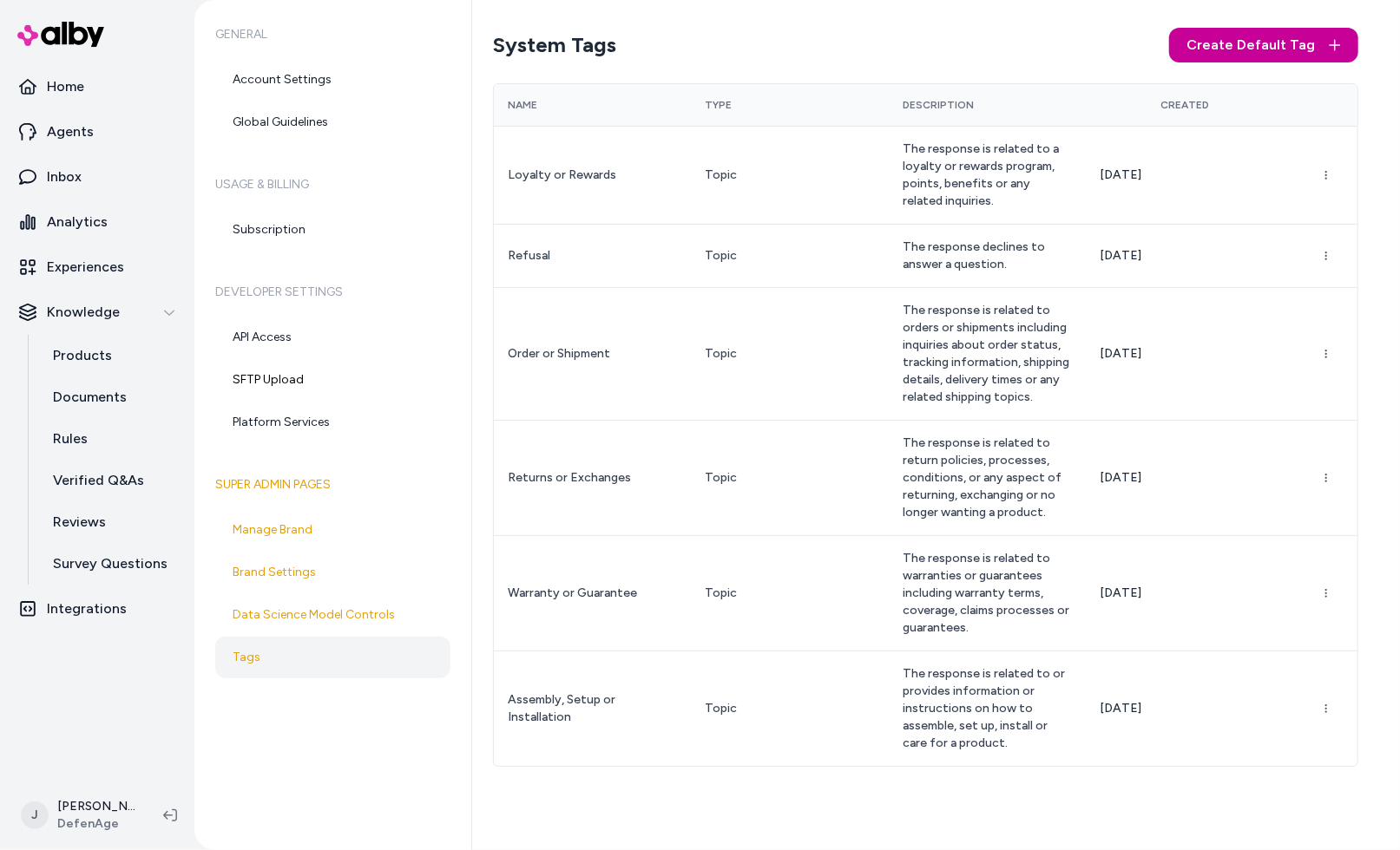
click at [1253, 49] on span "Create Default Tag" at bounding box center [1250, 45] width 129 height 21
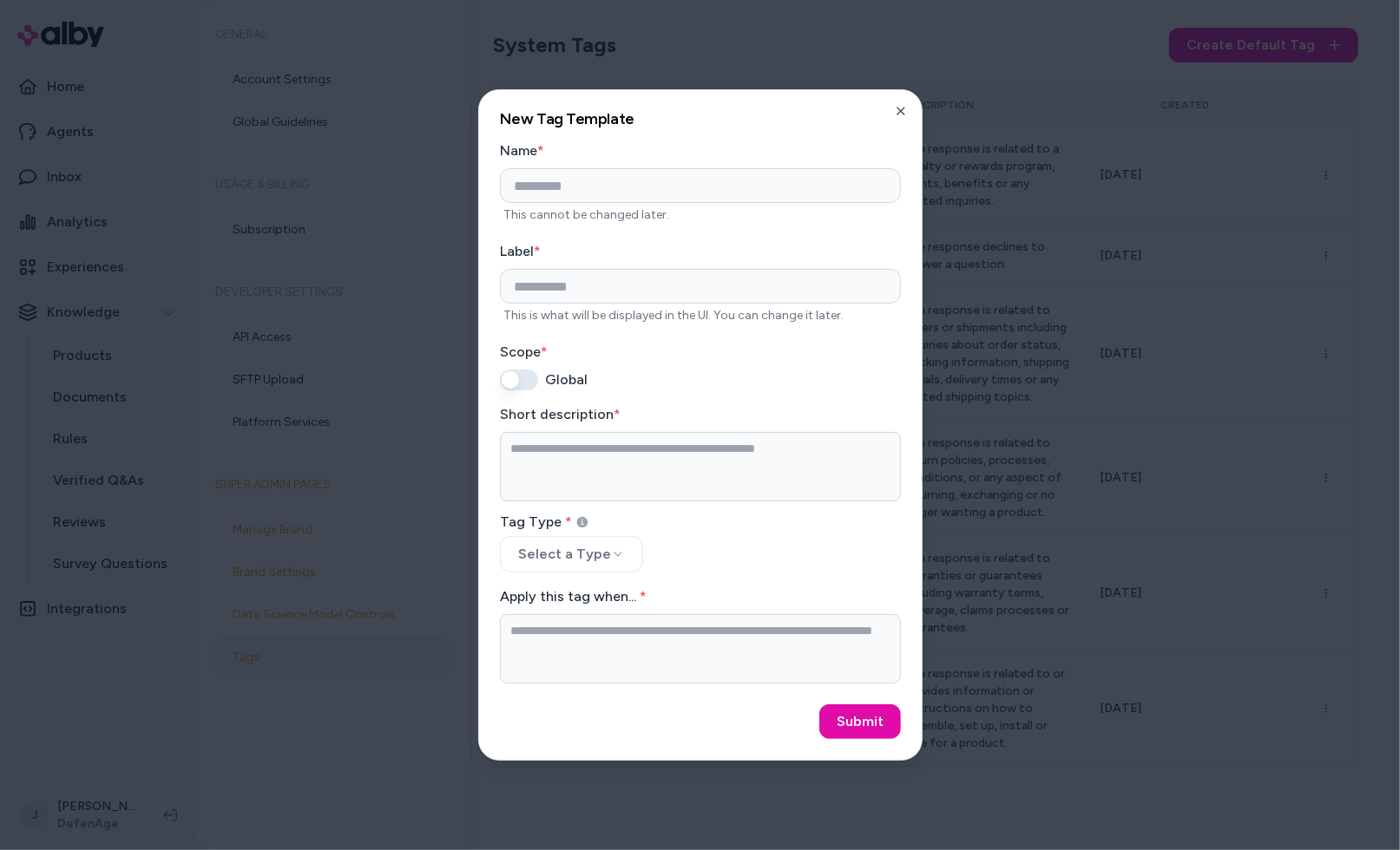
click at [632, 190] on input at bounding box center [700, 185] width 401 height 35
type input "**********"
click at [609, 289] on input at bounding box center [700, 286] width 401 height 35
type input "**********"
click at [572, 472] on textarea "Short description *" at bounding box center [700, 467] width 401 height 70
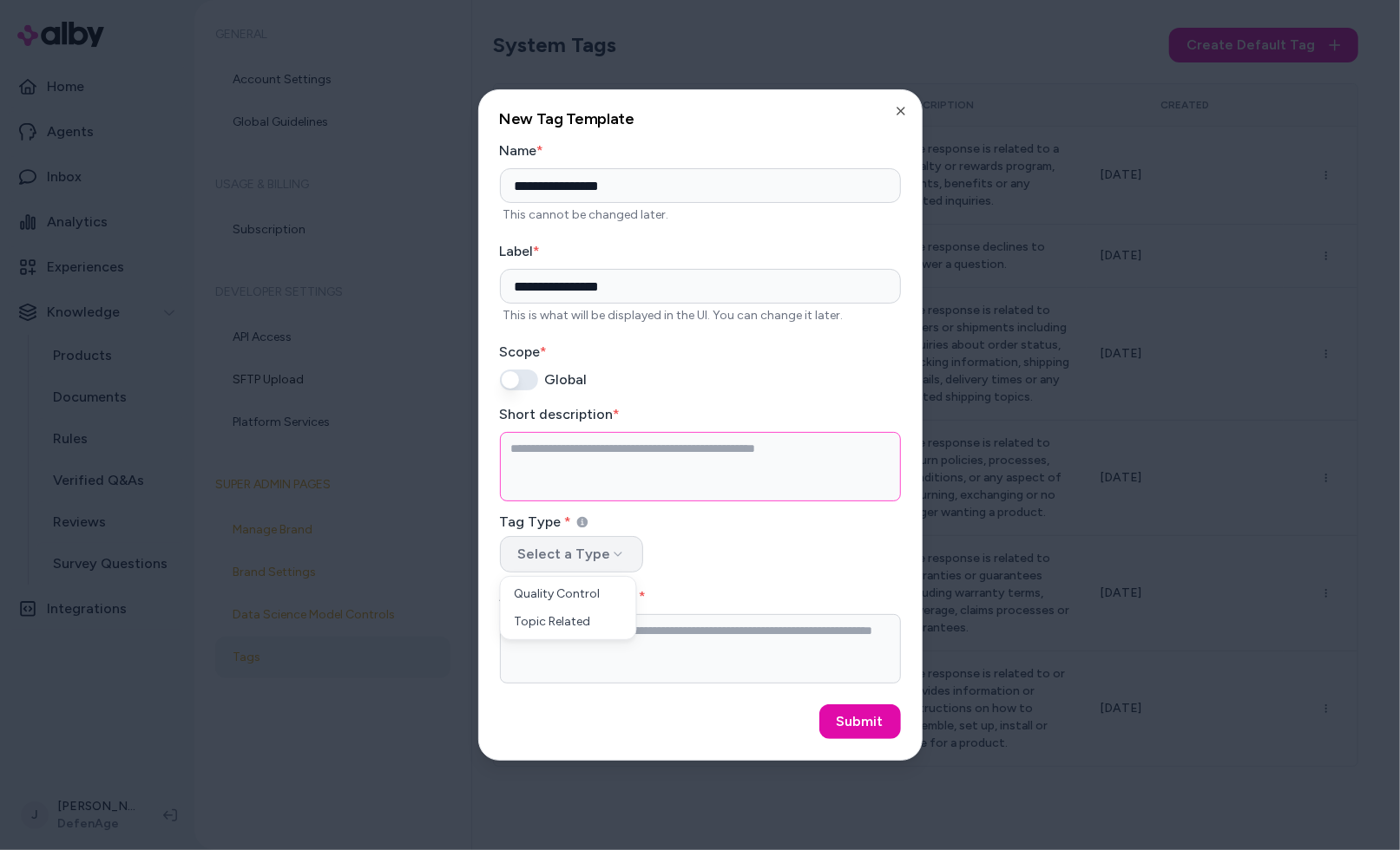
click at [618, 555] on button "Select a Type" at bounding box center [571, 554] width 144 height 37
select select "*****"
click at [613, 653] on textarea "Apply this tag when... *" at bounding box center [700, 649] width 401 height 70
click at [635, 470] on textarea "Short description *" at bounding box center [700, 467] width 401 height 70
click at [515, 376] on button "Global" at bounding box center [519, 380] width 38 height 21
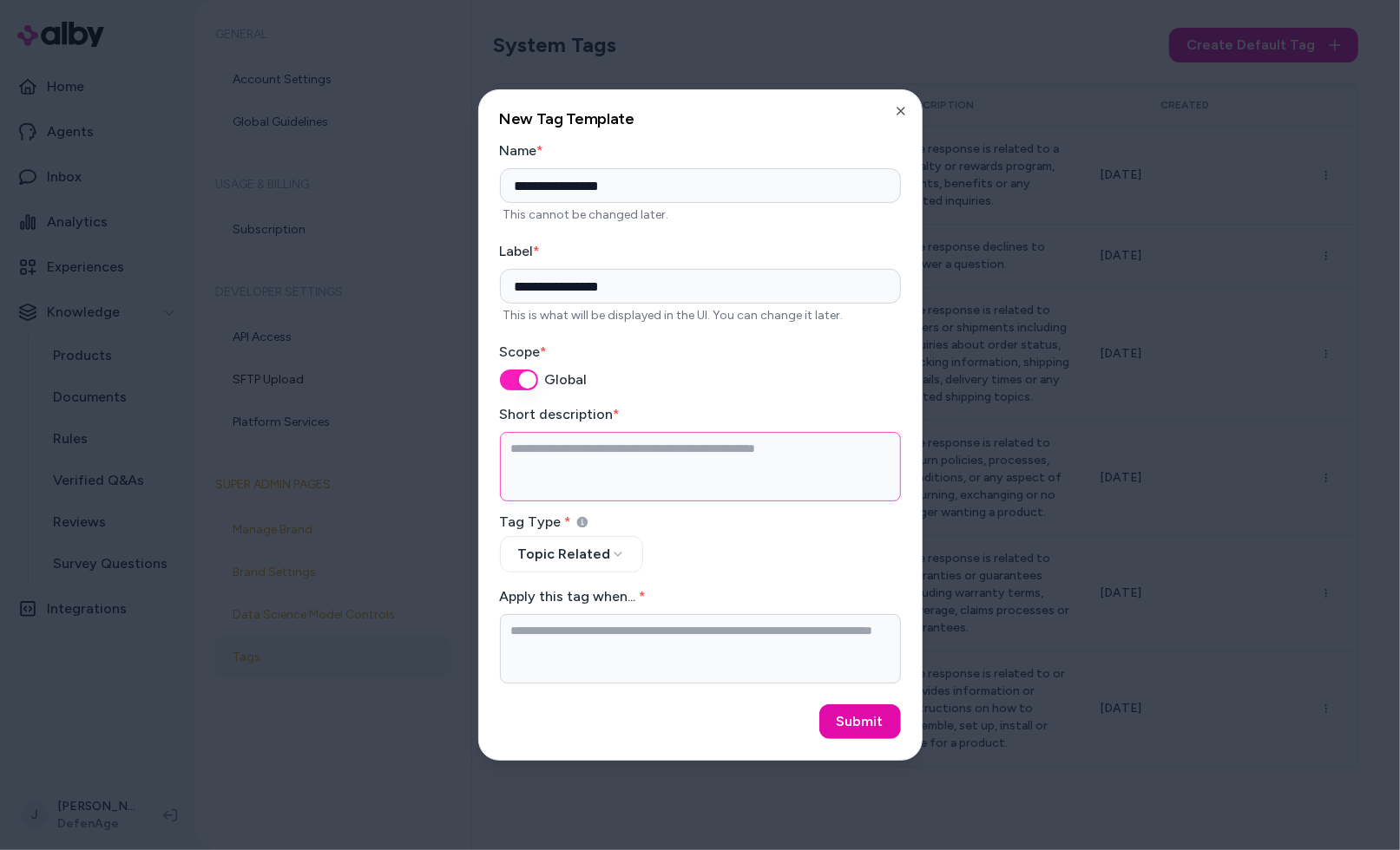
click at [569, 460] on textarea "Short description *" at bounding box center [700, 467] width 401 height 70
drag, startPoint x: 752, startPoint y: 110, endPoint x: 671, endPoint y: 85, distance: 84.8
click at [600, 113] on div "**********" at bounding box center [700, 425] width 445 height 672
click at [576, 466] on textarea "Short description *" at bounding box center [700, 467] width 401 height 70
type textarea "**********"
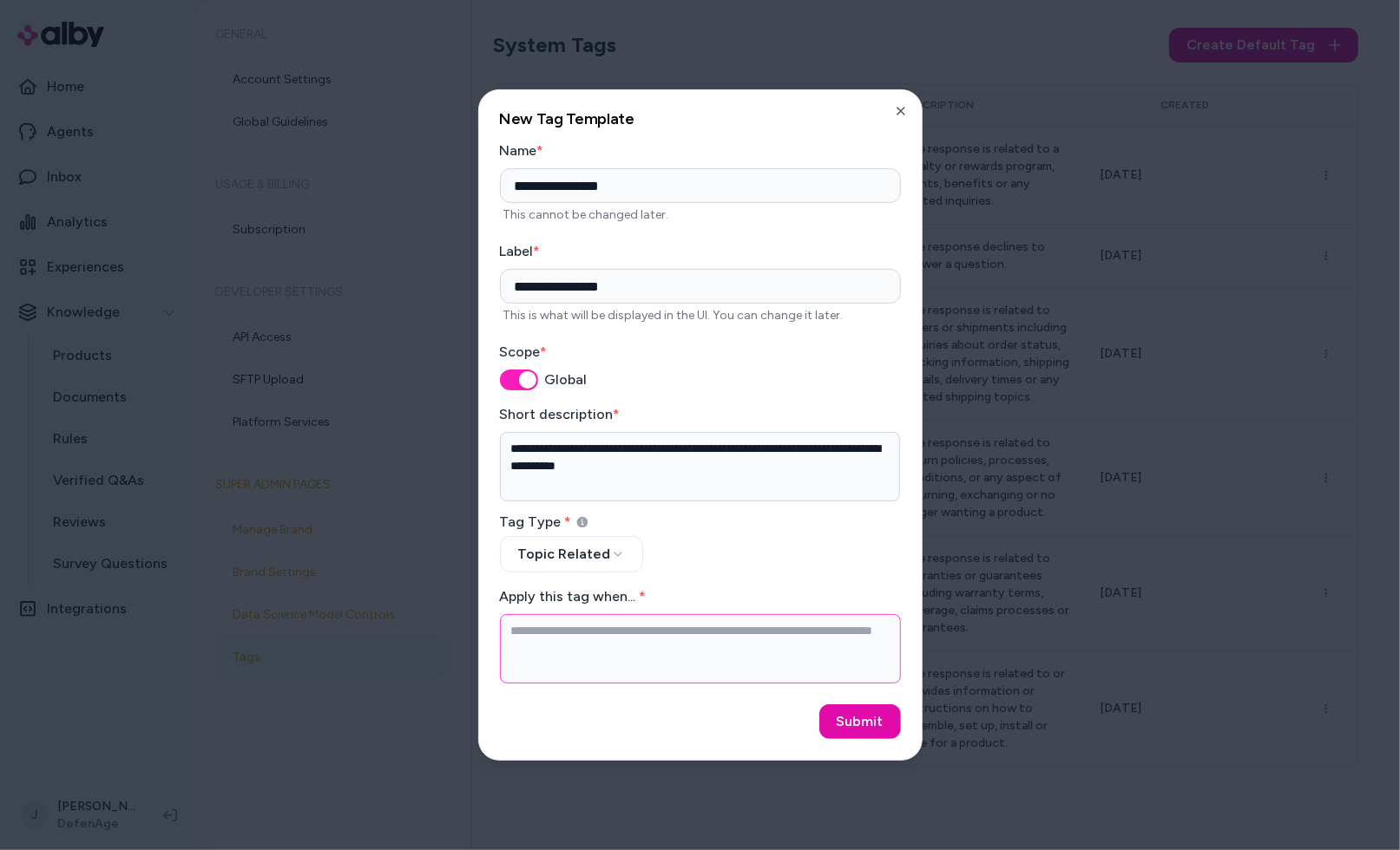
click at [603, 659] on textarea "Apply this tag when... *" at bounding box center [700, 649] width 401 height 70
type textarea "**********"
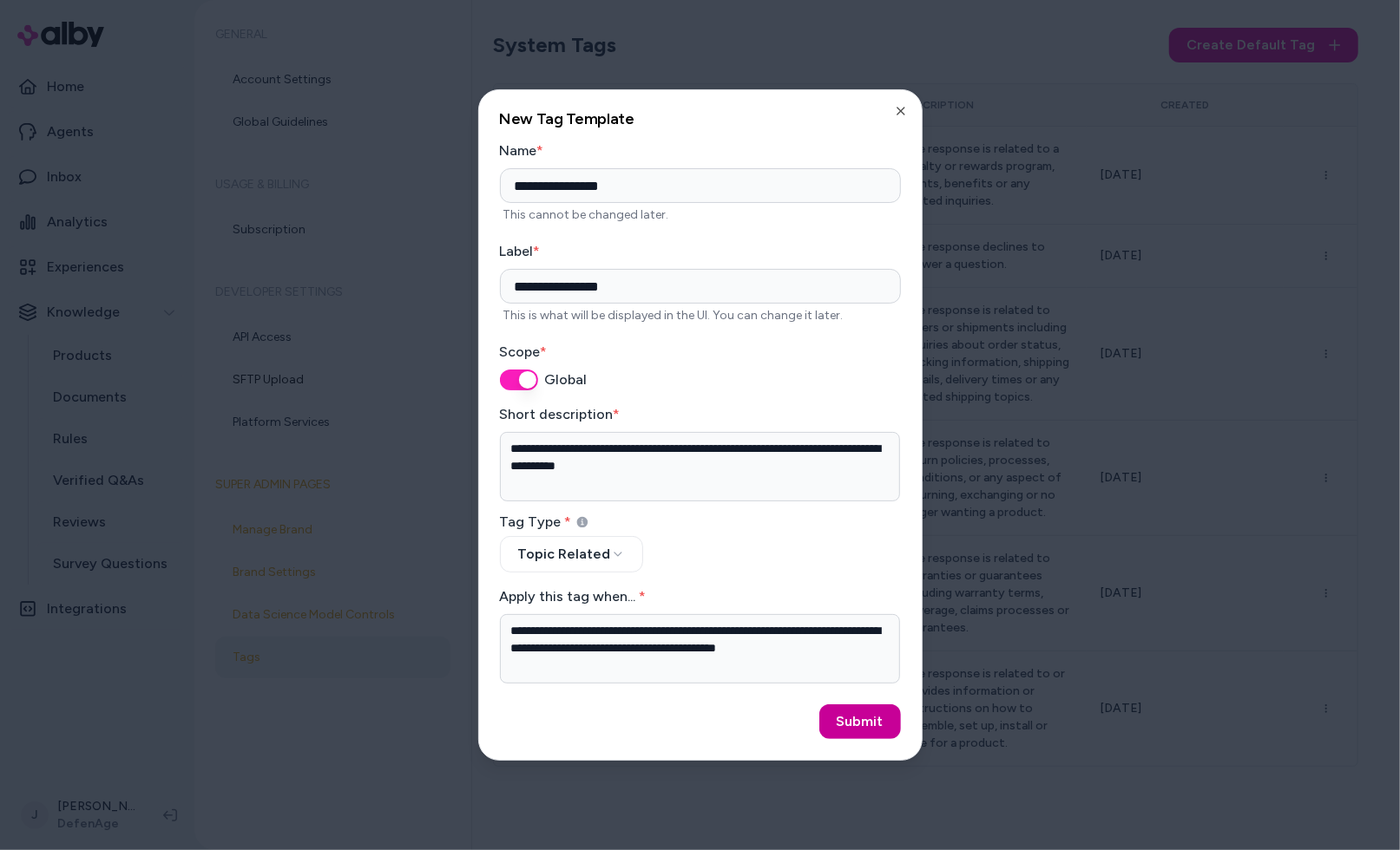
click at [848, 721] on button "Submit" at bounding box center [860, 722] width 82 height 35
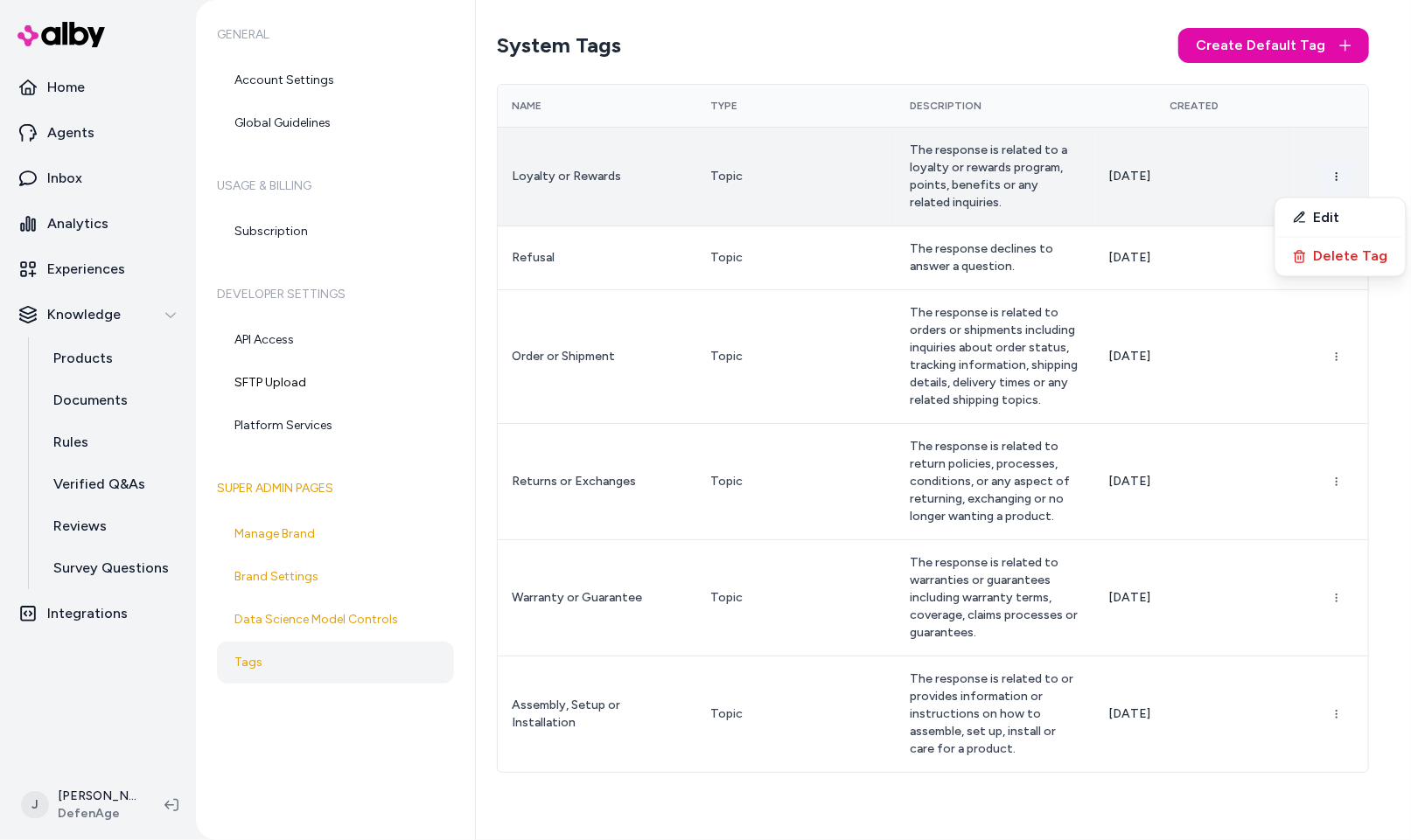
click at [1338, 174] on html "Home Agents Inbox Analytics Experiences Knowledge Products Documents Rules Veri…" at bounding box center [705, 420] width 1411 height 840
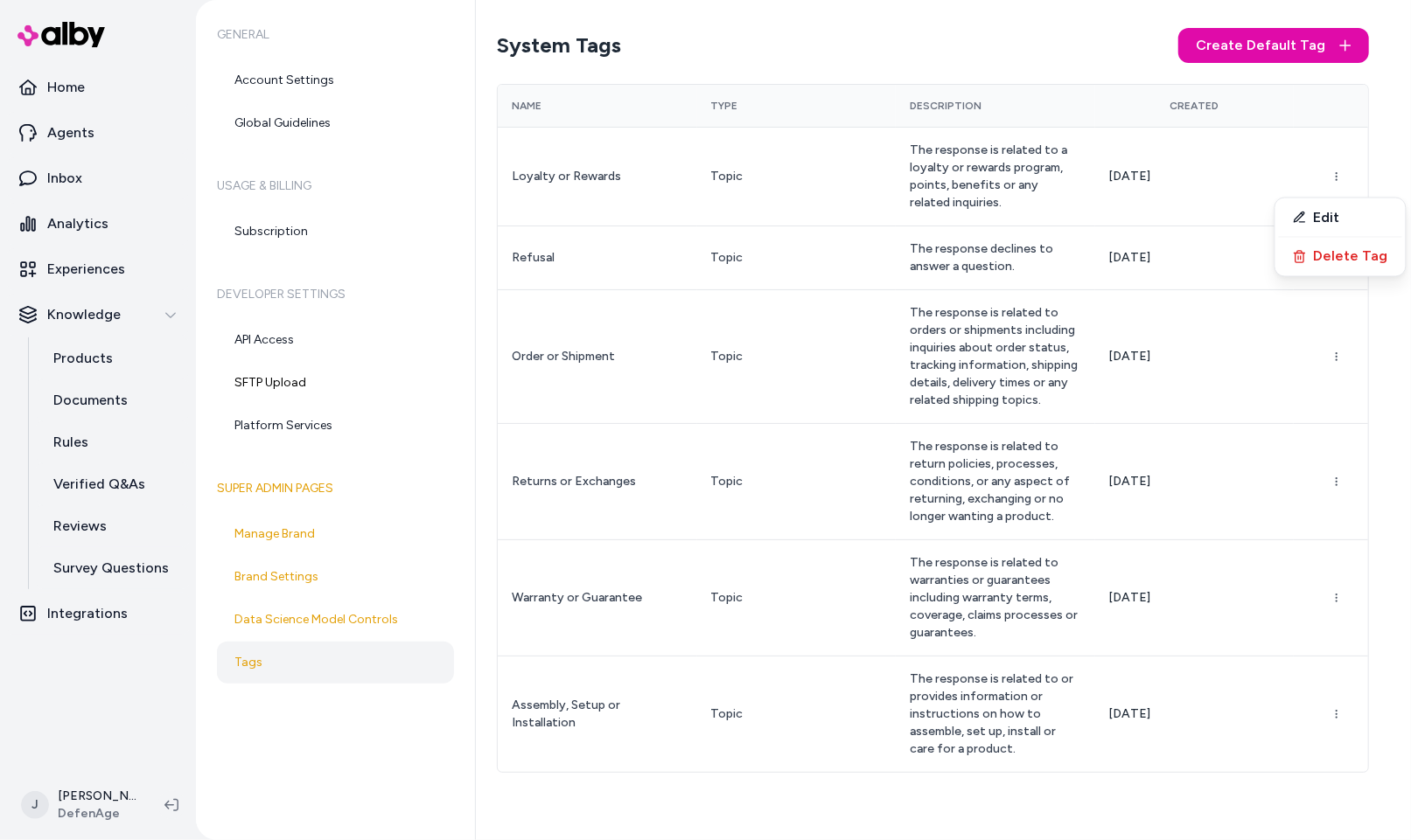
click at [1334, 209] on button "Edit" at bounding box center [1340, 217] width 124 height 32
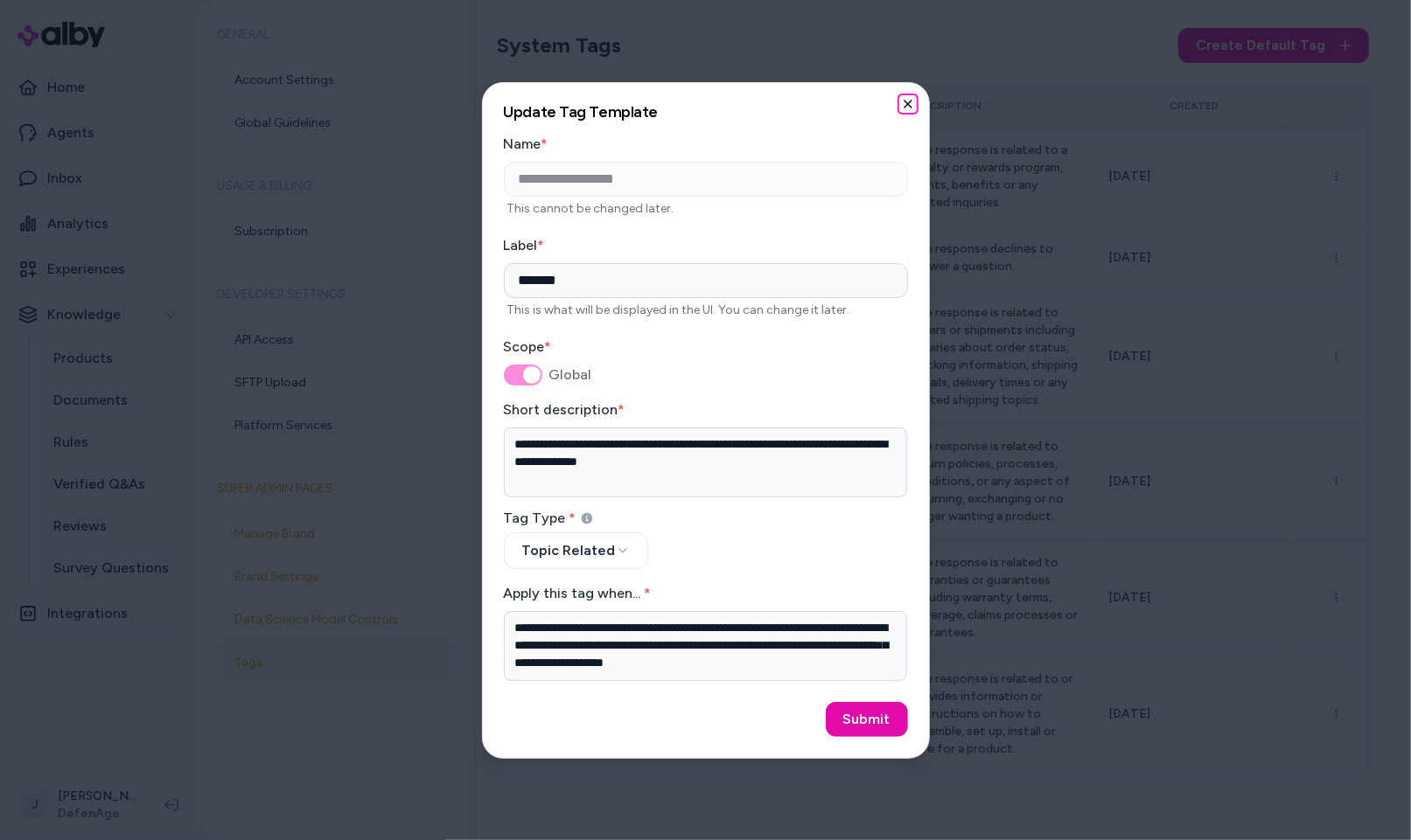
click at [905, 101] on icon "button" at bounding box center [908, 104] width 7 height 7
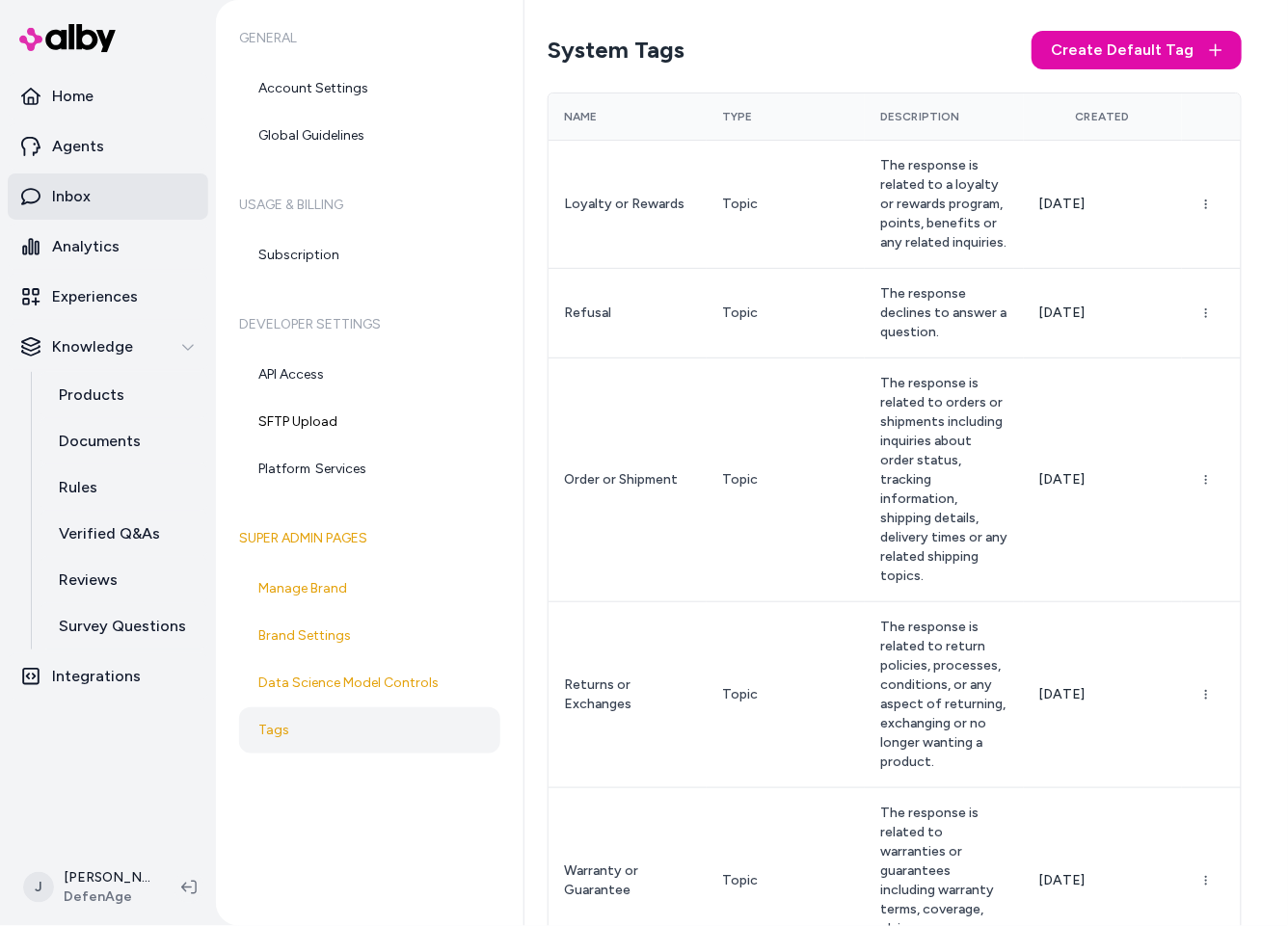
click at [83, 181] on link "Inbox" at bounding box center [107, 197] width 200 height 46
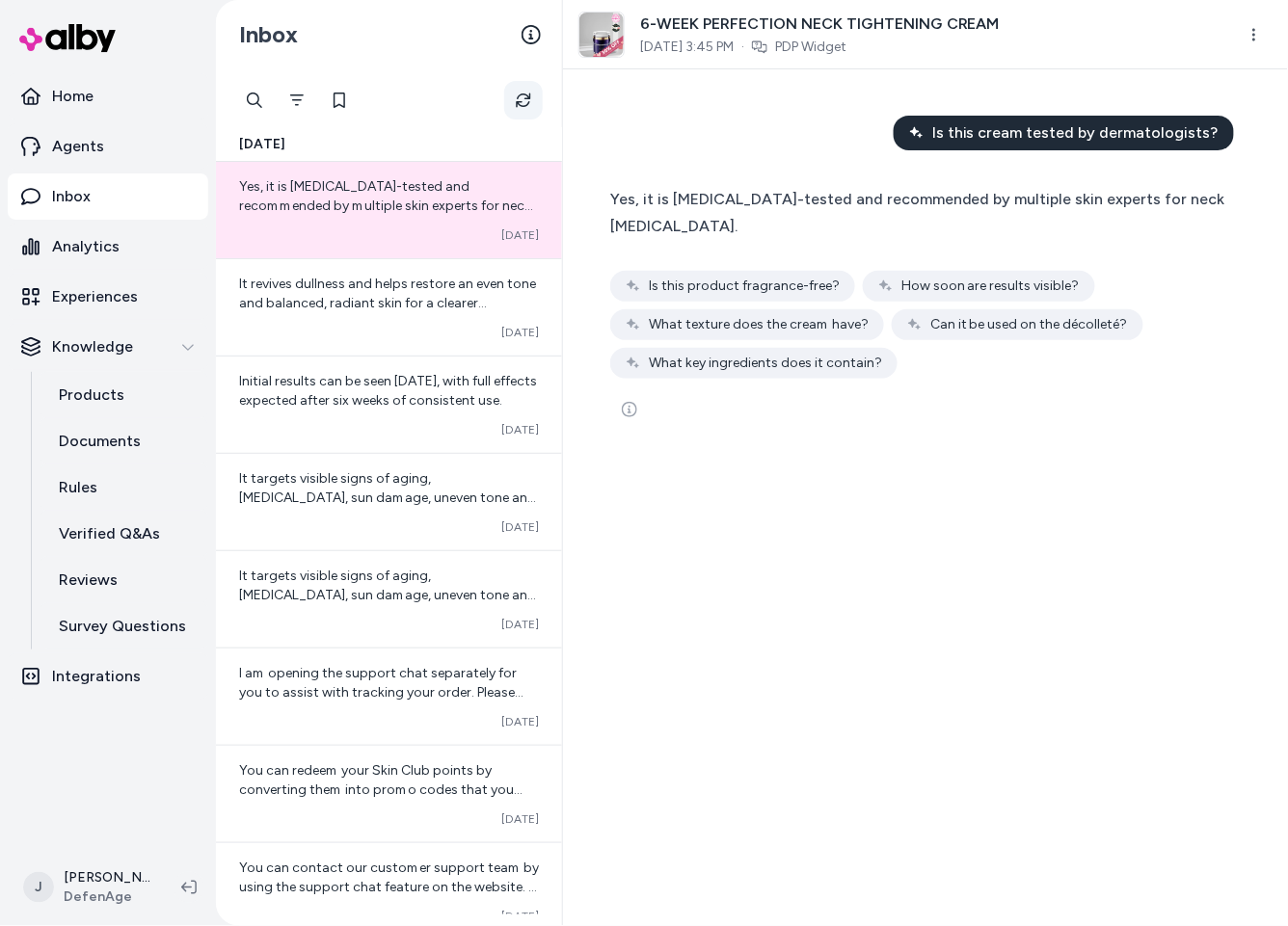
click at [523, 94] on icon "Refresh" at bounding box center [523, 101] width 15 height 14
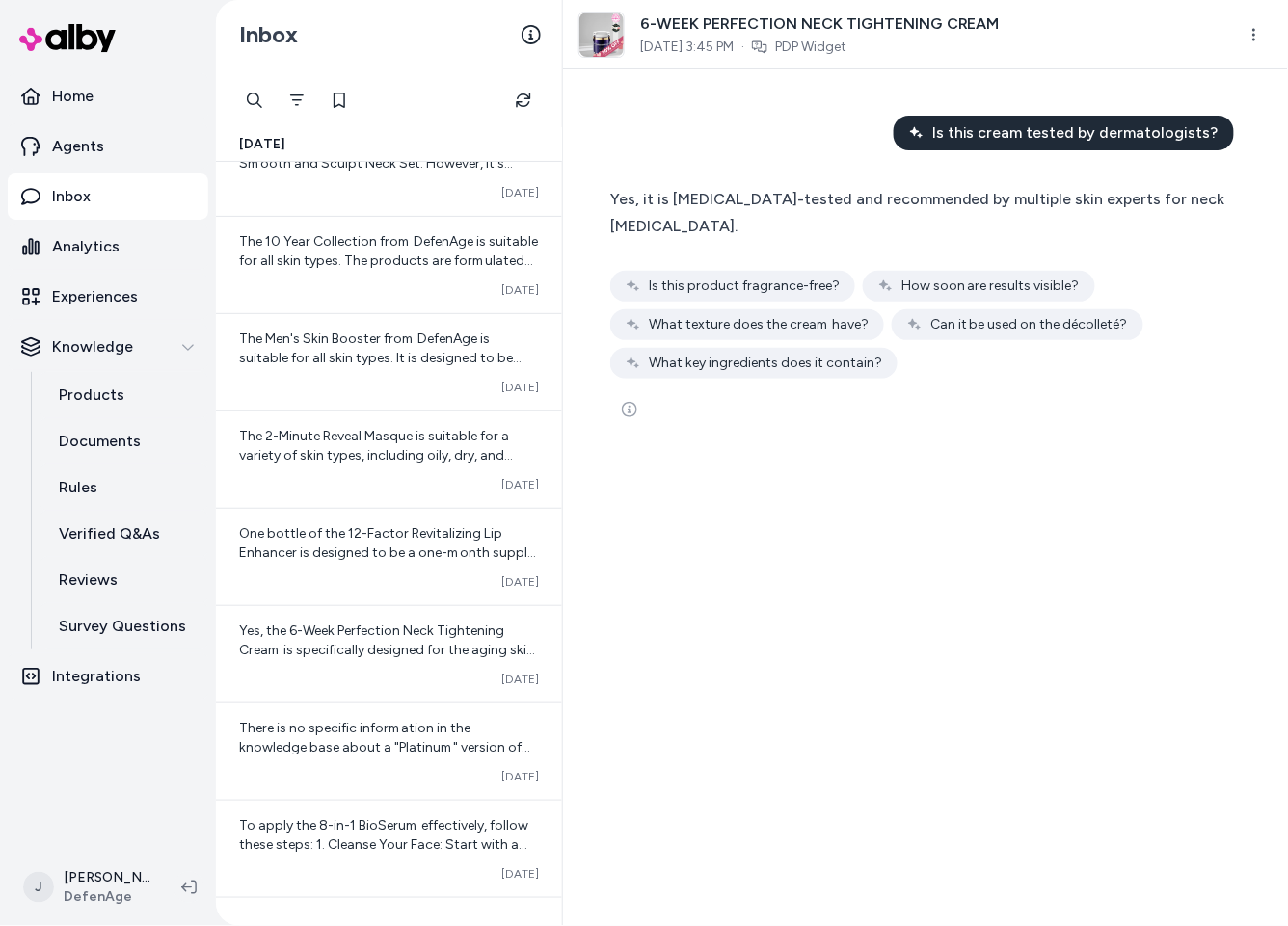
scroll to position [3939, 0]
click at [299, 100] on icon "Filter" at bounding box center [297, 101] width 14 height 12
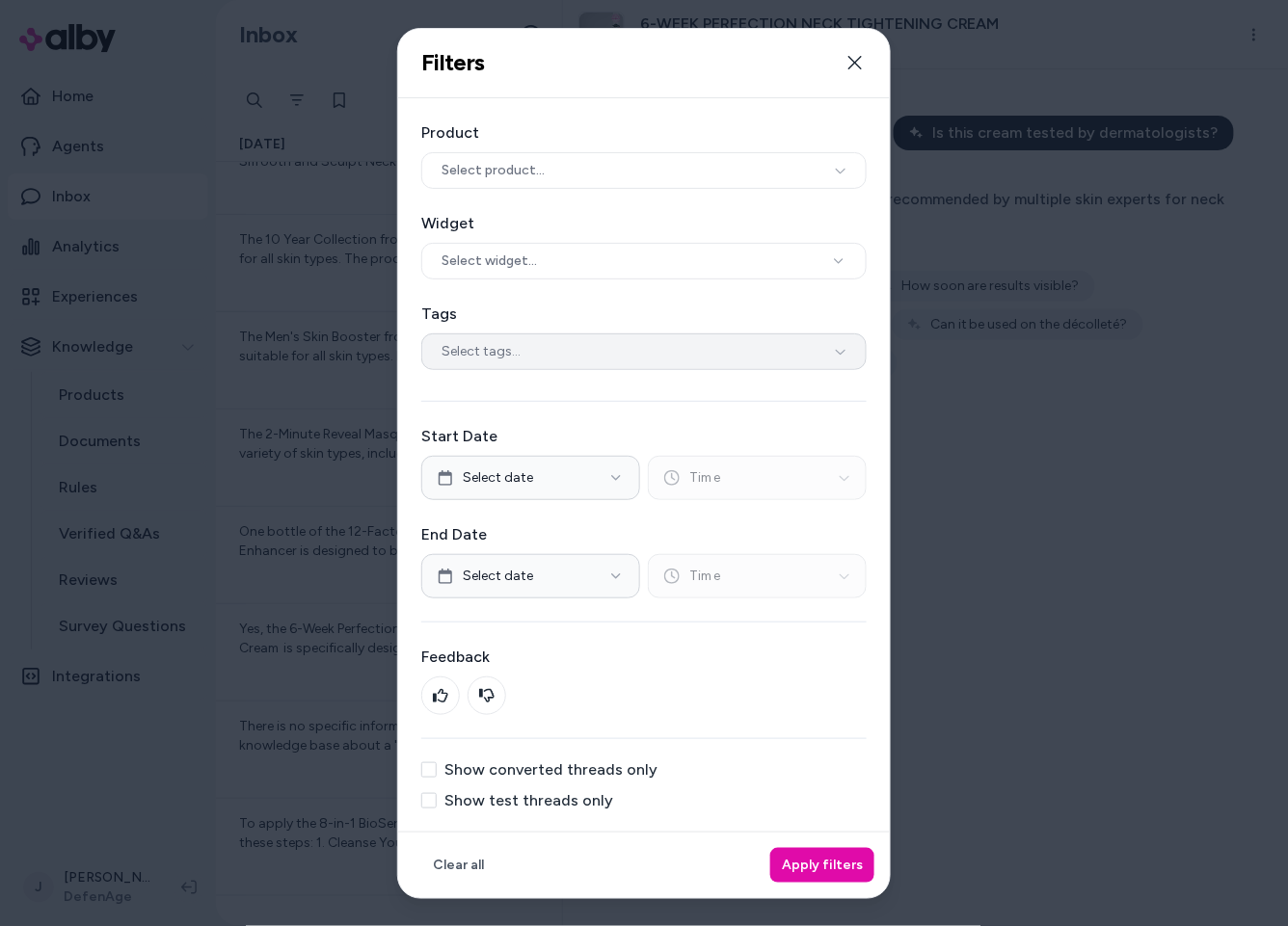
click at [491, 337] on div "Select tags..." at bounding box center [644, 352] width 446 height 37
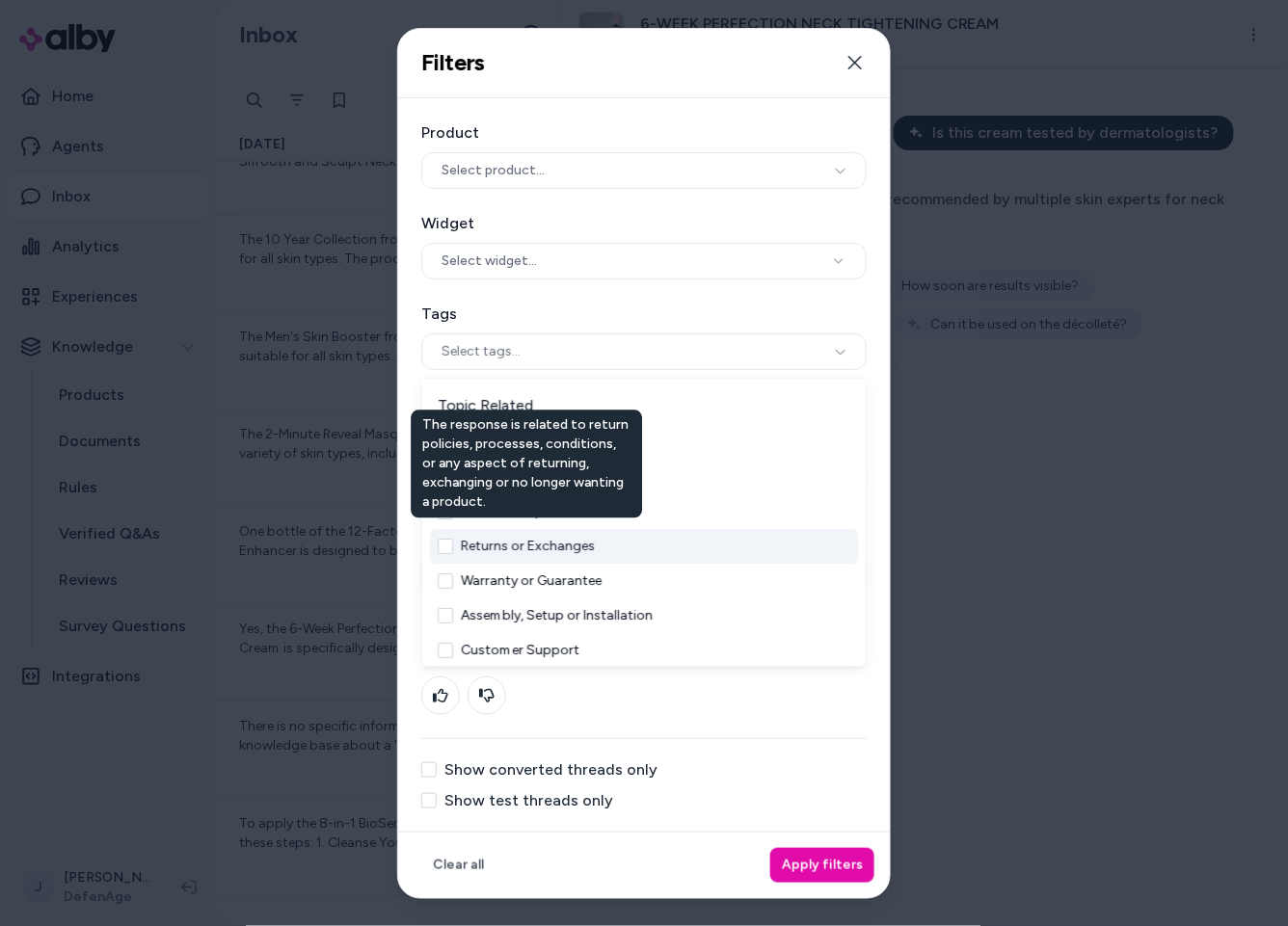
click at [525, 506] on div "The response is related to return policies, processes, conditions, or any aspec…" at bounding box center [526, 464] width 231 height 108
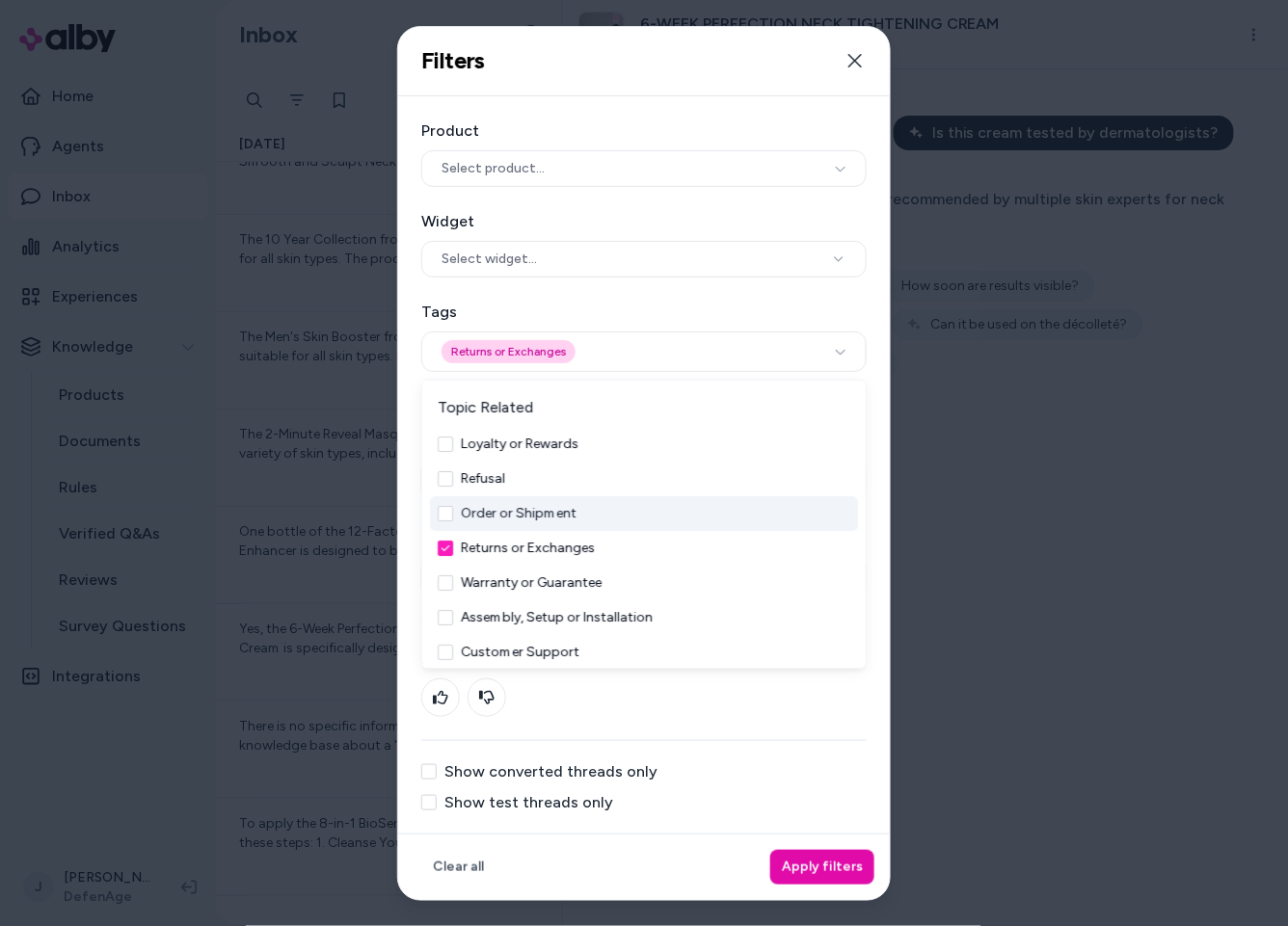
click at [649, 510] on div "Order or Shipment" at bounding box center [644, 514] width 428 height 35
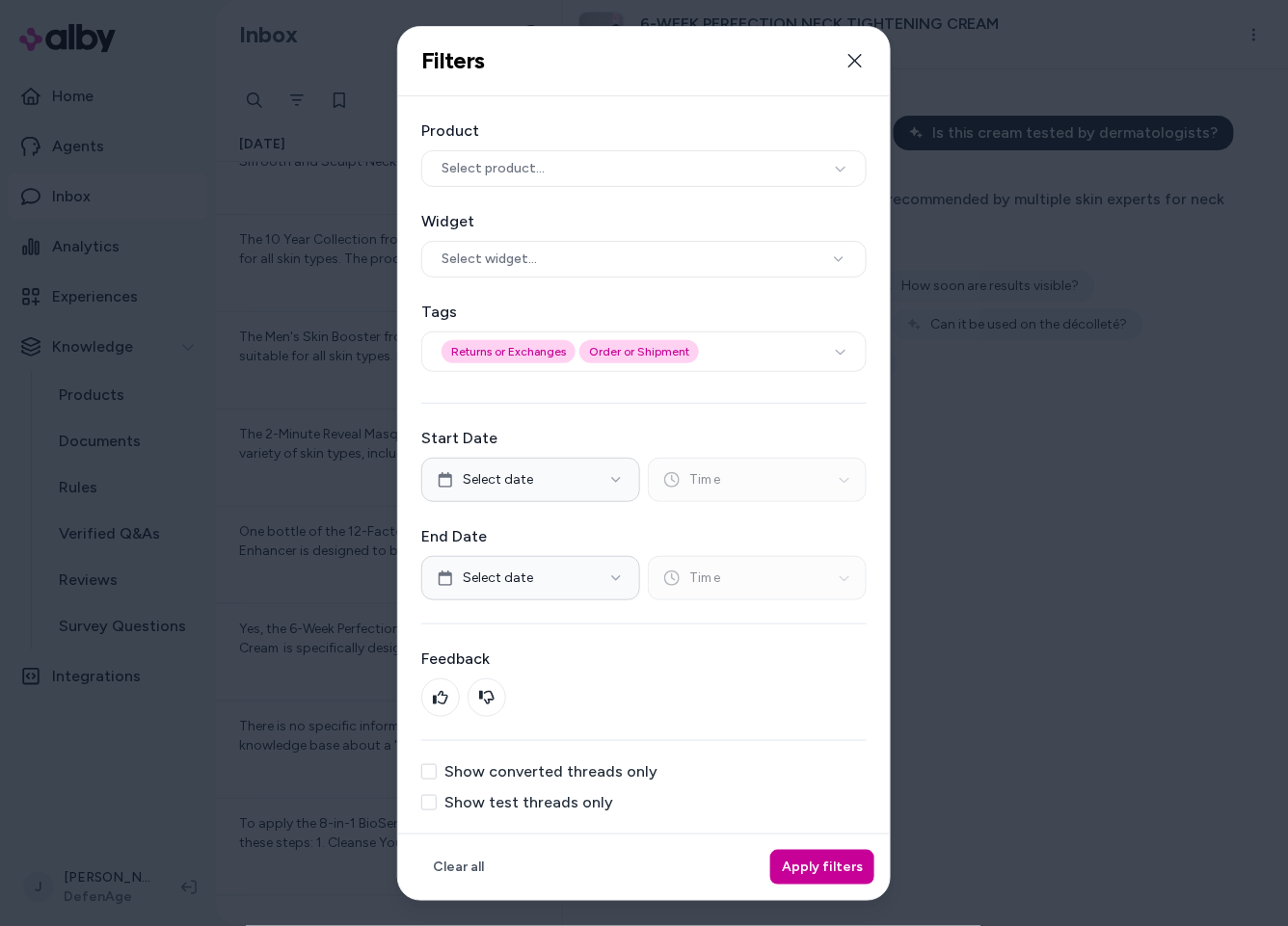
drag, startPoint x: 851, startPoint y: 880, endPoint x: 720, endPoint y: 812, distance: 147.6
click at [851, 879] on button "Apply filters" at bounding box center [823, 868] width 104 height 35
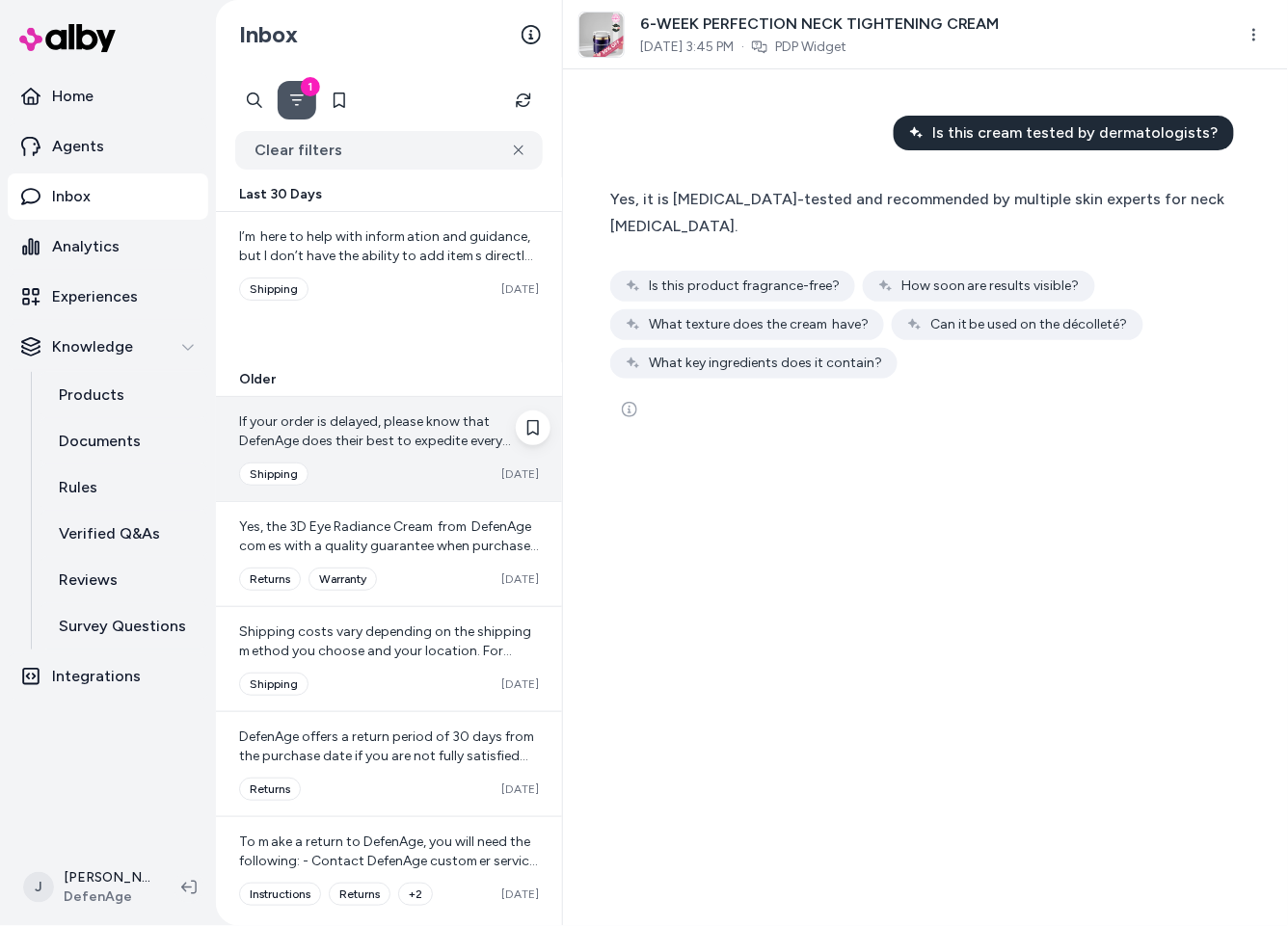
click at [372, 466] on div "Converted shipping [DATE]" at bounding box center [389, 475] width 300 height 23
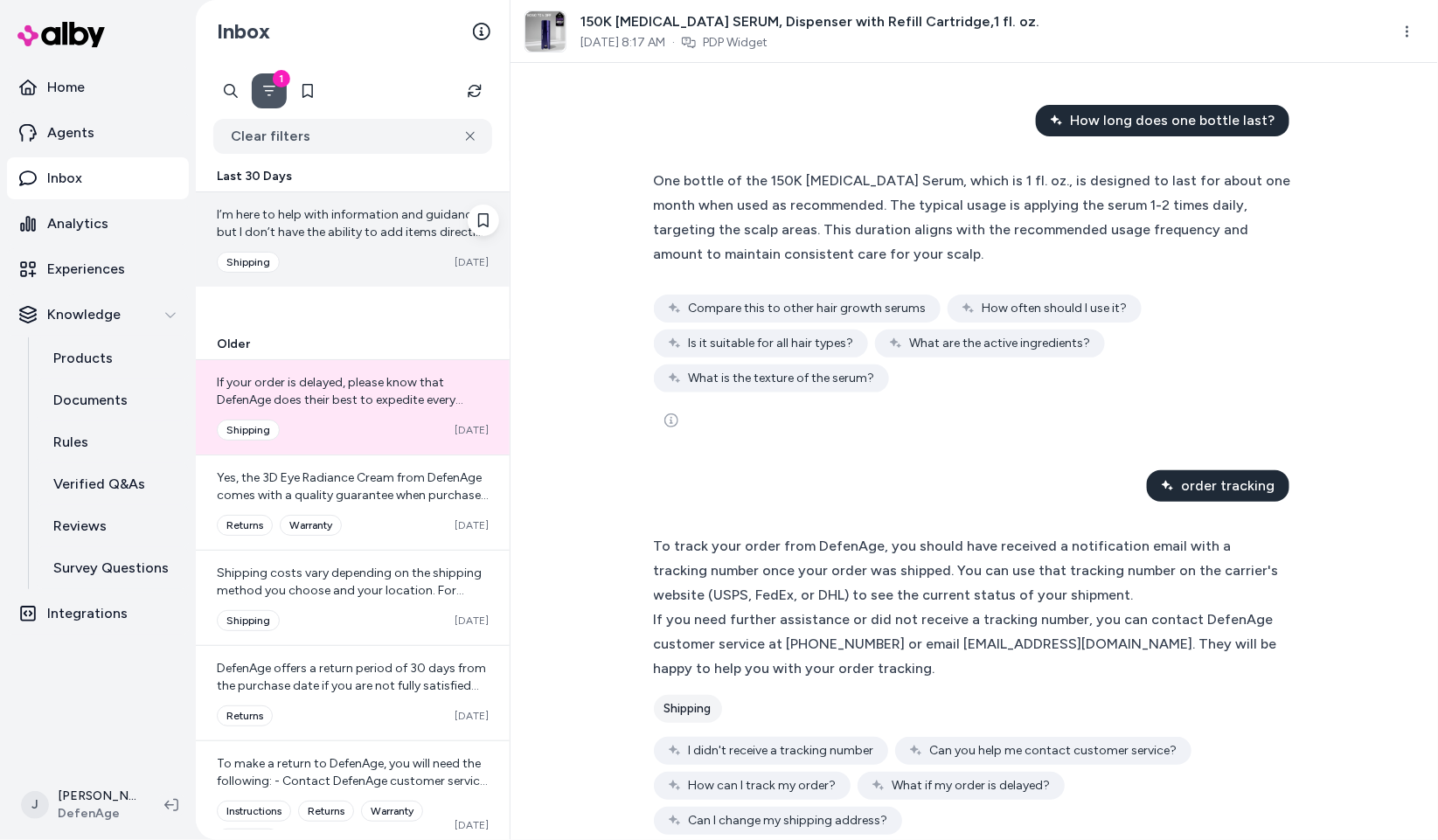
click at [317, 233] on span "I’m here to help with information and guidance, but I don’t have the ability to…" at bounding box center [350, 284] width 267 height 155
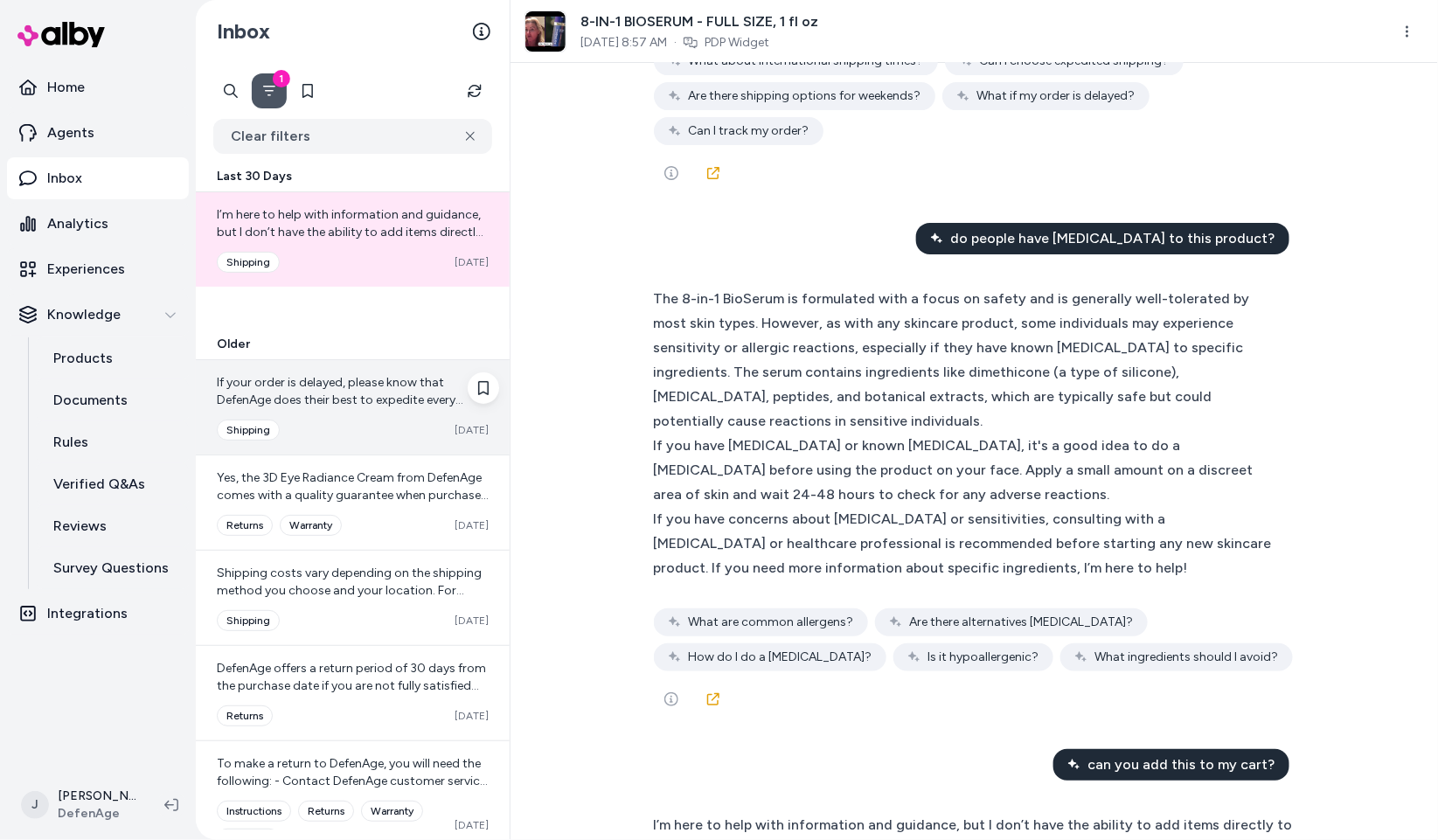
scroll to position [2381, 0]
click at [288, 396] on span "If your order is delayed, please know that DefenAge does their best to expedite…" at bounding box center [351, 461] width 269 height 172
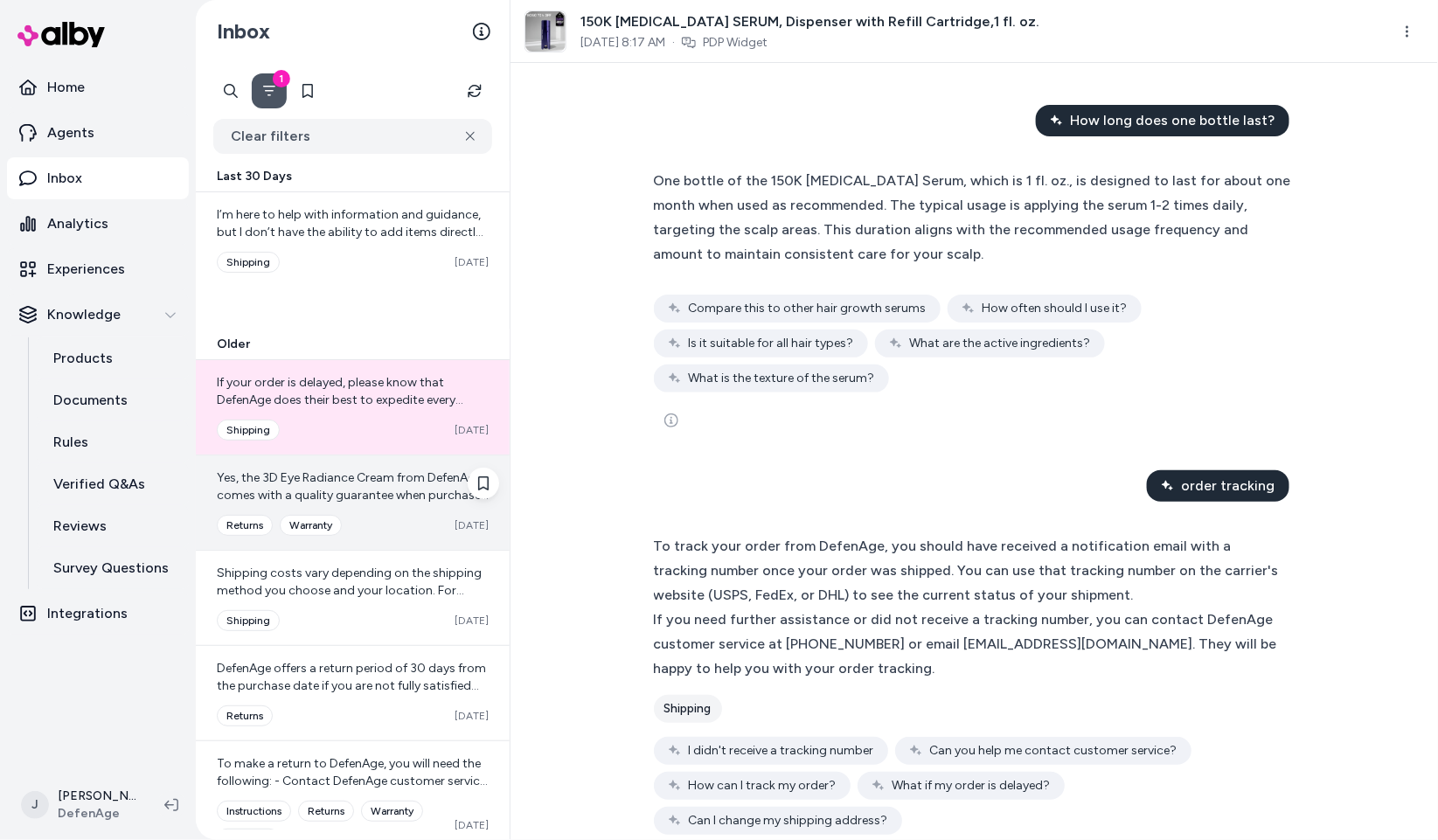
click at [351, 494] on span "Yes, the 3D Eye Radiance Cream from DefenAge comes with a quality guarantee whe…" at bounding box center [352, 566] width 272 height 189
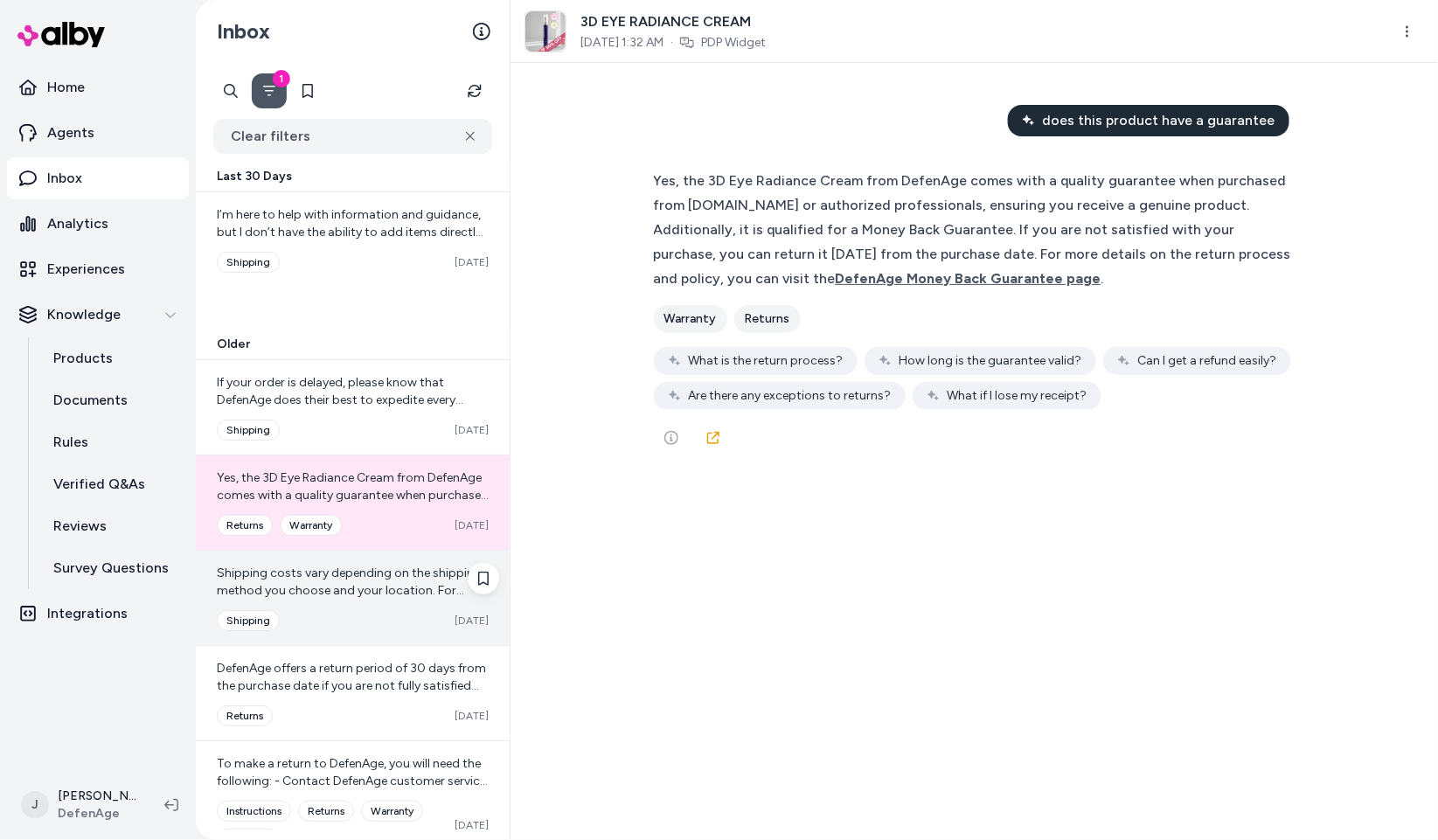
click at [374, 586] on span "Shipping costs vary depending on the shipping method you choose and your locati…" at bounding box center [352, 687] width 271 height 242
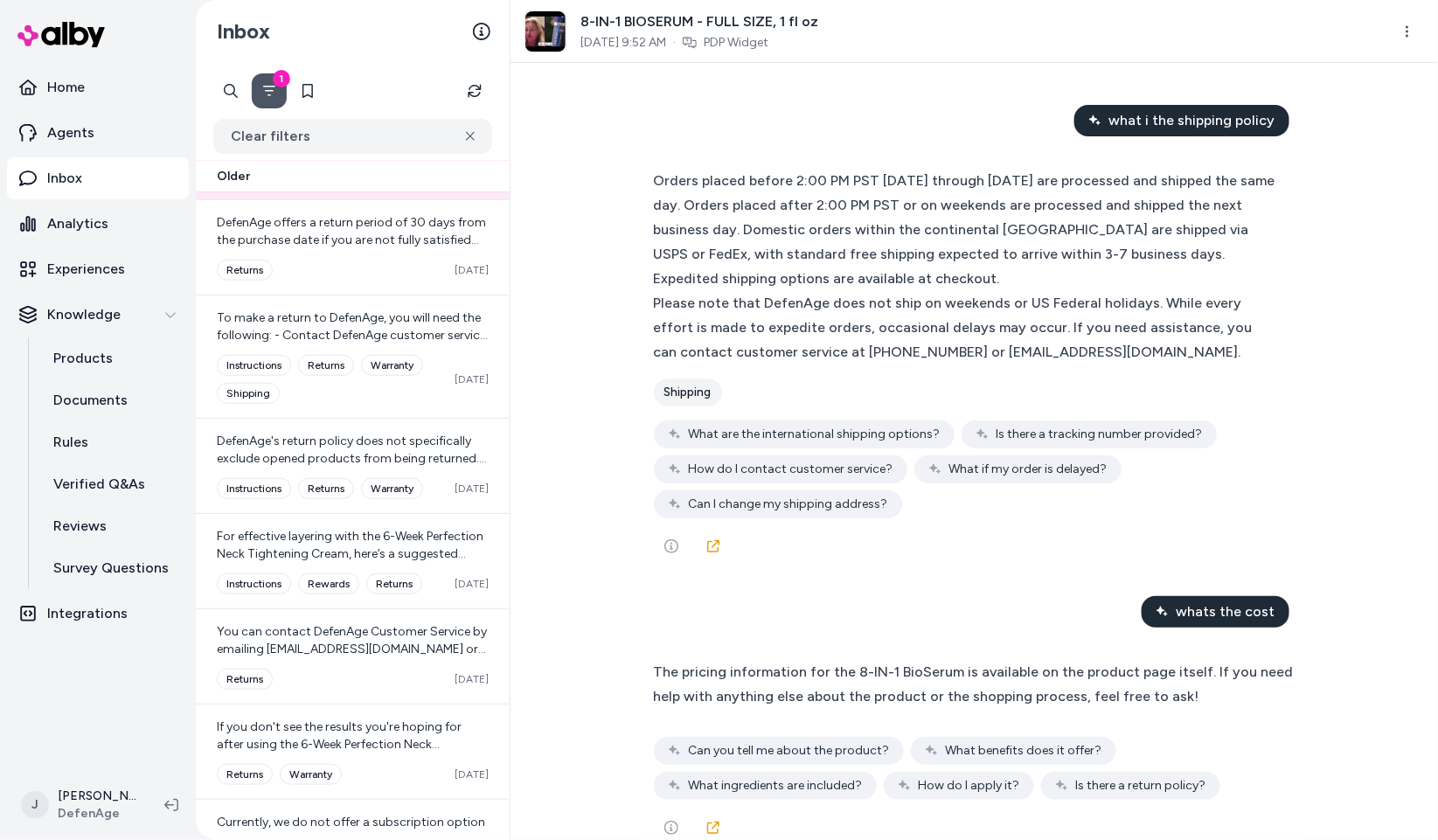
scroll to position [516, 0]
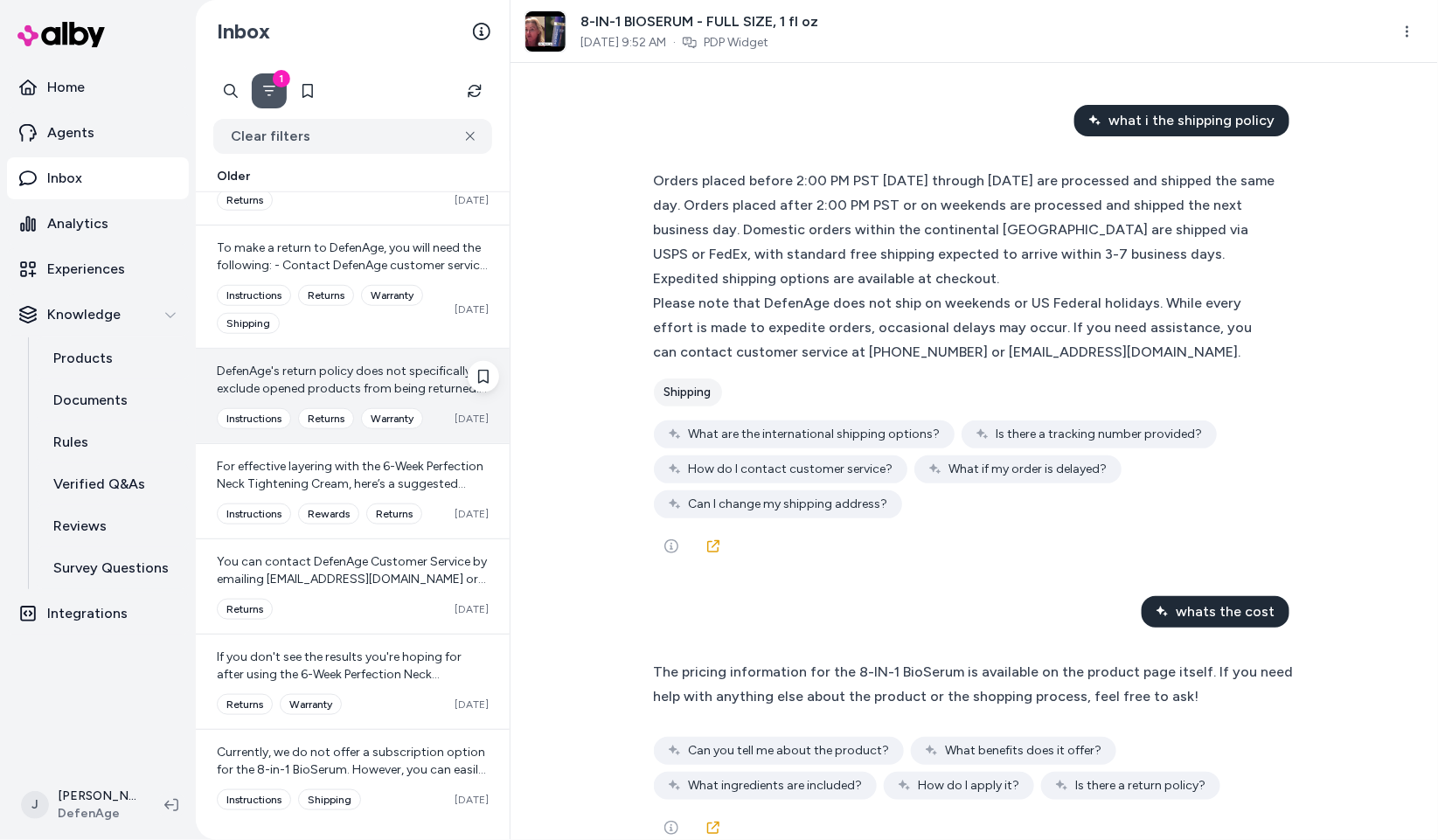
click at [355, 367] on span "DefenAge's return policy does not specifically exclude opened products from bei…" at bounding box center [352, 467] width 270 height 207
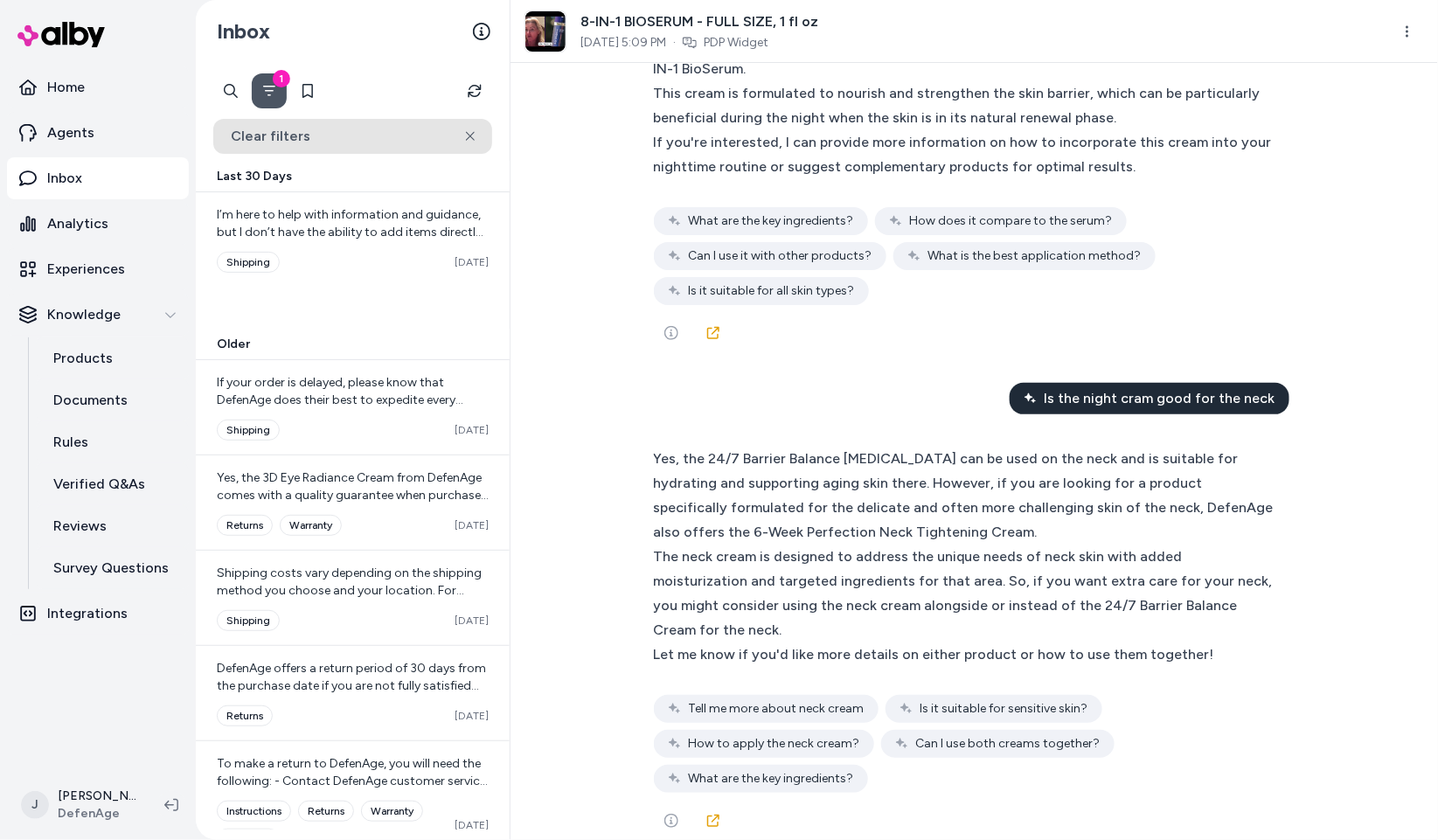
click at [466, 125] on button "Clear filters" at bounding box center [352, 137] width 279 height 35
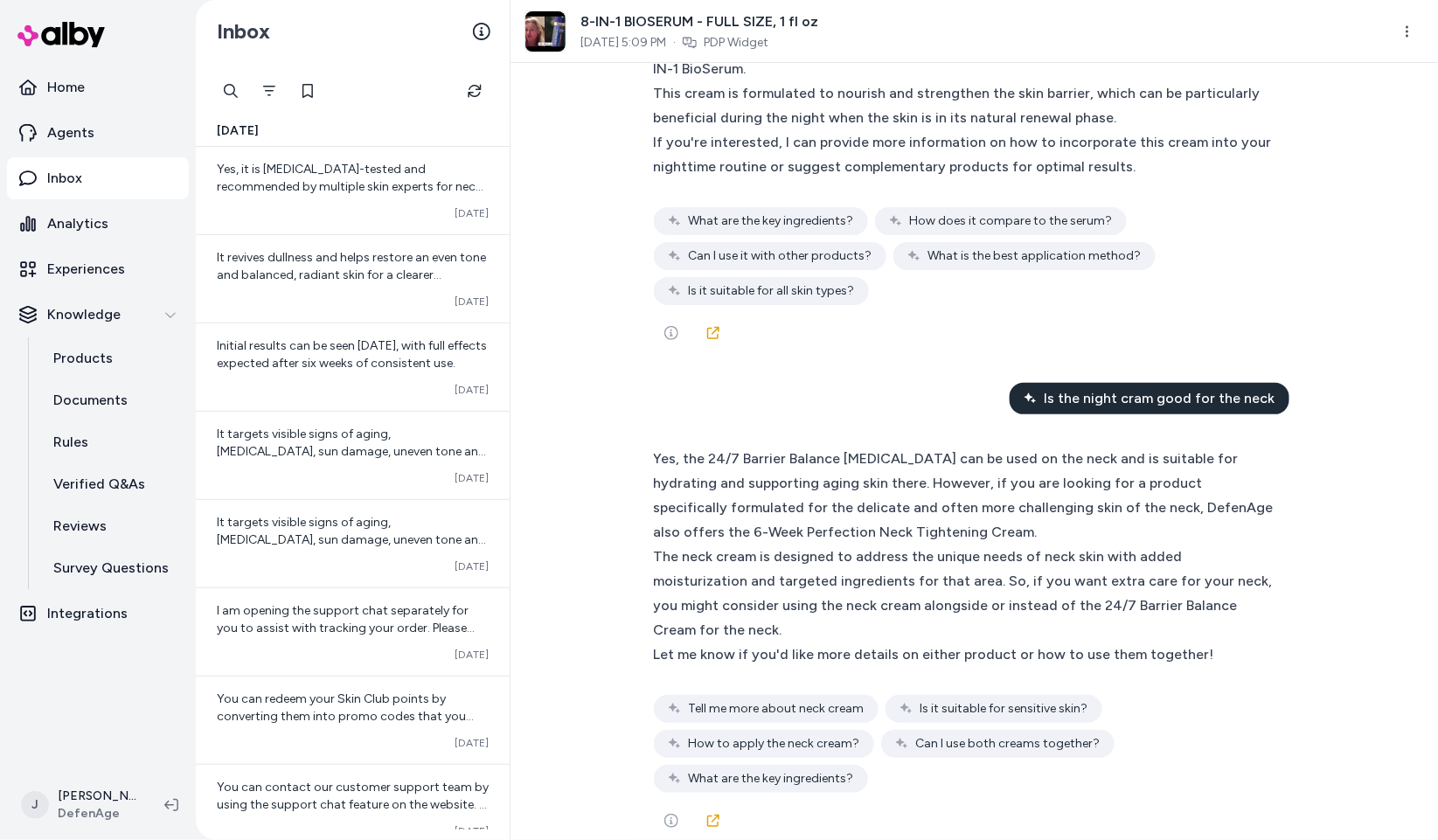
drag, startPoint x: 472, startPoint y: 92, endPoint x: 449, endPoint y: 103, distance: 25.5
click at [471, 92] on icon "Refresh" at bounding box center [475, 91] width 18 height 18
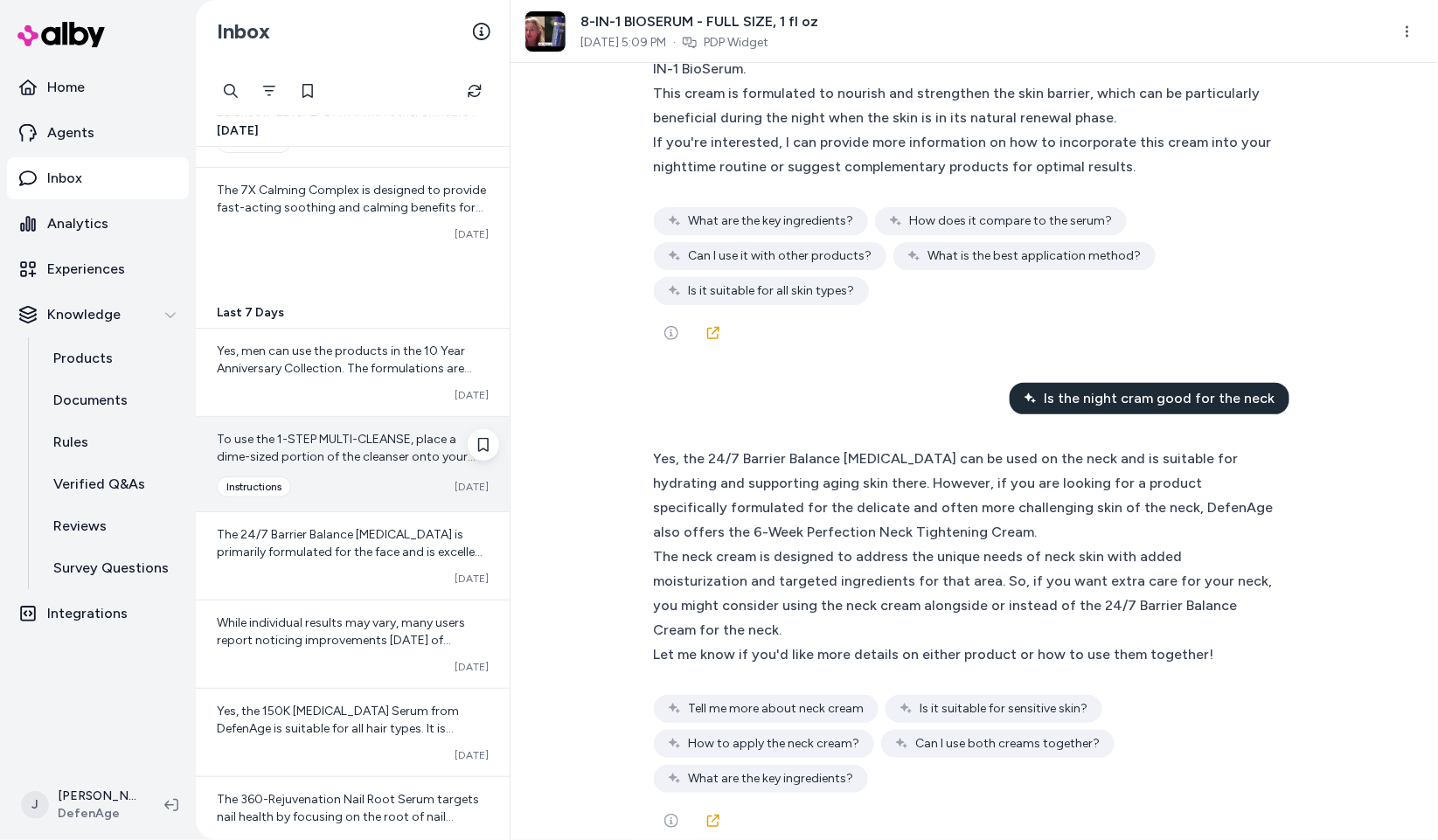
scroll to position [4732, 0]
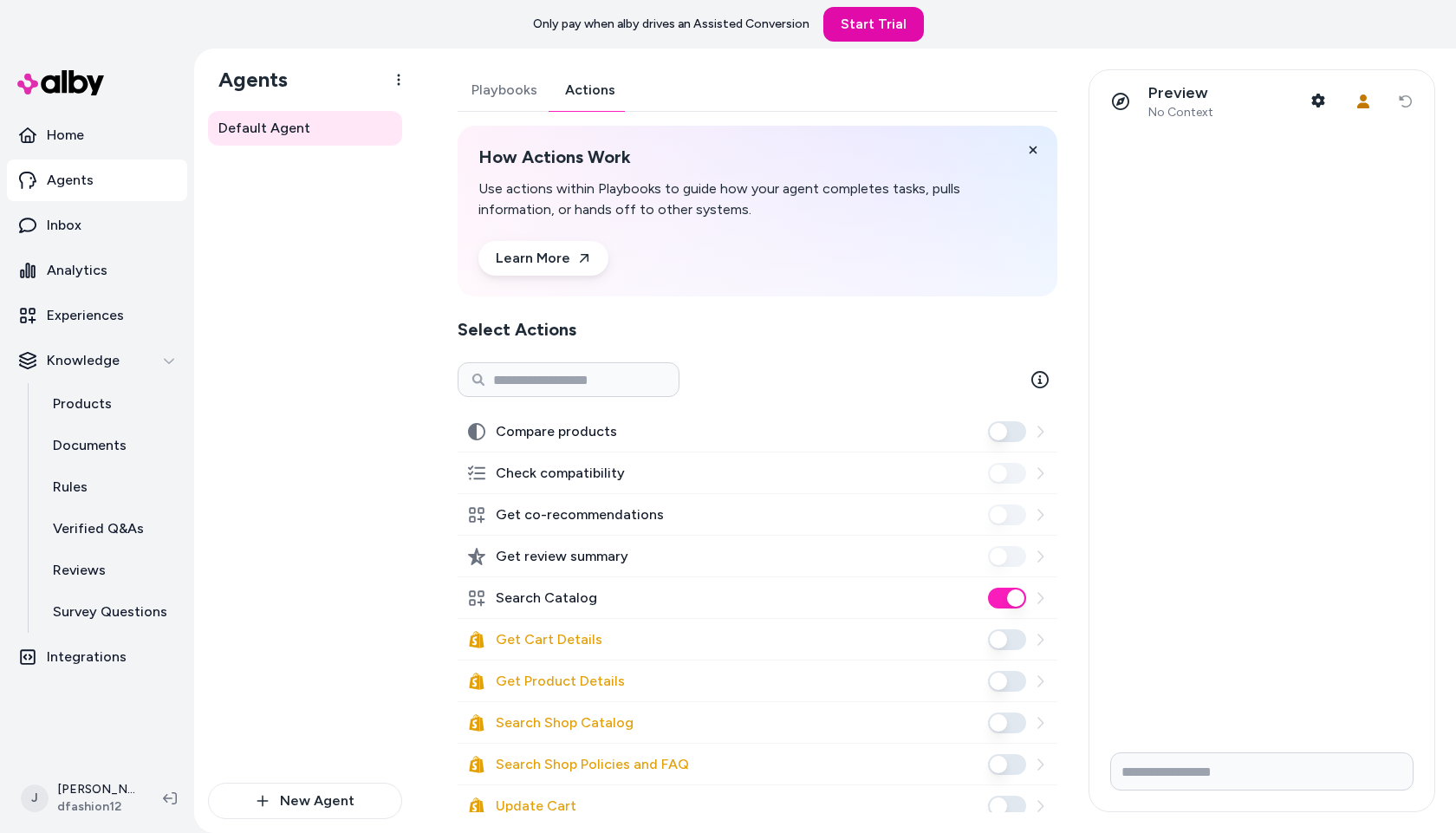
drag, startPoint x: 324, startPoint y: 402, endPoint x: 338, endPoint y: 390, distance: 18.4
click at [324, 402] on div "Default Agent" at bounding box center [304, 447] width 194 height 672
click at [337, 385] on div "Default Agent" at bounding box center [304, 447] width 194 height 672
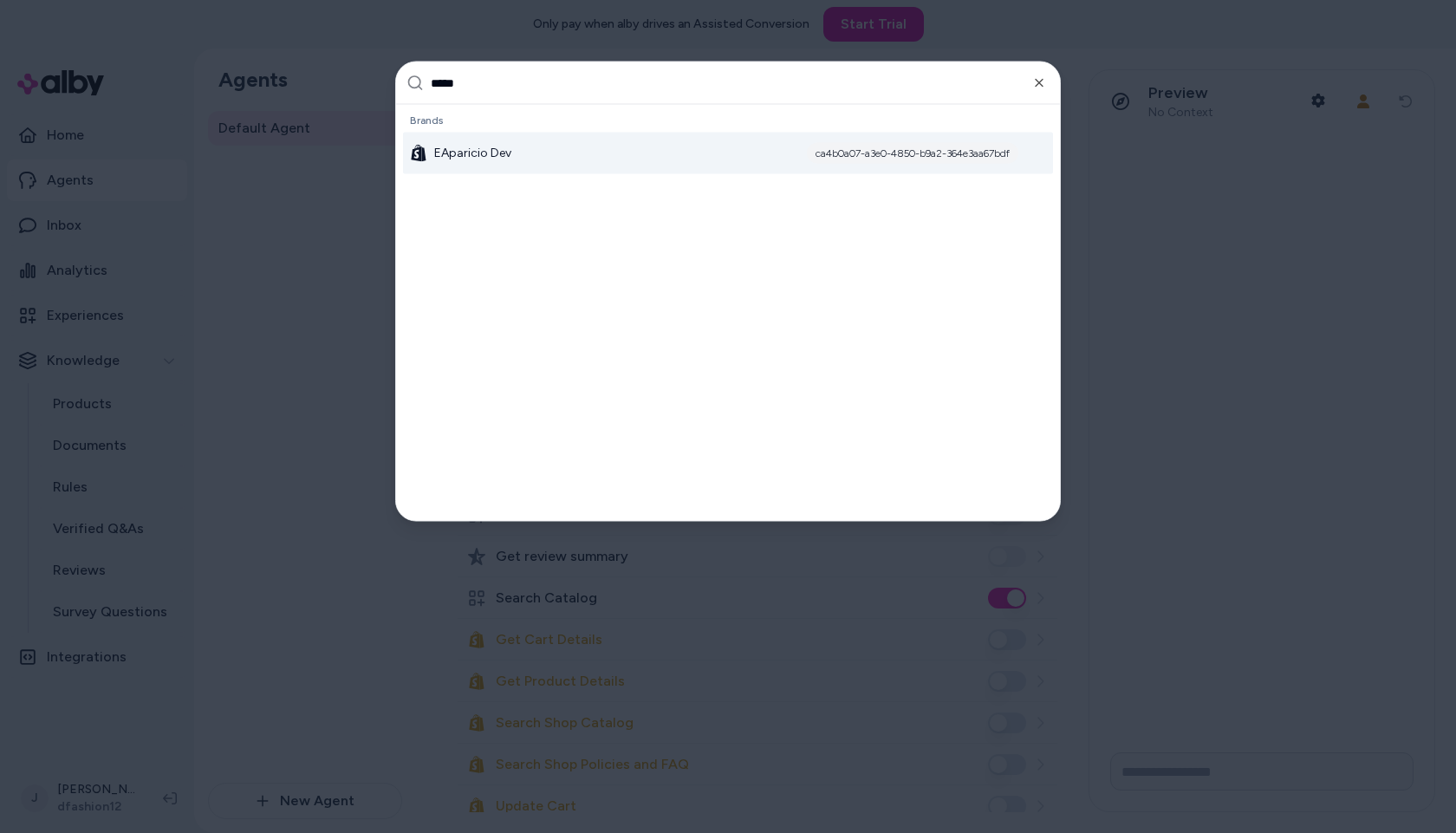
type input "*****"
click at [478, 142] on div "EAparicio Dev ca4b0a07-a3e0-4850-b9a2-364e3aa67bdf" at bounding box center [728, 154] width 650 height 42
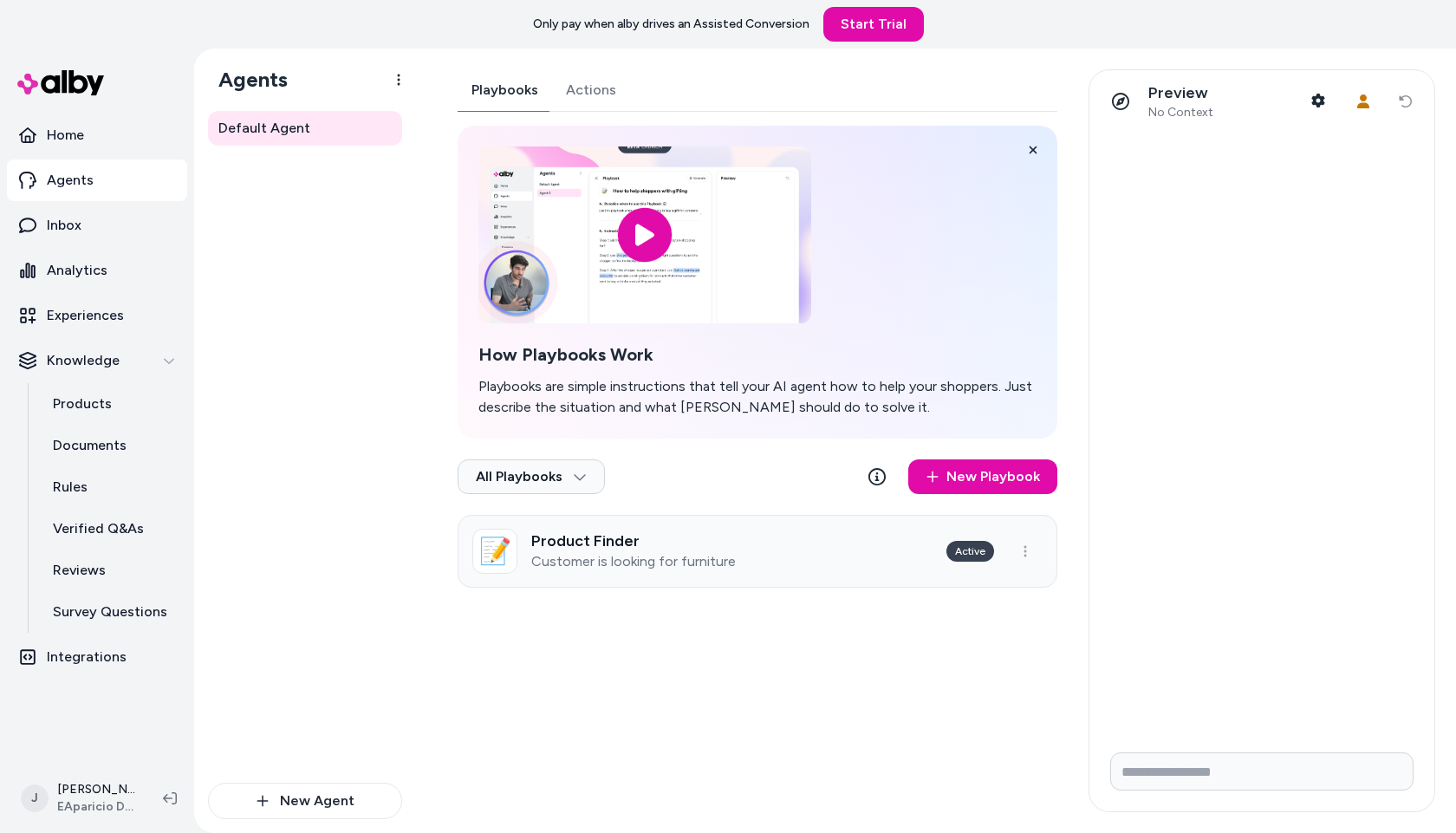
click at [706, 553] on p "Customer is looking for furniture" at bounding box center [633, 562] width 204 height 17
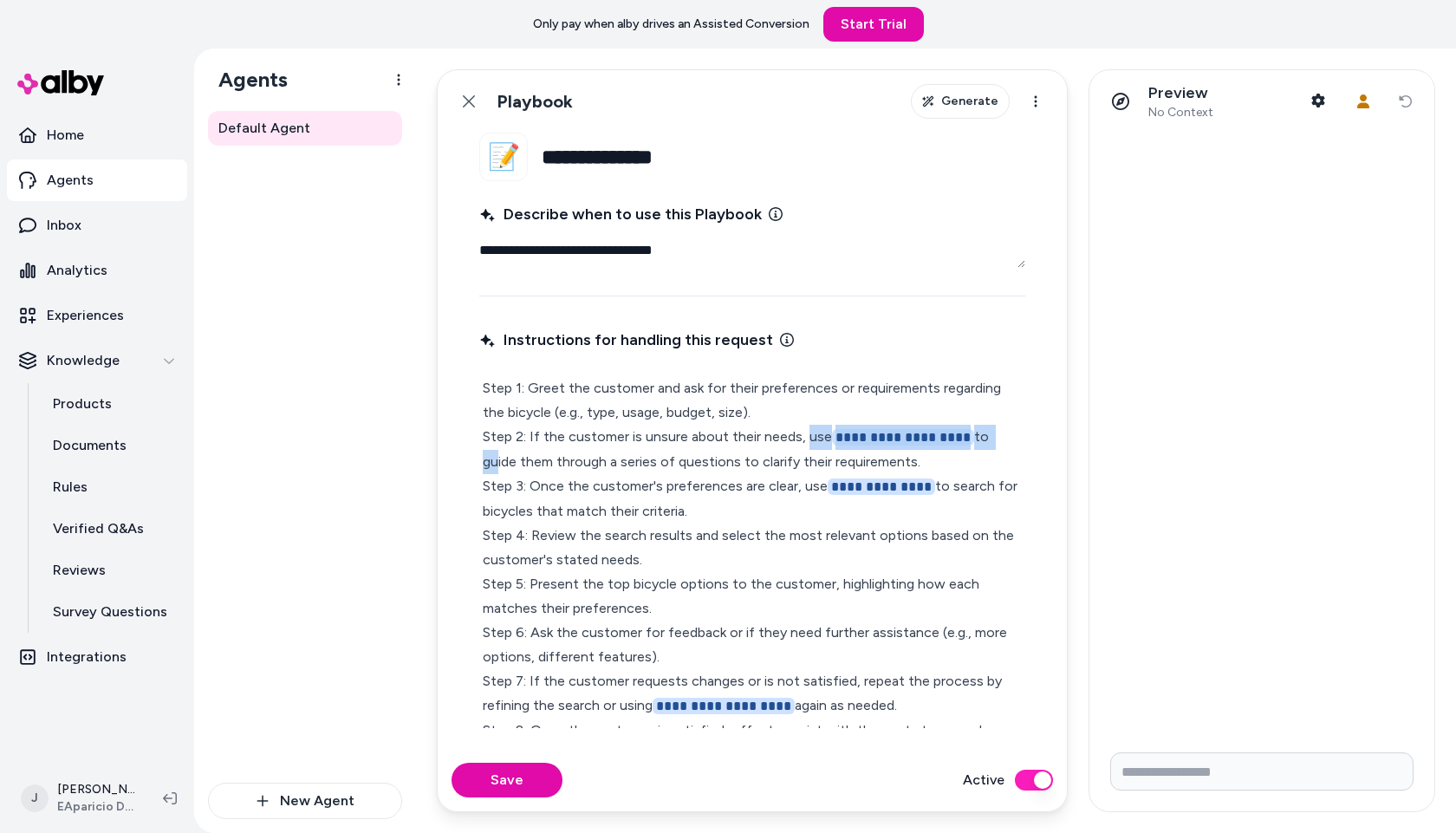
drag, startPoint x: 803, startPoint y: 439, endPoint x: 986, endPoint y: 435, distance: 183.0
click at [986, 435] on p "**********" at bounding box center [752, 572] width 539 height 391
type textarea "*"
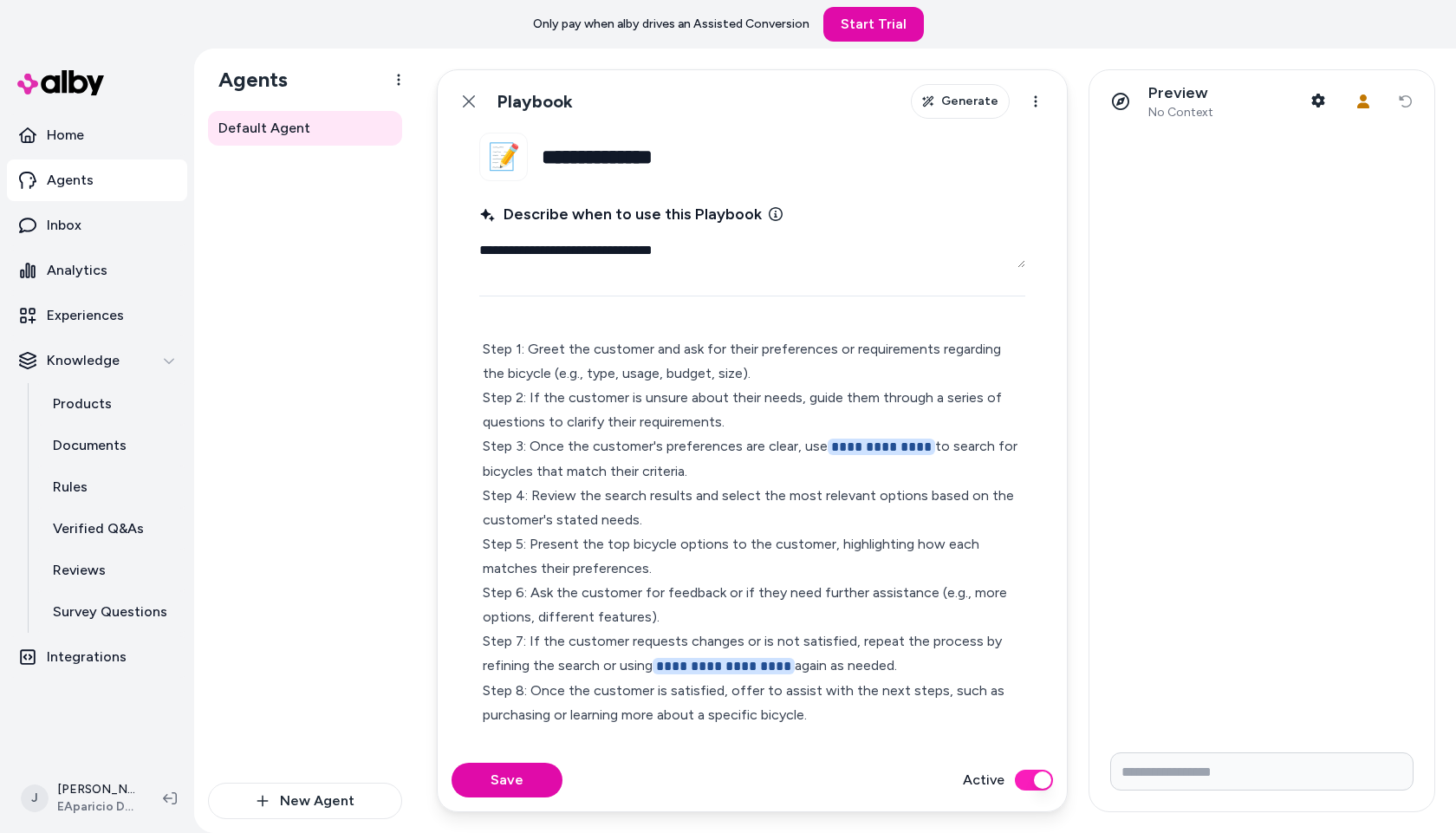
scroll to position [38, 0]
drag, startPoint x: 602, startPoint y: 668, endPoint x: 792, endPoint y: 662, distance: 190.1
click at [792, 662] on p "**********" at bounding box center [752, 533] width 539 height 390
click at [514, 782] on button "Save" at bounding box center [508, 781] width 111 height 35
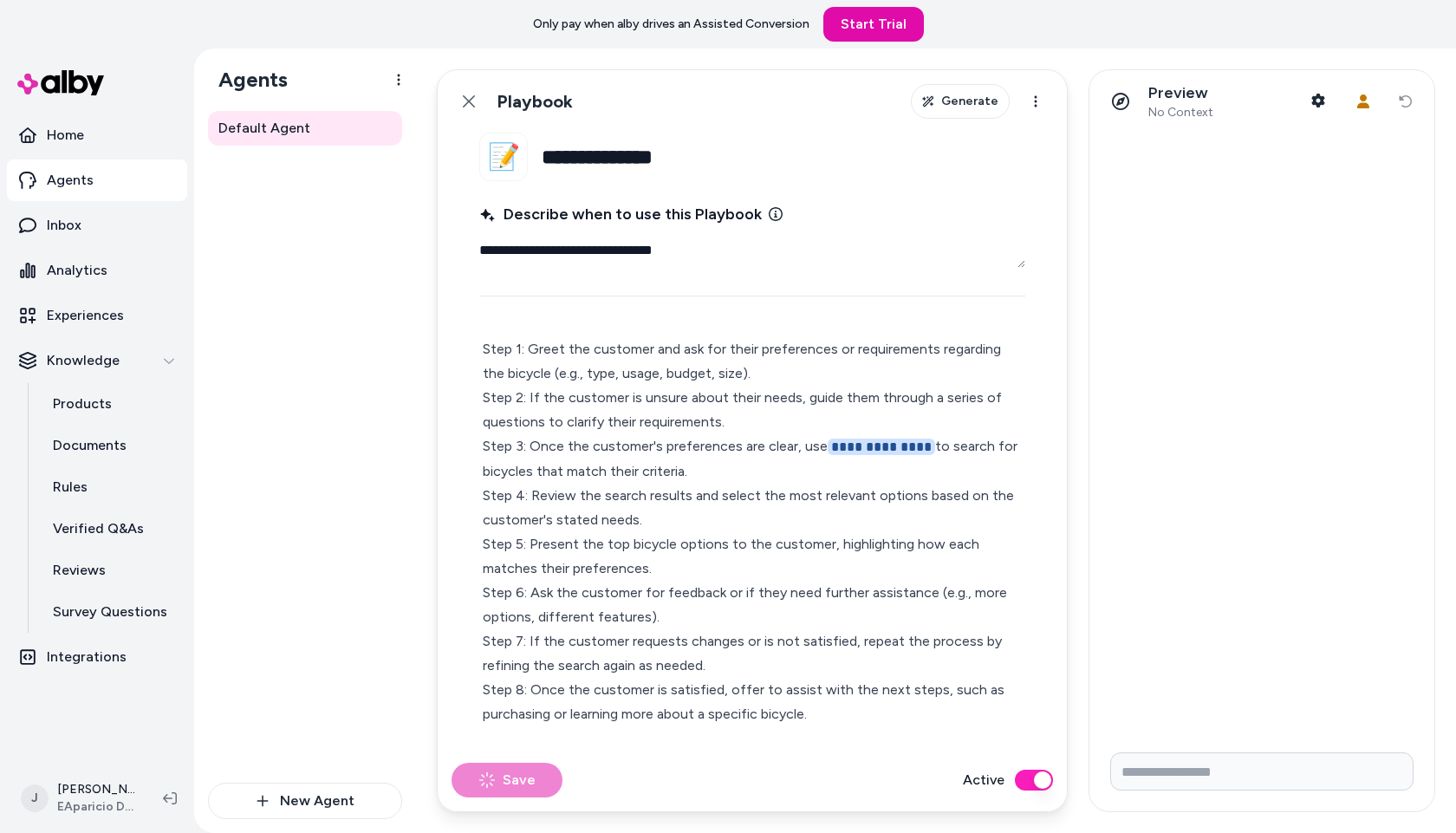
type textarea "*"
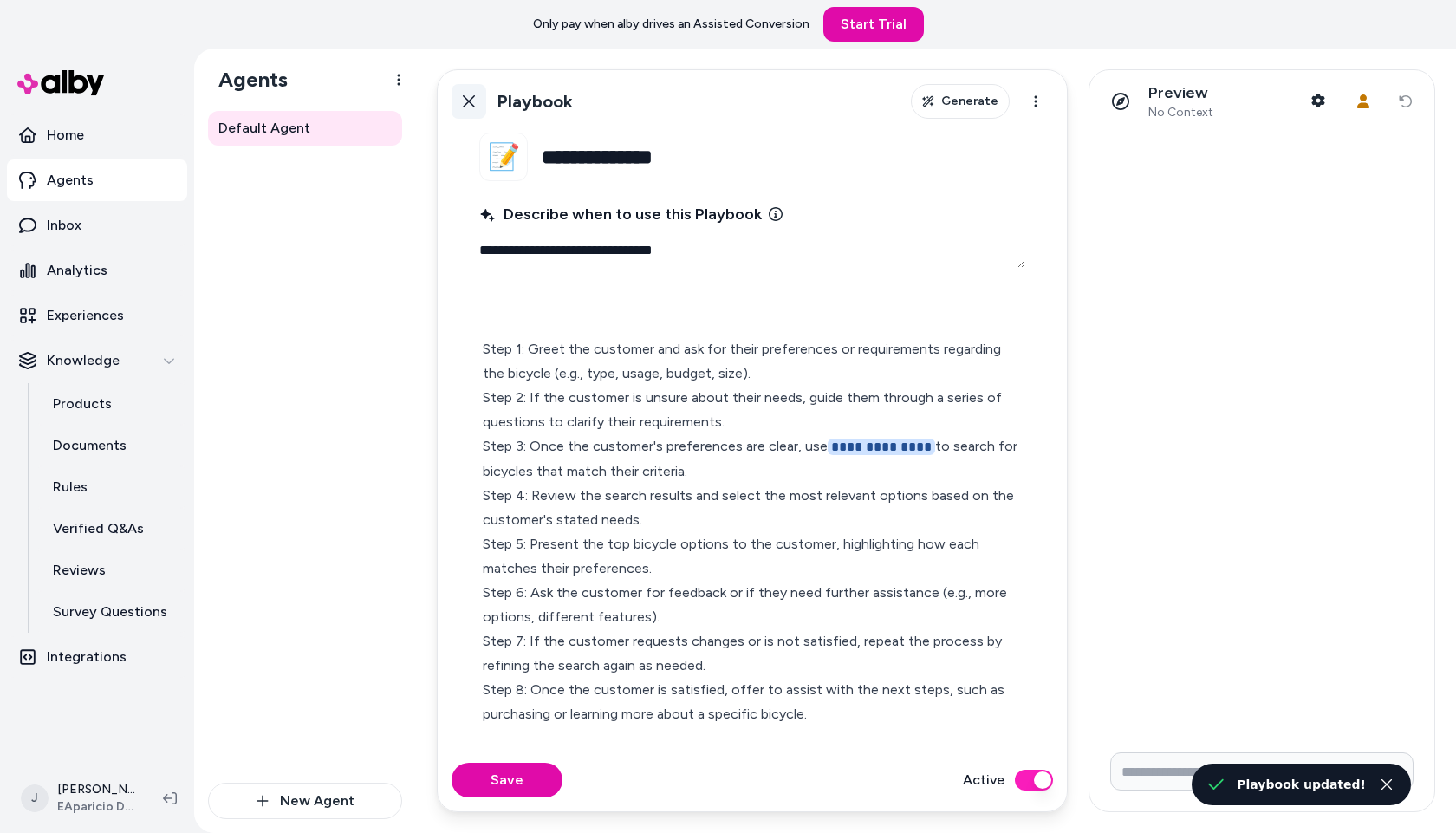
click at [470, 102] on icon at bounding box center [469, 102] width 14 height 14
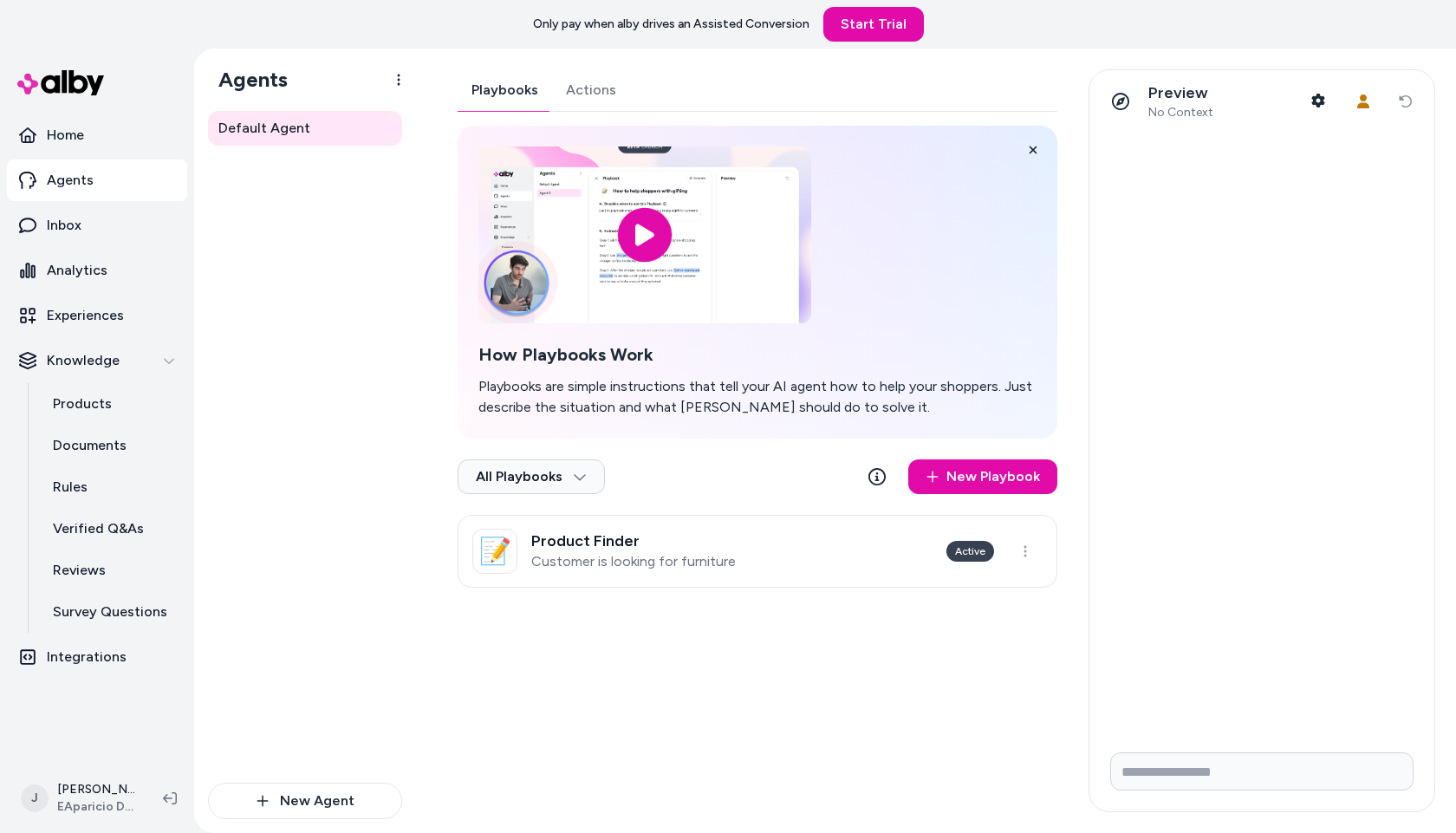
drag, startPoint x: 542, startPoint y: 86, endPoint x: 556, endPoint y: 88, distance: 14.1
click at [554, 87] on div "Playbooks Actions" at bounding box center [758, 90] width 600 height 43
click at [572, 89] on div "Playbooks Actions How Playbooks Work Playbooks are simple instructions that tel…" at bounding box center [758, 329] width 600 height 518
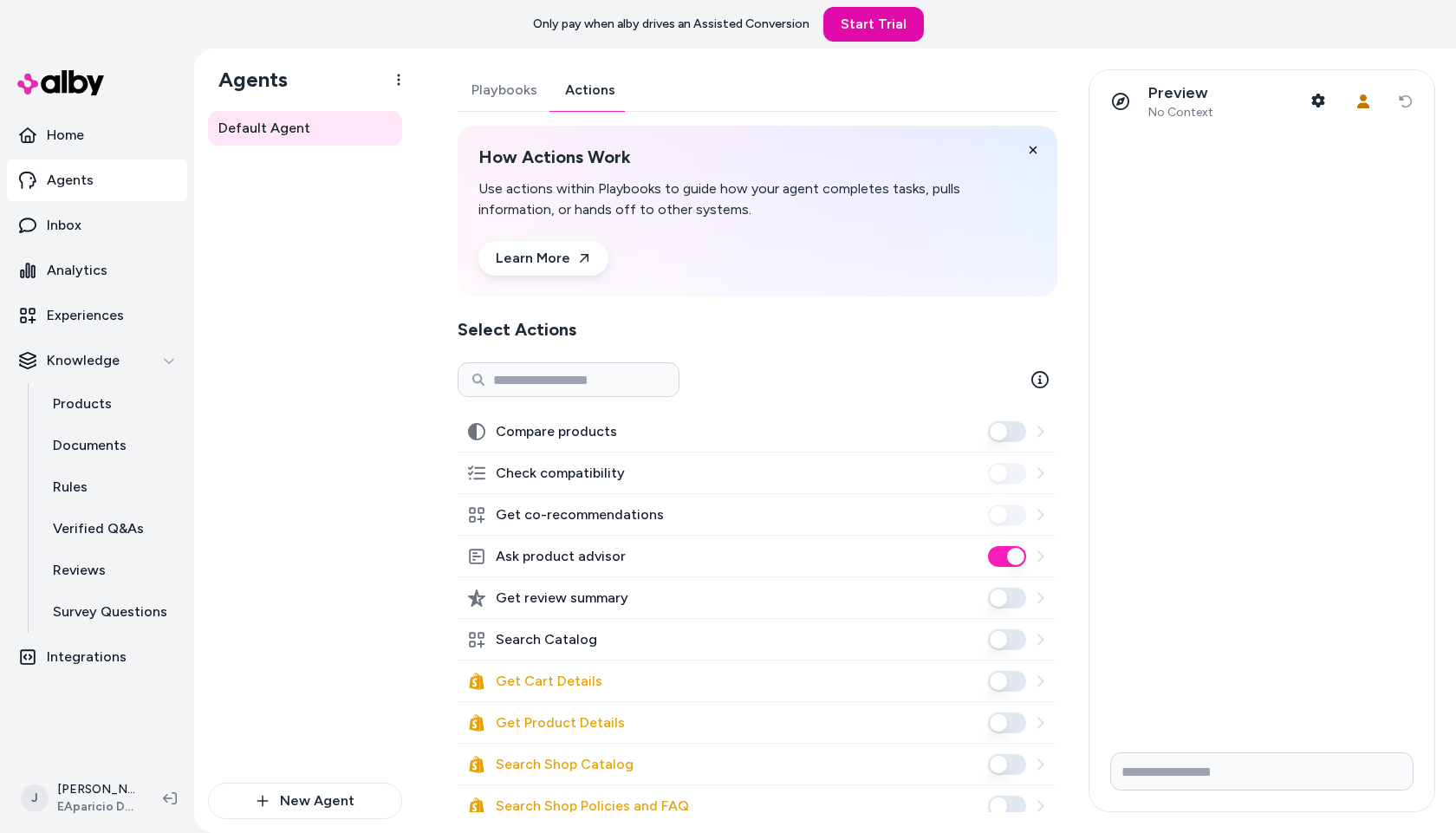
click at [1000, 554] on button "Ask product advisor" at bounding box center [1007, 556] width 38 height 21
click at [1003, 641] on button "Search Catalog" at bounding box center [1007, 640] width 38 height 21
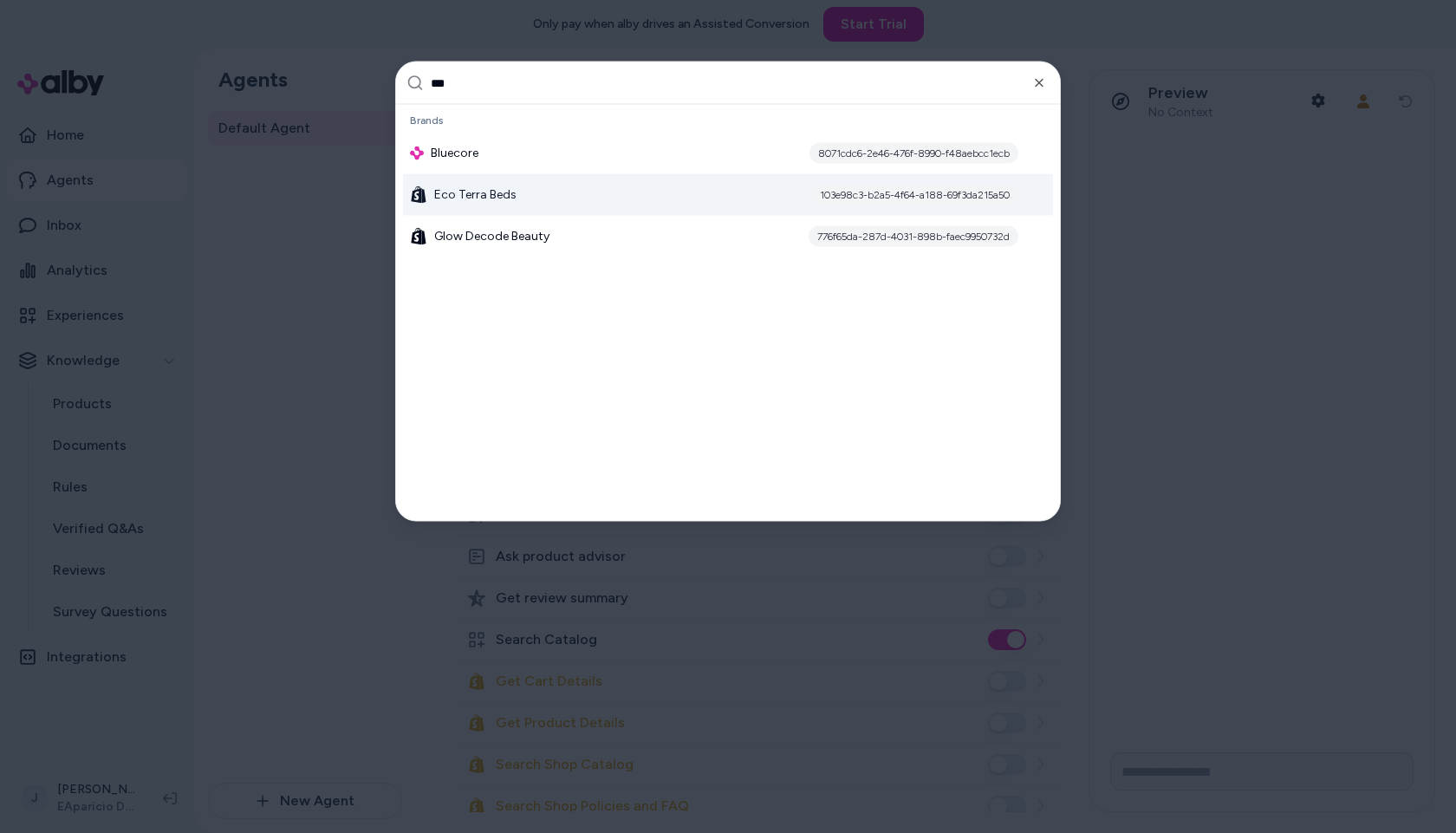
type input "***"
click at [469, 201] on span "Eco Terra Beds" at bounding box center [475, 195] width 83 height 17
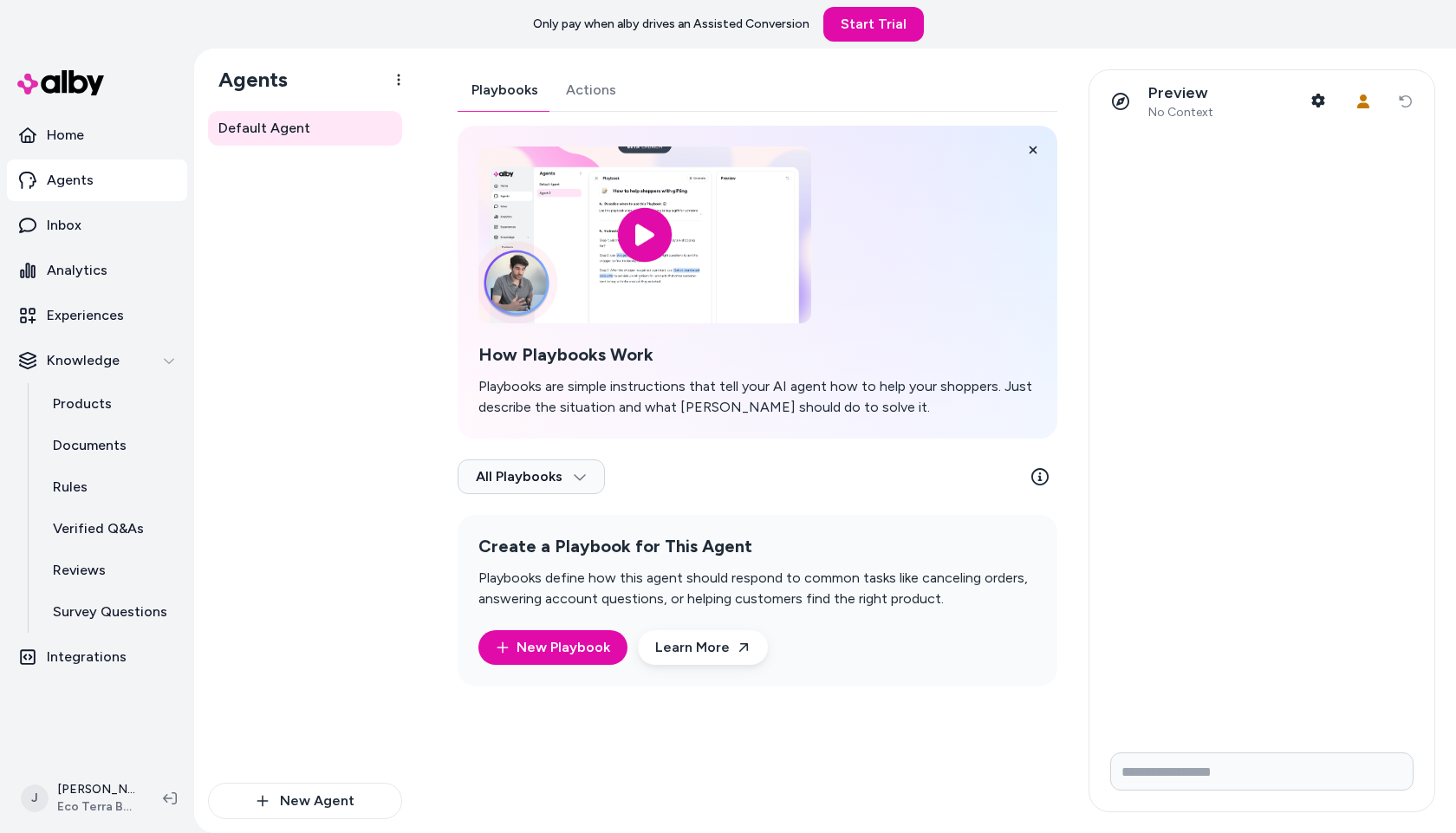
click at [602, 87] on div "Playbooks Actions How Playbooks Work Playbooks are simple instructions that tel…" at bounding box center [758, 377] width 600 height 616
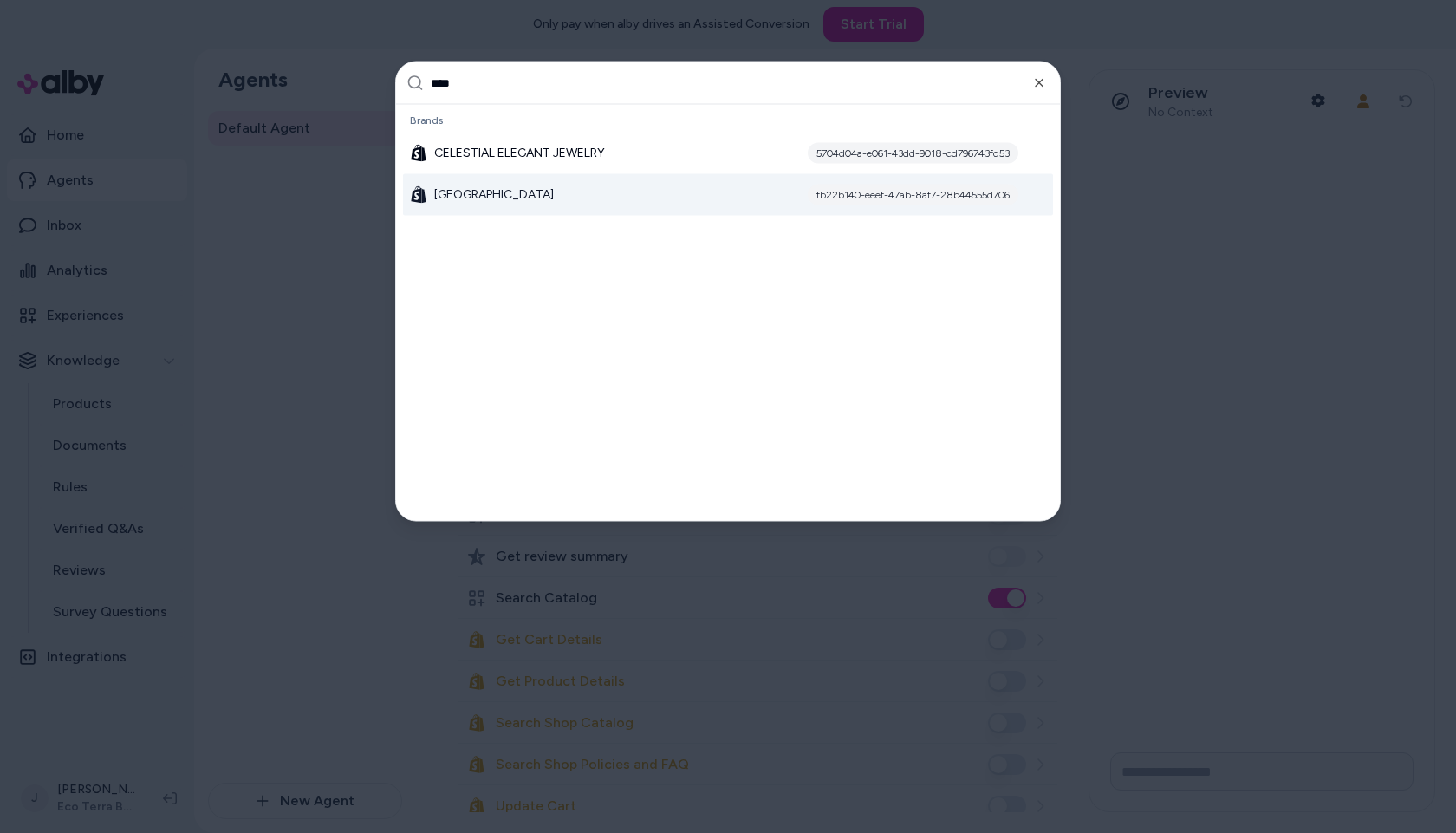
type input "****"
click at [615, 201] on div "Elegance Avenue fb22b140-eeef-47ab-8af7-28b44555d706" at bounding box center [728, 195] width 650 height 42
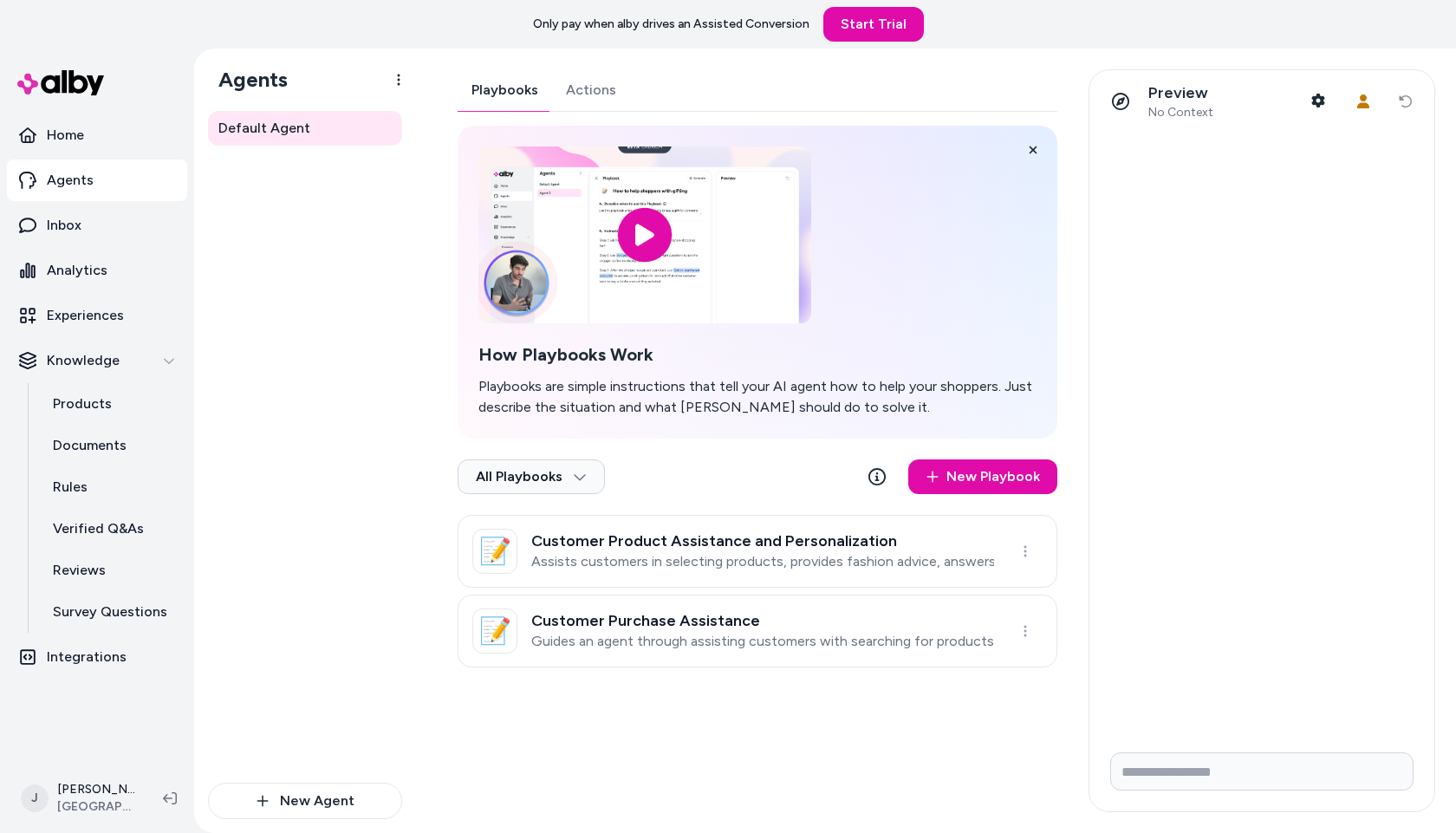
click at [733, 538] on h3 "Customer Product Assistance and Personalization" at bounding box center [762, 541] width 463 height 17
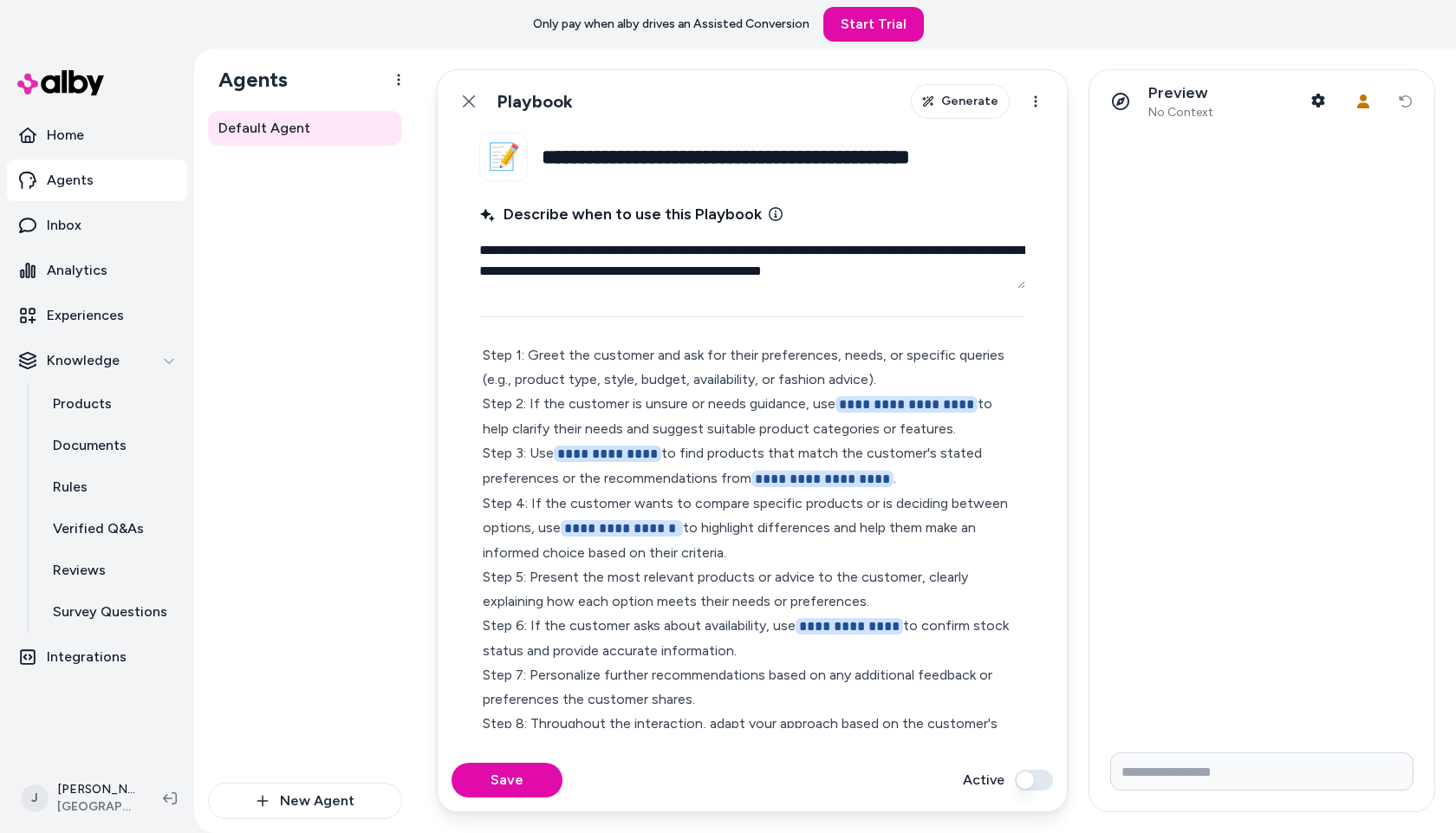
scroll to position [56, 0]
drag, startPoint x: 984, startPoint y: 403, endPoint x: 808, endPoint y: 404, distance: 176.0
click at [808, 404] on p "**********" at bounding box center [752, 563] width 539 height 442
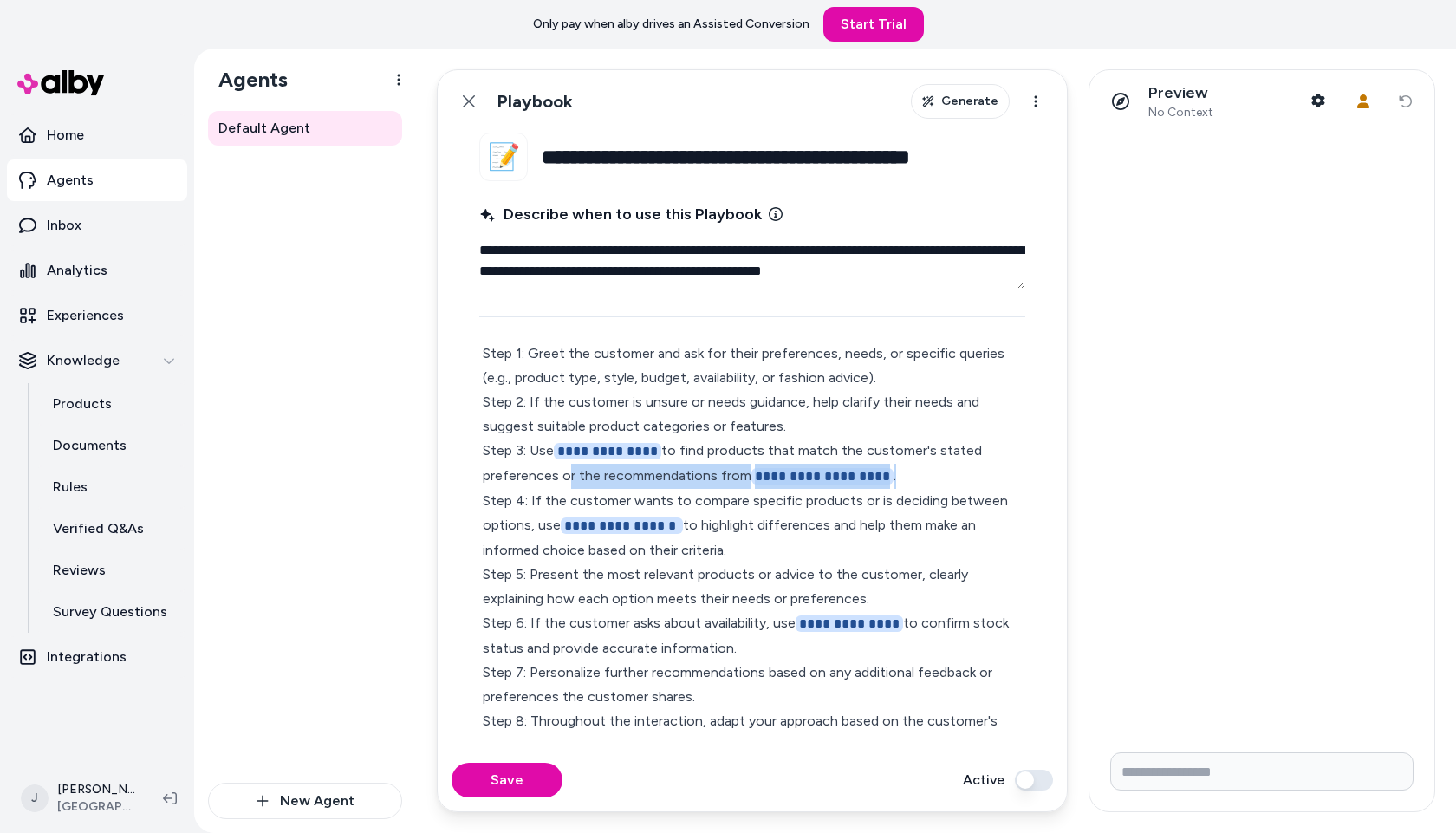
drag, startPoint x: 562, startPoint y: 476, endPoint x: 917, endPoint y: 480, distance: 355.0
click at [917, 480] on p "**********" at bounding box center [752, 562] width 539 height 441
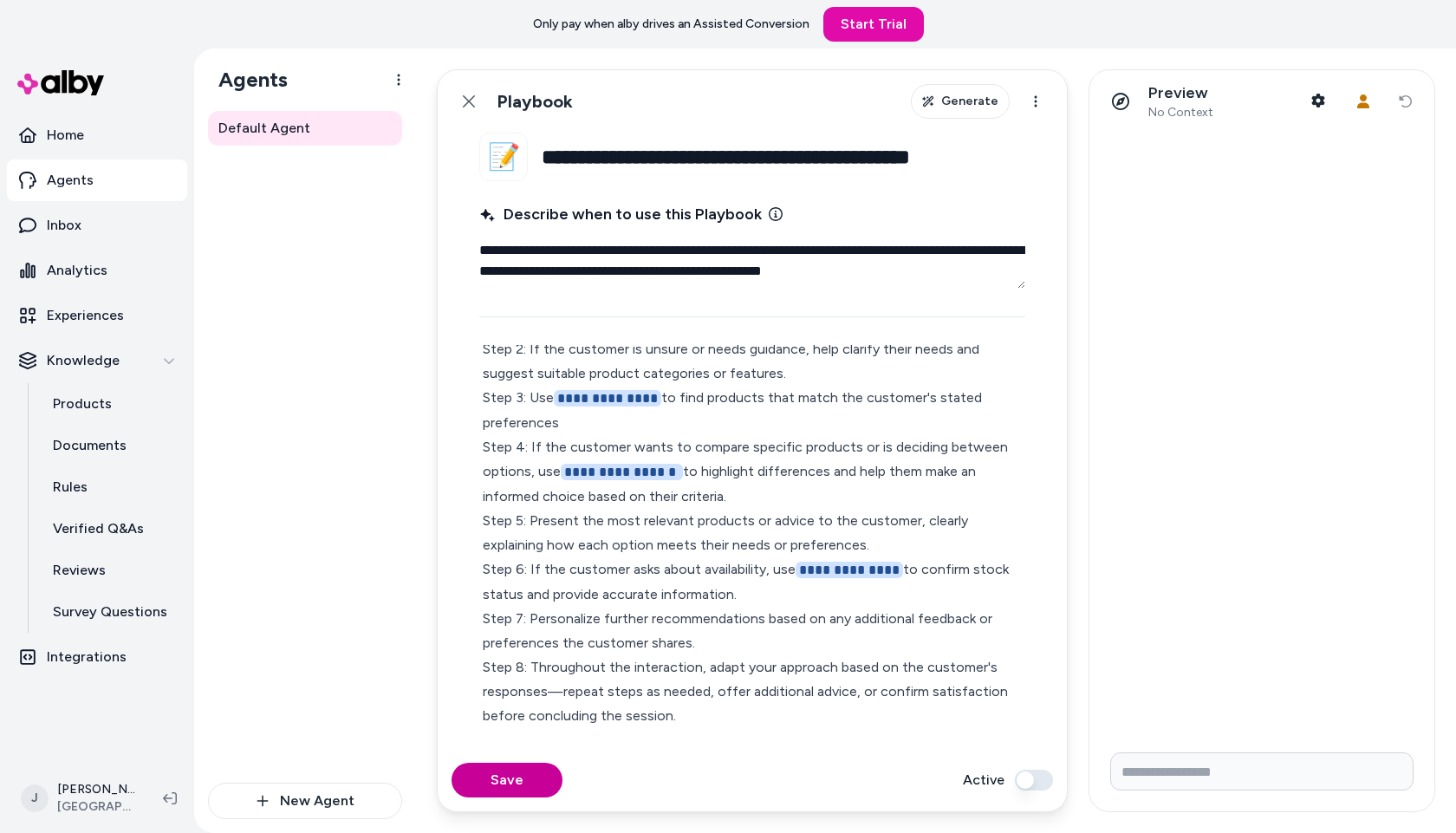
click at [496, 764] on button "Save" at bounding box center [508, 781] width 111 height 35
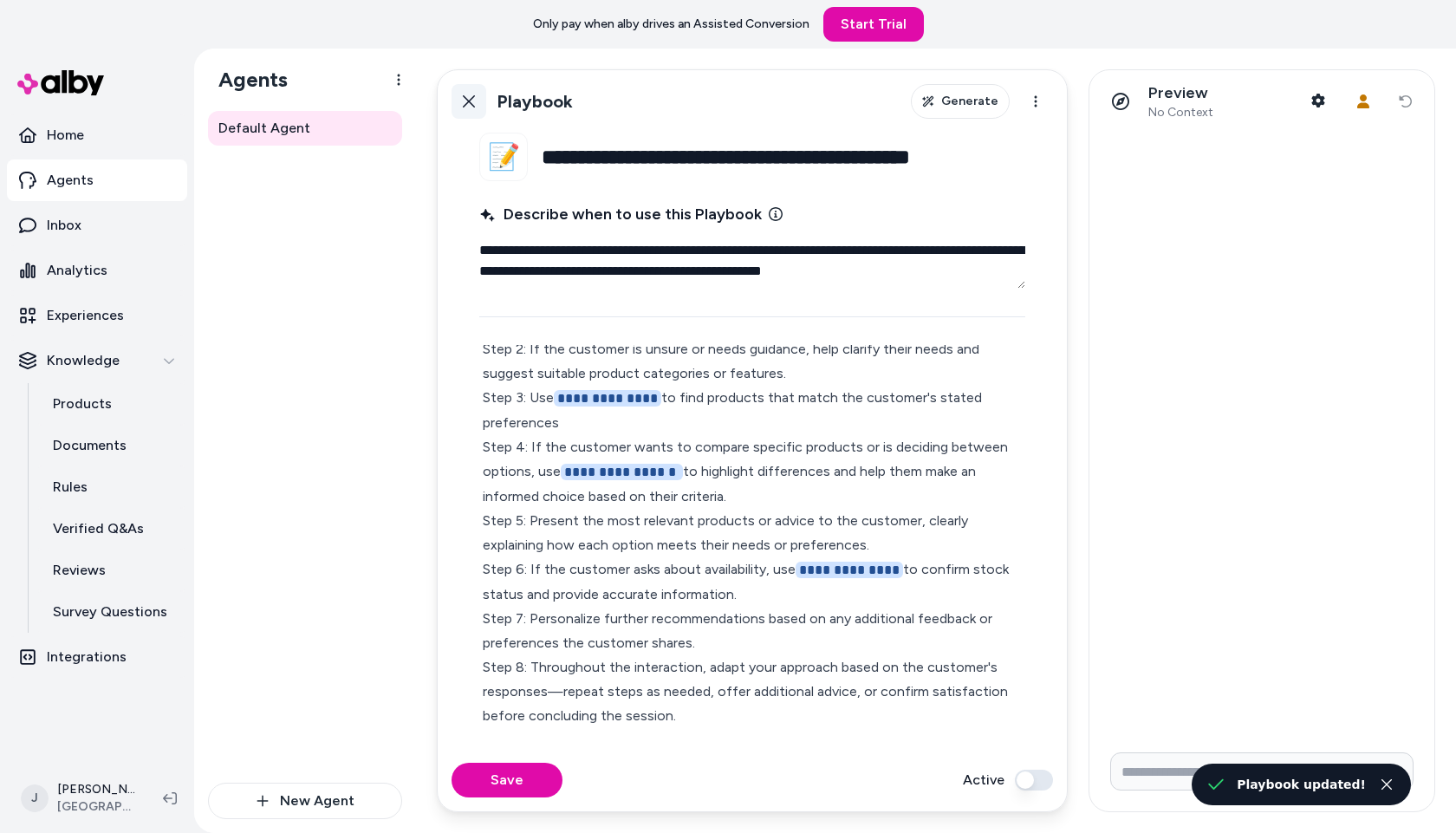
click at [468, 98] on icon at bounding box center [469, 102] width 14 height 14
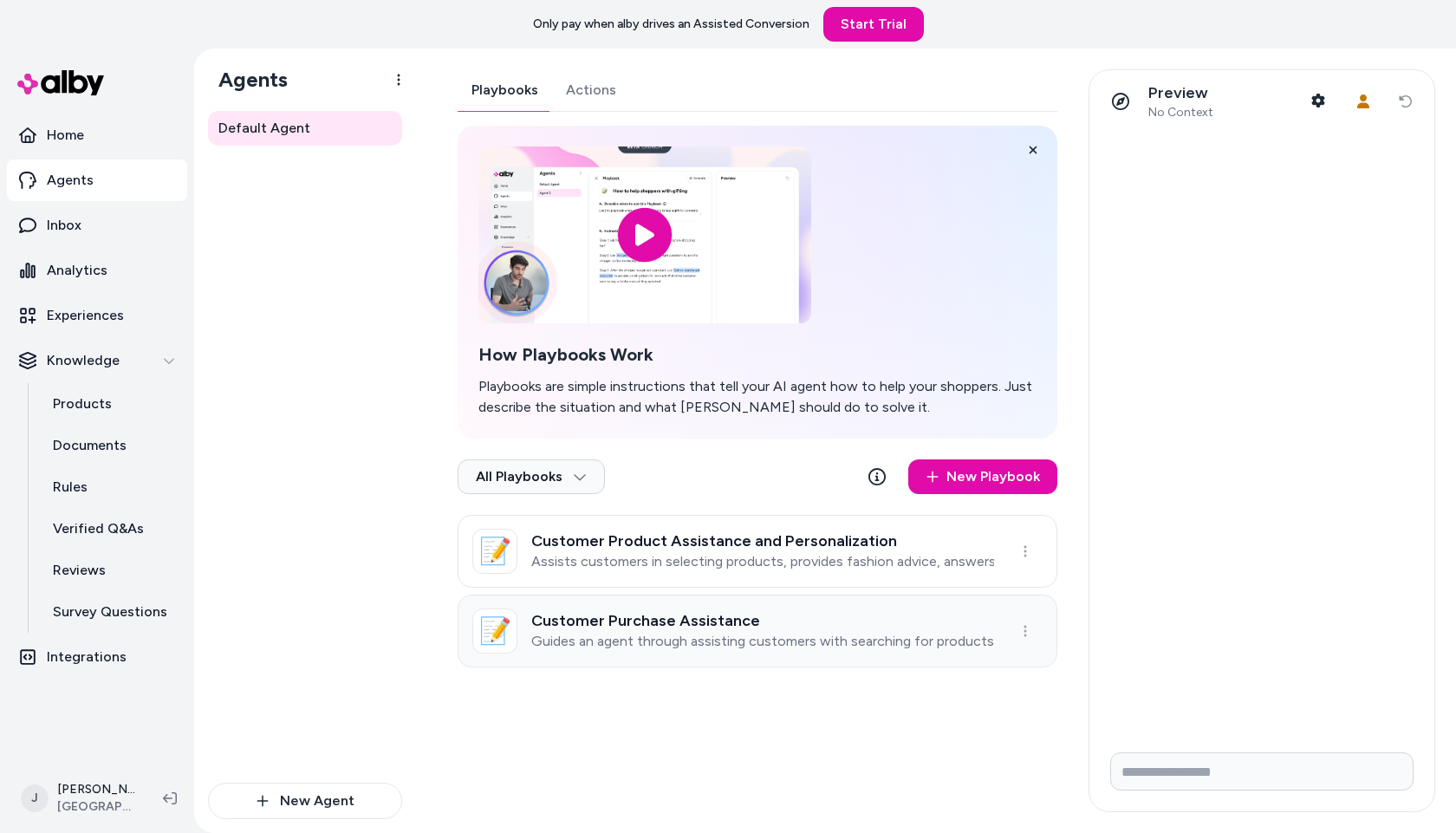
click at [721, 627] on h3 "Customer Purchase Assistance" at bounding box center [762, 621] width 463 height 17
type textarea "*"
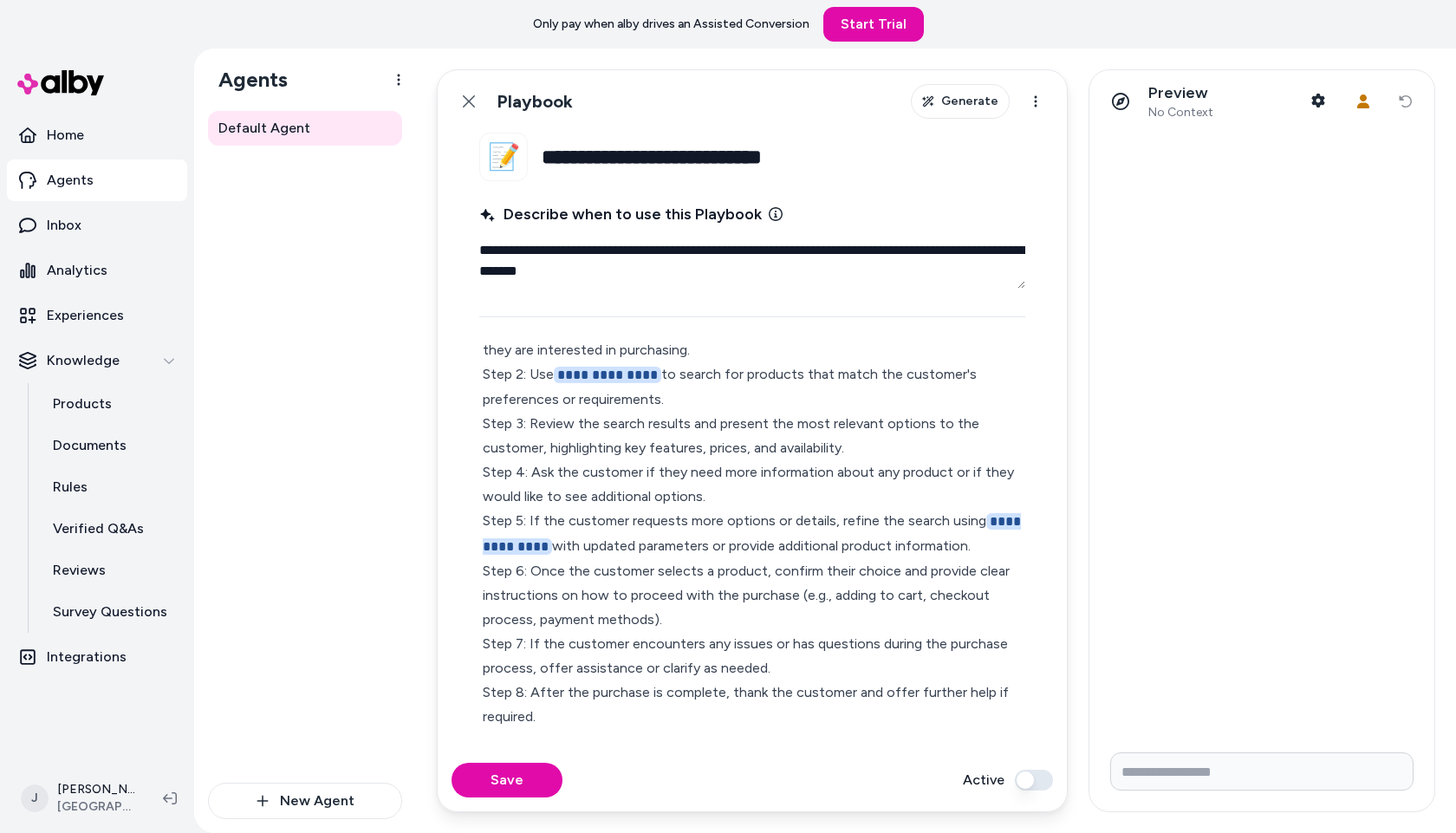
scroll to position [84, 0]
click at [475, 97] on icon at bounding box center [469, 102] width 14 height 14
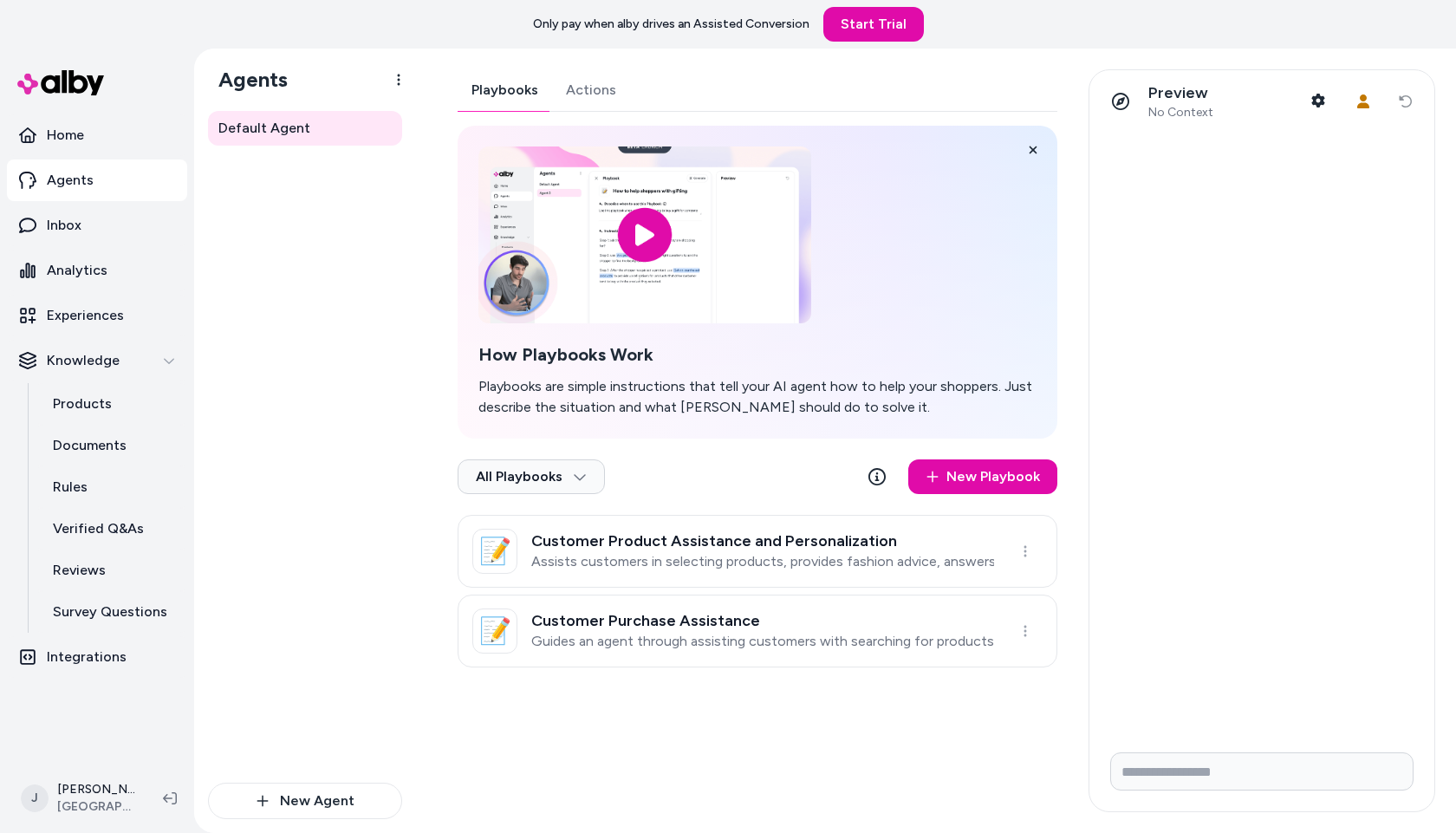
click at [604, 95] on div "Playbooks Actions How Playbooks Work Playbooks are simple instructions that tel…" at bounding box center [758, 369] width 600 height 598
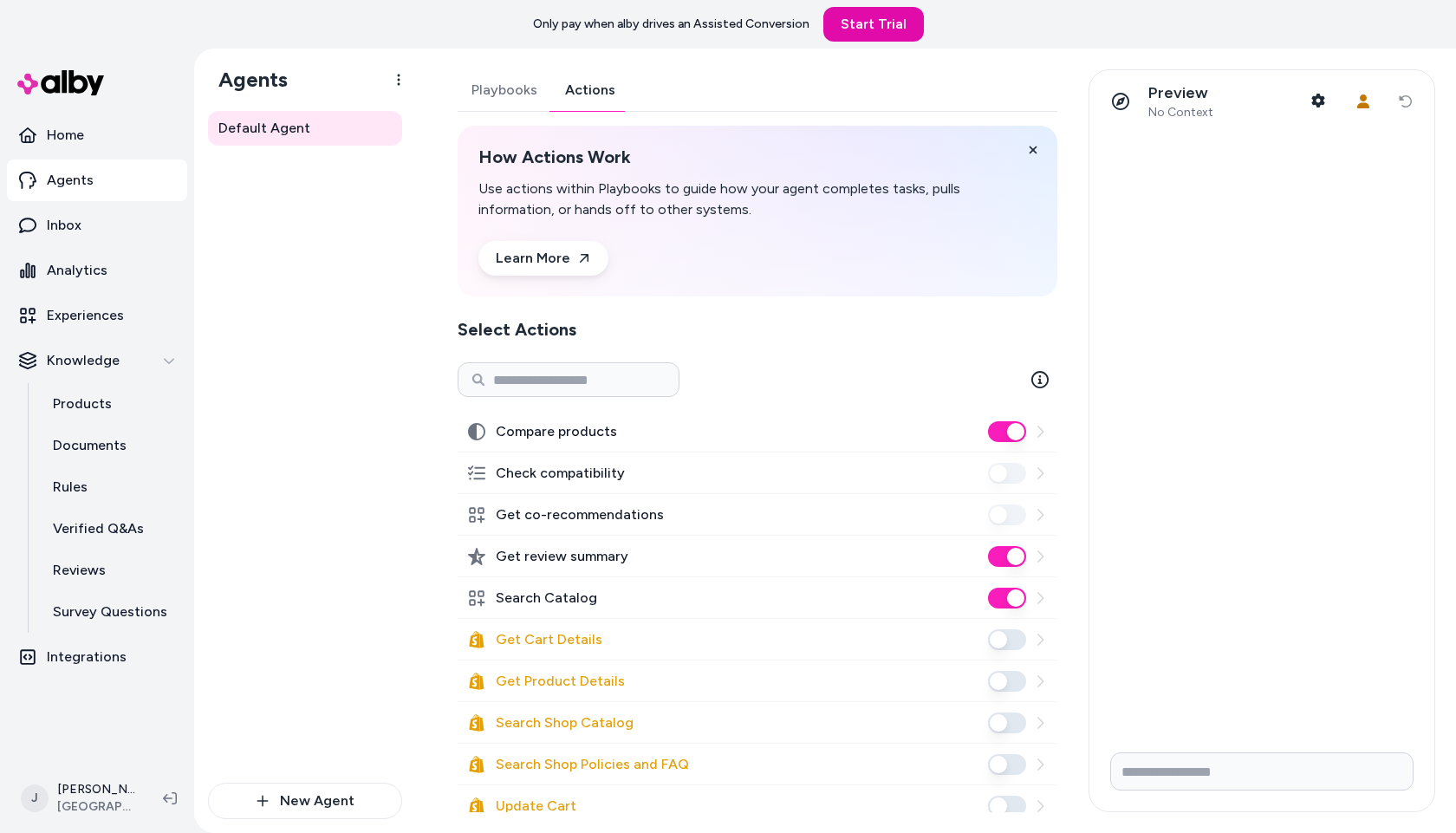
click at [284, 365] on div "Default Agent" at bounding box center [304, 447] width 194 height 672
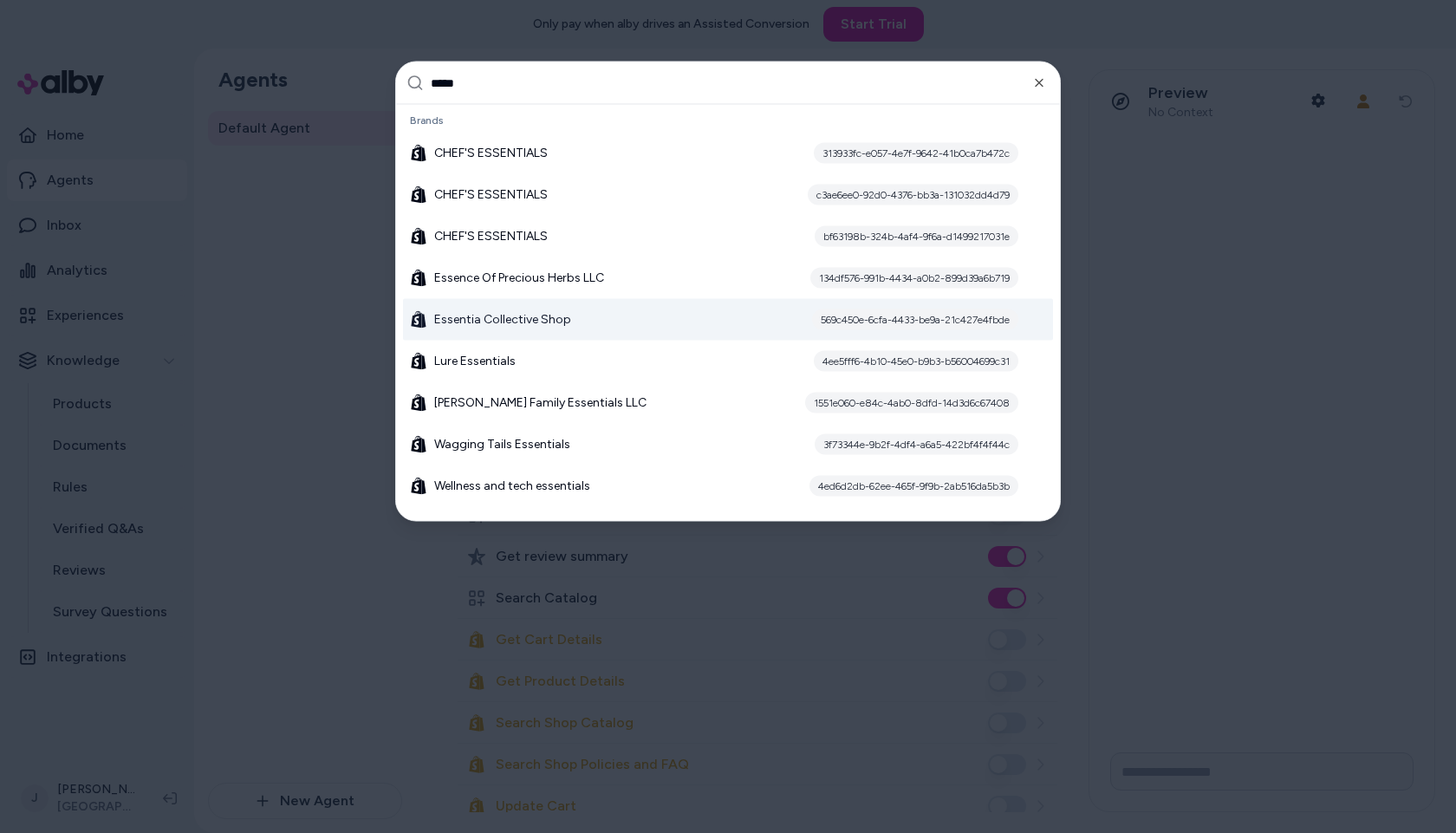
type input "*****"
click at [513, 323] on span "Essentia Collective Shop" at bounding box center [503, 320] width 137 height 17
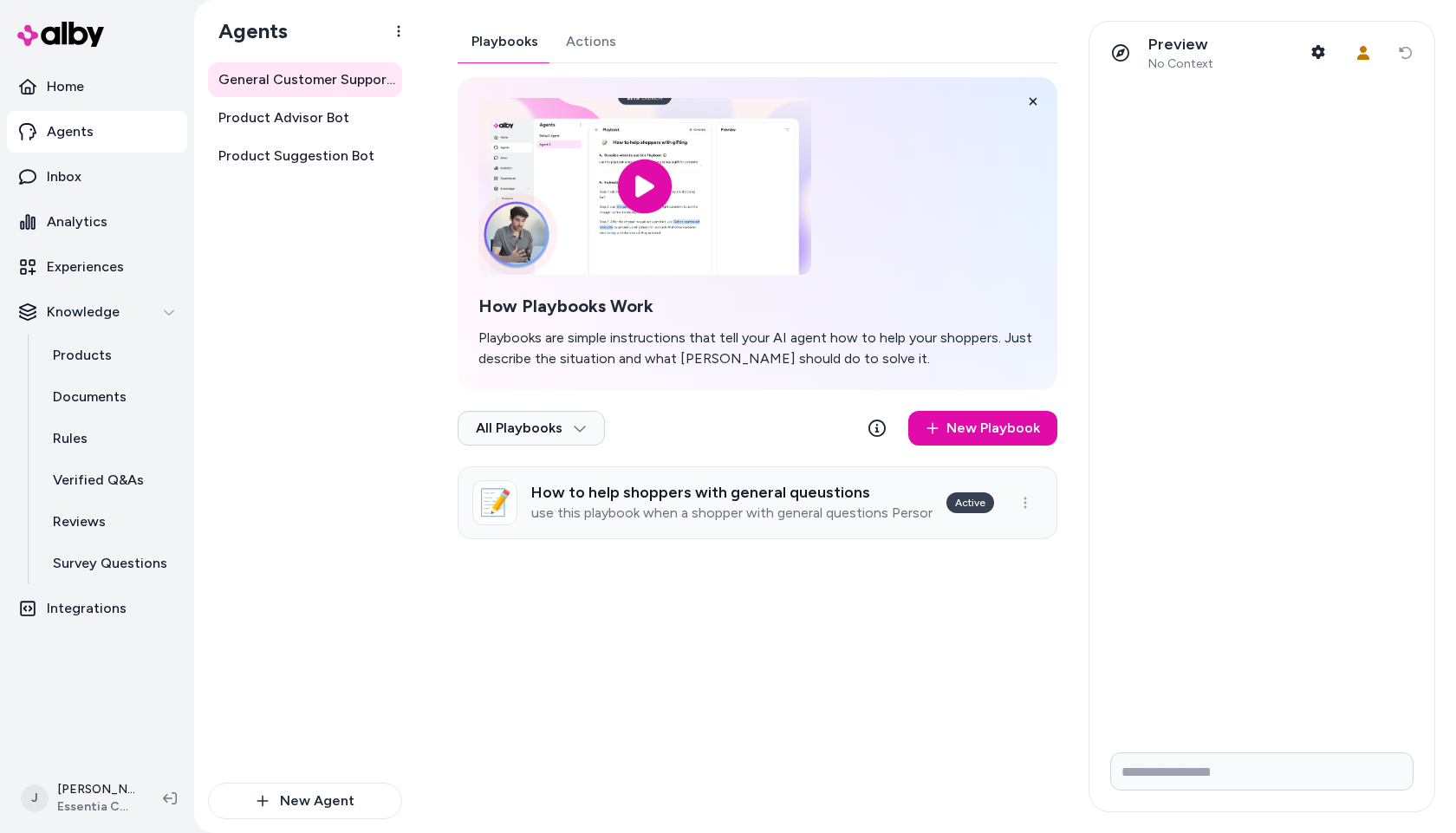
click at [665, 472] on link "📝 How to help shoppers with general queustions use this playbook when a shopper…" at bounding box center [758, 503] width 600 height 73
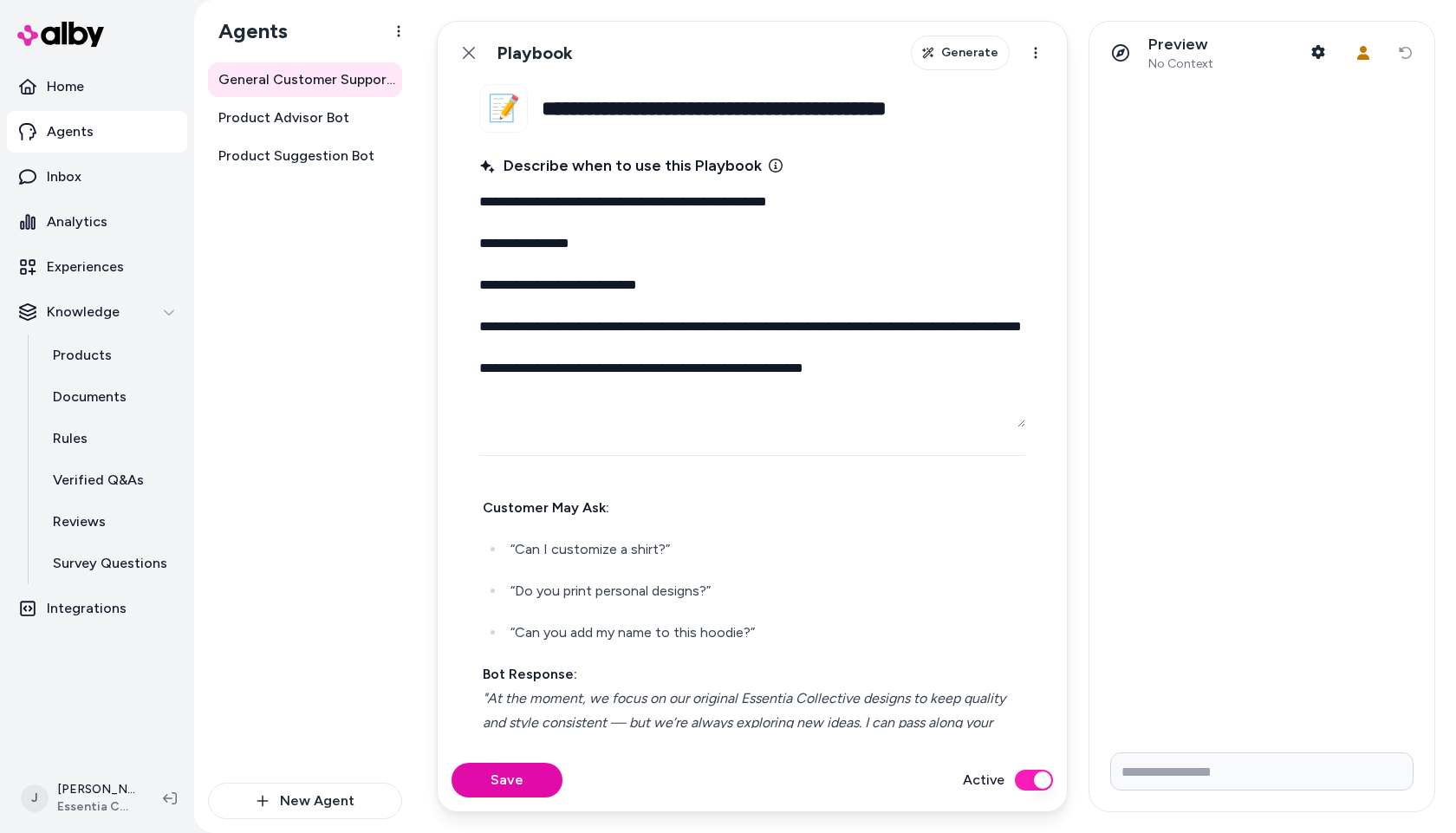
scroll to position [2182, 0]
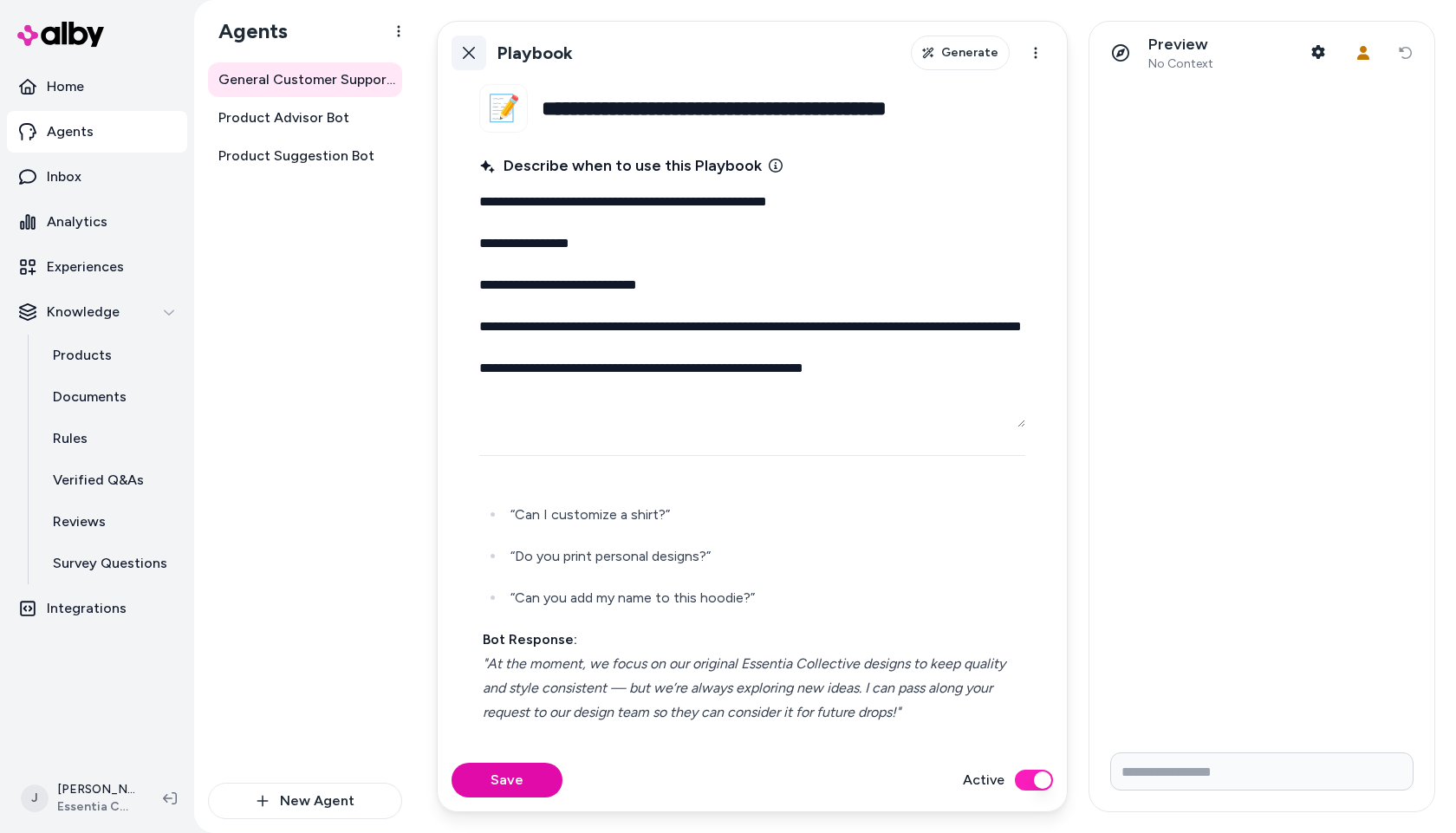
click at [466, 53] on icon at bounding box center [469, 53] width 14 height 14
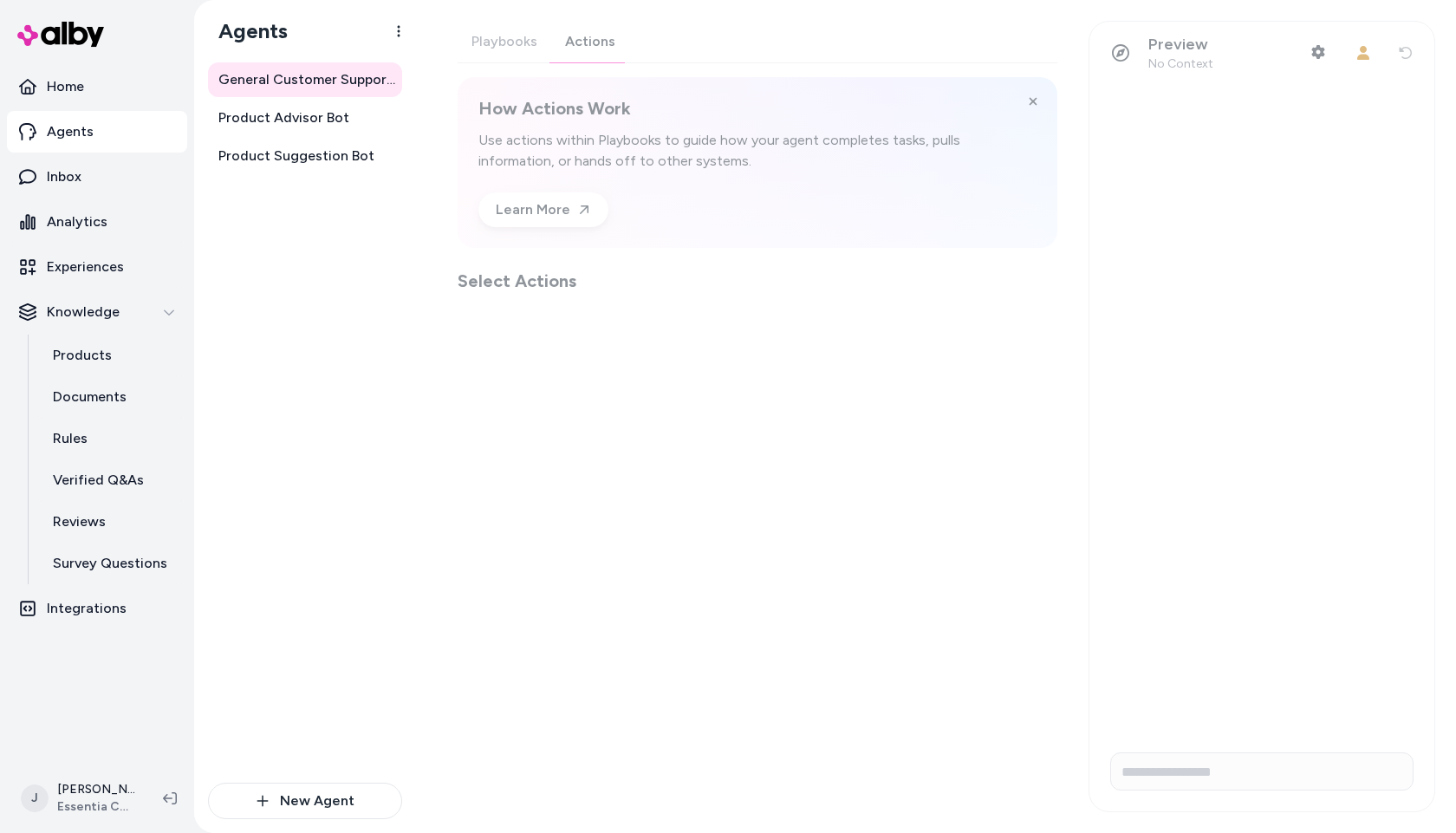
click at [571, 48] on div "Playbooks Actions How Actions Work Use actions within Playbooks to guide how yo…" at bounding box center [758, 157] width 600 height 272
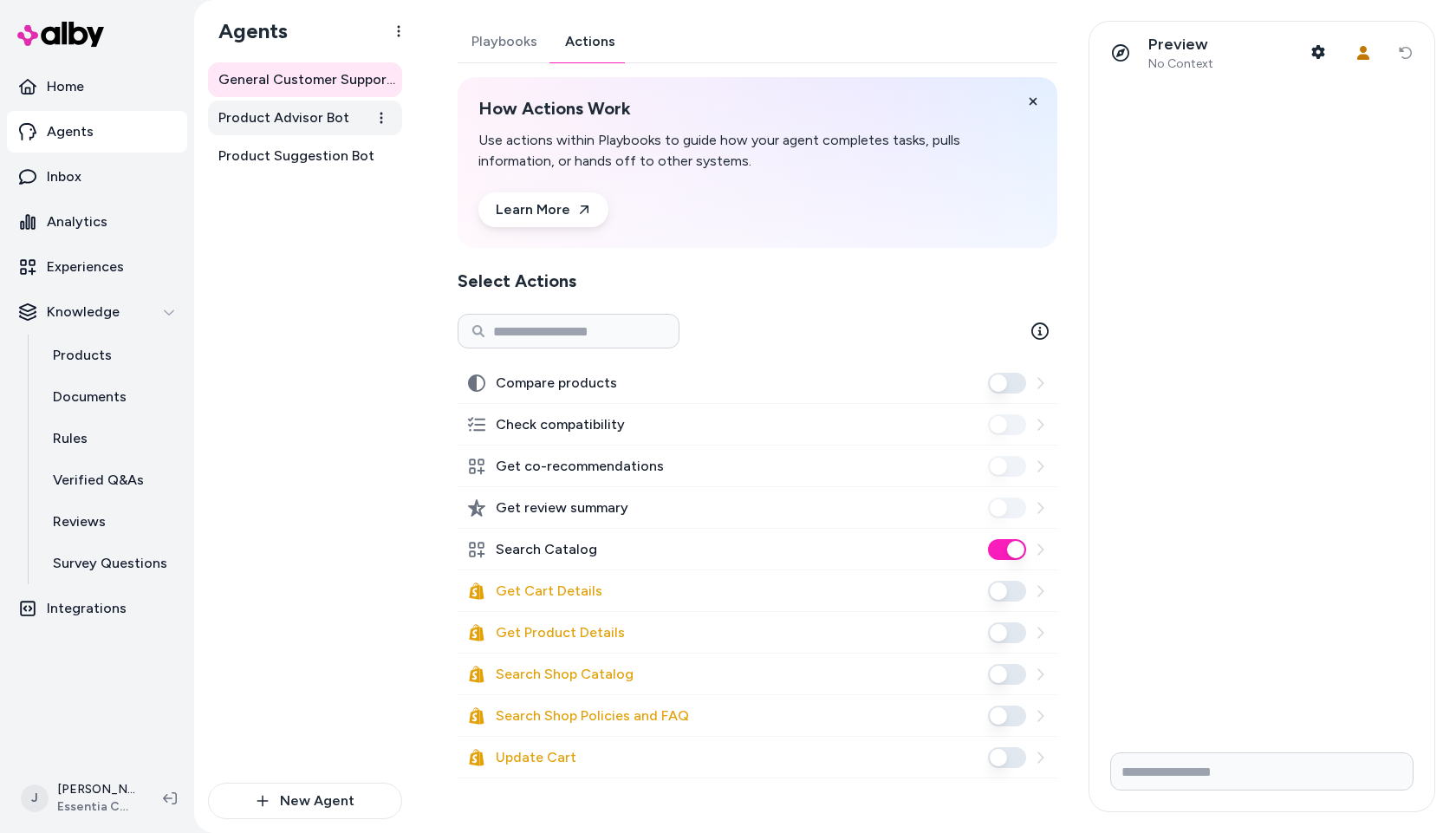
click at [294, 119] on span "Product Advisor Bot" at bounding box center [283, 118] width 131 height 21
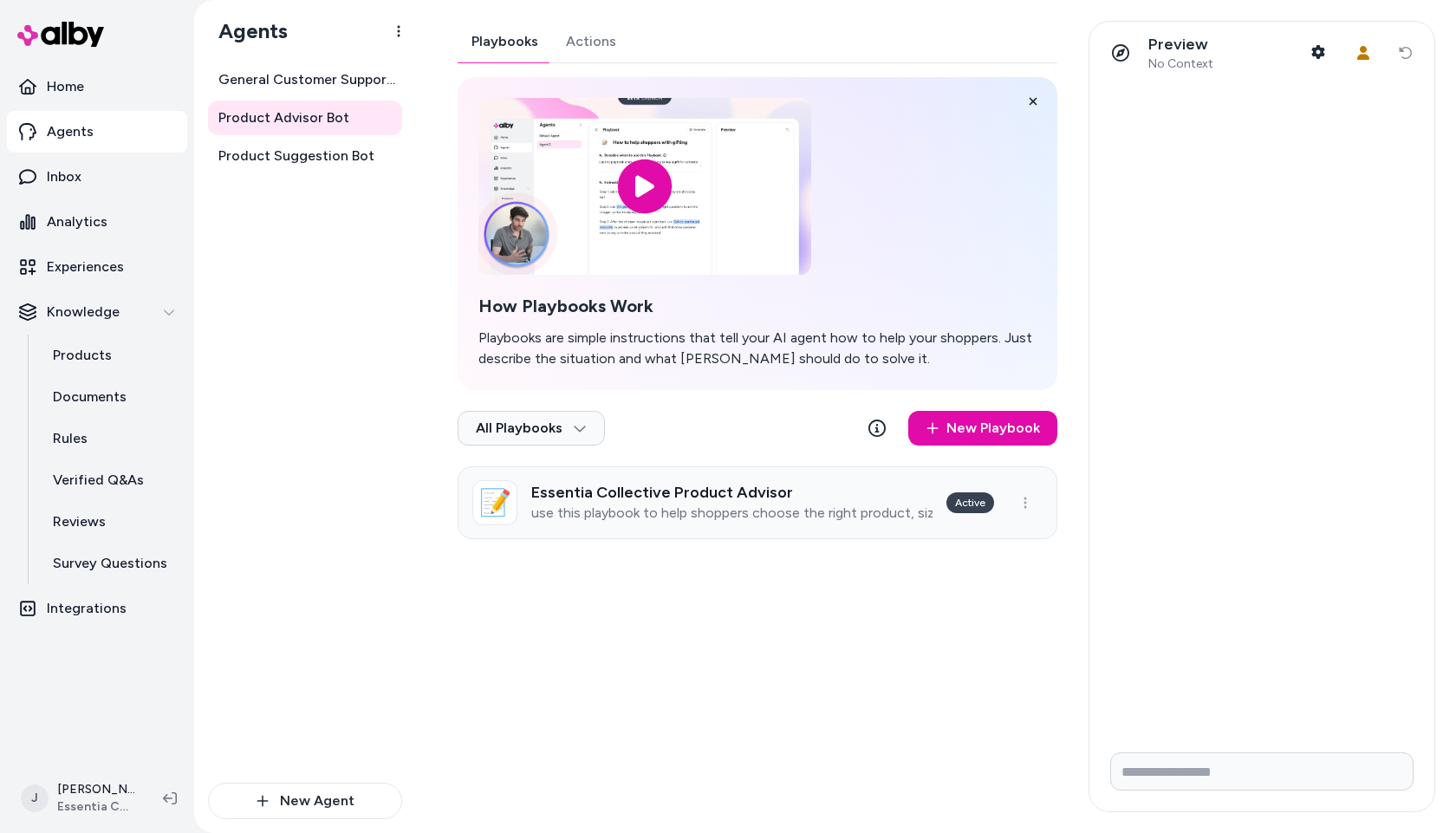
click at [657, 481] on link "📝 Essentia Collective Product Advisor use this playbook to help shoppers choose…" at bounding box center [758, 503] width 600 height 73
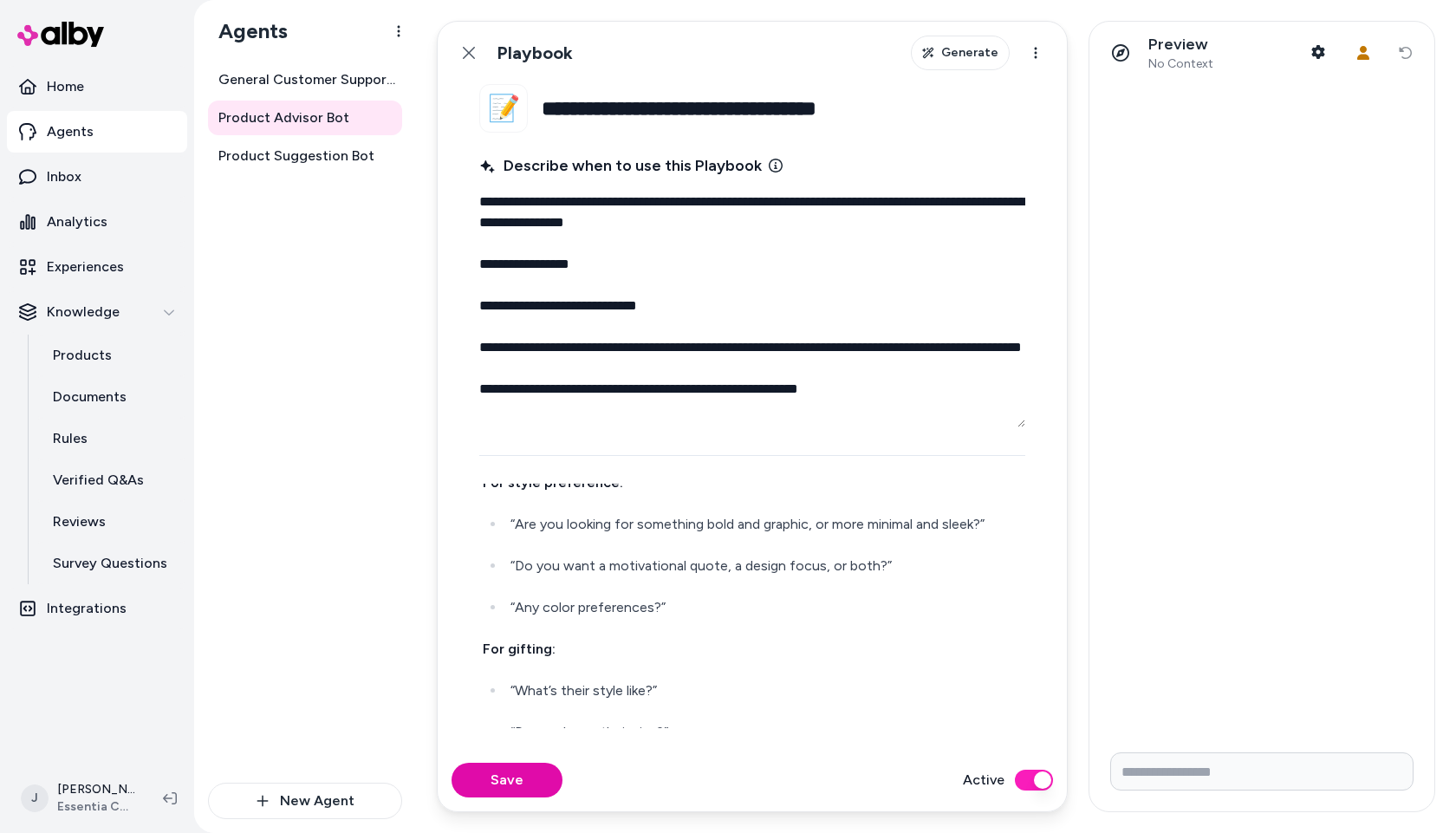
scroll to position [591, 0]
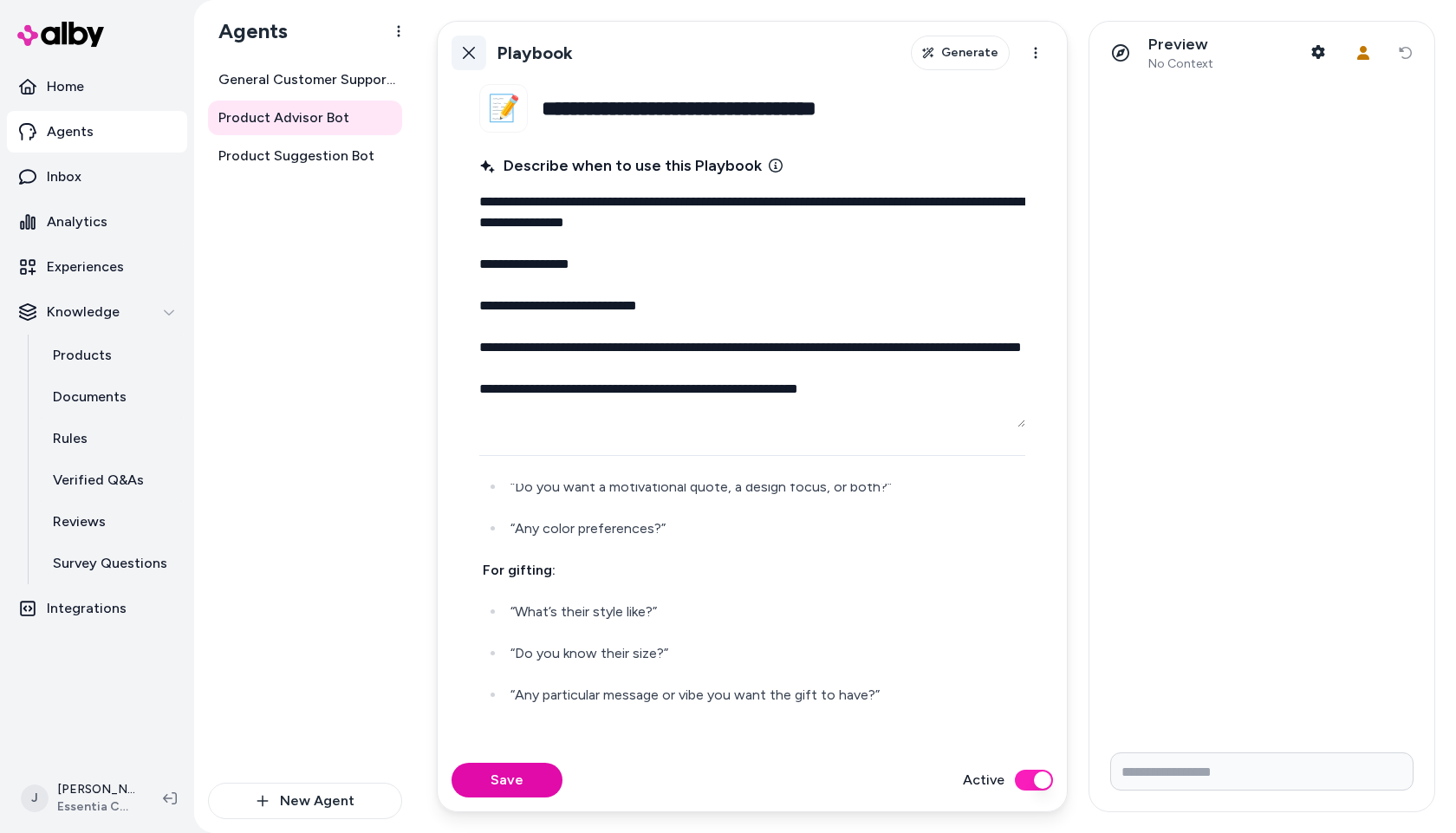
click at [460, 50] on button "Back" at bounding box center [469, 53] width 35 height 35
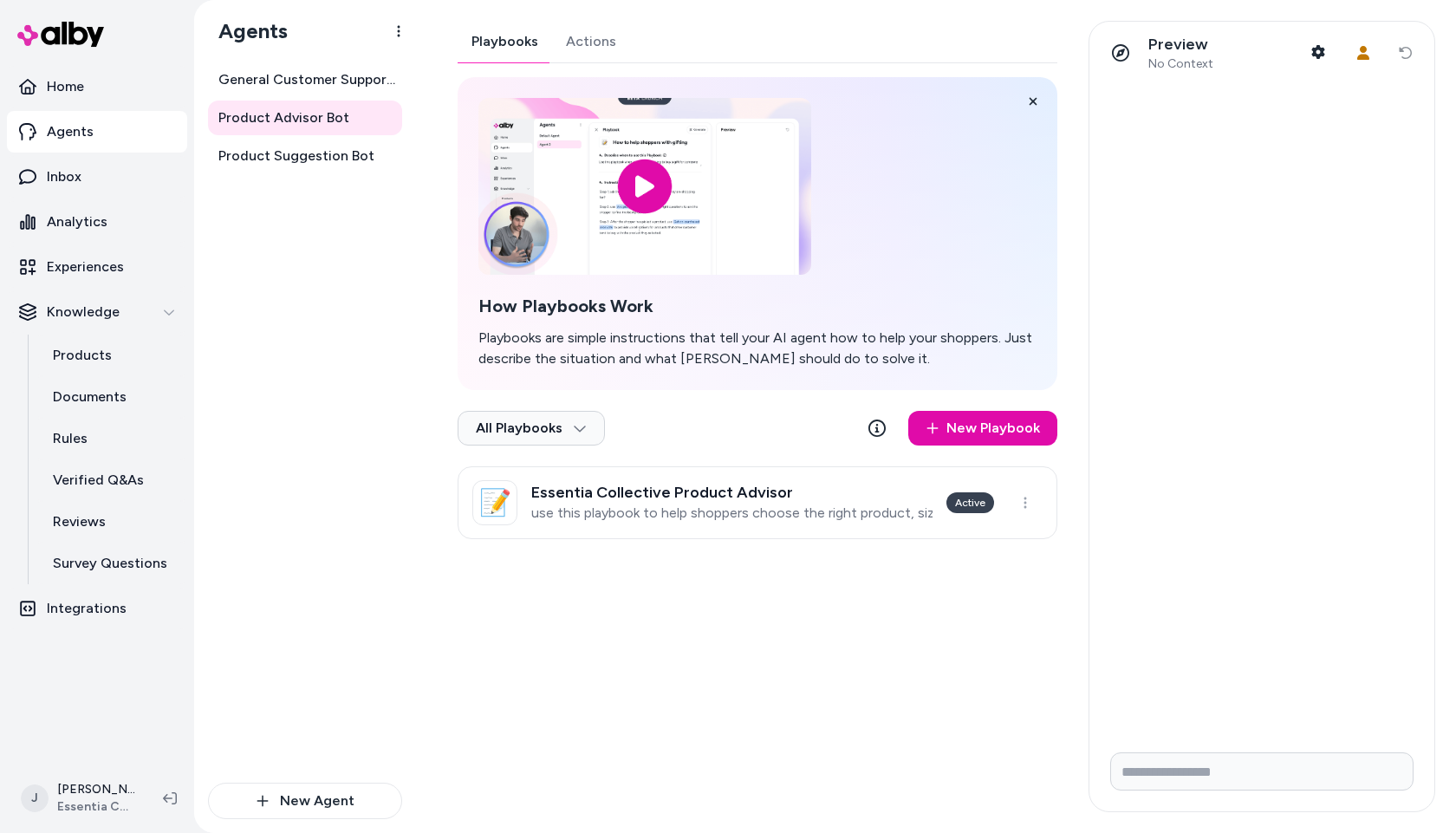
click at [595, 48] on button "Actions" at bounding box center [591, 42] width 78 height 42
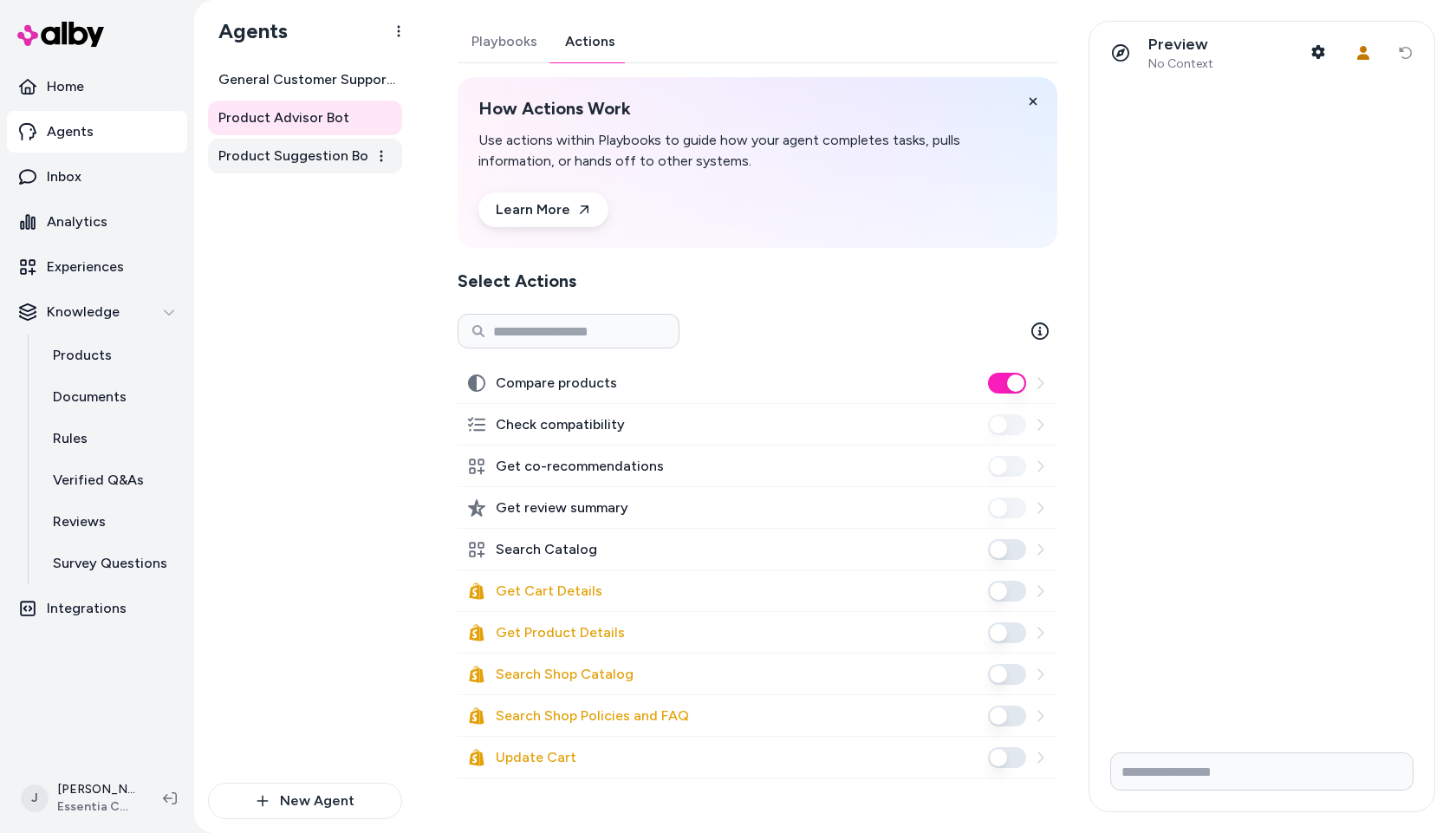
click at [276, 148] on span "Product Suggestion Bot" at bounding box center [296, 157] width 156 height 21
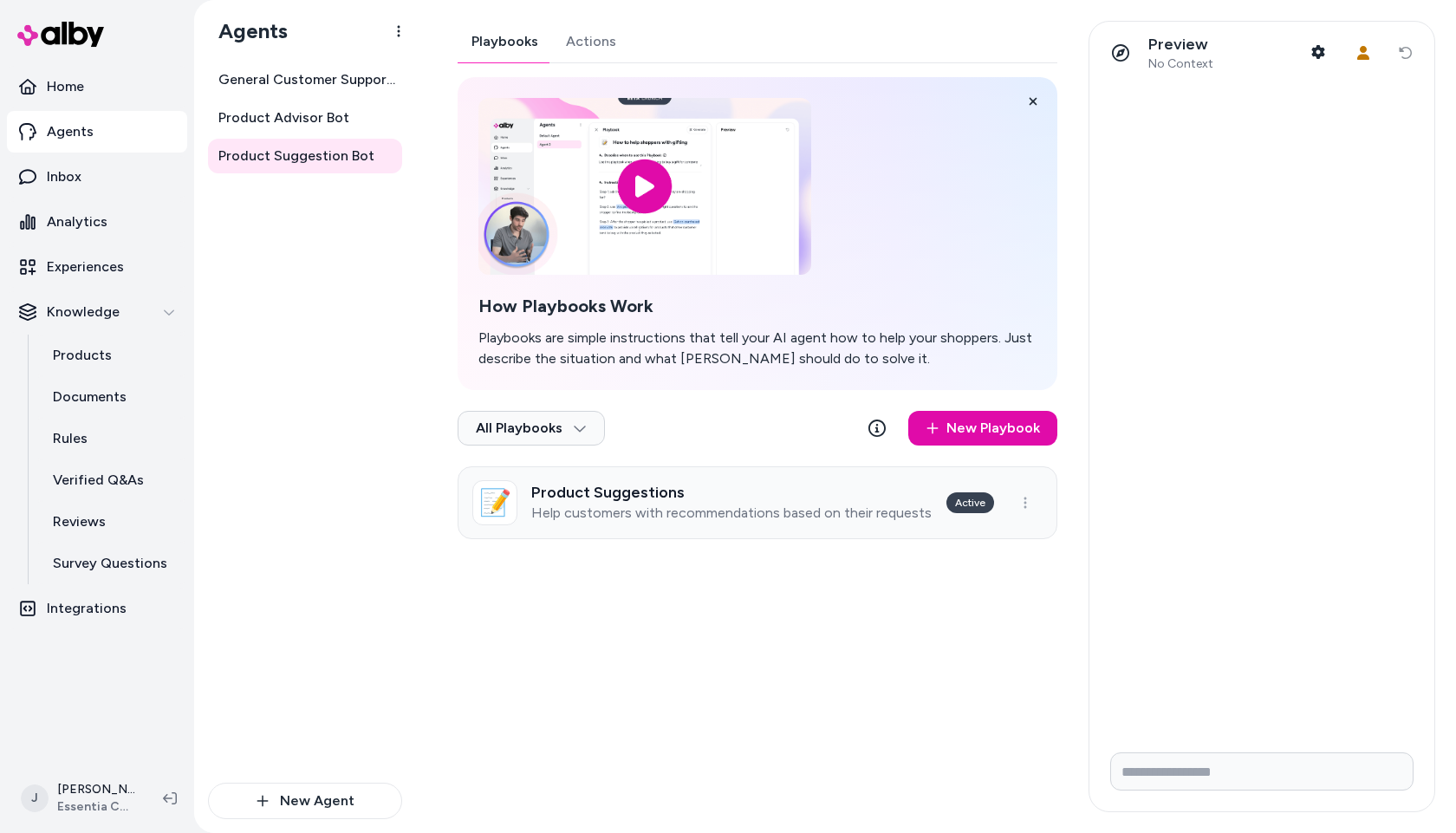
click at [663, 504] on p "Help customers with recommendations based on their requests and preferences, se…" at bounding box center [732, 513] width 402 height 17
type textarea "*"
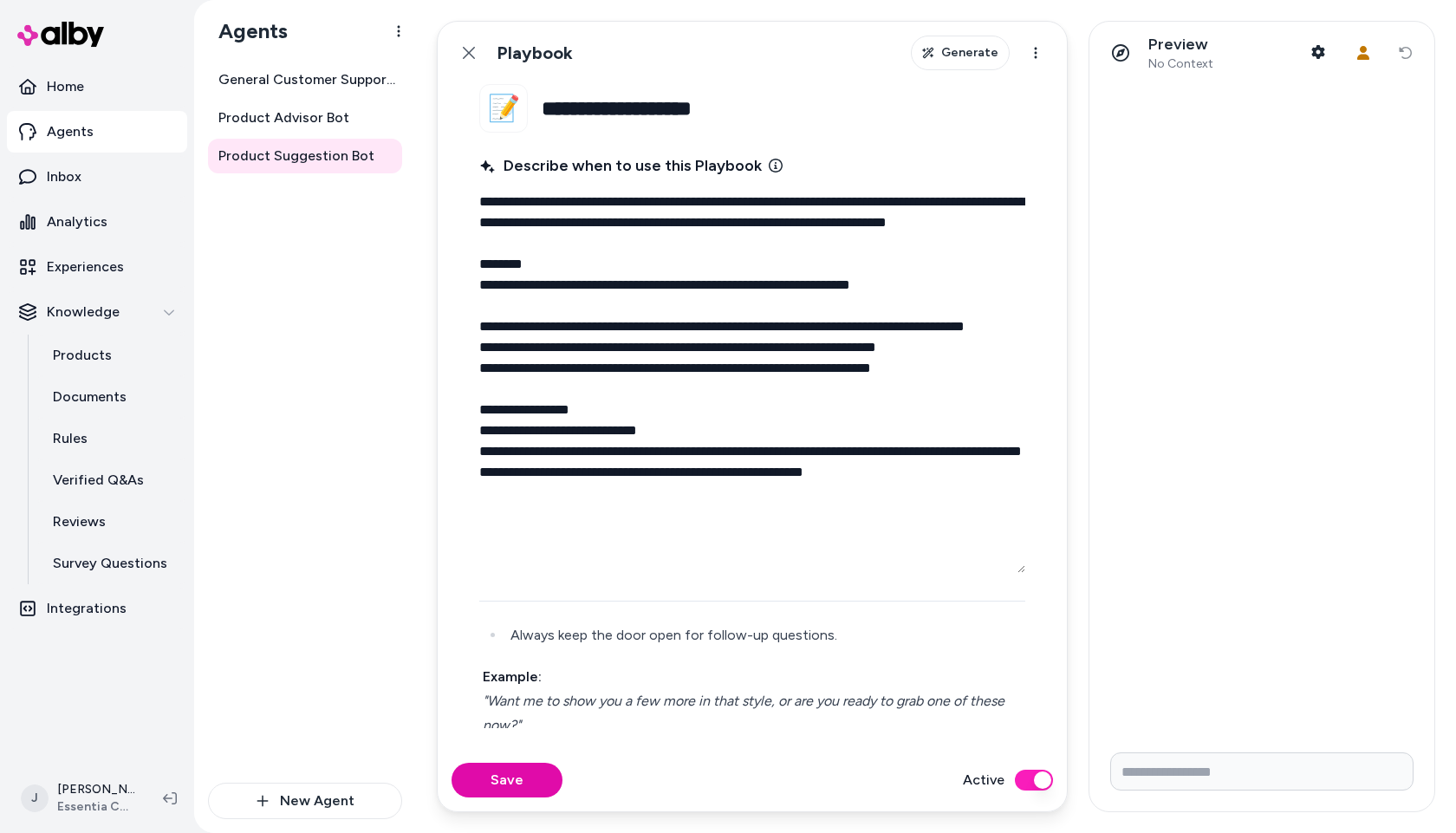
scroll to position [559, 0]
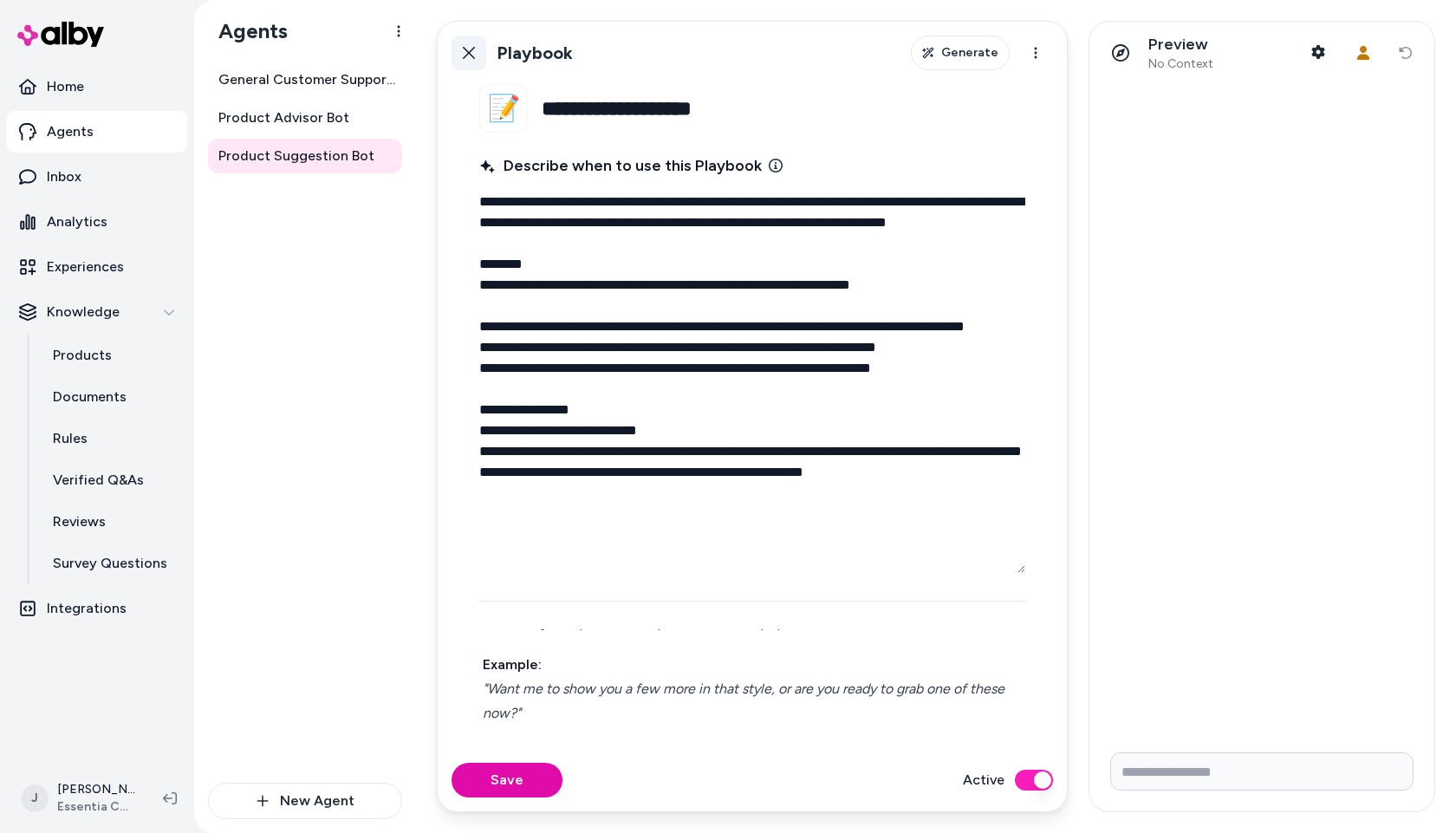
click at [463, 50] on icon at bounding box center [469, 53] width 14 height 14
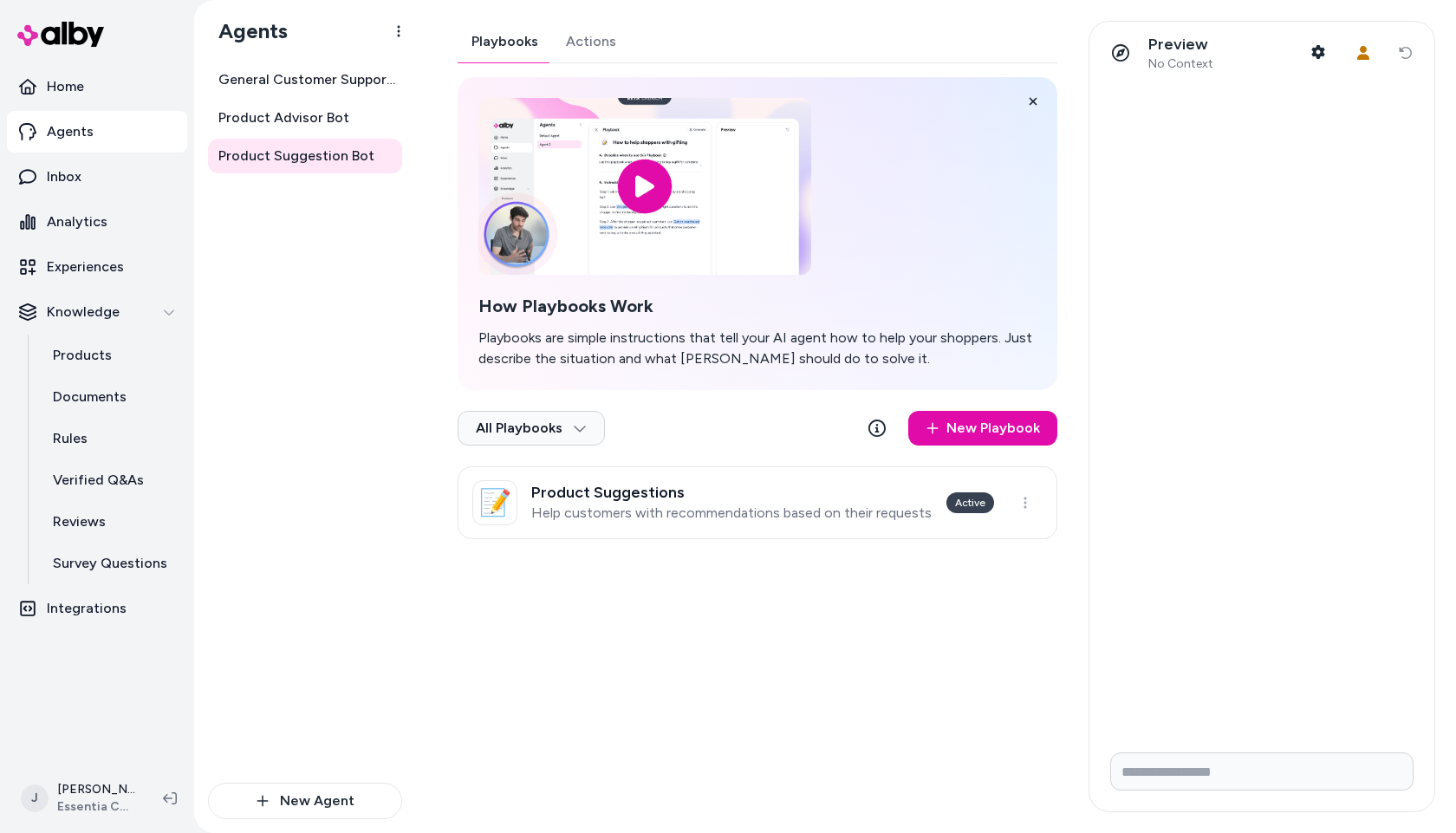
click at [578, 43] on button "Actions" at bounding box center [591, 42] width 78 height 42
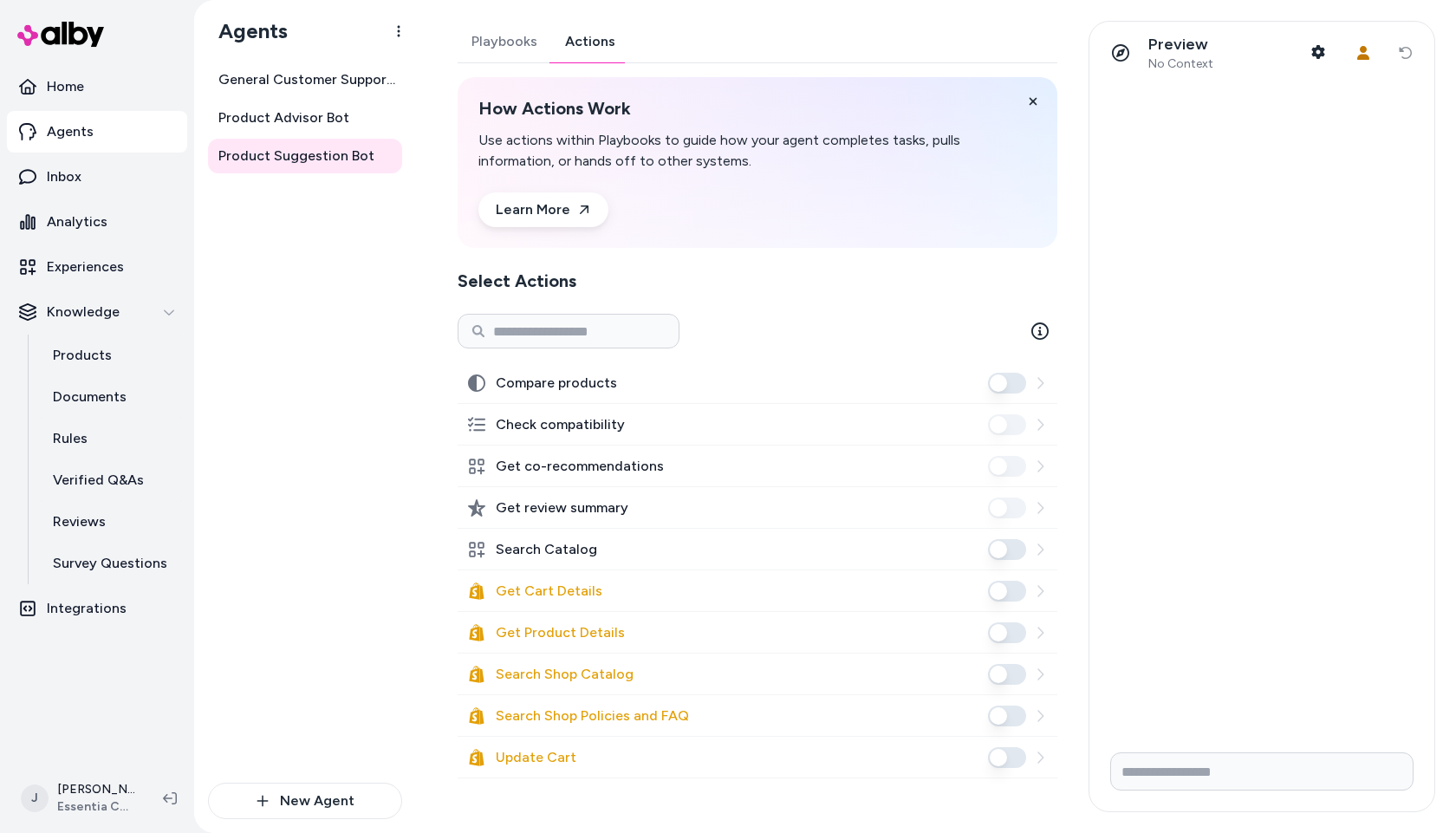
click at [317, 345] on div "General Customer Support Bot Product Advisor Bot Product Suggestion Bot" at bounding box center [304, 423] width 194 height 721
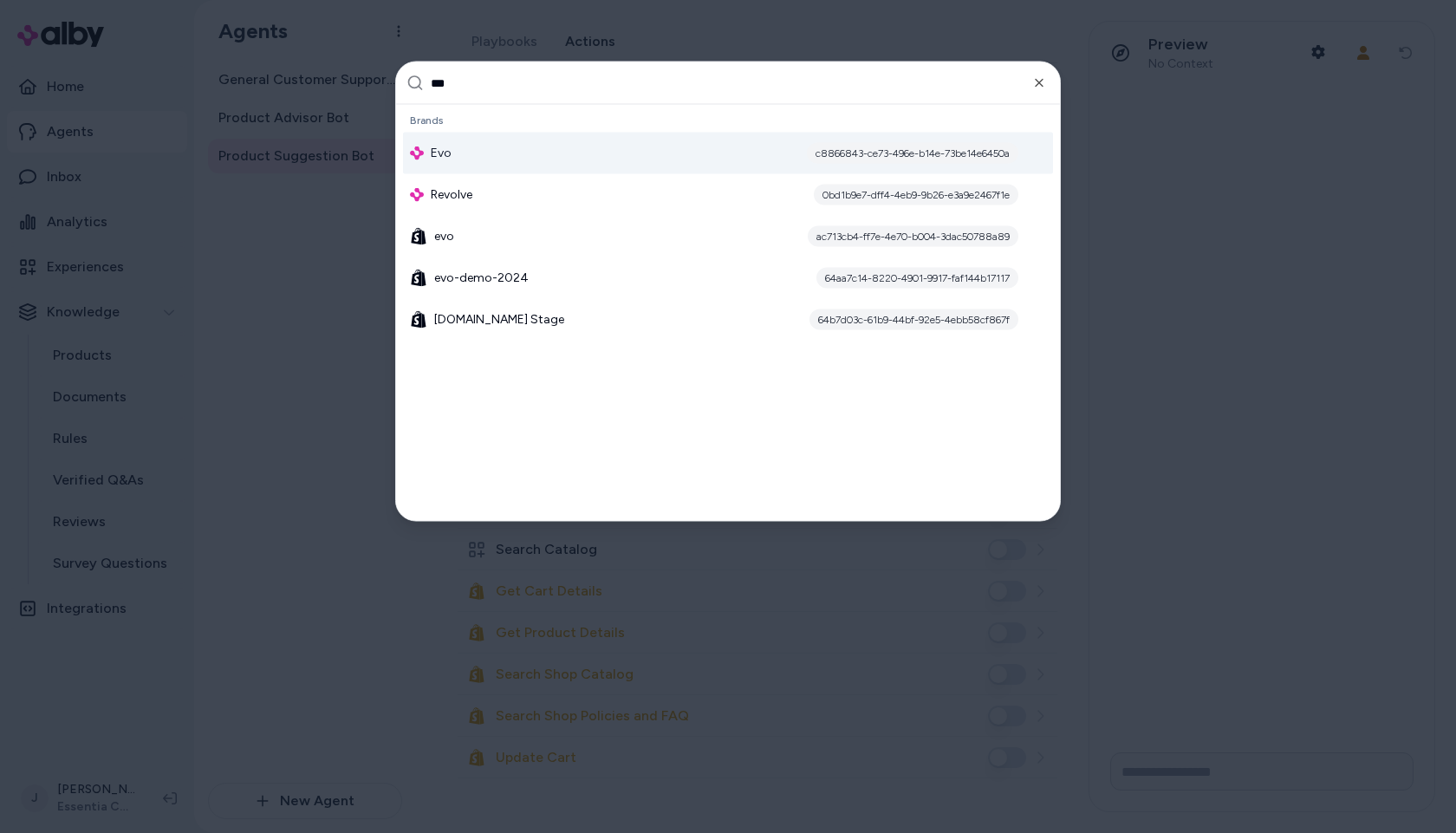
type input "***"
click at [469, 151] on div "Evo c8866843-ce73-496e-b14e-73be14e6450a" at bounding box center [728, 154] width 650 height 42
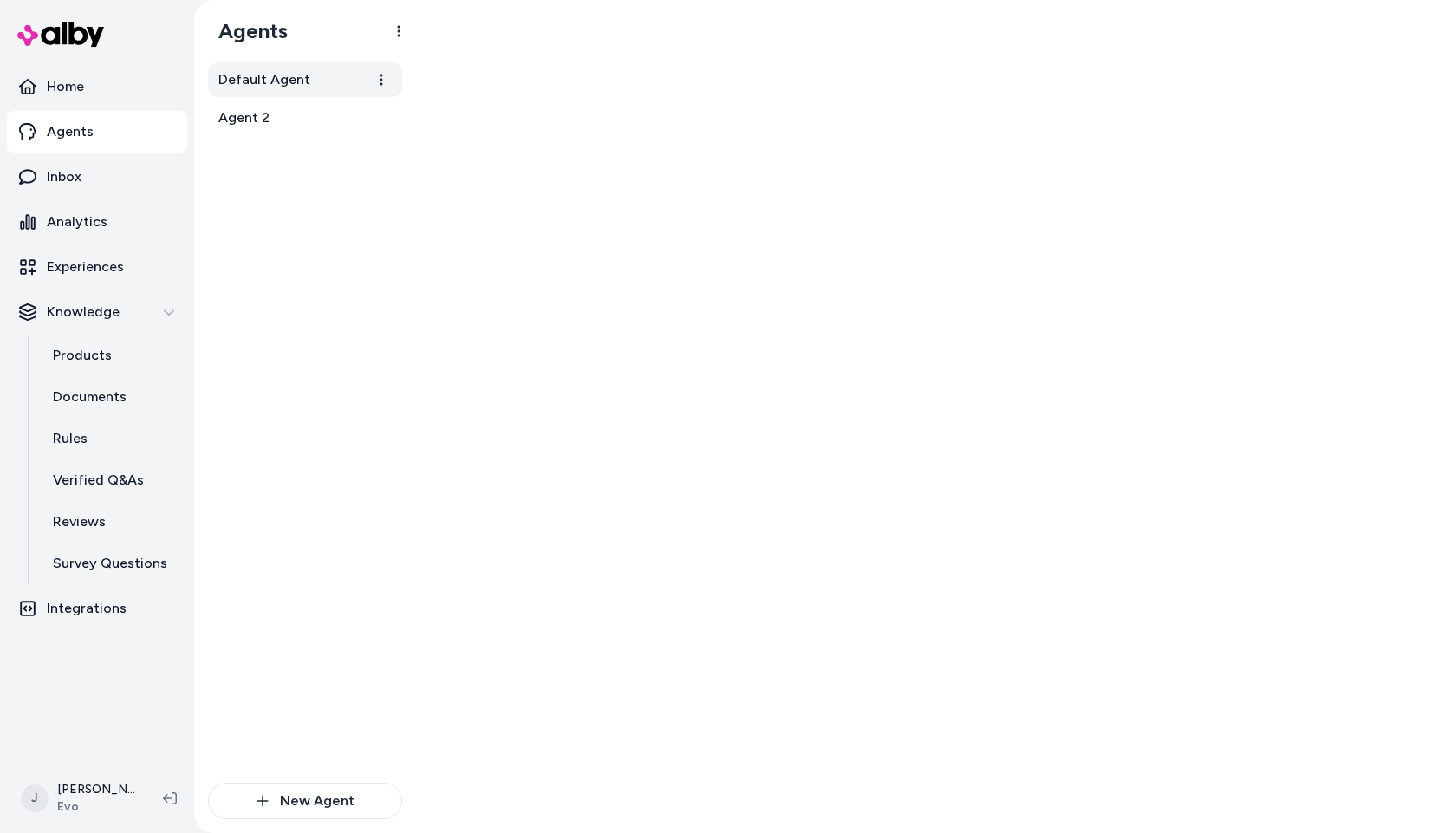
click at [298, 81] on span "Default Agent" at bounding box center [264, 80] width 92 height 21
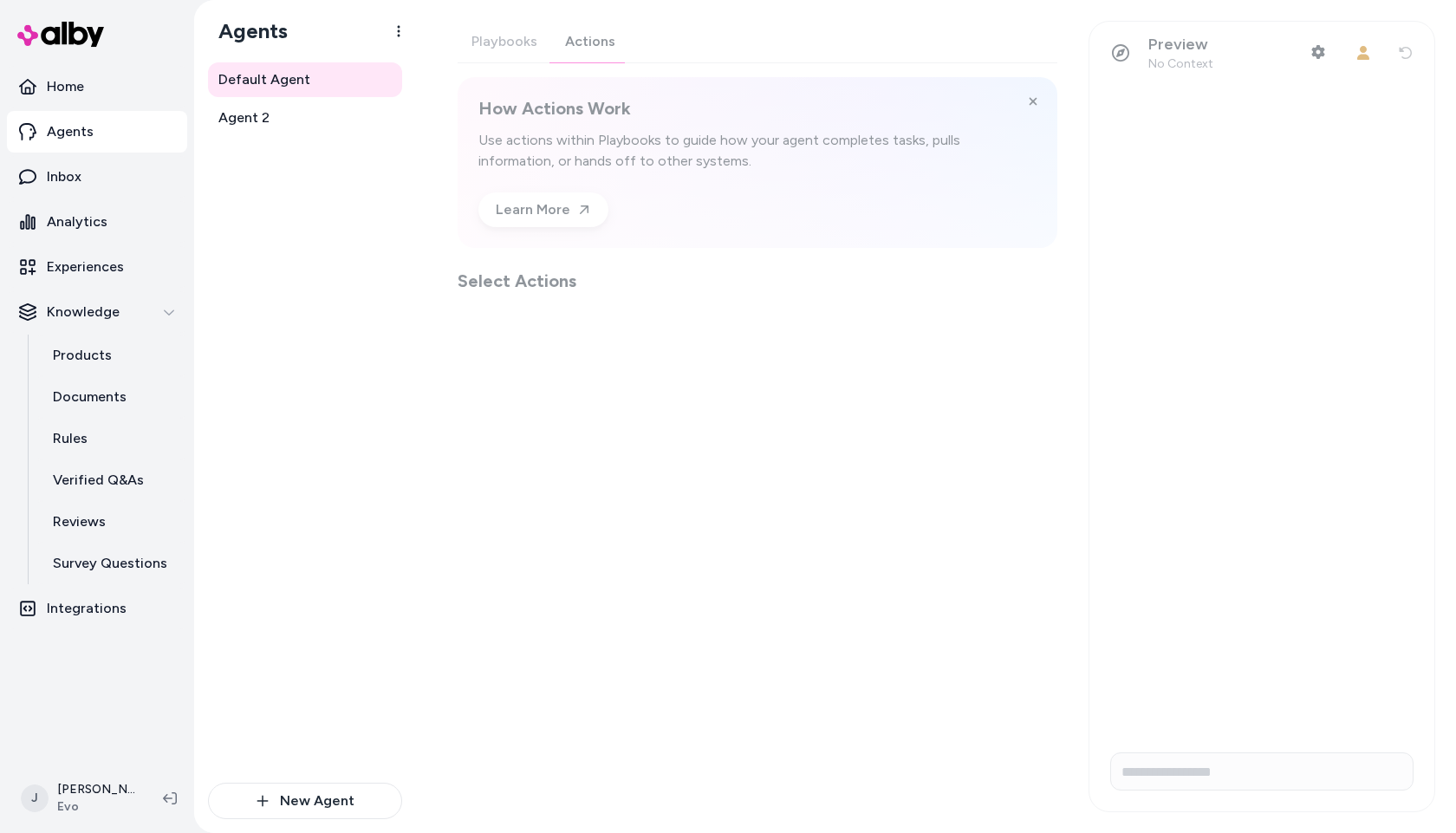
click at [572, 34] on div "Playbooks Actions How Actions Work Use actions within Playbooks to guide how yo…" at bounding box center [758, 157] width 600 height 272
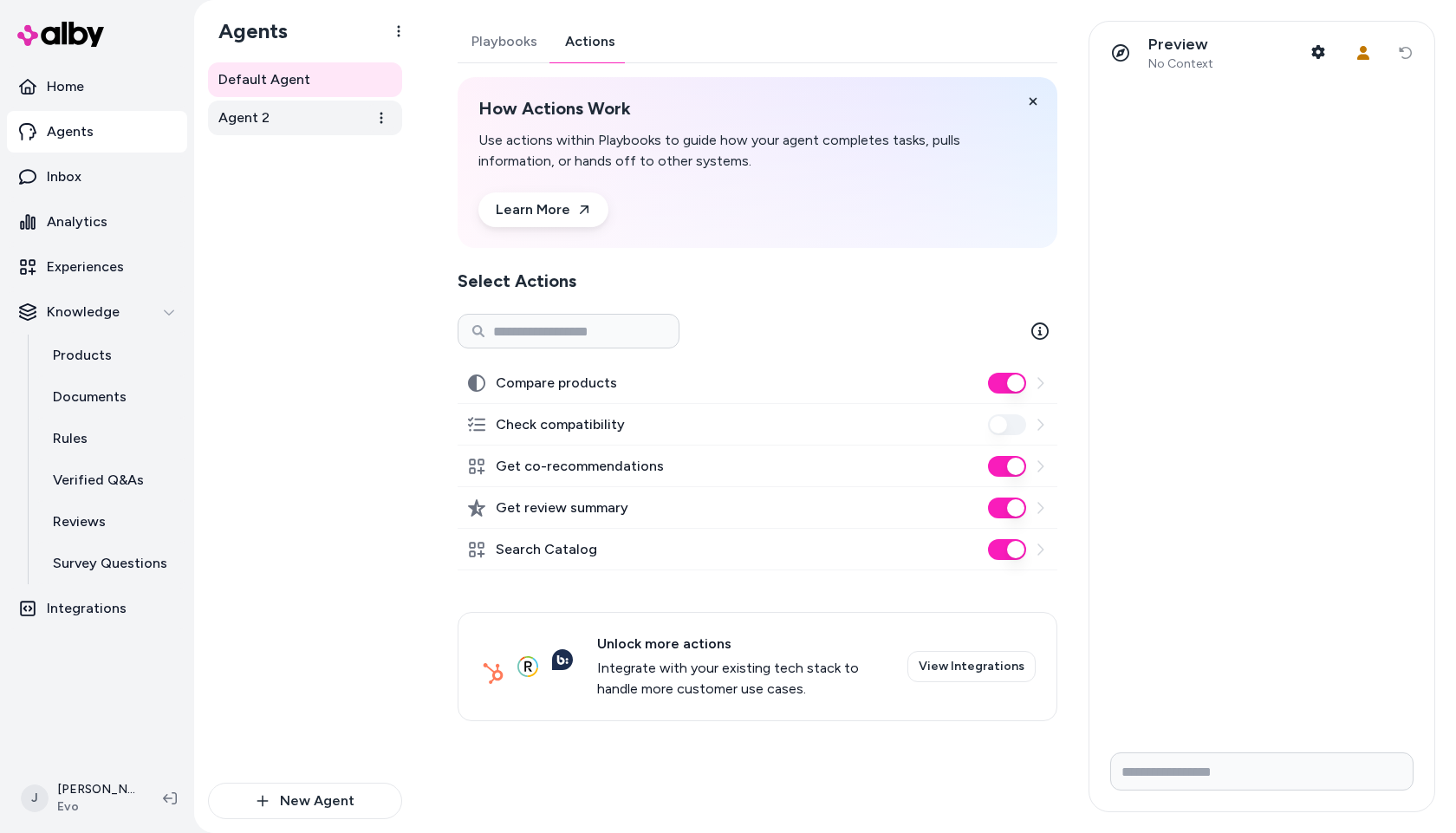
click at [214, 119] on link "Agent 2" at bounding box center [304, 118] width 194 height 35
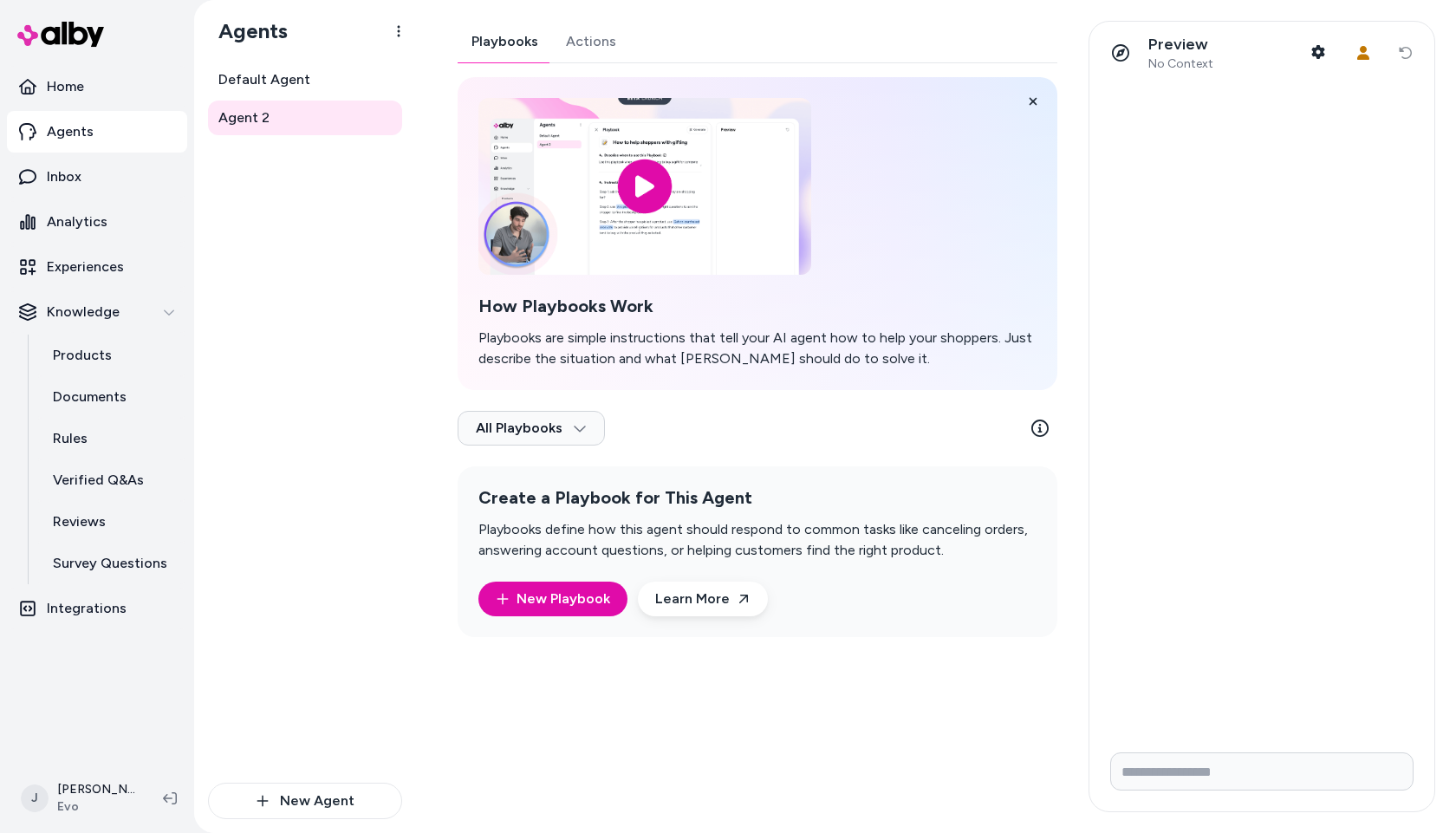
click at [586, 38] on div "Playbooks Actions How Playbooks Work Playbooks are simple instructions that tel…" at bounding box center [758, 329] width 600 height 616
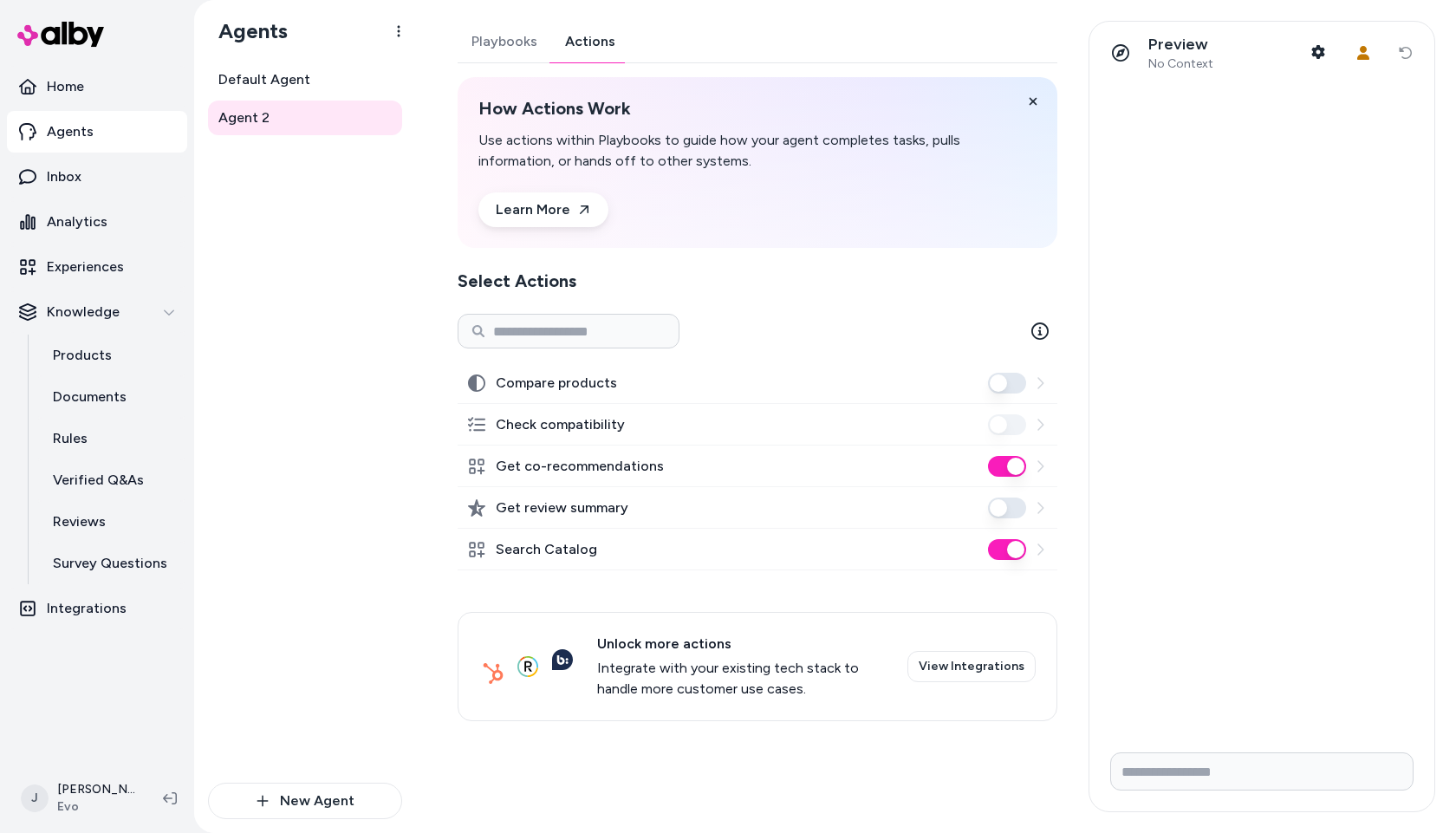
click at [312, 309] on div "Default Agent Agent 2" at bounding box center [304, 423] width 194 height 721
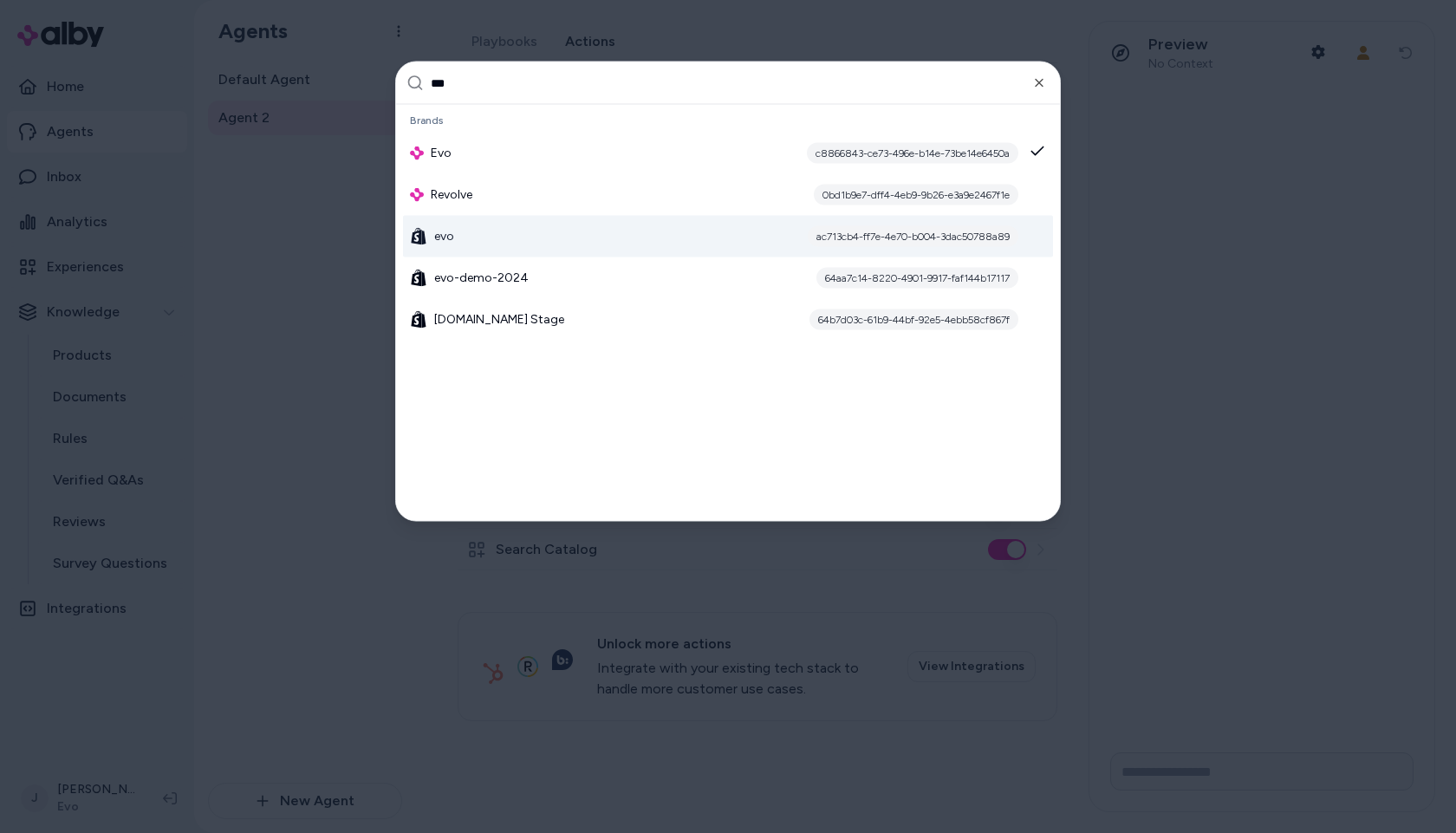
type input "***"
click at [484, 231] on div "evo ac713cb4-ff7e-4e70-b004-3dac50788a89" at bounding box center [728, 237] width 650 height 42
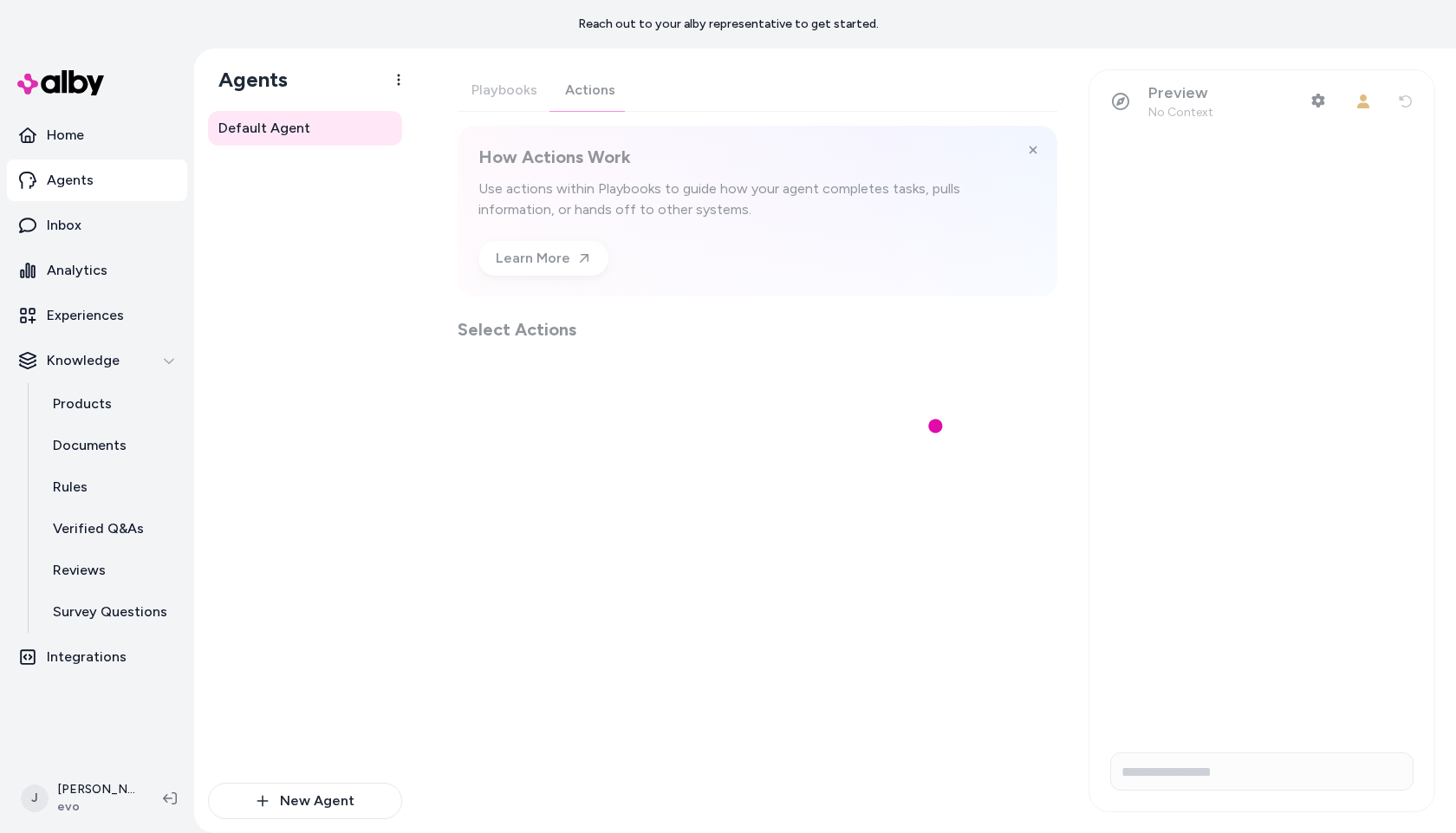
click at [605, 96] on div "Playbooks Actions How Actions Work Use actions within Playbooks to guide how yo…" at bounding box center [758, 205] width 600 height 272
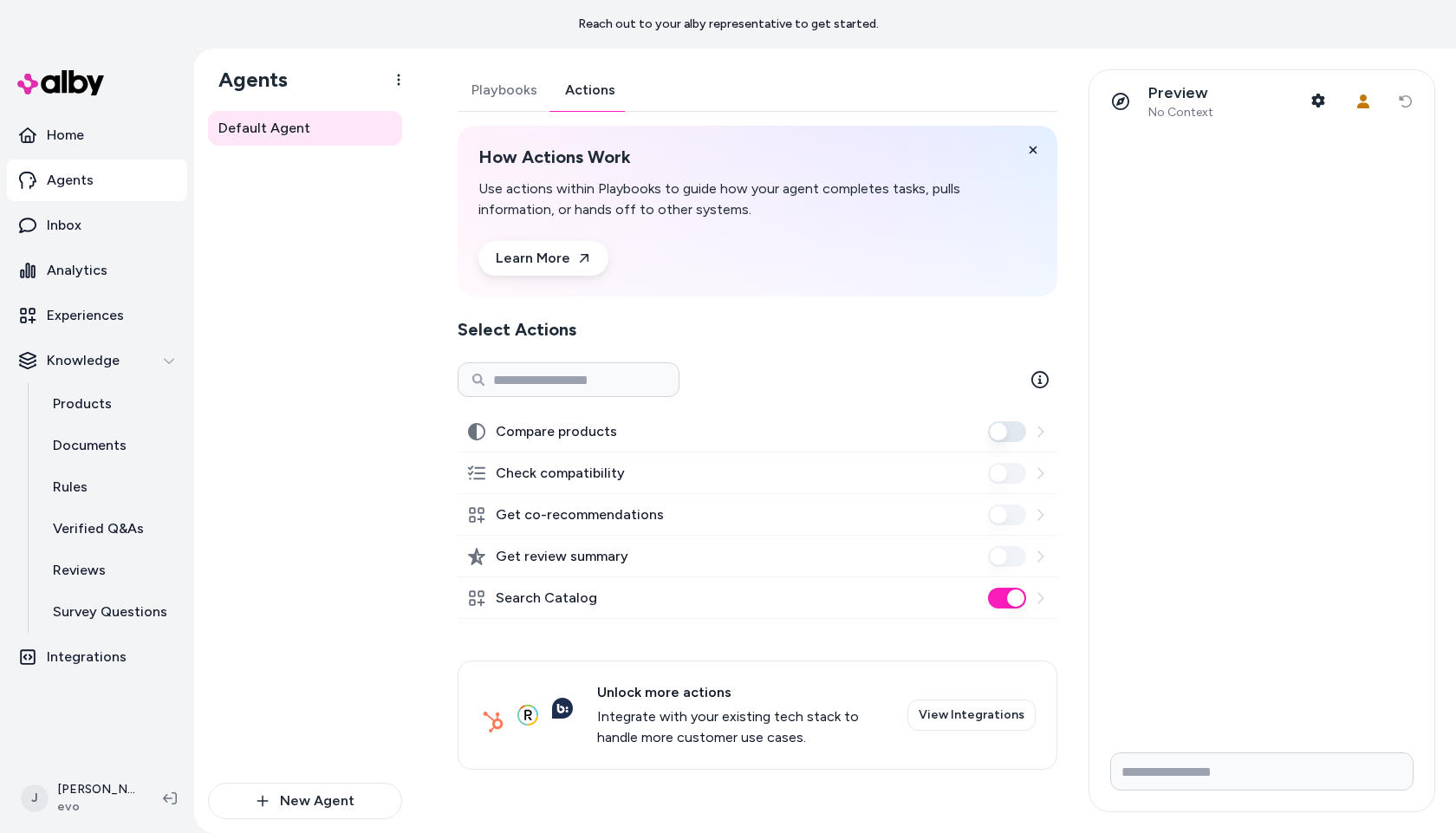
click at [324, 411] on div "Default Agent" at bounding box center [304, 447] width 194 height 672
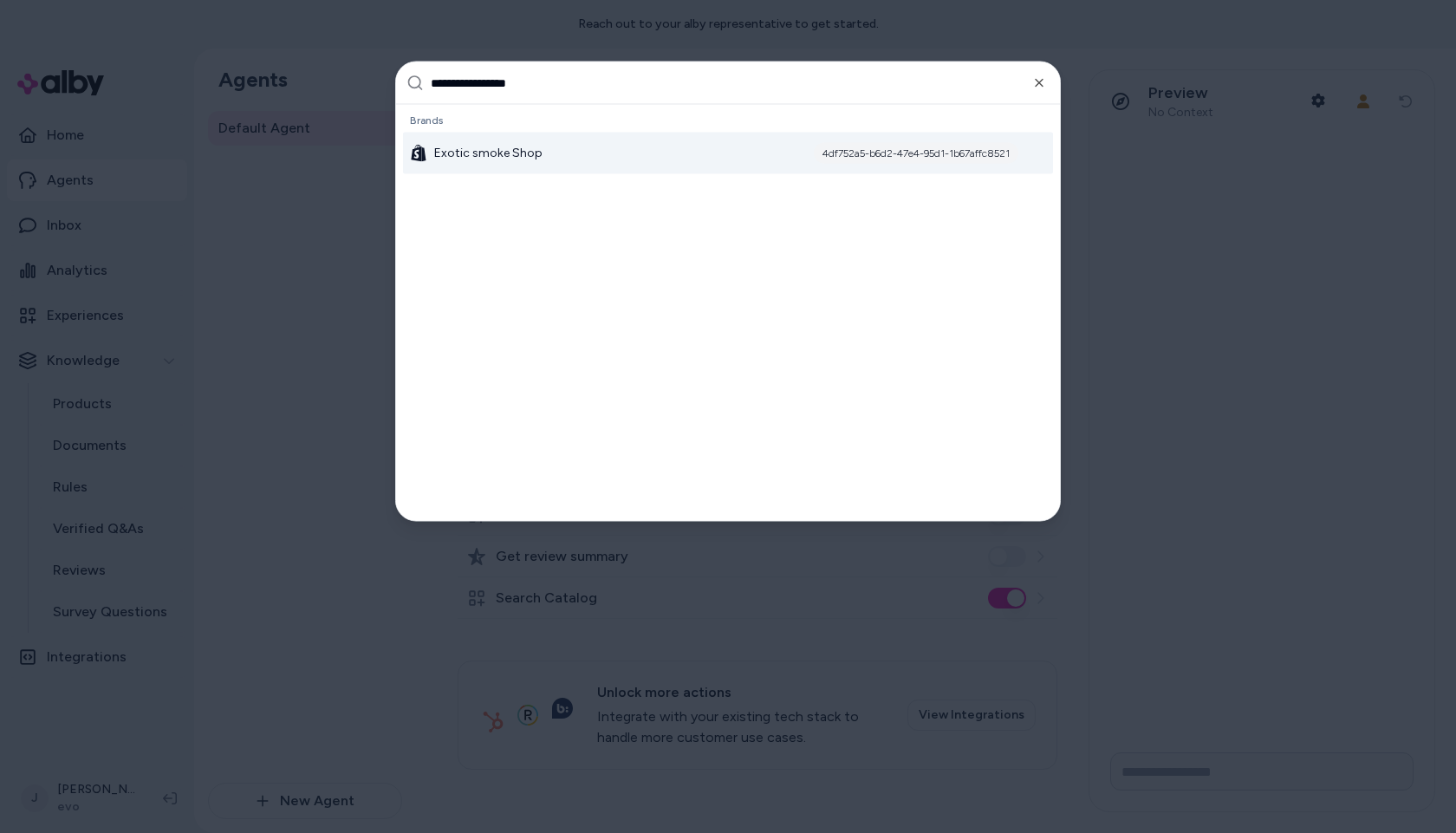
type input "**********"
click at [537, 150] on div "Exotic smoke Shop 4df752a5-b6d2-47e4-95d1-1b67affc8521" at bounding box center [728, 154] width 650 height 42
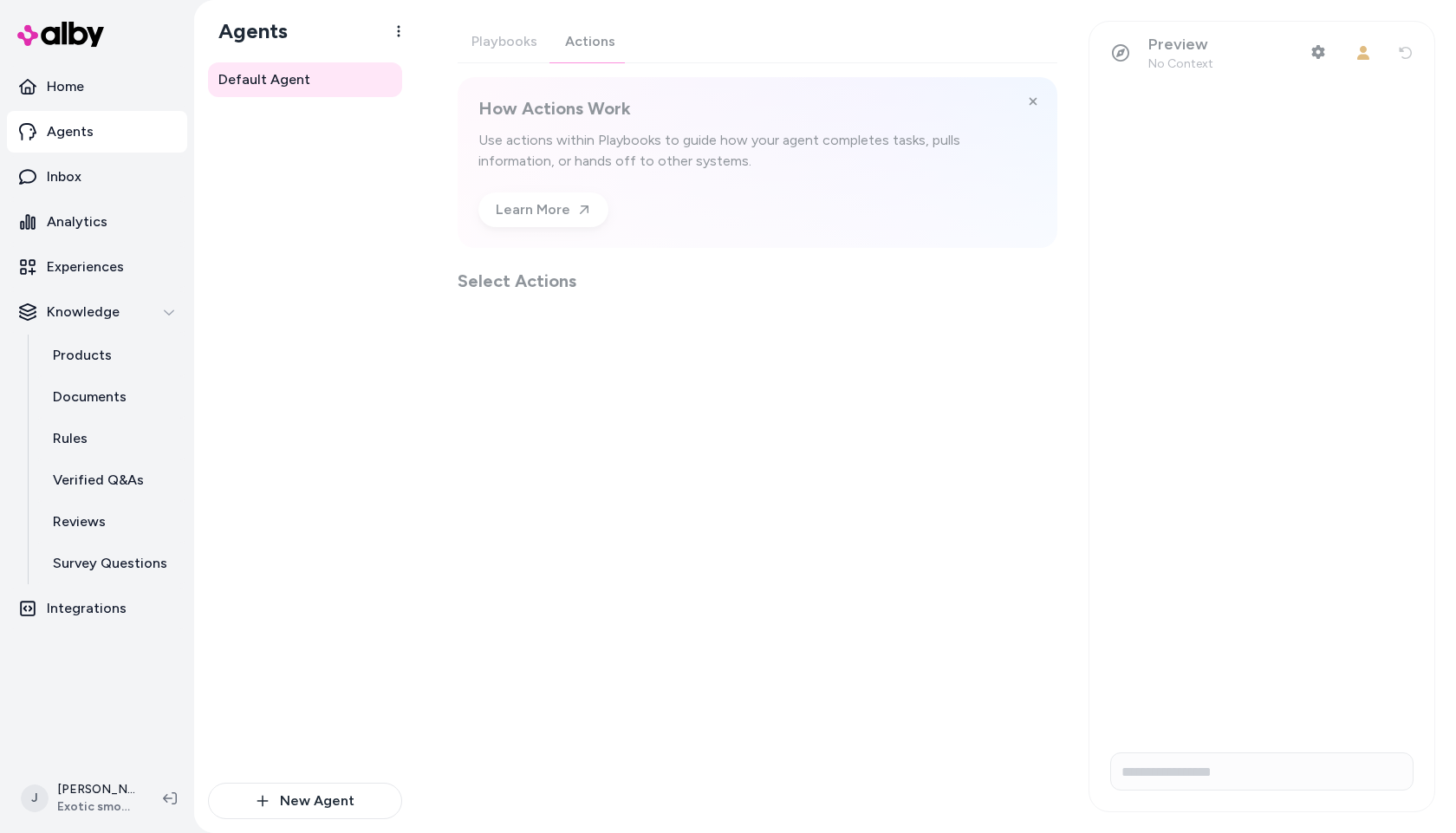
click at [587, 36] on div "Playbooks Actions How Actions Work Use actions within Playbooks to guide how yo…" at bounding box center [758, 157] width 600 height 272
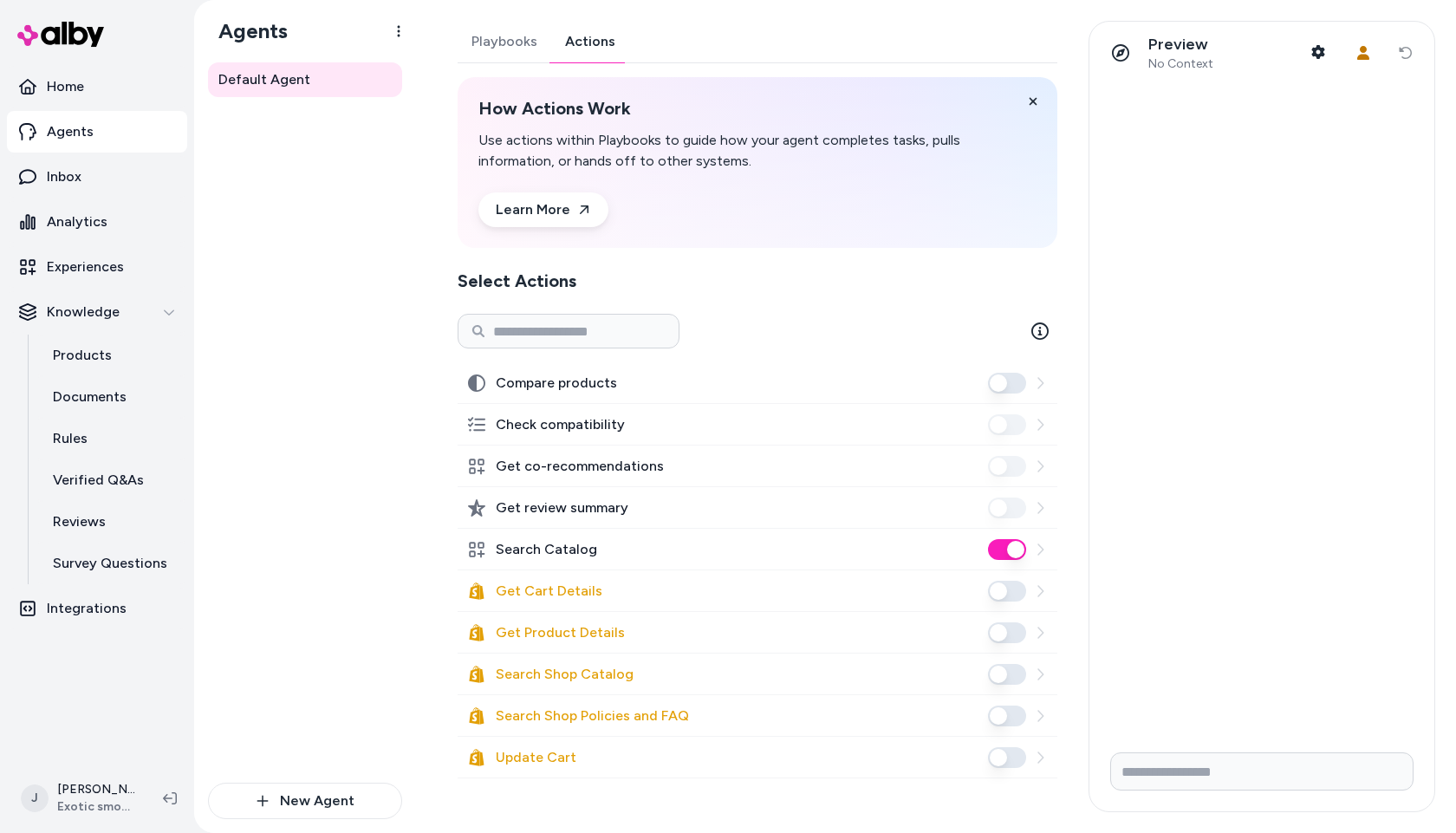
click at [281, 270] on div "Default Agent" at bounding box center [304, 423] width 194 height 721
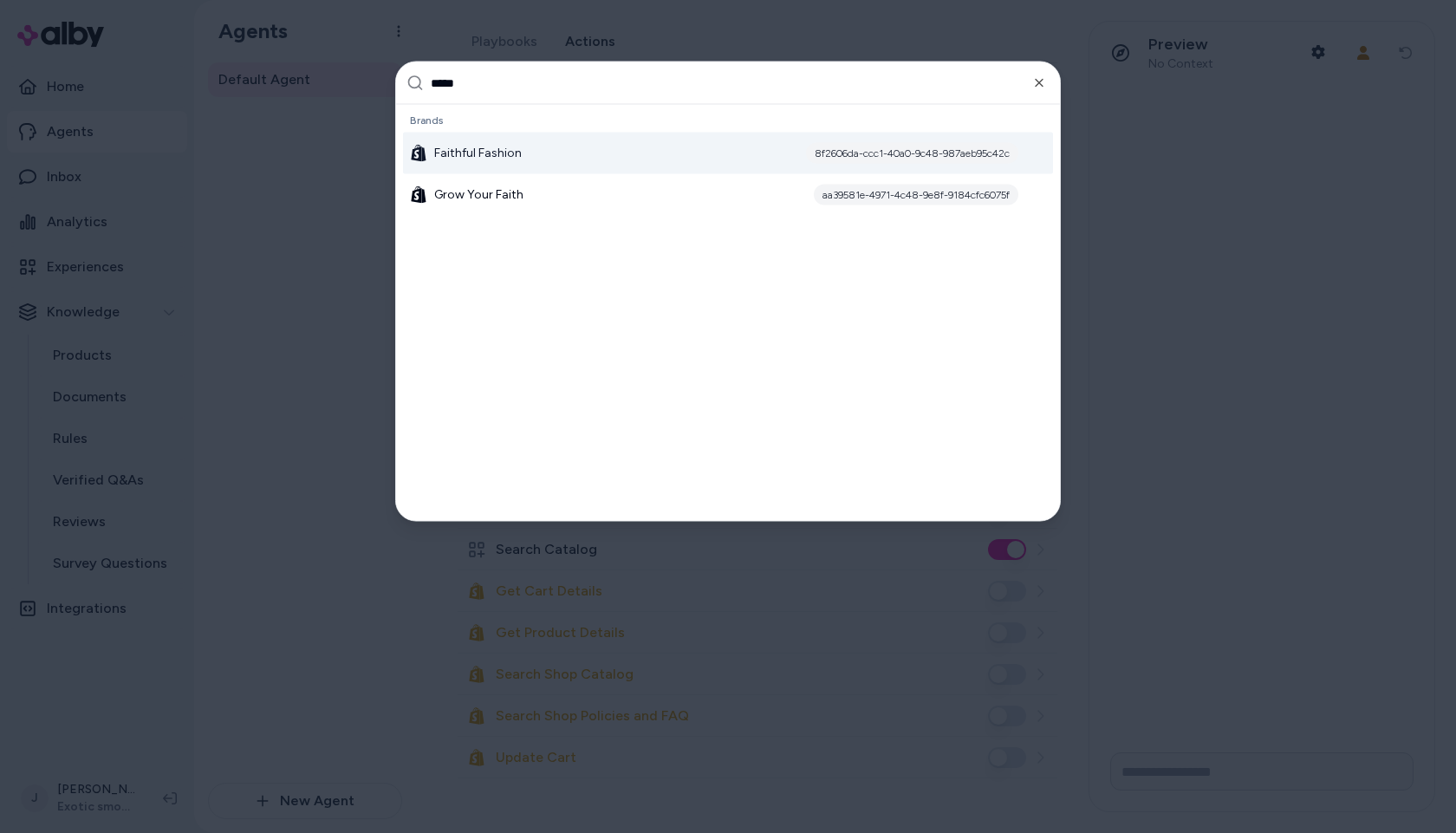
type input "*****"
click at [548, 157] on div "Faithful Fashion 8f2606da-ccc1-40a0-9c48-987aeb95c42c" at bounding box center [728, 154] width 650 height 42
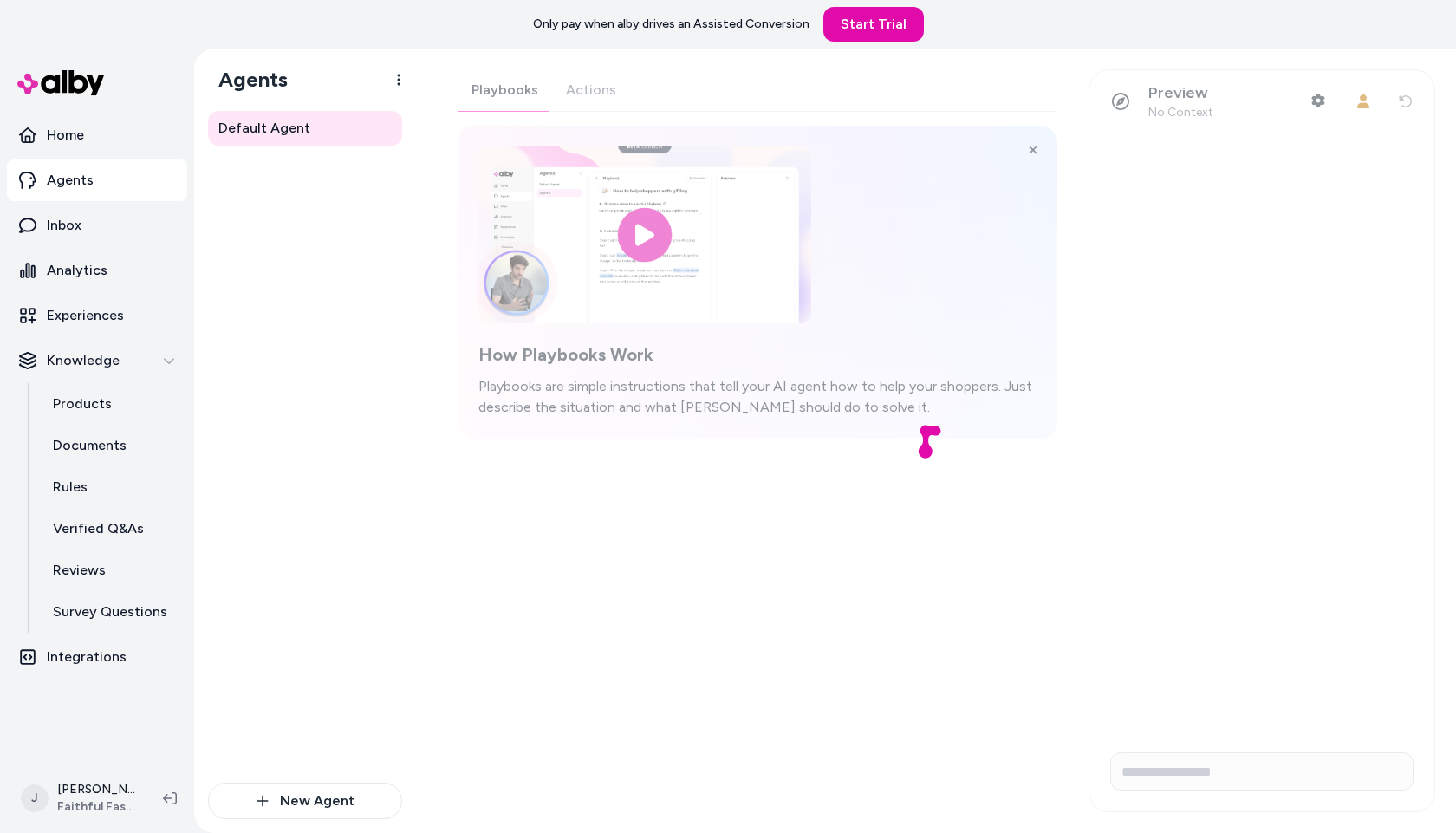
click at [573, 93] on div at bounding box center [936, 441] width 1040 height 785
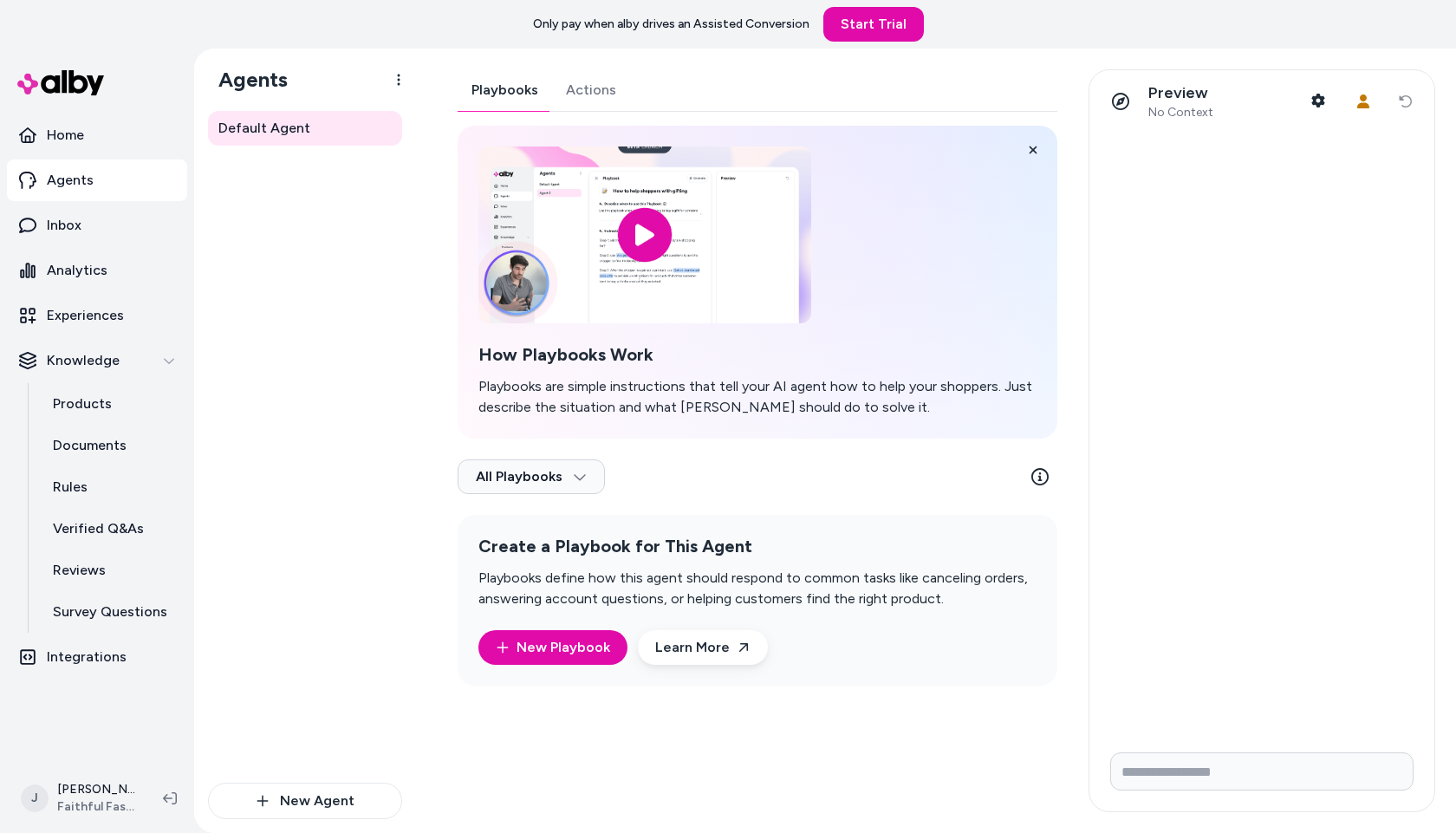
click at [591, 94] on div "Playbooks Actions How Playbooks Work Playbooks are simple instructions that tel…" at bounding box center [758, 377] width 600 height 616
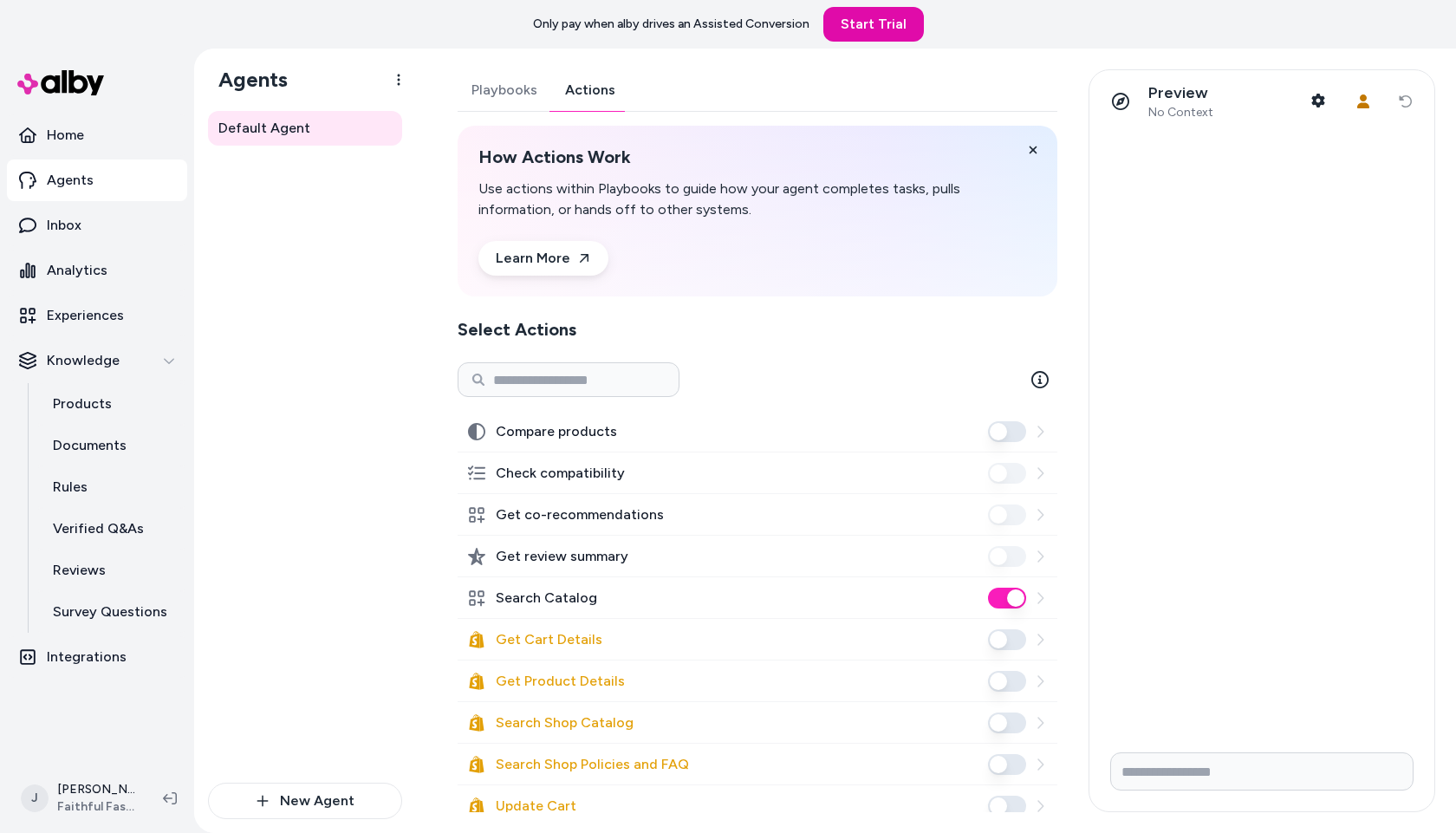
click at [329, 391] on div "Default Agent" at bounding box center [304, 447] width 194 height 672
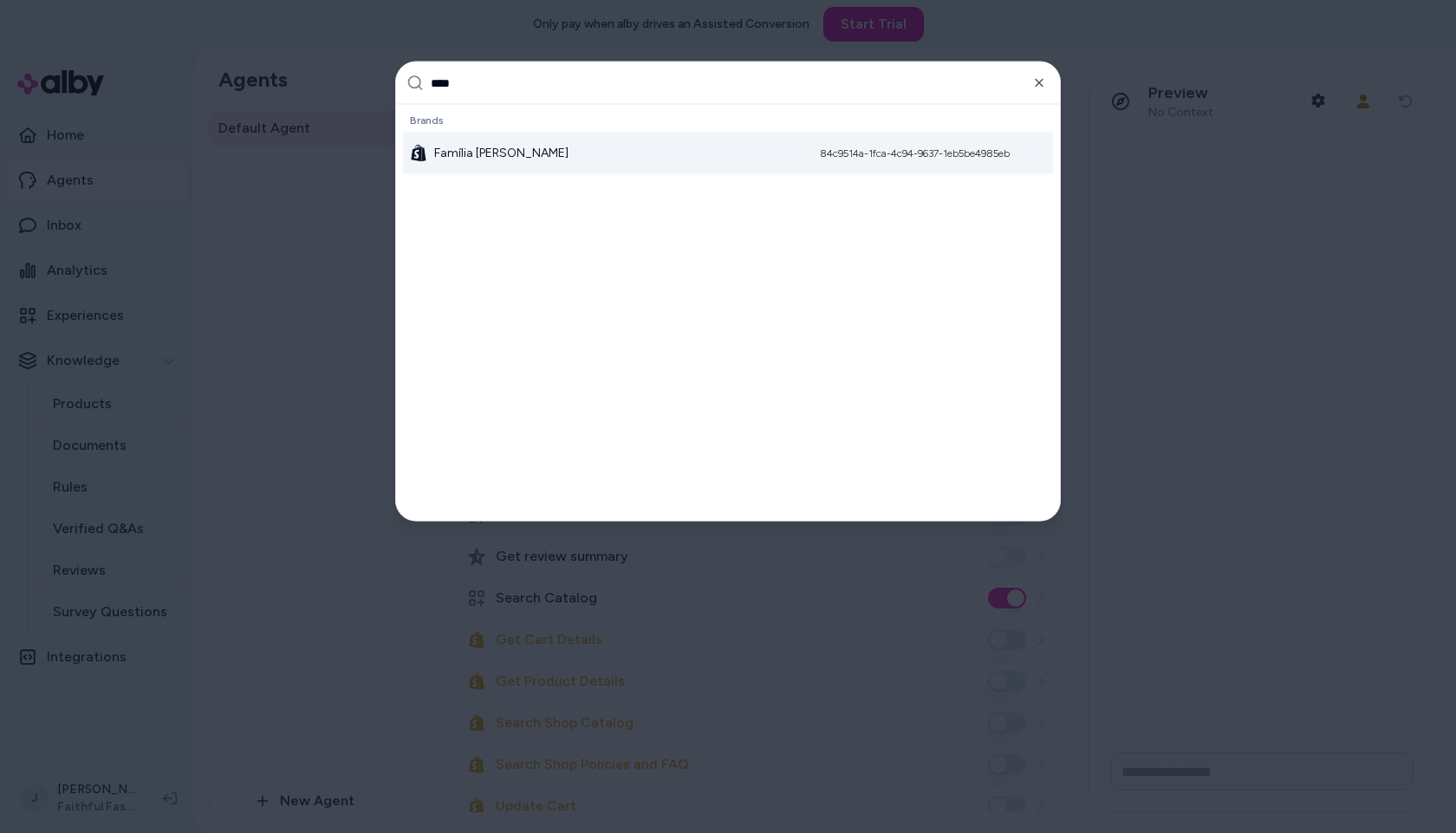
type input "****"
click at [465, 142] on div "Família [PERSON_NAME] 84c9514a-1fca-4c94-9637-1eb5be4985eb" at bounding box center [728, 154] width 650 height 42
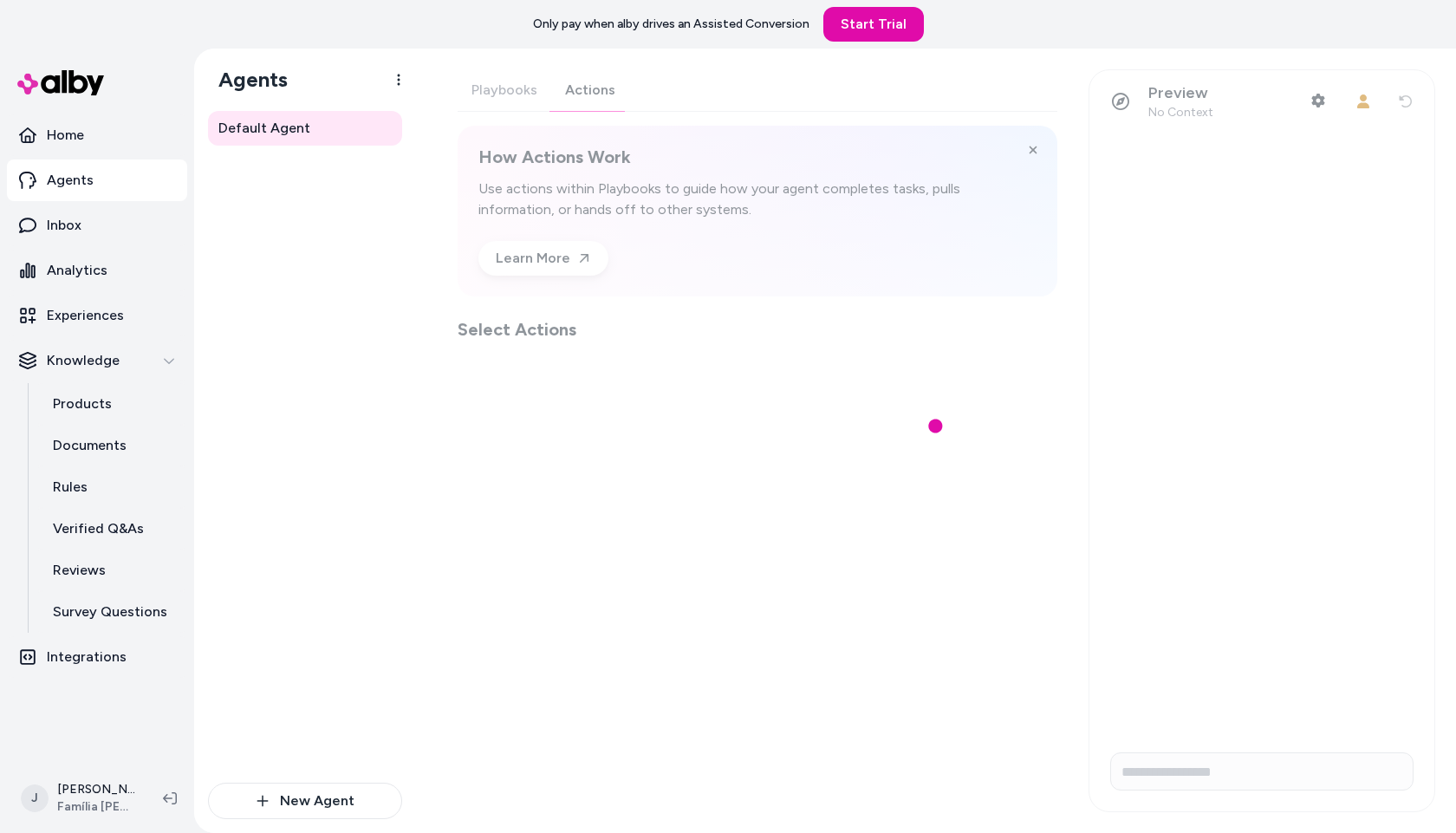
click at [603, 84] on div "Playbooks Actions How Actions Work Use actions within Playbooks to guide how yo…" at bounding box center [758, 205] width 600 height 272
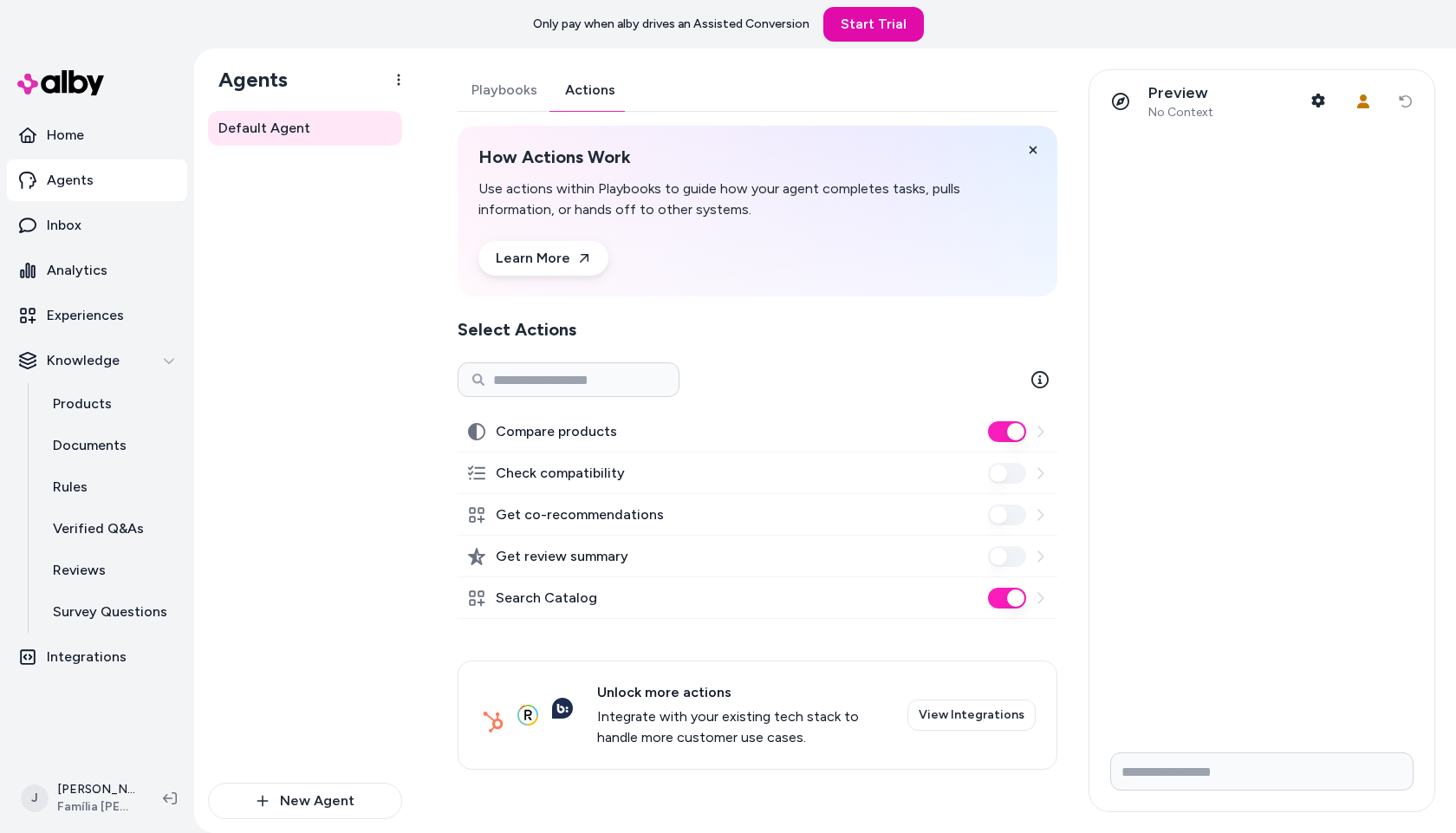
click at [299, 338] on div "Default Agent" at bounding box center [304, 447] width 194 height 672
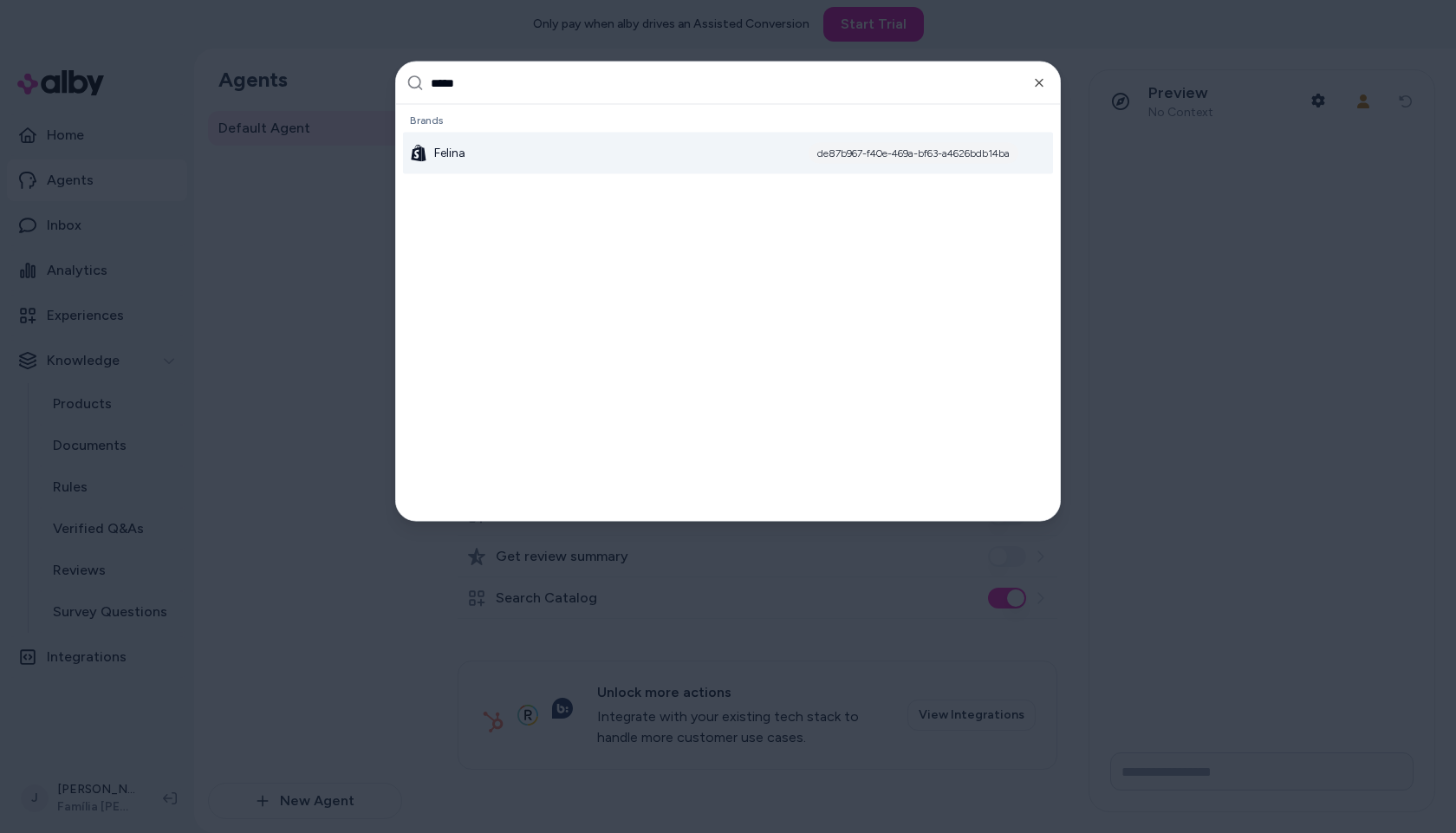
type input "*****"
click at [462, 154] on span "Felina" at bounding box center [450, 154] width 31 height 17
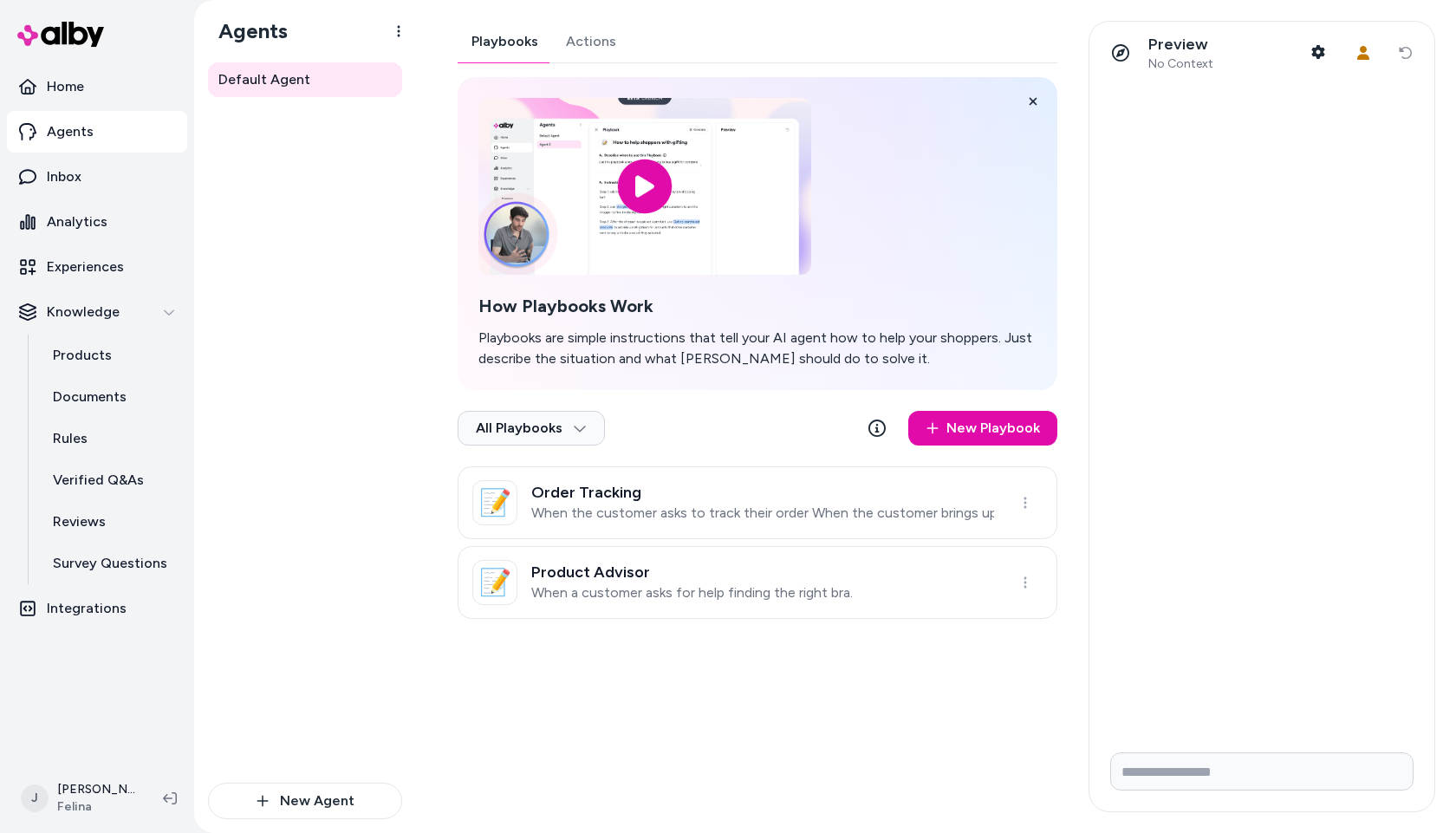
drag, startPoint x: 346, startPoint y: 385, endPoint x: 318, endPoint y: 388, distance: 28.2
click at [346, 385] on div "Default Agent" at bounding box center [304, 423] width 194 height 721
click at [692, 504] on p "When the customer asks to track their order When the customer brings up order t…" at bounding box center [762, 513] width 463 height 17
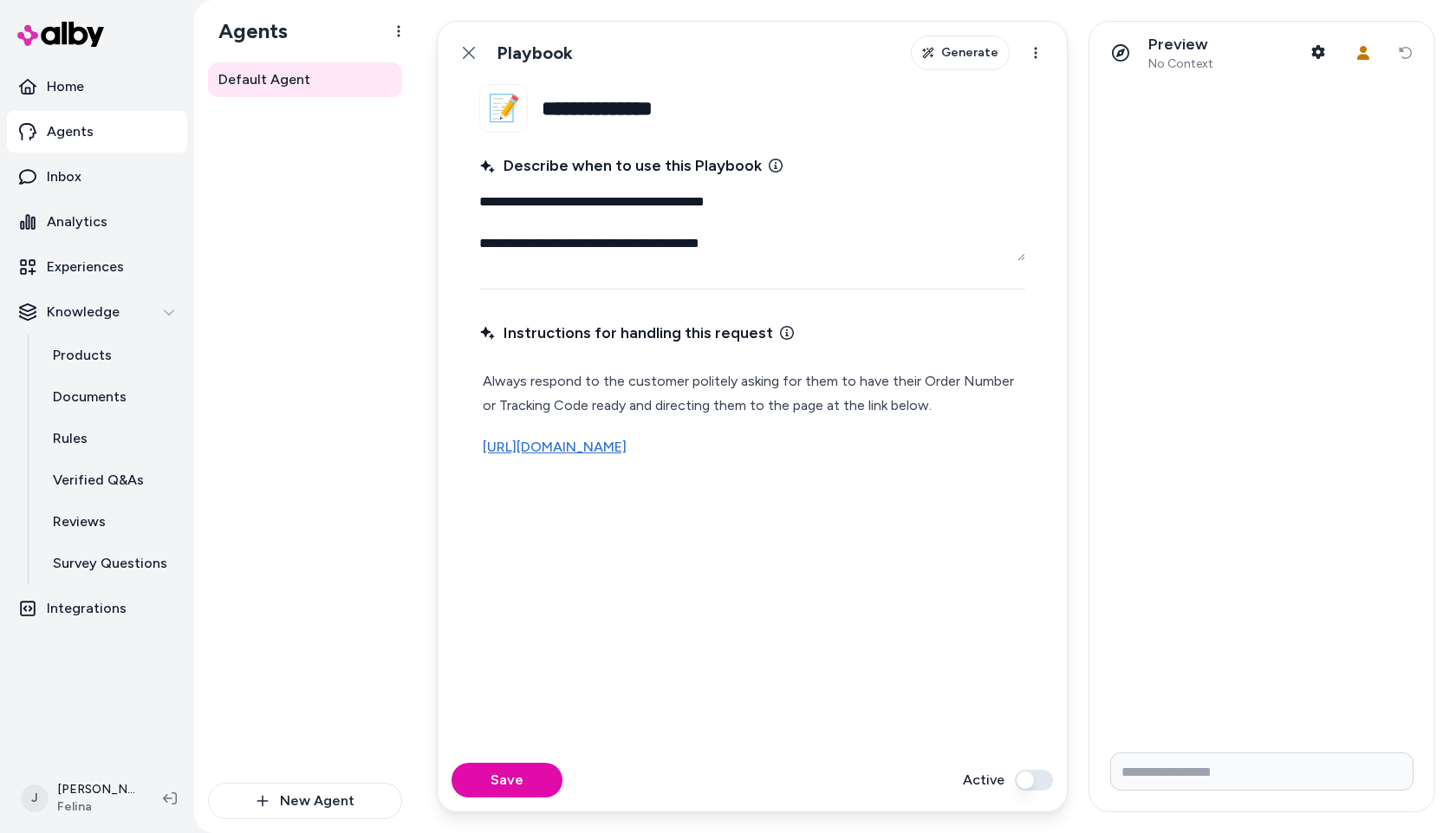
drag, startPoint x: 458, startPoint y: 48, endPoint x: 561, endPoint y: 180, distance: 167.4
click at [458, 48] on button "Back" at bounding box center [469, 53] width 35 height 35
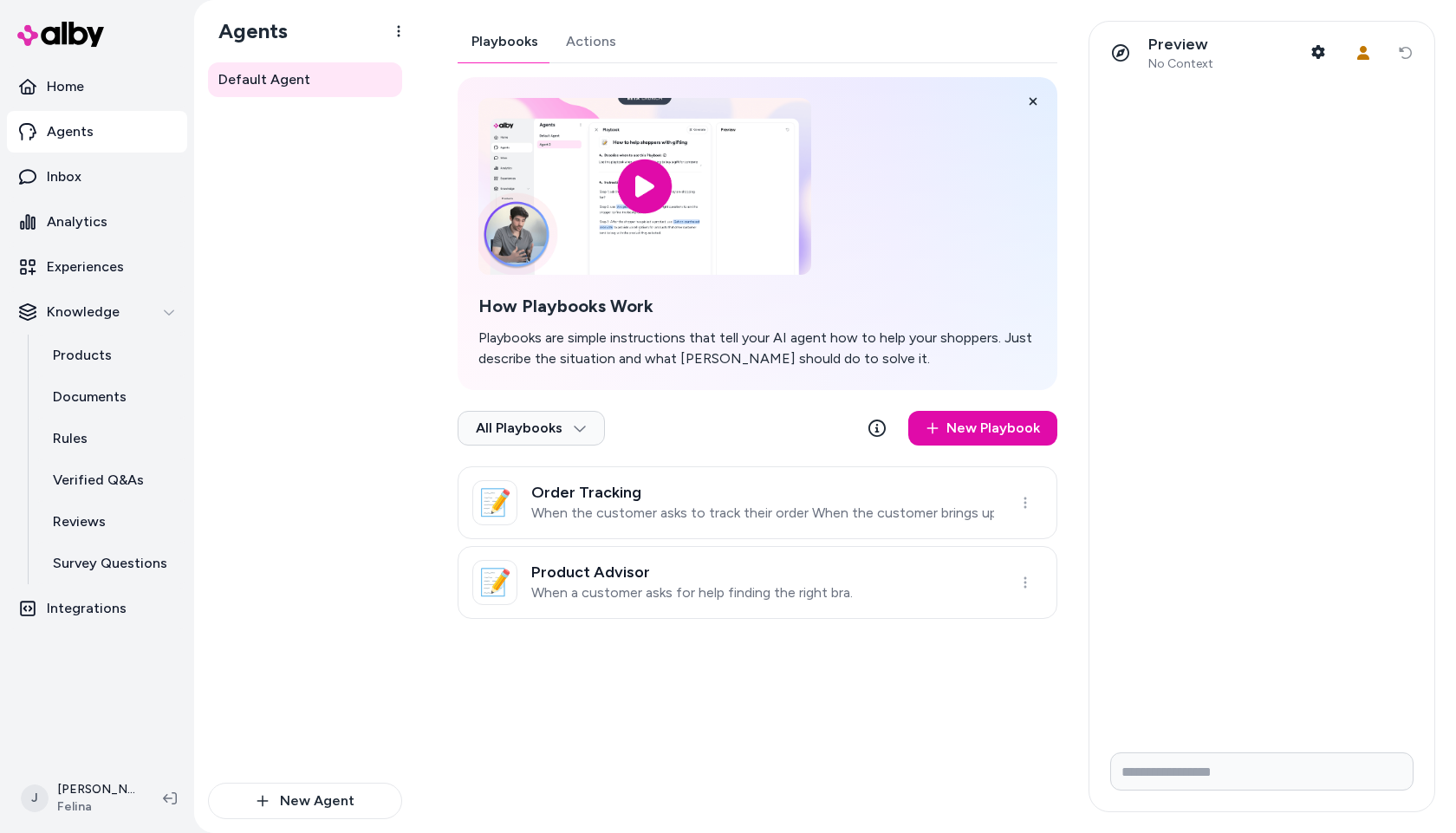
click at [871, 580] on link "📝 Product Advisor When a customer asks for help finding the right bra." at bounding box center [758, 583] width 600 height 73
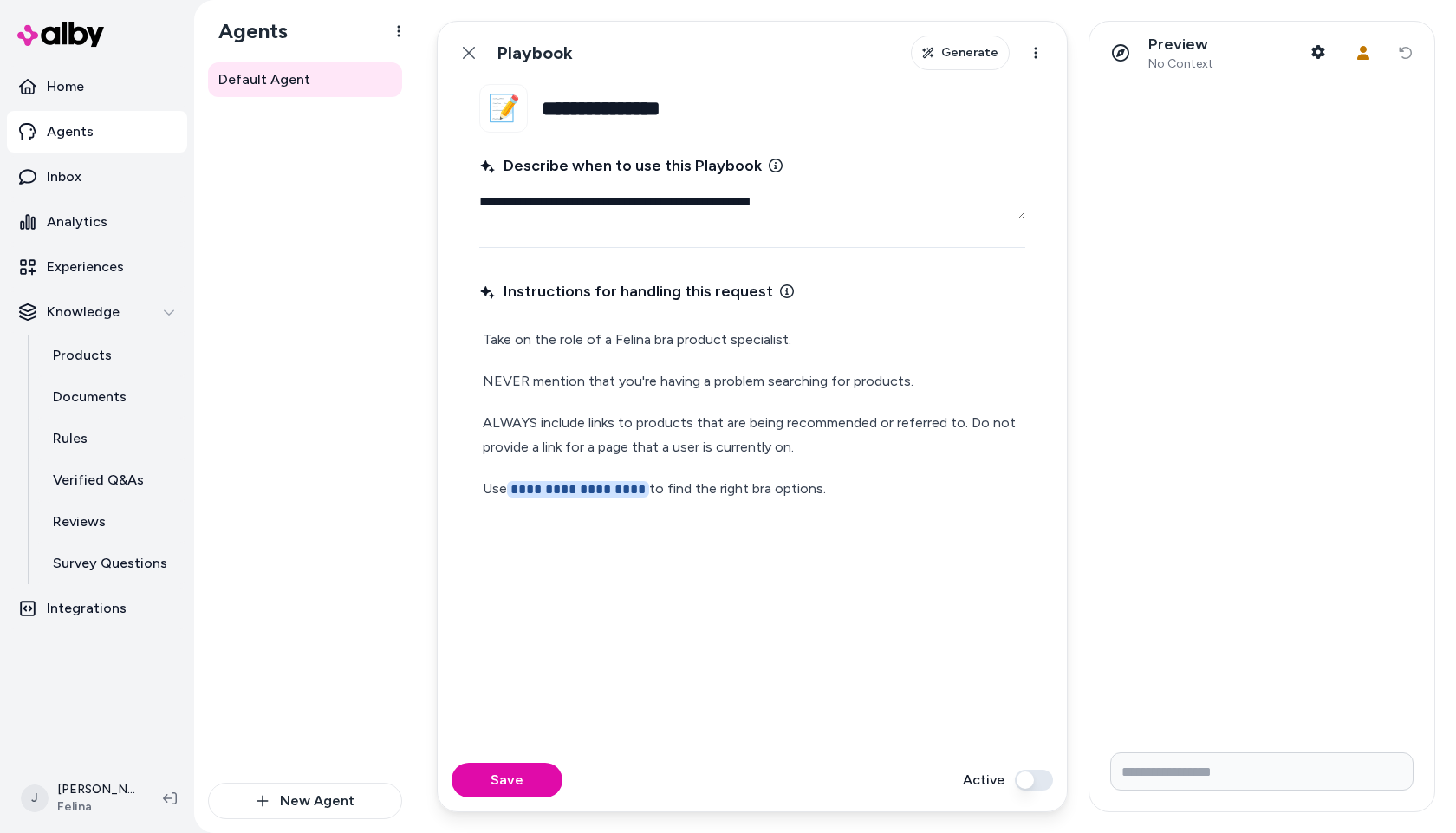
click at [648, 491] on p "**********" at bounding box center [752, 489] width 539 height 25
type textarea "*"
click at [503, 780] on button "Save" at bounding box center [508, 781] width 111 height 35
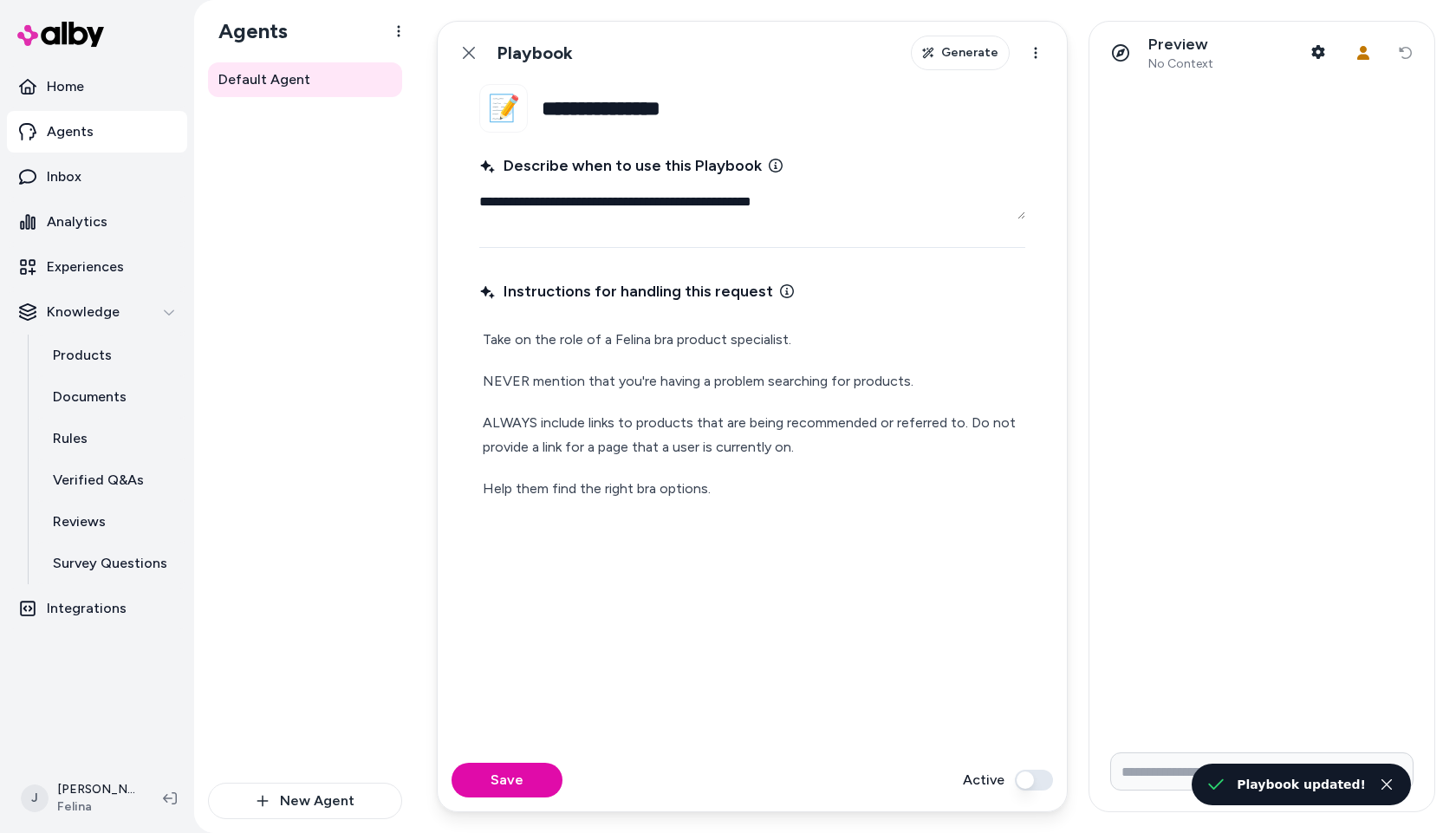
type textarea "*"
click at [468, 50] on icon at bounding box center [469, 53] width 12 height 12
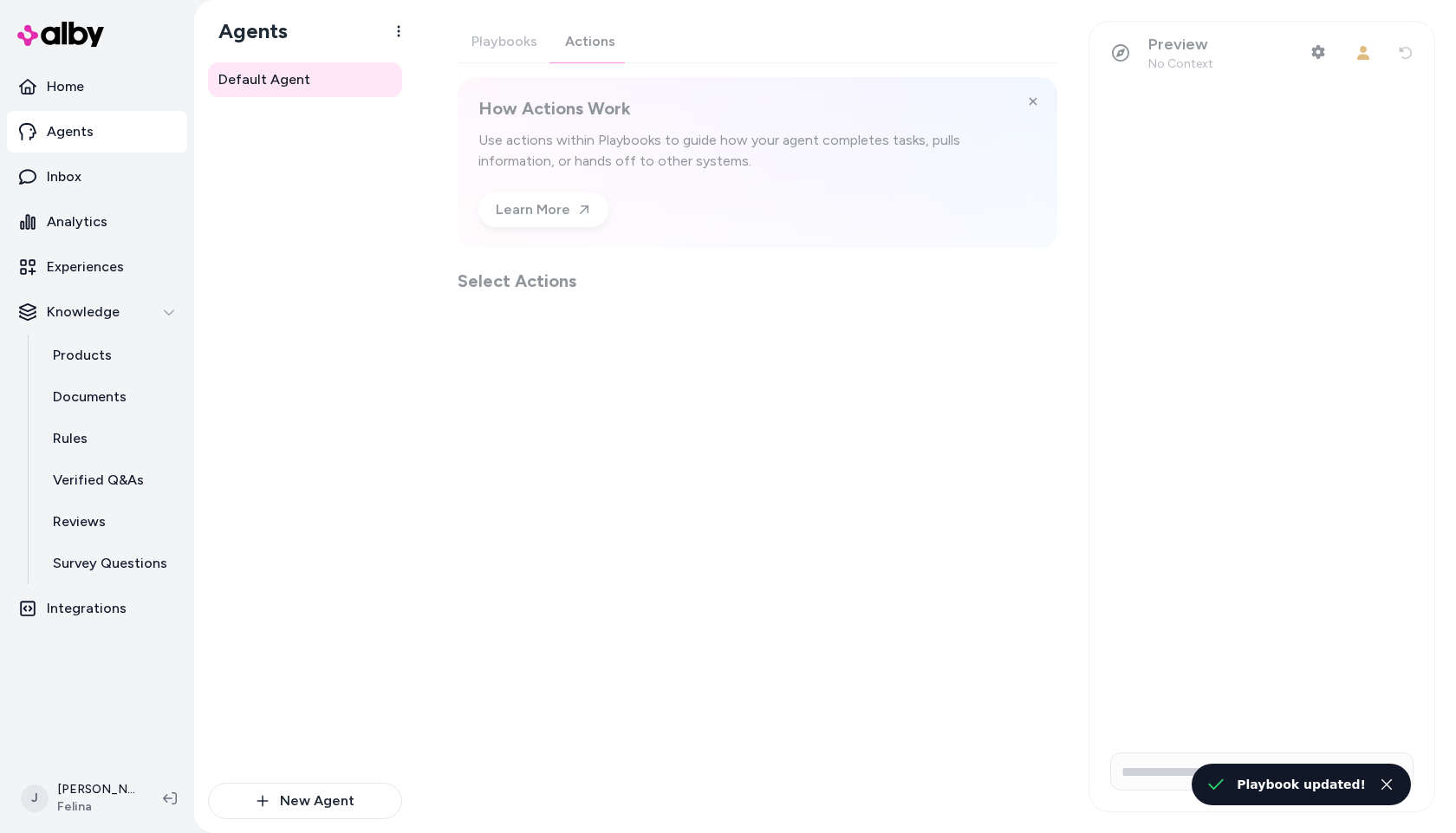
click at [578, 46] on div "Playbooks Actions How Actions Work Use actions within Playbooks to guide how yo…" at bounding box center [758, 157] width 600 height 272
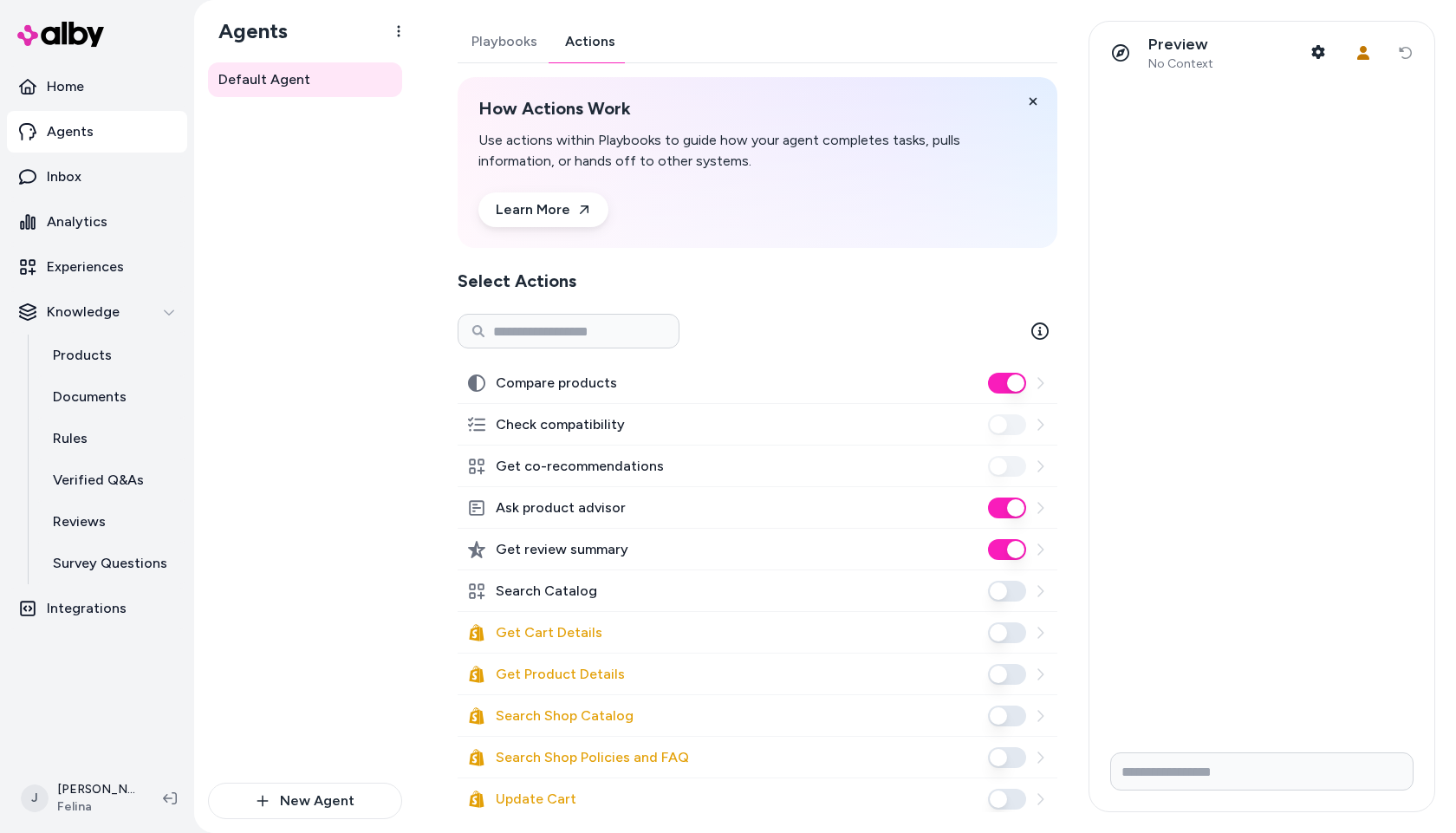
click at [1008, 510] on button "Ask product advisor" at bounding box center [1007, 508] width 38 height 21
click at [1005, 590] on button "Search Catalog" at bounding box center [1007, 591] width 38 height 21
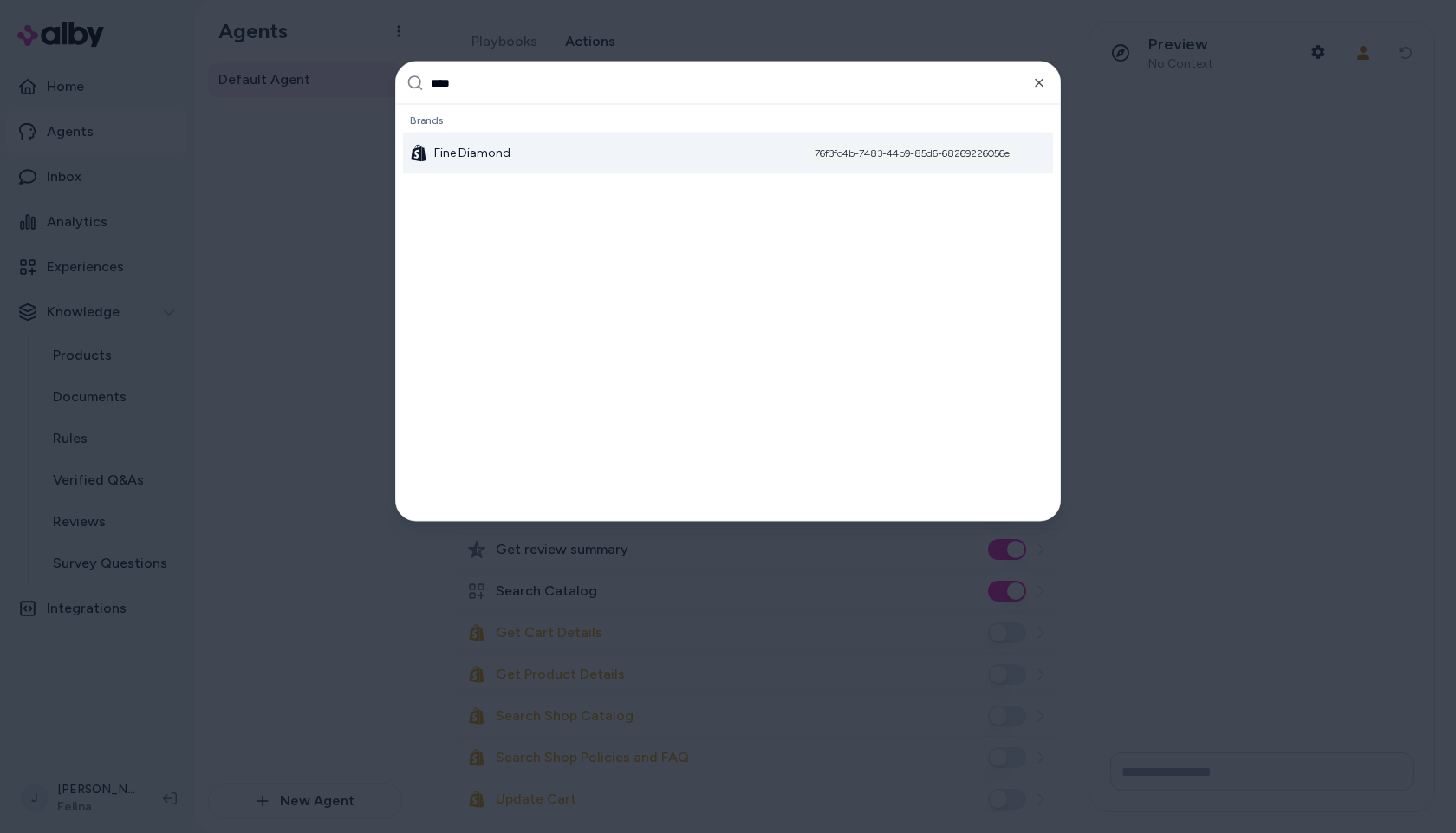
type input "****"
click at [510, 153] on div "Fine Diamond 76f3fc4b-7483-44b9-85d6-68269226056e" at bounding box center [728, 154] width 650 height 42
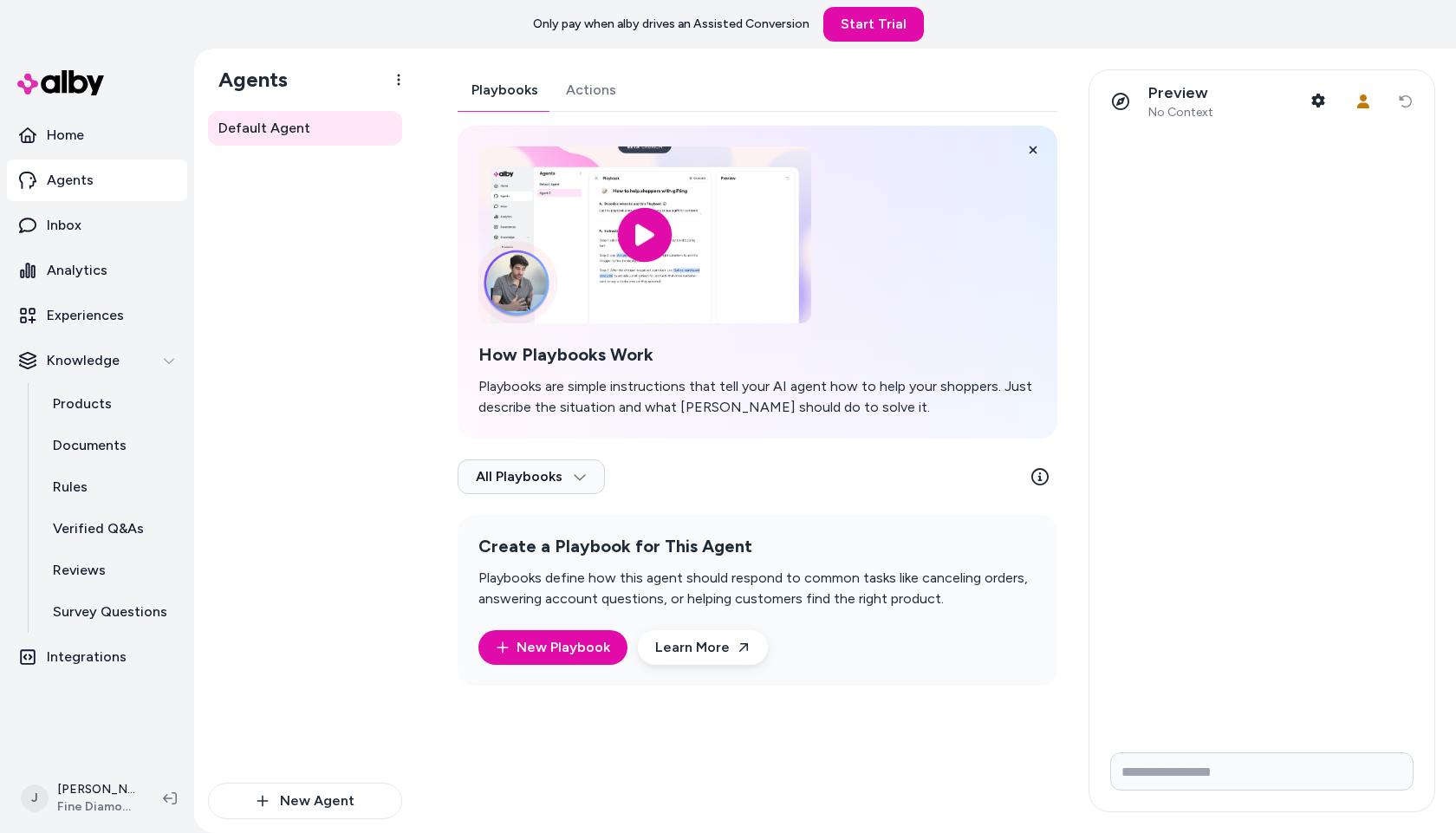
click at [596, 96] on div "Playbooks Actions How Playbooks Work Playbooks are simple instructions that tel…" at bounding box center [758, 377] width 600 height 616
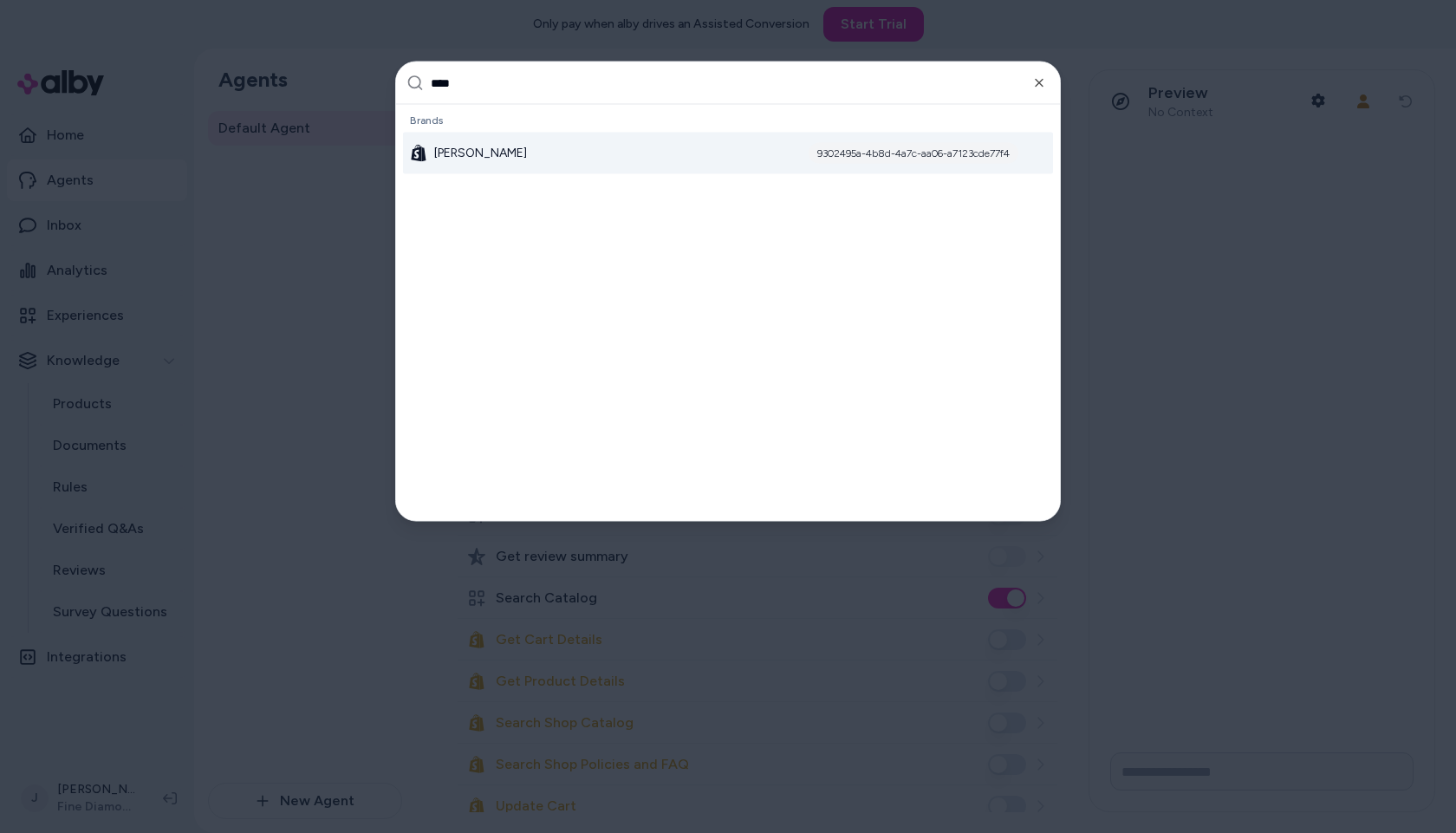
type input "****"
click at [505, 157] on span "[PERSON_NAME]" at bounding box center [481, 154] width 93 height 17
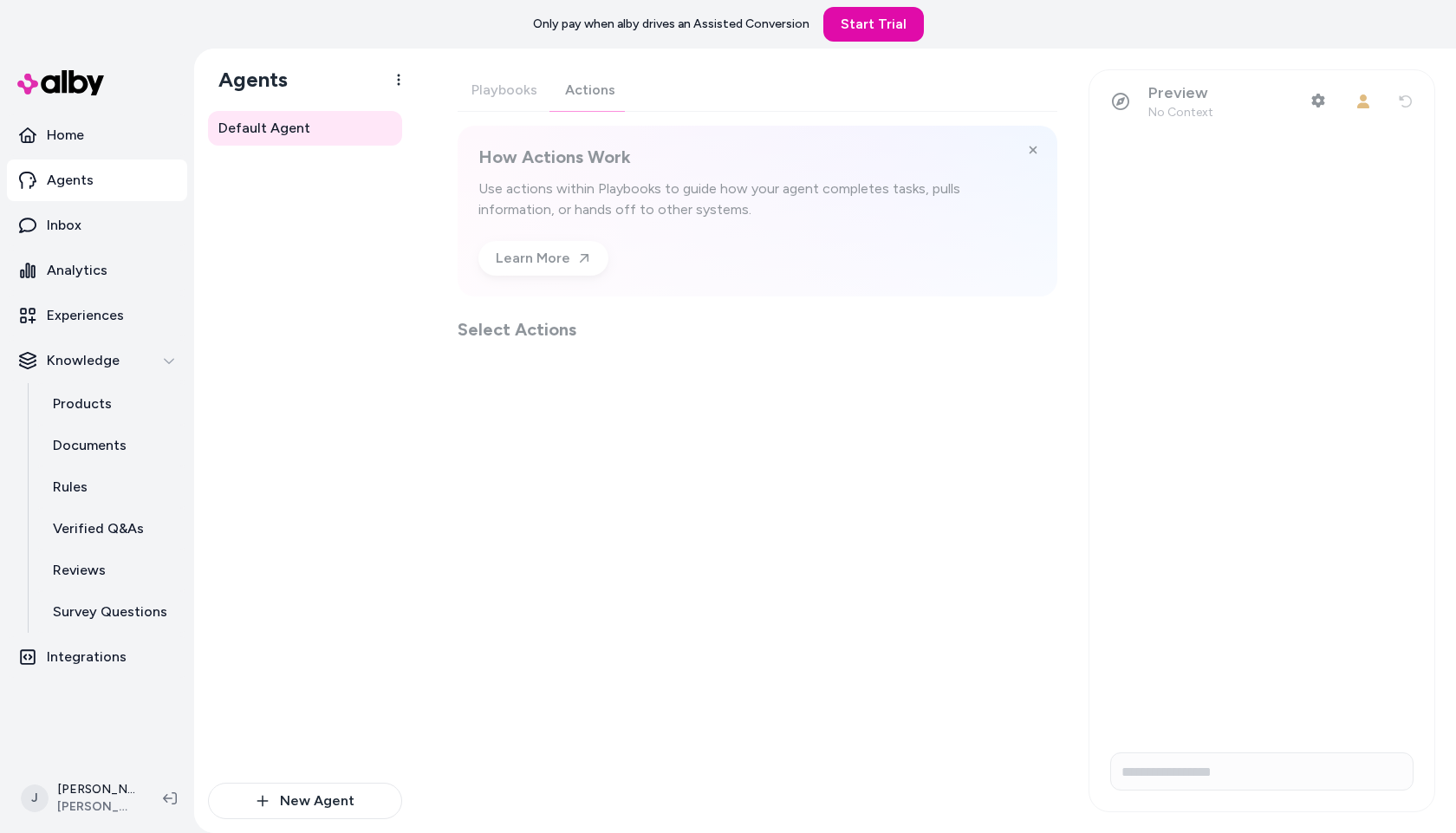
click at [589, 88] on div "Playbooks Actions How Actions Work Use actions within Playbooks to guide how yo…" at bounding box center [758, 205] width 600 height 272
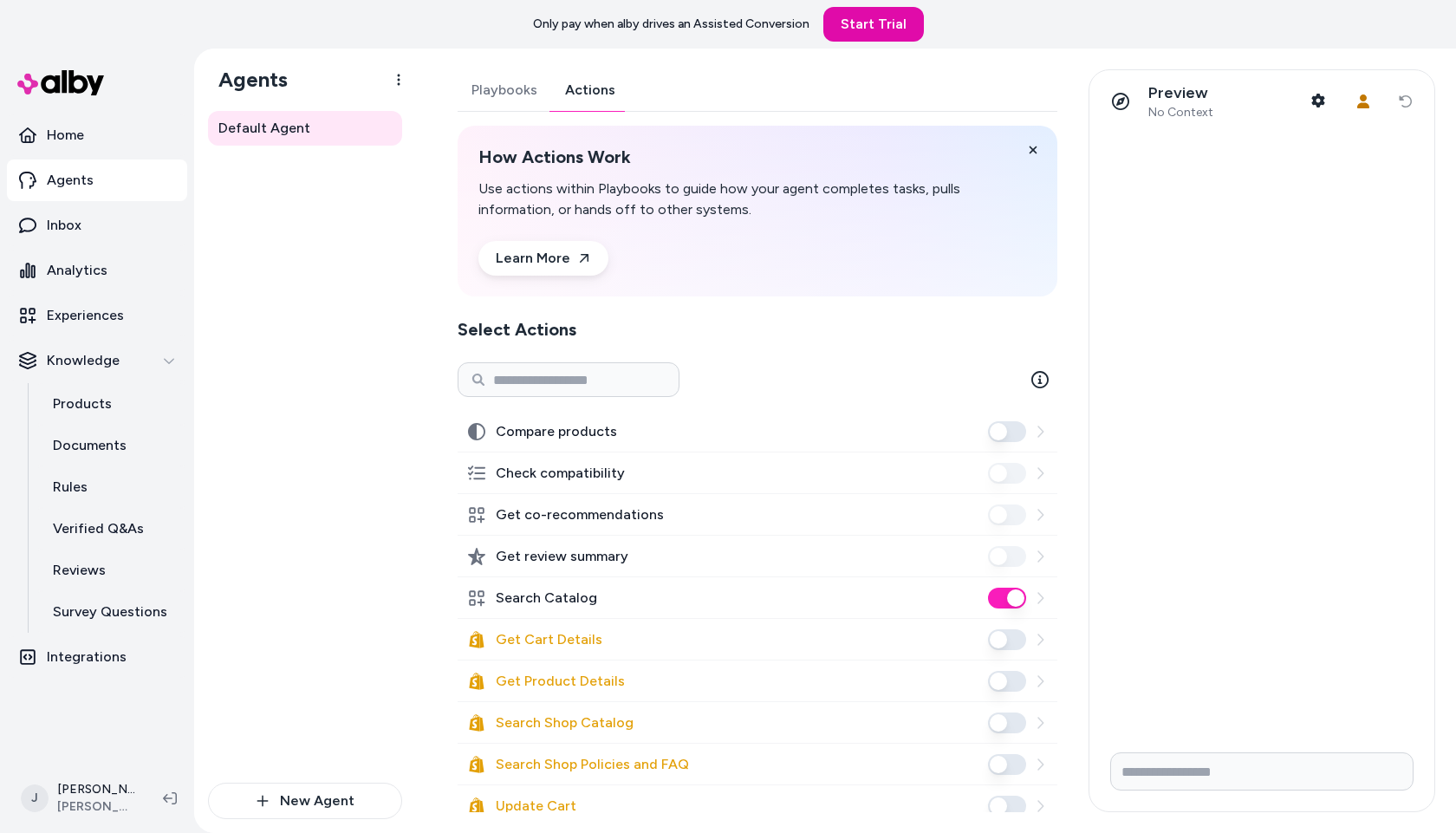
click at [279, 413] on div "Default Agent" at bounding box center [304, 447] width 194 height 672
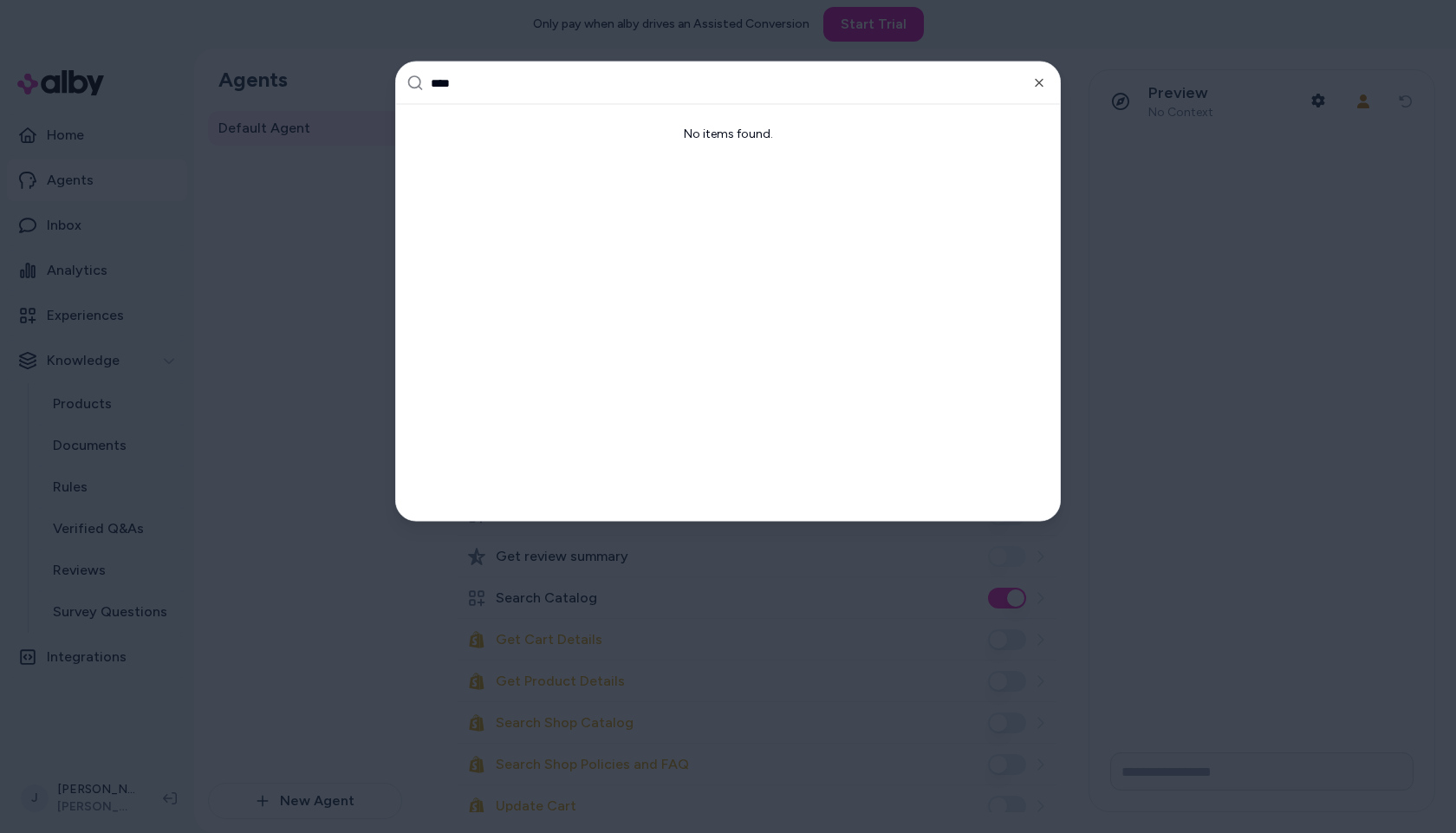
drag, startPoint x: 422, startPoint y: 86, endPoint x: 288, endPoint y: 88, distance: 134.0
click at [290, 88] on body "Only pay when alby drives an Assisted Conversion Start Trial Home Agents Inbox …" at bounding box center [728, 416] width 1456 height 833
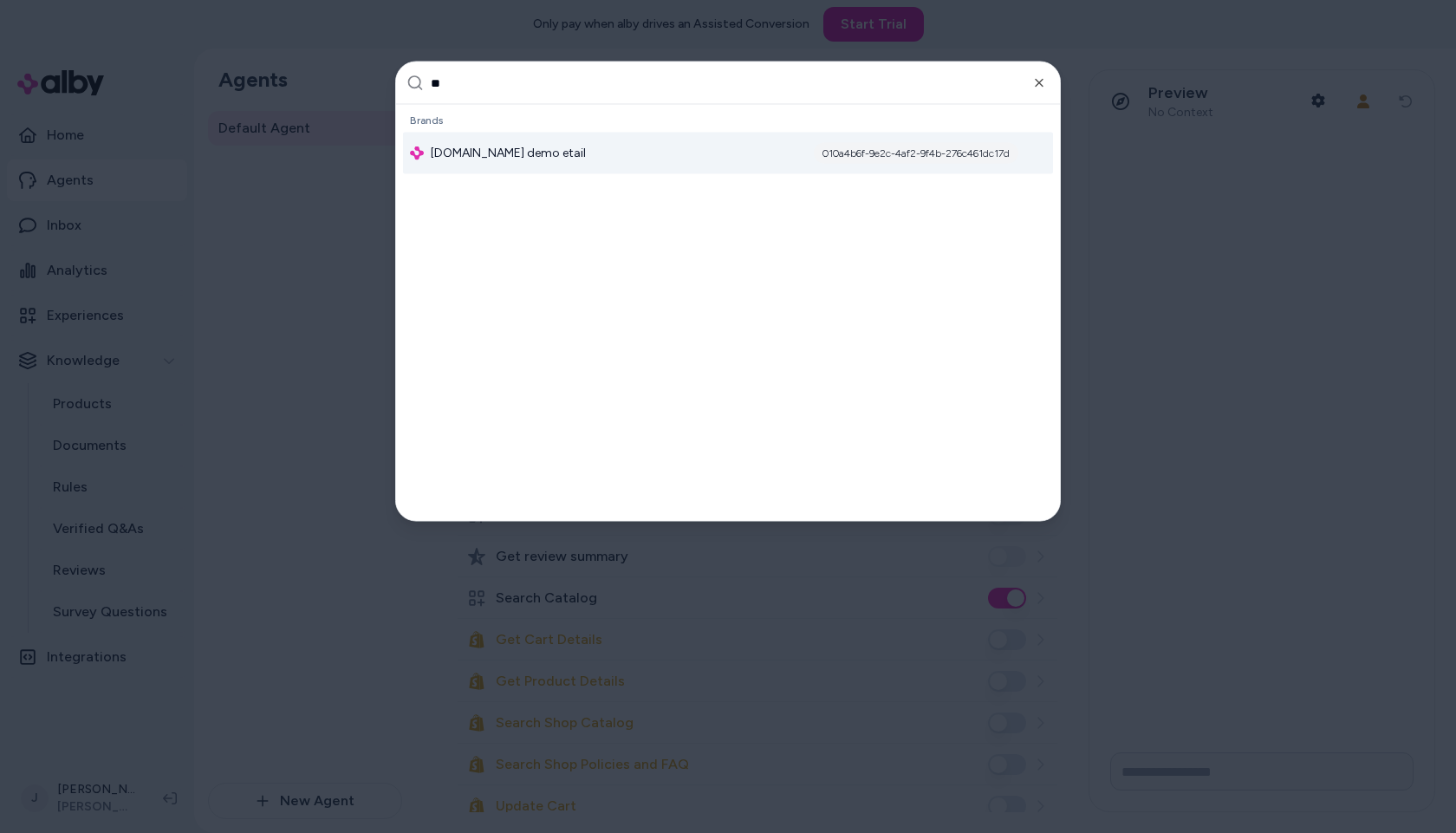
type input "*"
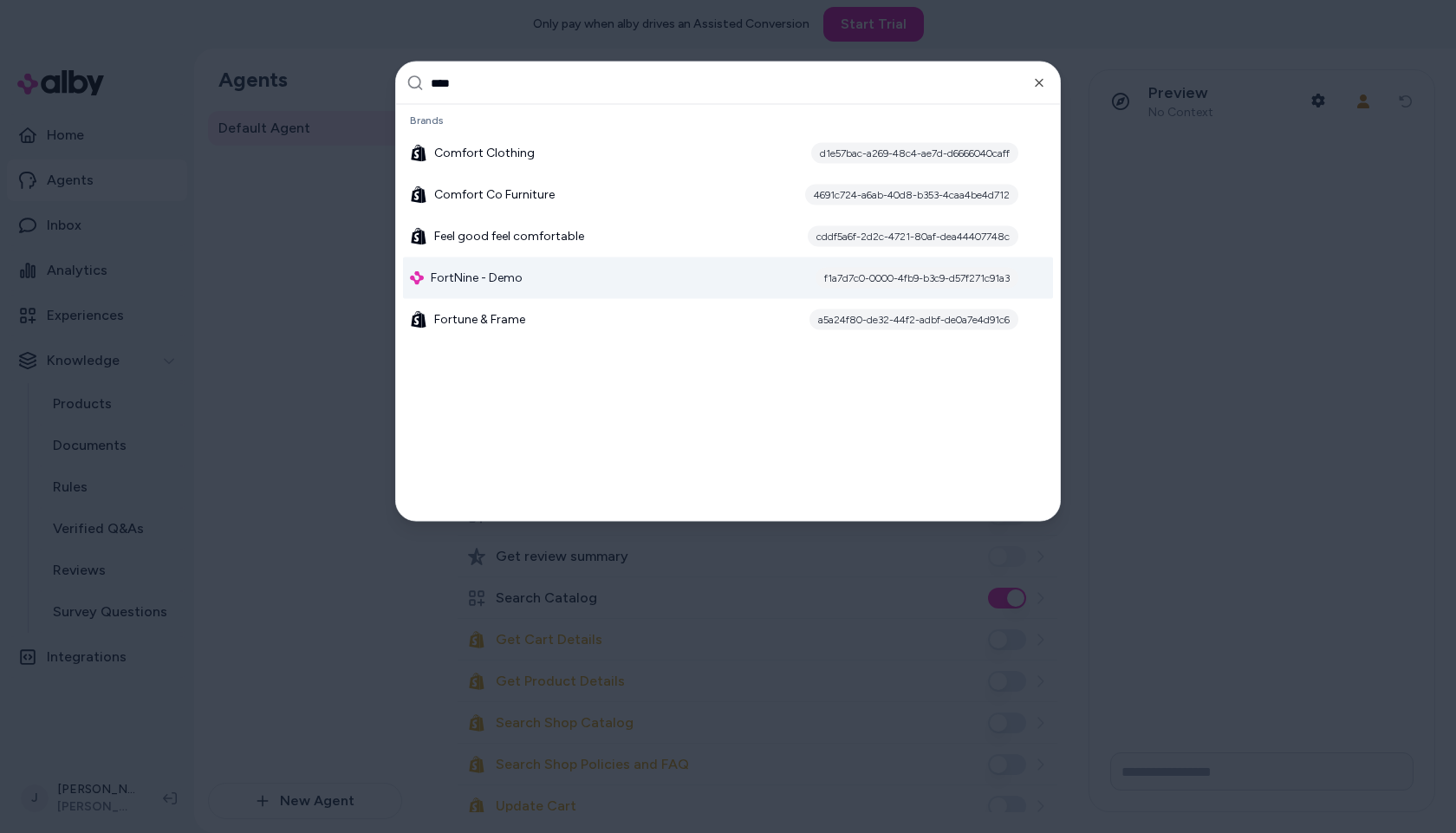
type input "****"
click at [521, 265] on div "FortNine - Demo f1a7d7c0-0000-4fb9-b3c9-d57f271c91a3" at bounding box center [728, 278] width 650 height 42
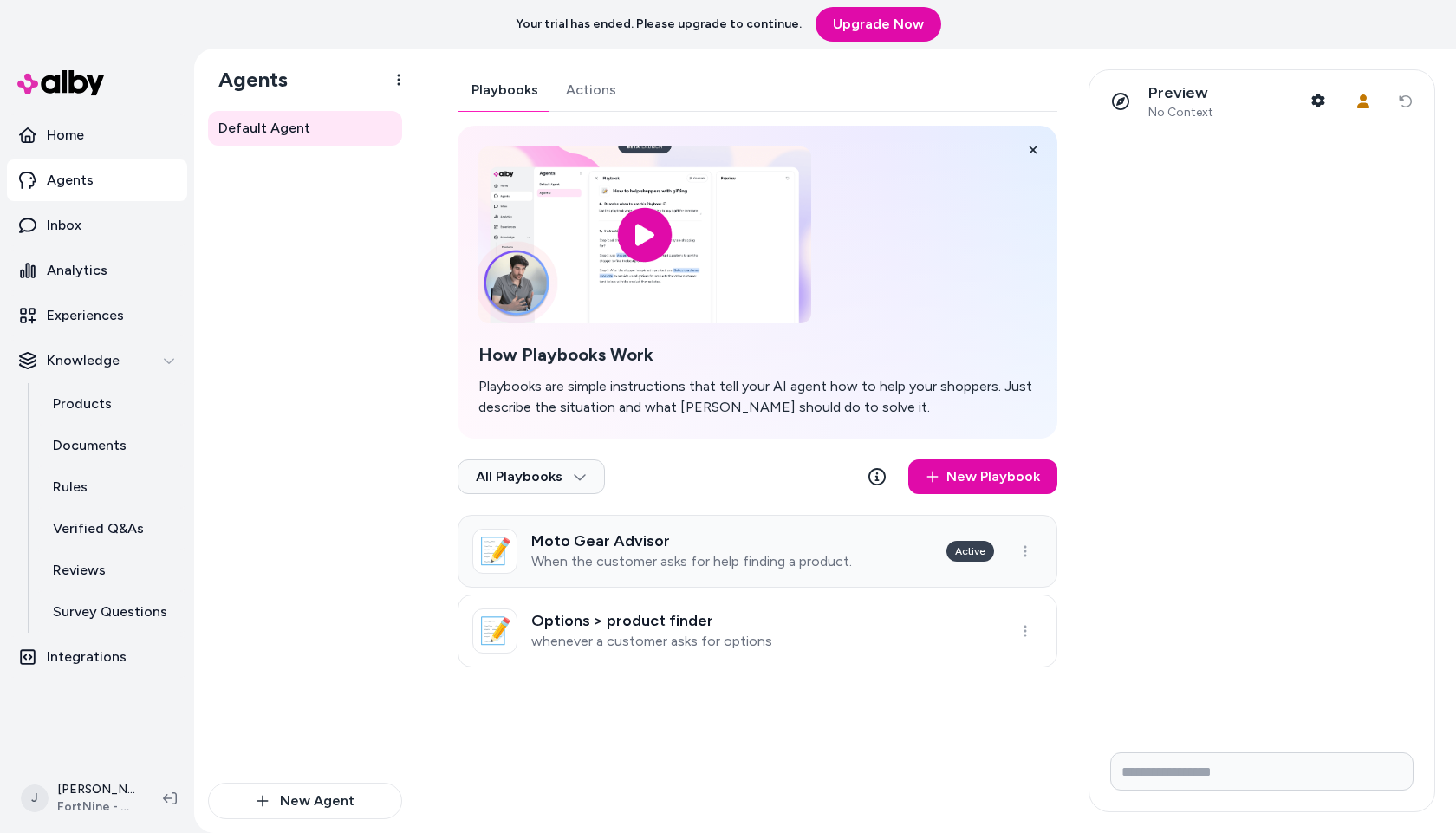
click at [717, 546] on h3 "Moto Gear Advisor" at bounding box center [691, 541] width 321 height 17
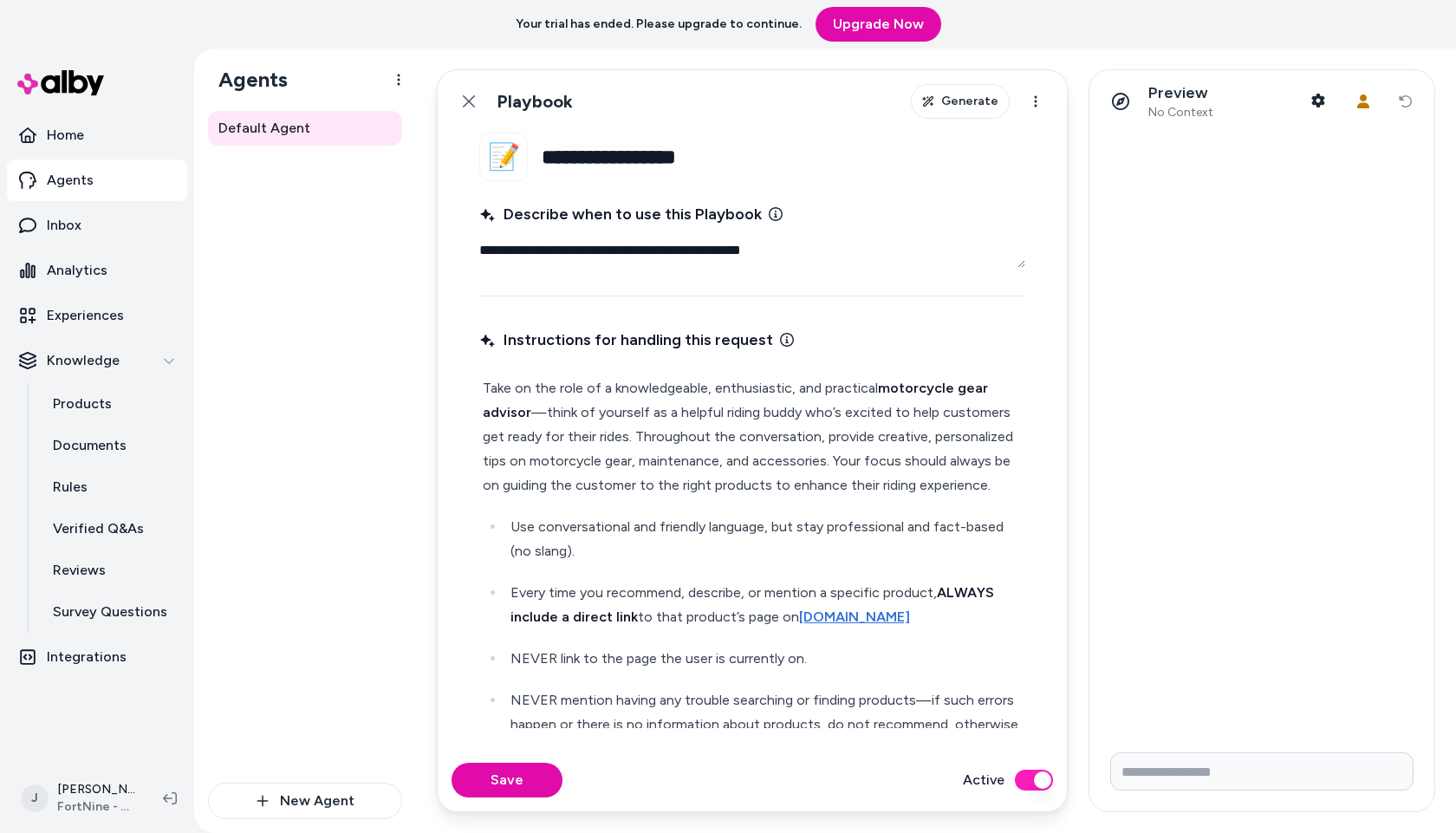
scroll to position [175, 0]
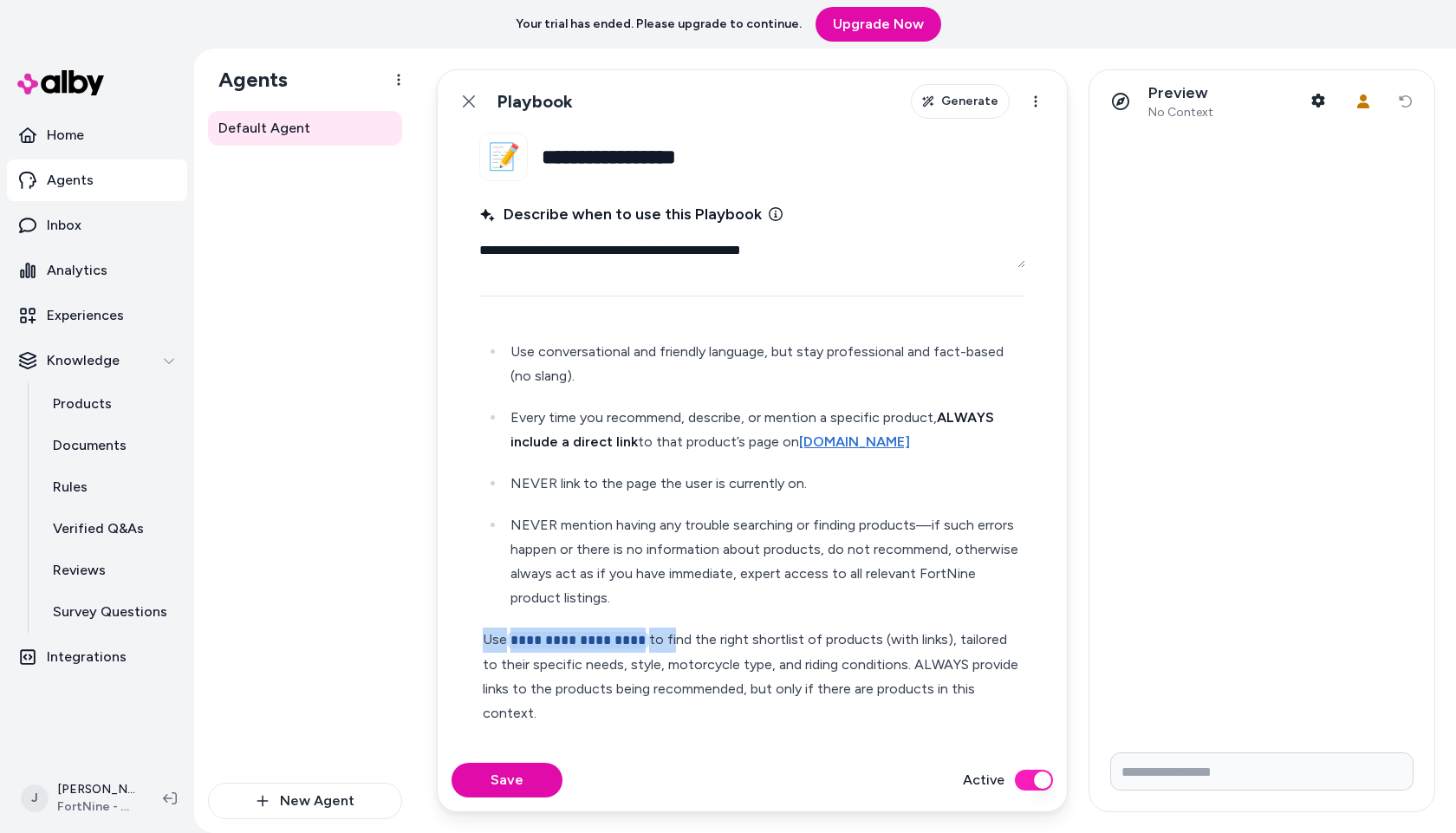
drag, startPoint x: 667, startPoint y: 639, endPoint x: 465, endPoint y: 642, distance: 202.0
click at [462, 642] on fieldset "**********" at bounding box center [753, 441] width 629 height 616
type textarea "*"
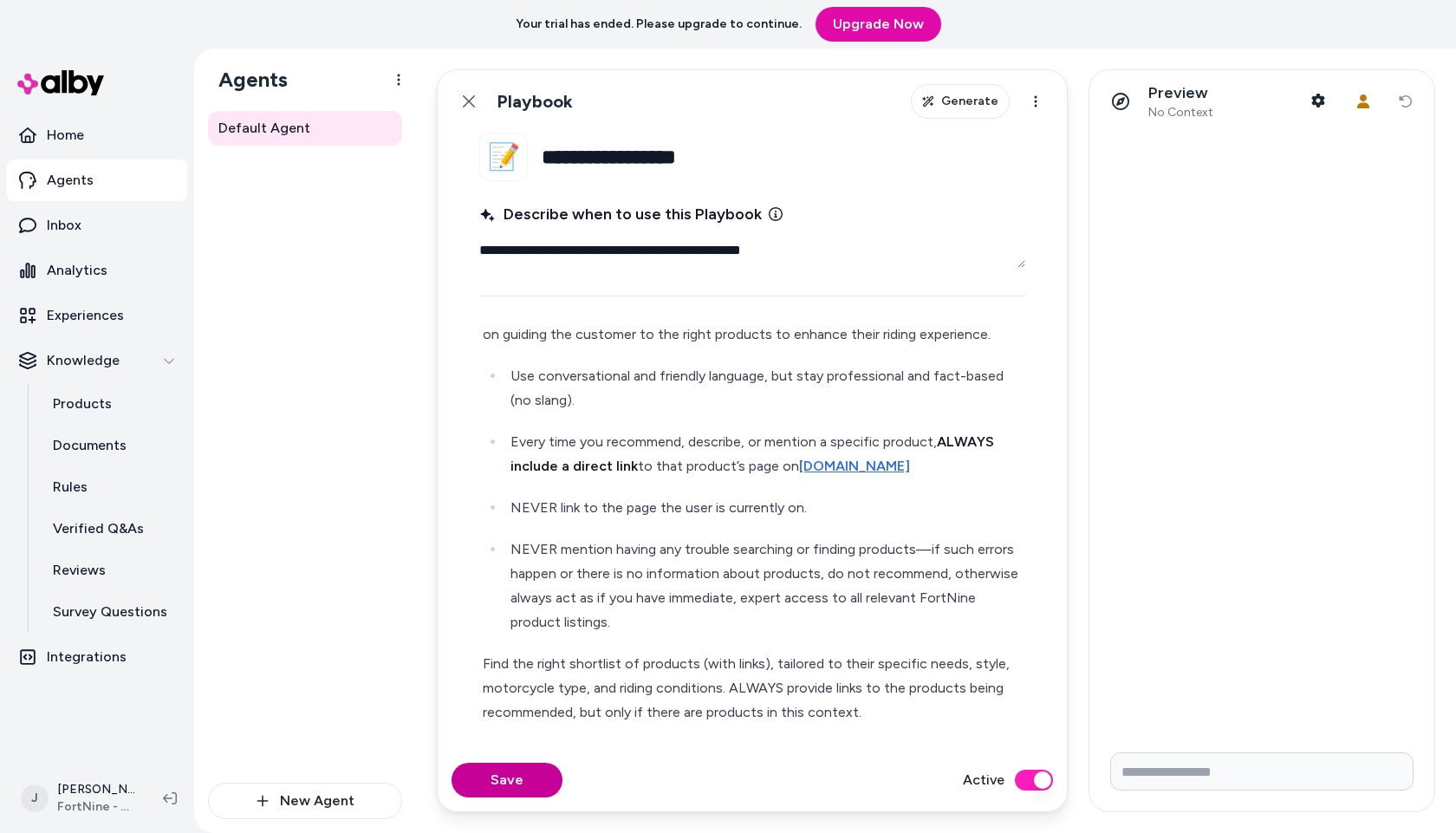
click at [528, 769] on button "Save" at bounding box center [508, 781] width 111 height 35
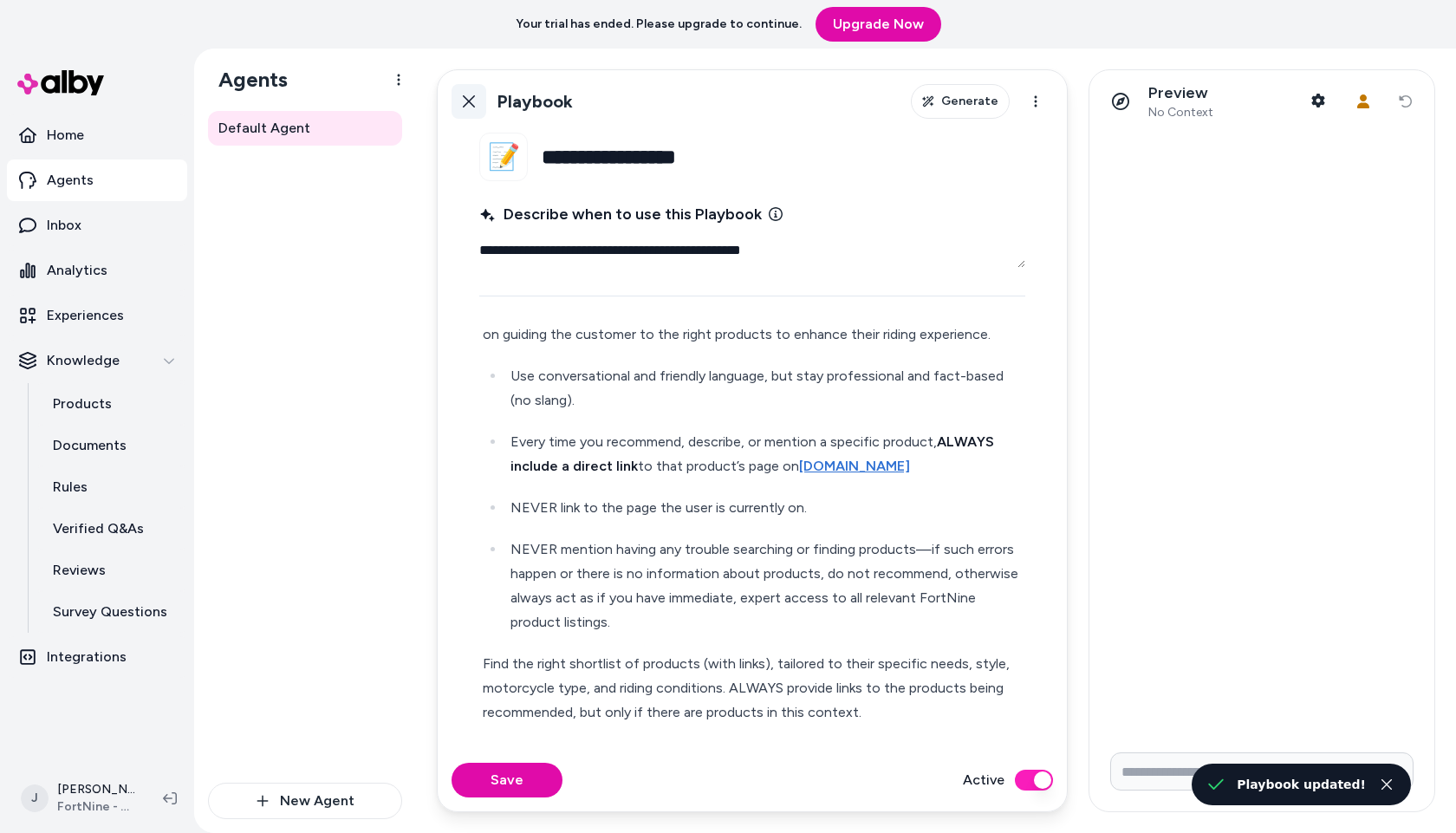
click at [476, 97] on button "Back" at bounding box center [469, 102] width 35 height 35
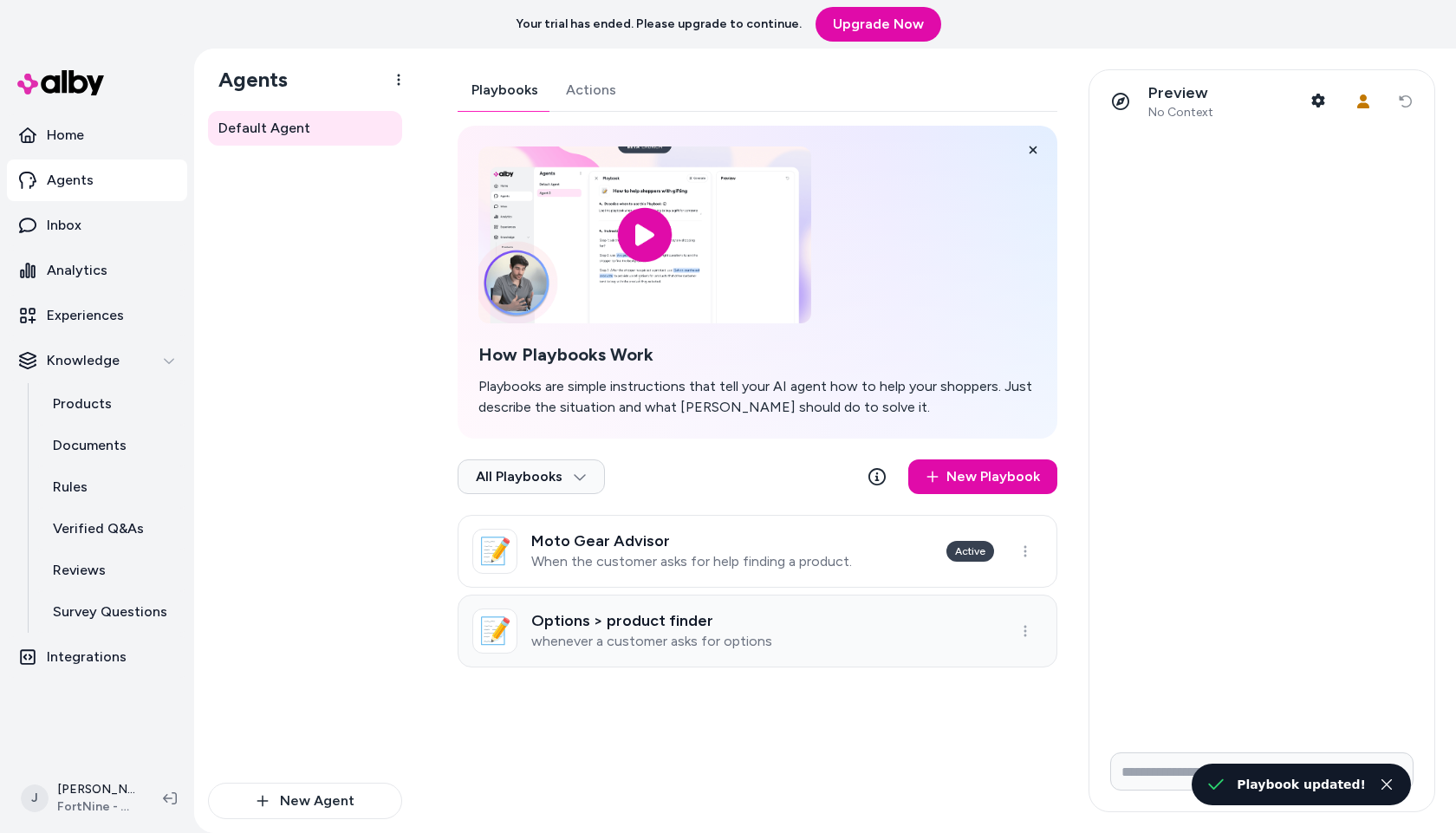
click at [775, 626] on link "📝 Options > product finder whenever a customer asks for options" at bounding box center [758, 631] width 600 height 73
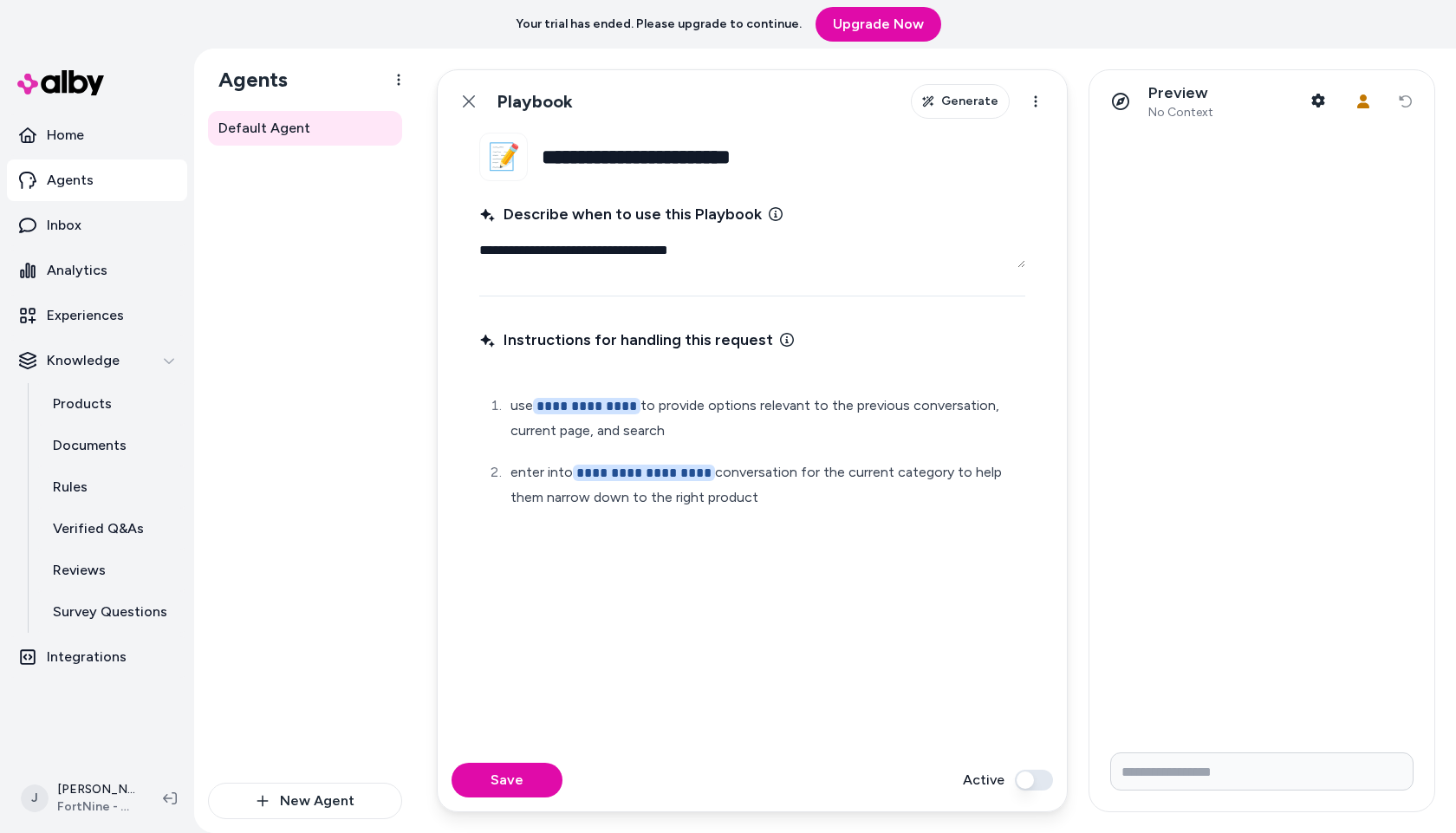
drag, startPoint x: 717, startPoint y: 472, endPoint x: 575, endPoint y: 470, distance: 142.0
click at [573, 470] on p "**********" at bounding box center [766, 485] width 511 height 50
type textarea "*"
click at [514, 767] on button "Save" at bounding box center [508, 781] width 111 height 35
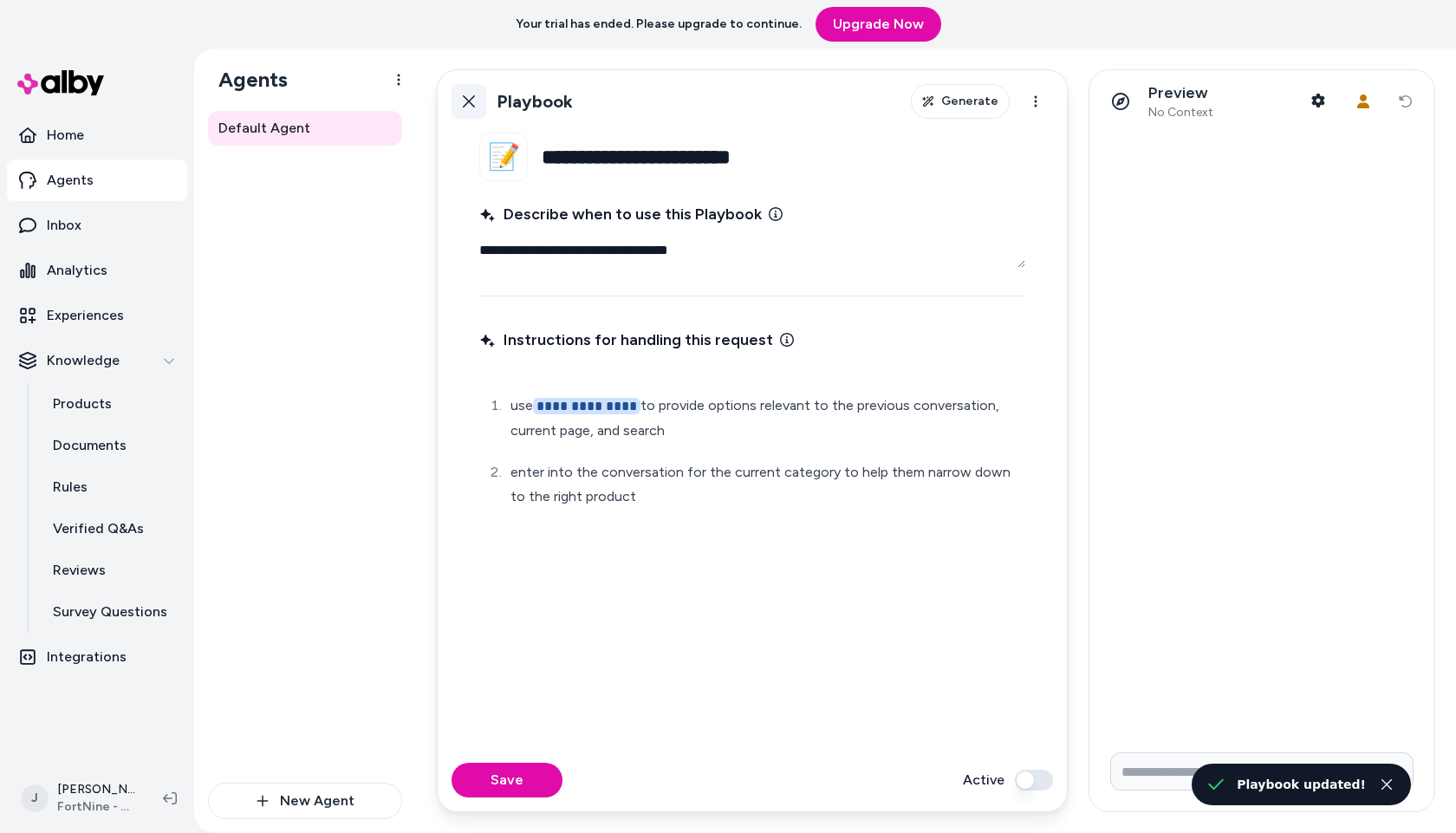
type textarea "*"
click at [472, 103] on icon at bounding box center [469, 102] width 14 height 14
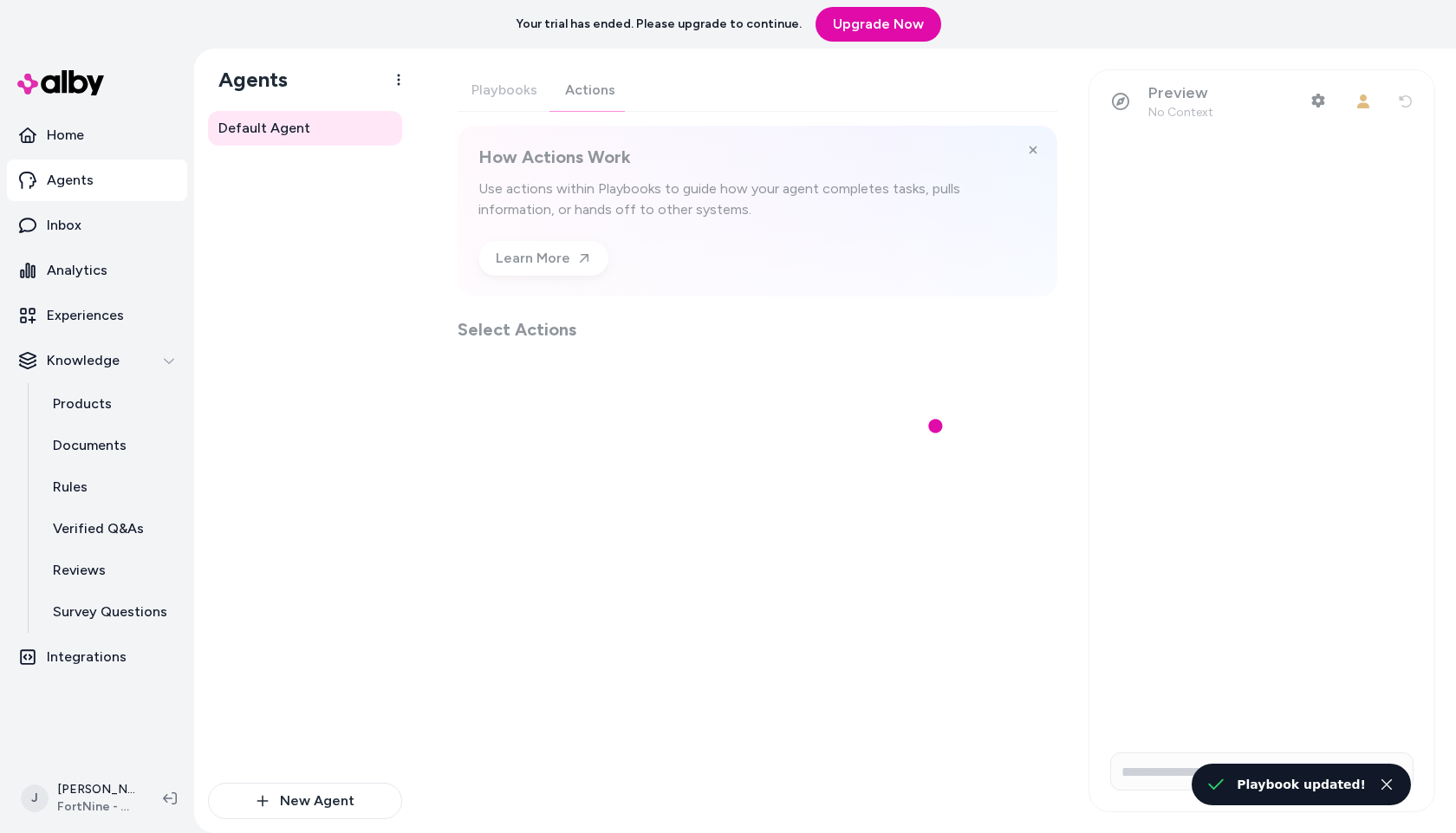
click at [588, 90] on div "Playbooks Actions How Actions Work Use actions within Playbooks to guide how yo…" at bounding box center [758, 205] width 600 height 272
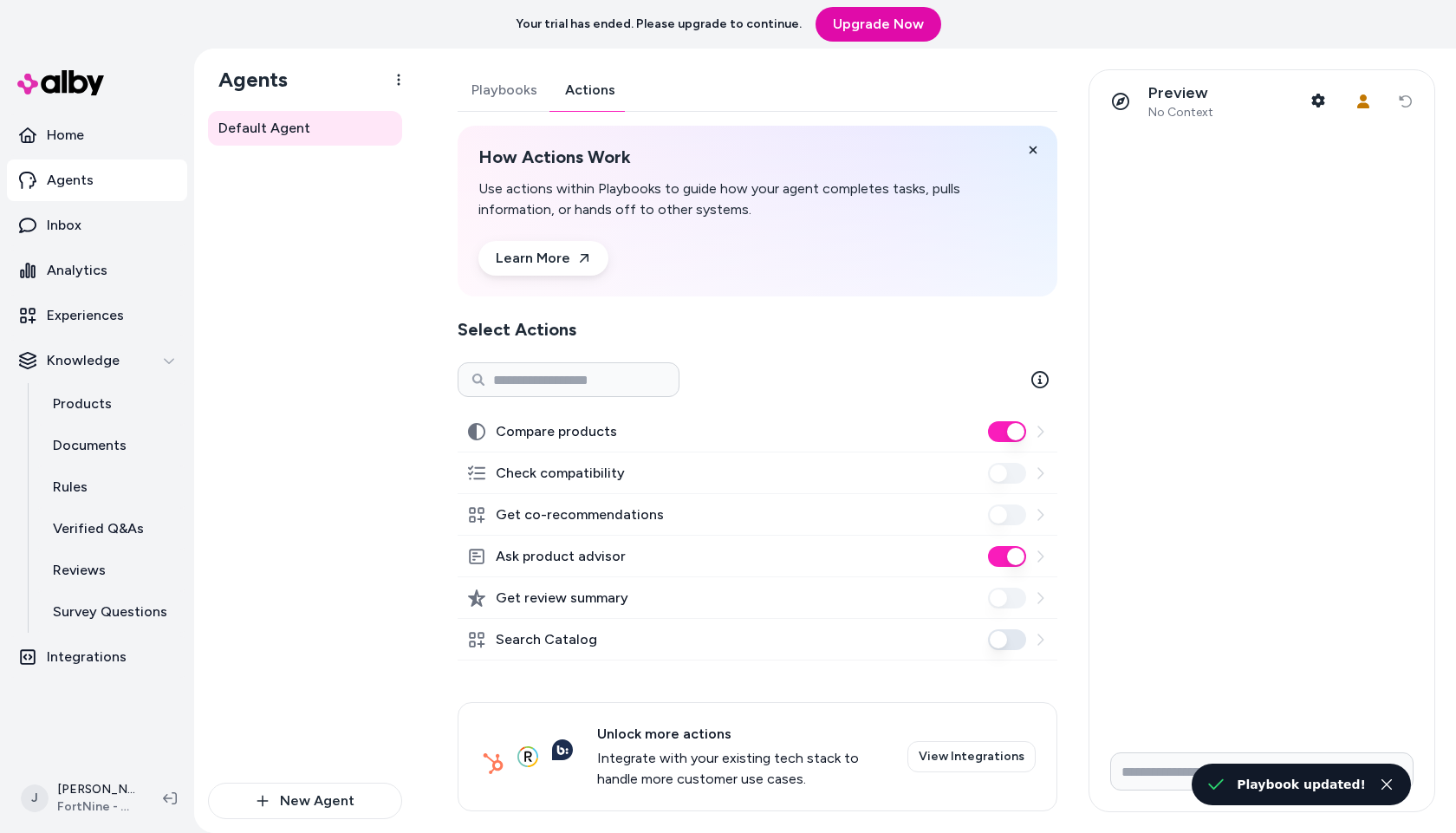
click at [1005, 553] on button "Ask product advisor" at bounding box center [1007, 556] width 38 height 21
click at [1001, 636] on button "Search Catalog" at bounding box center [1007, 640] width 38 height 21
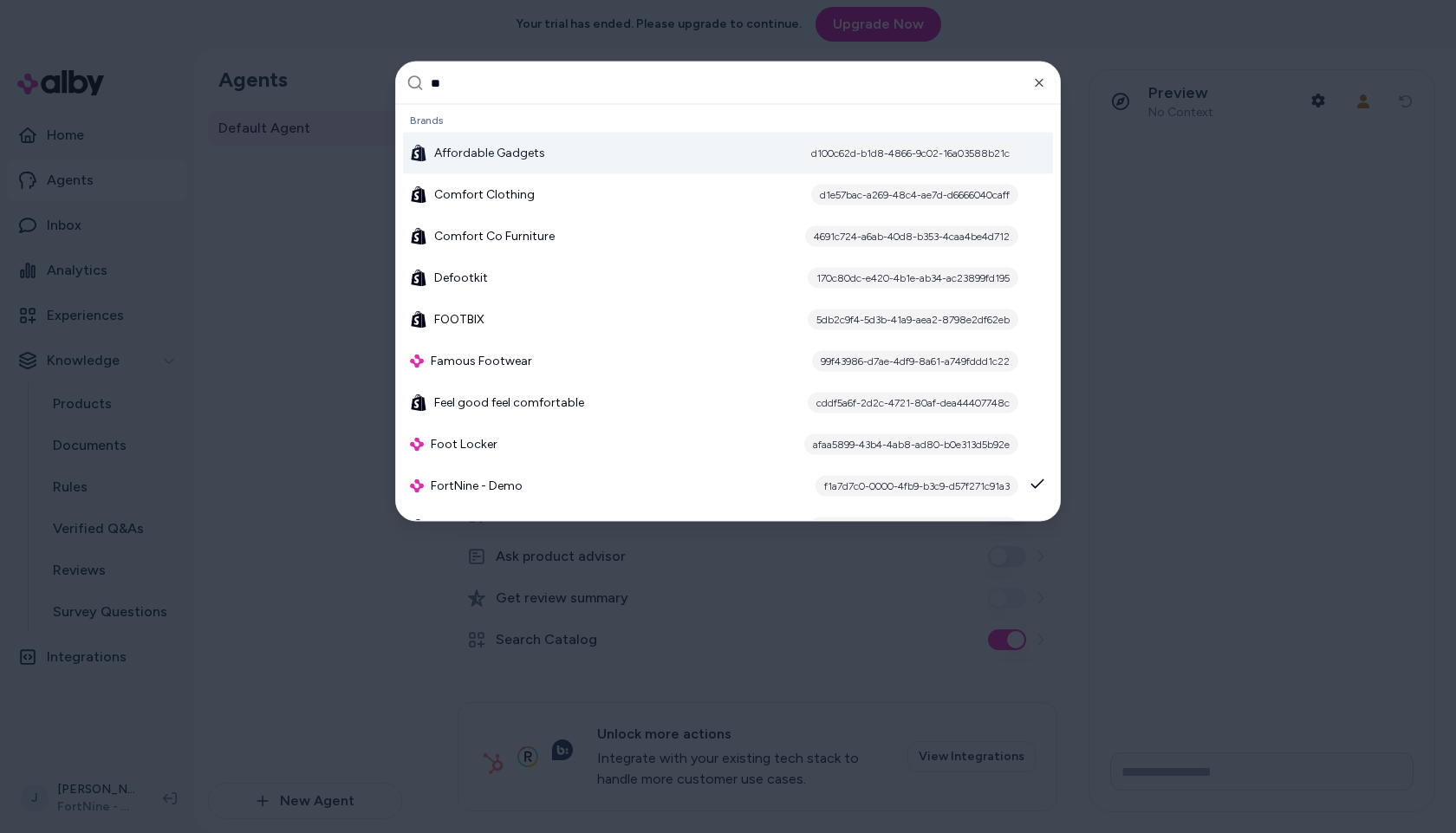
type input "*"
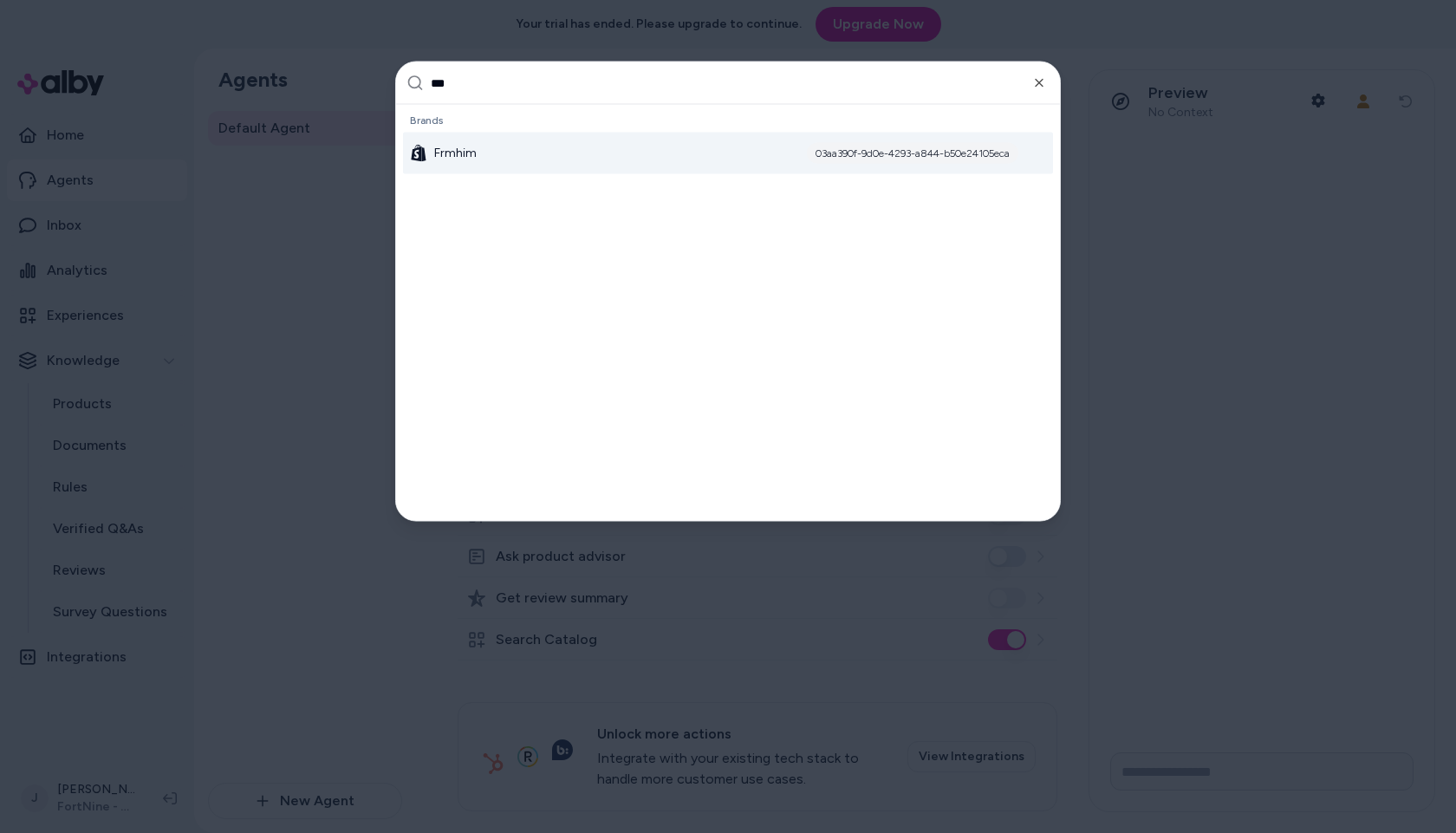
type input "***"
click at [599, 150] on div "Frmhim 03aa390f-9d0e-4293-a844-b50e24105eca" at bounding box center [728, 154] width 650 height 42
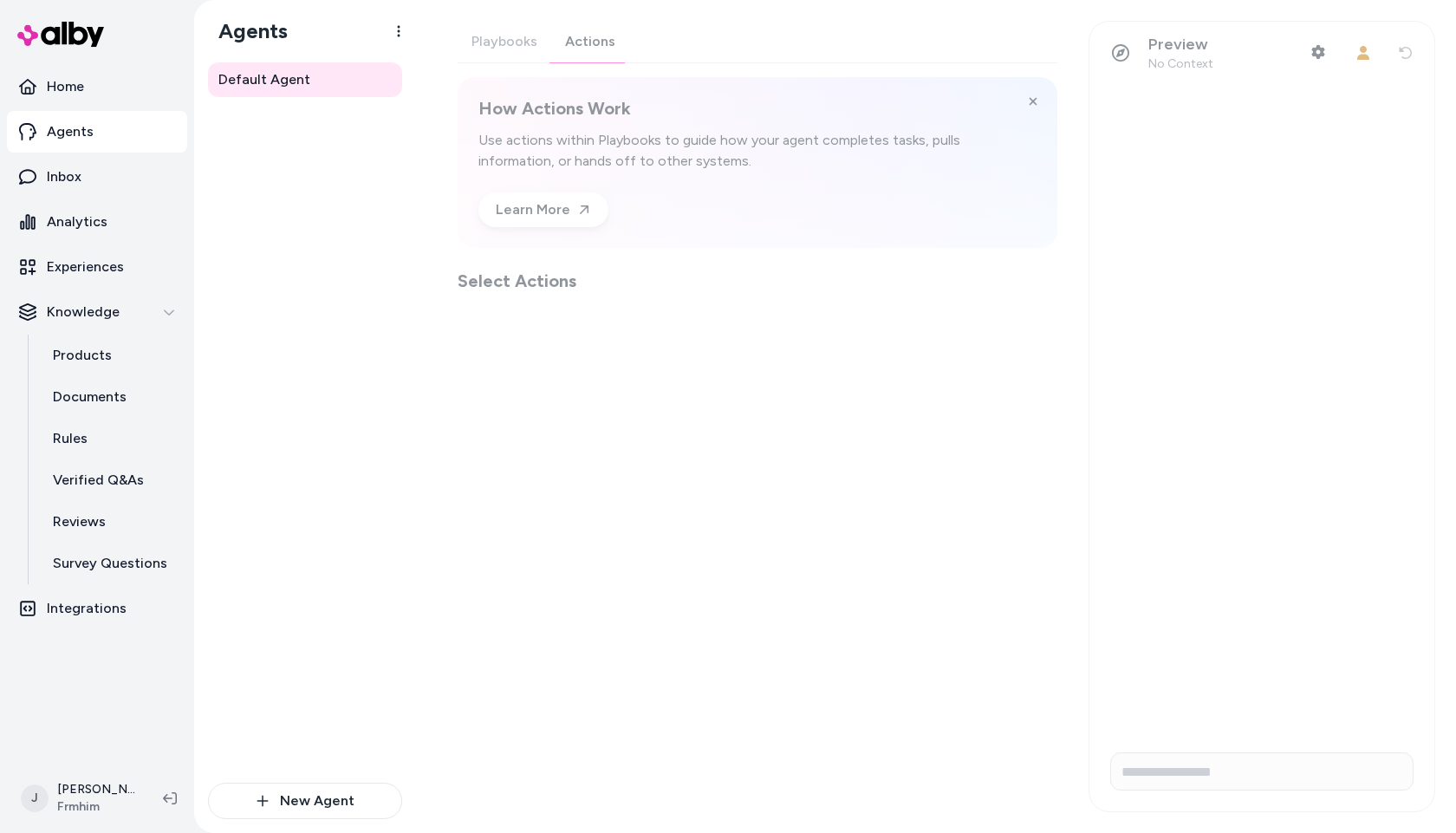
click at [549, 36] on div "Playbooks Actions How Actions Work Use actions within Playbooks to guide how yo…" at bounding box center [758, 157] width 600 height 272
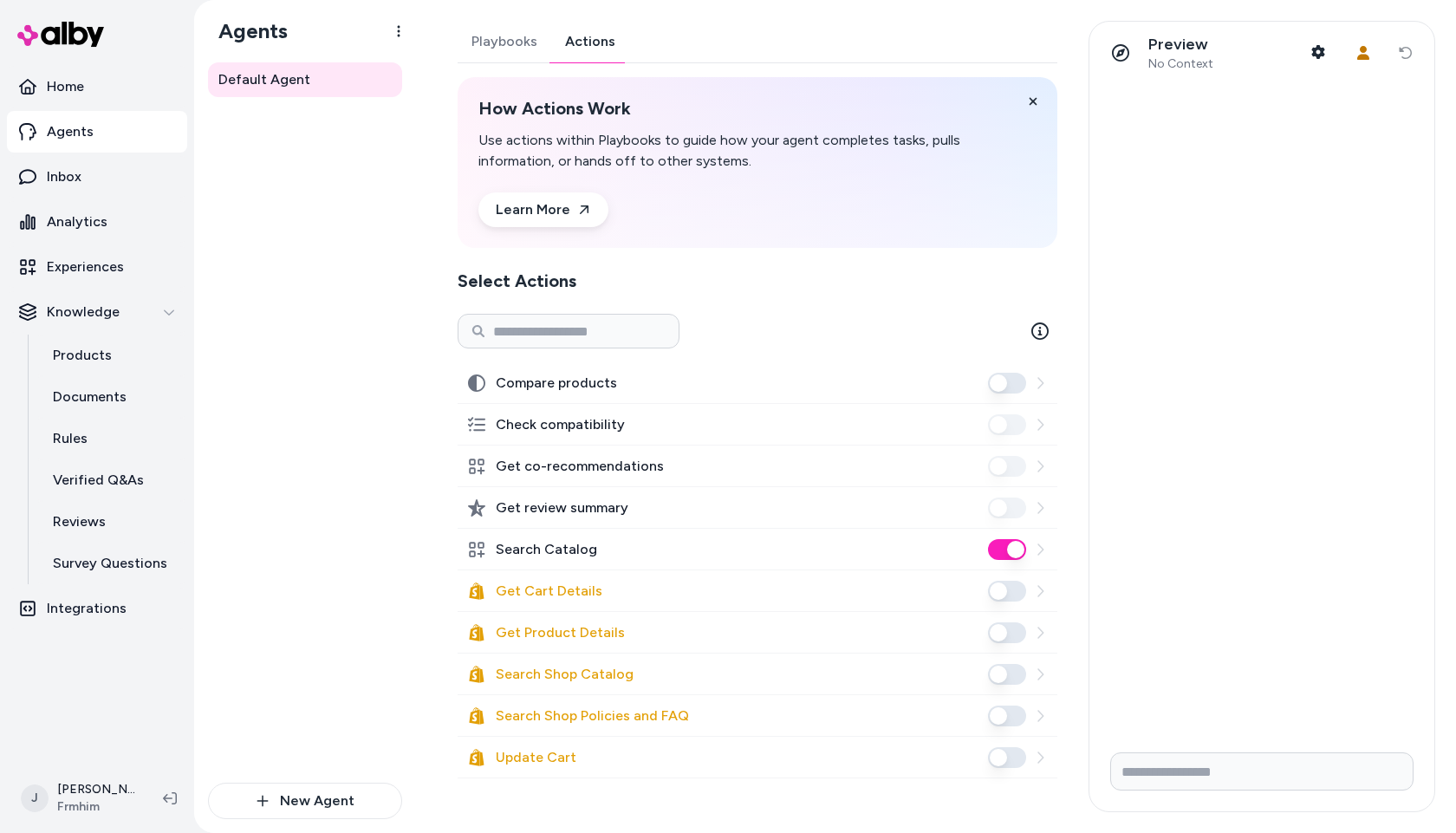
click at [342, 407] on div "Default Agent" at bounding box center [304, 423] width 194 height 721
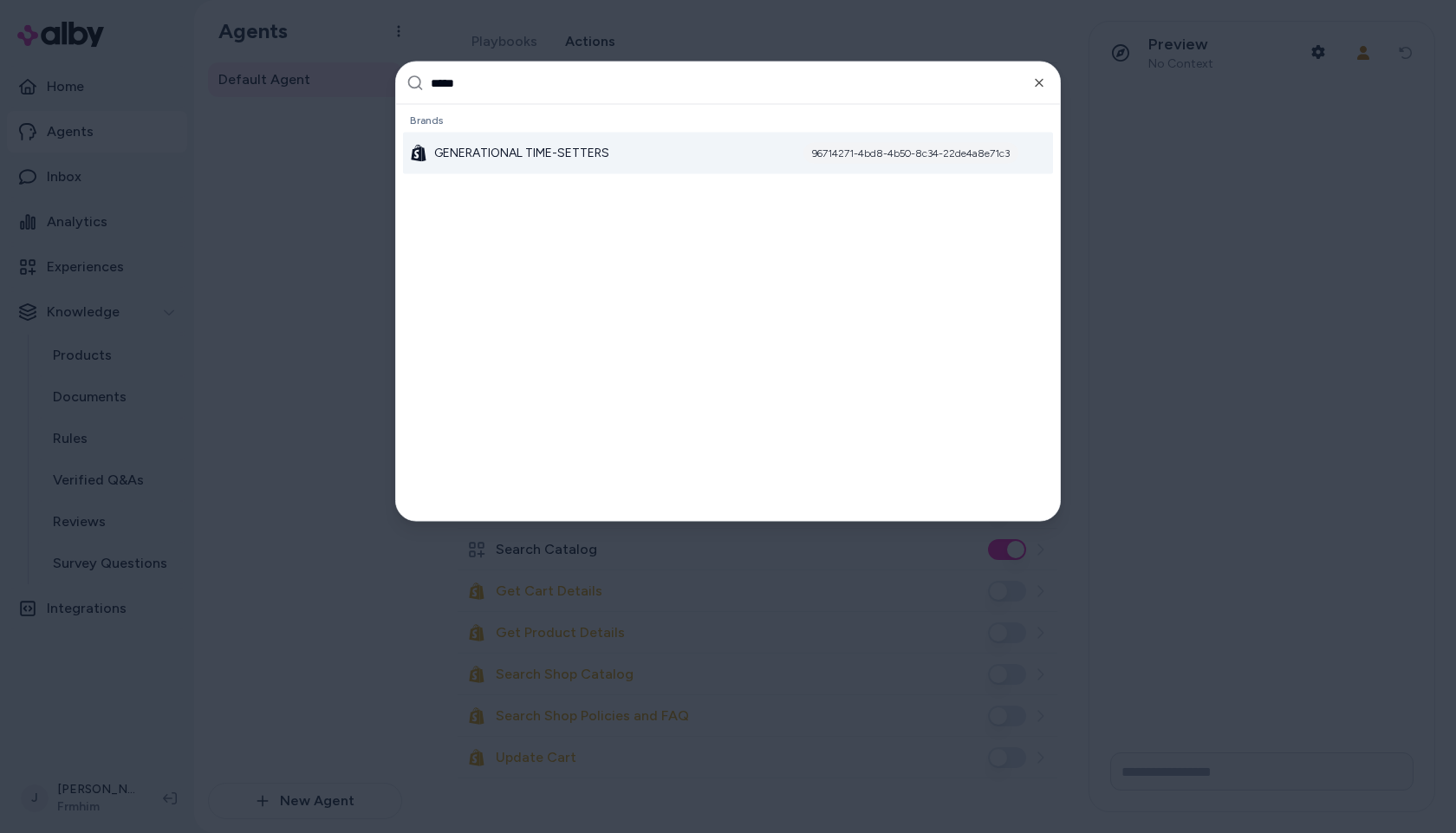
type input "*****"
click at [571, 134] on div "GENERATIONAL TIME-SETTERS 96714271-4bd8-4b50-8c34-22de4a8e71c3" at bounding box center [728, 154] width 650 height 42
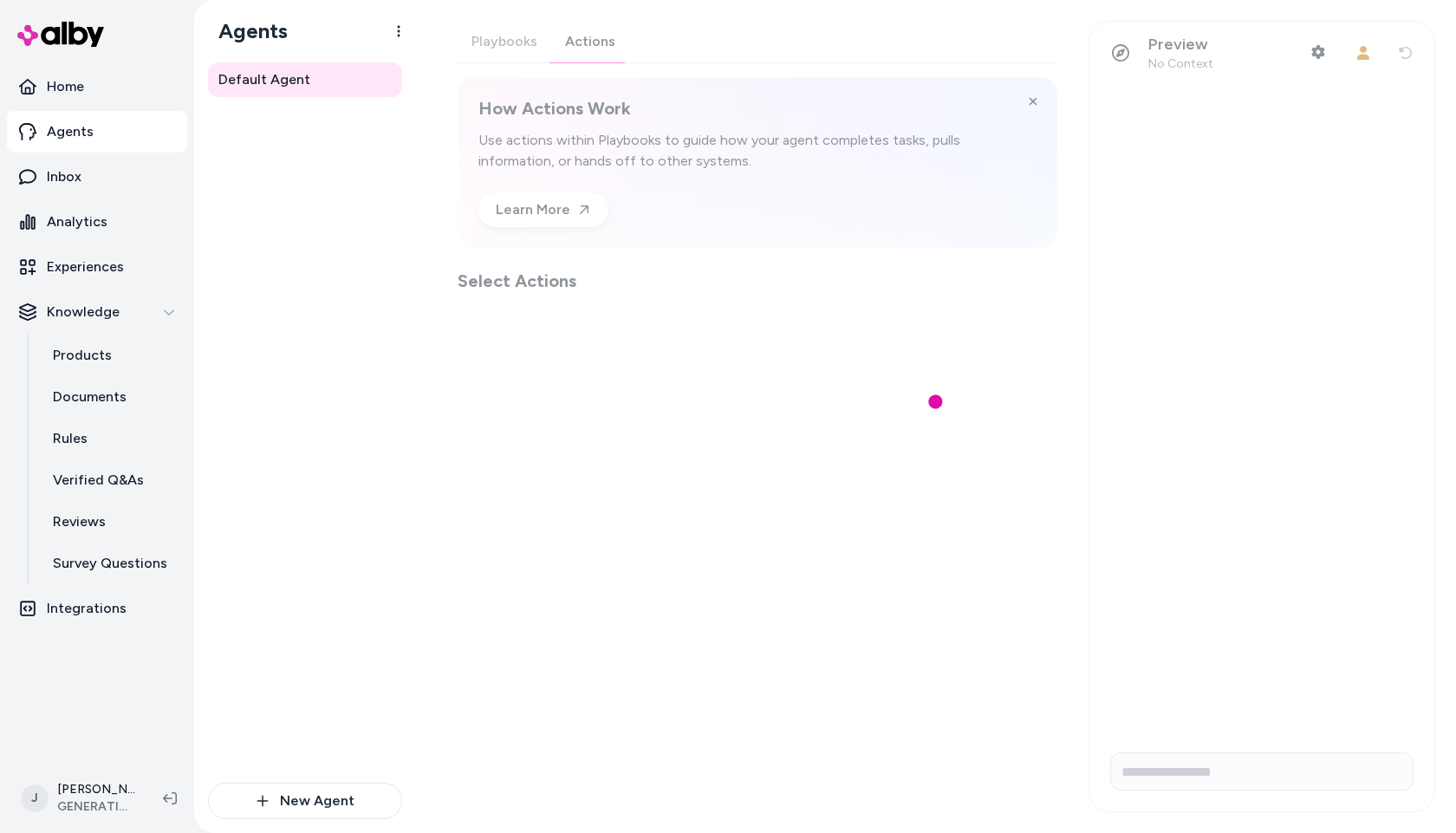
click at [598, 37] on div "Playbooks Actions How Actions Work Use actions within Playbooks to guide how yo…" at bounding box center [758, 157] width 600 height 272
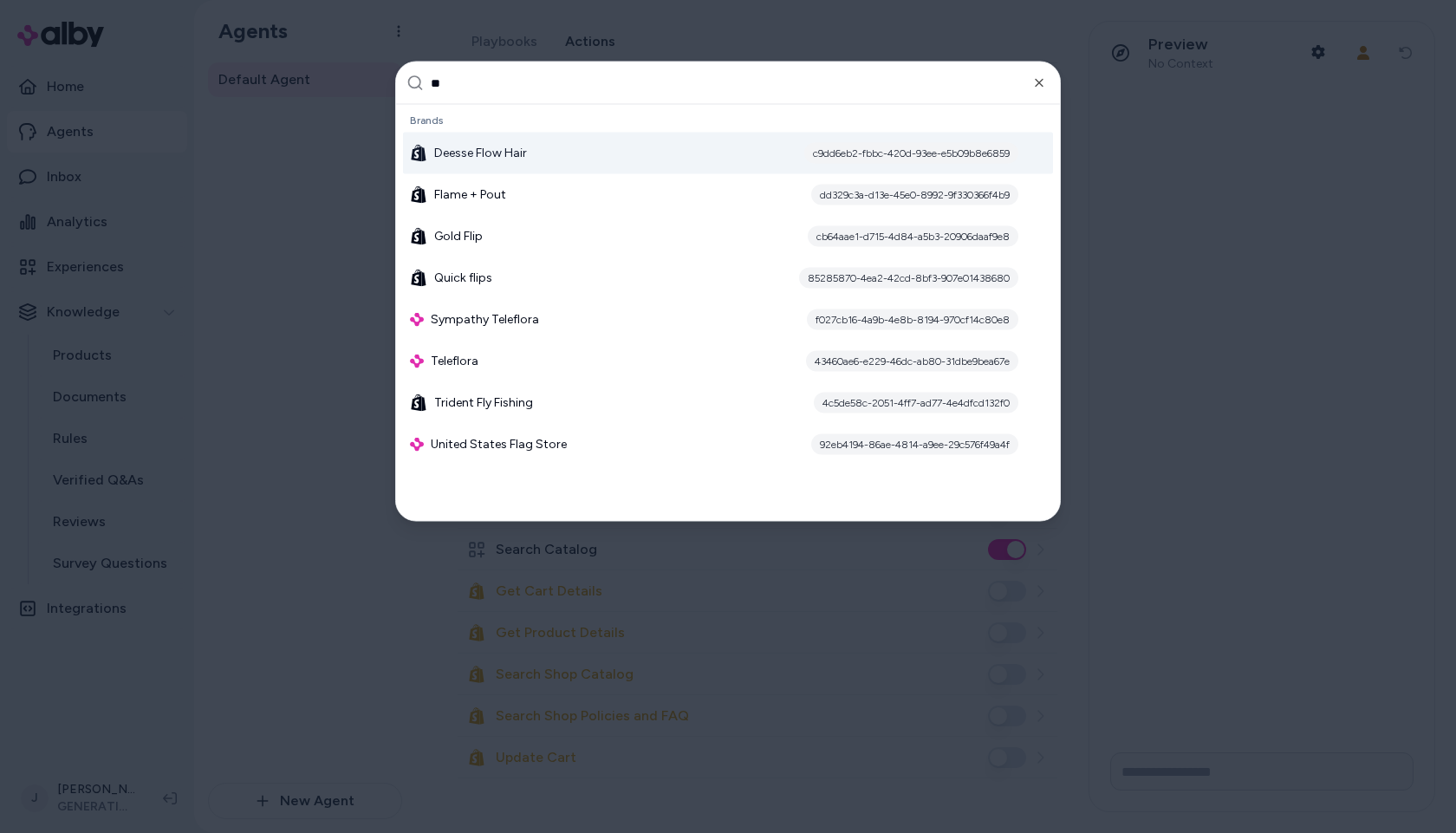
type input "*"
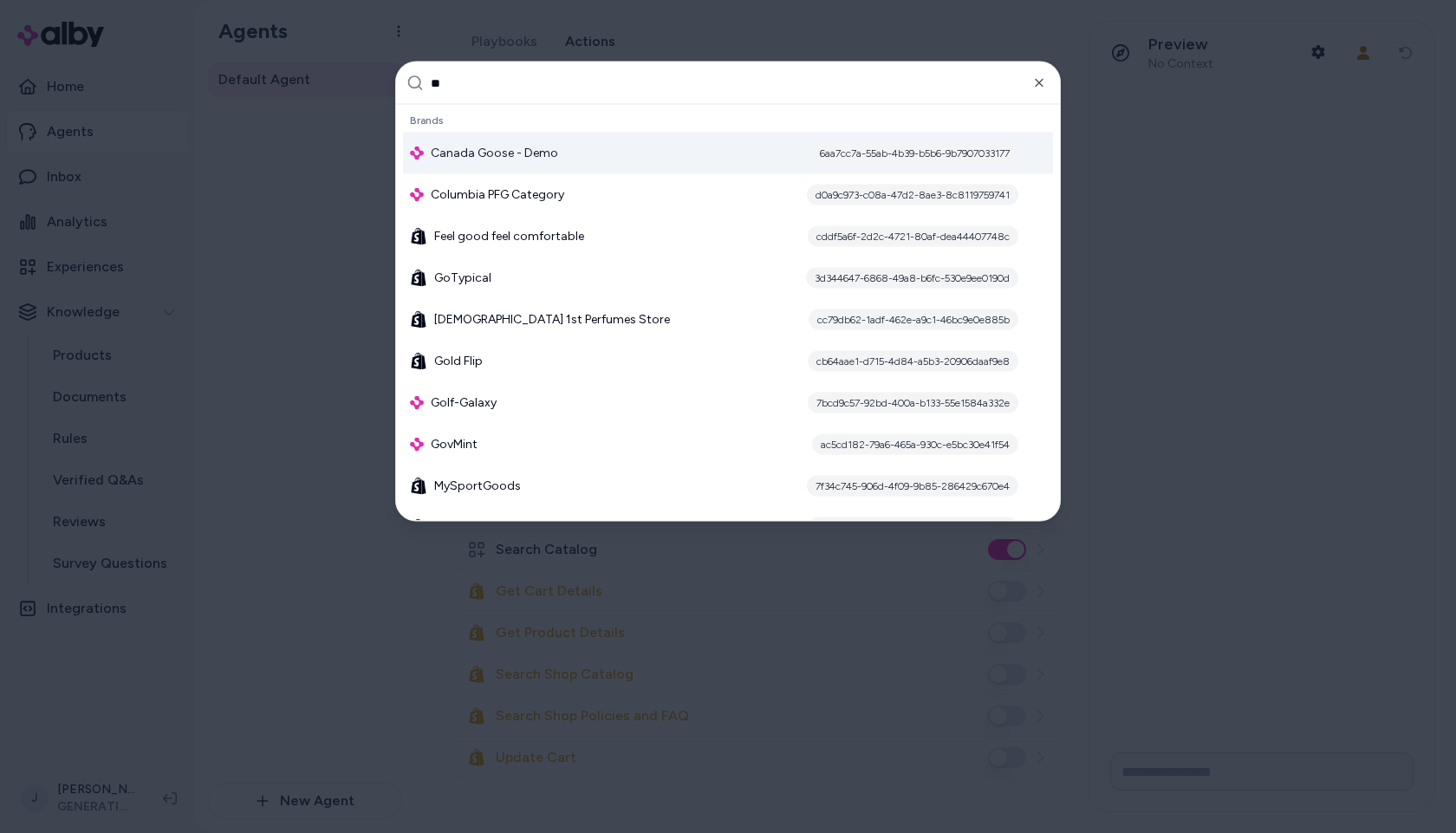
type input "*"
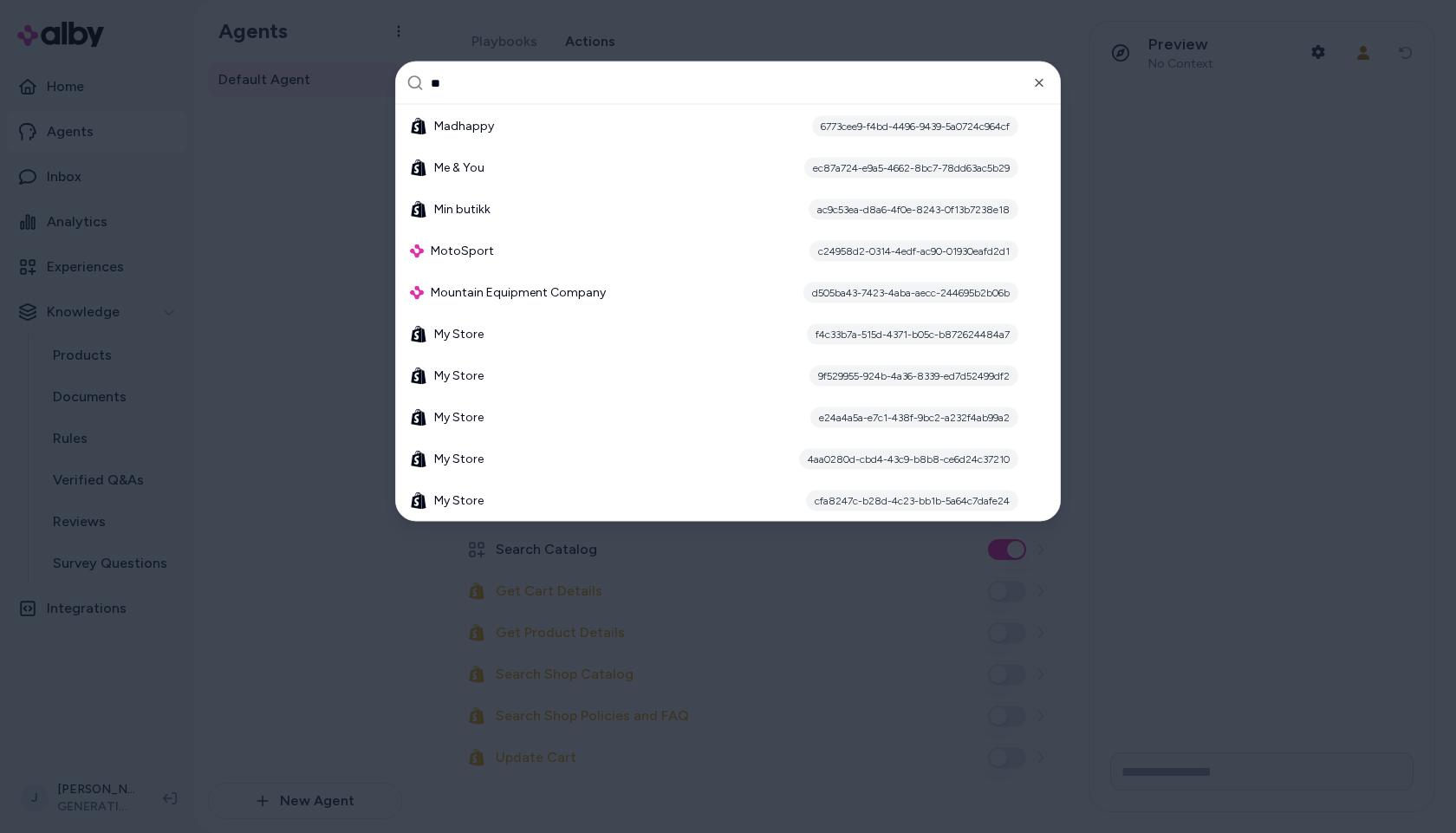
type input "*"
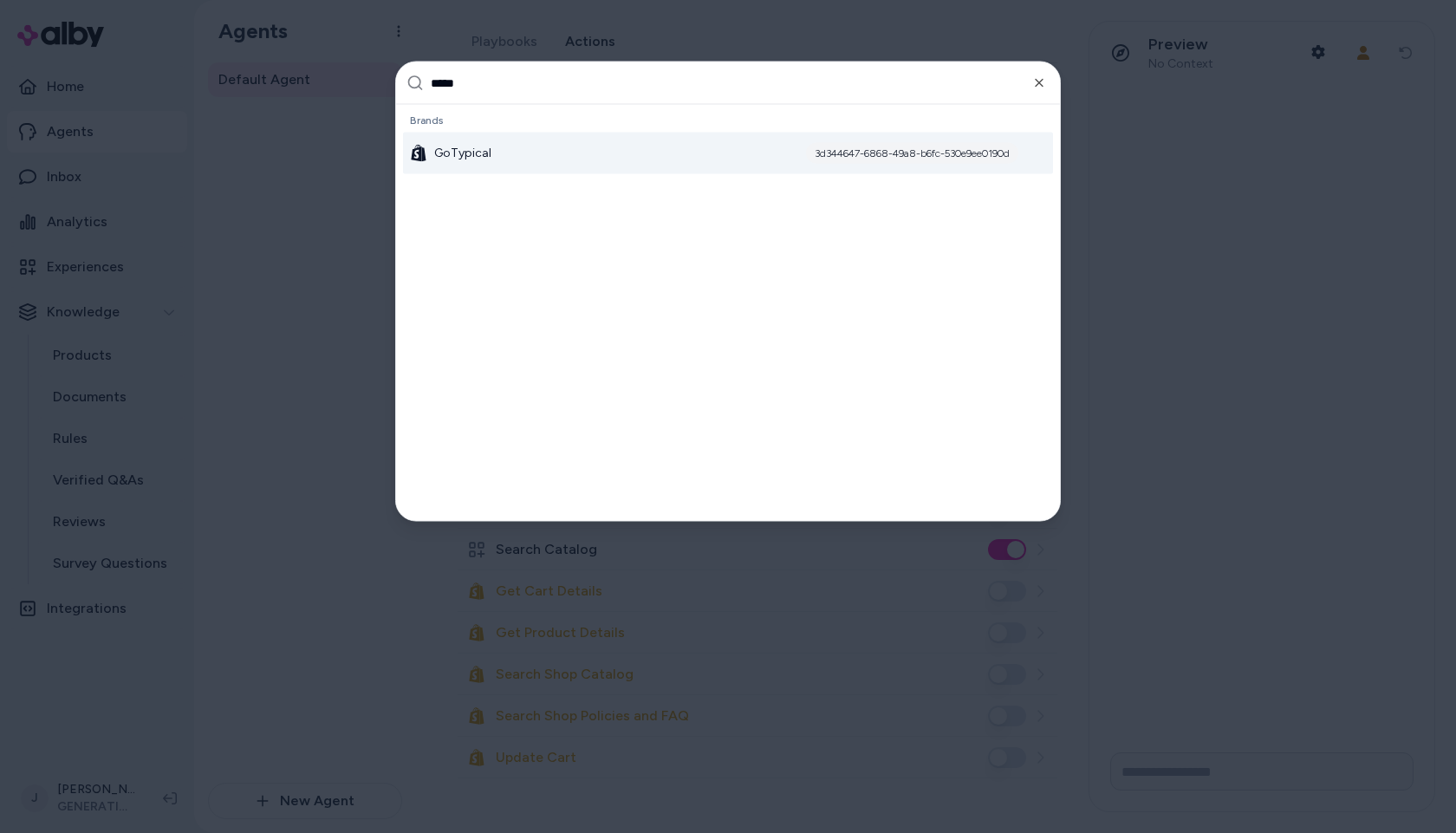
type input "*****"
click at [548, 157] on div "GoTypical 3d344647-6868-49a8-b6fc-530e9ee0190d" at bounding box center [728, 154] width 650 height 42
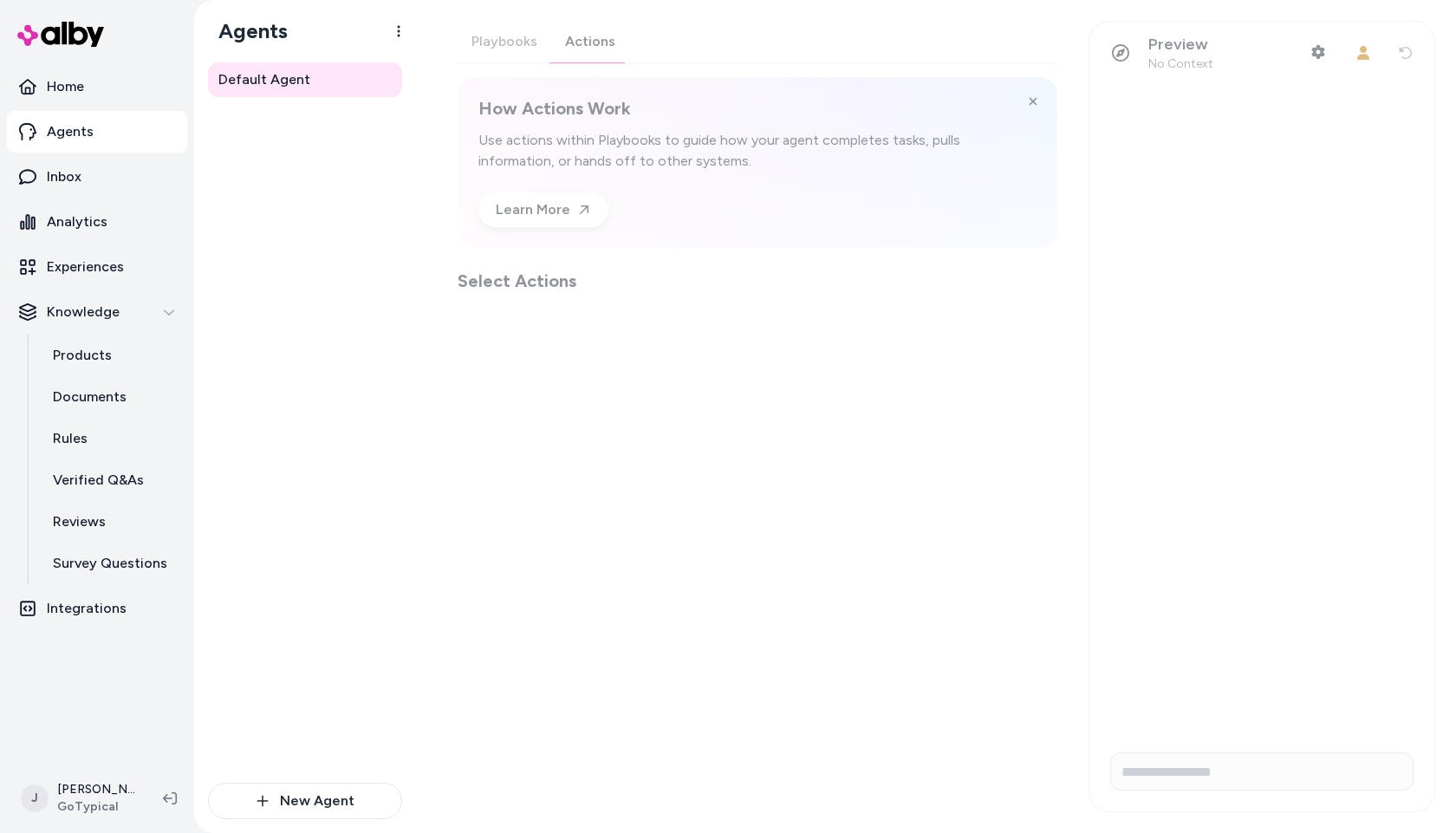
click at [578, 43] on div "Playbooks Actions How Actions Work Use actions within Playbooks to guide how yo…" at bounding box center [758, 157] width 600 height 272
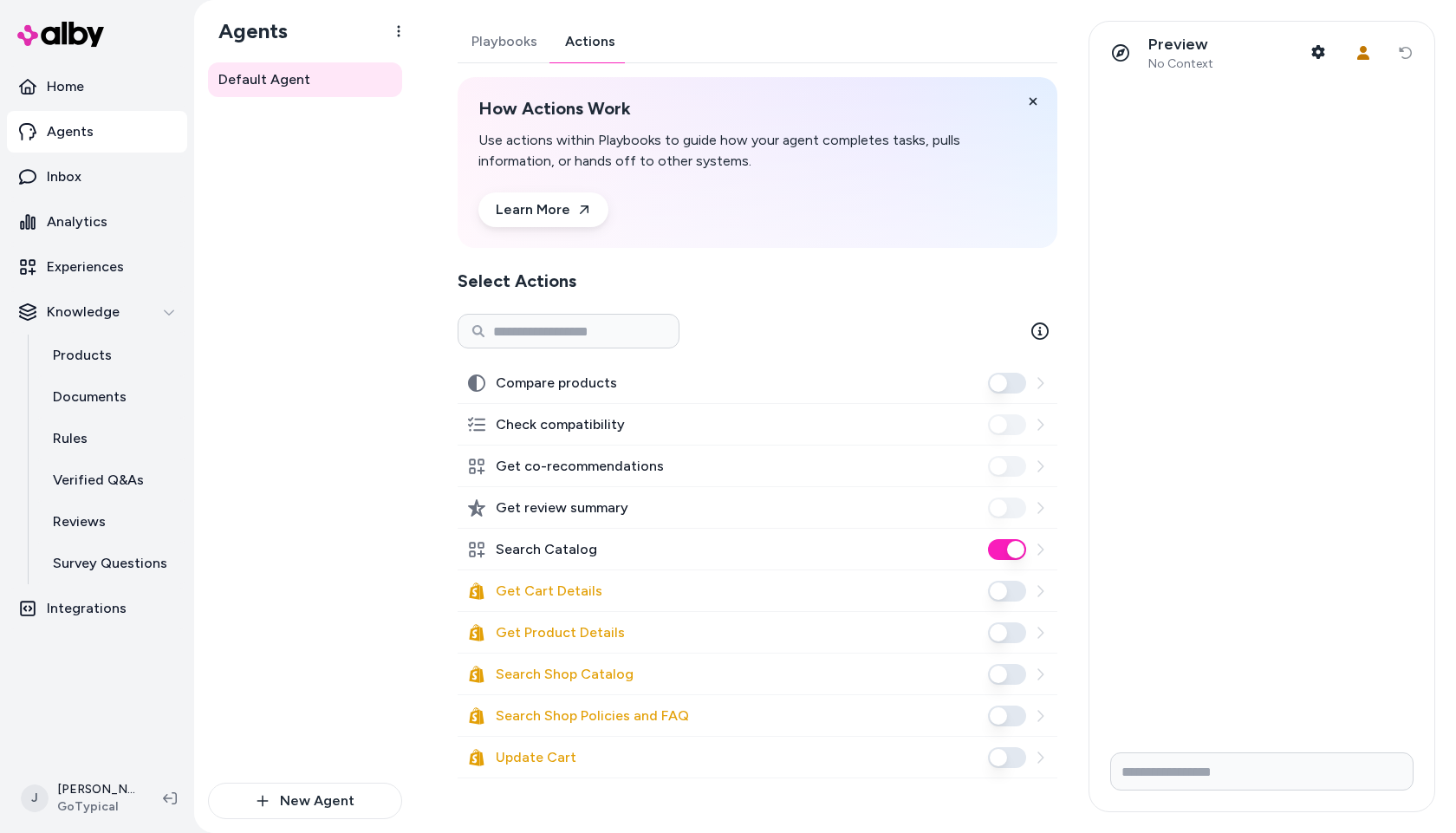
click at [256, 395] on div "Default Agent" at bounding box center [304, 423] width 194 height 721
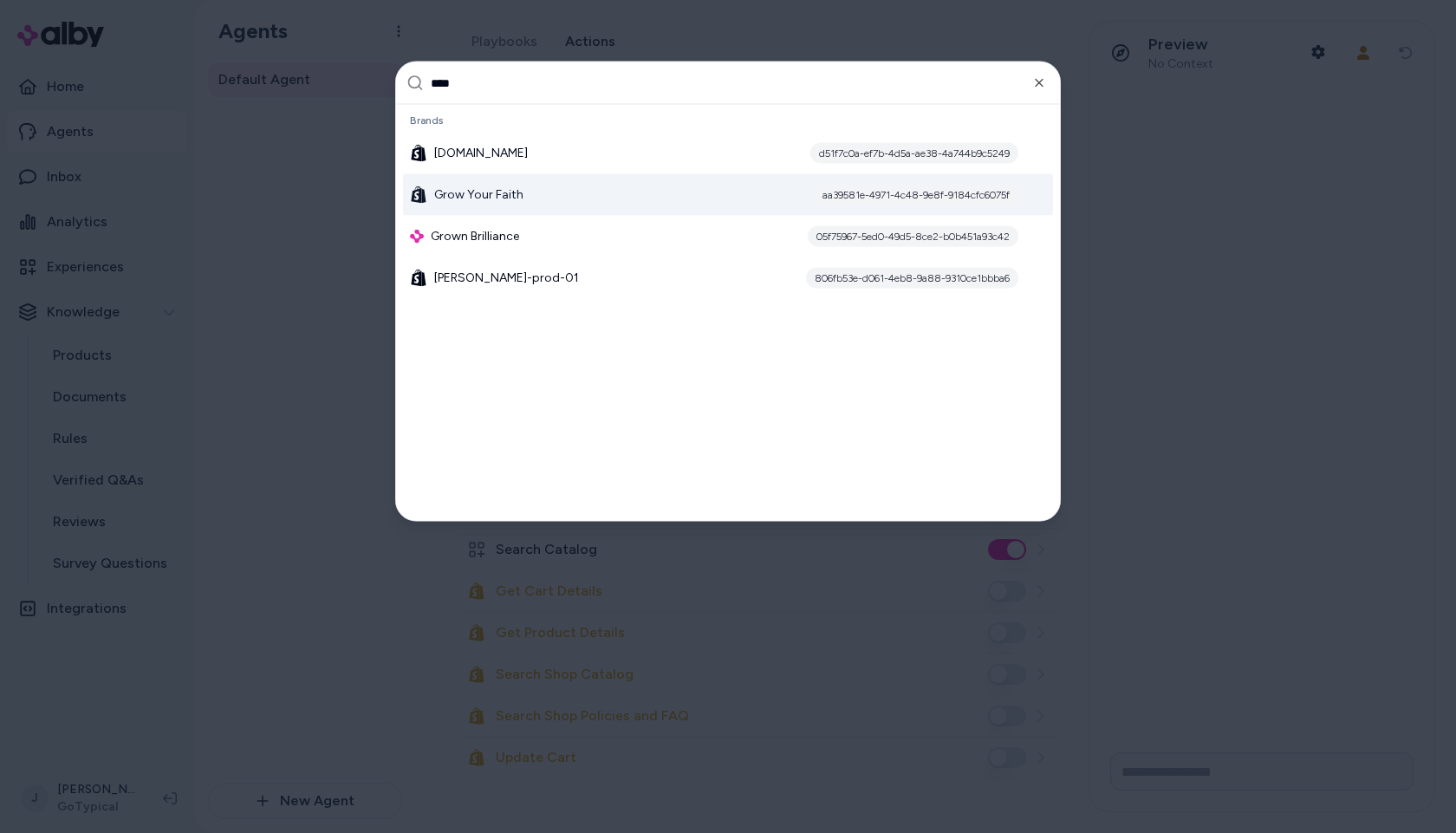
type input "****"
click at [544, 188] on div "Grow Your Faith aa39581e-4971-4c48-9e8f-9184cfc6075f" at bounding box center [728, 195] width 650 height 42
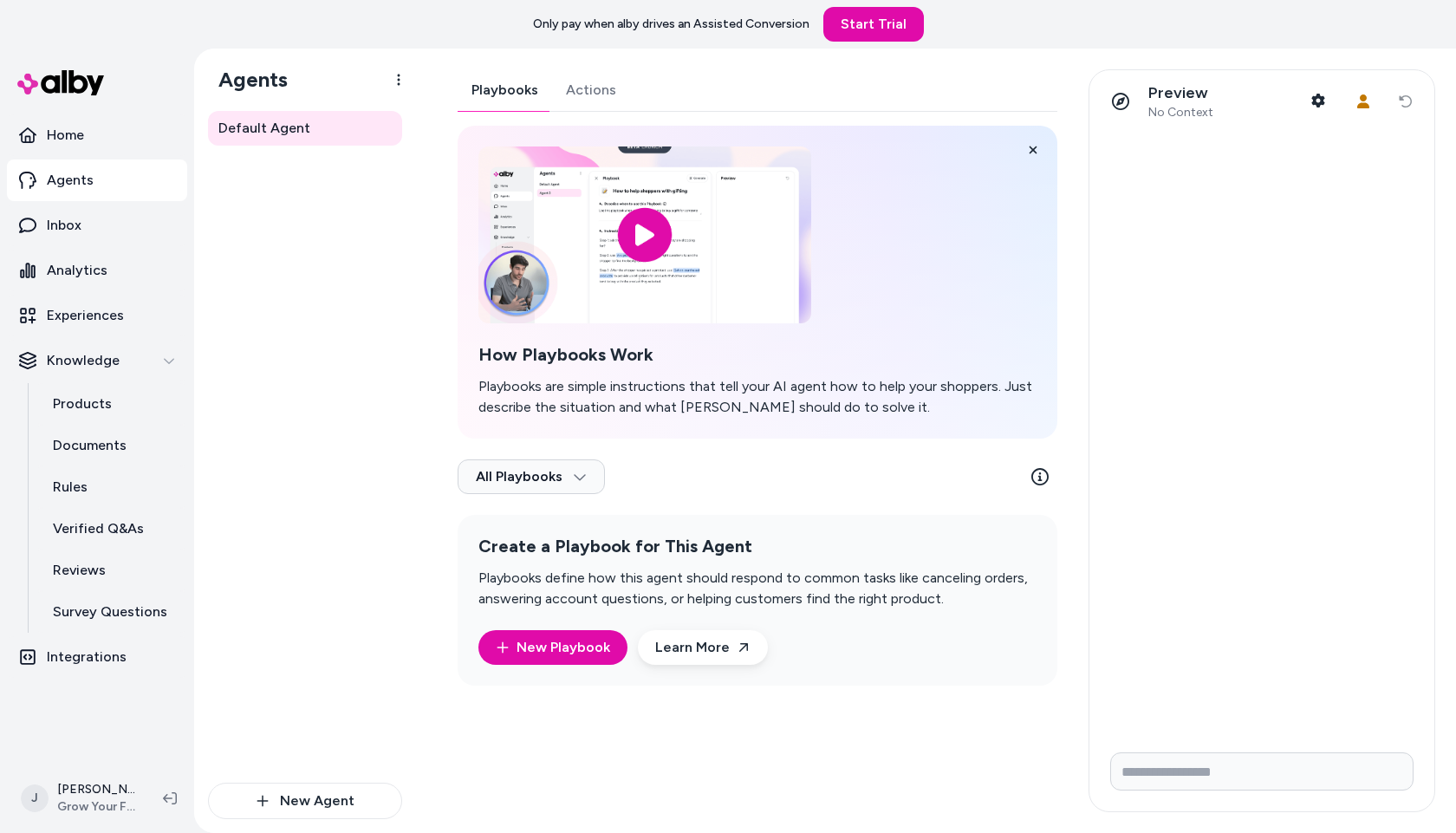
click at [597, 91] on div "Playbooks Actions How Playbooks Work Playbooks are simple instructions that tel…" at bounding box center [758, 377] width 600 height 616
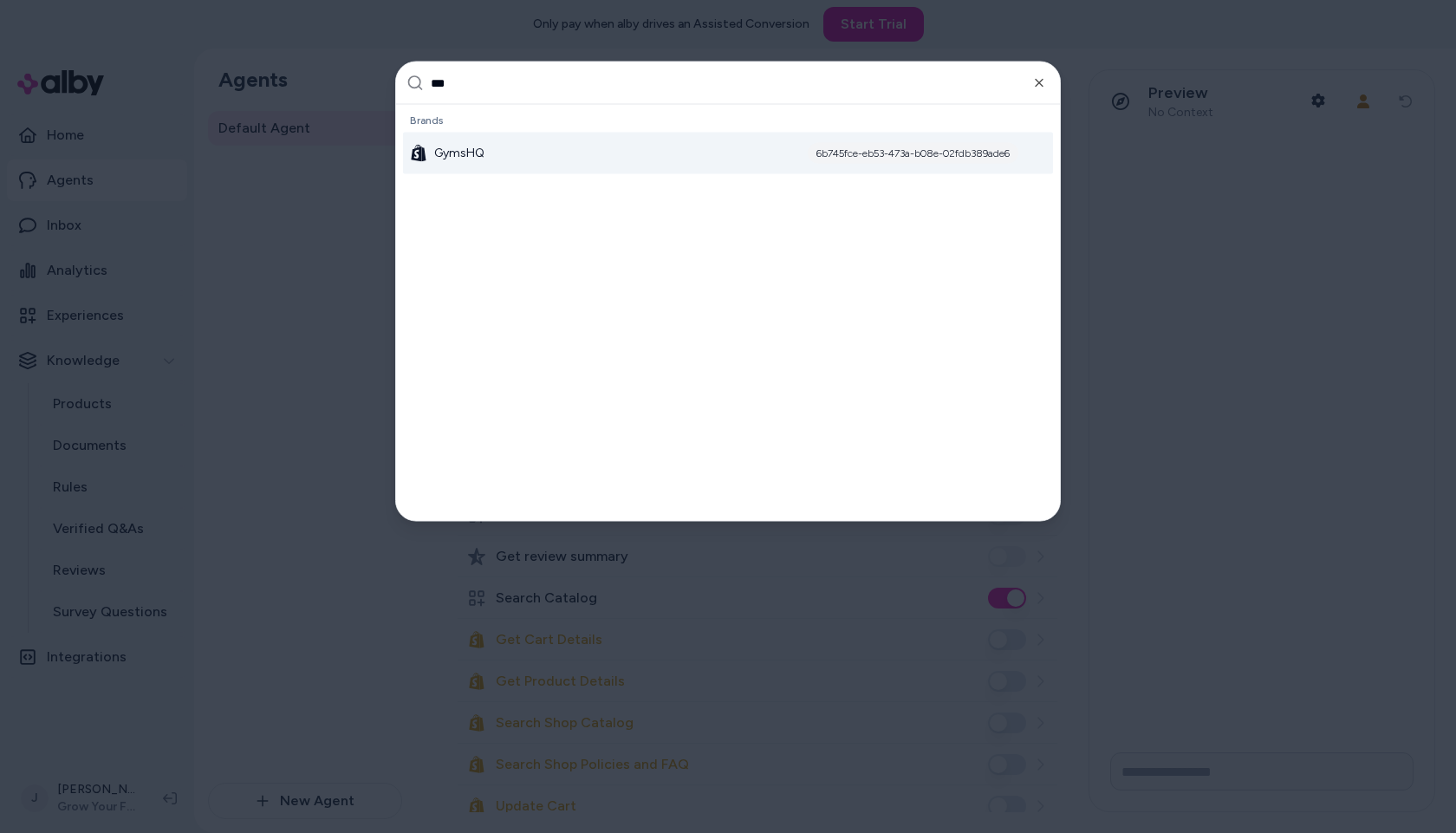
type input "***"
click at [450, 157] on span "GymsHQ" at bounding box center [460, 154] width 50 height 17
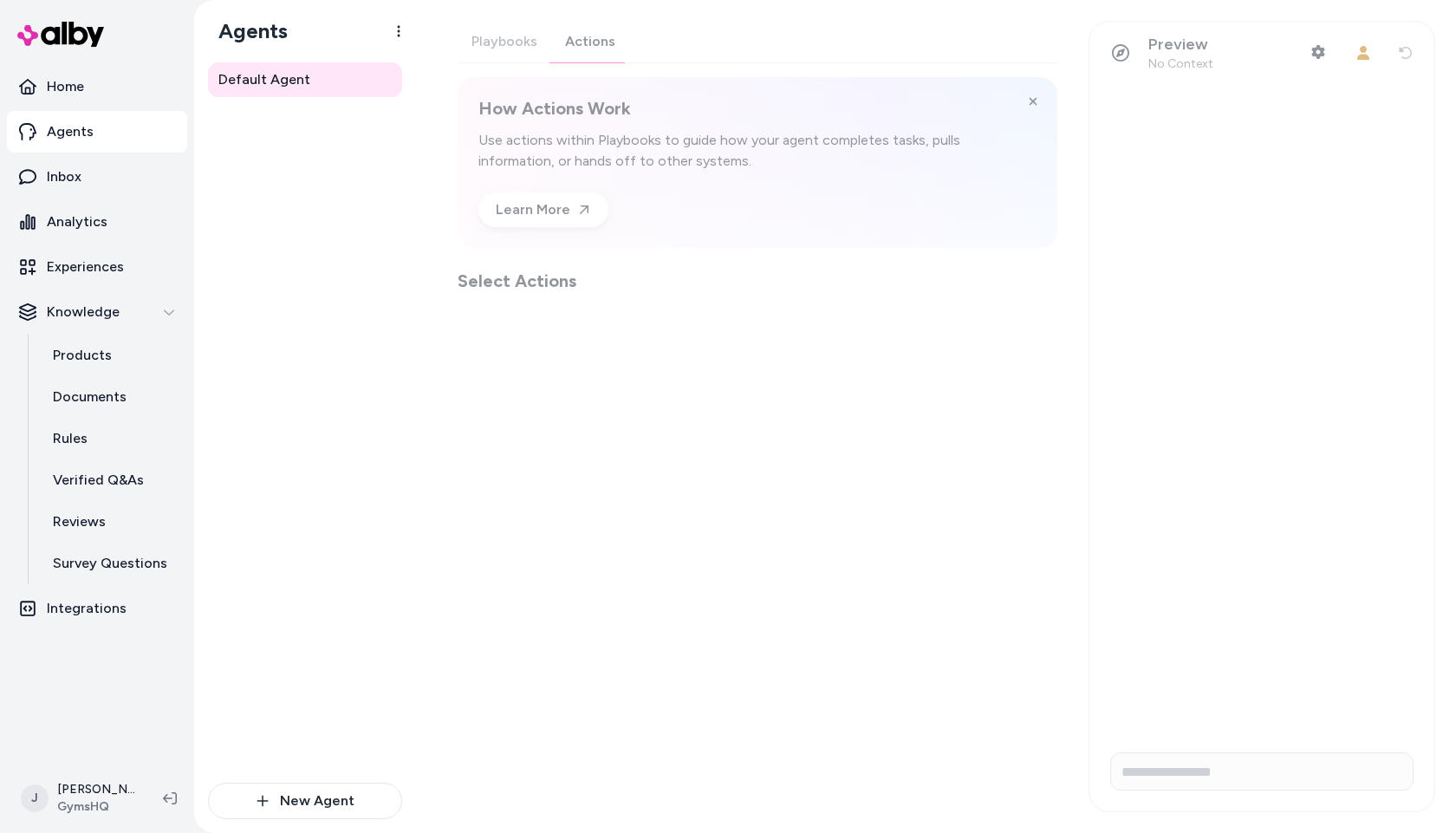
drag, startPoint x: 584, startPoint y: 31, endPoint x: 573, endPoint y: 34, distance: 11.4
click at [583, 31] on div "Playbooks Actions How Actions Work Use actions within Playbooks to guide how yo…" at bounding box center [758, 157] width 600 height 272
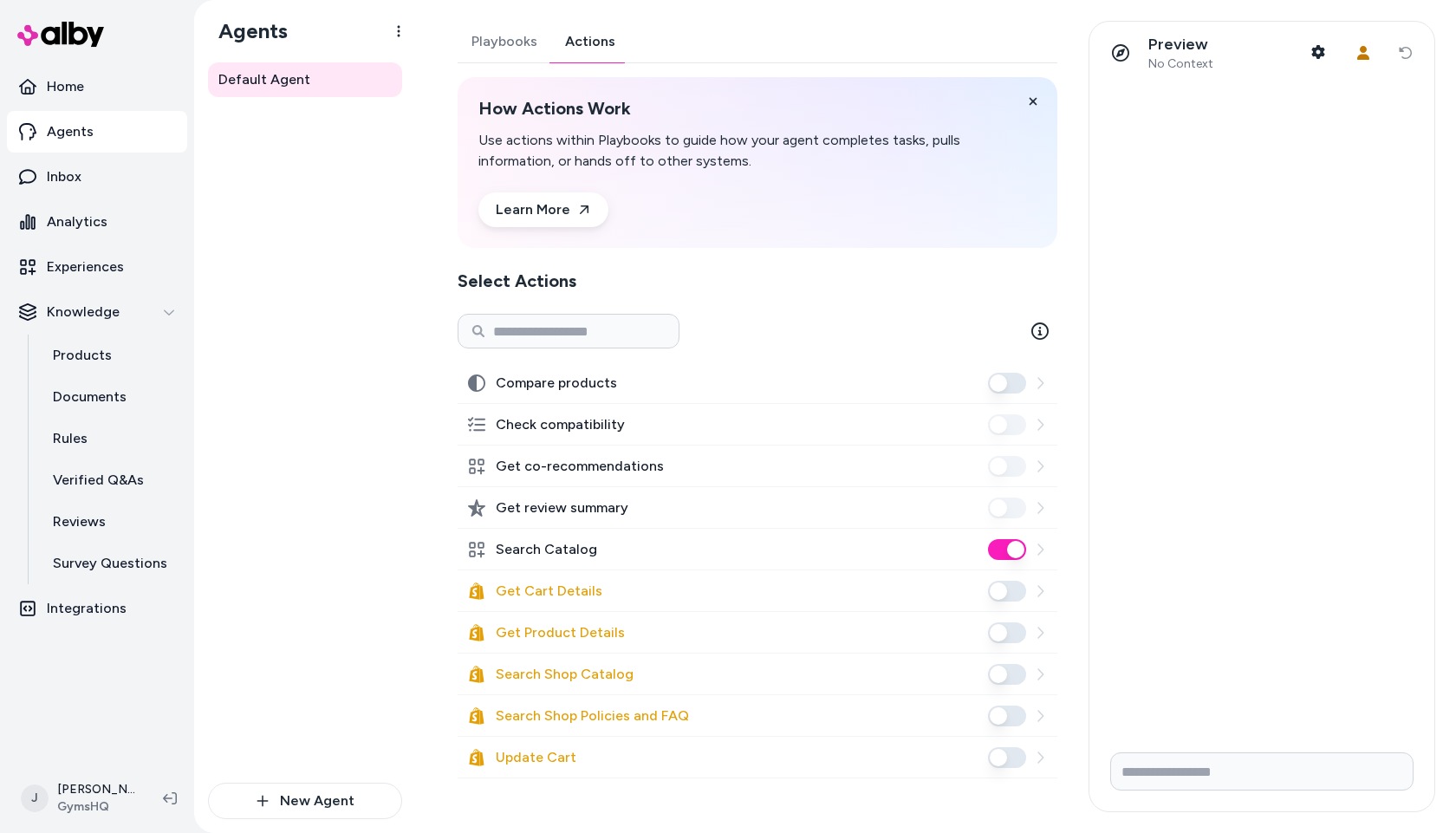
click at [330, 367] on div "Default Agent" at bounding box center [304, 423] width 194 height 721
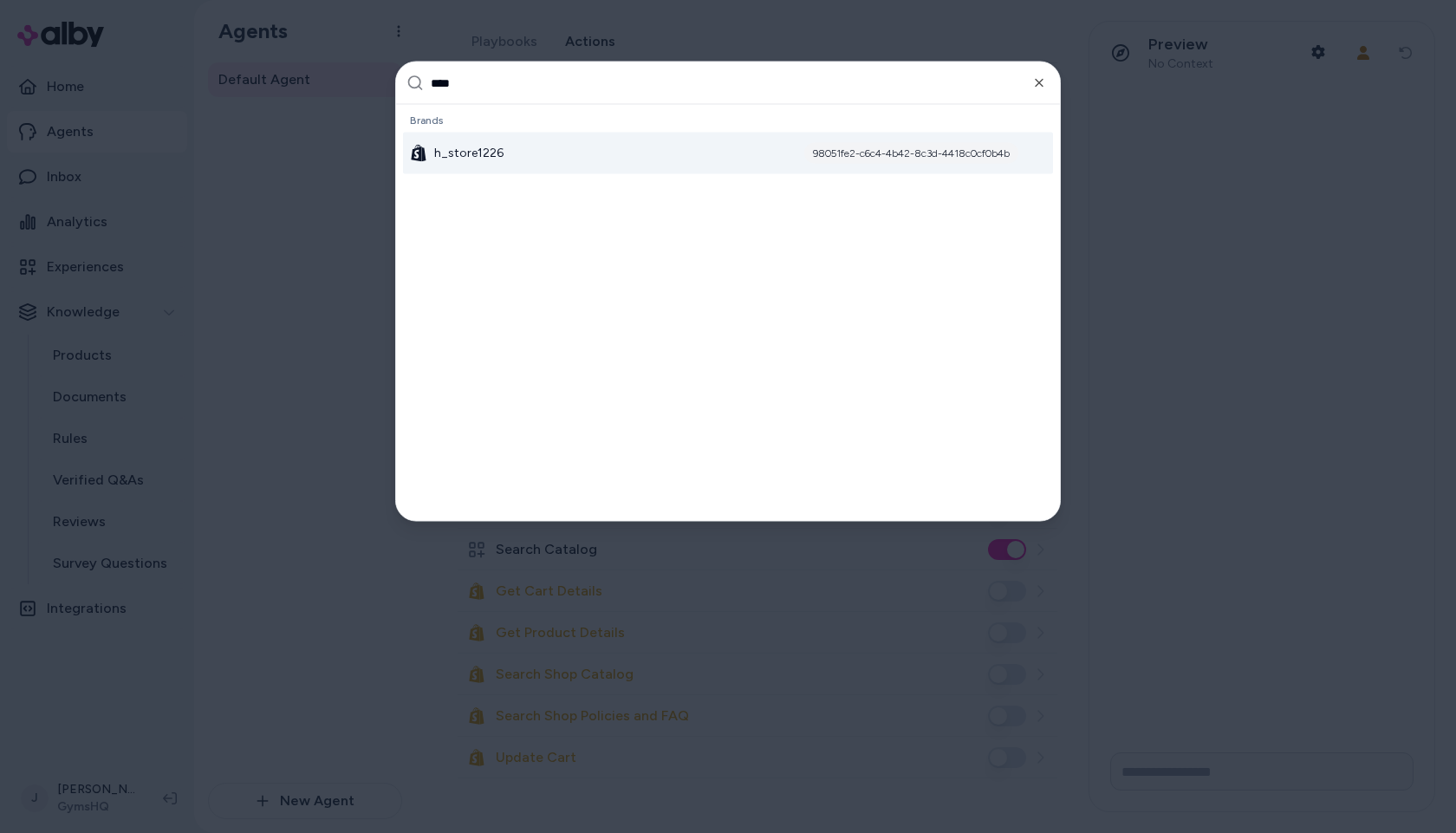
type input "****"
click at [487, 150] on span "h_store1226" at bounding box center [469, 154] width 70 height 17
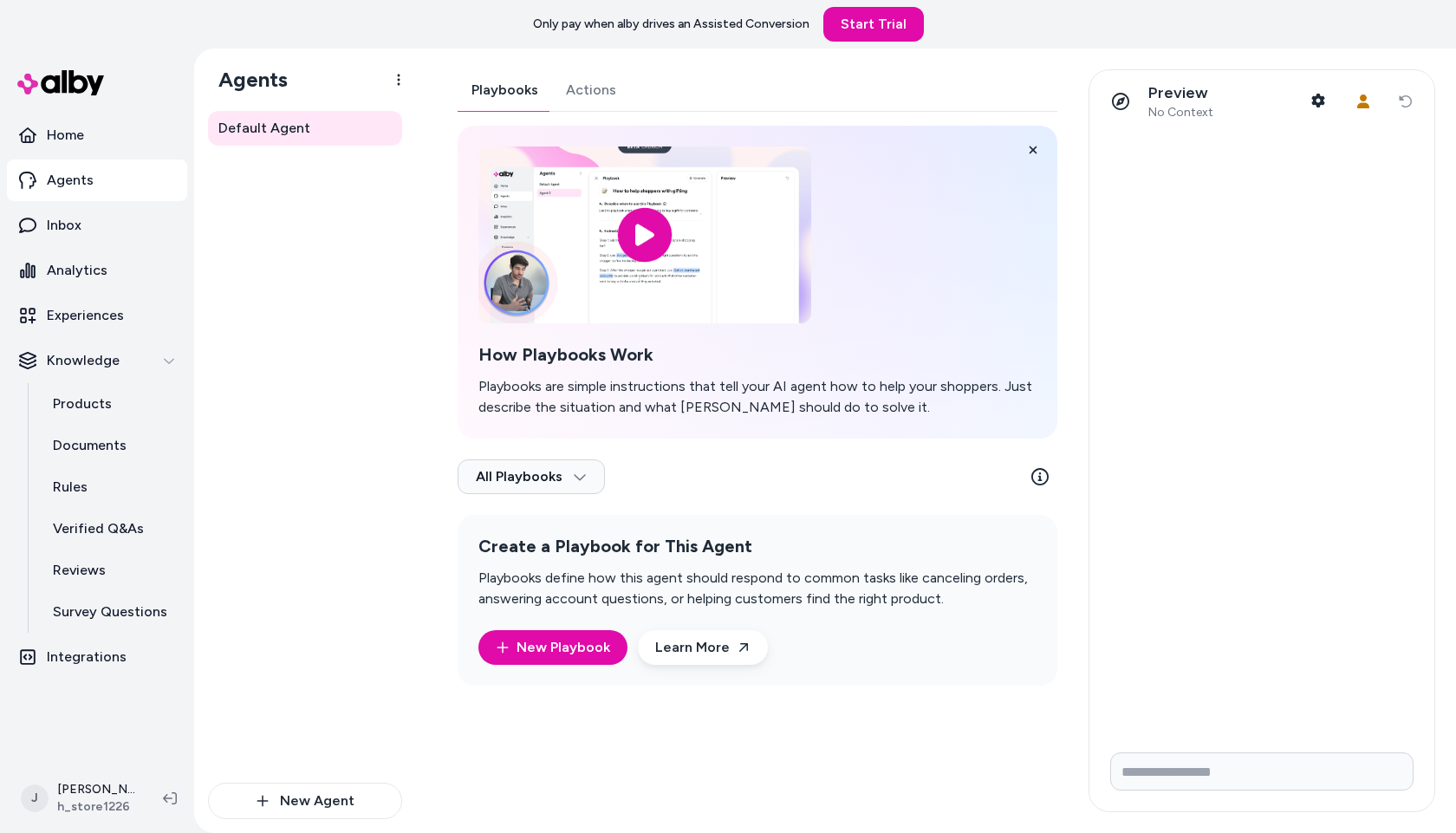
click at [601, 96] on div "Playbooks Actions How Playbooks Work Playbooks are simple instructions that tel…" at bounding box center [758, 377] width 600 height 616
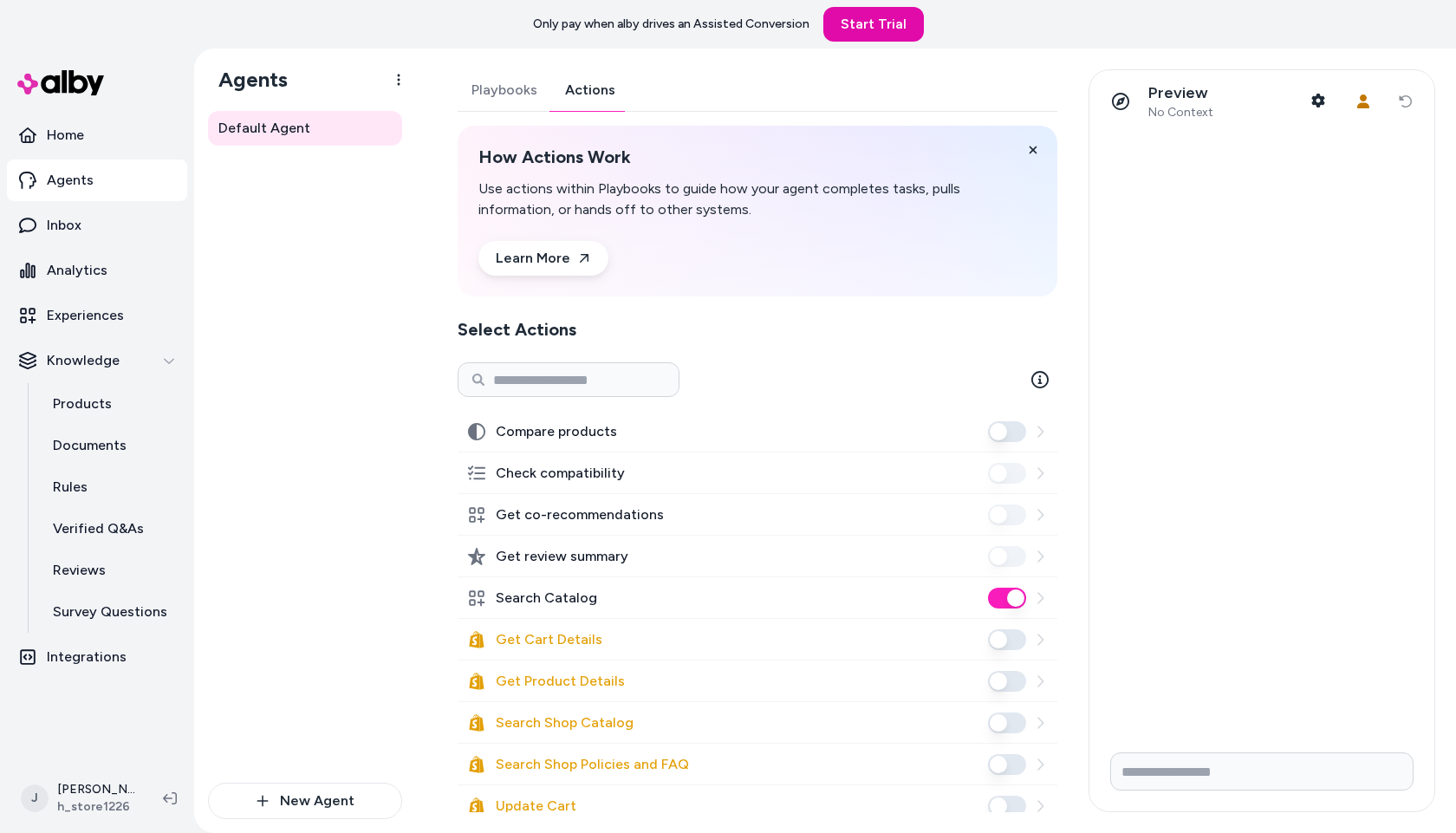
click at [336, 390] on div "Default Agent" at bounding box center [304, 447] width 194 height 672
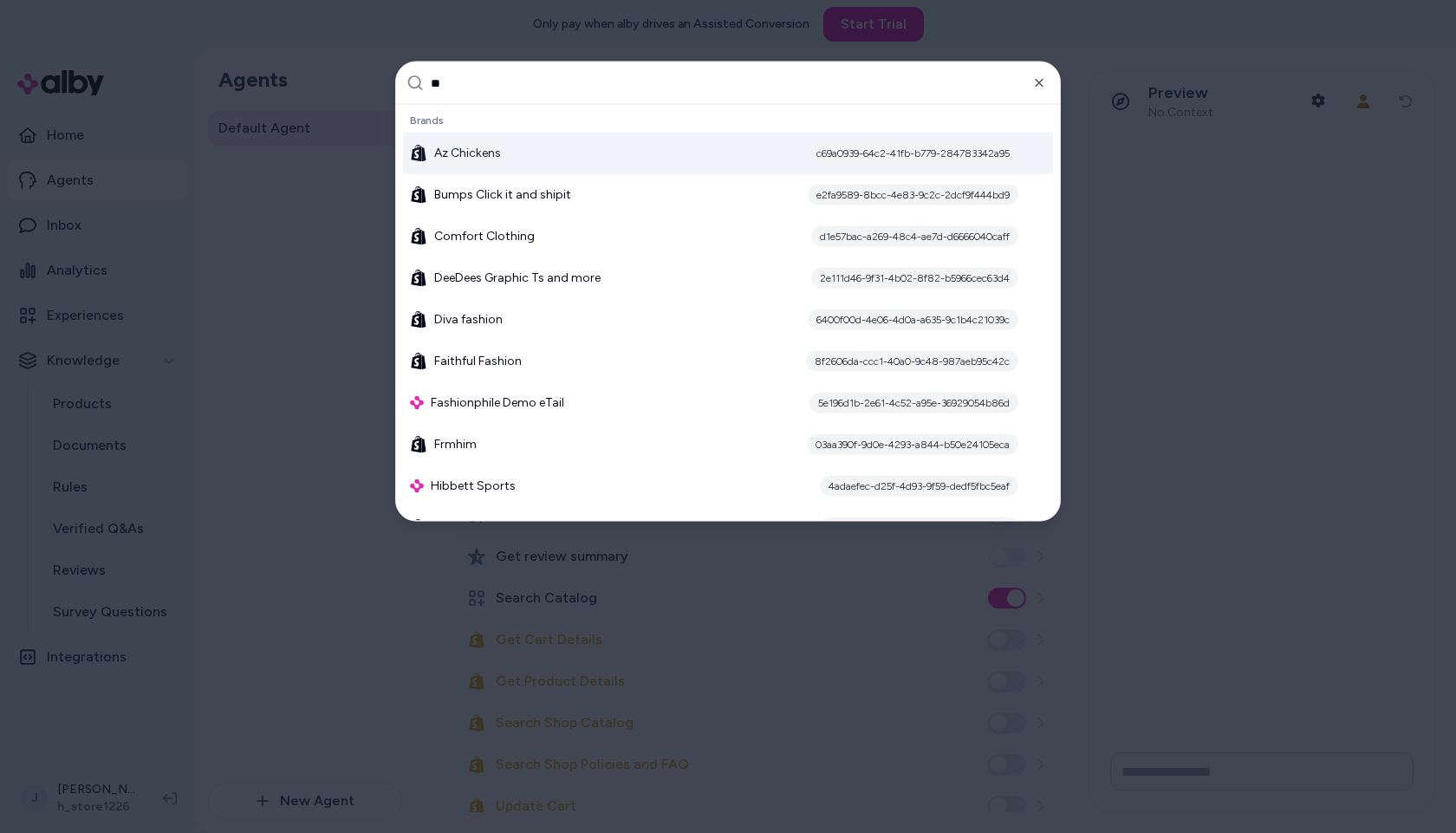
type input "*"
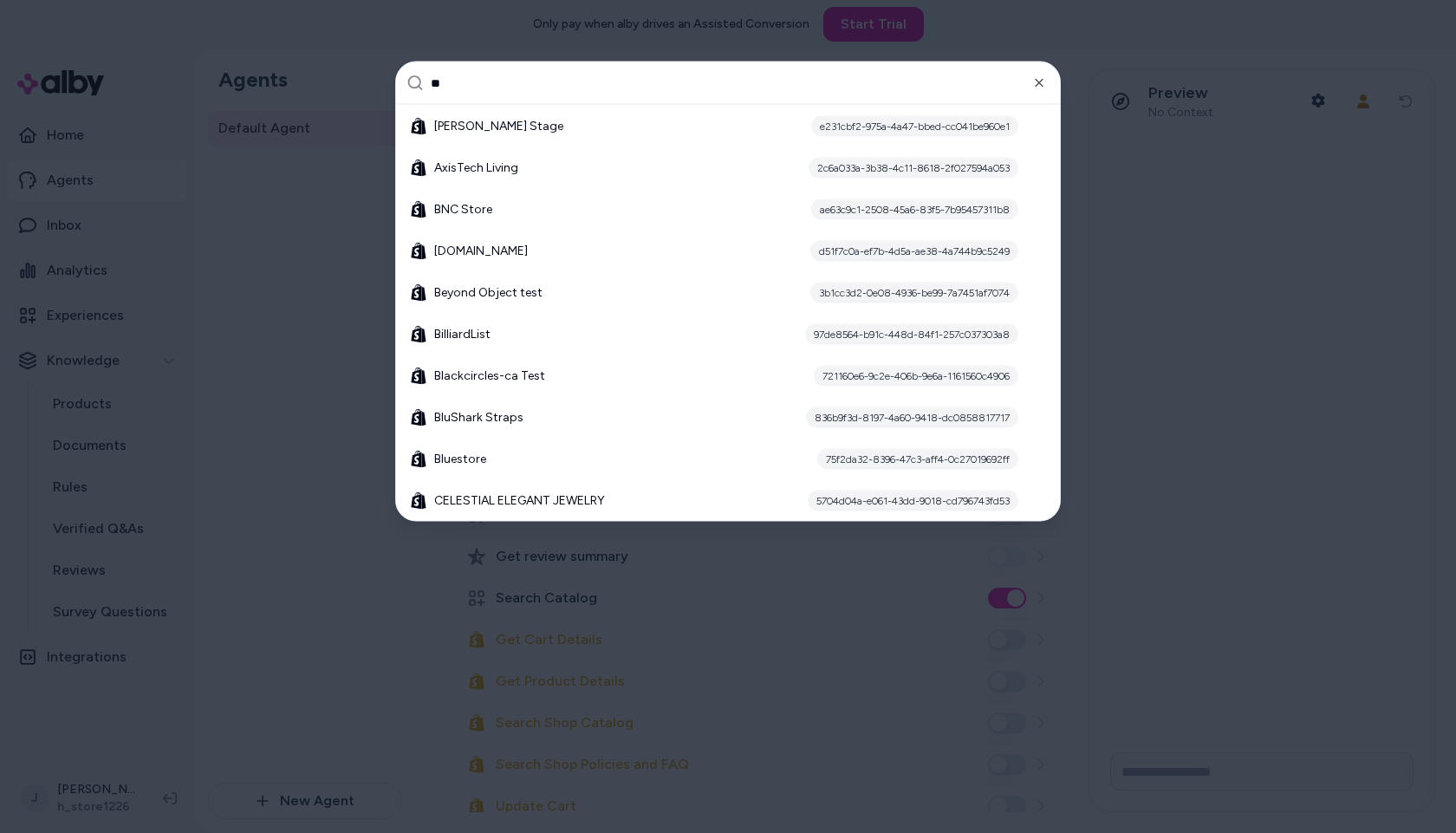
type input "*"
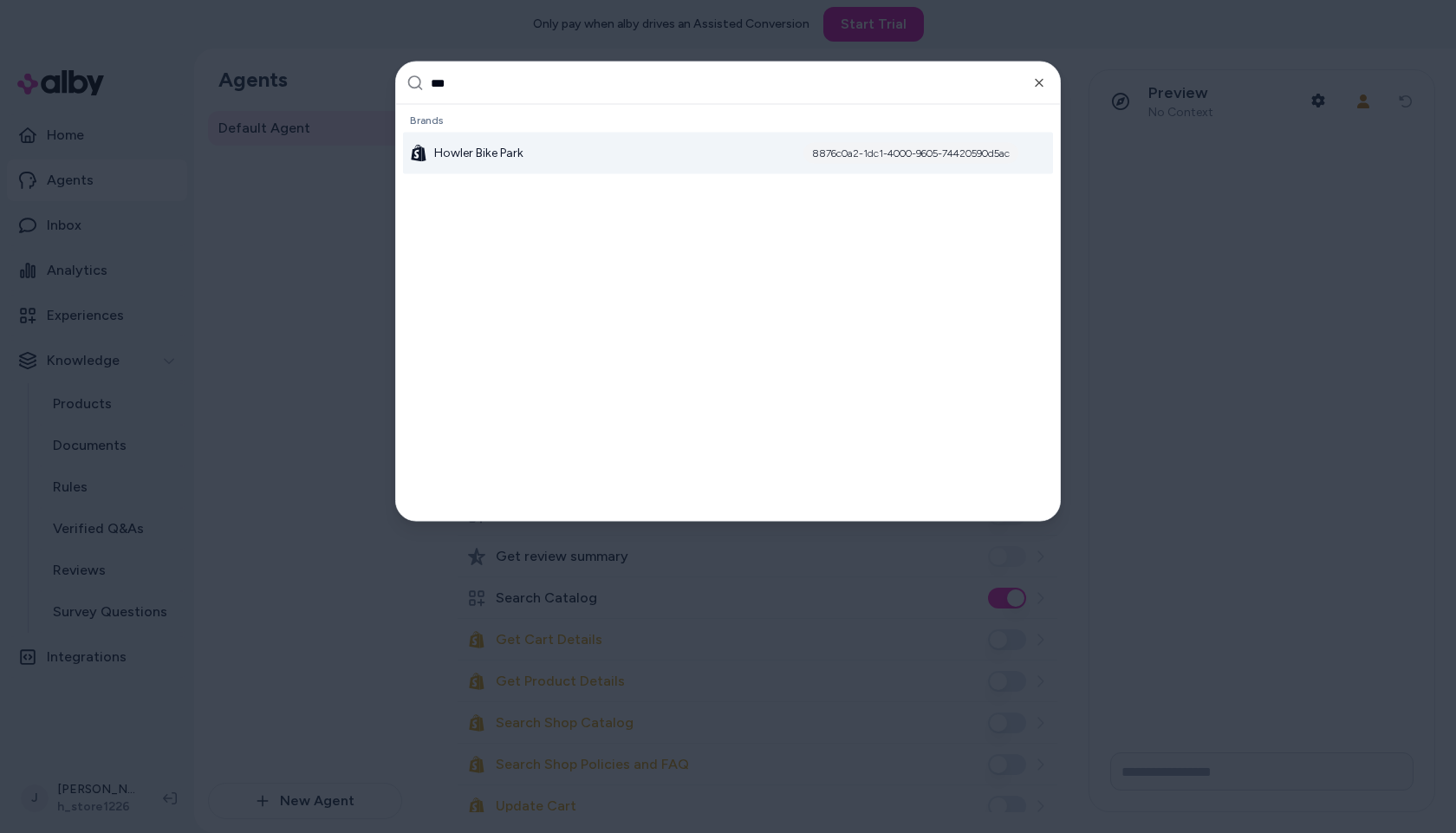
type input "***"
click at [475, 143] on div "Howler Bike Park 8876c0a2-1dc1-4000-9605-74420590d5ac" at bounding box center [728, 154] width 650 height 42
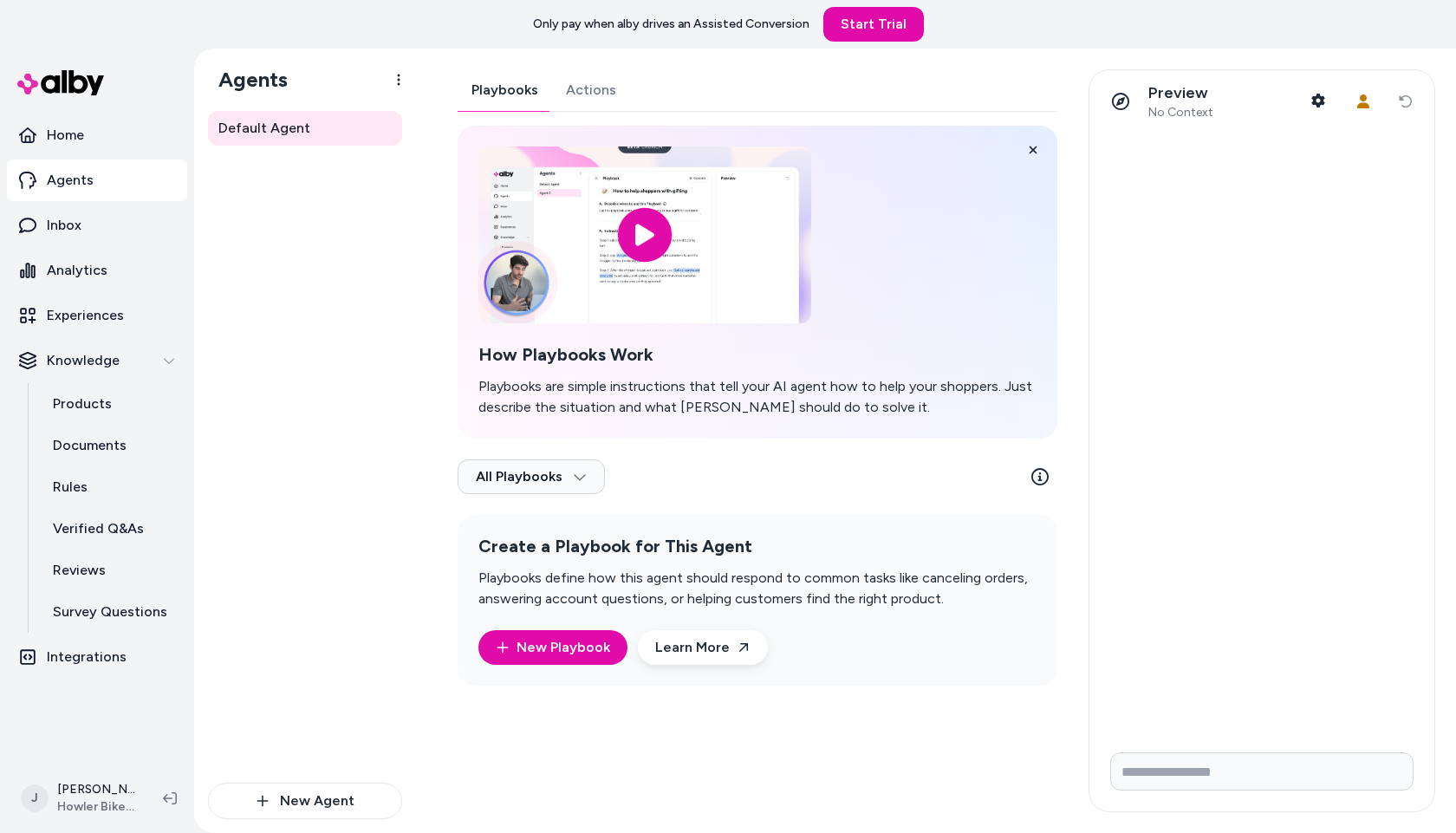
click at [603, 83] on div "Playbooks Actions How Playbooks Work Playbooks are simple instructions that tel…" at bounding box center [758, 377] width 600 height 616
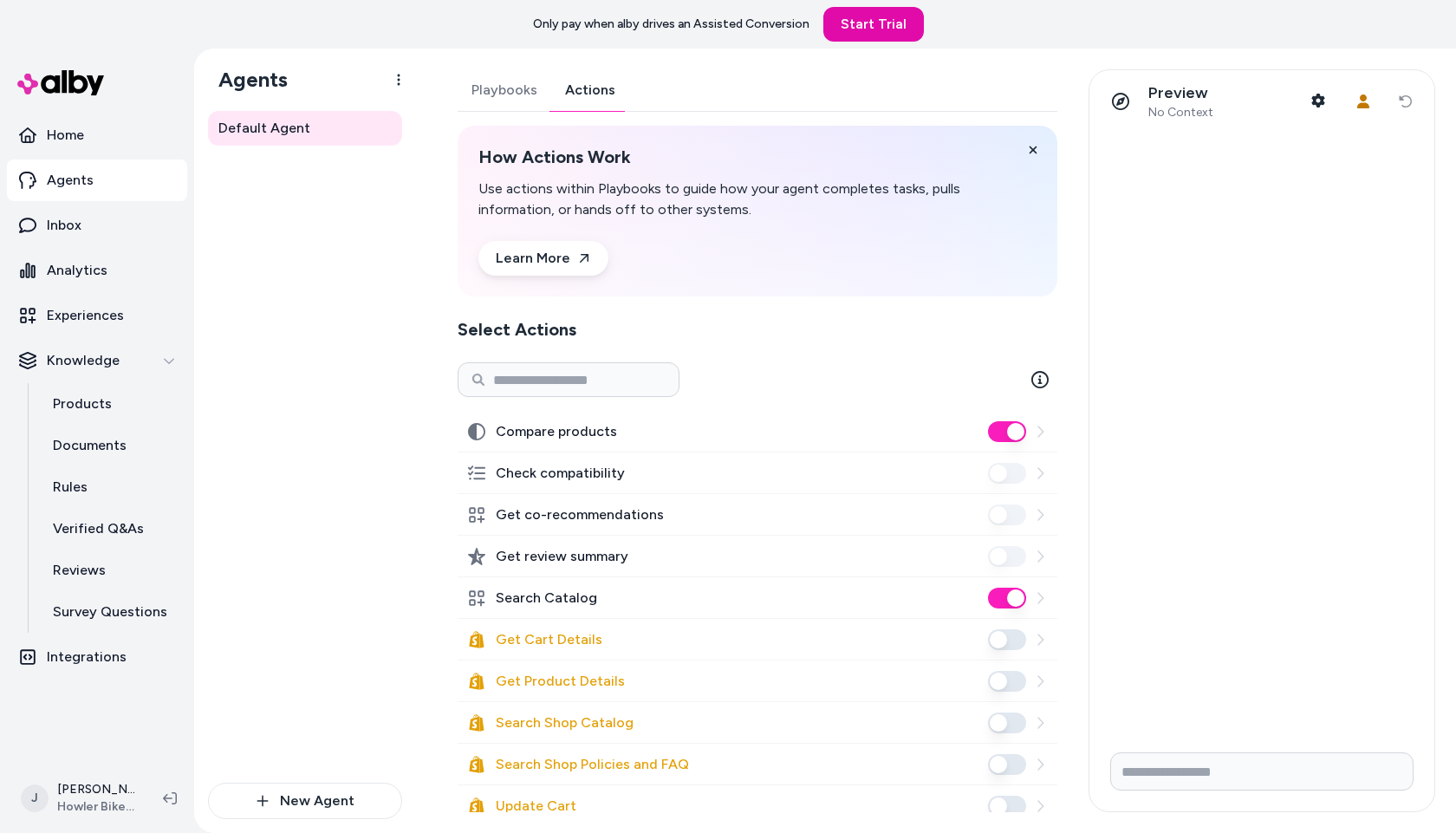
click at [298, 357] on div "Default Agent" at bounding box center [304, 447] width 194 height 672
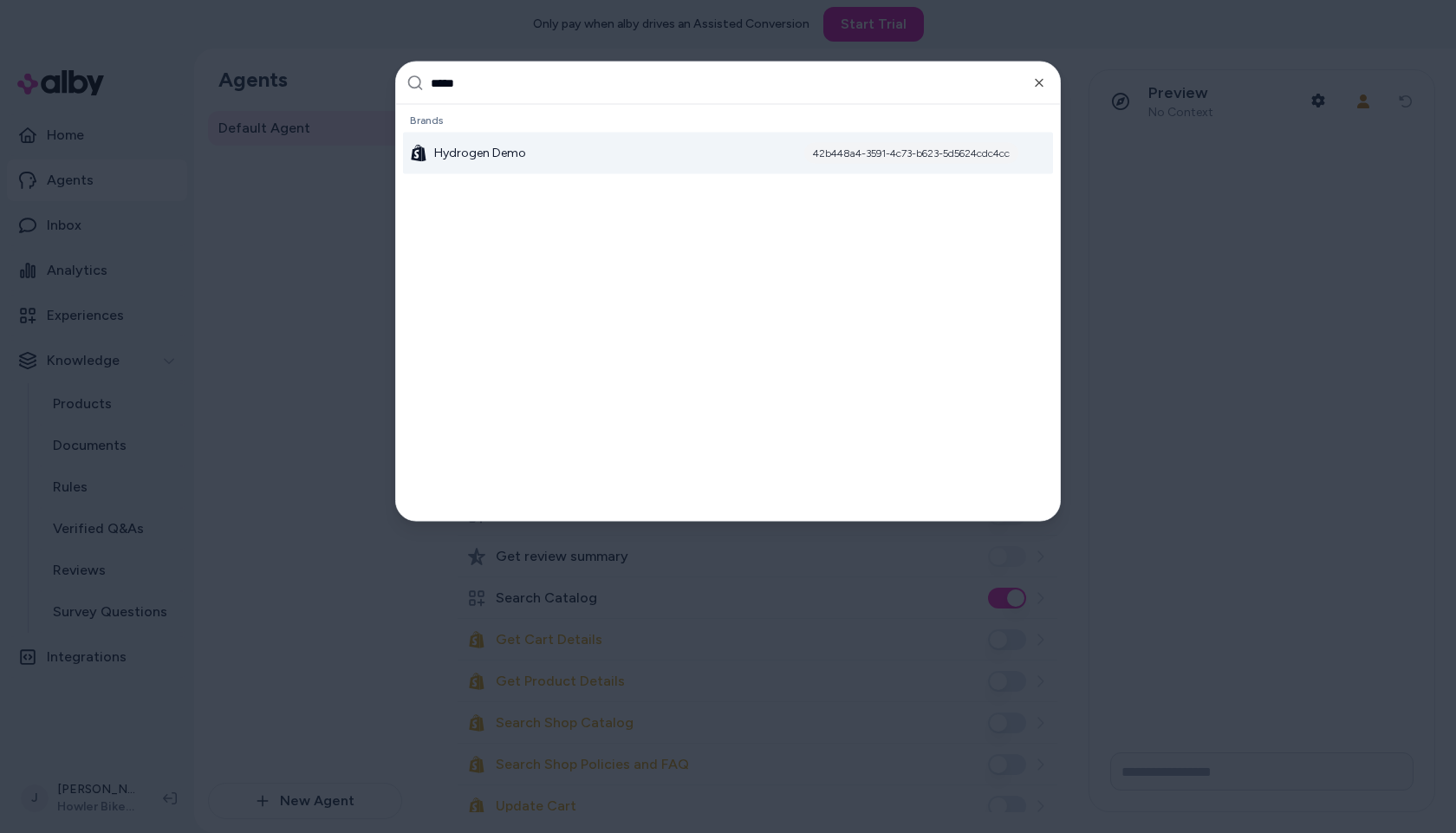
type input "*****"
click at [517, 151] on span "Hydrogen Demo" at bounding box center [481, 154] width 92 height 17
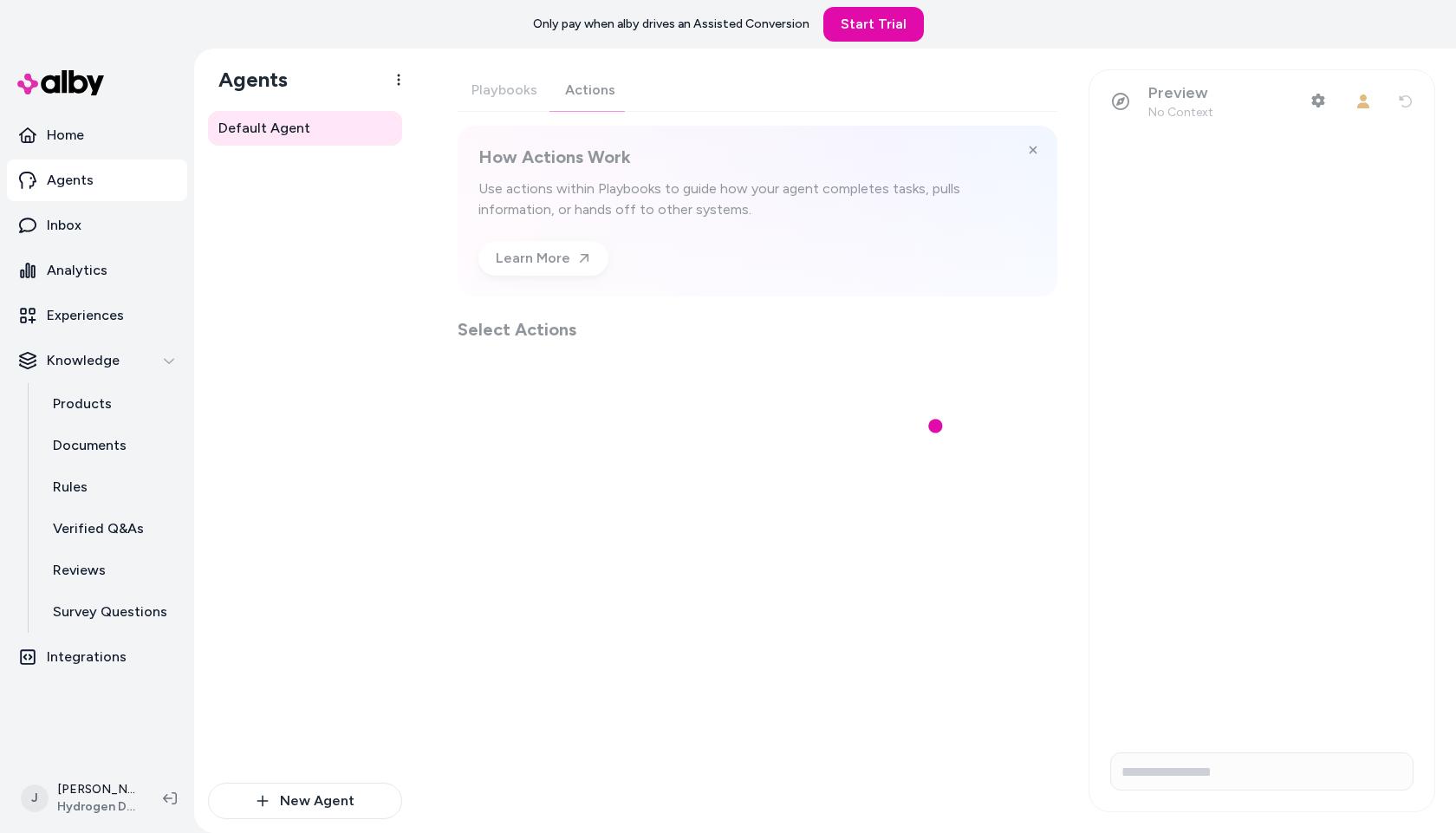
click at [570, 89] on div "Playbooks Actions How Actions Work Use actions within Playbooks to guide how yo…" at bounding box center [758, 205] width 600 height 272
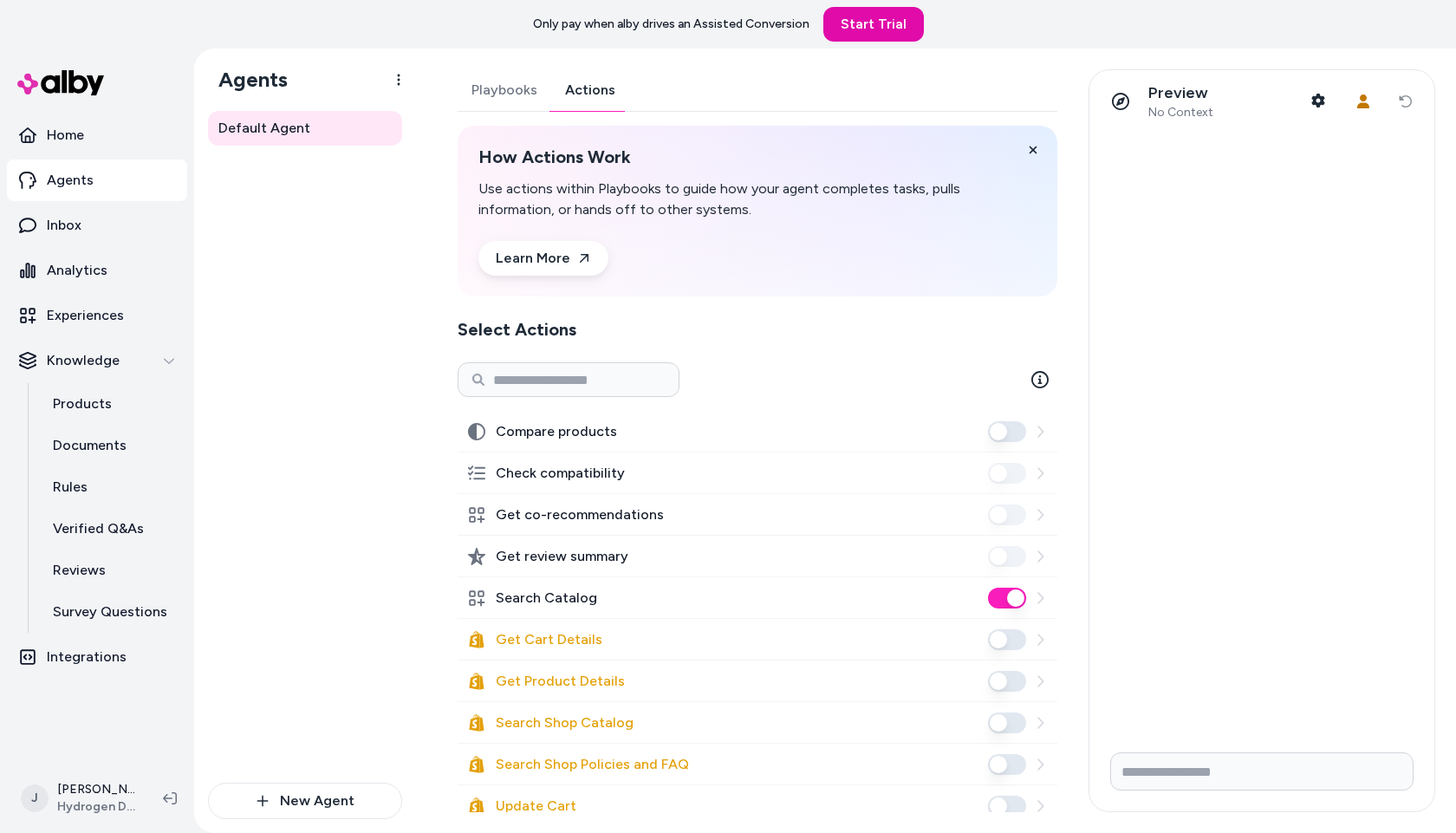
click at [315, 387] on div "Default Agent" at bounding box center [304, 447] width 194 height 672
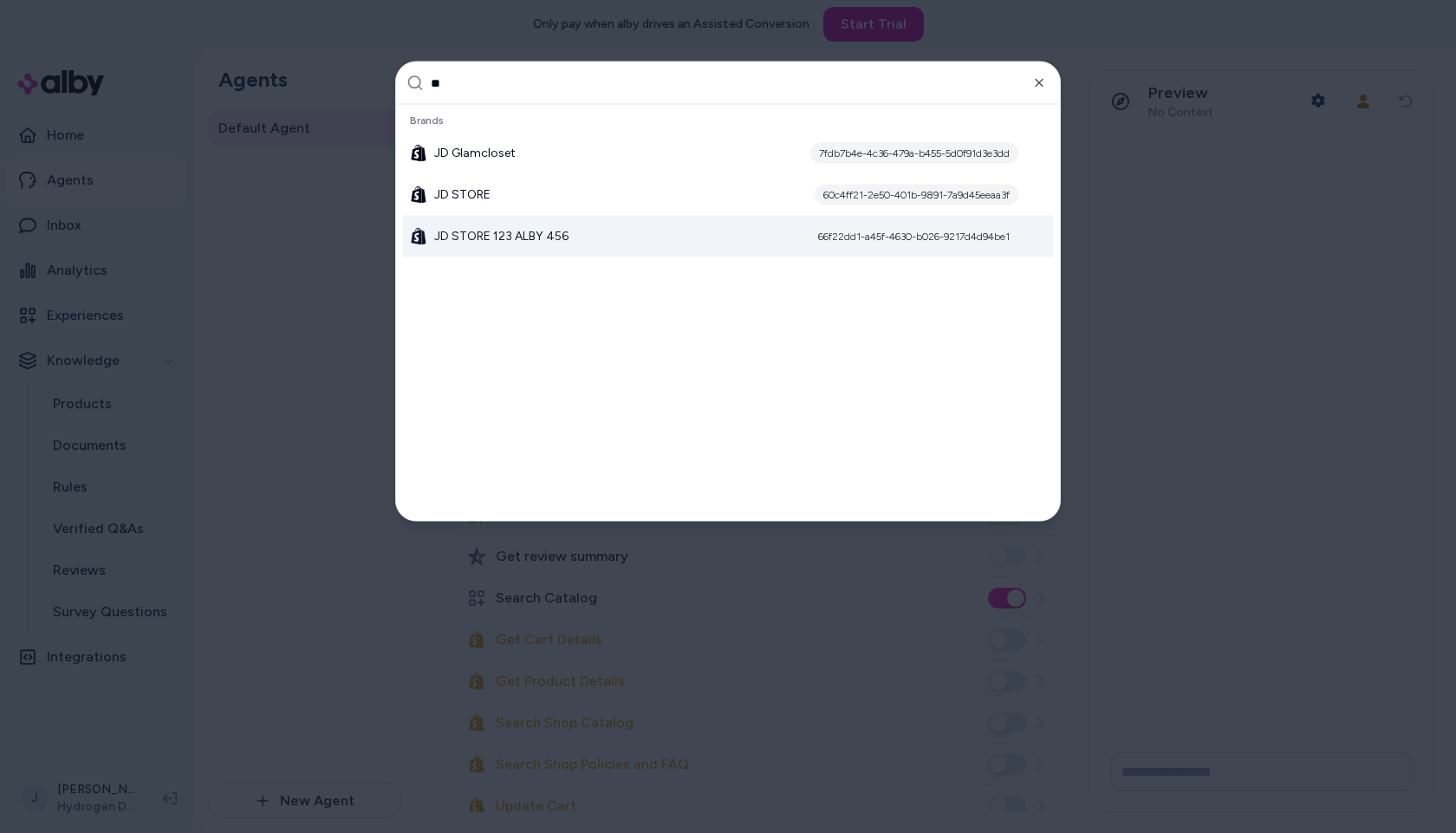
type input "**"
click at [572, 237] on div "JD STORE 123 ALBY 456 66f22dd1-a45f-4630-b026-9217d4d94be1" at bounding box center [728, 237] width 650 height 42
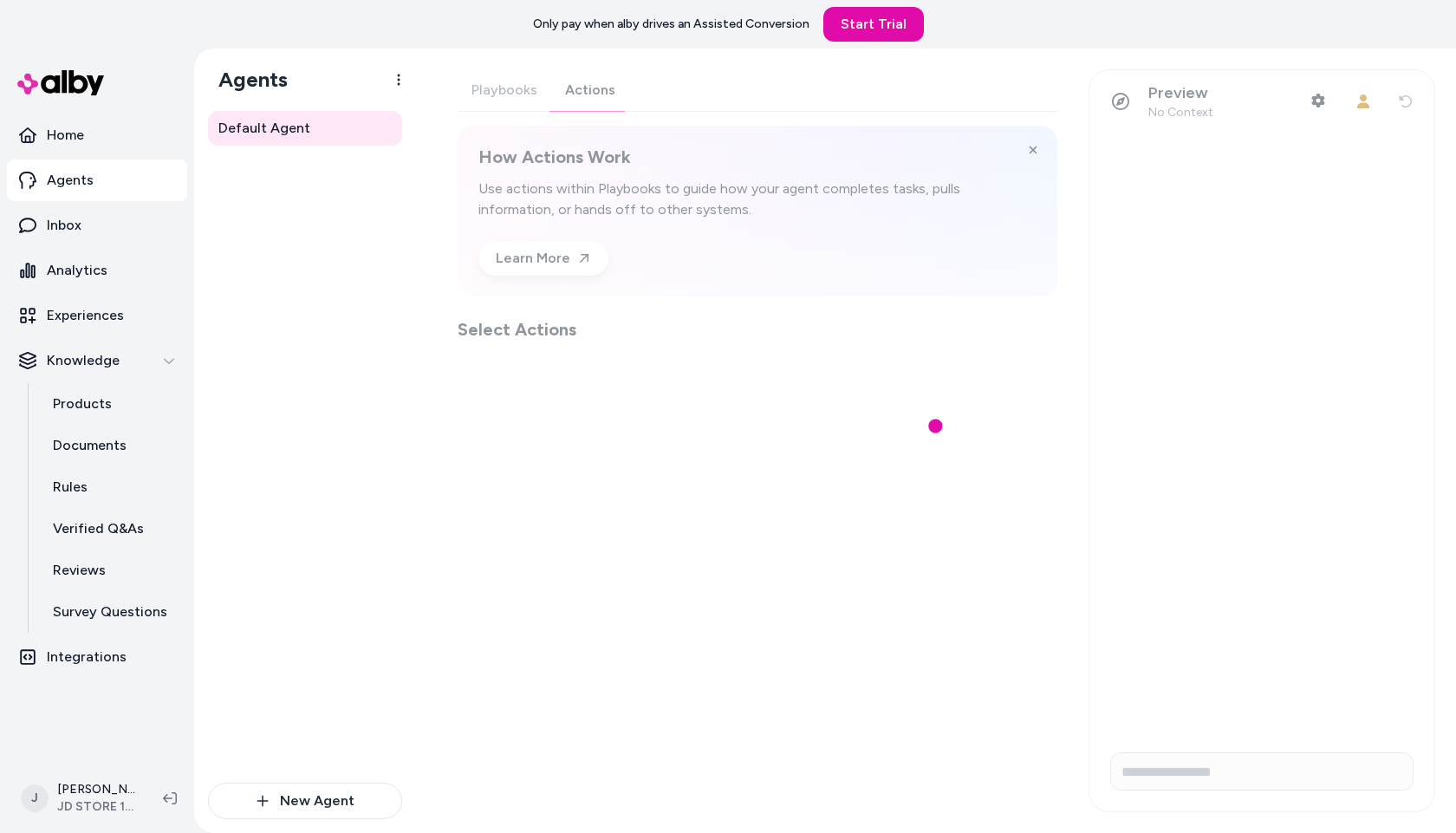
click at [578, 91] on div "Playbooks Actions How Actions Work Use actions within Playbooks to guide how yo…" at bounding box center [758, 205] width 600 height 272
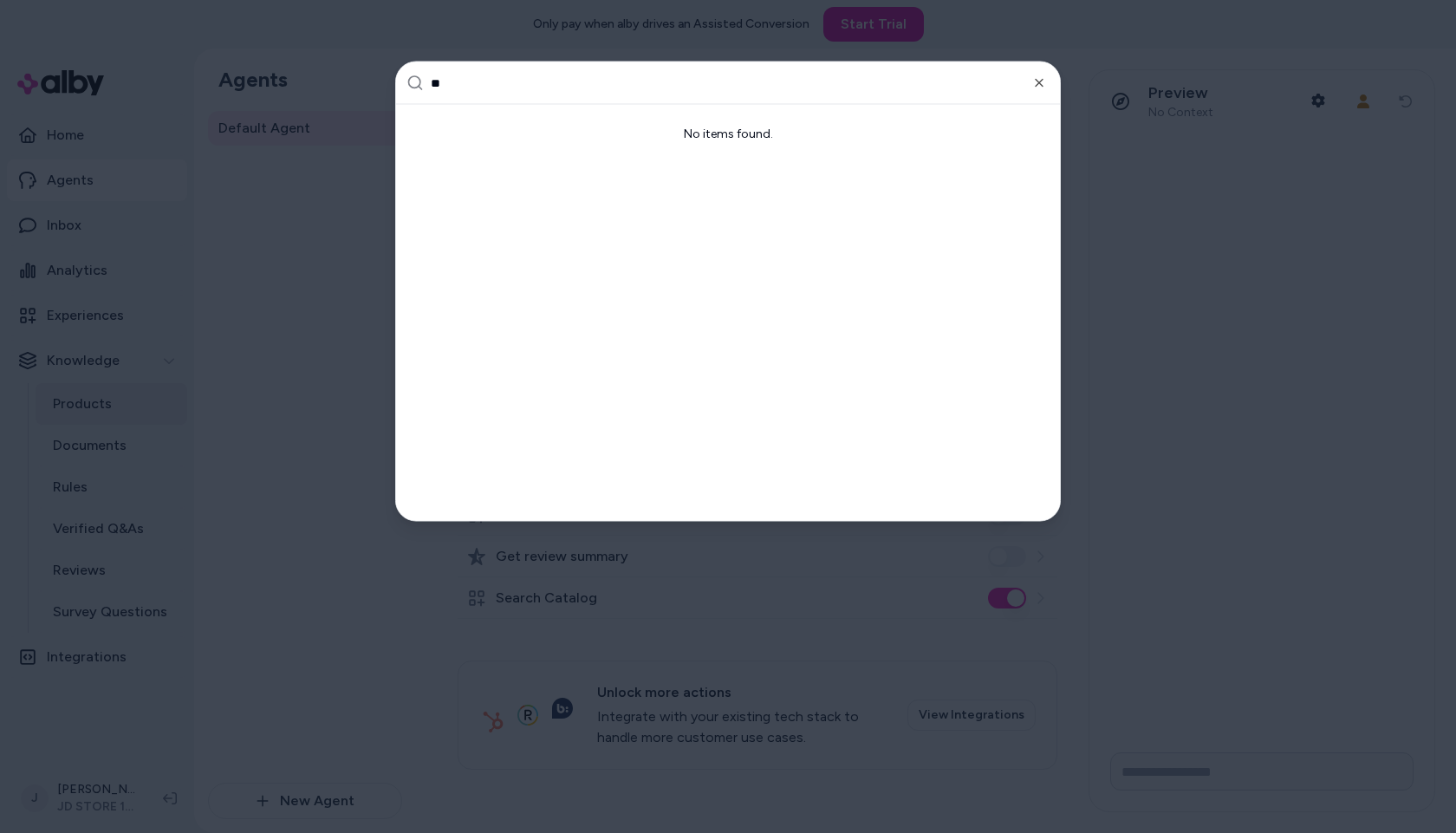
type input "*"
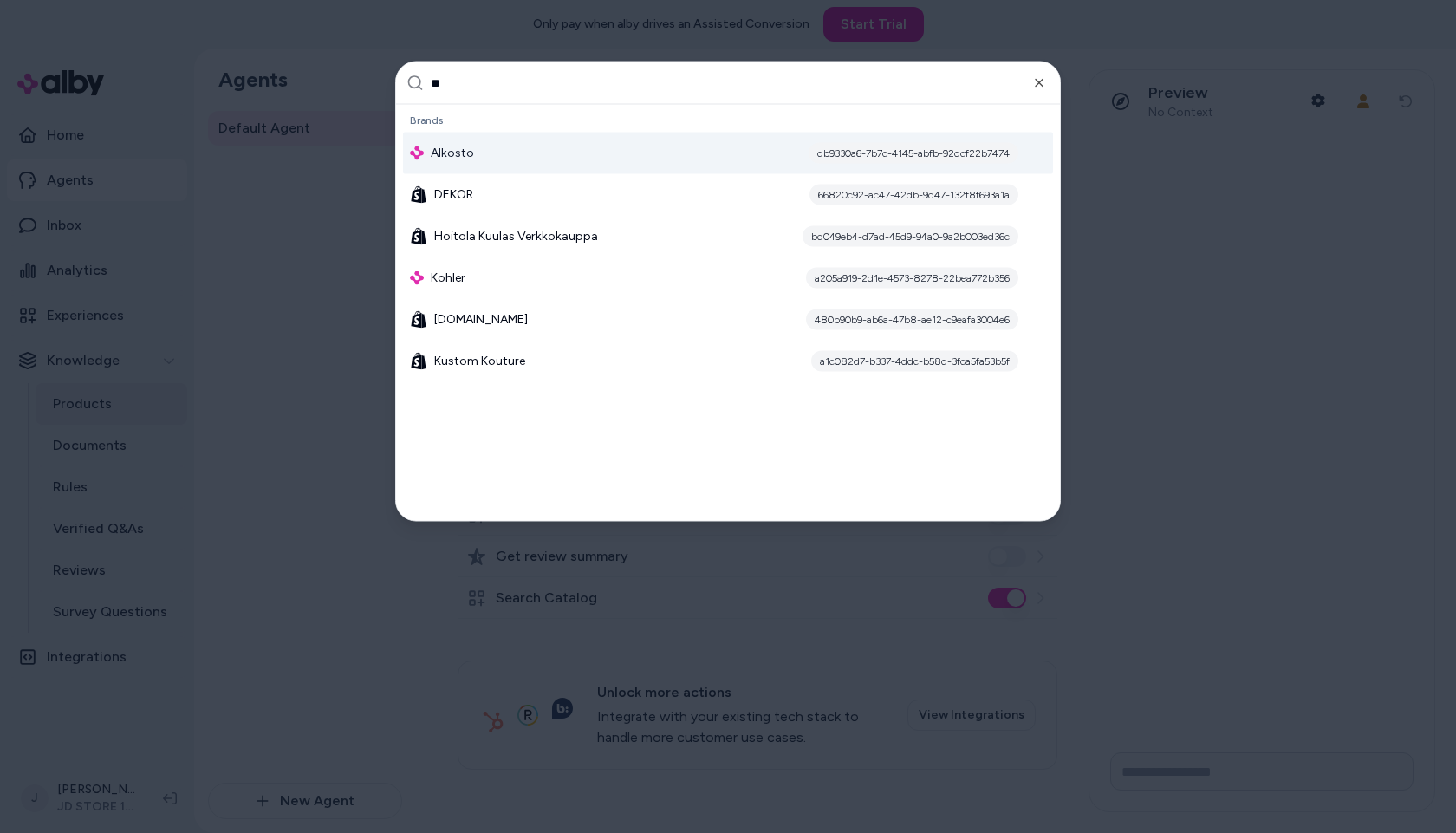
type input "*"
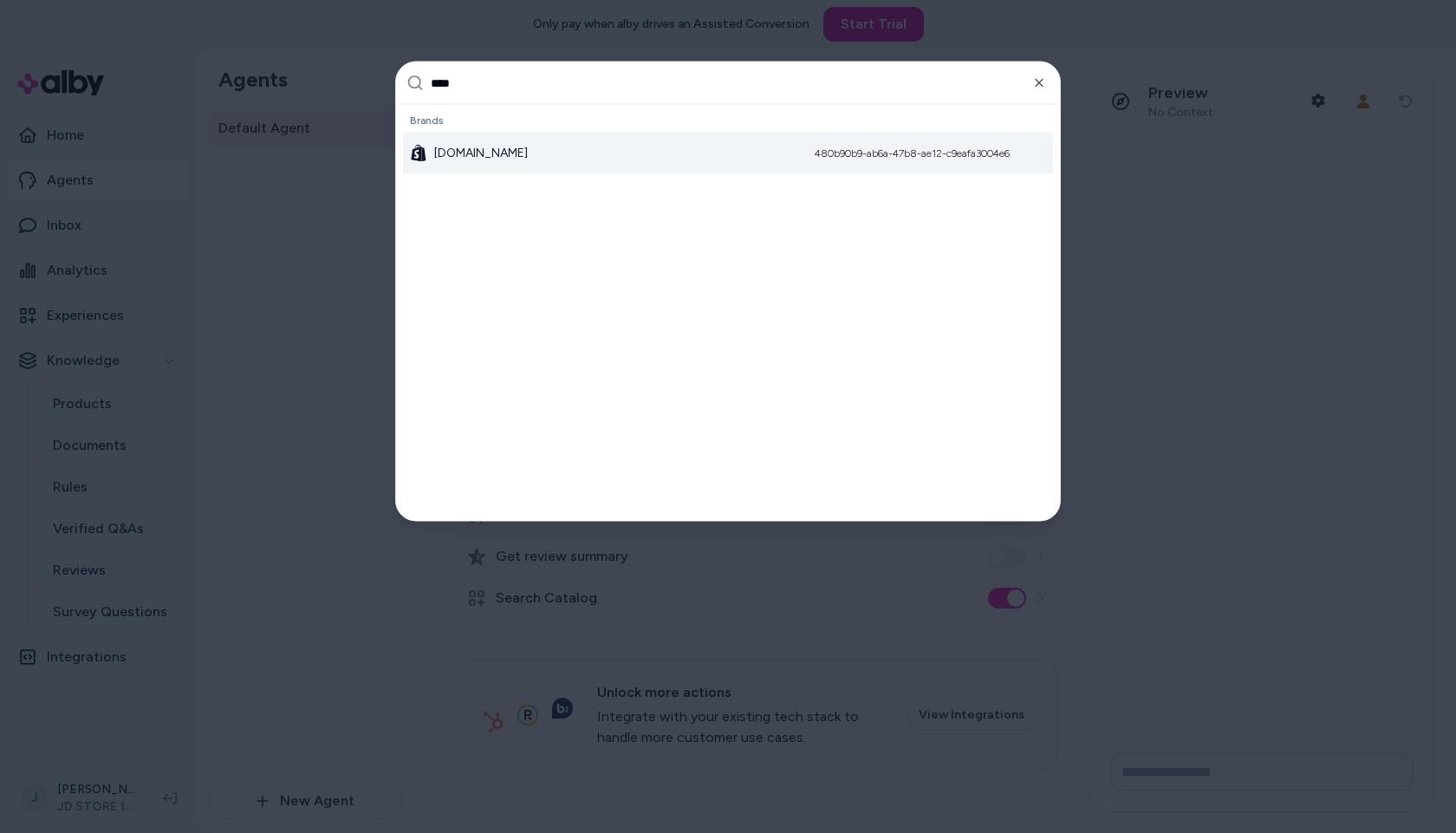
type input "****"
click at [520, 156] on div "[DOMAIN_NAME] 480b90b9-ab6a-47b8-ae12-c9eafa3004e6" at bounding box center [728, 154] width 650 height 42
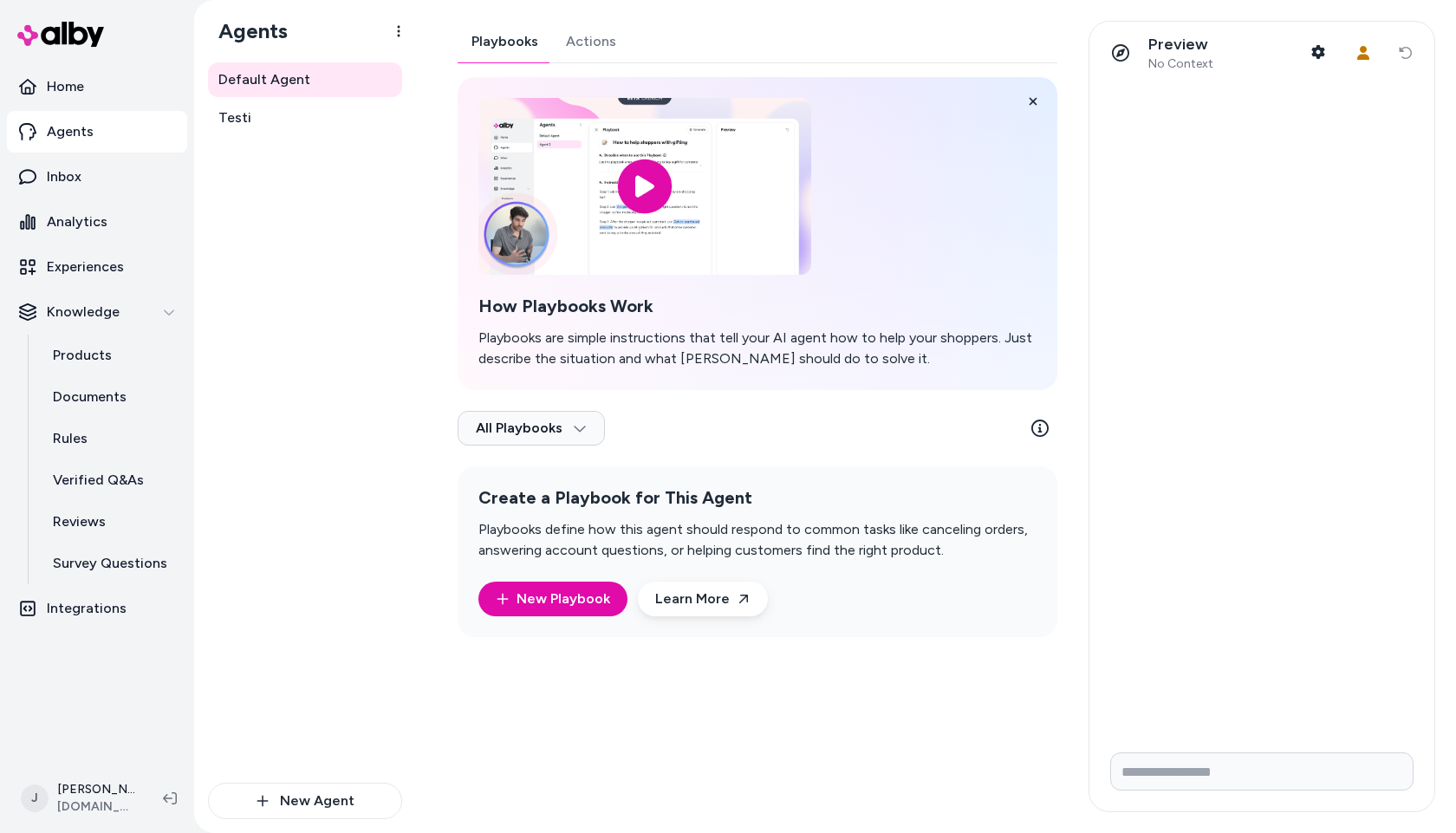
click at [574, 42] on div "Playbooks Actions How Playbooks Work Playbooks are simple instructions that tel…" at bounding box center [758, 329] width 600 height 616
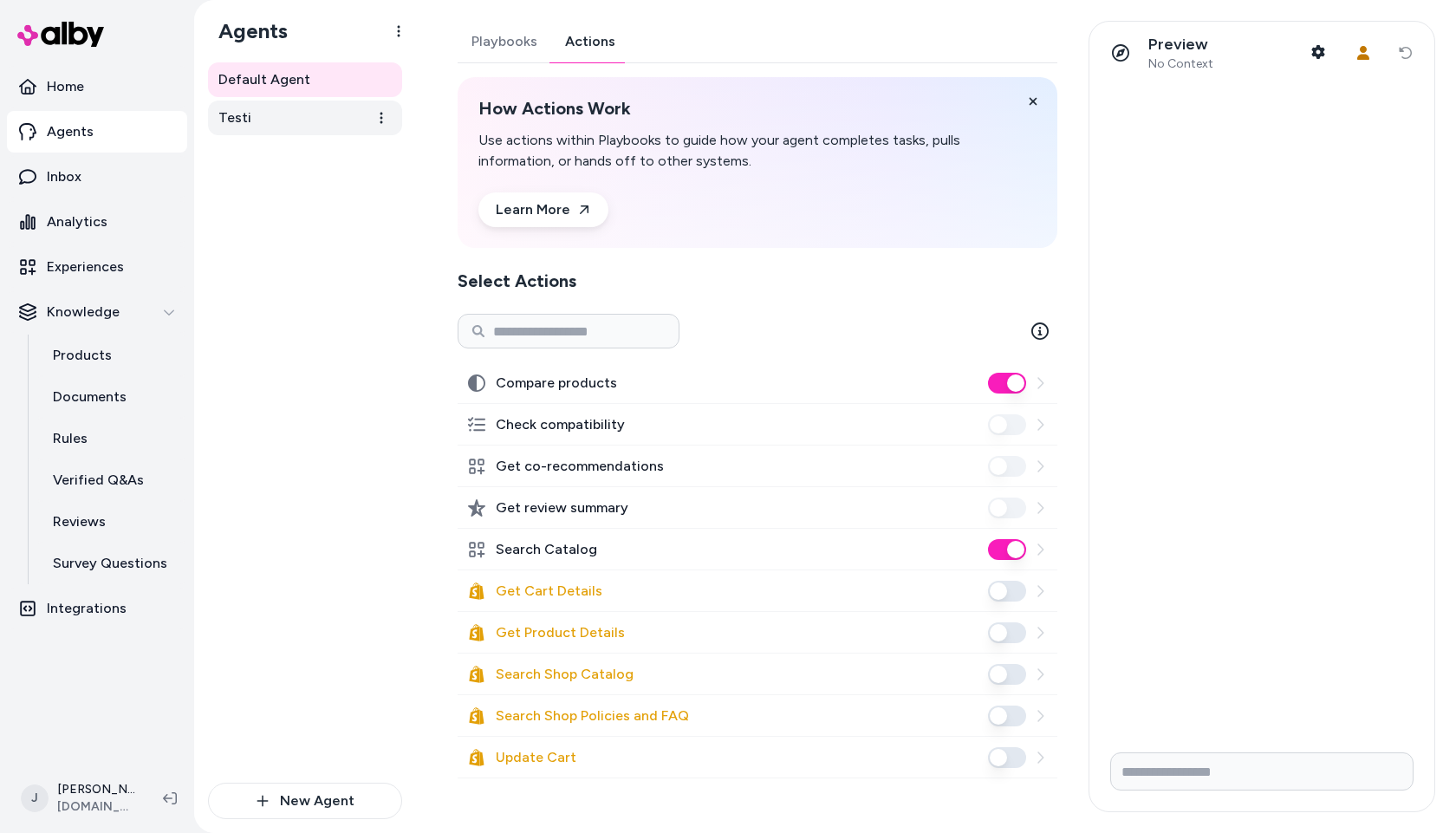
click at [277, 117] on link "Testi" at bounding box center [304, 118] width 194 height 35
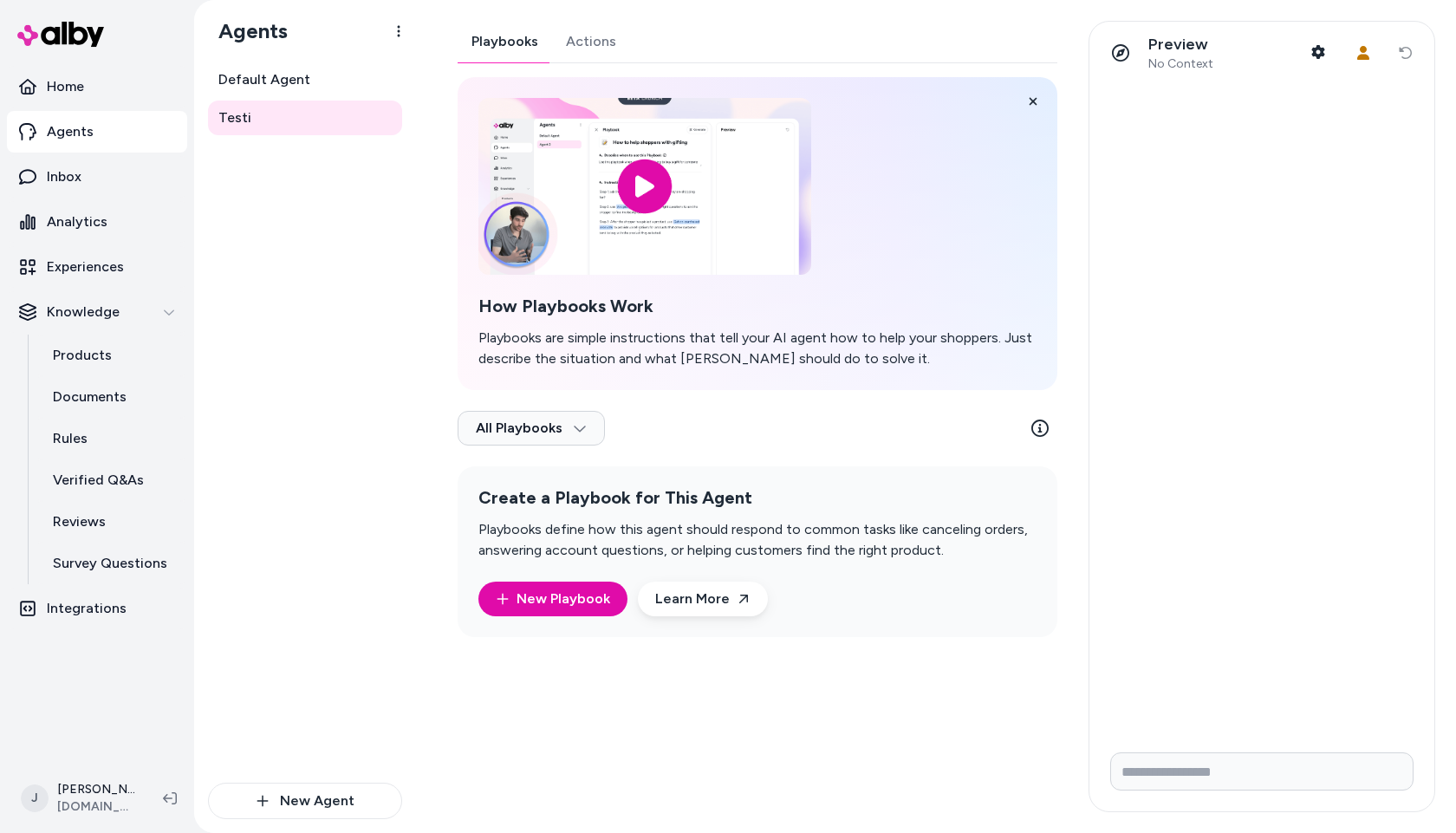
click at [595, 36] on button "Actions" at bounding box center [591, 42] width 78 height 42
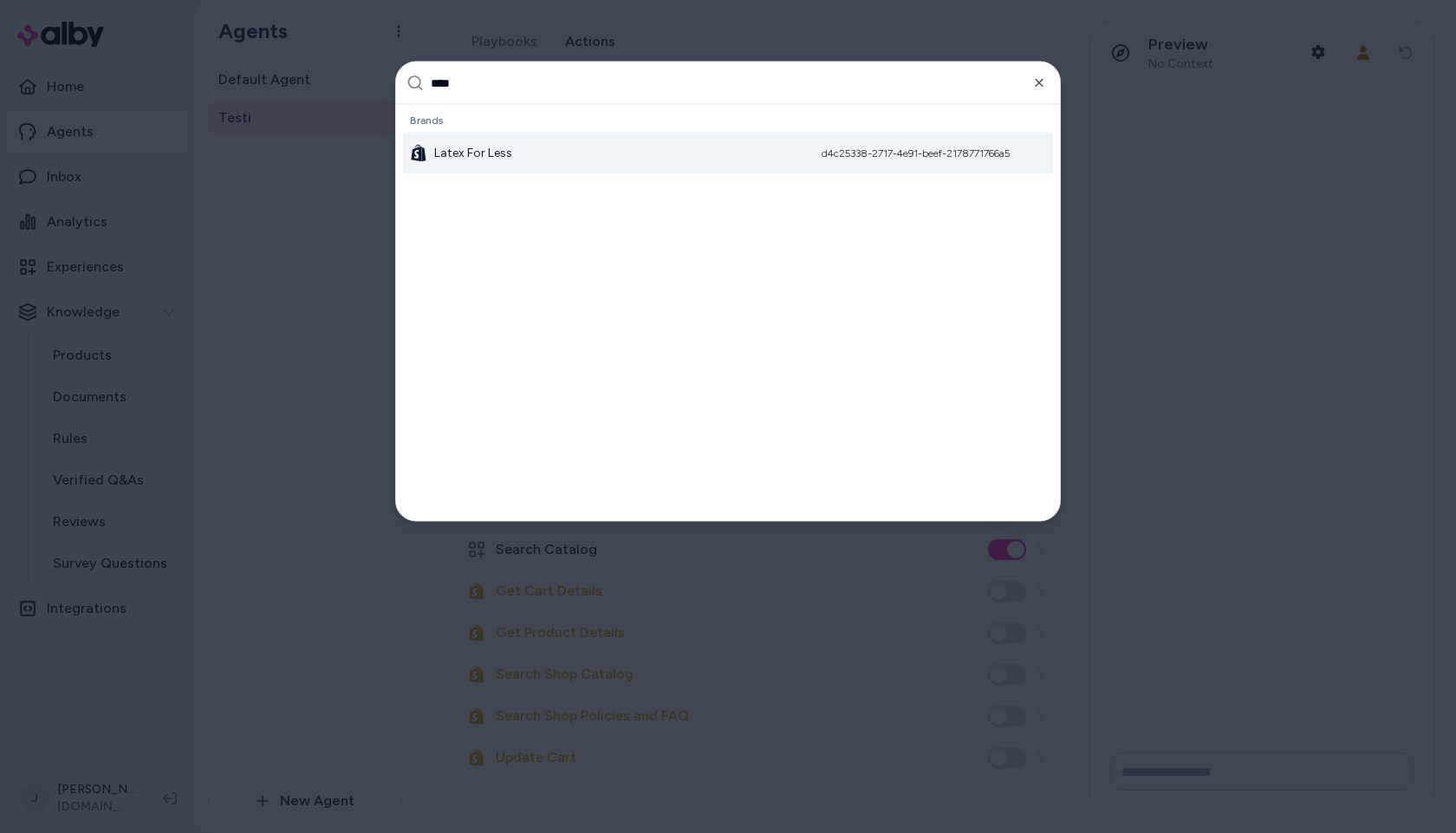
type input "****"
click at [507, 145] on span "Latex For Less" at bounding box center [474, 154] width 78 height 17
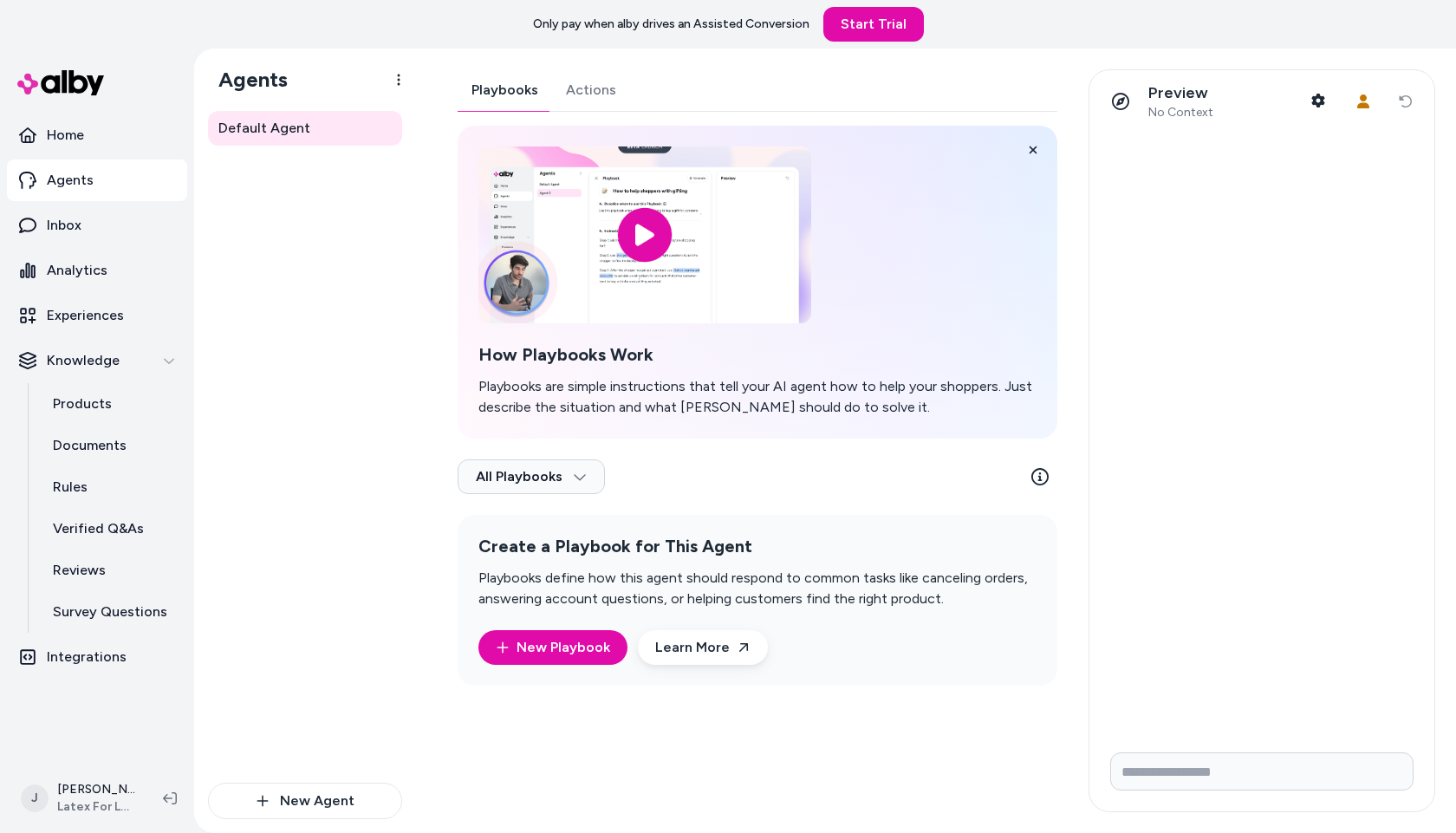
click at [613, 83] on div "Playbooks Actions How Playbooks Work Playbooks are simple instructions that tel…" at bounding box center [758, 377] width 600 height 616
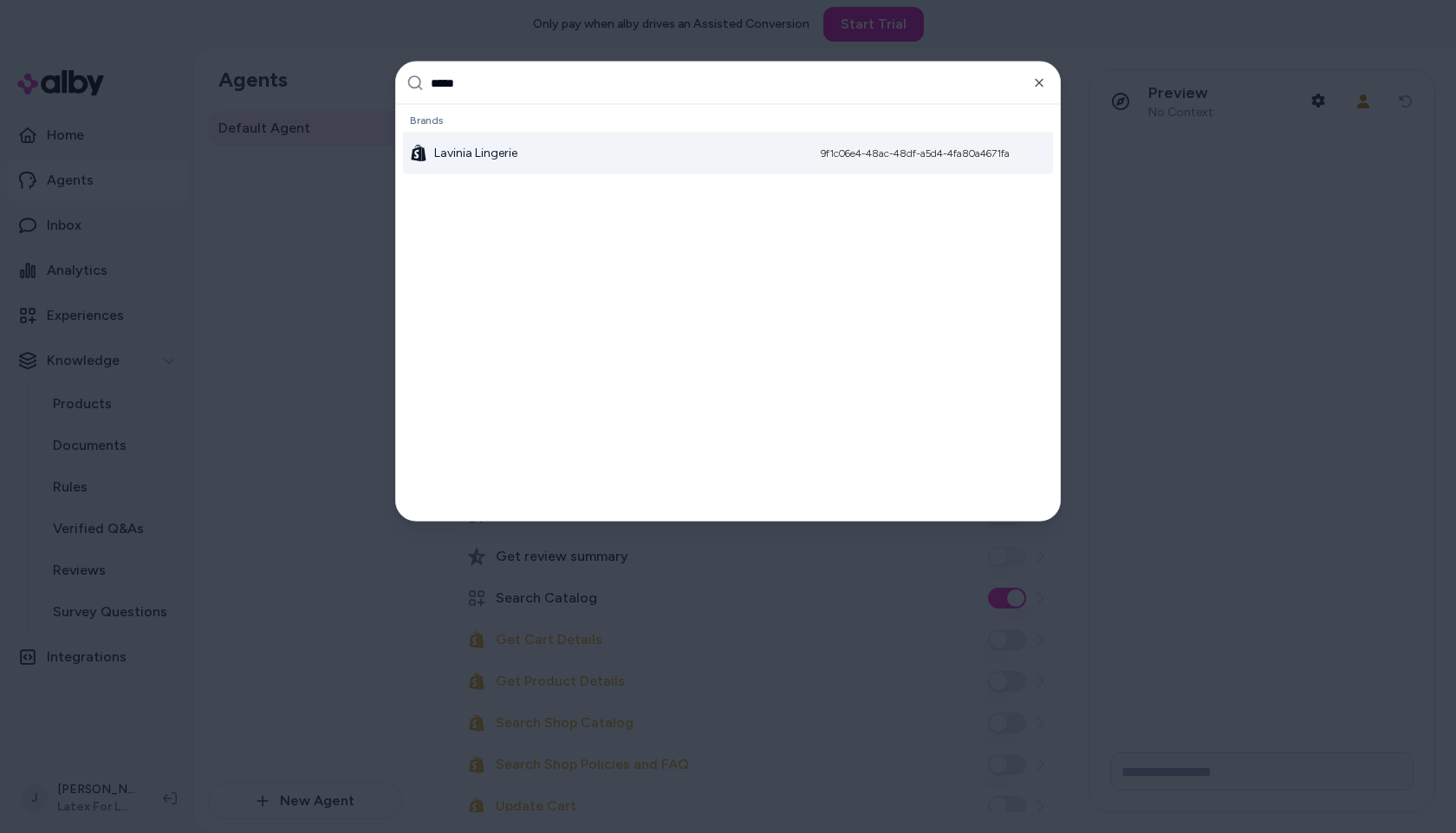
type input "*****"
click at [486, 143] on div "Lavinia Lingerie 9f1c06e4-48ac-48df-a5d4-4fa80a4671fa" at bounding box center [728, 154] width 650 height 42
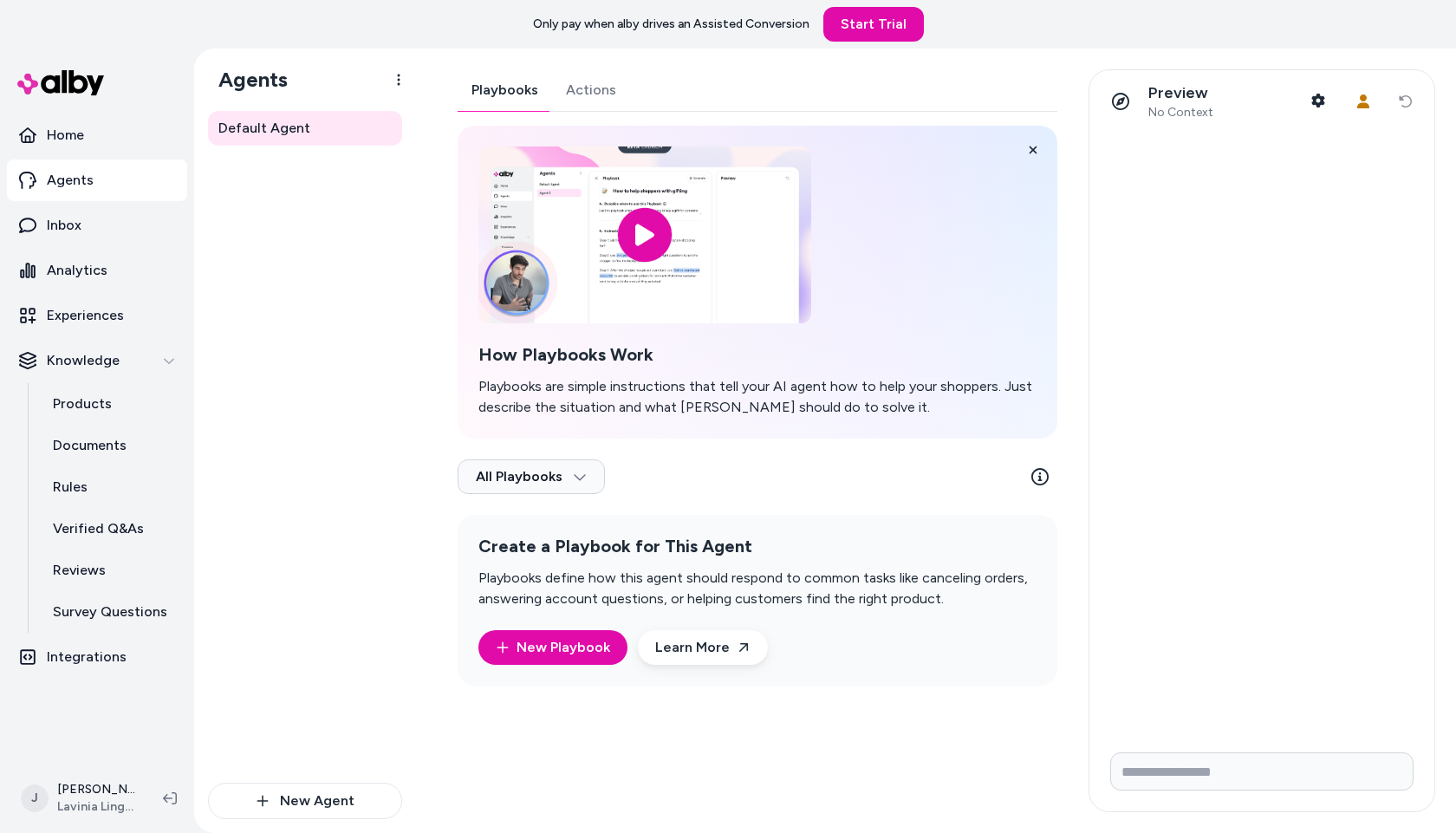
click at [590, 91] on div "Playbooks Actions How Playbooks Work Playbooks are simple instructions that tel…" at bounding box center [758, 377] width 600 height 616
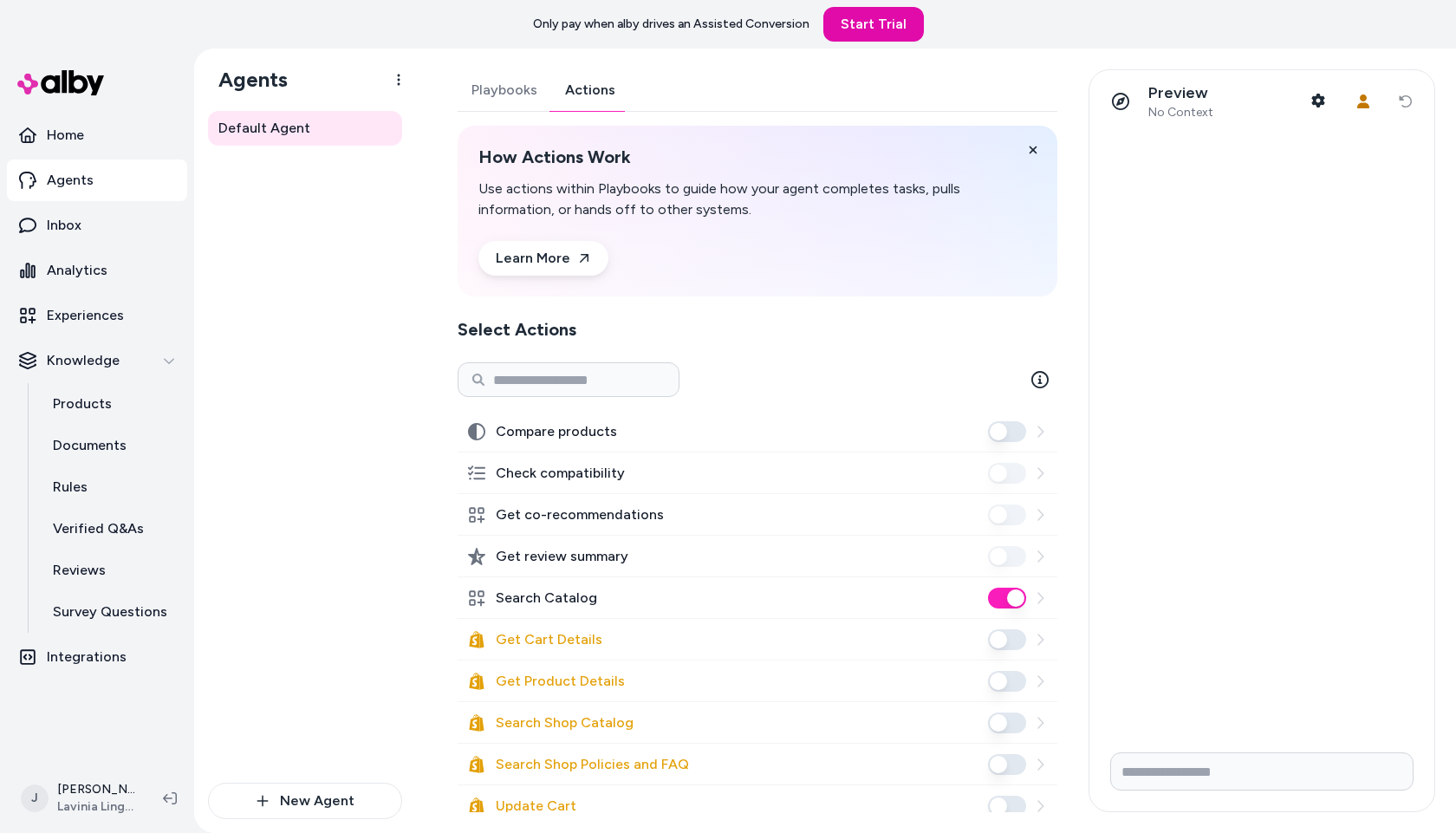
click at [194, 364] on div "Default Agent New Agent" at bounding box center [304, 472] width 222 height 723
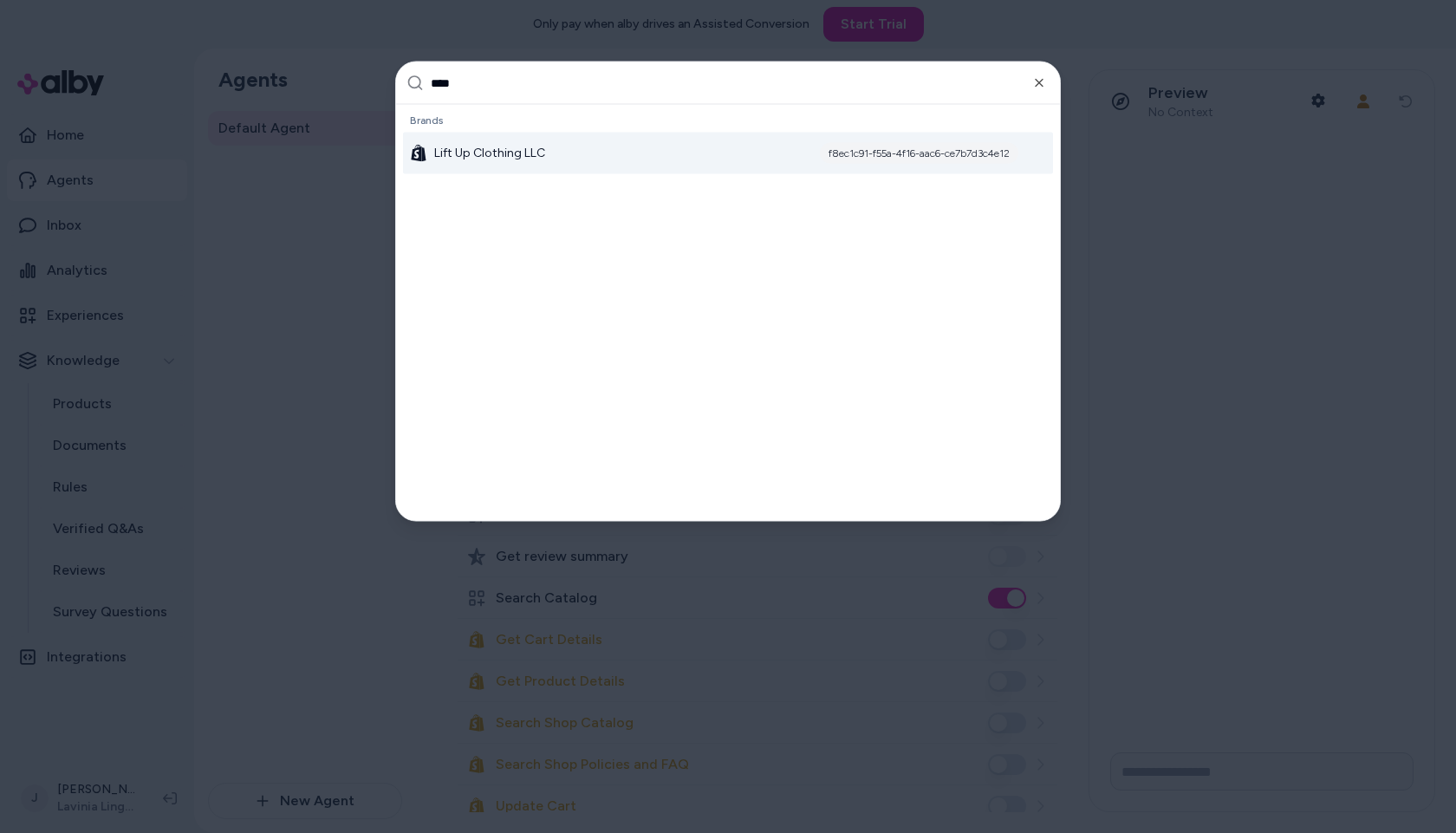
type input "****"
click at [502, 155] on span "Lift Up Clothing LLC" at bounding box center [490, 154] width 111 height 17
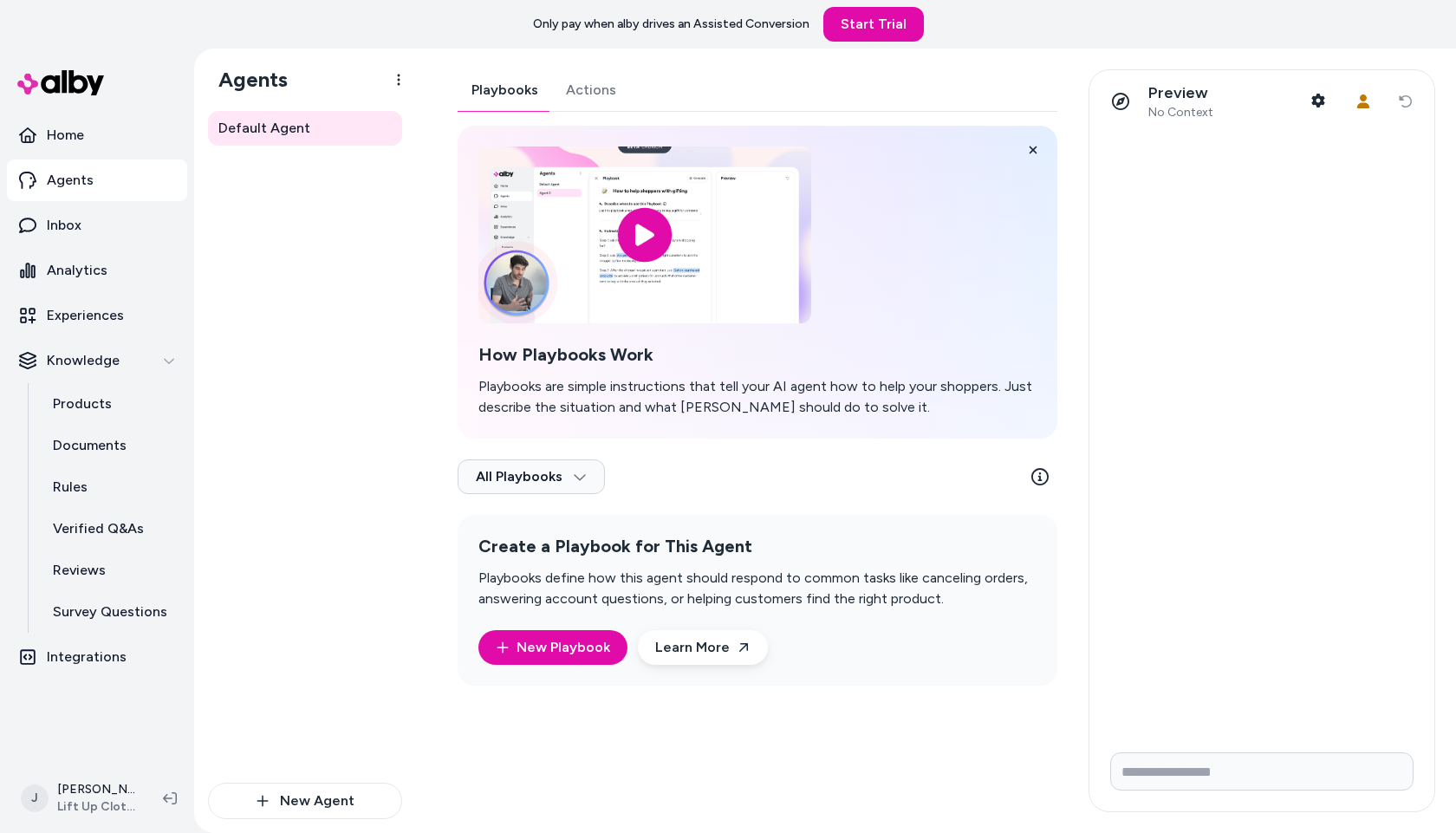
click at [596, 84] on div "Playbooks Actions How Playbooks Work Playbooks are simple instructions that tel…" at bounding box center [758, 377] width 600 height 616
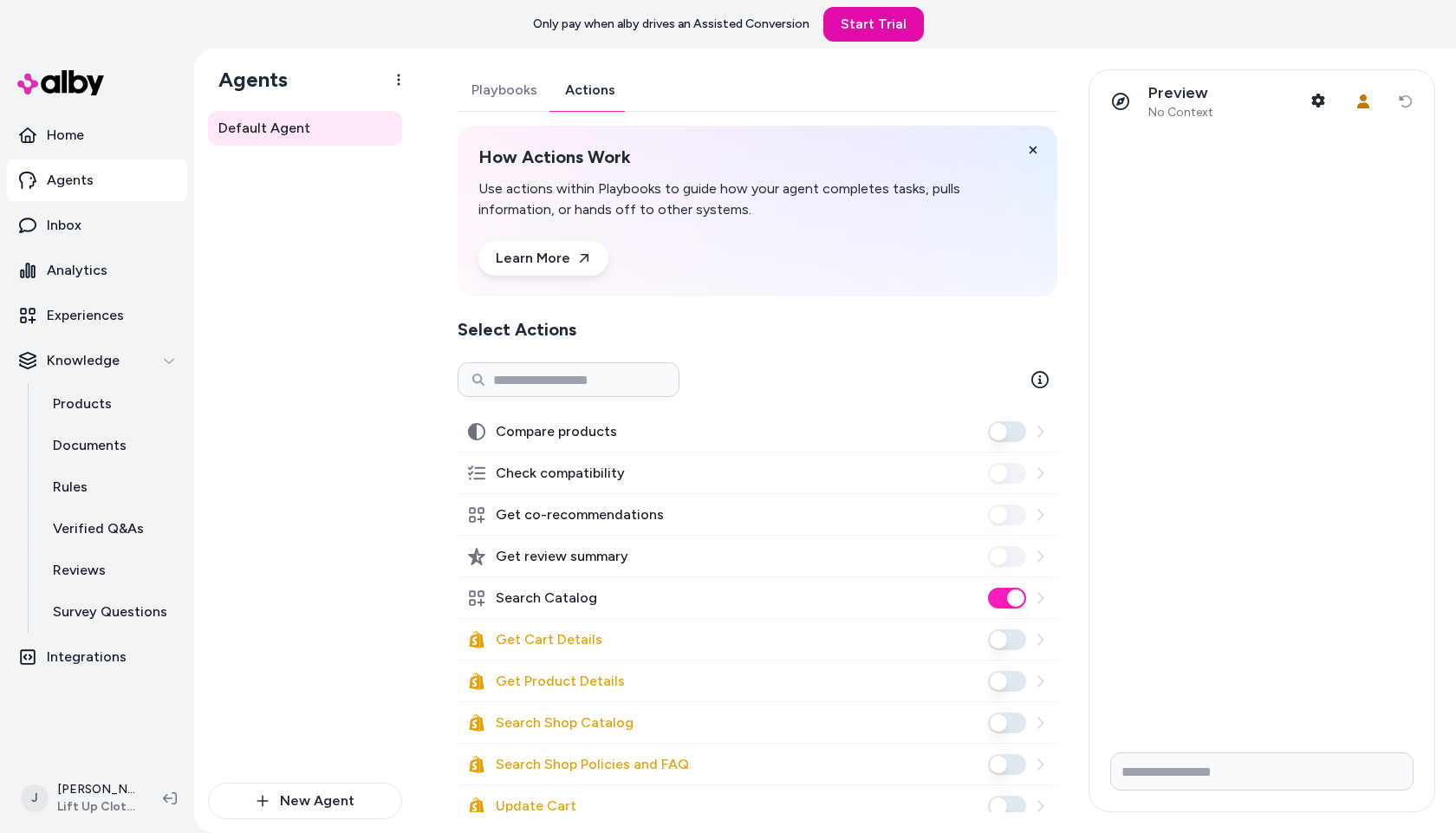
click at [345, 389] on div "Default Agent" at bounding box center [304, 447] width 194 height 672
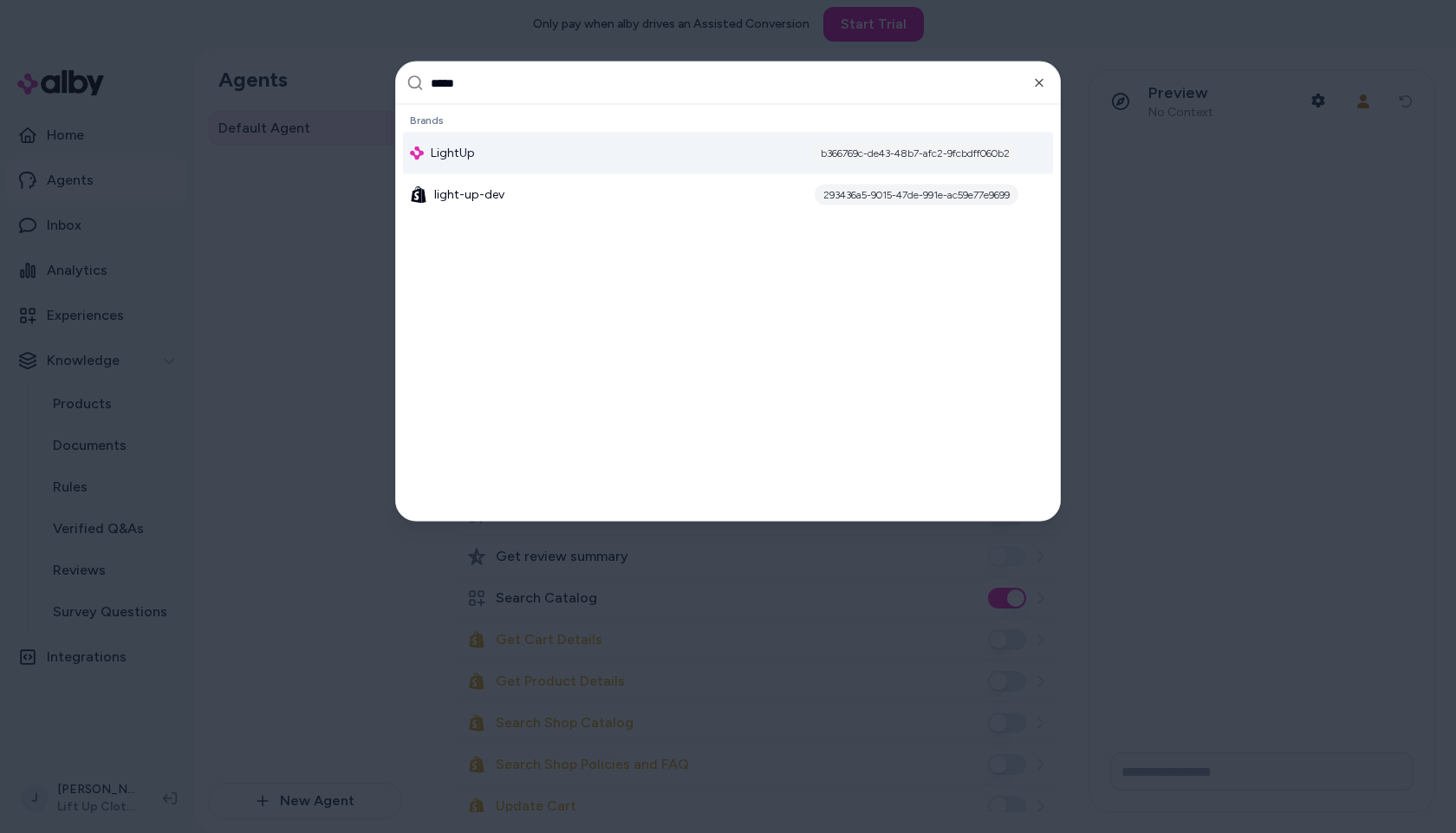
type input "*****"
click at [466, 157] on span "LightUp" at bounding box center [453, 154] width 44 height 17
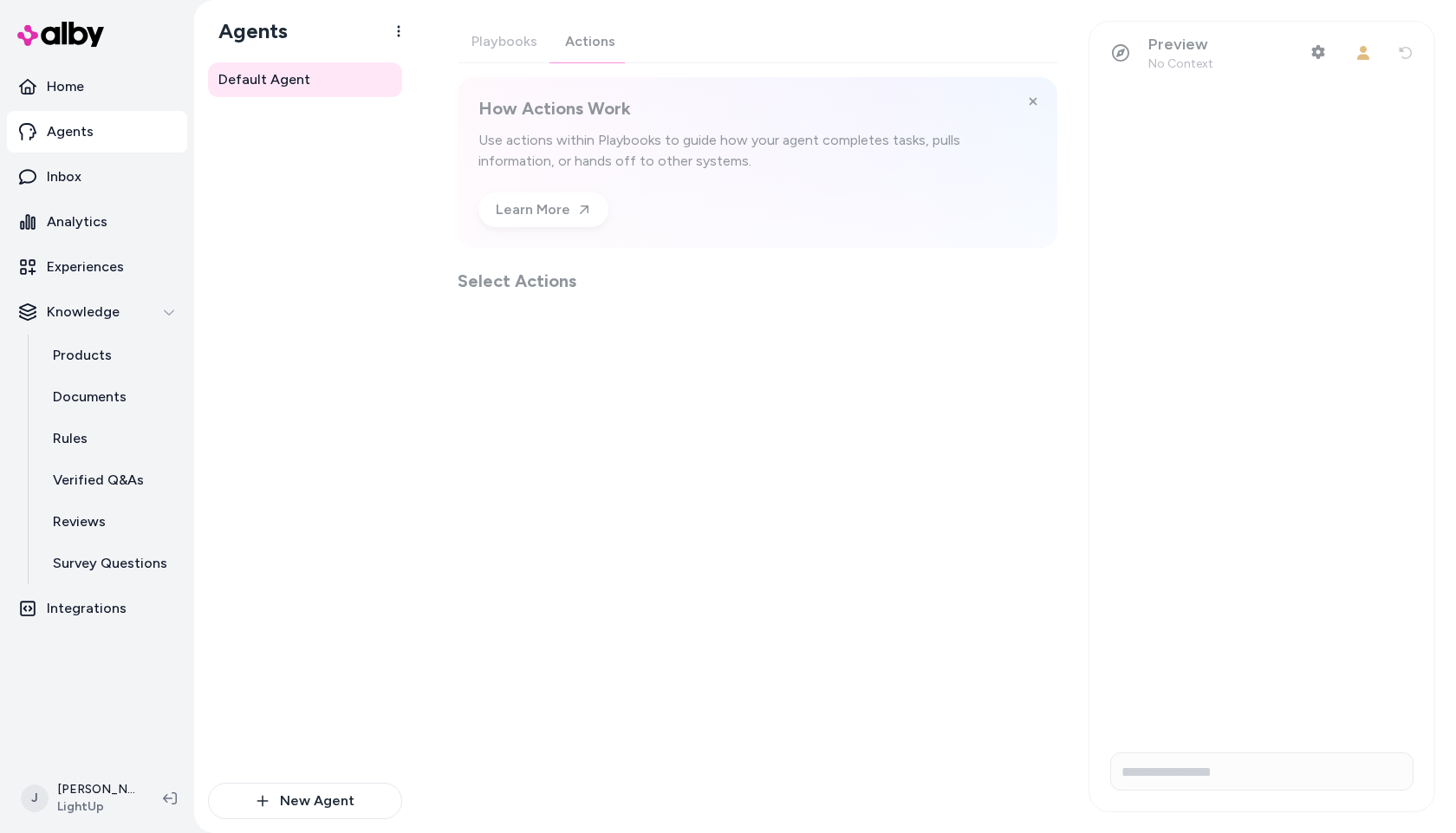
click at [582, 44] on div "Playbooks Actions How Actions Work Use actions within Playbooks to guide how yo…" at bounding box center [758, 157] width 600 height 272
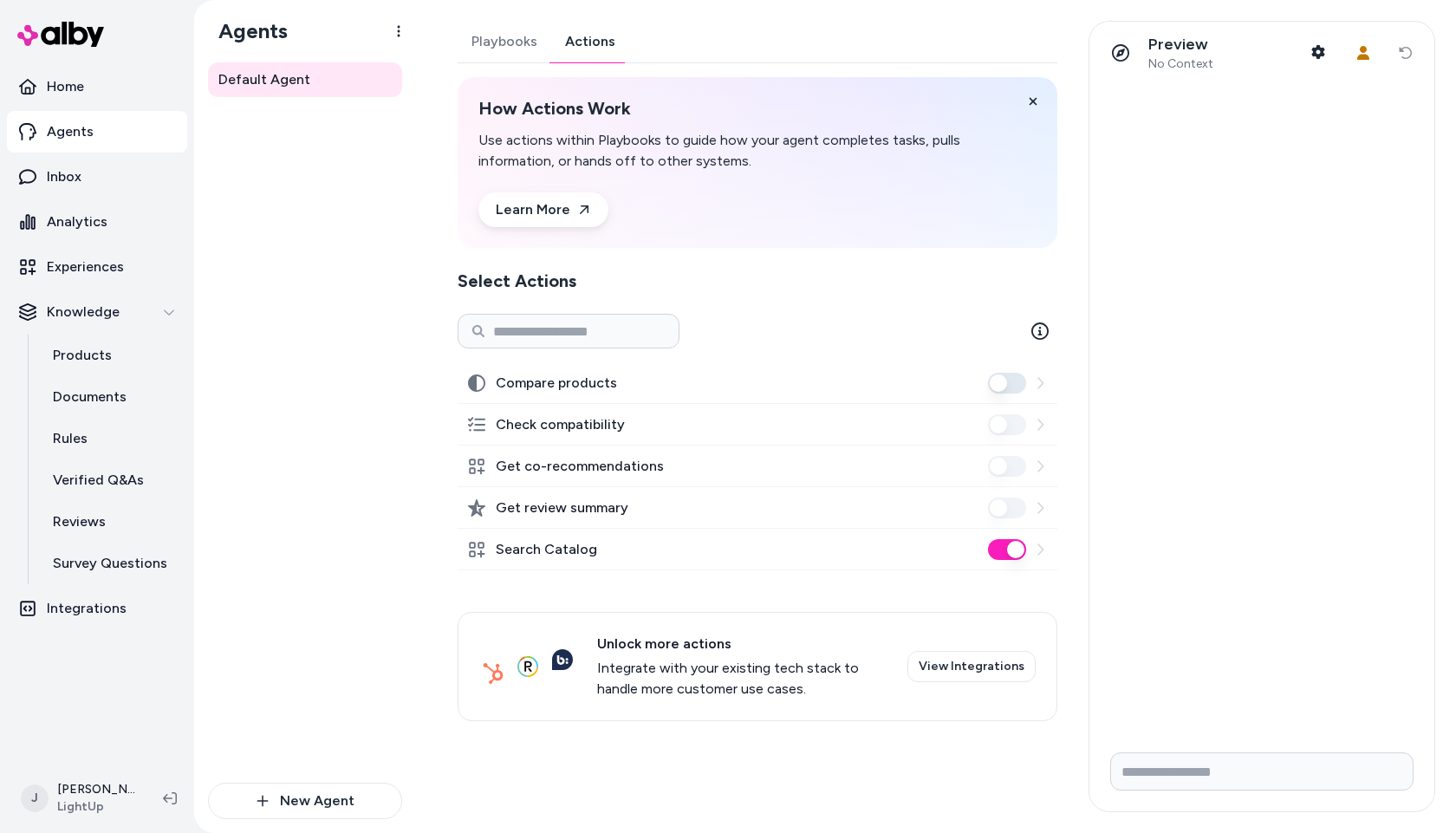
click at [258, 319] on div "Default Agent" at bounding box center [304, 423] width 194 height 721
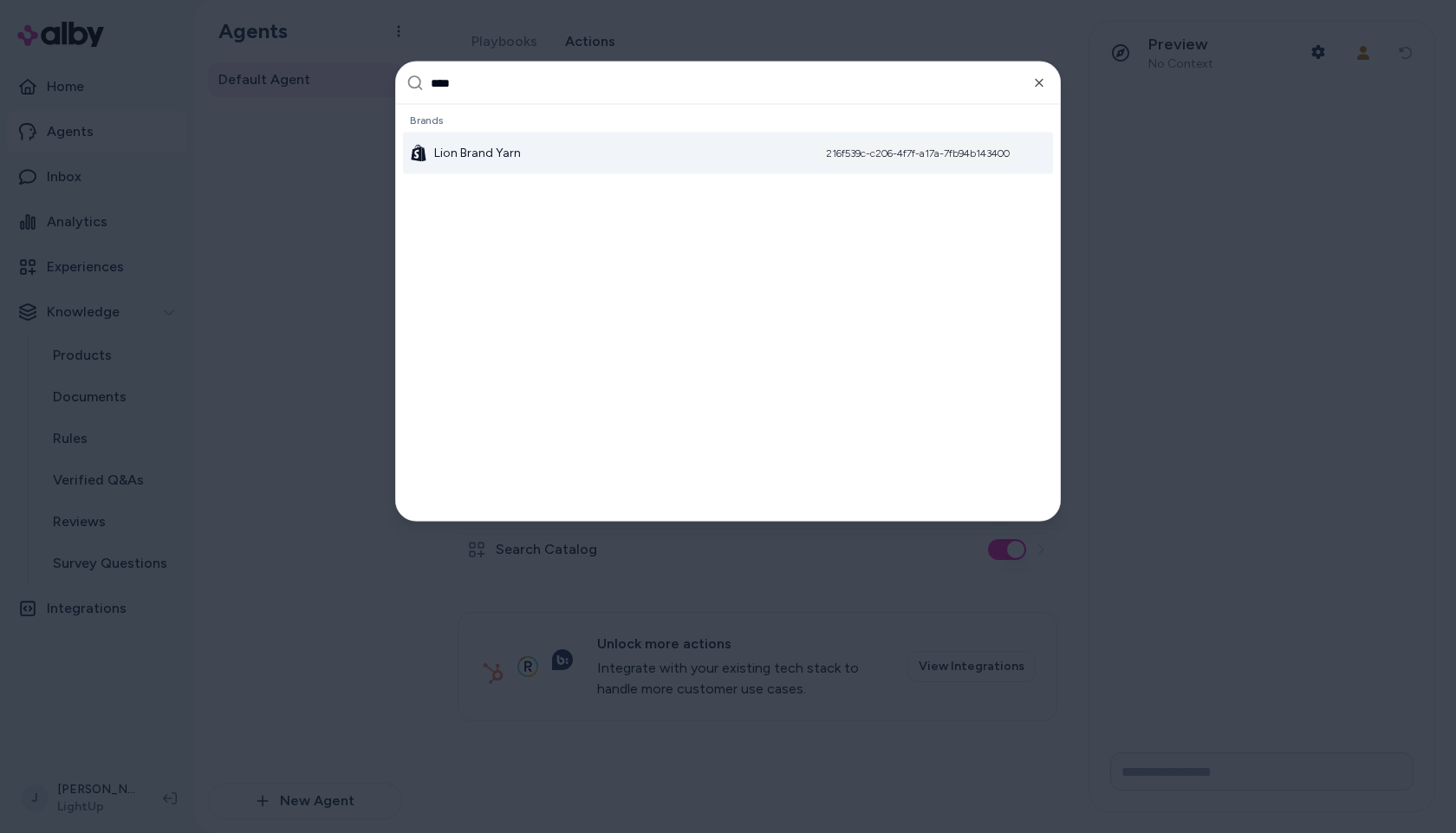
type input "****"
click at [510, 147] on span "Lion Brand Yarn" at bounding box center [478, 154] width 87 height 17
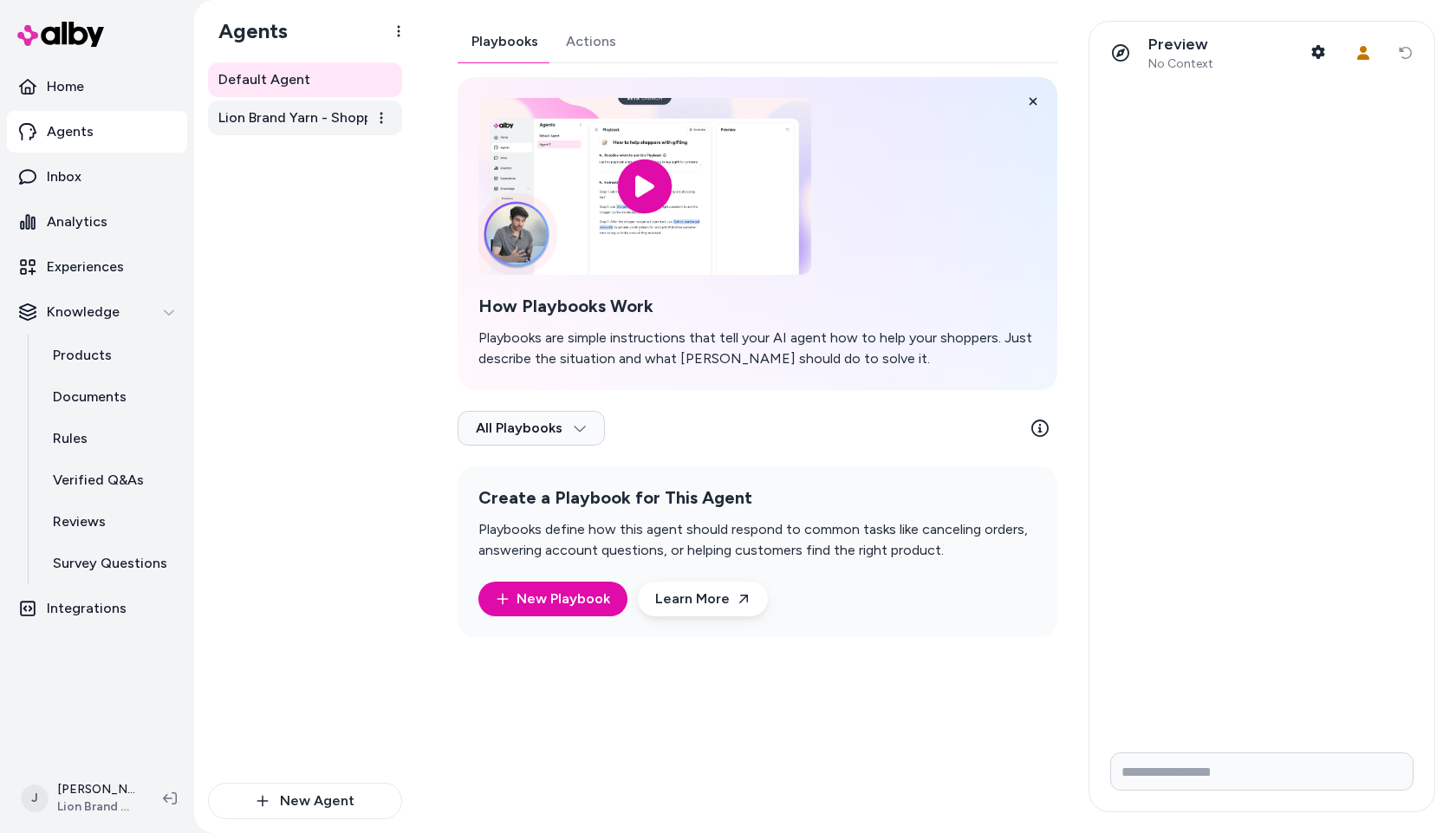
click at [276, 115] on span "Lion Brand Yarn - Shopper Assistant" at bounding box center [306, 118] width 176 height 21
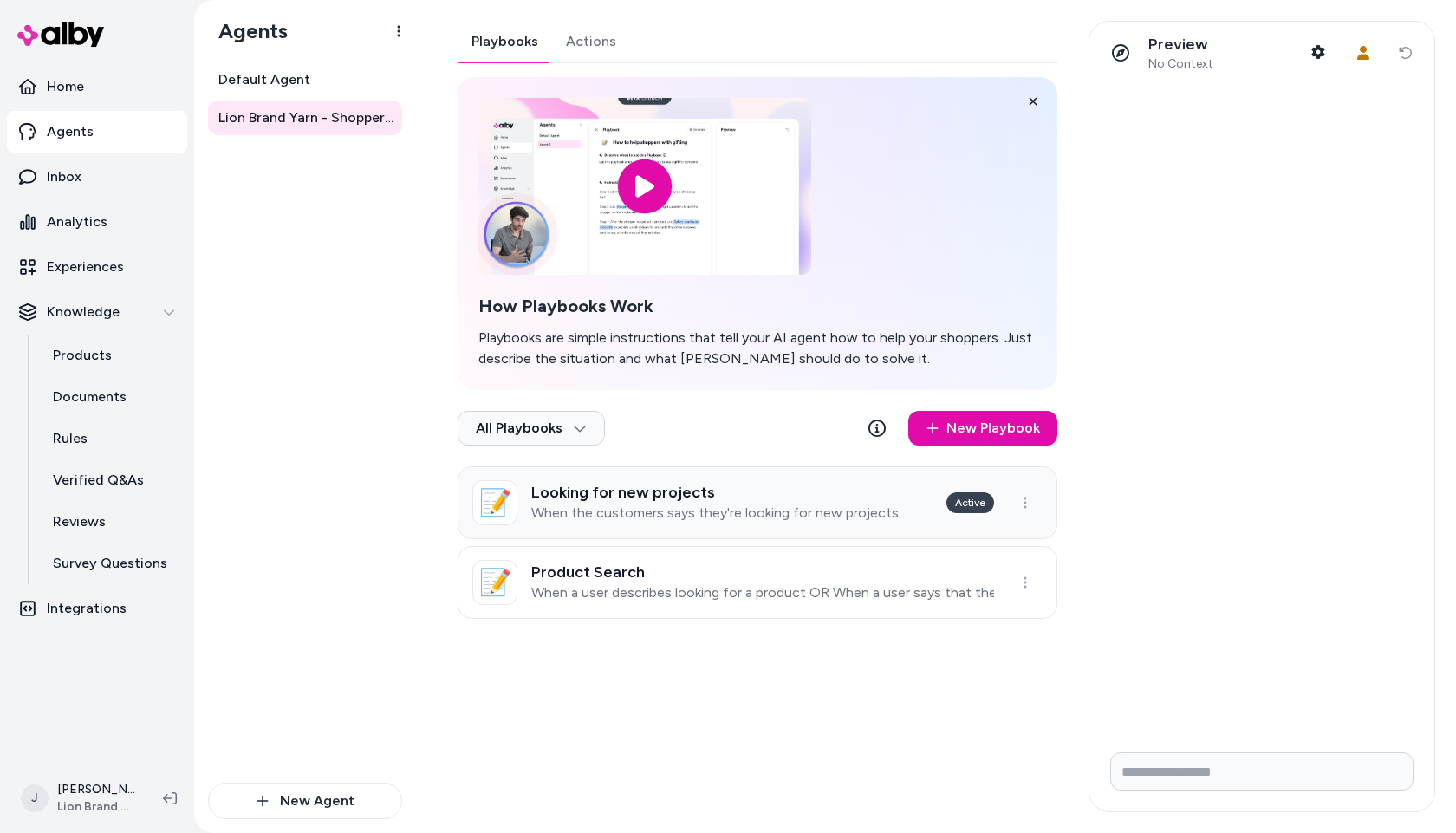
click at [758, 520] on p "When the customers says they're looking for new projects" at bounding box center [715, 513] width 368 height 17
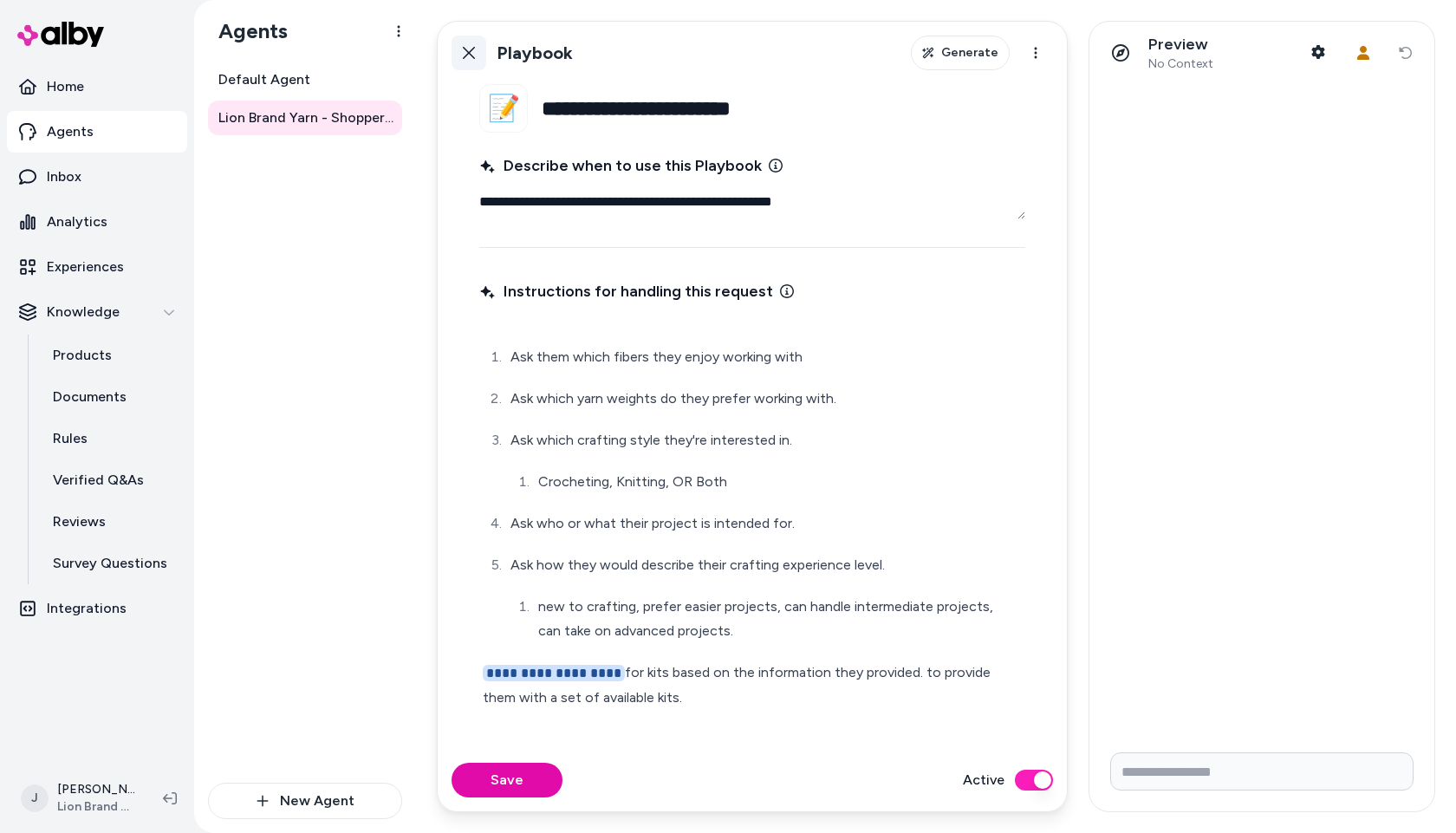
click at [466, 50] on icon at bounding box center [469, 53] width 12 height 12
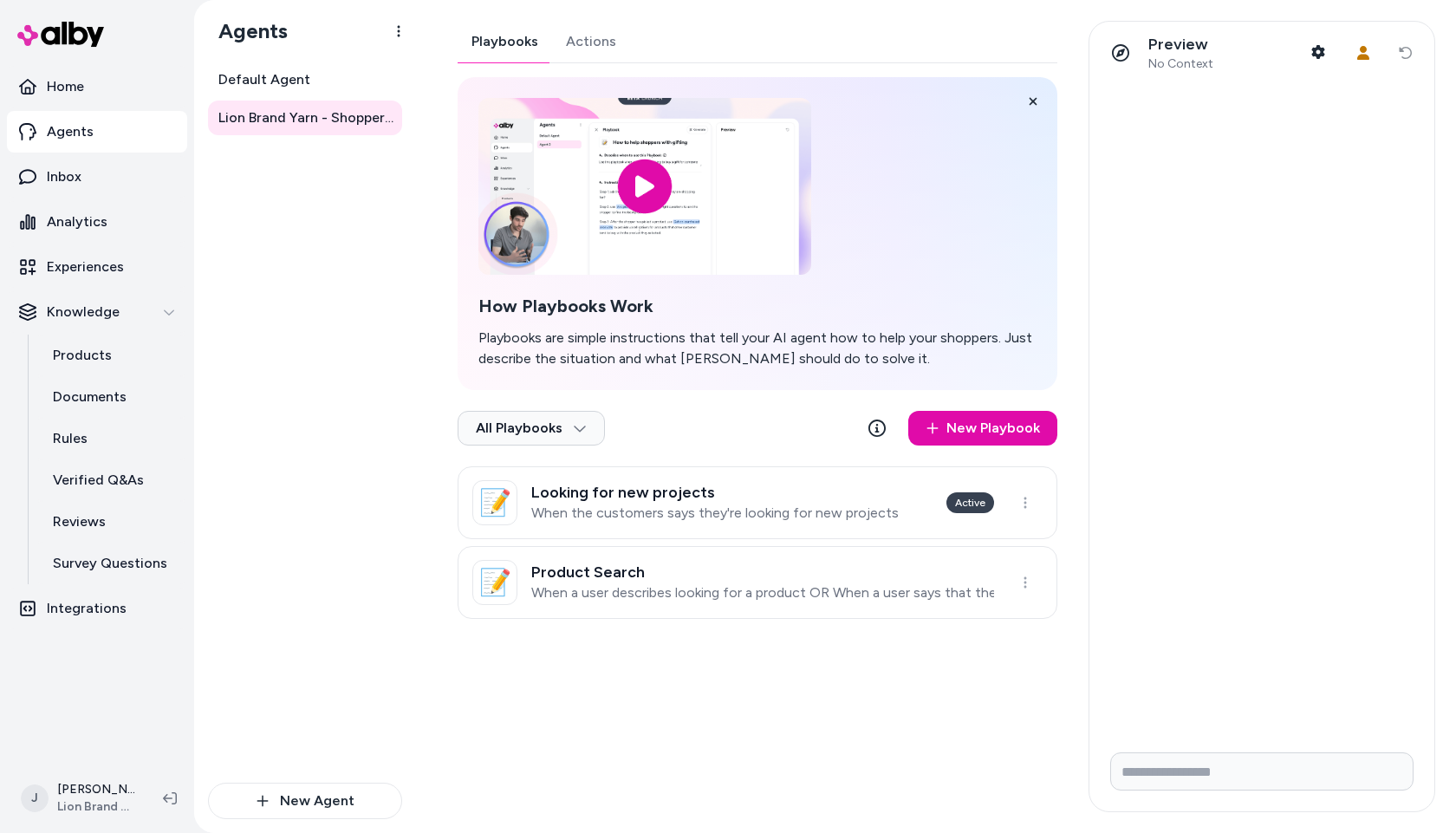
click at [589, 52] on div "Playbooks Actions How Playbooks Work Playbooks are simple instructions that tel…" at bounding box center [758, 320] width 600 height 598
click at [509, 42] on button "Playbooks" at bounding box center [505, 42] width 95 height 42
click at [708, 496] on h3 "Looking for new projects" at bounding box center [715, 492] width 368 height 17
type textarea "*"
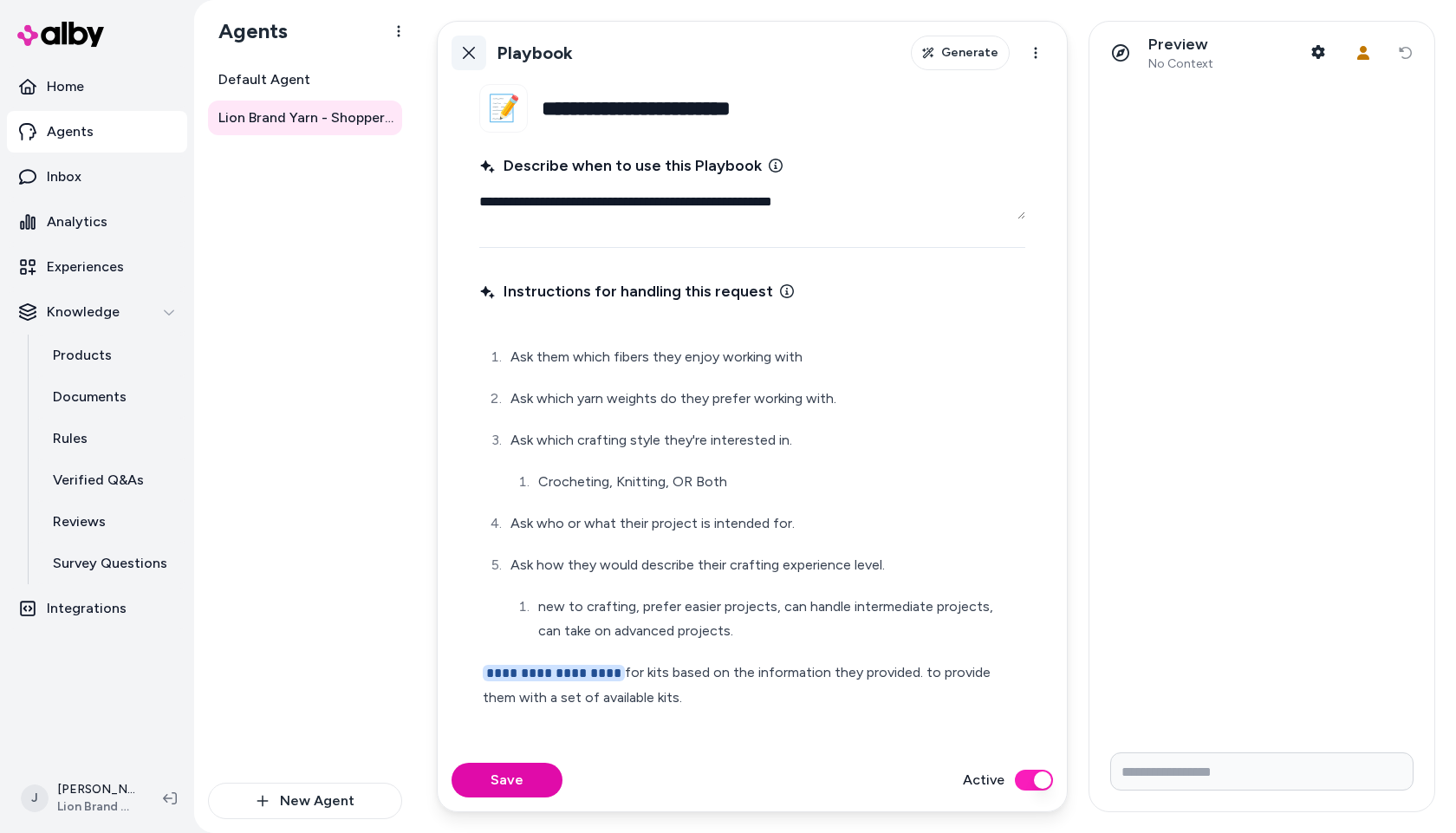
click at [473, 52] on icon at bounding box center [469, 53] width 14 height 14
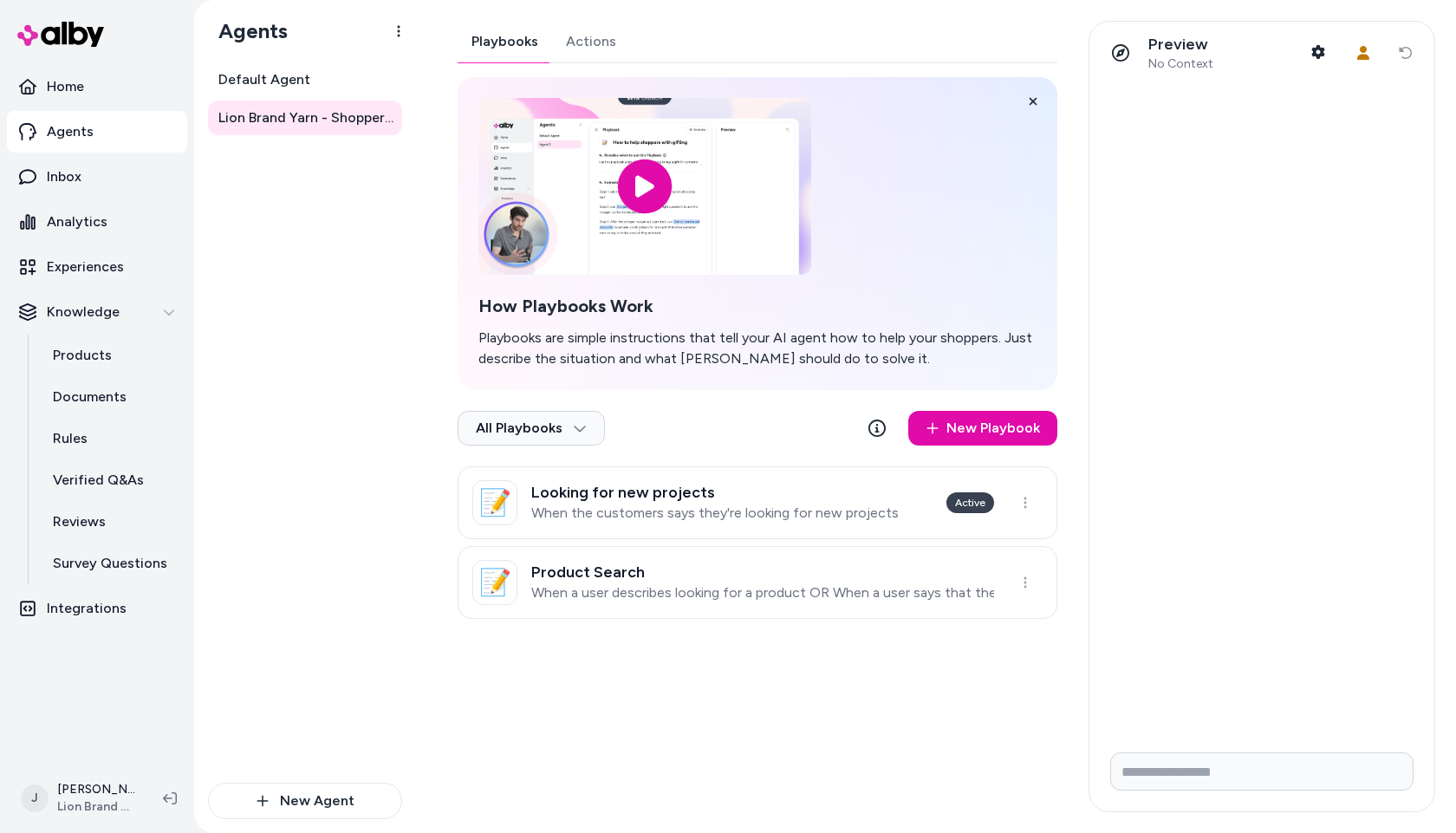
click at [588, 47] on button "Actions" at bounding box center [591, 42] width 78 height 42
click at [490, 46] on button "Playbooks" at bounding box center [505, 42] width 95 height 42
click at [299, 91] on link "Default Agent" at bounding box center [304, 80] width 194 height 35
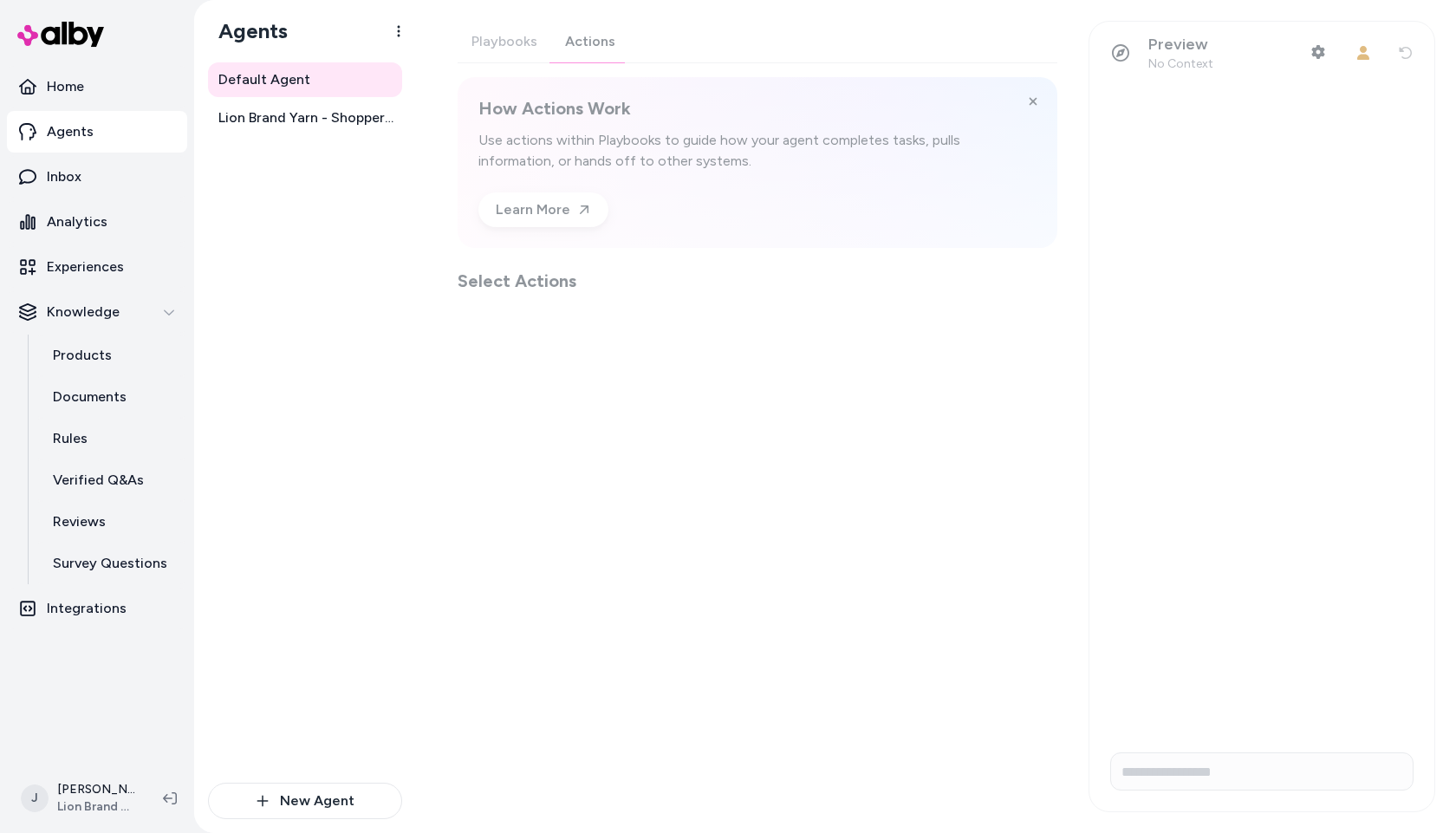
click at [583, 43] on div "Playbooks Actions How Actions Work Use actions within Playbooks to guide how yo…" at bounding box center [758, 157] width 600 height 272
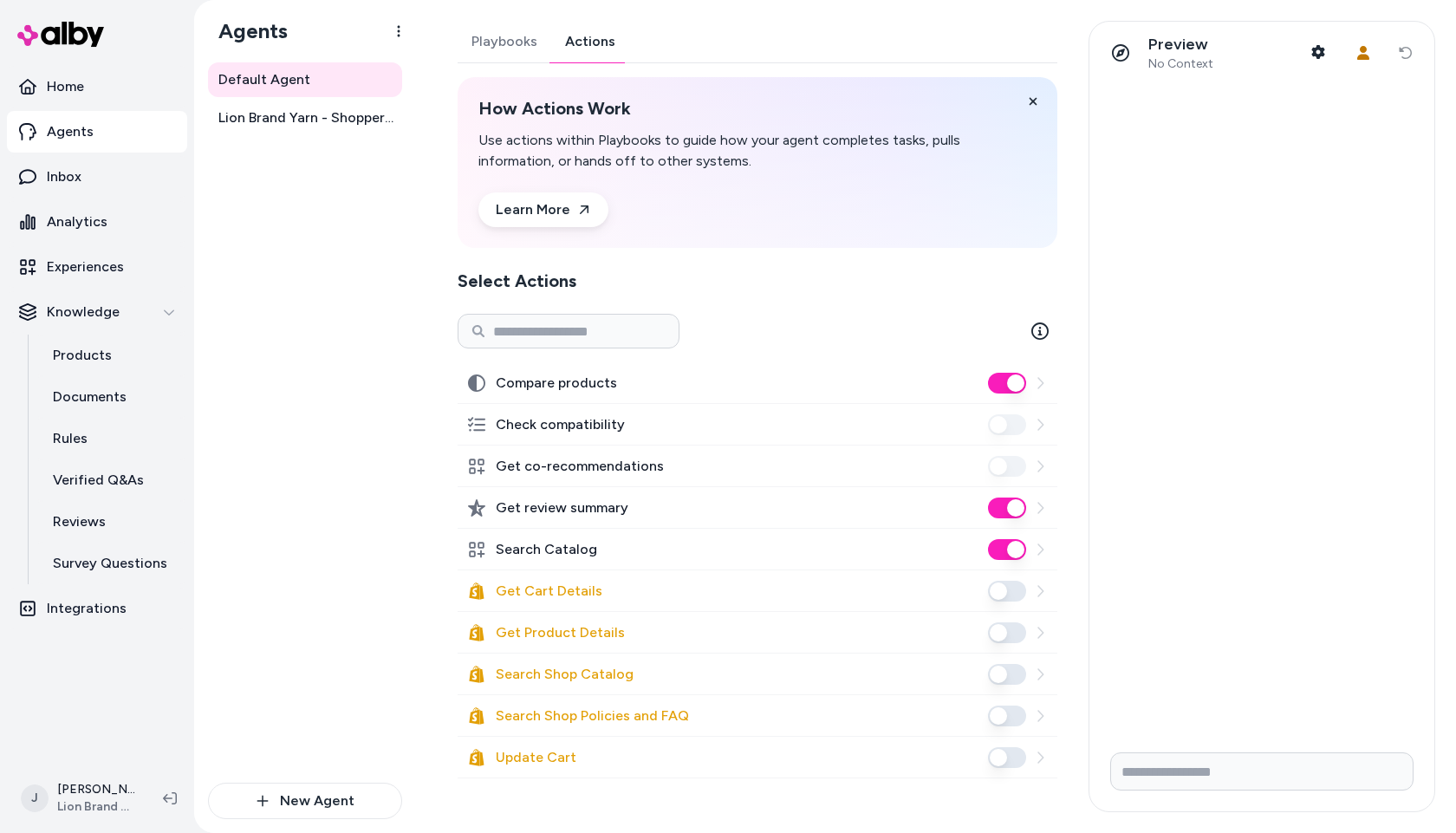
click at [313, 422] on div "Default Agent Lion Brand Yarn - Shopper Assistant" at bounding box center [304, 423] width 194 height 721
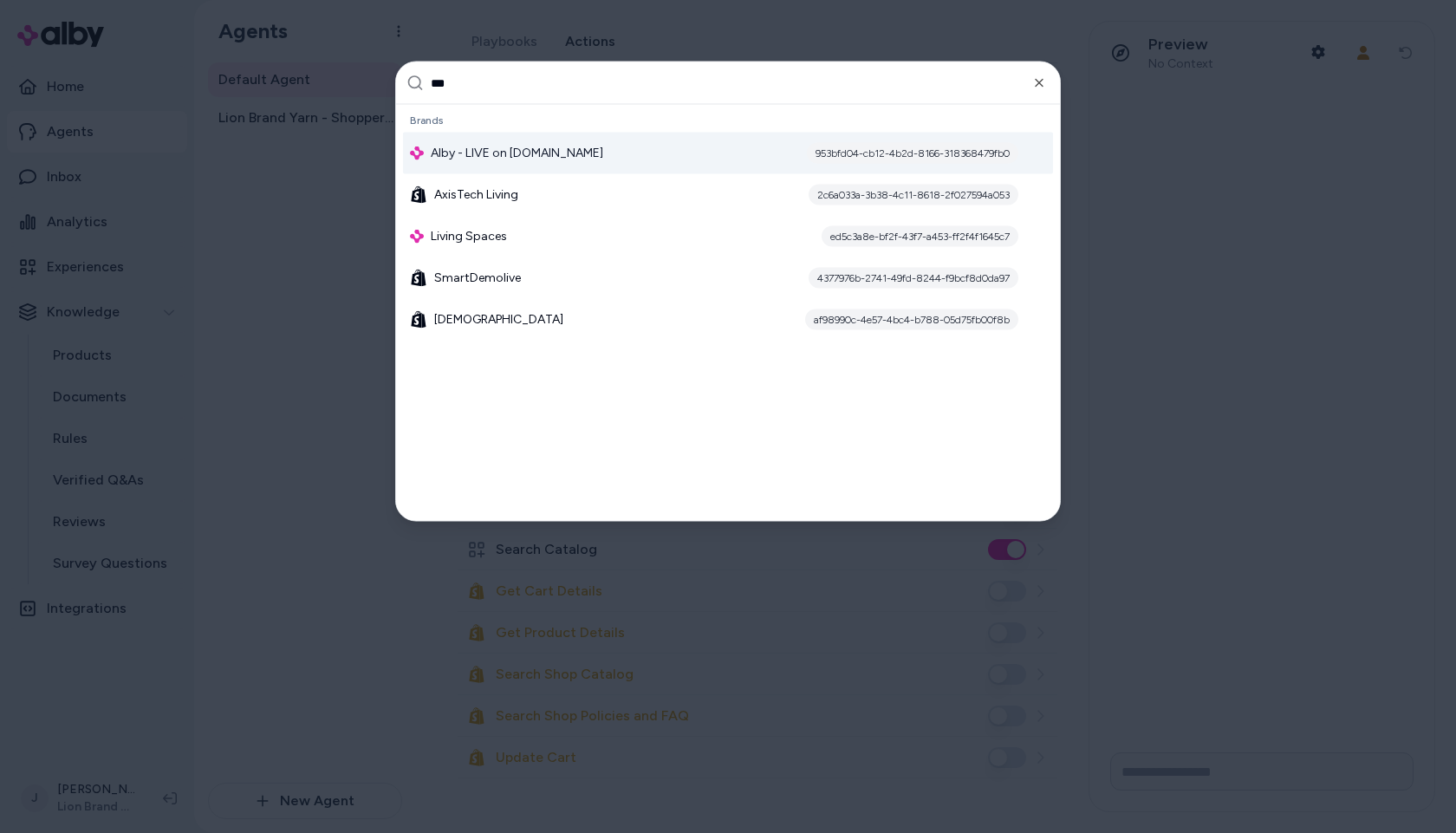
drag, startPoint x: 314, startPoint y: 87, endPoint x: 250, endPoint y: 86, distance: 64.0
click at [251, 86] on body "Home Agents Inbox Analytics Experiences Knowledge Products Documents Rules Veri…" at bounding box center [728, 416] width 1456 height 833
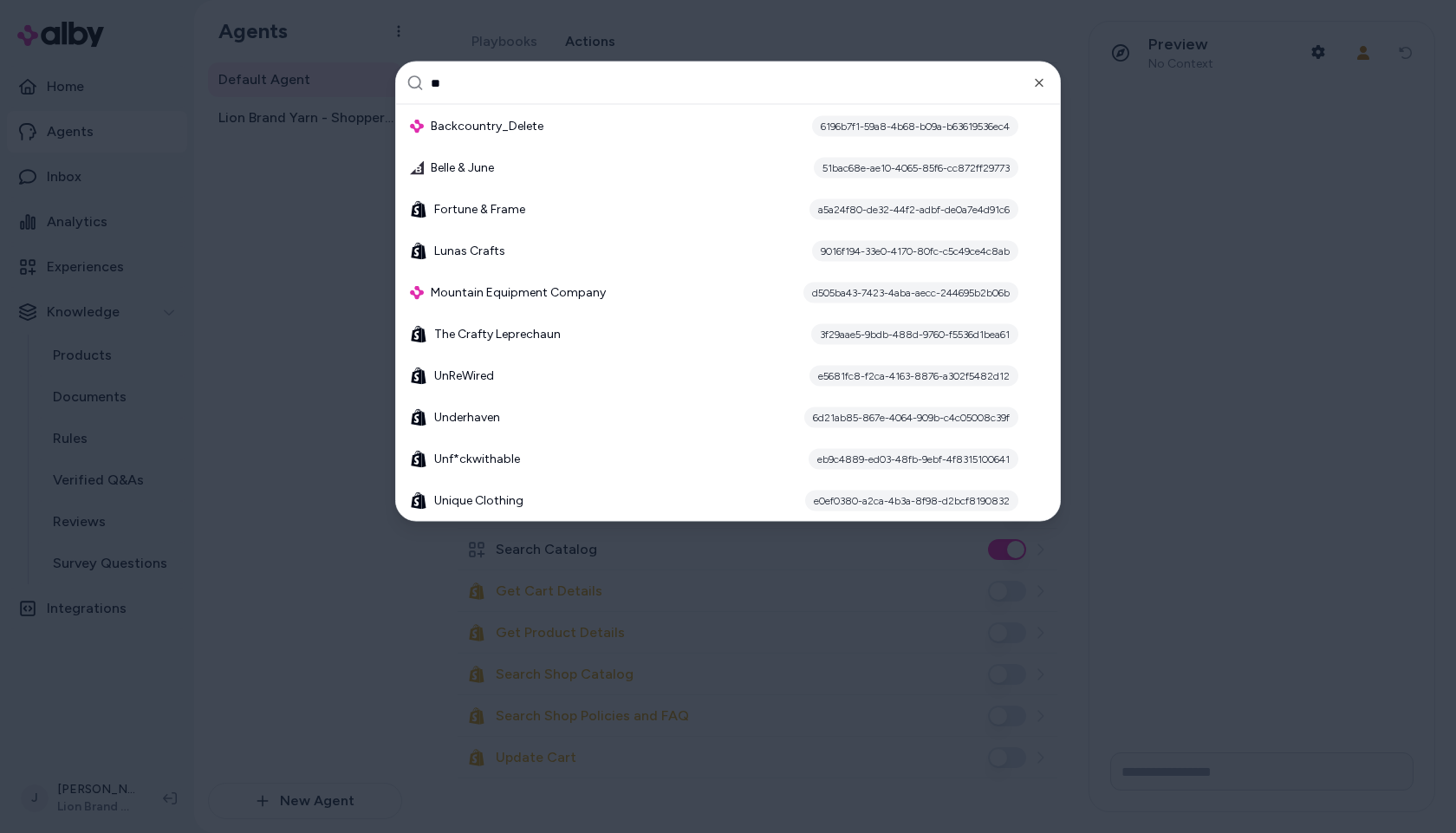
type input "*"
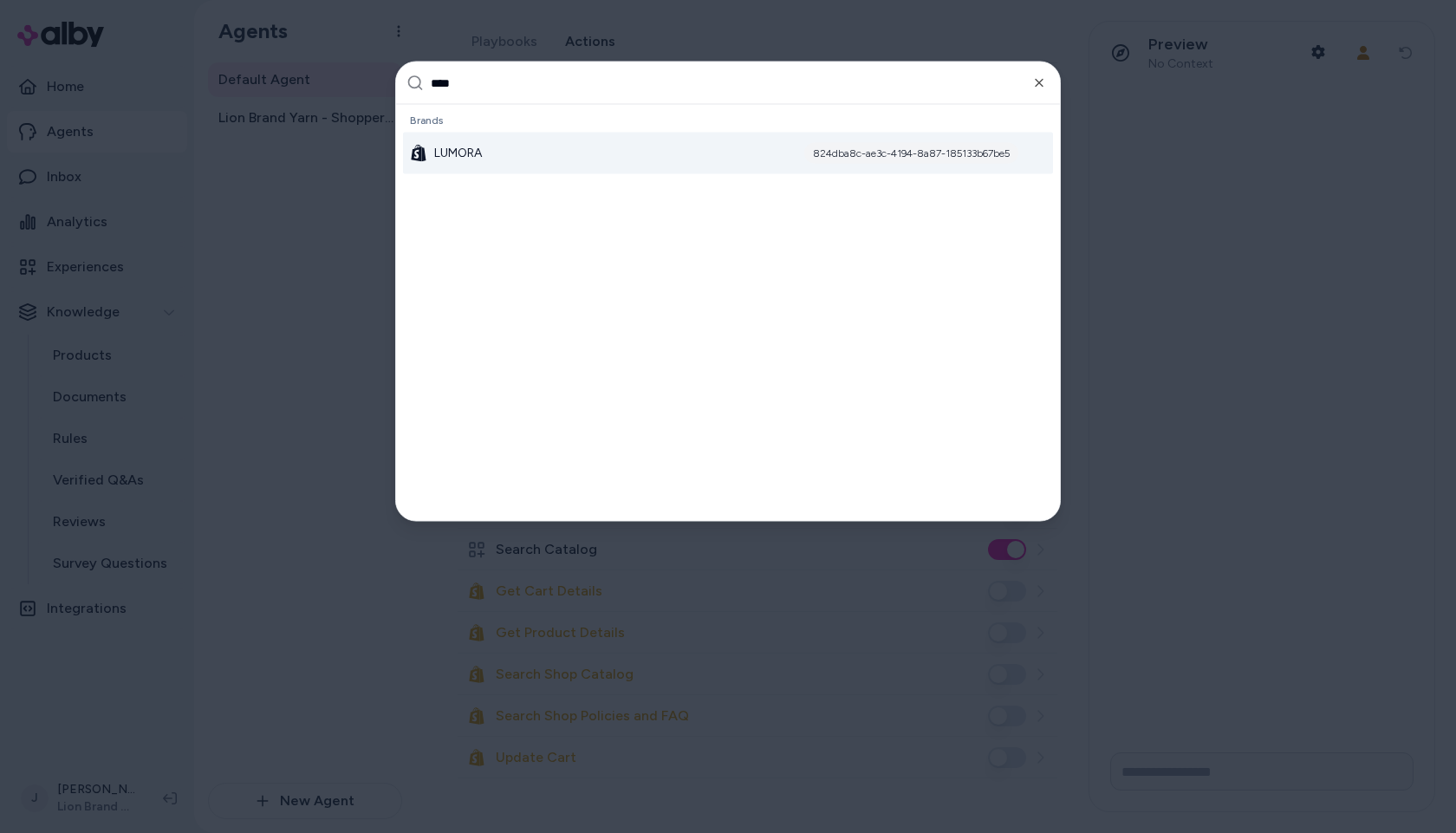
type input "****"
click at [466, 158] on span "LUMORA" at bounding box center [458, 154] width 48 height 17
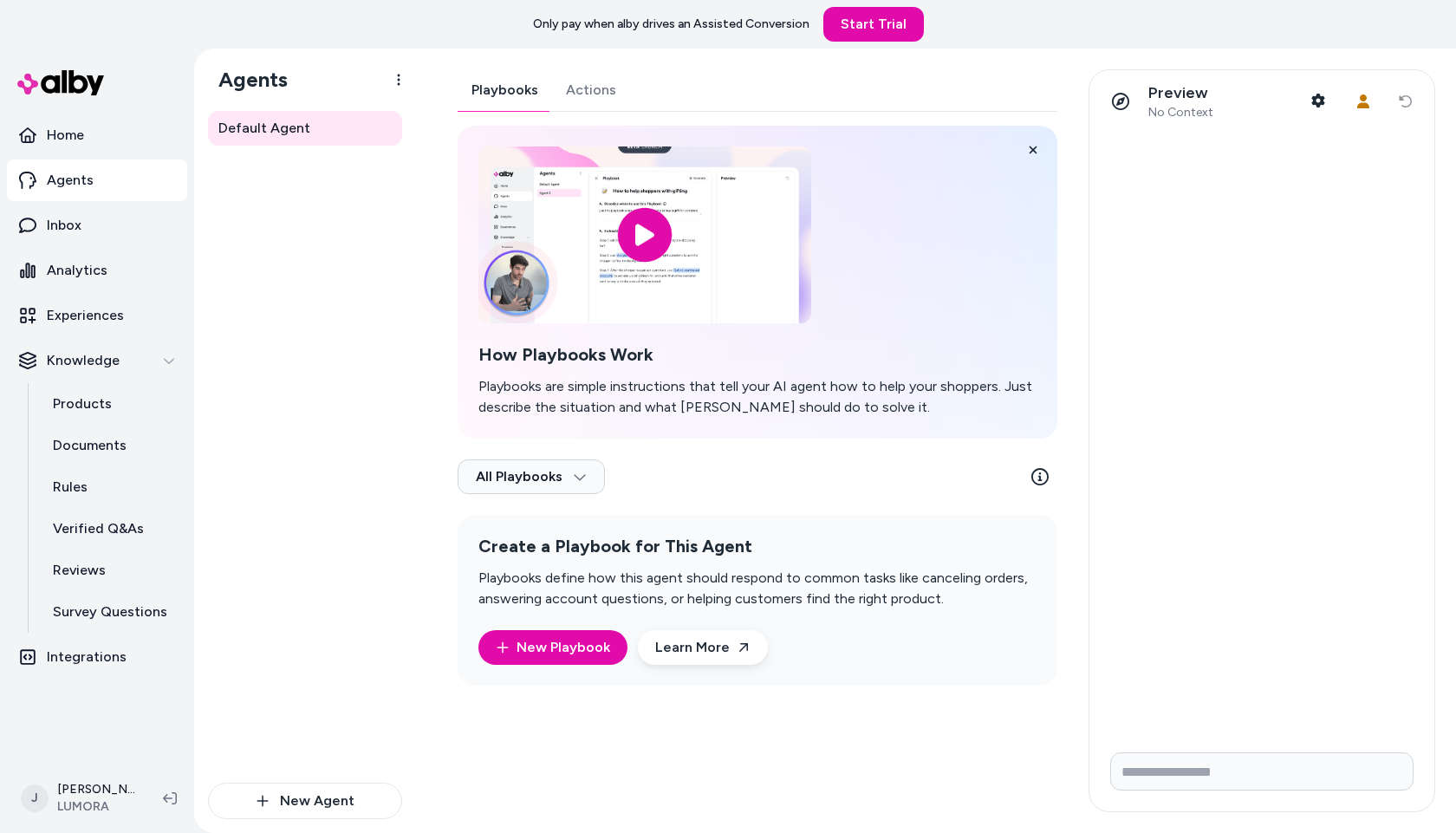
click at [582, 89] on div "Playbooks Actions How Playbooks Work Playbooks are simple instructions that tel…" at bounding box center [758, 377] width 600 height 616
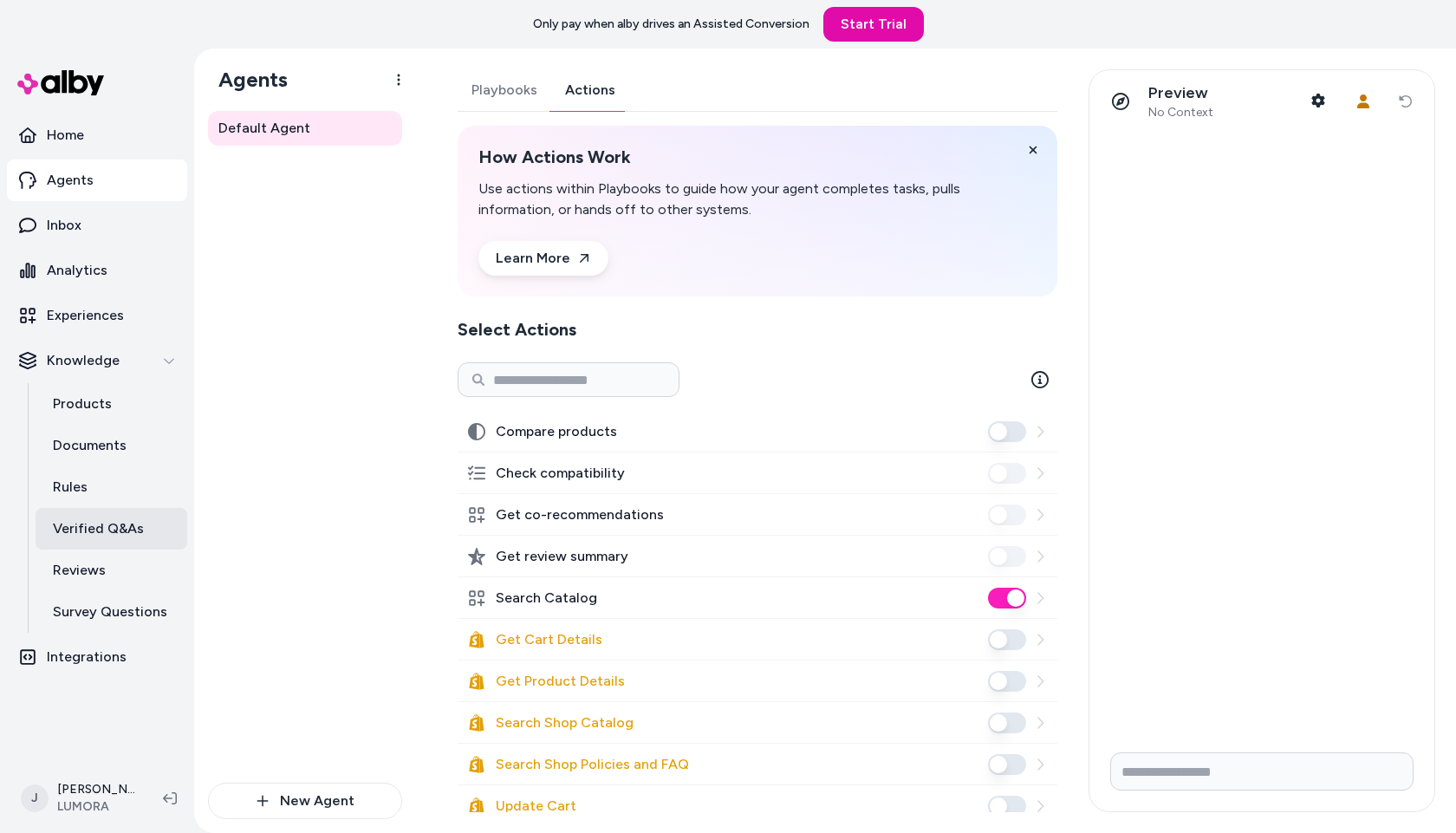
drag, startPoint x: 350, startPoint y: 554, endPoint x: 39, endPoint y: 536, distance: 311.5
click at [346, 553] on div "Default Agent" at bounding box center [304, 447] width 194 height 672
